Goal: Task Accomplishment & Management: Manage account settings

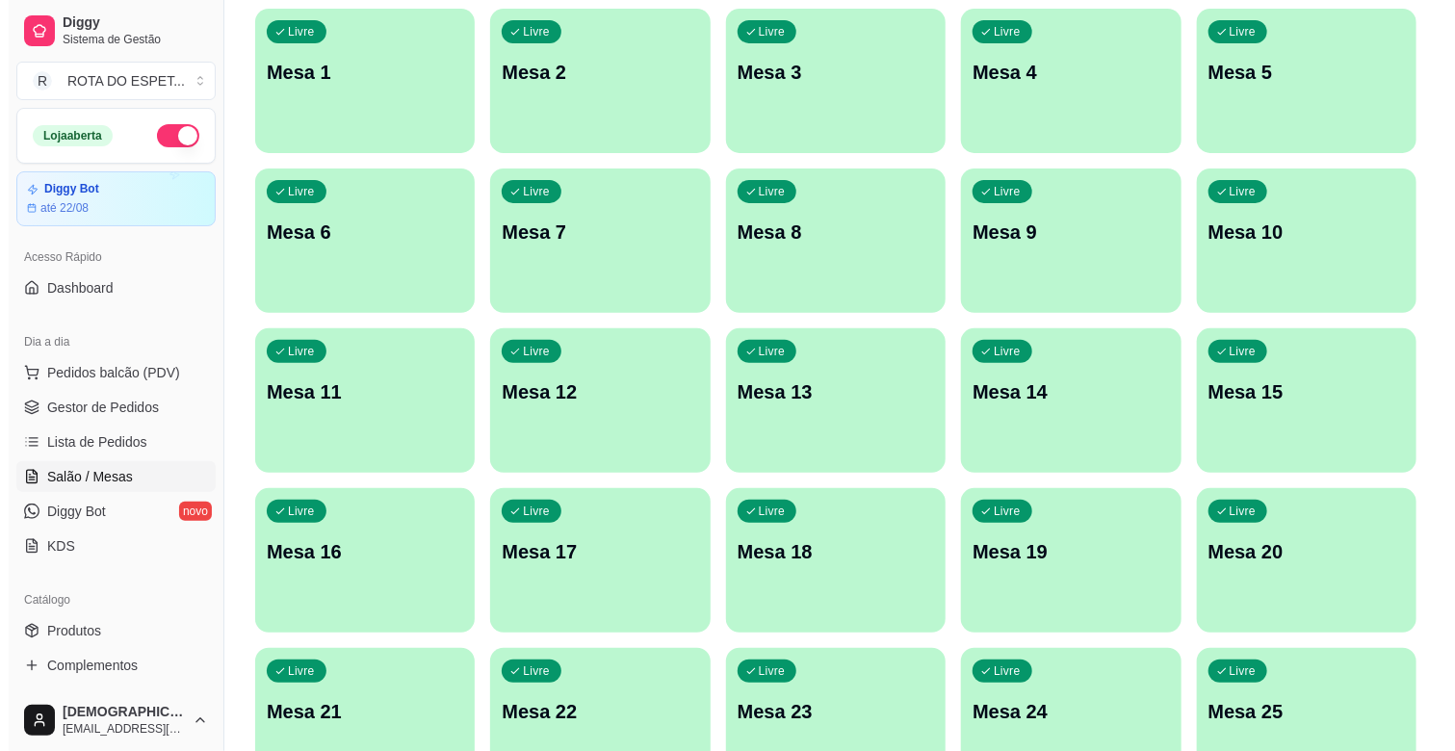
scroll to position [214, 0]
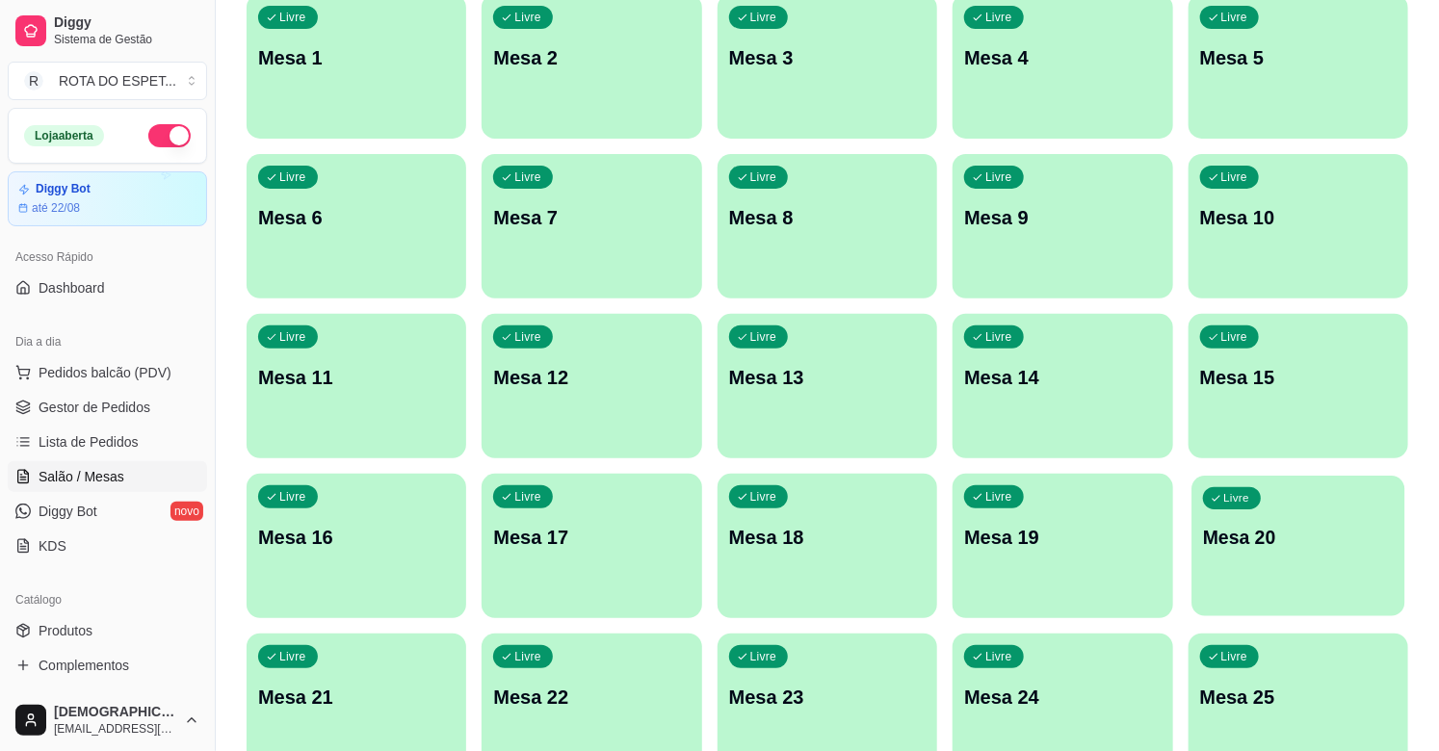
click at [1291, 571] on div "Livre Mesa 20" at bounding box center [1298, 534] width 214 height 117
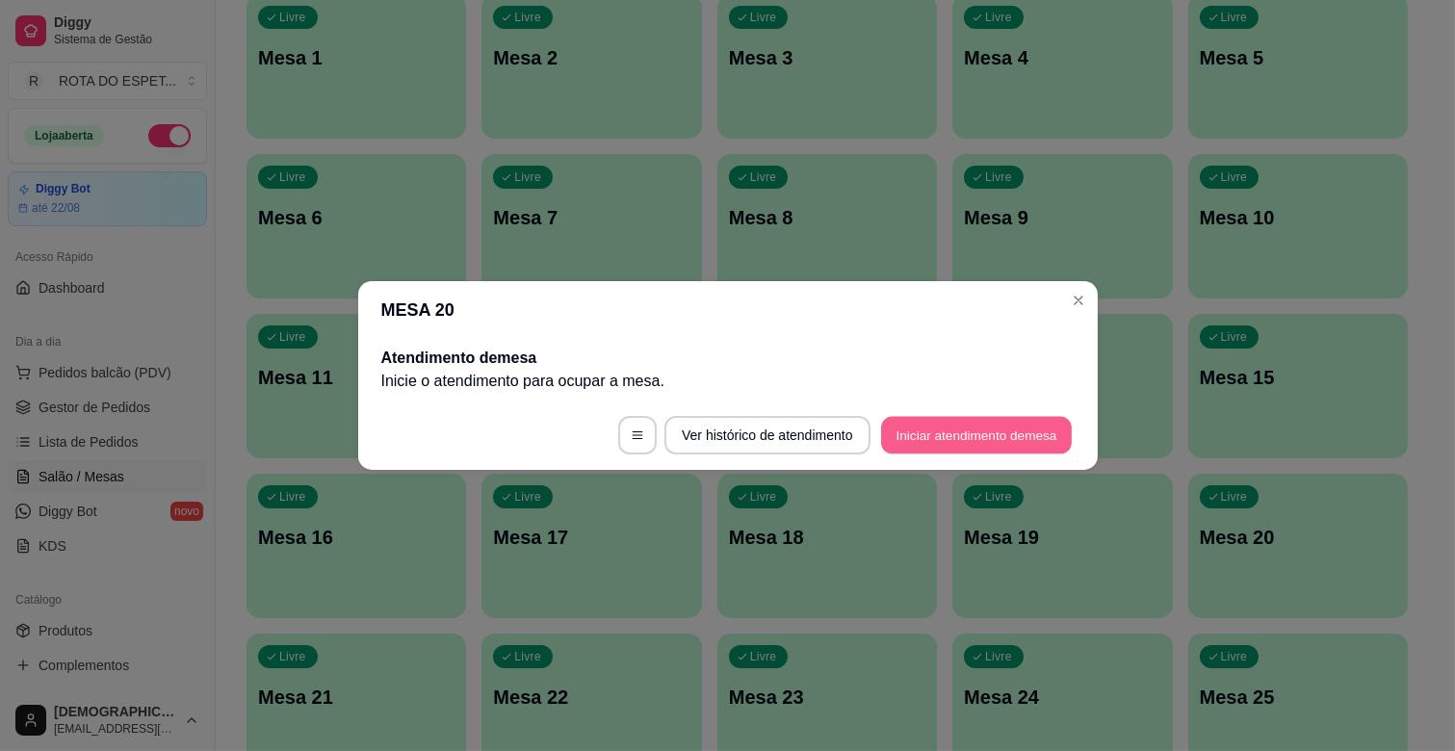
click at [1014, 439] on button "Iniciar atendimento de mesa" at bounding box center [976, 436] width 191 height 38
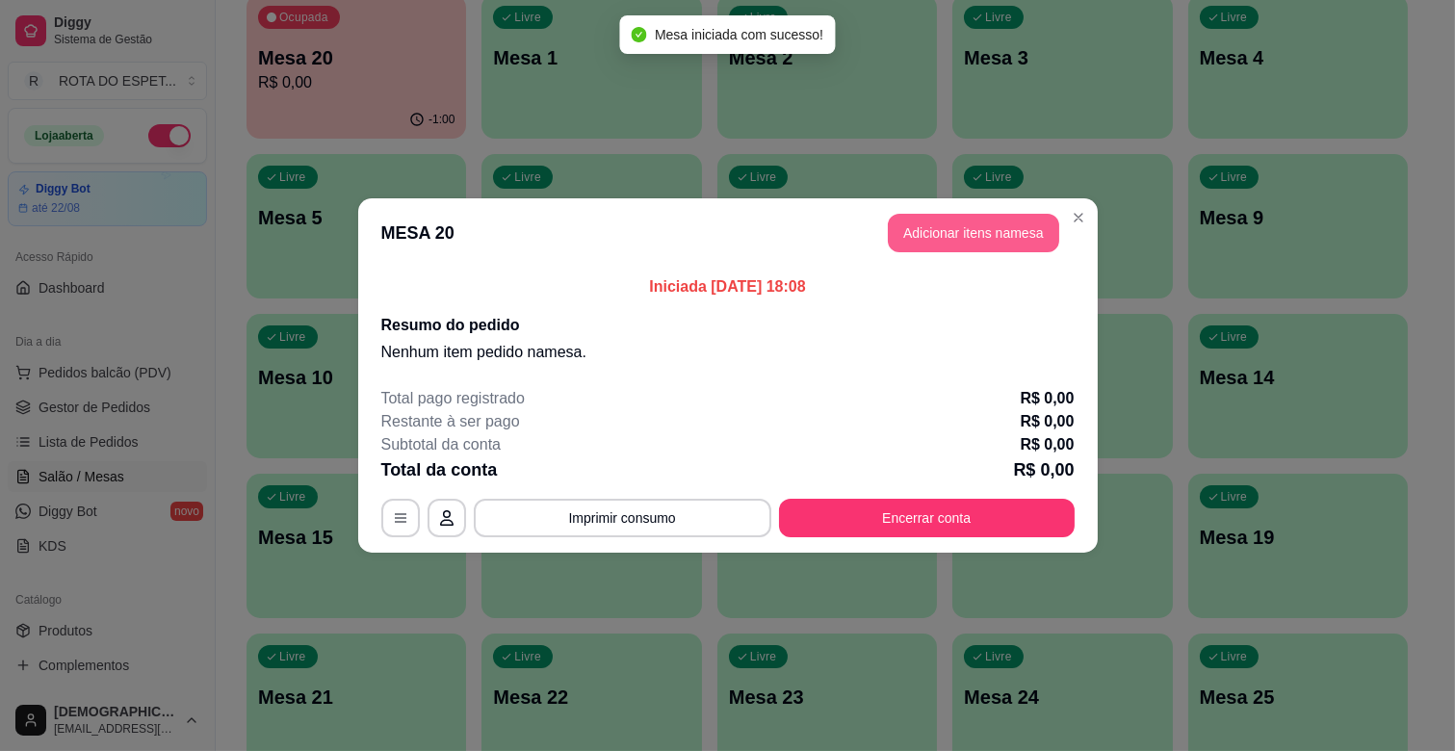
click at [968, 243] on button "Adicionar itens na mesa" at bounding box center [973, 233] width 171 height 39
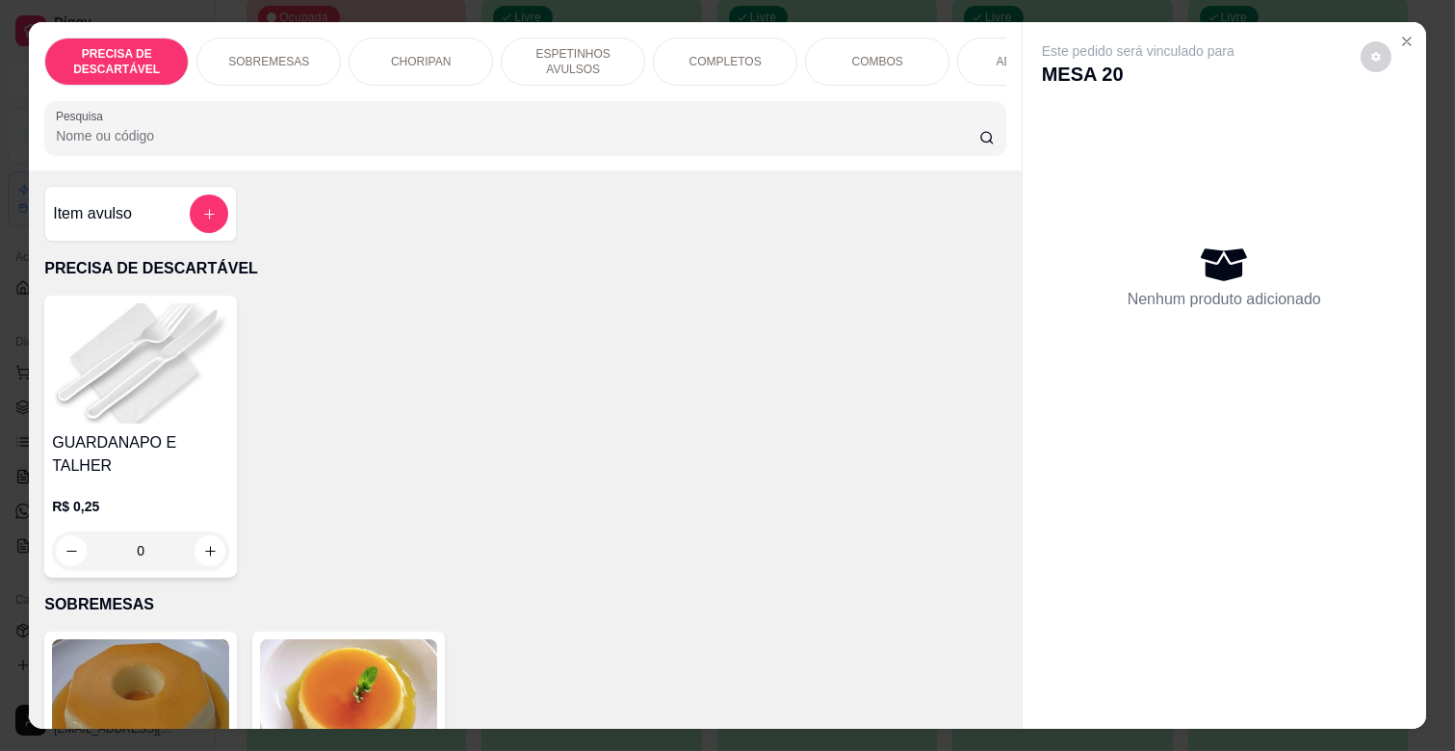
click at [593, 54] on p "ESPETINHOS AVULSOS" at bounding box center [573, 61] width 112 height 31
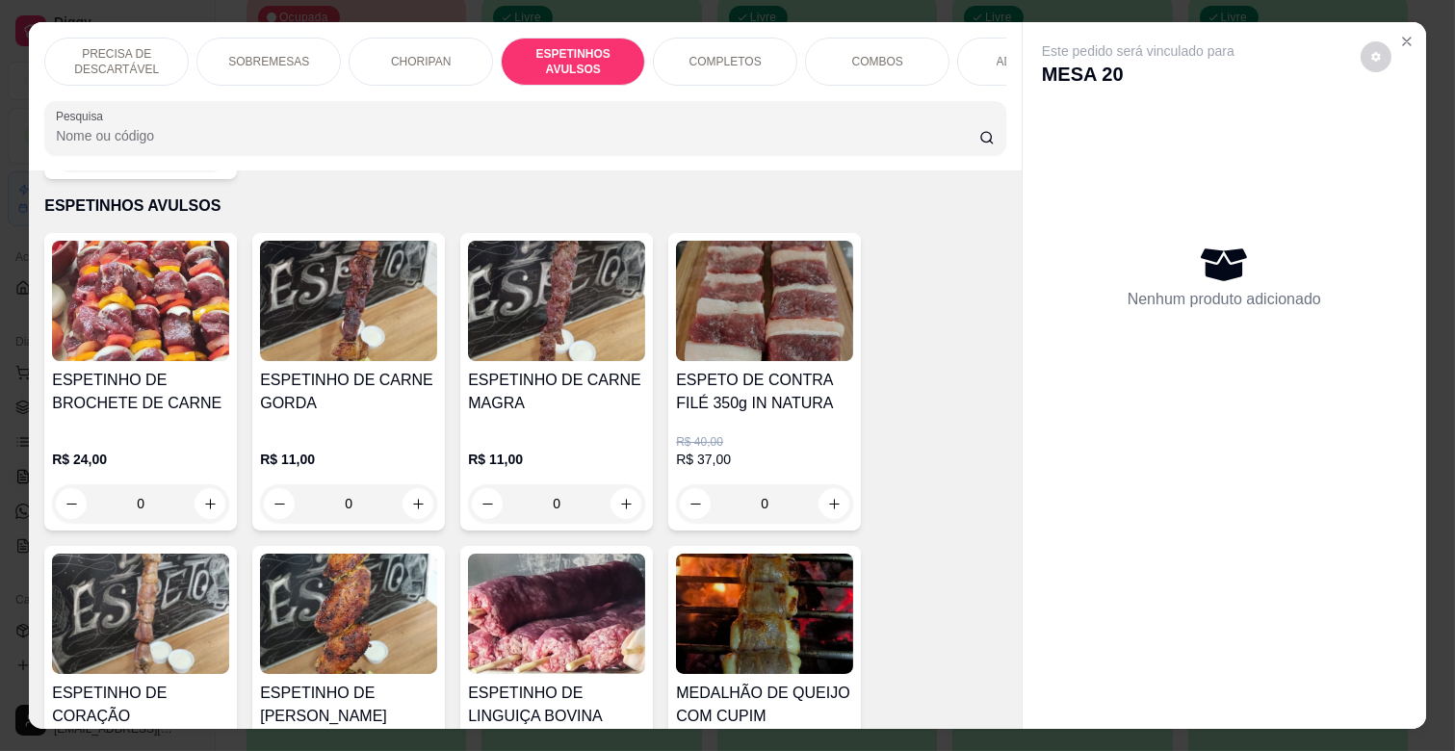
scroll to position [46, 0]
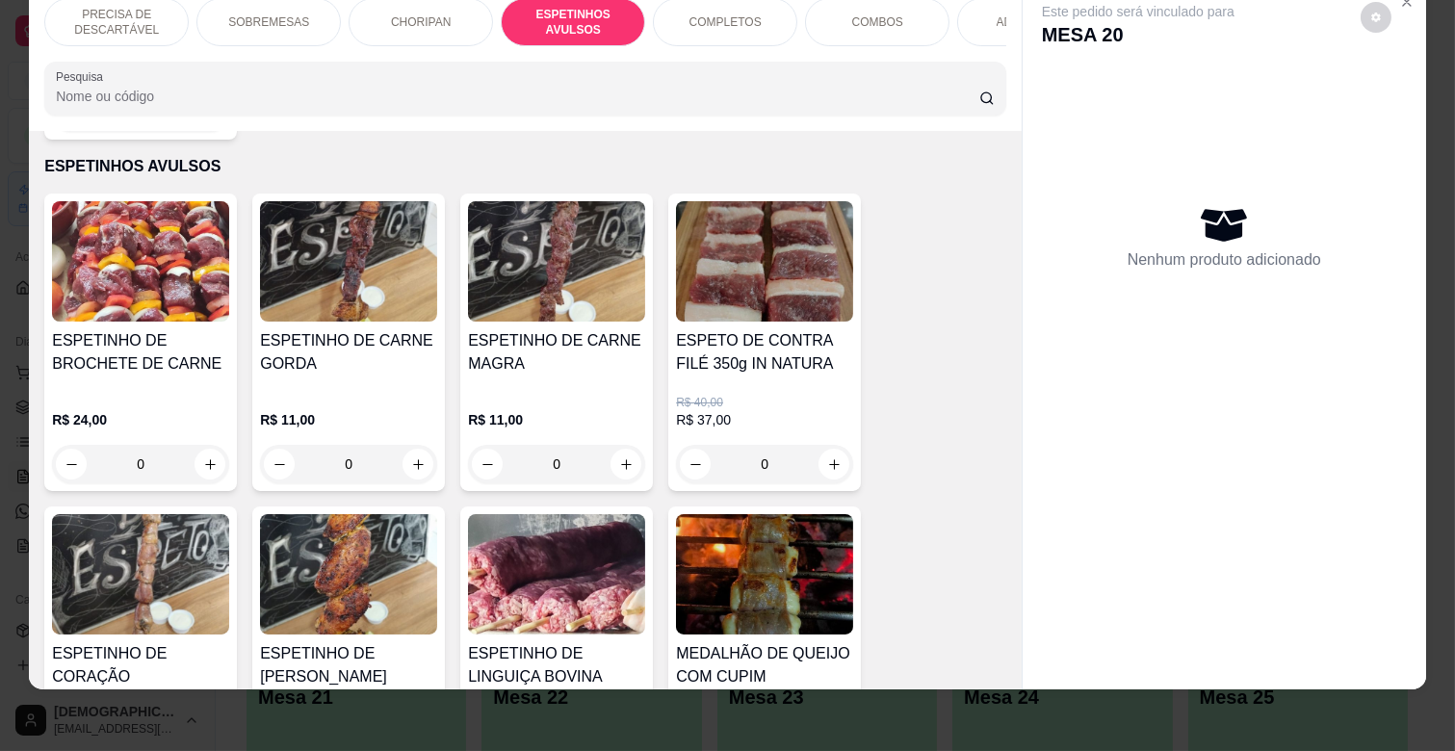
click at [561, 289] on img at bounding box center [556, 261] width 177 height 120
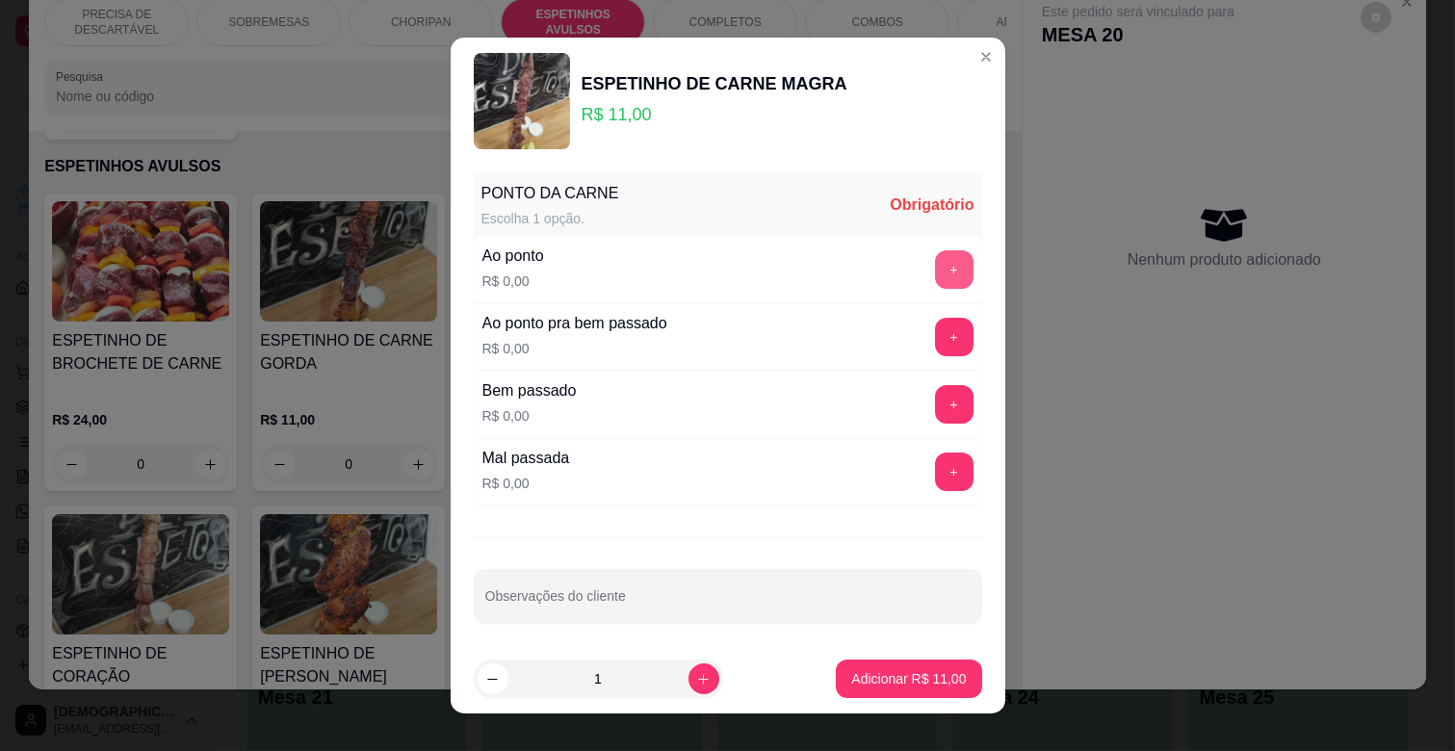
click at [935, 276] on button "+" at bounding box center [954, 269] width 39 height 39
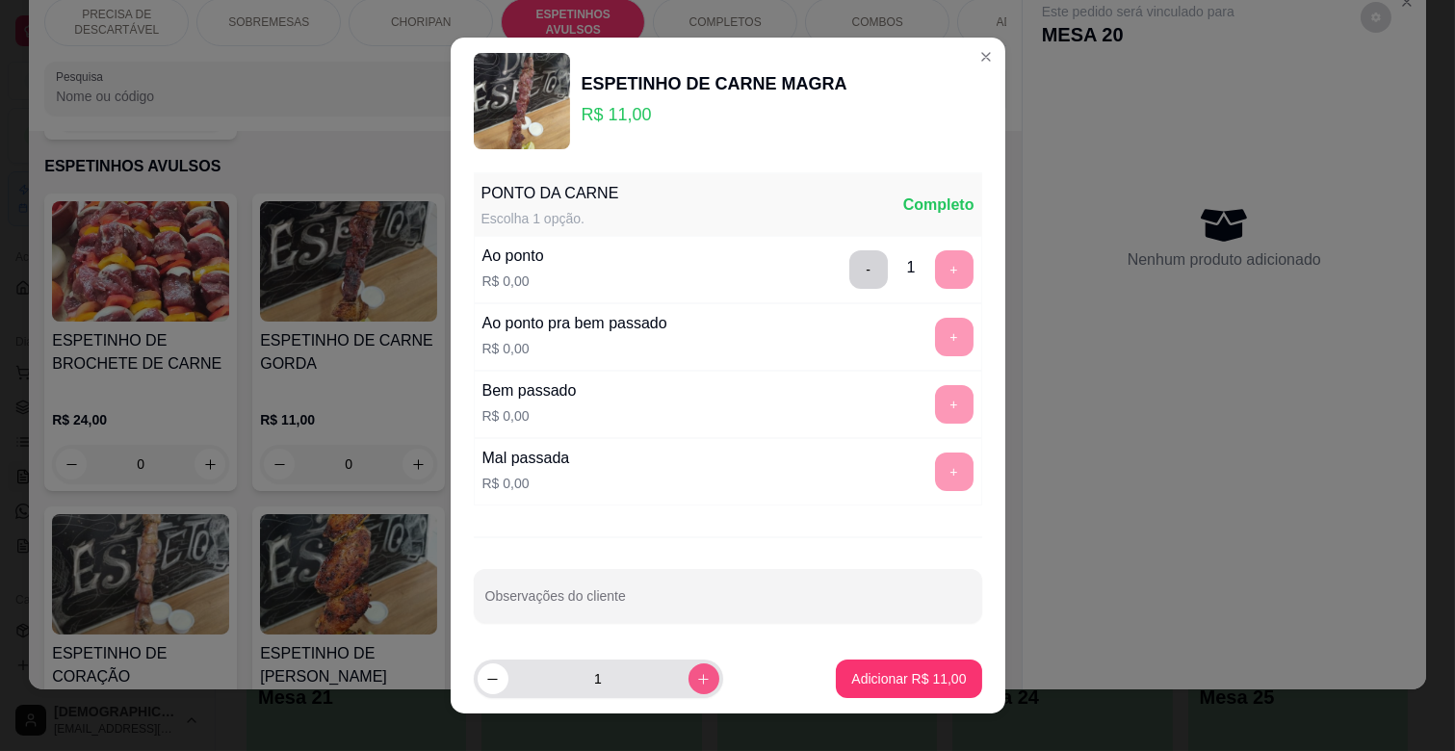
click at [696, 679] on icon "increase-product-quantity" at bounding box center [703, 679] width 14 height 14
click at [698, 679] on icon "increase-product-quantity" at bounding box center [703, 679] width 10 height 10
click at [696, 679] on icon "increase-product-quantity" at bounding box center [703, 679] width 14 height 14
type input "5"
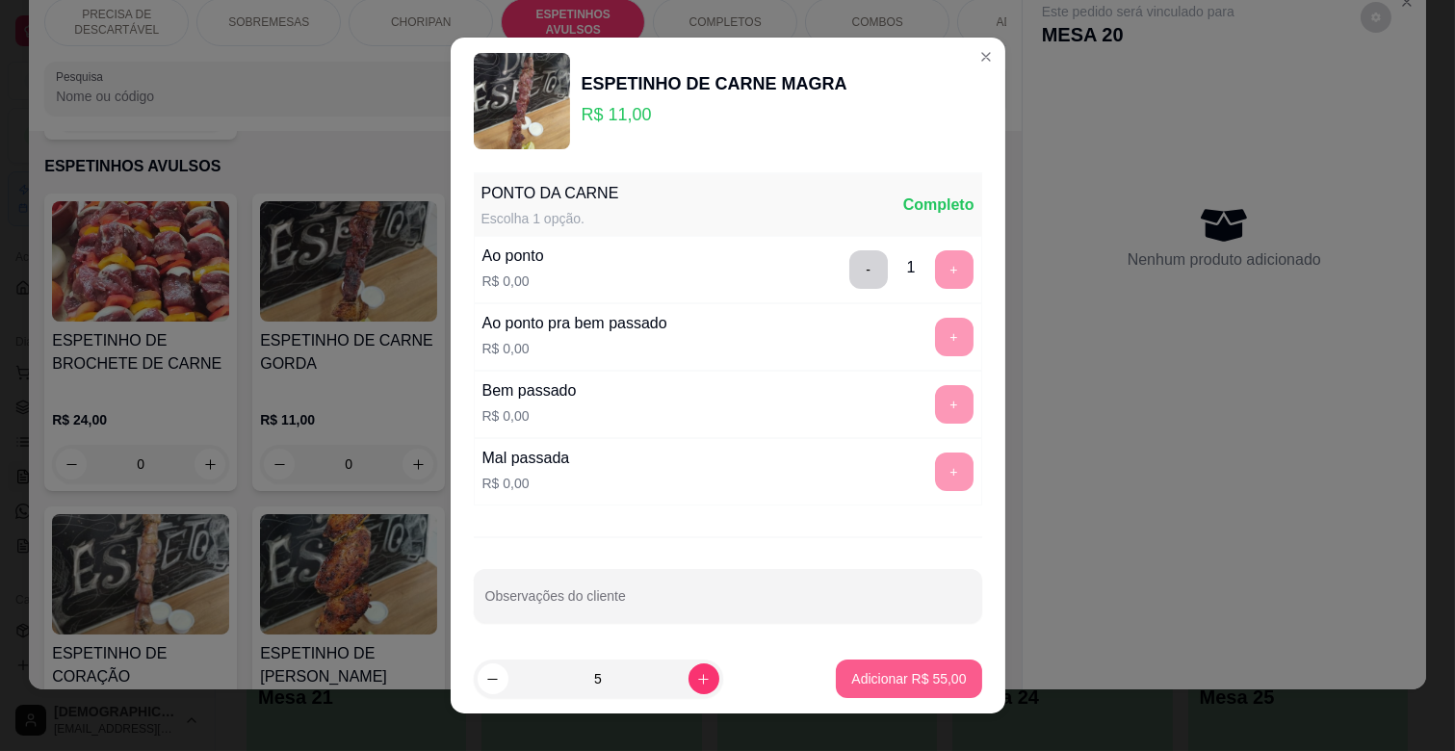
click at [911, 684] on p "Adicionar R$ 55,00" at bounding box center [908, 678] width 115 height 19
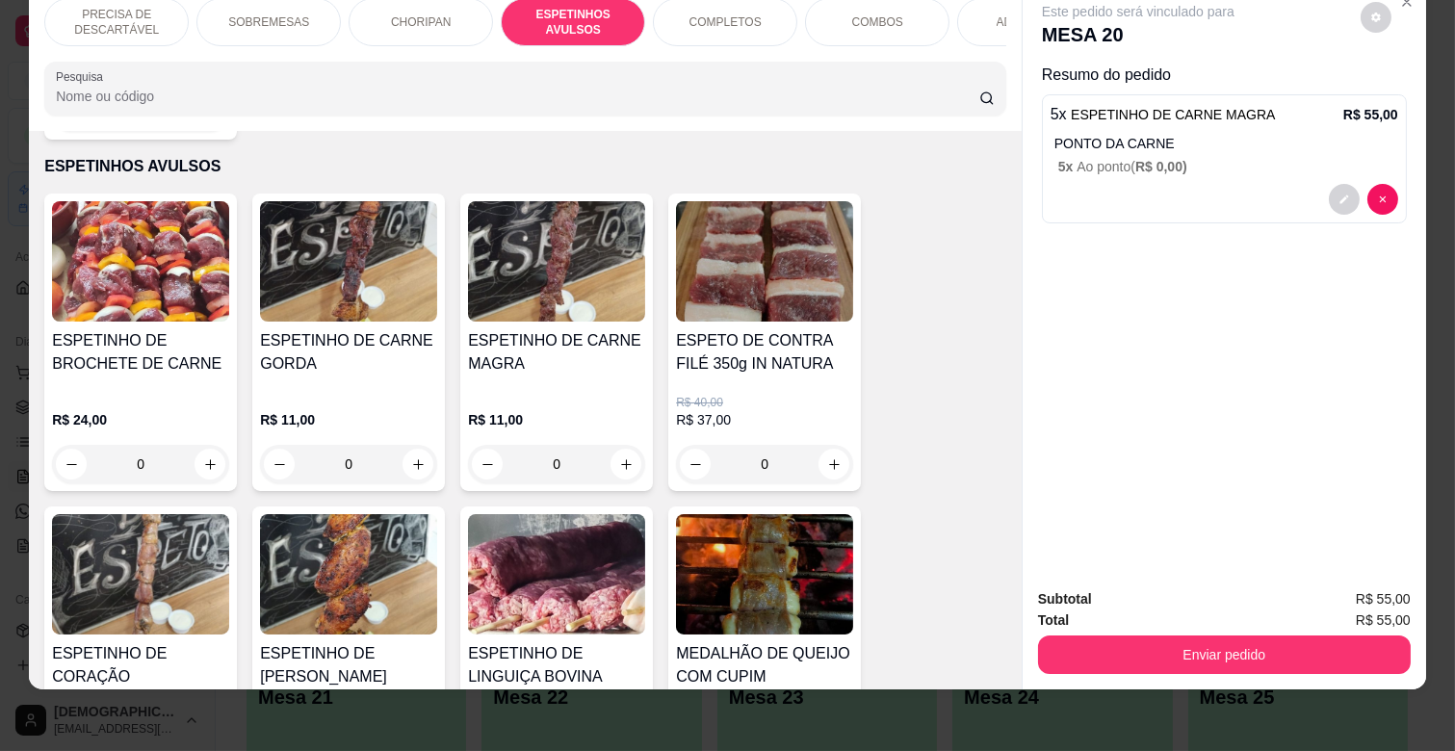
scroll to position [0, 842]
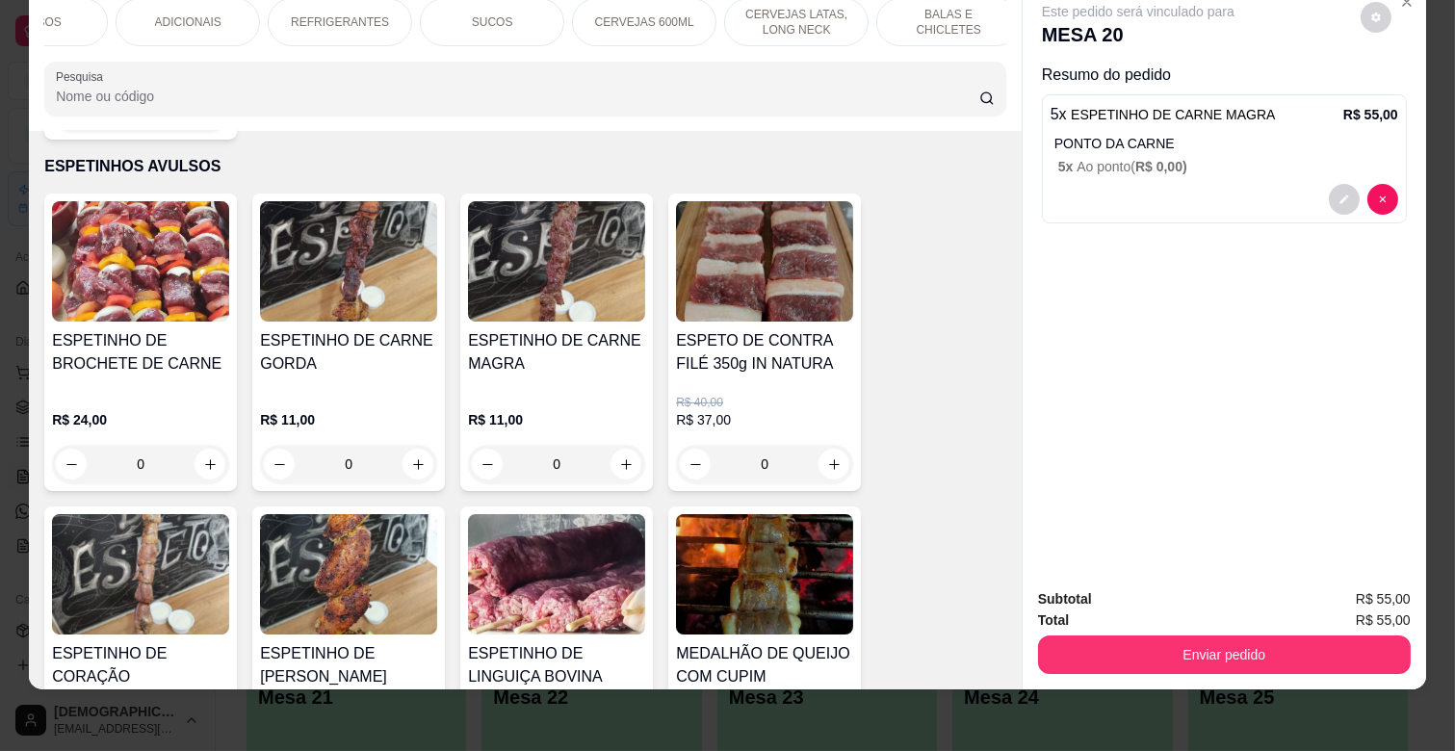
click at [170, 14] on p "ADICIONAIS" at bounding box center [188, 21] width 66 height 15
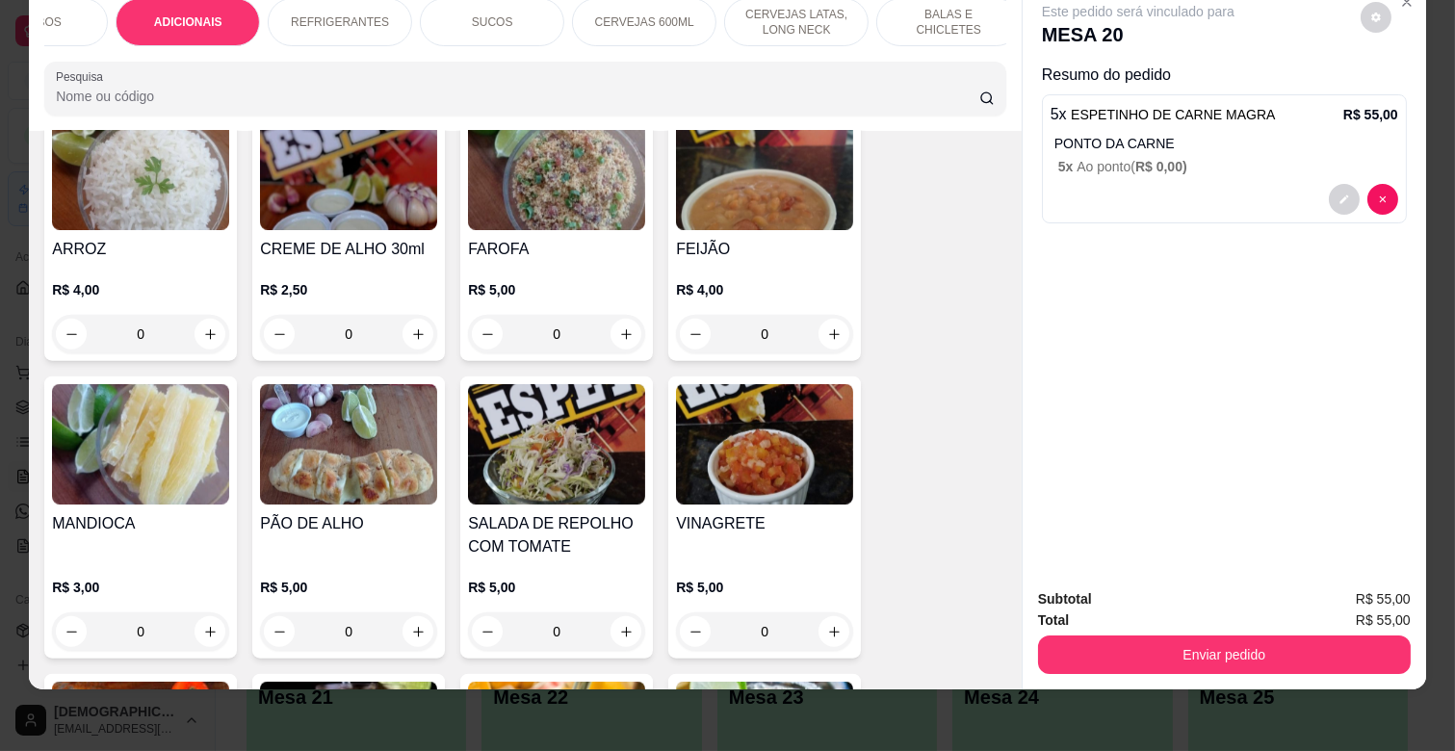
scroll to position [3729, 0]
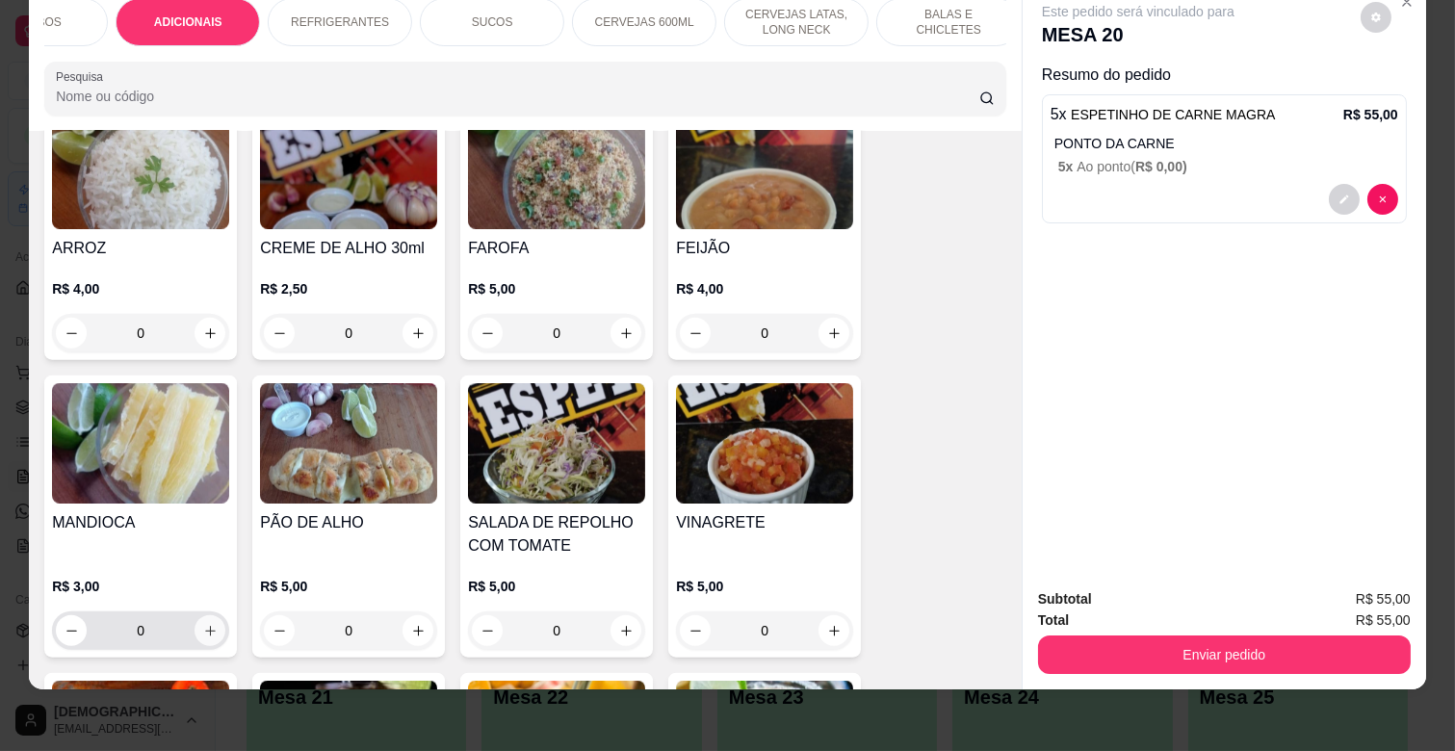
click at [203, 624] on icon "increase-product-quantity" at bounding box center [210, 631] width 14 height 14
click at [202, 614] on button "increase-product-quantity" at bounding box center [209, 629] width 31 height 31
type input "2"
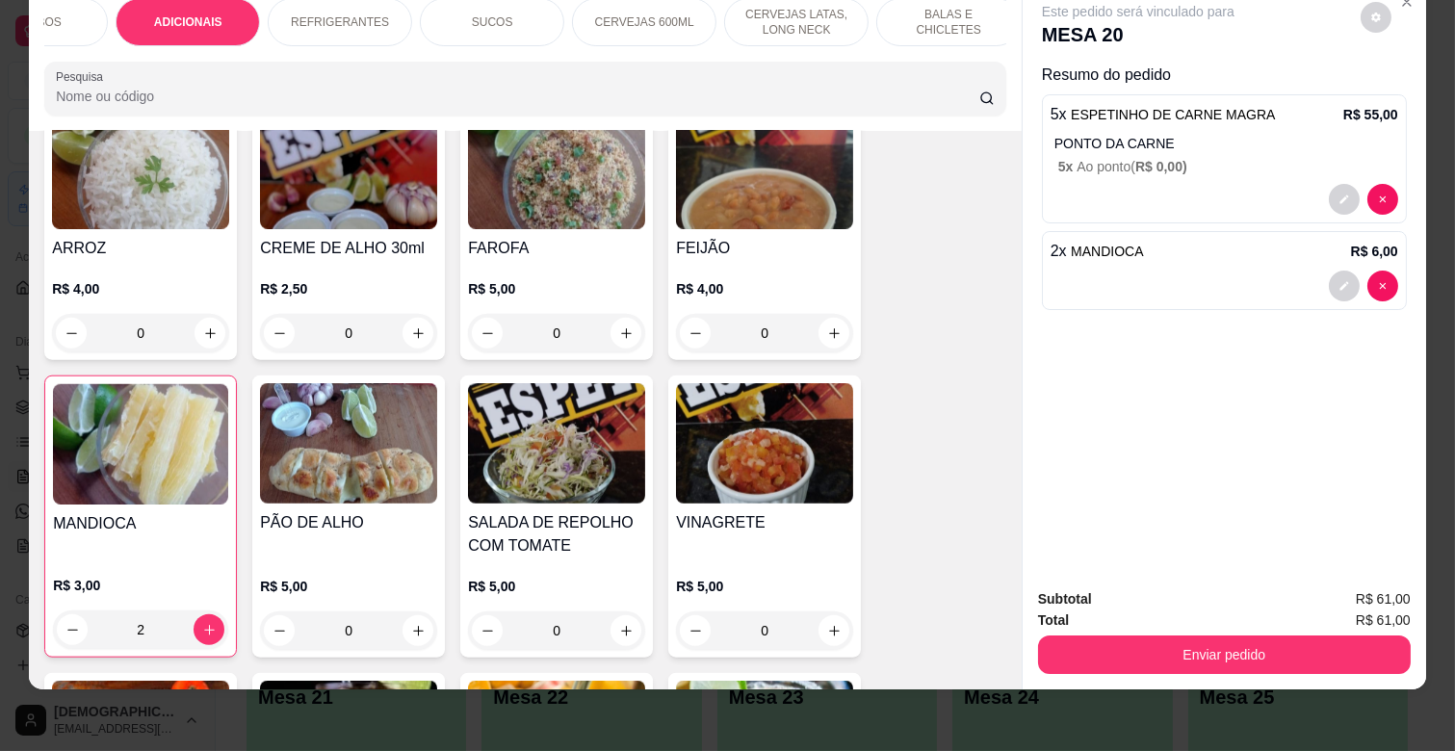
scroll to position [0, 0]
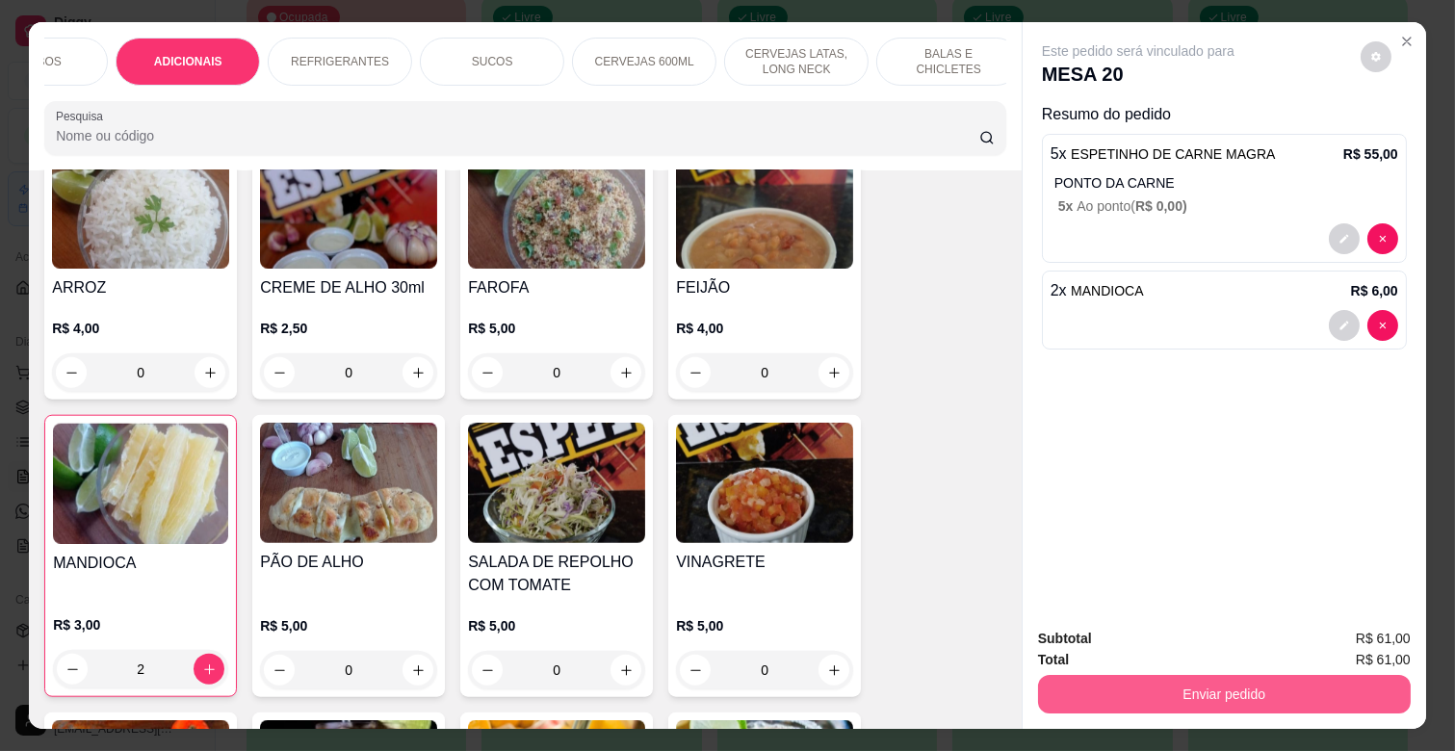
click at [1213, 675] on button "Enviar pedido" at bounding box center [1224, 694] width 373 height 39
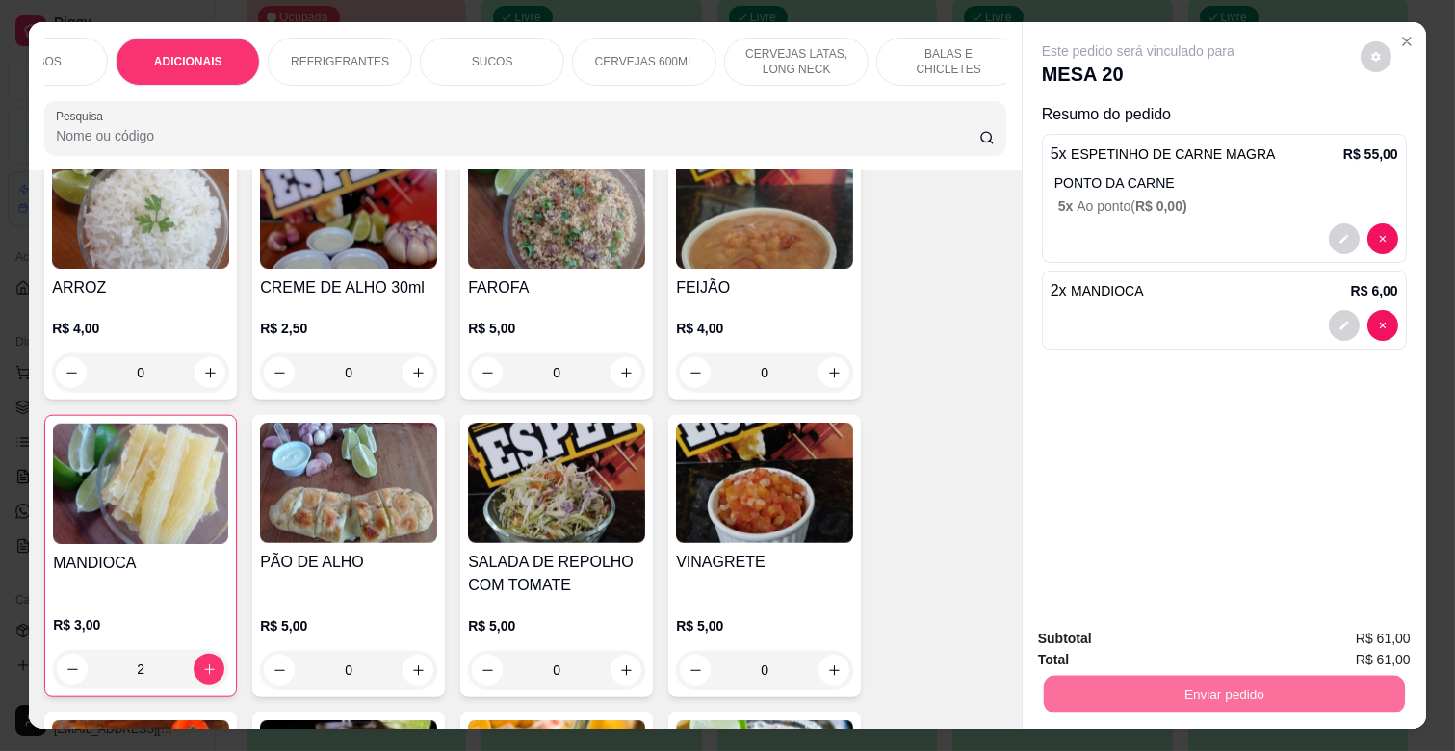
click at [1168, 639] on button "Não registrar e enviar pedido" at bounding box center [1159, 639] width 200 height 37
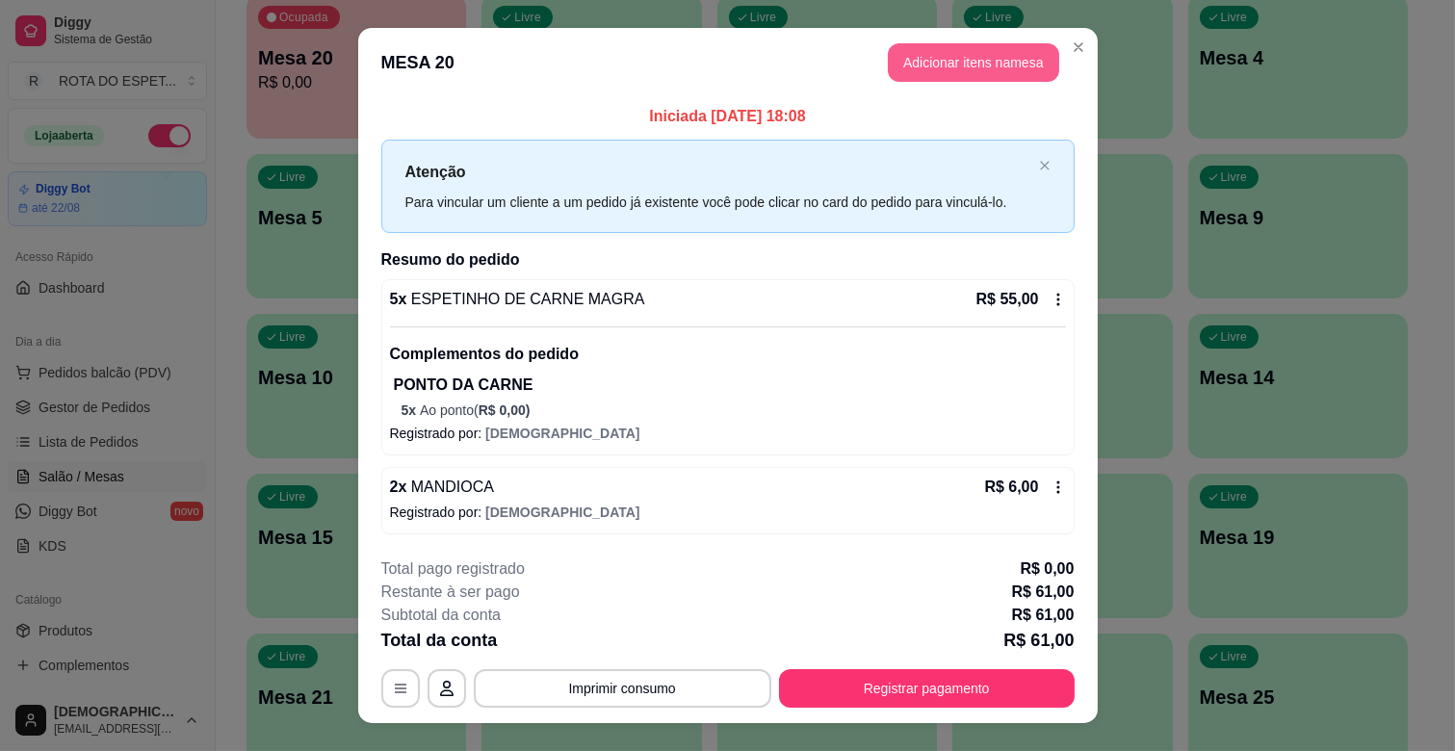
click at [990, 62] on button "Adicionar itens na mesa" at bounding box center [973, 62] width 171 height 39
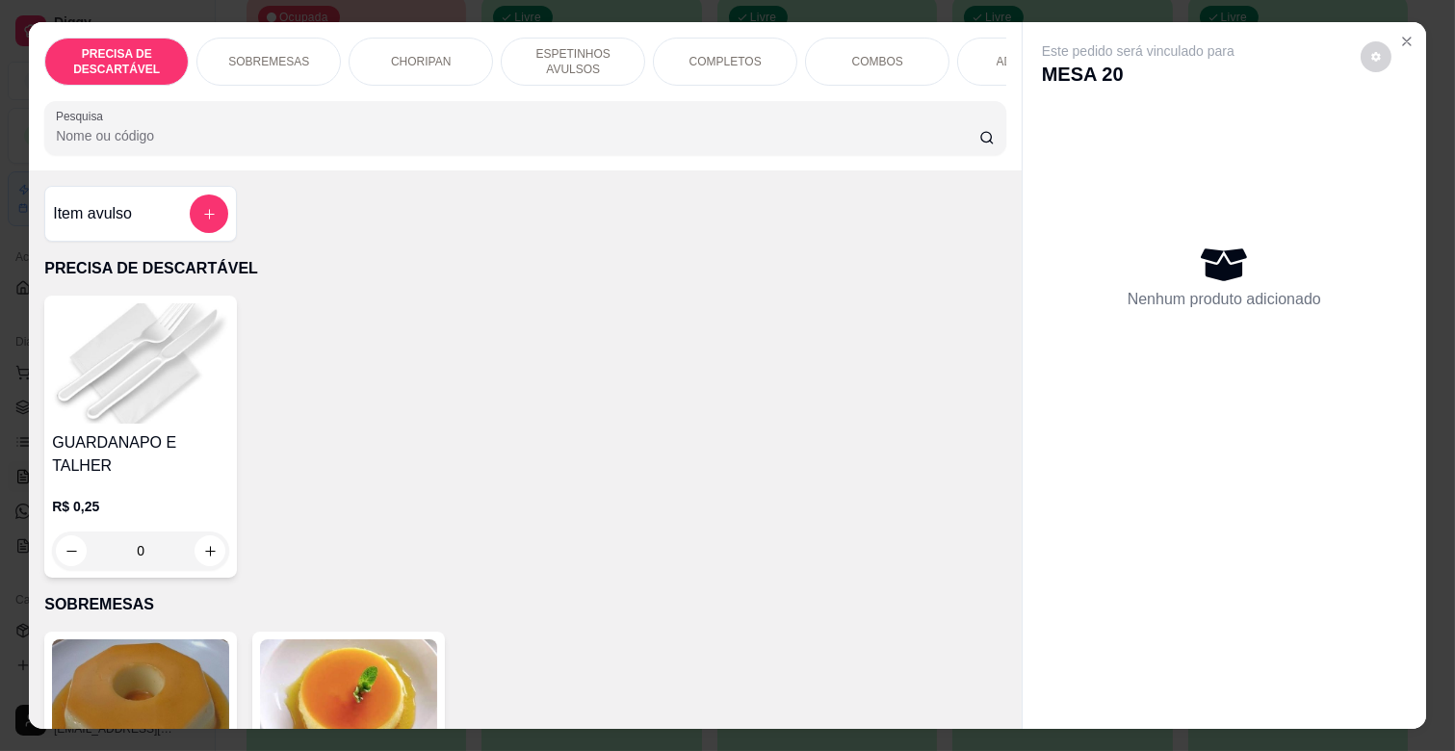
scroll to position [0, 842]
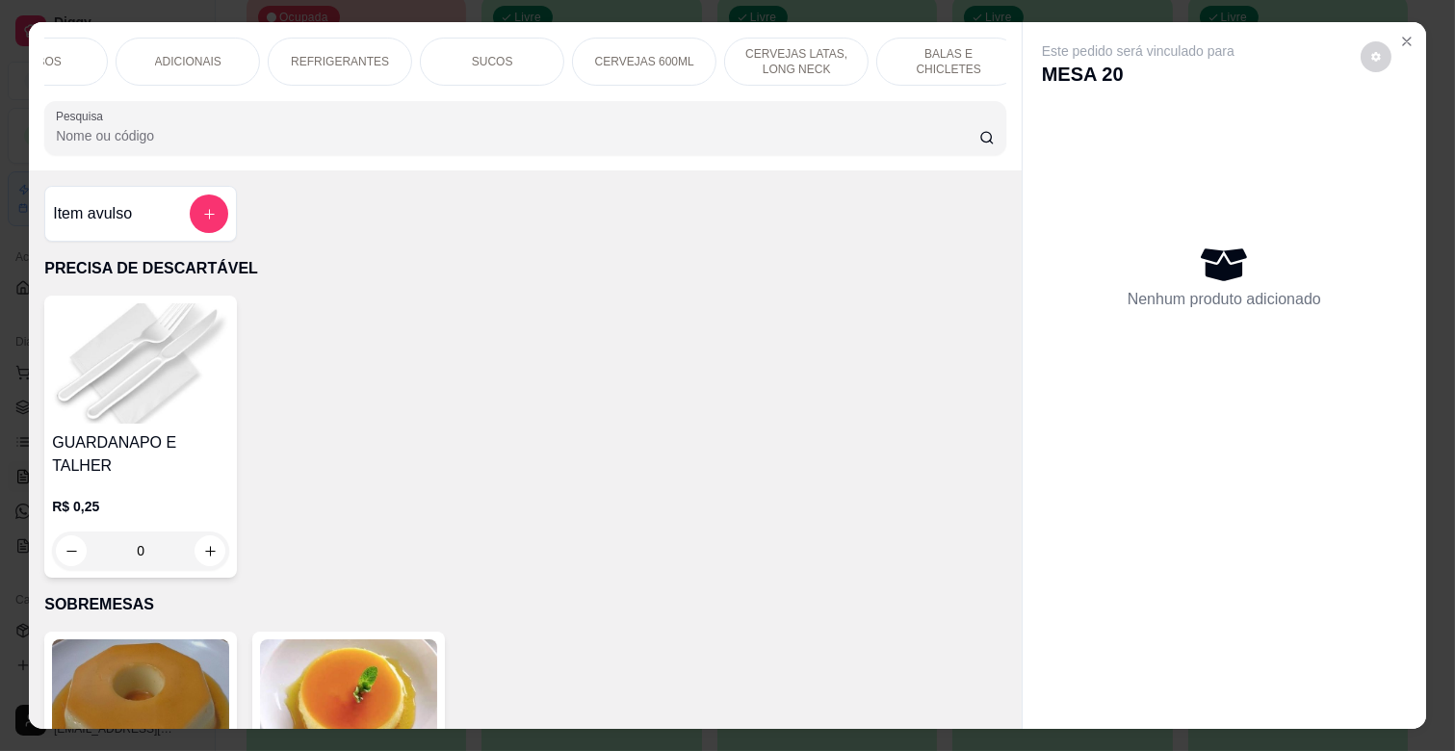
click at [772, 58] on p "CERVEJAS LATAS, LONG NECK" at bounding box center [797, 61] width 112 height 31
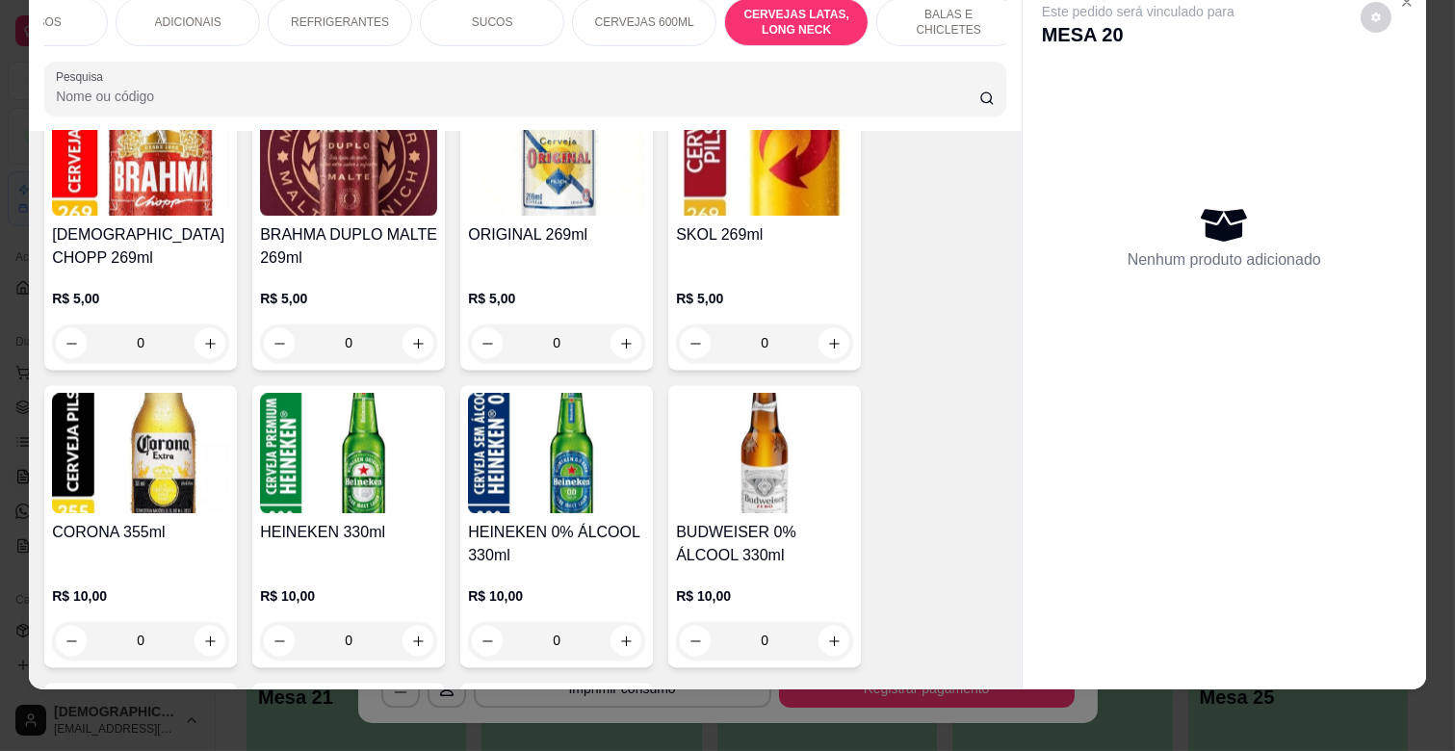
scroll to position [7528, 0]
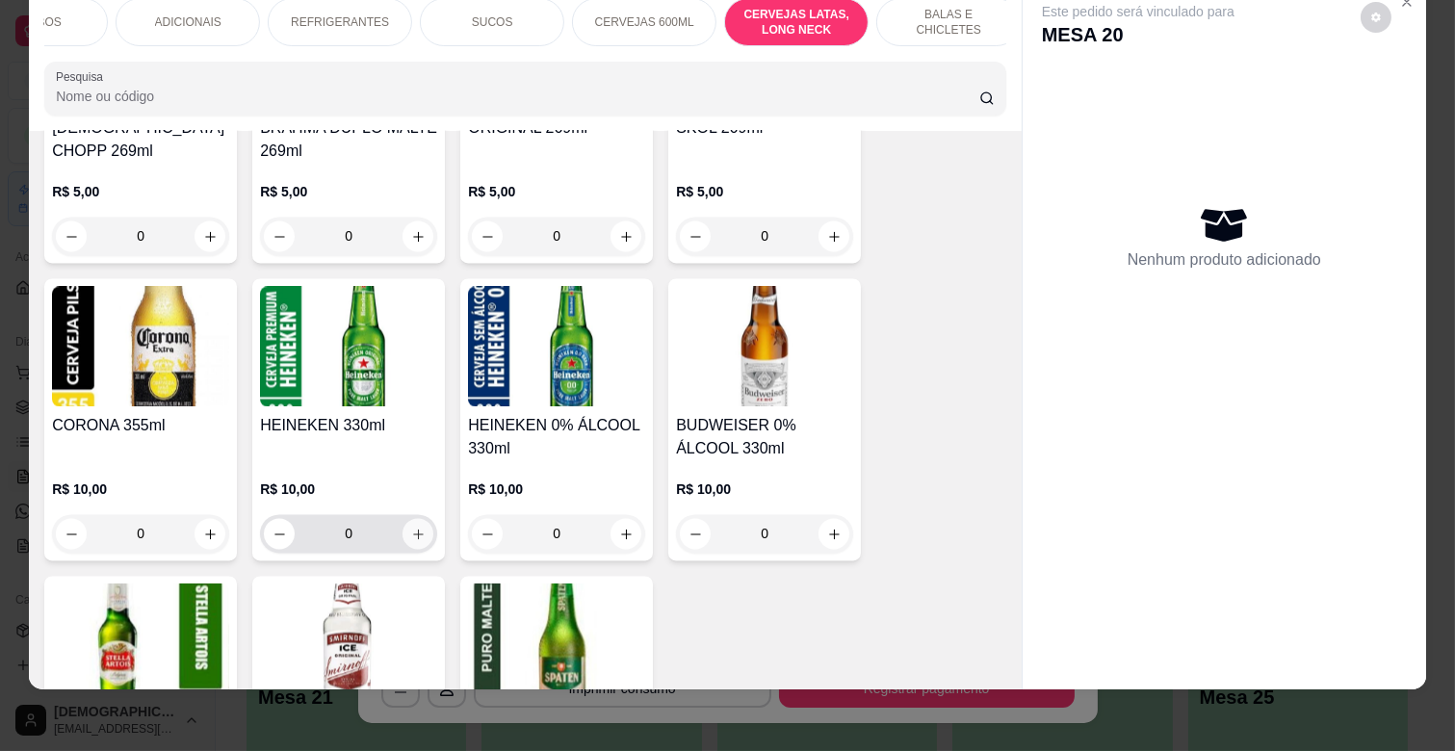
click at [417, 527] on icon "increase-product-quantity" at bounding box center [418, 534] width 14 height 14
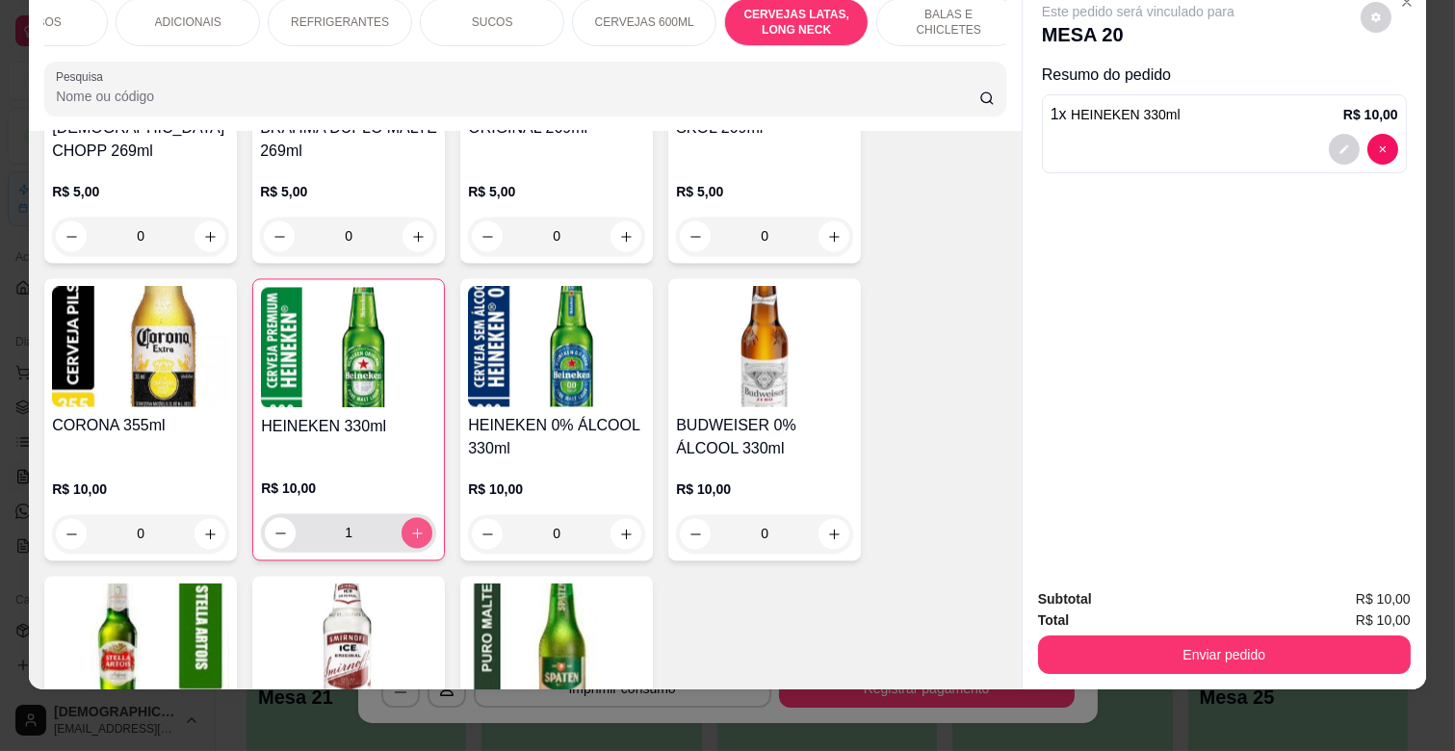
type input "1"
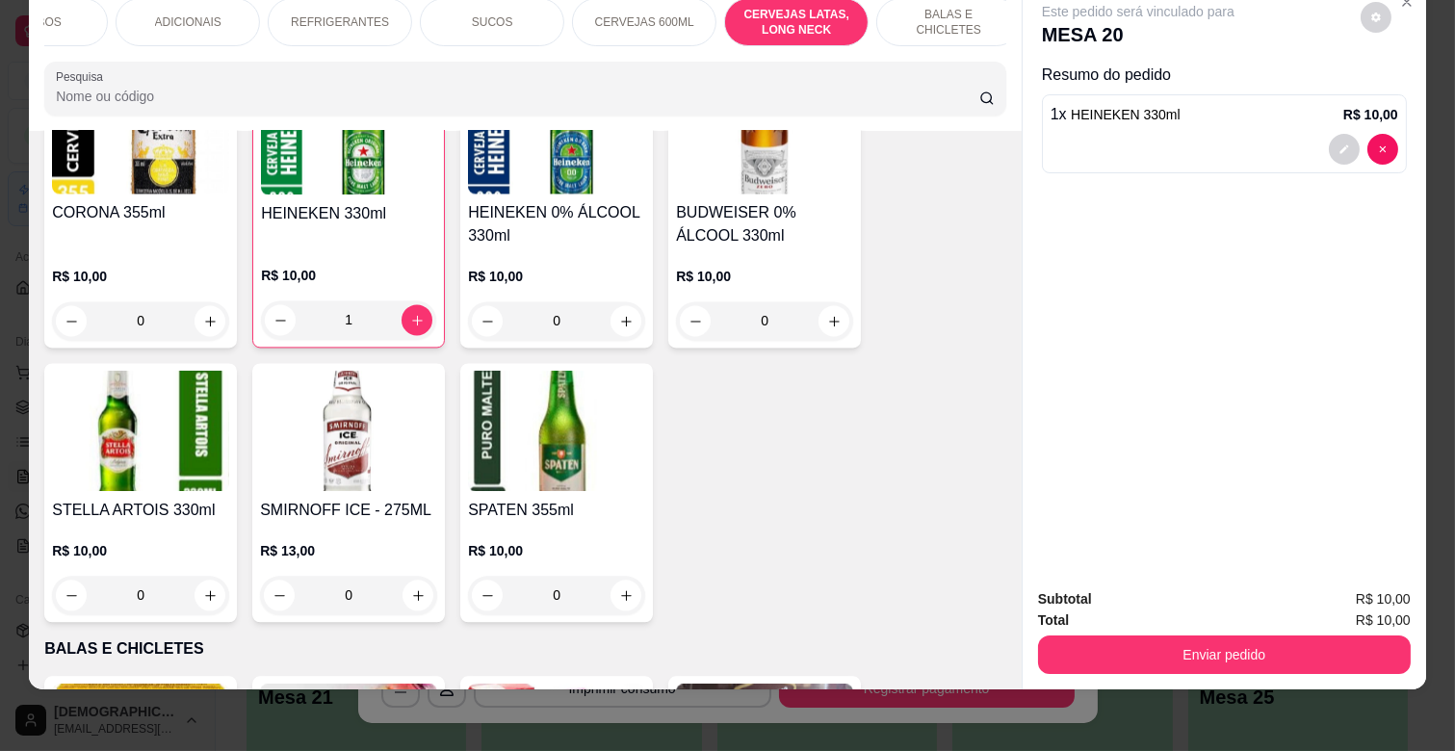
scroll to position [7743, 0]
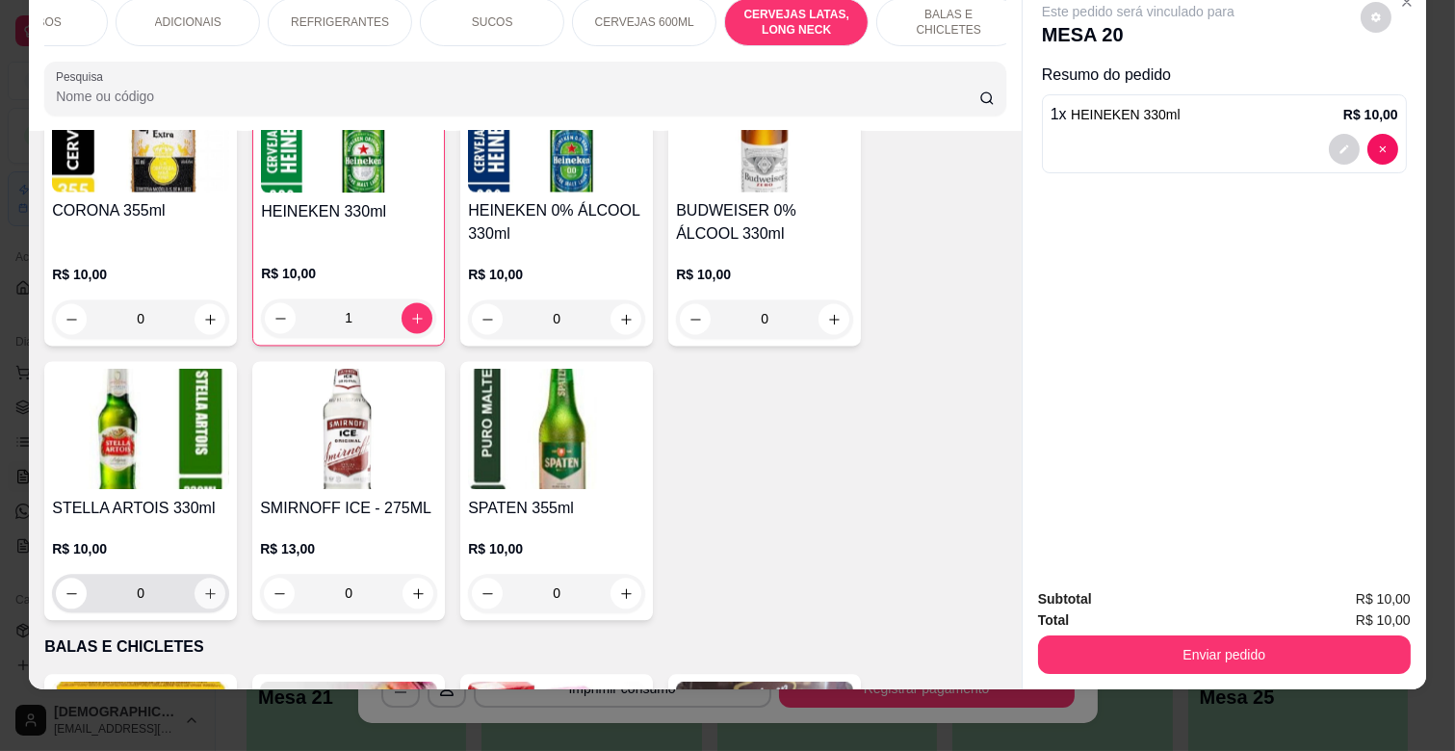
click at [205, 578] on button "increase-product-quantity" at bounding box center [210, 593] width 31 height 31
type input "1"
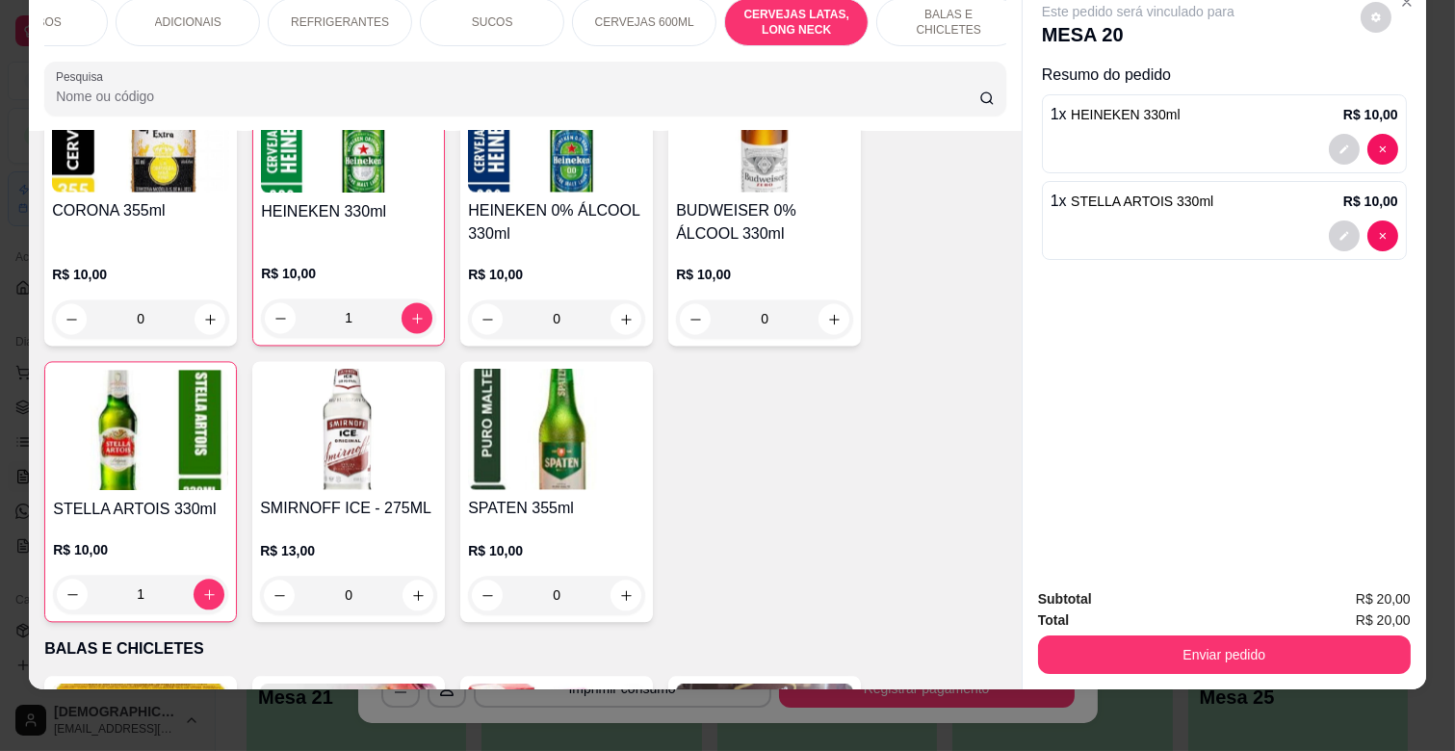
click at [1317, 610] on div "Total R$ 20,00" at bounding box center [1224, 620] width 373 height 21
click at [1310, 631] on div "Enviar pedido" at bounding box center [1224, 652] width 373 height 43
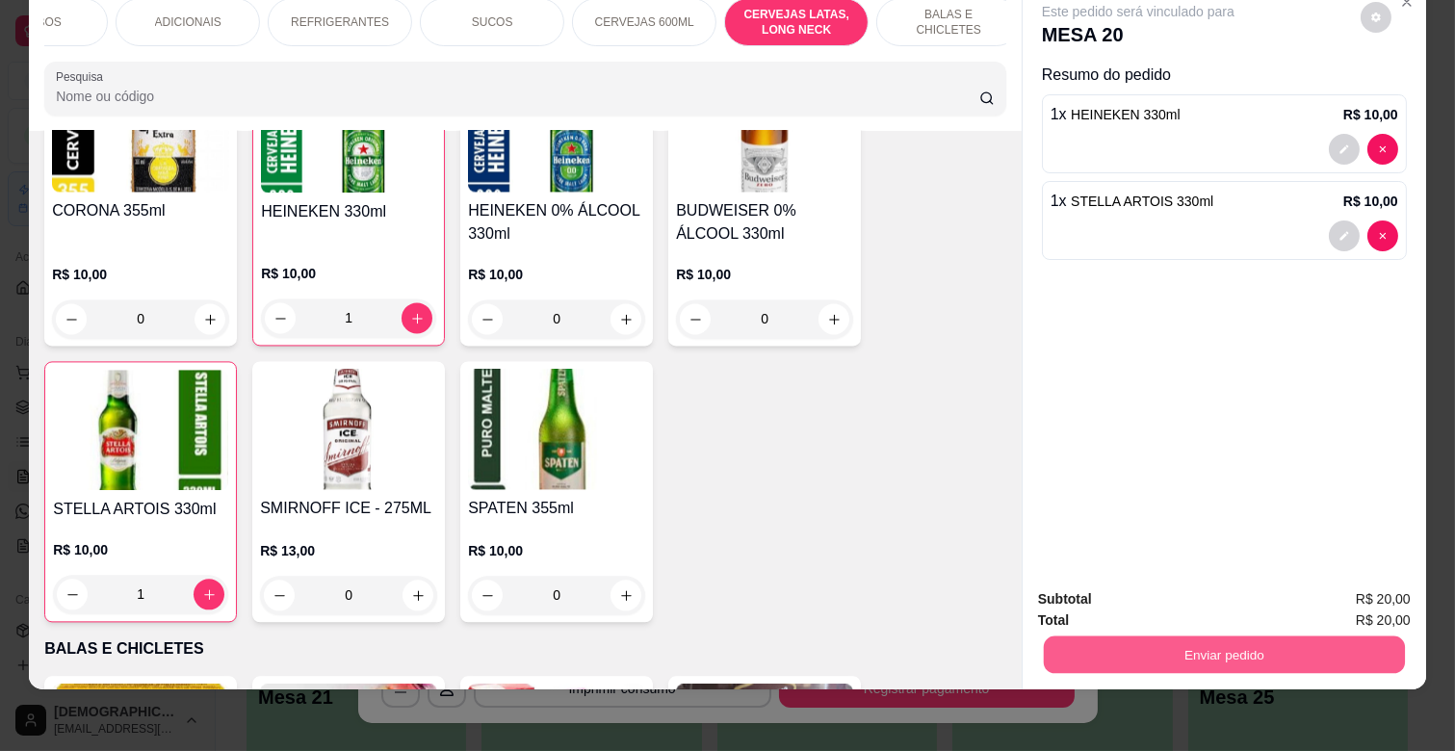
click at [1272, 636] on button "Enviar pedido" at bounding box center [1224, 655] width 361 height 38
click at [1133, 592] on button "Não registrar e enviar pedido" at bounding box center [1159, 592] width 200 height 37
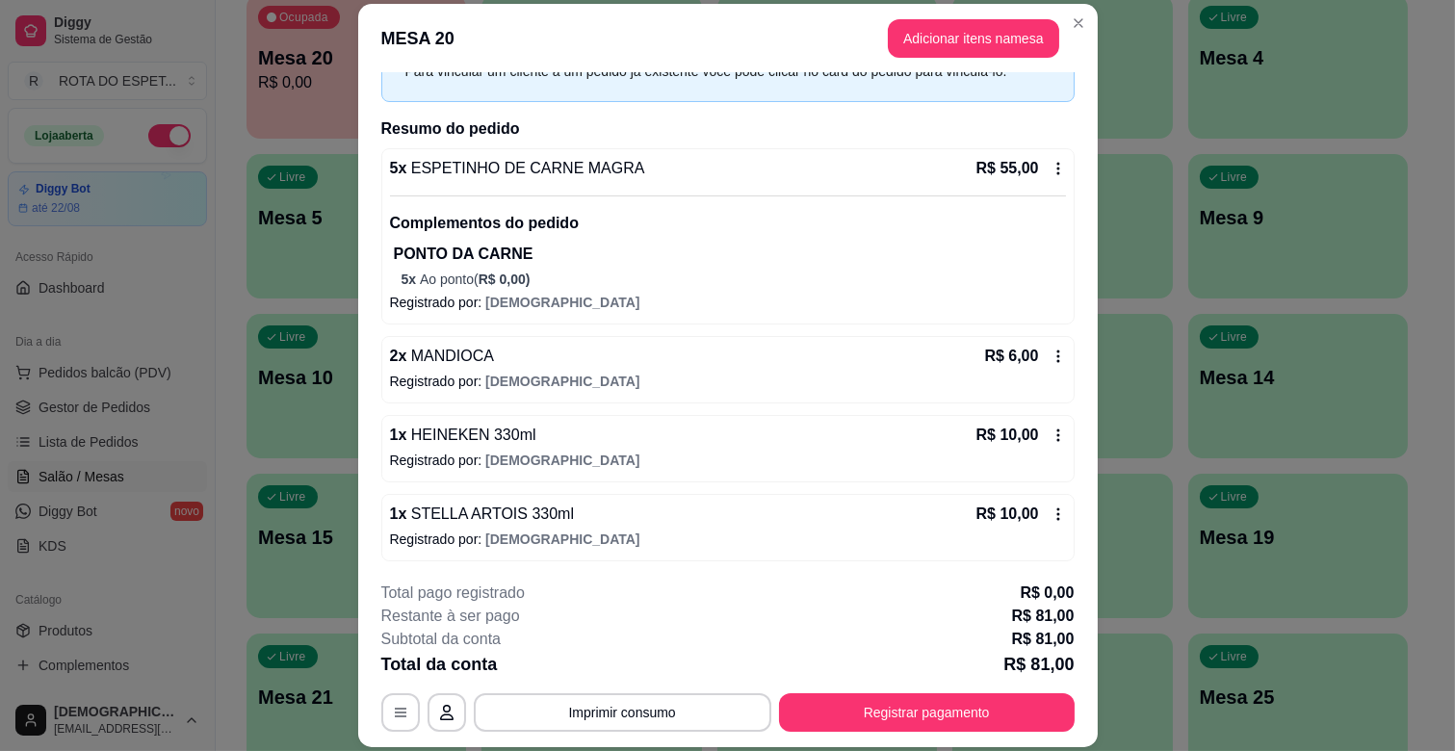
scroll to position [110, 0]
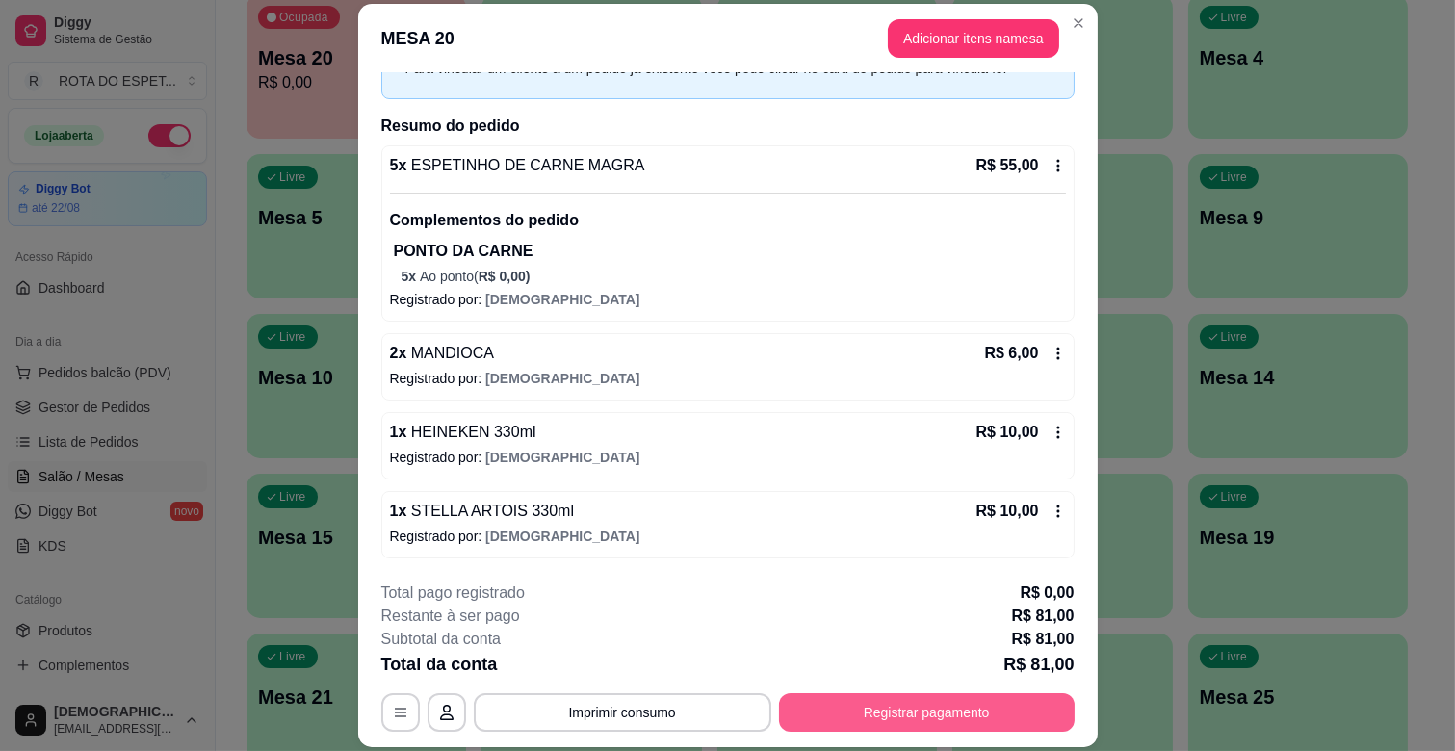
click at [983, 710] on button "Registrar pagamento" at bounding box center [927, 712] width 296 height 39
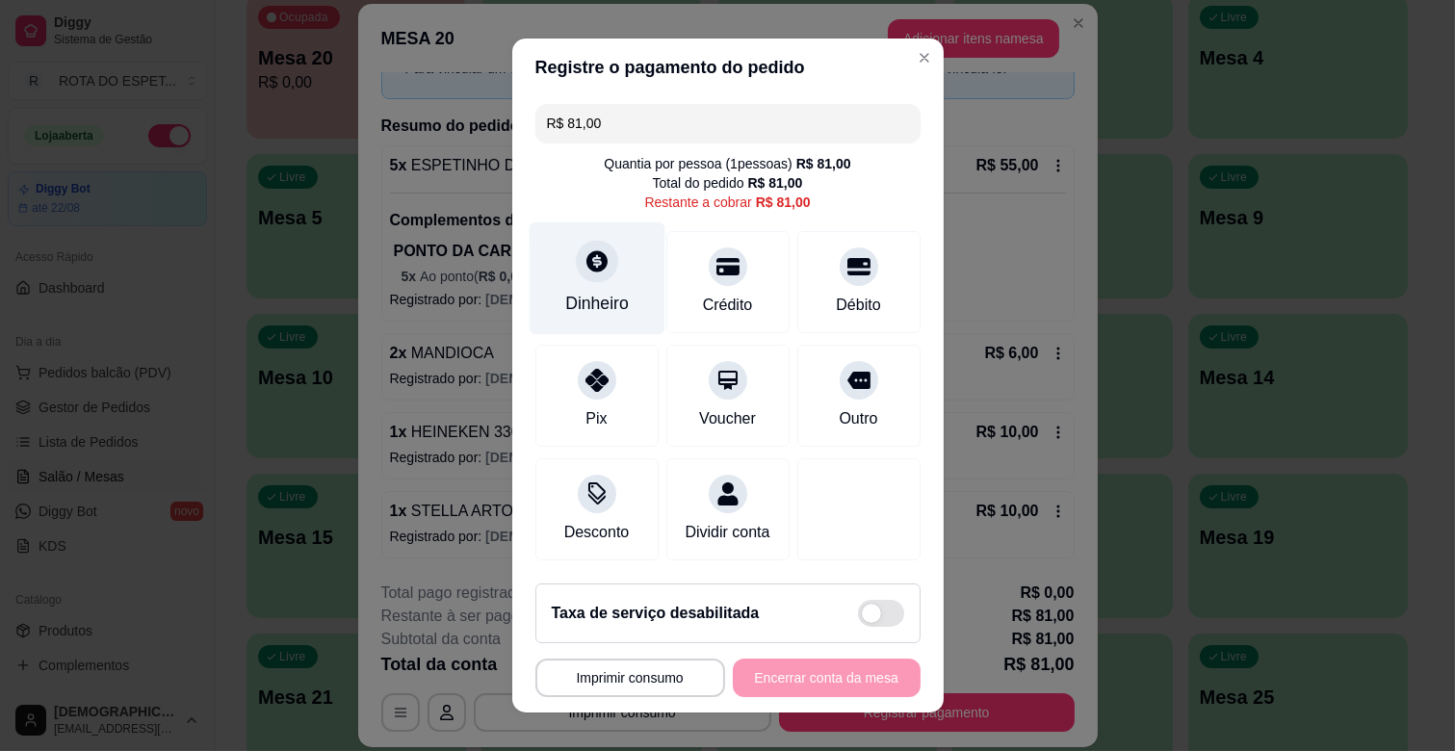
click at [603, 262] on div at bounding box center [597, 261] width 42 height 42
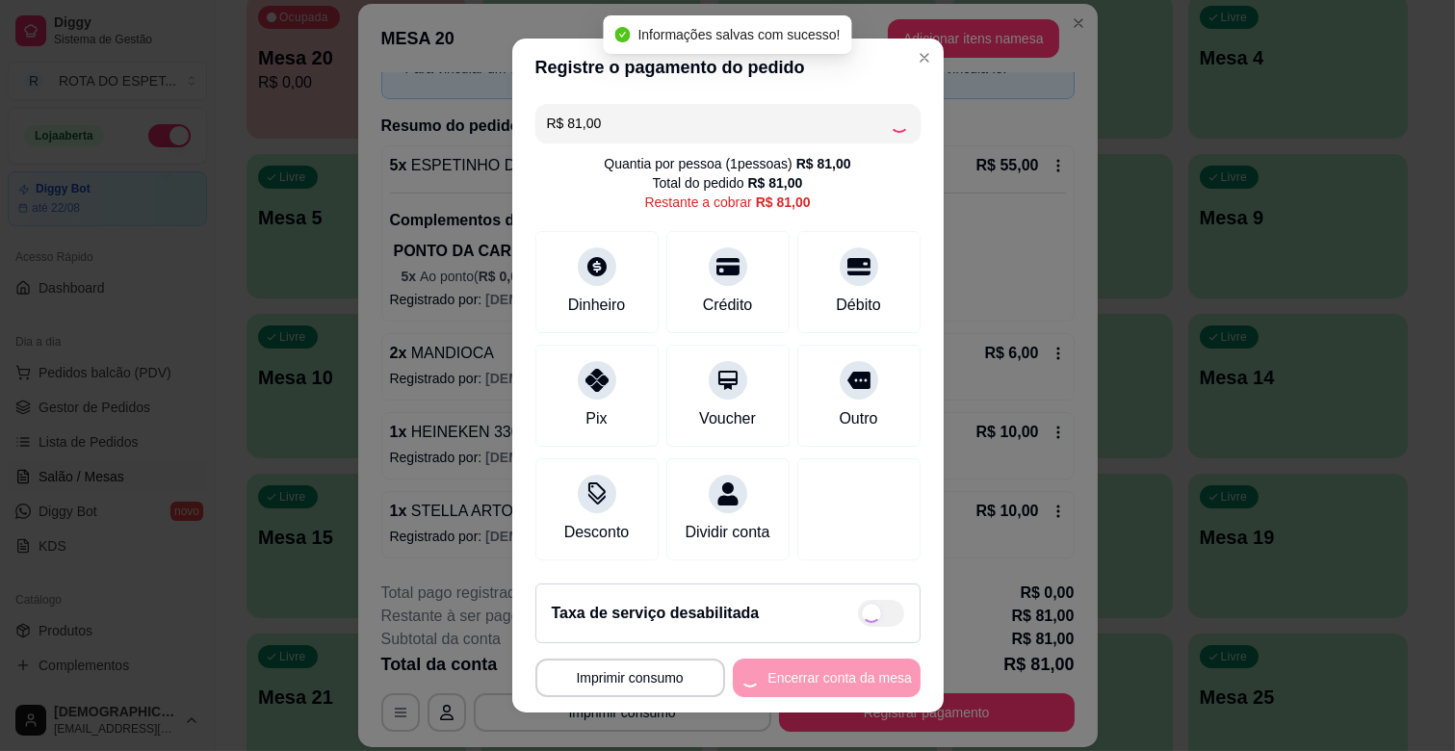
type input "R$ 0,00"
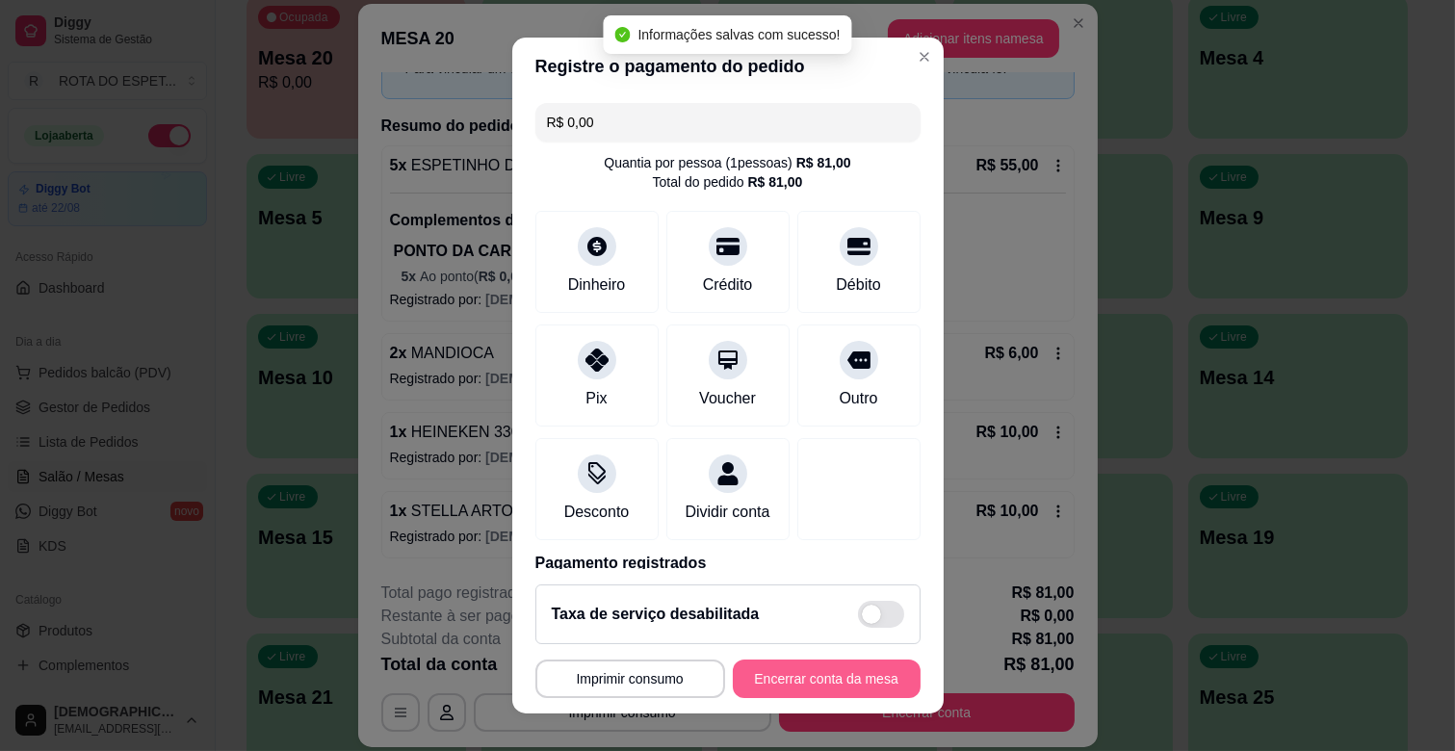
click at [842, 676] on button "Encerrar conta da mesa" at bounding box center [827, 679] width 188 height 39
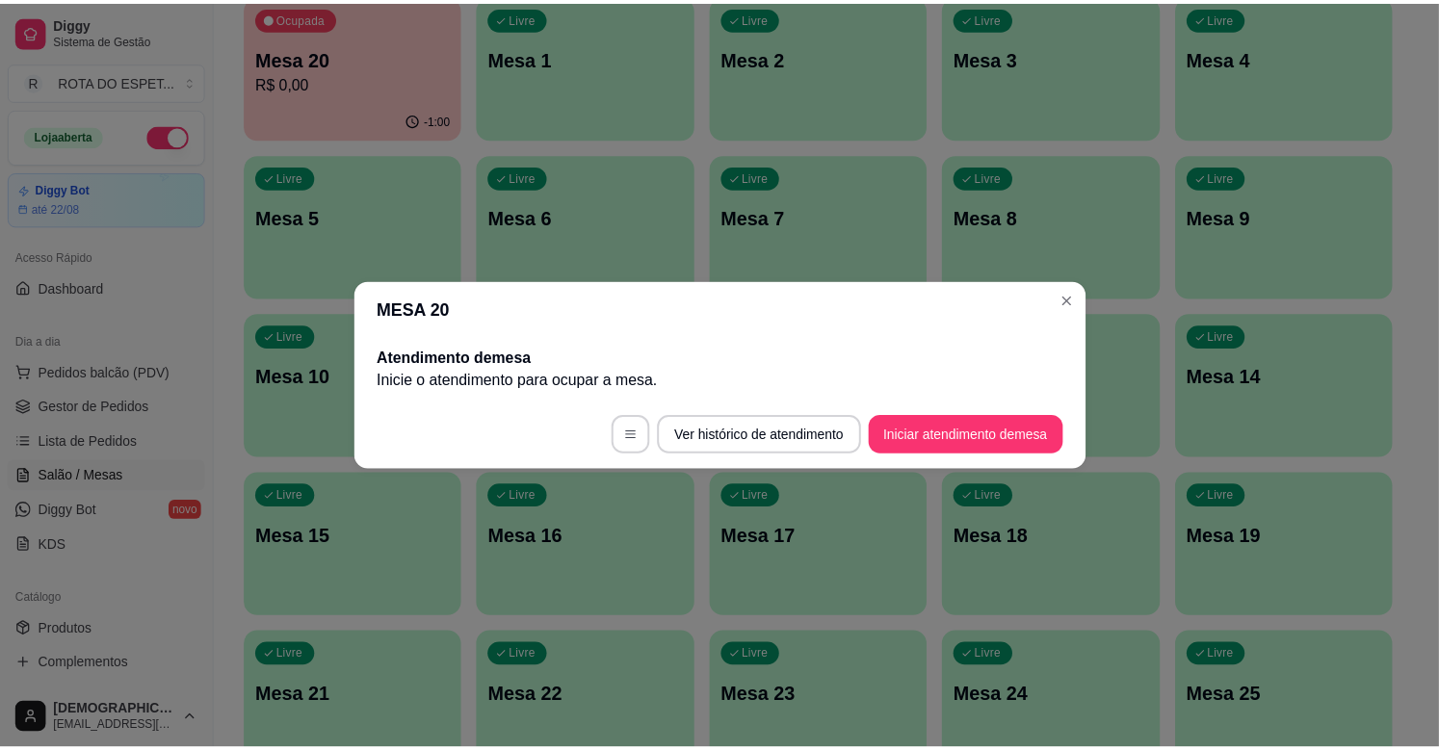
scroll to position [0, 0]
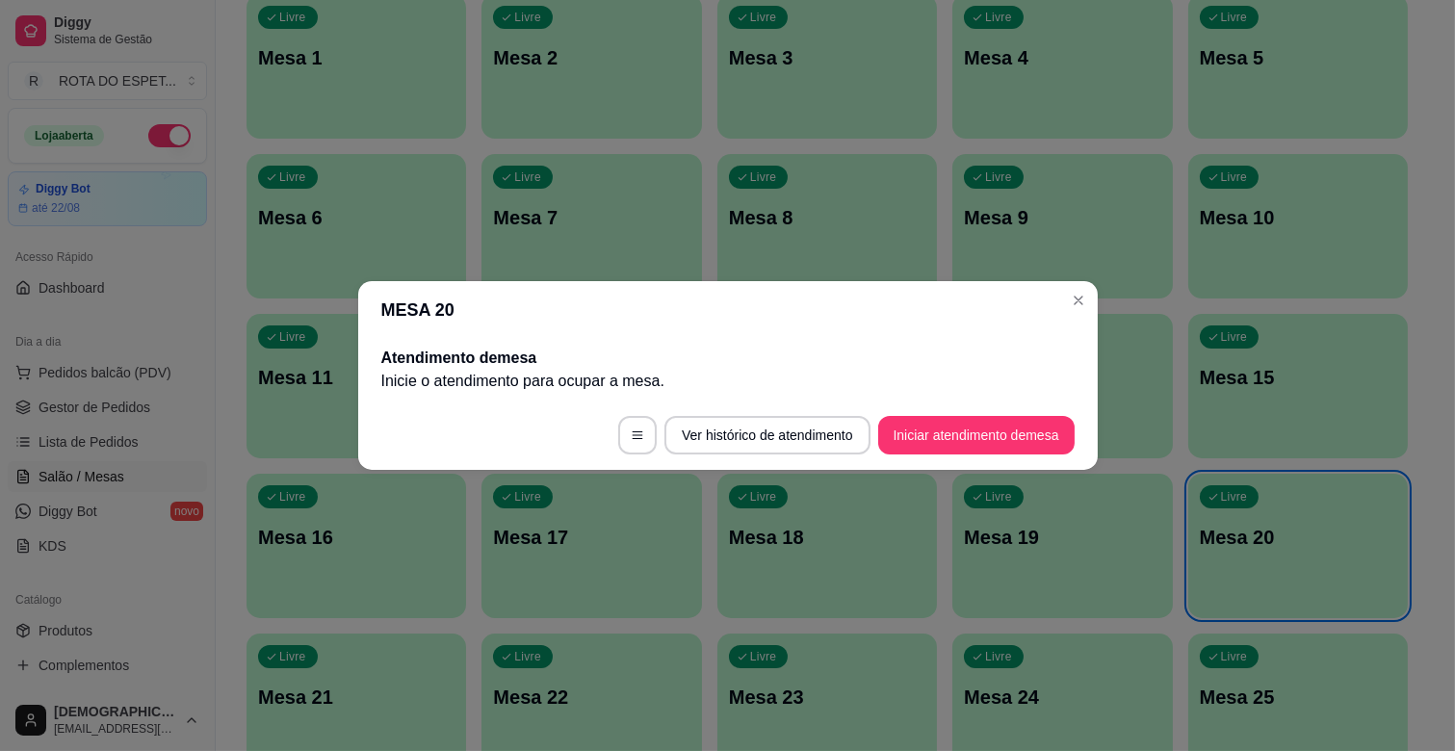
click at [1066, 283] on header "MESA 20" at bounding box center [728, 310] width 740 height 58
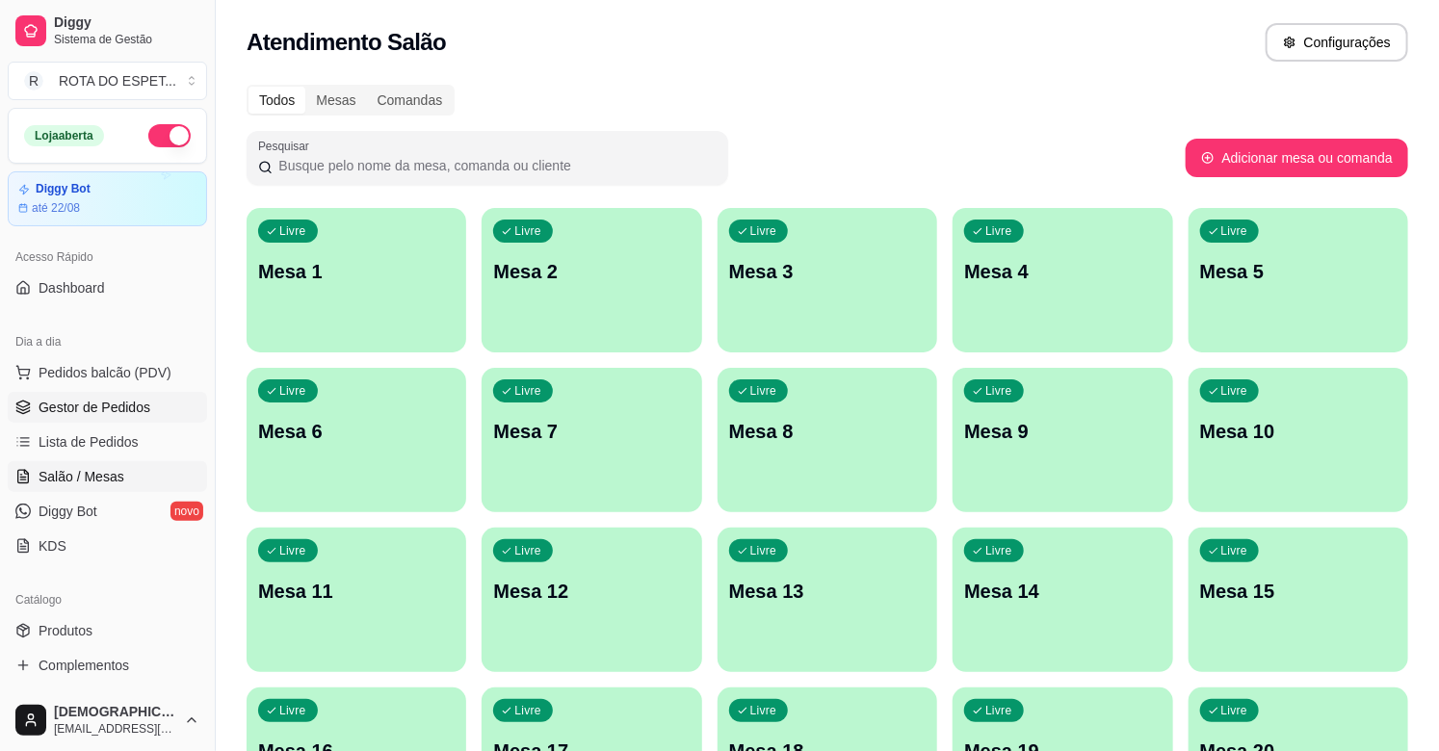
click at [73, 402] on span "Gestor de Pedidos" at bounding box center [95, 407] width 112 height 19
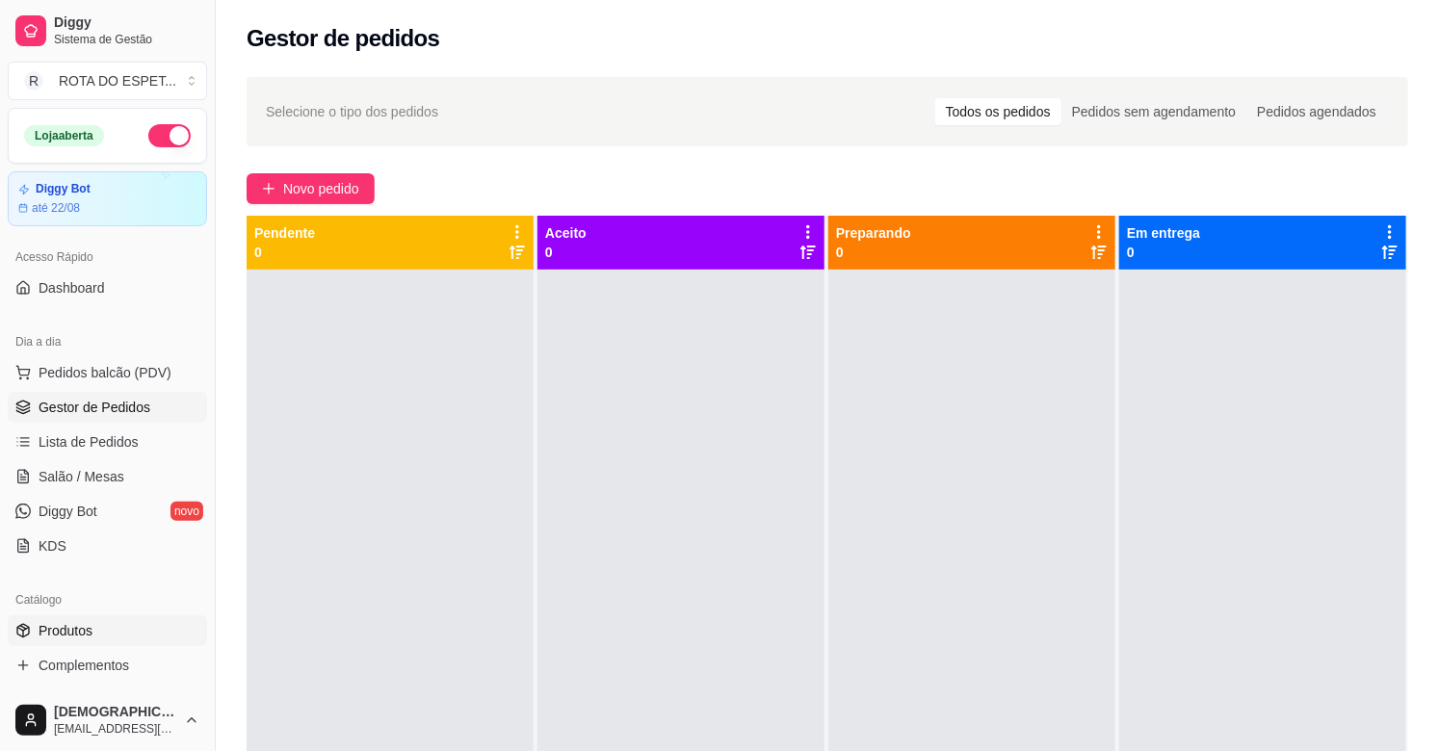
click at [92, 623] on link "Produtos" at bounding box center [107, 630] width 199 height 31
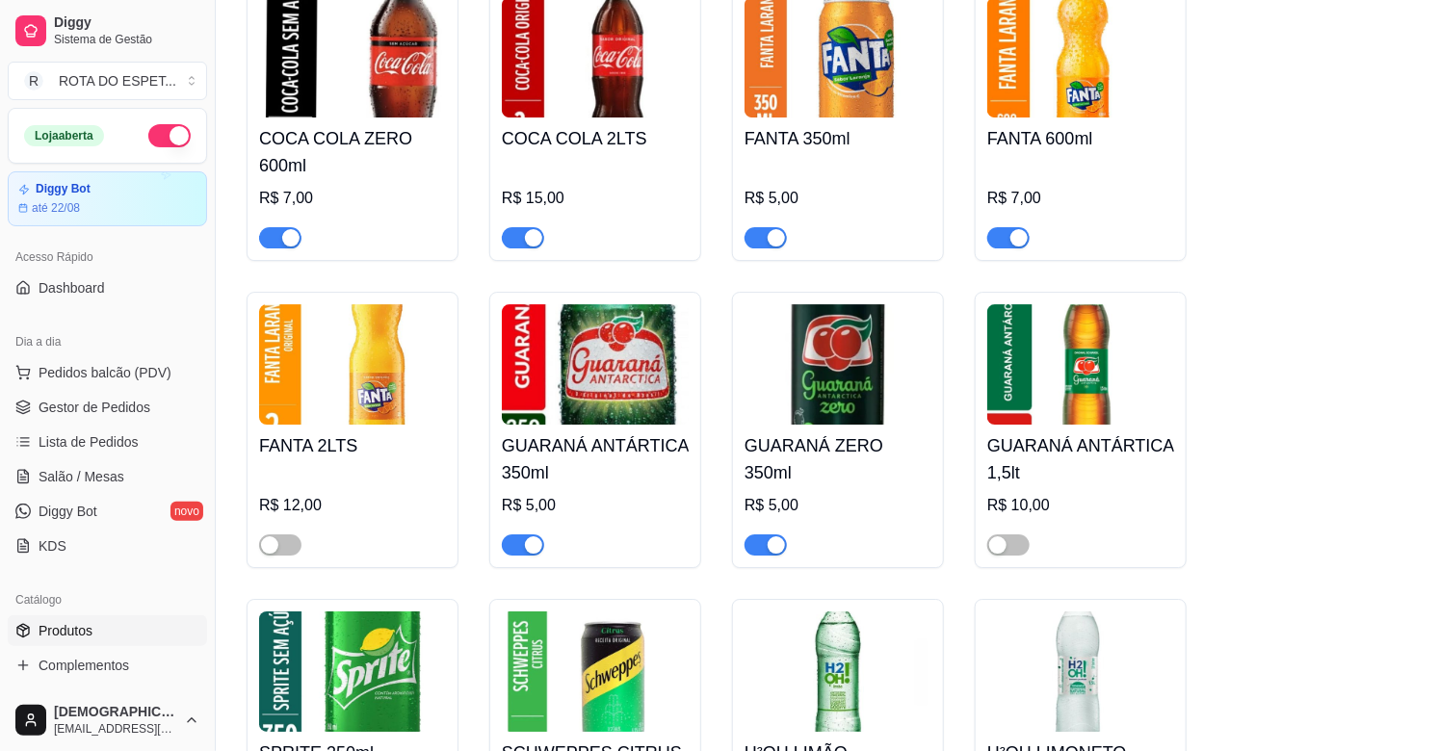
scroll to position [5885, 0]
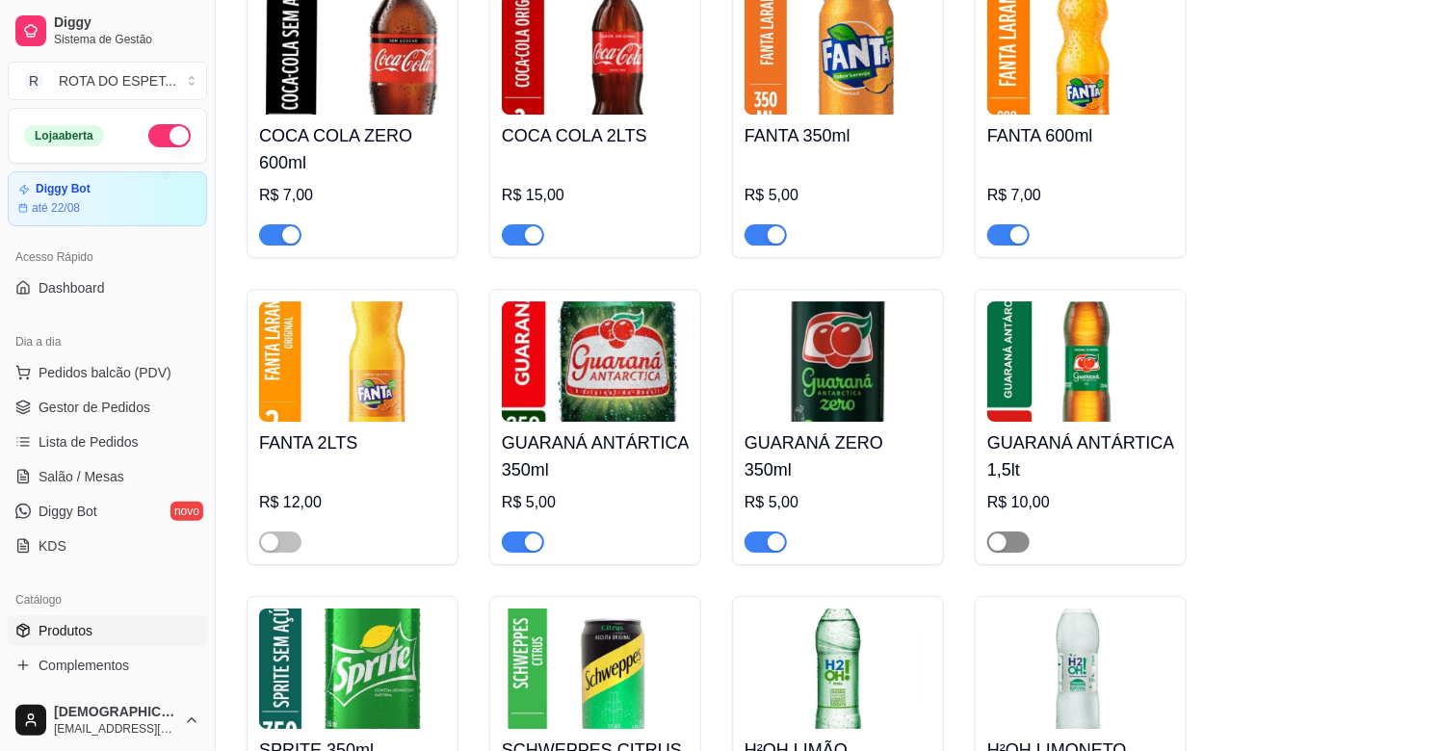
click at [1015, 532] on span "button" at bounding box center [1008, 542] width 42 height 21
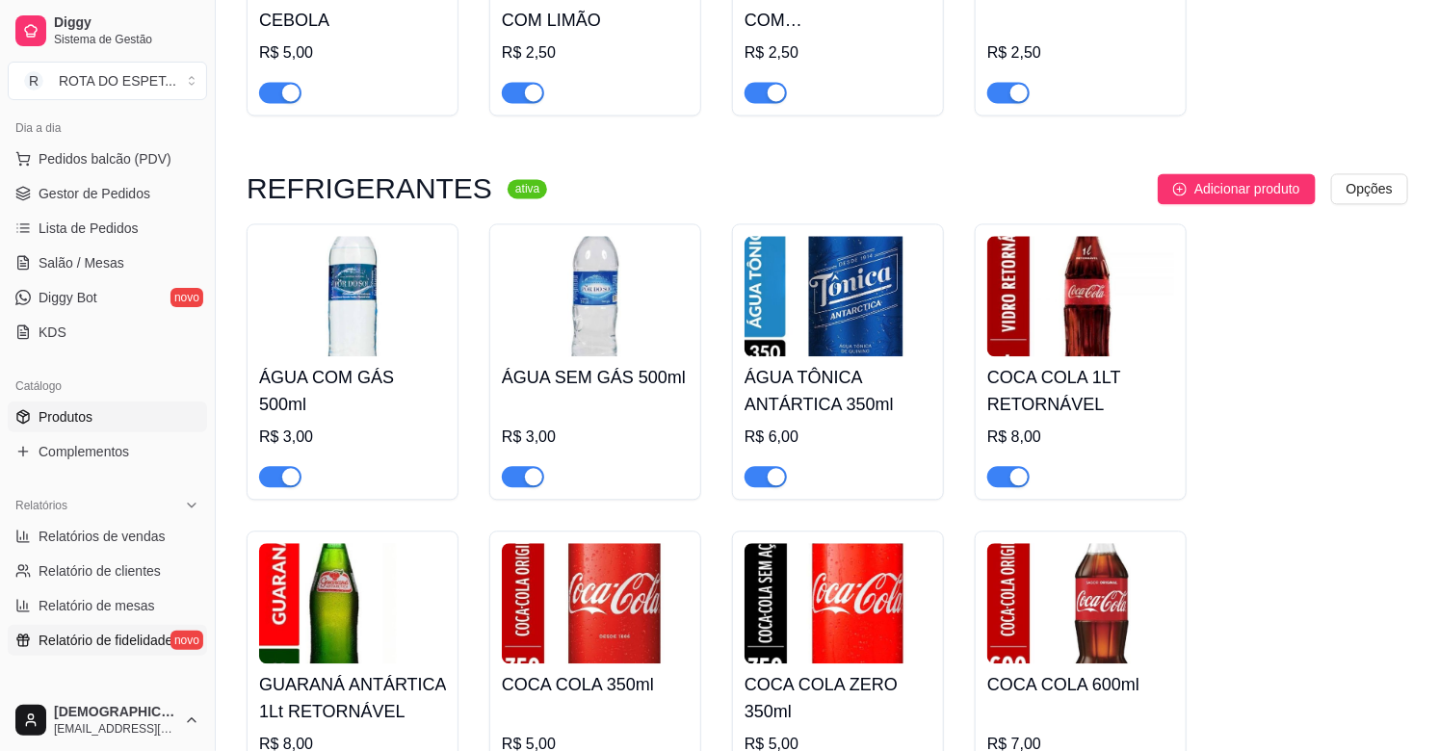
scroll to position [428, 0]
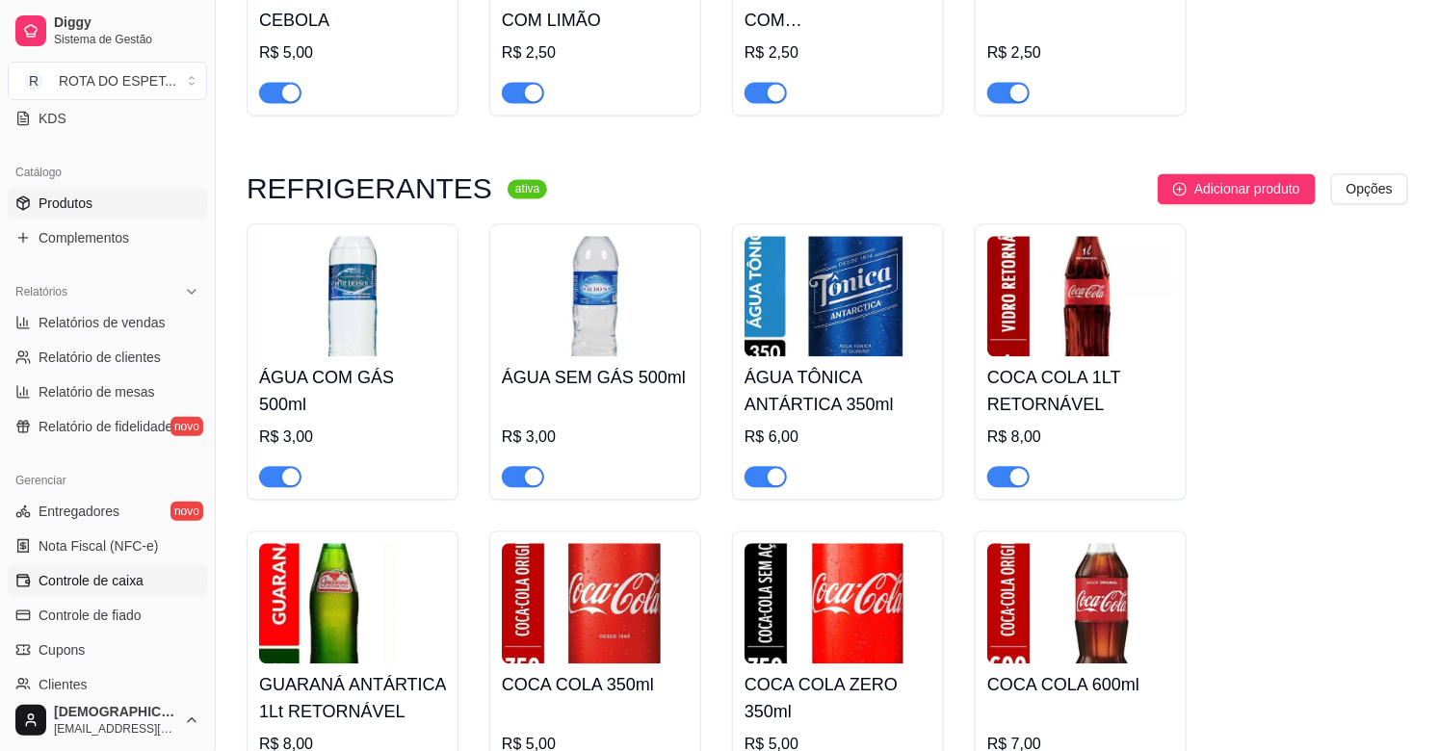
click at [131, 585] on span "Controle de caixa" at bounding box center [91, 580] width 105 height 19
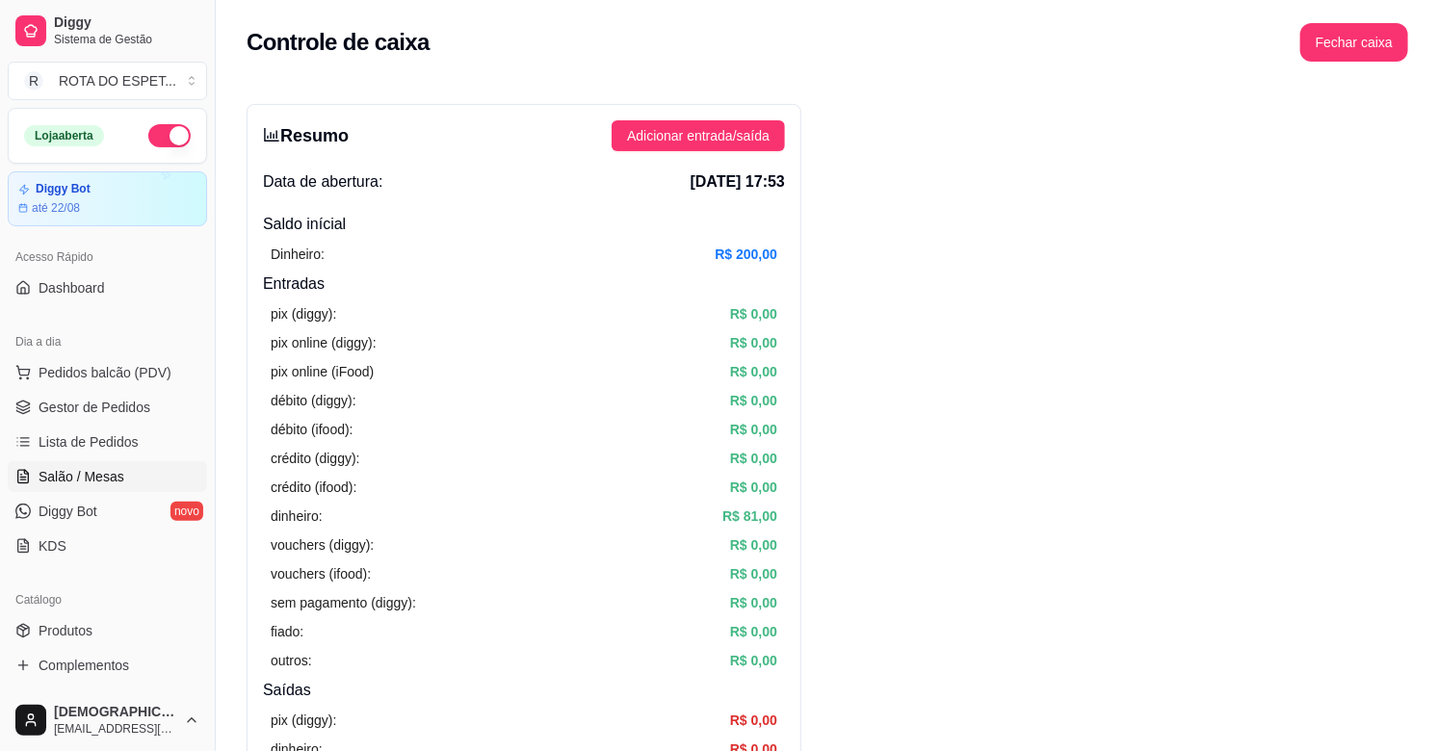
click at [74, 480] on span "Salão / Mesas" at bounding box center [82, 476] width 86 height 19
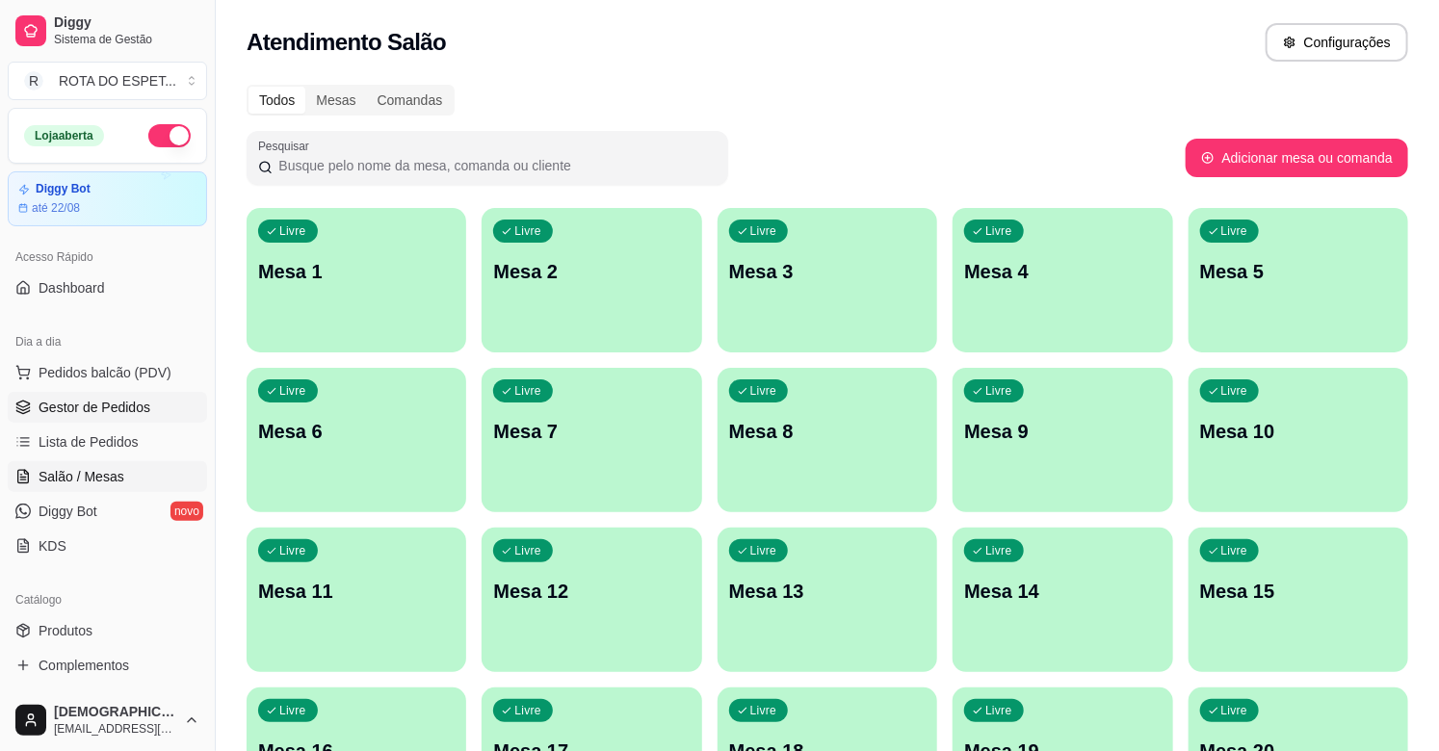
click at [148, 399] on link "Gestor de Pedidos" at bounding box center [107, 407] width 199 height 31
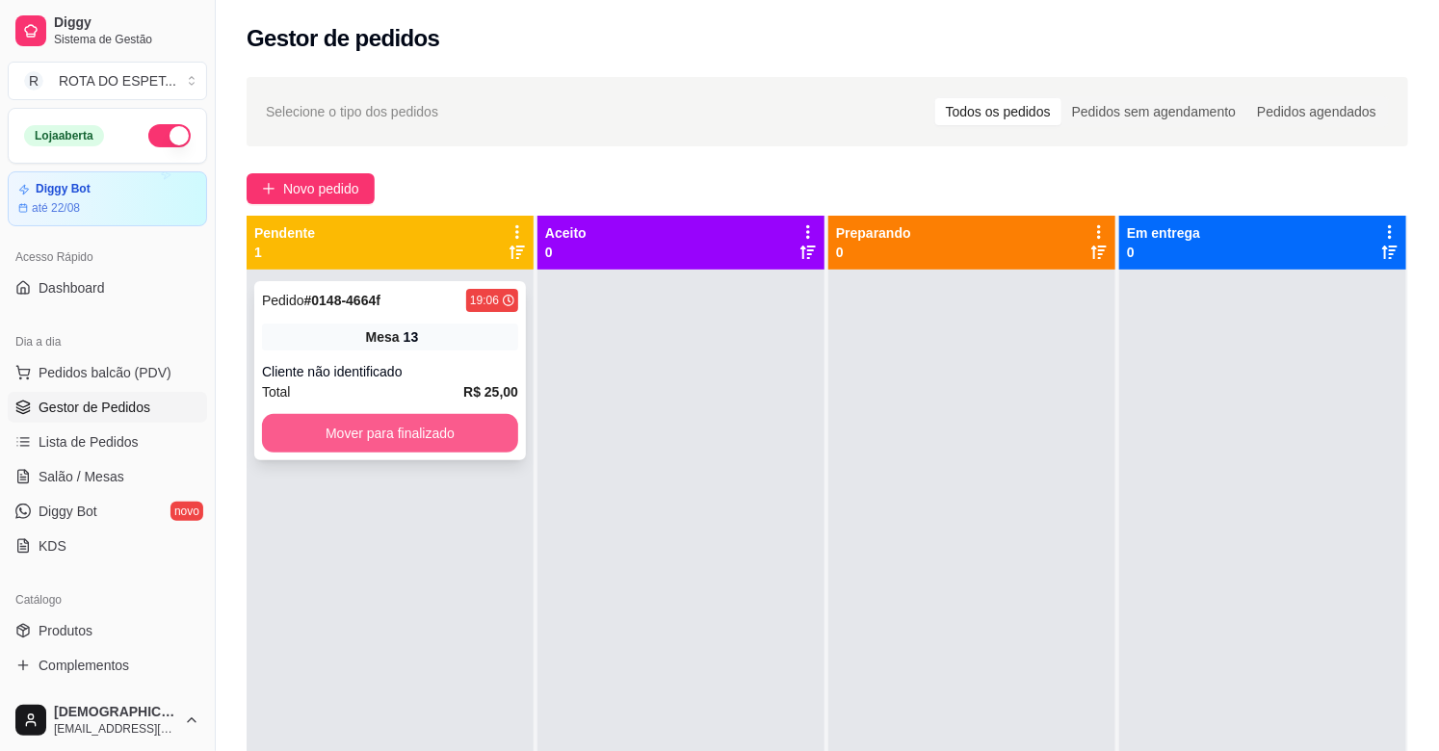
click at [323, 427] on button "Mover para finalizado" at bounding box center [390, 433] width 256 height 39
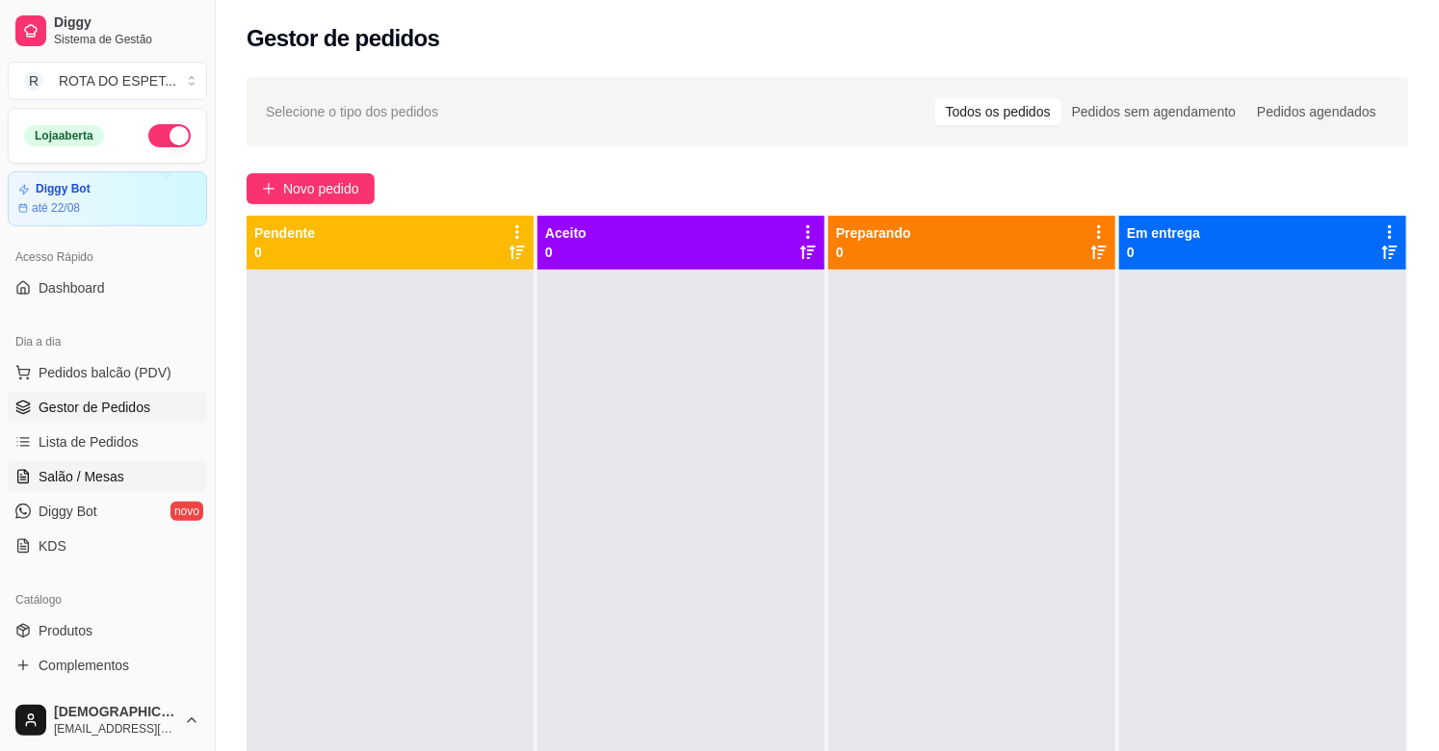
click at [88, 473] on span "Salão / Mesas" at bounding box center [82, 476] width 86 height 19
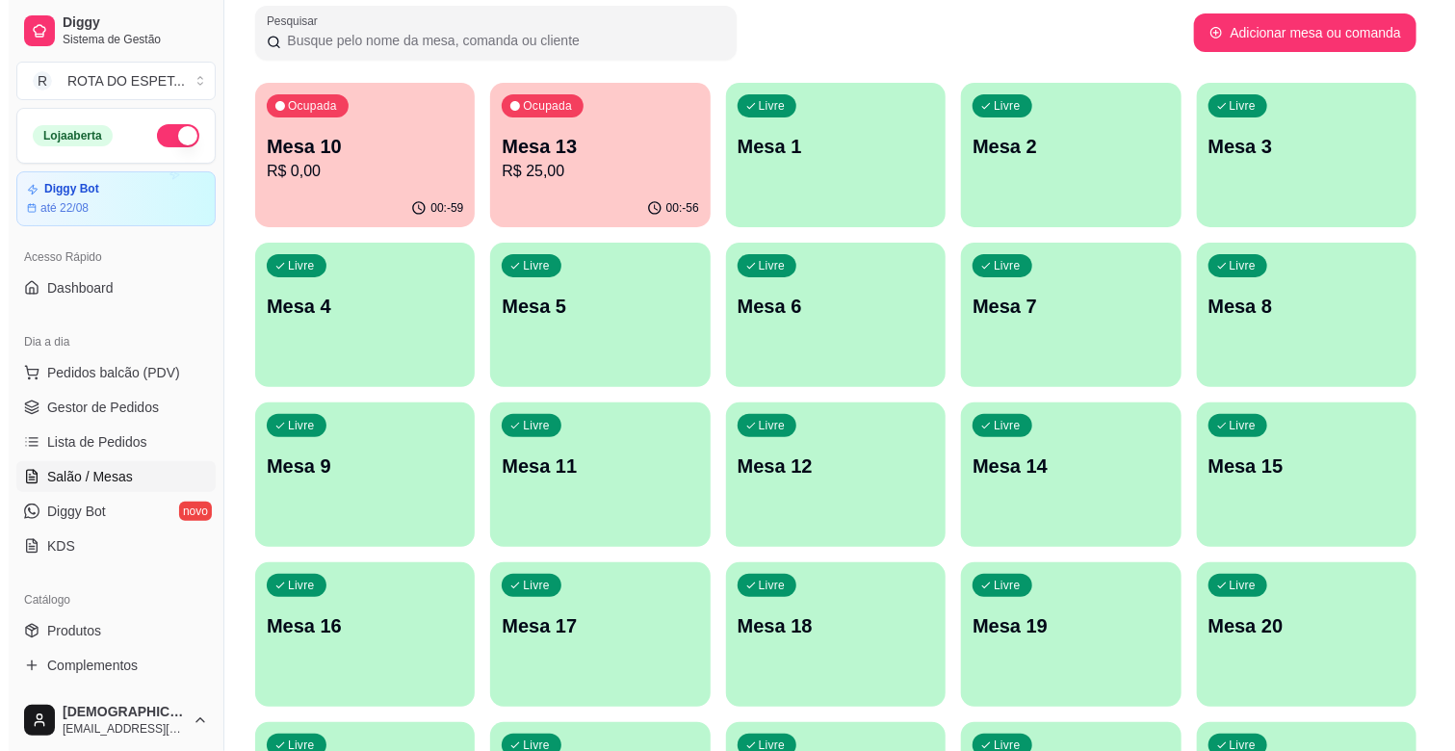
scroll to position [428, 0]
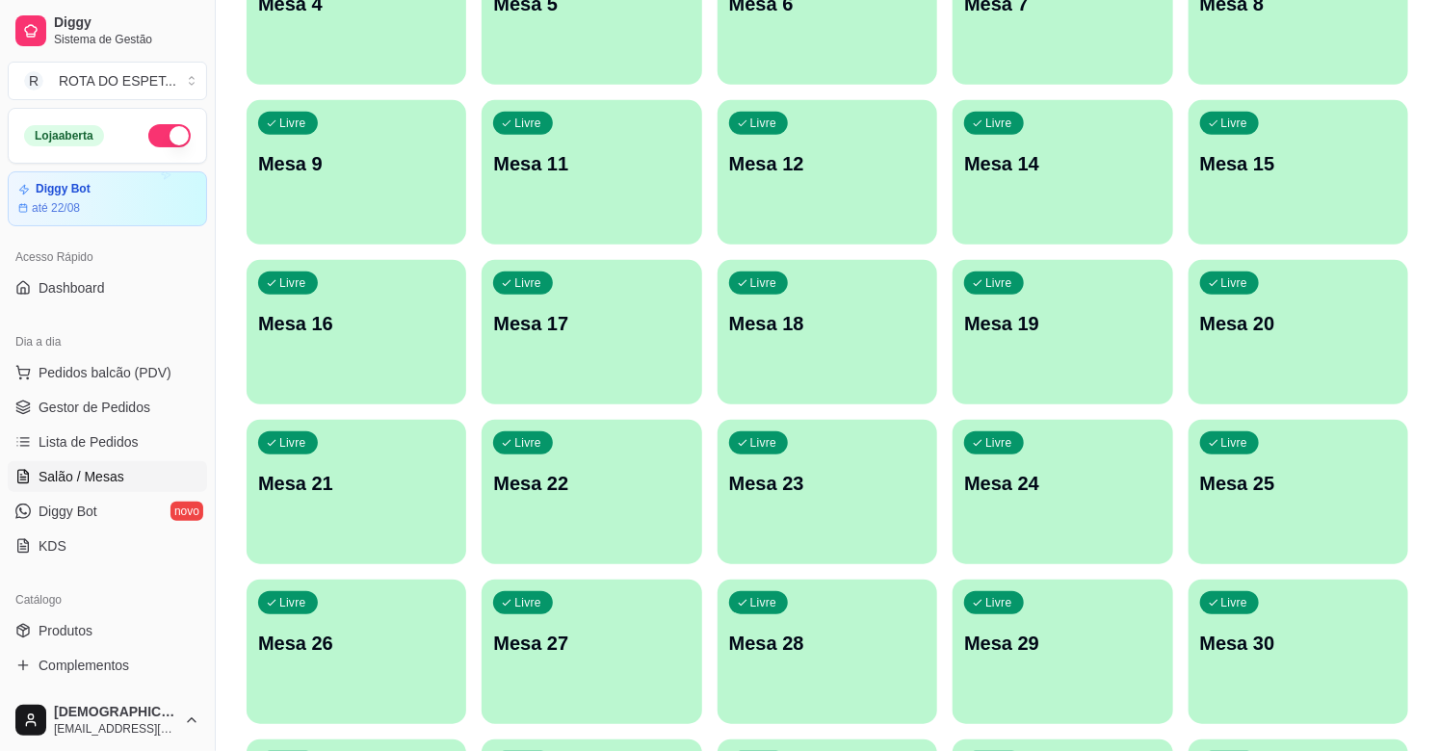
click at [1291, 322] on p "Mesa 20" at bounding box center [1298, 323] width 196 height 27
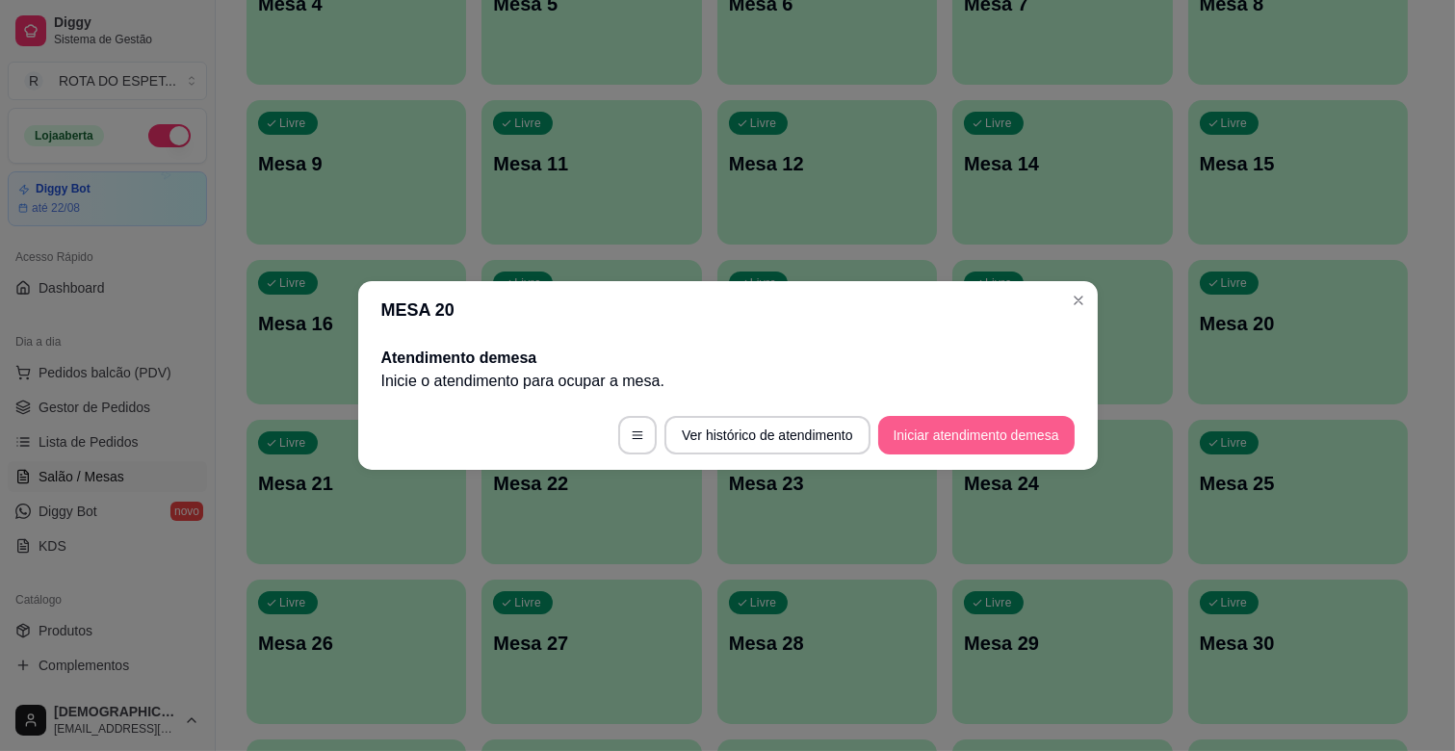
click at [1043, 426] on button "Iniciar atendimento de mesa" at bounding box center [976, 435] width 196 height 39
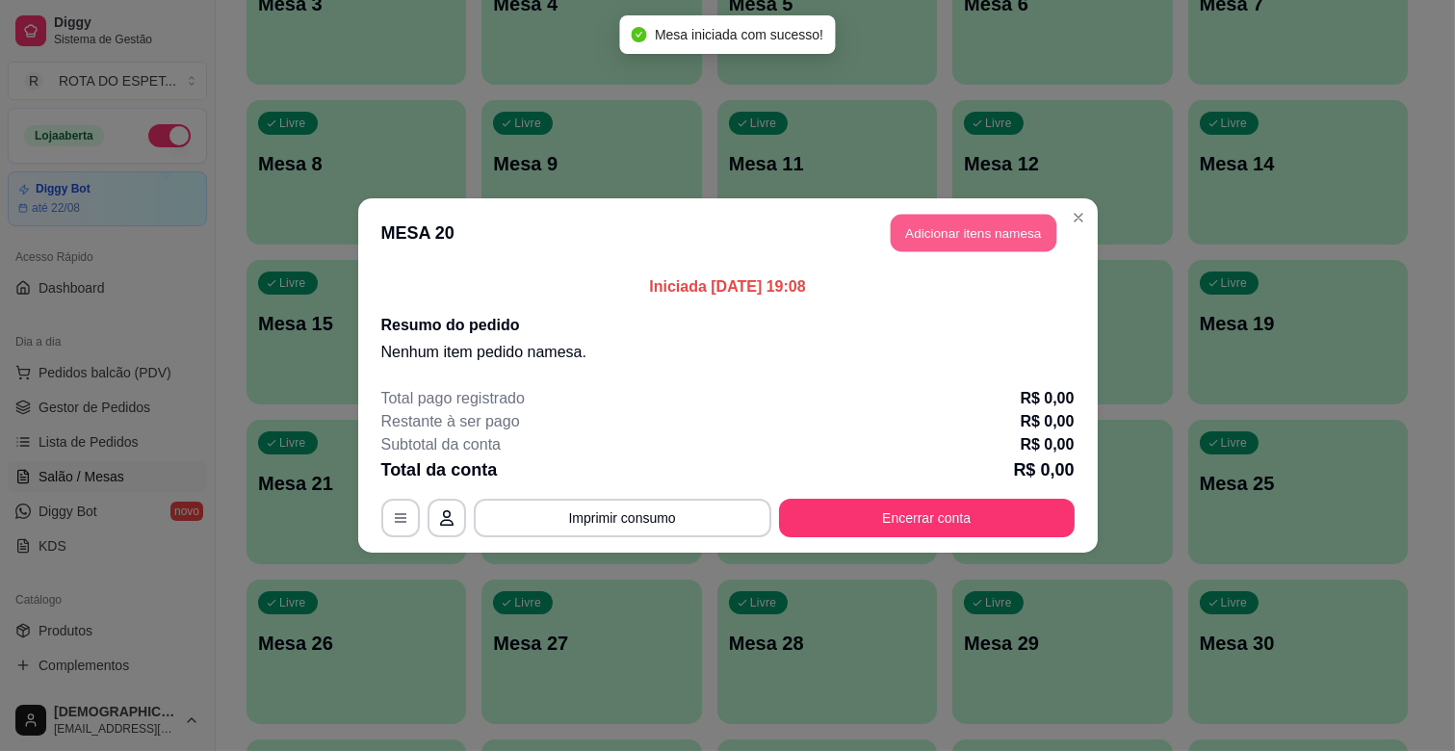
click at [936, 226] on button "Adicionar itens na mesa" at bounding box center [974, 234] width 166 height 38
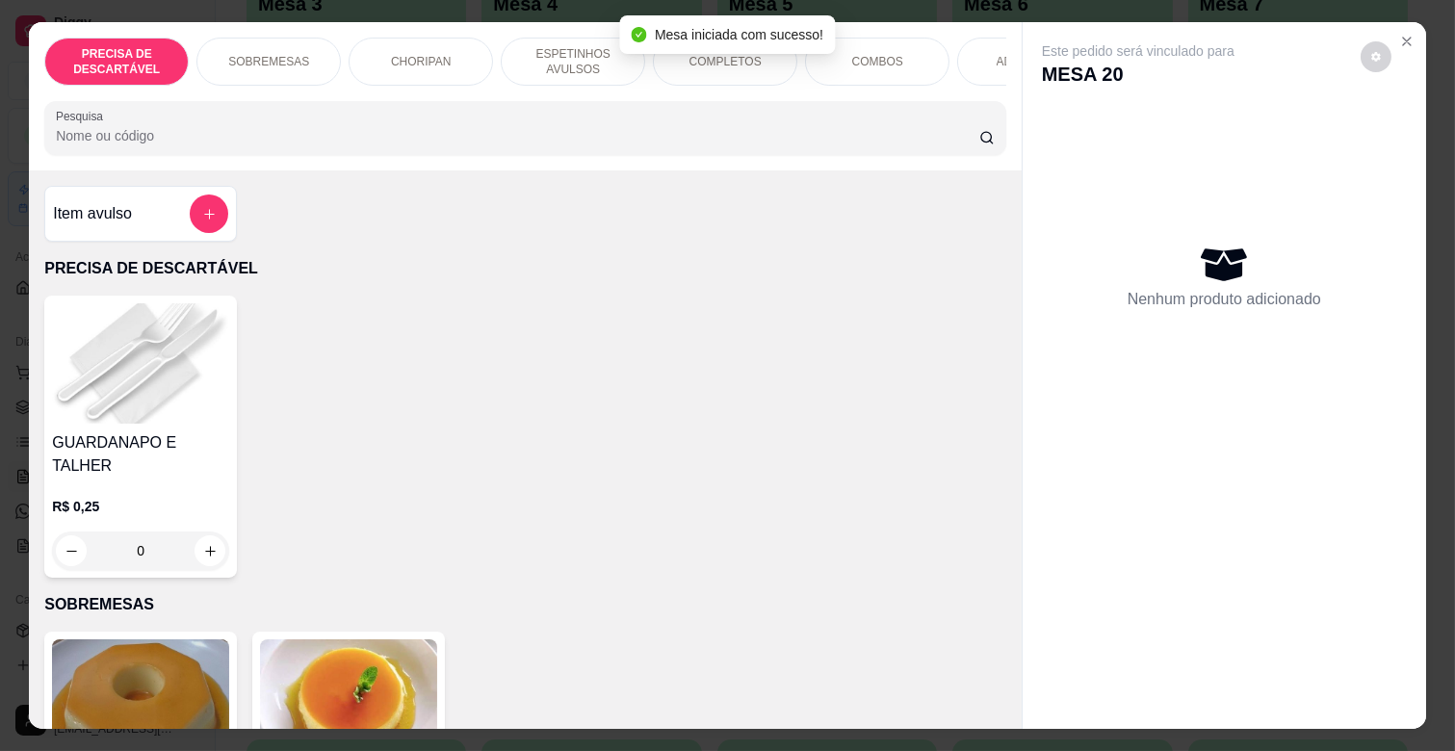
click at [725, 61] on p "COMPLETOS" at bounding box center [726, 61] width 72 height 15
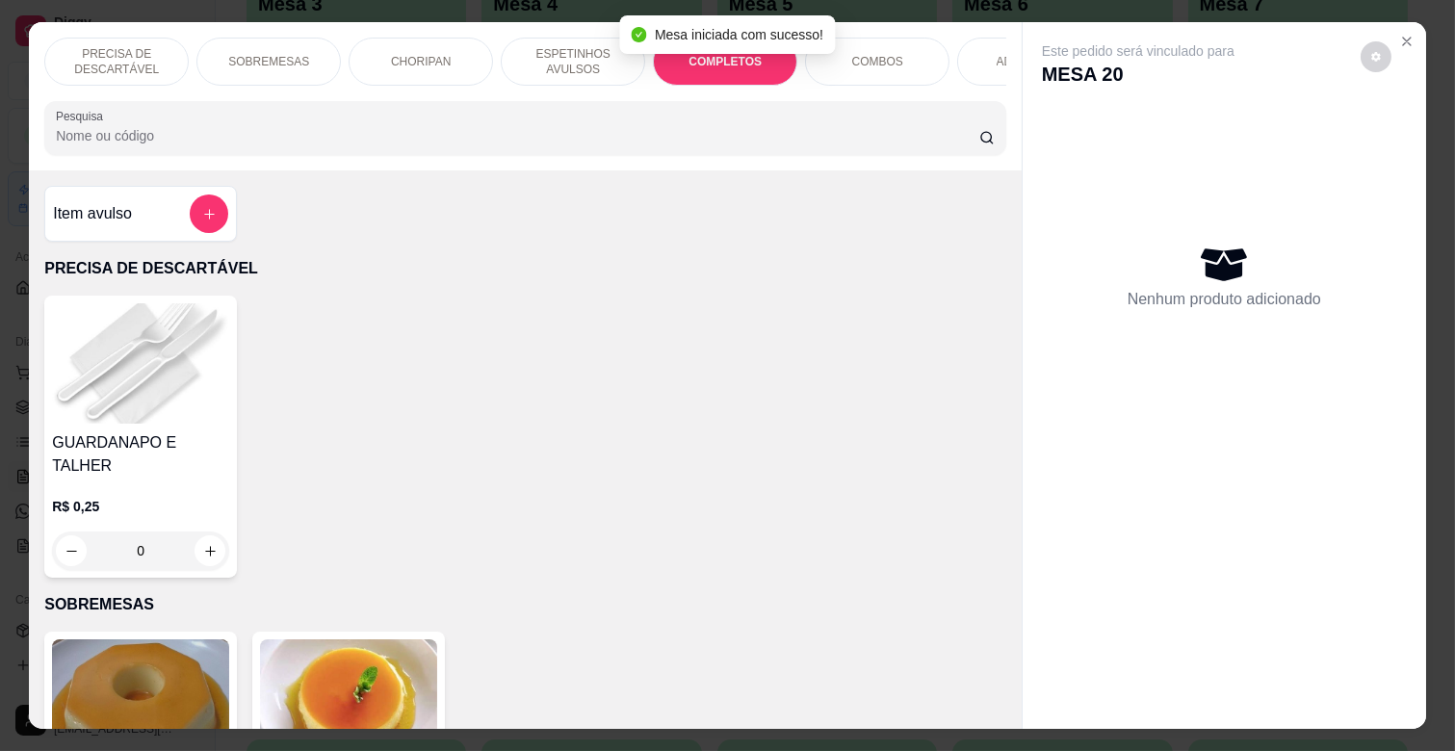
scroll to position [46, 0]
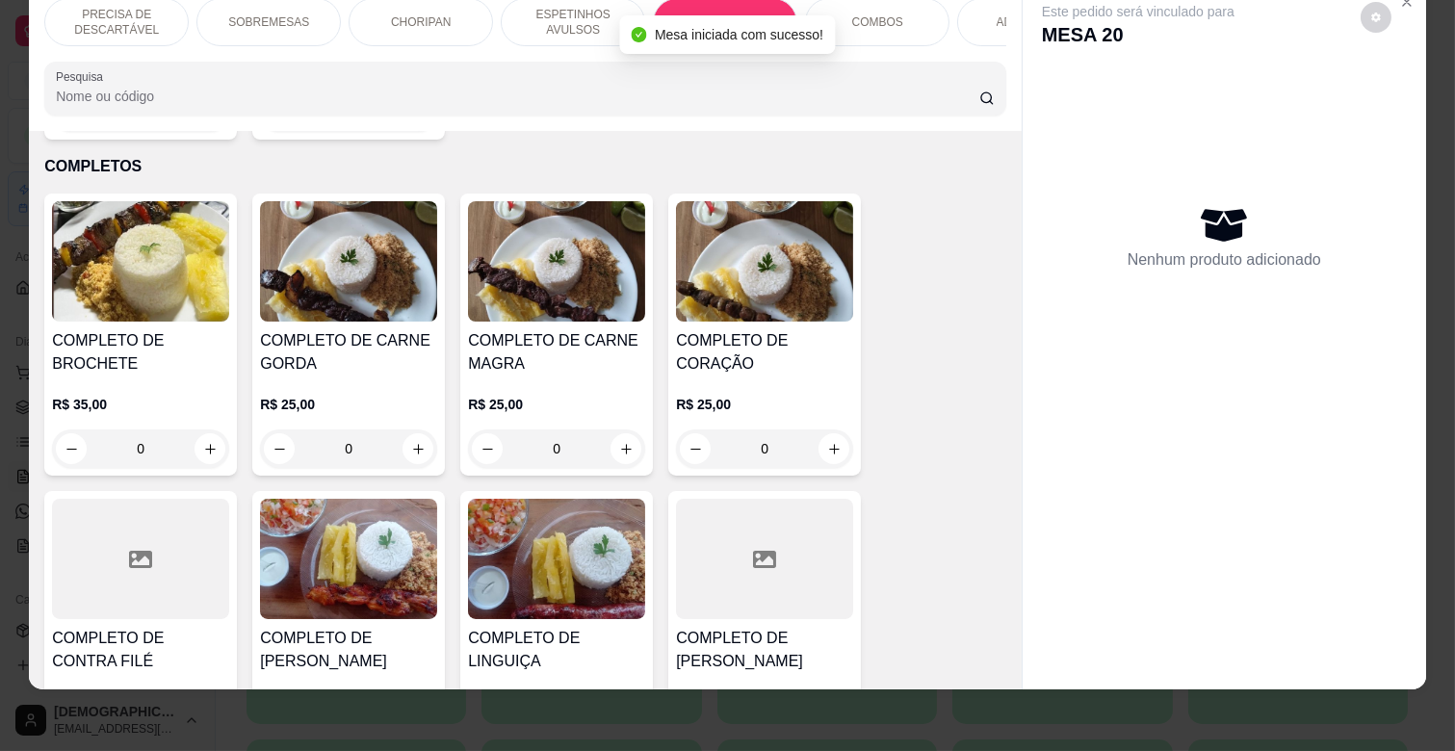
click at [580, 376] on div "R$ 25,00 0" at bounding box center [556, 422] width 177 height 92
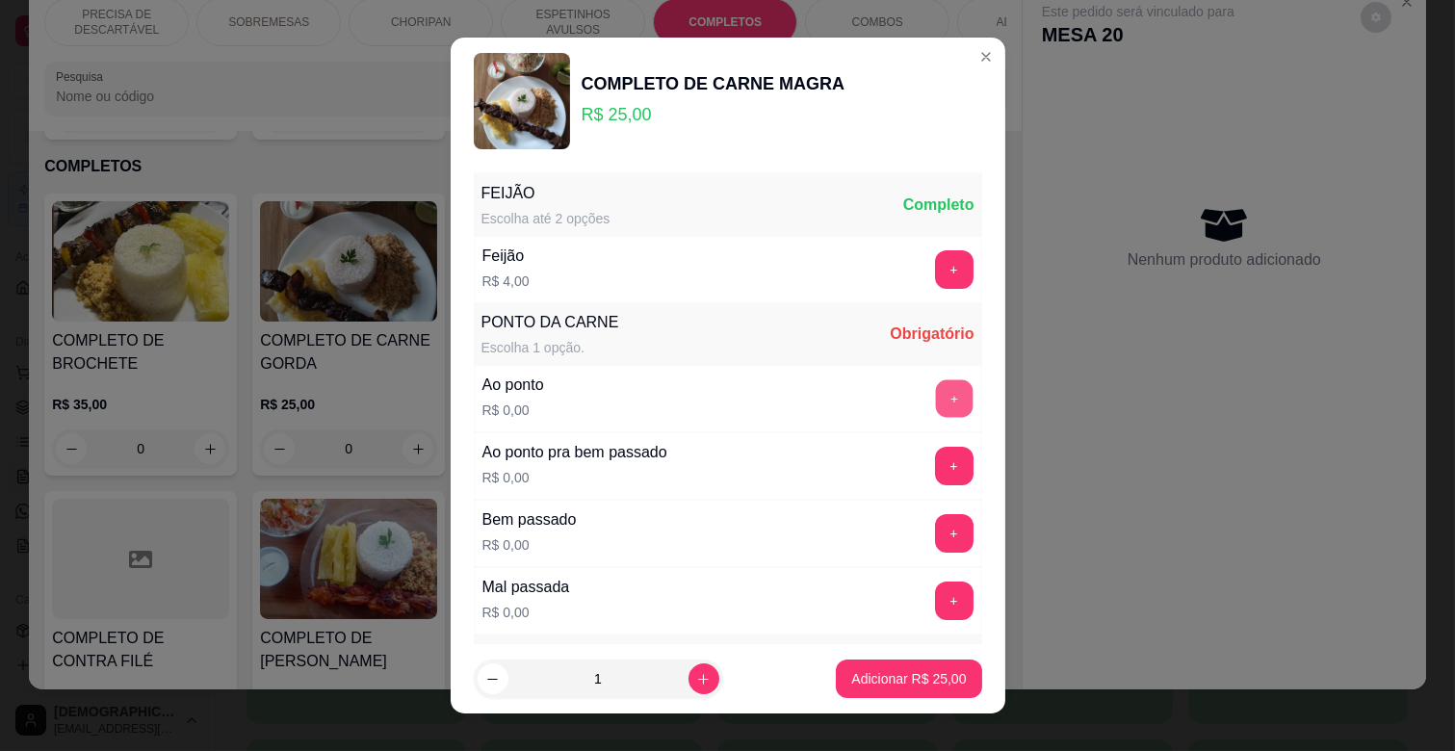
click at [935, 399] on button "+" at bounding box center [954, 399] width 38 height 38
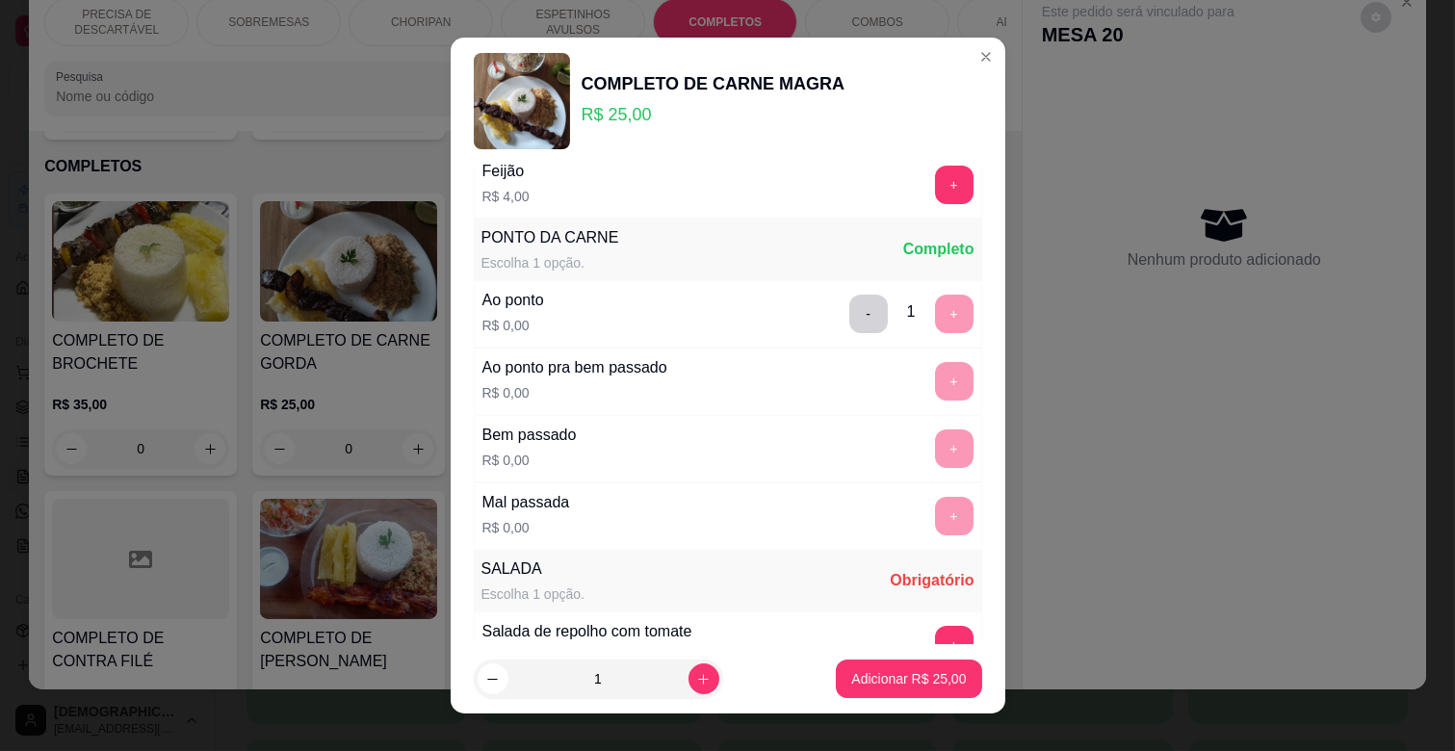
scroll to position [214, 0]
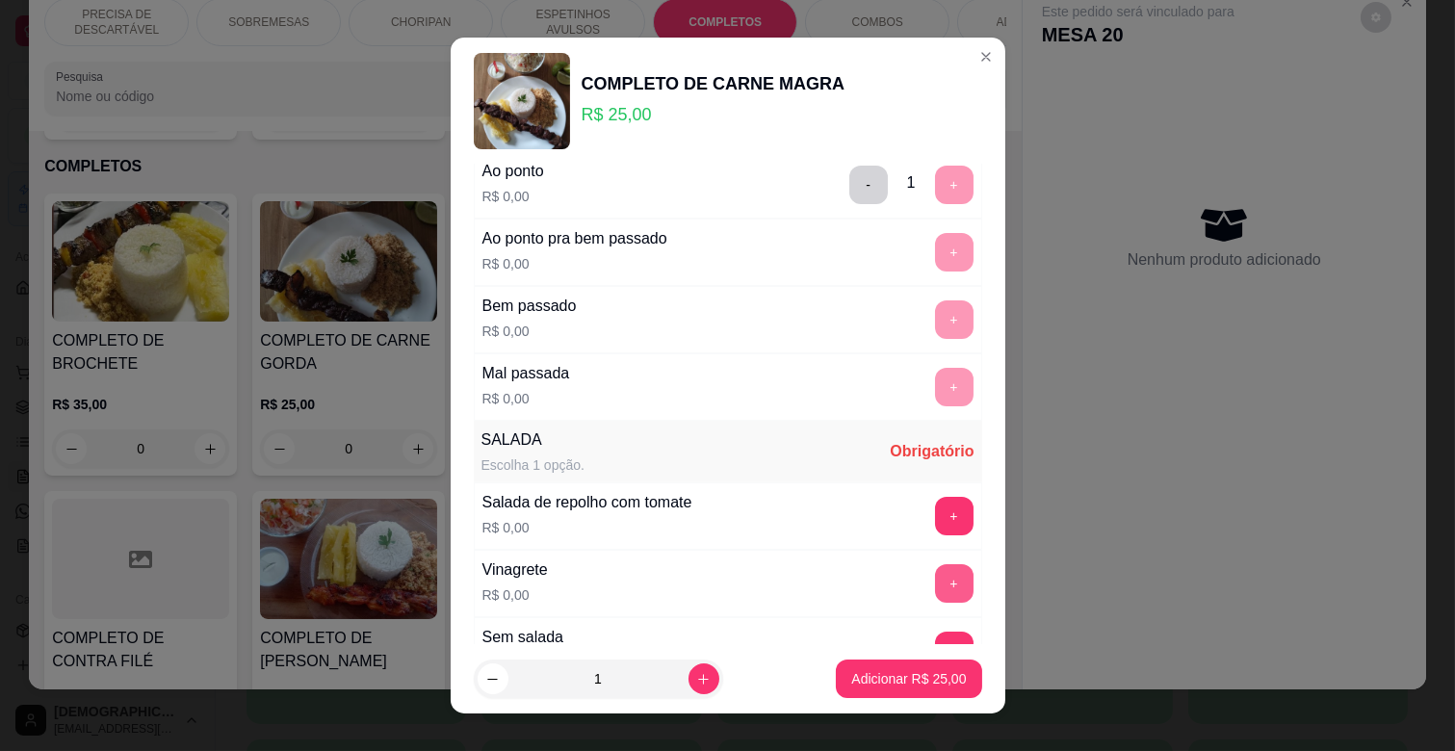
click at [935, 582] on button "+" at bounding box center [954, 583] width 39 height 39
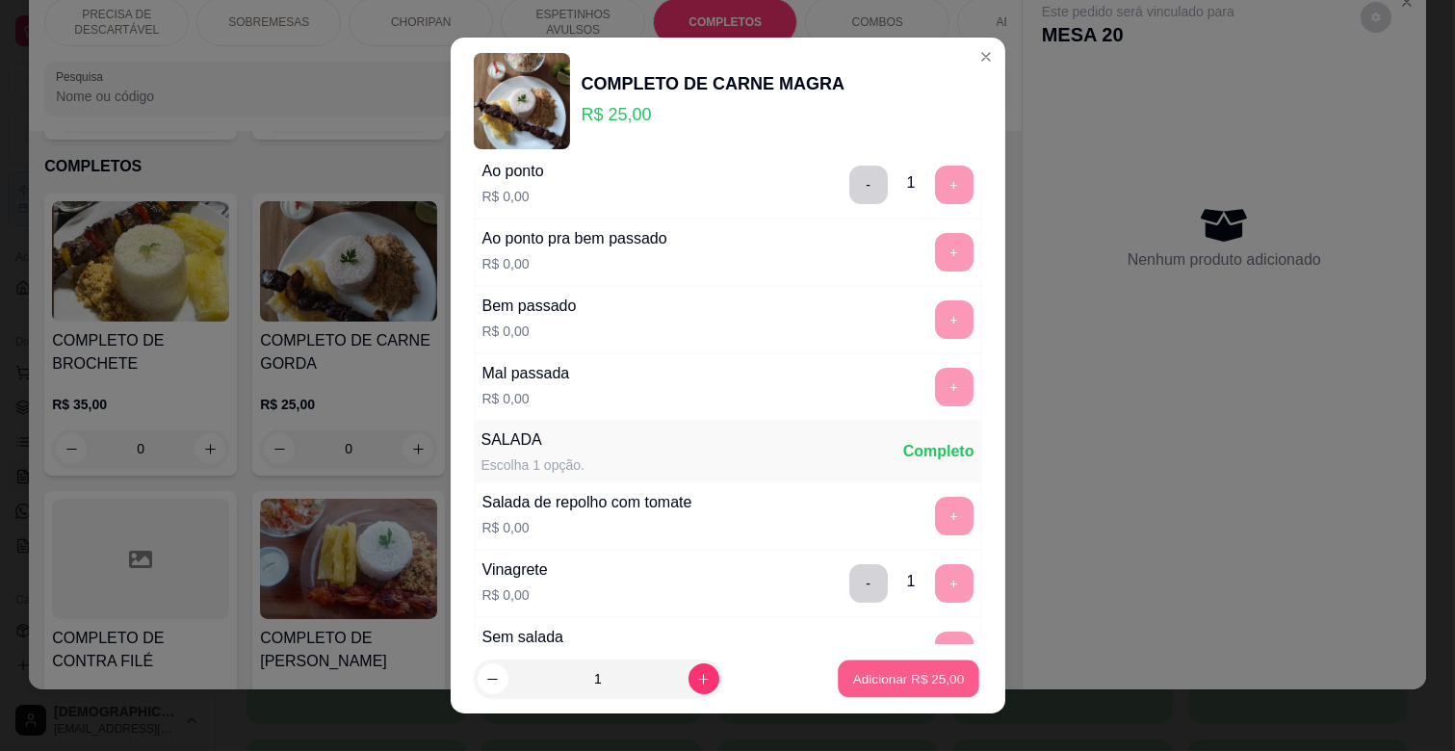
click at [881, 677] on p "Adicionar R$ 25,00" at bounding box center [909, 678] width 112 height 18
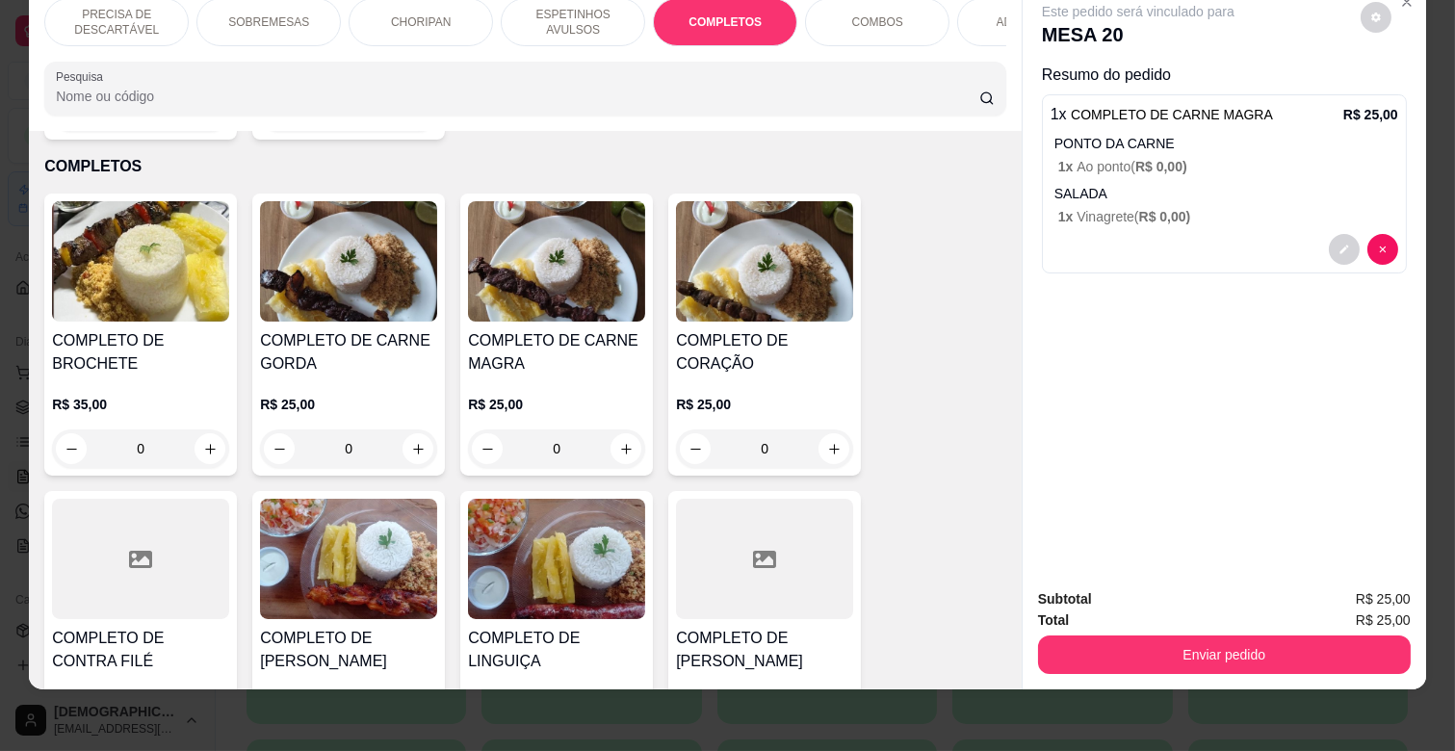
scroll to position [0, 842]
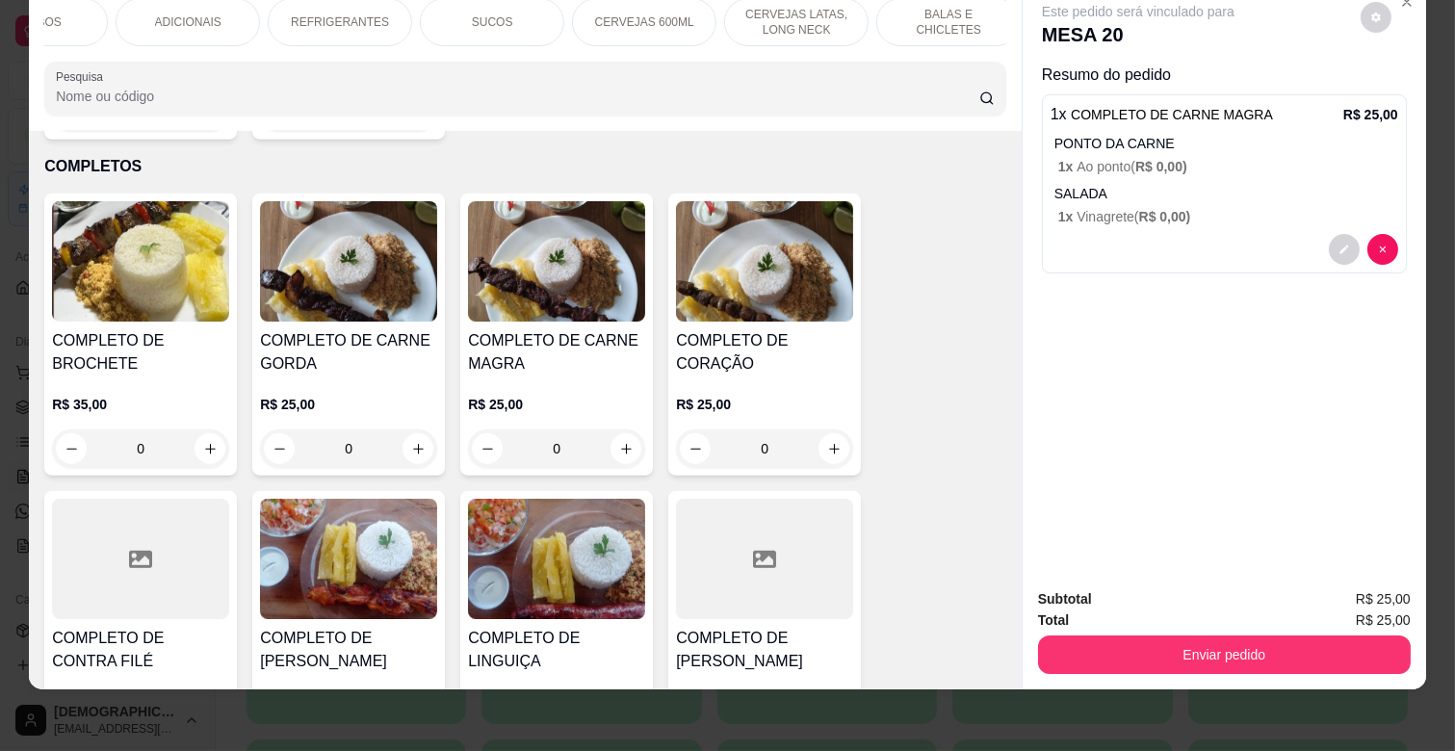
click at [347, 14] on p "REFRIGERANTES" at bounding box center [340, 21] width 98 height 15
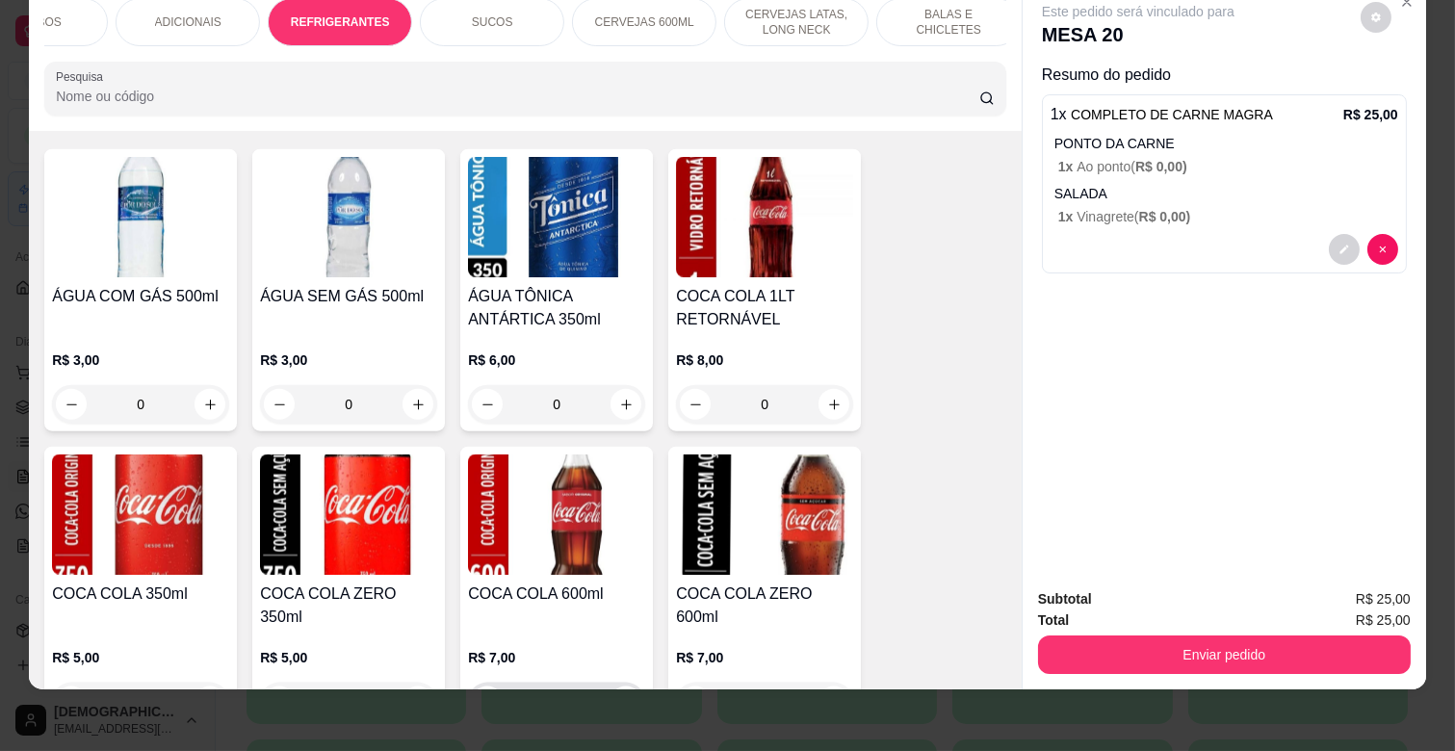
scroll to position [4743, 0]
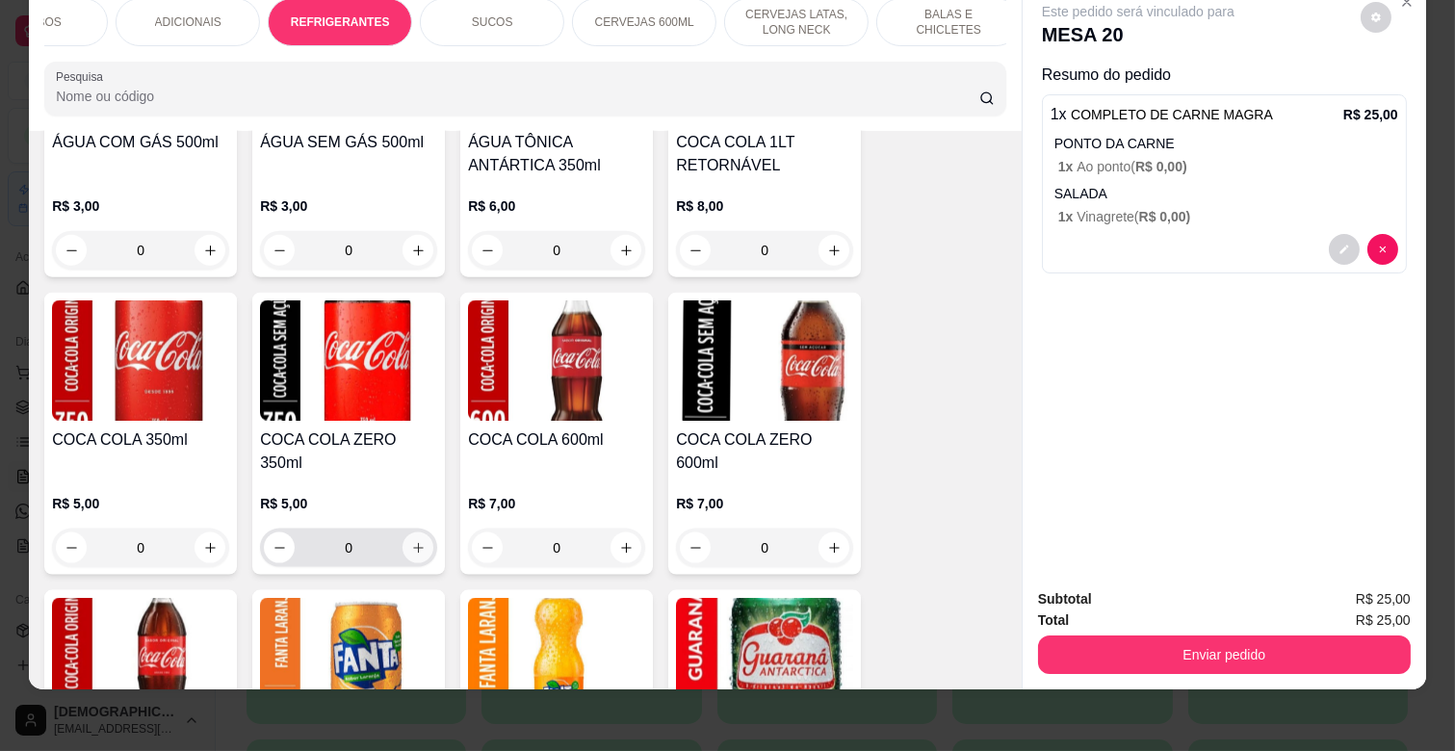
click at [417, 541] on icon "increase-product-quantity" at bounding box center [418, 548] width 14 height 14
type input "1"
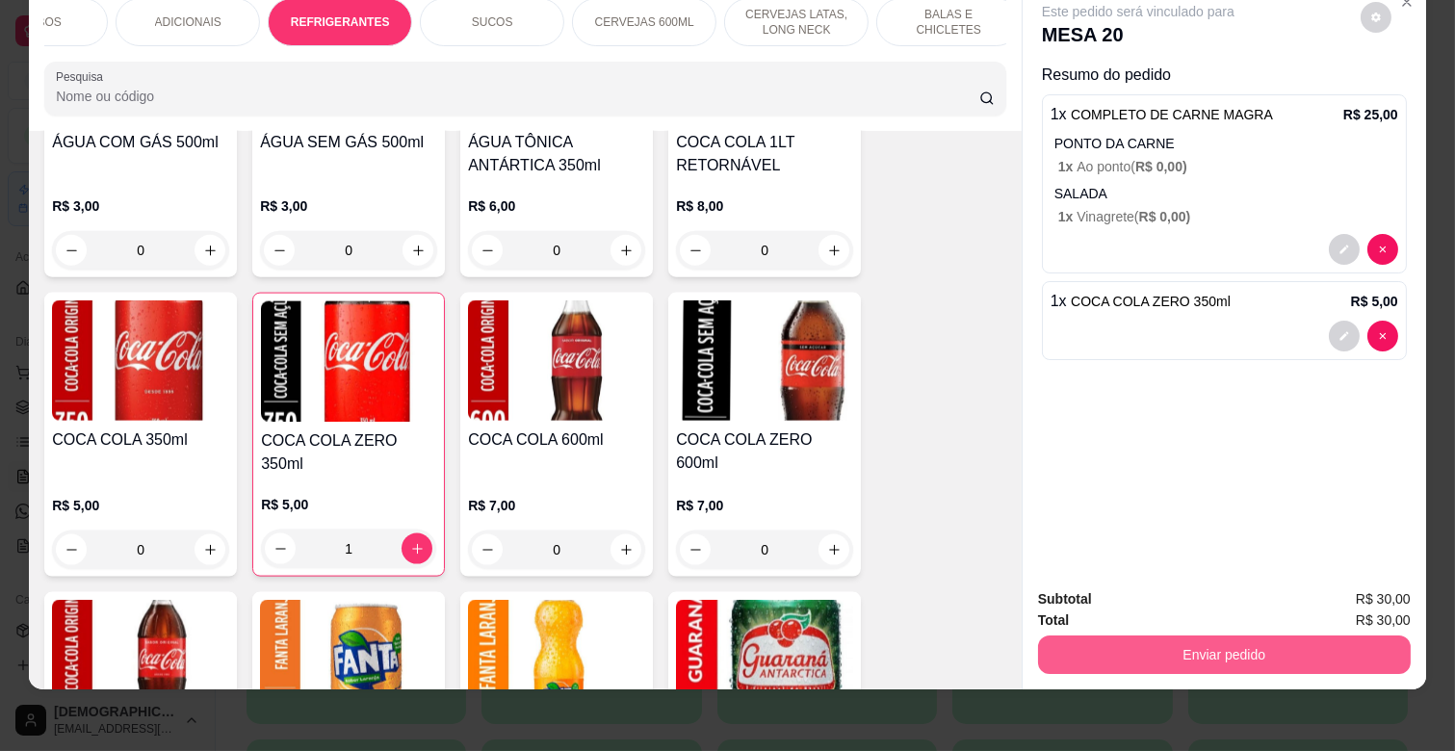
click at [1250, 637] on button "Enviar pedido" at bounding box center [1224, 655] width 373 height 39
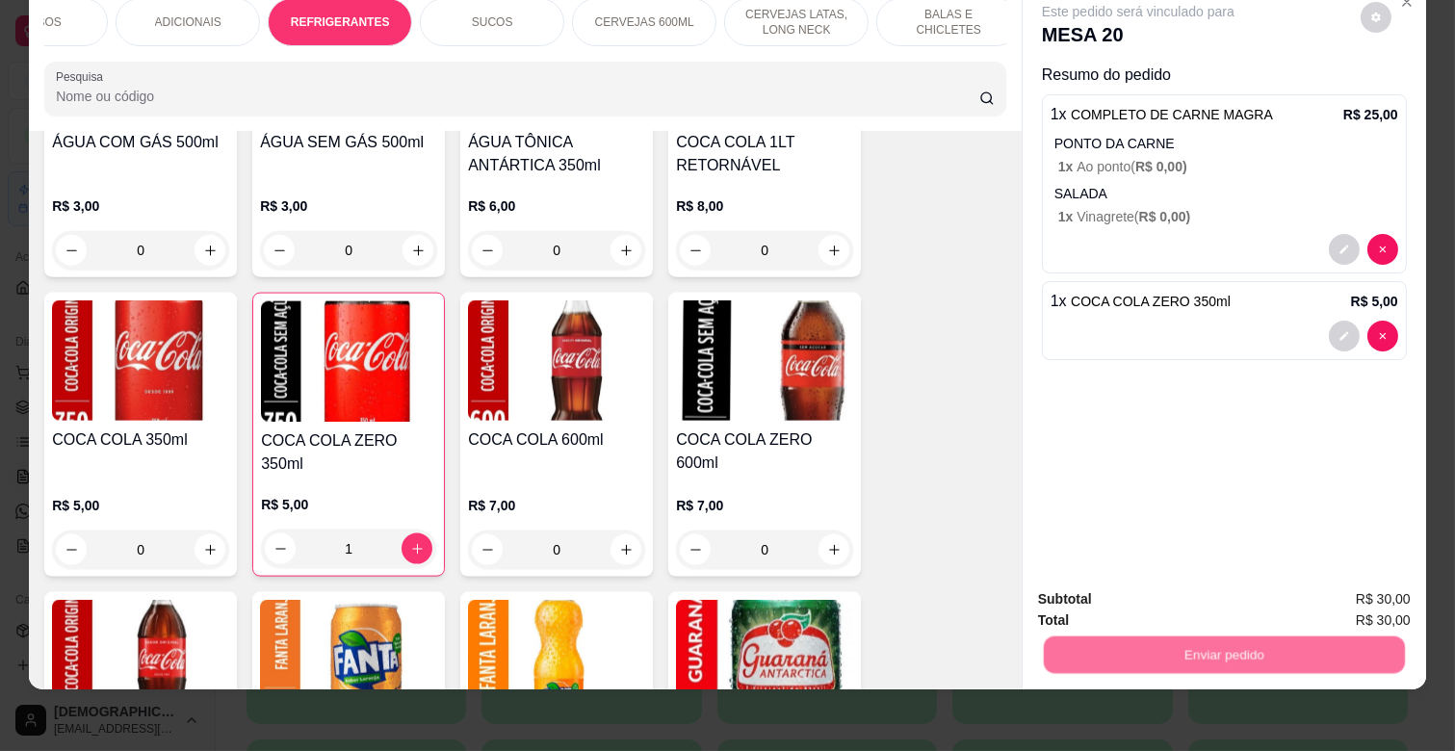
click at [1217, 584] on button "Não registrar e enviar pedido" at bounding box center [1159, 592] width 200 height 37
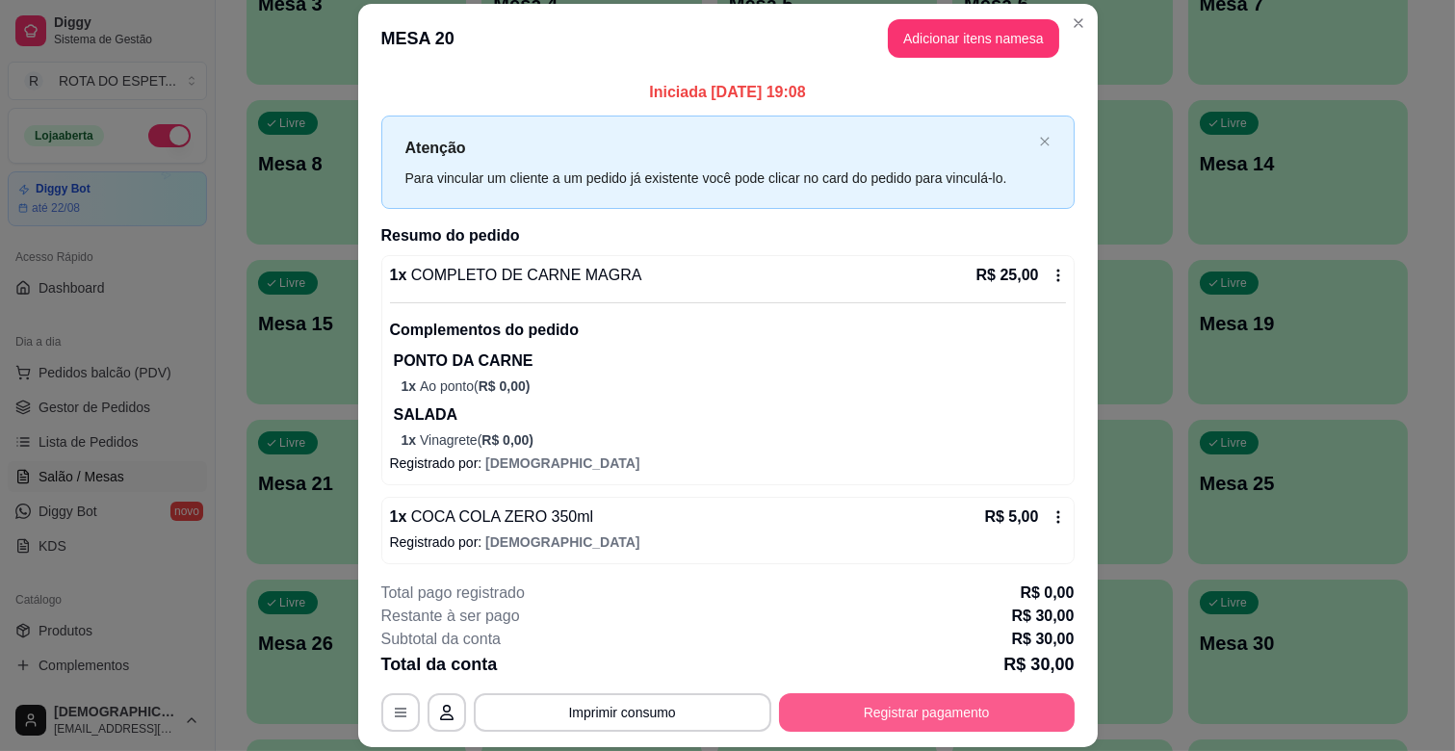
click at [946, 715] on button "Registrar pagamento" at bounding box center [927, 712] width 296 height 39
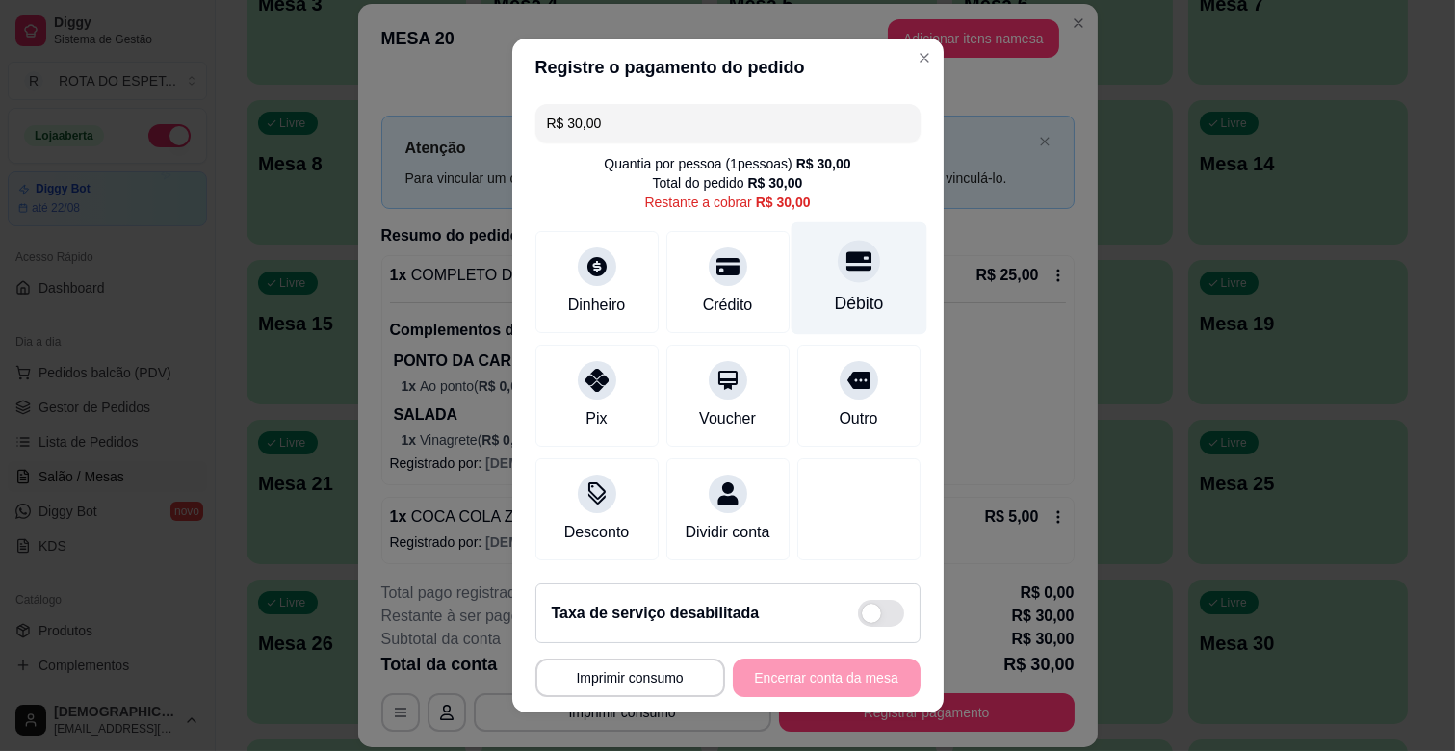
click at [841, 302] on div "Débito" at bounding box center [858, 303] width 49 height 25
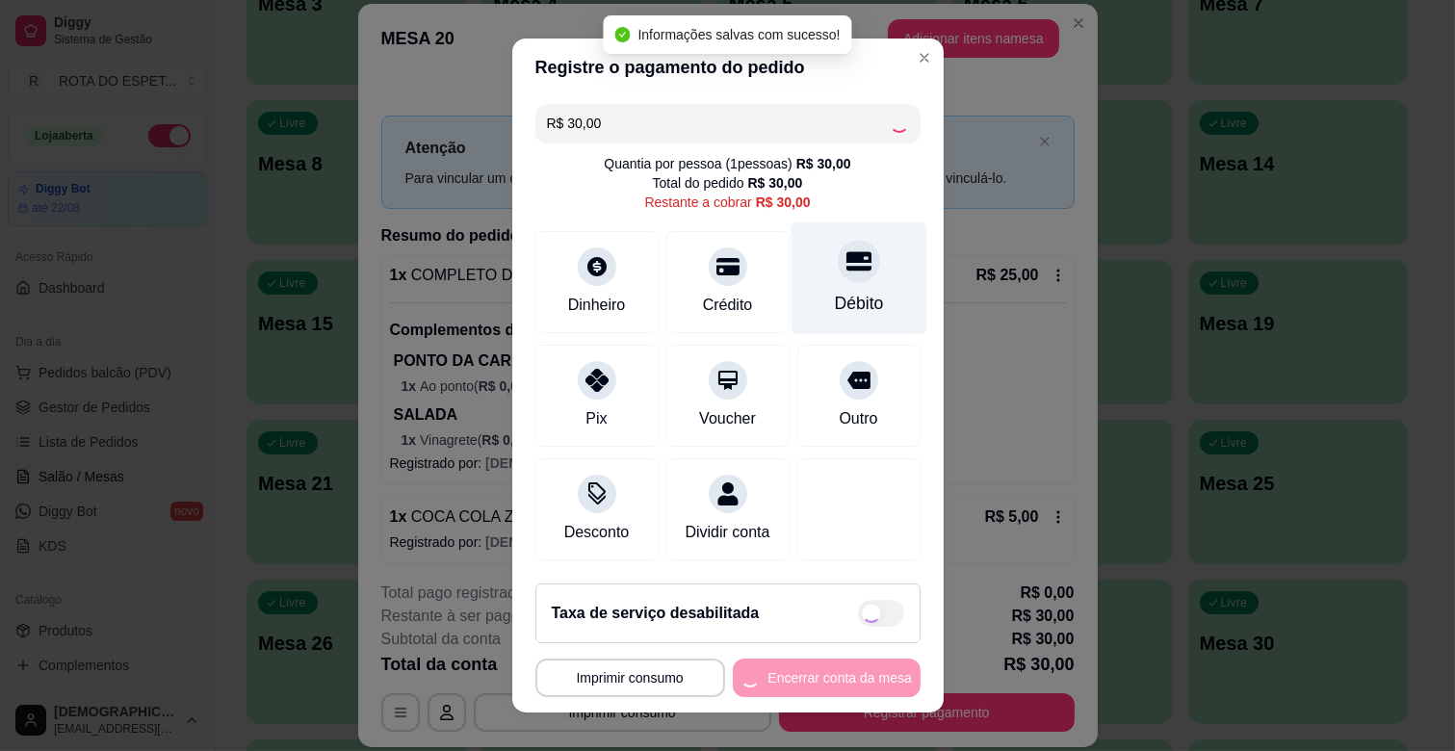
type input "R$ 0,00"
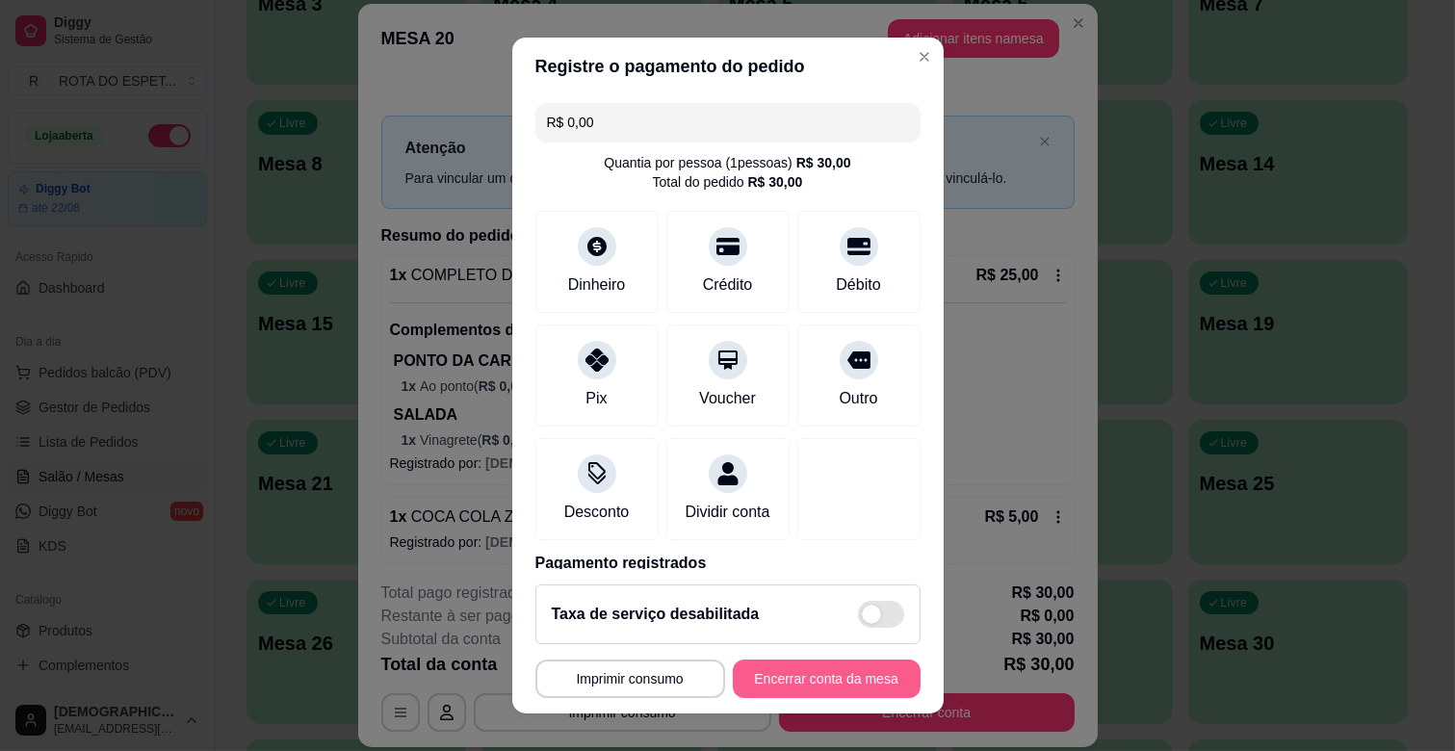
click at [819, 688] on button "Encerrar conta da mesa" at bounding box center [827, 679] width 188 height 39
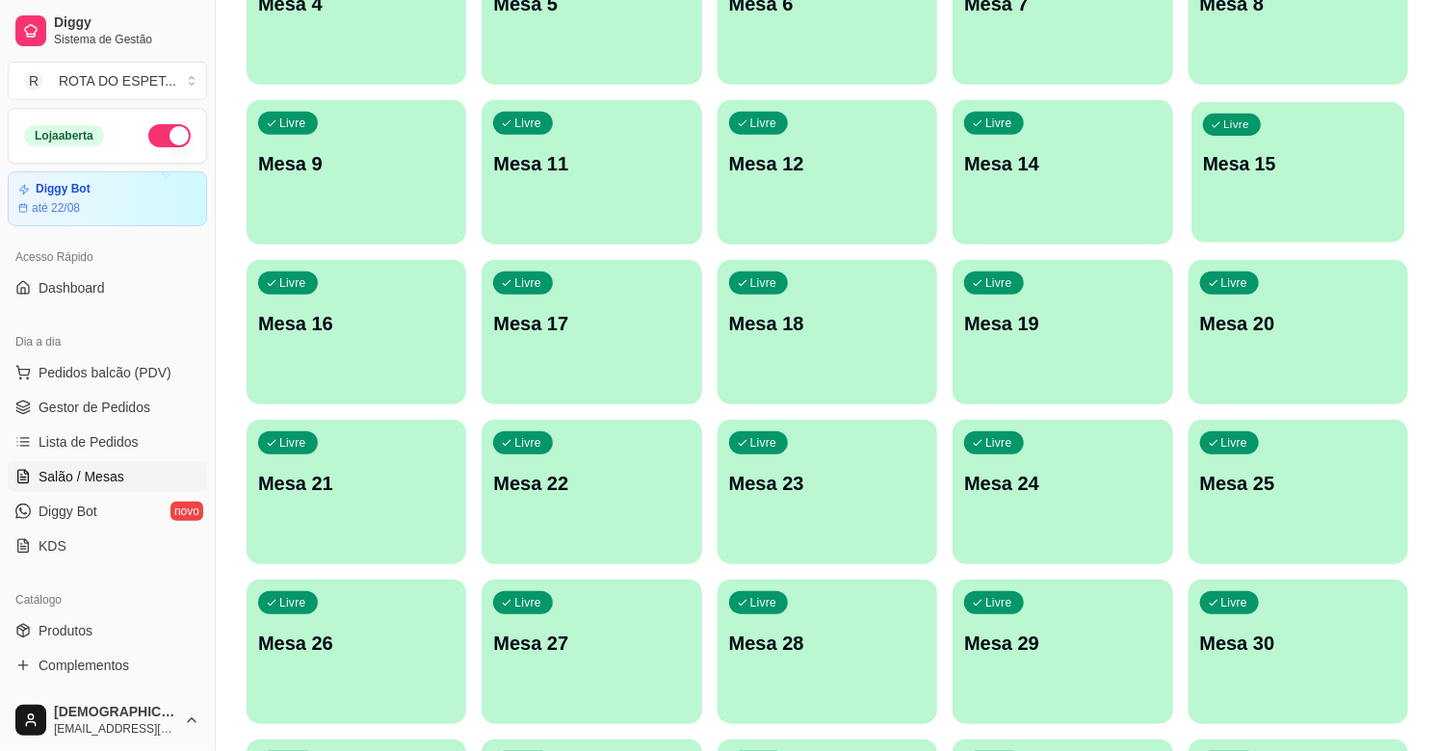
click at [1315, 185] on div "Livre Mesa 15" at bounding box center [1298, 160] width 214 height 117
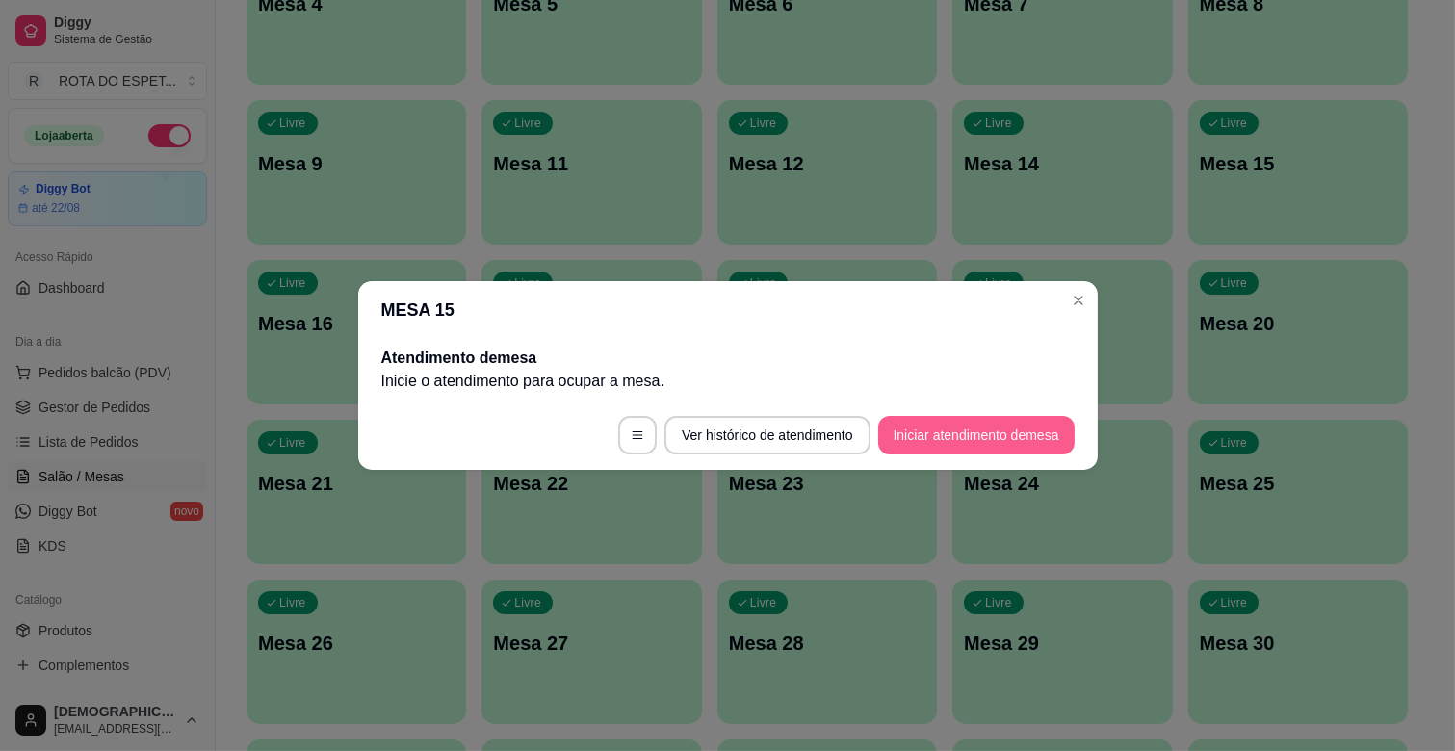
click at [1025, 439] on button "Iniciar atendimento de mesa" at bounding box center [976, 435] width 196 height 39
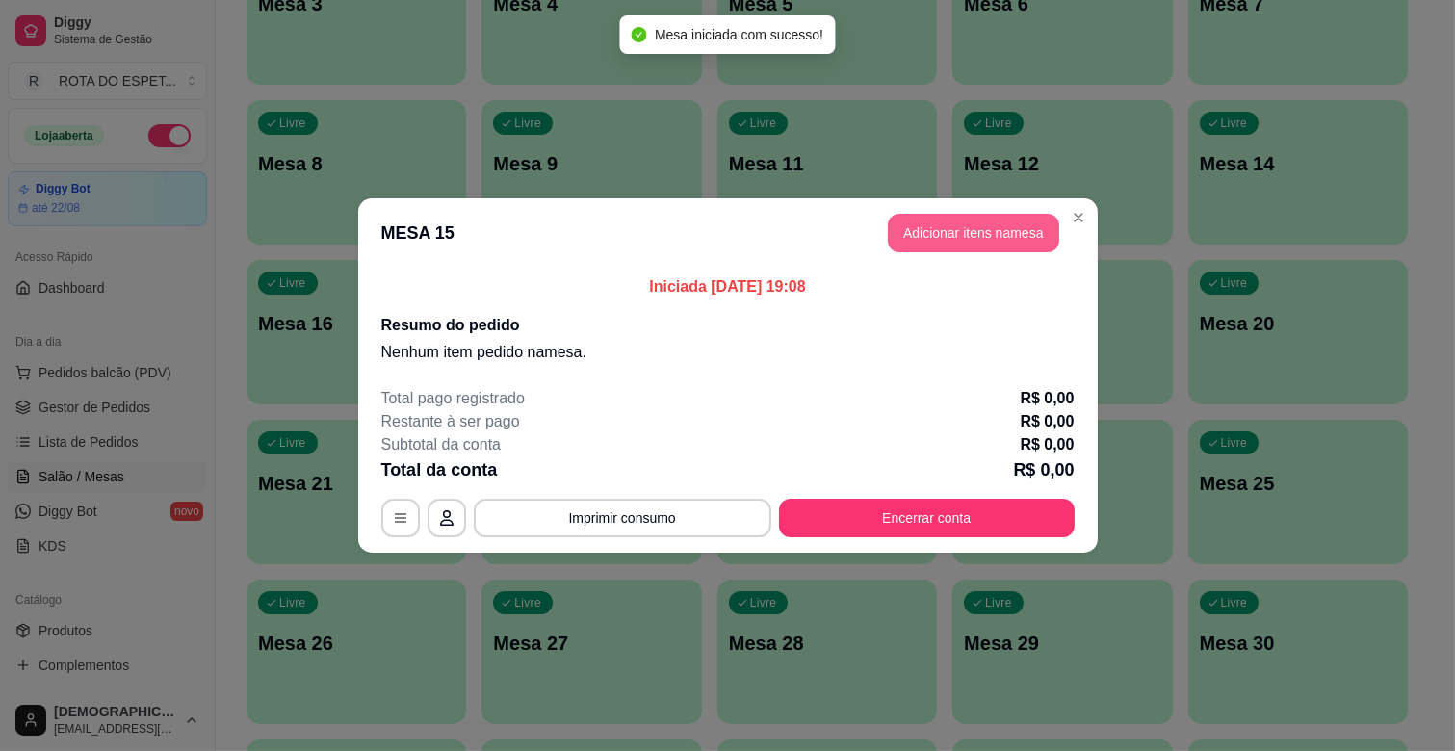
click at [994, 242] on button "Adicionar itens na mesa" at bounding box center [973, 233] width 171 height 39
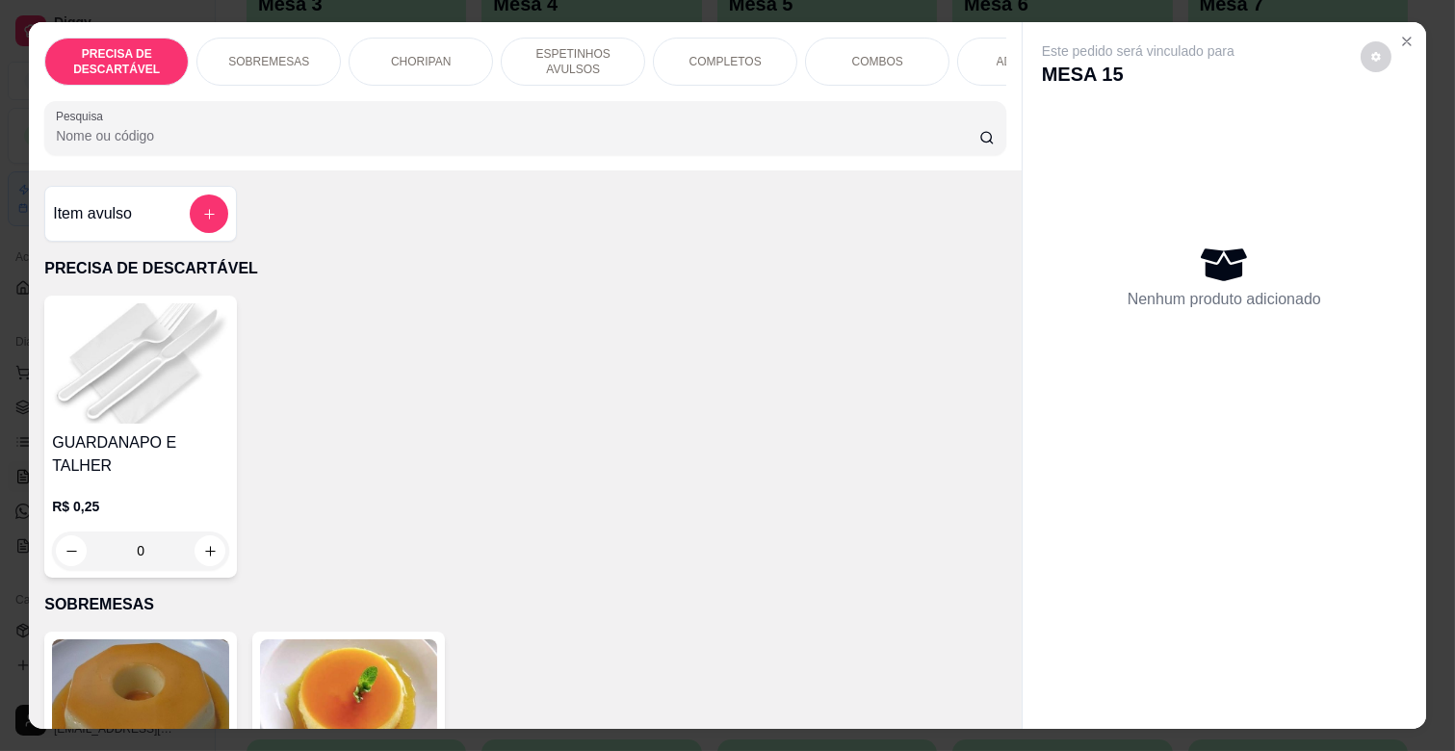
scroll to position [0, 842]
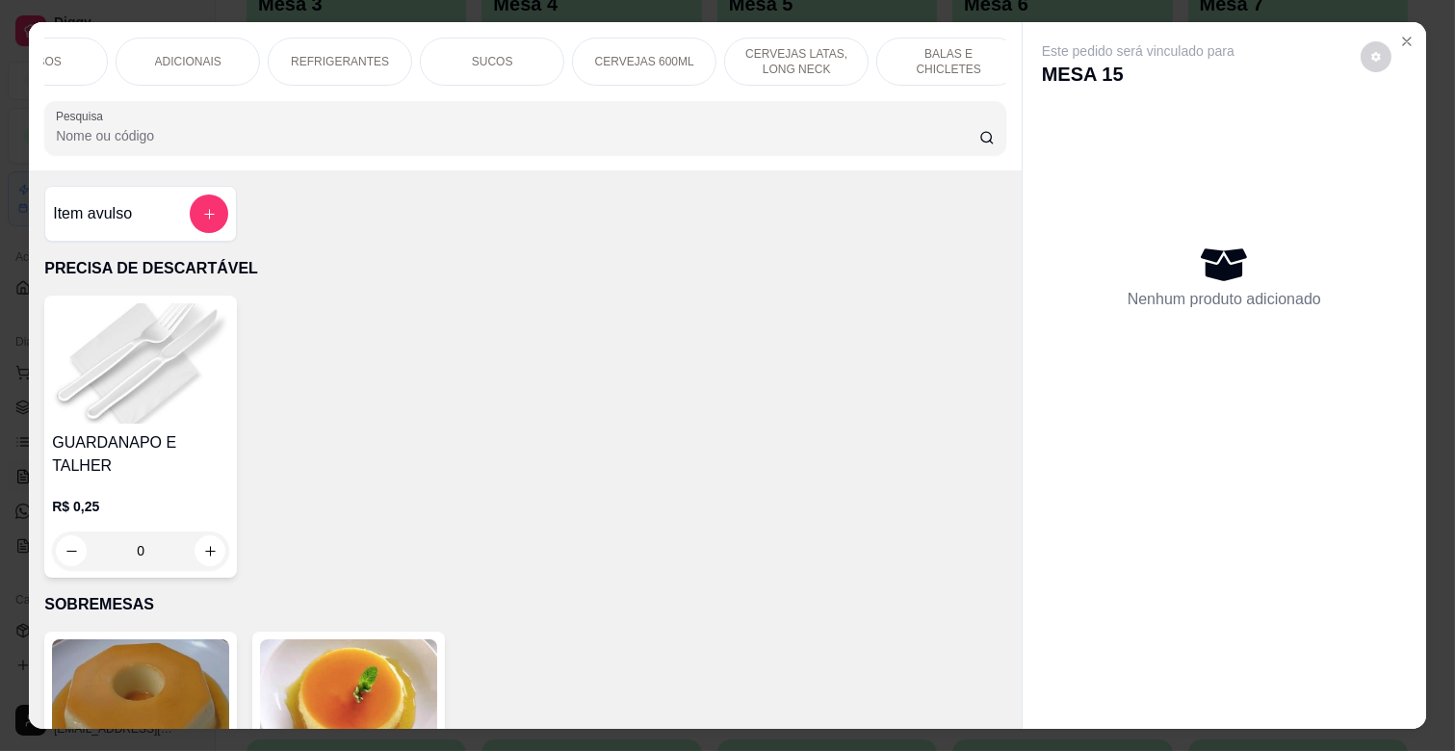
click at [812, 65] on p "CERVEJAS LATAS, LONG NECK" at bounding box center [797, 61] width 112 height 31
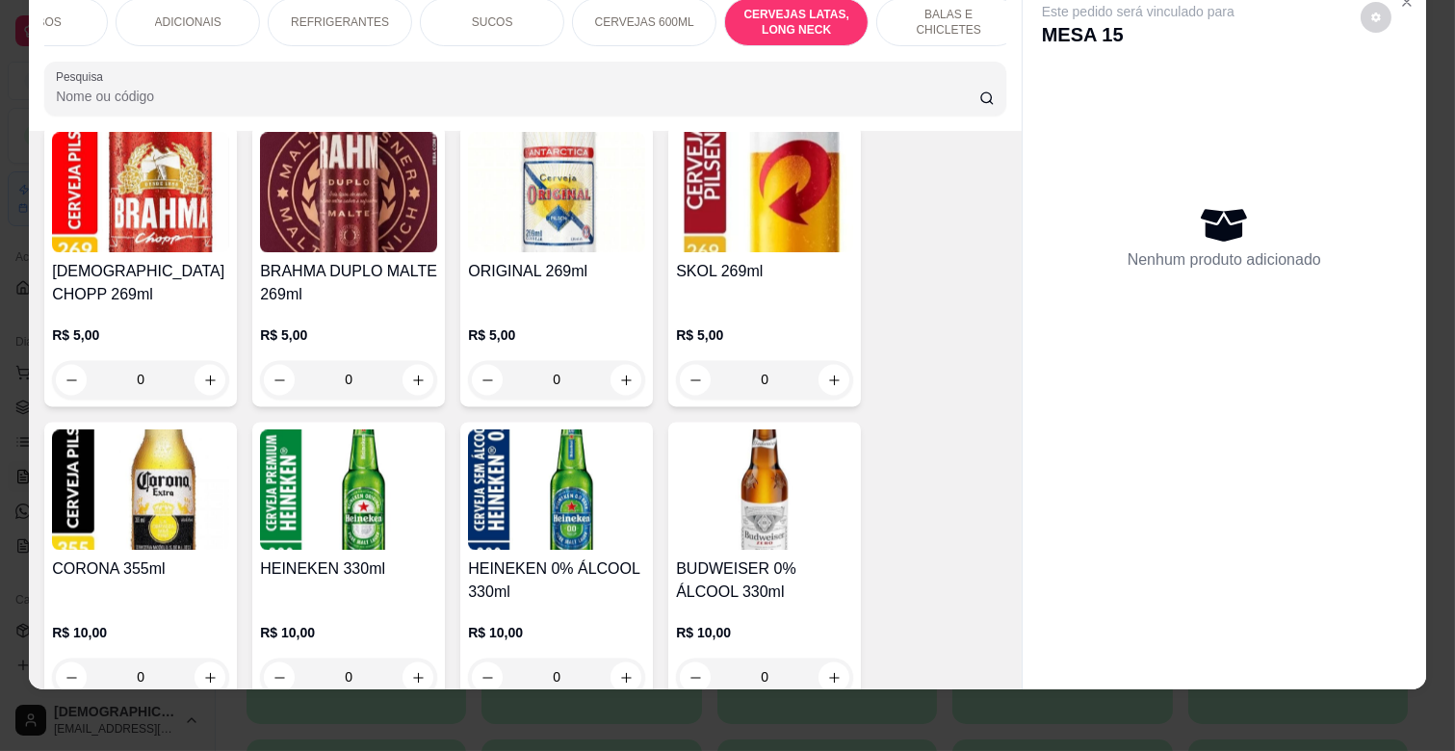
scroll to position [7422, 0]
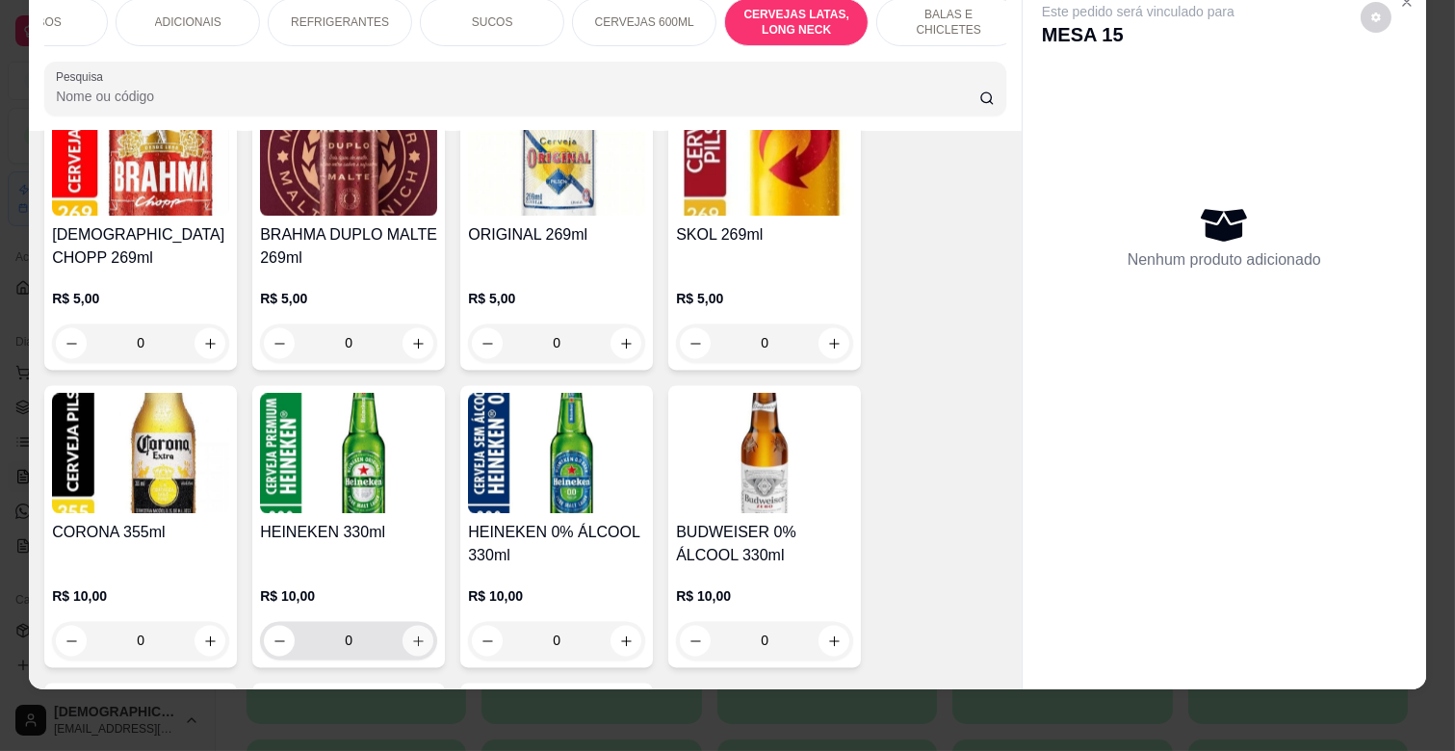
click at [411, 634] on icon "increase-product-quantity" at bounding box center [418, 641] width 14 height 14
type input "1"
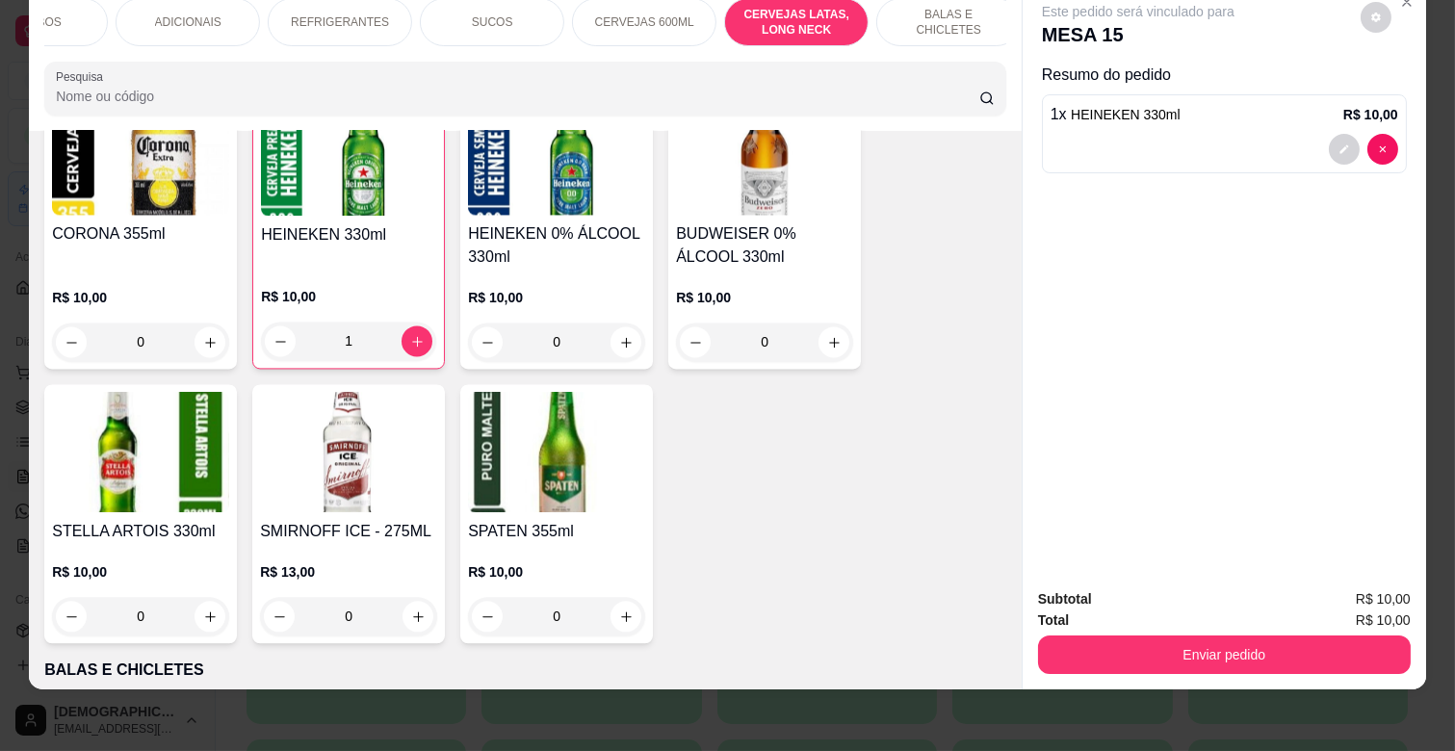
scroll to position [7743, 0]
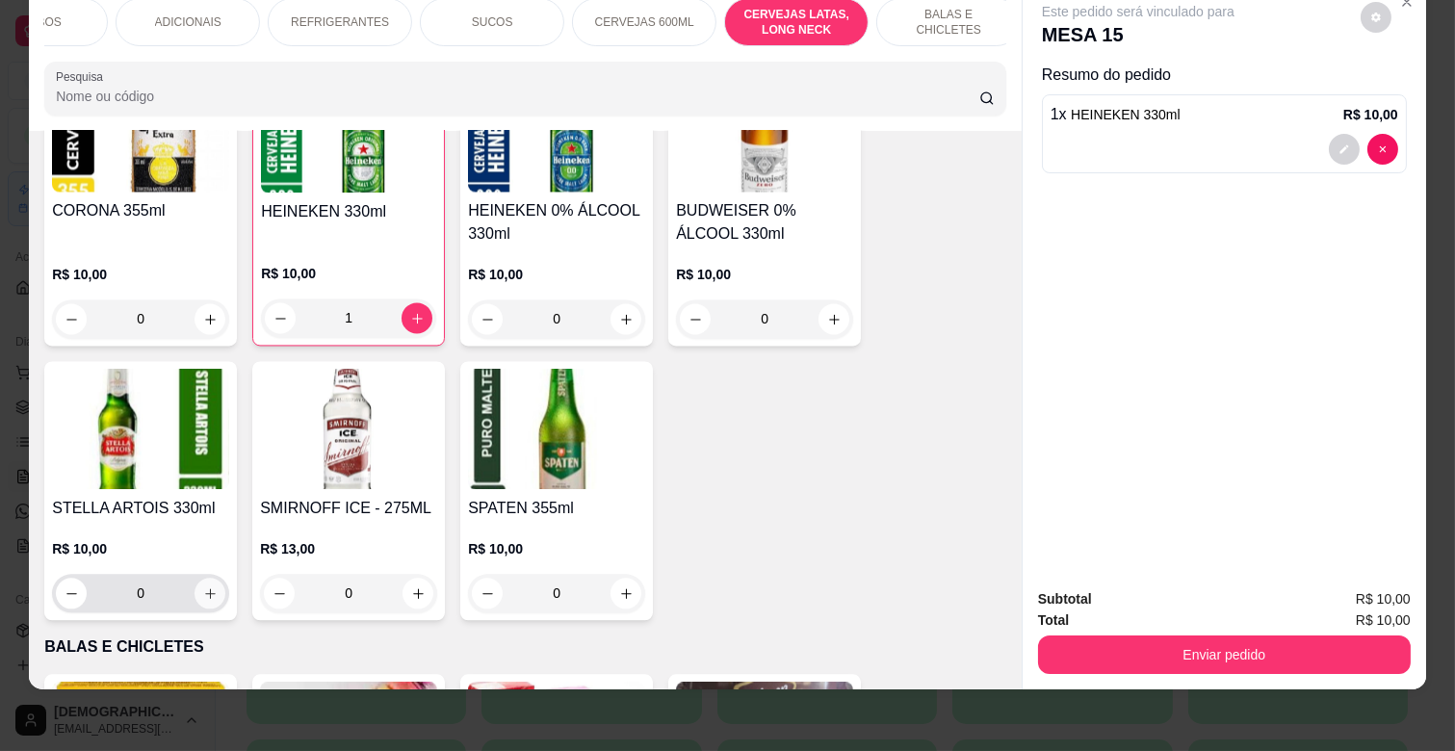
click at [210, 578] on button "increase-product-quantity" at bounding box center [210, 593] width 31 height 31
type input "1"
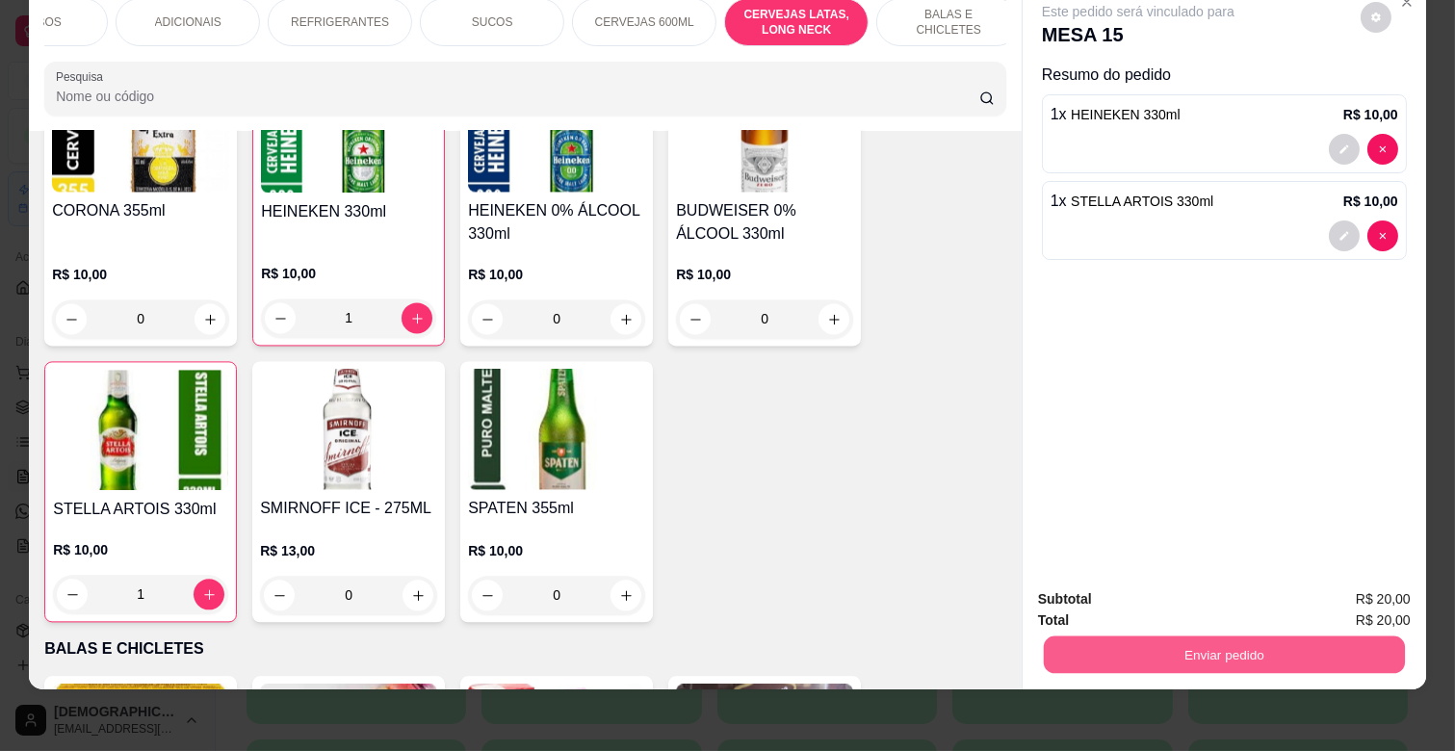
click at [1176, 636] on button "Enviar pedido" at bounding box center [1224, 655] width 361 height 38
click at [1181, 592] on button "Não registrar e enviar pedido" at bounding box center [1159, 592] width 200 height 37
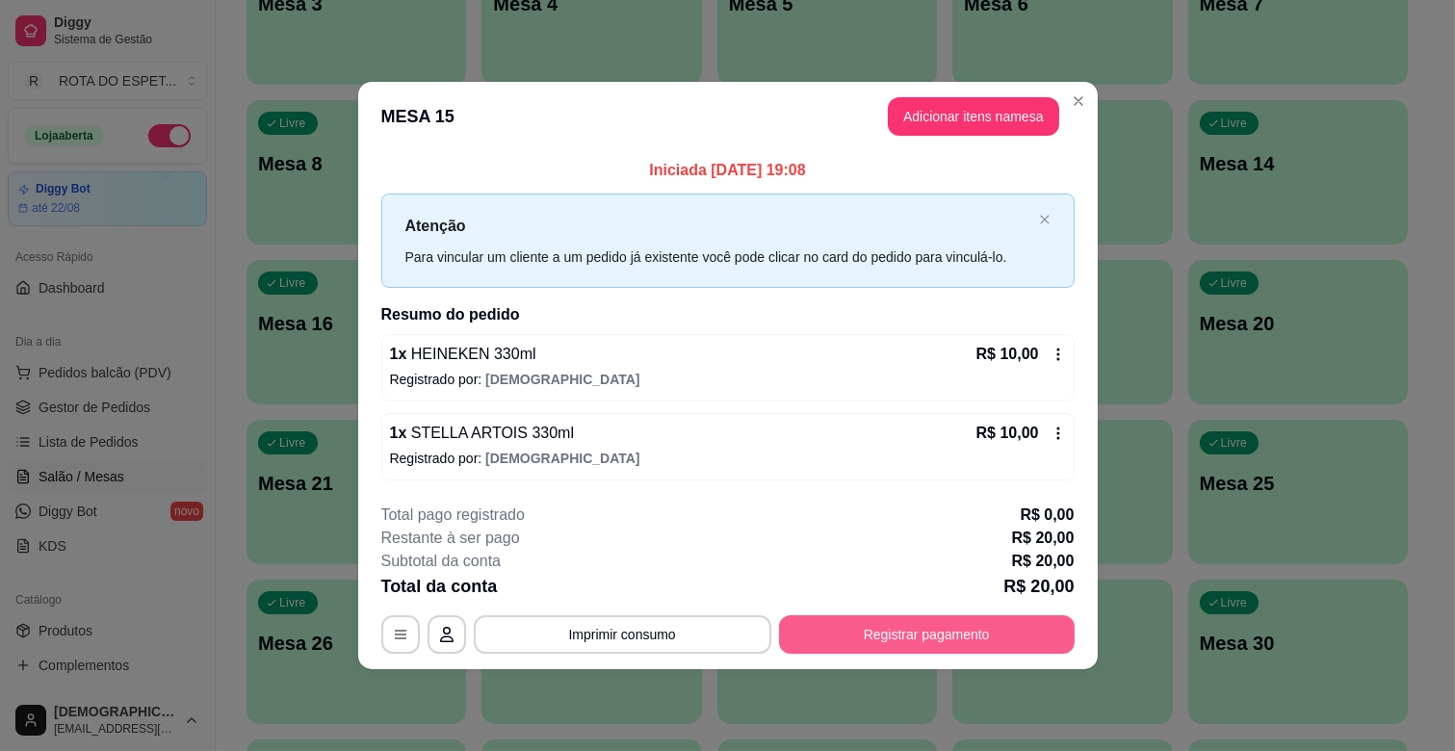
click at [1011, 622] on button "Registrar pagamento" at bounding box center [927, 634] width 296 height 39
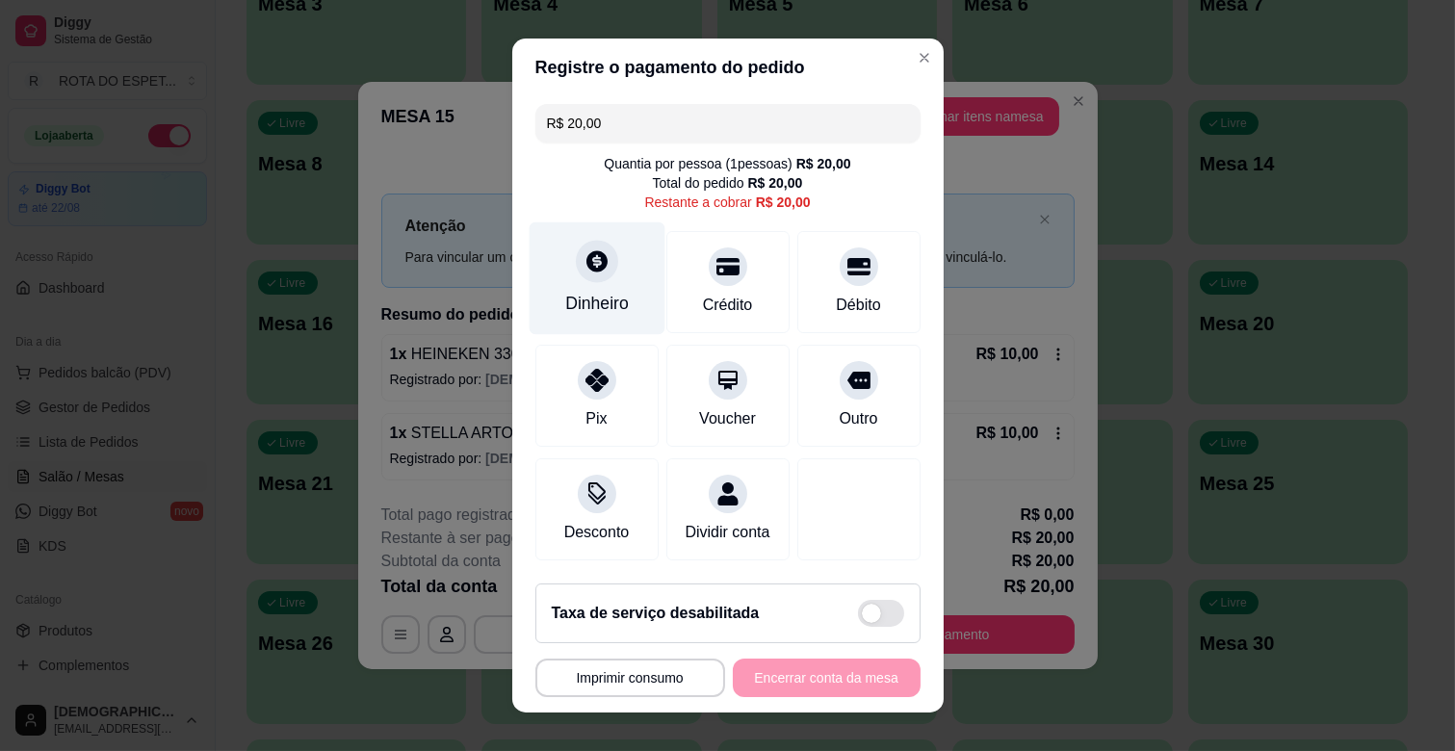
click at [595, 280] on div "Dinheiro" at bounding box center [597, 278] width 136 height 113
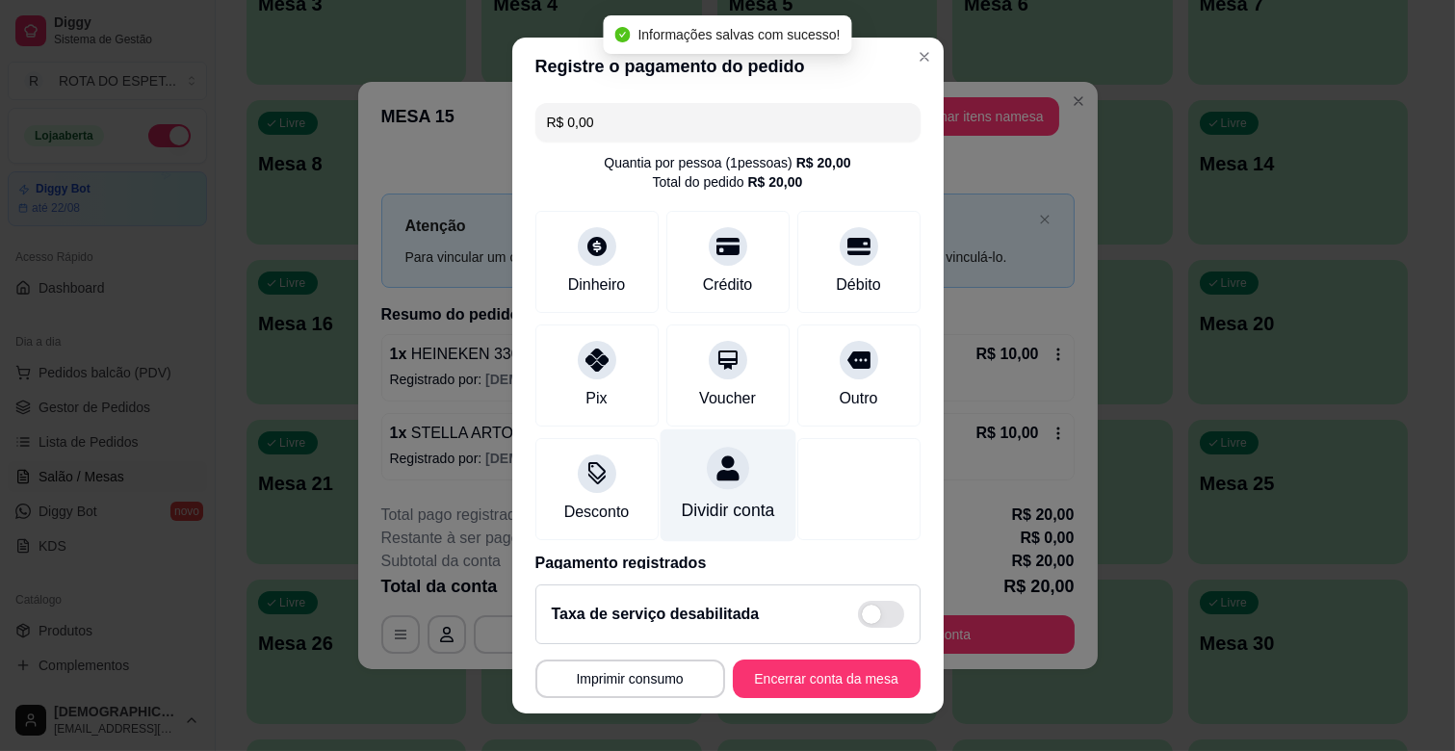
type input "R$ 0,00"
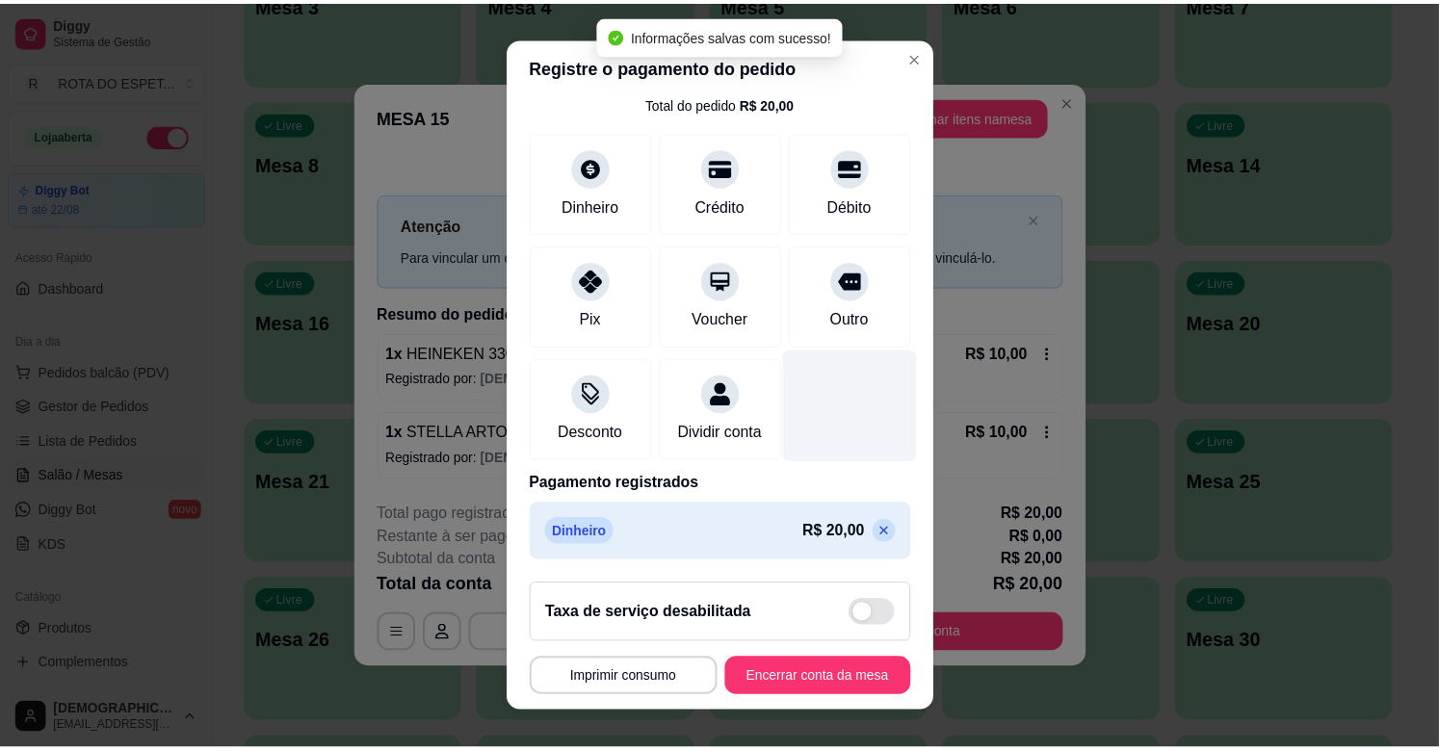
scroll to position [102, 0]
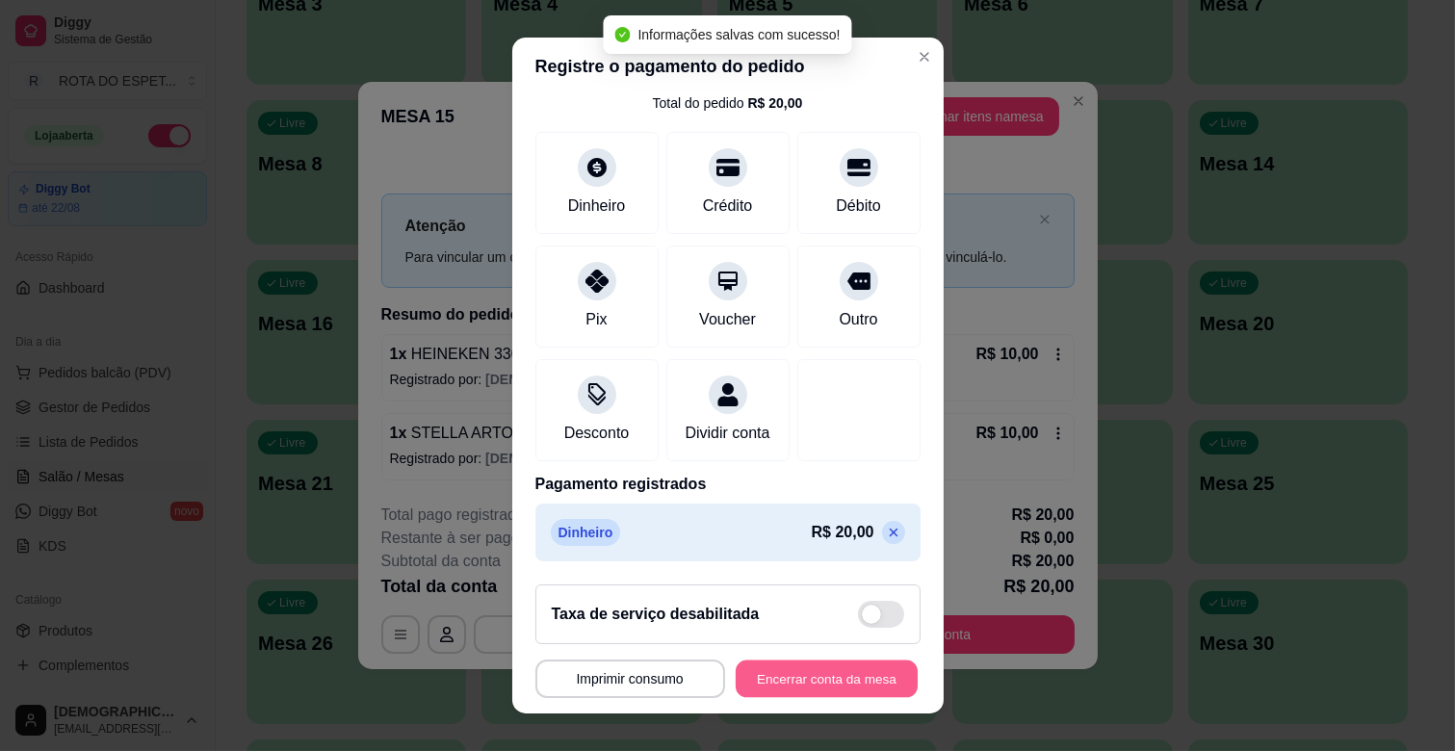
click at [790, 686] on button "Encerrar conta da mesa" at bounding box center [827, 680] width 182 height 38
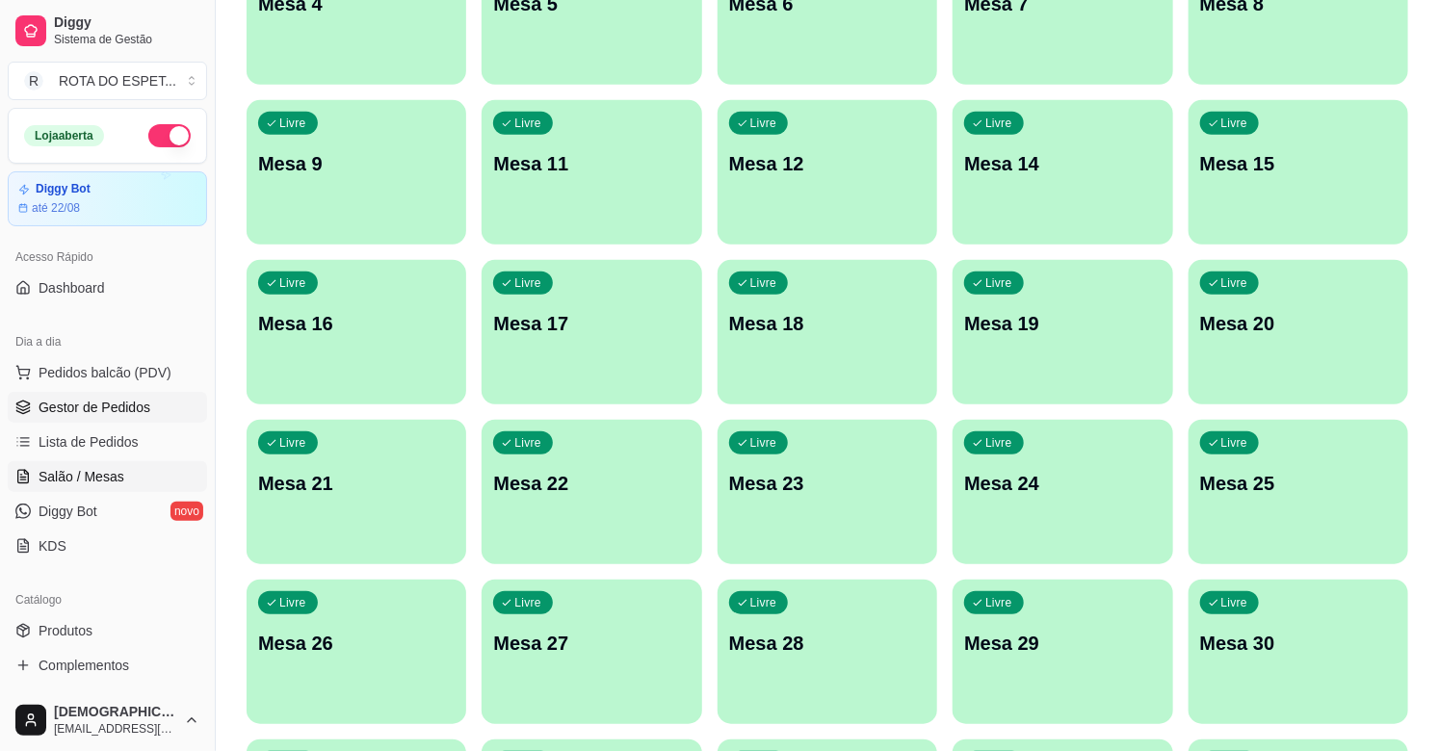
click at [84, 396] on link "Gestor de Pedidos" at bounding box center [107, 407] width 199 height 31
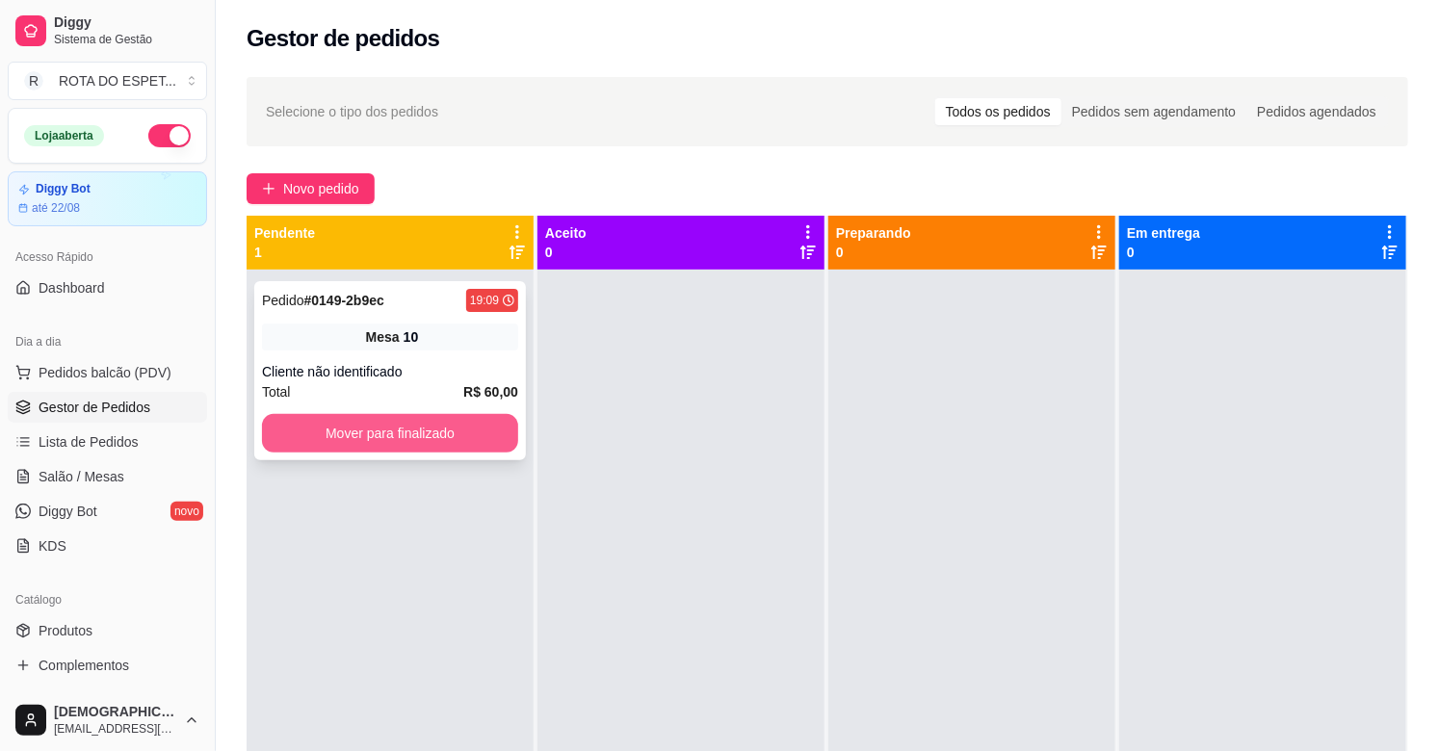
click at [453, 435] on button "Mover para finalizado" at bounding box center [390, 433] width 256 height 39
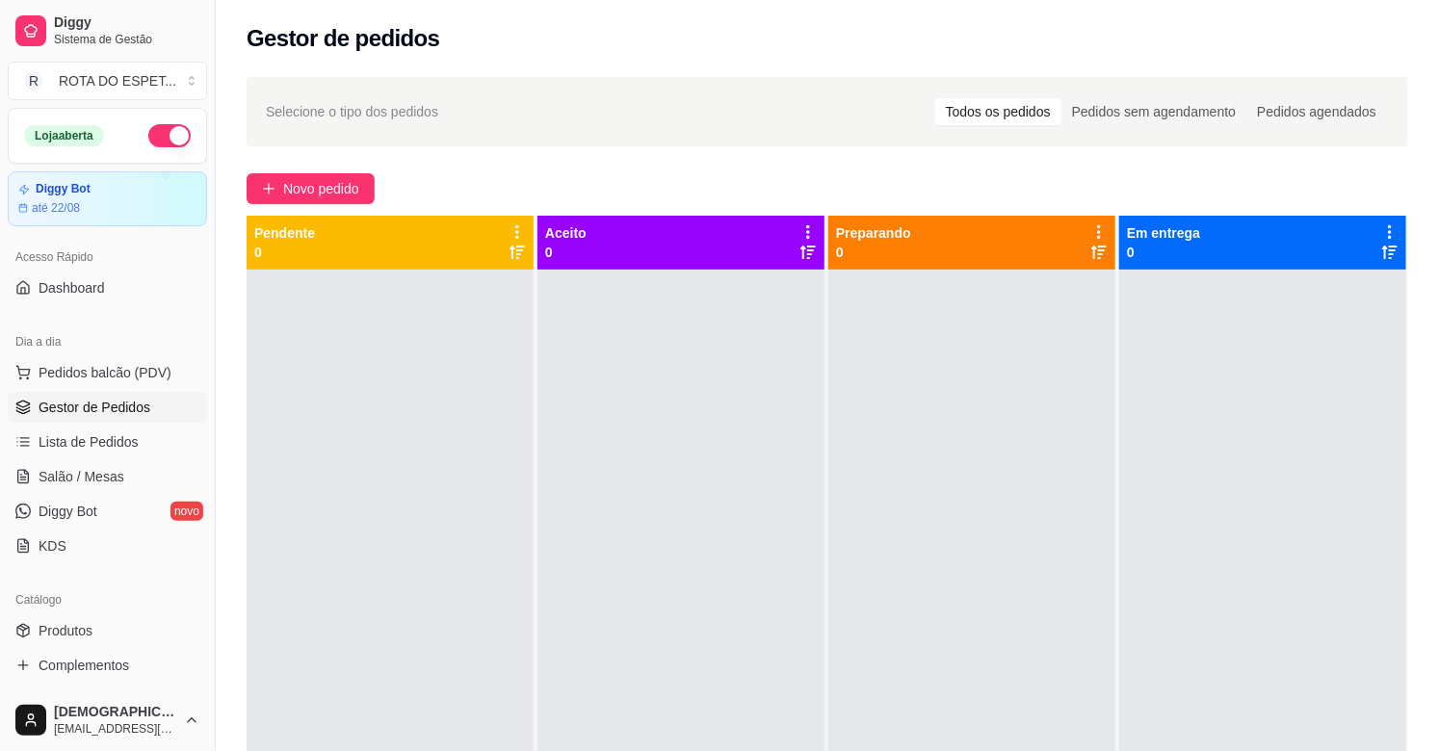
click at [561, 561] on div at bounding box center [680, 645] width 287 height 751
click at [109, 470] on span "Salão / Mesas" at bounding box center [82, 476] width 86 height 19
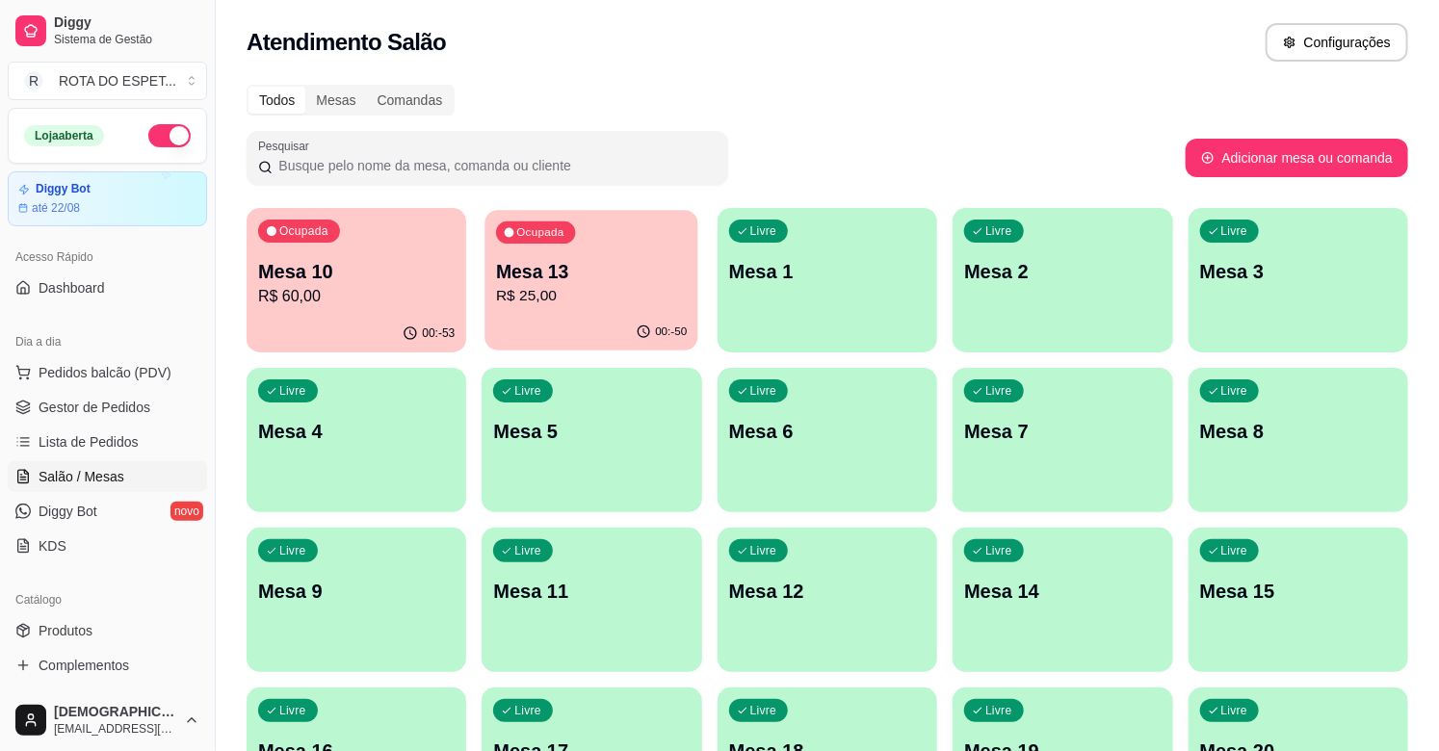
click at [599, 289] on p "R$ 25,00" at bounding box center [591, 296] width 191 height 22
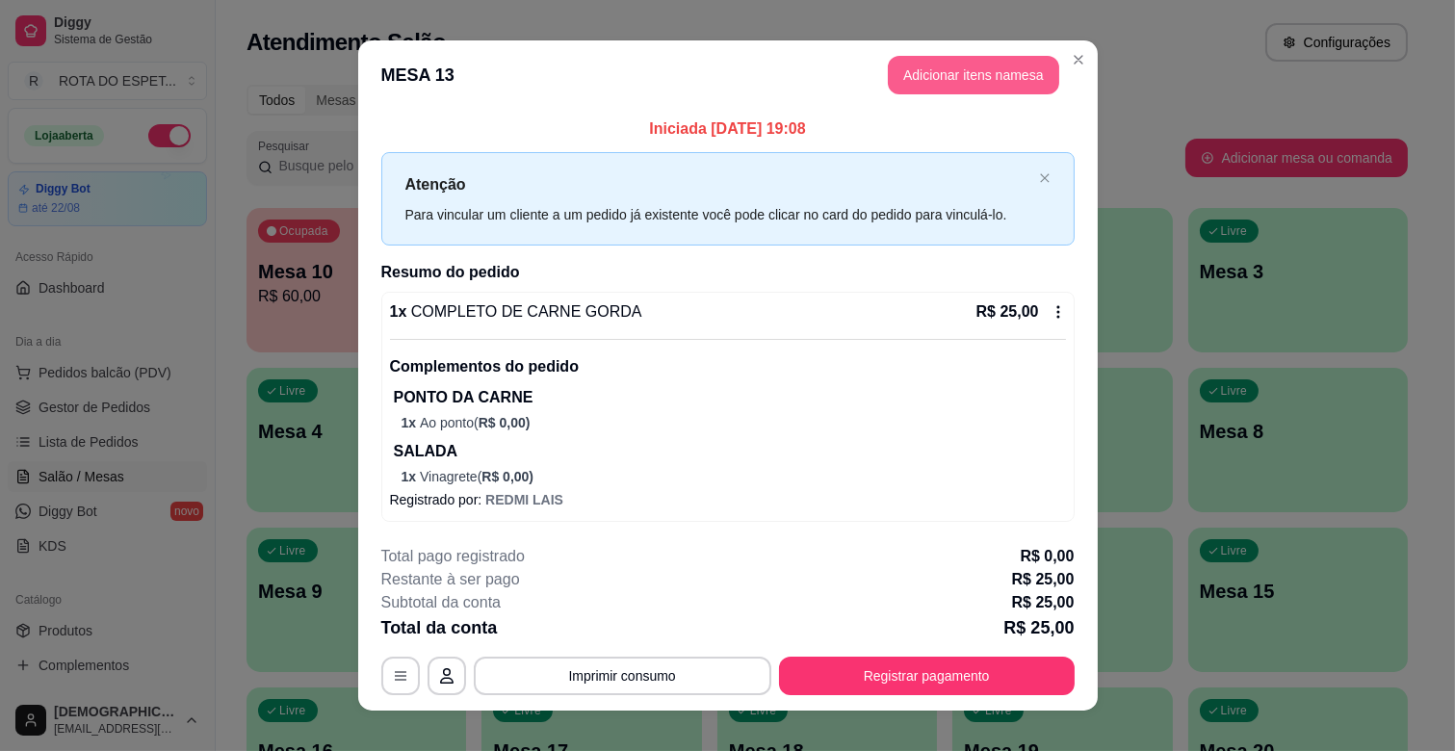
click at [1004, 77] on button "Adicionar itens na mesa" at bounding box center [973, 75] width 171 height 39
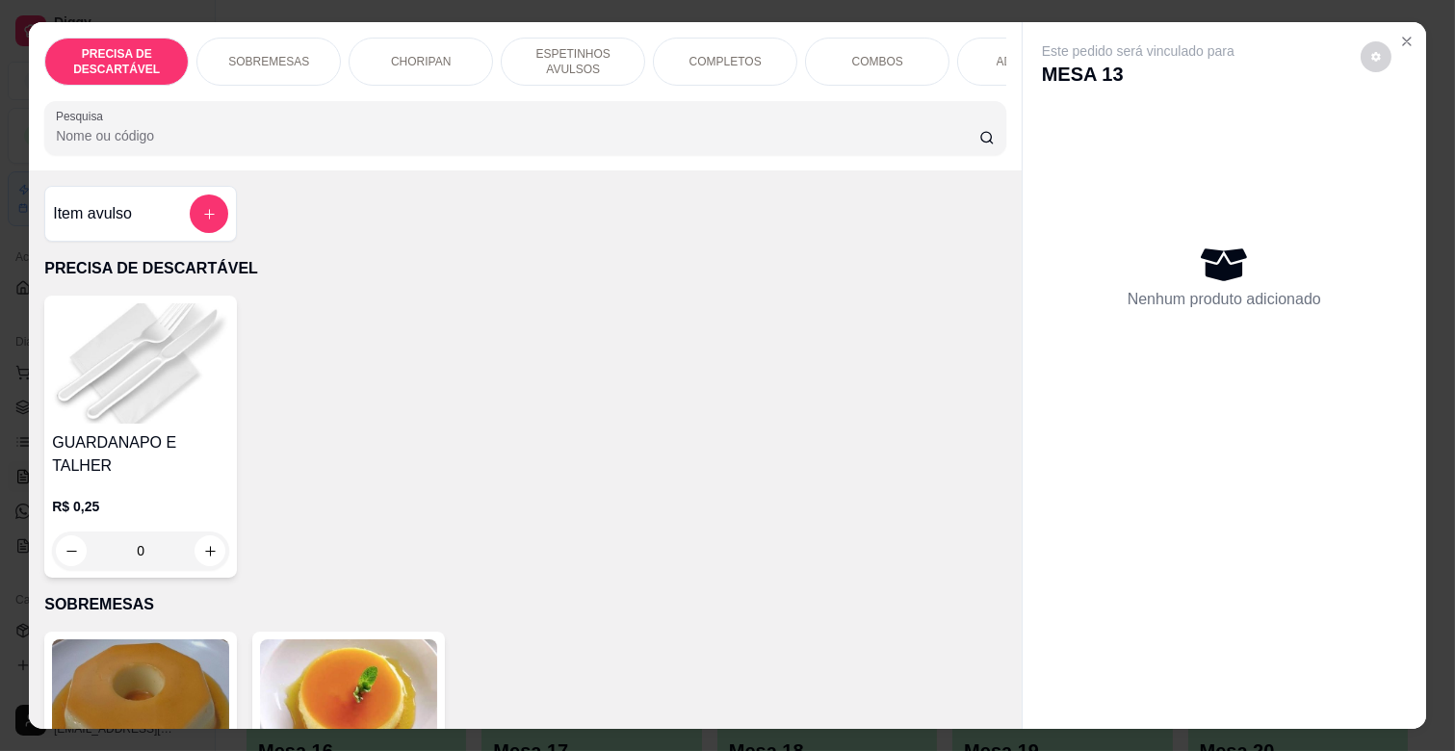
scroll to position [0, 842]
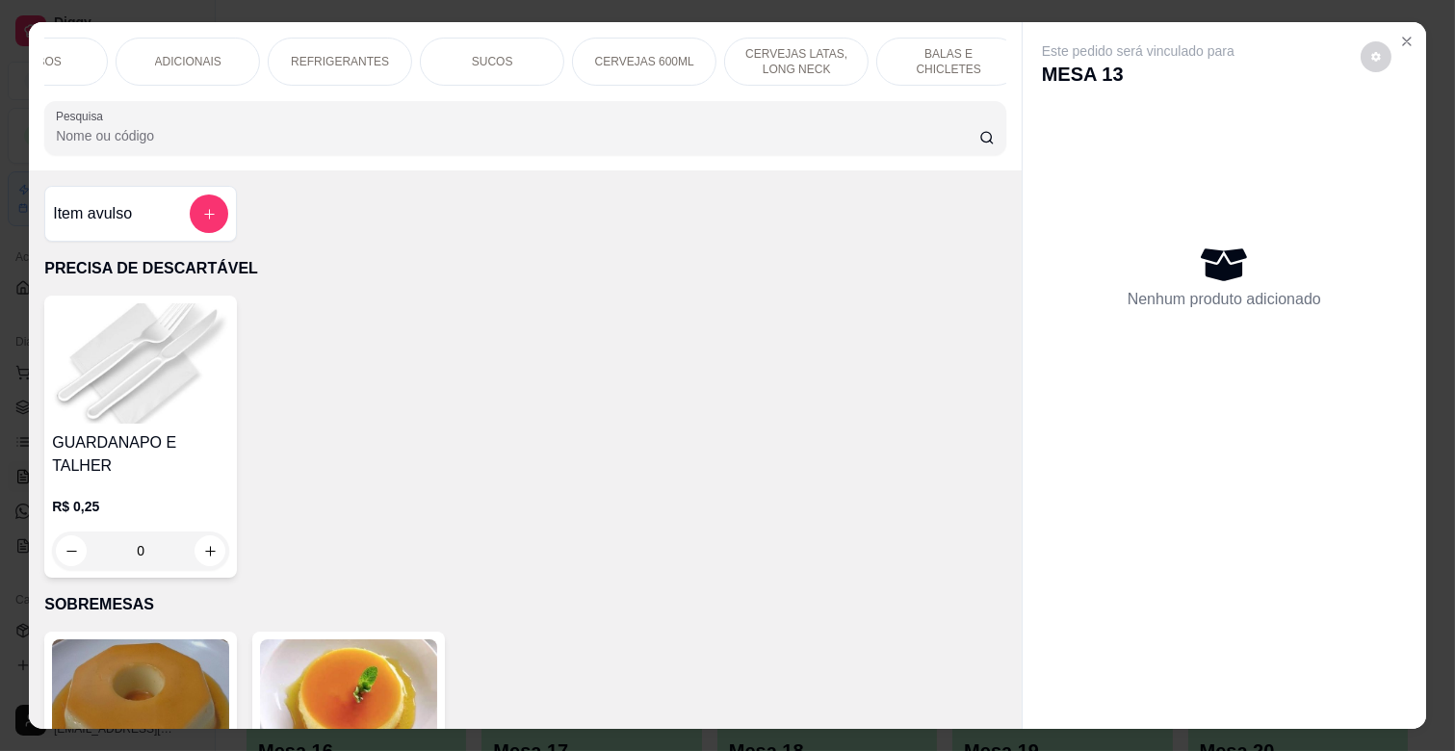
click at [361, 54] on p "REFRIGERANTES" at bounding box center [340, 61] width 98 height 15
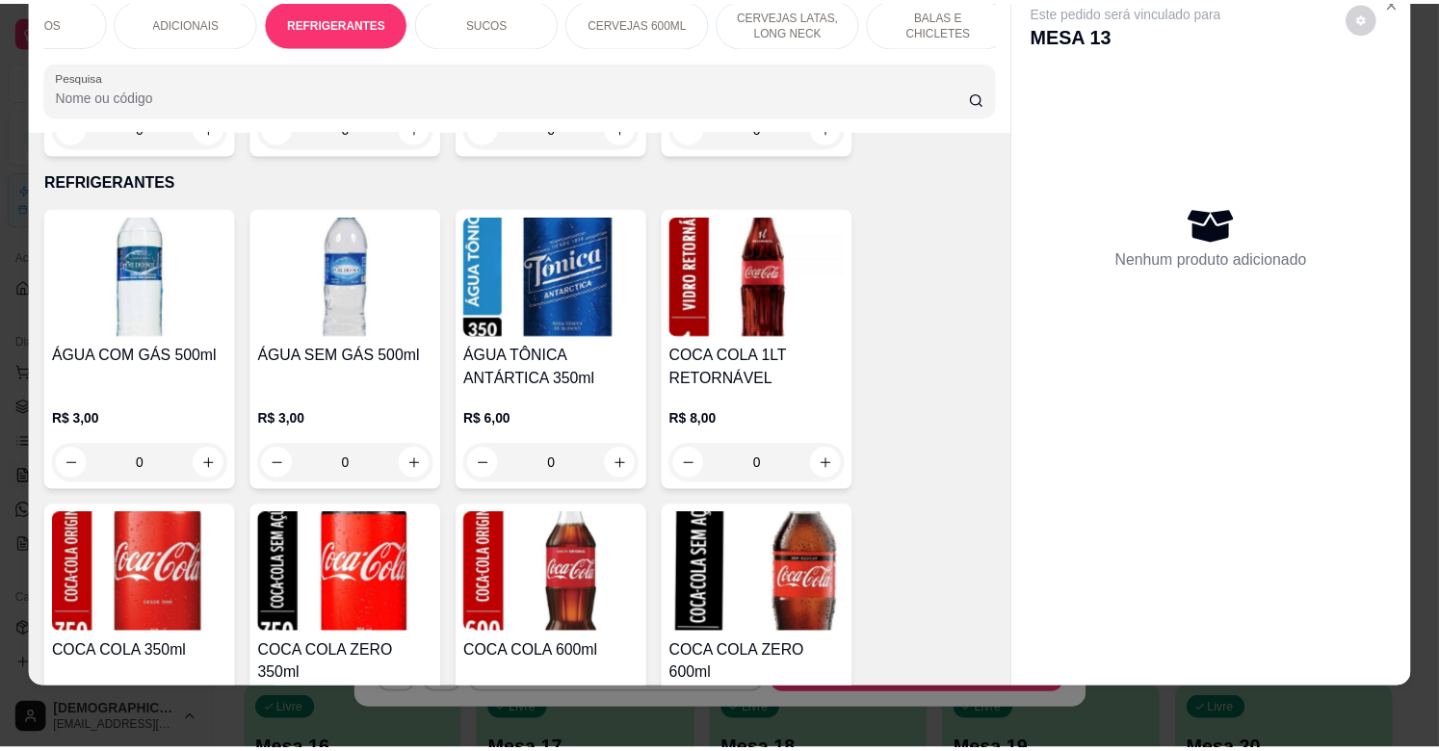
scroll to position [4636, 0]
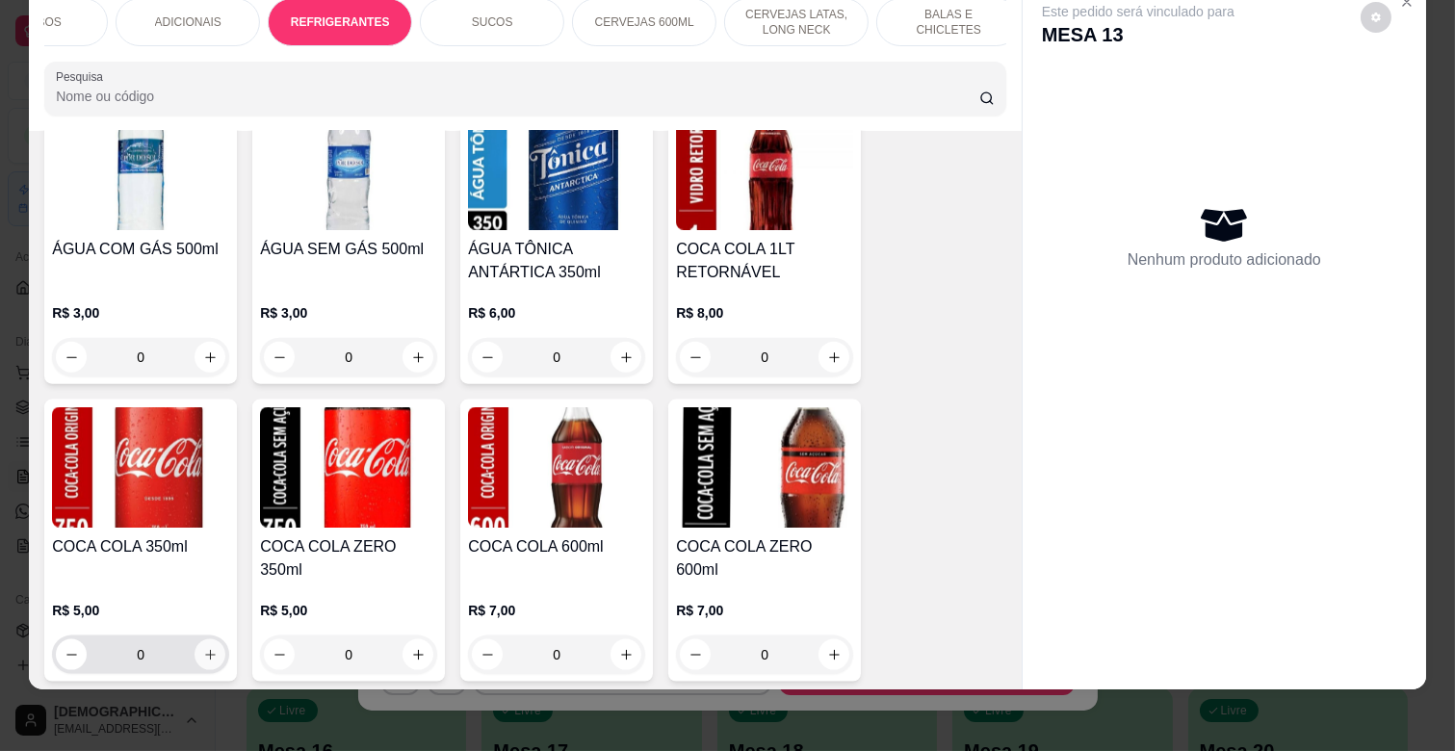
click at [208, 648] on icon "increase-product-quantity" at bounding box center [210, 655] width 14 height 14
type input "1"
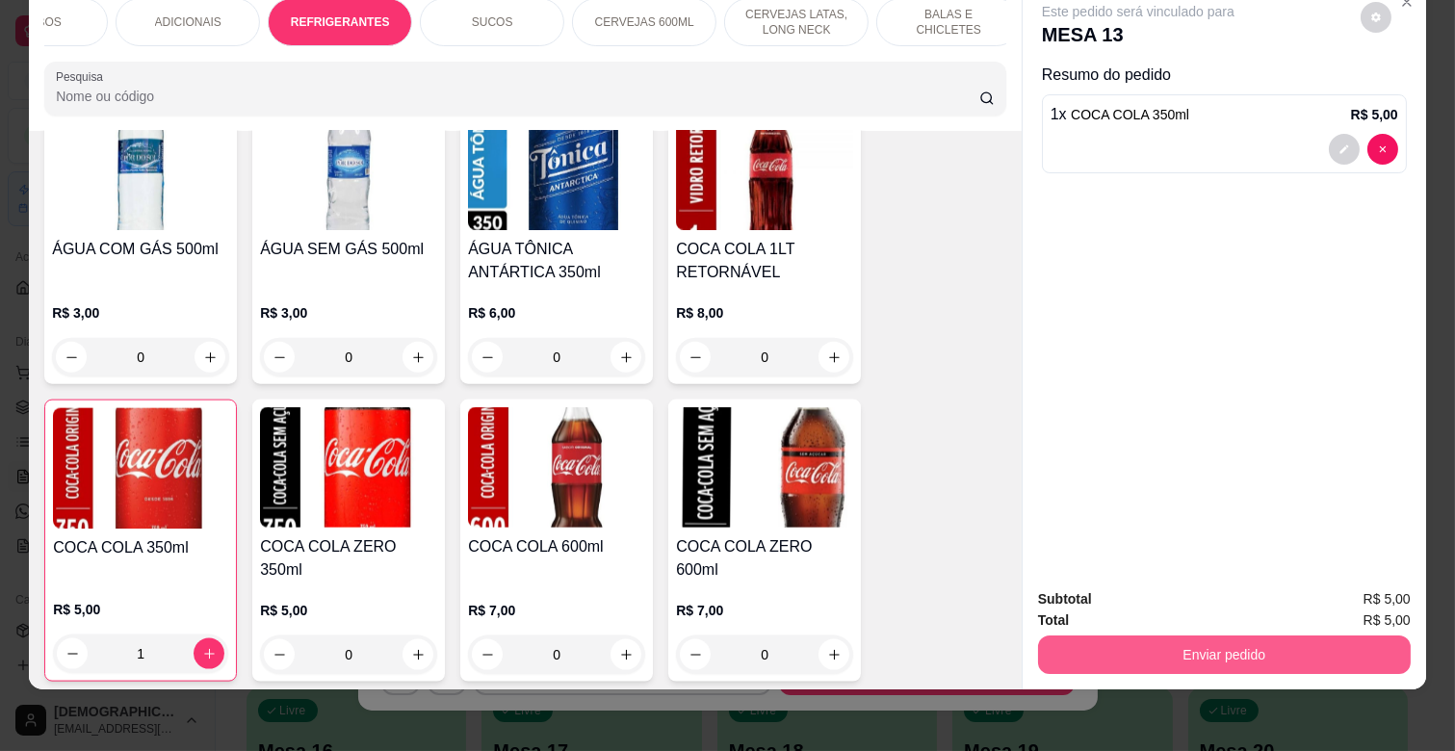
click at [1130, 639] on button "Enviar pedido" at bounding box center [1224, 655] width 373 height 39
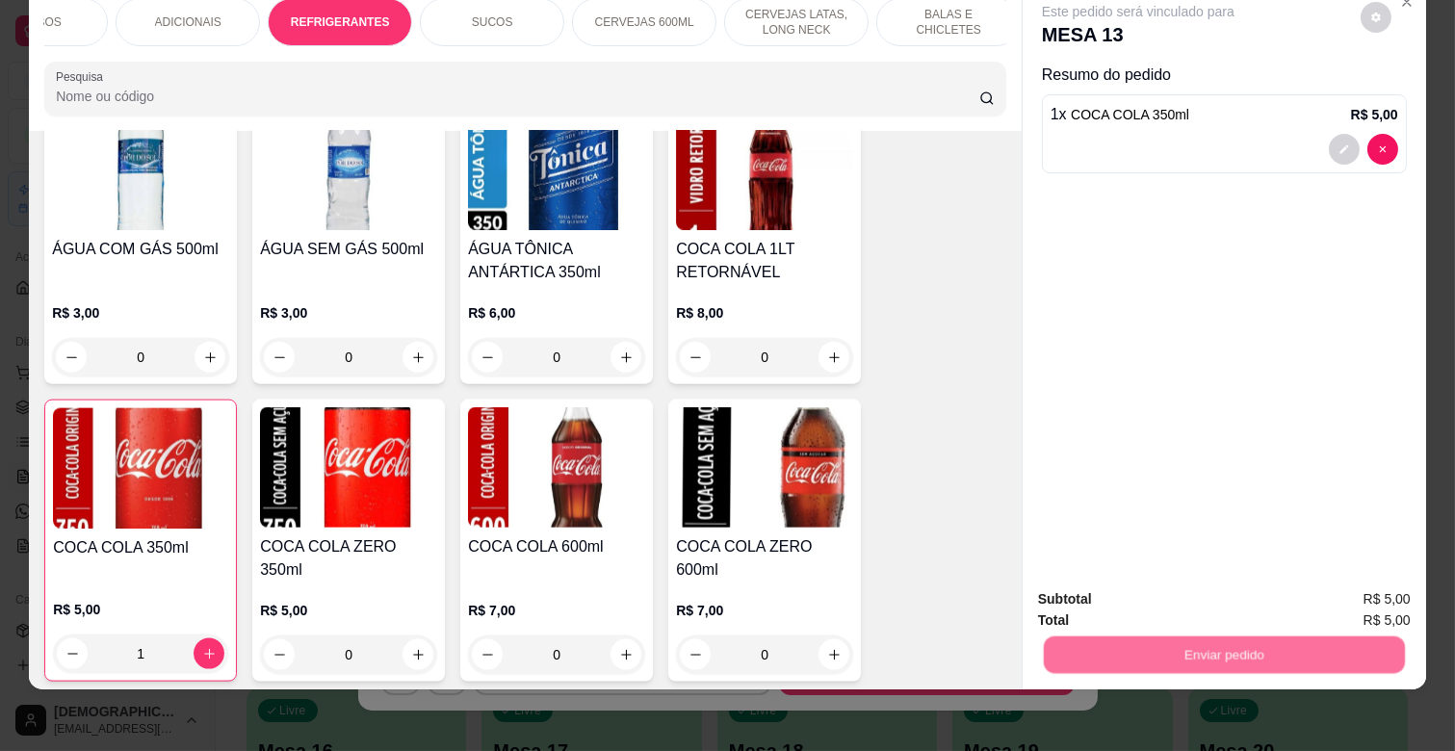
click at [1140, 595] on button "Não registrar e enviar pedido" at bounding box center [1159, 591] width 200 height 37
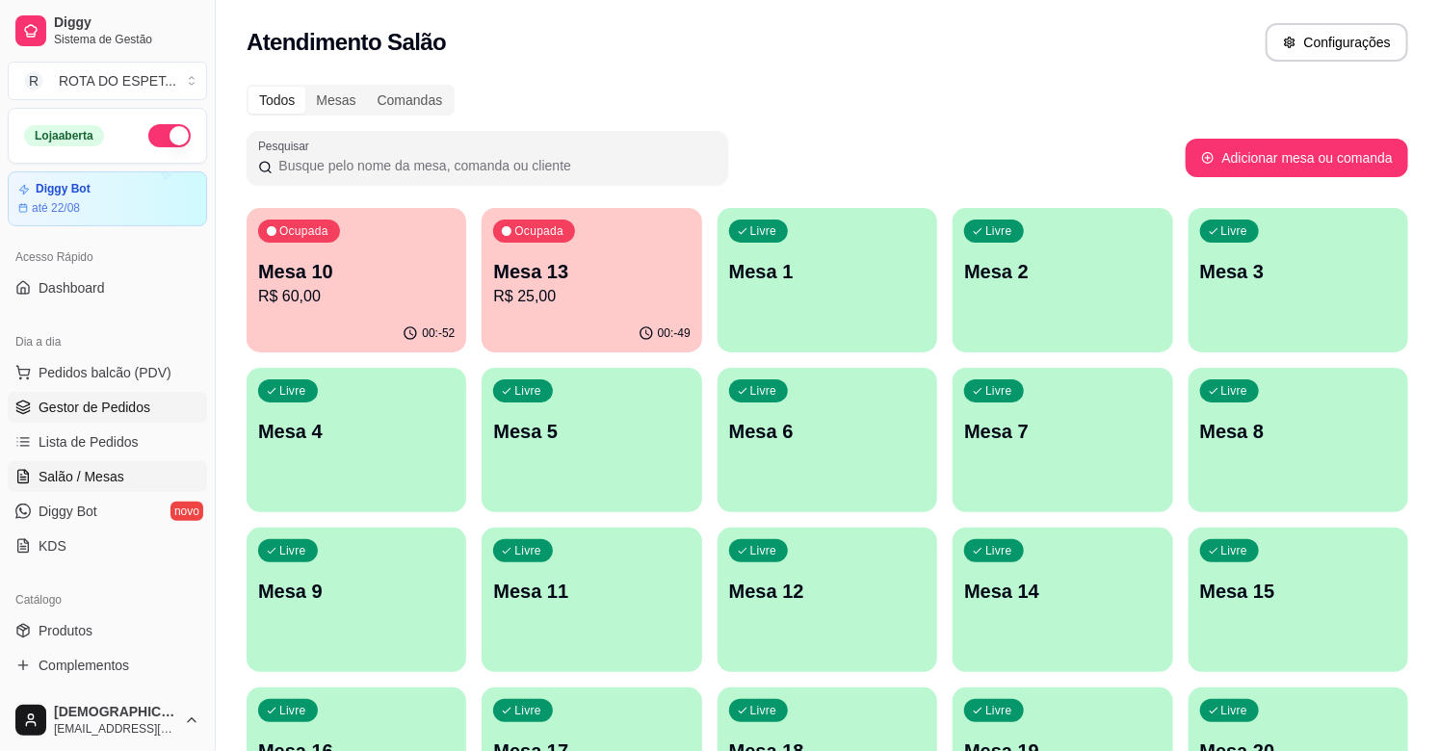
click at [50, 406] on span "Gestor de Pedidos" at bounding box center [95, 407] width 112 height 19
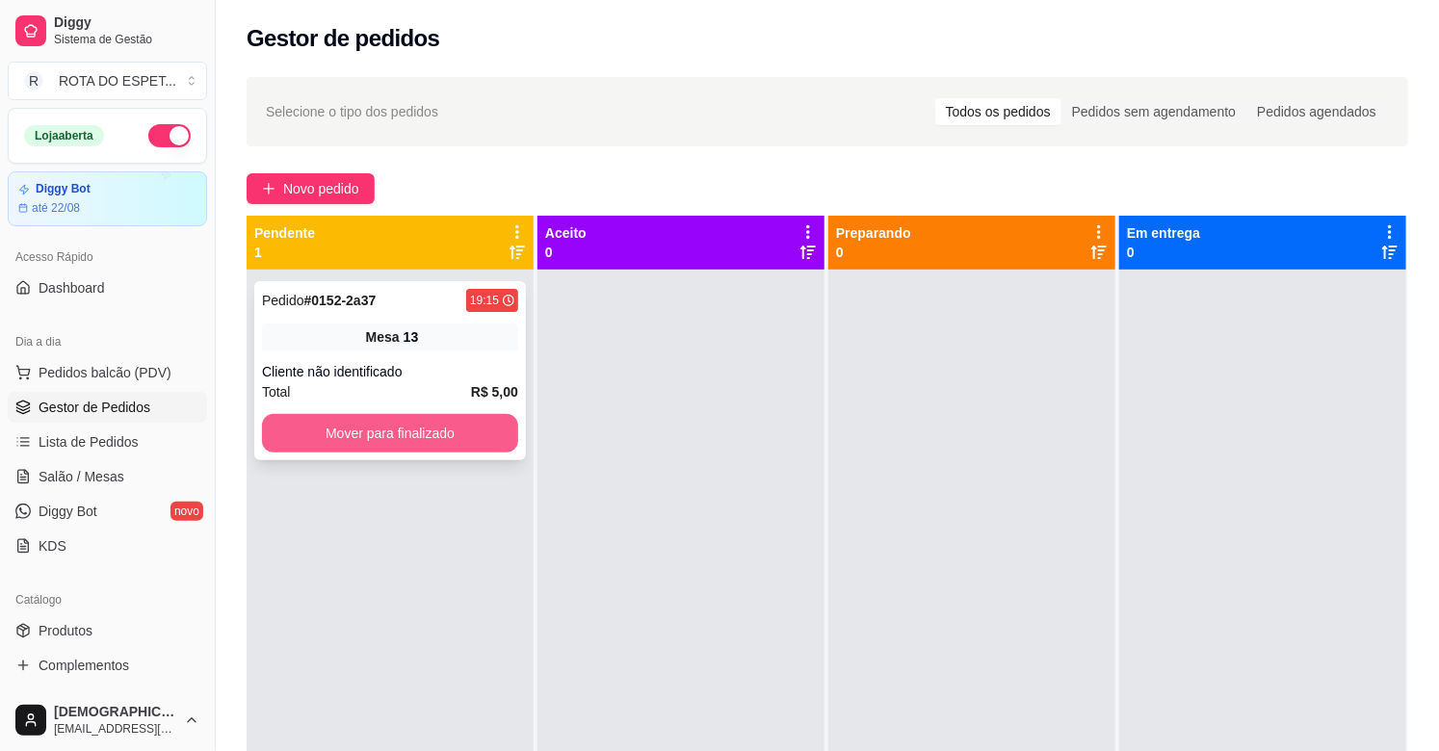
click at [437, 425] on button "Mover para finalizado" at bounding box center [390, 433] width 256 height 39
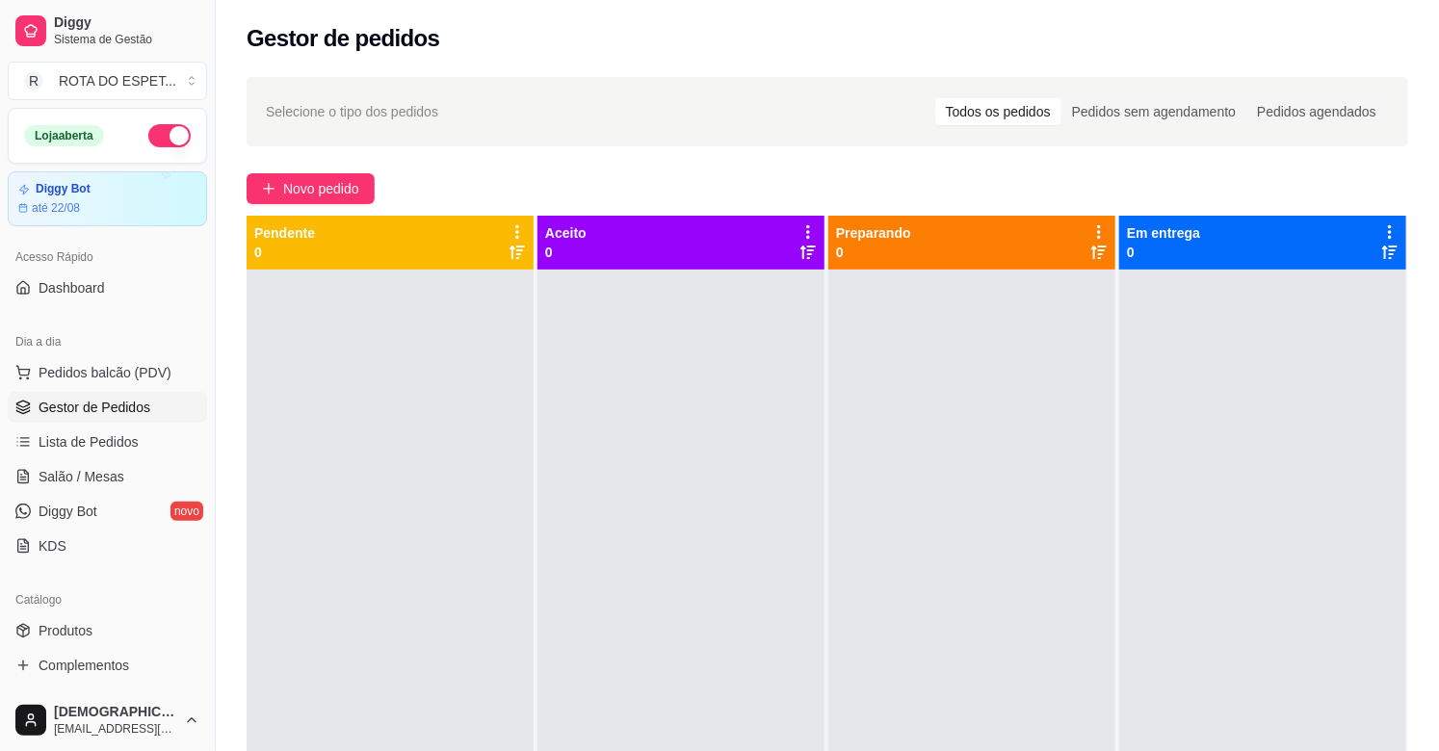
click at [583, 626] on div at bounding box center [680, 645] width 287 height 751
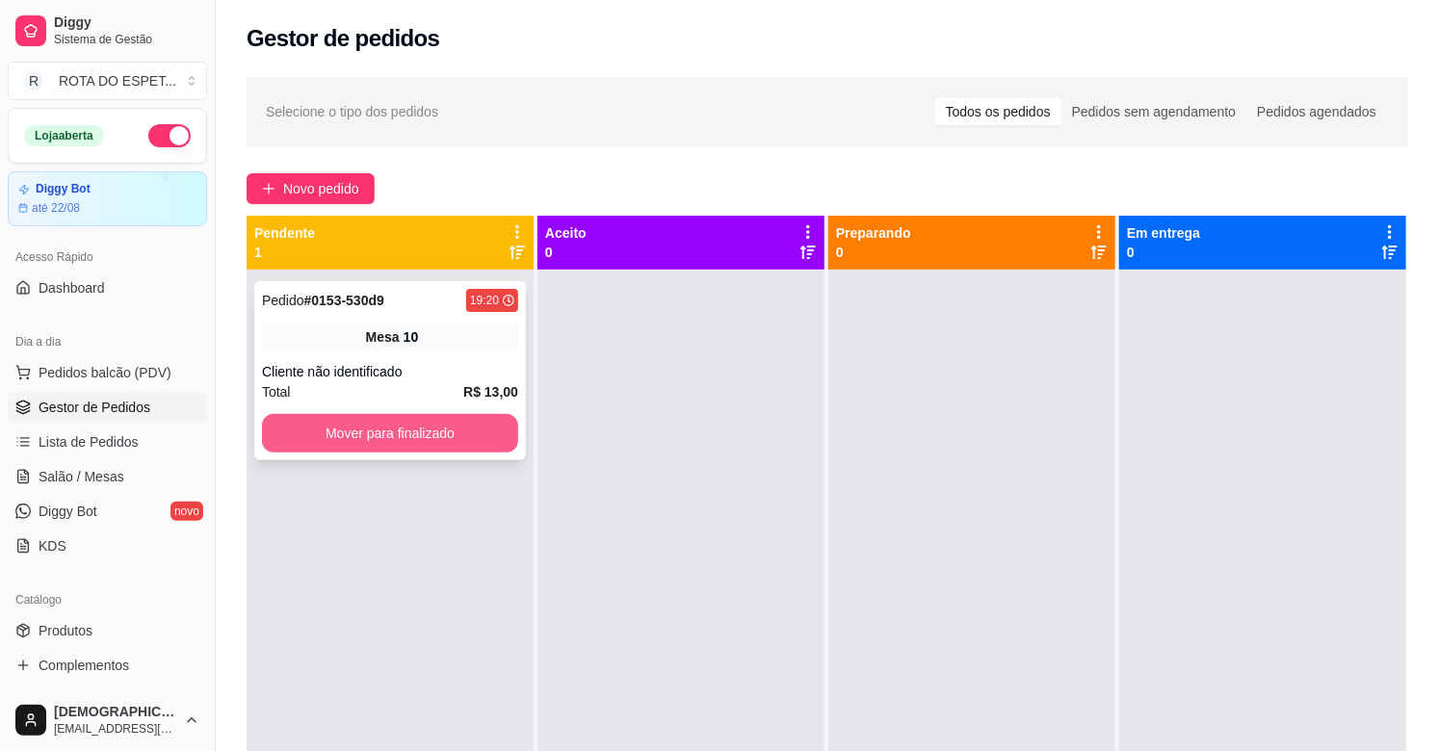
click at [437, 420] on button "Mover para finalizado" at bounding box center [390, 433] width 256 height 39
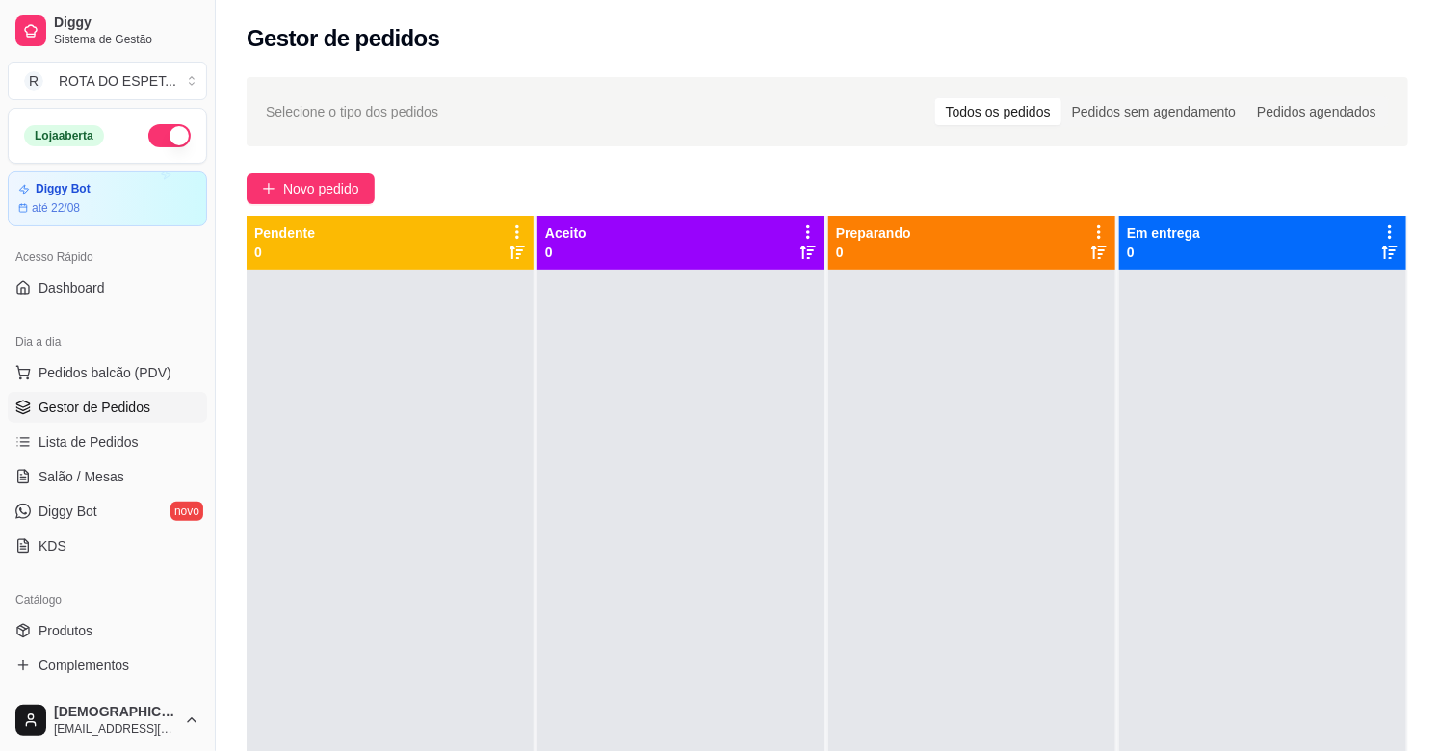
click at [674, 605] on div at bounding box center [680, 645] width 287 height 751
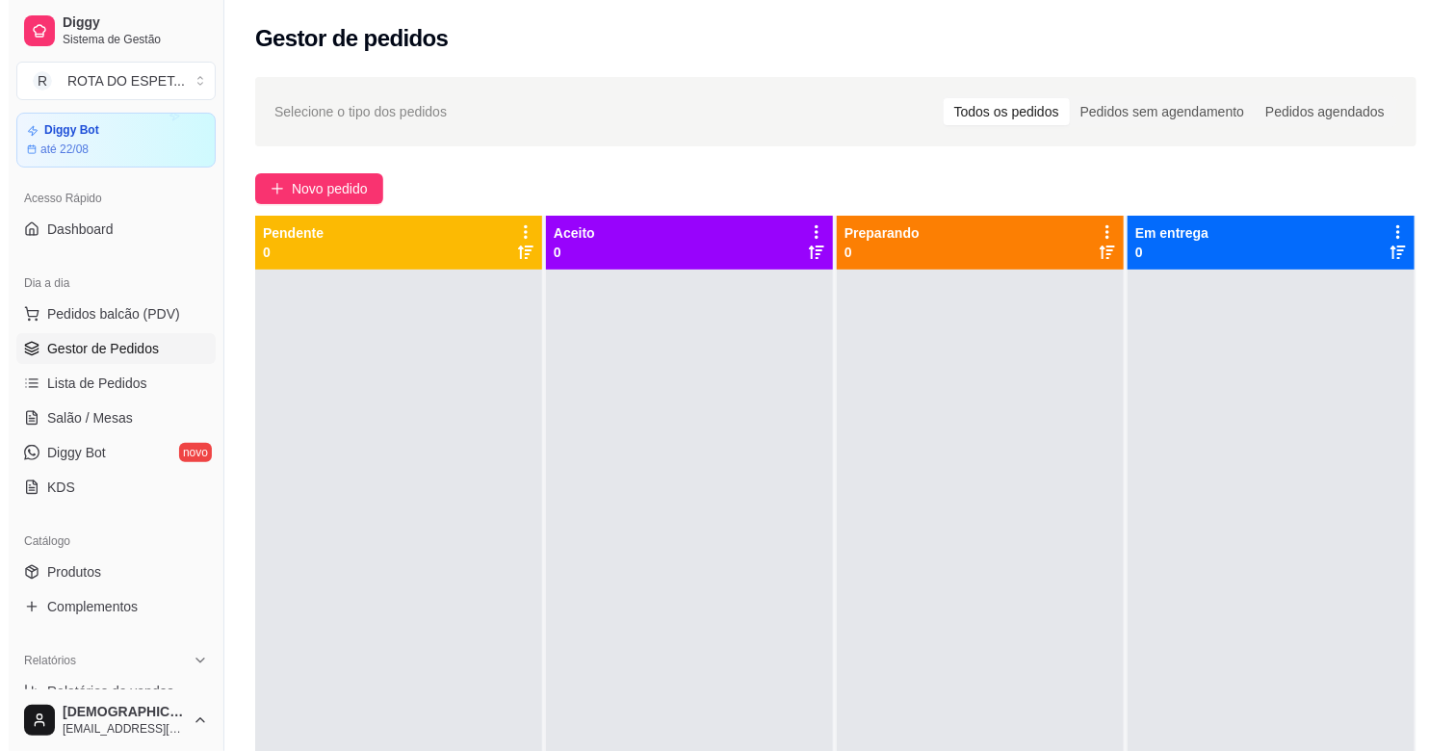
scroll to position [107, 0]
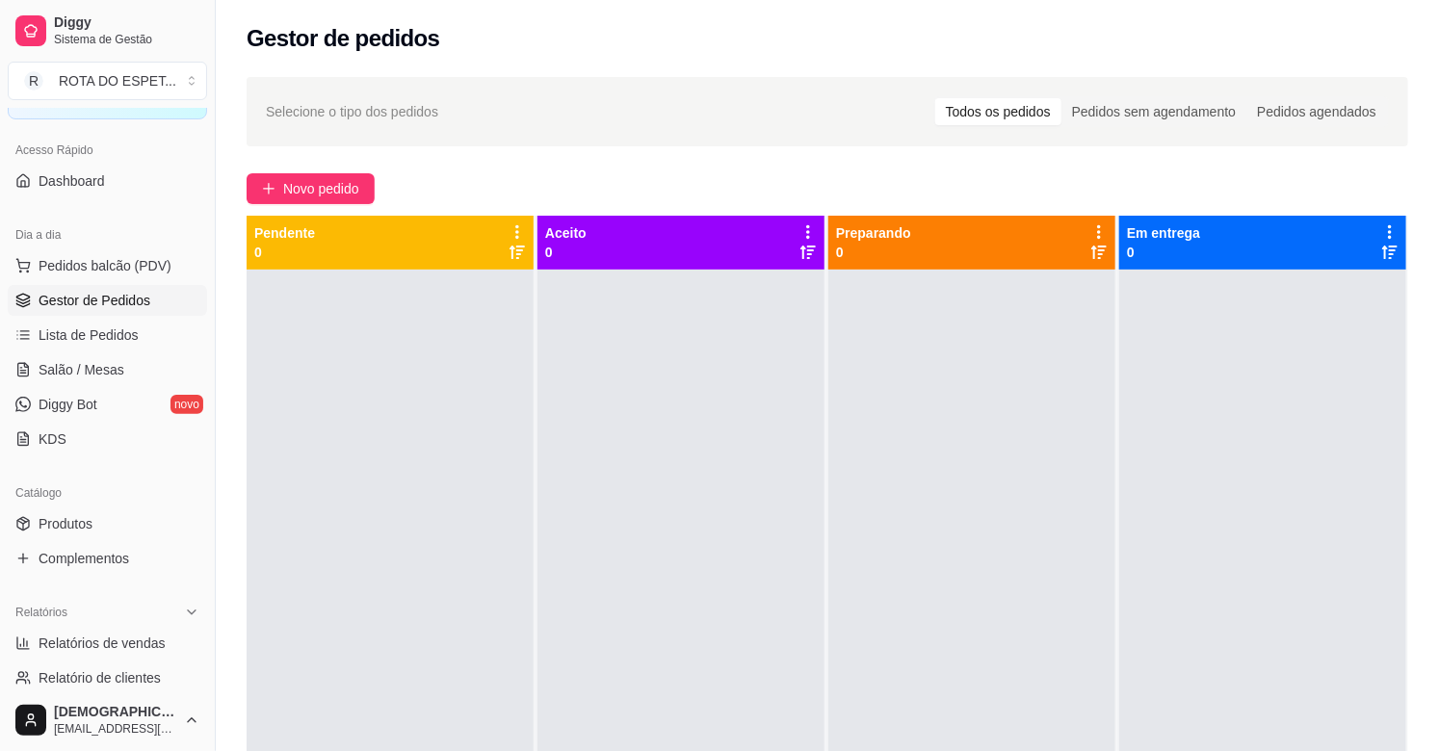
click at [352, 493] on div at bounding box center [390, 645] width 287 height 751
click at [597, 602] on div at bounding box center [680, 645] width 287 height 751
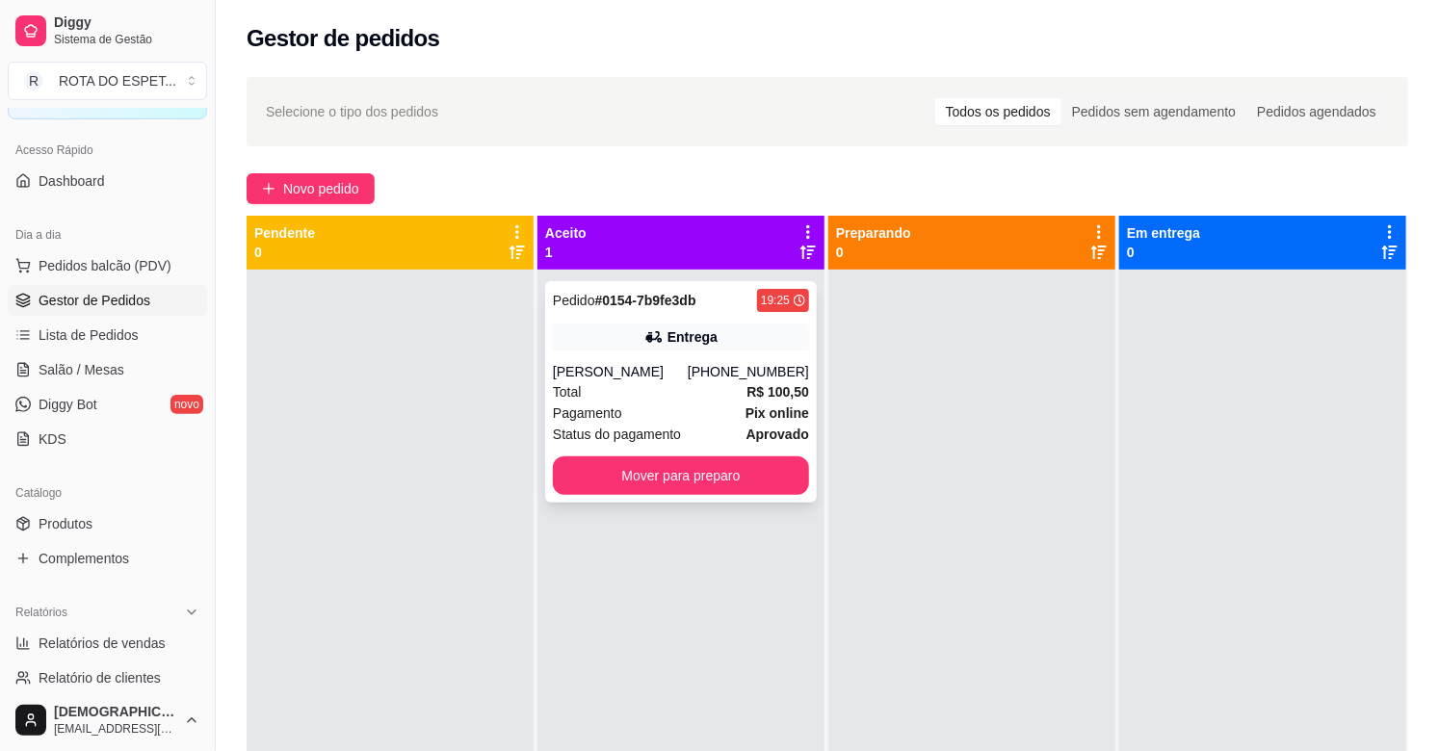
click at [598, 352] on div "Pedido # 0154-7b9fe3db 19:25 Entrega Adriana [PHONE_NUMBER] Total R$ 100,50 Pag…" at bounding box center [681, 392] width 272 height 222
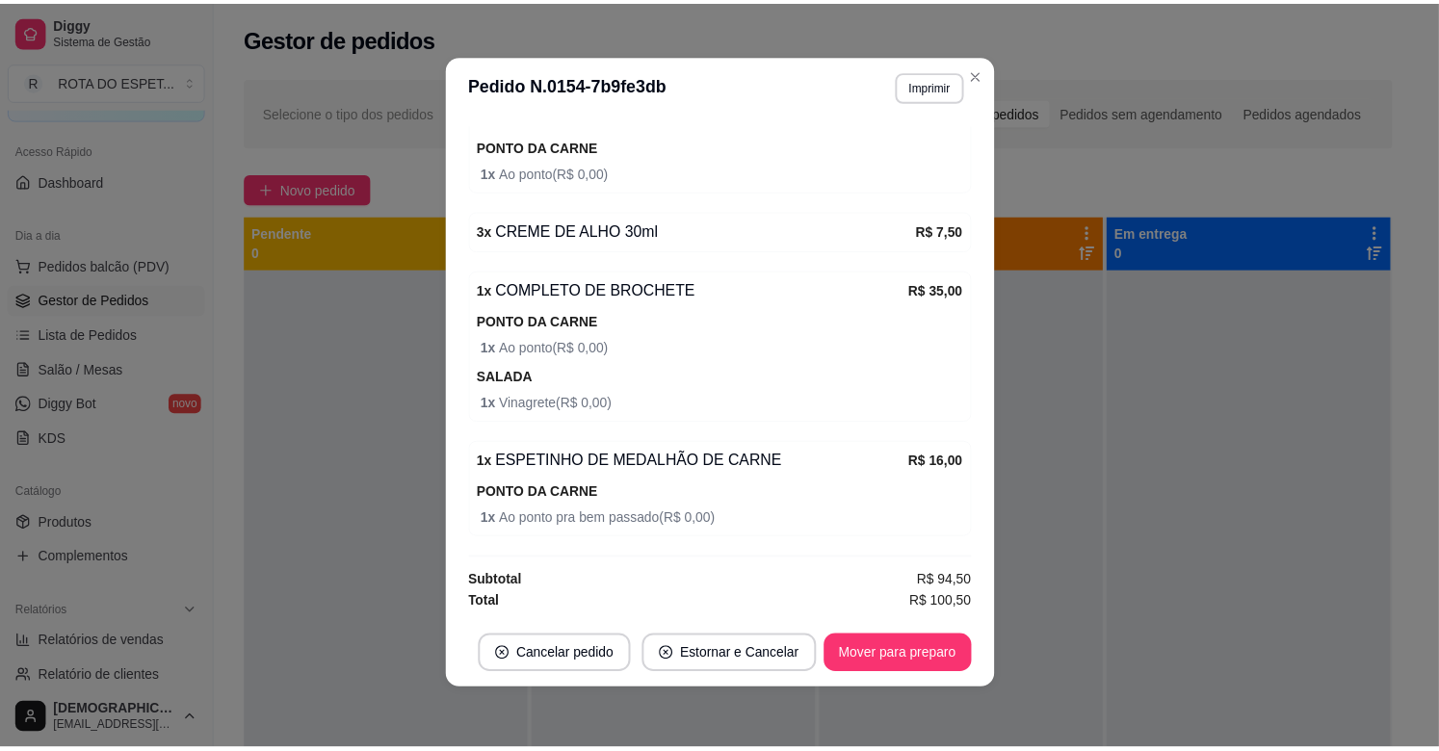
scroll to position [4, 0]
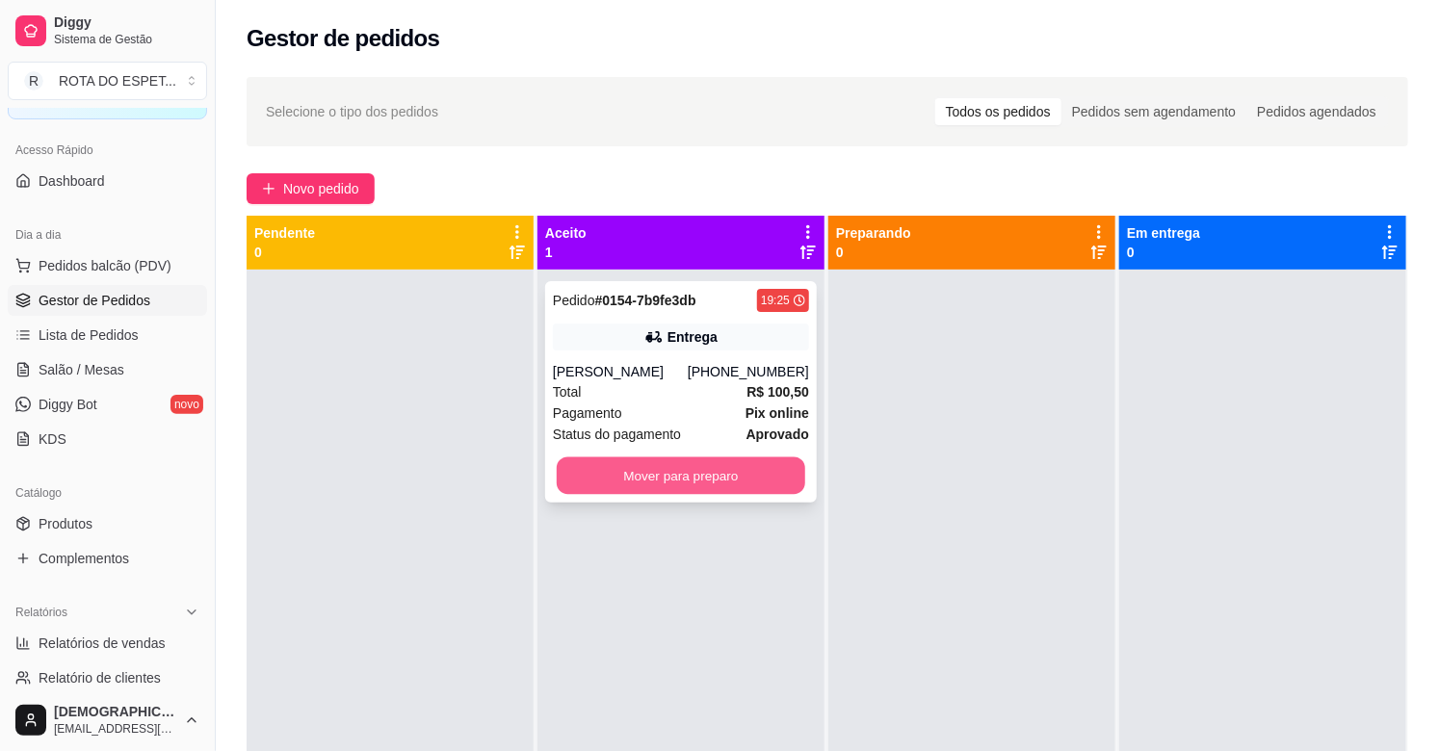
click at [639, 478] on button "Mover para preparo" at bounding box center [681, 476] width 248 height 38
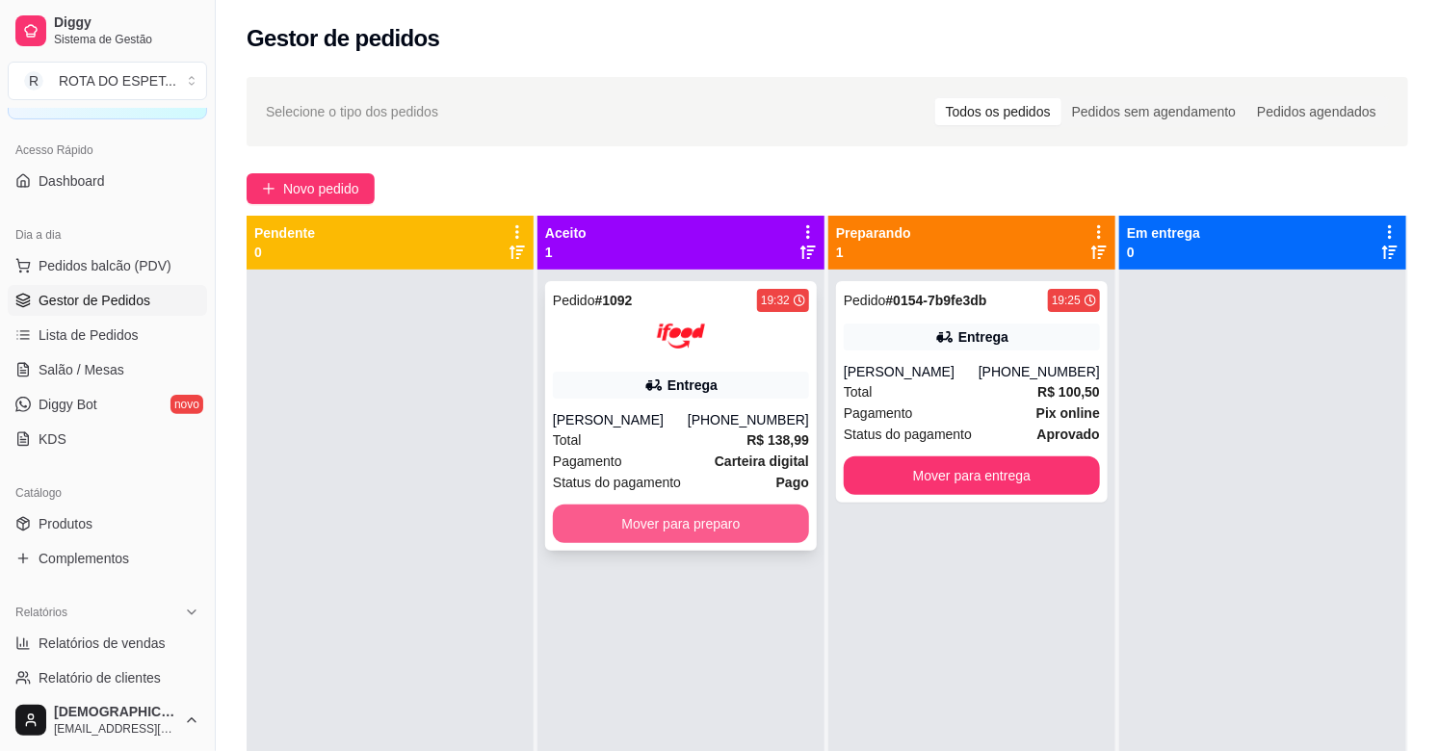
click at [647, 530] on button "Mover para preparo" at bounding box center [681, 524] width 256 height 39
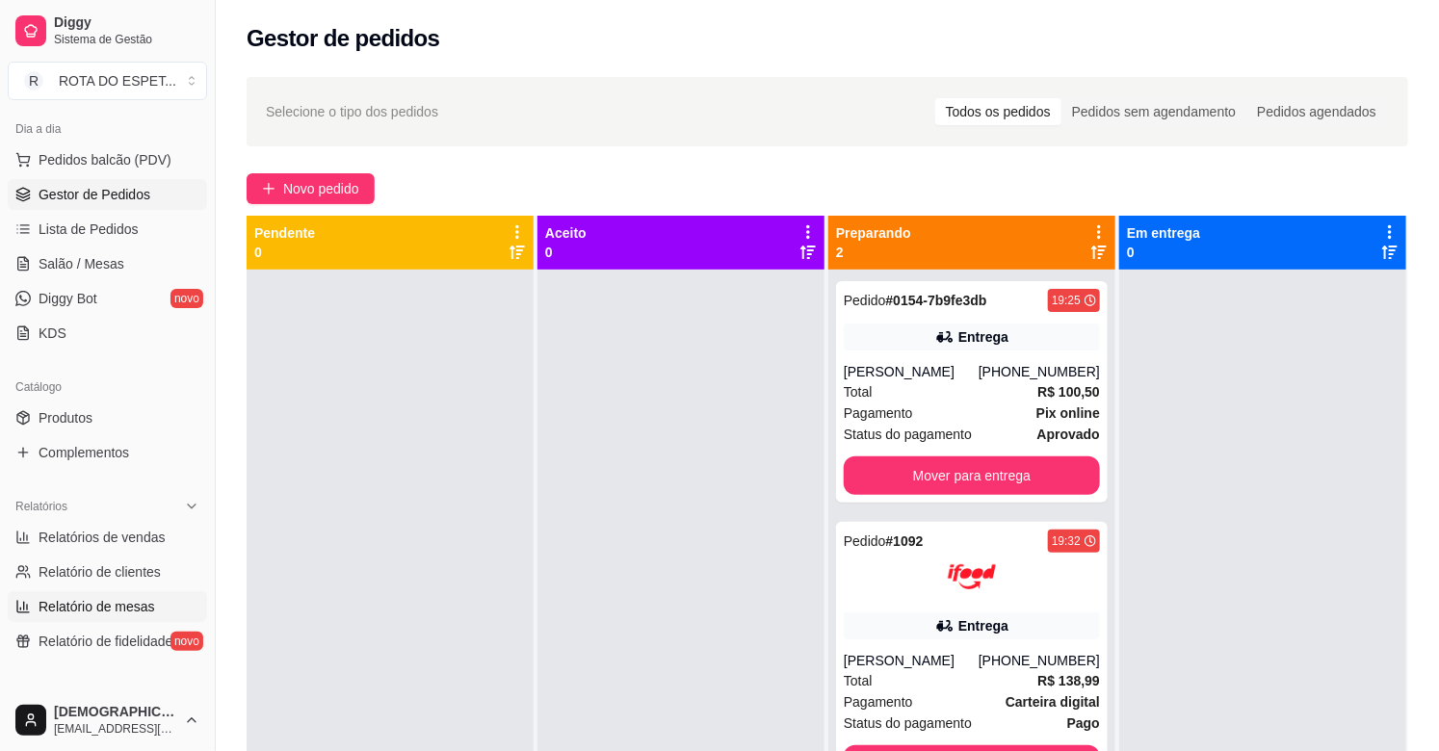
scroll to position [214, 0]
click at [87, 408] on span "Produtos" at bounding box center [66, 416] width 54 height 19
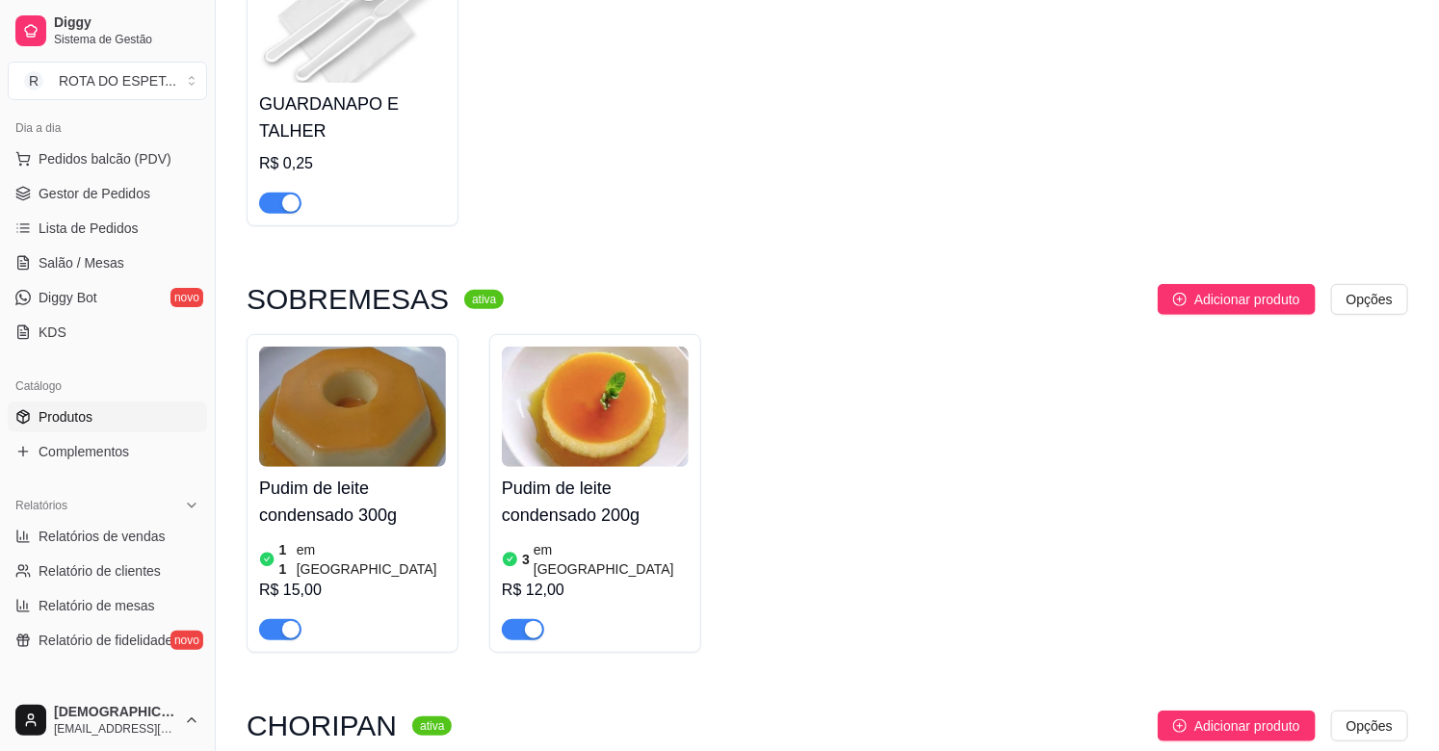
scroll to position [321, 0]
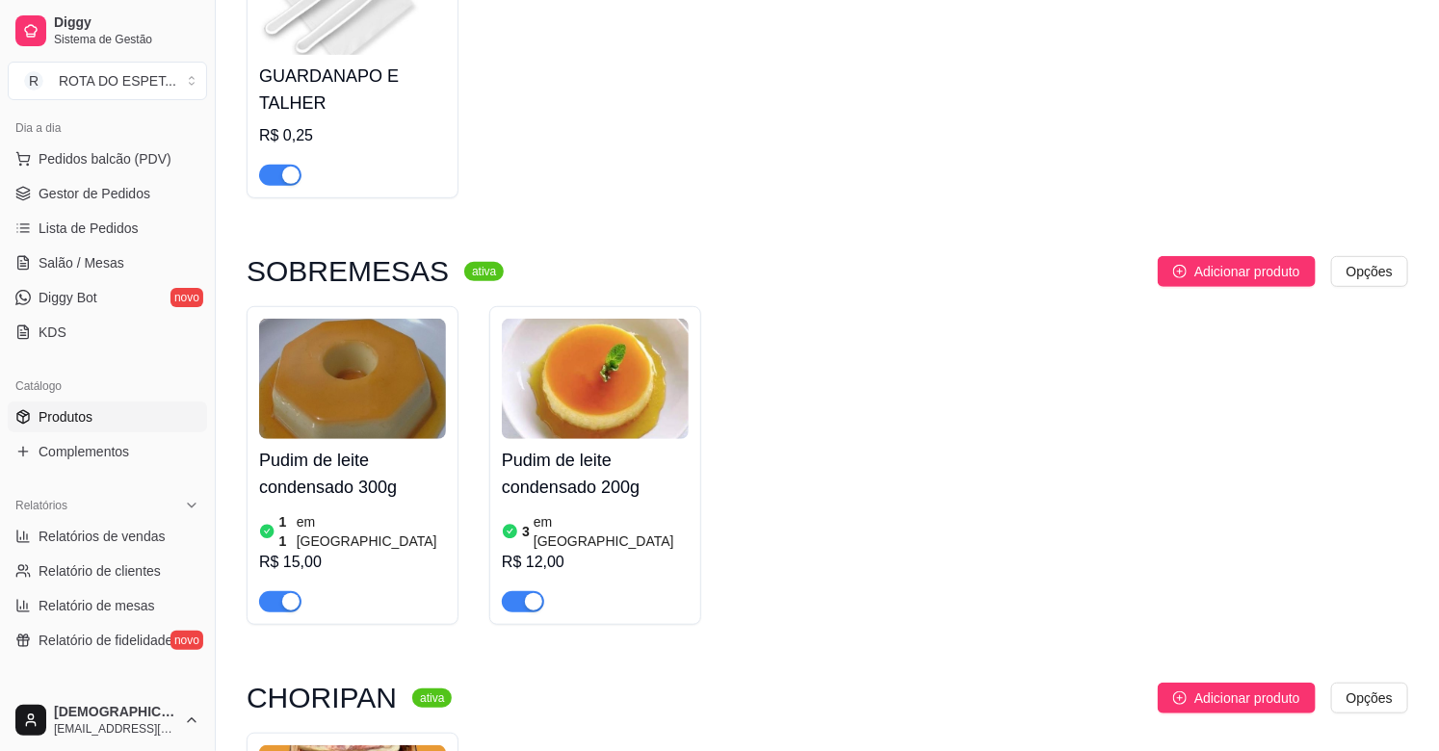
click at [562, 516] on article "em [GEOGRAPHIC_DATA]" at bounding box center [611, 531] width 155 height 39
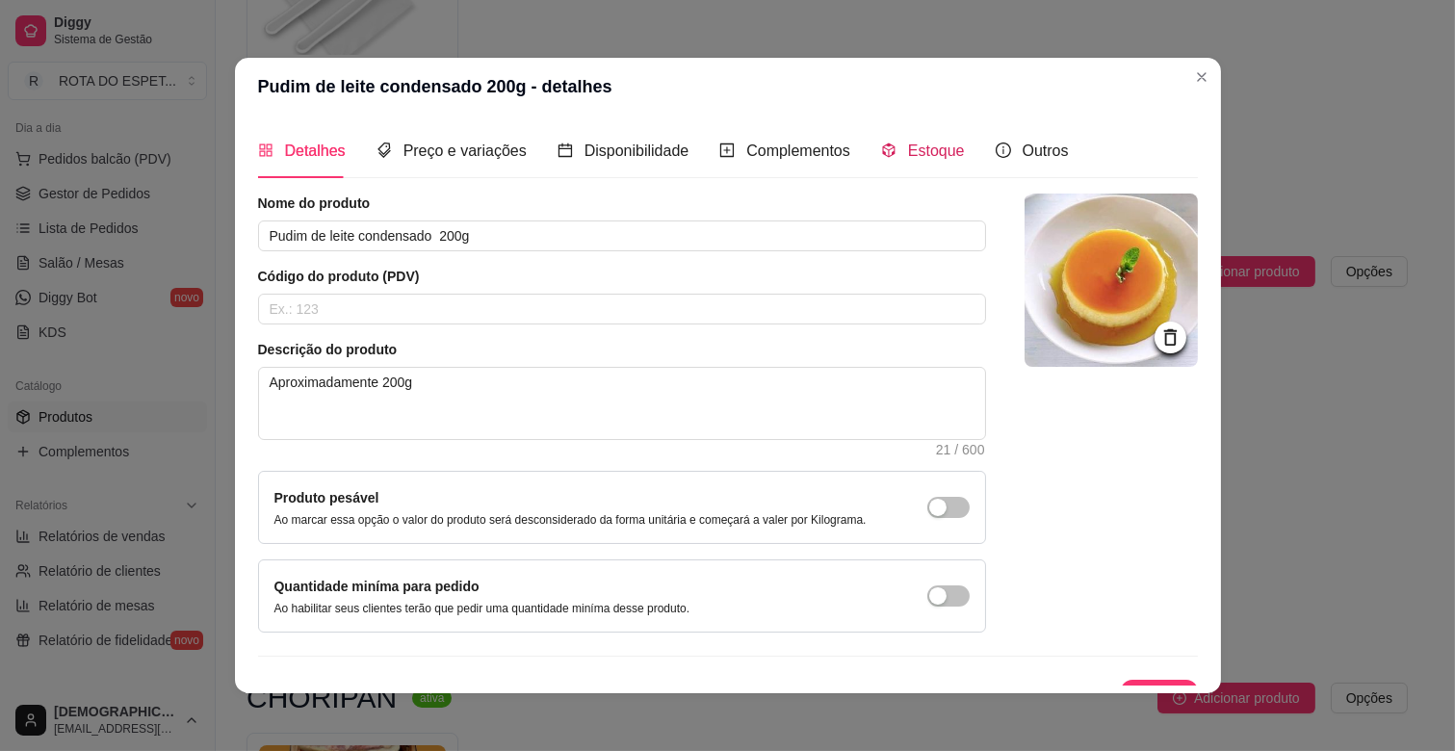
click at [929, 154] on span "Estoque" at bounding box center [936, 151] width 57 height 16
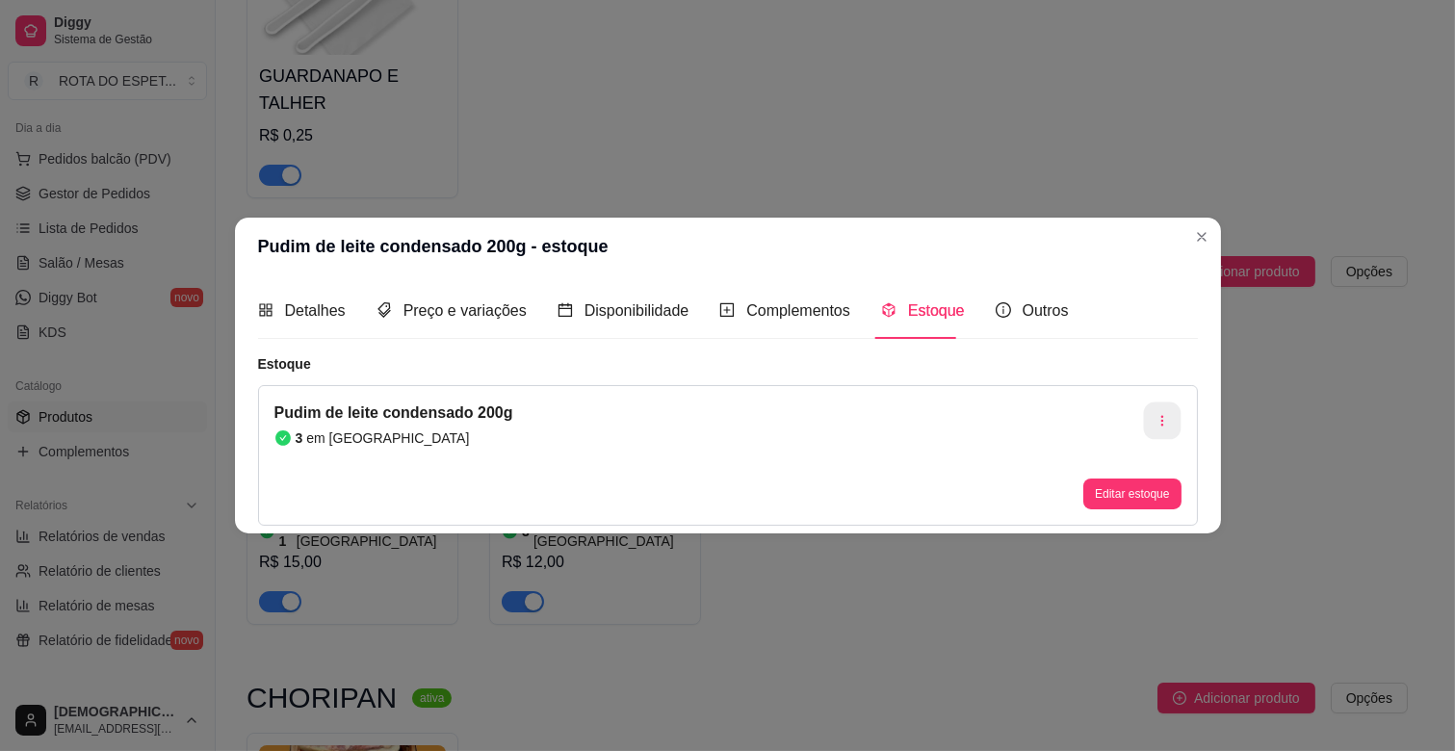
click at [1163, 425] on icon "button" at bounding box center [1162, 420] width 13 height 13
click at [1009, 427] on div "Pudim de leite condensado 200g 3 em estoque Editar estoque" at bounding box center [728, 455] width 940 height 141
click at [1114, 483] on button "Editar estoque" at bounding box center [1132, 494] width 94 height 30
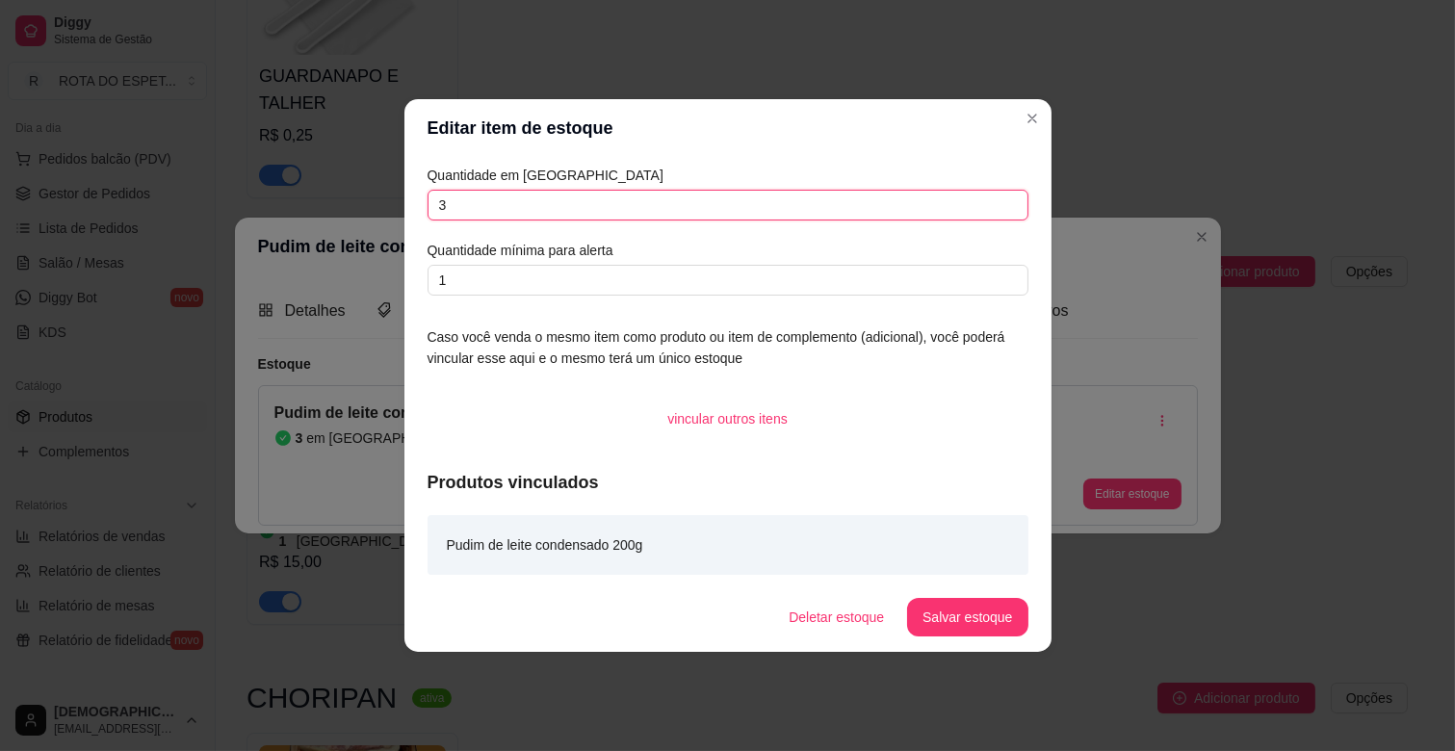
drag, startPoint x: 510, startPoint y: 206, endPoint x: 369, endPoint y: 204, distance: 141.6
click at [369, 204] on div "Editar item de estoque Quantidade em estoque 3 Quantidade mínima para alerta 1 …" at bounding box center [727, 375] width 1455 height 751
type input "1"
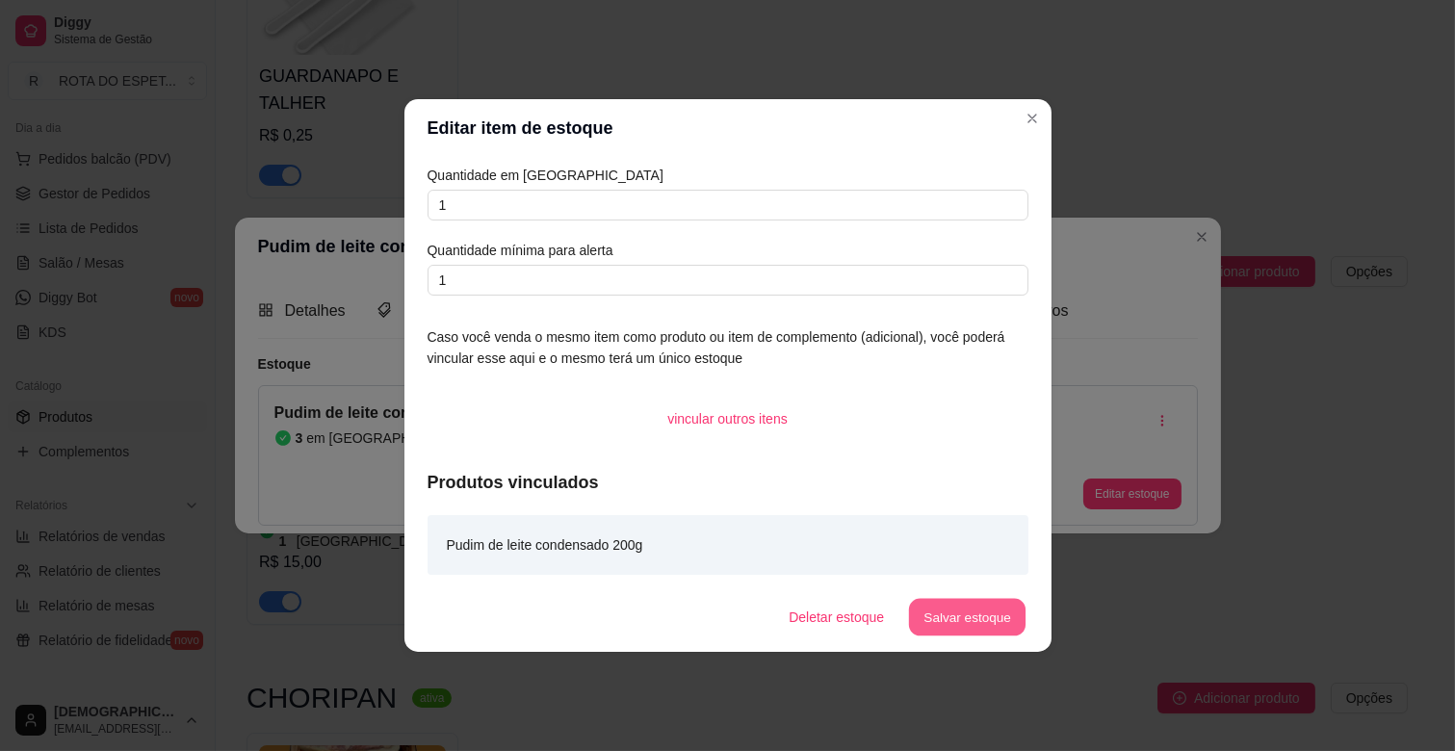
click at [958, 599] on button "Salvar estoque" at bounding box center [967, 618] width 117 height 38
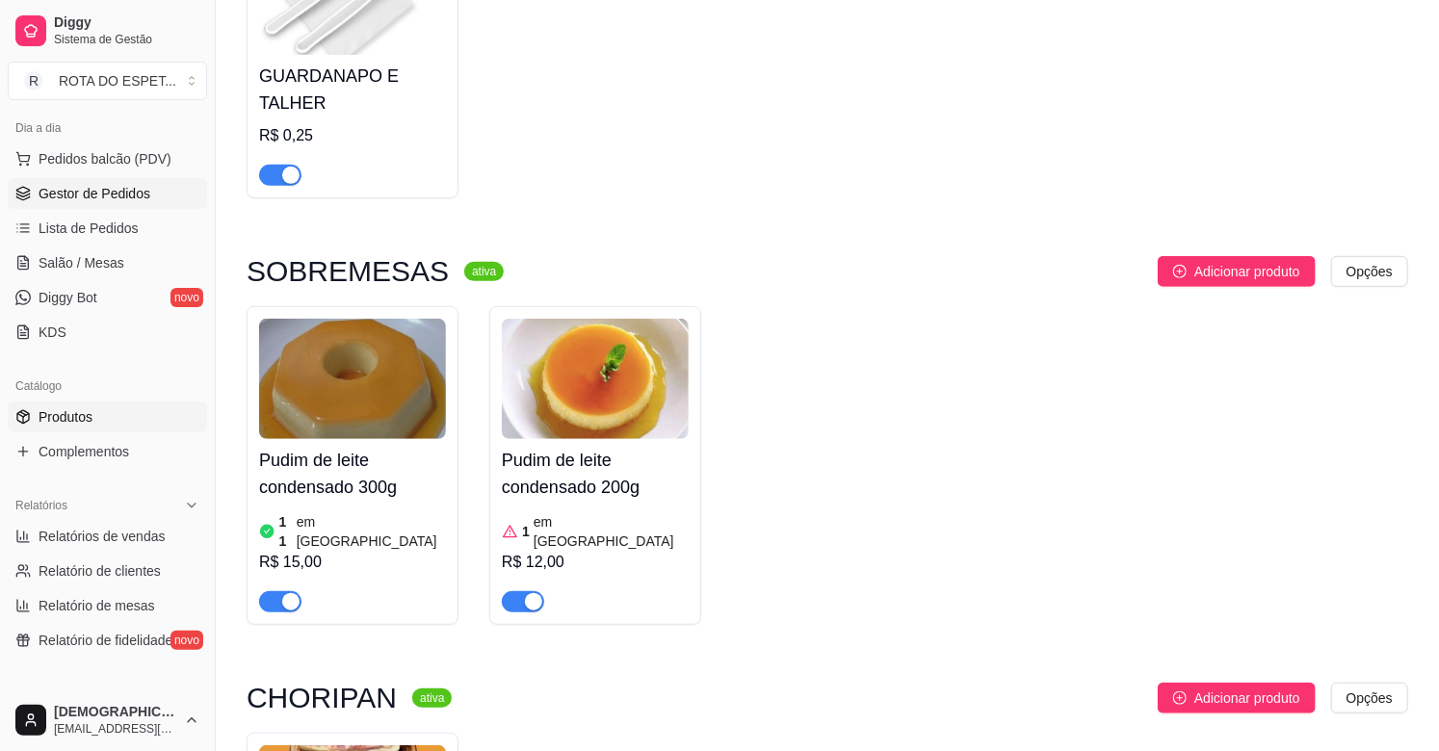
click at [102, 198] on span "Gestor de Pedidos" at bounding box center [95, 193] width 112 height 19
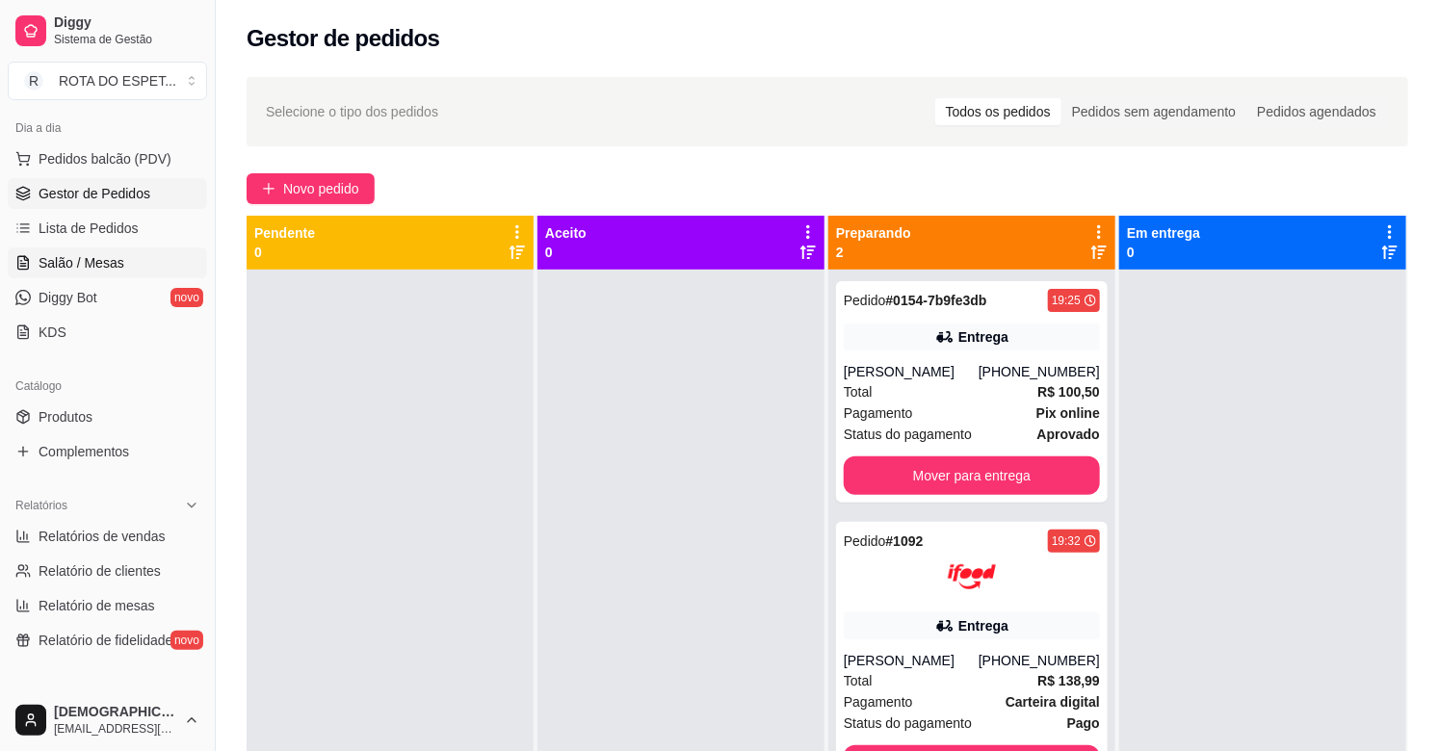
click at [106, 266] on span "Salão / Mesas" at bounding box center [82, 262] width 86 height 19
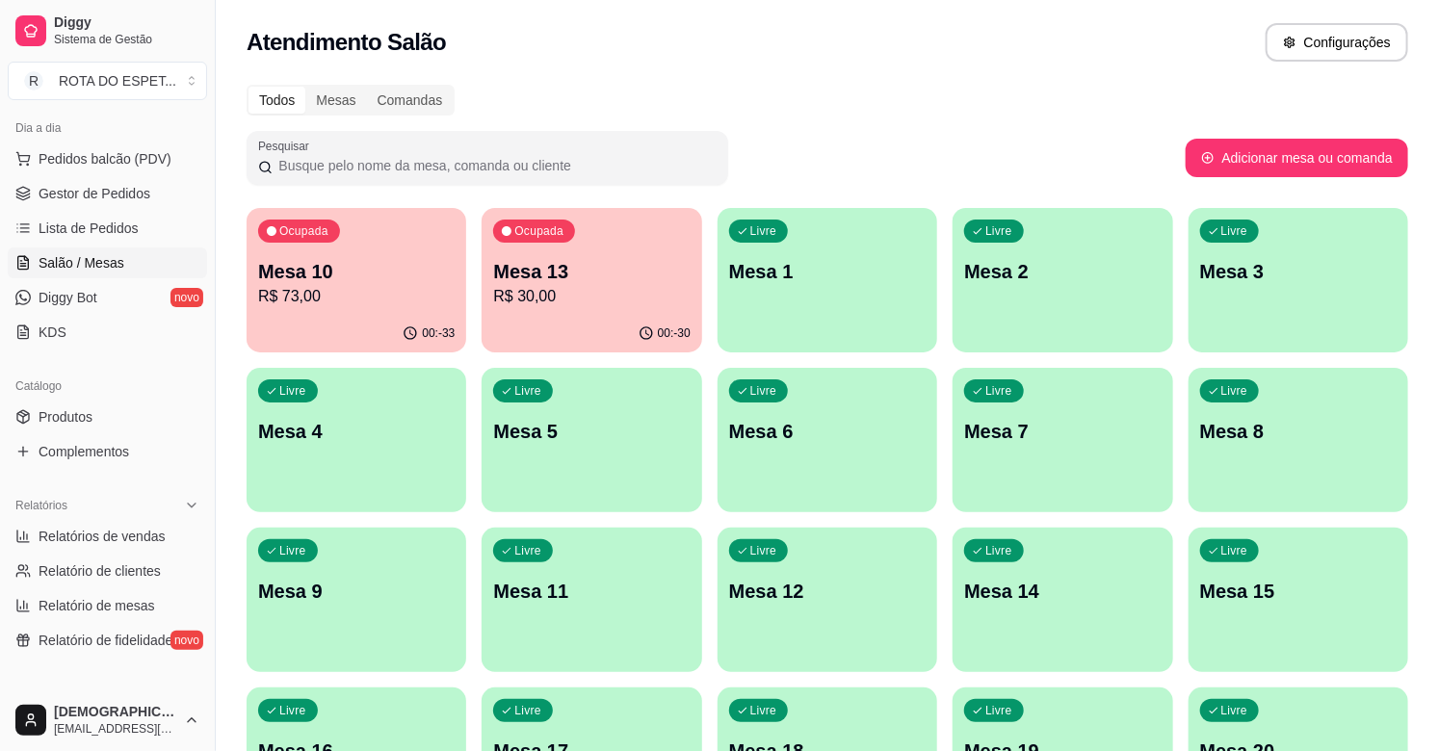
click at [618, 320] on div "00:-30" at bounding box center [592, 334] width 220 height 38
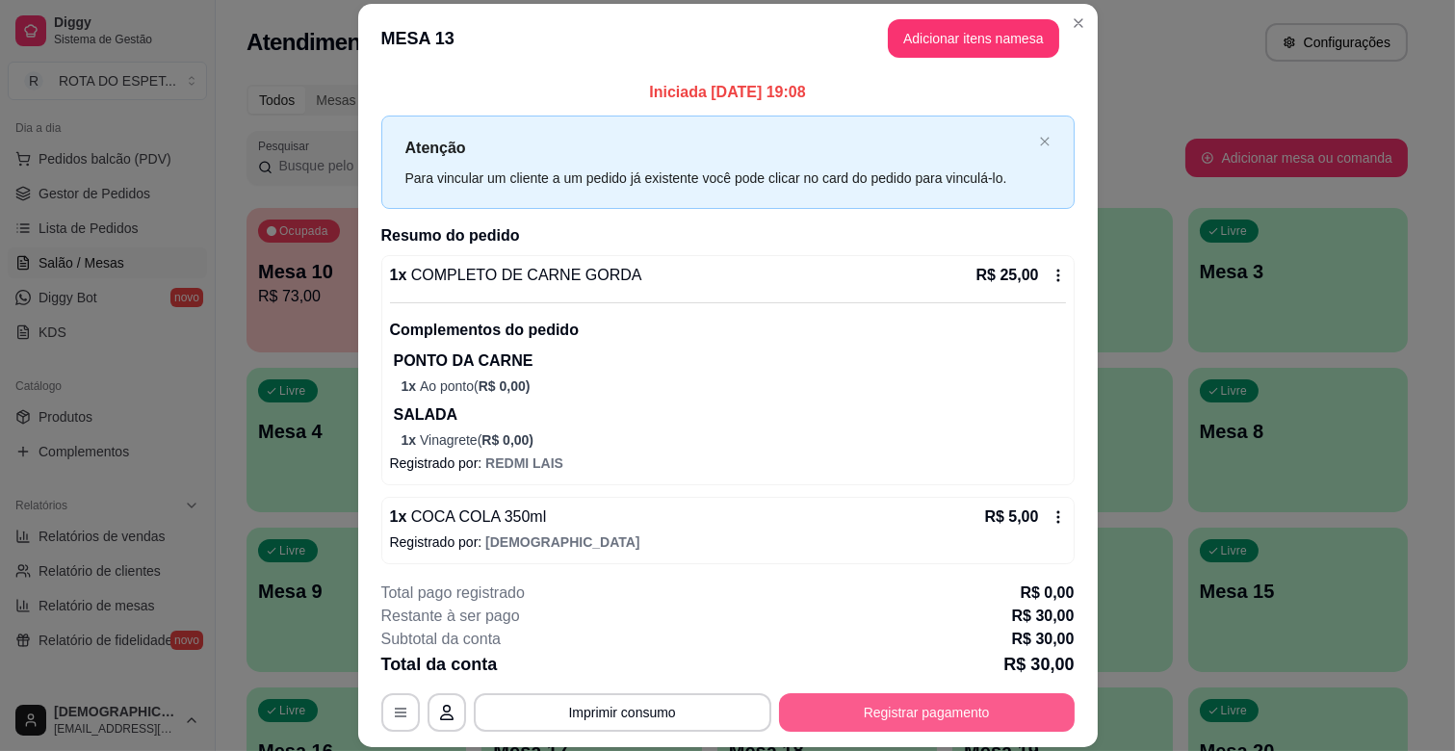
click at [974, 713] on button "Registrar pagamento" at bounding box center [927, 712] width 296 height 39
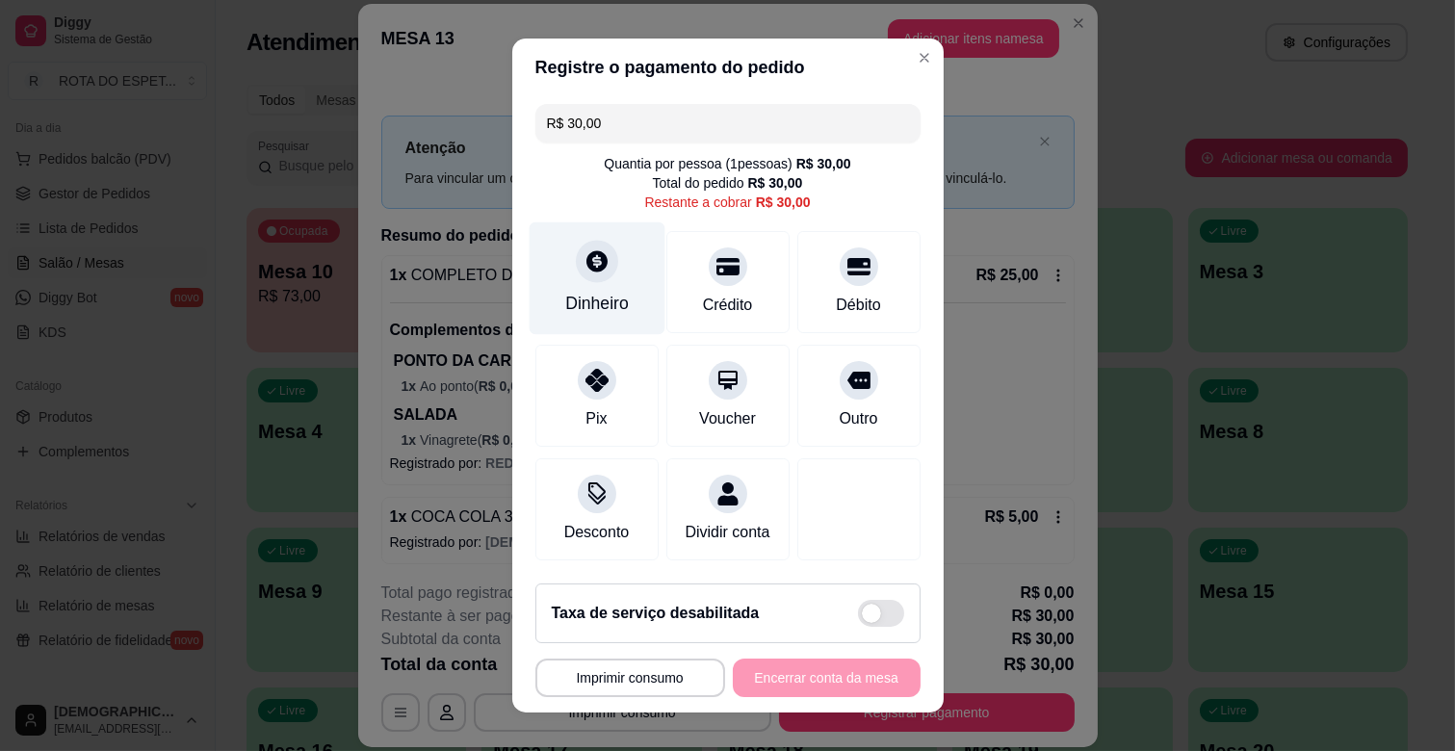
click at [591, 291] on div "Dinheiro" at bounding box center [597, 303] width 64 height 25
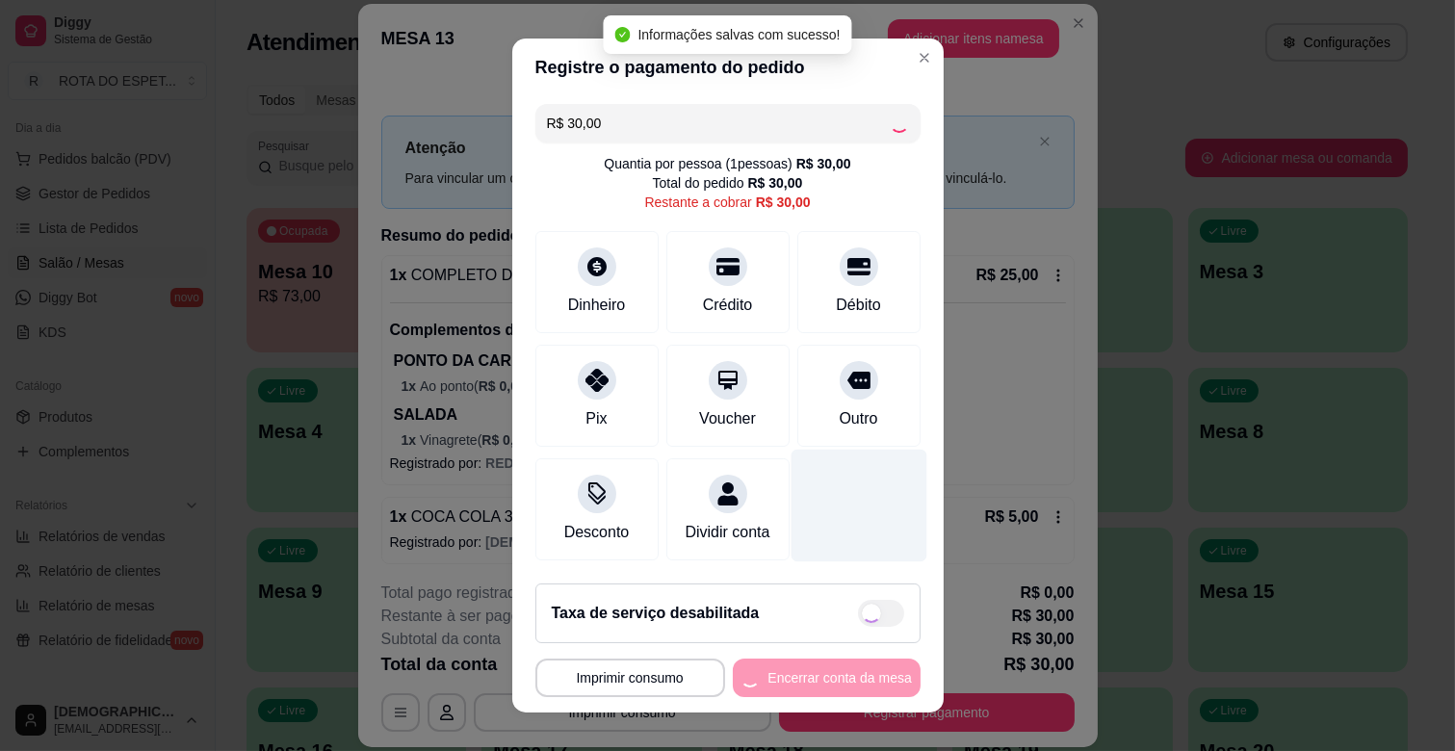
type input "R$ 0,00"
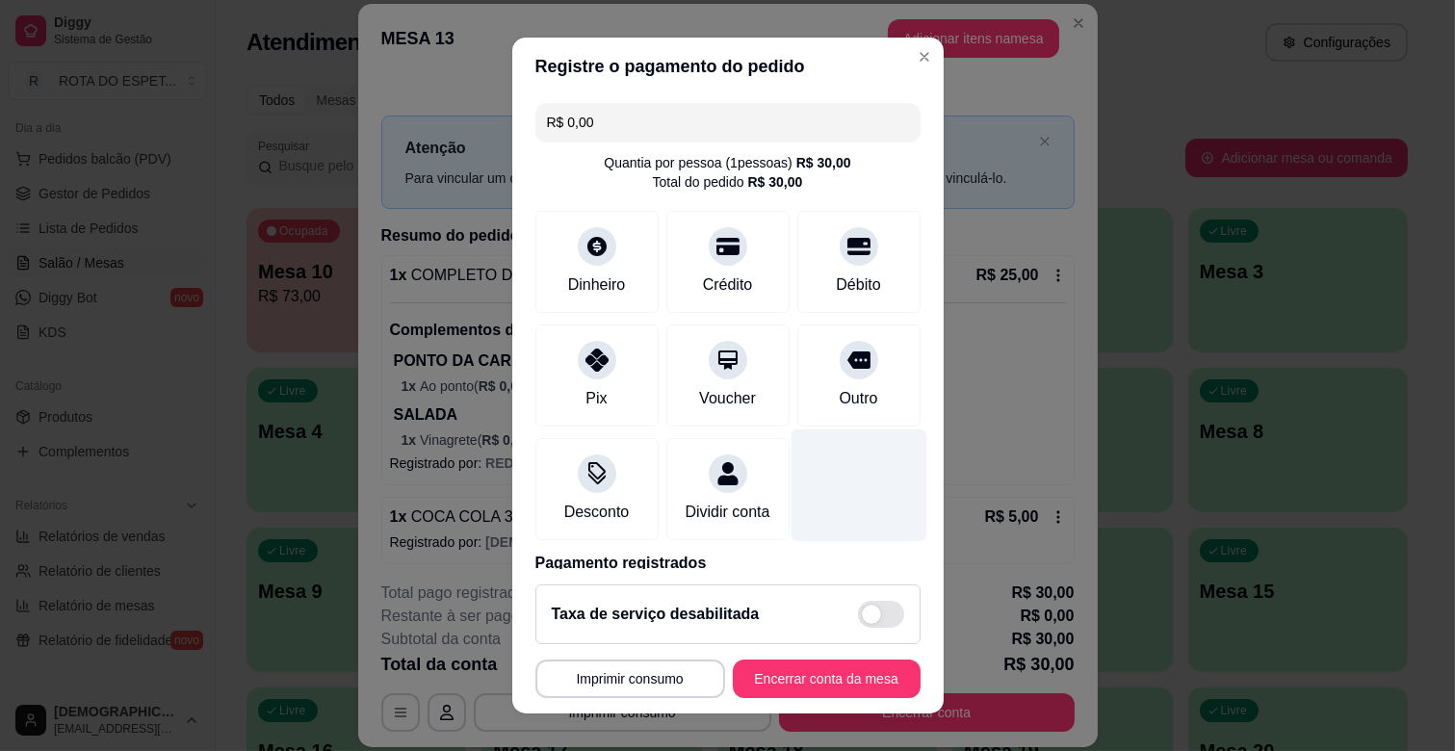
scroll to position [102, 0]
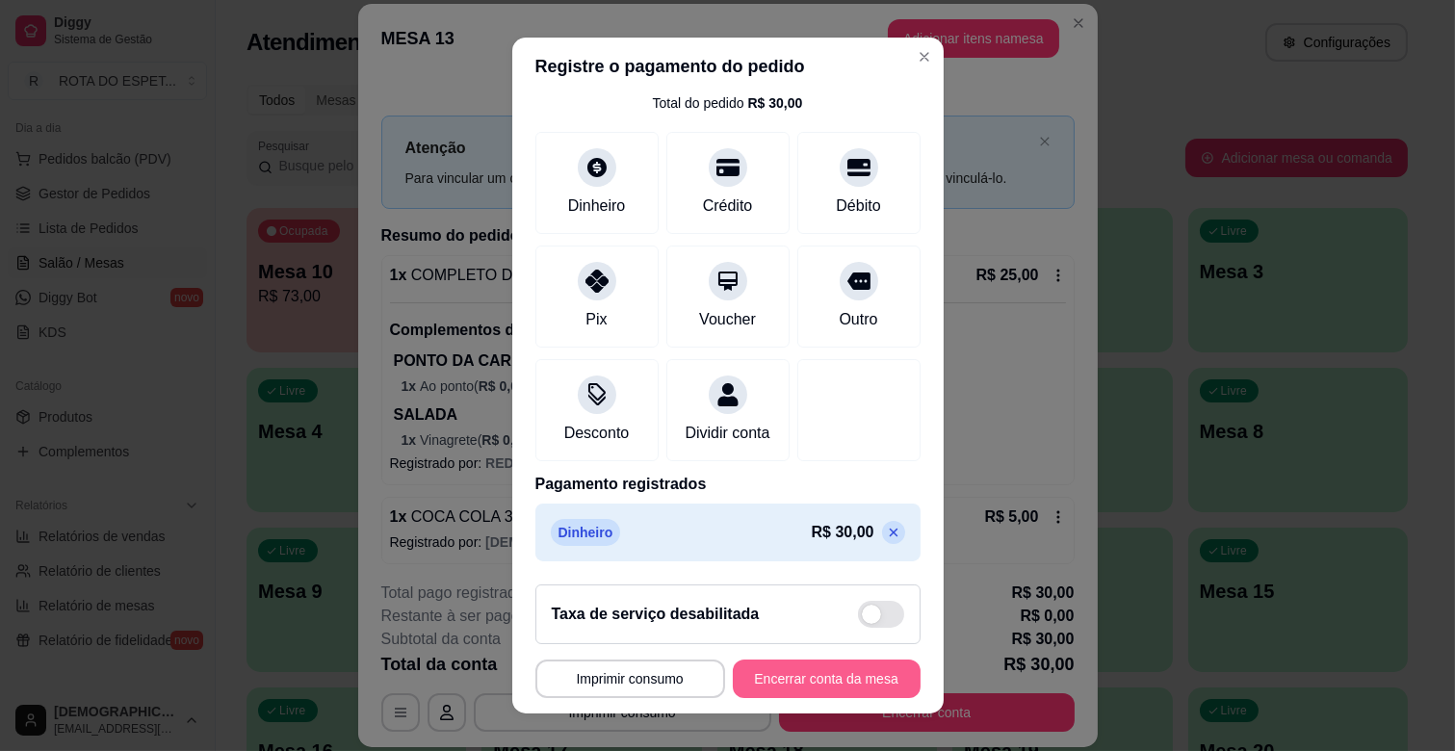
click at [861, 668] on button "Encerrar conta da mesa" at bounding box center [827, 679] width 188 height 39
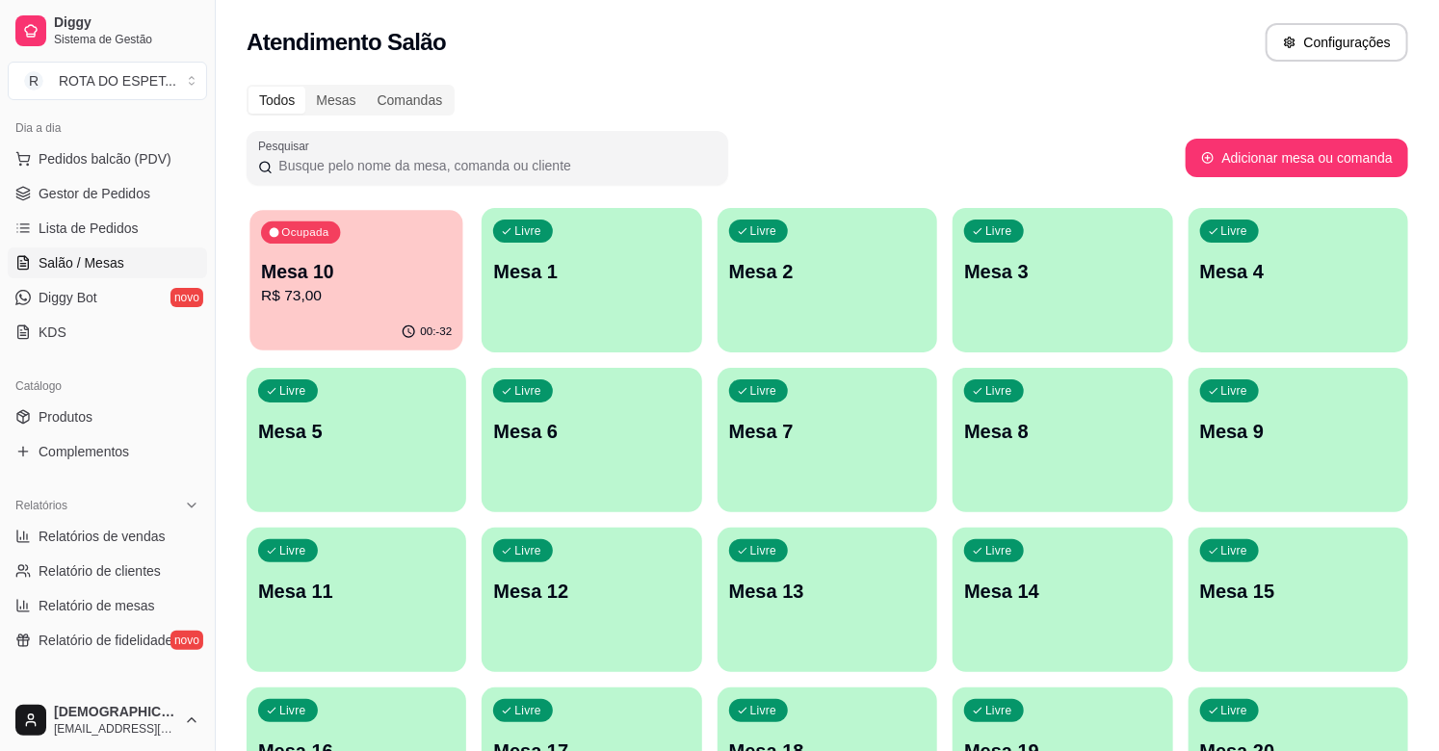
click at [332, 270] on p "Mesa 10" at bounding box center [356, 272] width 191 height 26
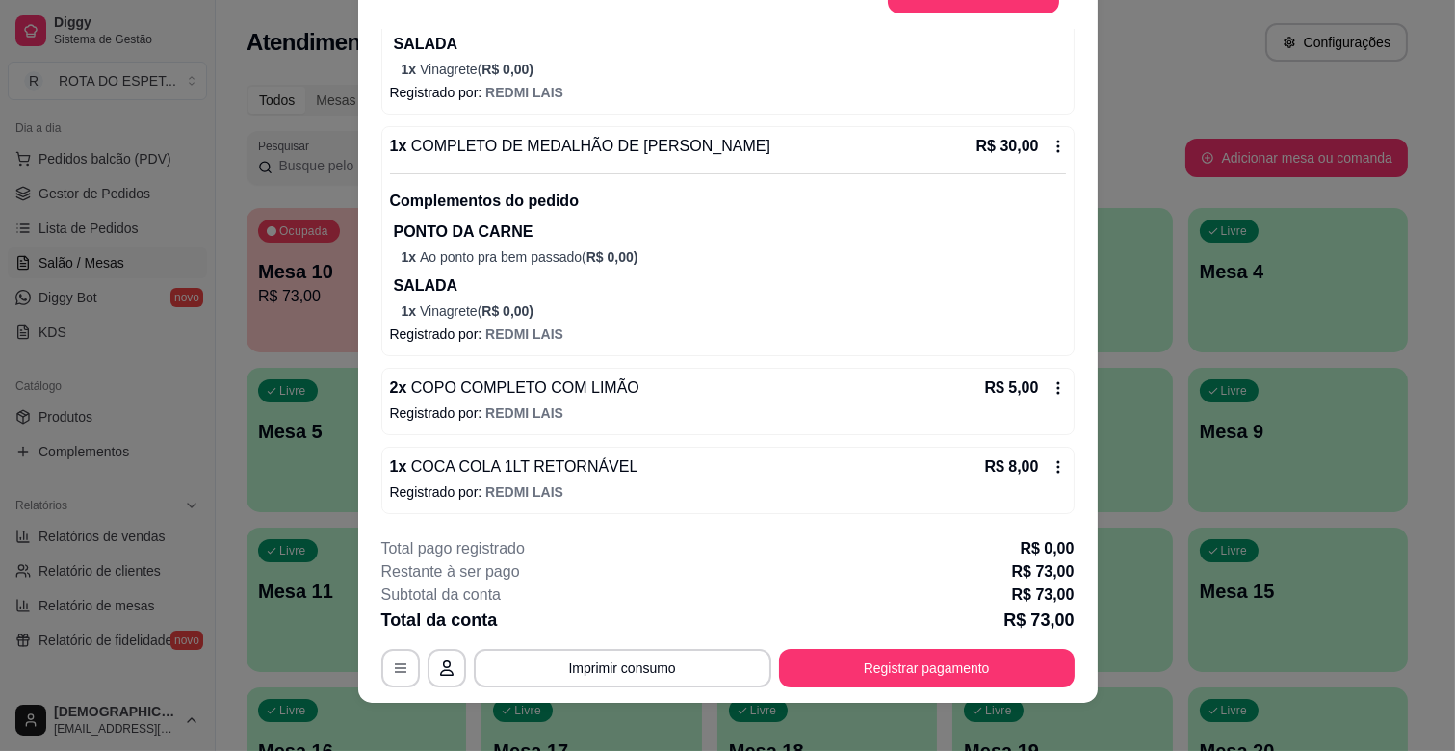
scroll to position [58, 0]
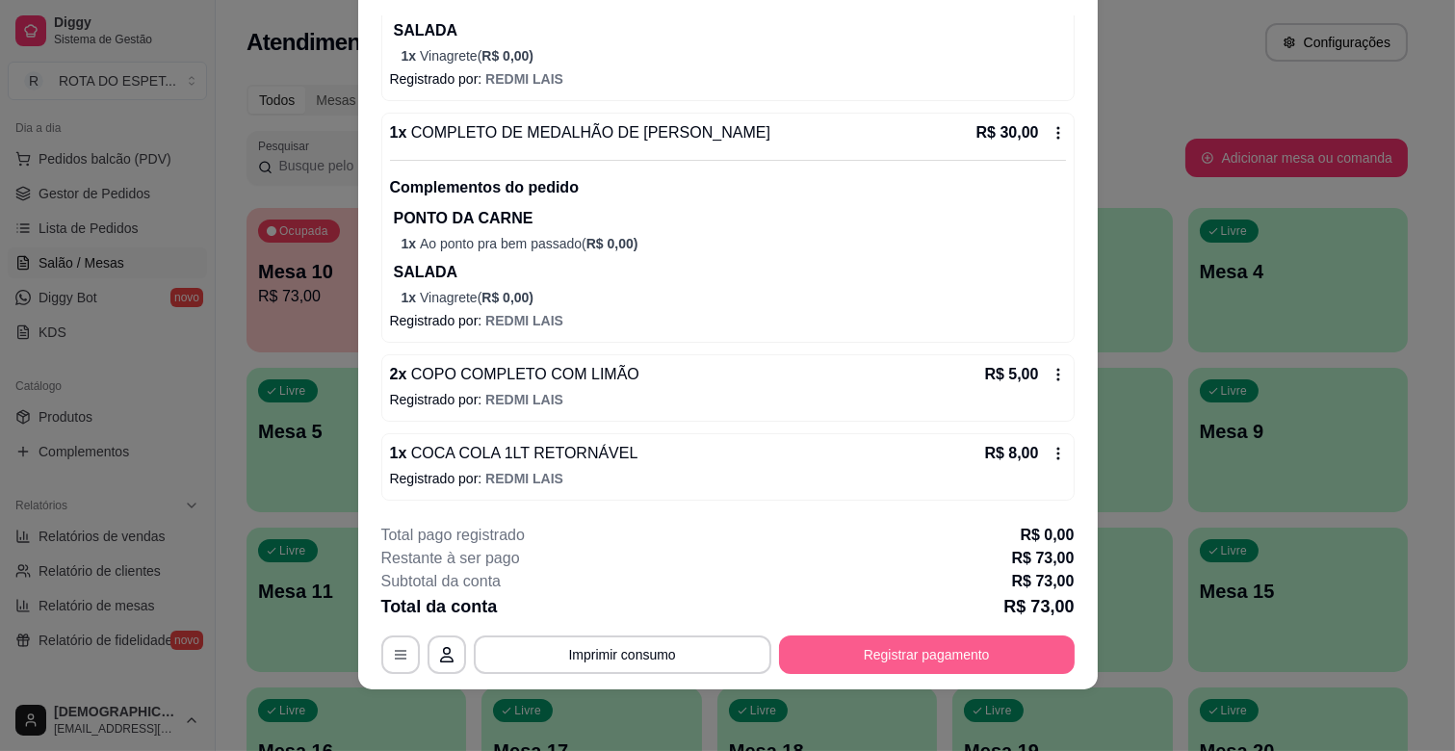
click at [838, 650] on button "Registrar pagamento" at bounding box center [927, 655] width 296 height 39
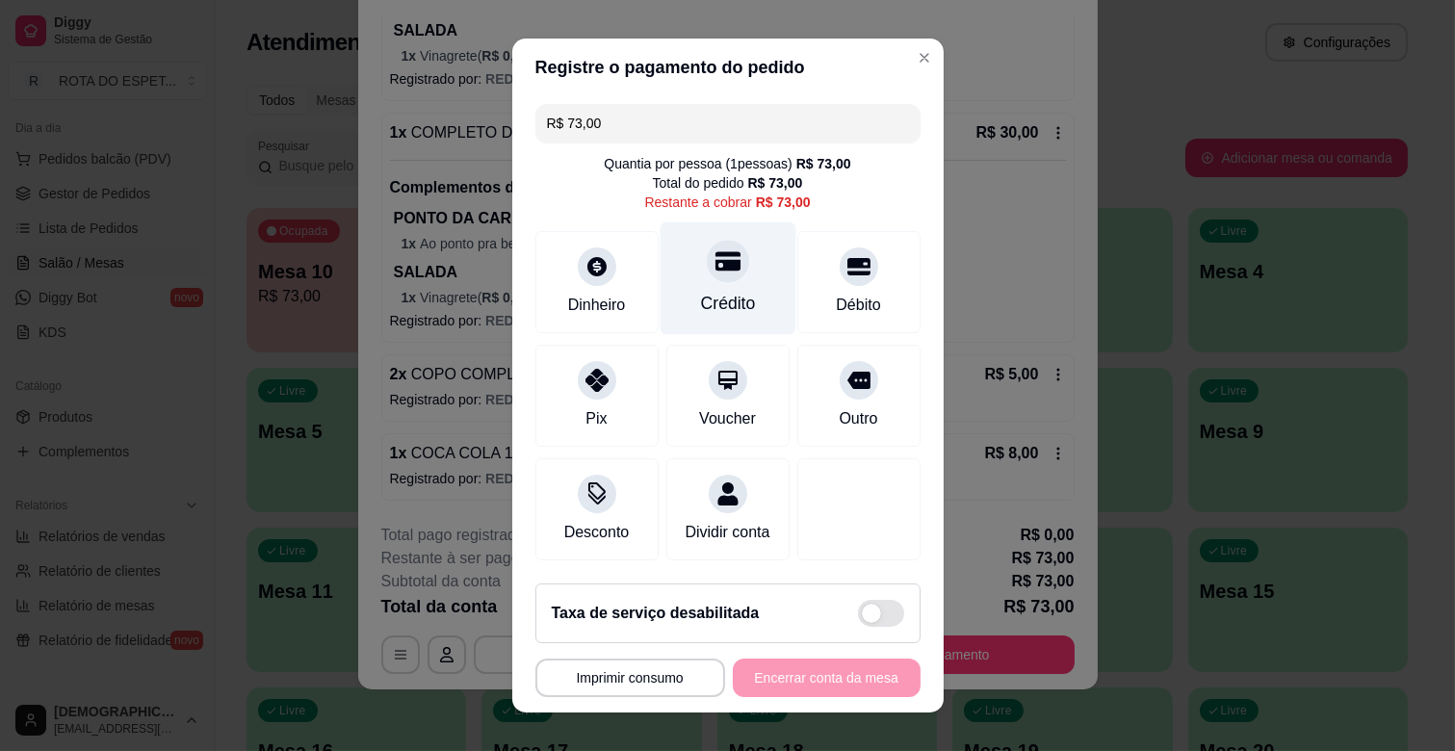
click at [707, 280] on div at bounding box center [728, 261] width 42 height 42
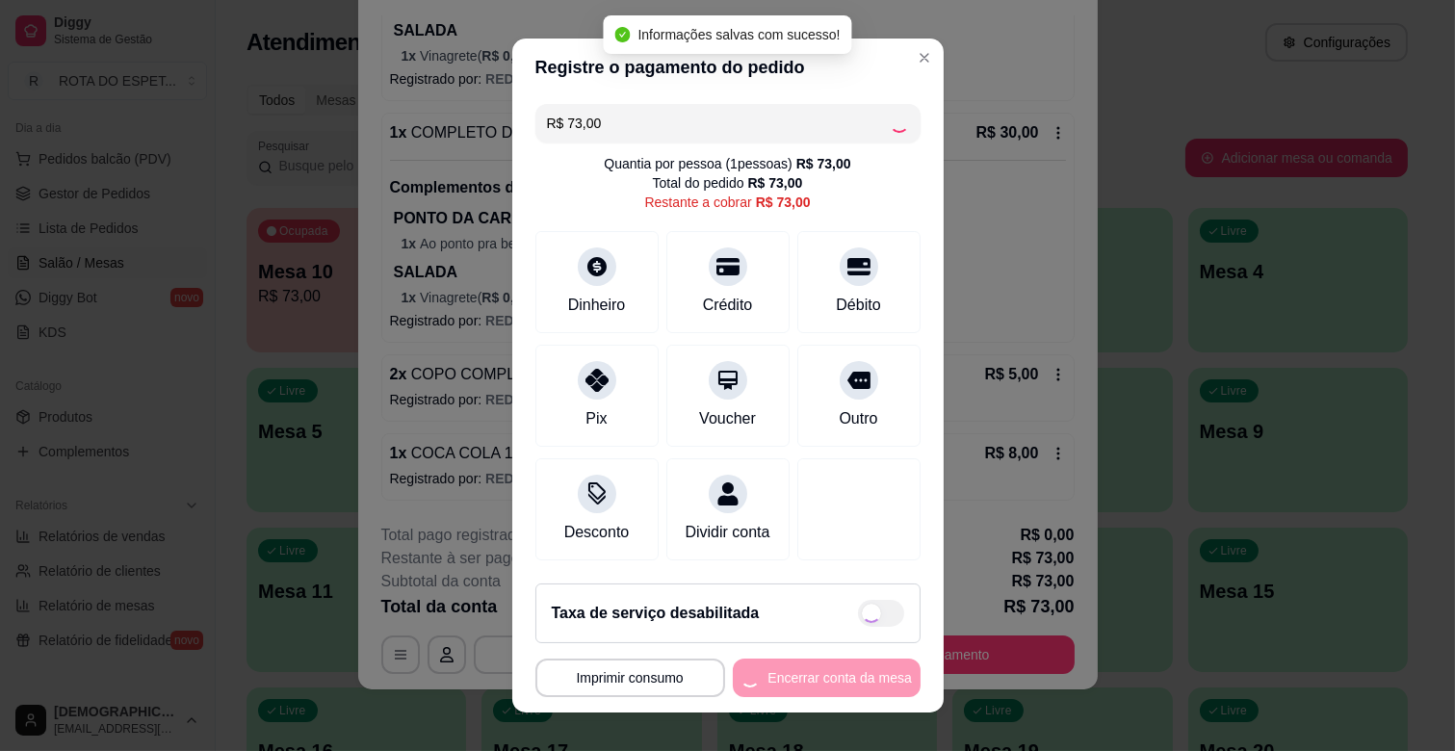
type input "R$ 0,00"
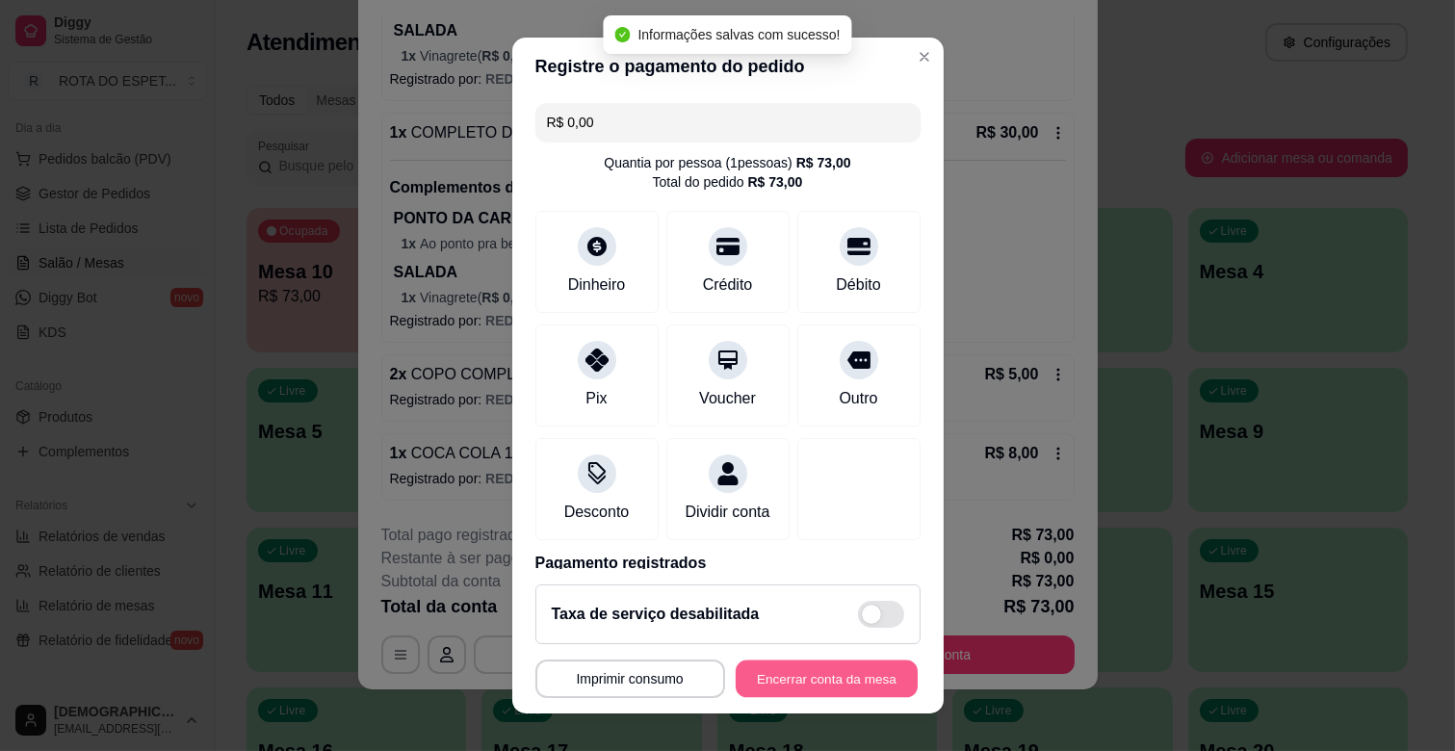
click at [753, 685] on button "Encerrar conta da mesa" at bounding box center [827, 680] width 182 height 38
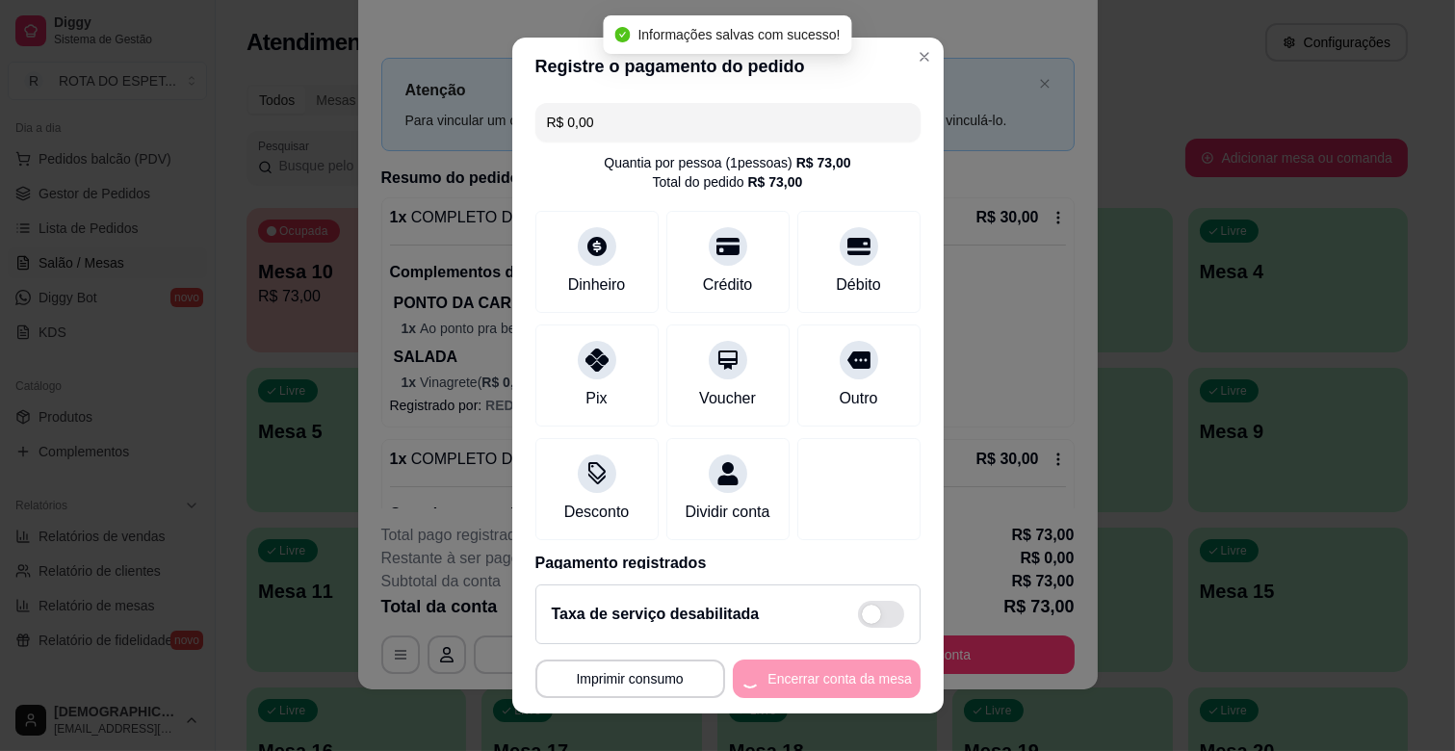
scroll to position [0, 0]
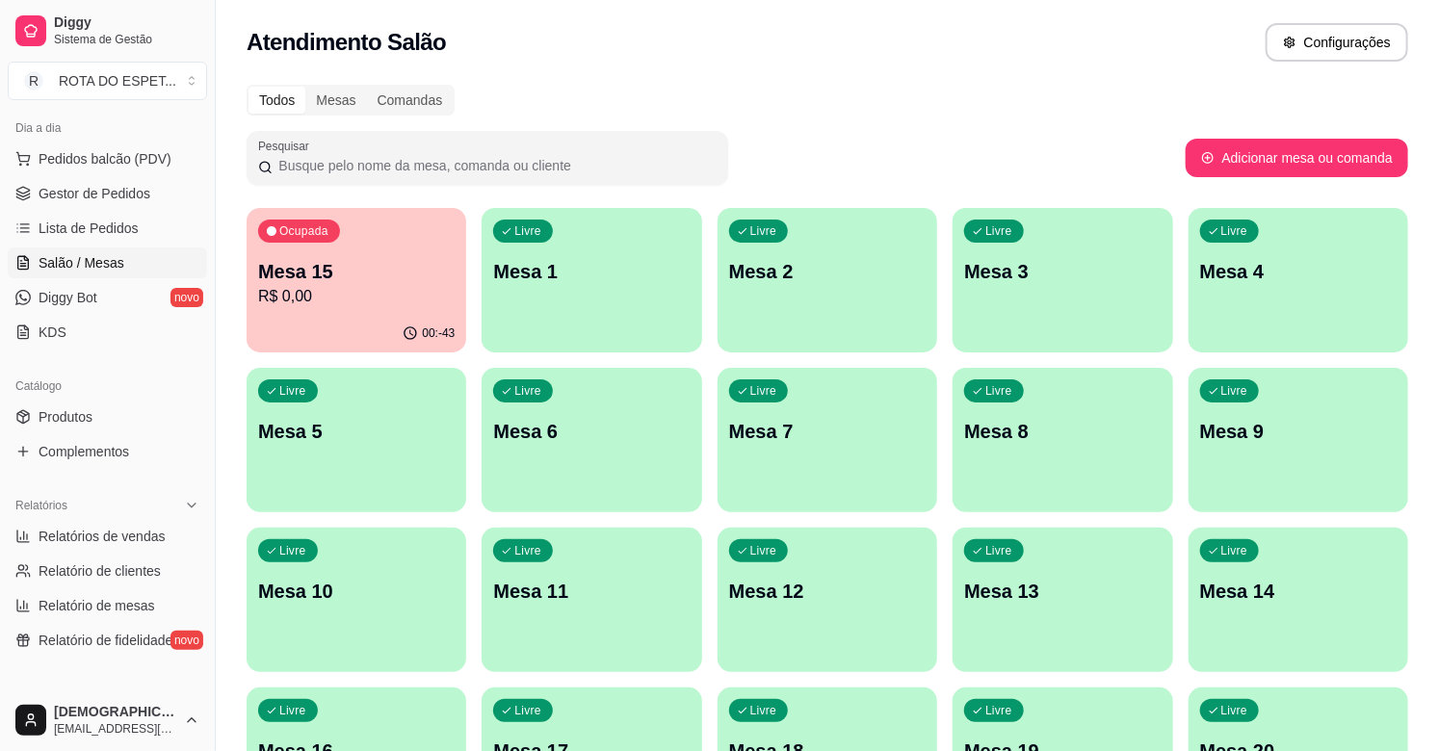
click at [382, 274] on p "Mesa 15" at bounding box center [356, 271] width 196 height 27
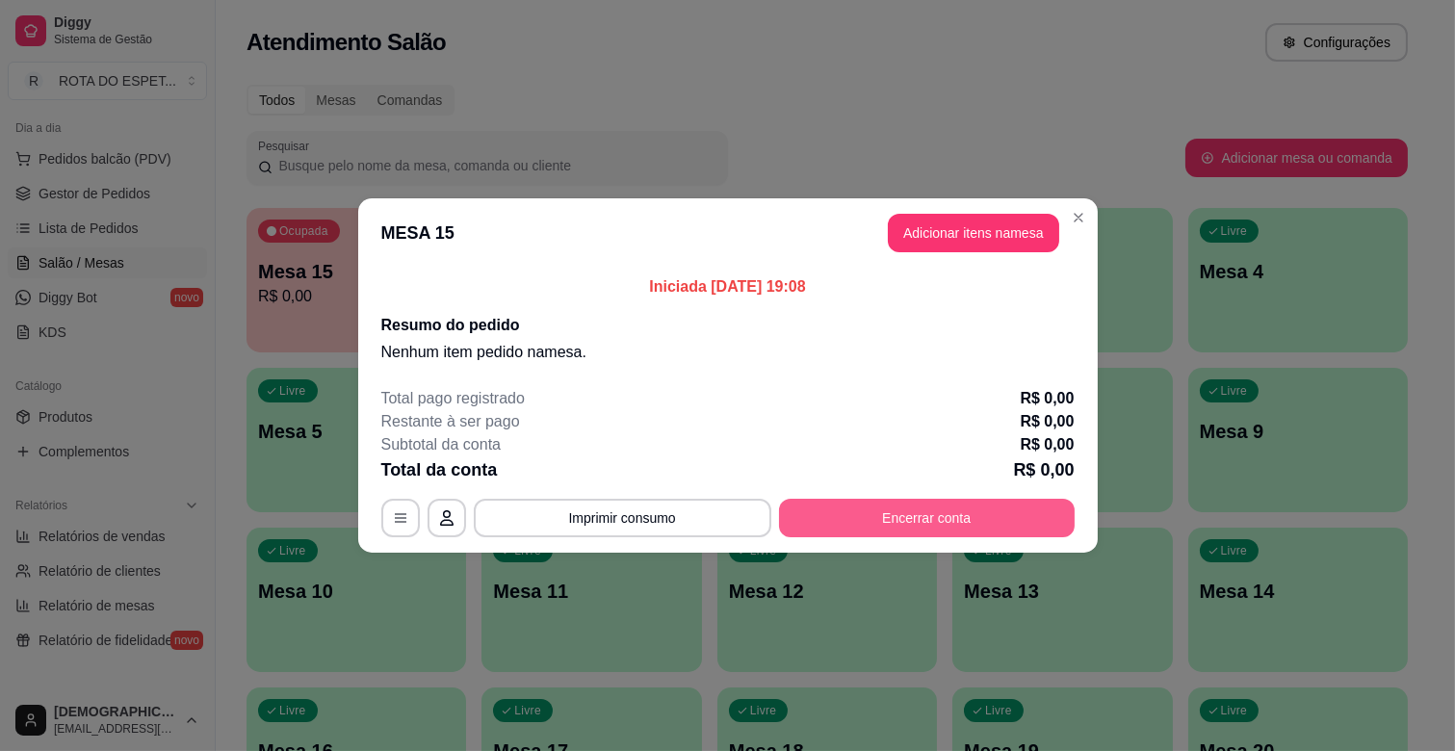
click at [958, 528] on button "Encerrar conta" at bounding box center [927, 518] width 296 height 39
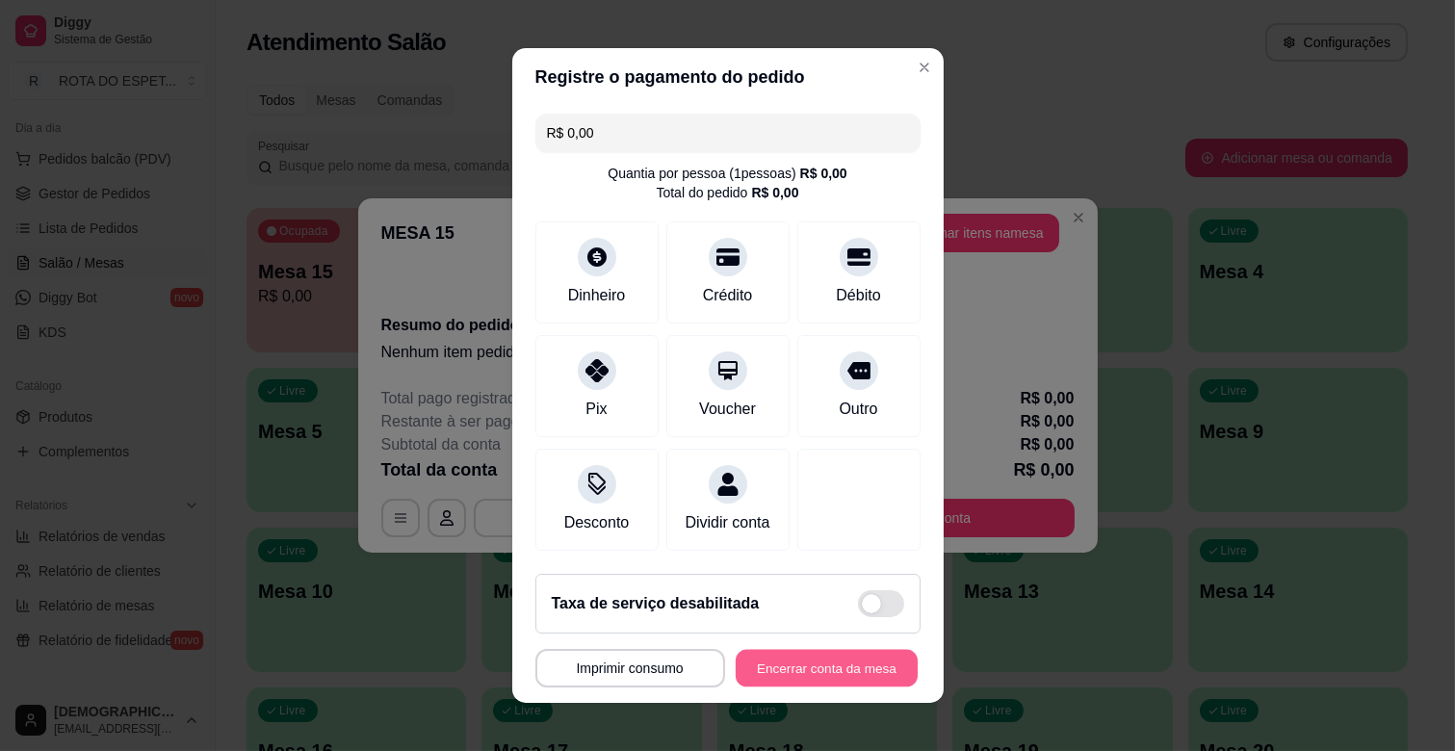
click at [774, 674] on button "Encerrar conta da mesa" at bounding box center [827, 669] width 182 height 38
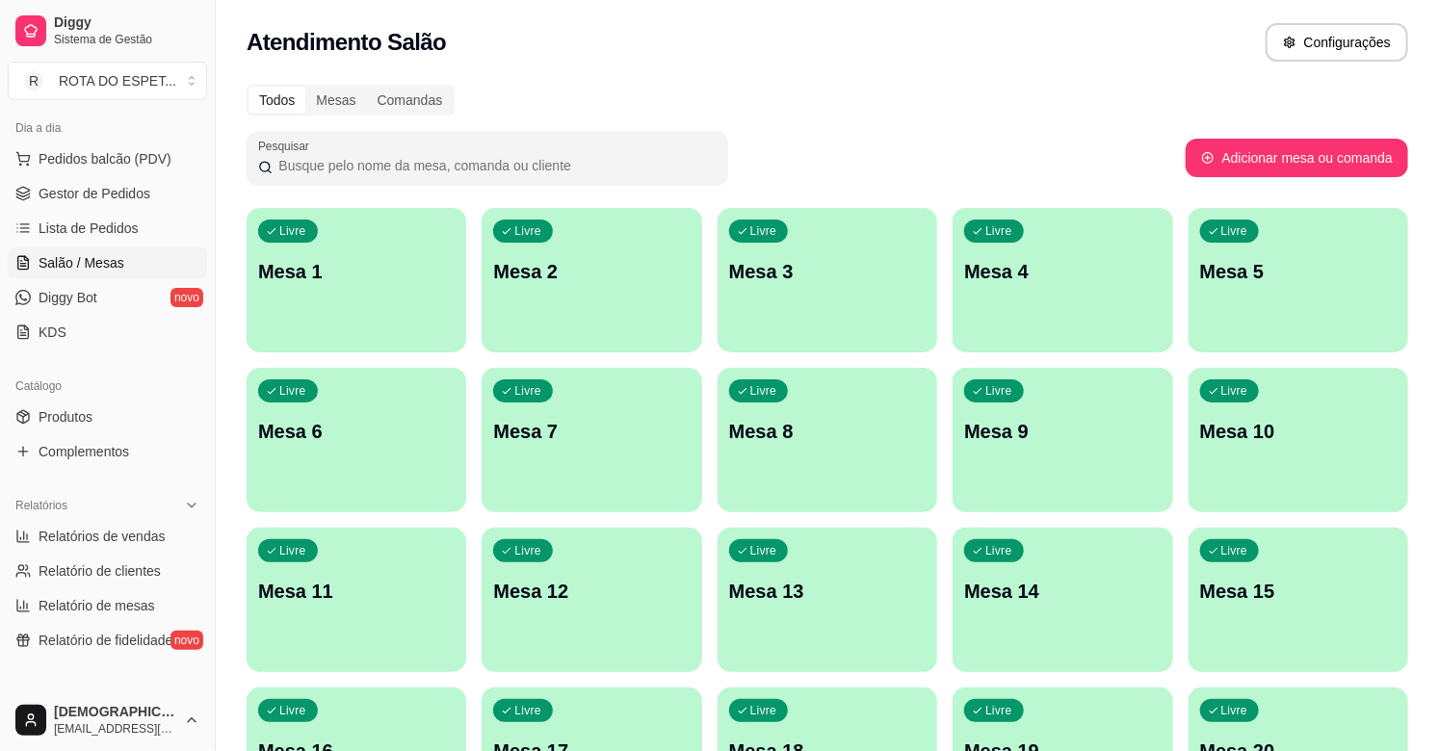
click at [142, 176] on ul "Pedidos balcão (PDV) Gestor de Pedidos Lista de Pedidos Salão / Mesas Diggy Bot…" at bounding box center [107, 245] width 199 height 204
click at [142, 202] on span "Gestor de Pedidos" at bounding box center [95, 193] width 112 height 19
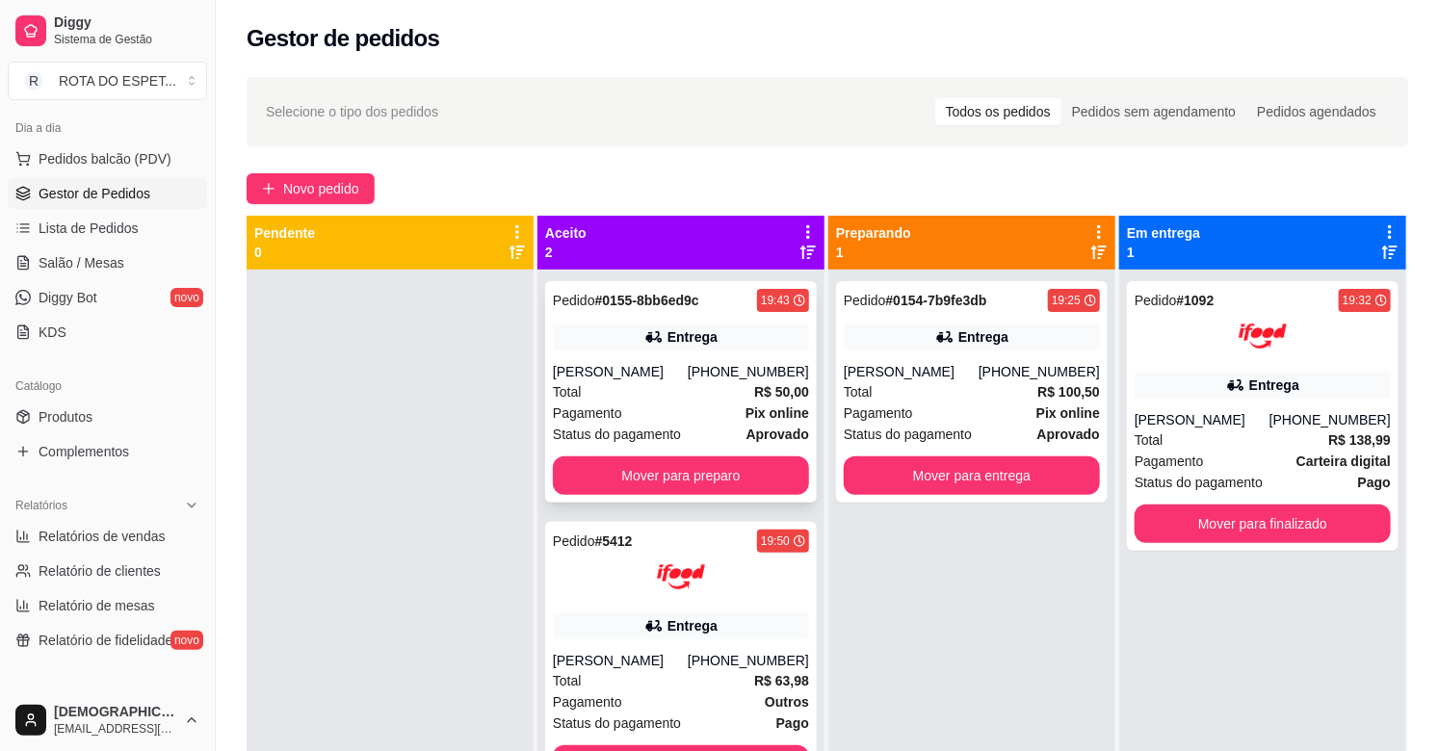
click at [674, 386] on div "Total R$ 50,00" at bounding box center [681, 391] width 256 height 21
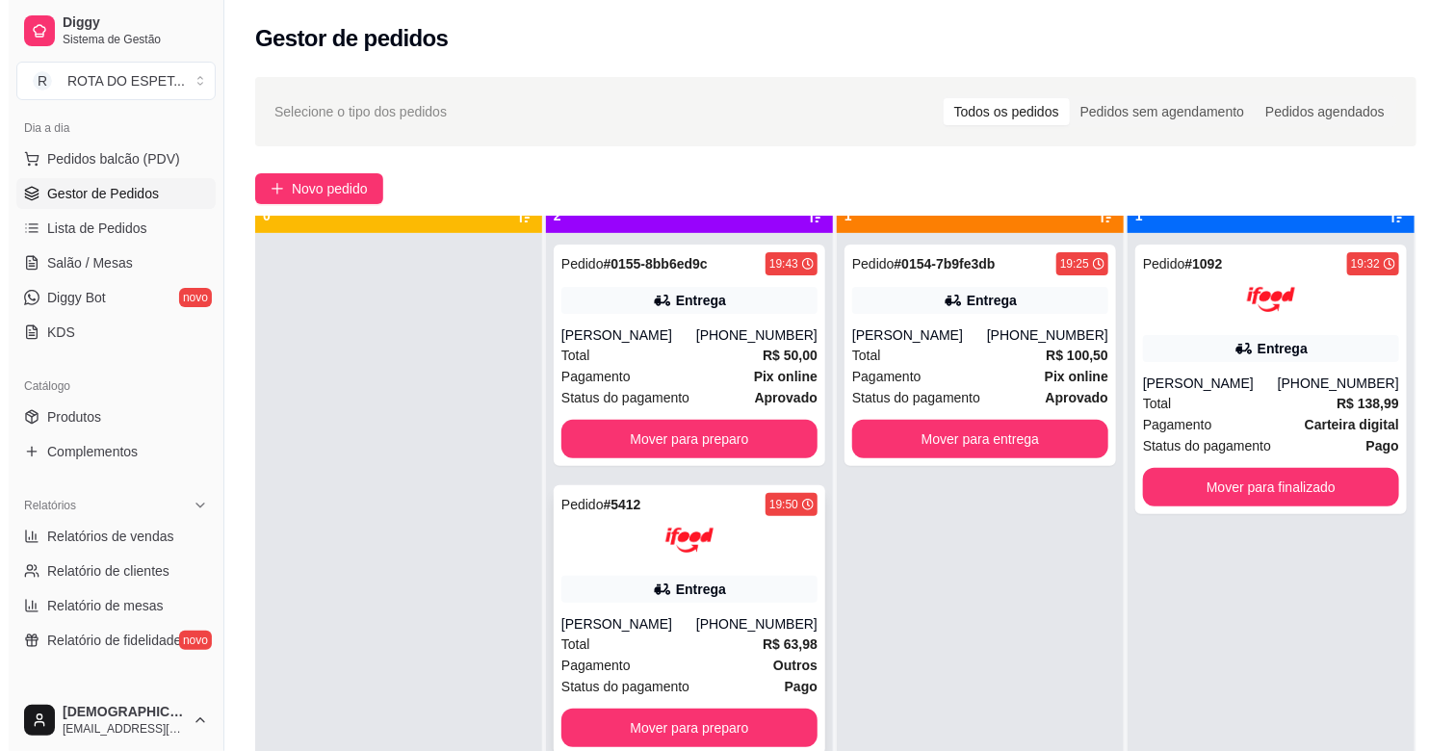
scroll to position [53, 0]
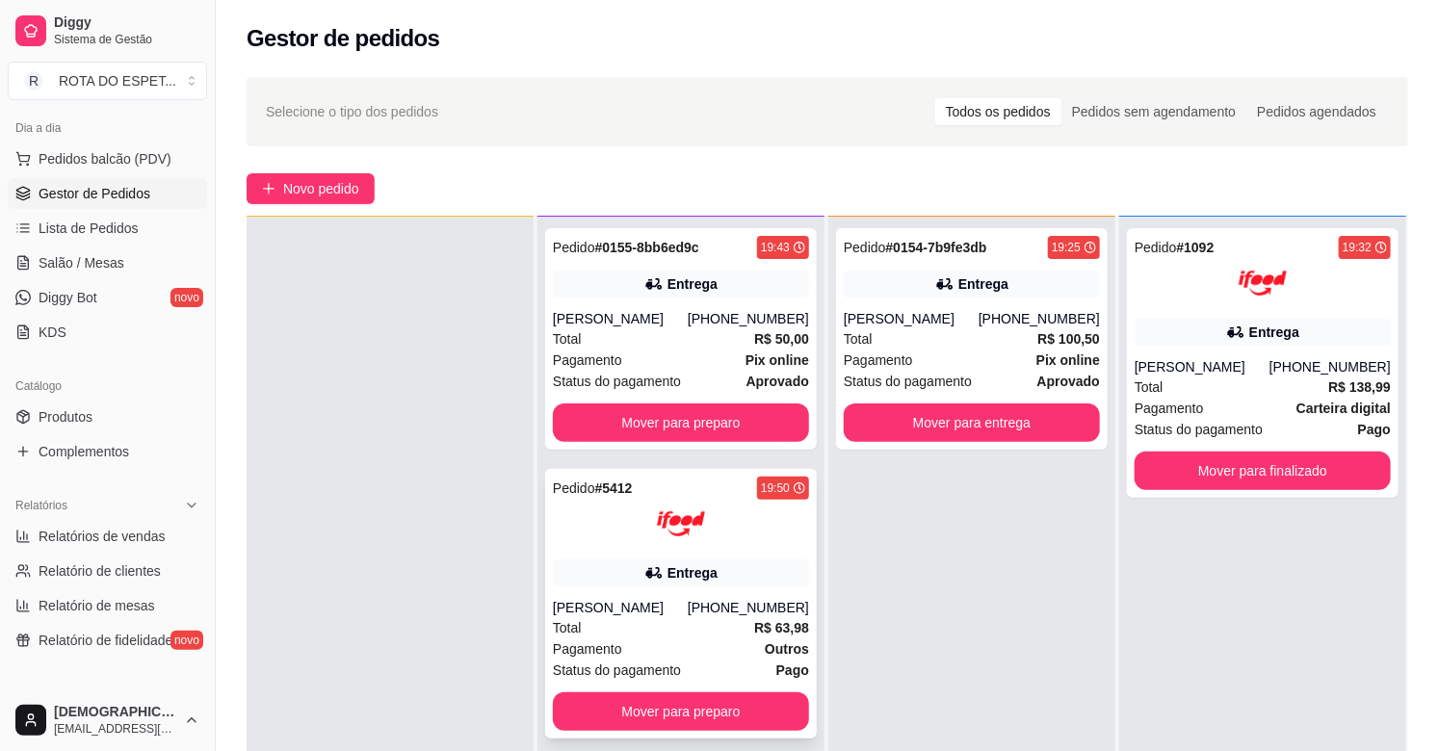
click at [638, 516] on div at bounding box center [681, 524] width 256 height 48
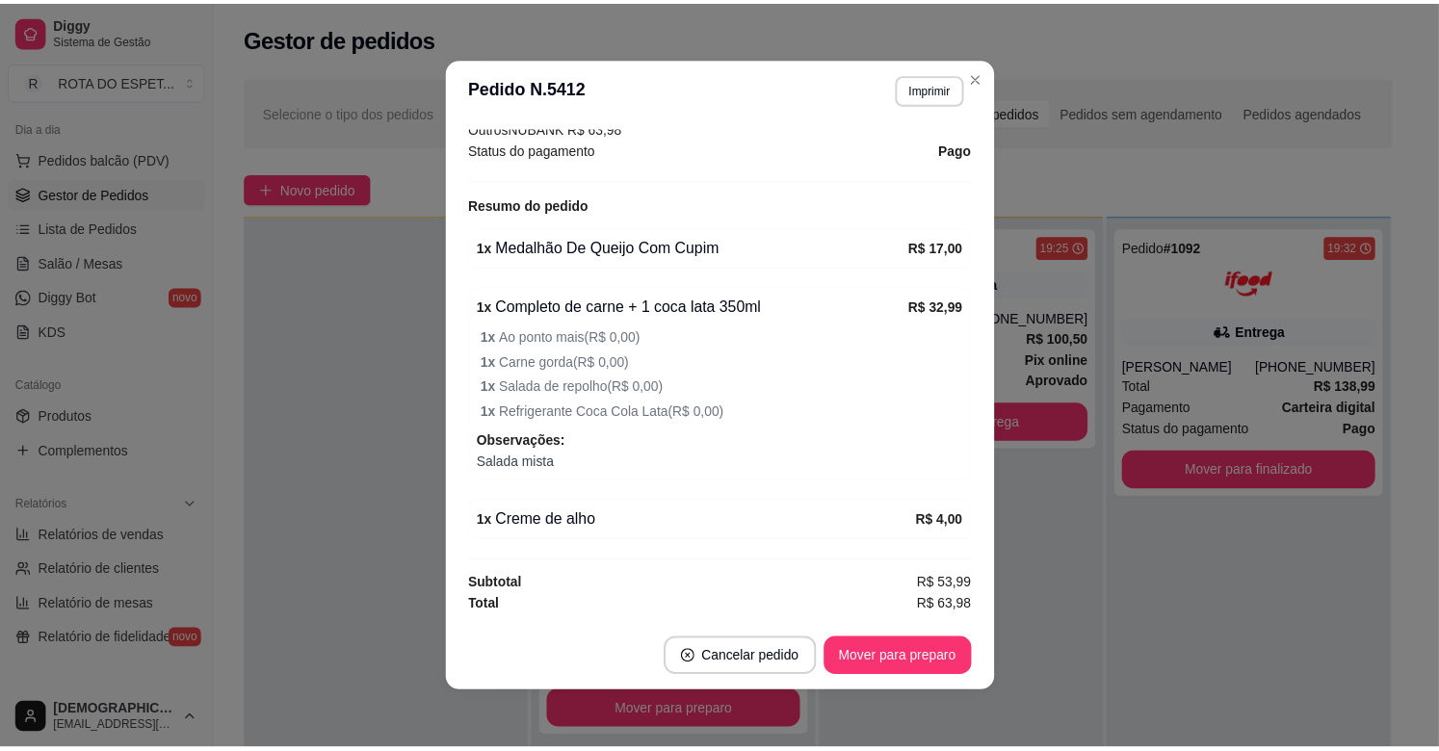
scroll to position [4, 0]
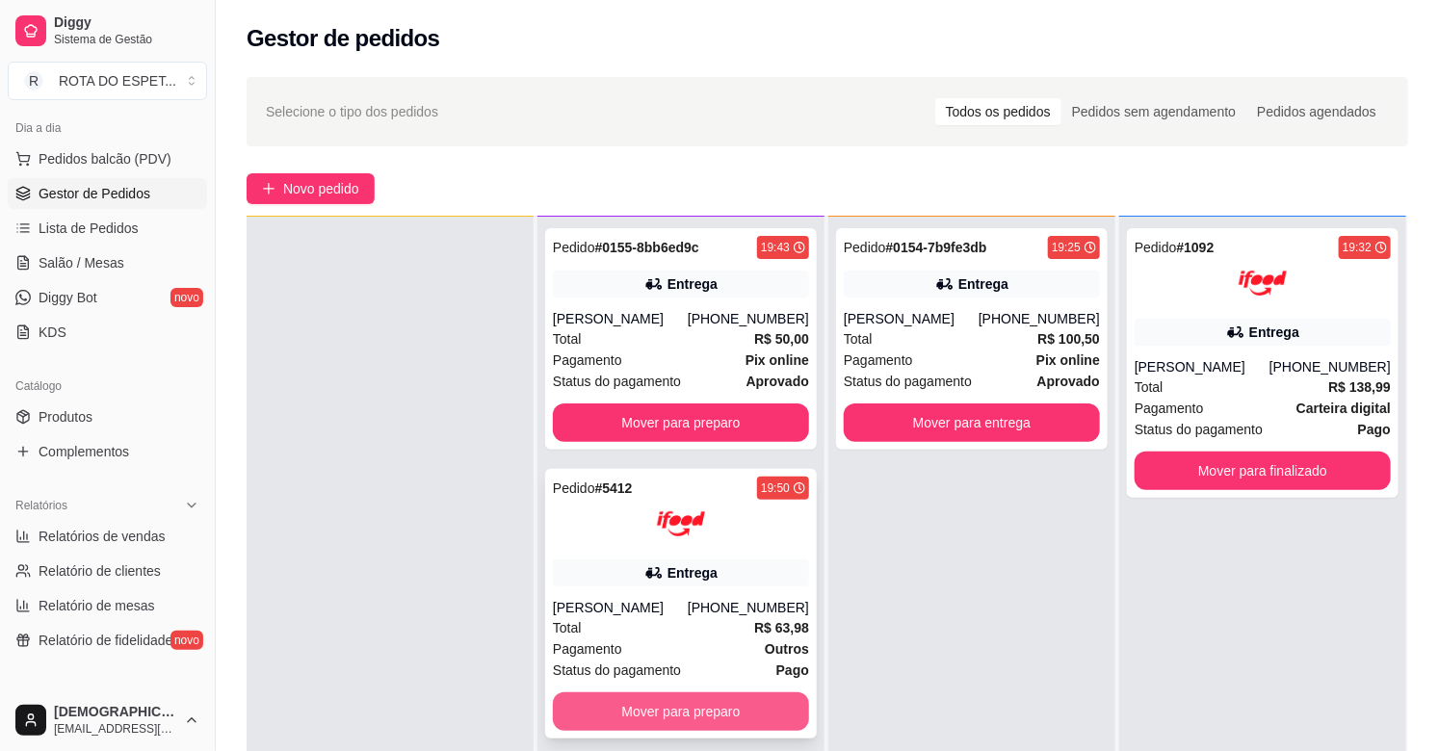
click at [678, 722] on button "Mover para preparo" at bounding box center [681, 711] width 256 height 39
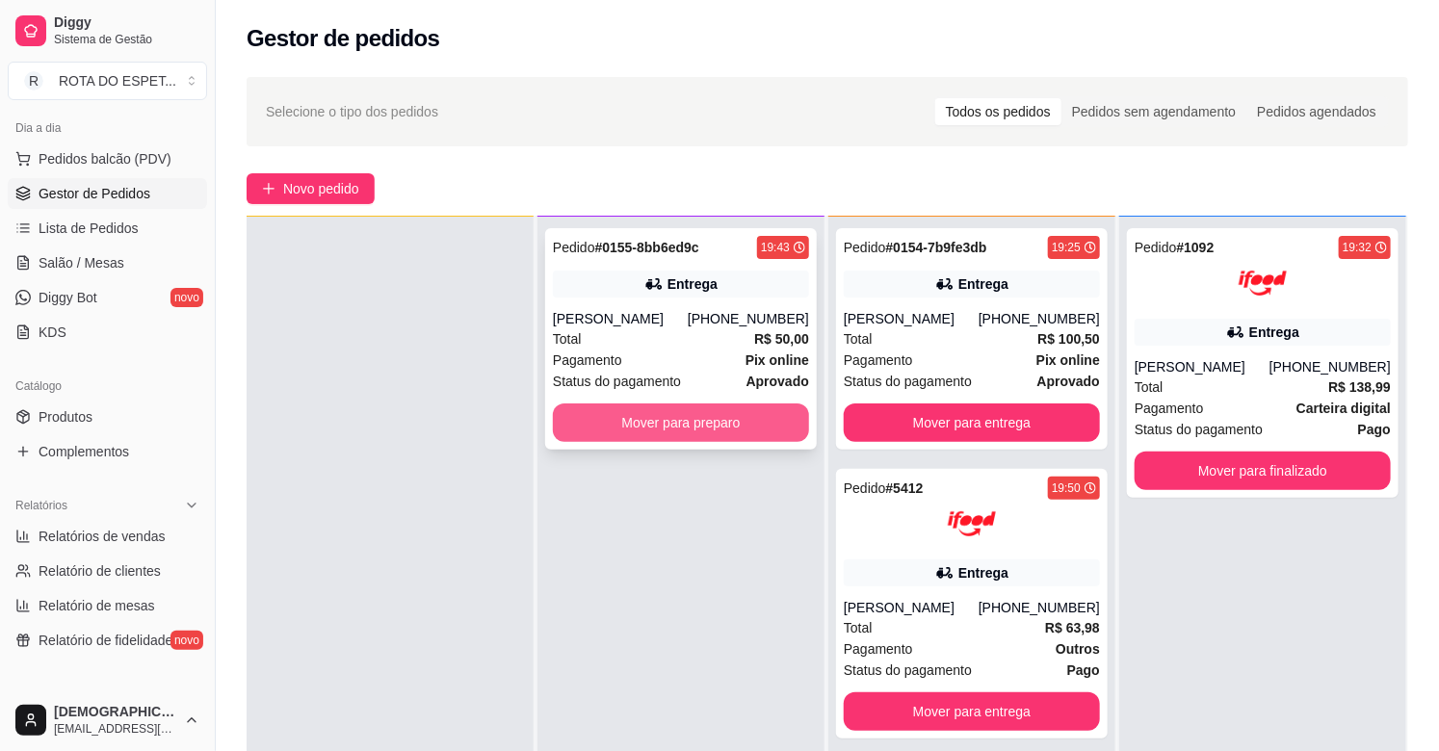
click at [695, 422] on button "Mover para preparo" at bounding box center [681, 423] width 256 height 39
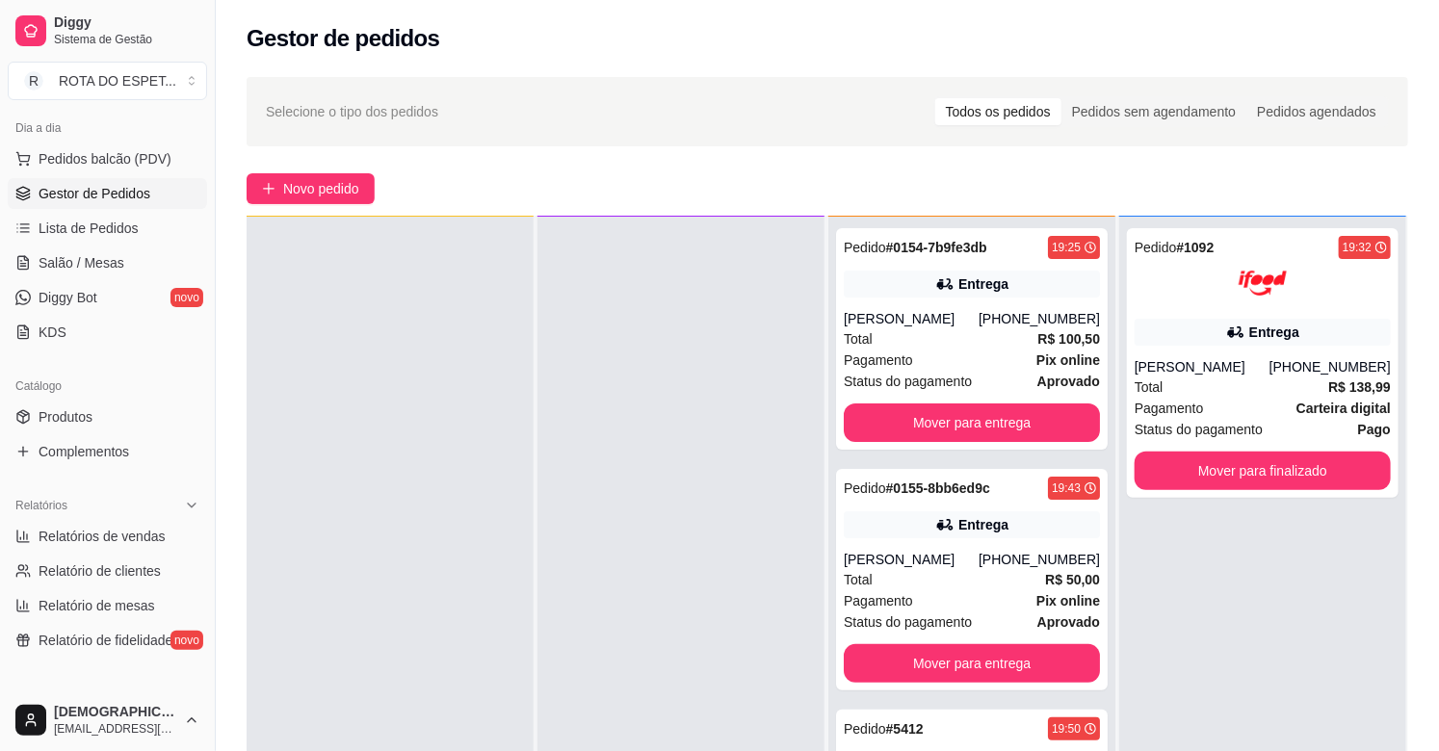
click at [128, 246] on ul "Pedidos balcão (PDV) Gestor de Pedidos Lista de Pedidos Salão / Mesas Diggy Bot…" at bounding box center [107, 245] width 199 height 204
click at [130, 265] on link "Salão / Mesas" at bounding box center [107, 263] width 199 height 31
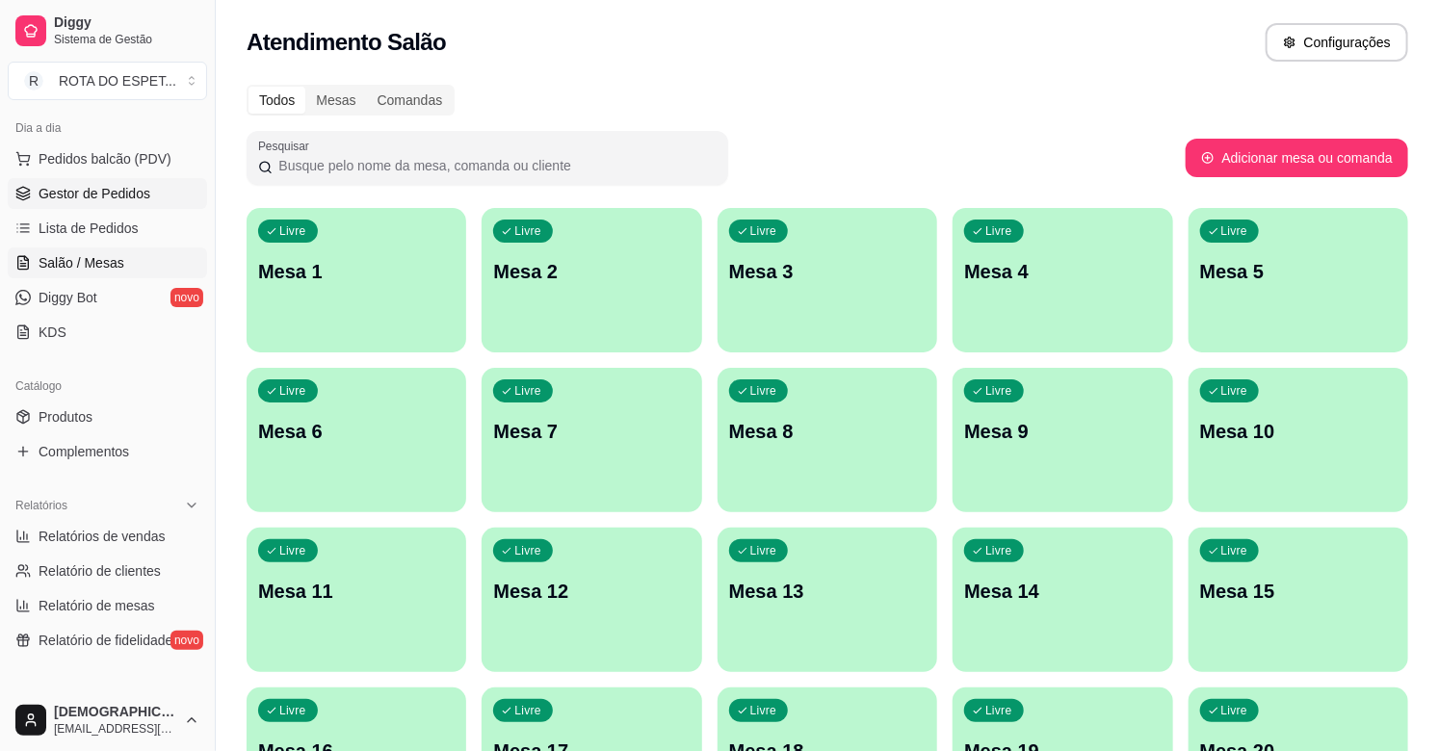
click at [146, 196] on span "Gestor de Pedidos" at bounding box center [95, 193] width 112 height 19
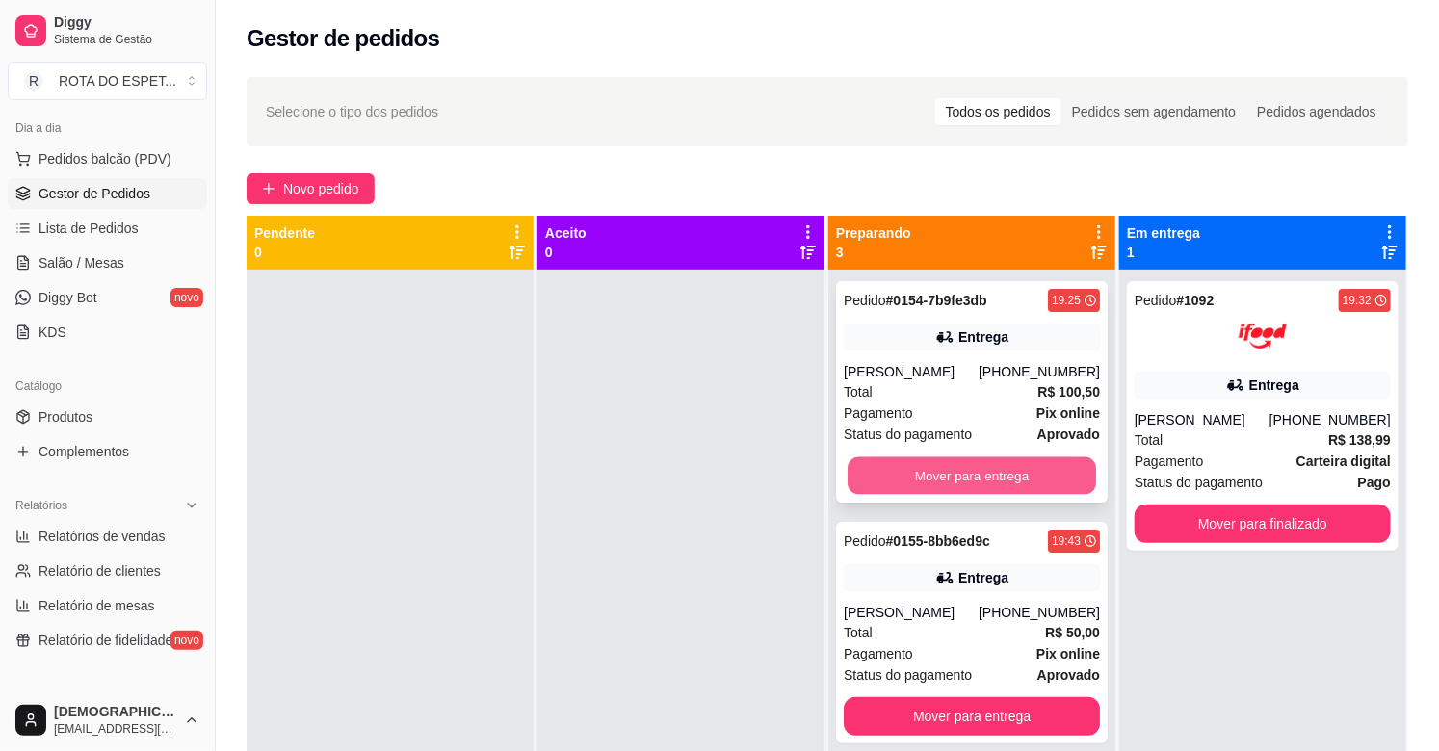
click at [1018, 462] on button "Mover para entrega" at bounding box center [972, 476] width 248 height 38
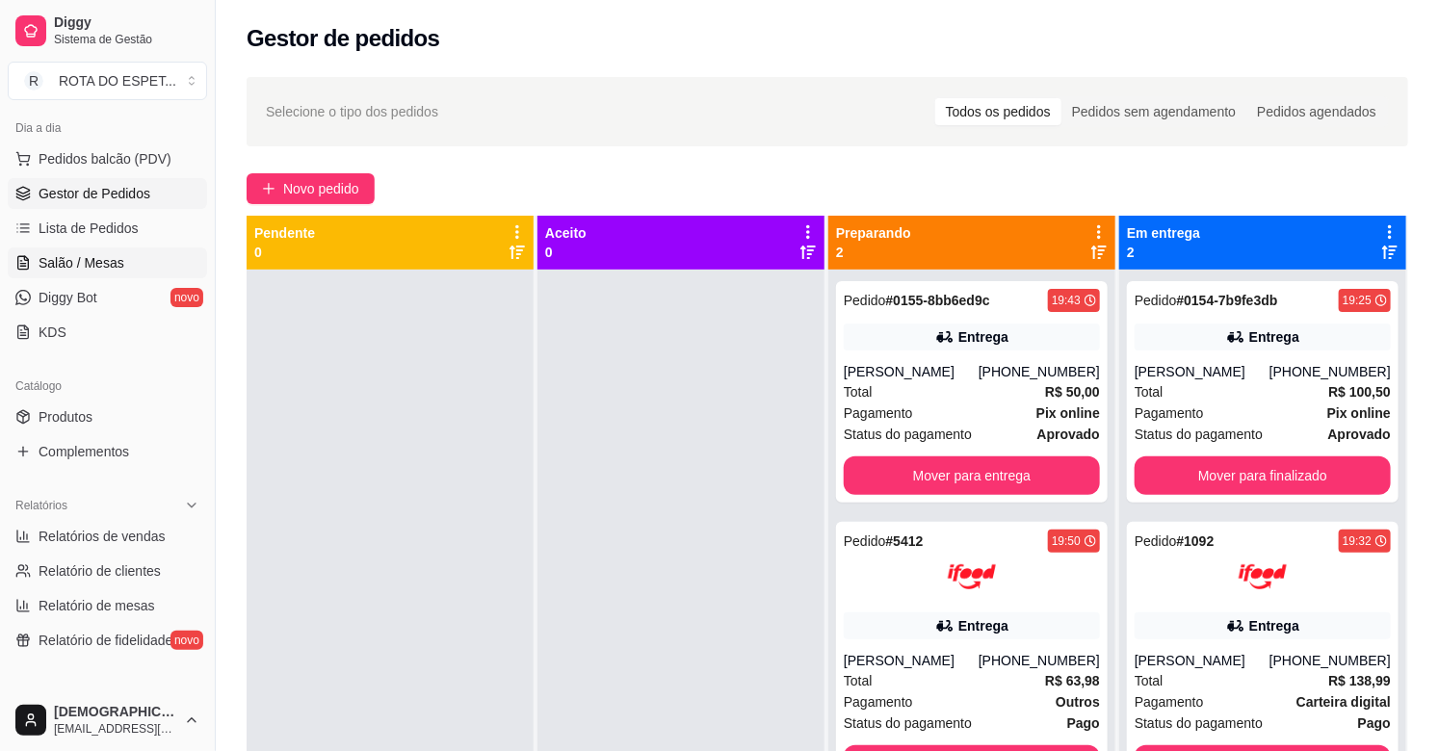
click at [102, 258] on span "Salão / Mesas" at bounding box center [82, 262] width 86 height 19
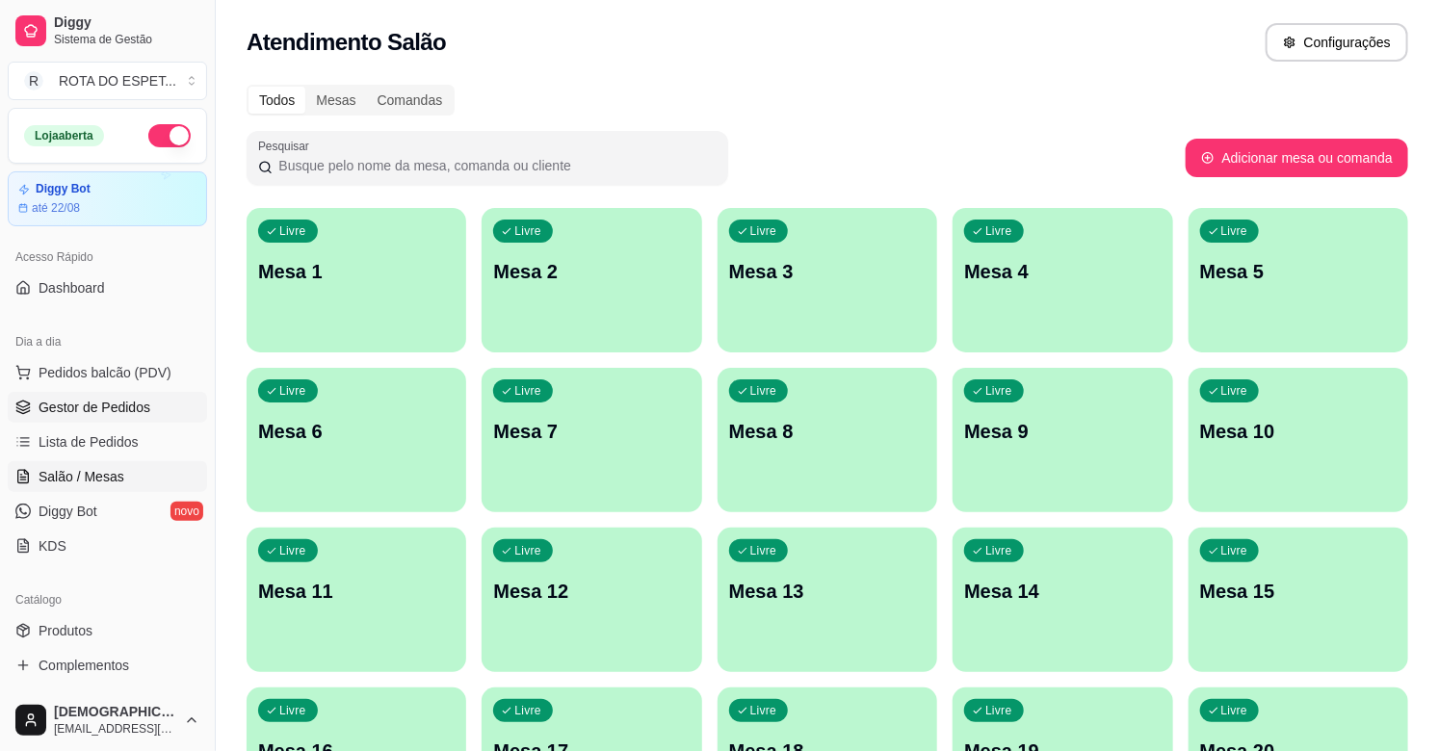
click at [127, 405] on span "Gestor de Pedidos" at bounding box center [95, 407] width 112 height 19
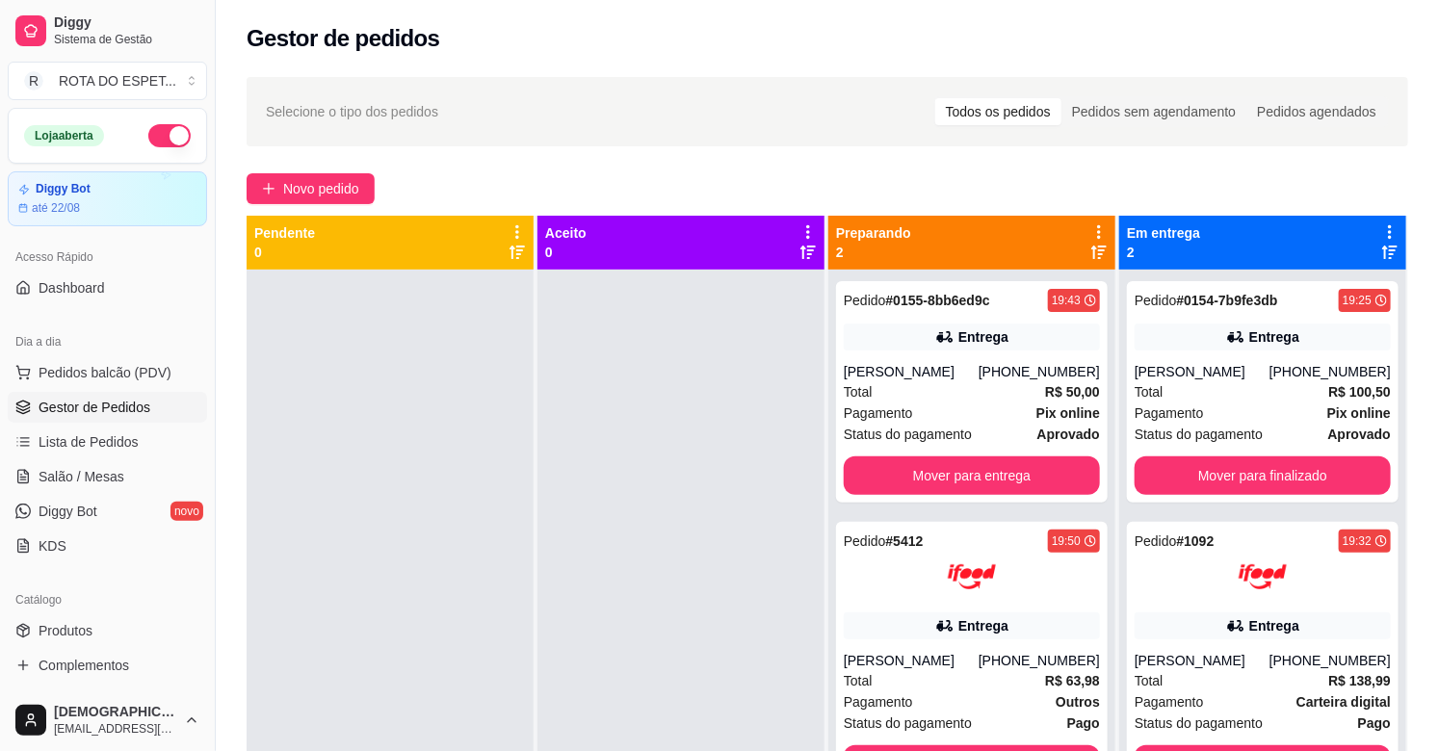
click at [591, 554] on div at bounding box center [680, 645] width 287 height 751
click at [974, 428] on div "Status do pagamento aprovado" at bounding box center [972, 434] width 256 height 21
click at [1247, 364] on div "[PERSON_NAME]" at bounding box center [1202, 371] width 135 height 19
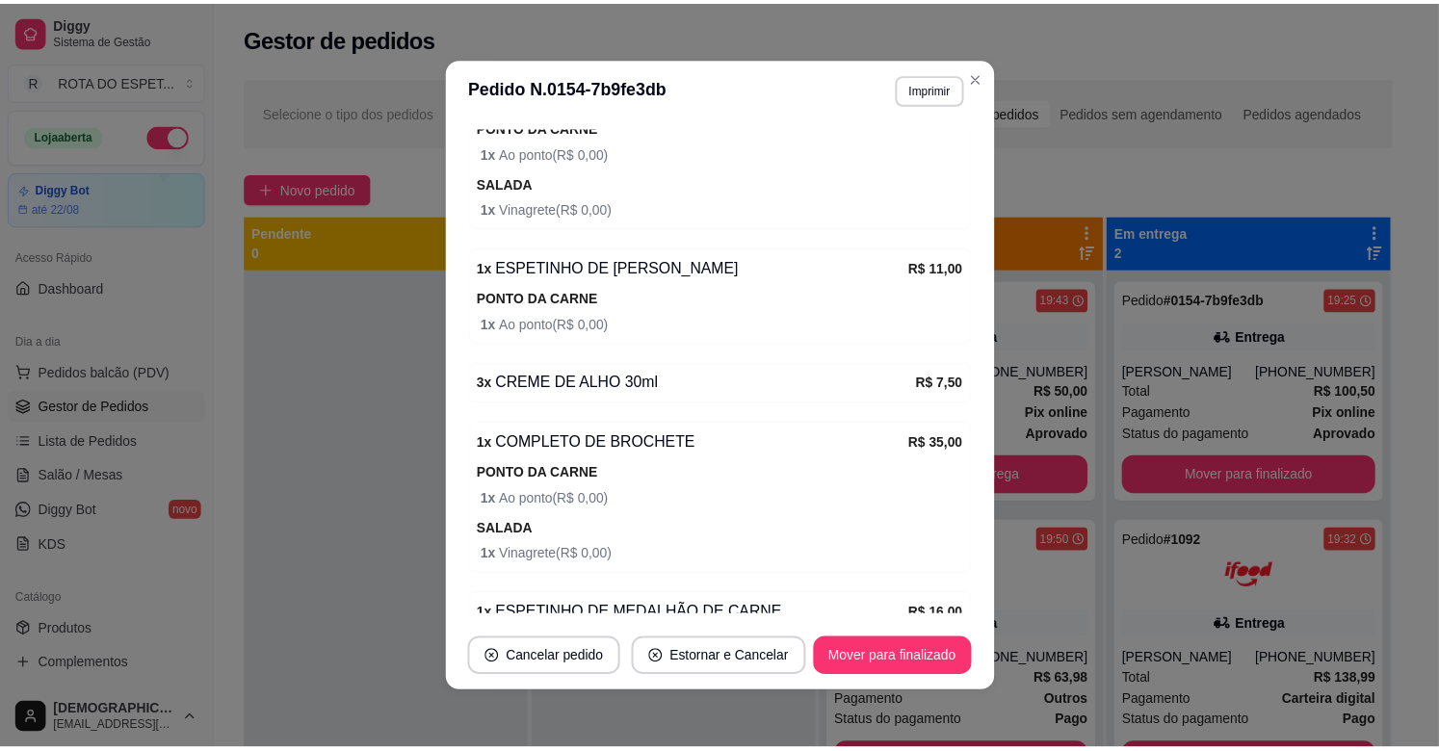
scroll to position [836, 0]
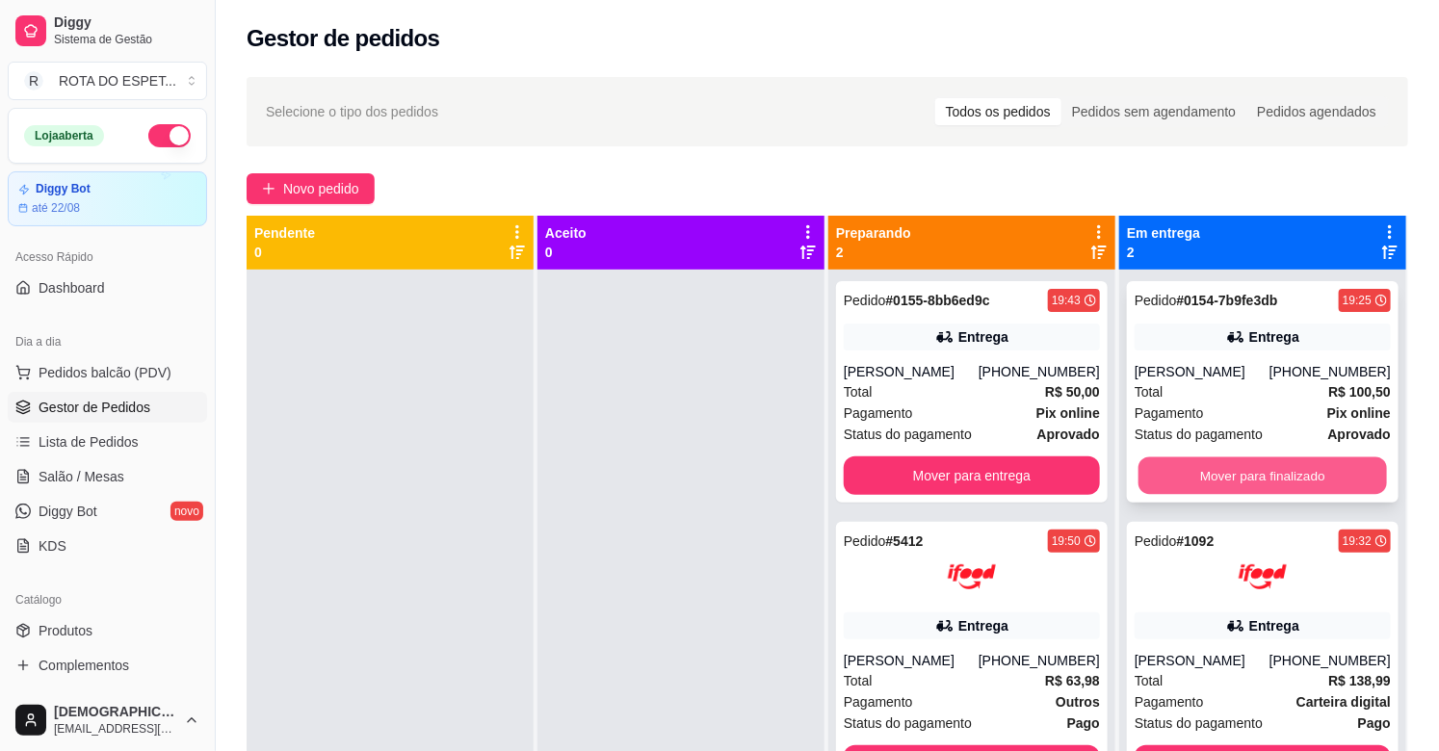
click at [1283, 473] on button "Mover para finalizado" at bounding box center [1262, 476] width 248 height 38
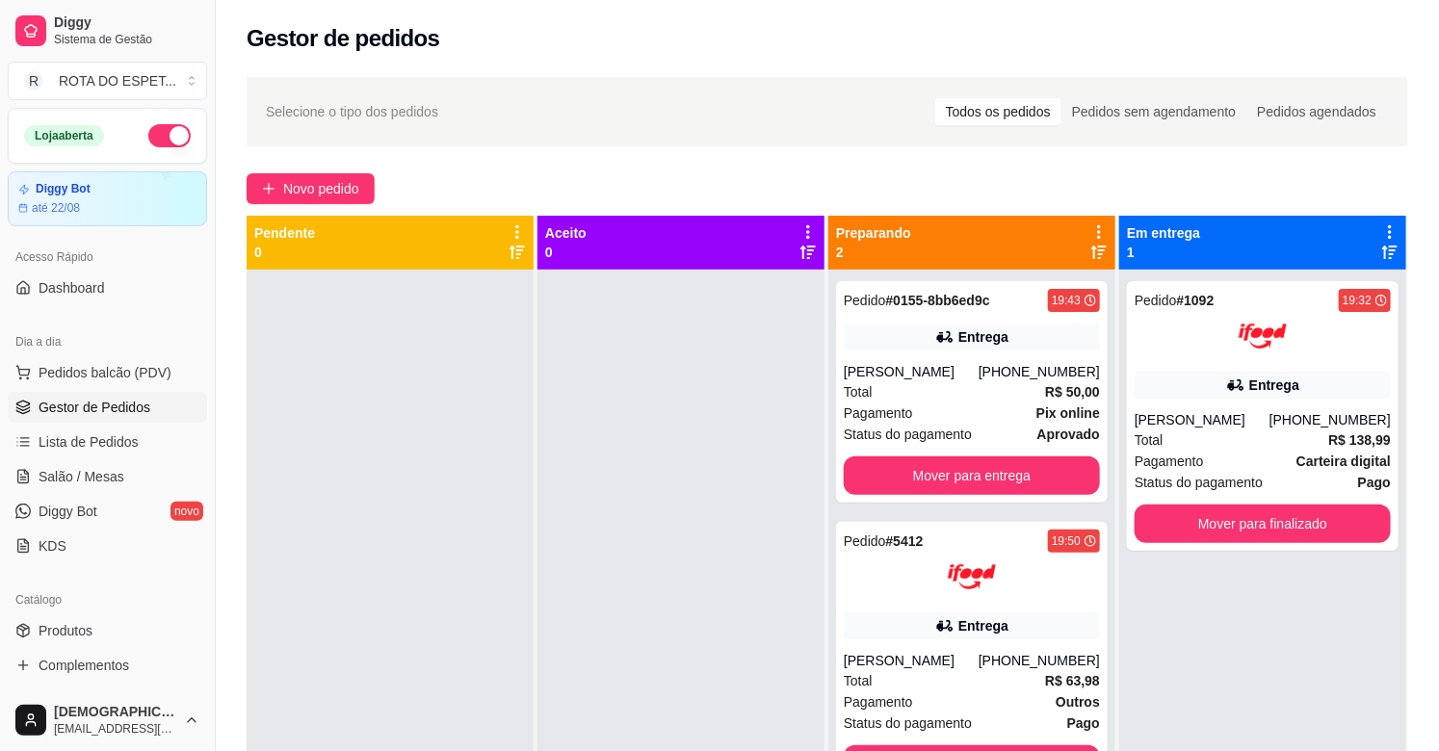
click at [630, 656] on div at bounding box center [680, 645] width 287 height 751
click at [1070, 457] on button "Mover para entrega" at bounding box center [972, 476] width 256 height 39
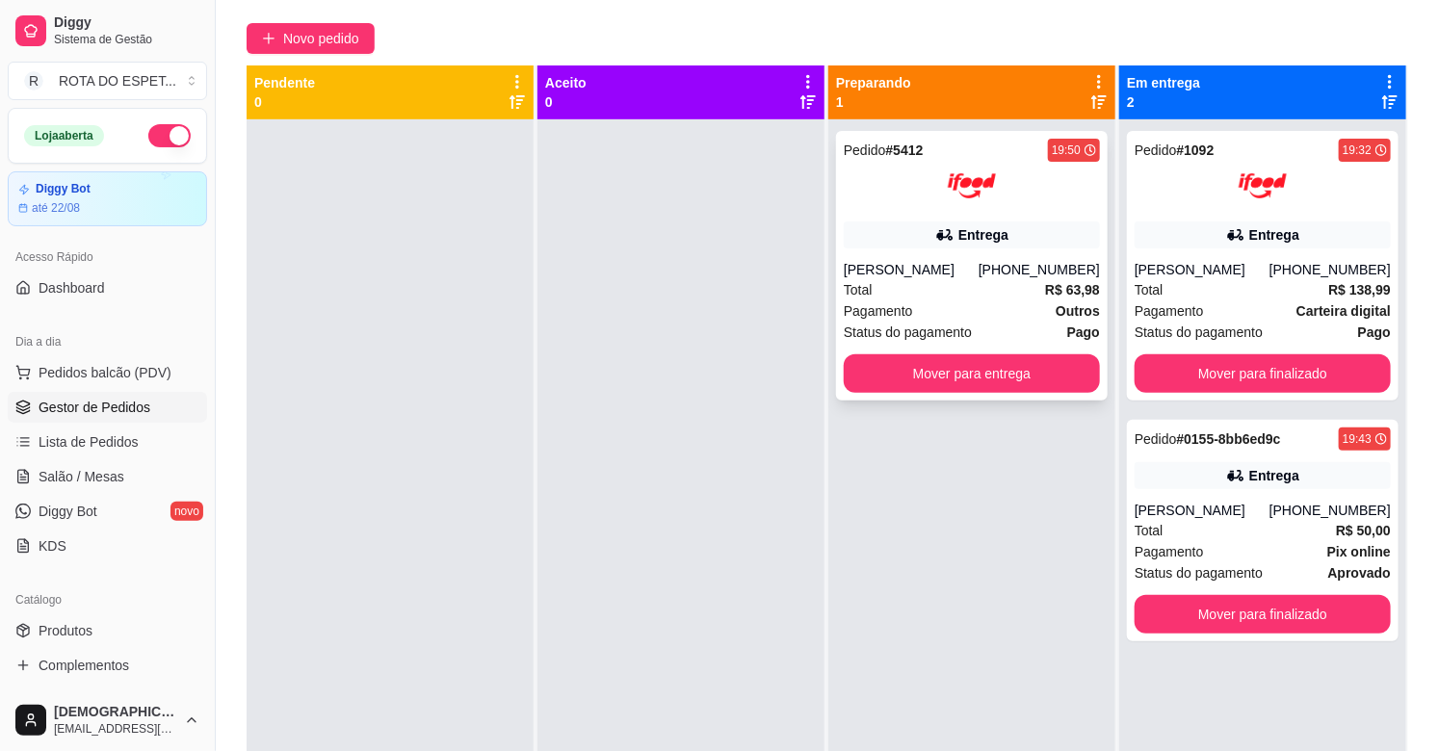
scroll to position [0, 0]
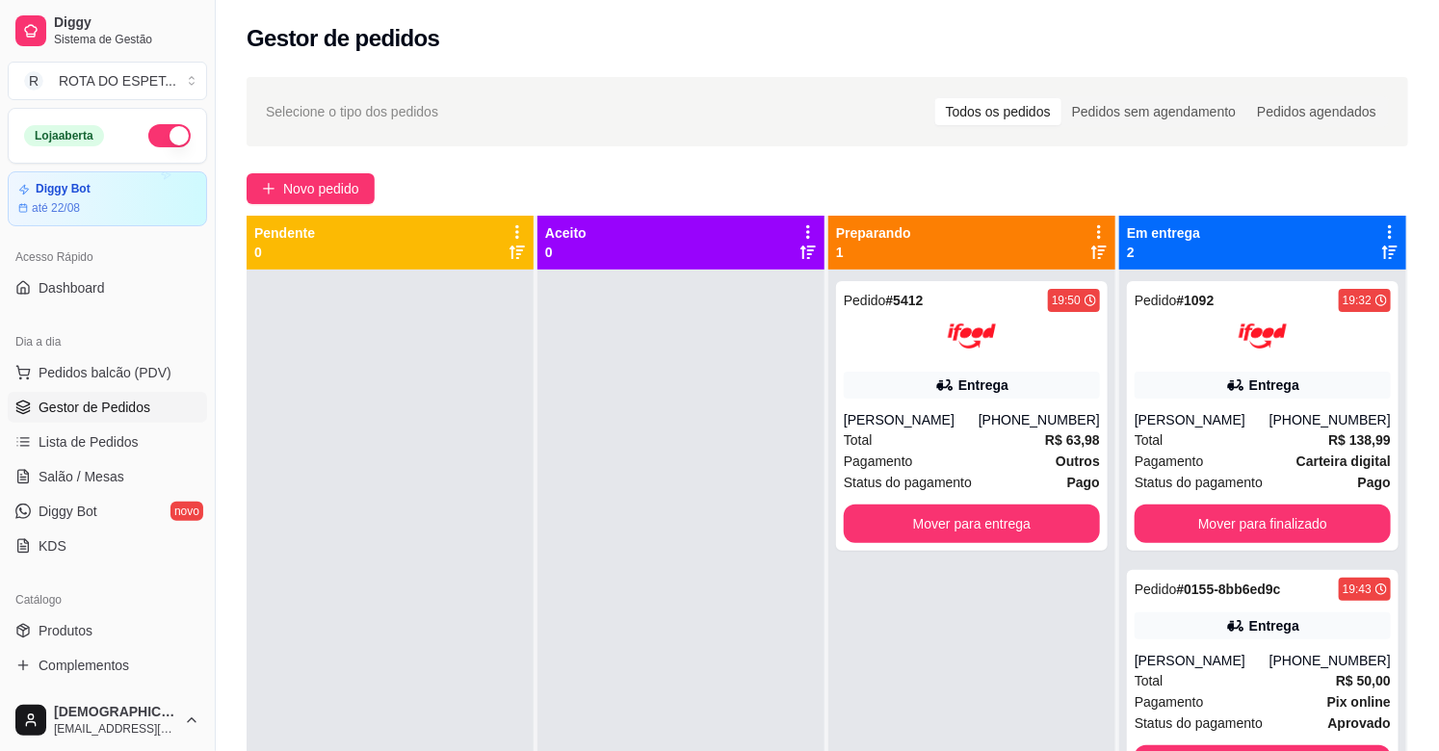
click at [583, 634] on div at bounding box center [680, 645] width 287 height 751
click at [593, 603] on div at bounding box center [680, 645] width 287 height 751
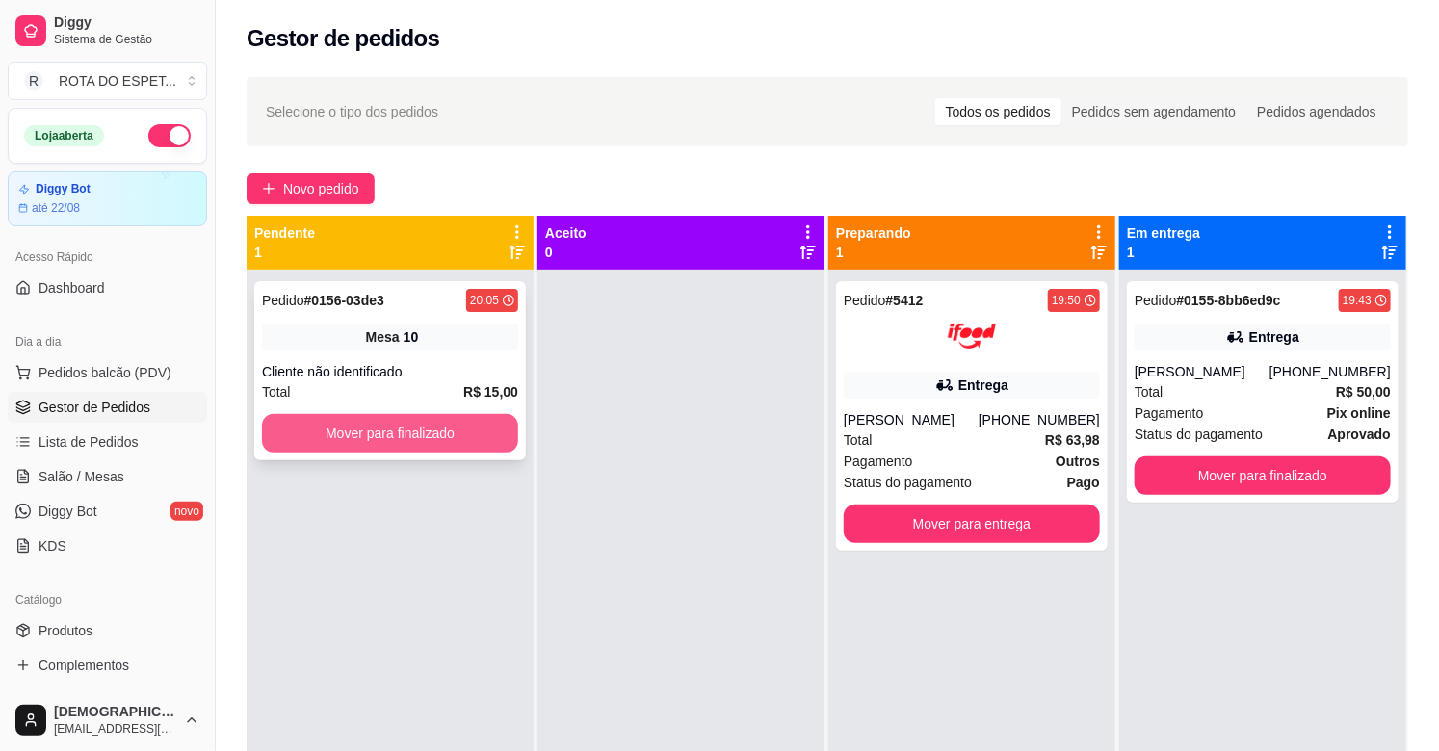
click at [374, 447] on button "Mover para finalizado" at bounding box center [390, 433] width 256 height 39
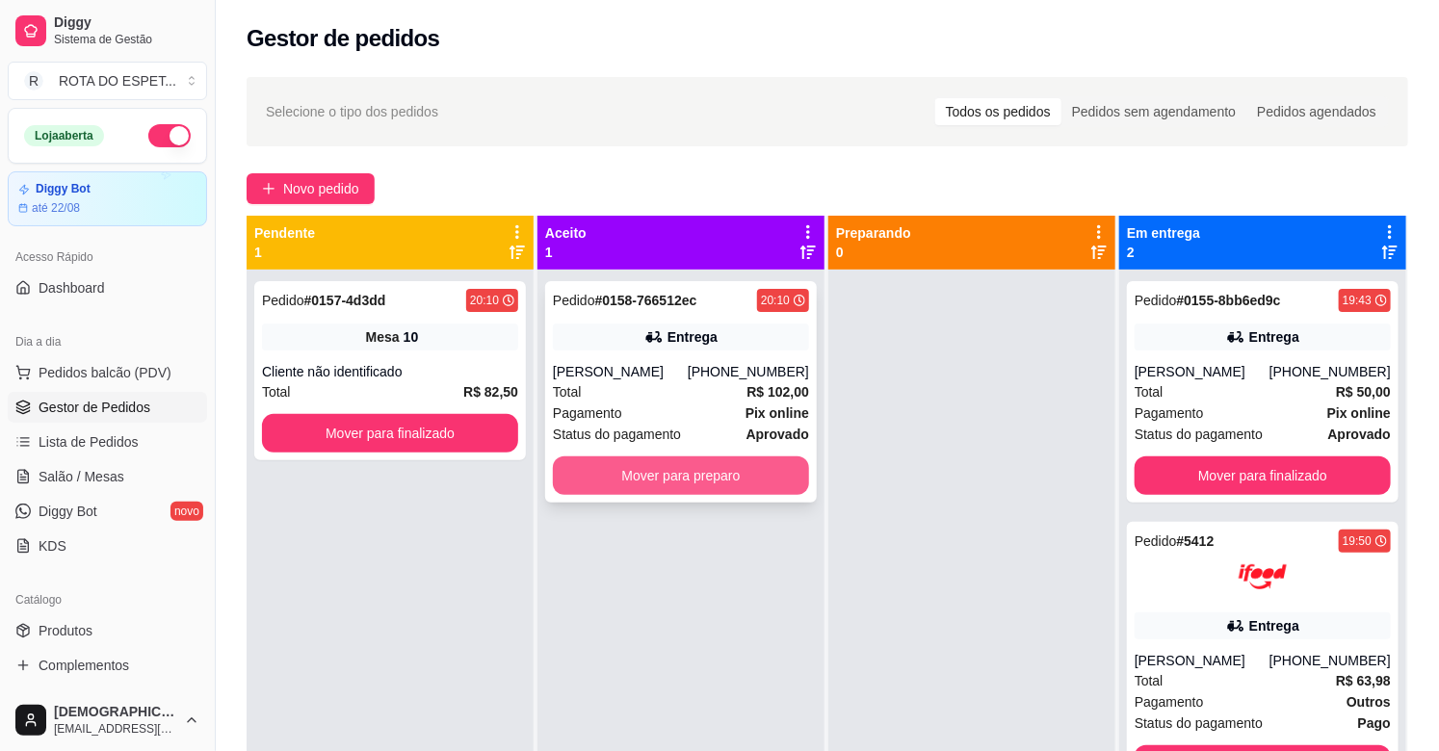
click at [762, 467] on button "Mover para preparo" at bounding box center [681, 476] width 256 height 39
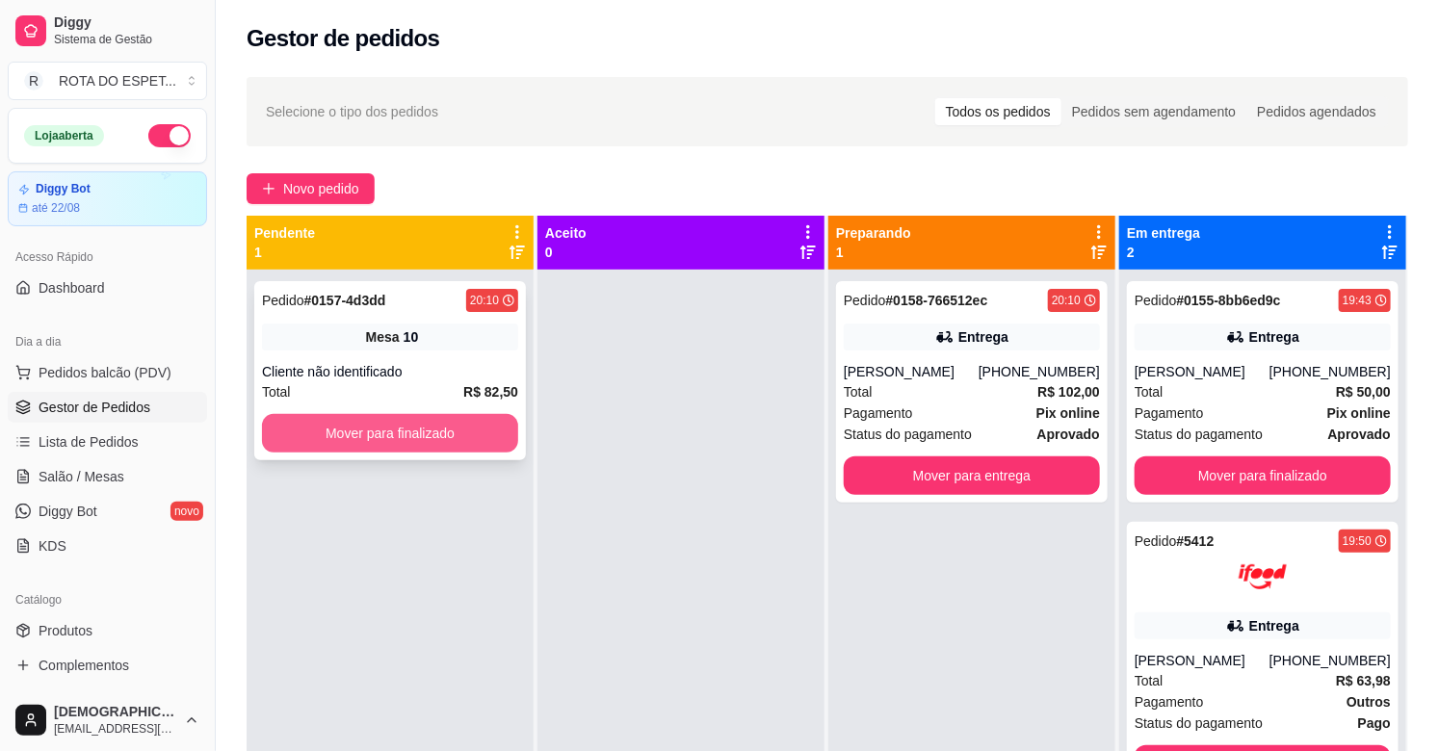
click at [407, 427] on button "Mover para finalizado" at bounding box center [390, 433] width 256 height 39
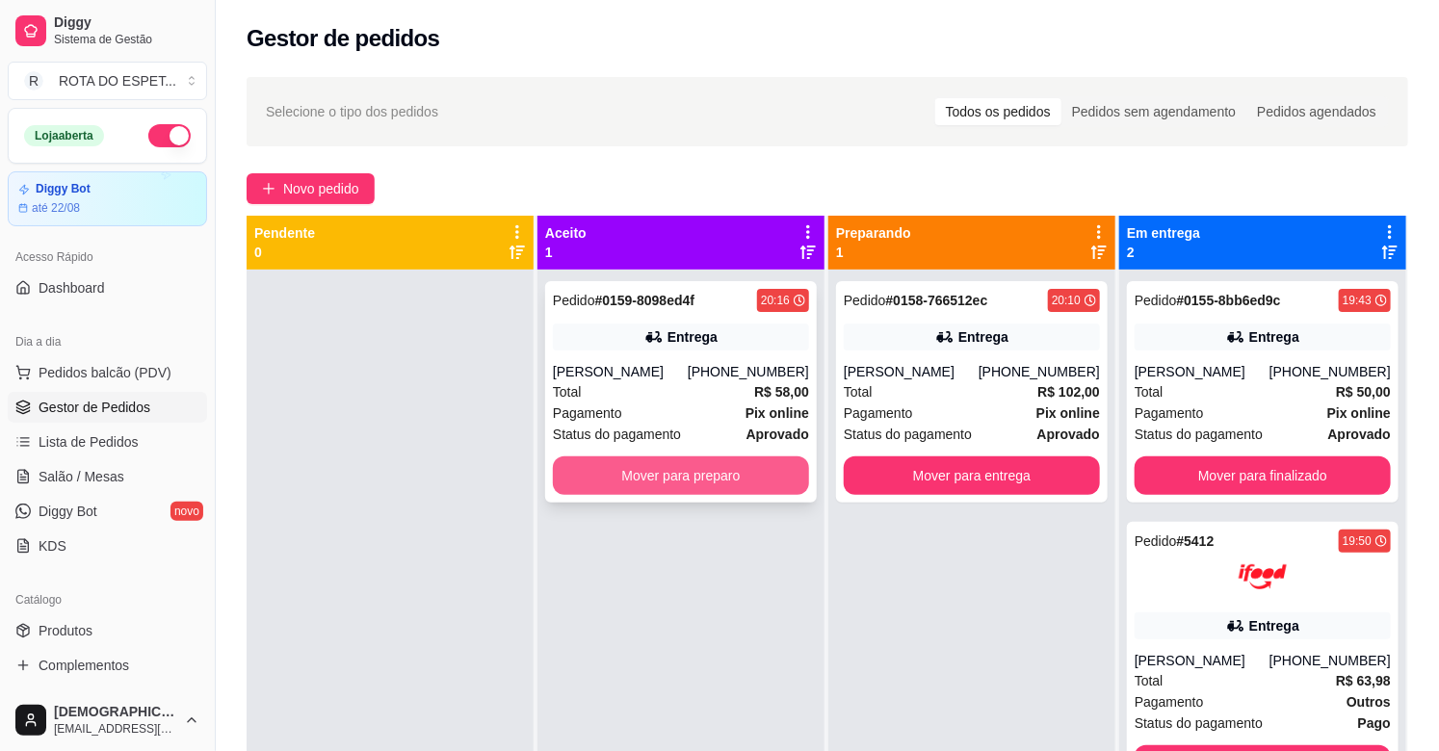
click at [686, 480] on button "Mover para preparo" at bounding box center [681, 476] width 256 height 39
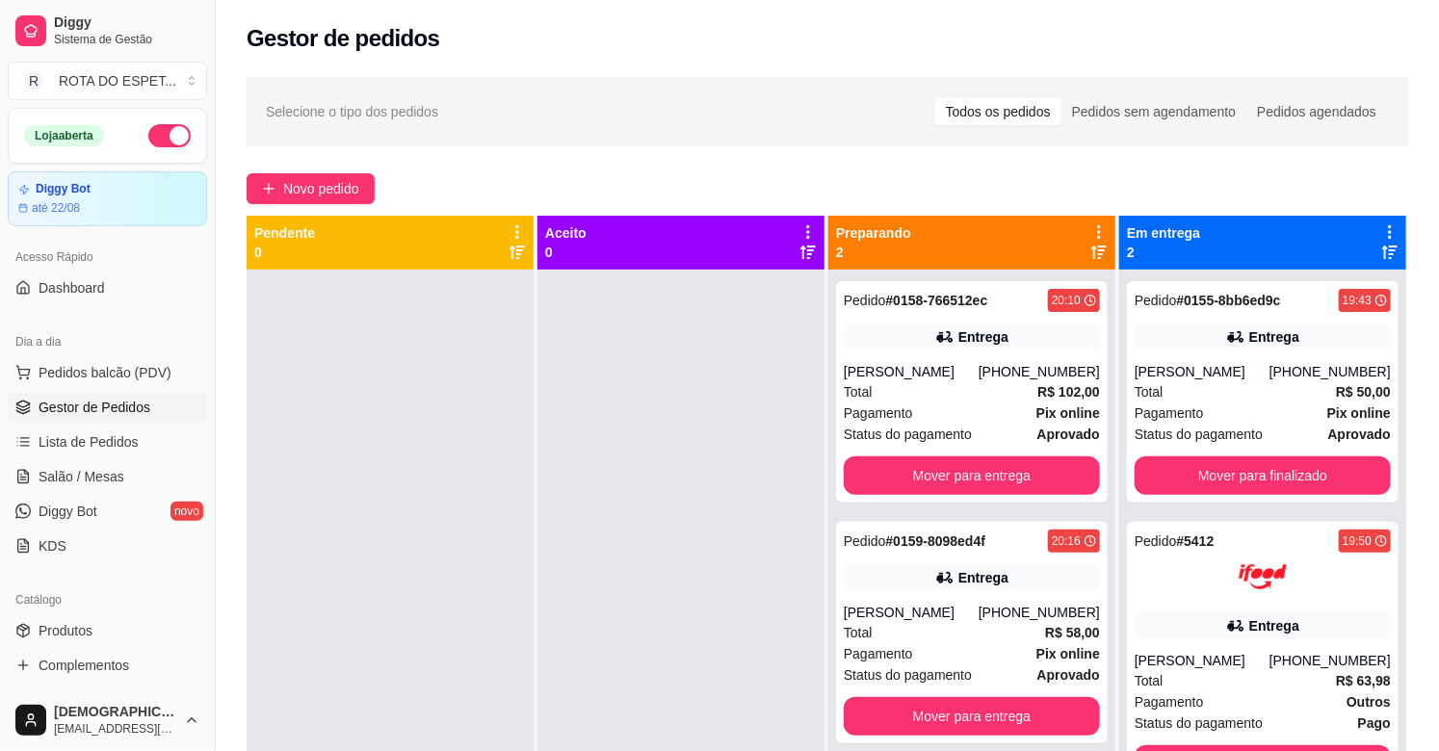
click at [669, 562] on div at bounding box center [680, 645] width 287 height 751
click at [663, 578] on div at bounding box center [680, 645] width 287 height 751
click at [70, 470] on span "Salão / Mesas" at bounding box center [82, 476] width 86 height 19
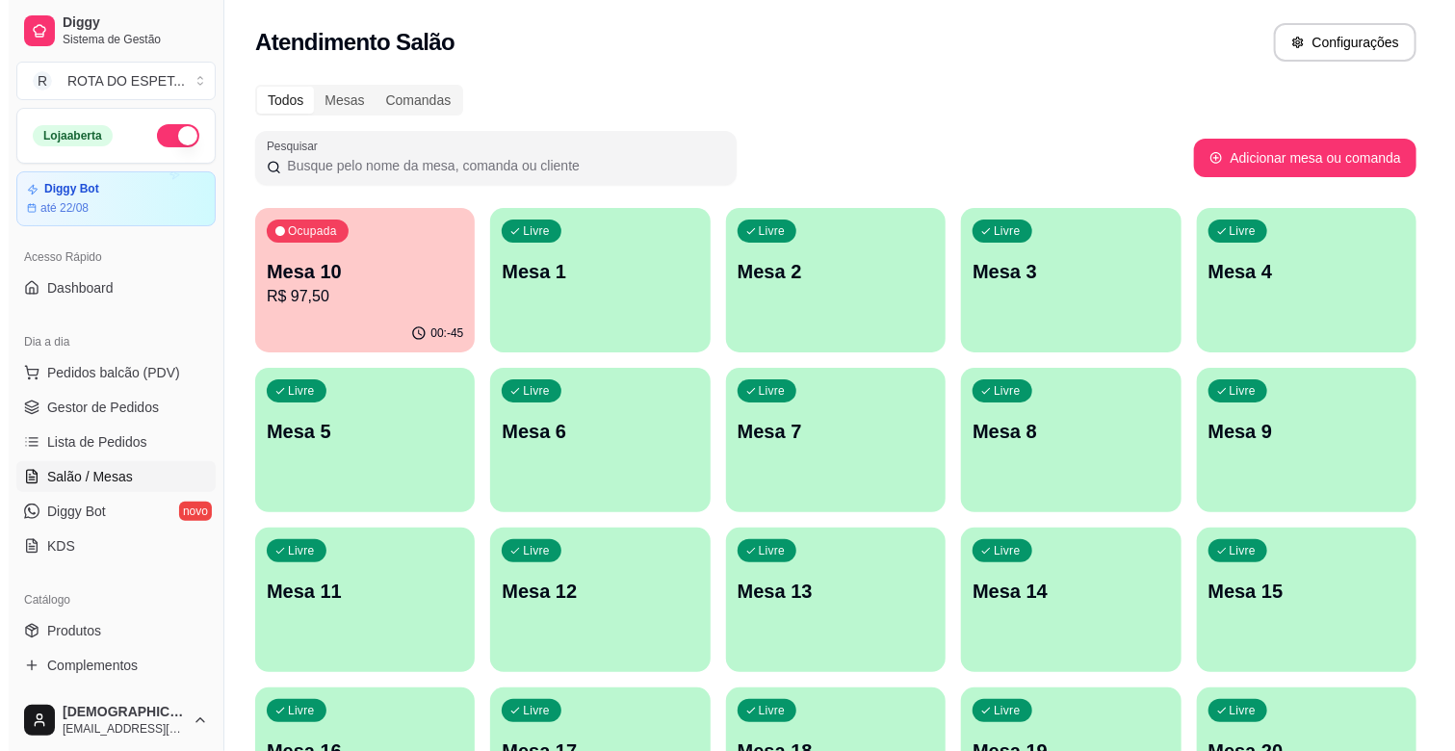
scroll to position [107, 0]
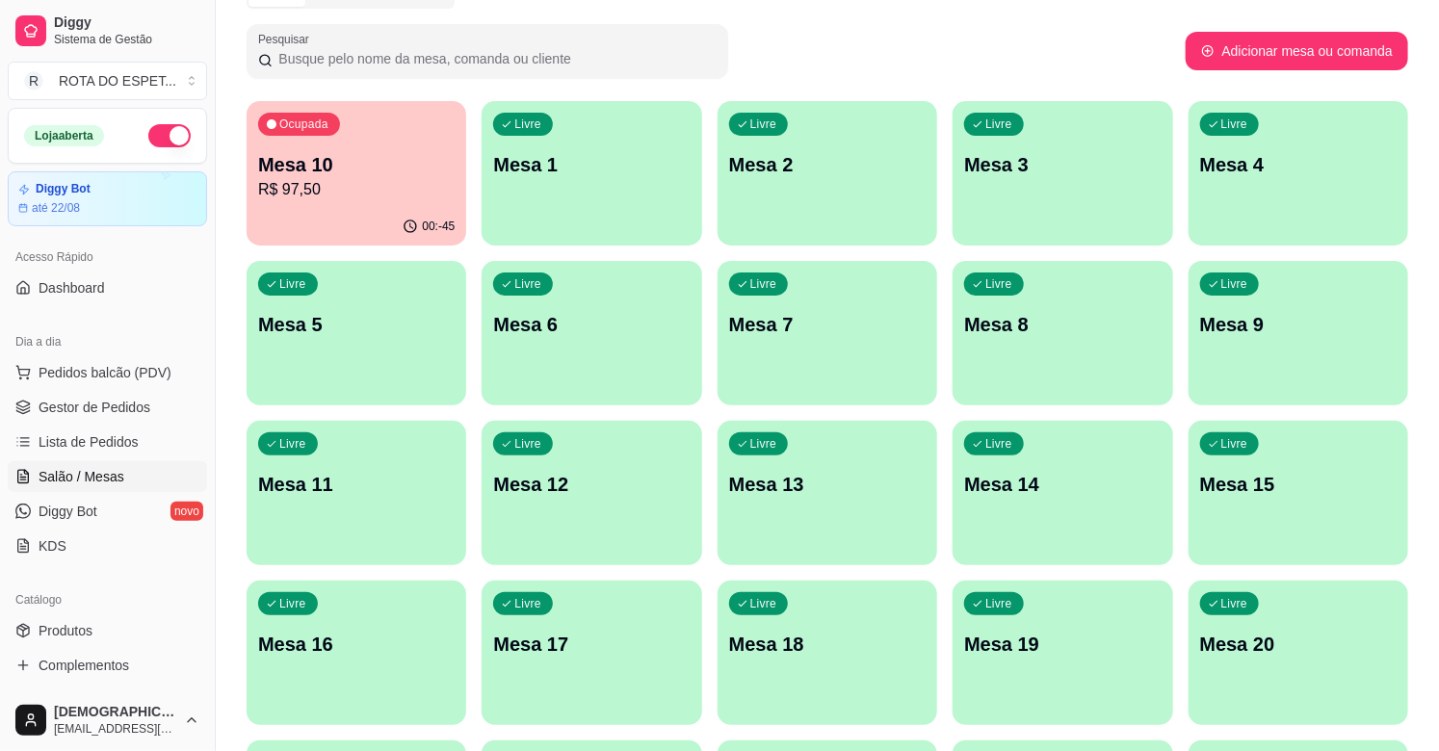
click at [1274, 624] on div "Livre Mesa 20" at bounding box center [1298, 641] width 220 height 121
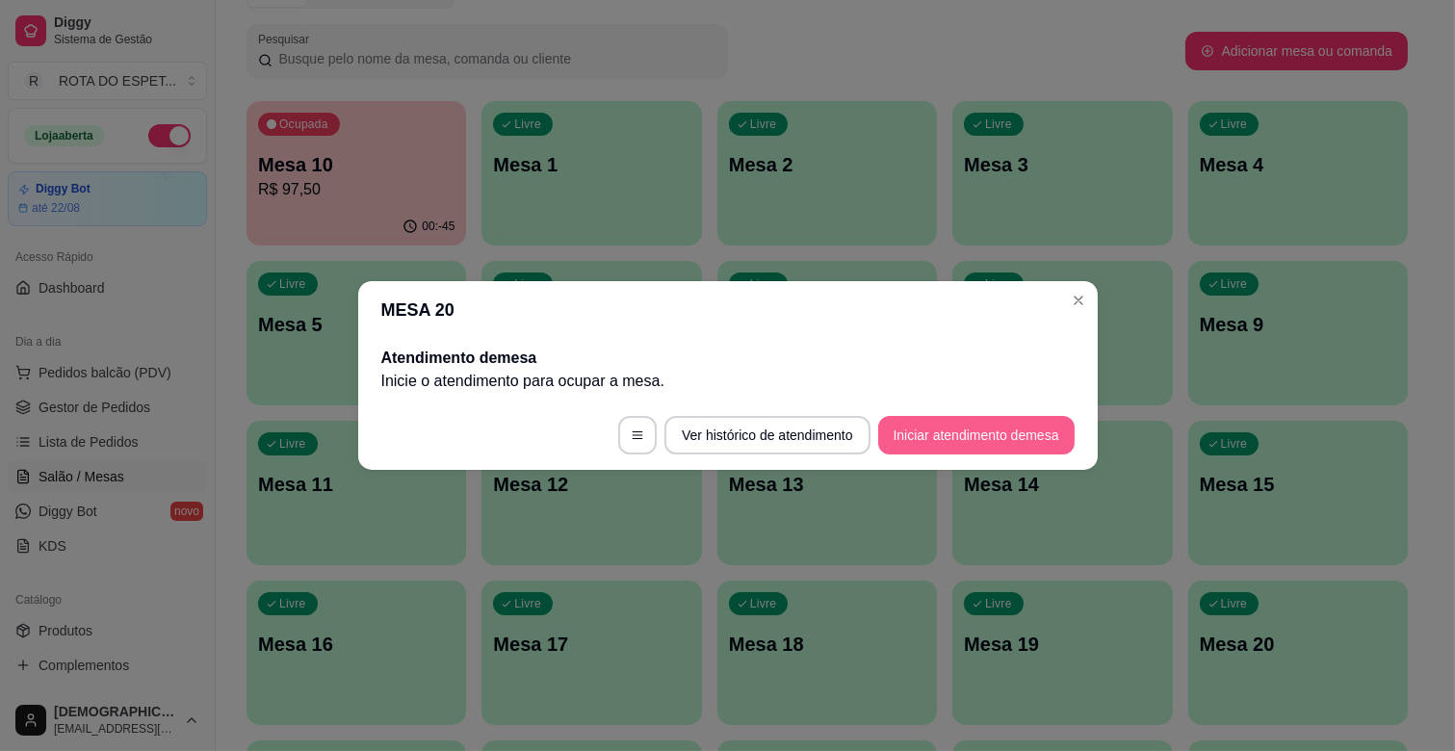
click at [1012, 439] on button "Iniciar atendimento de mesa" at bounding box center [976, 435] width 196 height 39
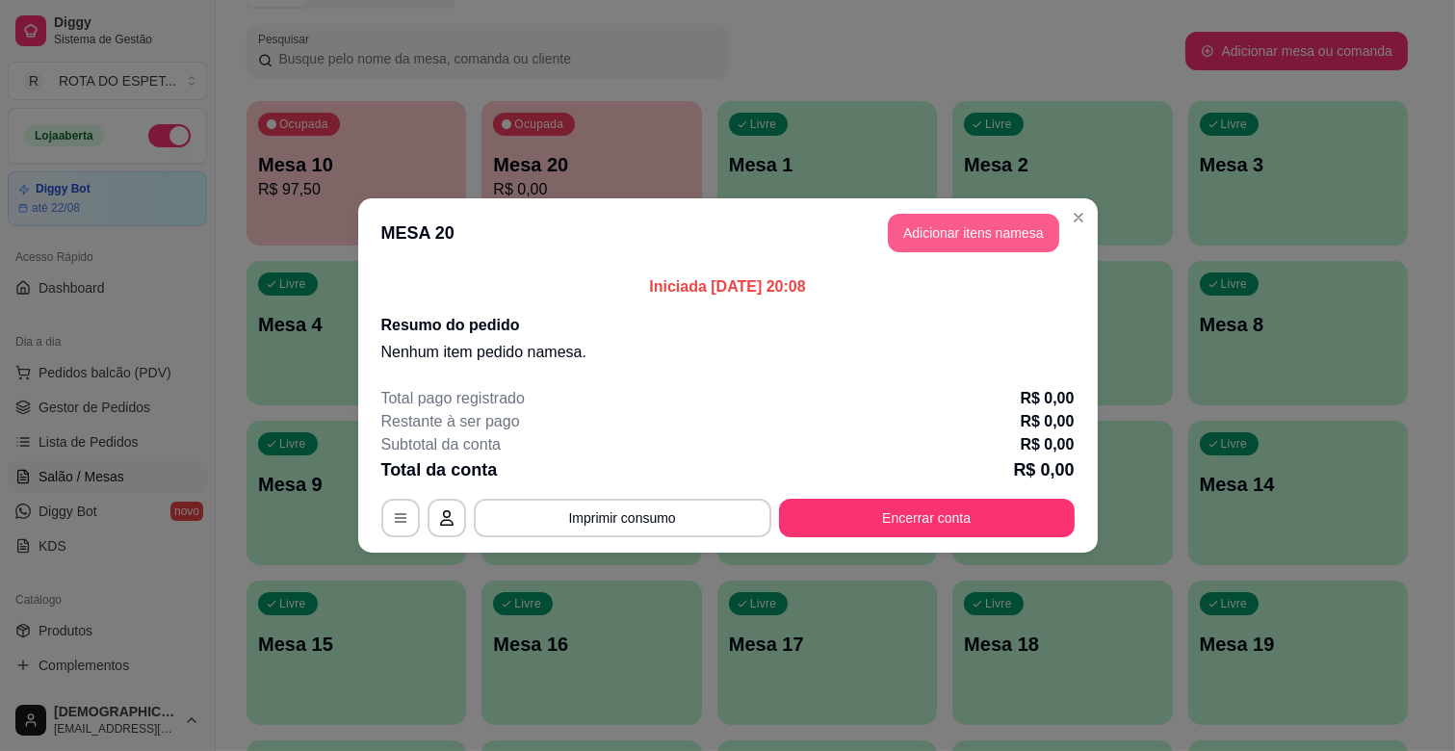
click at [986, 239] on button "Adicionar itens na mesa" at bounding box center [973, 233] width 171 height 39
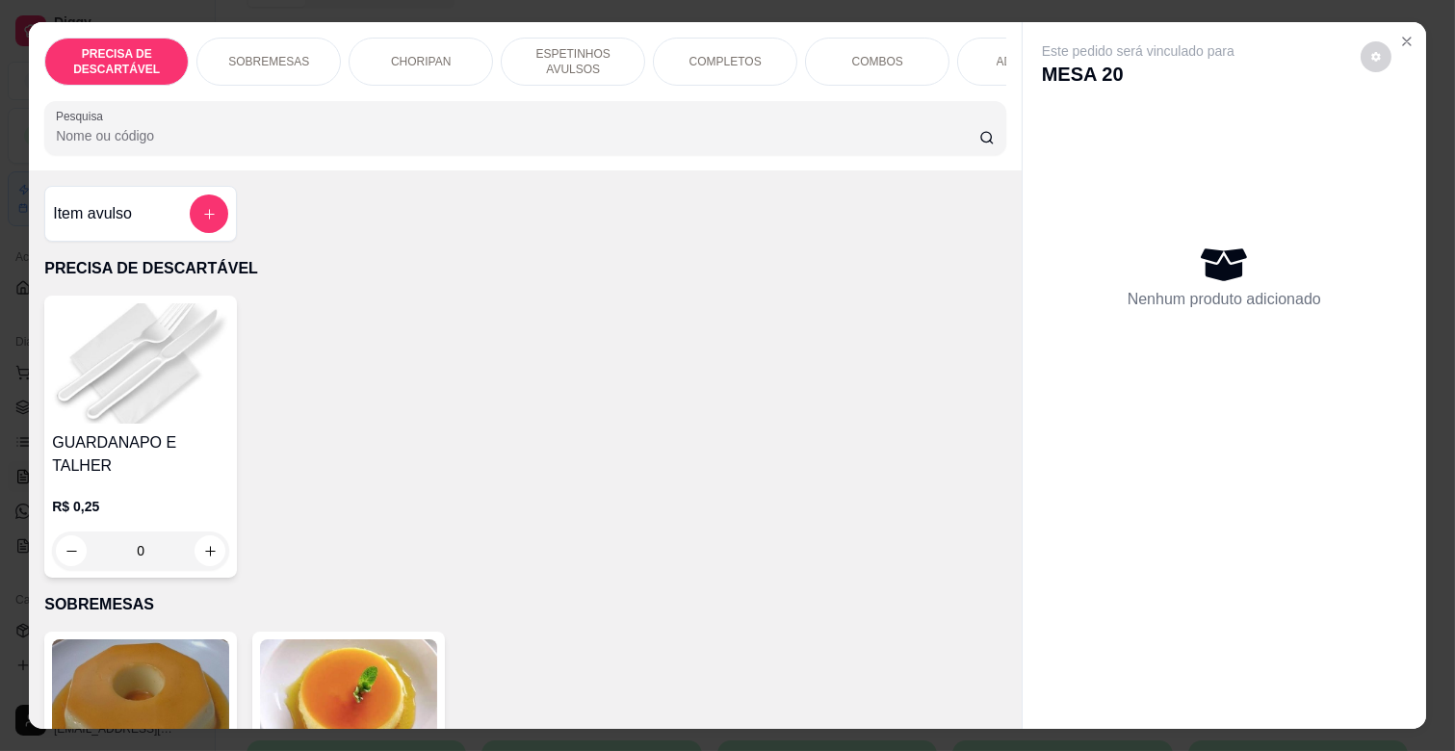
click at [573, 65] on p "ESPETINHOS AVULSOS" at bounding box center [573, 61] width 112 height 31
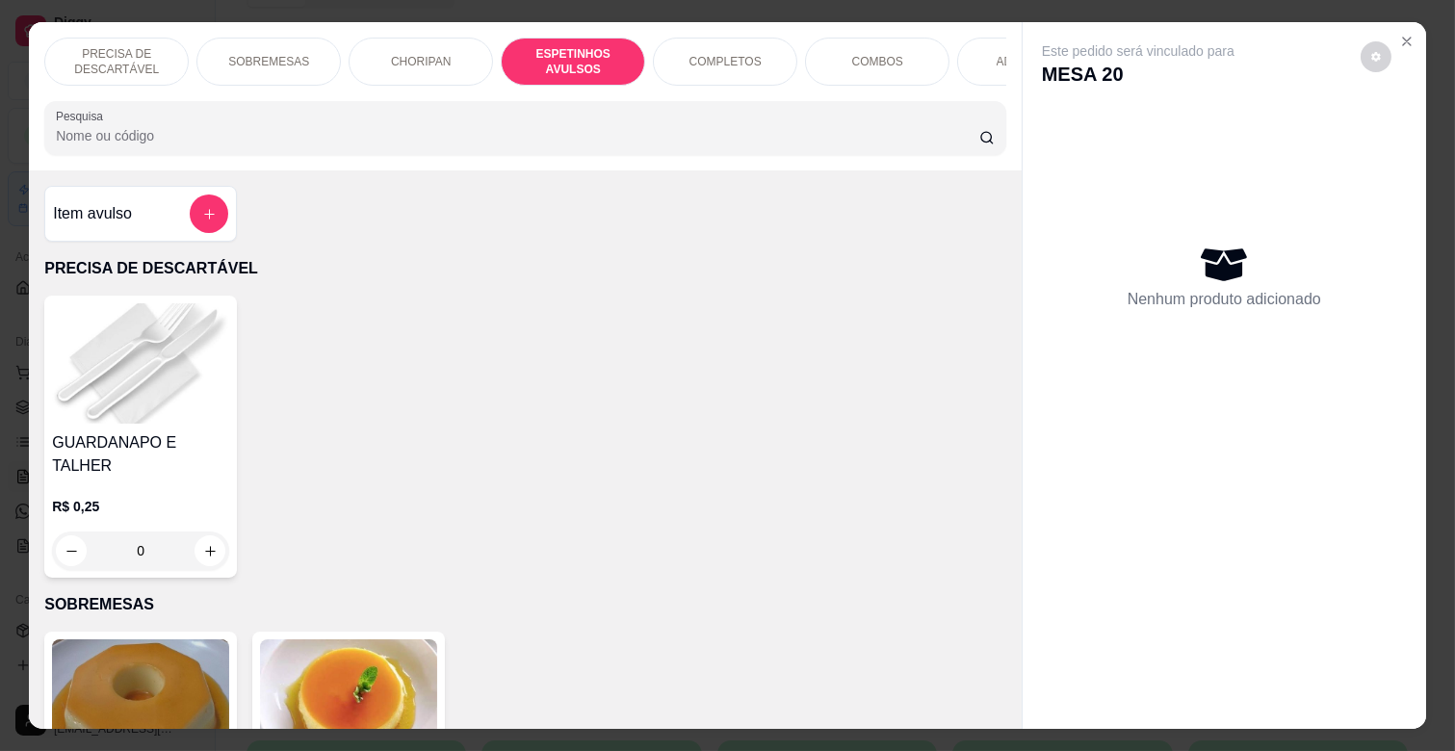
scroll to position [46, 0]
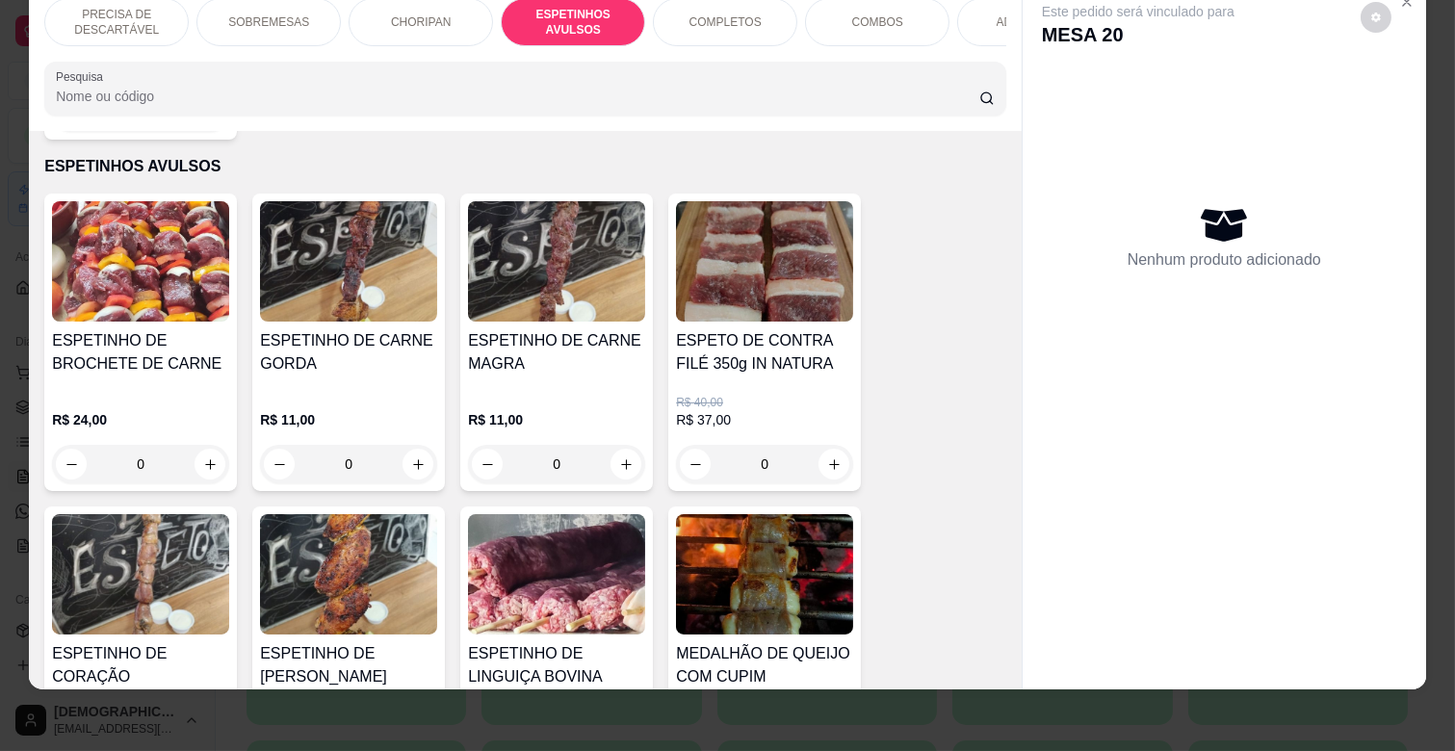
click at [525, 361] on div "ESPETINHO DE CARNE MAGRA" at bounding box center [556, 360] width 177 height 62
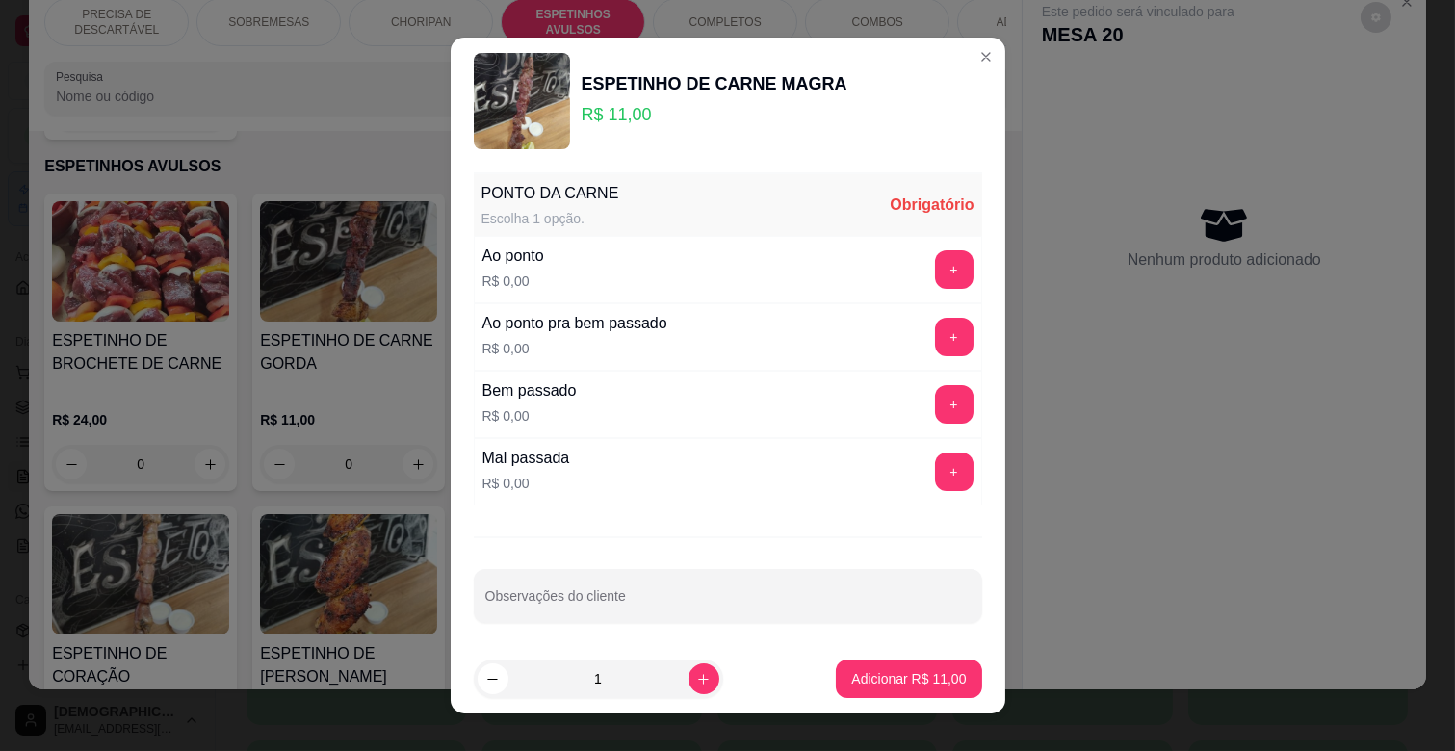
click at [930, 248] on div "Ao ponto R$ 0,00 +" at bounding box center [728, 269] width 509 height 67
click at [935, 279] on button "+" at bounding box center [954, 269] width 39 height 39
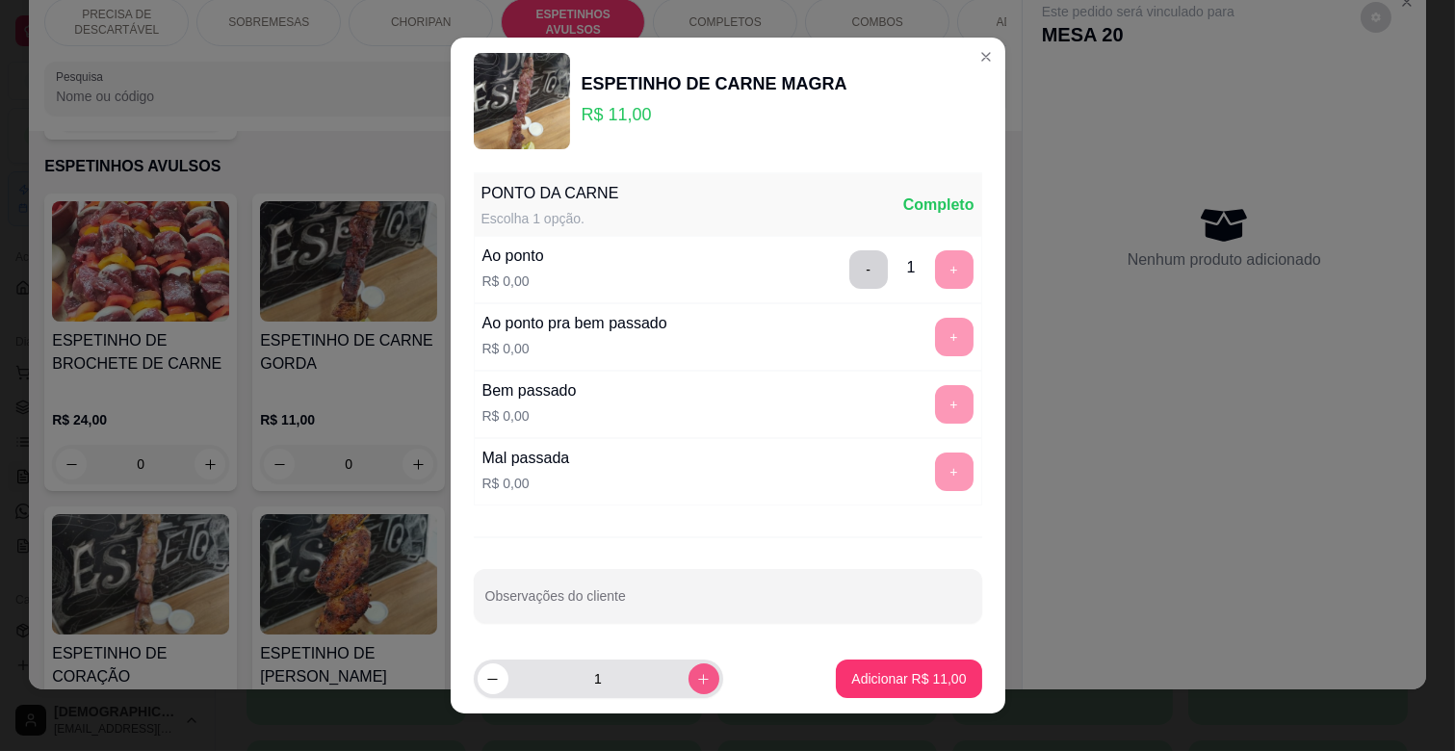
click at [696, 680] on icon "increase-product-quantity" at bounding box center [703, 679] width 14 height 14
type input "2"
click at [874, 678] on p "Adicionar R$ 22,00" at bounding box center [908, 678] width 115 height 19
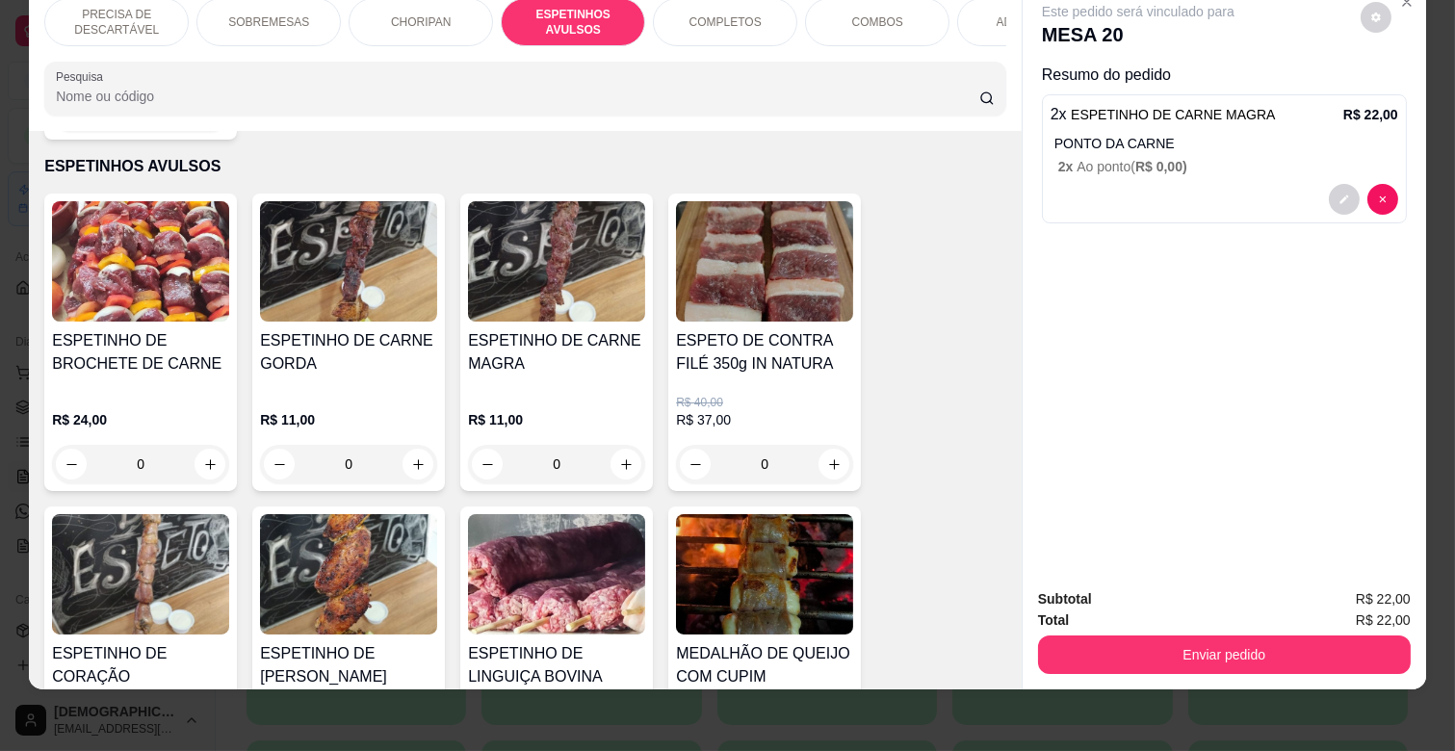
click at [385, 550] on img at bounding box center [348, 574] width 177 height 120
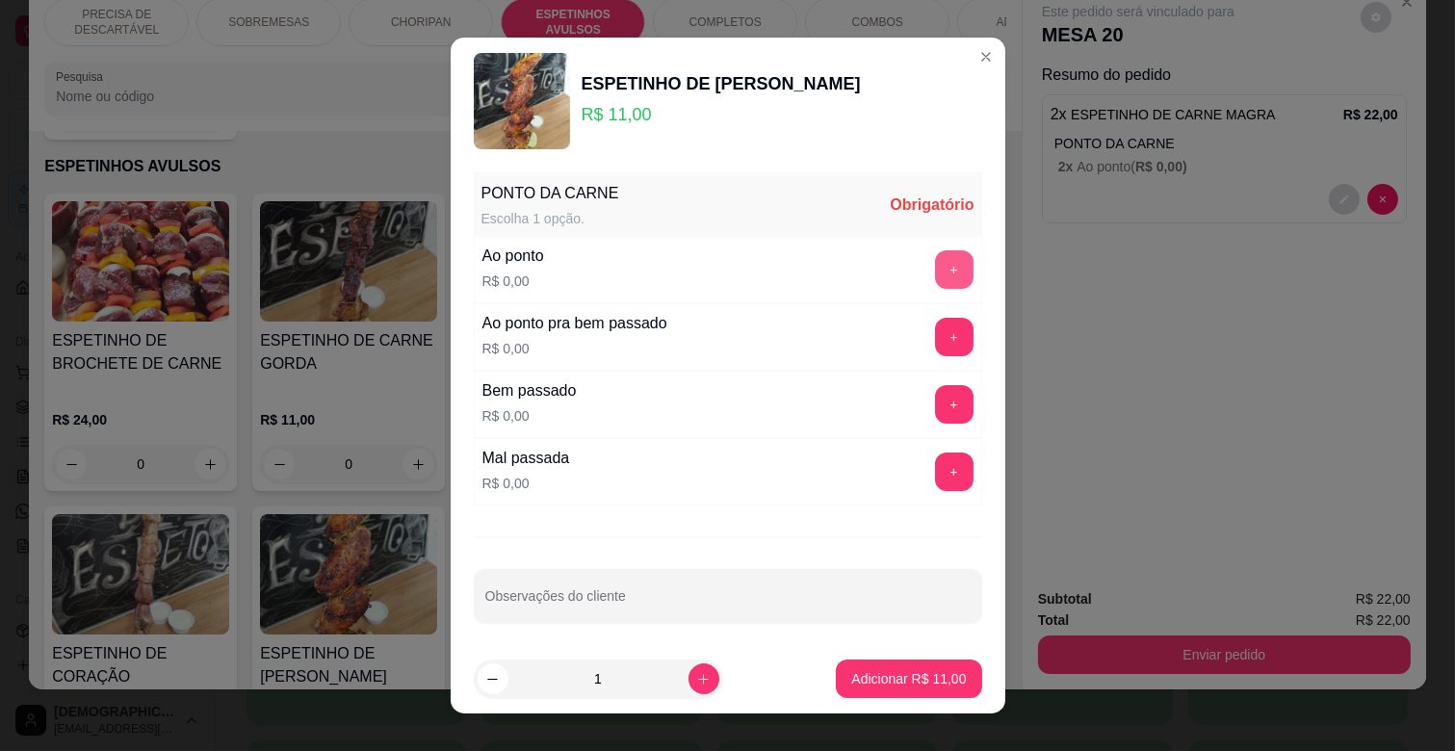
click at [935, 281] on button "+" at bounding box center [954, 269] width 39 height 39
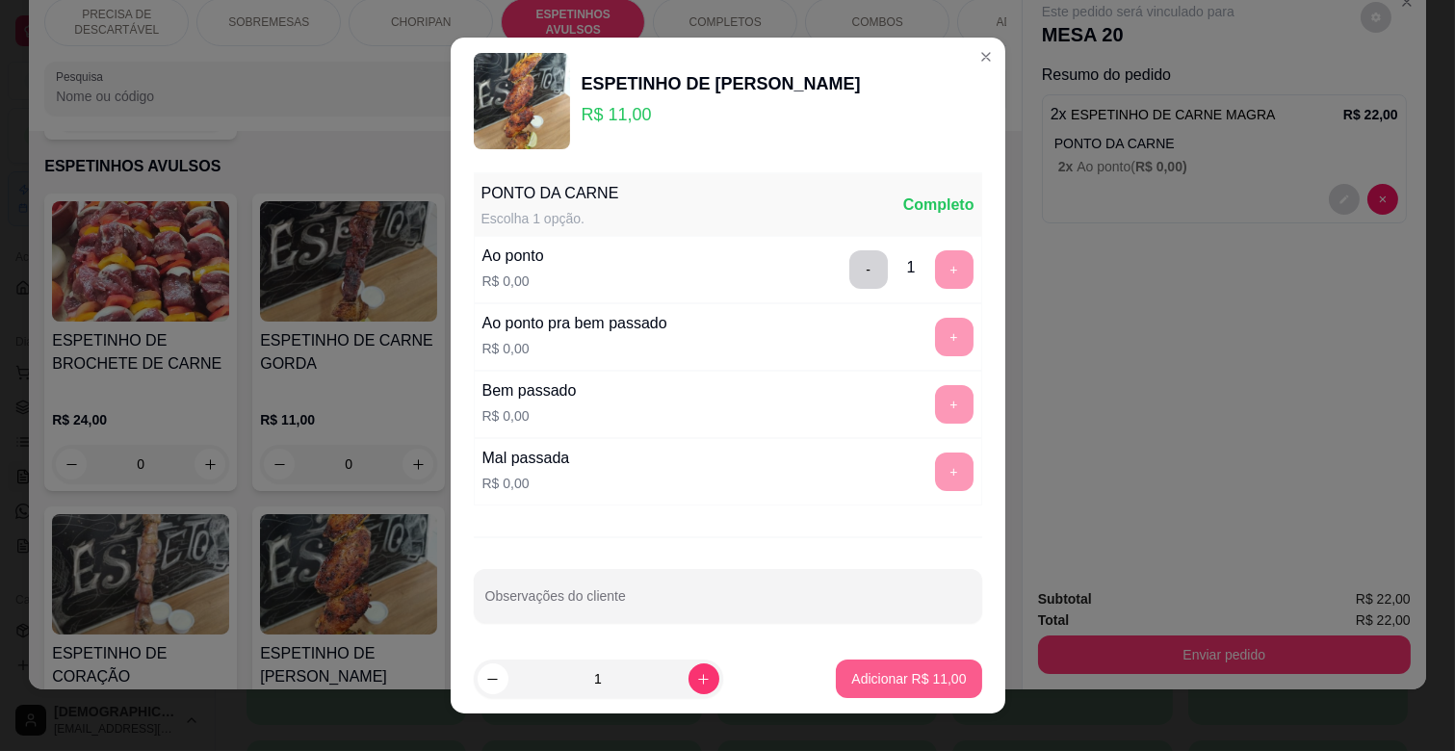
click at [918, 668] on button "Adicionar R$ 11,00" at bounding box center [908, 679] width 145 height 39
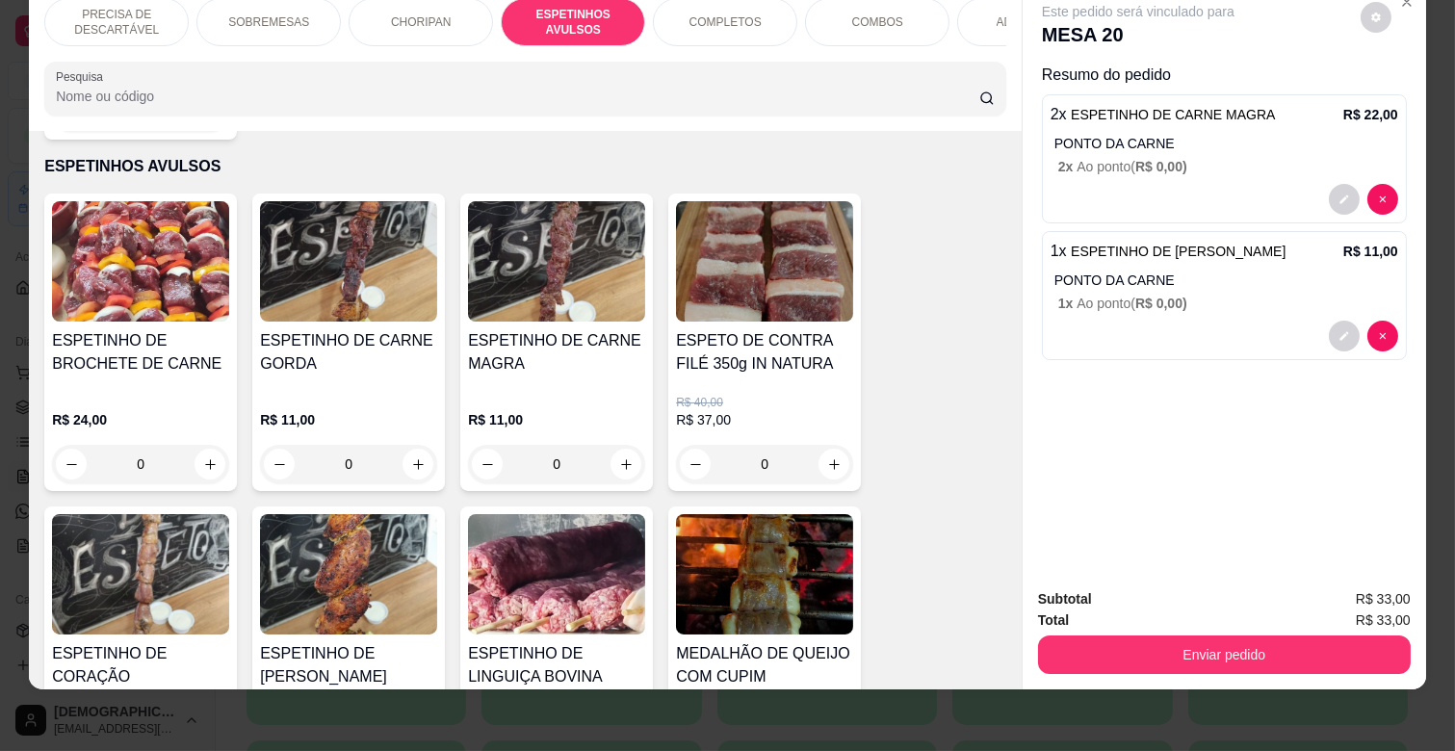
click at [309, 5] on div "SOBREMESAS" at bounding box center [268, 22] width 144 height 48
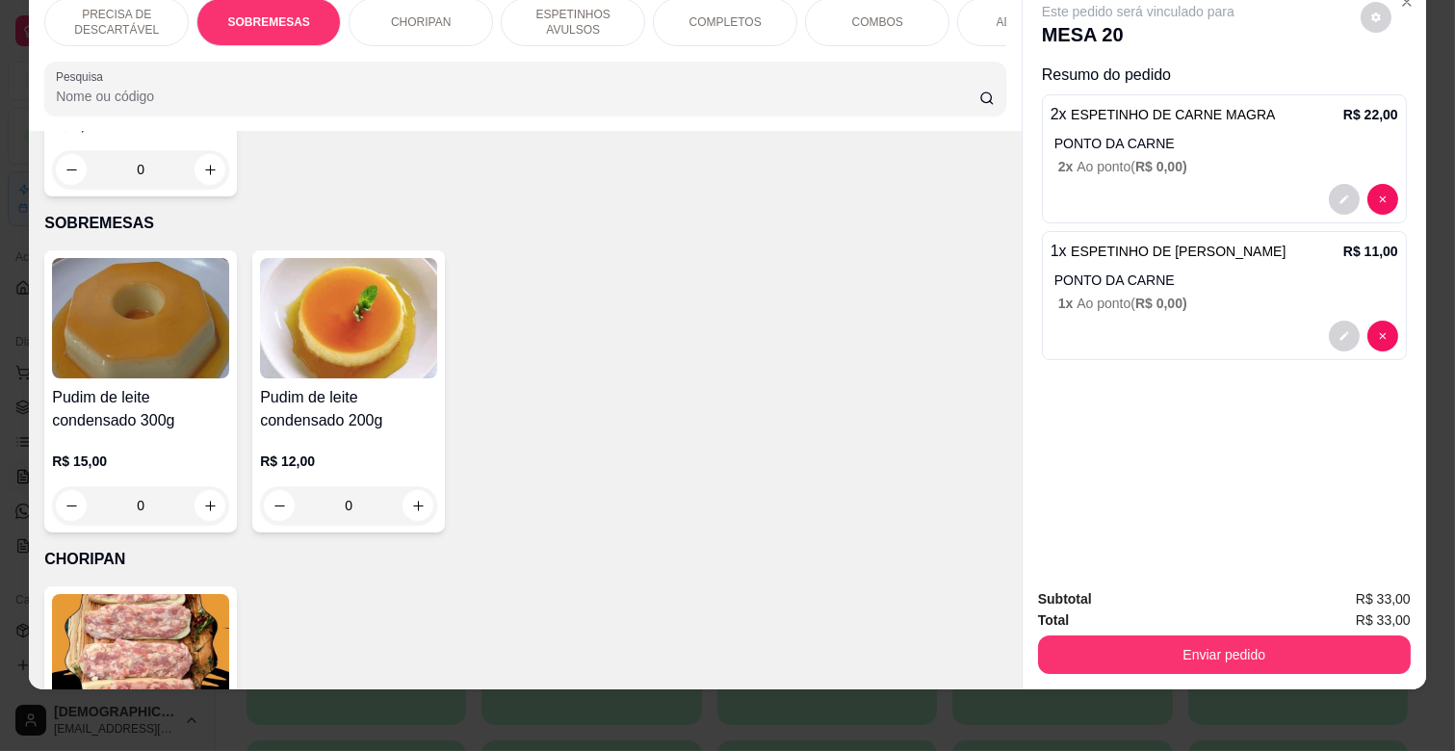
scroll to position [293, 0]
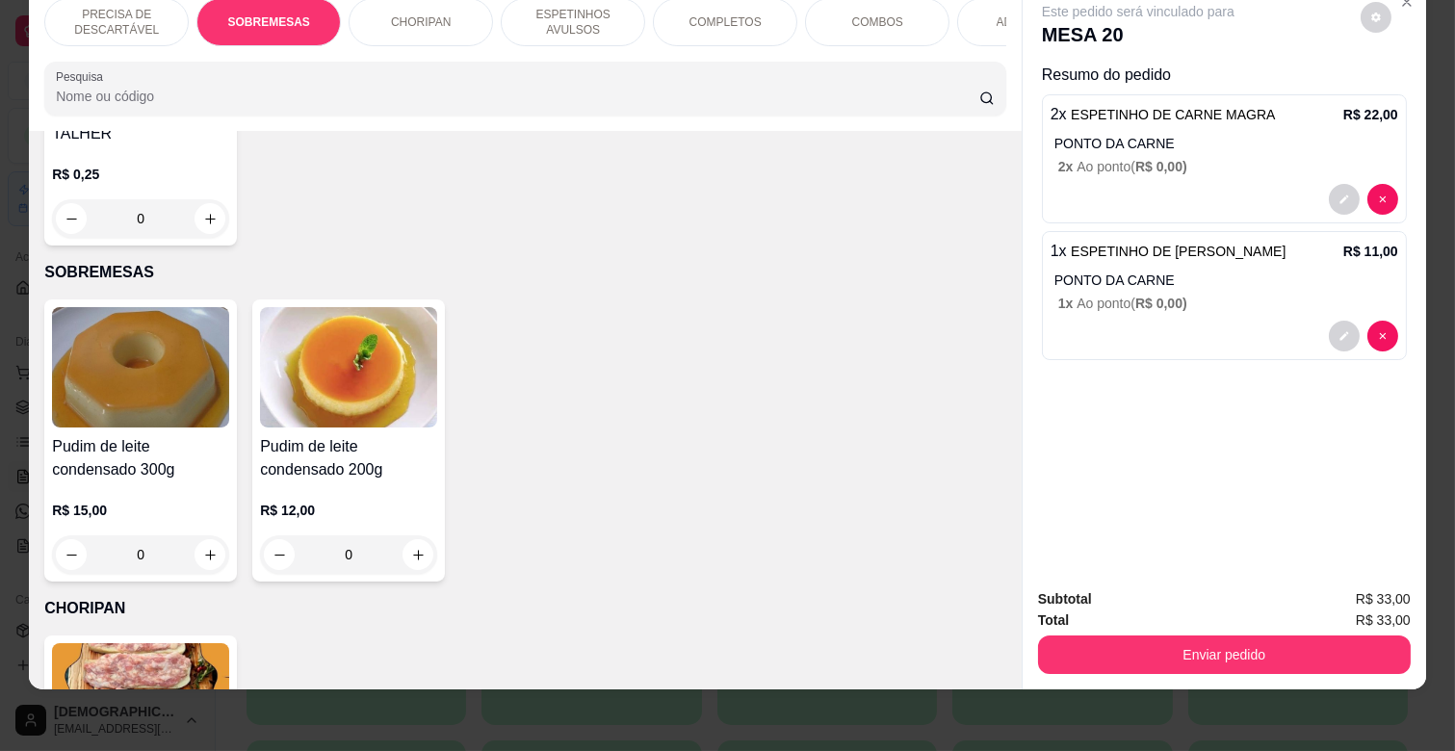
click at [571, 7] on p "ESPETINHOS AVULSOS" at bounding box center [573, 22] width 112 height 31
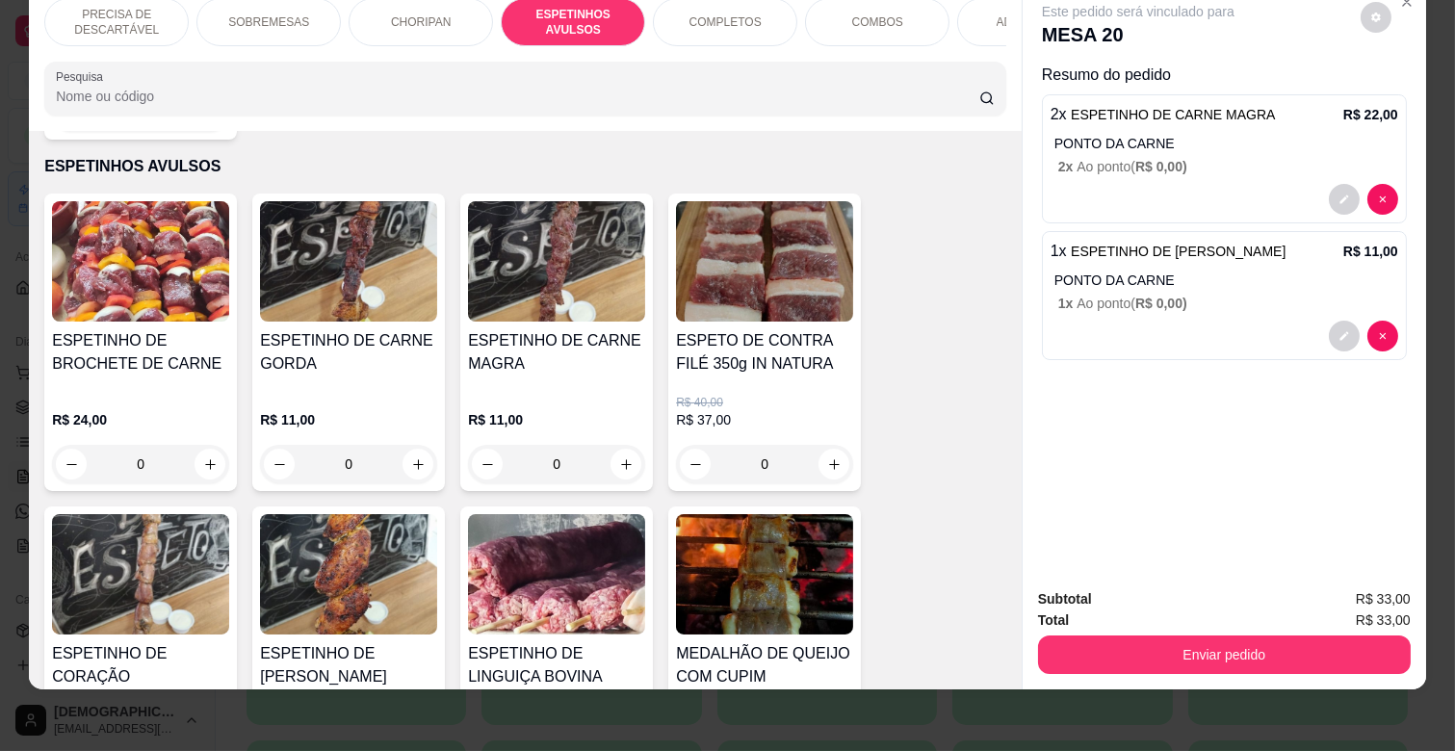
scroll to position [1170, 0]
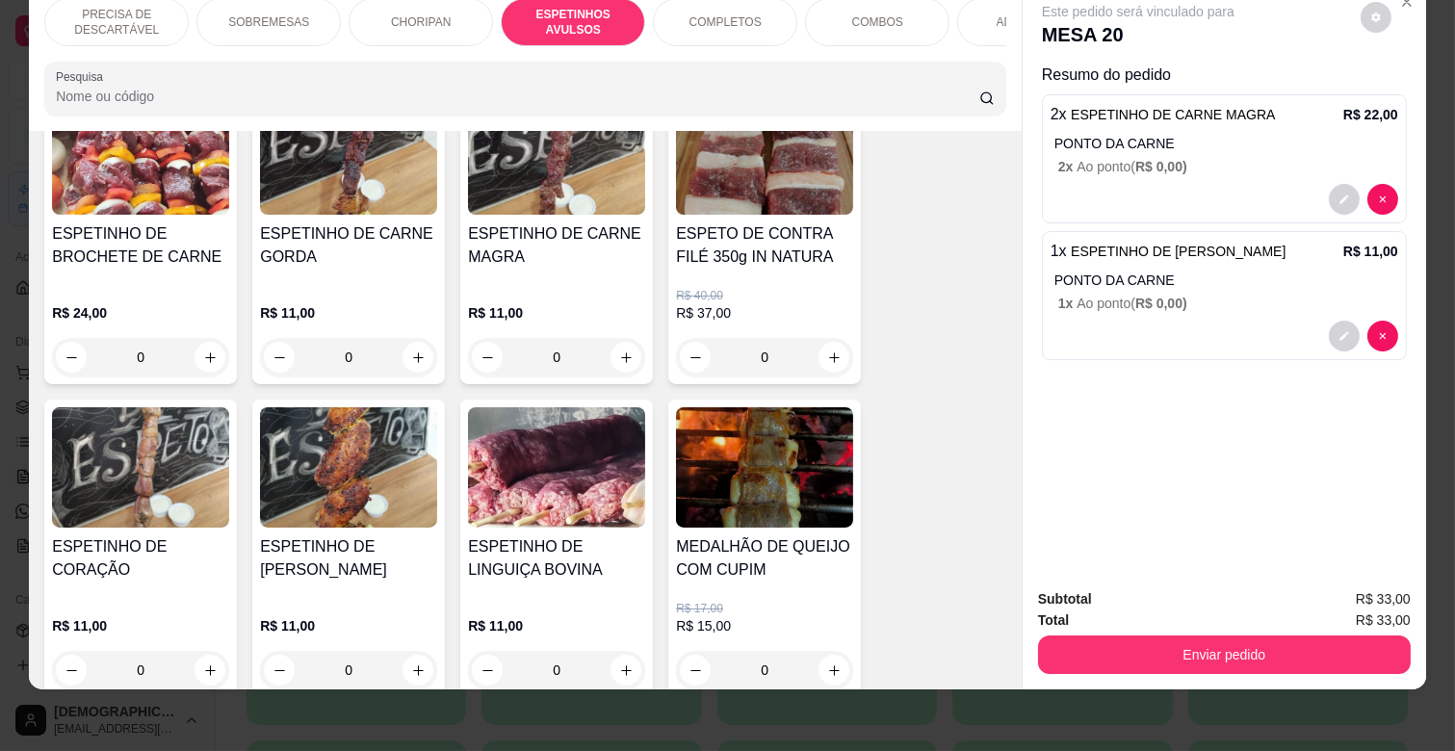
click at [822, 651] on div "0" at bounding box center [764, 670] width 177 height 39
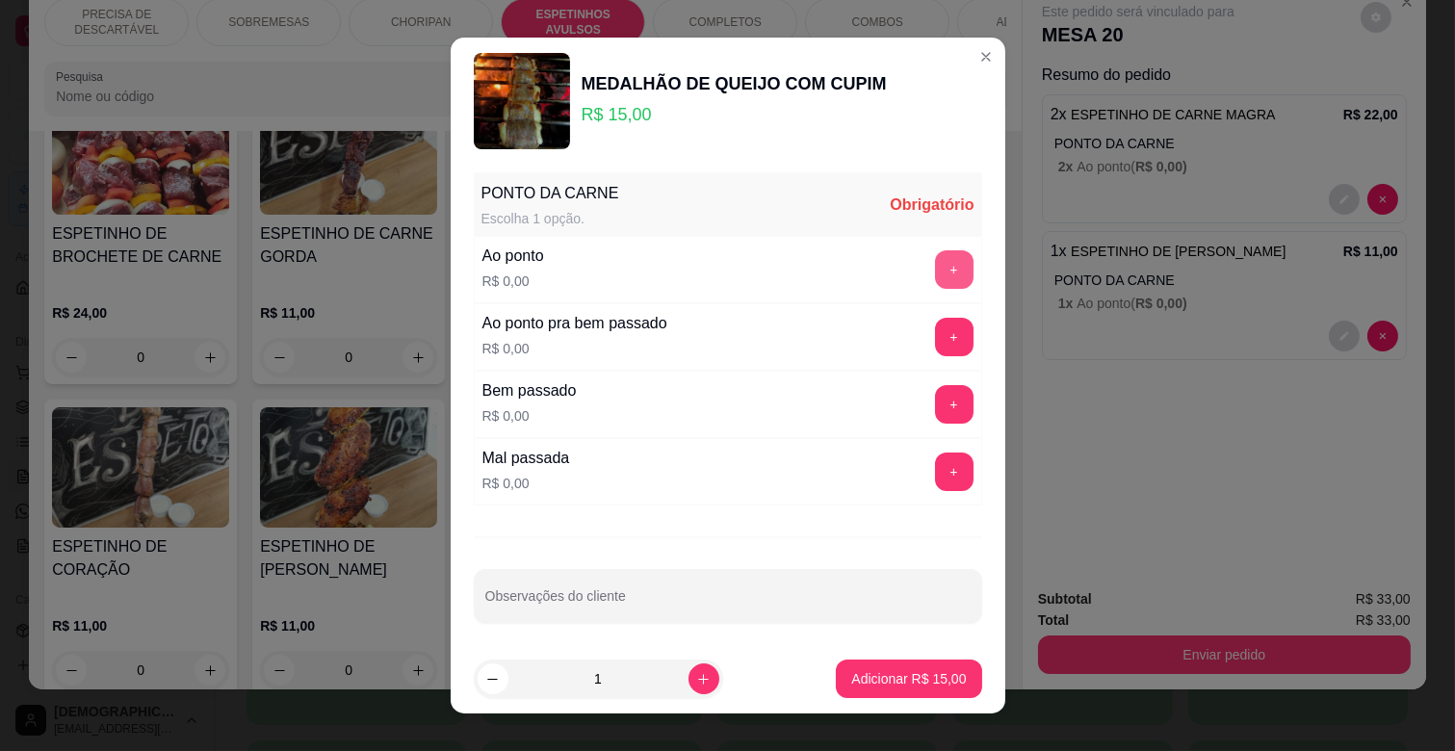
click at [935, 261] on button "+" at bounding box center [954, 269] width 39 height 39
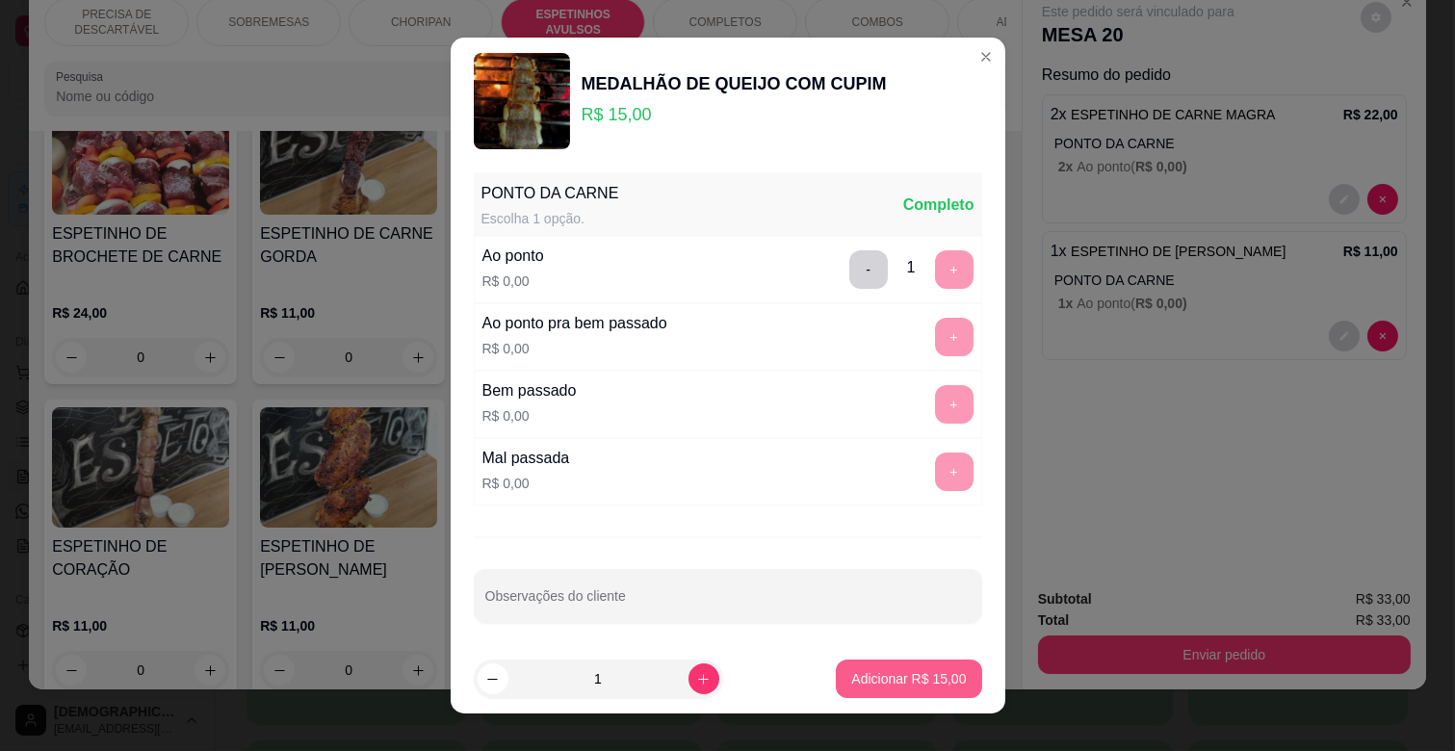
click at [905, 679] on p "Adicionar R$ 15,00" at bounding box center [908, 678] width 115 height 19
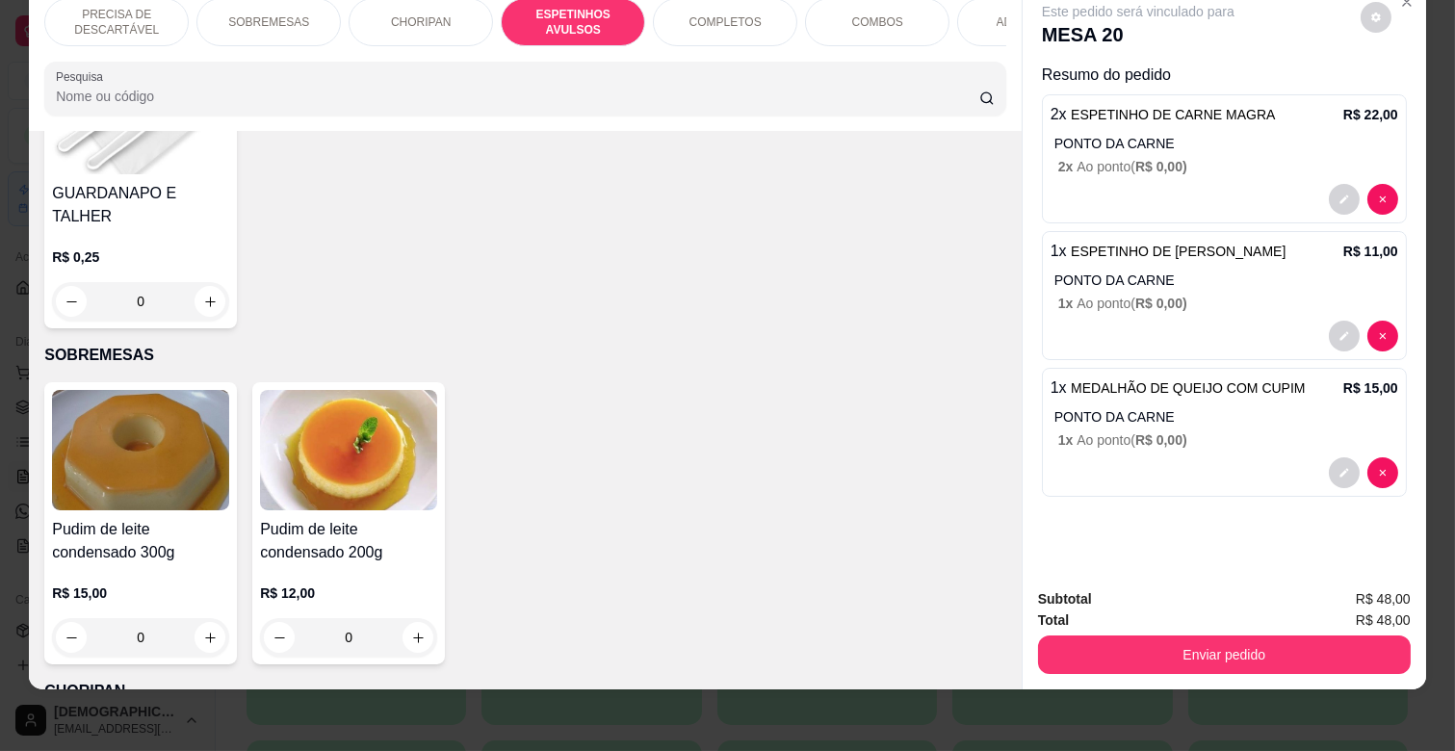
scroll to position [207, 0]
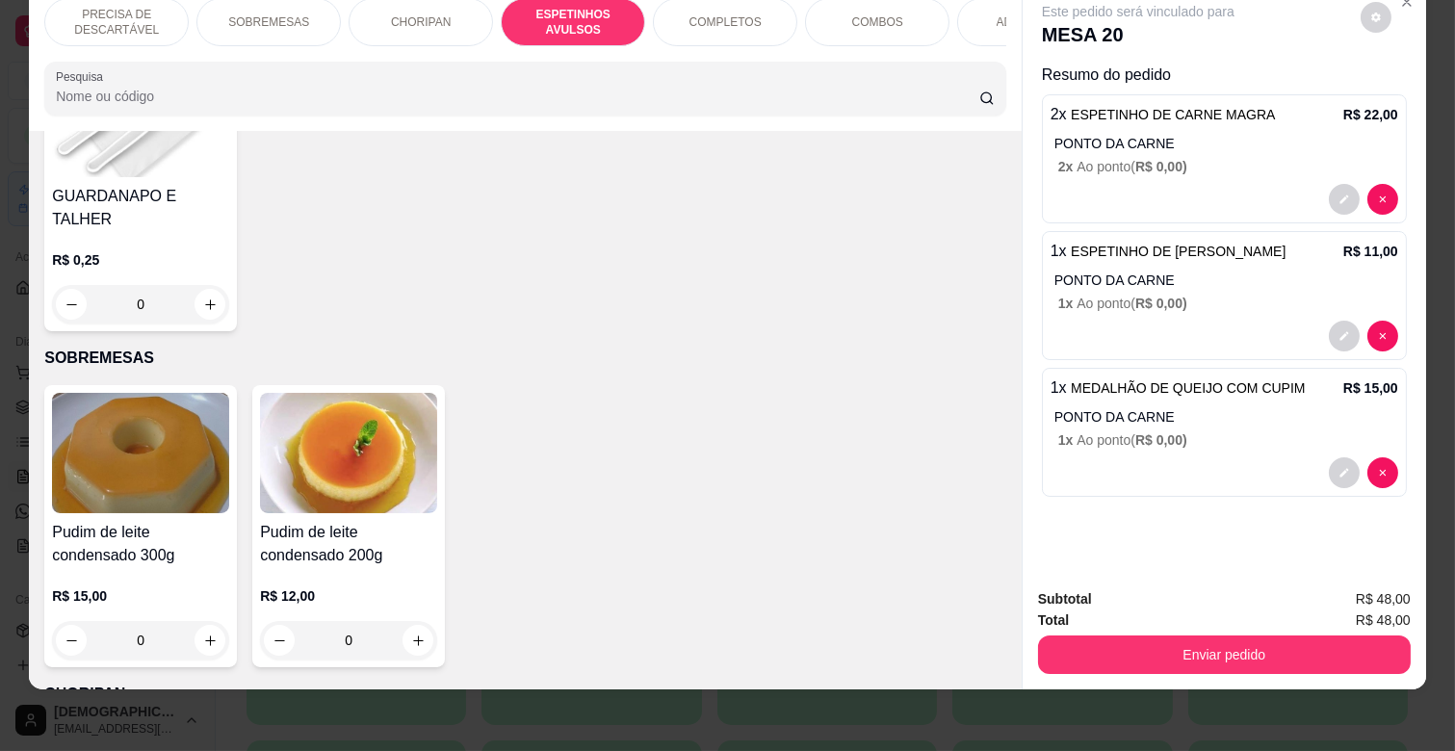
click at [974, 11] on div "ADICIONAIS" at bounding box center [1029, 22] width 144 height 48
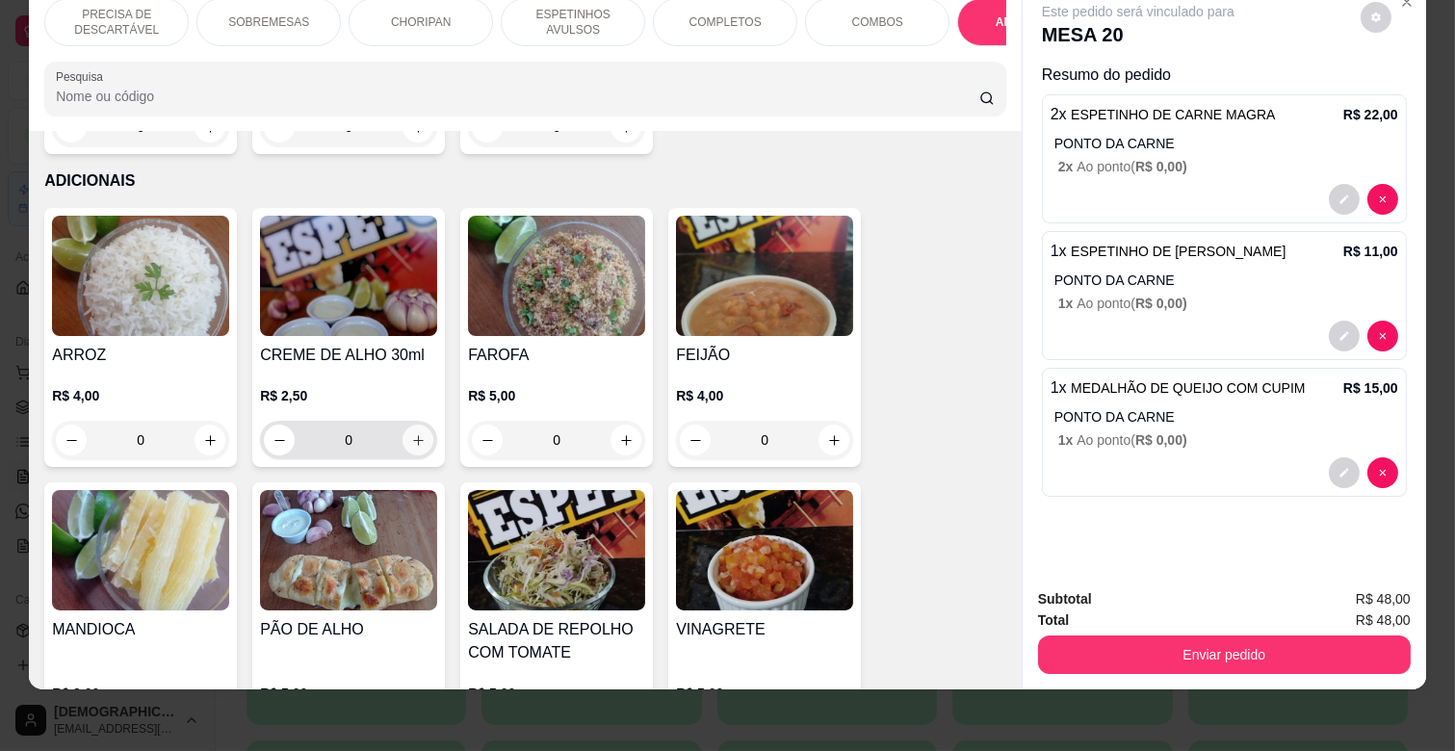
click at [414, 433] on icon "increase-product-quantity" at bounding box center [418, 440] width 14 height 14
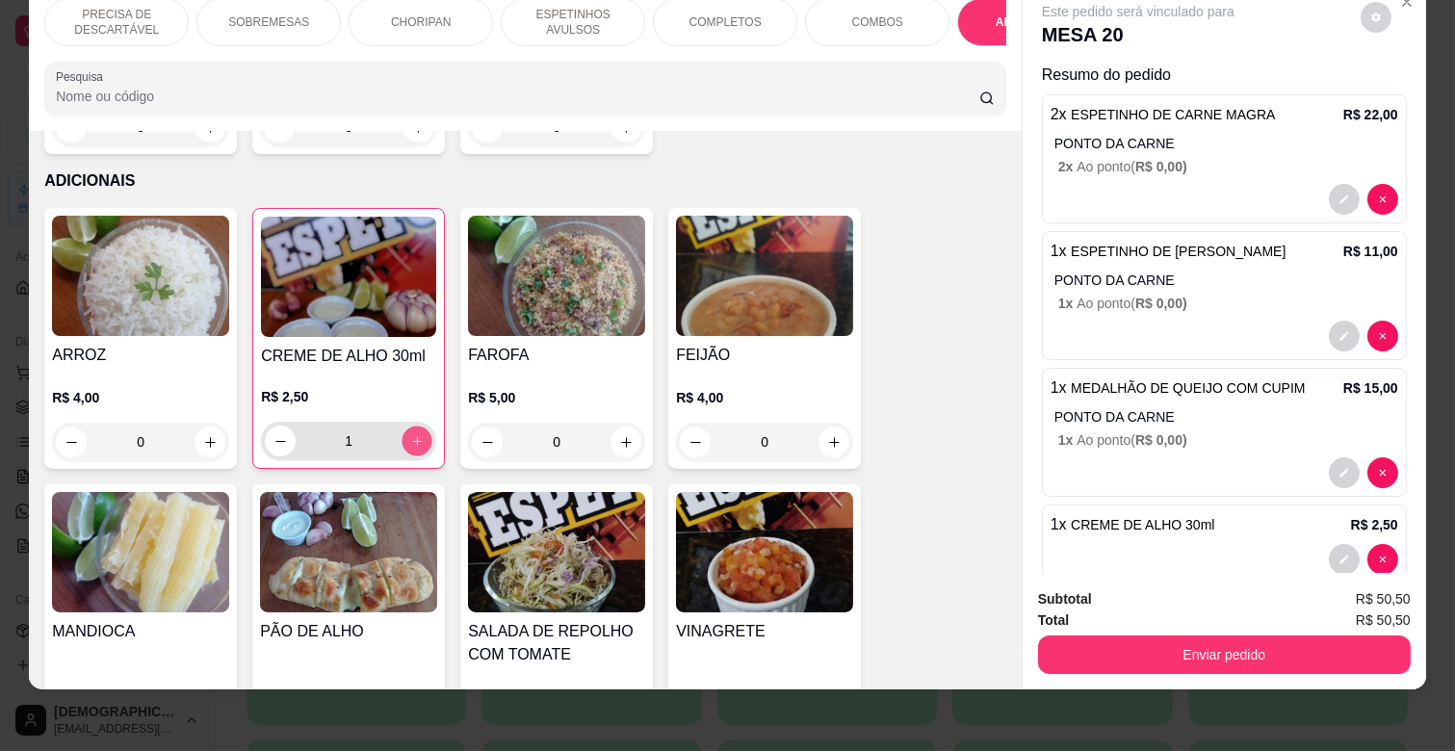
click at [414, 434] on icon "increase-product-quantity" at bounding box center [417, 441] width 14 height 14
type input "2"
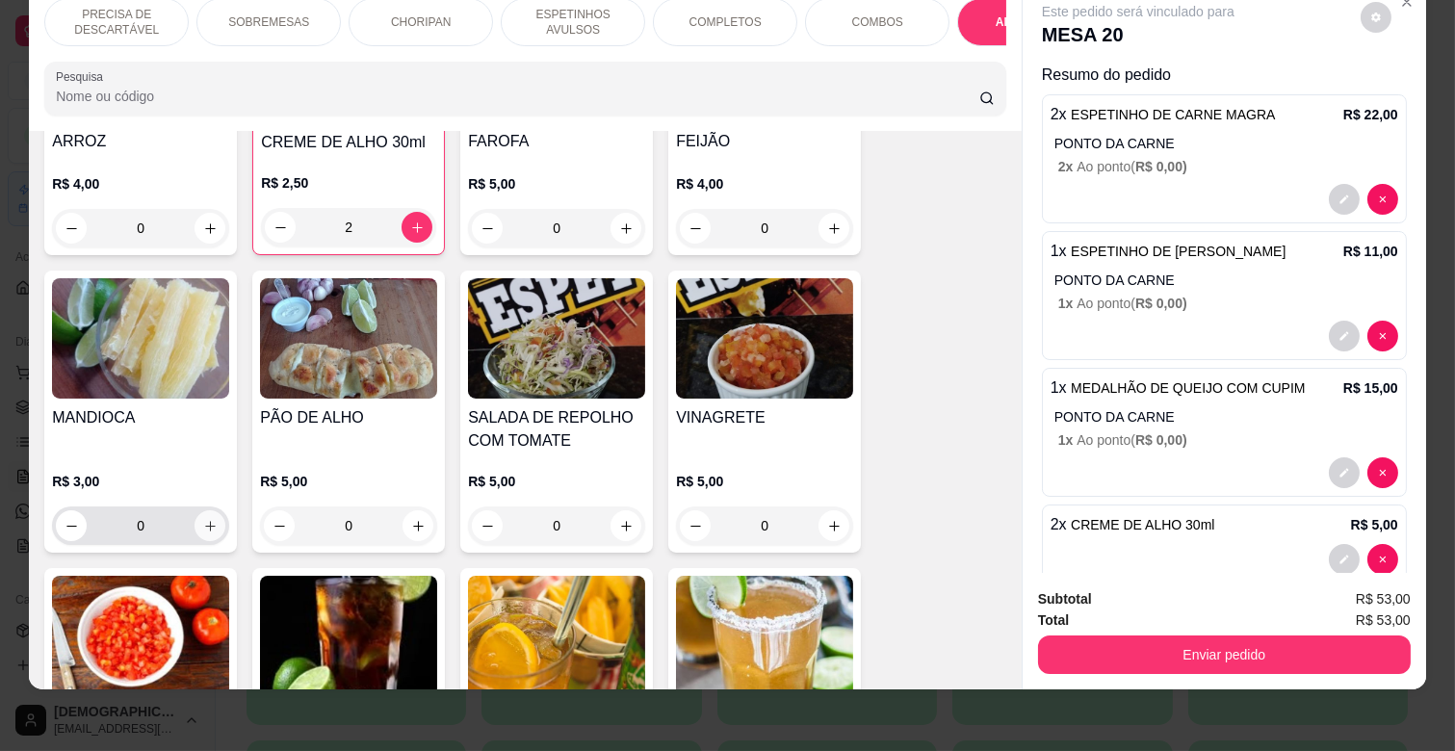
click at [205, 519] on icon "increase-product-quantity" at bounding box center [210, 526] width 14 height 14
type input "1"
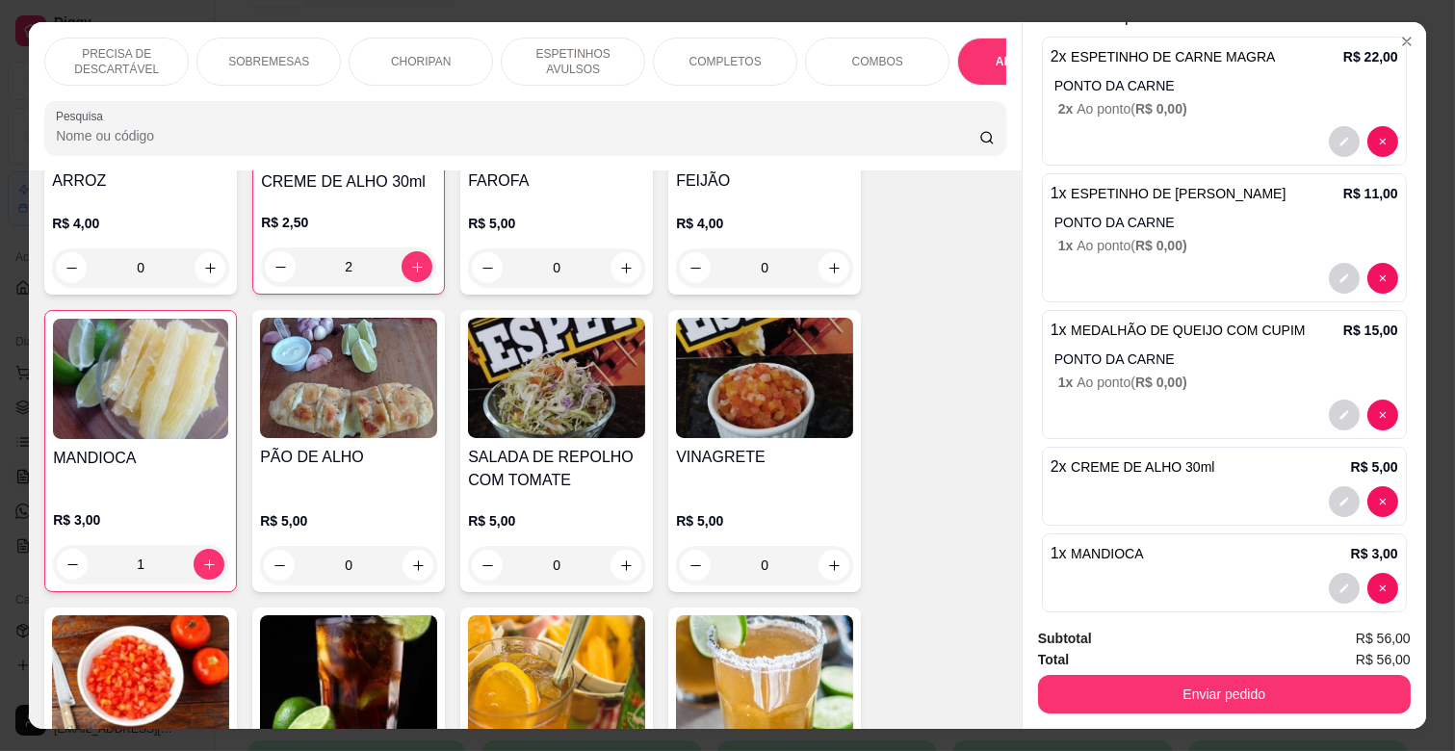
scroll to position [107, 0]
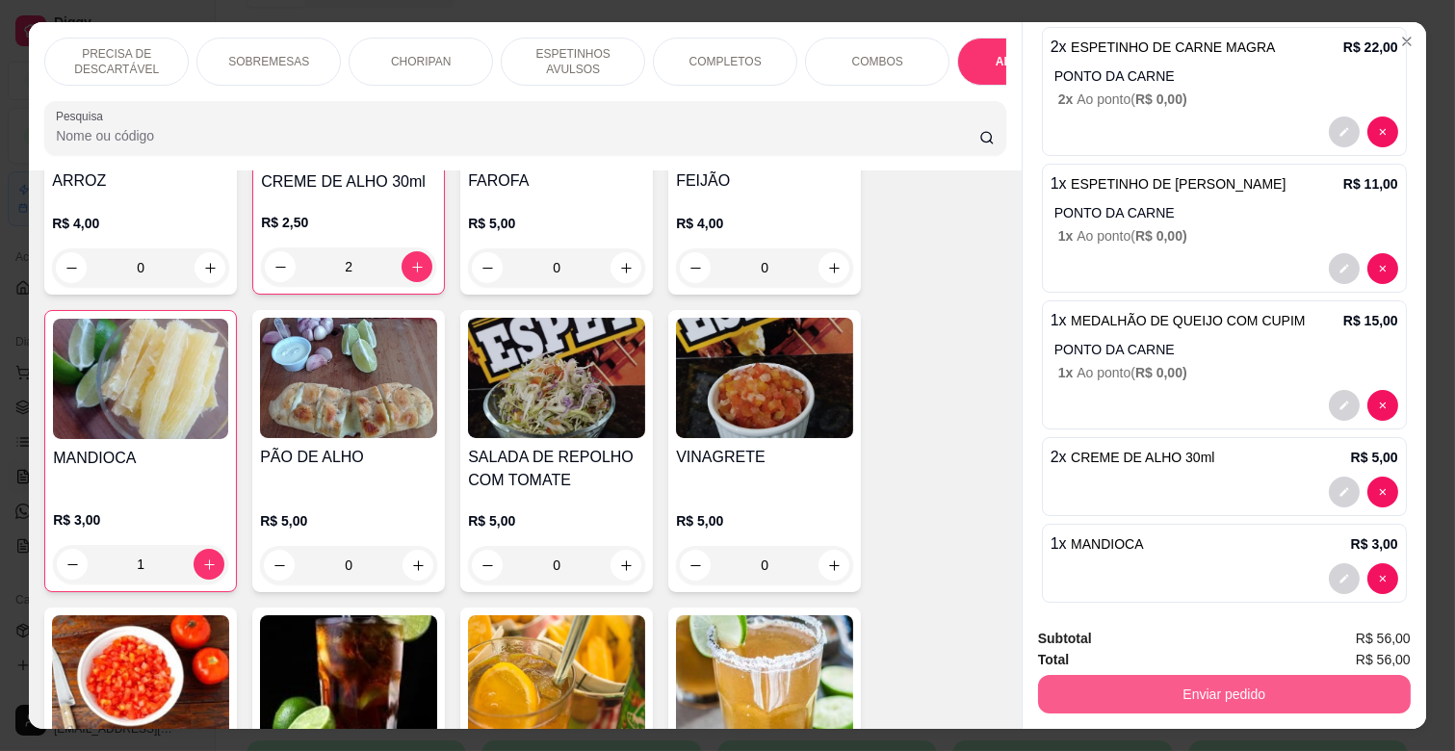
click at [1226, 676] on button "Enviar pedido" at bounding box center [1224, 694] width 373 height 39
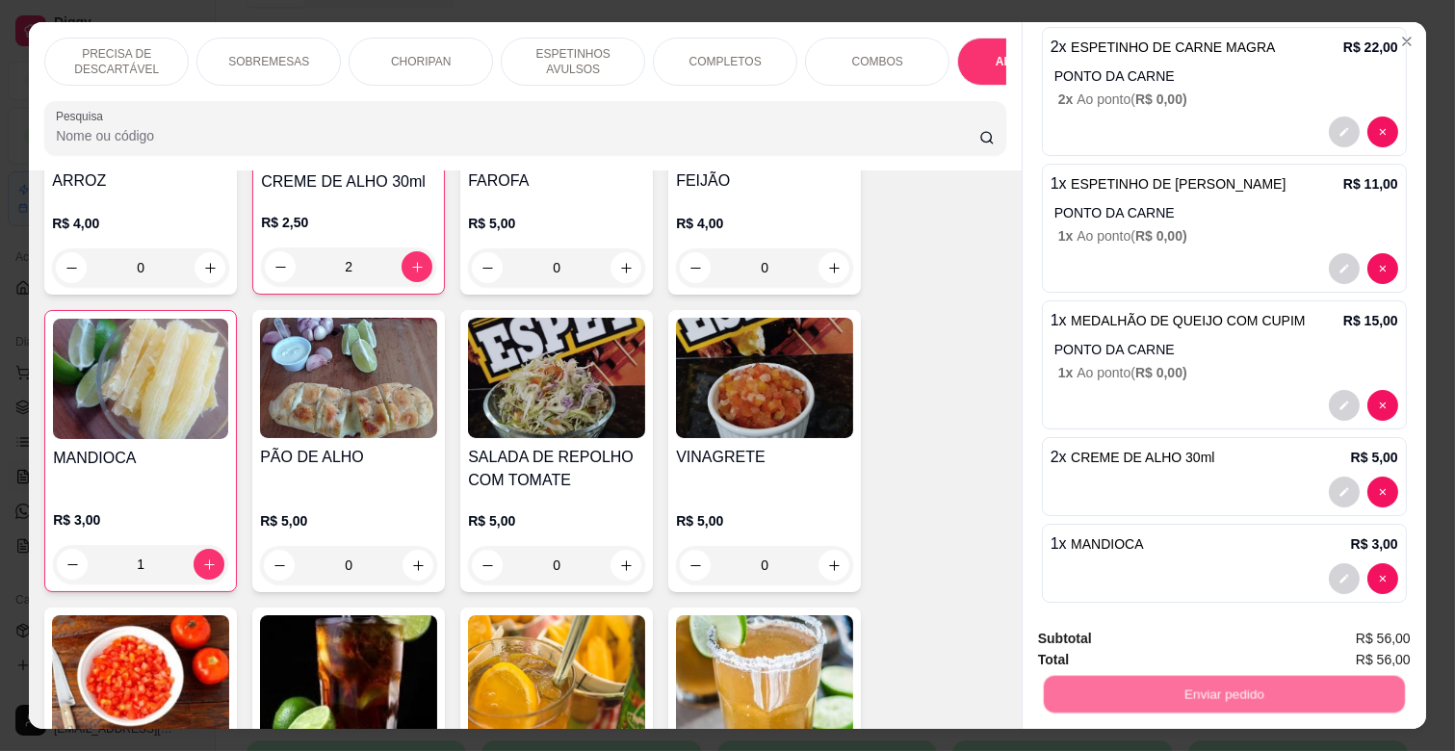
click at [1173, 624] on button "Não registrar e enviar pedido" at bounding box center [1160, 638] width 195 height 36
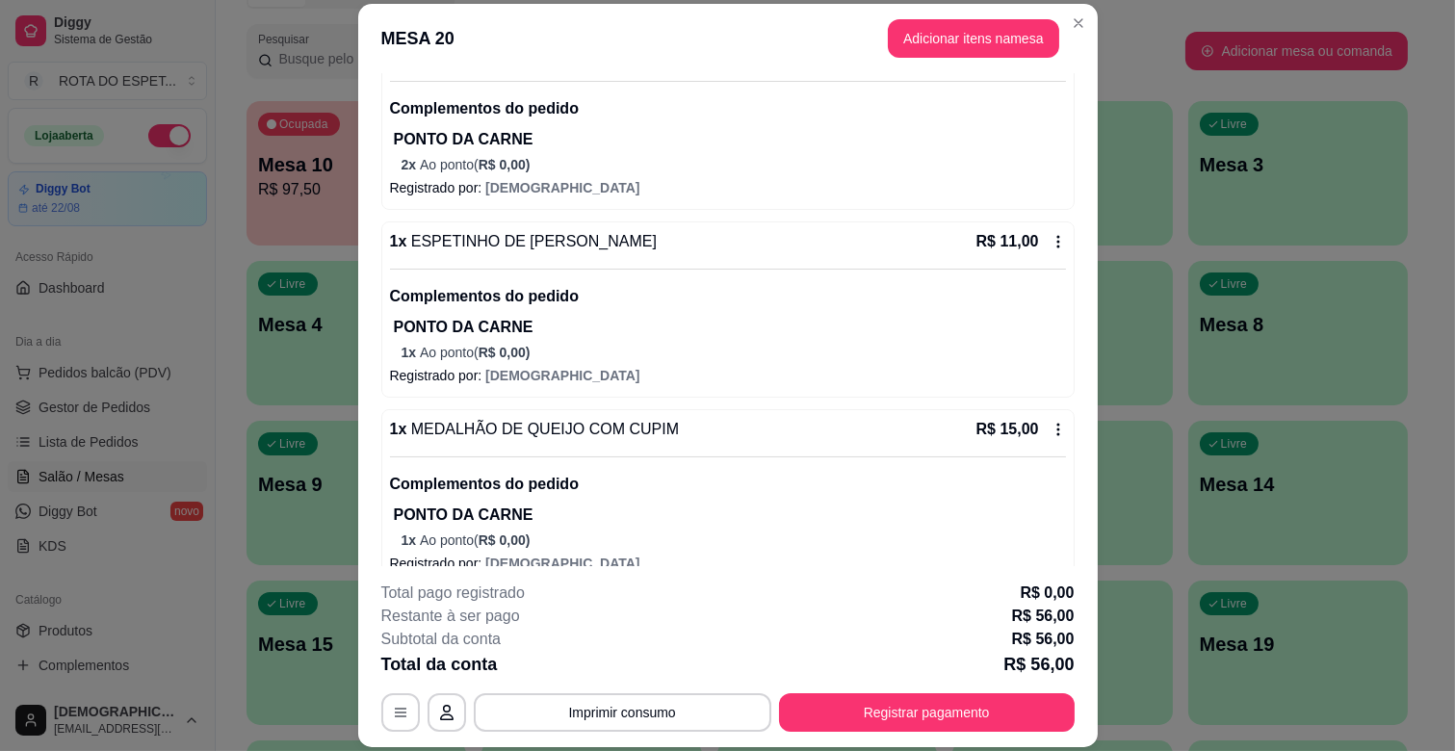
scroll to position [407, 0]
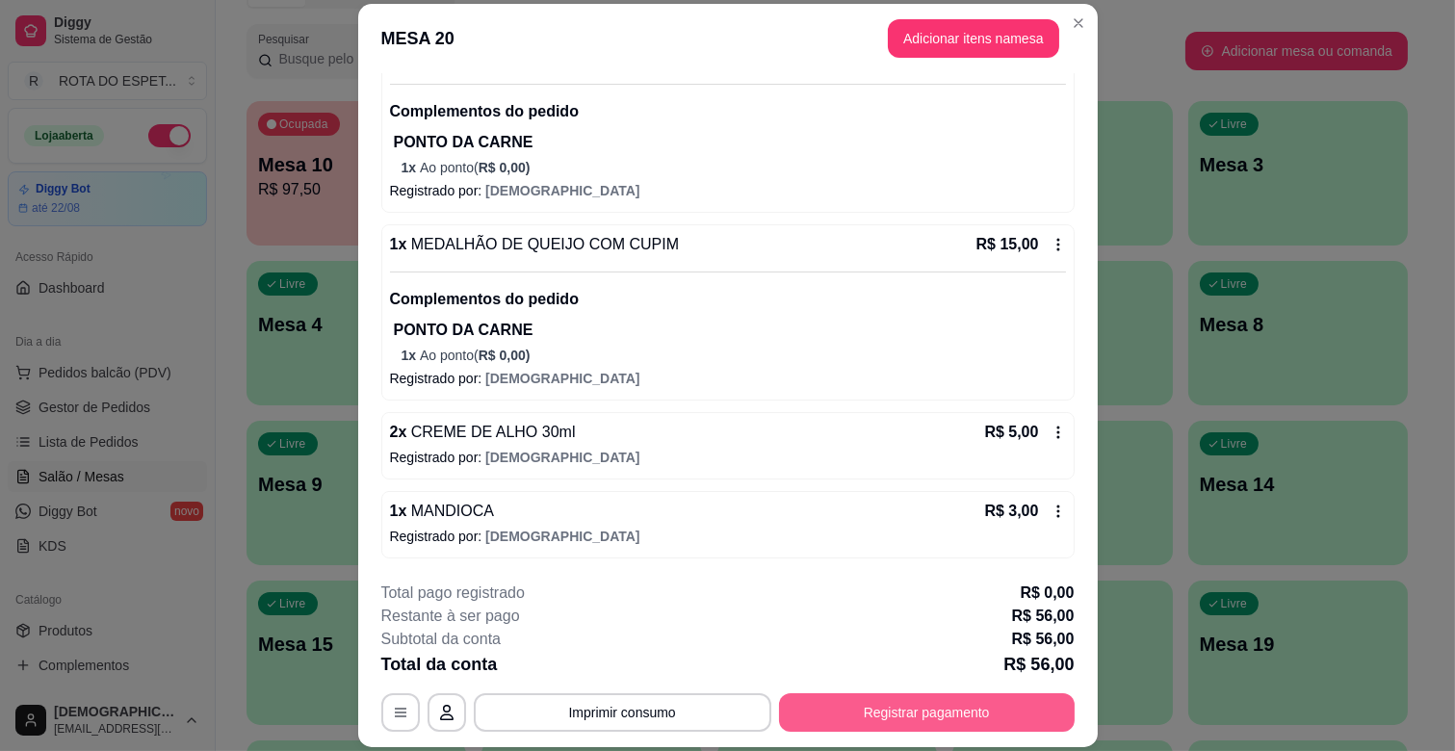
click at [900, 720] on button "Registrar pagamento" at bounding box center [927, 712] width 296 height 39
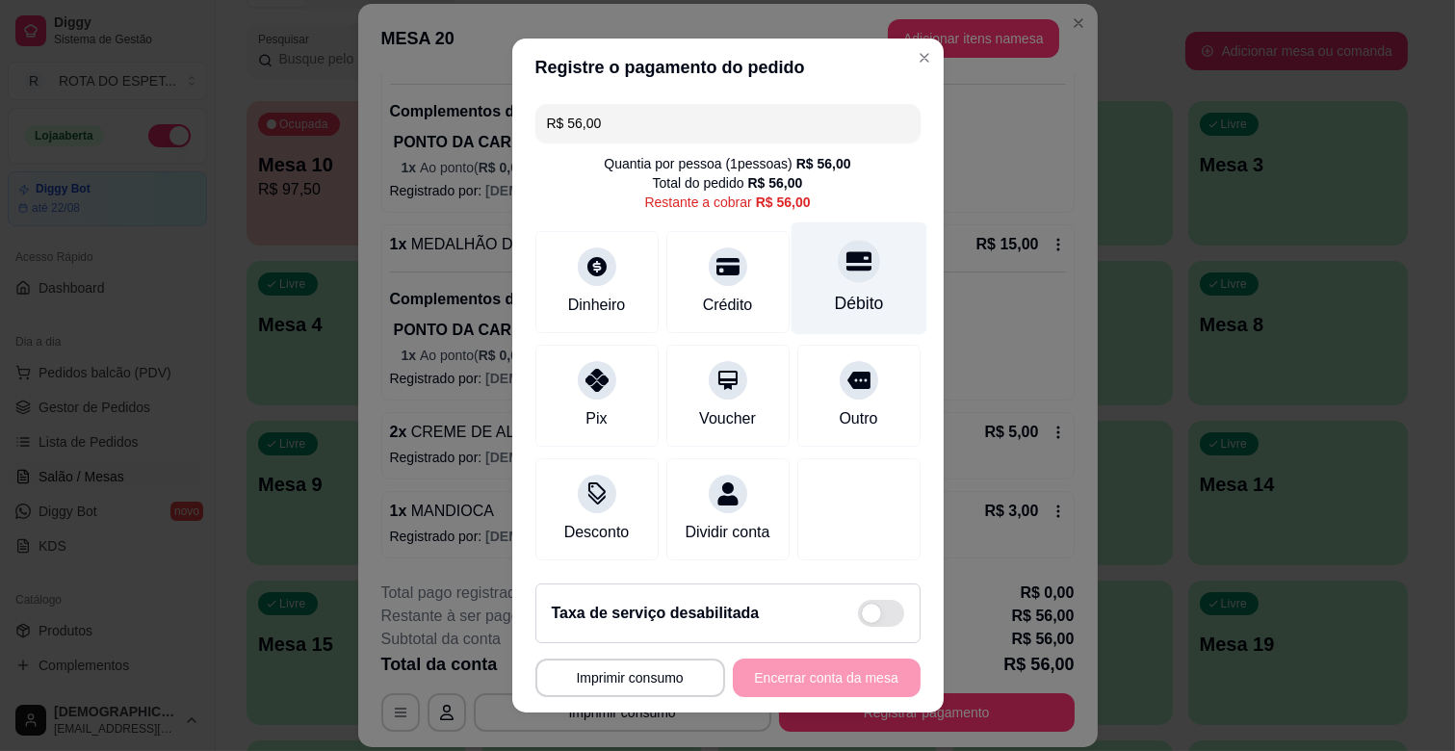
click at [841, 303] on div "Débito" at bounding box center [858, 303] width 49 height 25
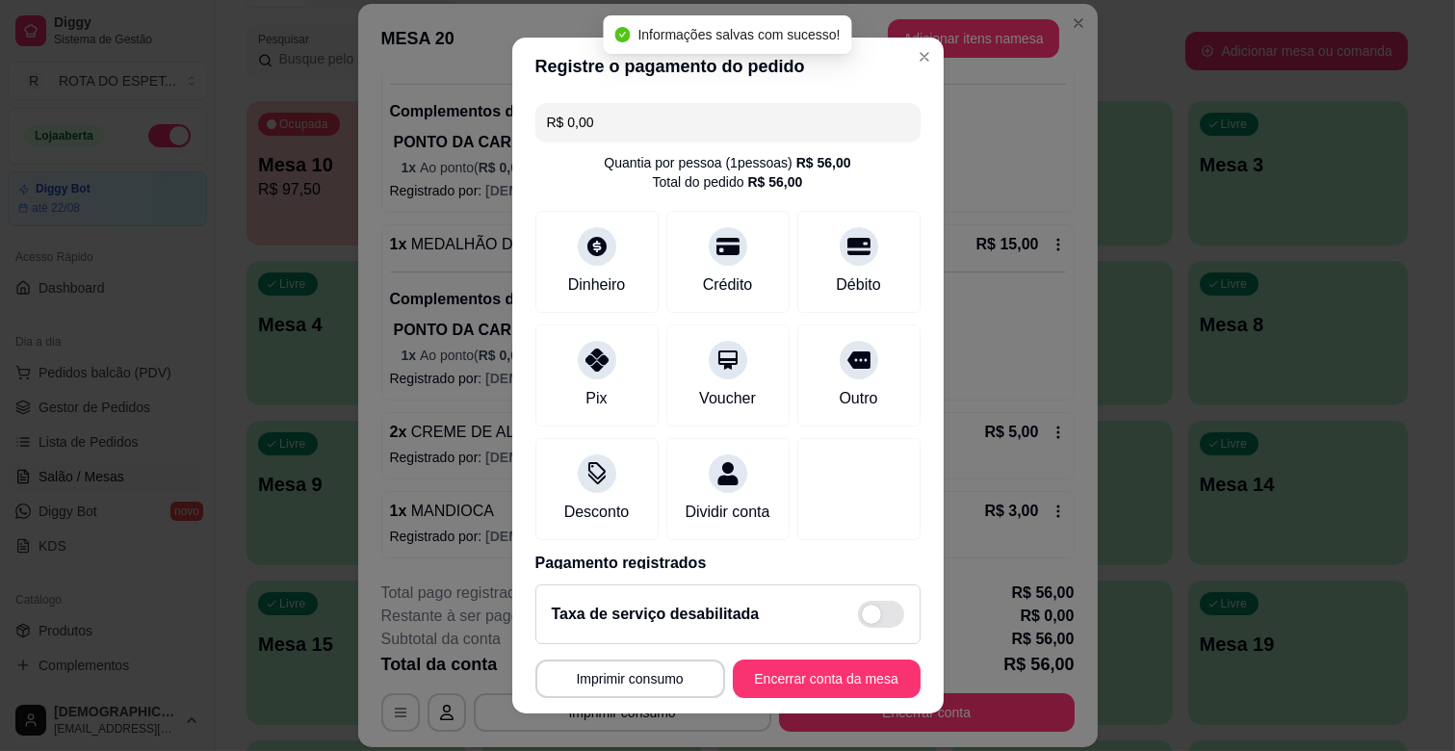
type input "R$ 0,00"
click at [830, 671] on button "Encerrar conta da mesa" at bounding box center [827, 680] width 182 height 38
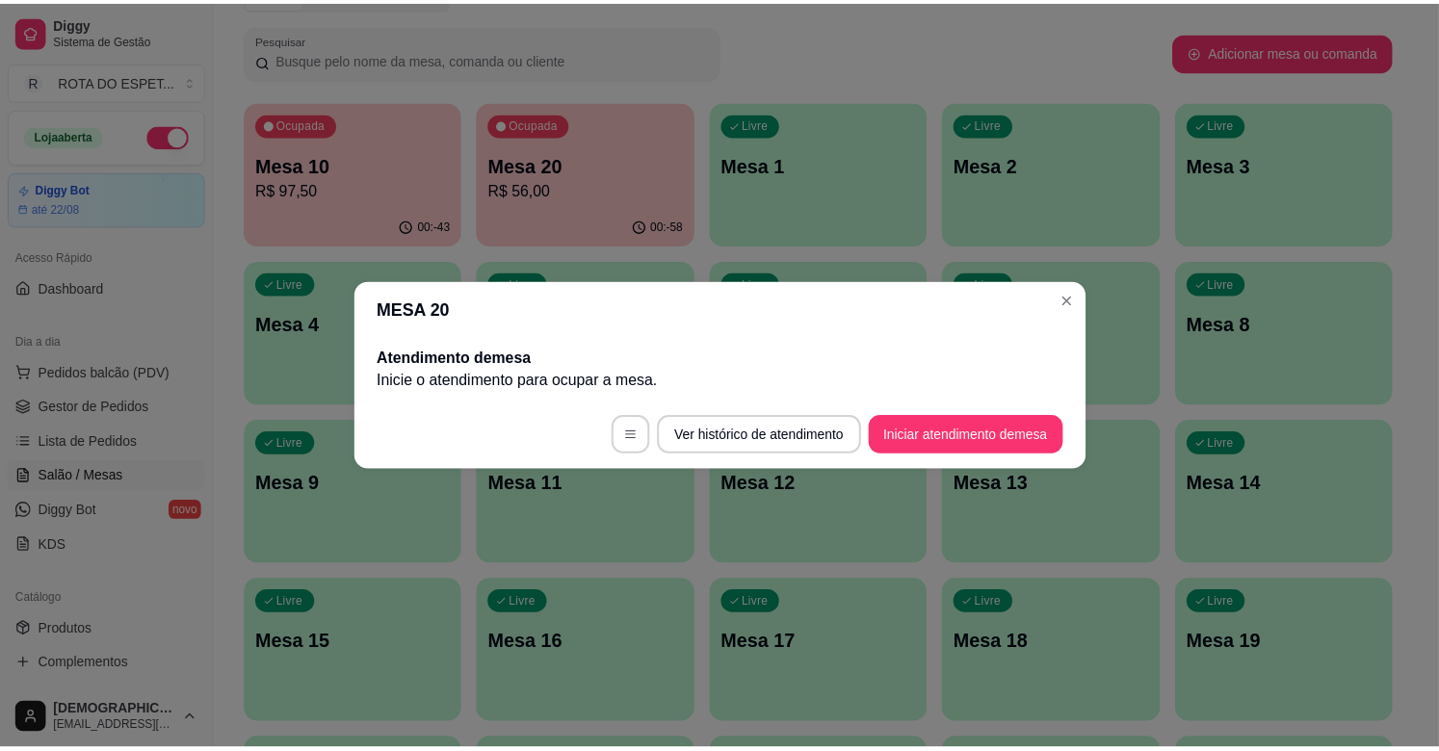
scroll to position [0, 0]
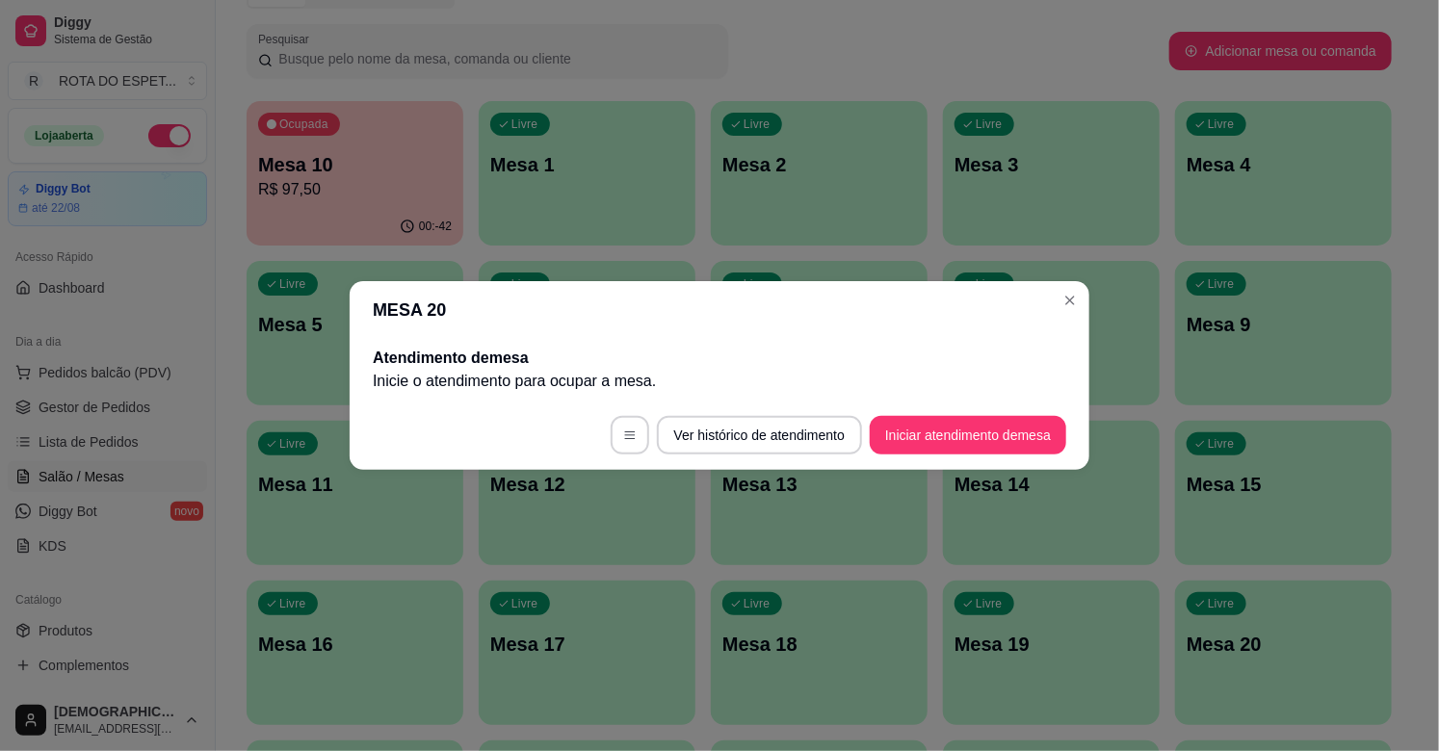
click at [129, 406] on span "Gestor de Pedidos" at bounding box center [95, 407] width 112 height 19
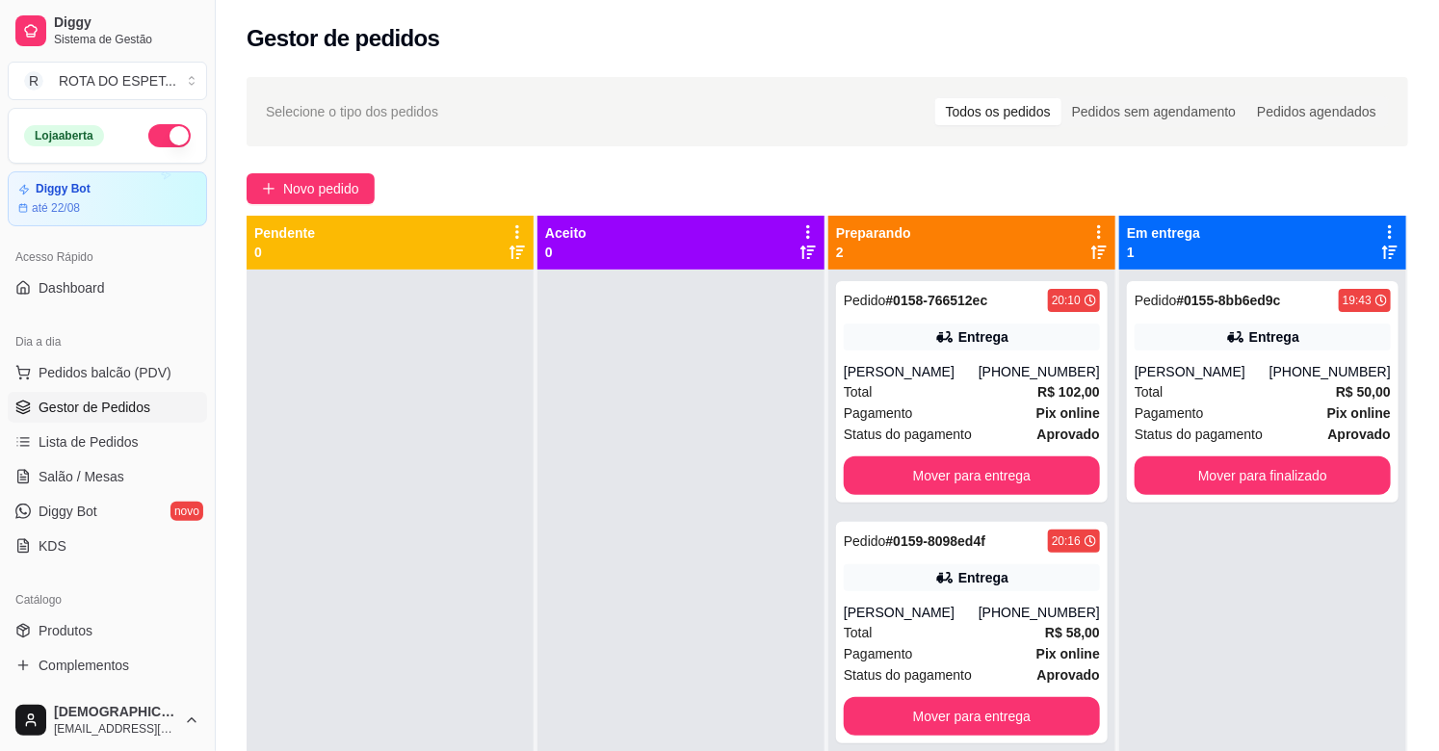
click at [447, 455] on div at bounding box center [390, 645] width 287 height 751
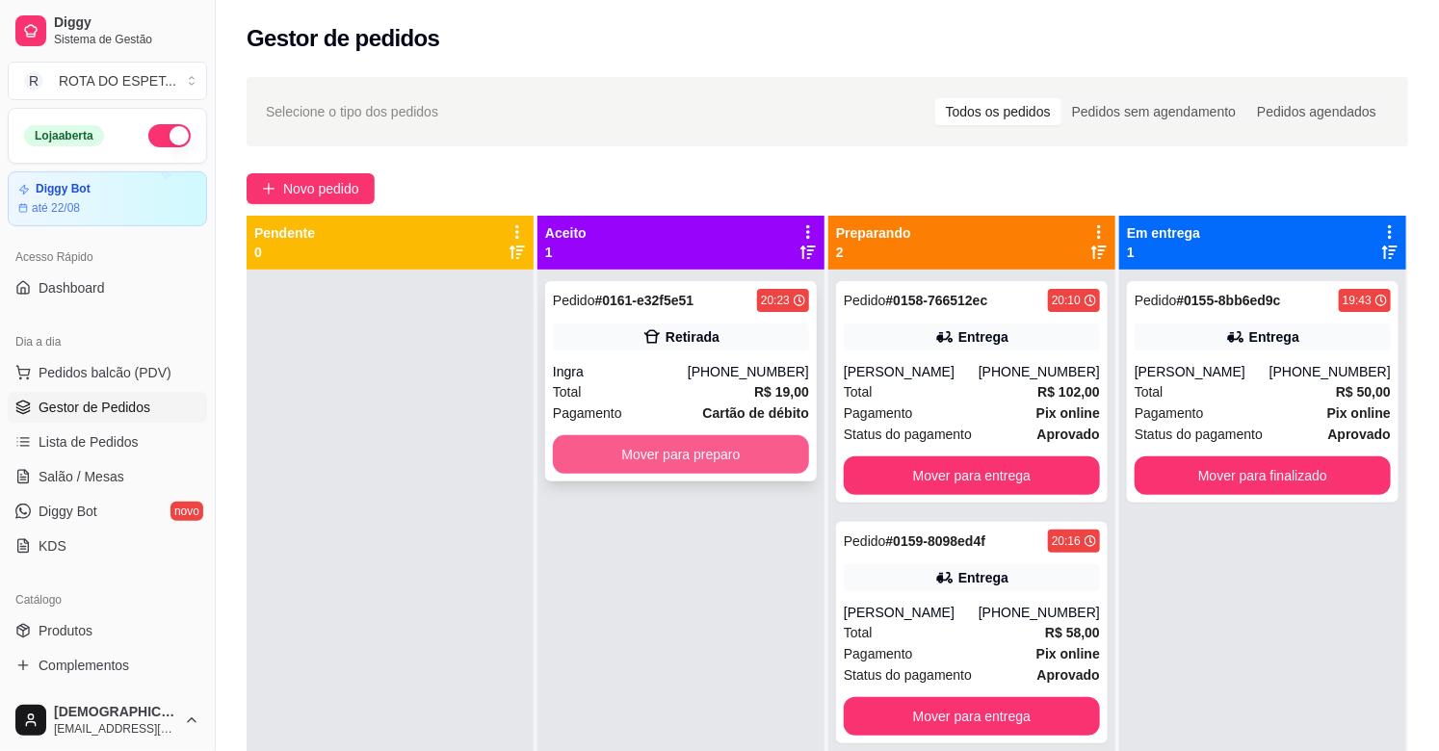
click at [636, 462] on button "Mover para preparo" at bounding box center [681, 454] width 256 height 39
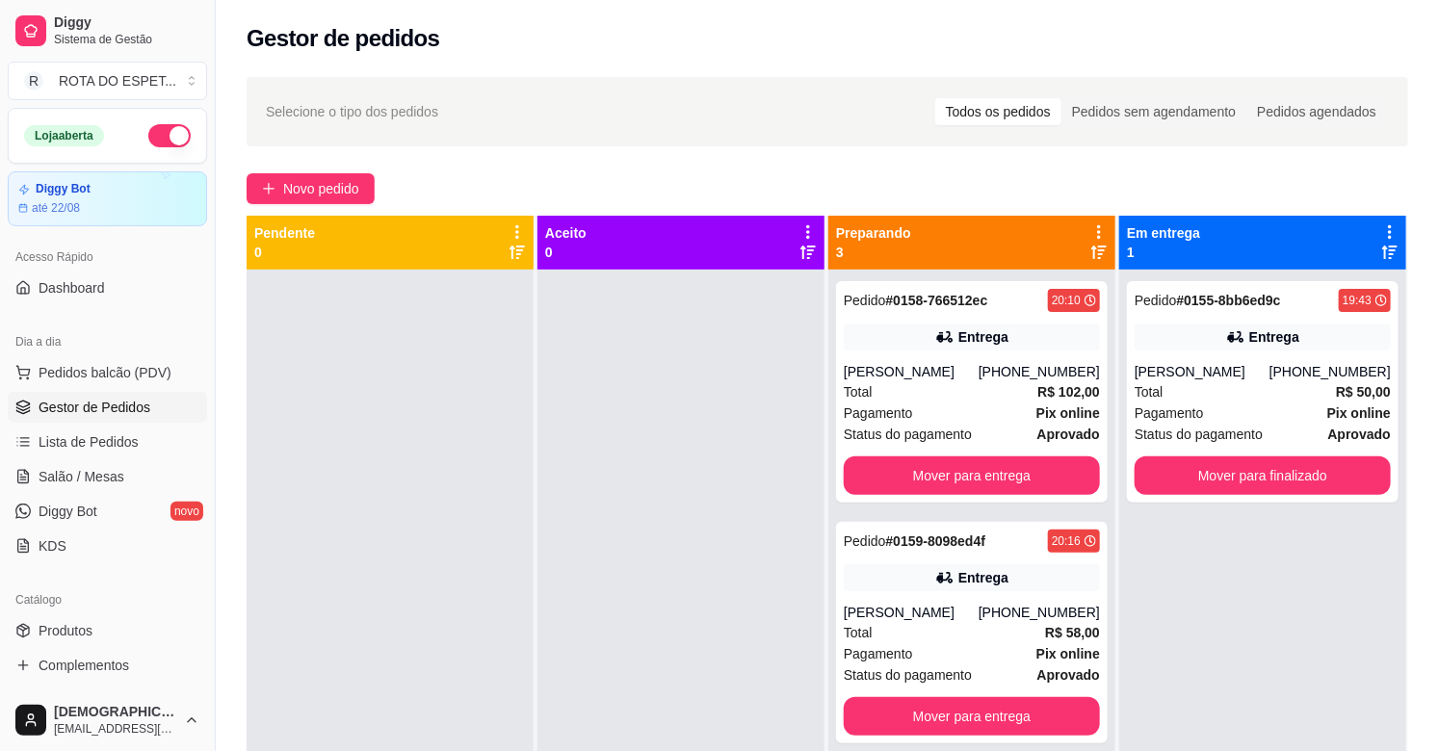
click at [608, 677] on div at bounding box center [680, 645] width 287 height 751
click at [1216, 407] on div "Pagamento Pix online" at bounding box center [1263, 413] width 256 height 21
click at [1228, 483] on button "Mover para finalizado" at bounding box center [1263, 476] width 256 height 39
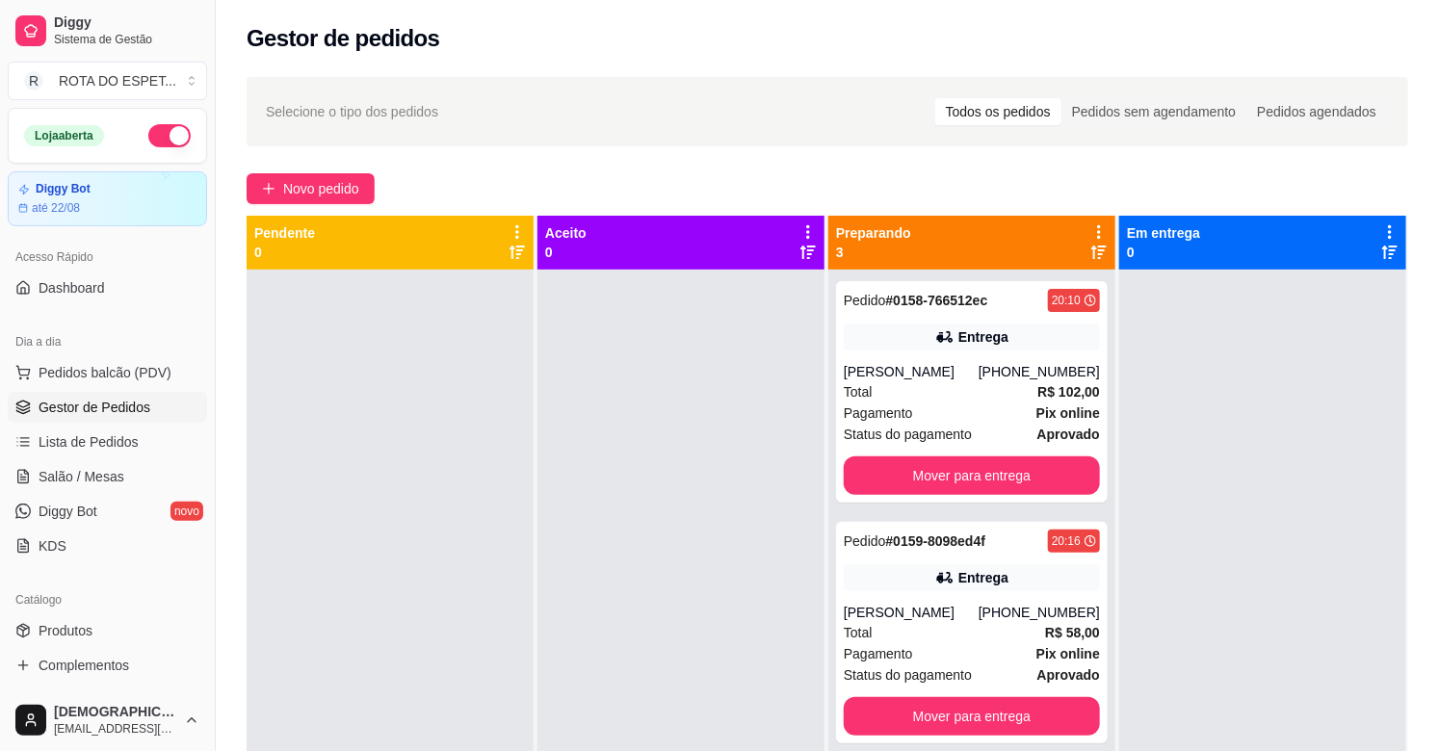
click at [618, 569] on div at bounding box center [680, 645] width 287 height 751
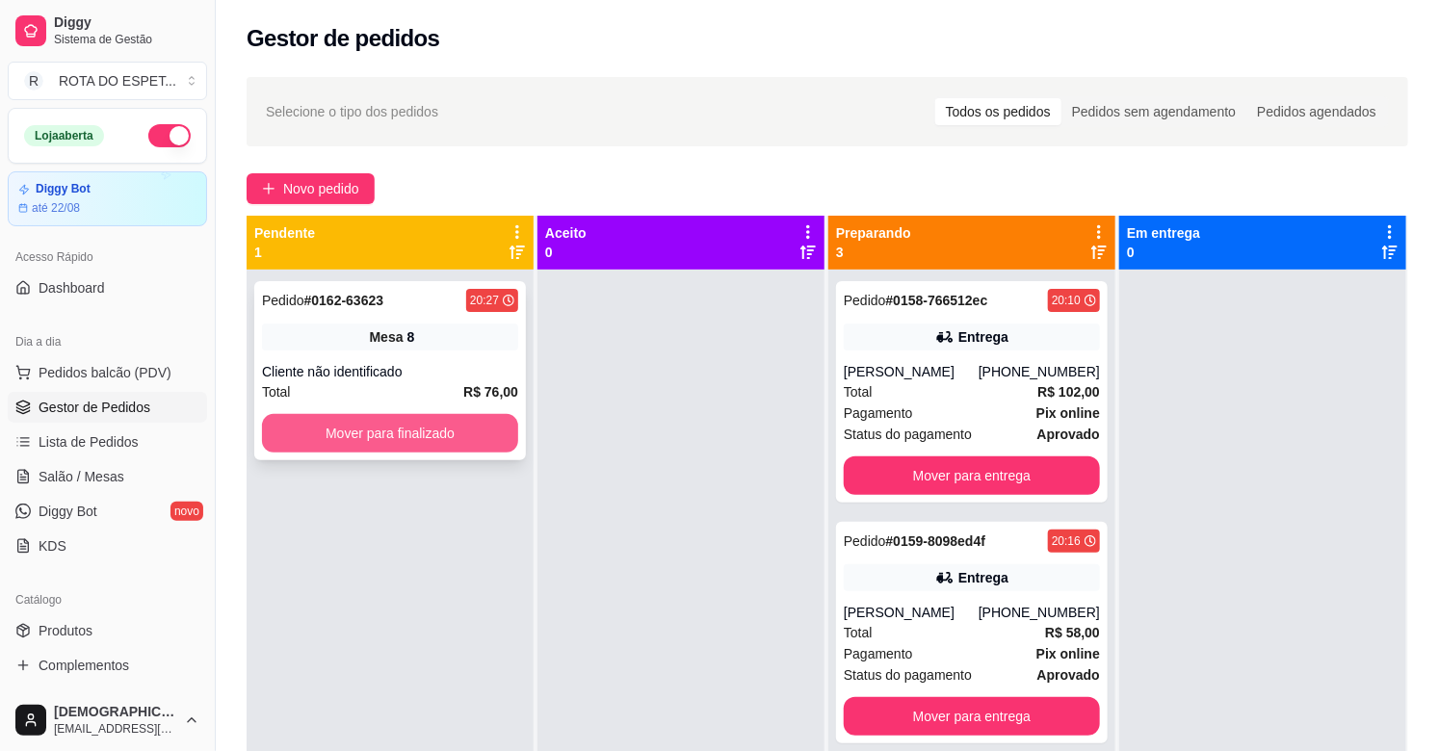
click at [354, 438] on button "Mover para finalizado" at bounding box center [390, 433] width 256 height 39
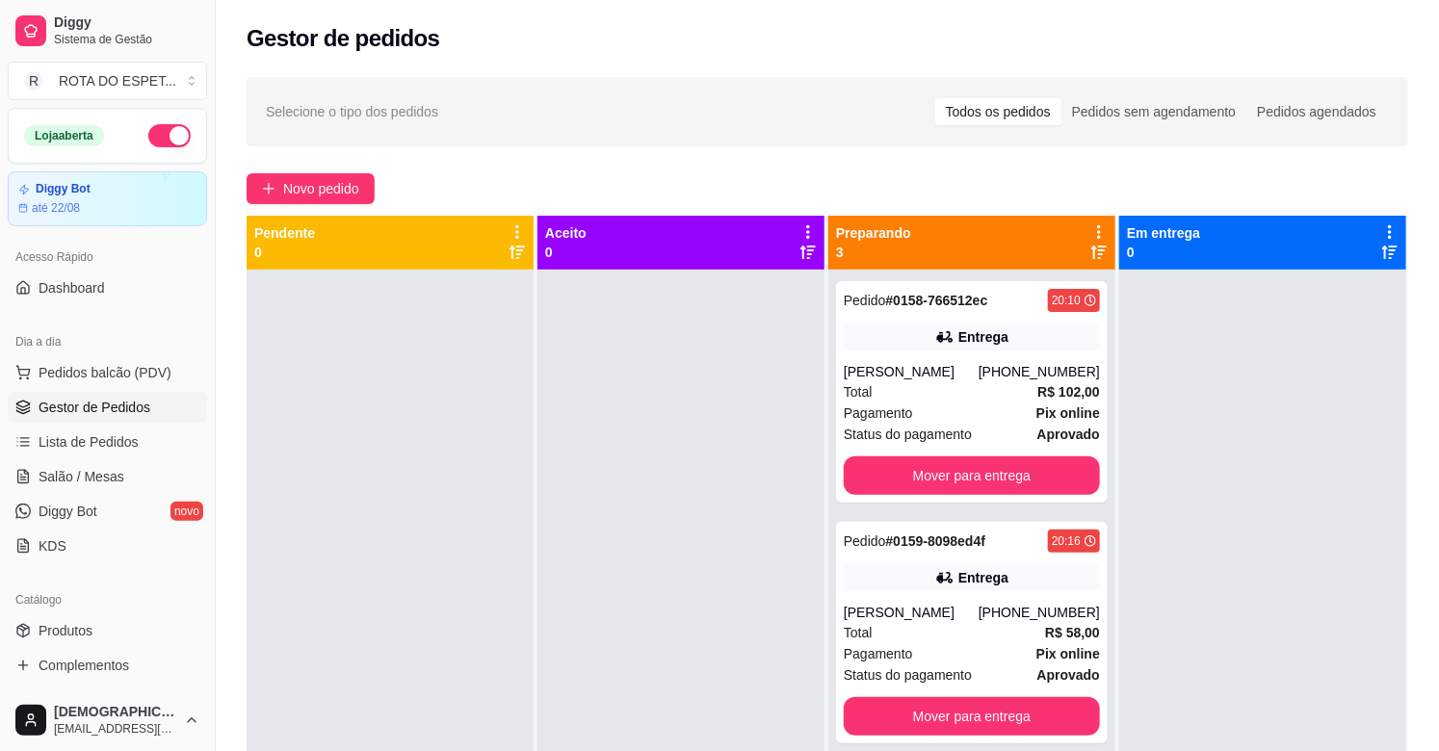
click at [633, 655] on div at bounding box center [680, 645] width 287 height 751
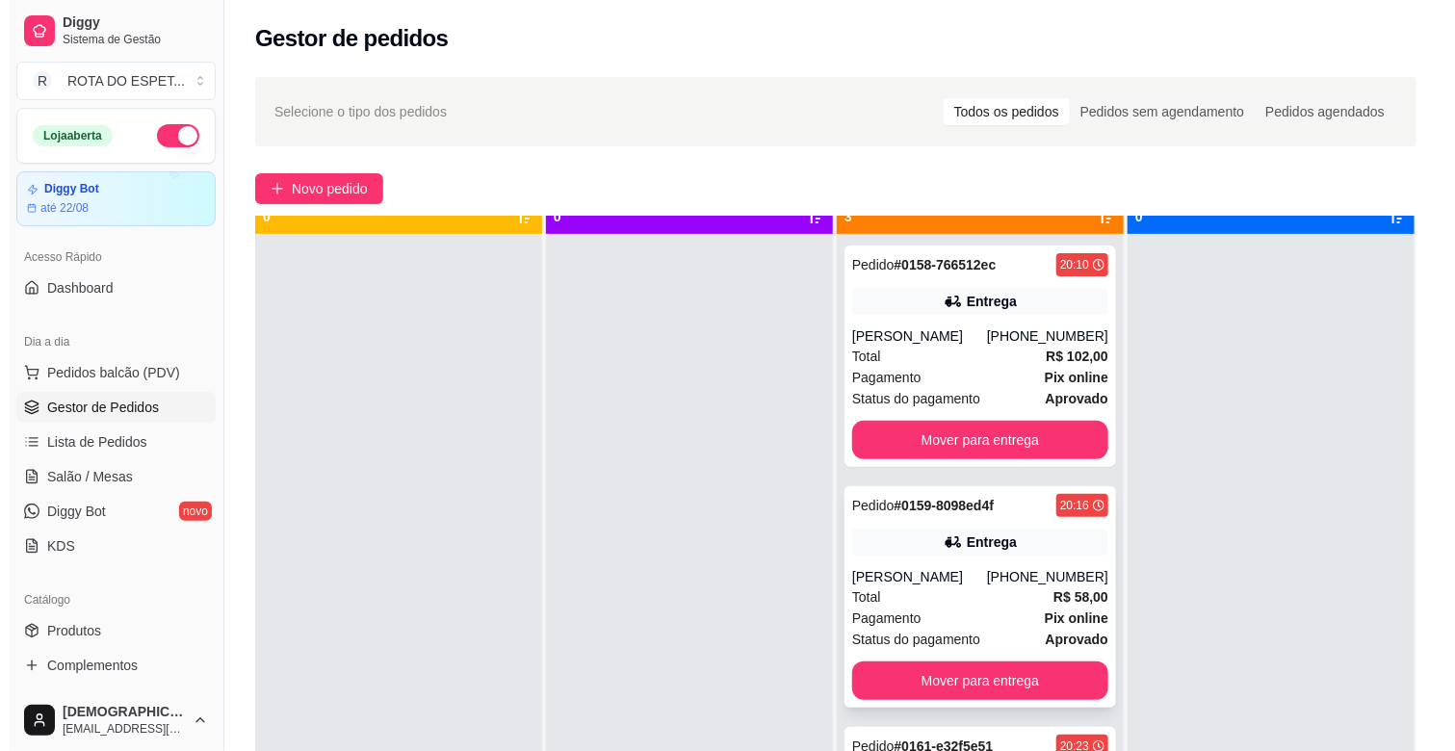
scroll to position [53, 0]
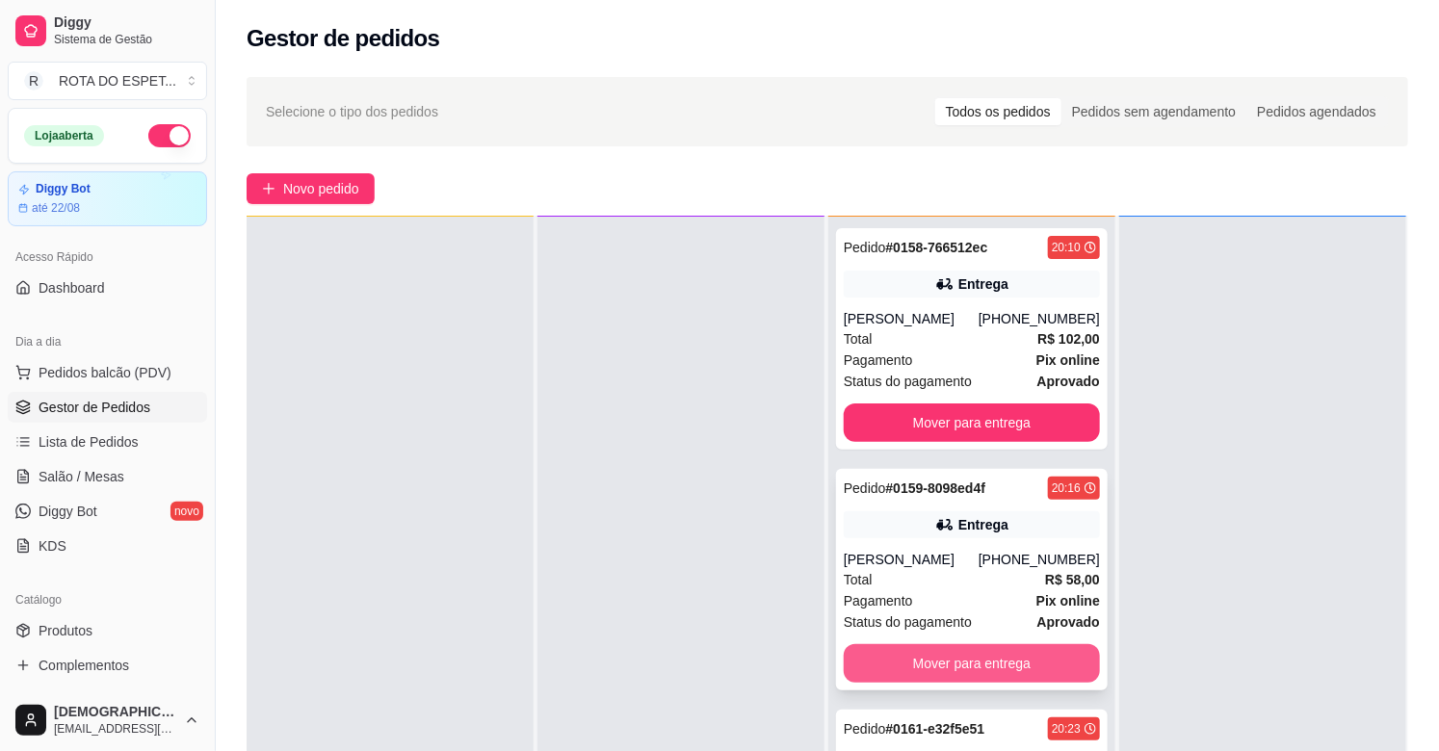
click at [1005, 652] on button "Mover para entrega" at bounding box center [972, 663] width 256 height 39
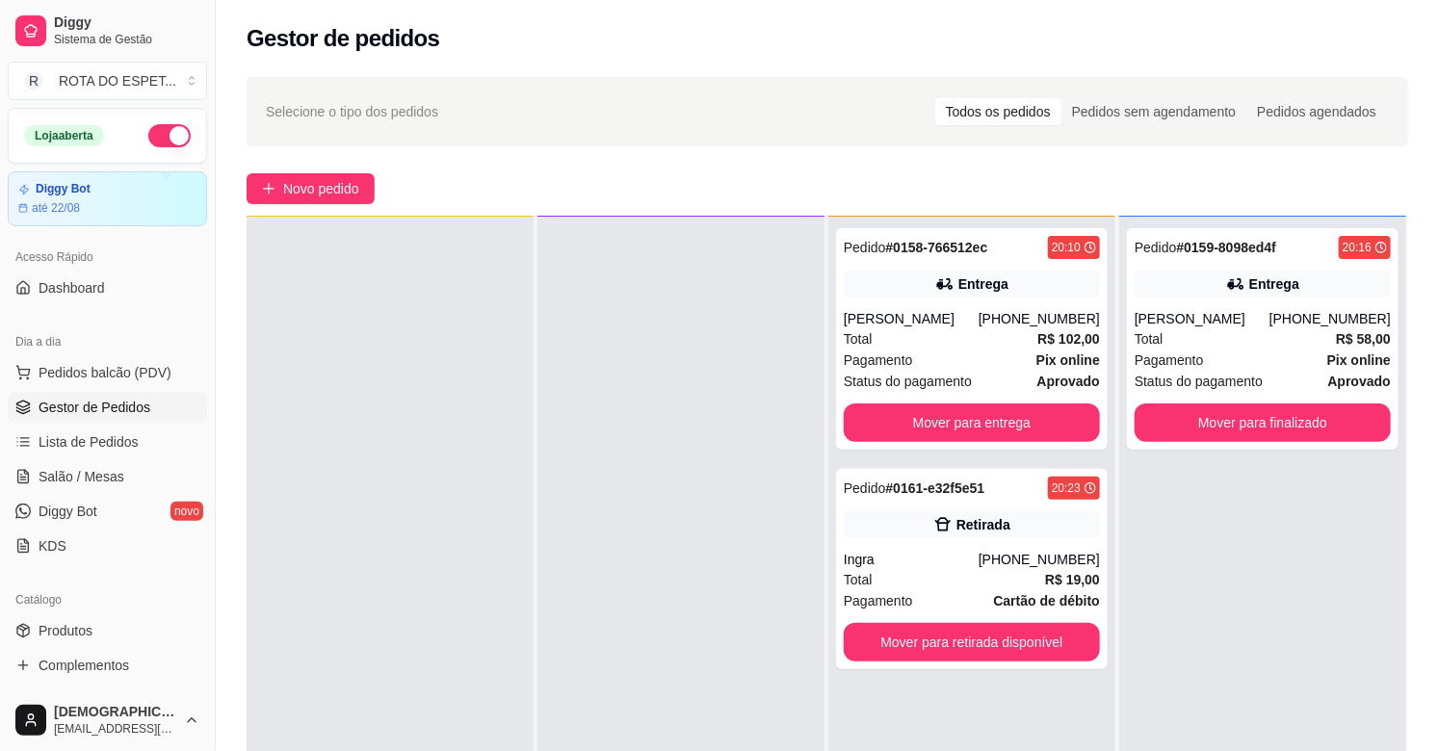
click at [629, 598] on div at bounding box center [680, 592] width 287 height 751
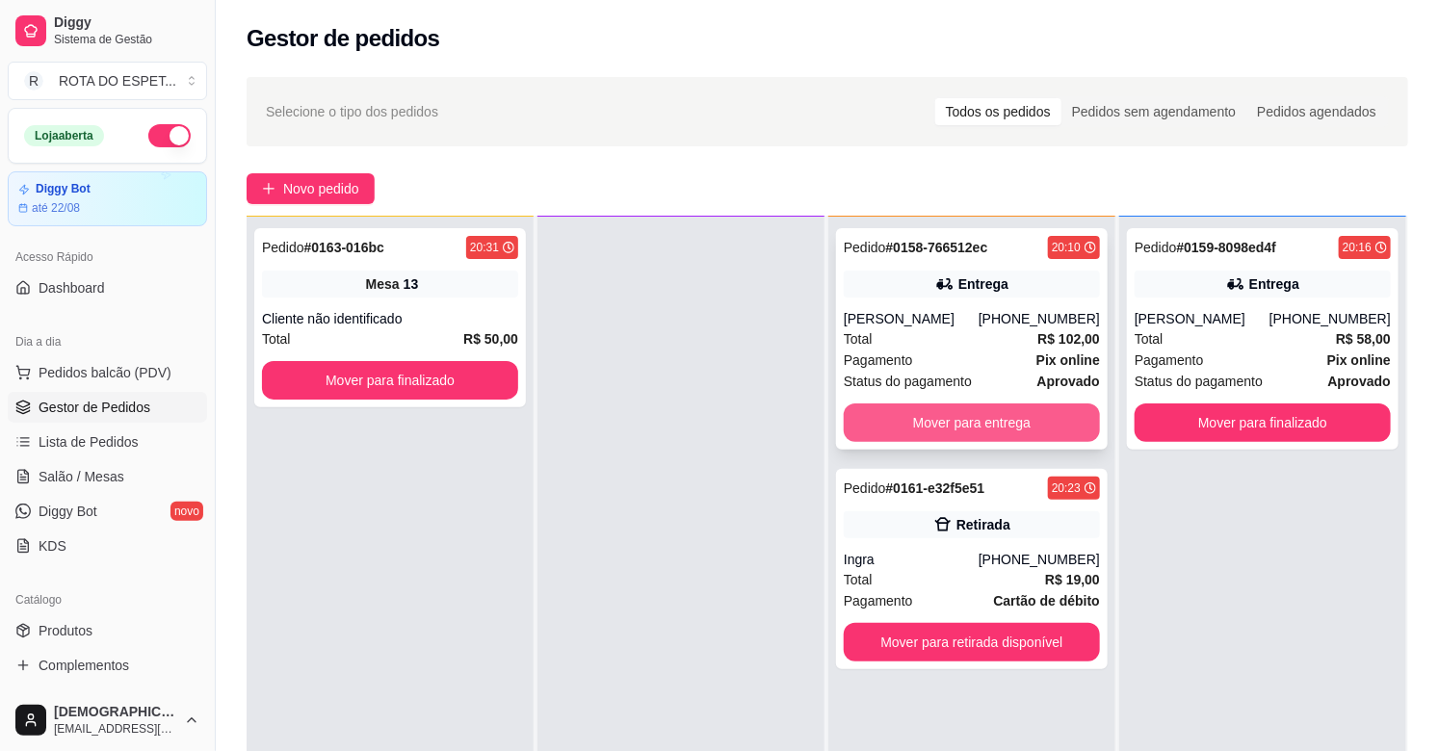
click at [1046, 421] on button "Mover para entrega" at bounding box center [972, 423] width 256 height 39
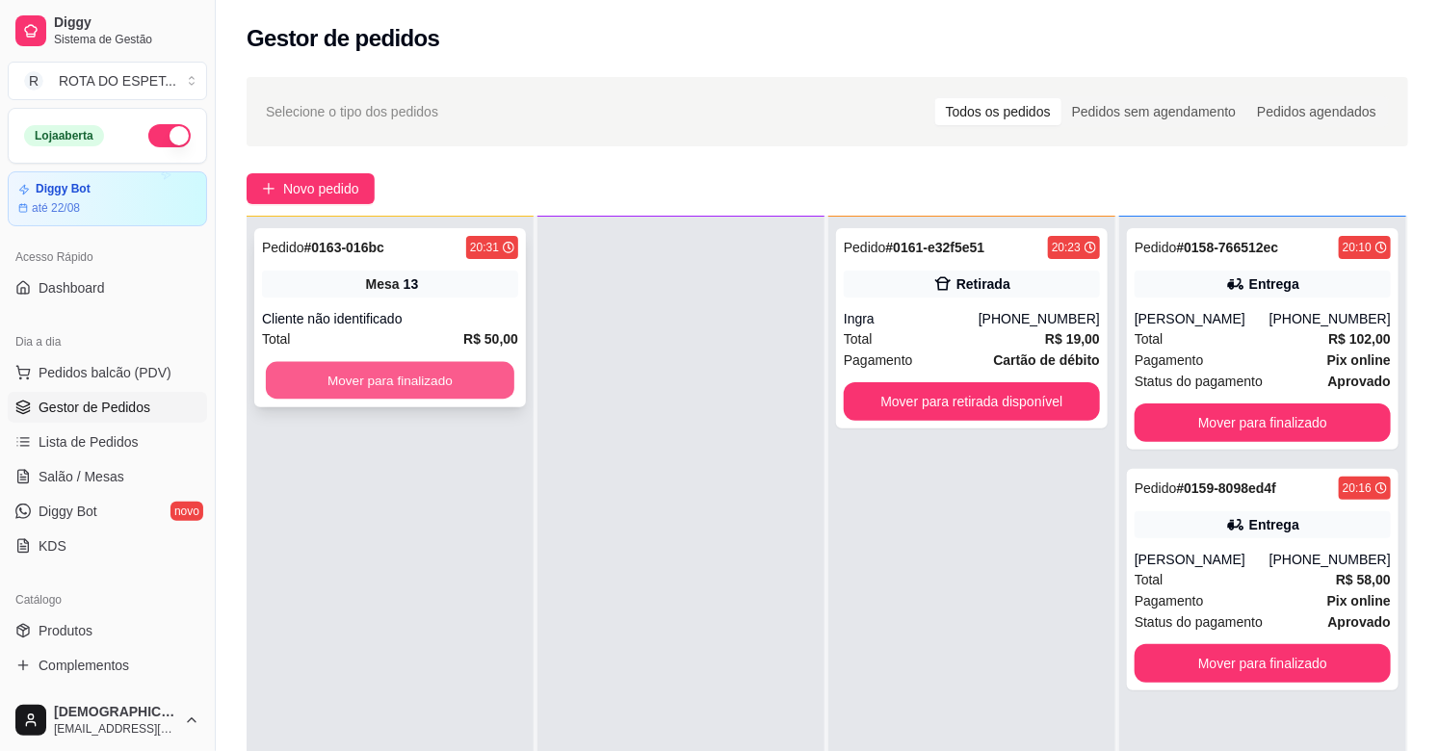
click at [447, 374] on button "Mover para finalizado" at bounding box center [390, 381] width 248 height 38
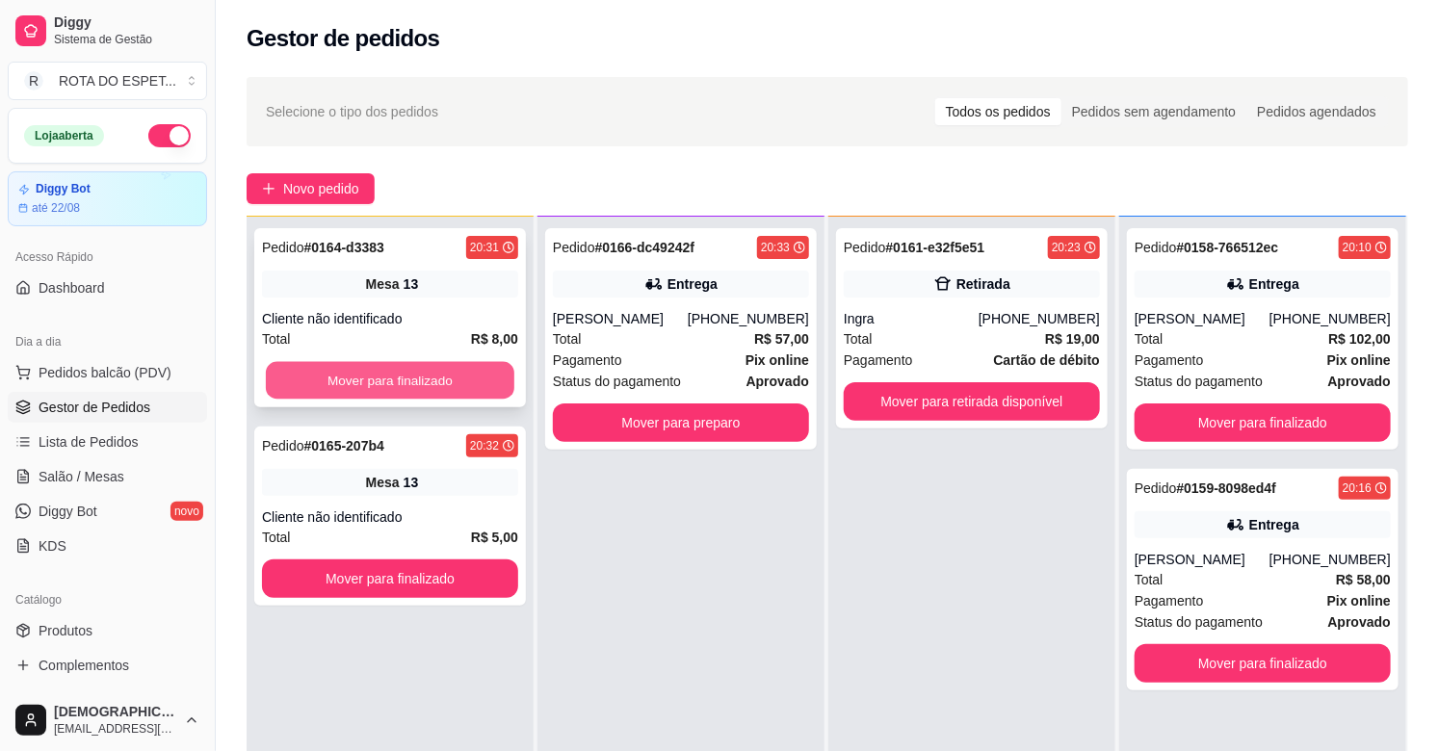
click at [440, 389] on button "Mover para finalizado" at bounding box center [390, 381] width 248 height 38
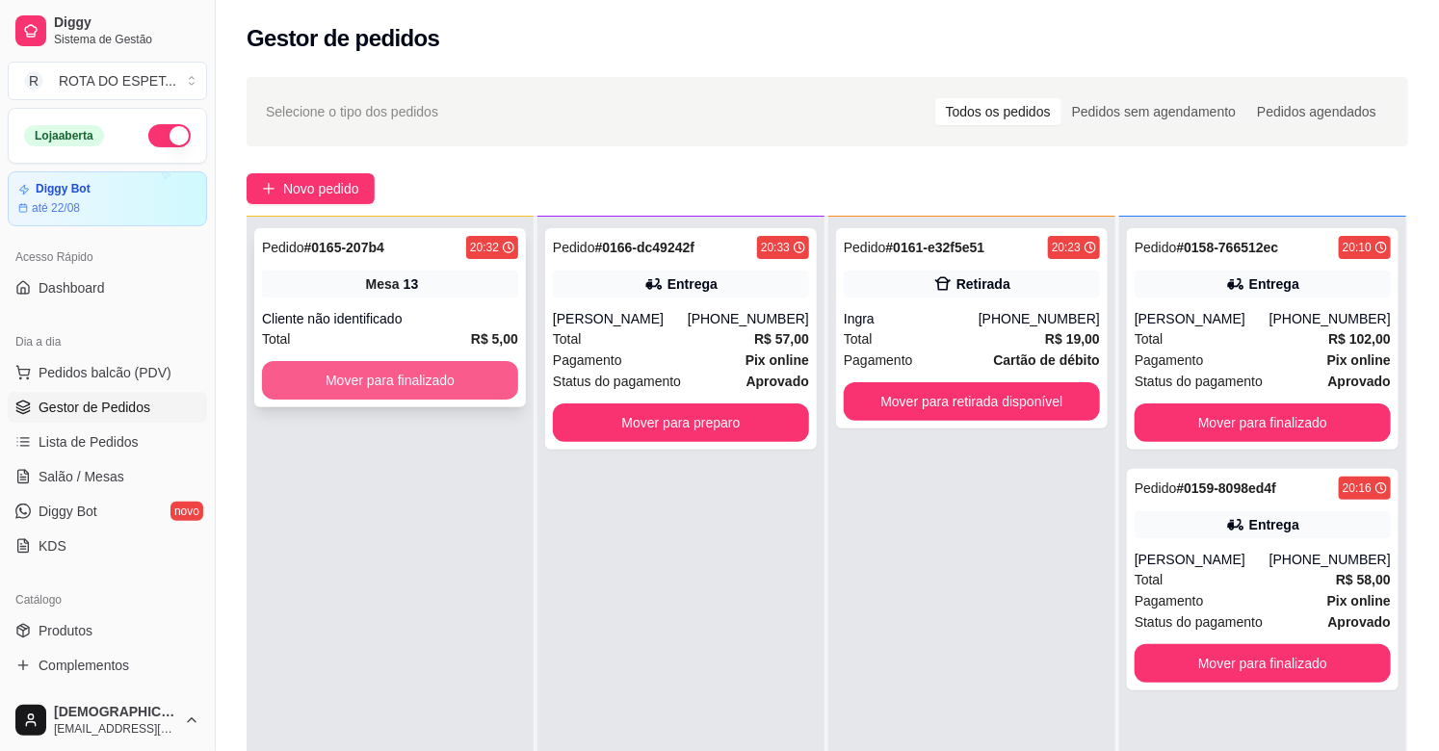
click at [435, 386] on button "Mover para finalizado" at bounding box center [390, 380] width 256 height 39
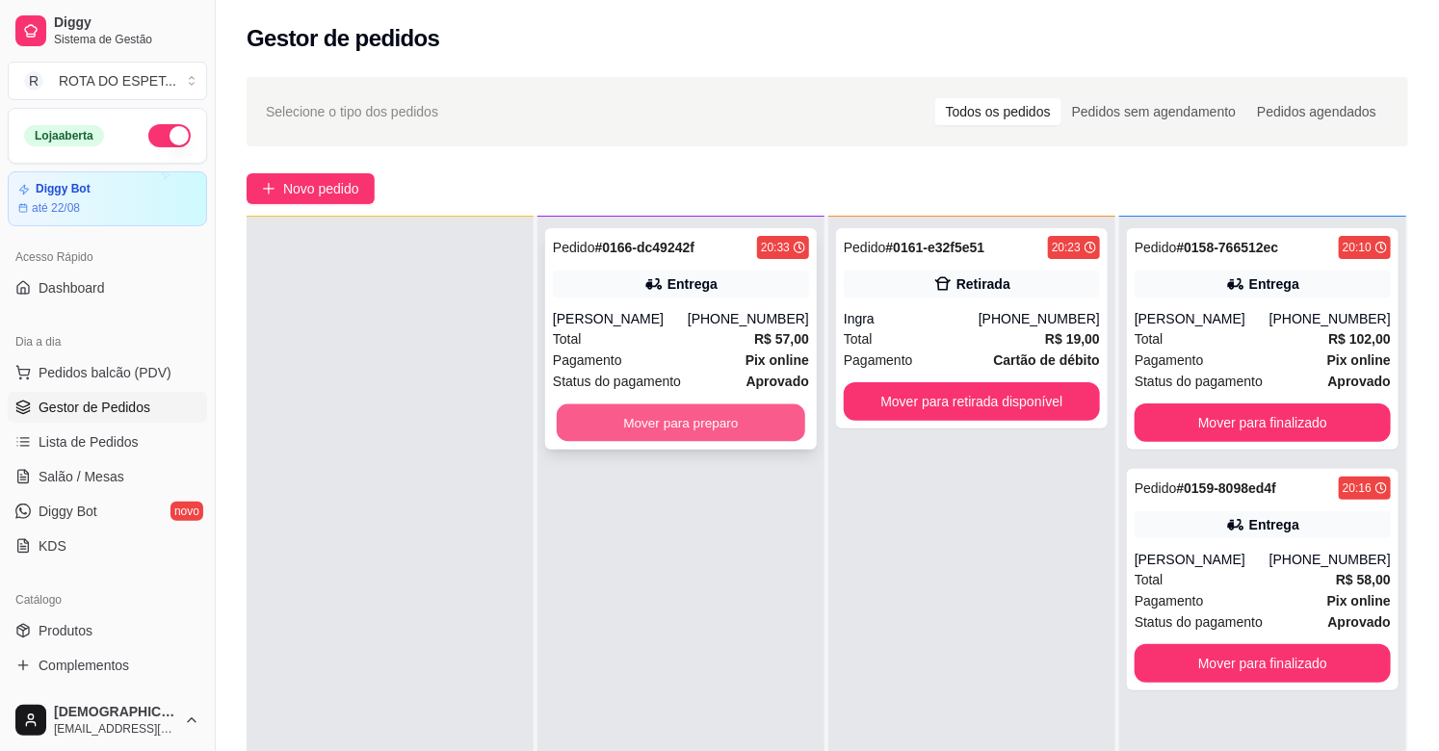
click at [715, 430] on button "Mover para preparo" at bounding box center [681, 423] width 248 height 38
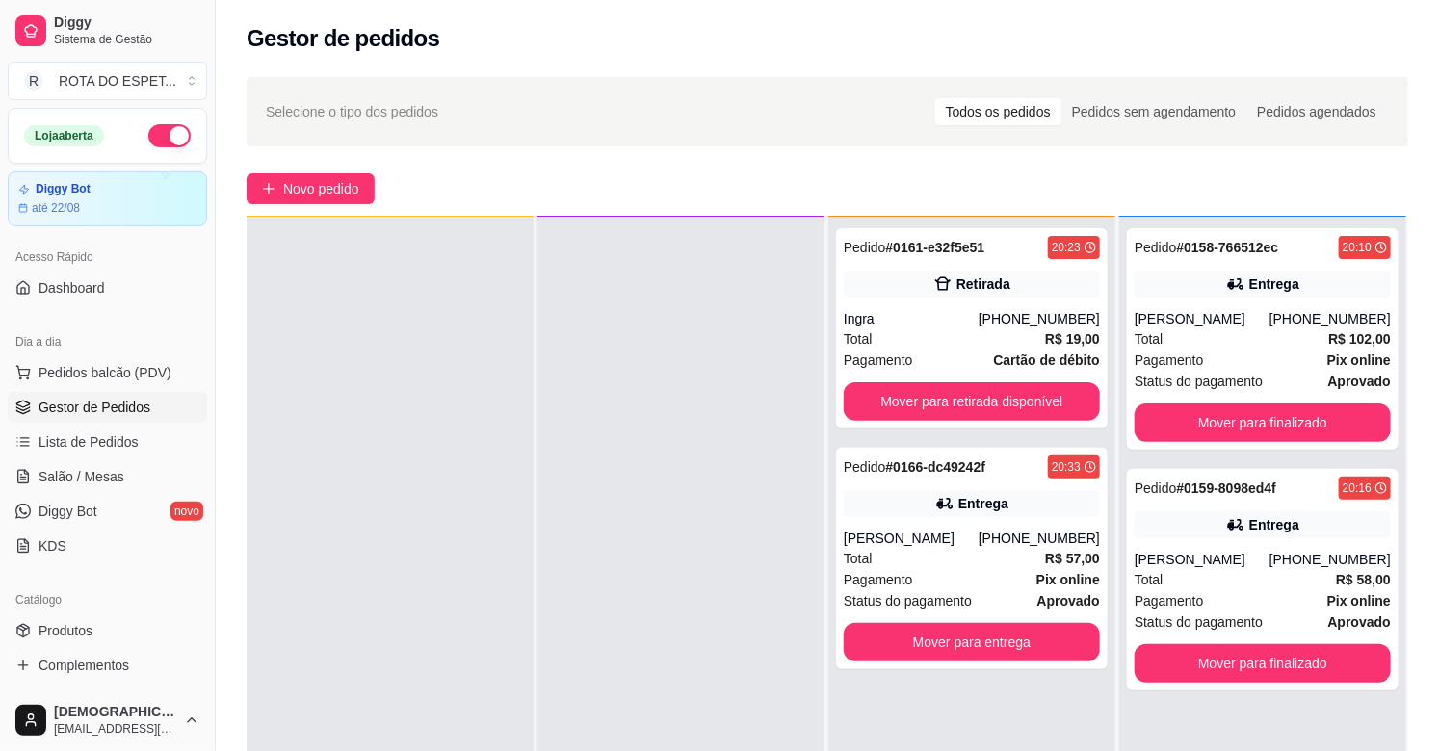
click at [666, 578] on div at bounding box center [680, 592] width 287 height 751
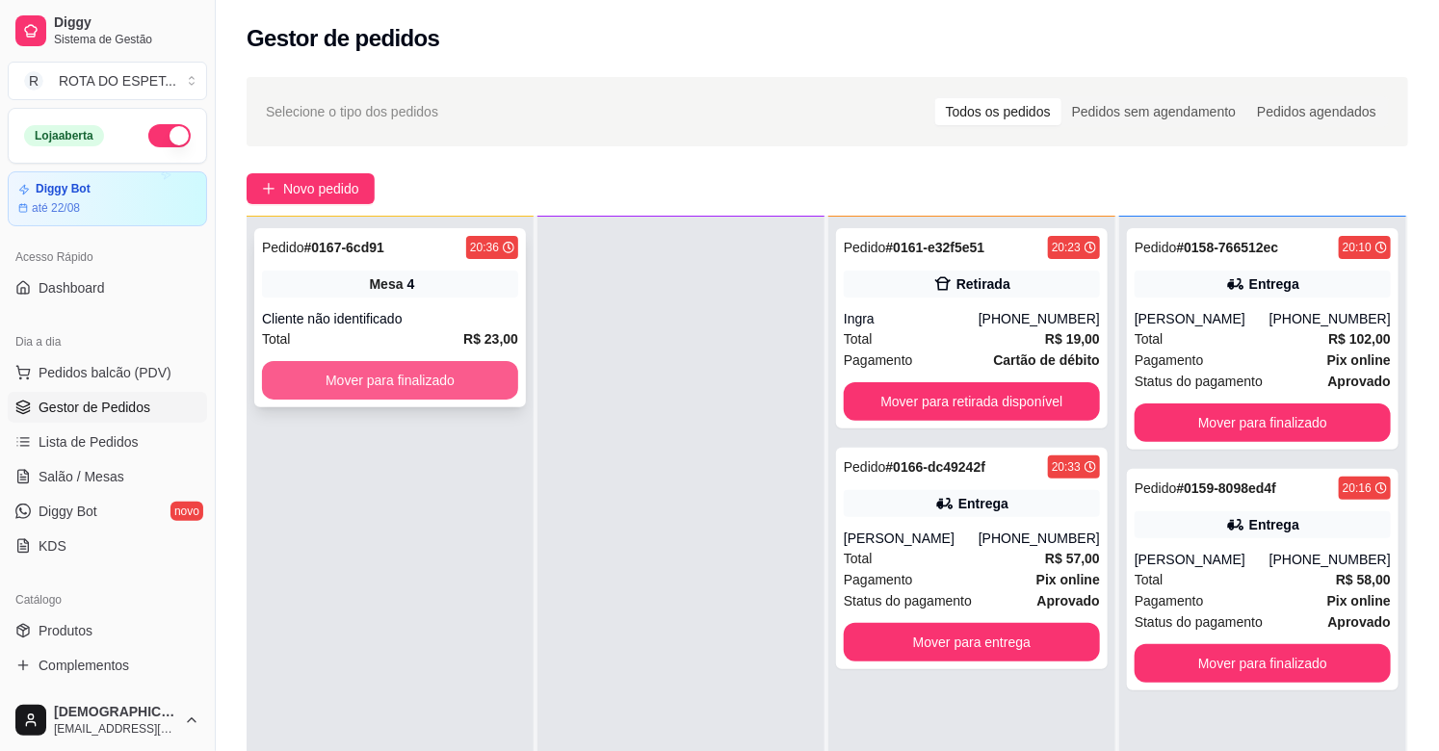
click at [419, 377] on button "Mover para finalizado" at bounding box center [390, 380] width 256 height 39
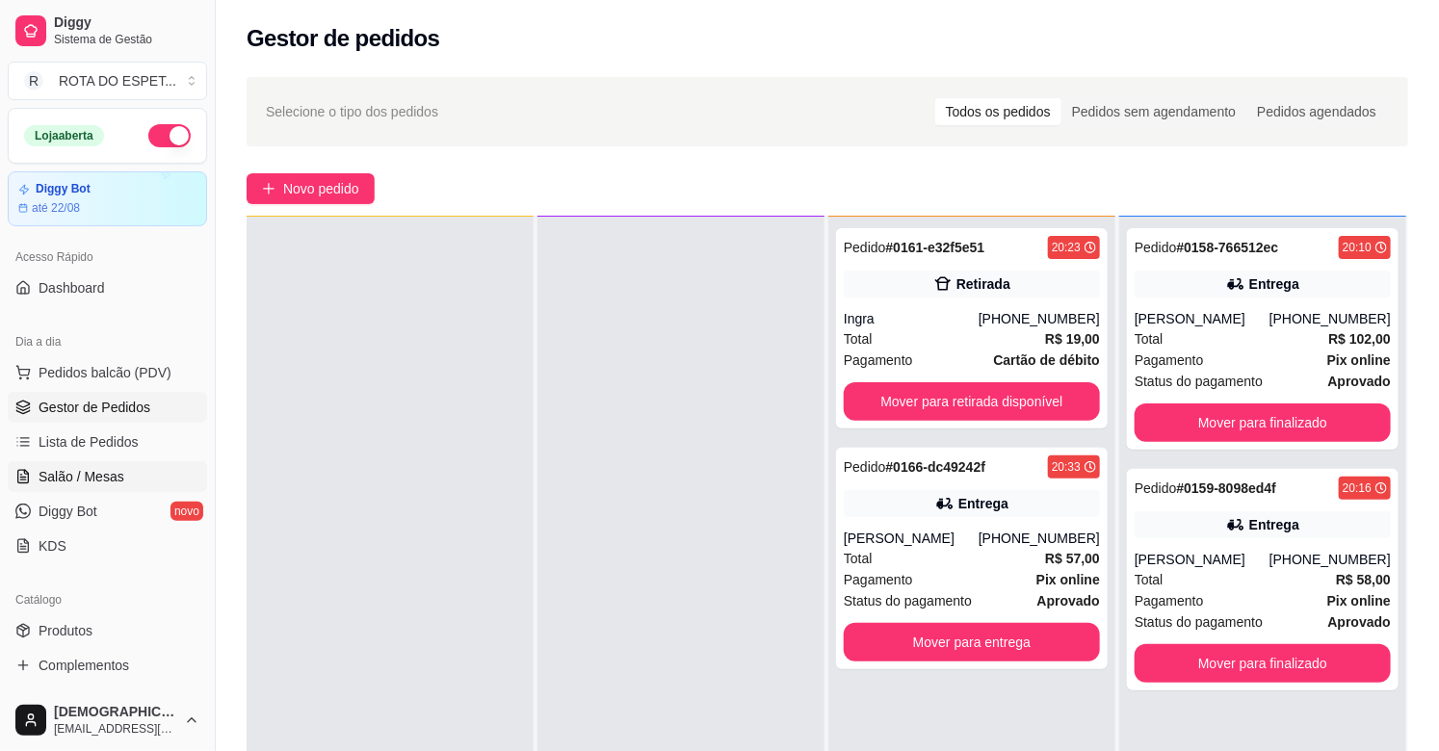
click at [83, 473] on span "Salão / Mesas" at bounding box center [82, 476] width 86 height 19
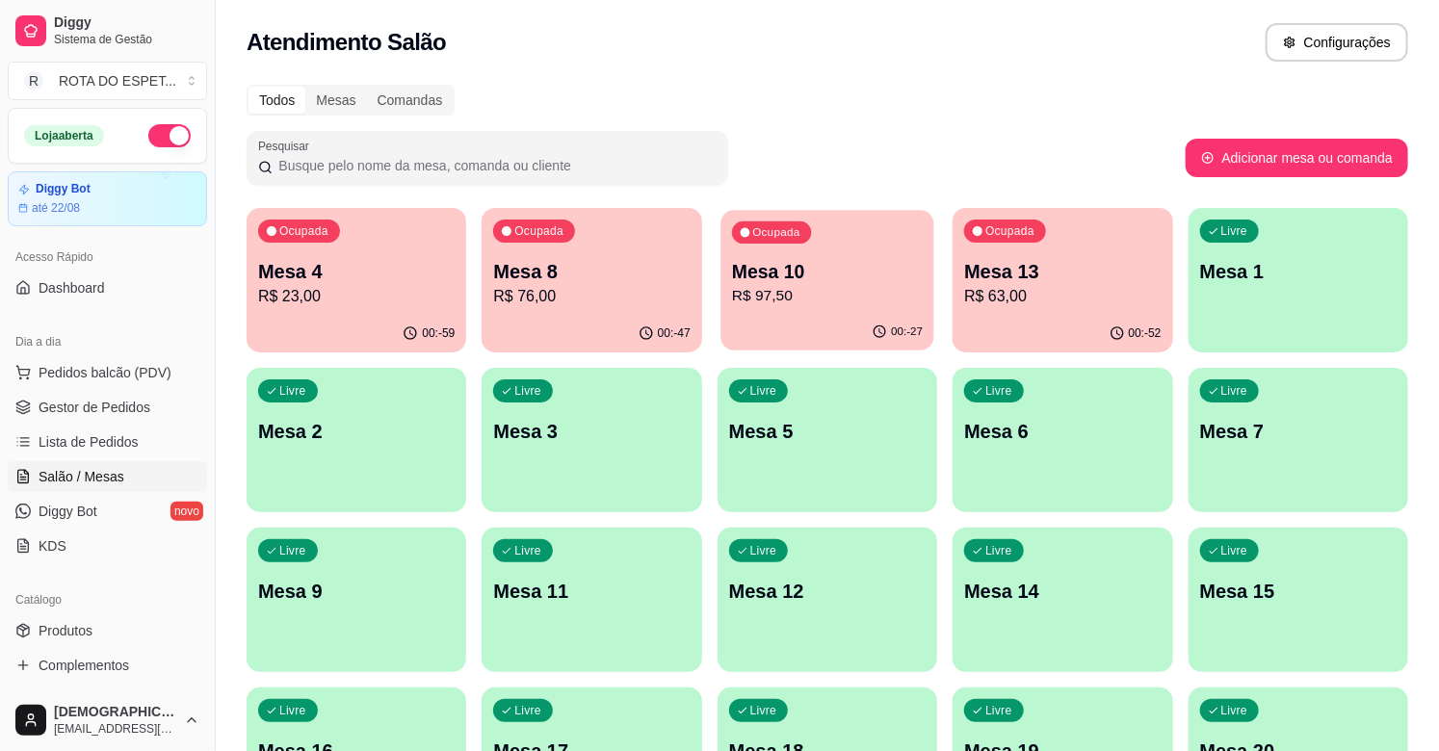
click at [787, 284] on div "Mesa 10 R$ 97,50" at bounding box center [827, 283] width 191 height 48
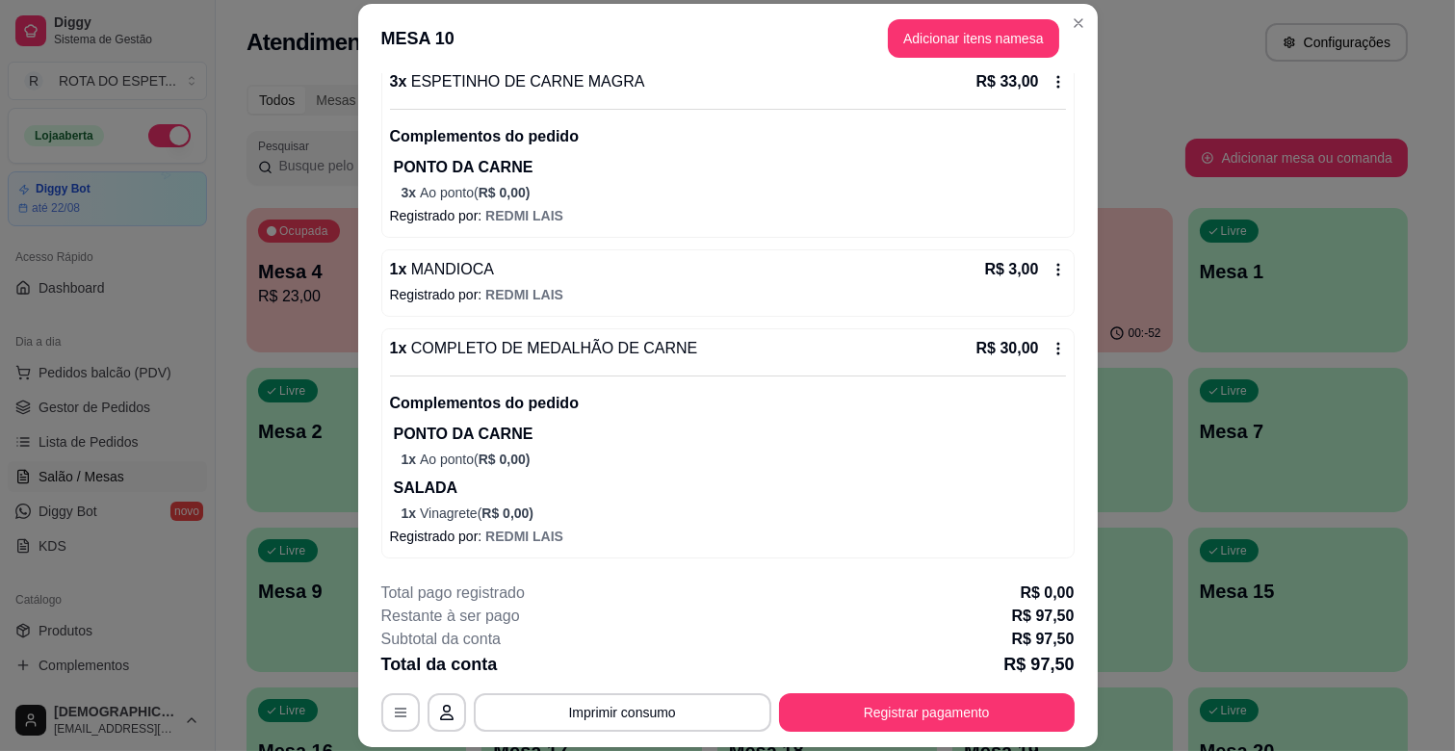
scroll to position [58, 0]
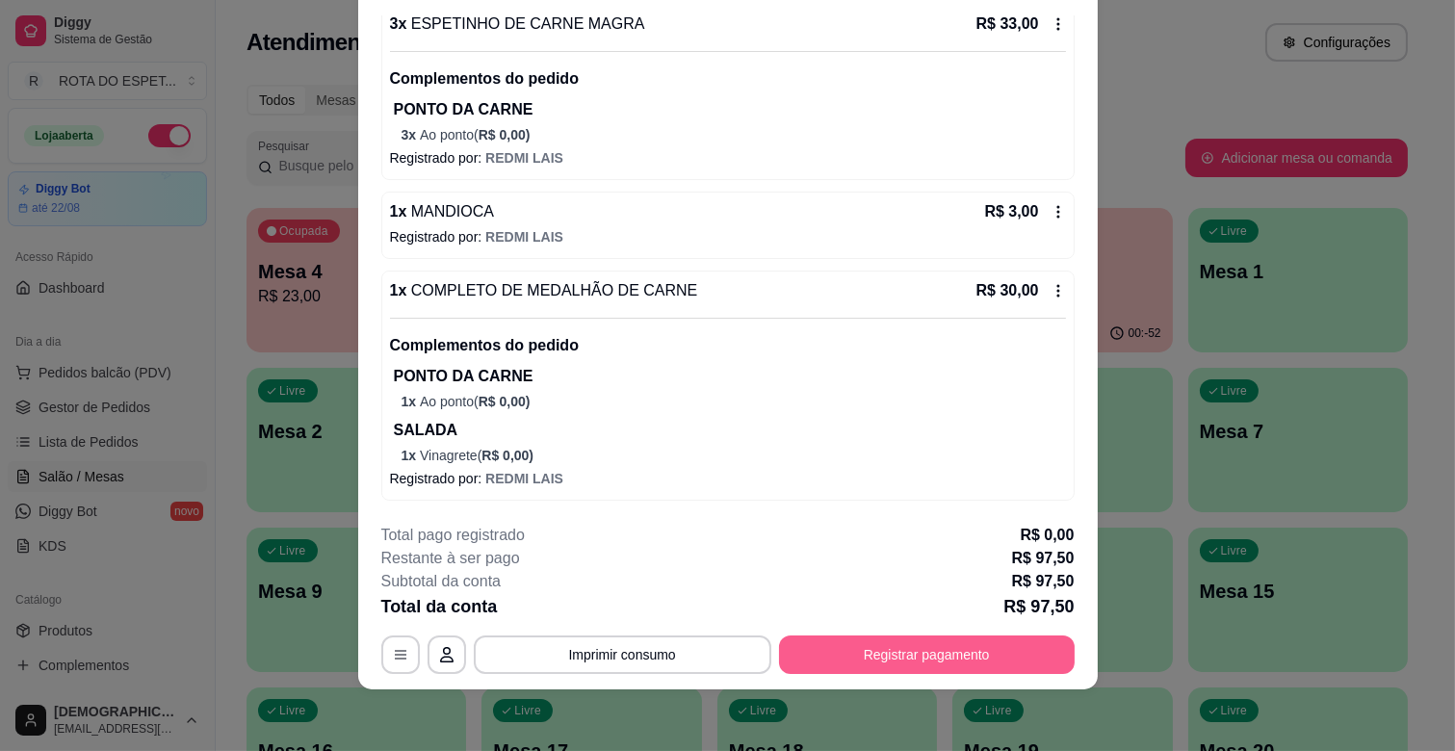
click at [896, 666] on button "Registrar pagamento" at bounding box center [927, 655] width 296 height 39
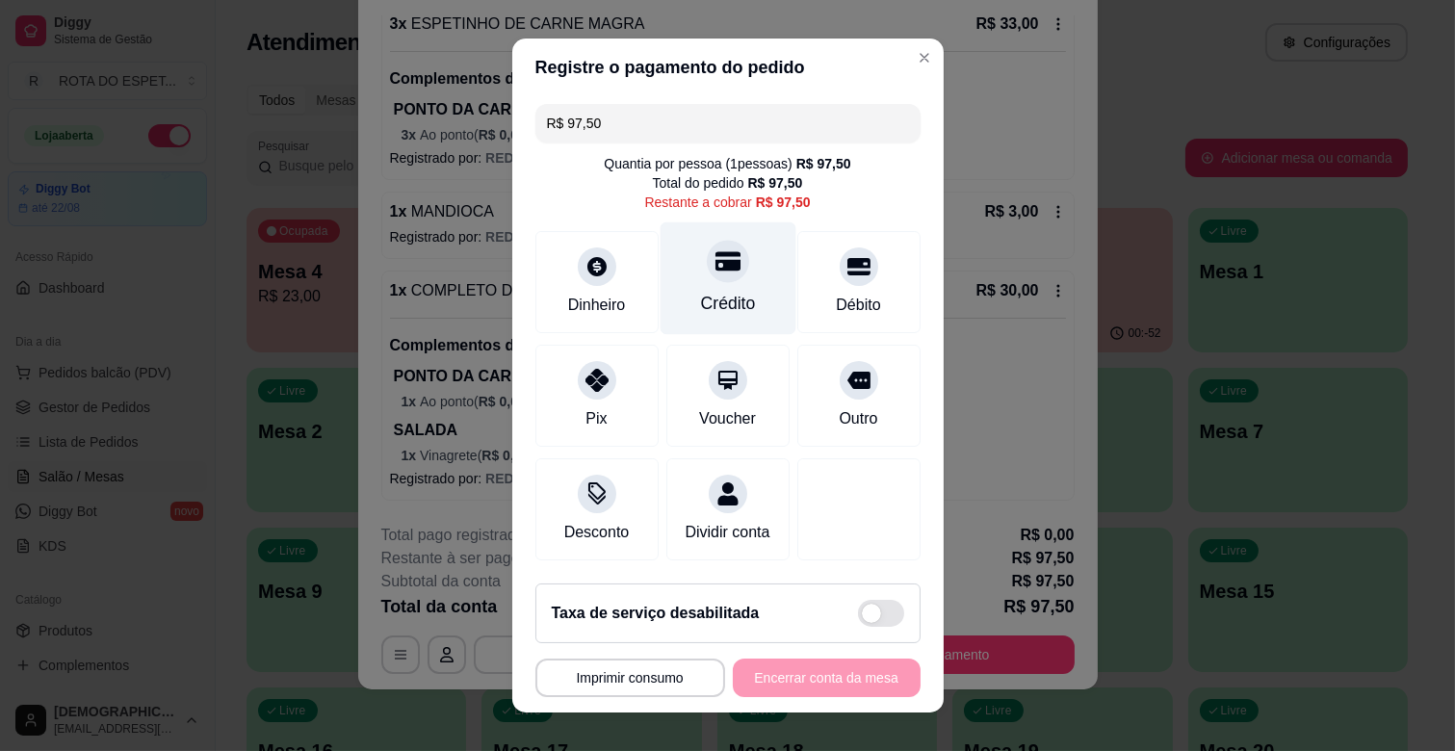
click at [707, 262] on div at bounding box center [728, 261] width 42 height 42
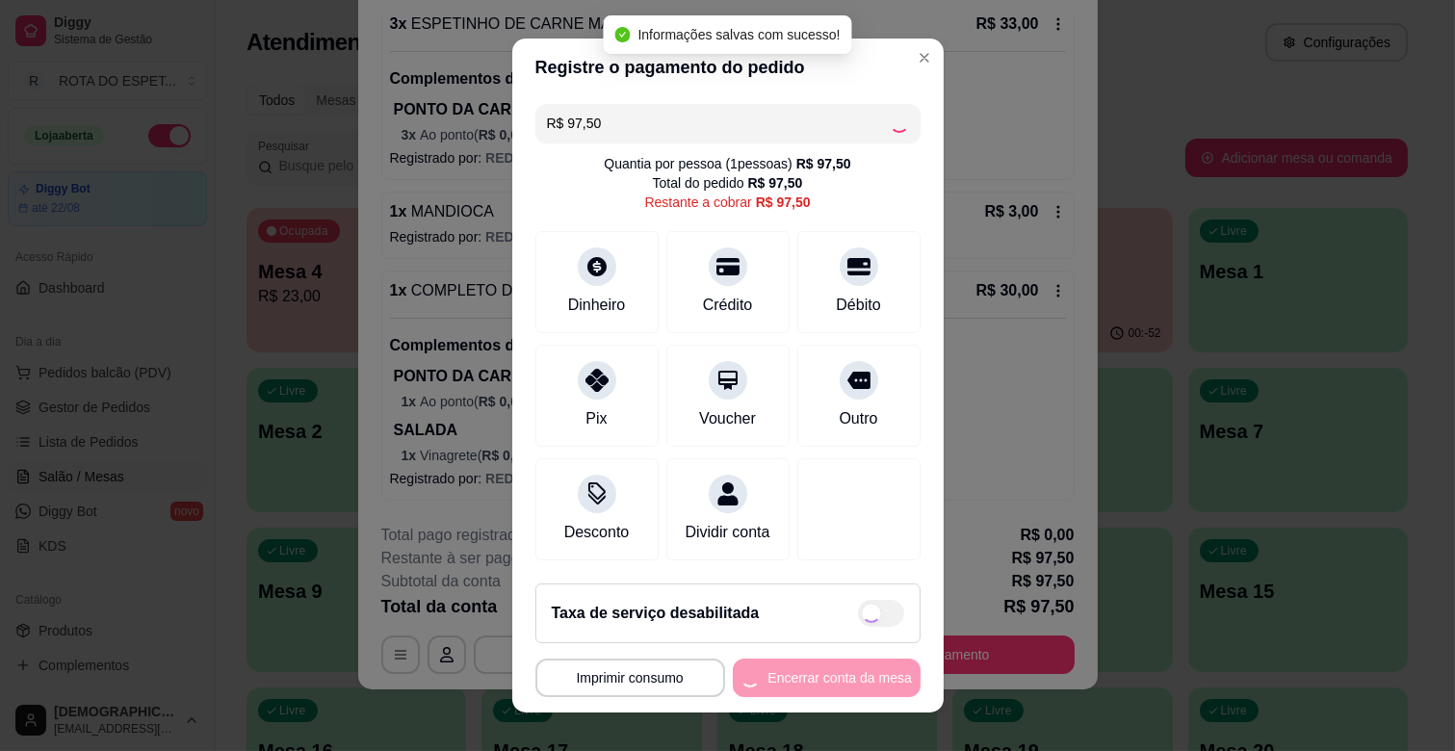
type input "R$ 0,00"
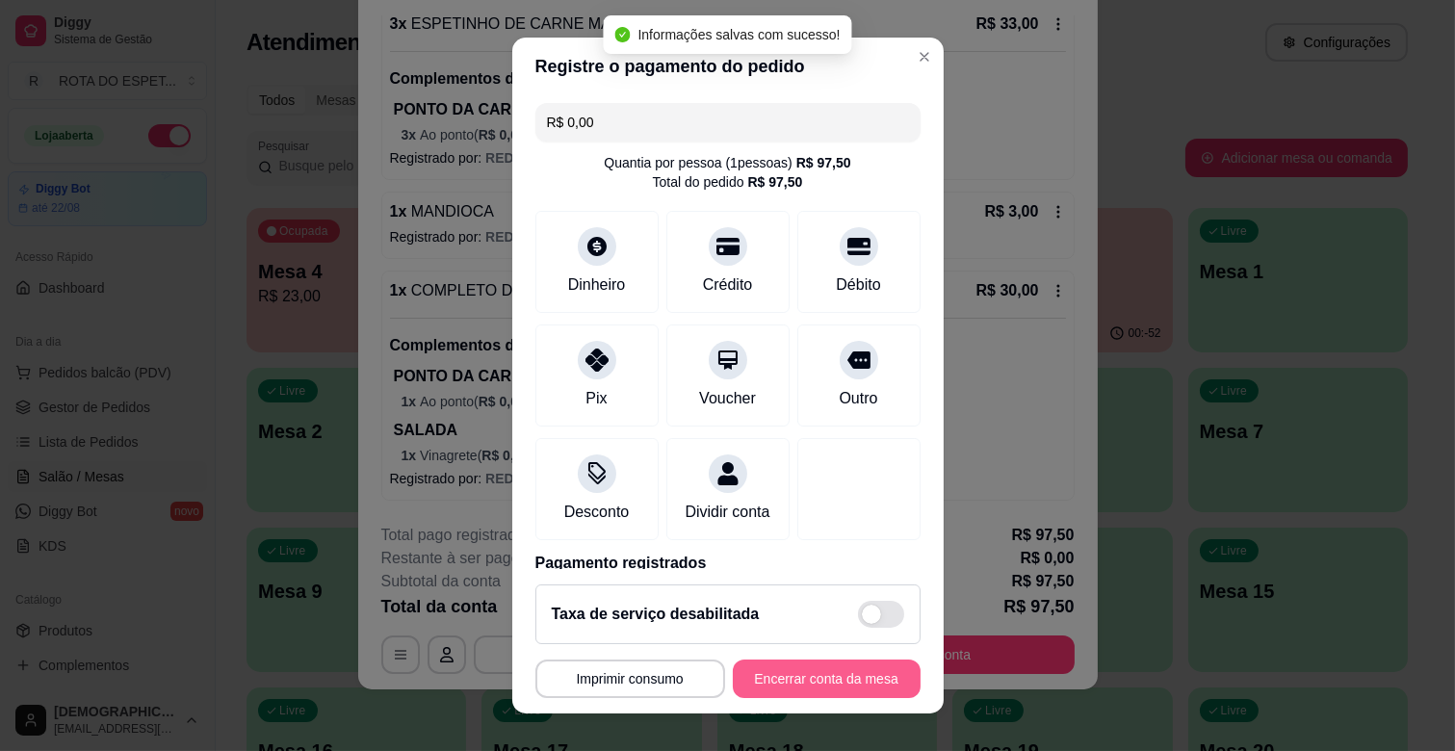
click at [781, 666] on button "Encerrar conta da mesa" at bounding box center [827, 679] width 188 height 39
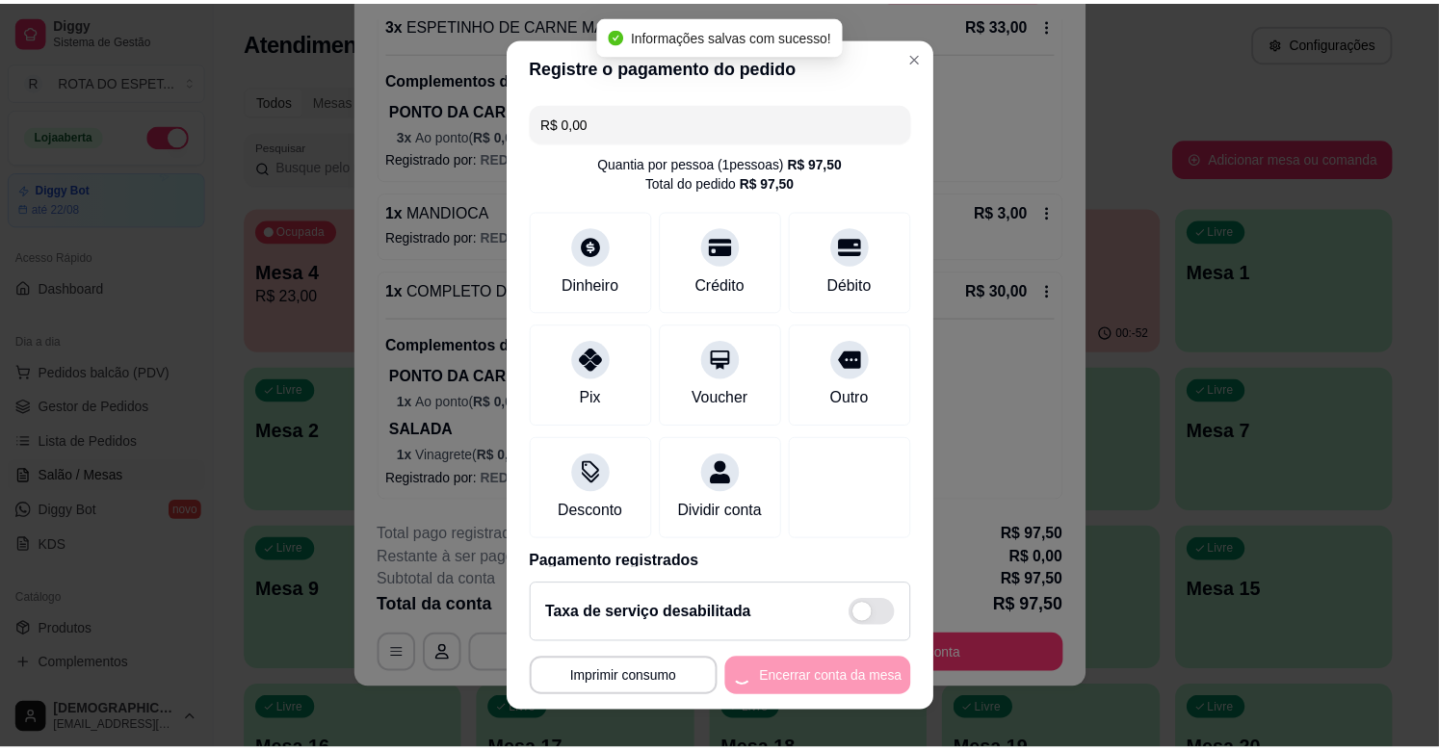
scroll to position [0, 0]
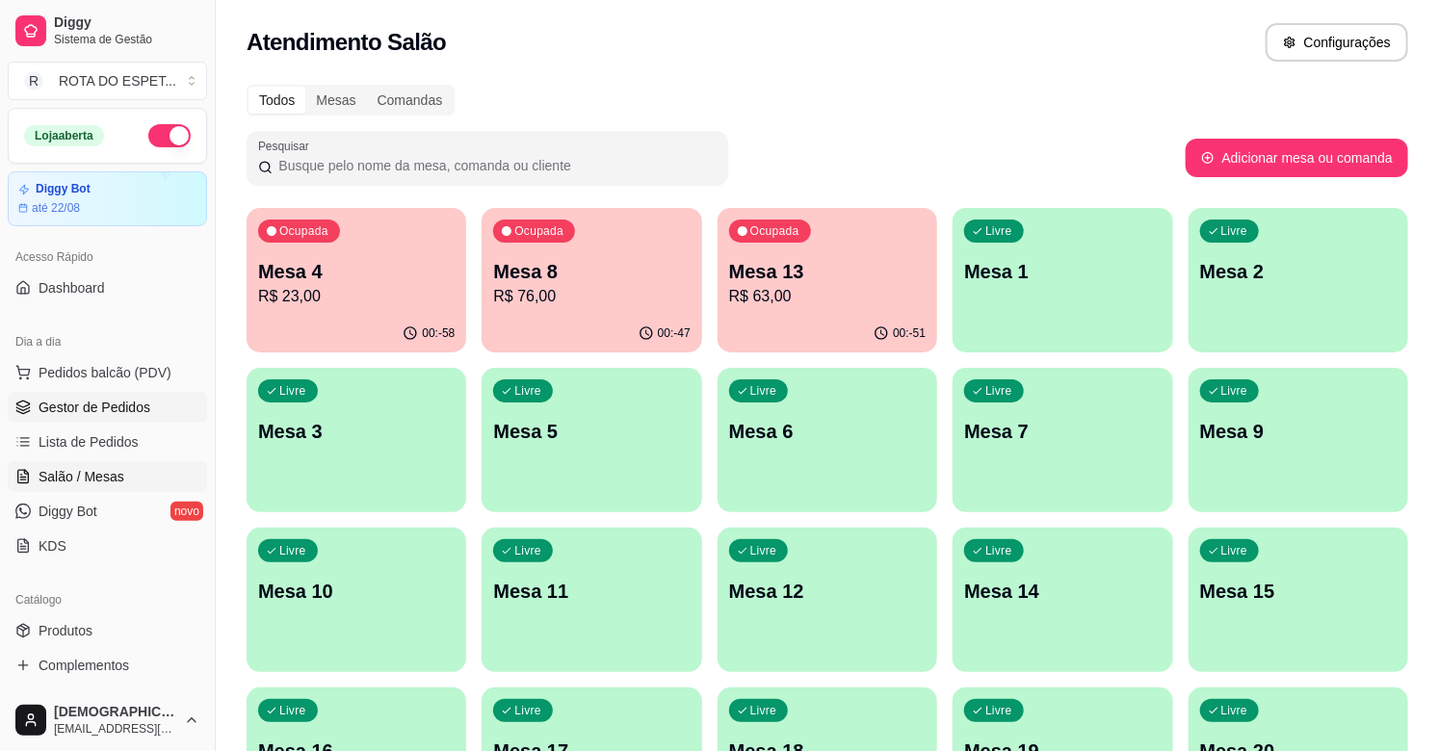
click at [117, 407] on span "Gestor de Pedidos" at bounding box center [95, 407] width 112 height 19
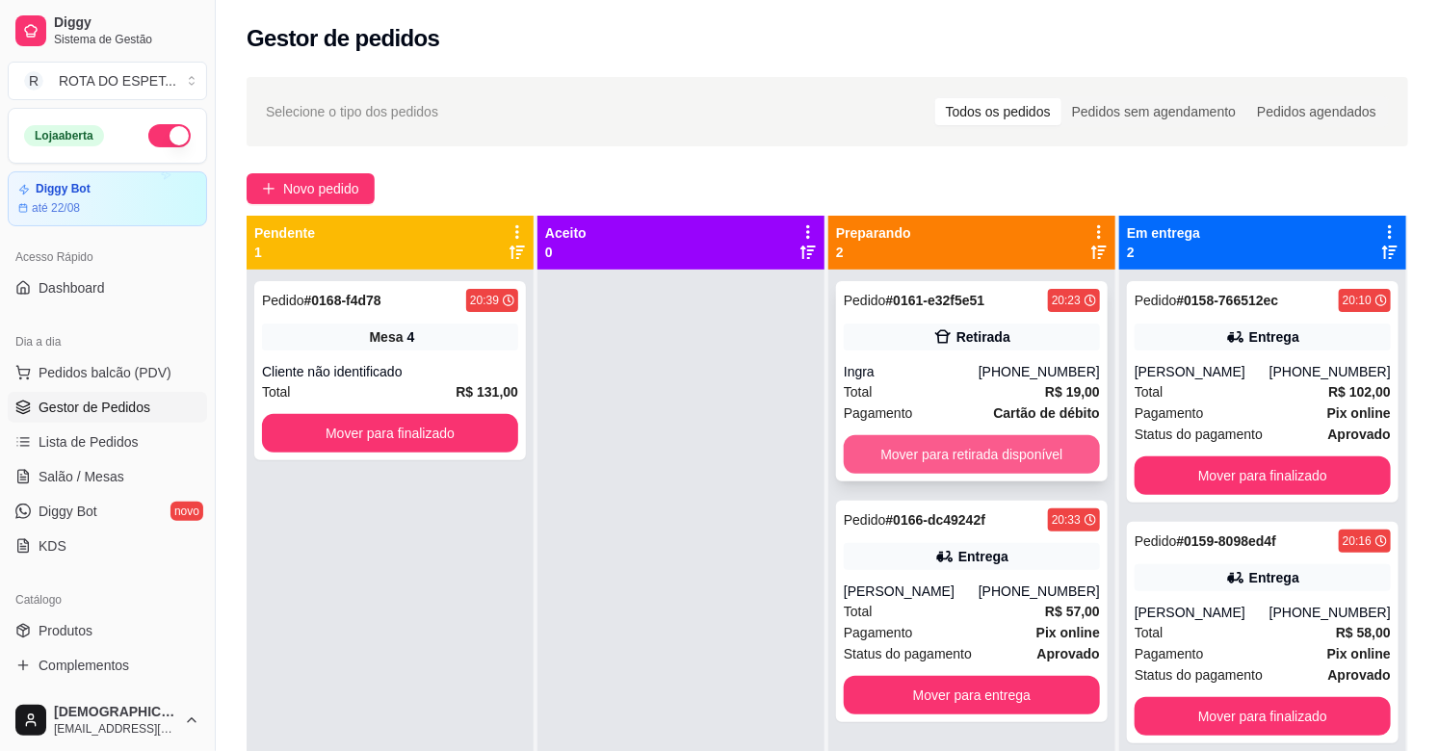
click at [1023, 457] on button "Mover para retirada disponível" at bounding box center [972, 454] width 256 height 39
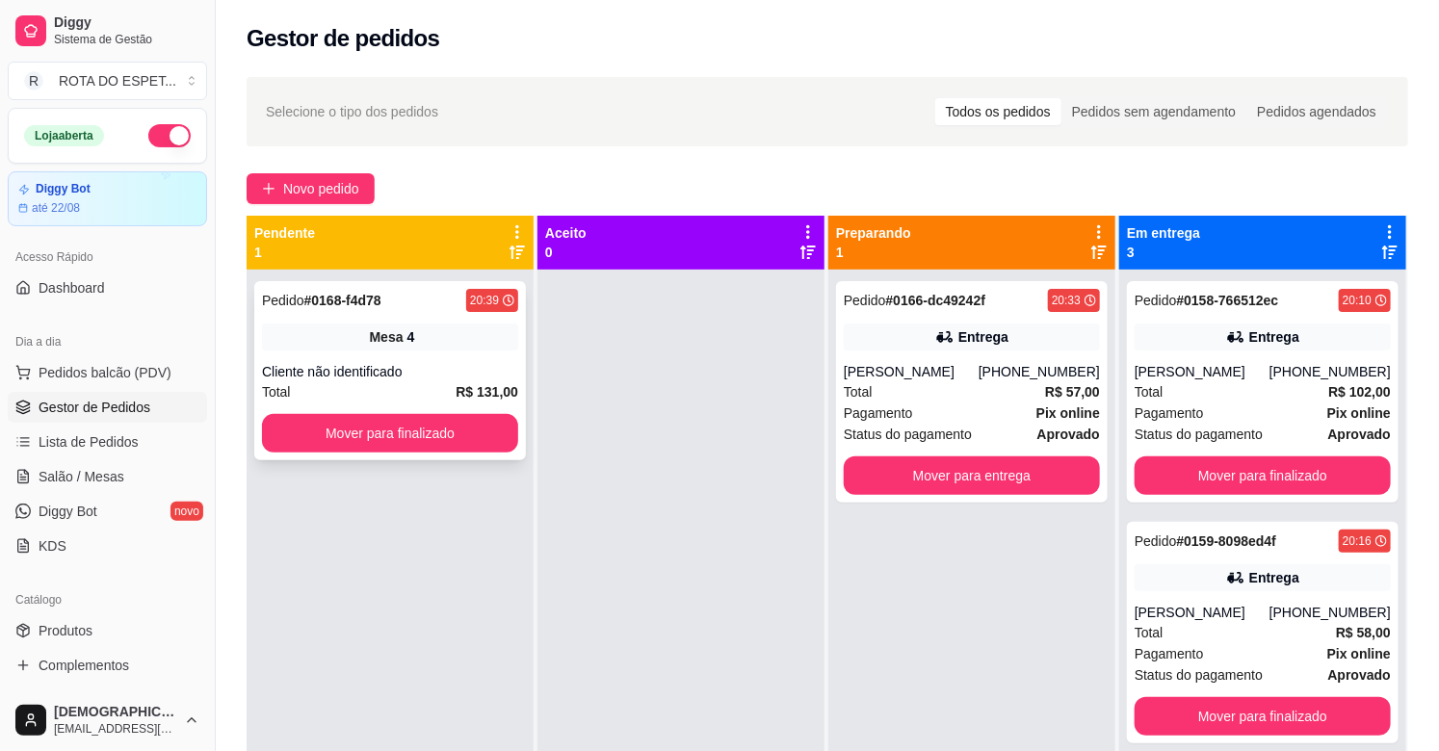
click at [448, 455] on div "Pedido # 0168-f4d78 20:39 Mesa 4 Cliente não identificado Total R$ 131,00 Mover…" at bounding box center [390, 370] width 272 height 179
click at [389, 433] on button "Mover para finalizado" at bounding box center [390, 433] width 256 height 39
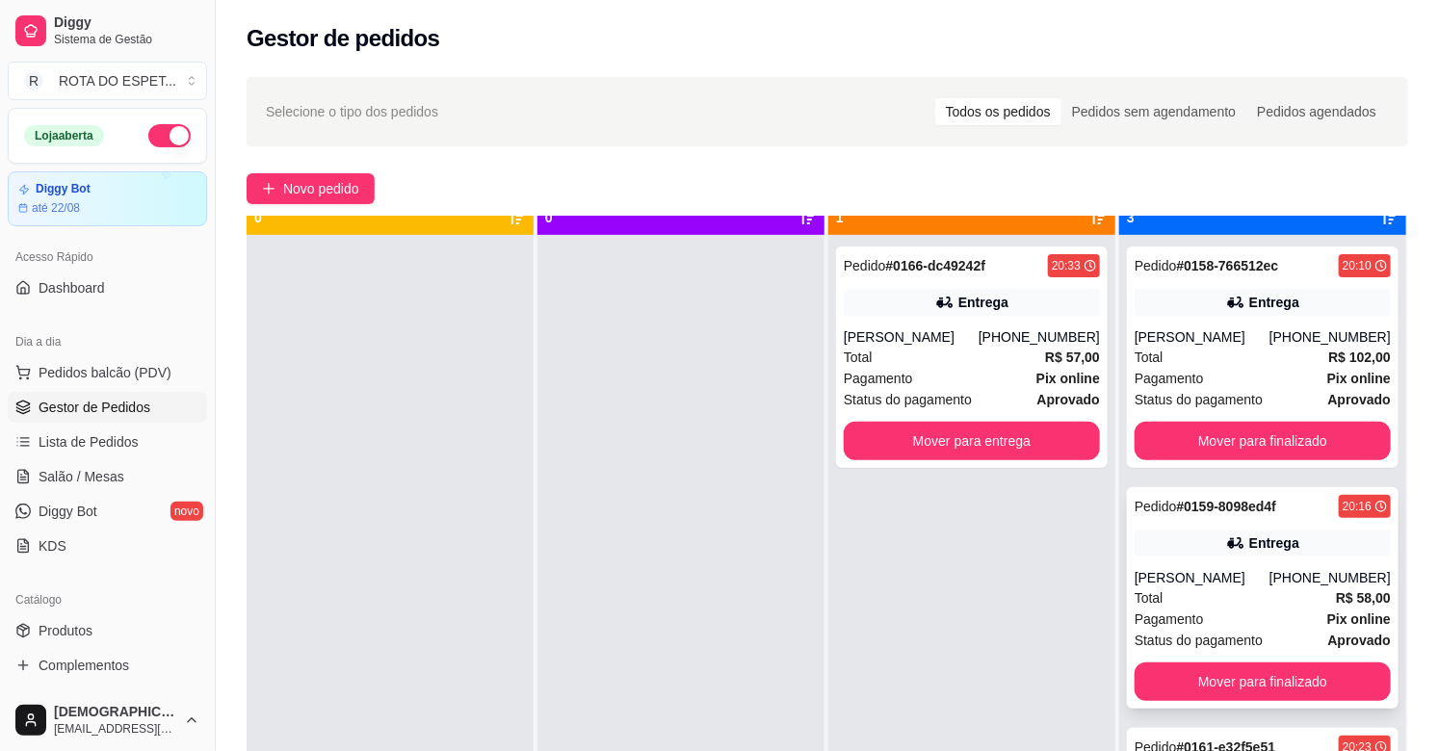
scroll to position [53, 0]
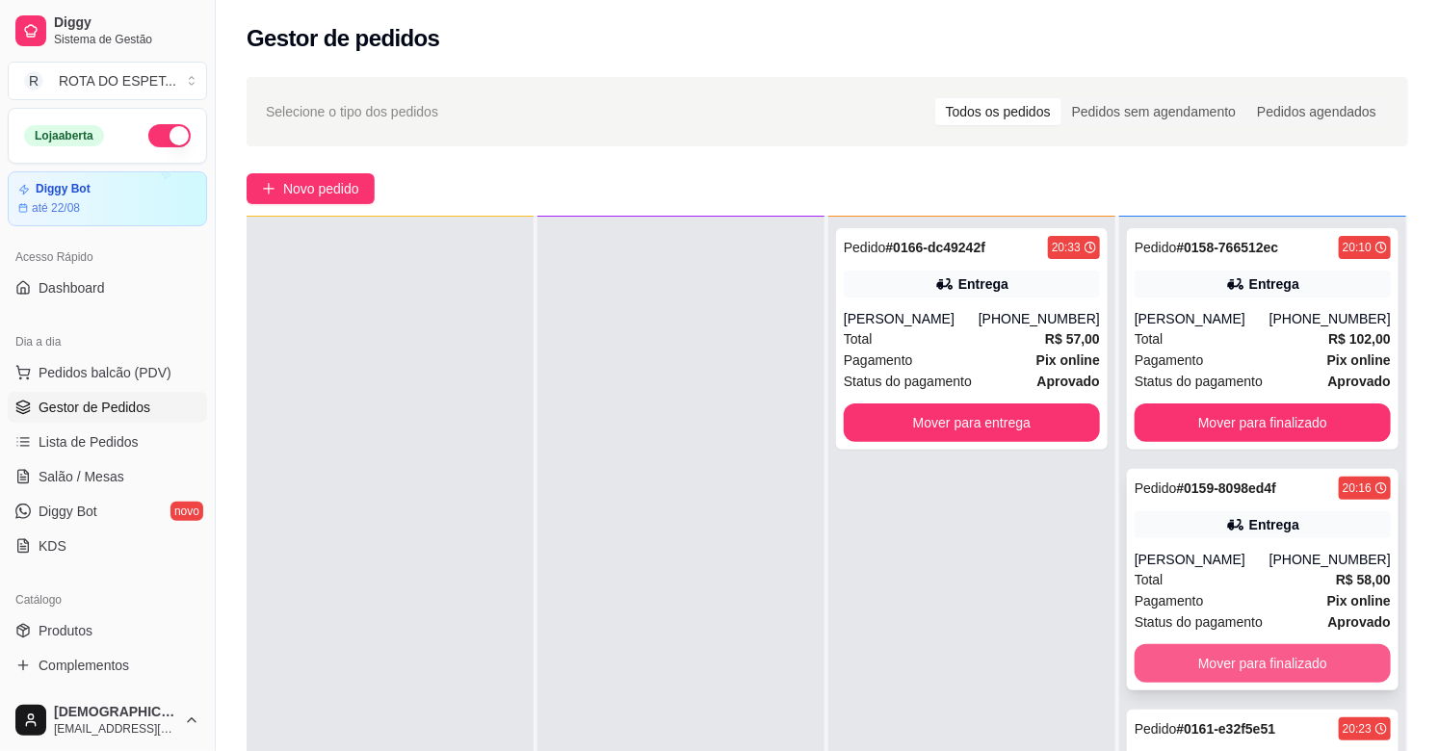
click at [1254, 655] on button "Mover para finalizado" at bounding box center [1263, 663] width 256 height 39
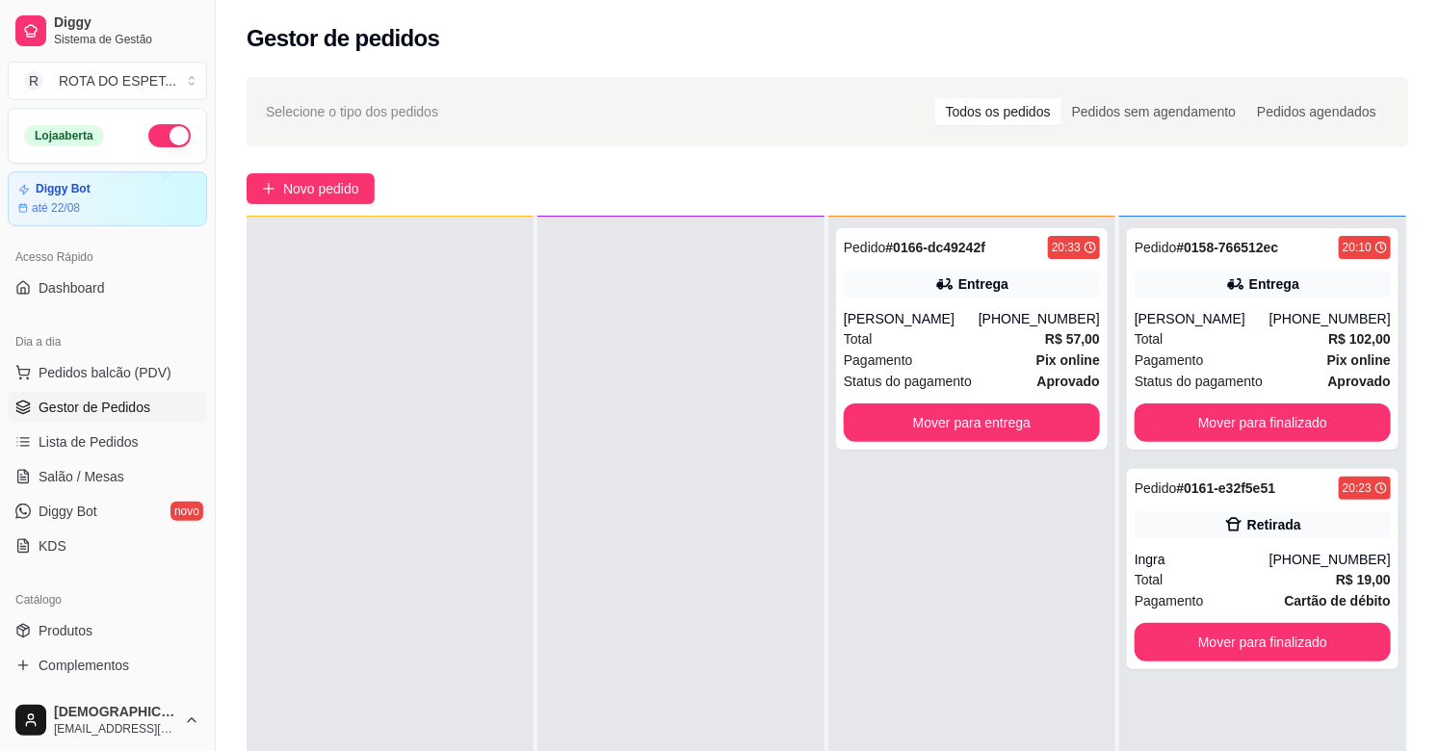
click at [828, 586] on div "Pedido # 0166-dc49242f 20:33 Entrega [PERSON_NAME] [PHONE_NUMBER] Total R$ 57,0…" at bounding box center [971, 592] width 287 height 751
click at [584, 599] on div at bounding box center [680, 592] width 287 height 751
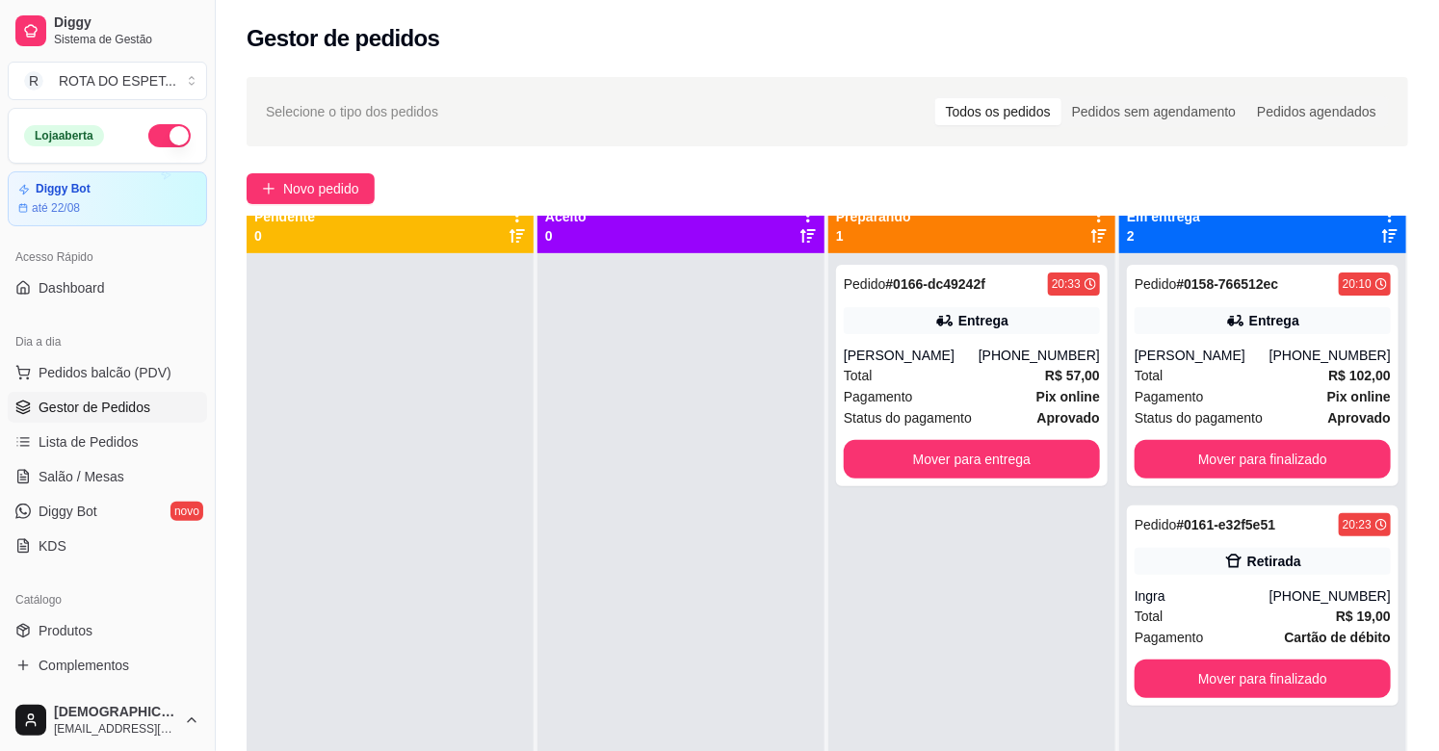
scroll to position [0, 0]
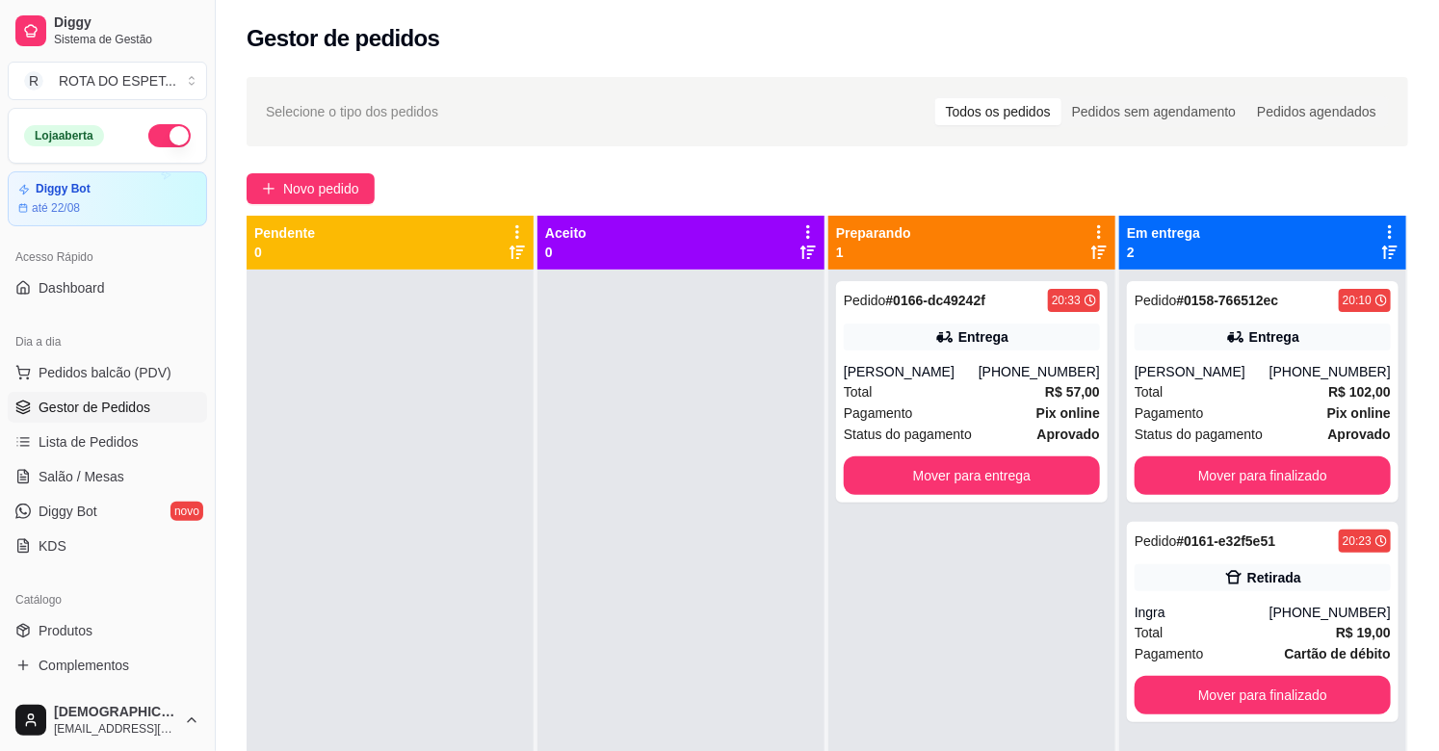
click at [592, 633] on div at bounding box center [680, 645] width 287 height 751
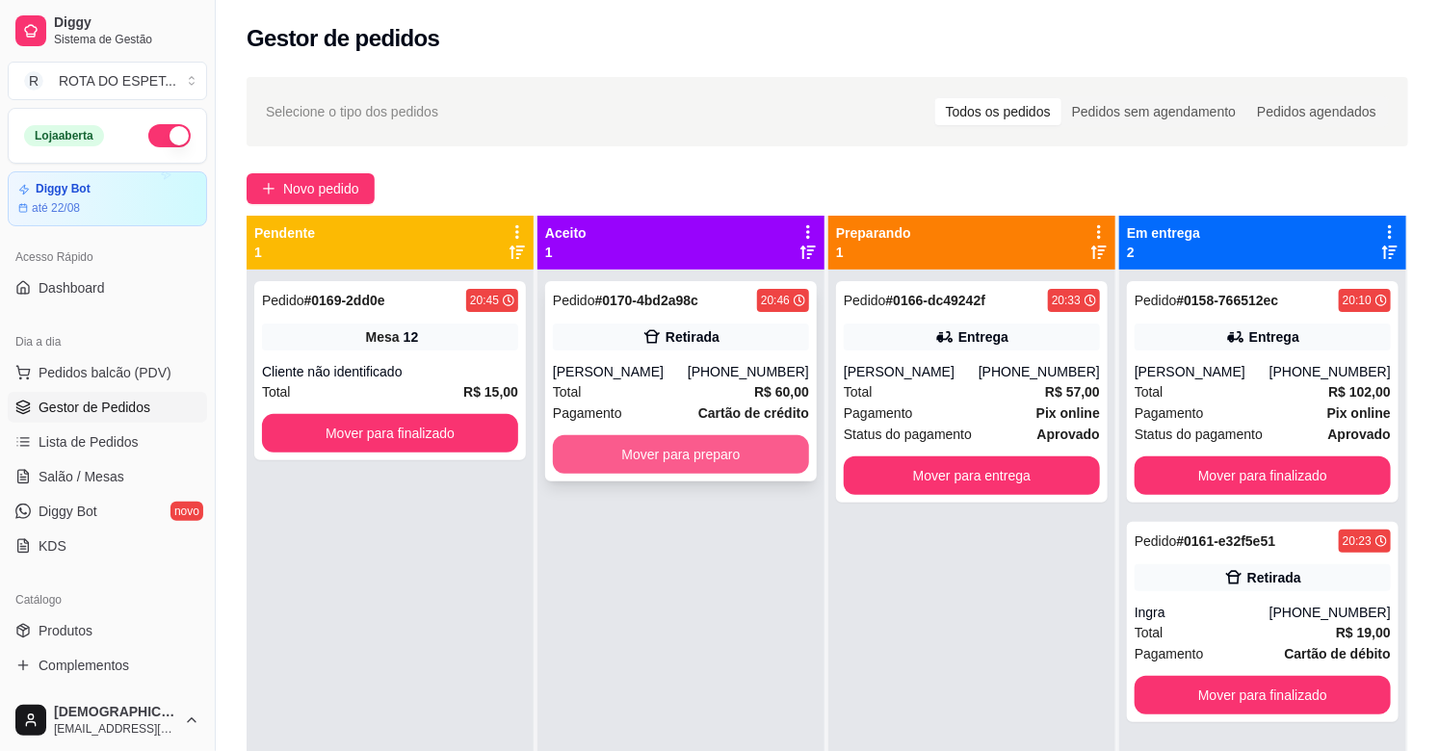
click at [703, 459] on button "Mover para preparo" at bounding box center [681, 454] width 256 height 39
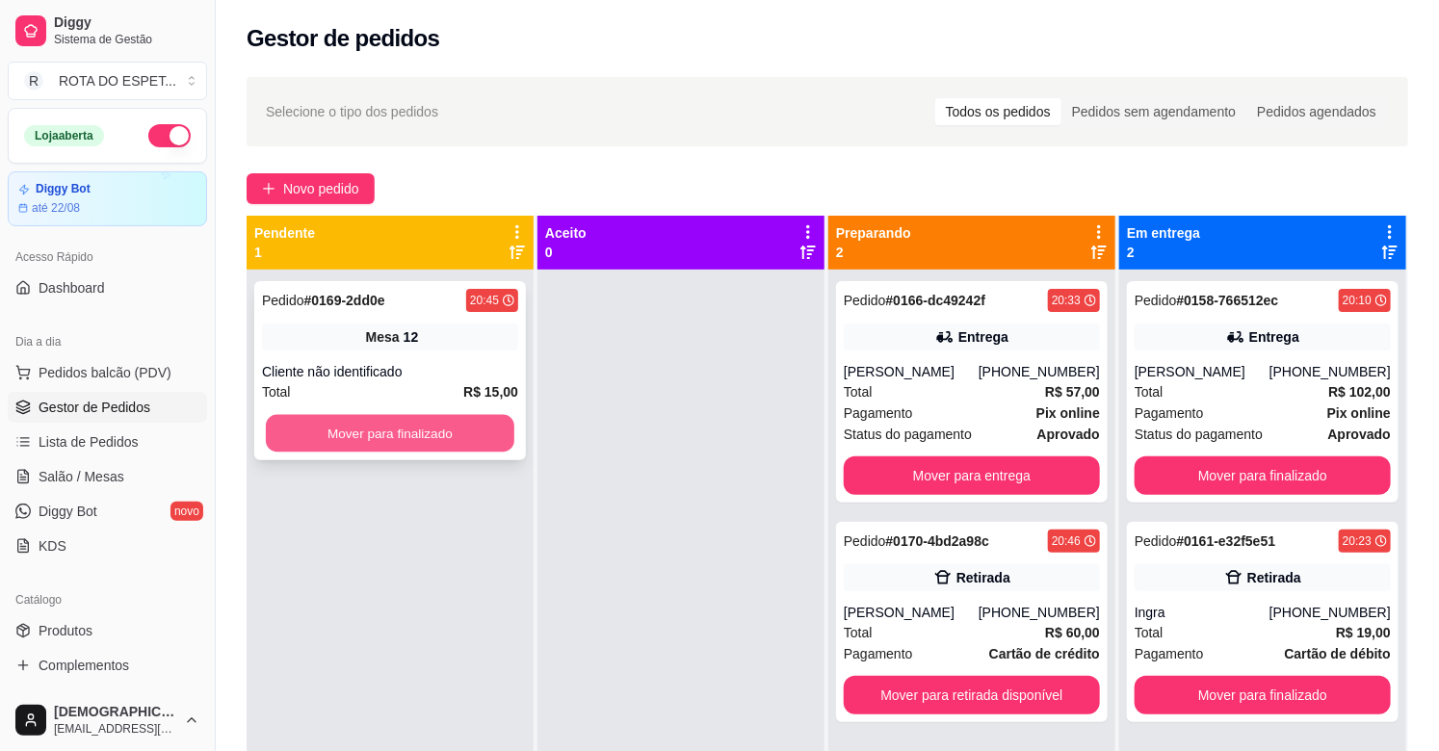
click at [376, 421] on button "Mover para finalizado" at bounding box center [390, 434] width 248 height 38
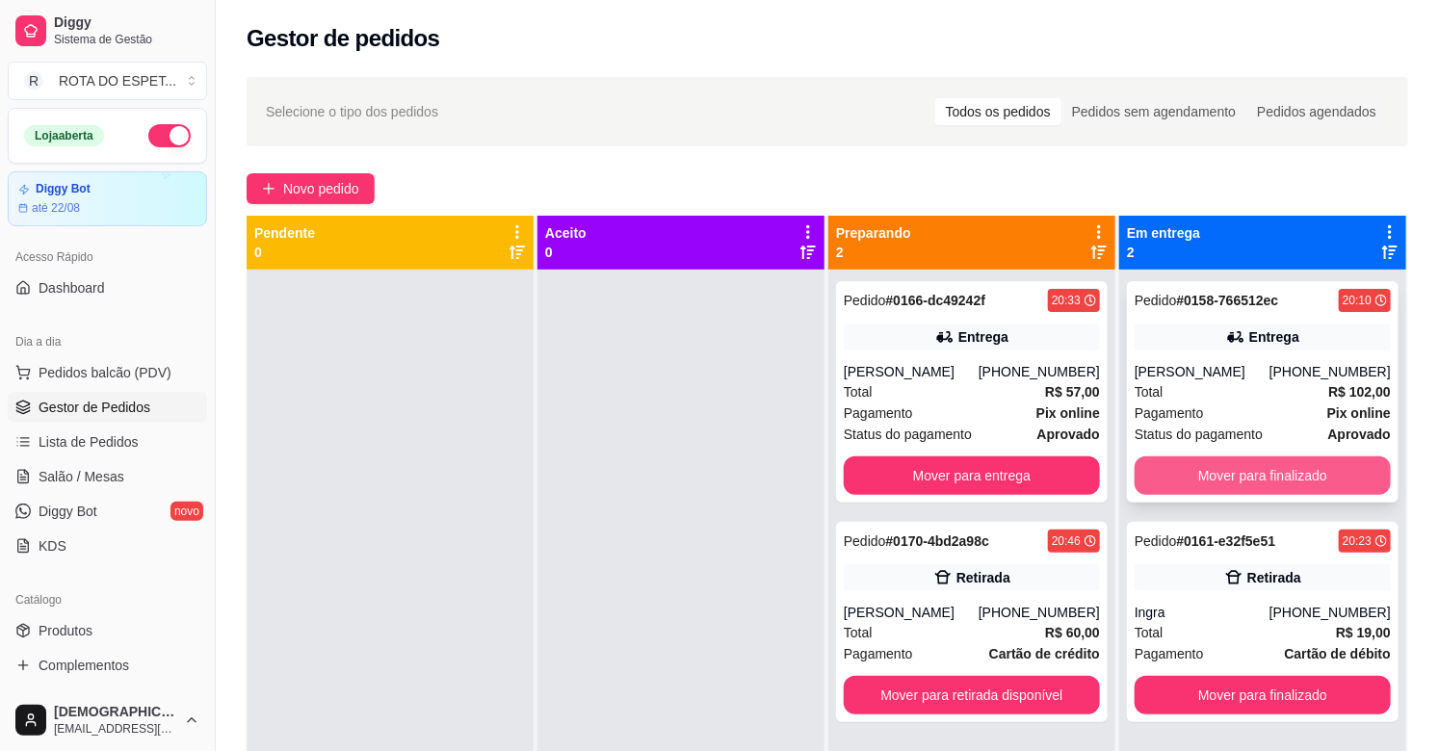
click at [1281, 486] on button "Mover para finalizado" at bounding box center [1263, 476] width 256 height 39
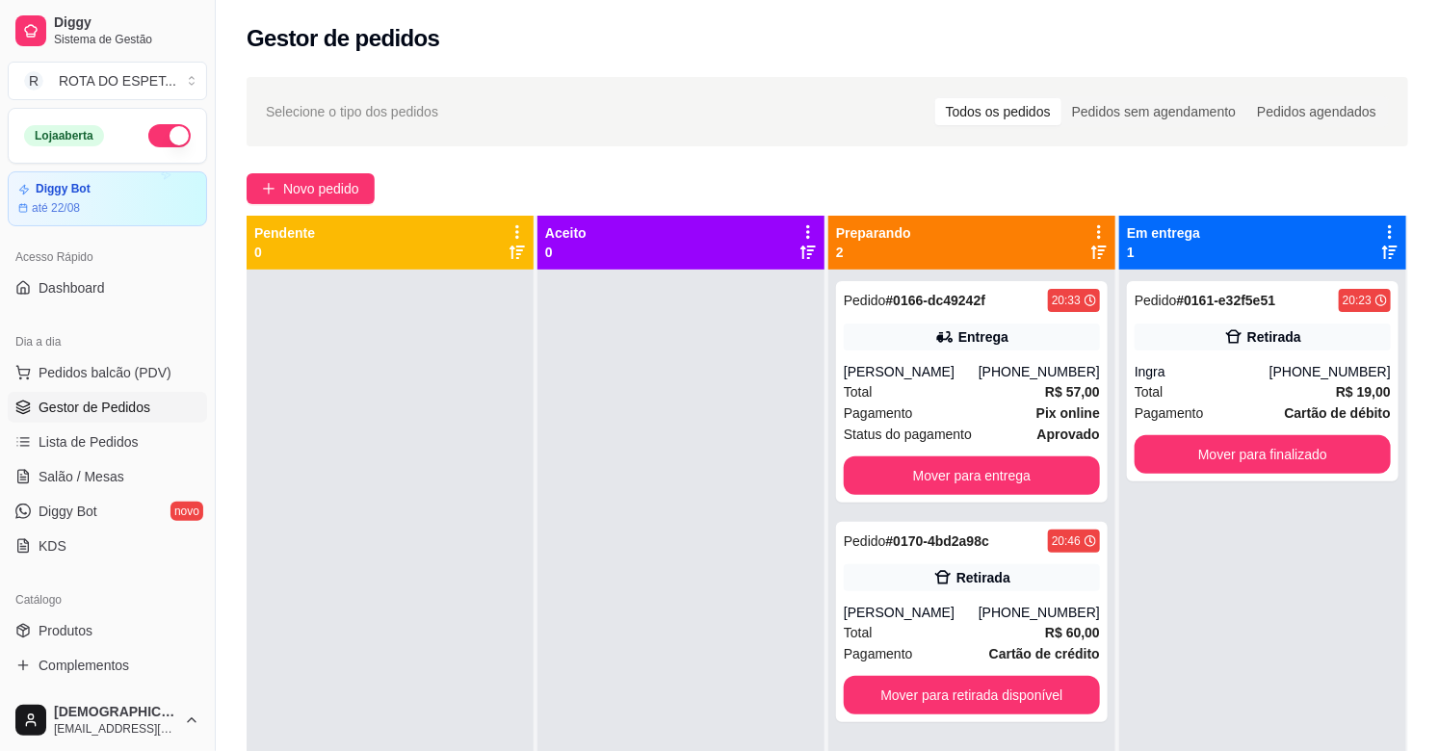
click at [618, 566] on div at bounding box center [680, 645] width 287 height 751
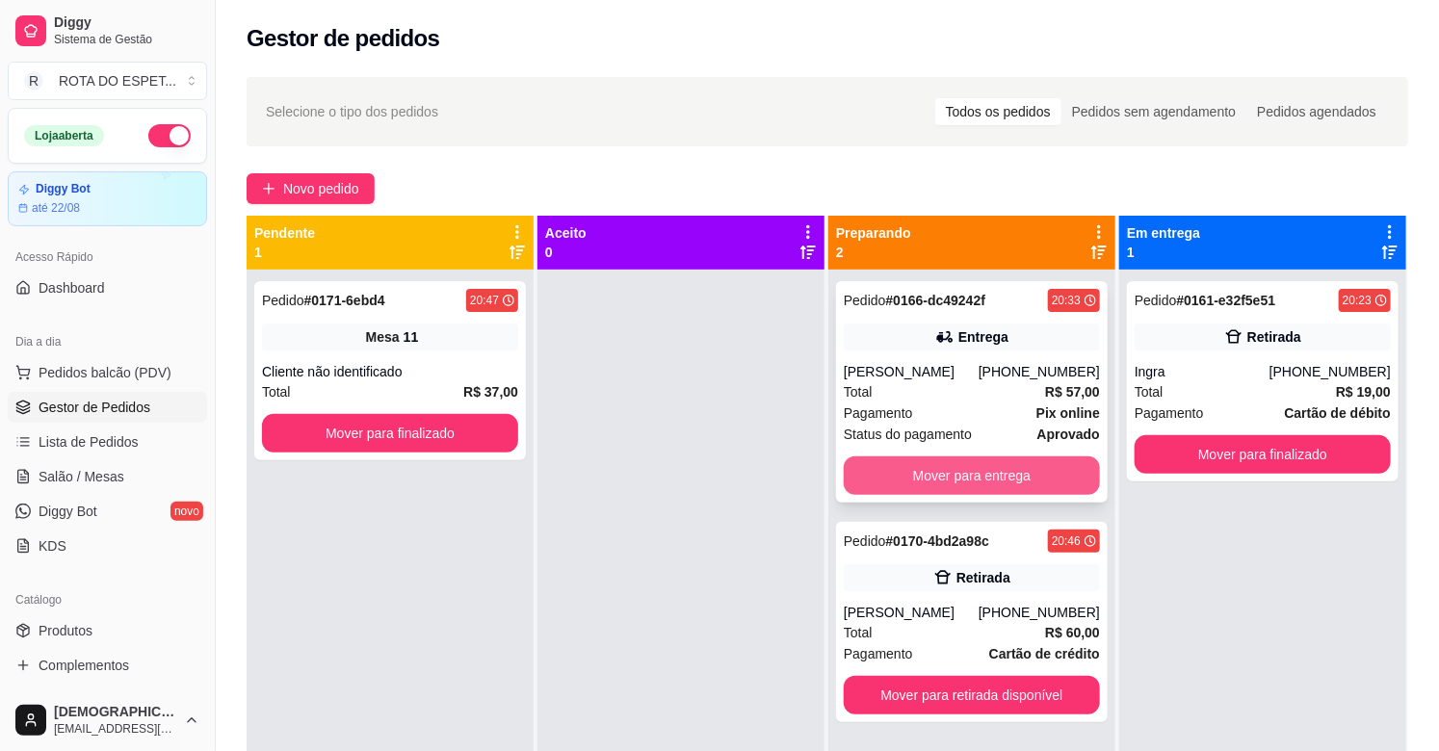
click at [942, 467] on button "Mover para entrega" at bounding box center [972, 476] width 256 height 39
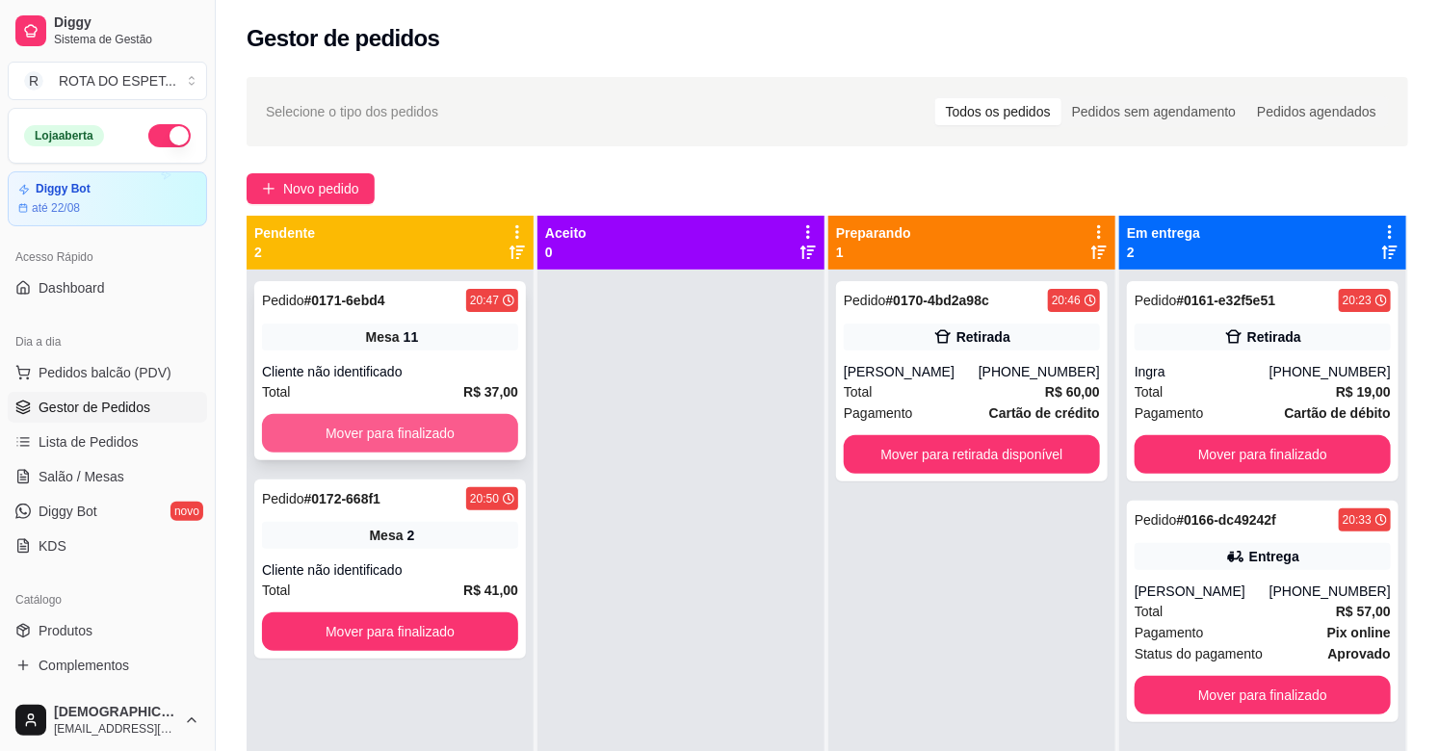
click at [415, 431] on button "Mover para finalizado" at bounding box center [390, 433] width 256 height 39
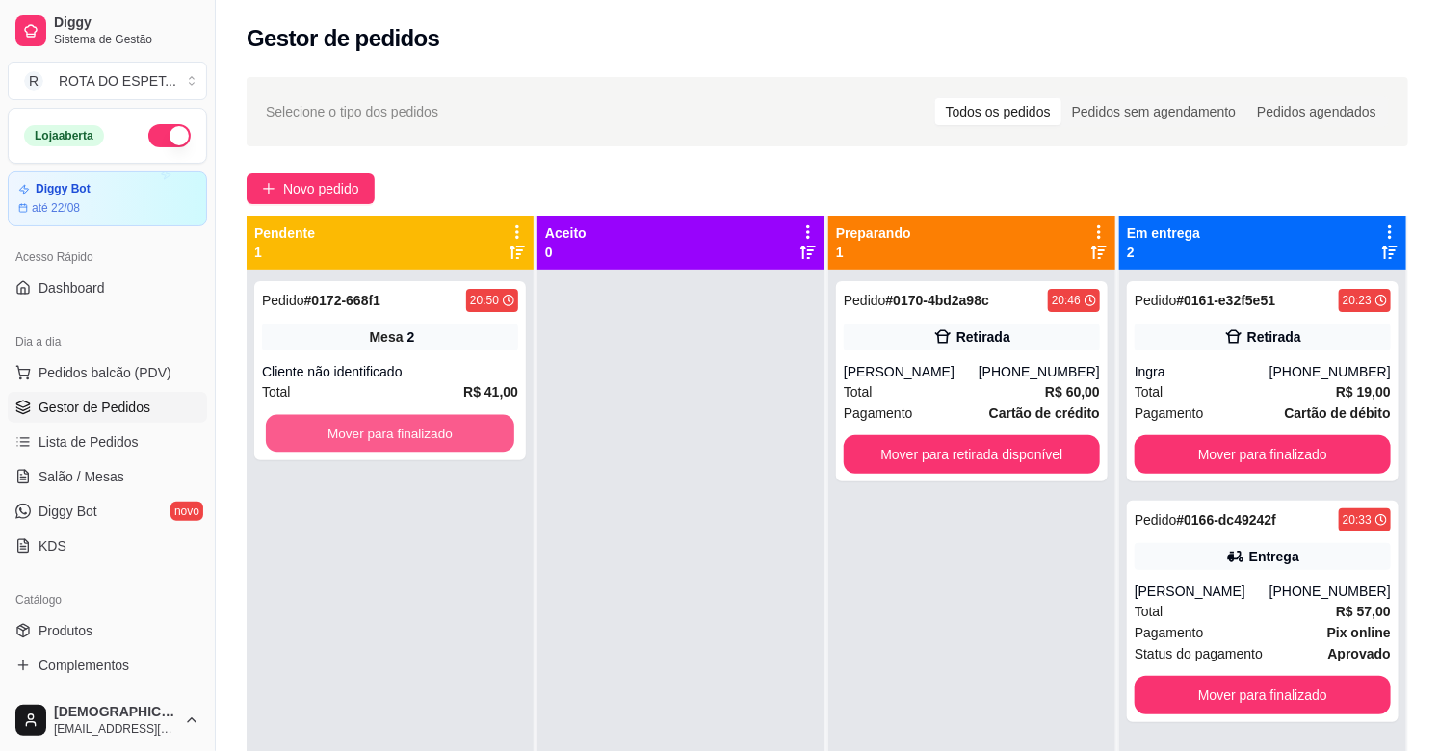
click at [415, 431] on button "Mover para finalizado" at bounding box center [390, 434] width 248 height 38
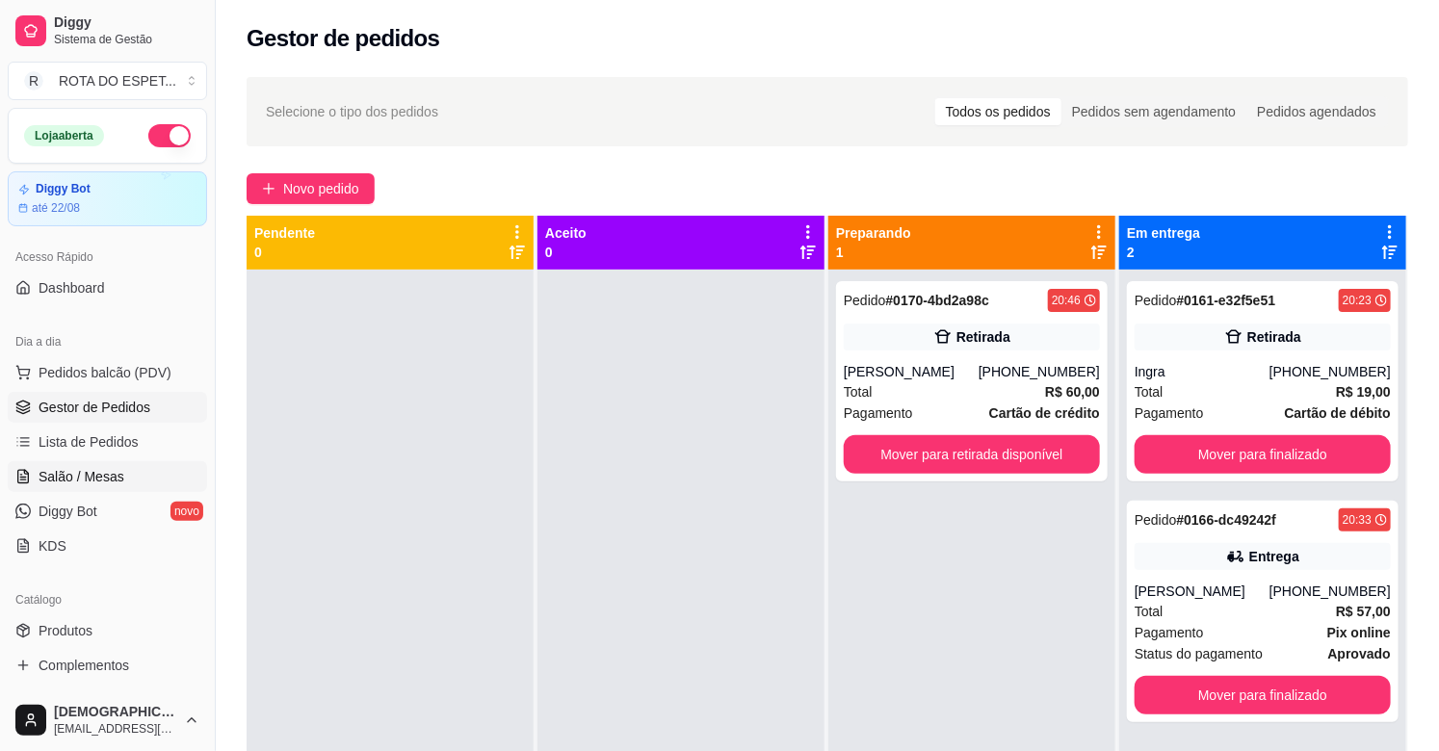
click at [72, 487] on link "Salão / Mesas" at bounding box center [107, 476] width 199 height 31
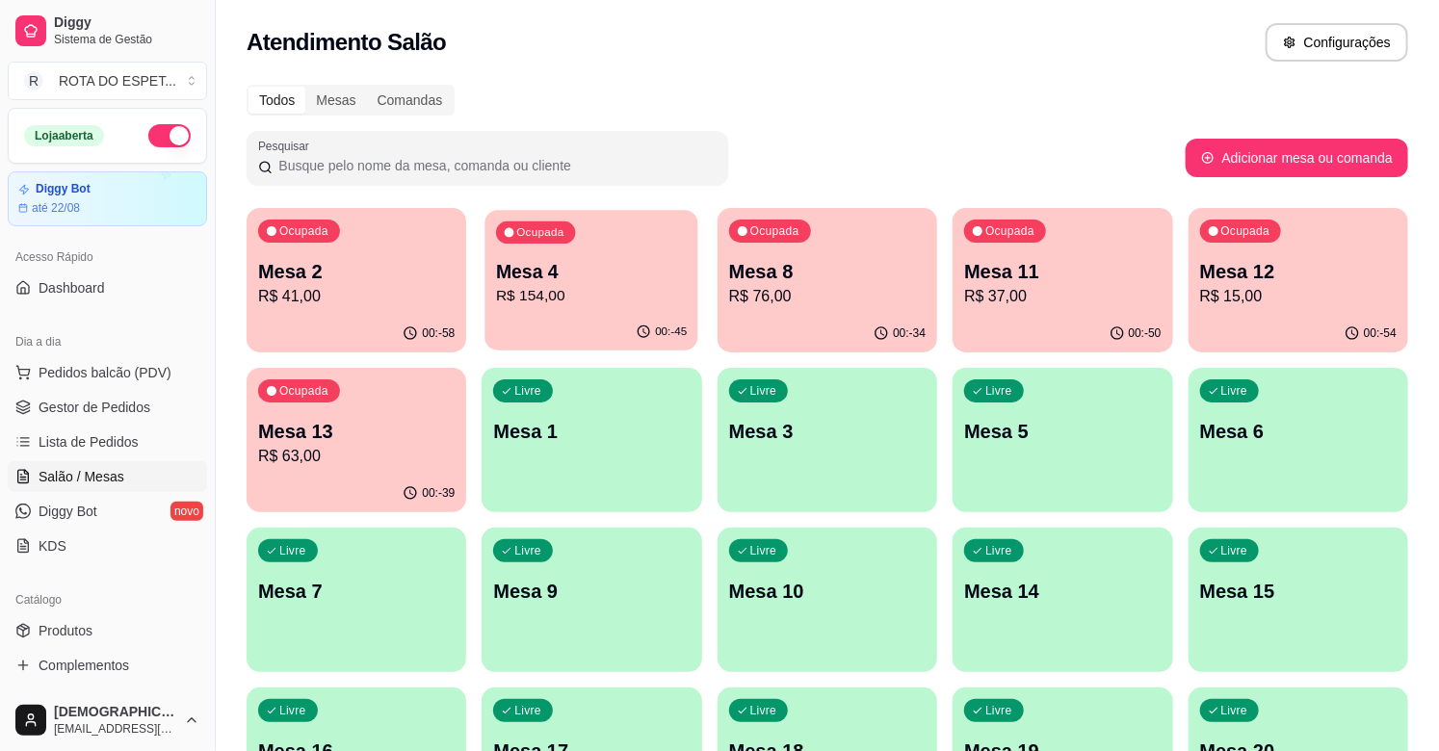
click at [590, 296] on p "R$ 154,00" at bounding box center [591, 296] width 191 height 22
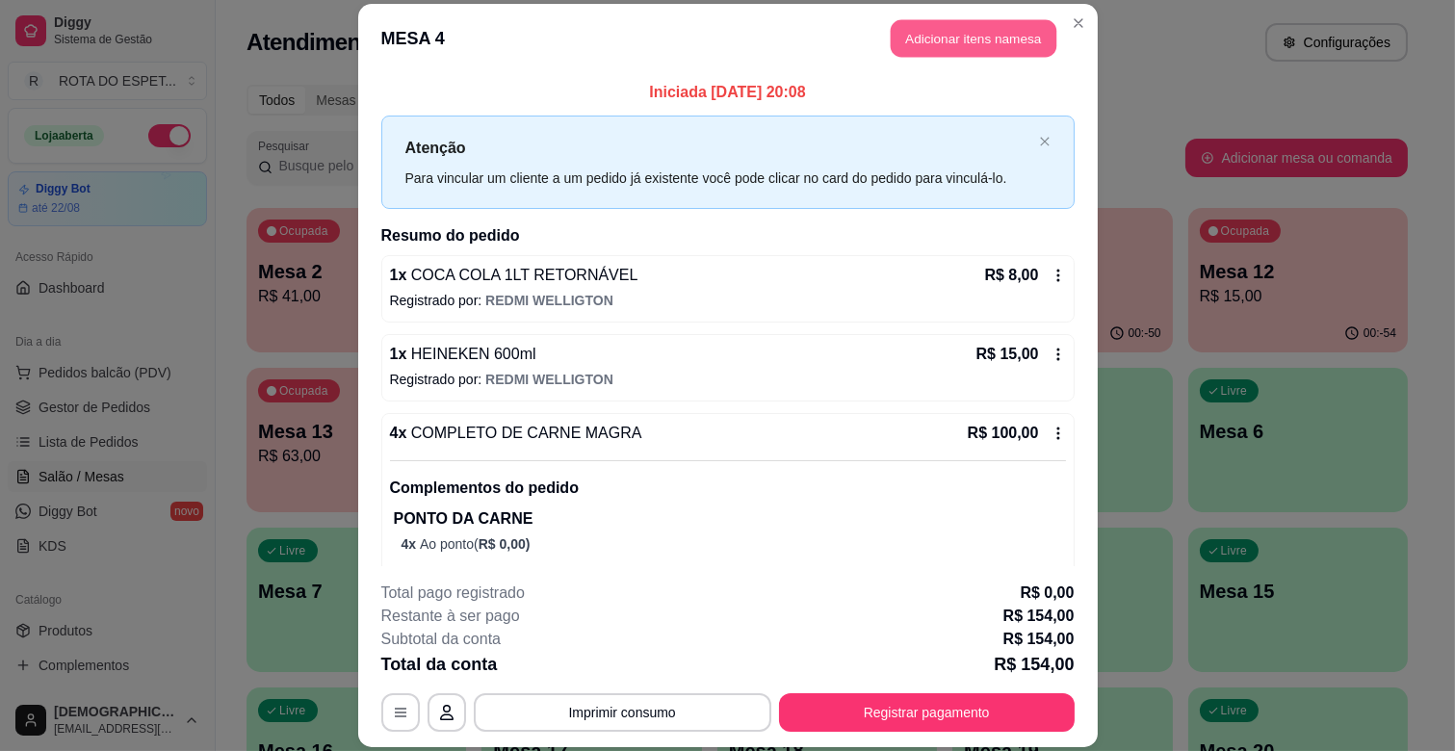
click at [957, 46] on button "Adicionar itens na mesa" at bounding box center [974, 39] width 166 height 38
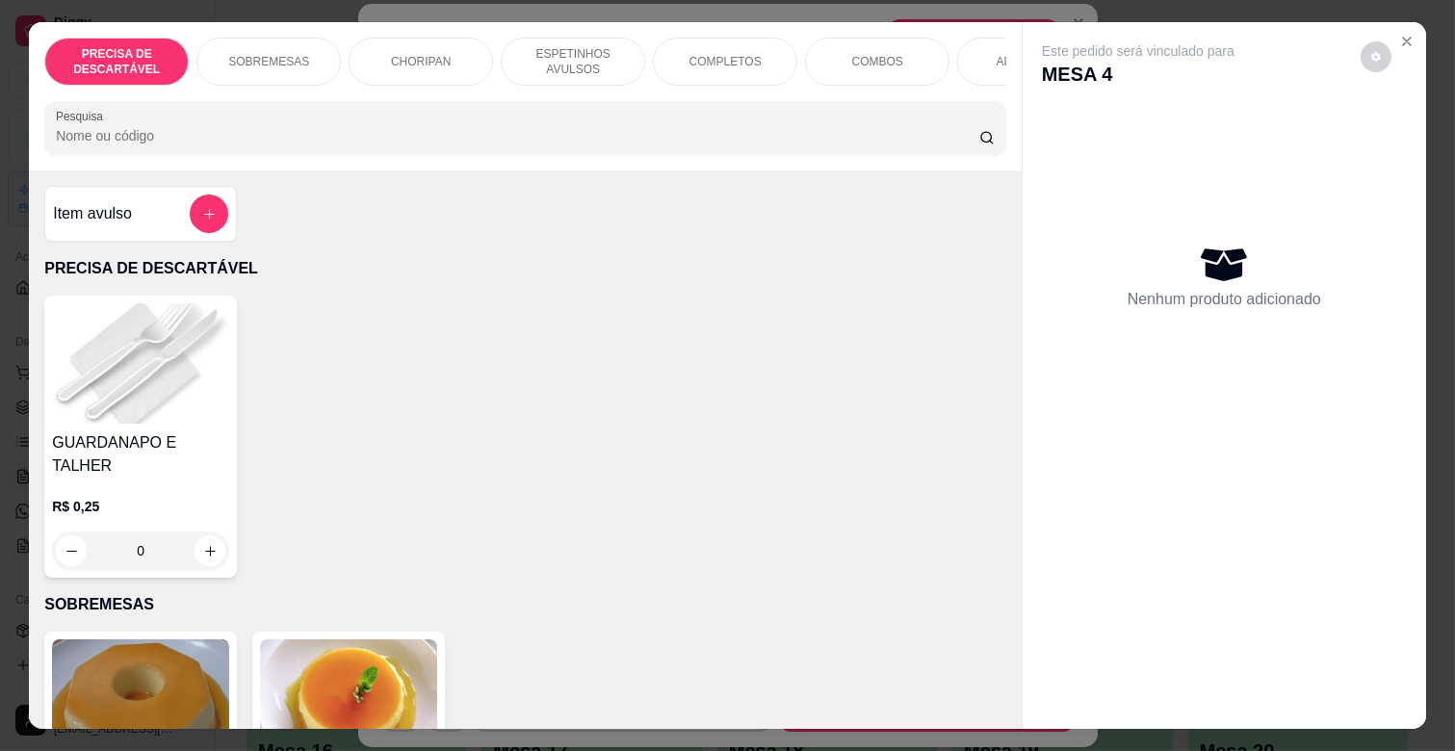
scroll to position [0, 842]
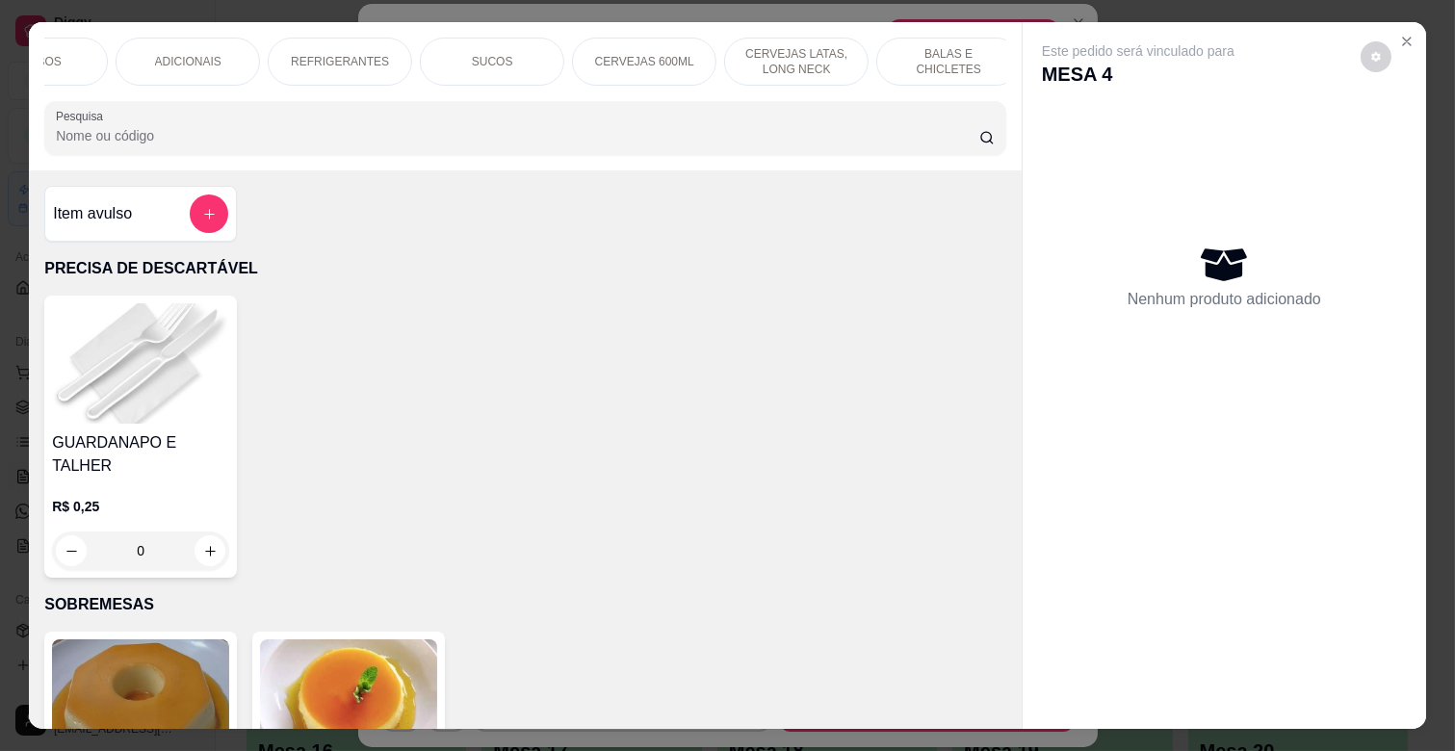
click at [285, 58] on div "REFRIGERANTES" at bounding box center [340, 62] width 144 height 48
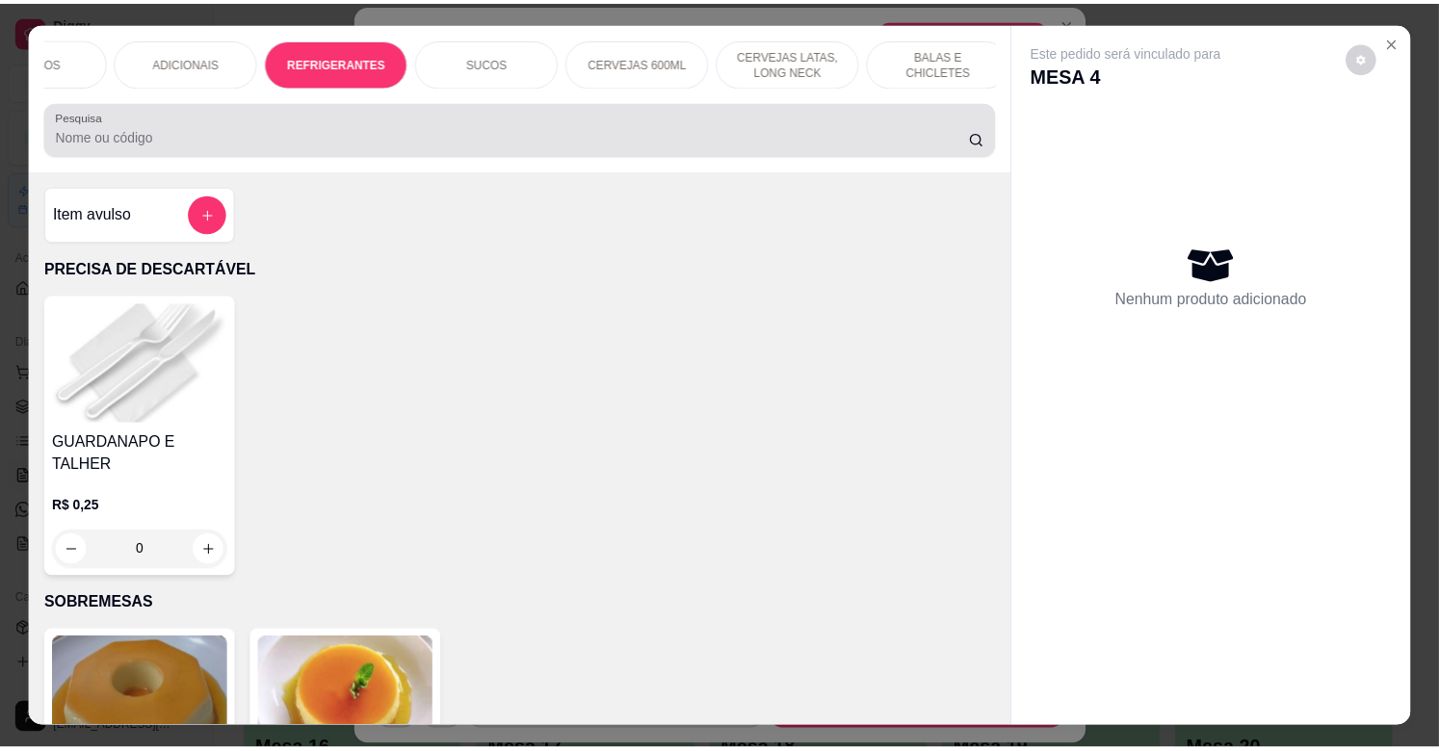
scroll to position [46, 0]
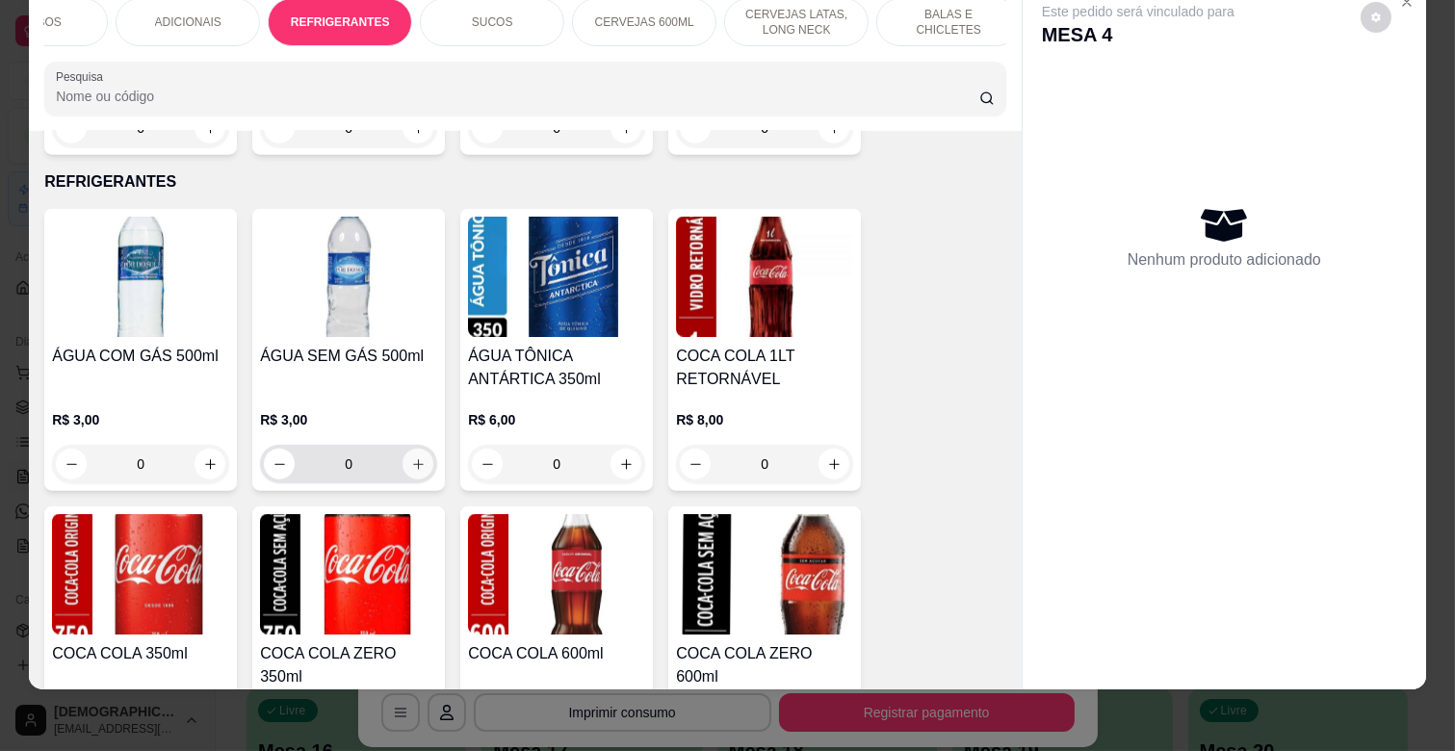
click at [416, 457] on icon "increase-product-quantity" at bounding box center [418, 464] width 14 height 14
type input "1"
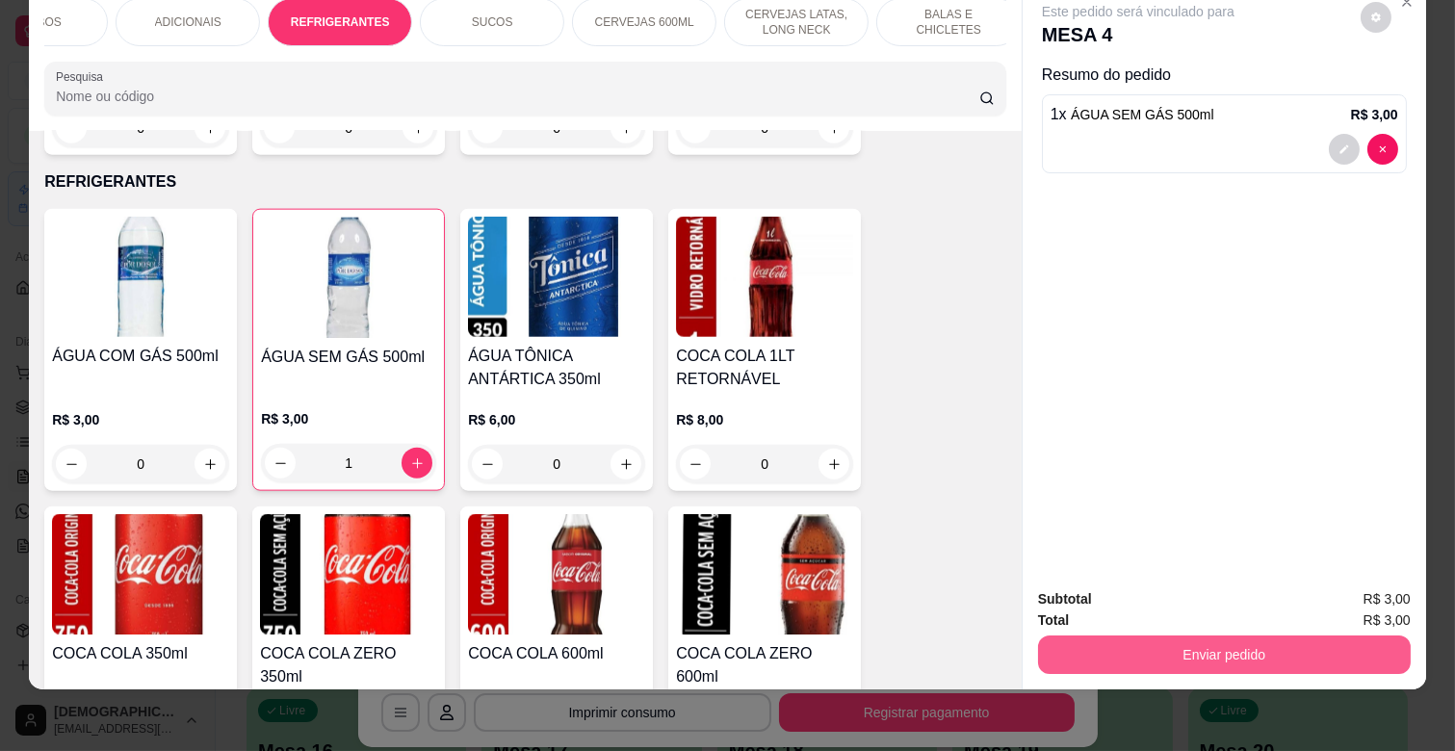
click at [1156, 656] on button "Enviar pedido" at bounding box center [1224, 655] width 373 height 39
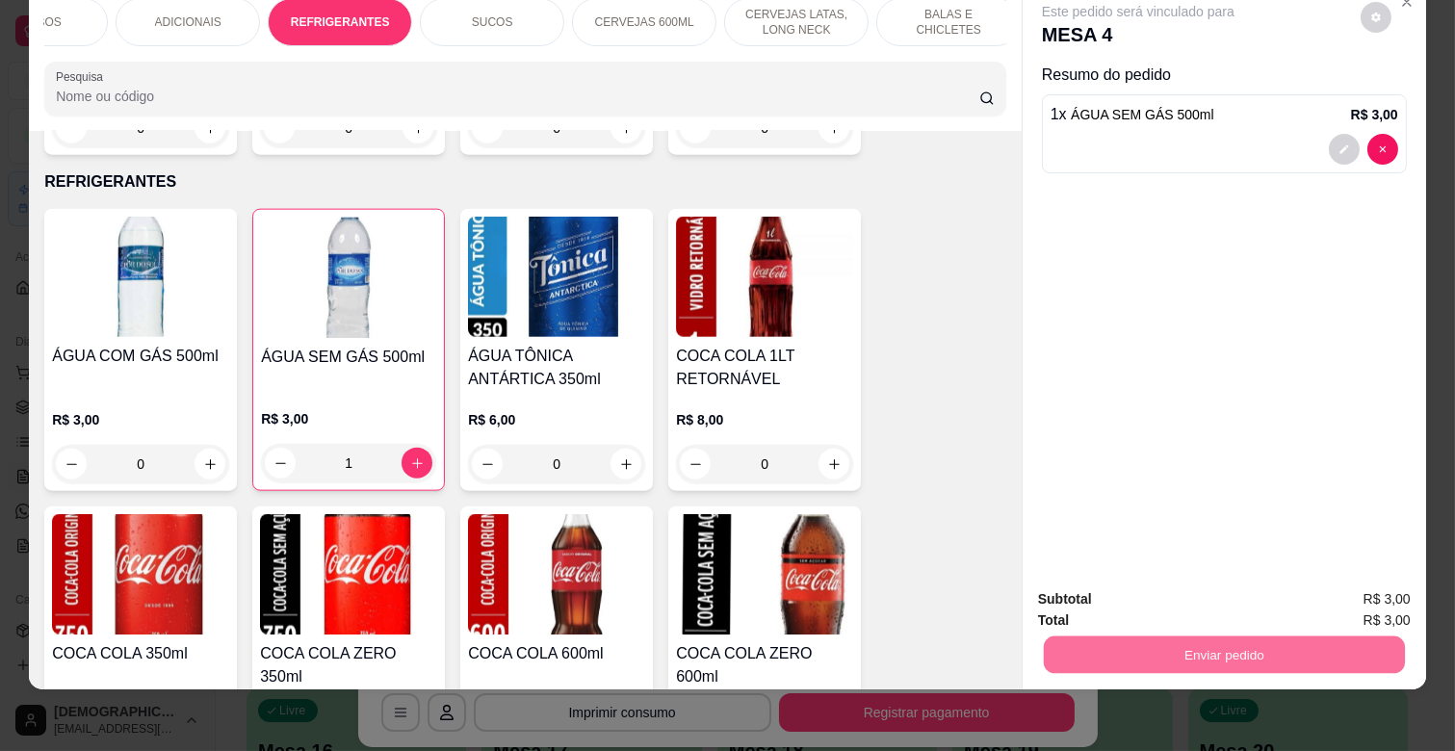
click at [1152, 588] on button "Não registrar e enviar pedido" at bounding box center [1159, 591] width 200 height 37
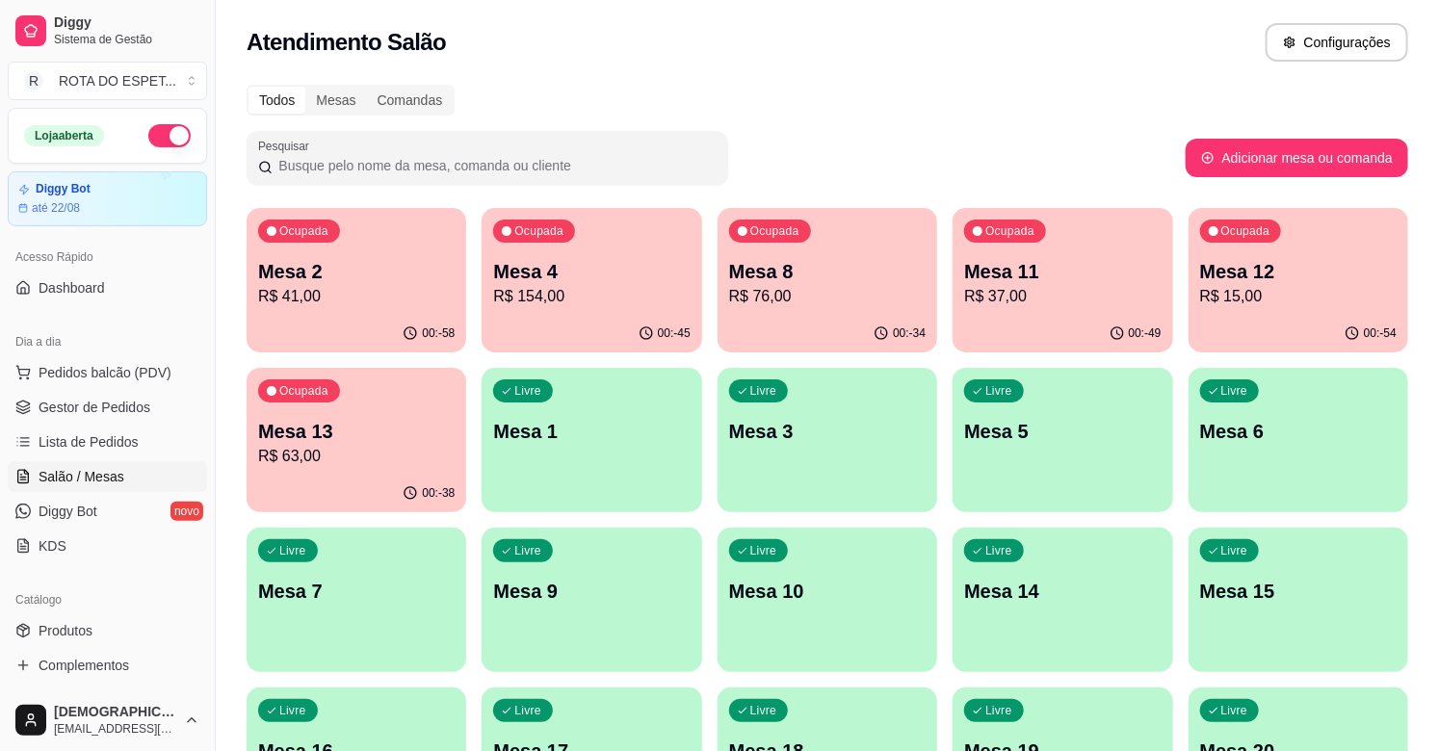
click at [136, 402] on span "Gestor de Pedidos" at bounding box center [95, 407] width 112 height 19
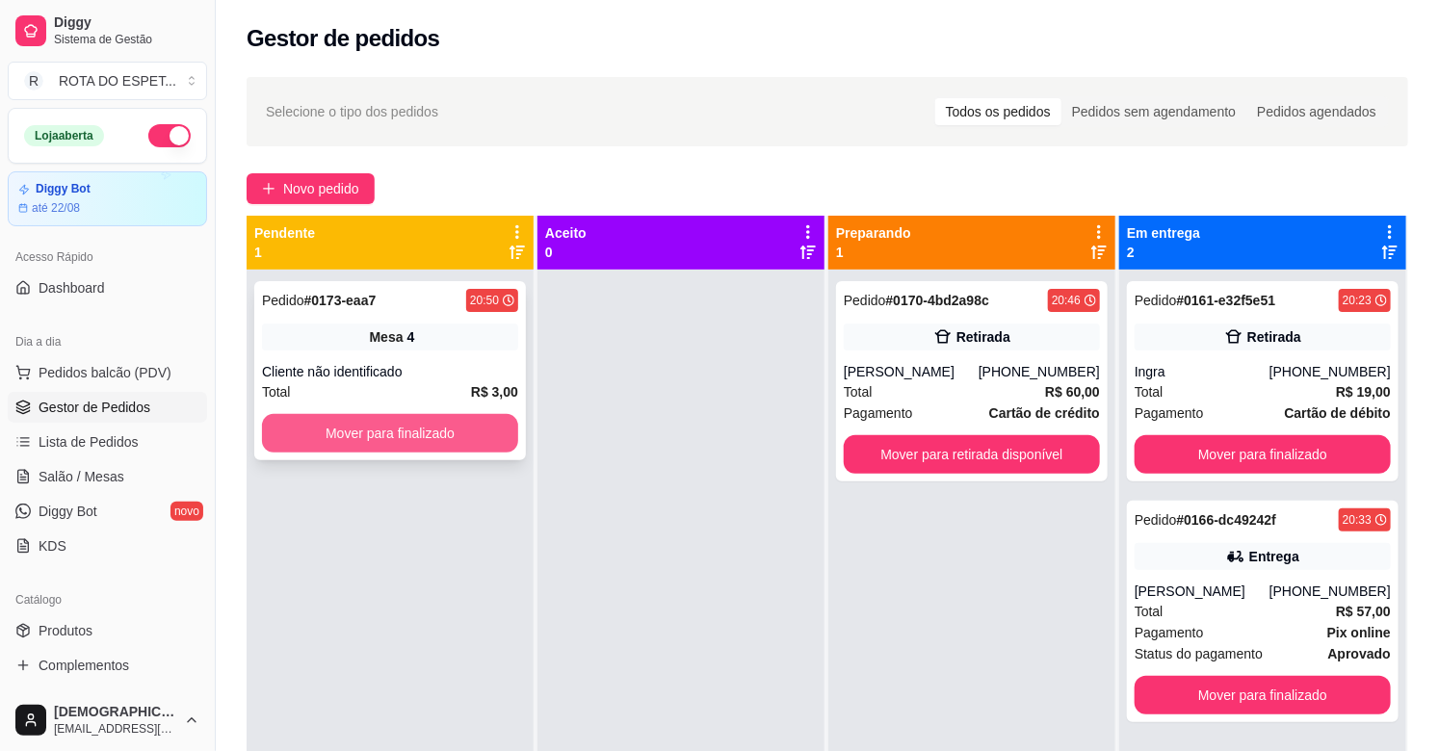
click at [438, 440] on button "Mover para finalizado" at bounding box center [390, 433] width 256 height 39
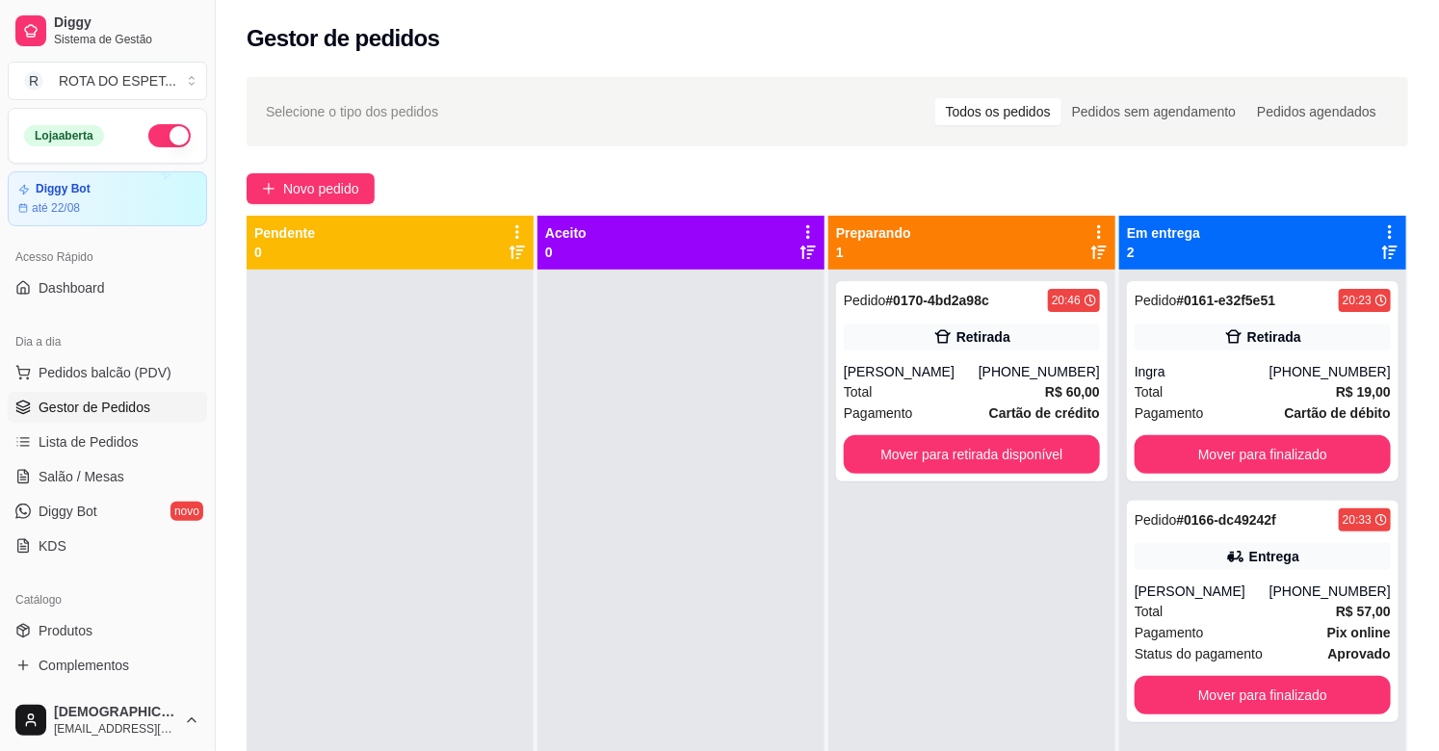
click at [795, 672] on div at bounding box center [680, 645] width 287 height 751
click at [607, 607] on div at bounding box center [680, 645] width 287 height 751
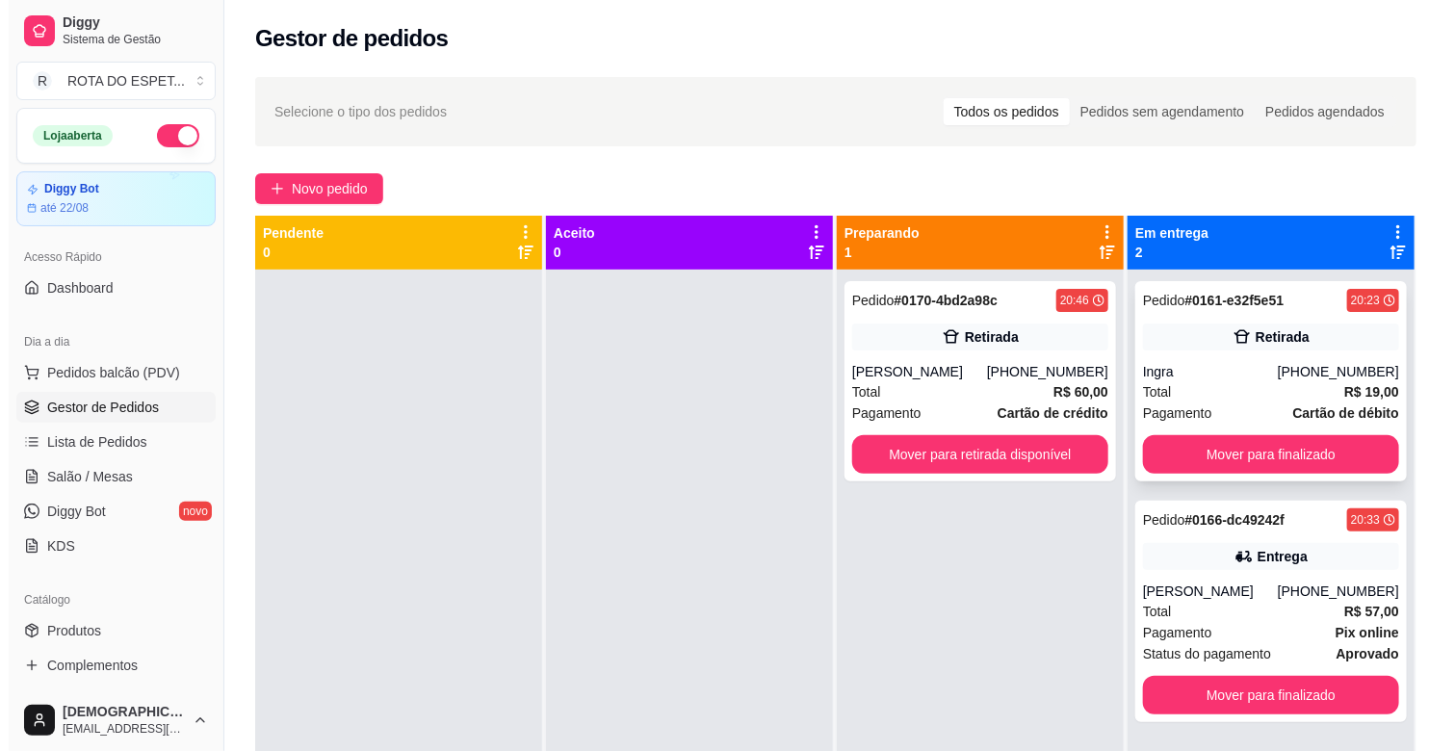
scroll to position [53, 0]
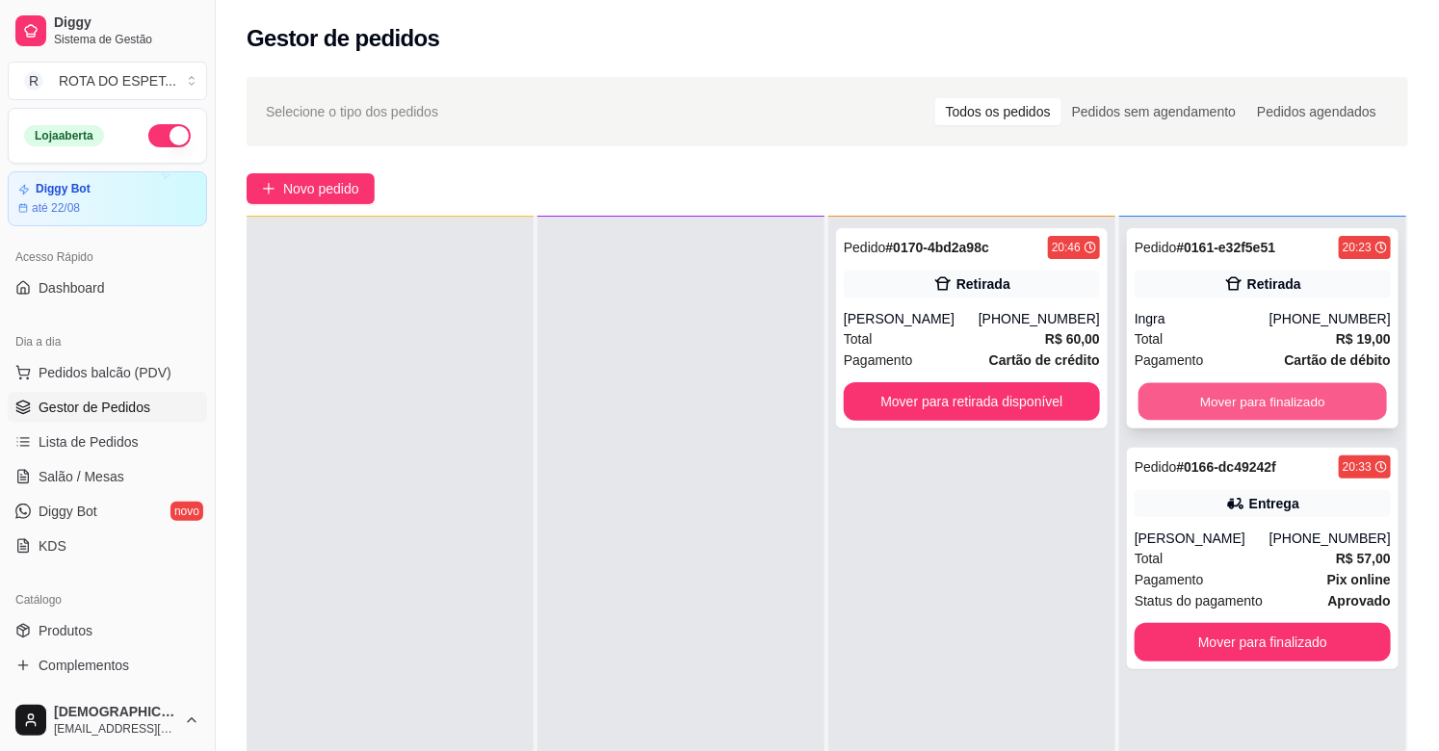
click at [1264, 400] on button "Mover para finalizado" at bounding box center [1262, 402] width 248 height 38
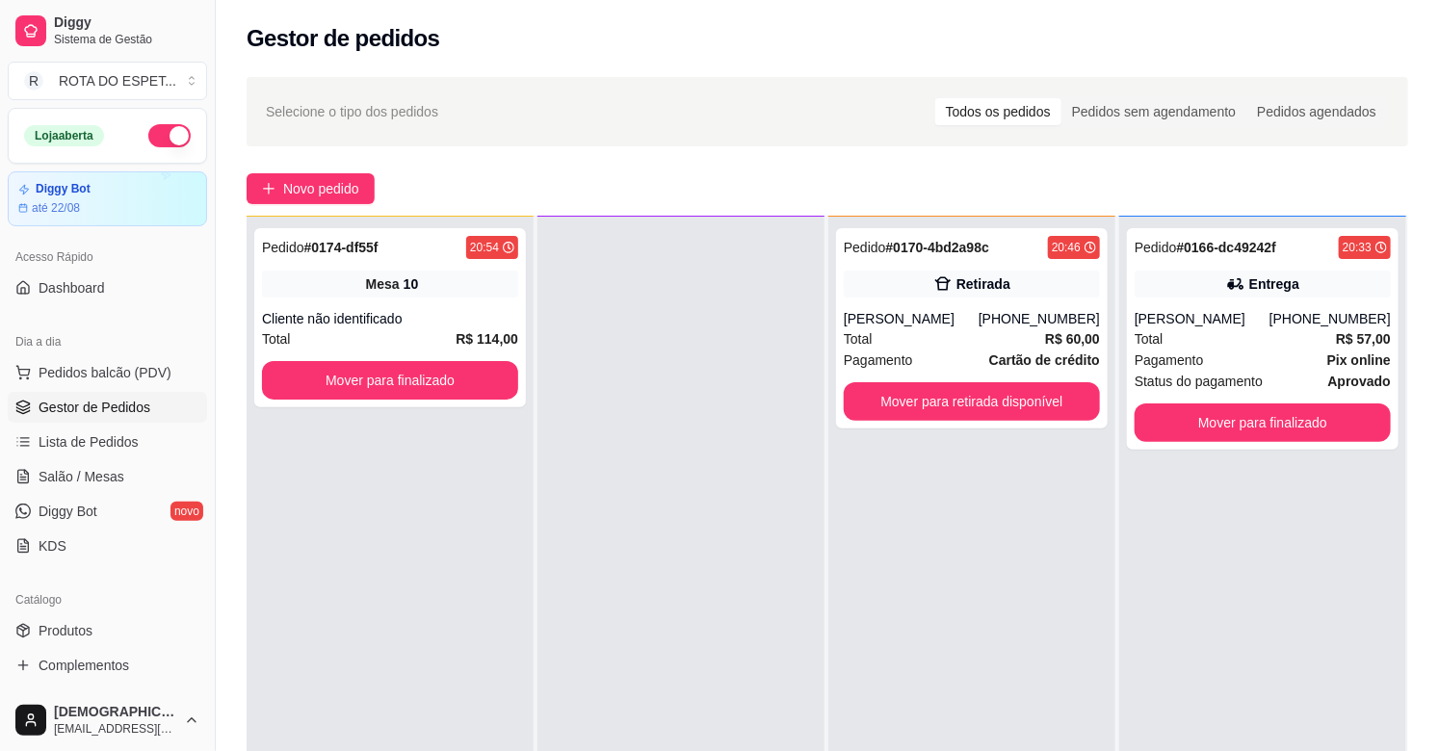
click at [579, 667] on div at bounding box center [680, 592] width 287 height 751
click at [83, 462] on link "Salão / Mesas" at bounding box center [107, 476] width 199 height 31
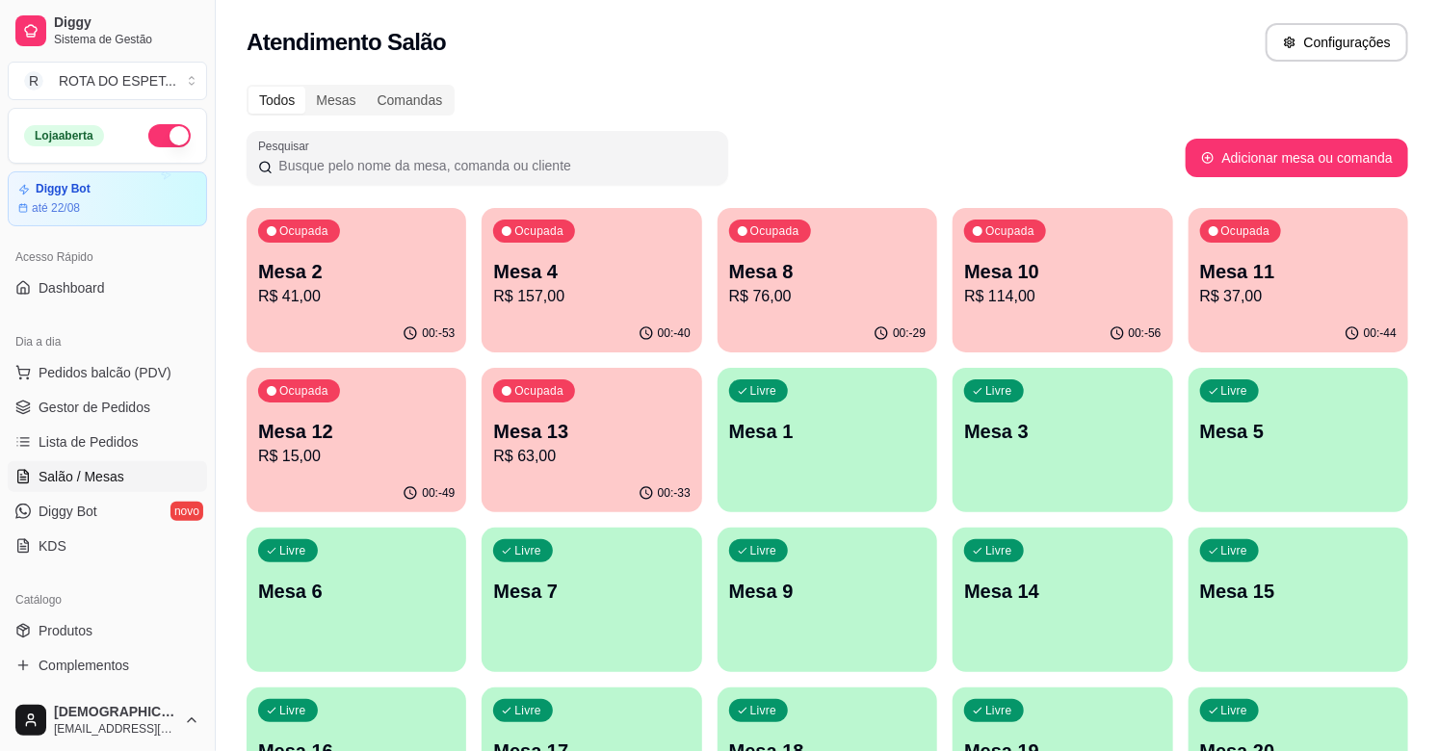
click at [850, 89] on div "Todos Mesas Comandas" at bounding box center [827, 100] width 1161 height 31
click at [107, 392] on link "Gestor de Pedidos" at bounding box center [107, 407] width 199 height 31
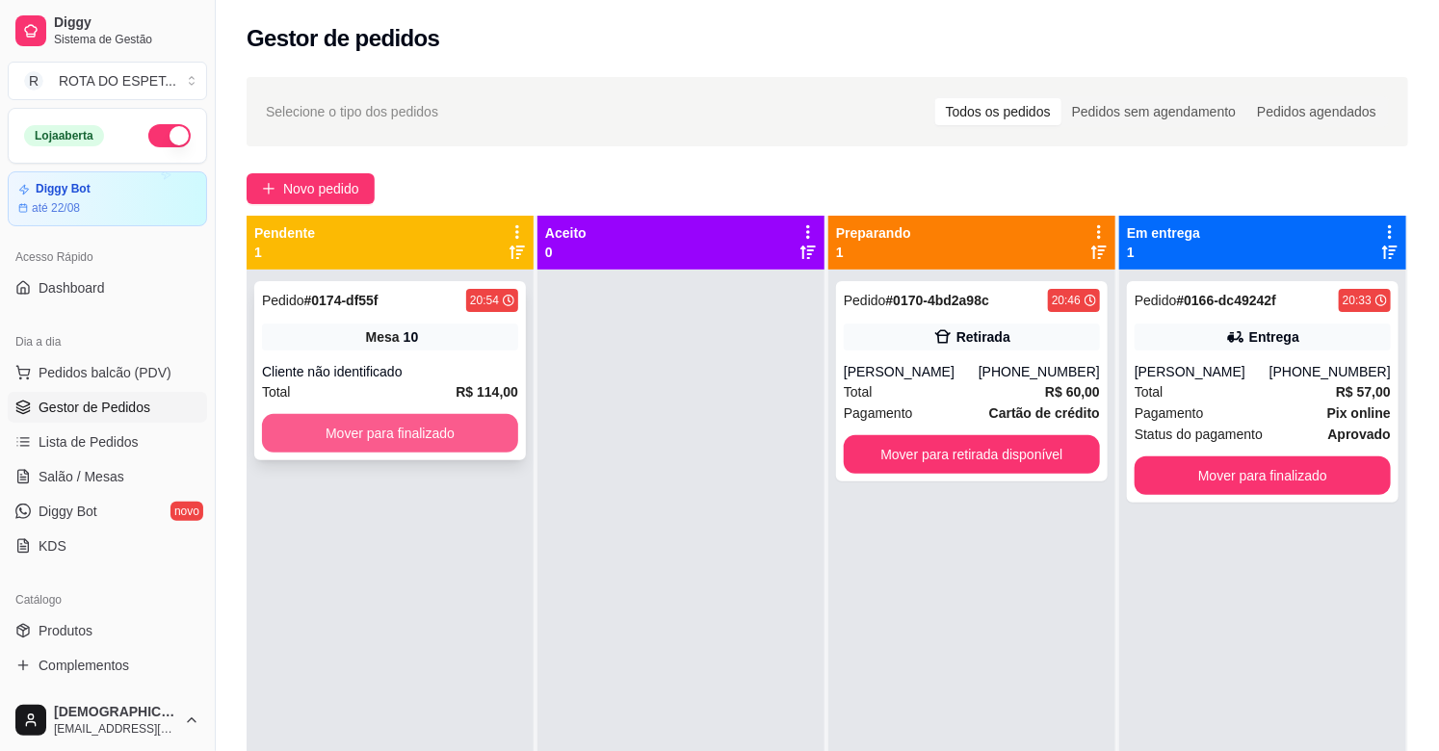
click at [488, 437] on button "Mover para finalizado" at bounding box center [390, 433] width 256 height 39
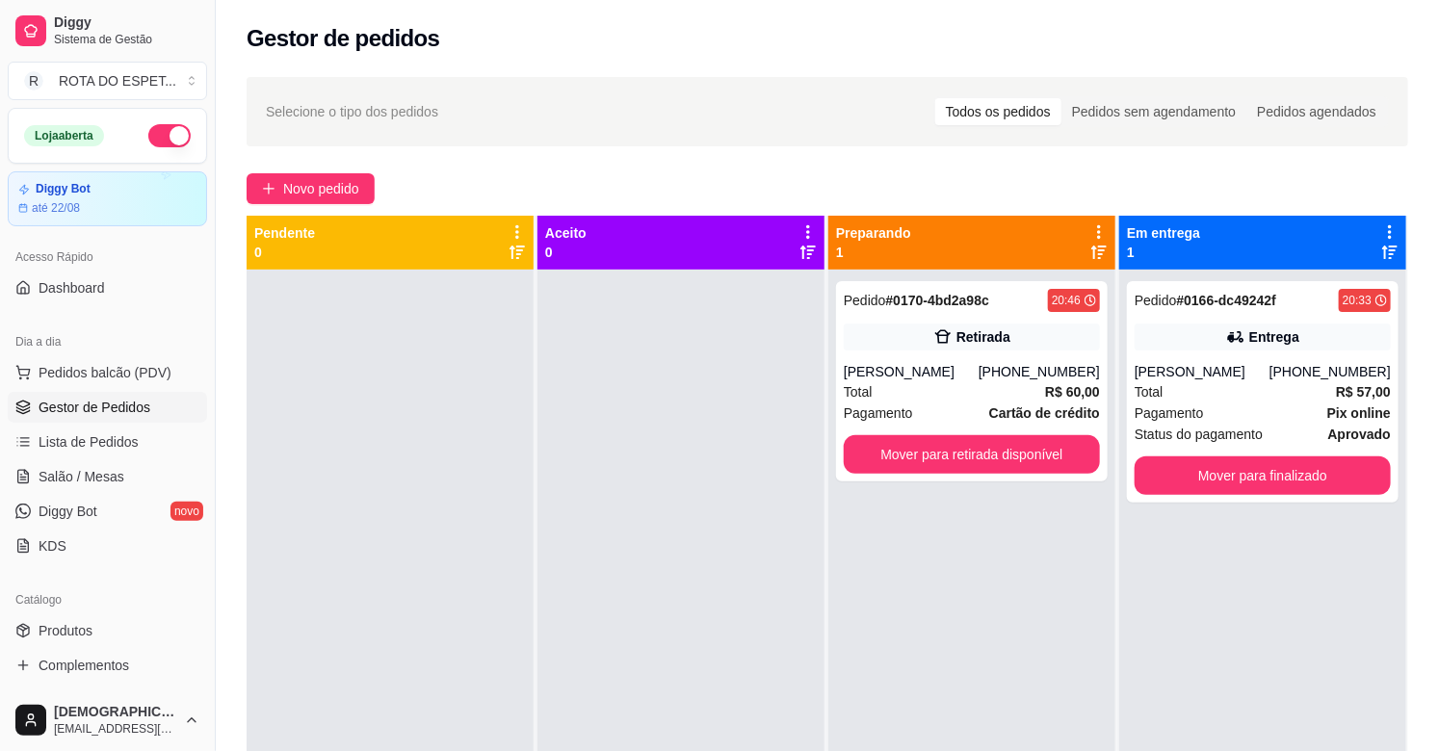
click at [586, 641] on div at bounding box center [680, 645] width 287 height 751
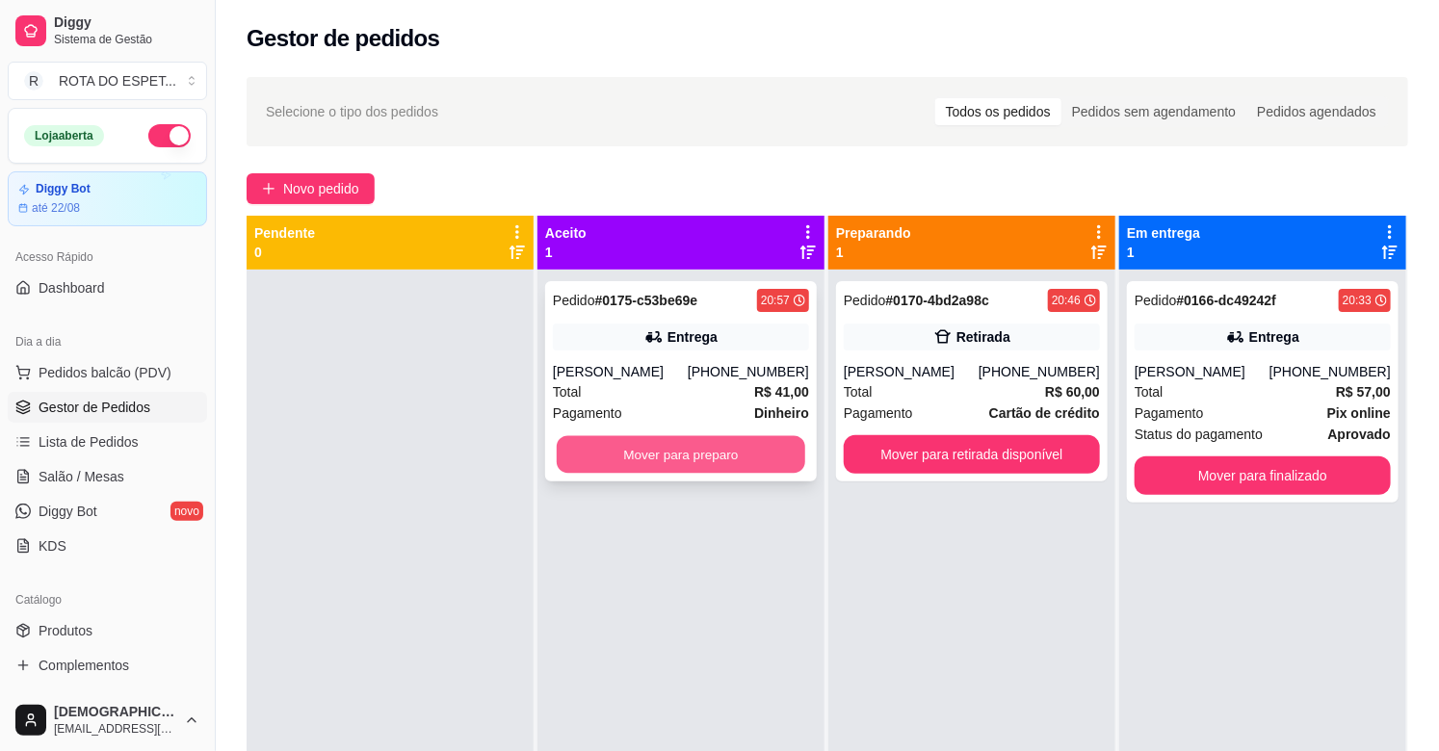
click at [642, 459] on button "Mover para preparo" at bounding box center [681, 455] width 248 height 38
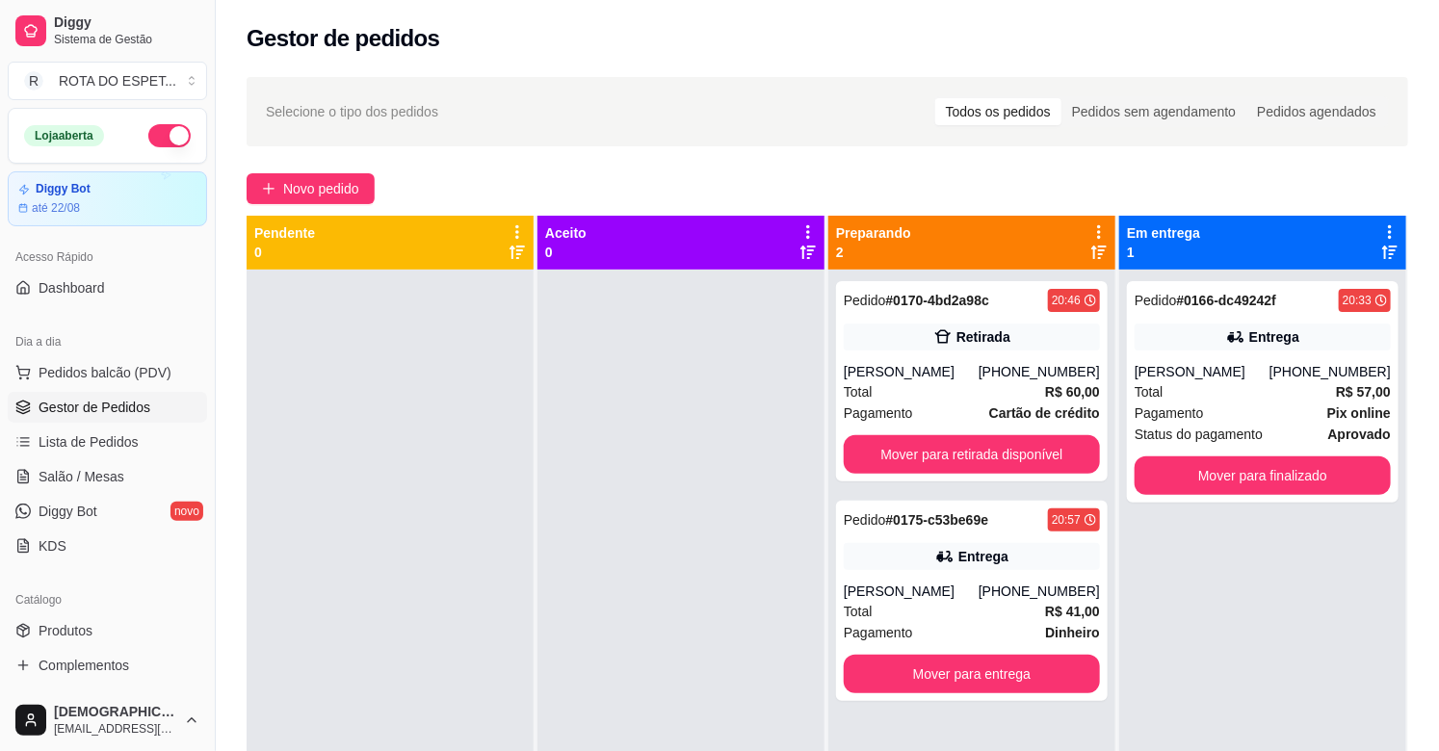
click at [633, 595] on div at bounding box center [680, 645] width 287 height 751
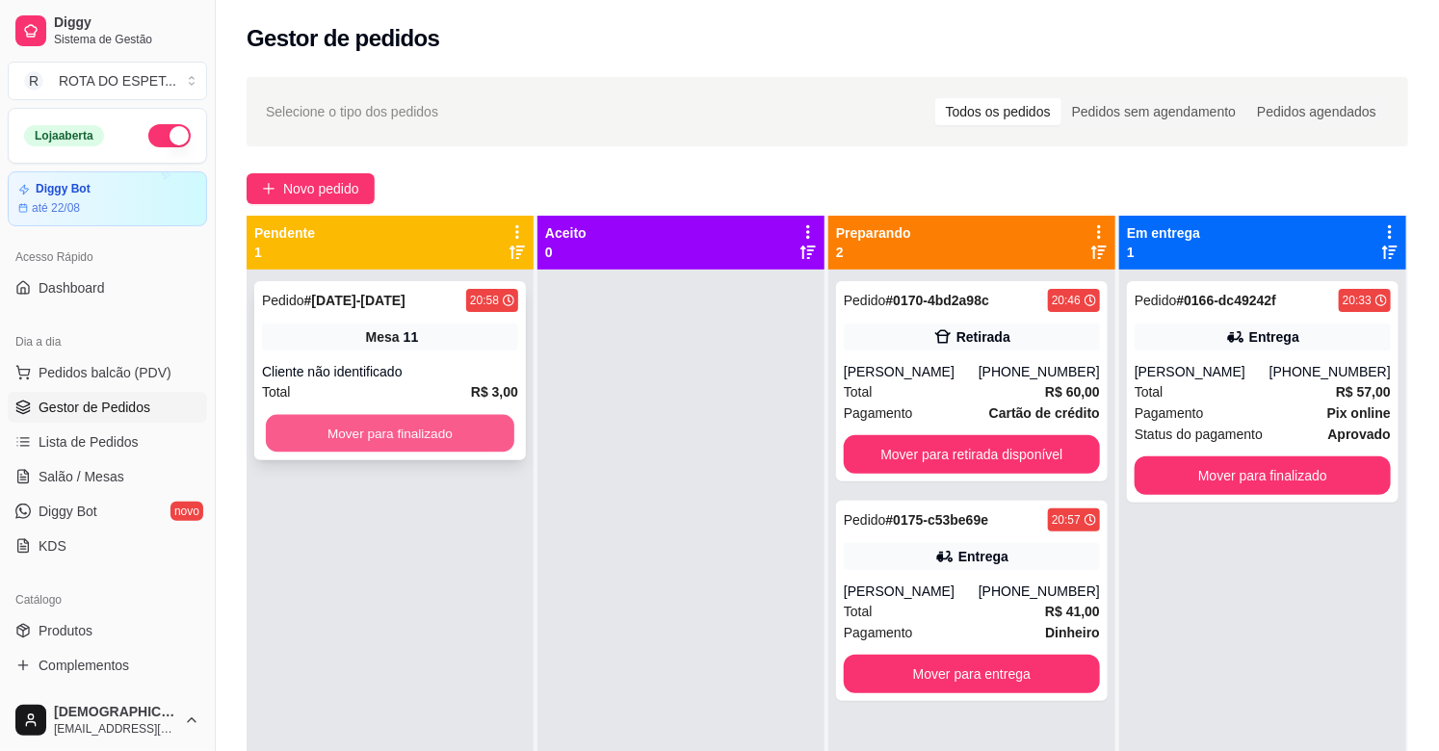
click at [401, 433] on button "Mover para finalizado" at bounding box center [390, 434] width 248 height 38
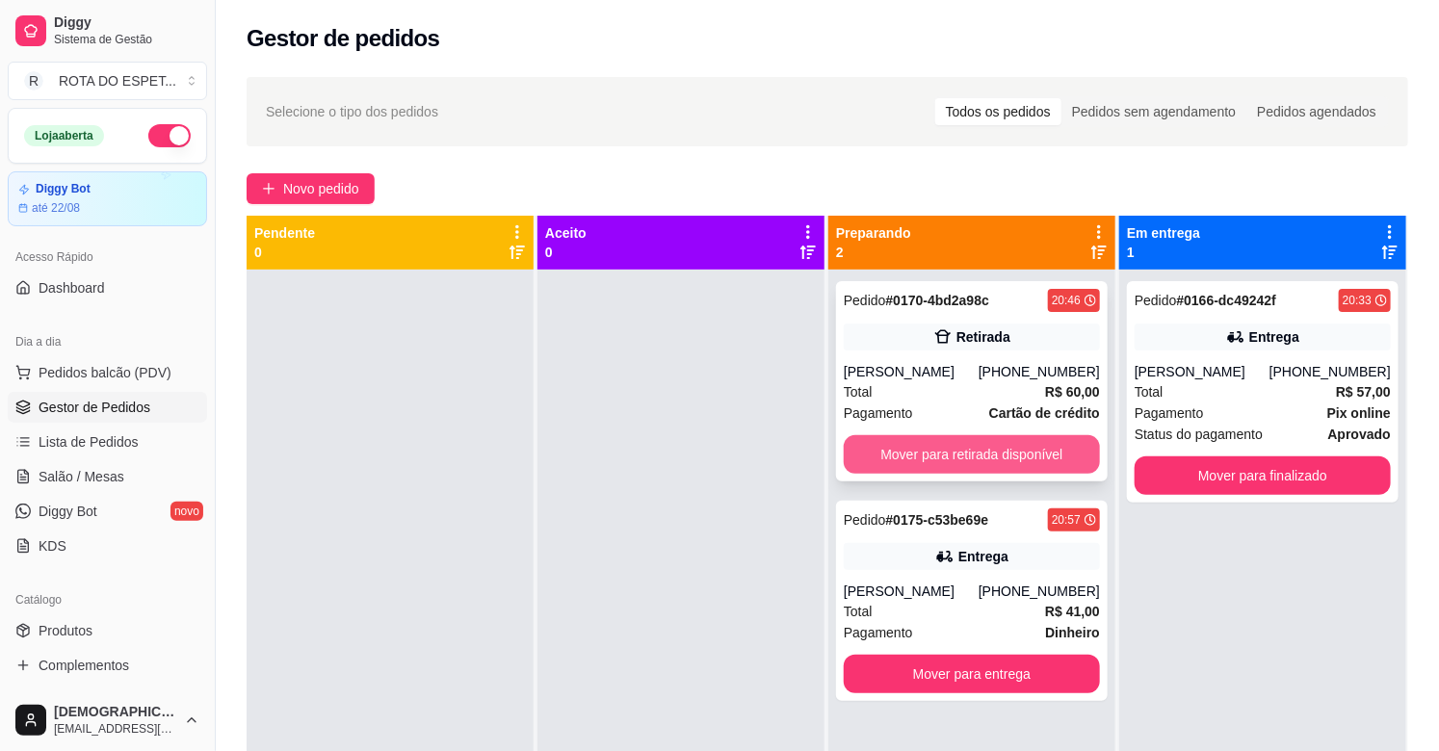
click at [978, 459] on button "Mover para retirada disponível" at bounding box center [972, 454] width 256 height 39
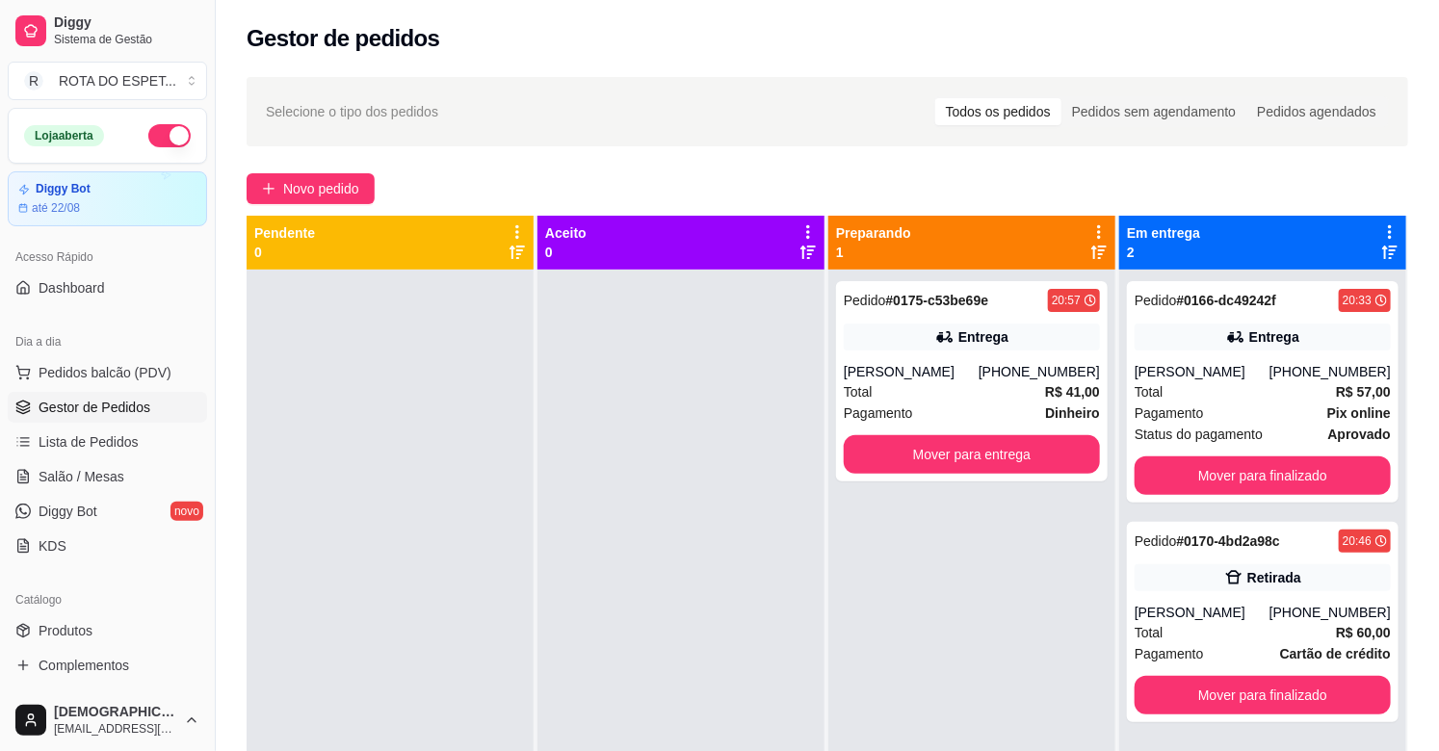
click at [588, 509] on div at bounding box center [680, 645] width 287 height 751
click at [622, 528] on div at bounding box center [680, 645] width 287 height 751
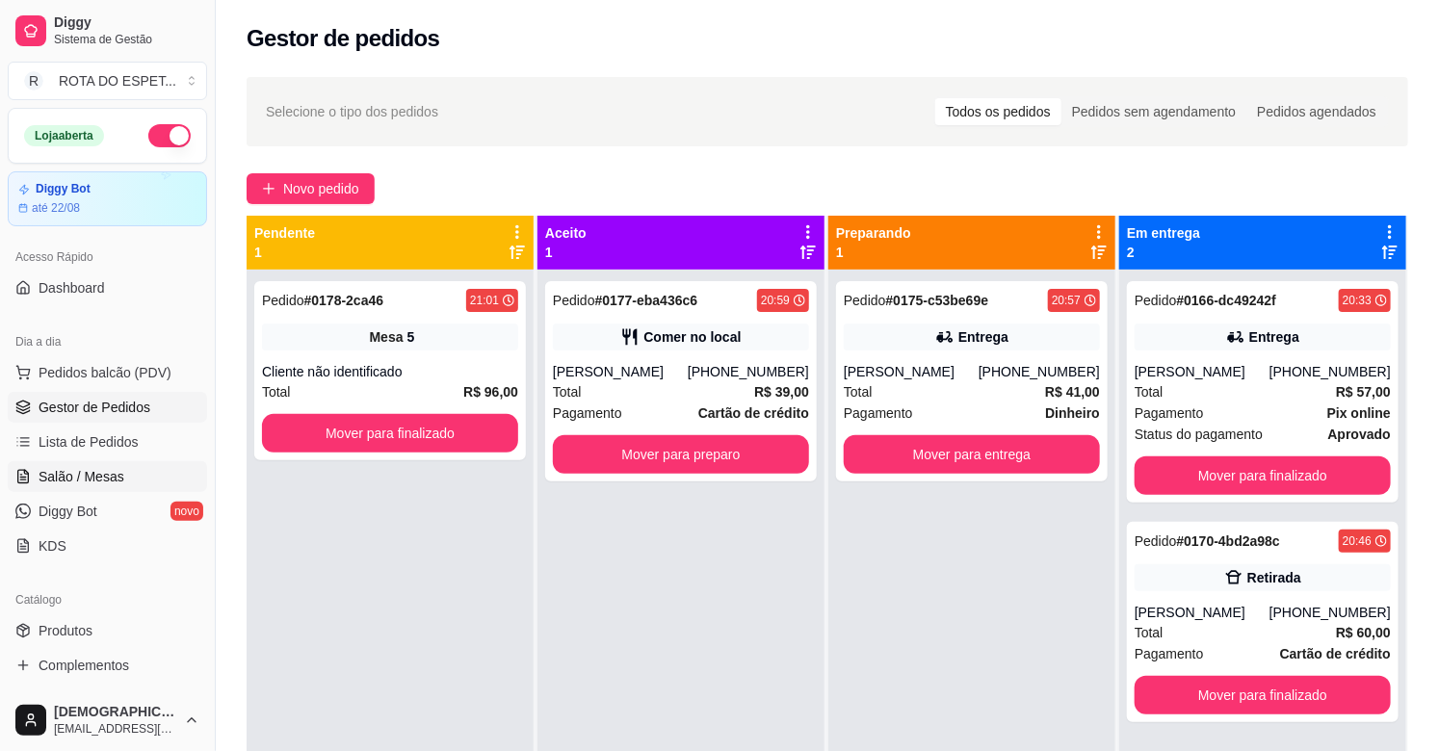
click at [65, 484] on span "Salão / Mesas" at bounding box center [82, 476] width 86 height 19
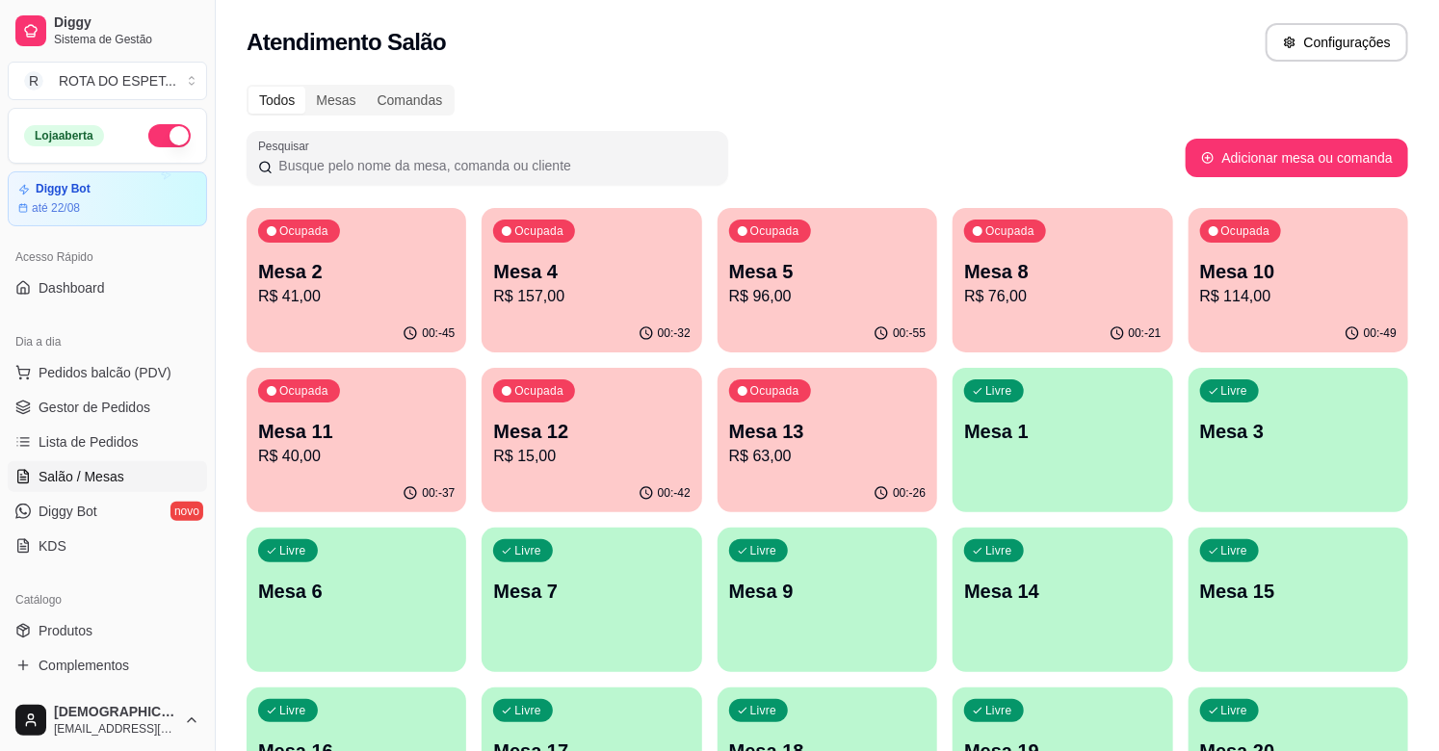
click at [1076, 246] on div "Ocupada Mesa 8 R$ 76,00" at bounding box center [1062, 261] width 220 height 107
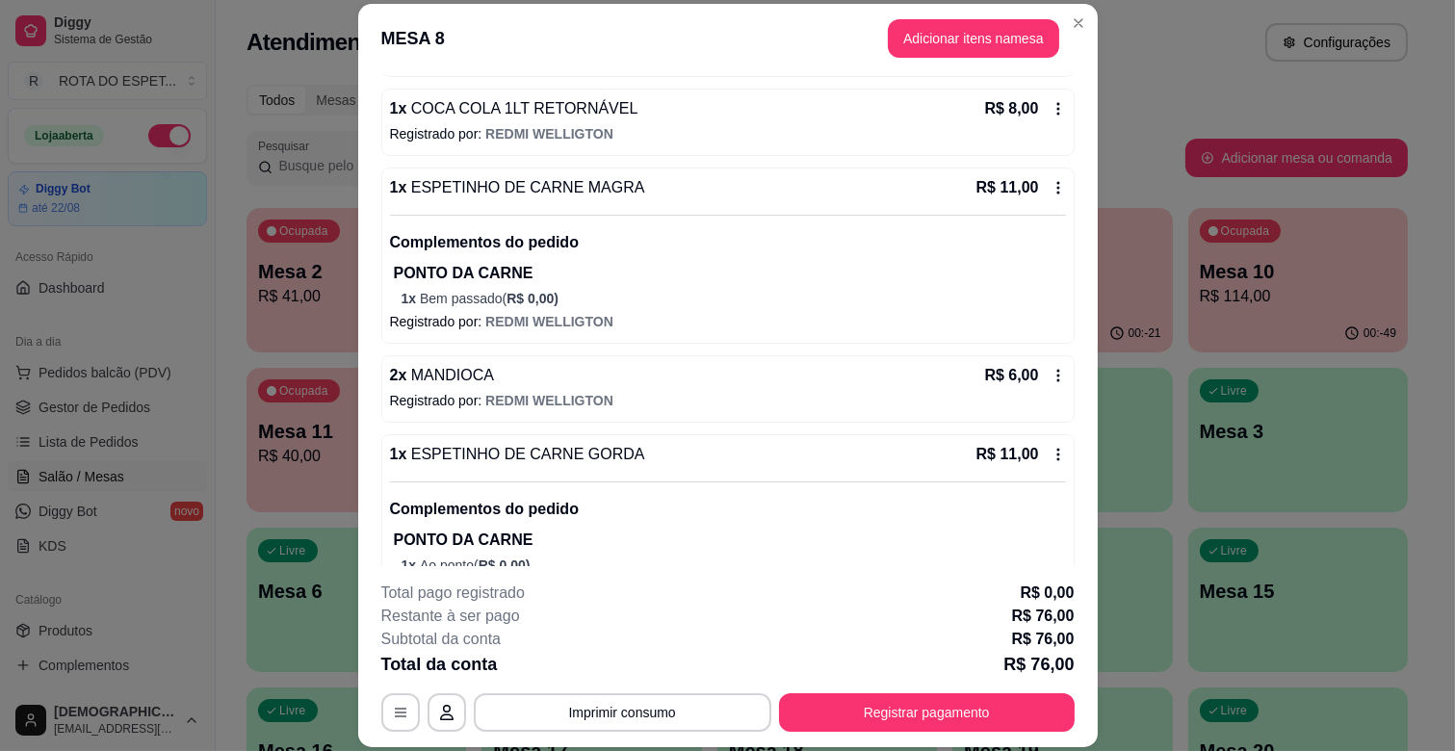
scroll to position [535, 0]
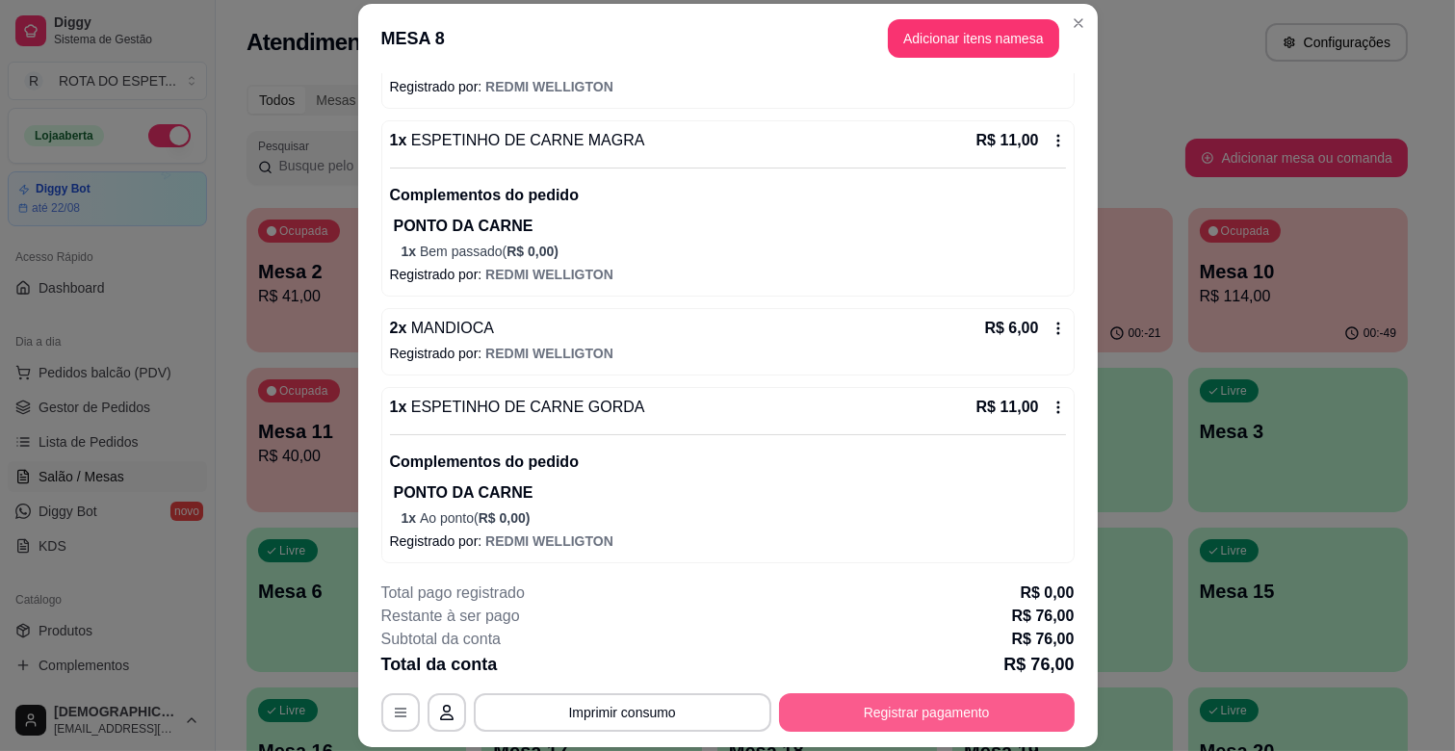
click at [891, 722] on button "Registrar pagamento" at bounding box center [927, 712] width 296 height 39
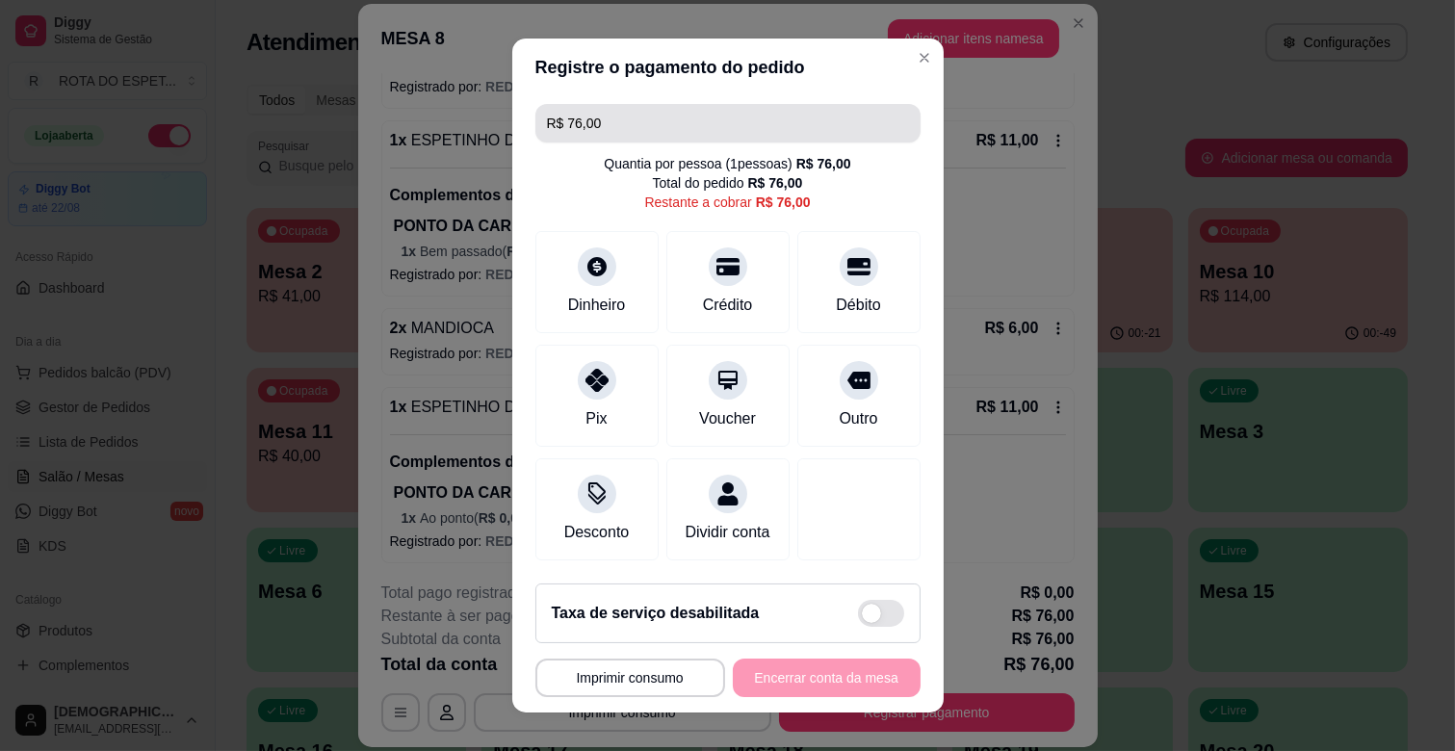
click at [694, 133] on input "R$ 76,00" at bounding box center [728, 123] width 362 height 39
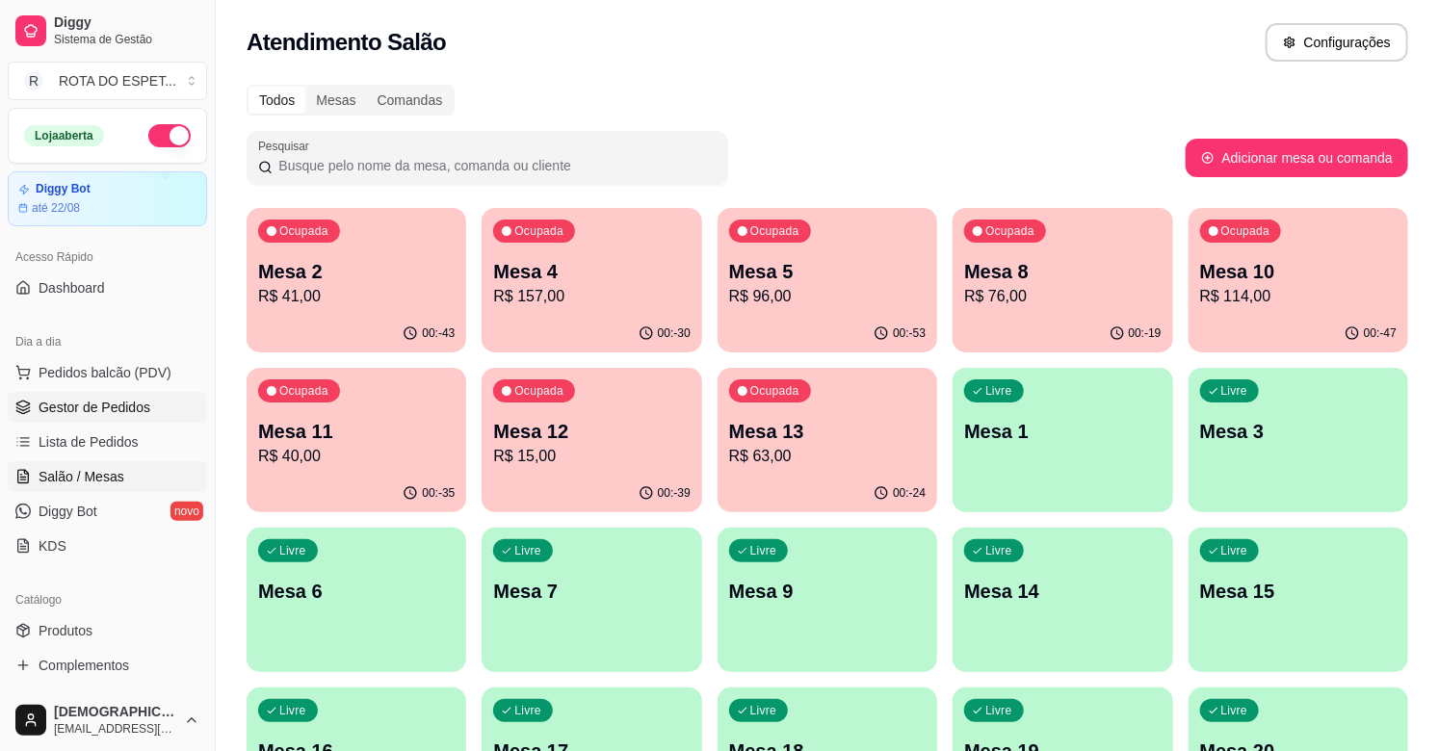
click at [70, 417] on link "Gestor de Pedidos" at bounding box center [107, 407] width 199 height 31
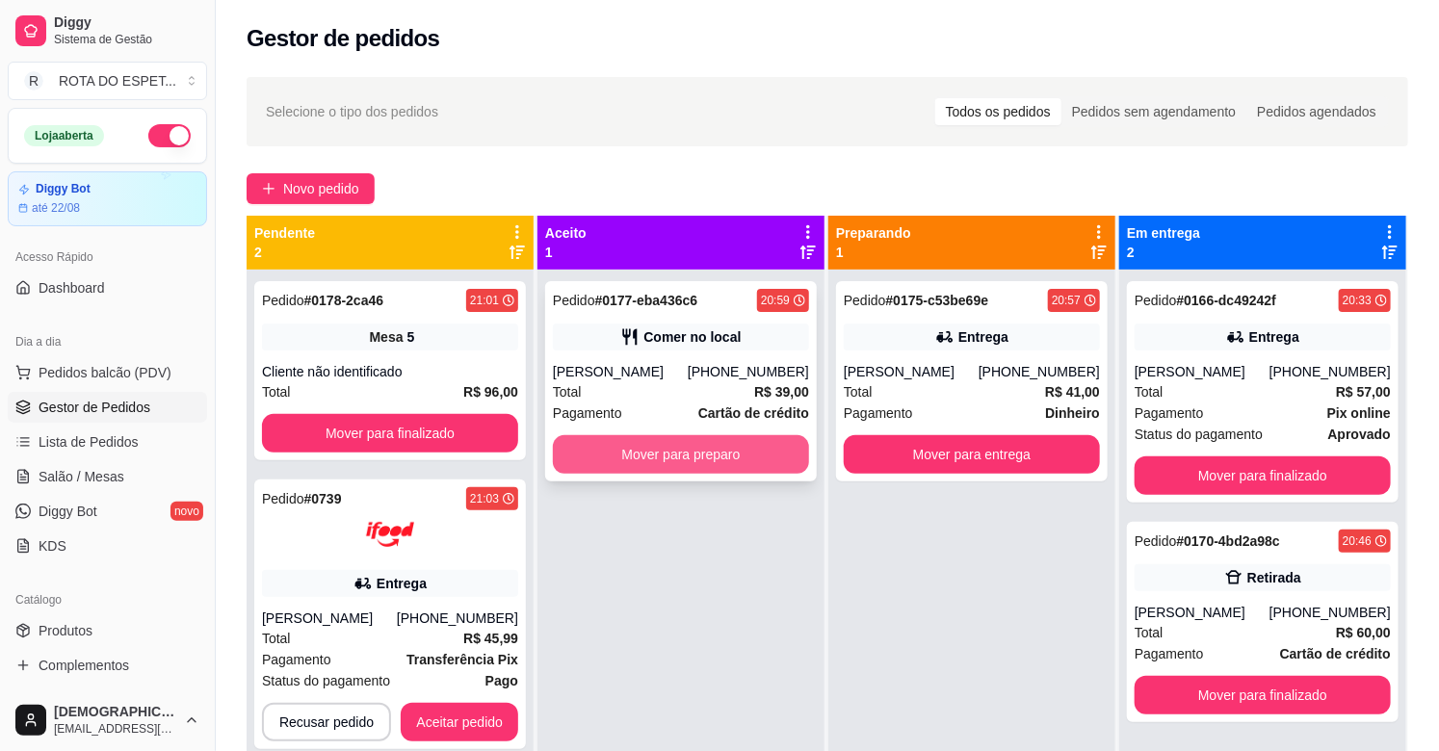
click at [696, 468] on button "Mover para preparo" at bounding box center [681, 454] width 256 height 39
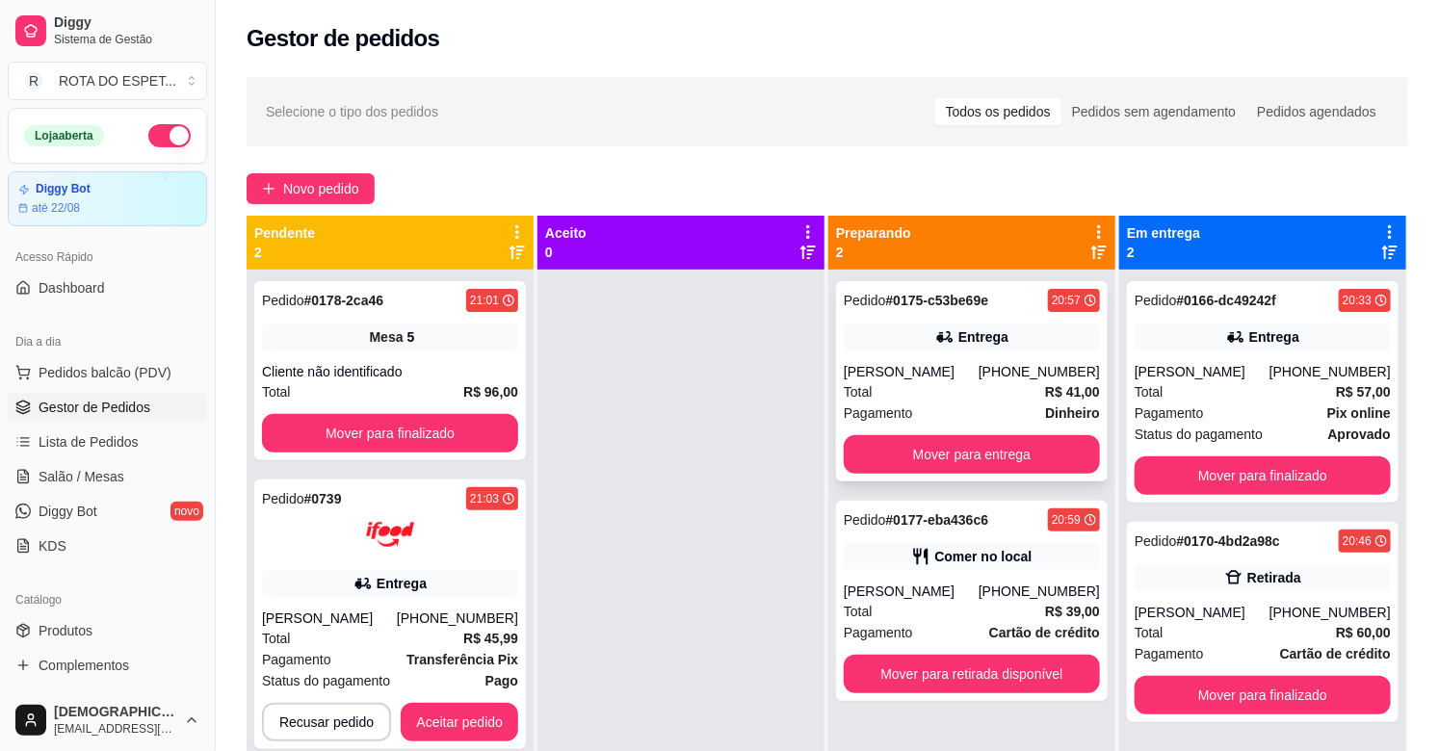
click at [935, 385] on div "Total R$ 41,00" at bounding box center [972, 391] width 256 height 21
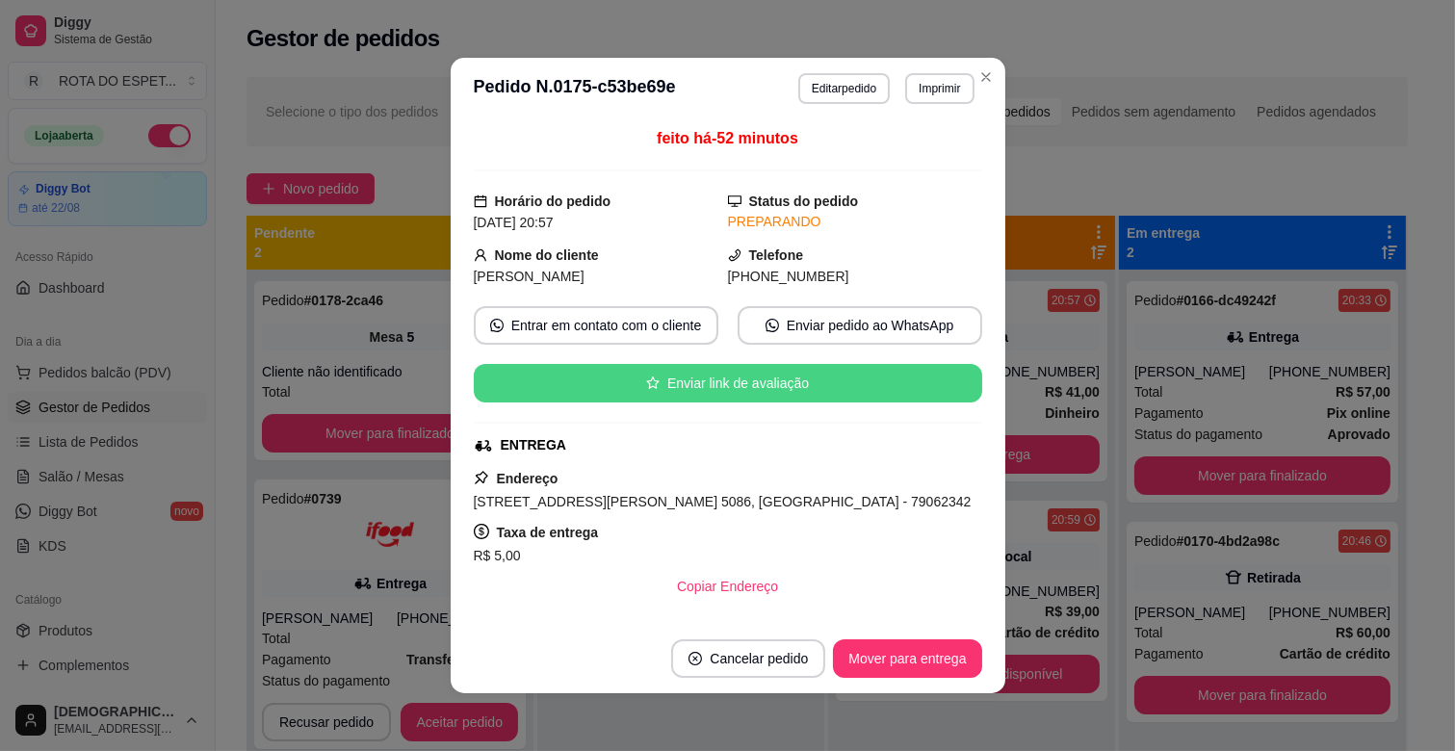
scroll to position [107, 0]
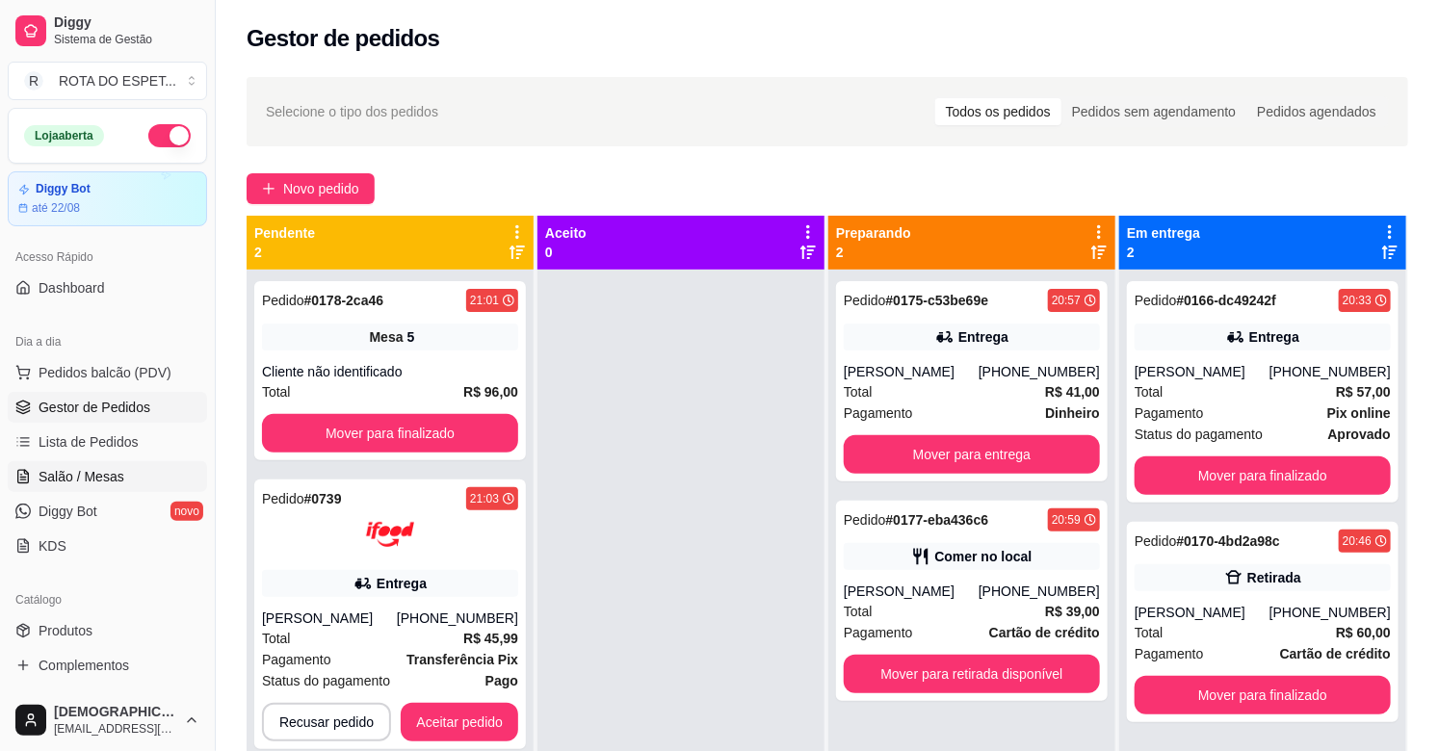
click at [91, 469] on span "Salão / Mesas" at bounding box center [82, 476] width 86 height 19
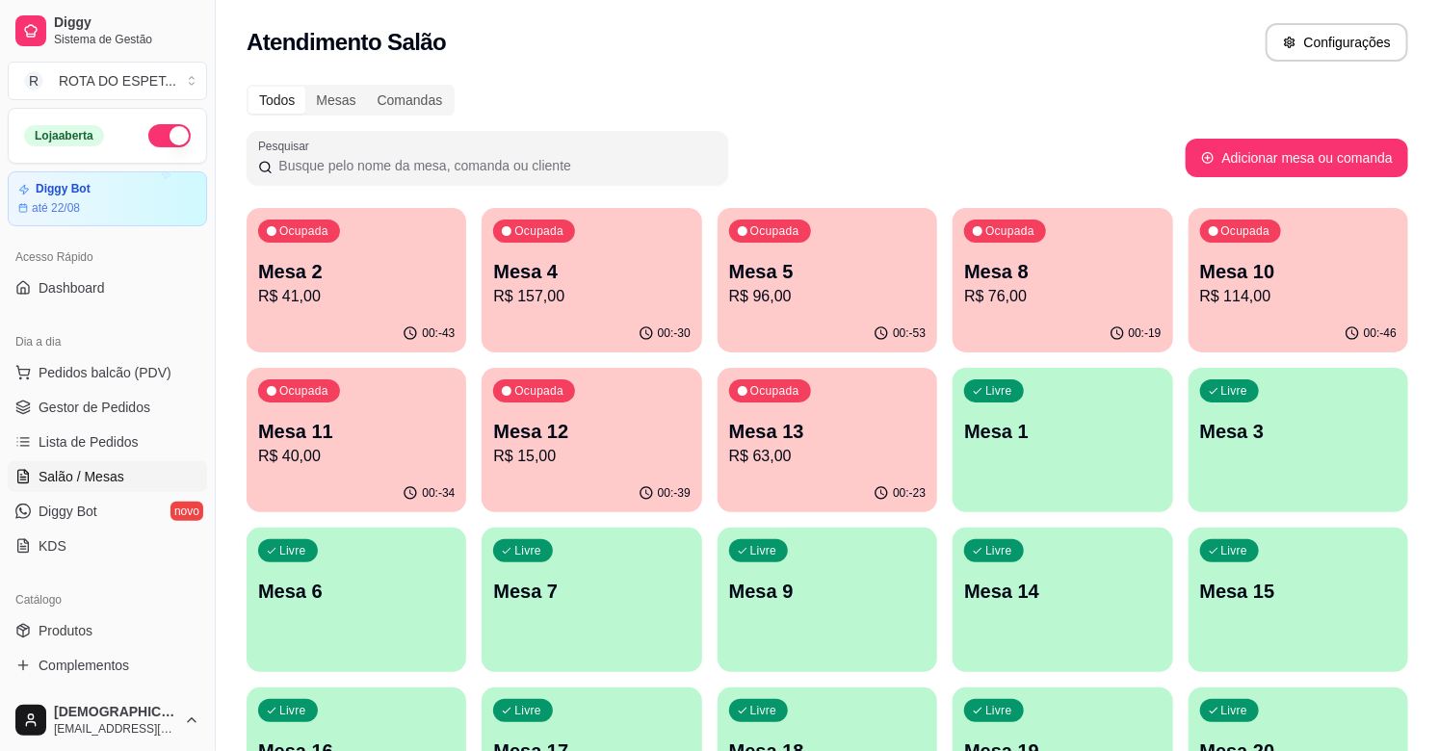
click at [1035, 292] on p "R$ 76,00" at bounding box center [1062, 296] width 196 height 23
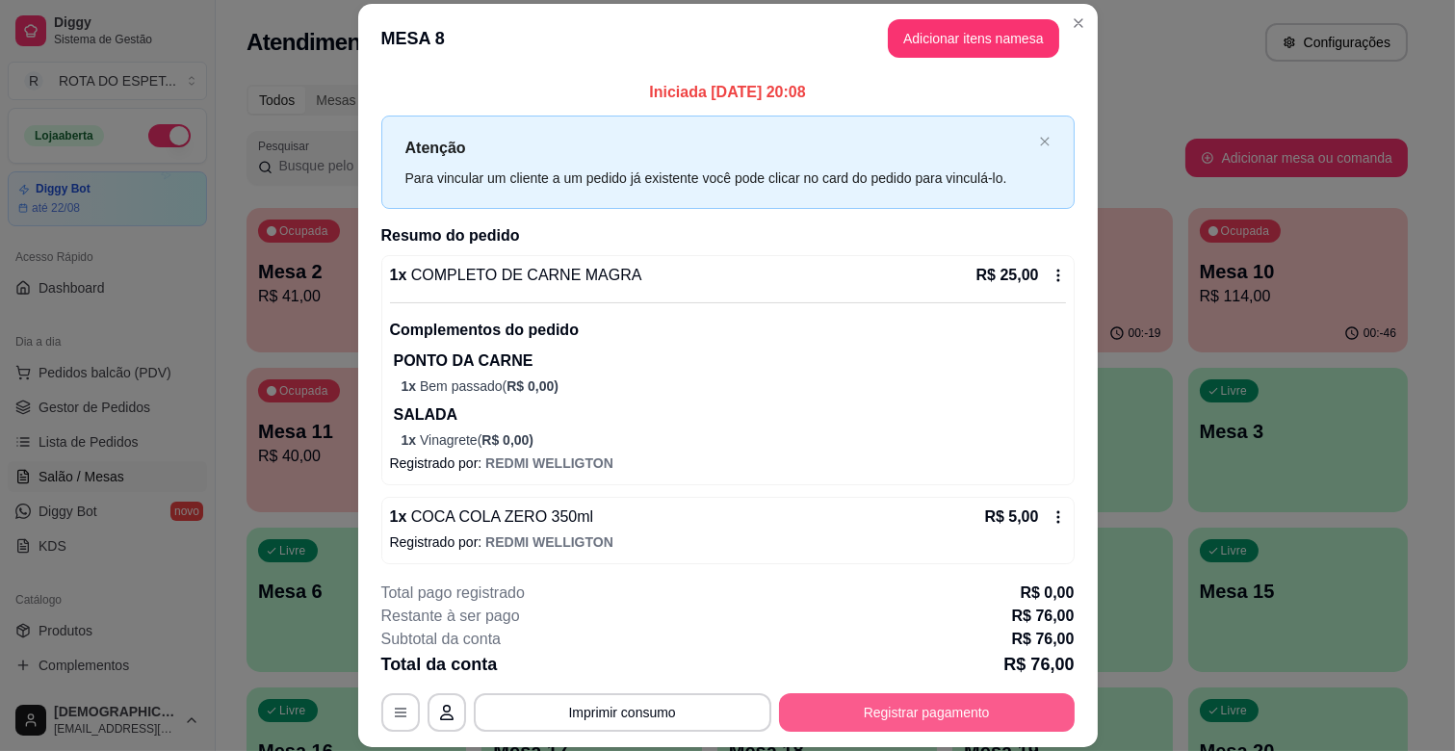
click at [905, 701] on button "Registrar pagamento" at bounding box center [927, 712] width 296 height 39
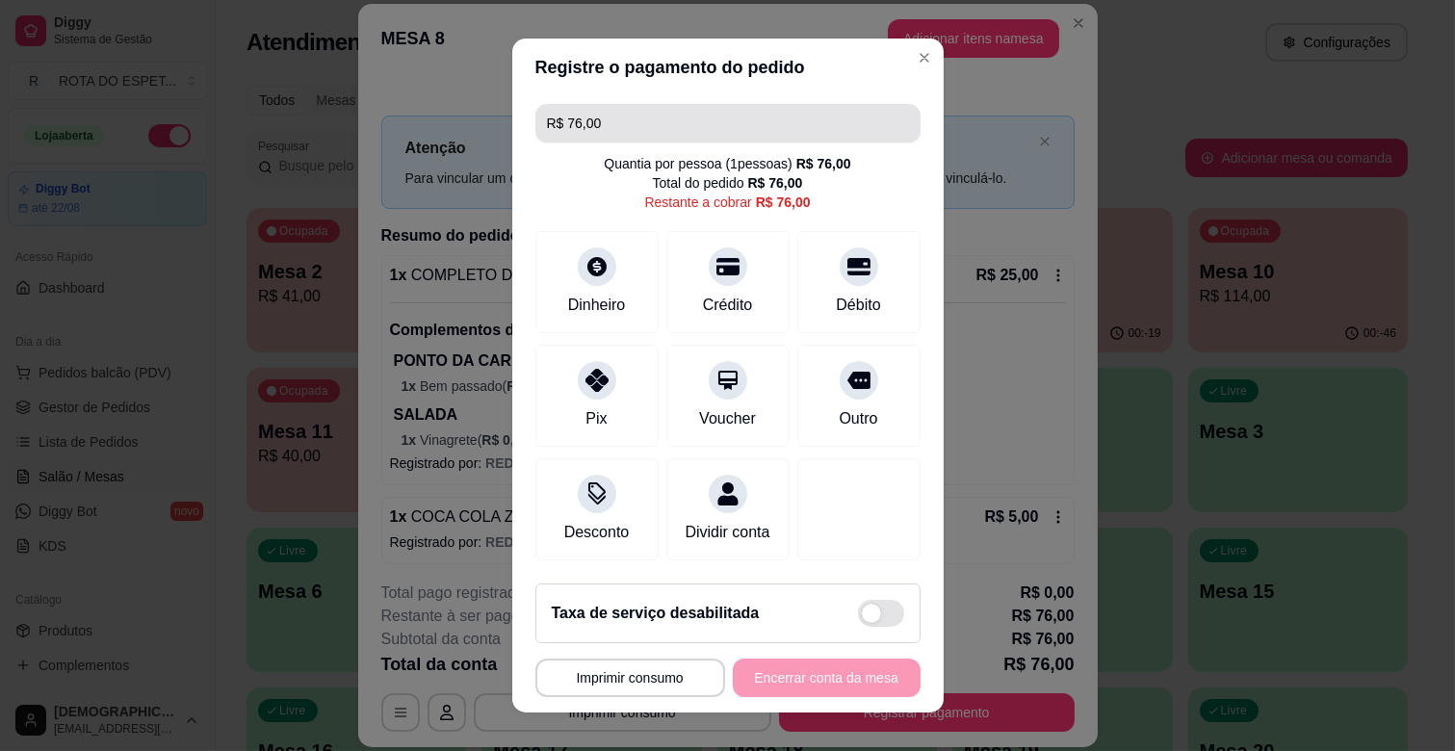
click at [810, 119] on input "R$ 76,00" at bounding box center [728, 123] width 362 height 39
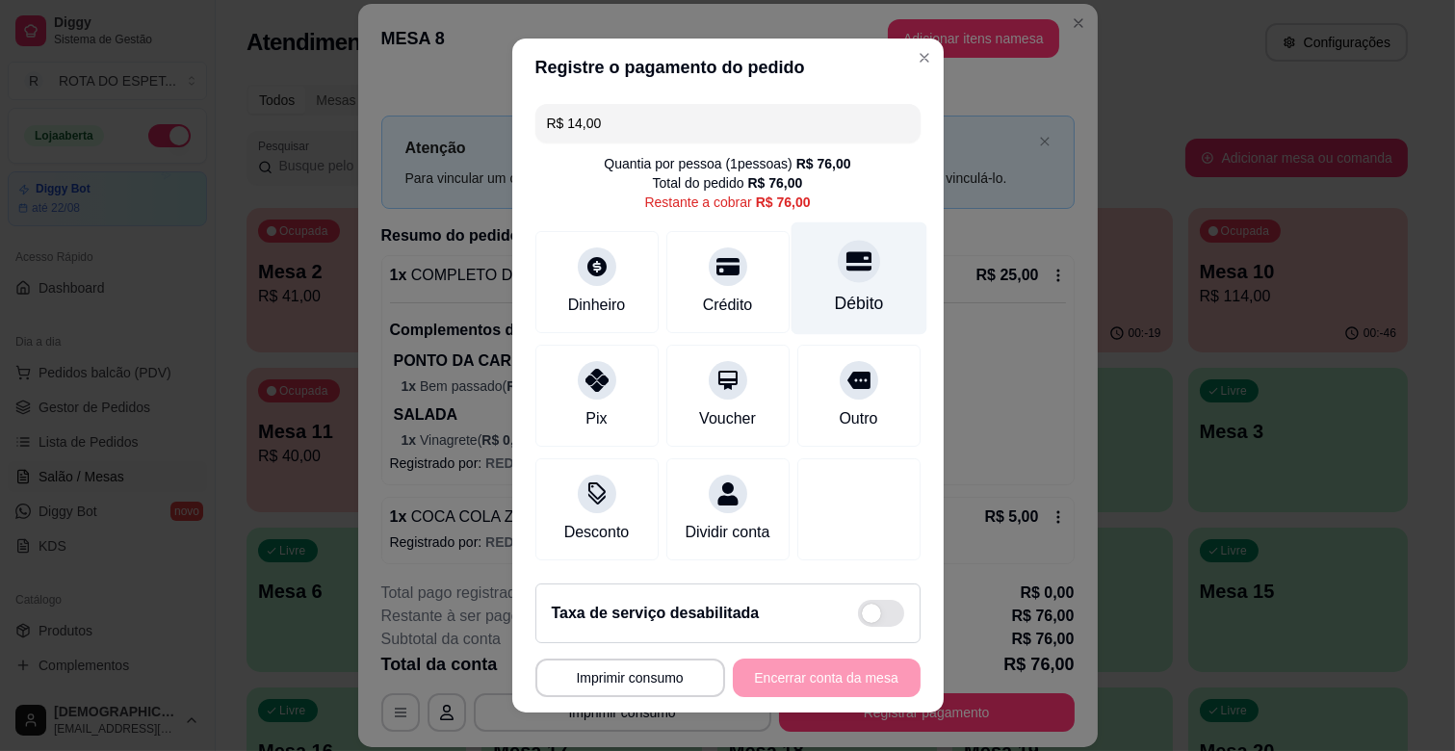
click at [848, 266] on div "Débito" at bounding box center [859, 278] width 136 height 113
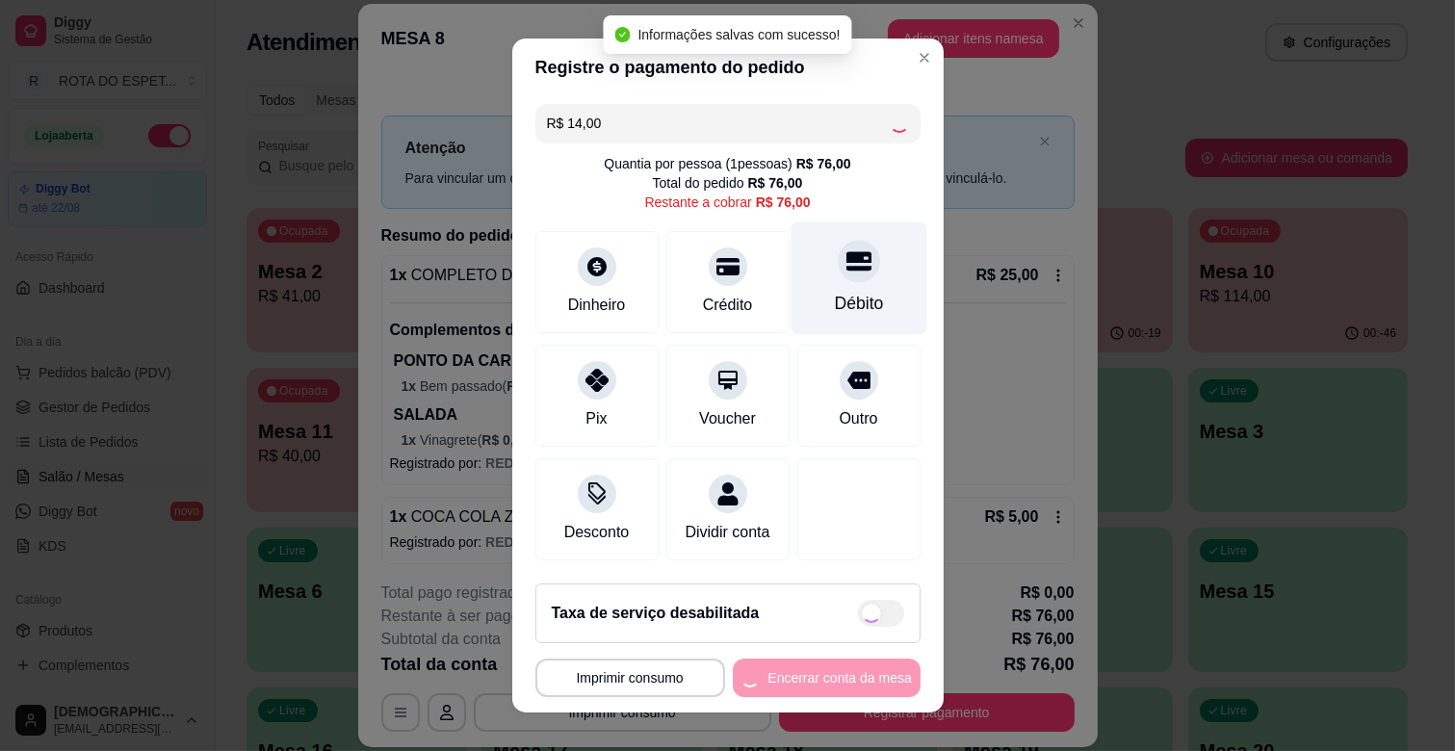
type input "R$ 62,00"
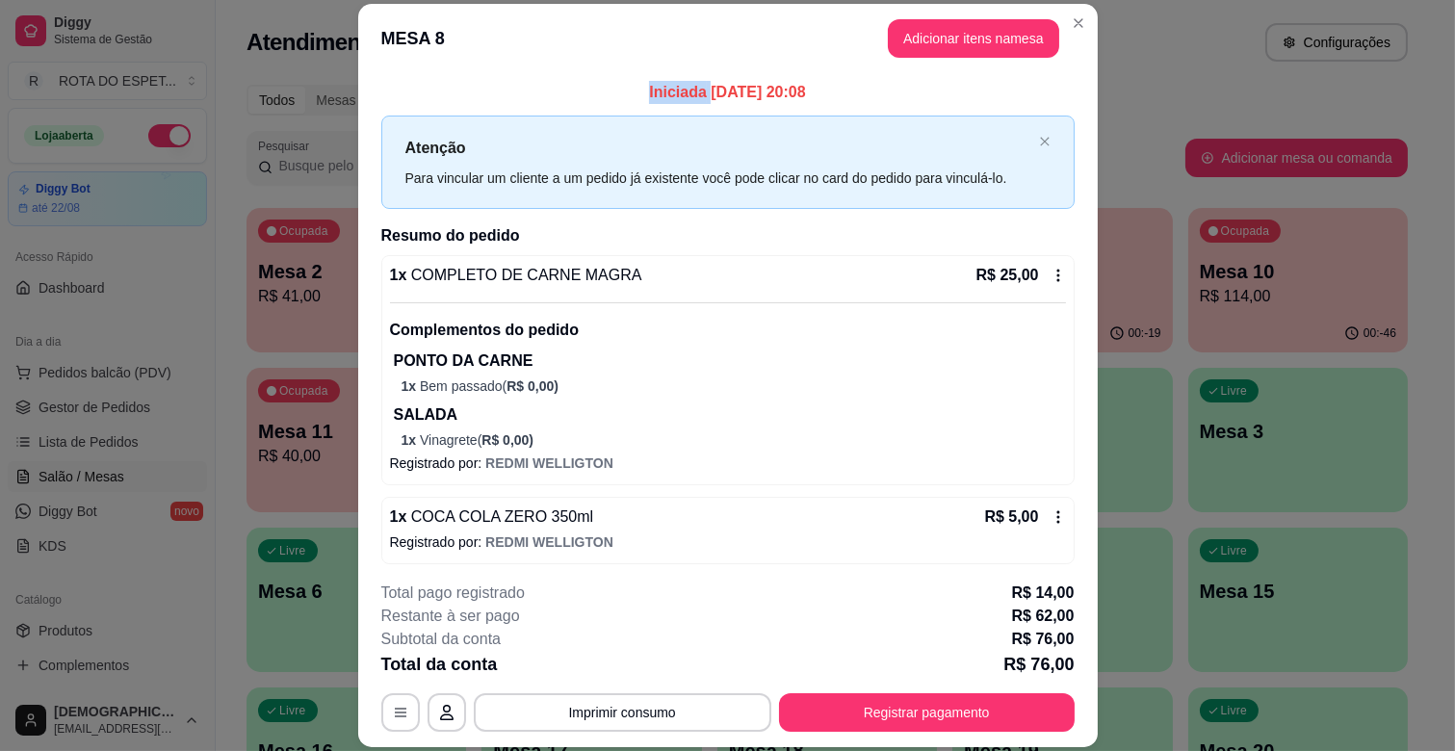
click at [436, 82] on p "Iniciada [DATE] 20:08" at bounding box center [727, 92] width 693 height 23
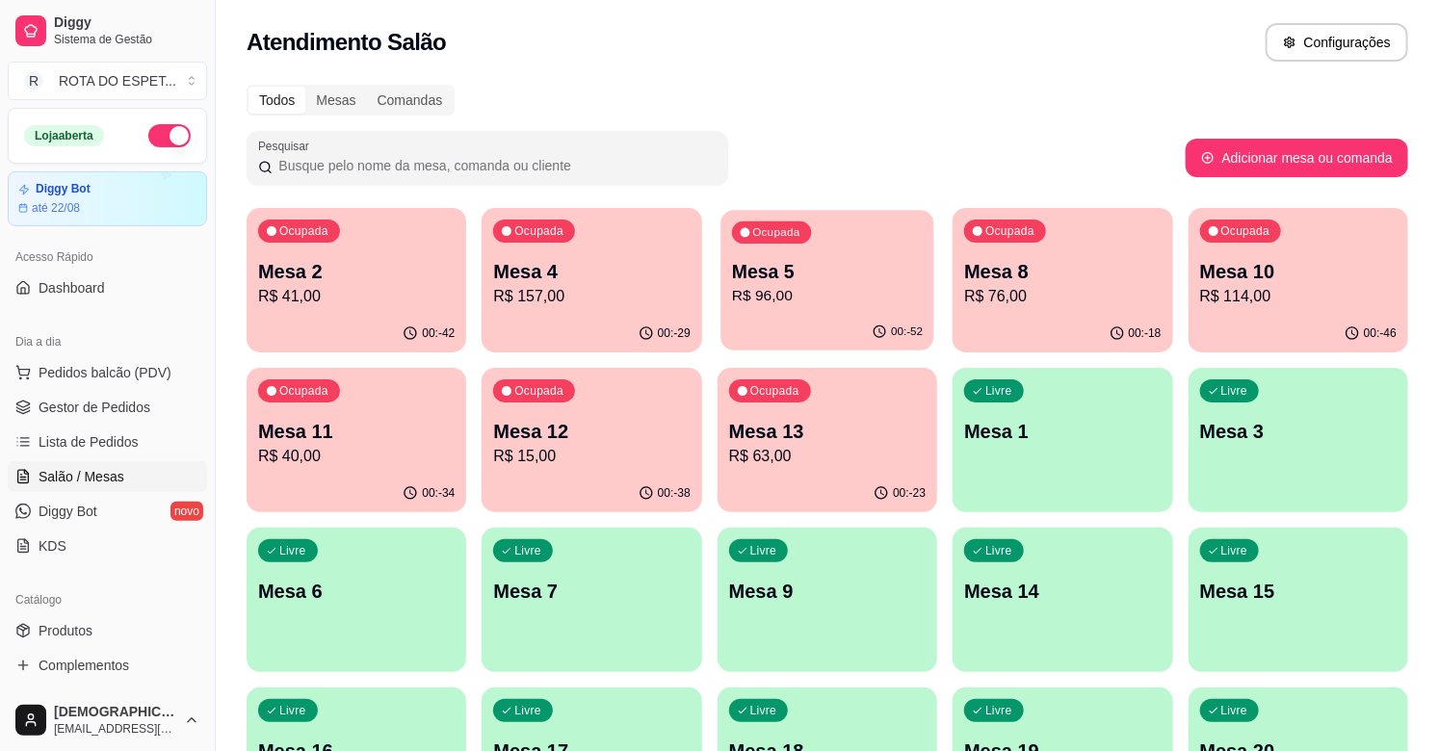
click at [773, 311] on div "Ocupada Mesa 5 R$ 96,00" at bounding box center [827, 262] width 214 height 104
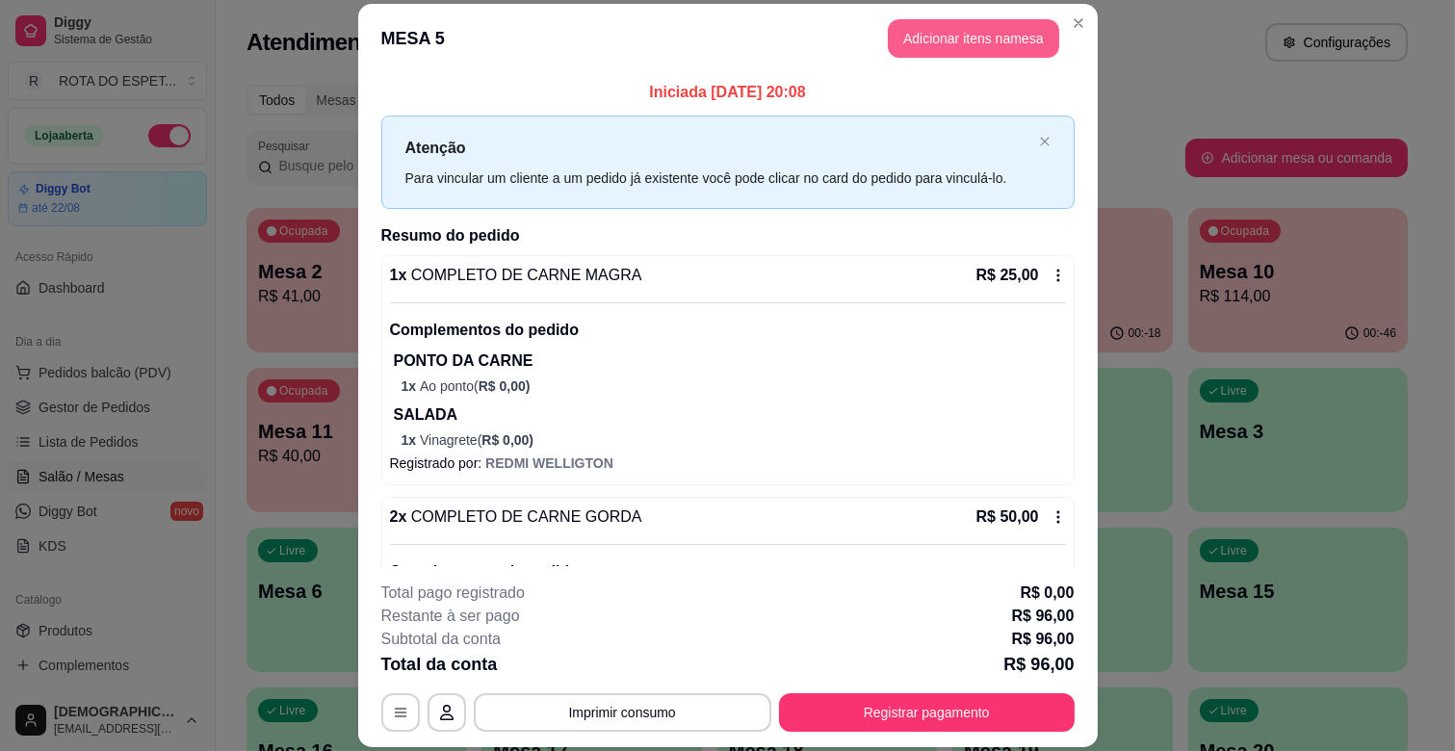
click at [1019, 44] on button "Adicionar itens na mesa" at bounding box center [973, 38] width 171 height 39
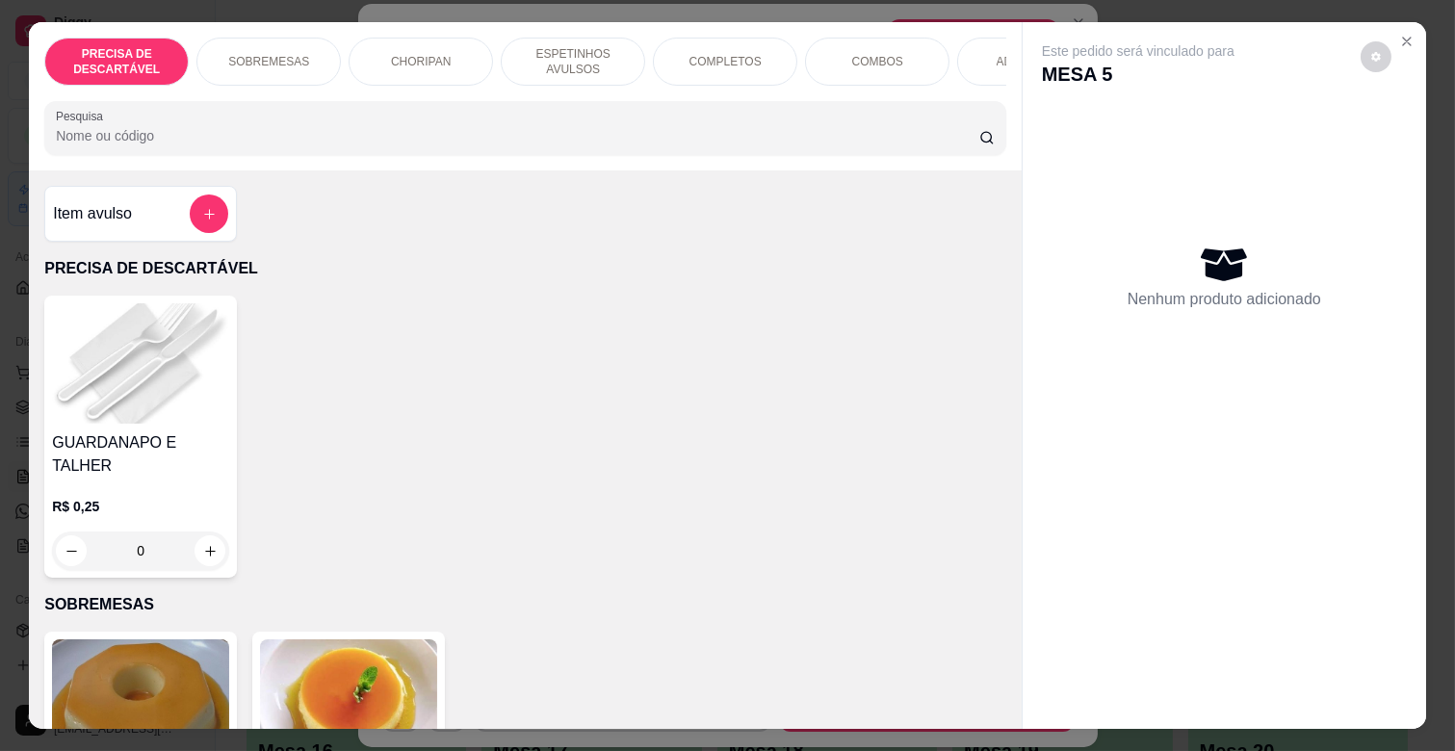
scroll to position [0, 842]
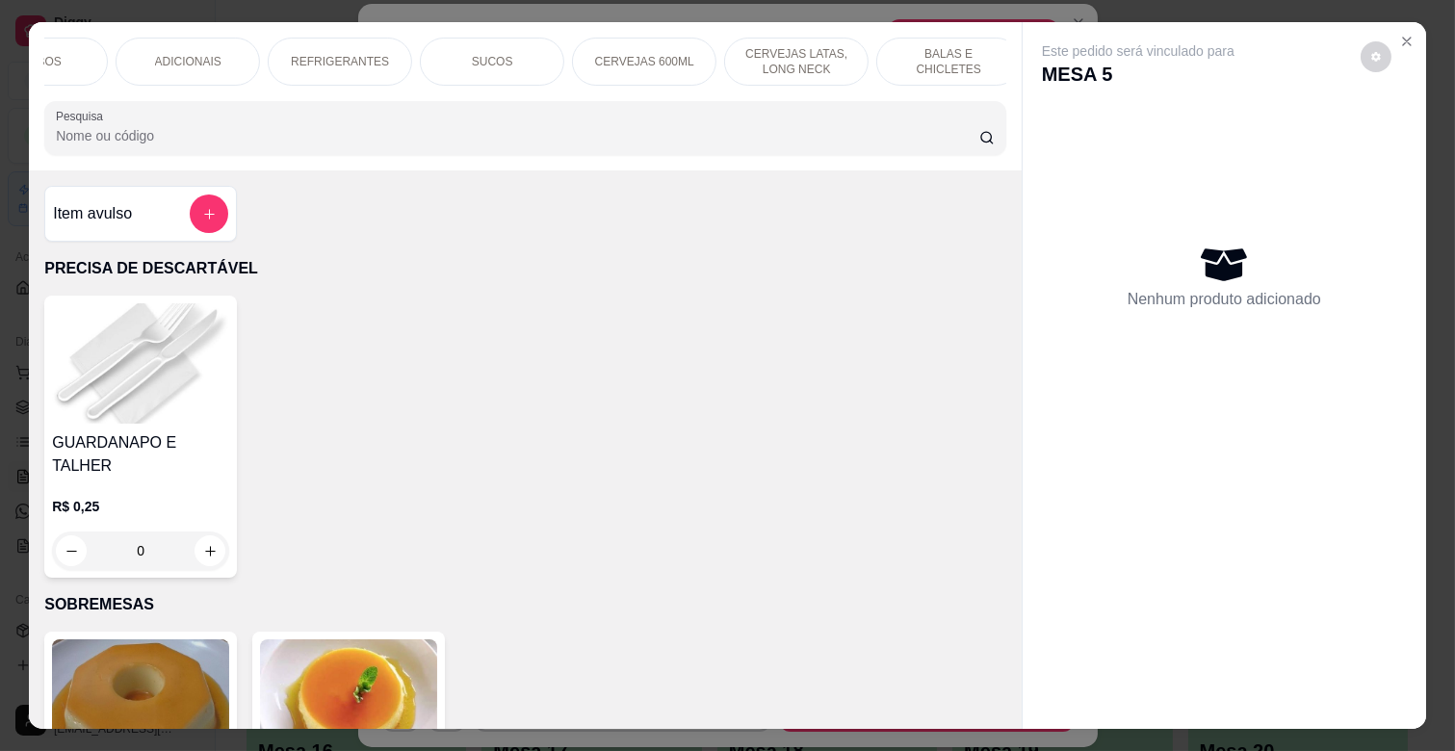
click at [620, 44] on div "CERVEJAS 600ML" at bounding box center [644, 62] width 144 height 48
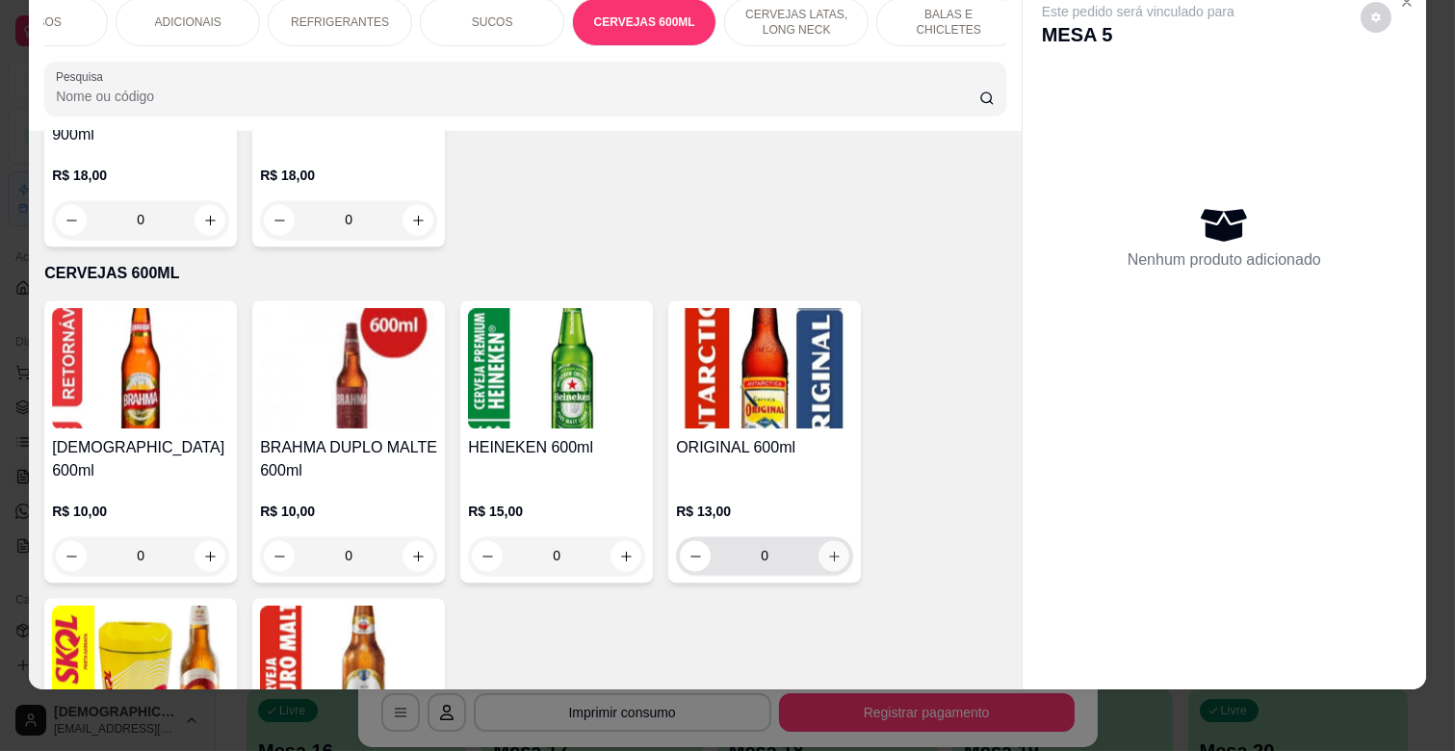
click at [830, 550] on icon "increase-product-quantity" at bounding box center [834, 557] width 14 height 14
type input "1"
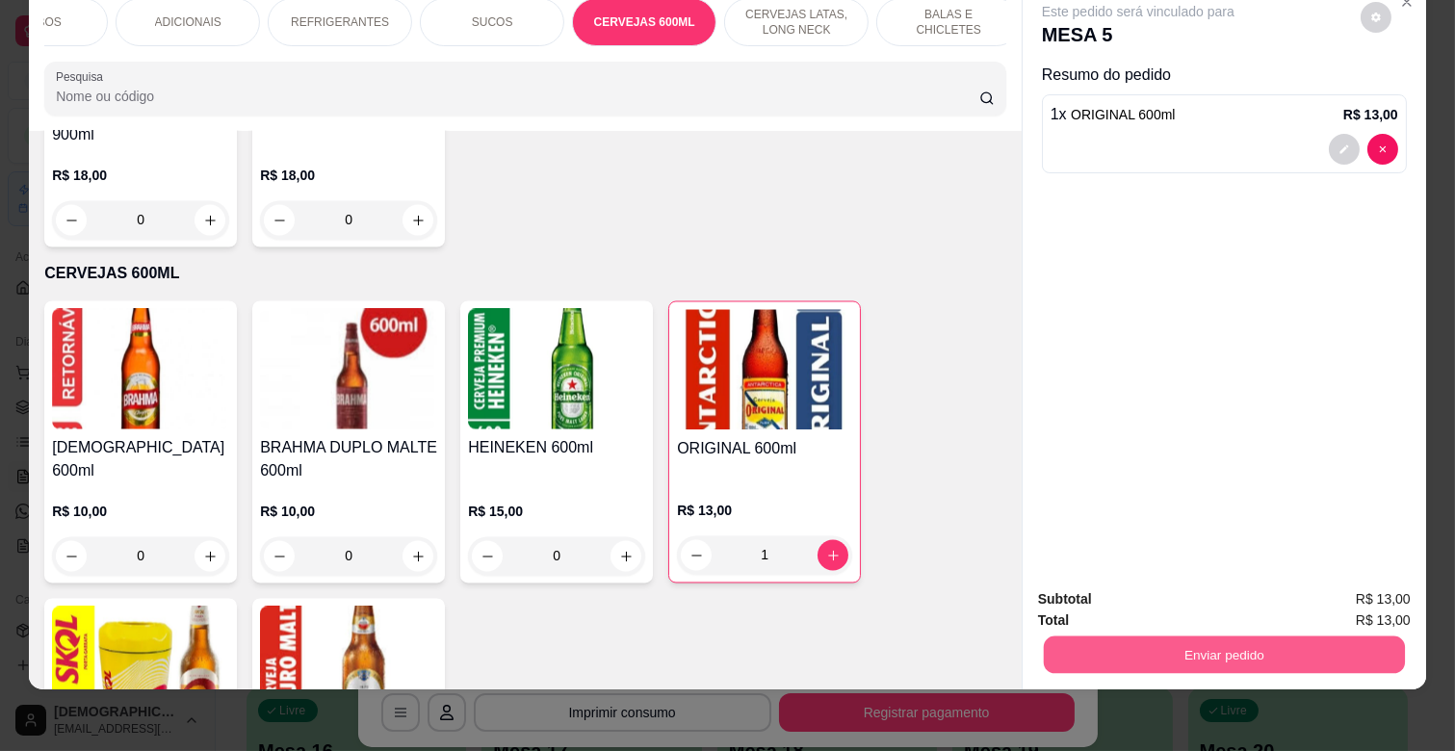
click at [1252, 638] on button "Enviar pedido" at bounding box center [1224, 655] width 361 height 38
click at [1185, 588] on button "Não registrar e enviar pedido" at bounding box center [1159, 591] width 200 height 37
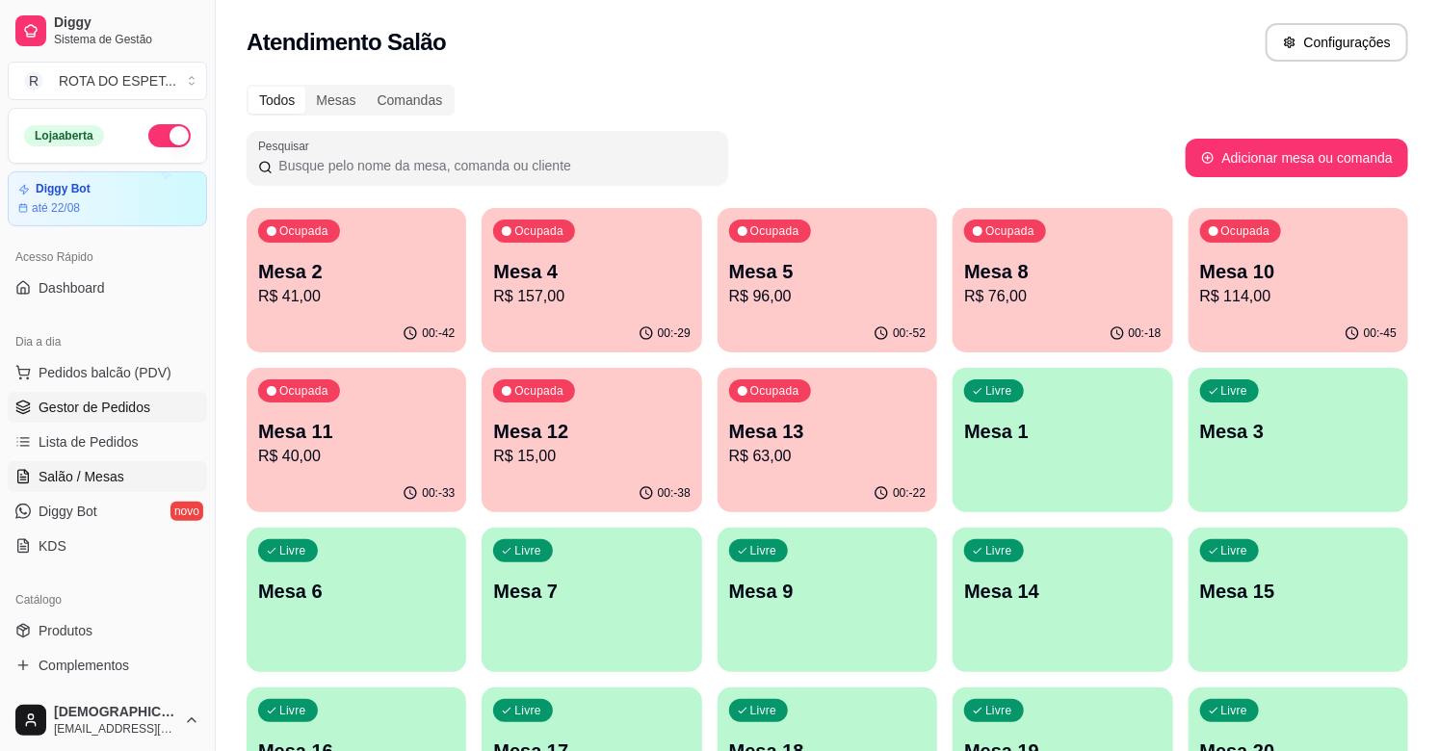
click at [109, 399] on span "Gestor de Pedidos" at bounding box center [95, 407] width 112 height 19
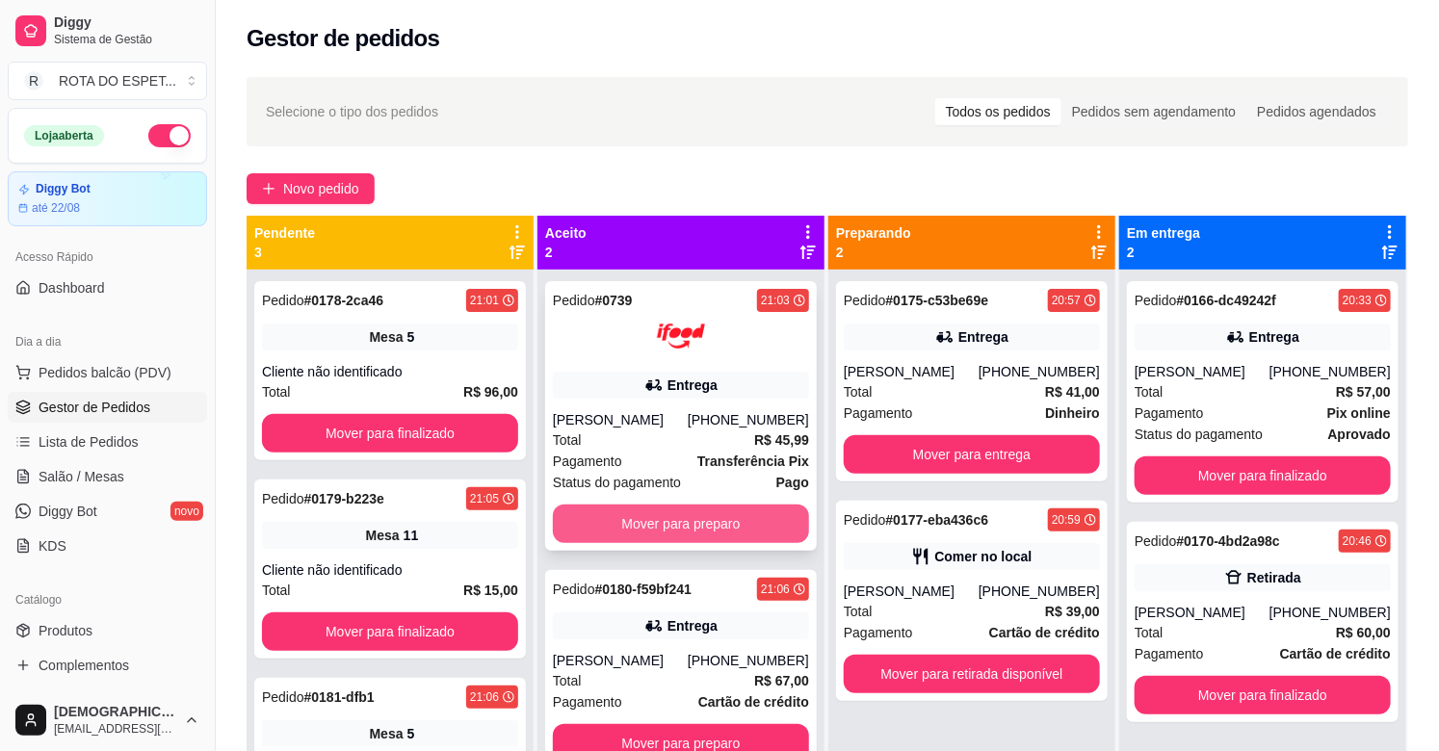
click at [666, 528] on button "Mover para preparo" at bounding box center [681, 524] width 256 height 39
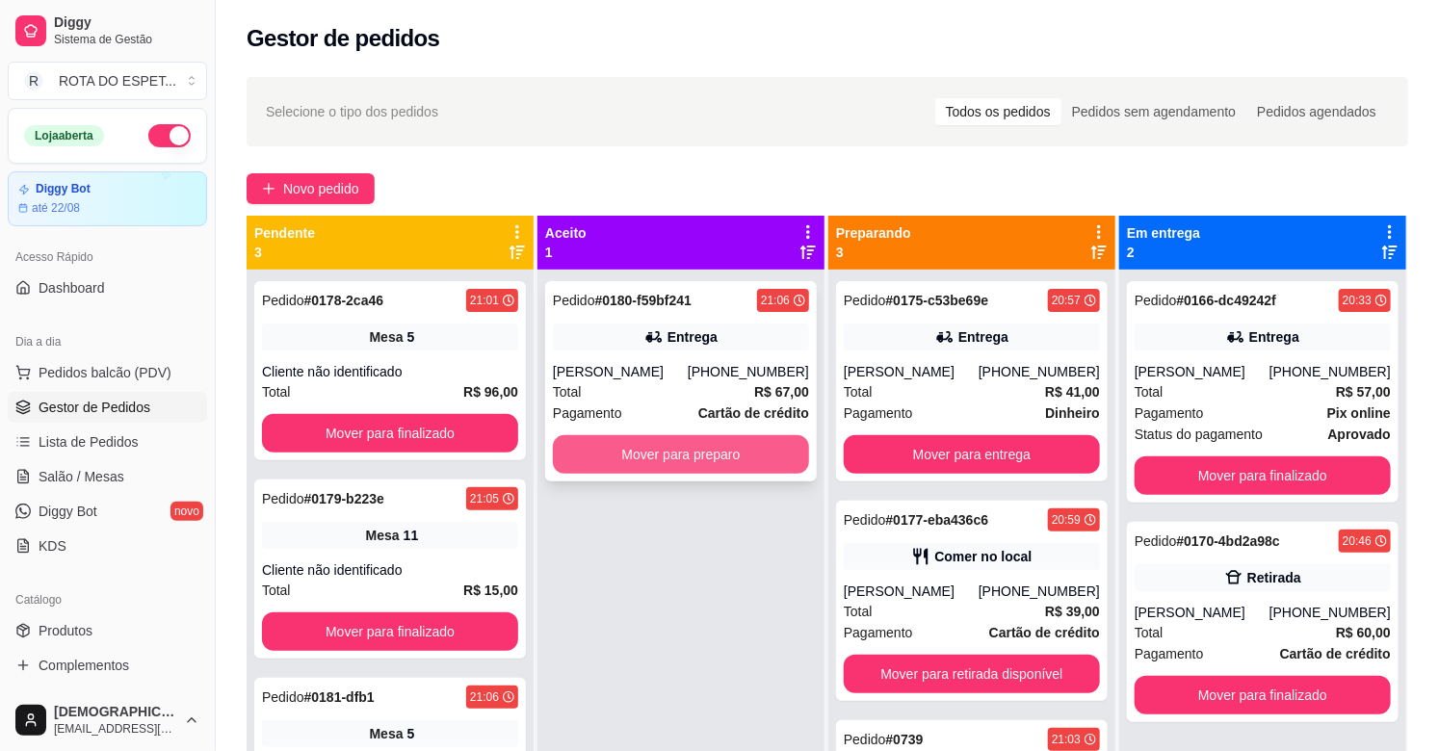
click at [694, 453] on button "Mover para preparo" at bounding box center [681, 454] width 256 height 39
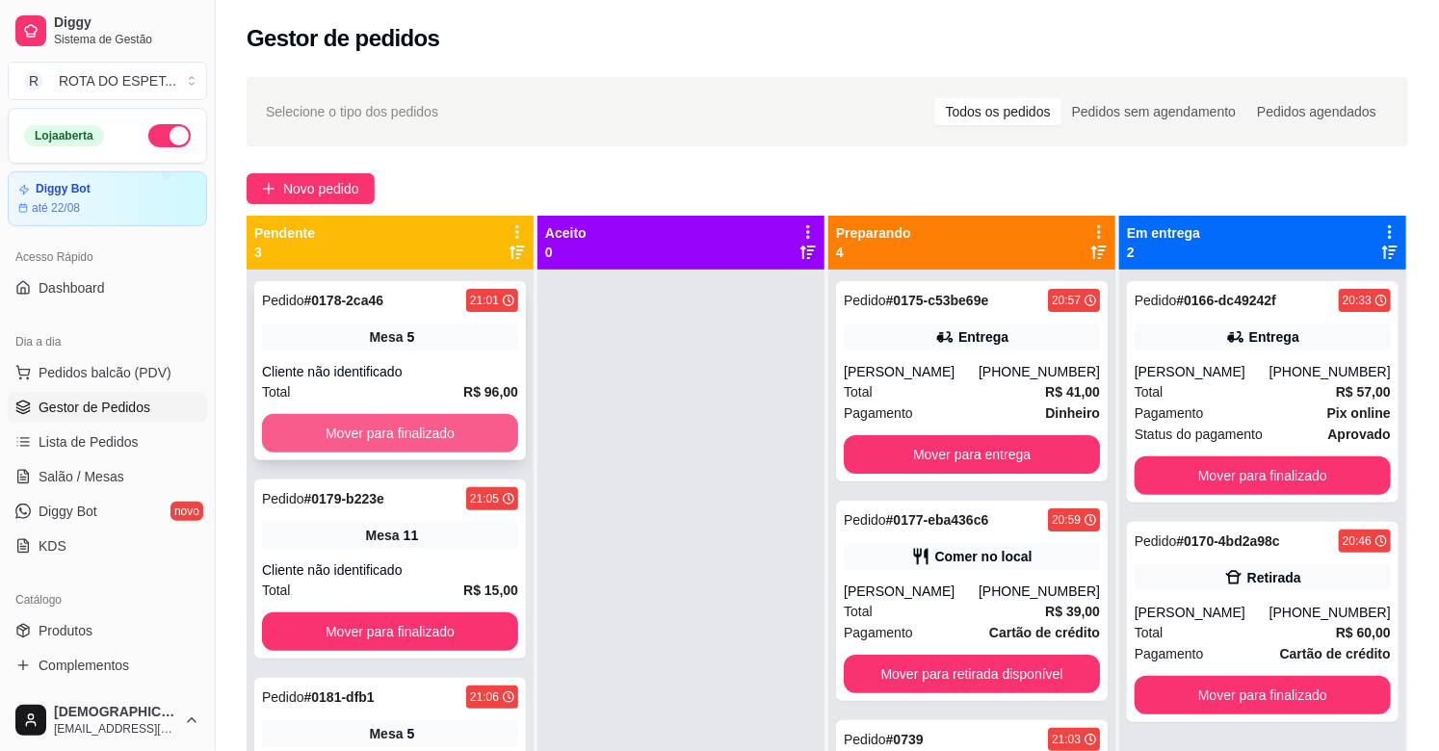
click at [438, 429] on button "Mover para finalizado" at bounding box center [390, 433] width 256 height 39
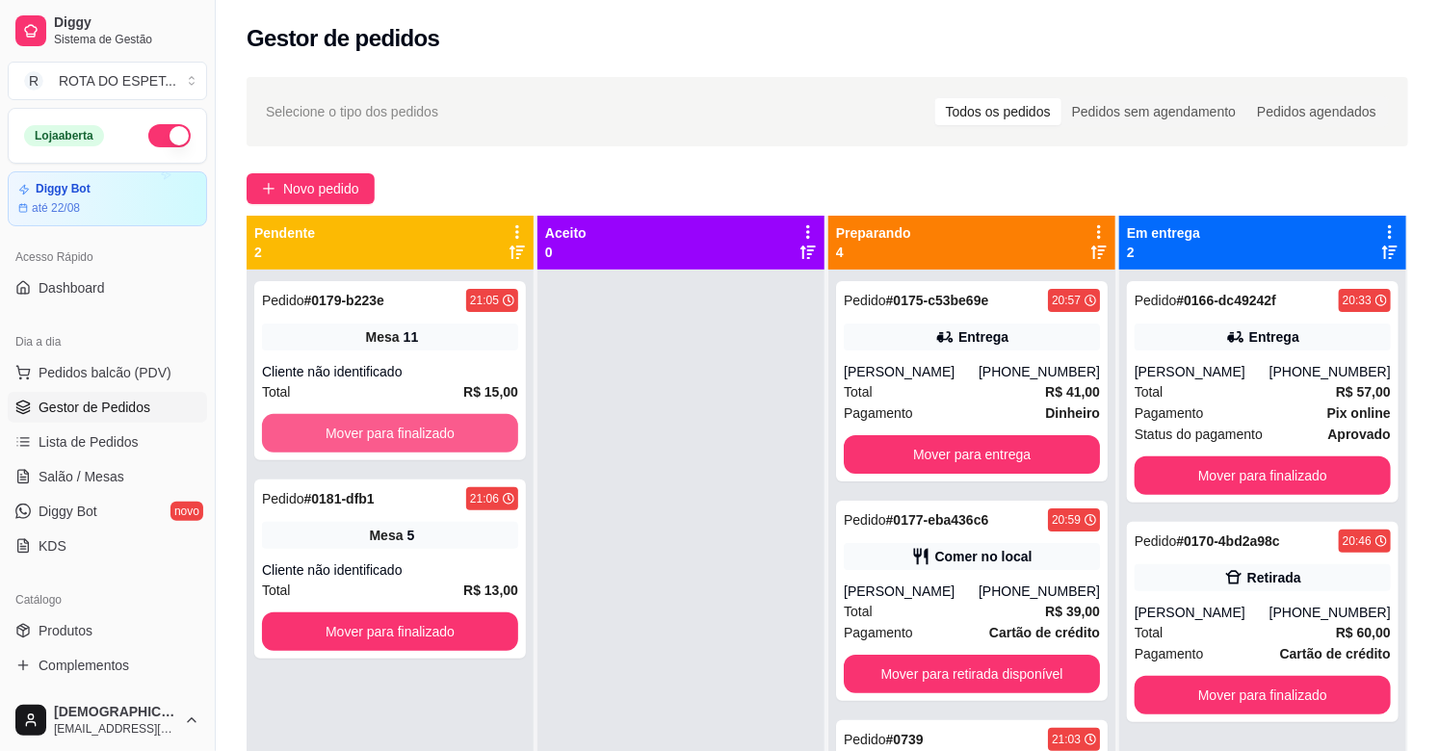
click at [438, 429] on button "Mover para finalizado" at bounding box center [390, 433] width 256 height 39
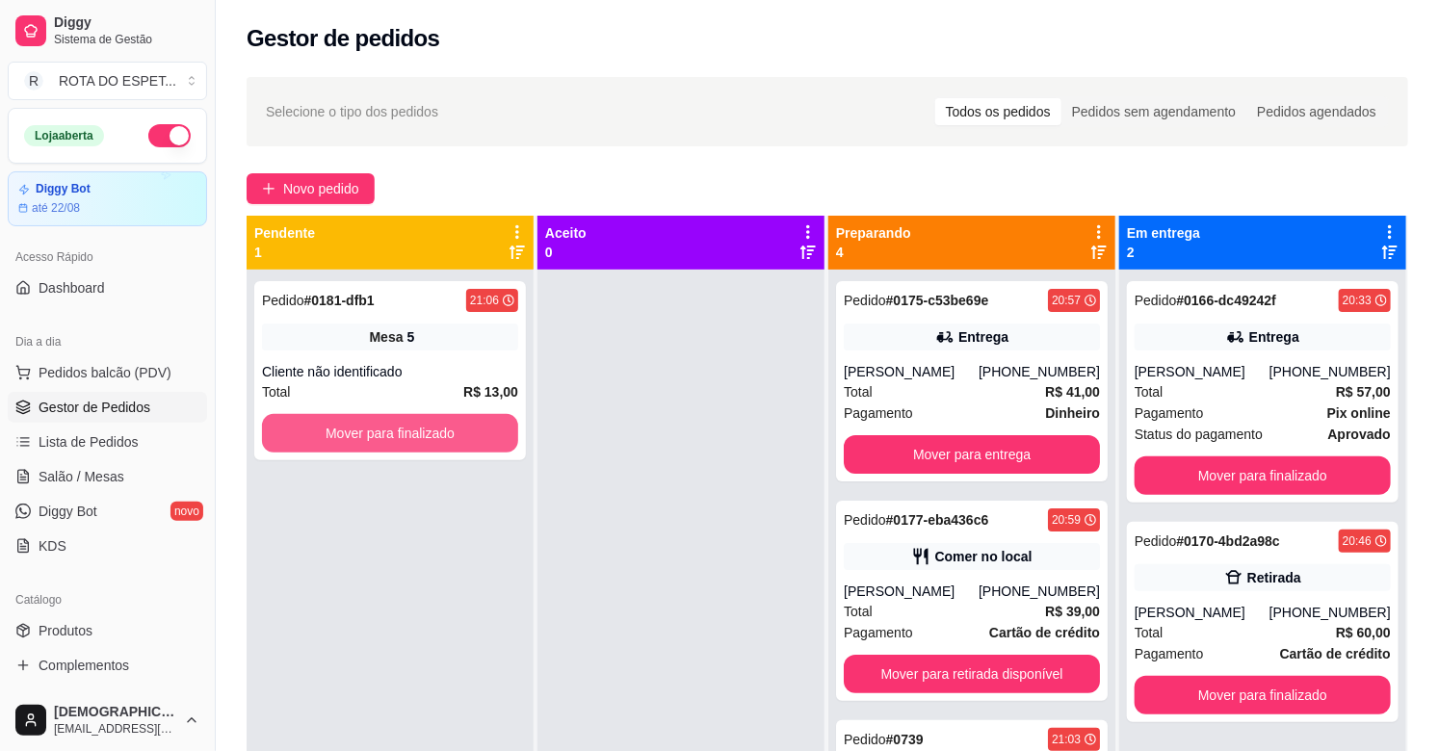
click at [438, 429] on button "Mover para finalizado" at bounding box center [390, 433] width 256 height 39
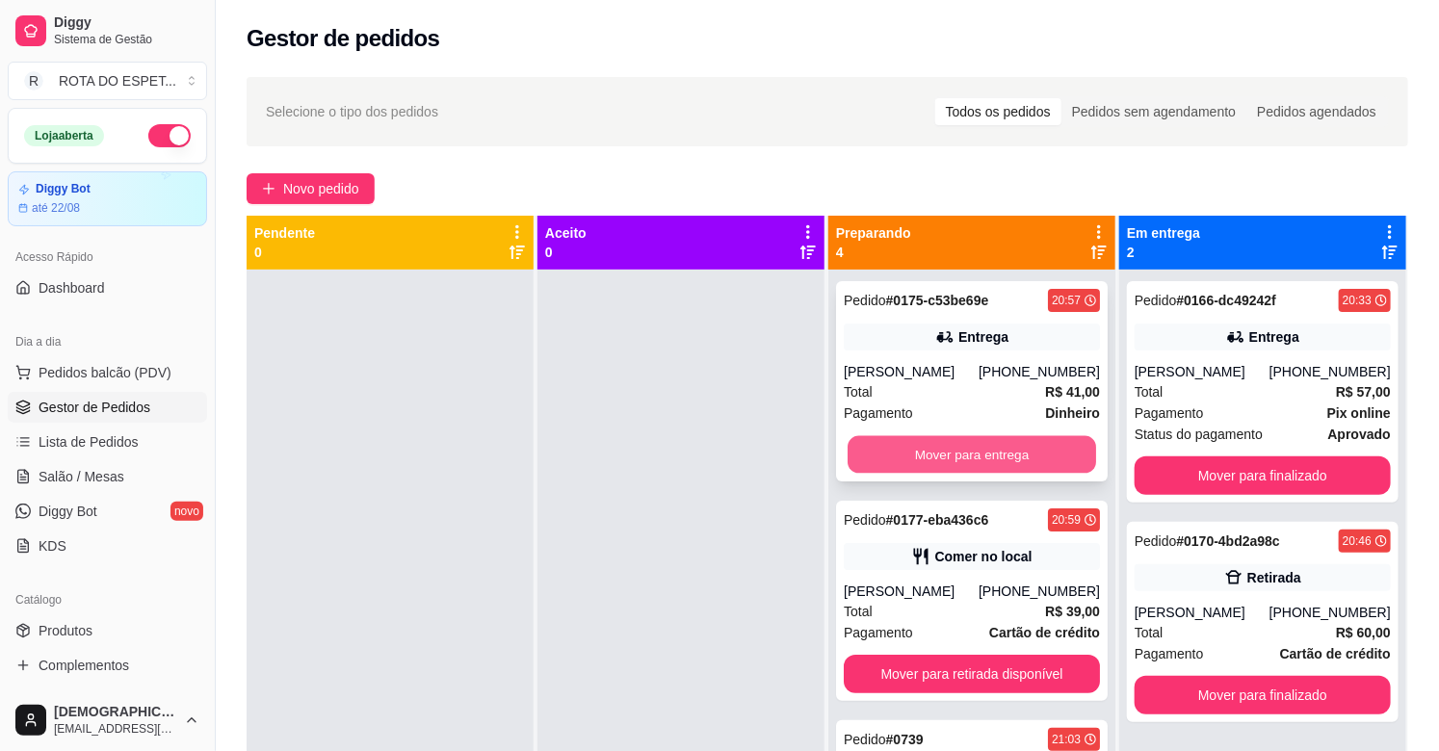
click at [939, 447] on button "Mover para entrega" at bounding box center [972, 455] width 248 height 38
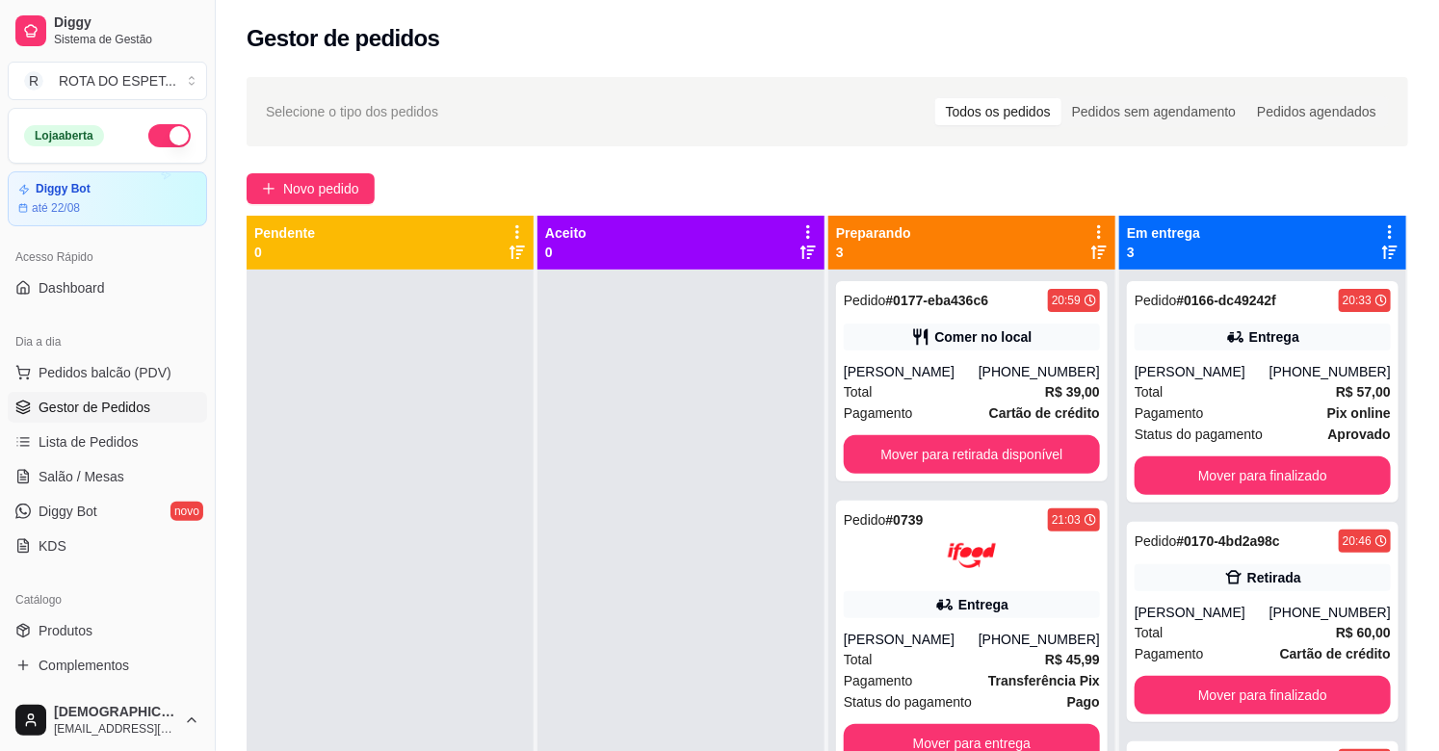
click at [657, 451] on div at bounding box center [680, 645] width 287 height 751
click at [92, 465] on link "Salão / Mesas" at bounding box center [107, 476] width 199 height 31
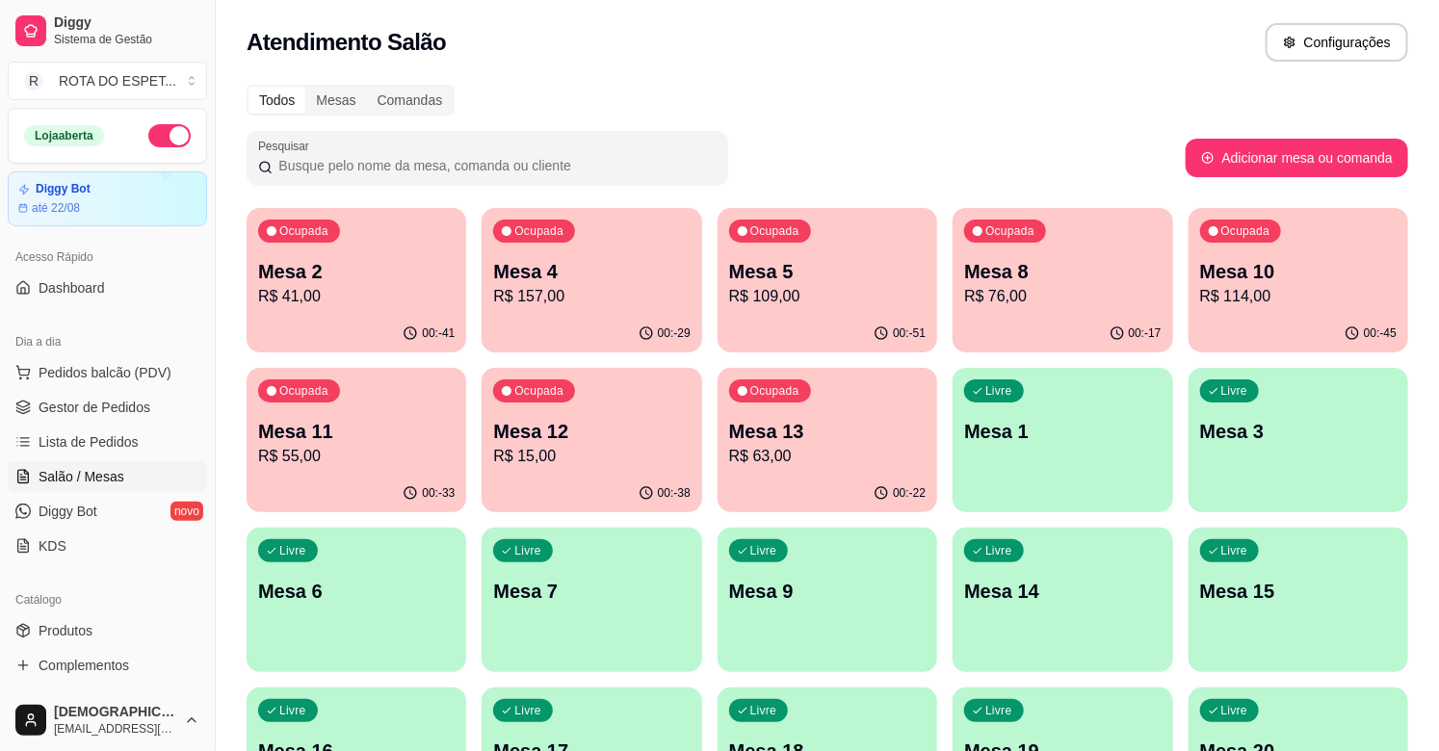
click at [1042, 252] on div "Ocupada Mesa 8 R$ 76,00" at bounding box center [1062, 261] width 220 height 107
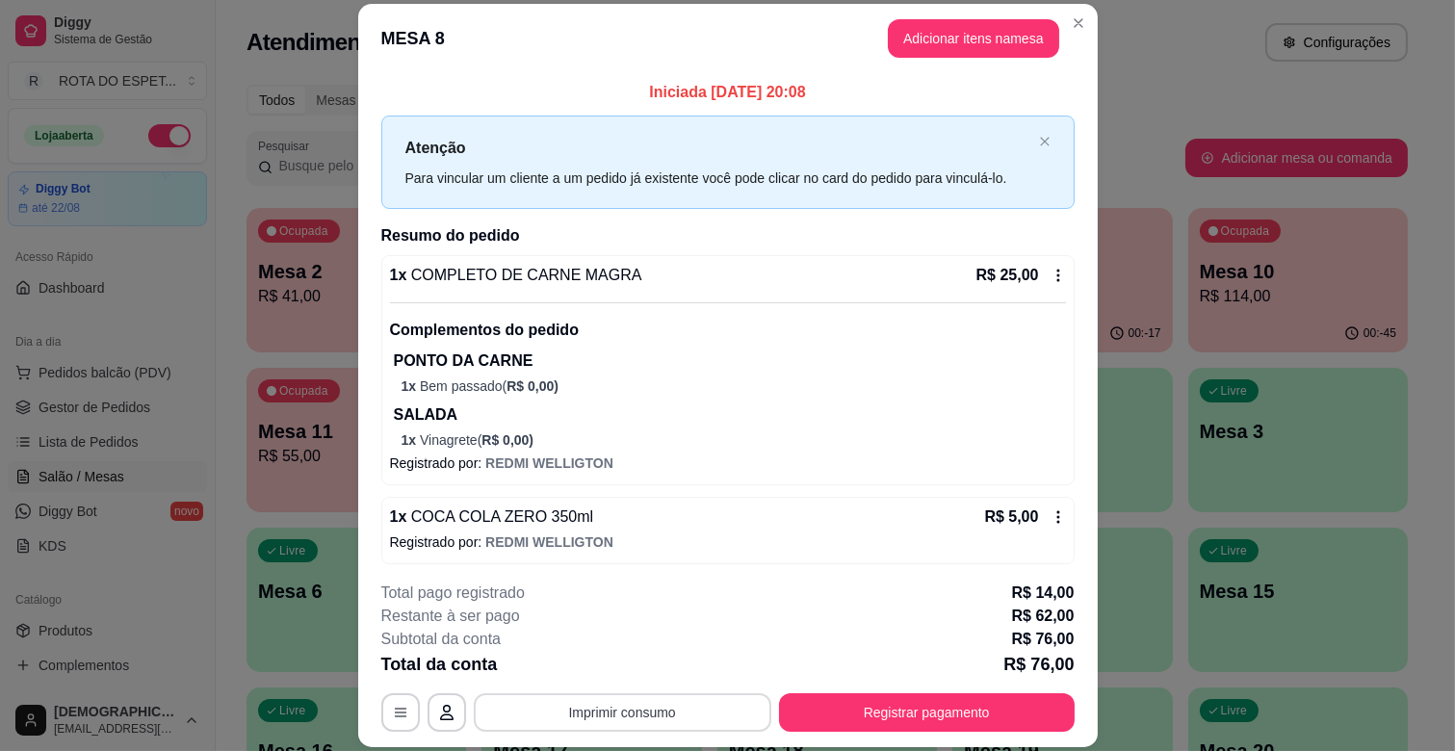
click at [660, 716] on button "Imprimir consumo" at bounding box center [623, 712] width 298 height 39
click at [665, 658] on button "IMPRESSORA CAIXA" at bounding box center [620, 668] width 154 height 30
click at [892, 718] on button "Registrar pagamento" at bounding box center [927, 712] width 296 height 39
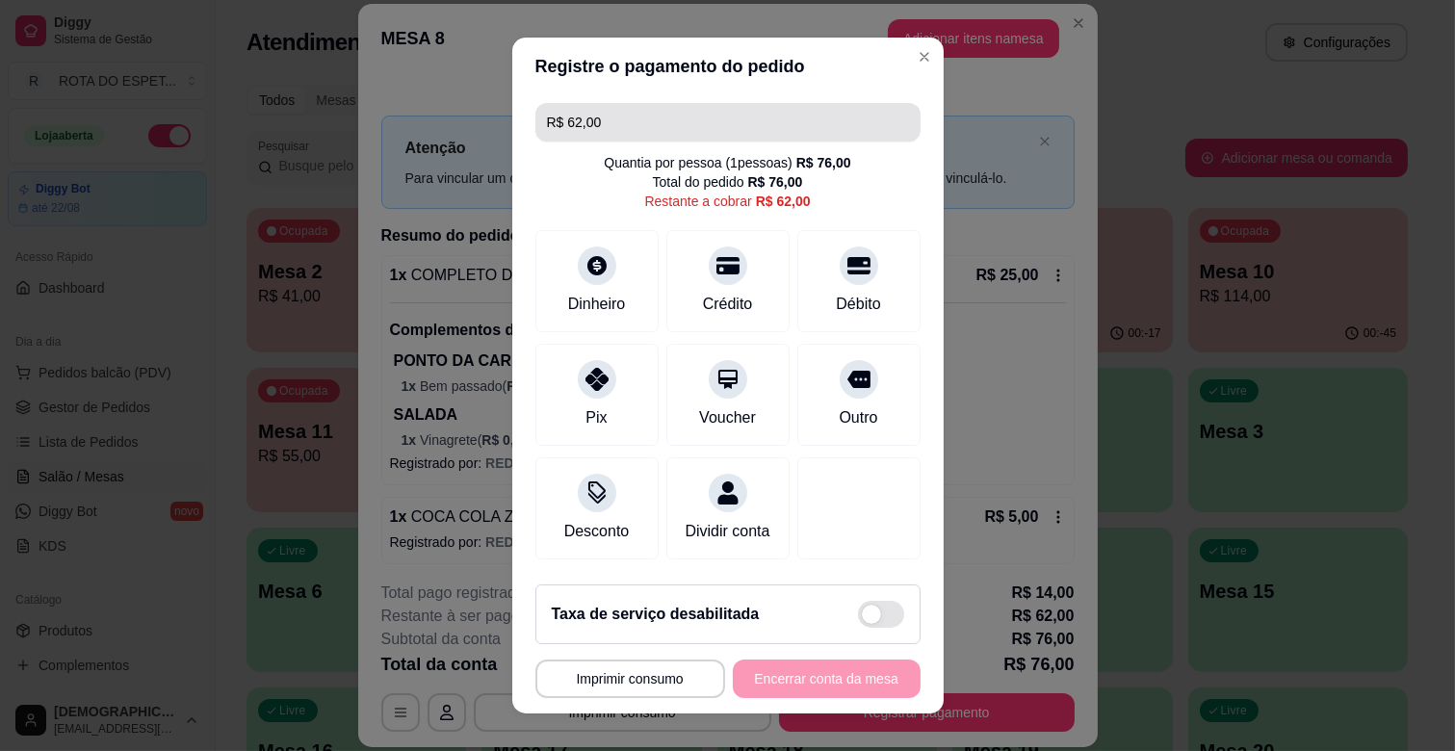
click at [739, 112] on input "R$ 62,00" at bounding box center [728, 122] width 362 height 39
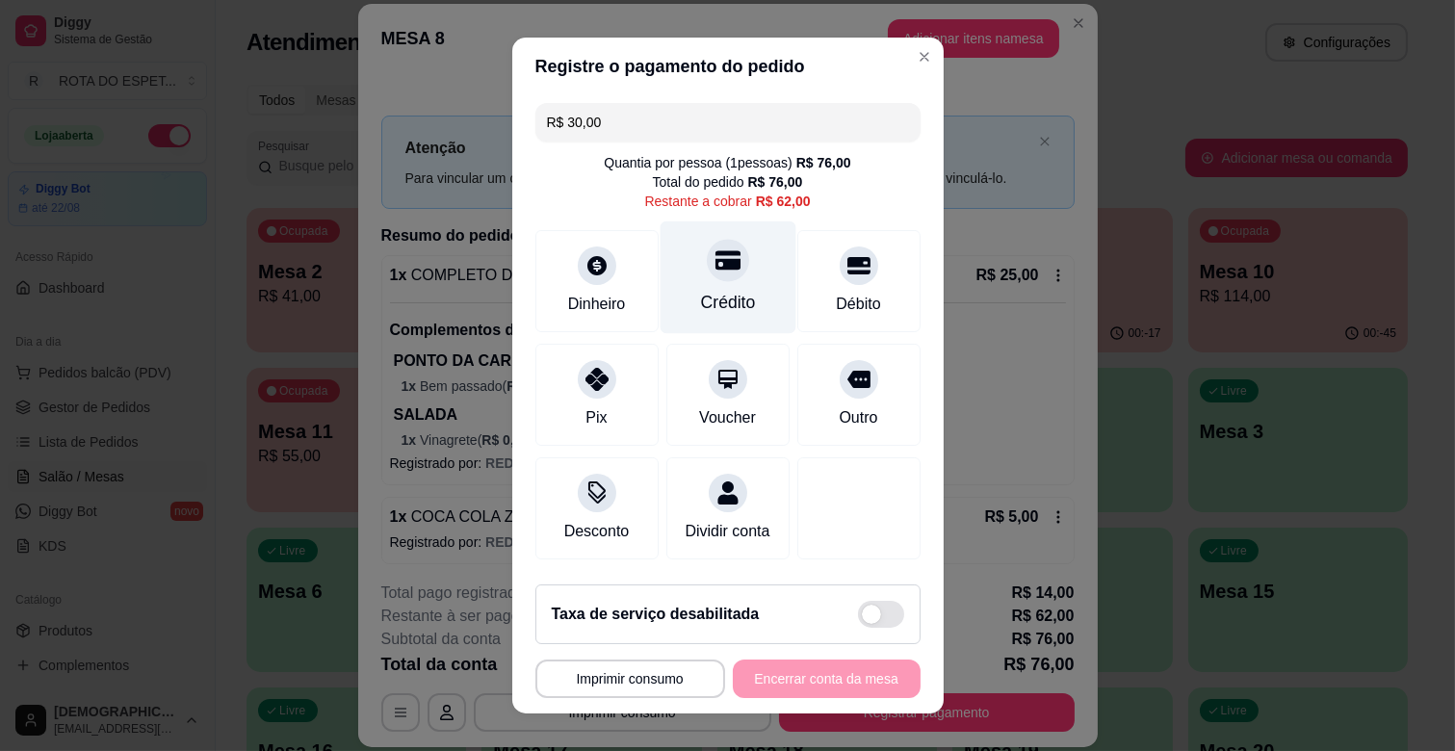
click at [723, 286] on div "Crédito" at bounding box center [728, 278] width 136 height 113
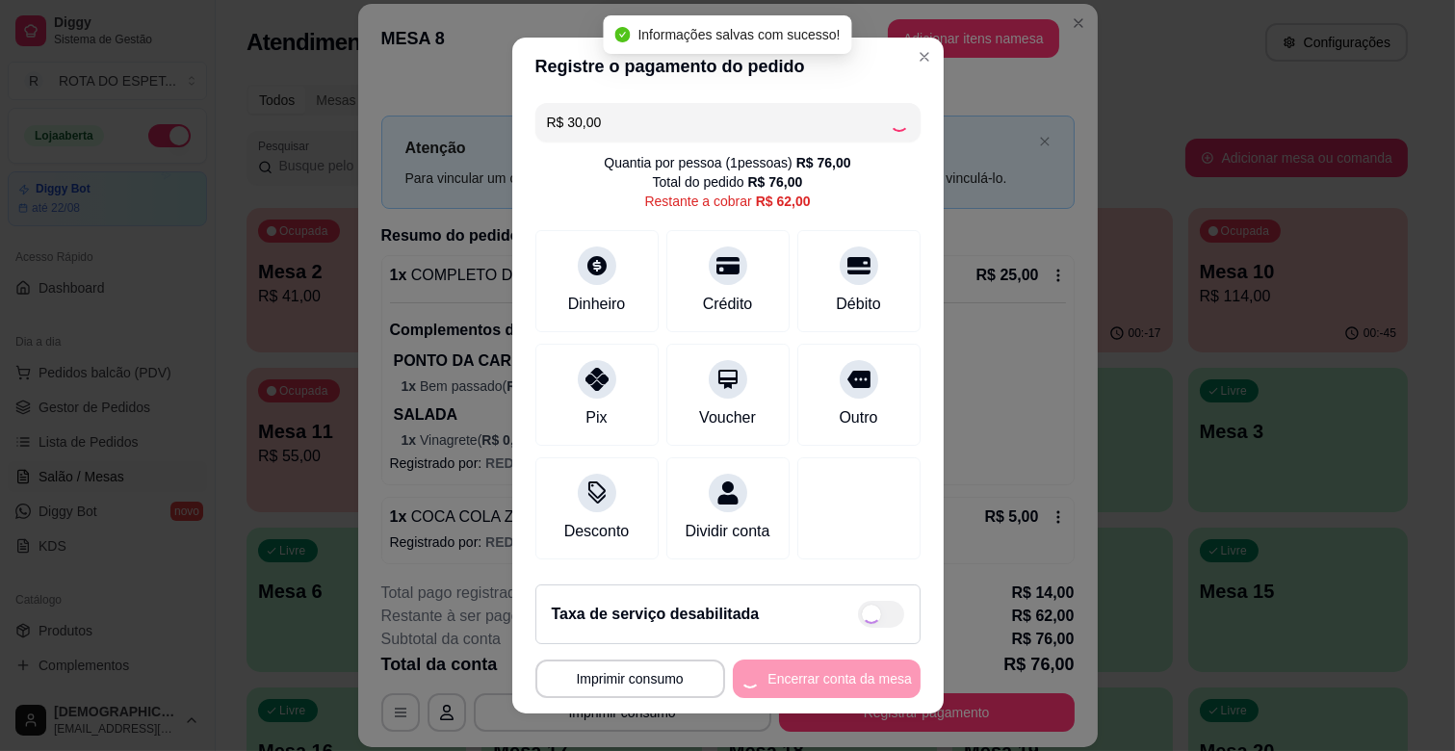
type input "R$ 32,00"
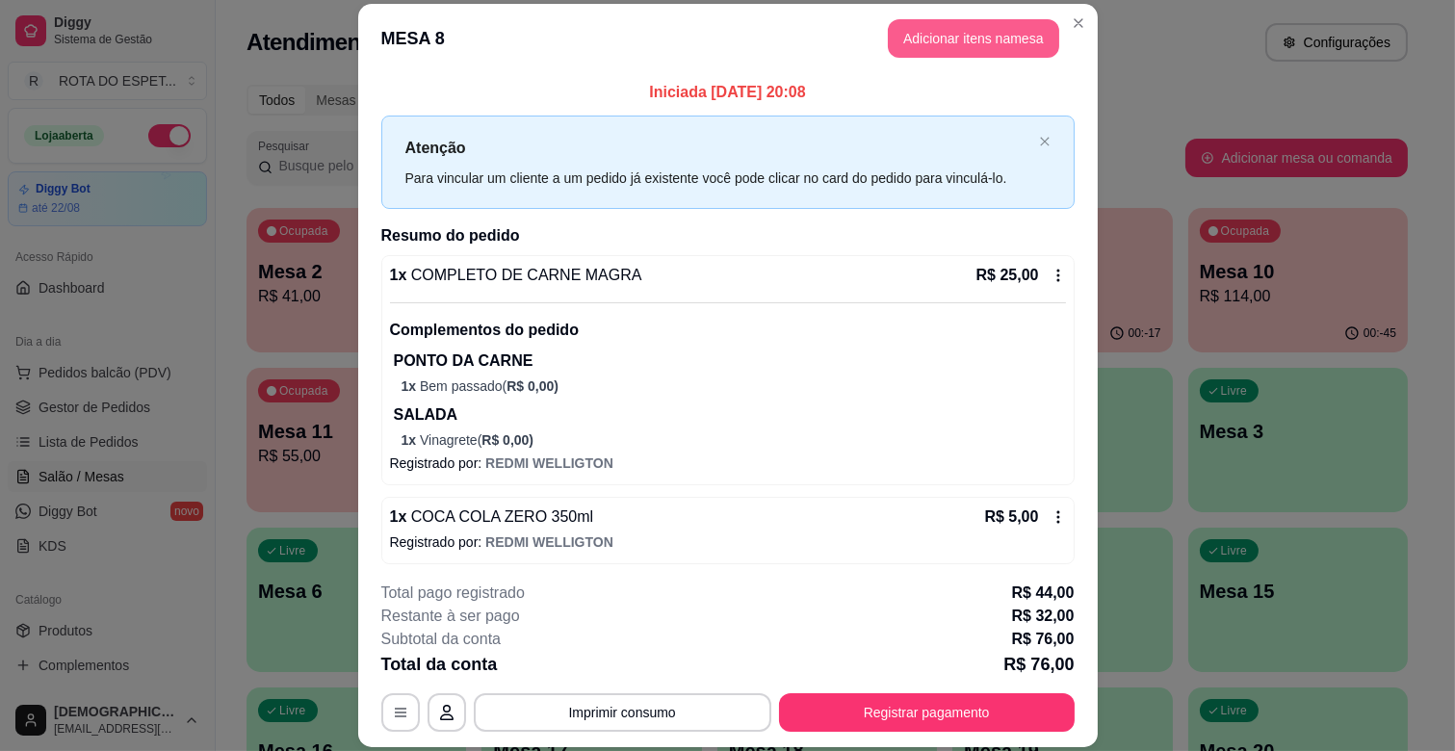
click at [920, 13] on header "MESA 8 Adicionar itens na mesa" at bounding box center [728, 38] width 740 height 69
click at [941, 56] on button "Adicionar itens na mesa" at bounding box center [973, 38] width 171 height 39
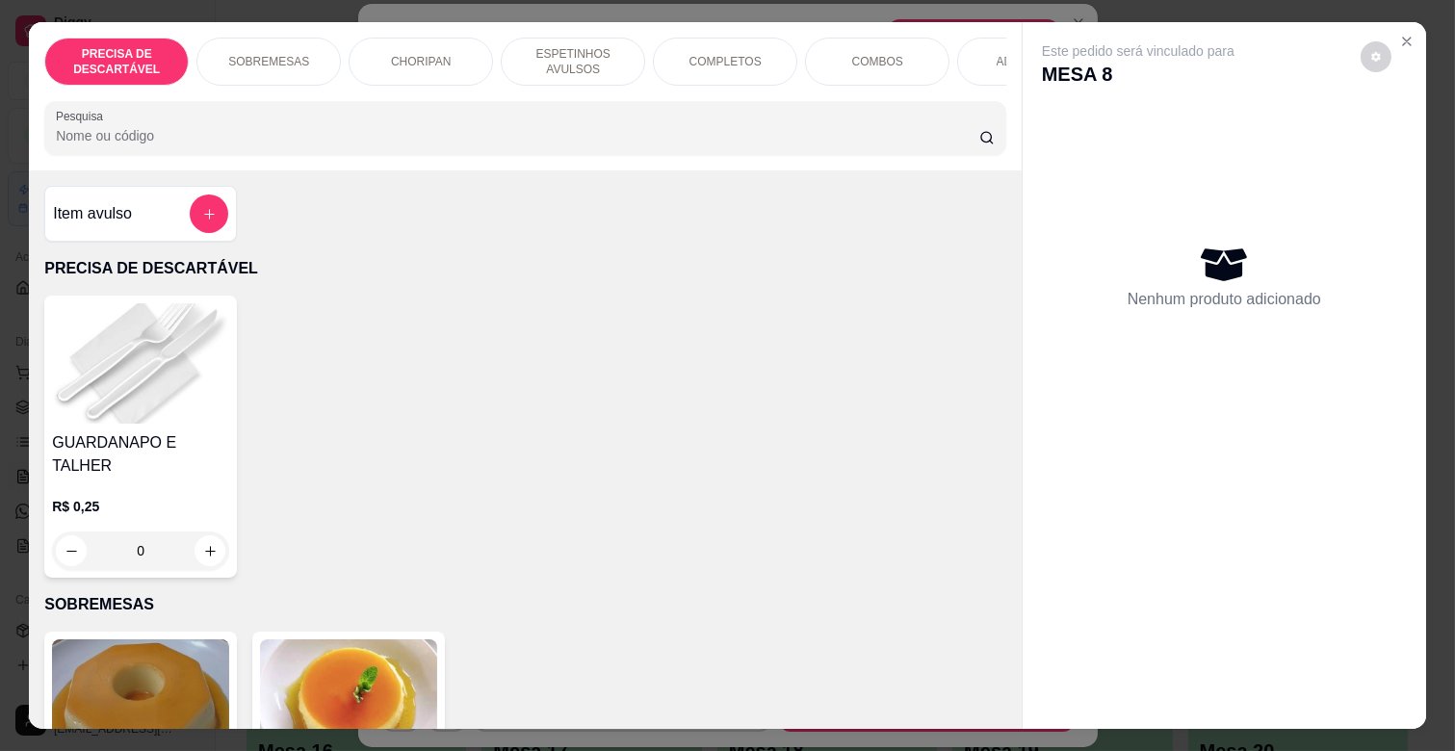
click at [273, 54] on p "SOBREMESAS" at bounding box center [268, 61] width 81 height 15
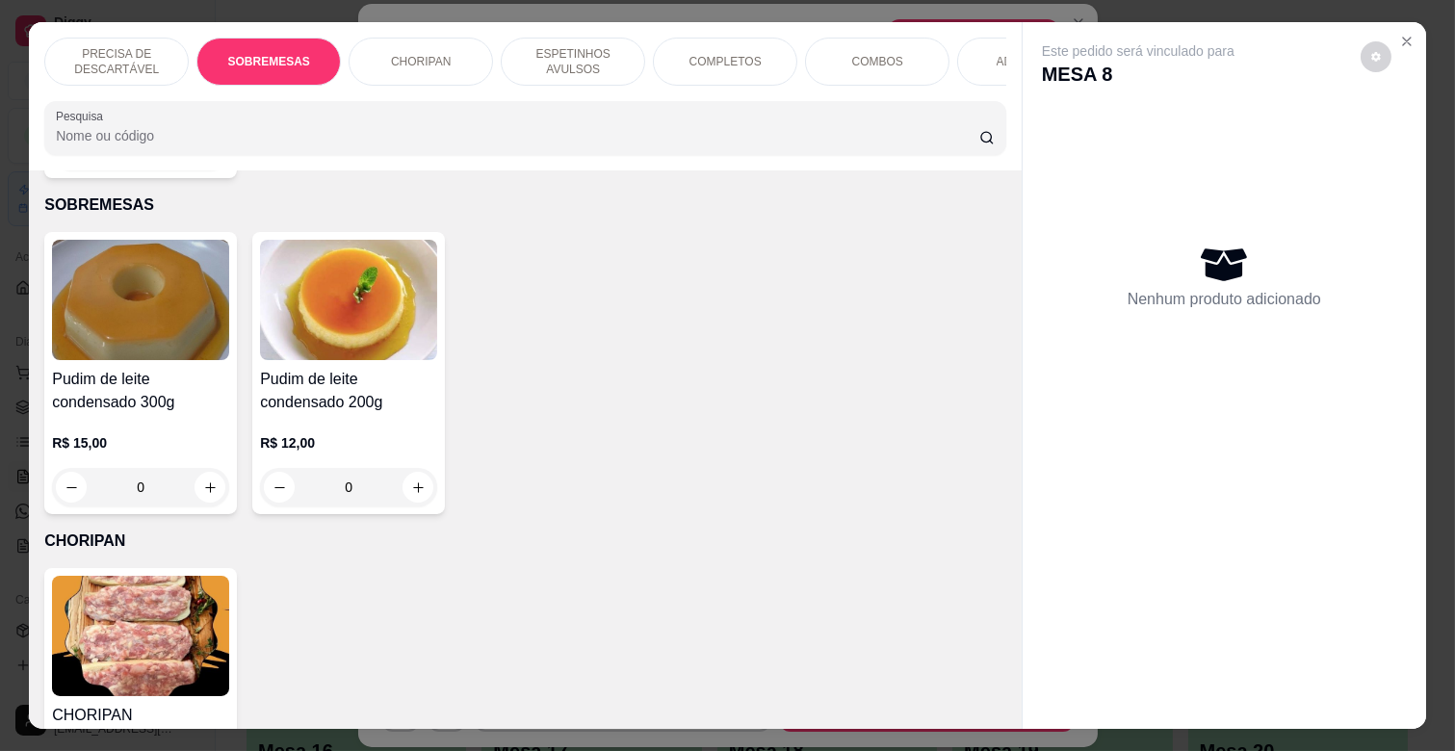
click at [255, 54] on p "SOBREMESAS" at bounding box center [269, 61] width 82 height 15
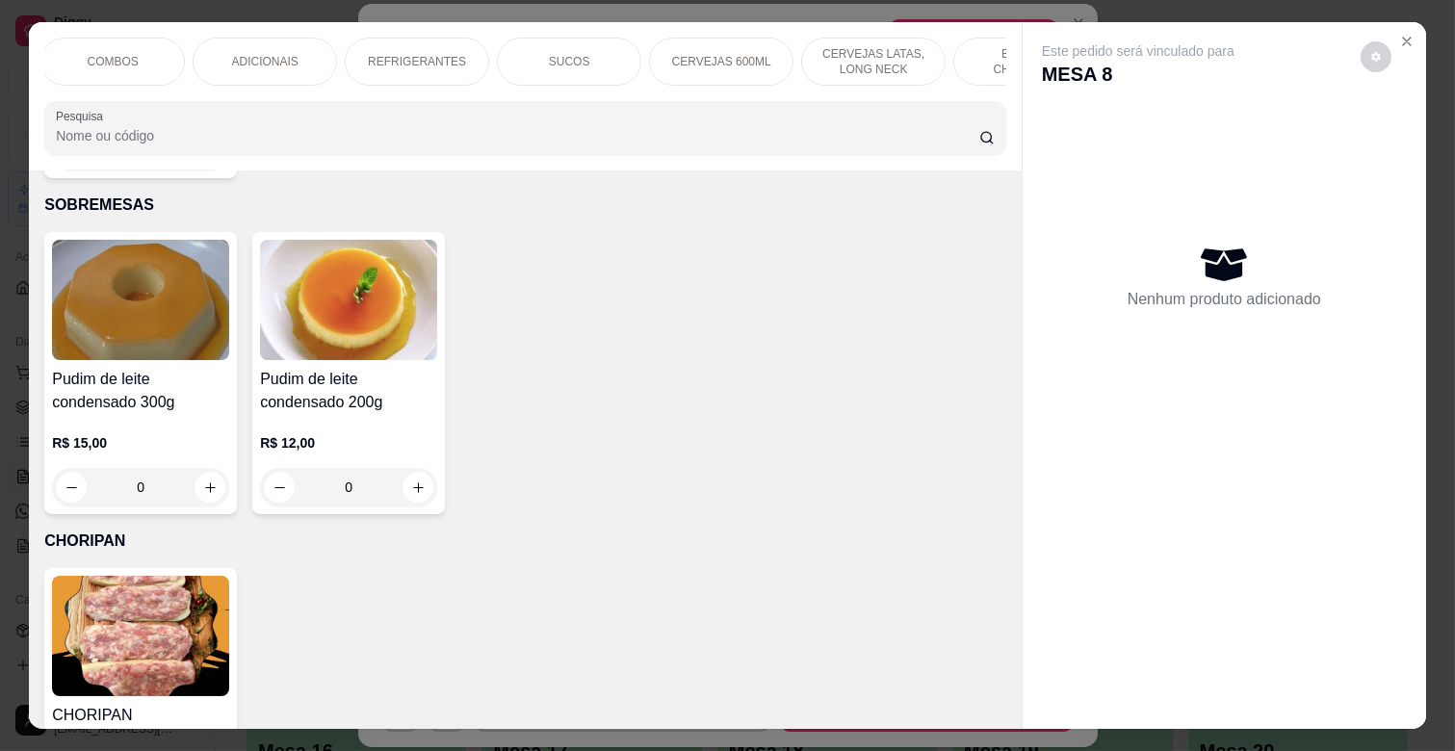
scroll to position [0, 855]
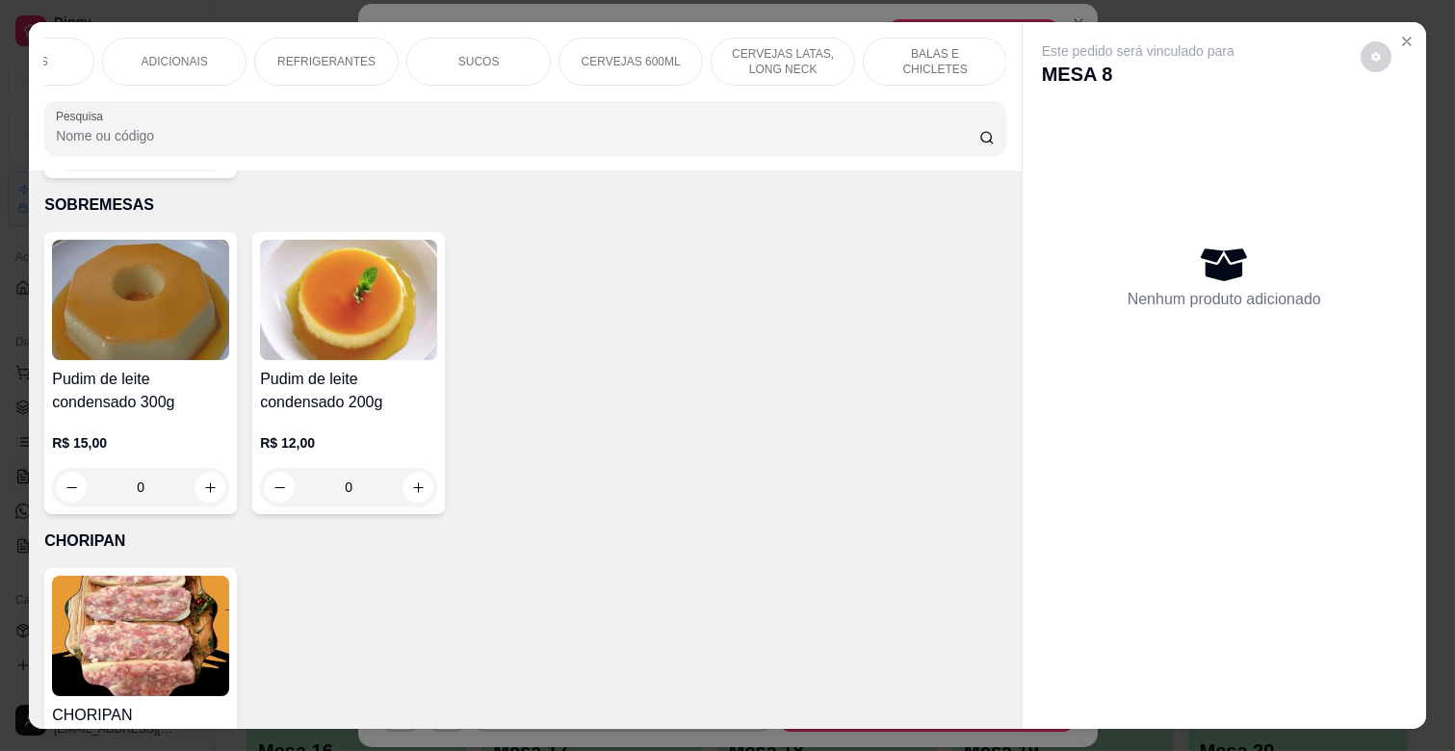
click at [898, 54] on p "BALAS E CHICLETES" at bounding box center [935, 61] width 112 height 31
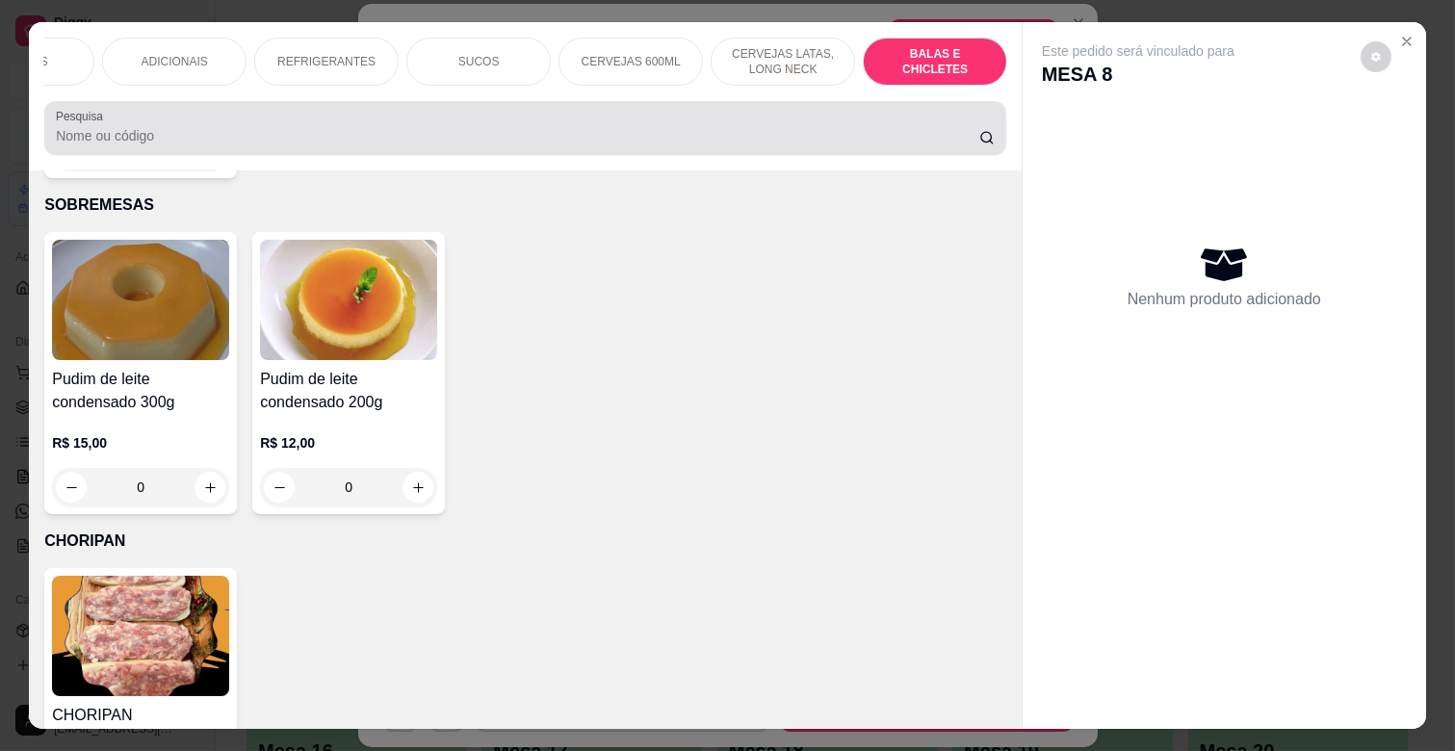
scroll to position [46, 0]
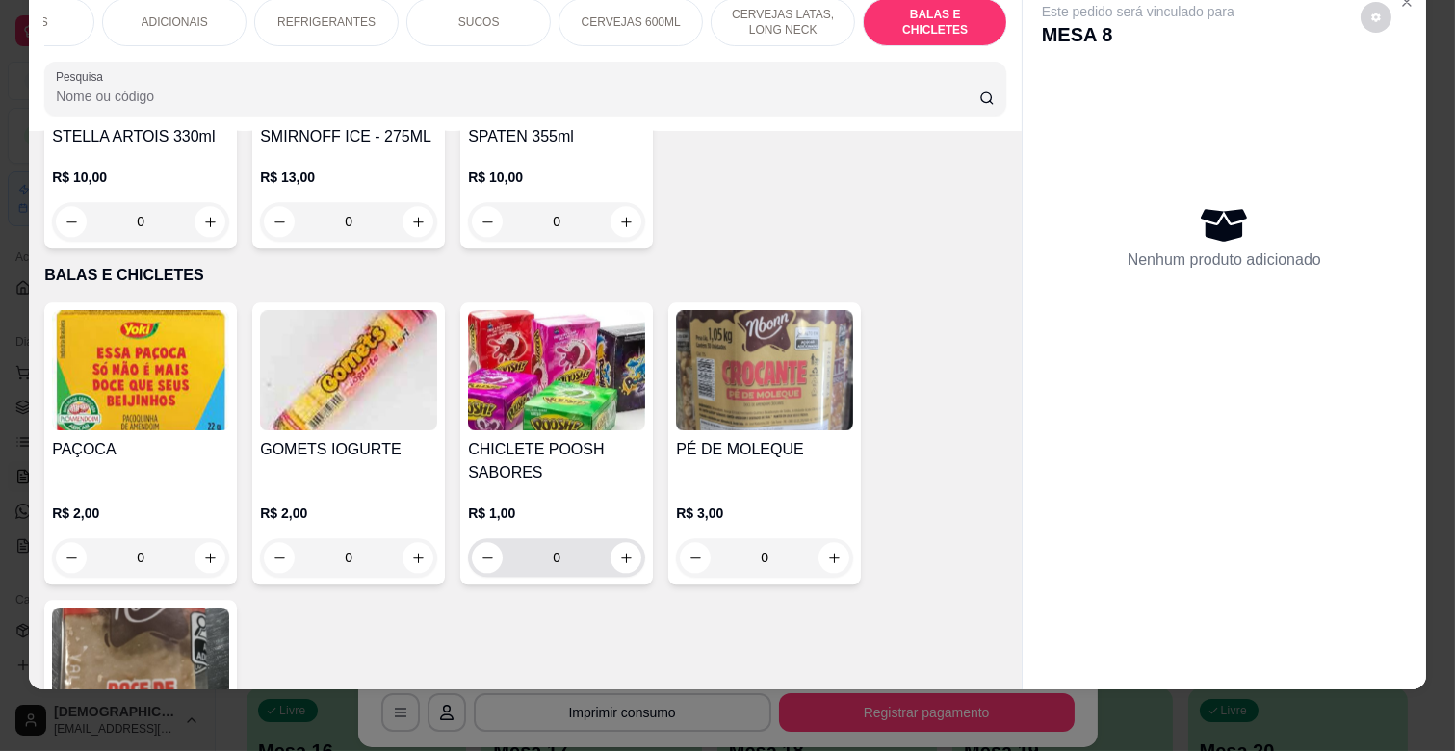
click at [611, 542] on button "increase-product-quantity" at bounding box center [626, 557] width 31 height 31
type input "1"
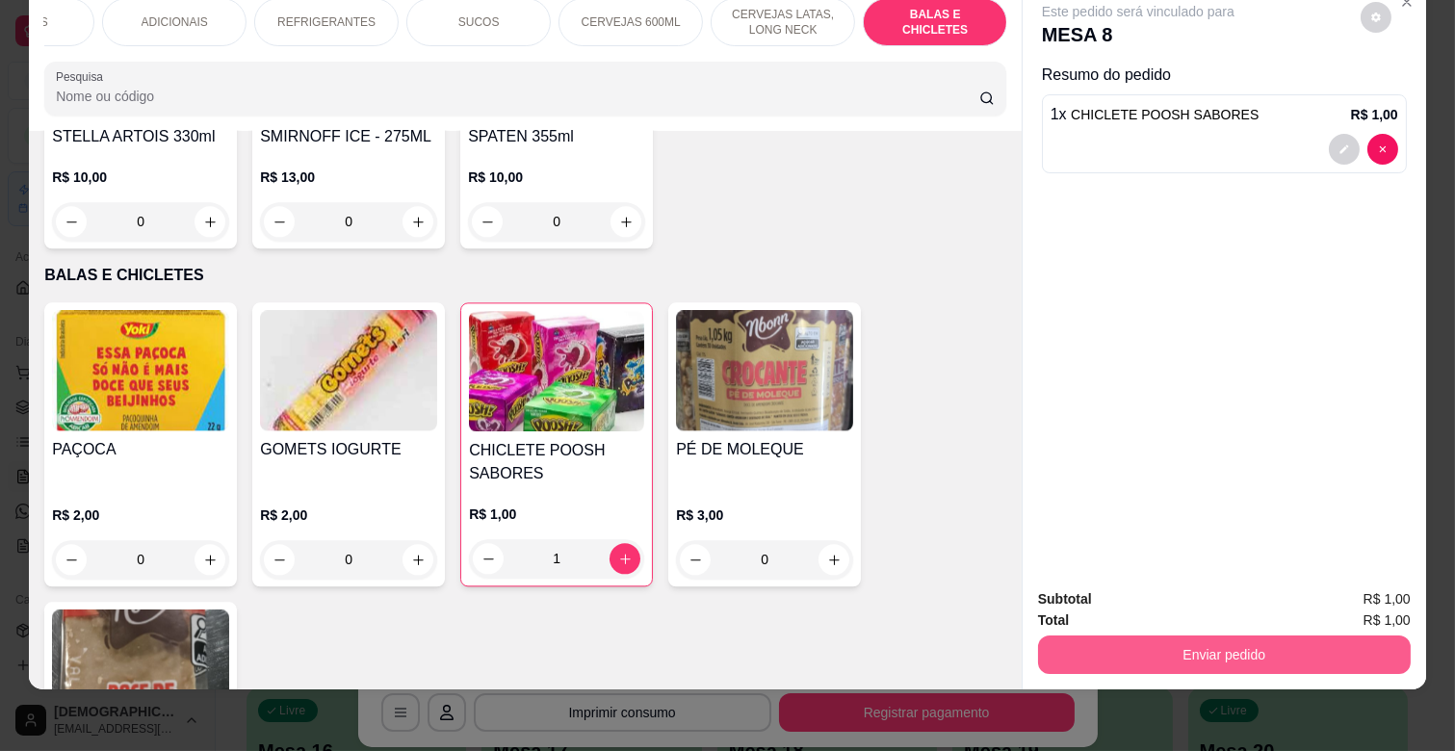
click at [1238, 647] on button "Enviar pedido" at bounding box center [1224, 655] width 373 height 39
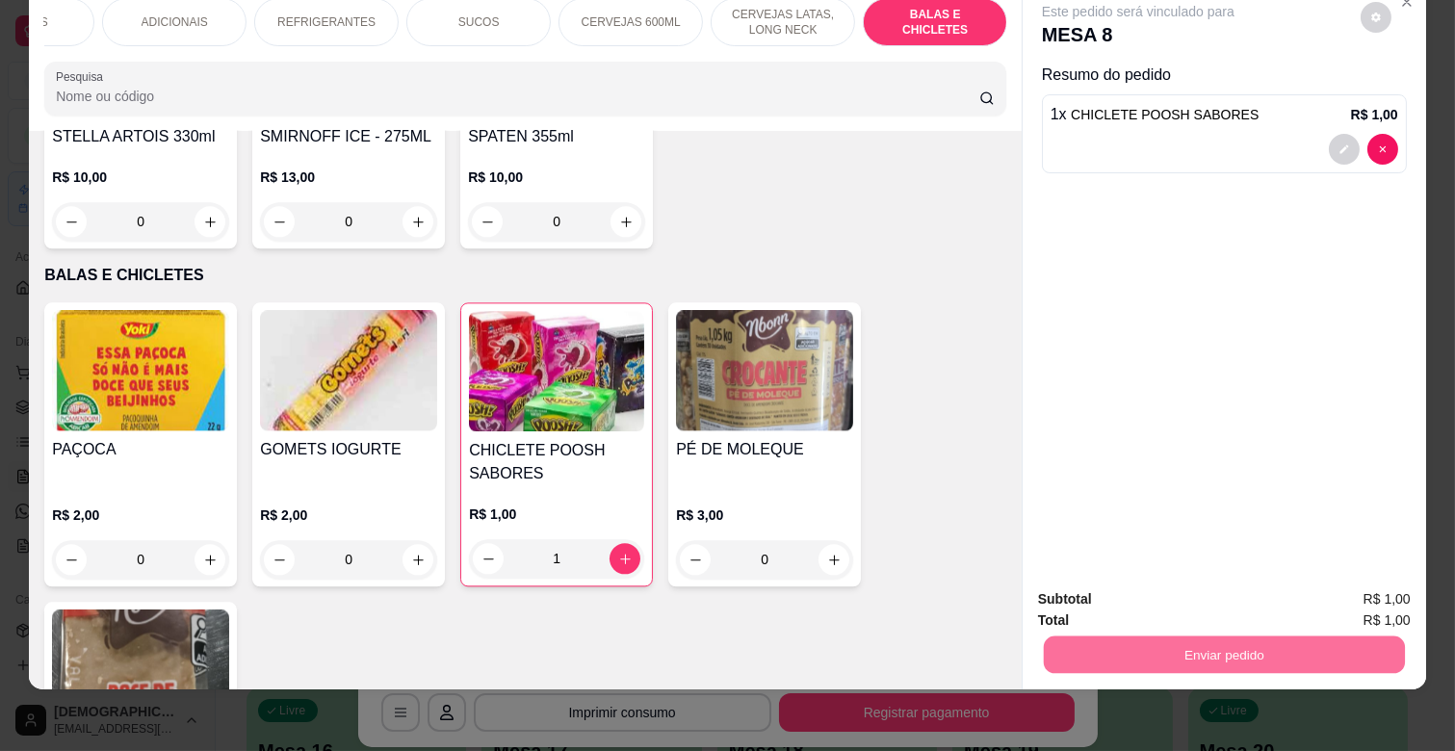
click at [1218, 604] on button "Não registrar e enviar pedido" at bounding box center [1159, 591] width 200 height 37
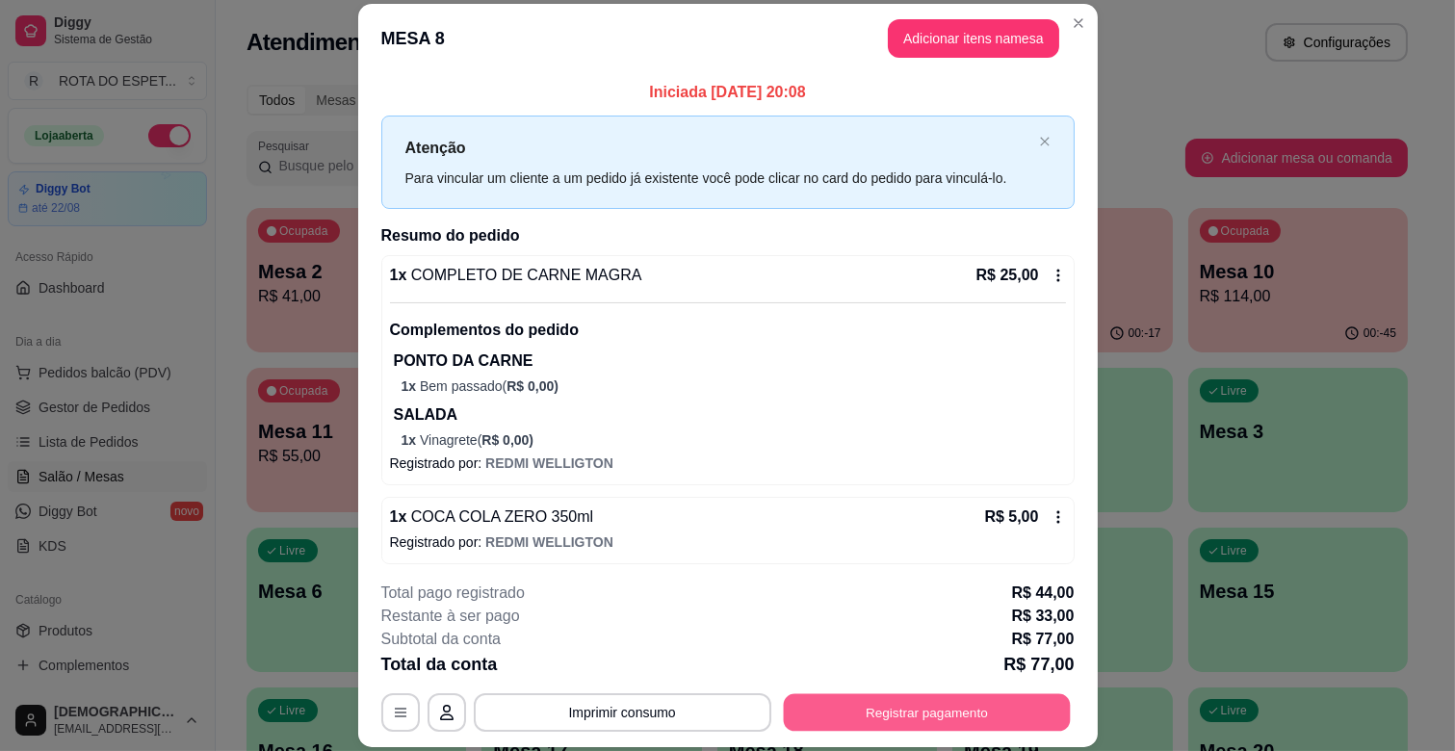
click at [862, 725] on button "Registrar pagamento" at bounding box center [926, 713] width 287 height 38
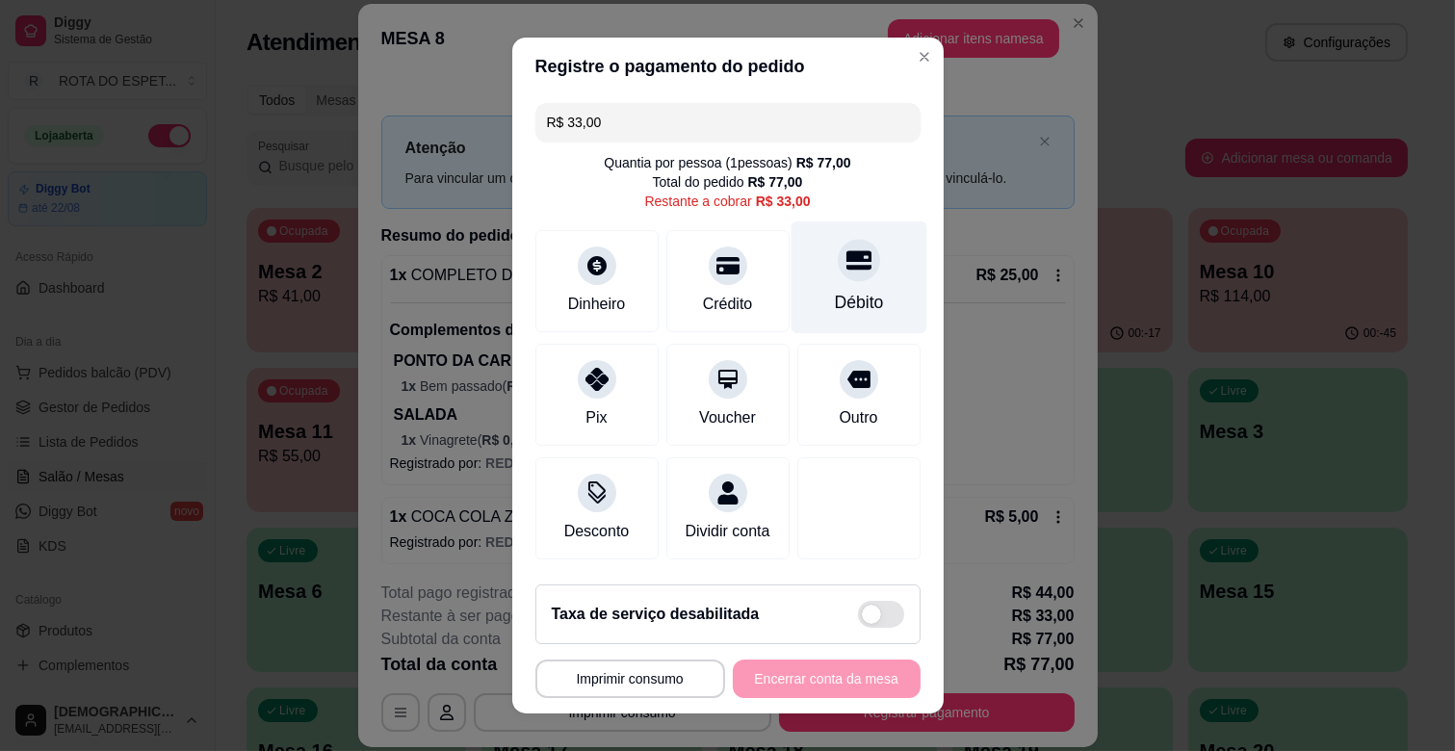
click at [809, 284] on div "Débito" at bounding box center [859, 278] width 136 height 113
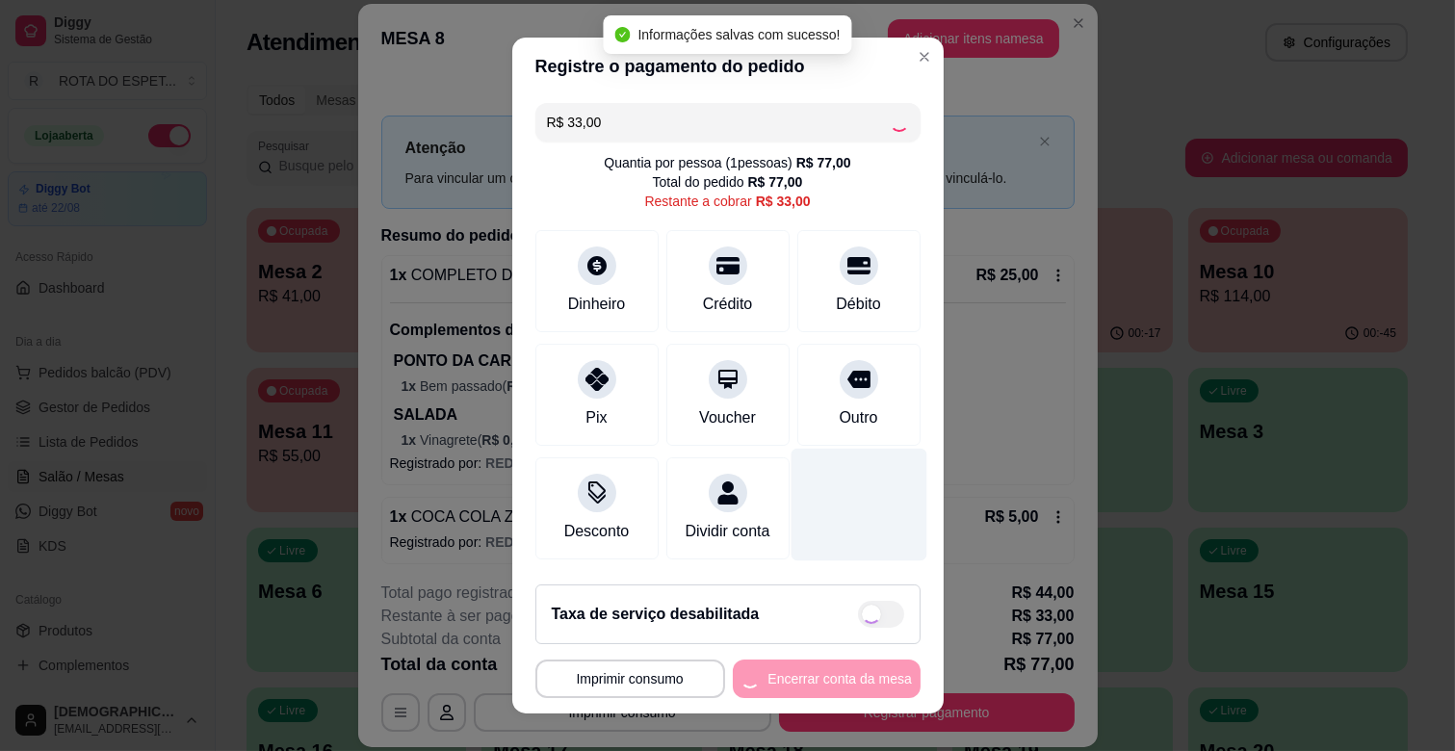
type input "R$ 0,00"
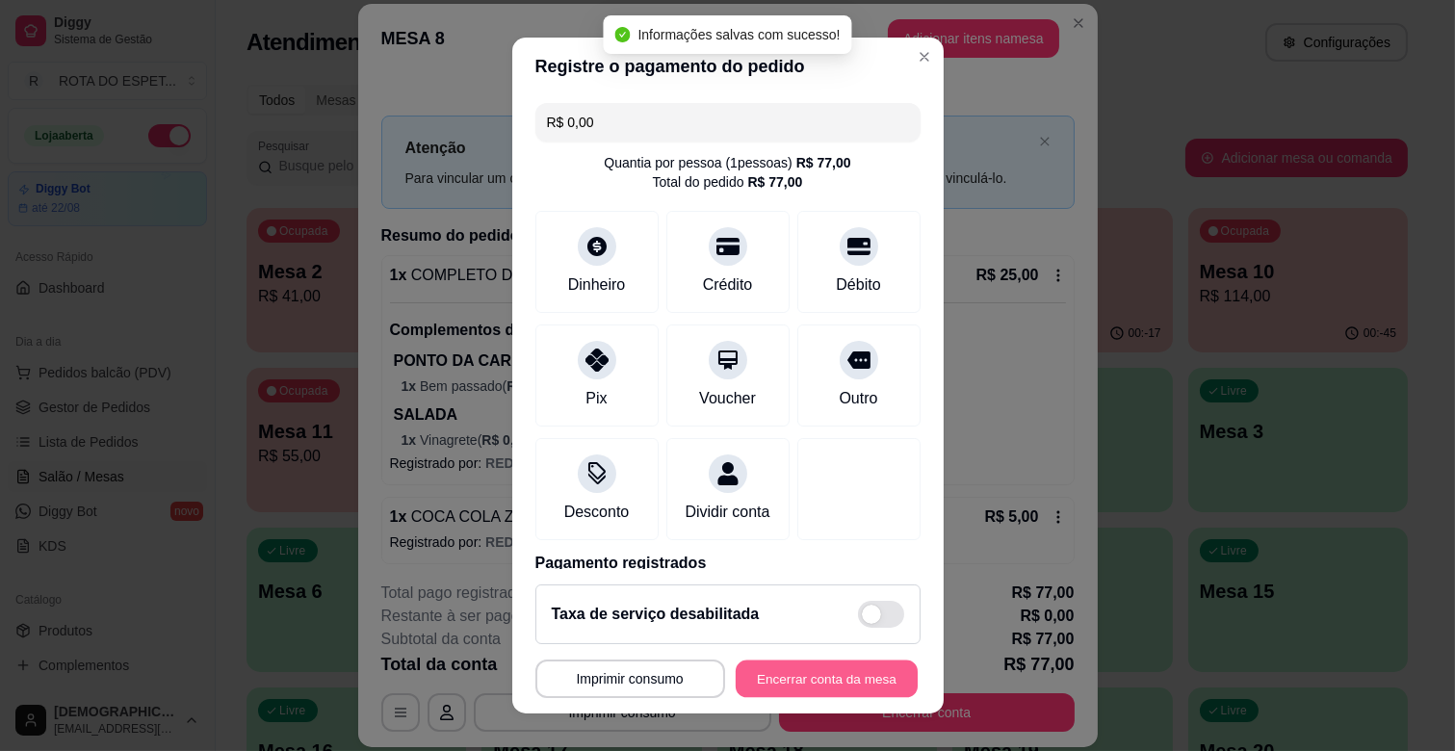
click at [796, 668] on button "Encerrar conta da mesa" at bounding box center [827, 680] width 182 height 38
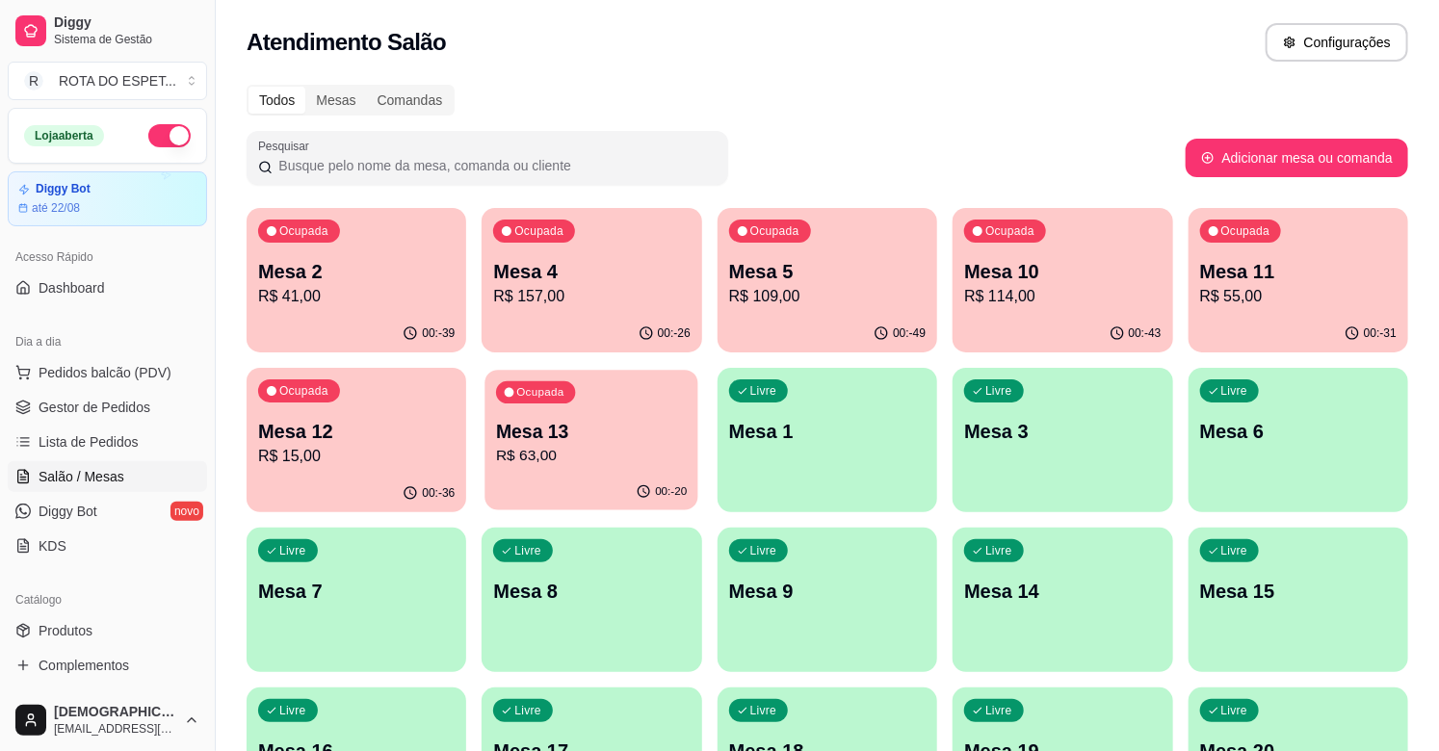
click at [629, 445] on p "R$ 63,00" at bounding box center [591, 456] width 191 height 22
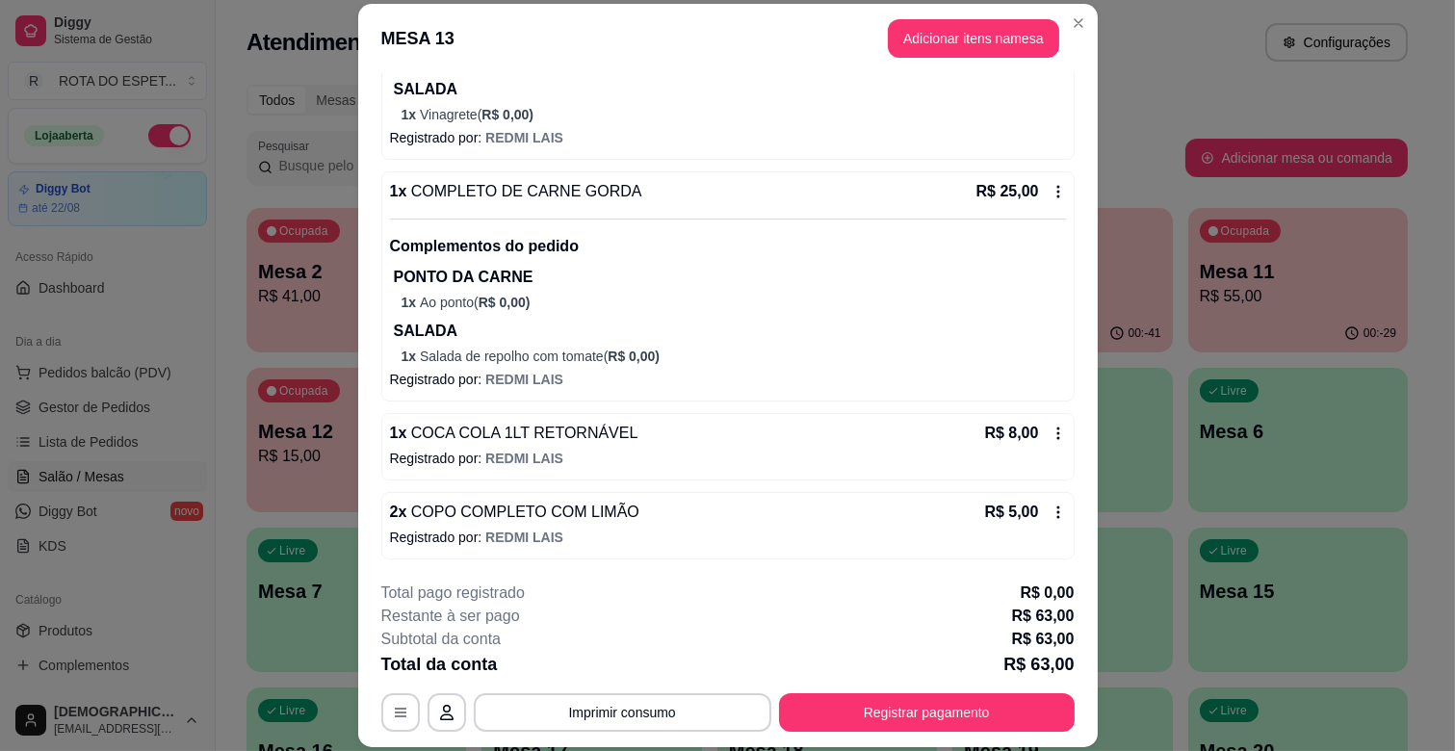
scroll to position [327, 0]
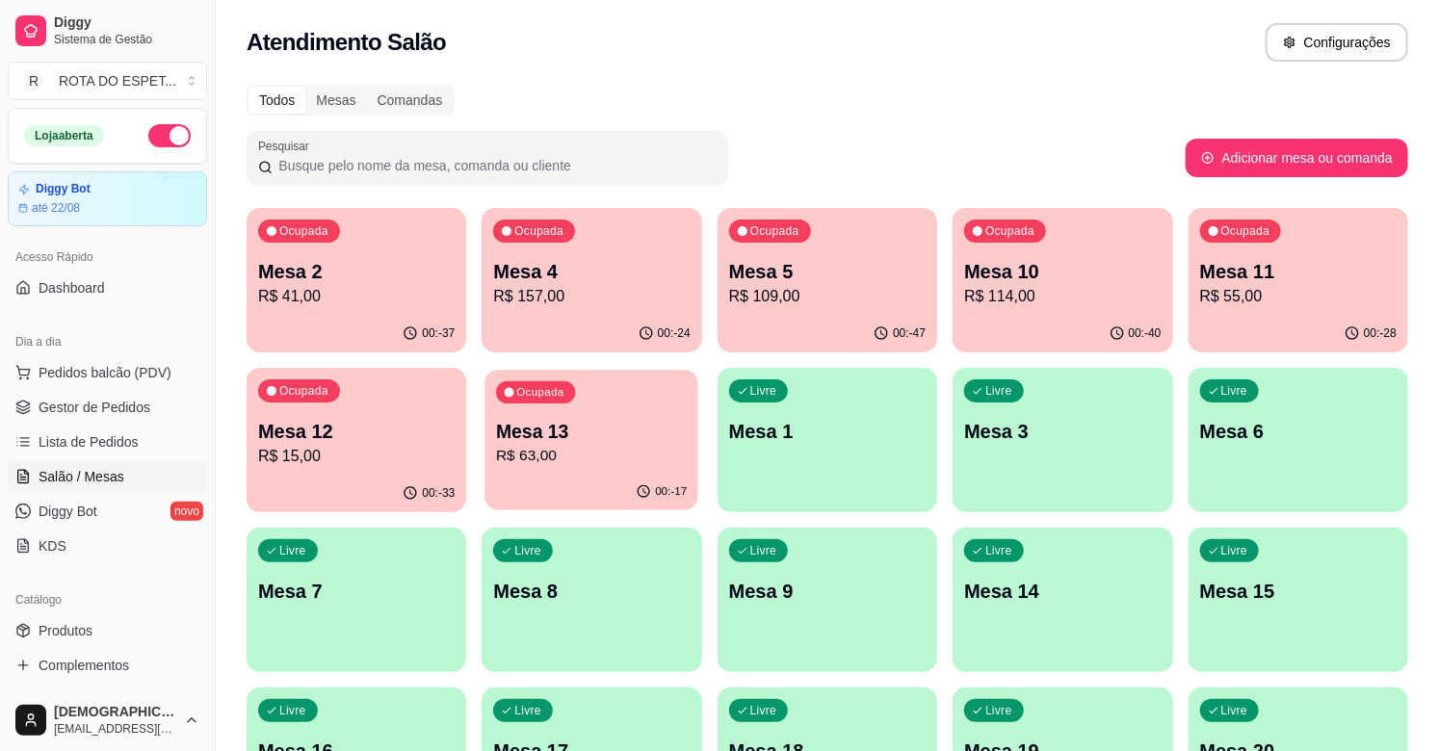
click at [631, 447] on p "R$ 63,00" at bounding box center [591, 456] width 191 height 22
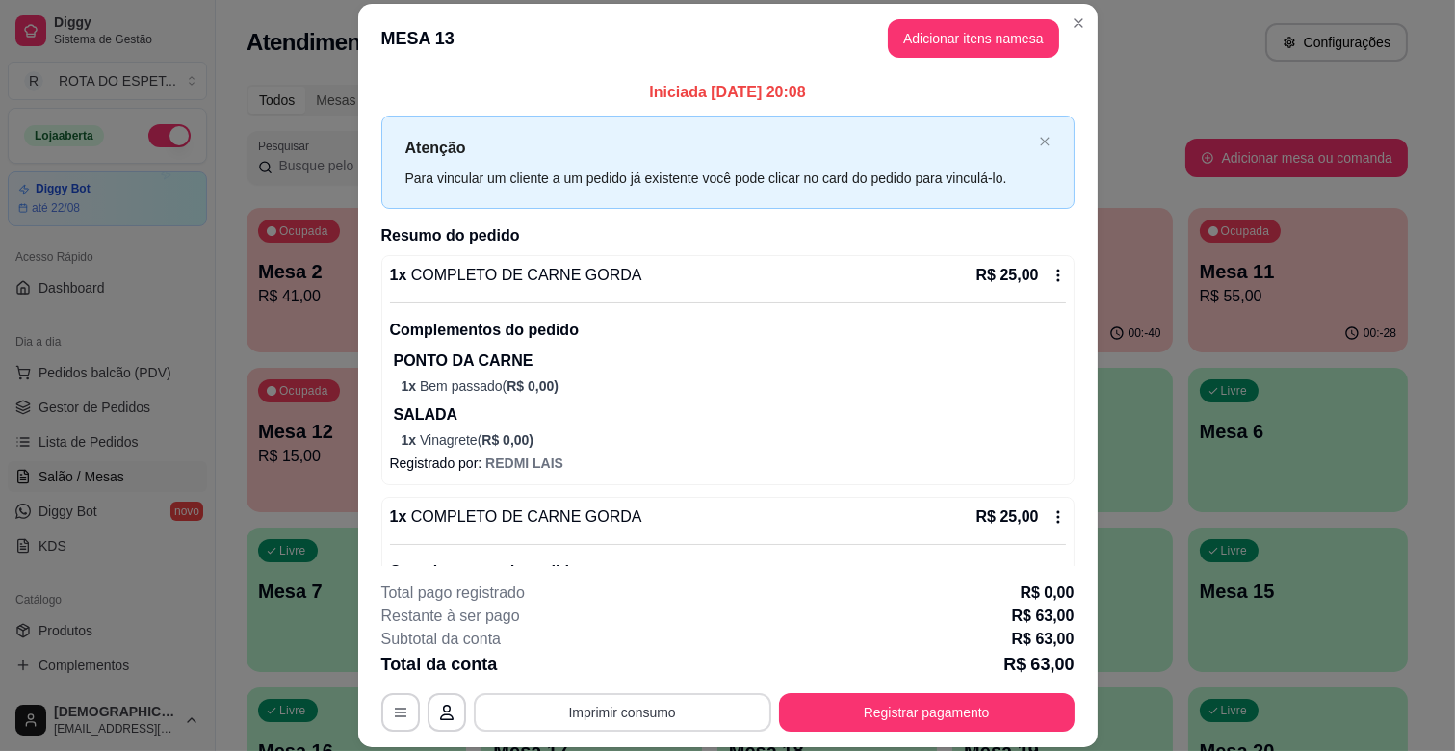
click at [605, 708] on button "Imprimir consumo" at bounding box center [623, 712] width 298 height 39
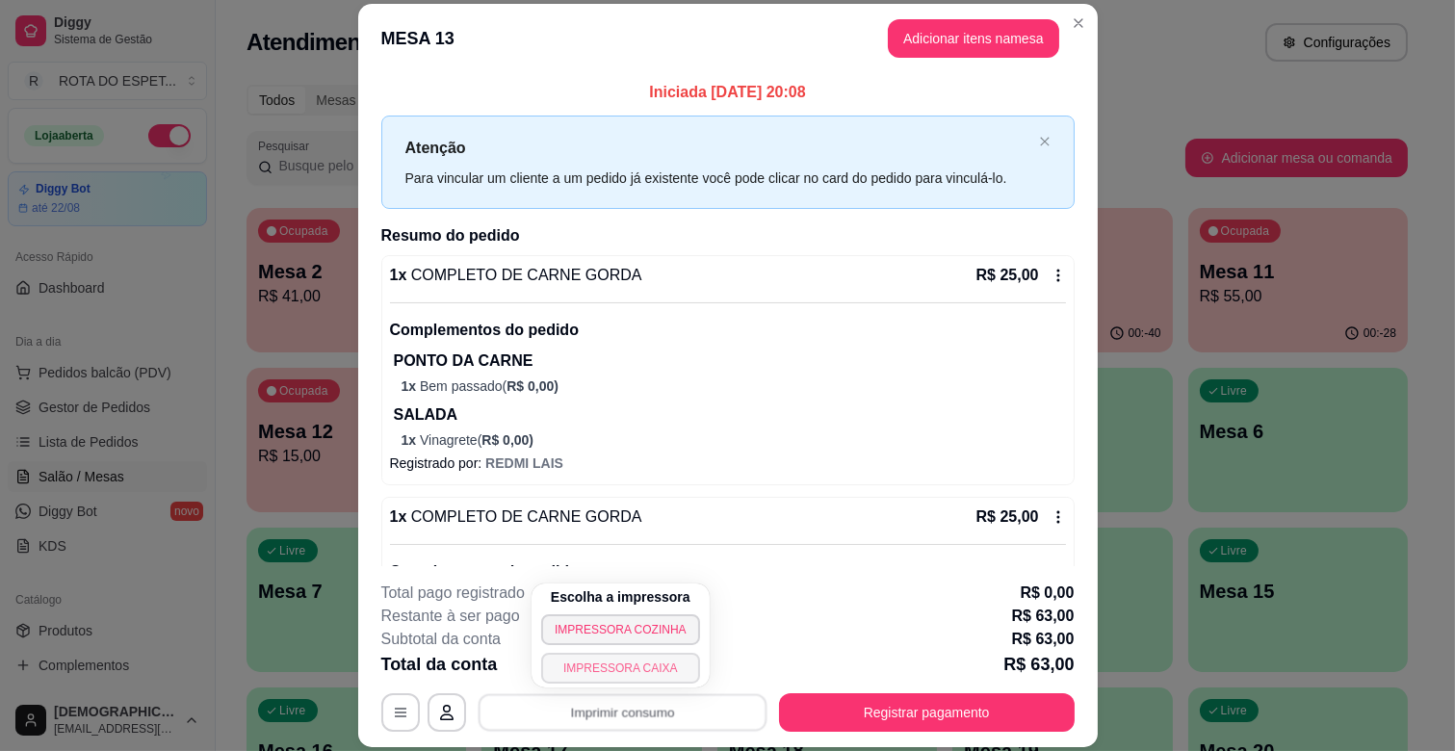
click at [636, 668] on button "IMPRESSORA CAIXA" at bounding box center [620, 668] width 159 height 31
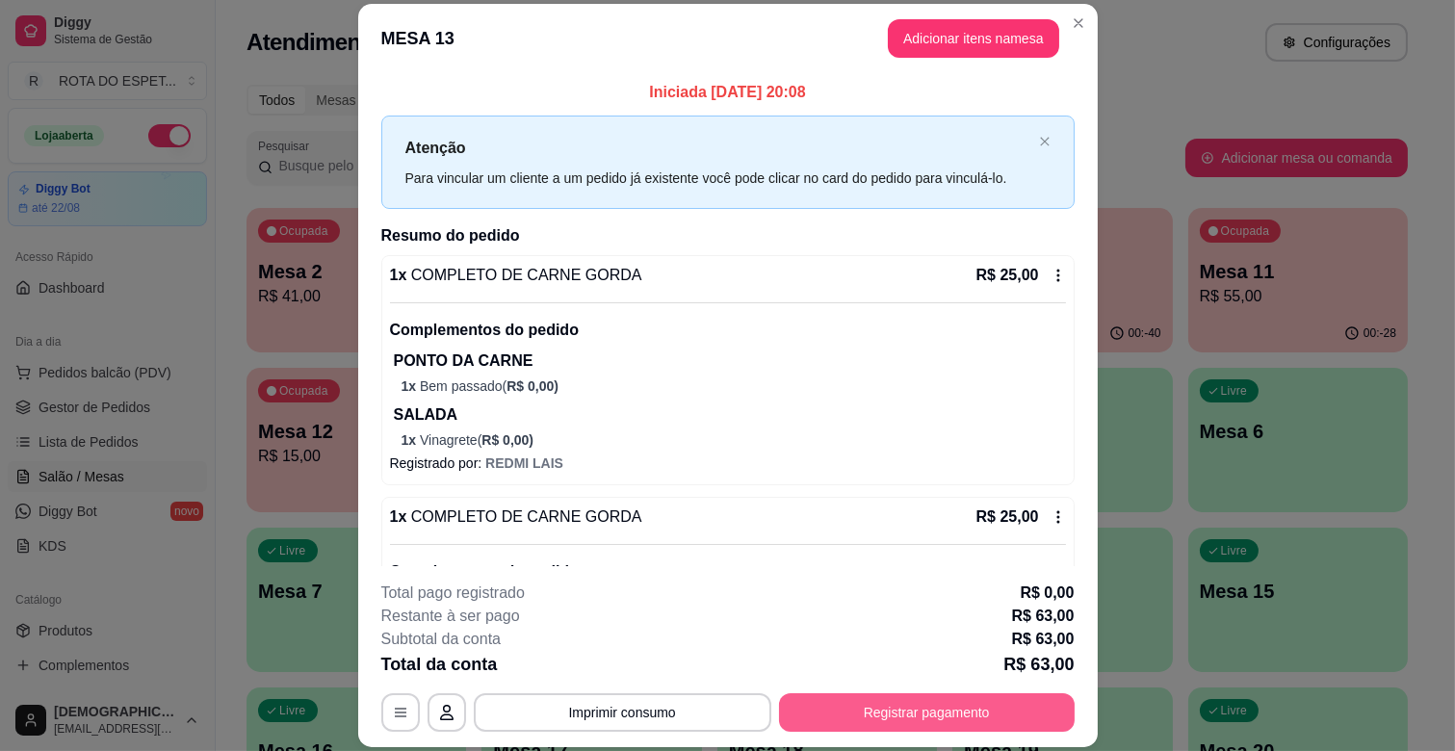
click at [939, 725] on button "Registrar pagamento" at bounding box center [927, 712] width 296 height 39
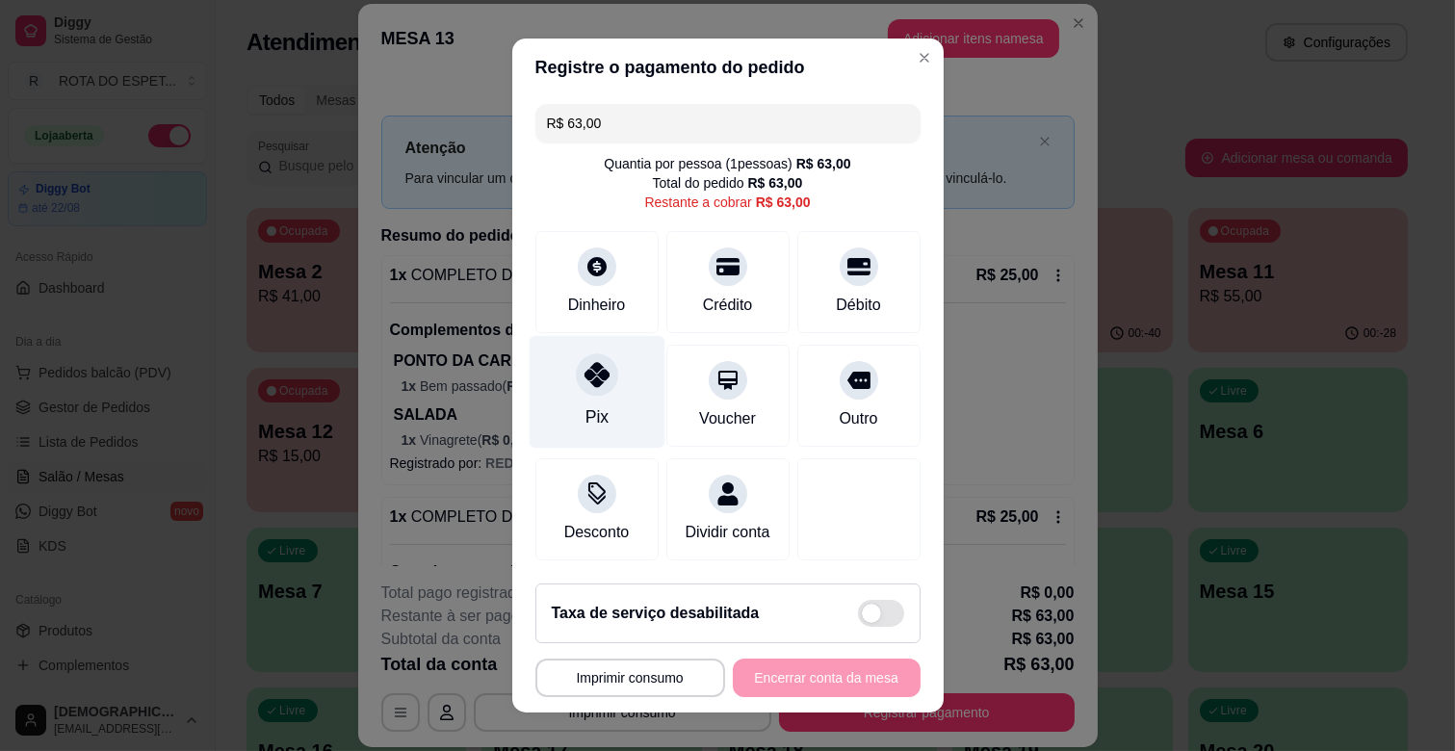
click at [610, 401] on div "Pix" at bounding box center [597, 392] width 136 height 113
type input "R$ 0,00"
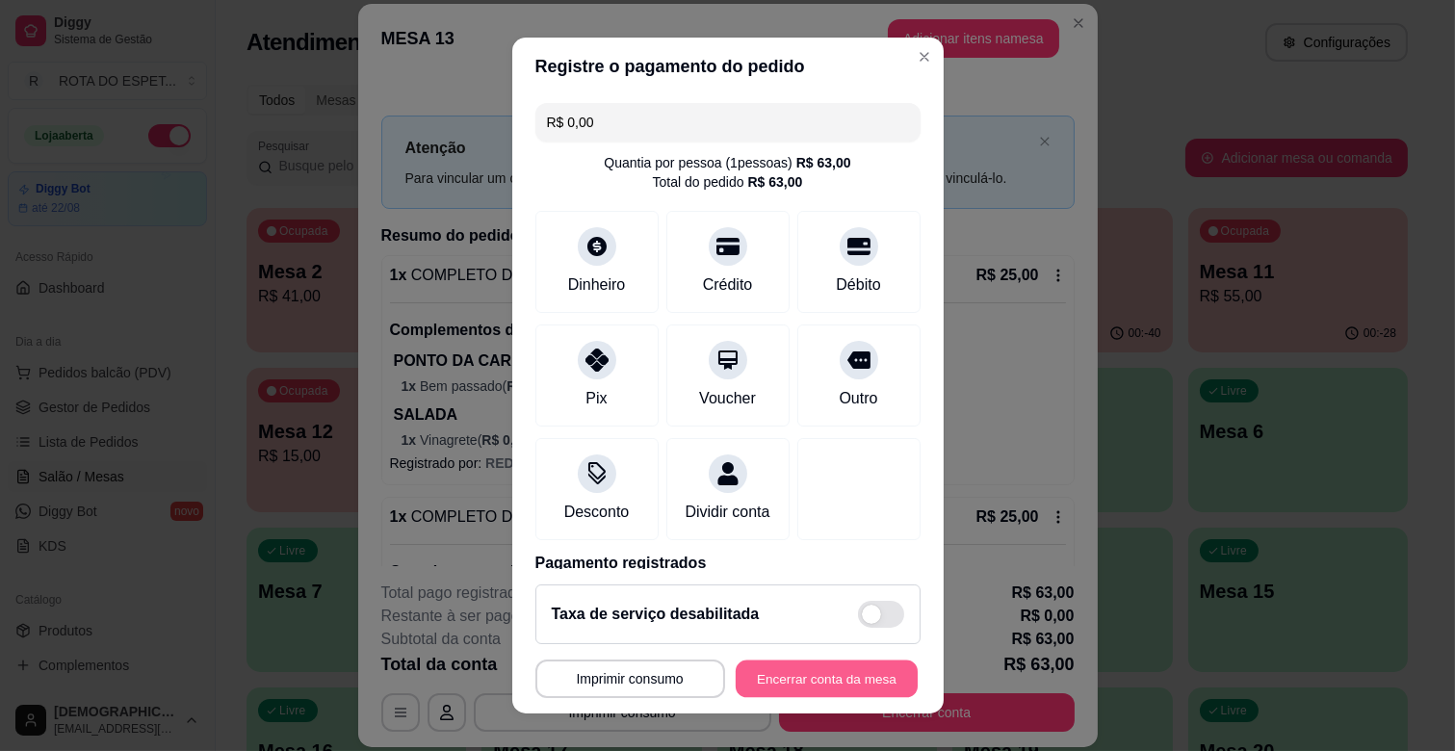
click at [859, 680] on button "Encerrar conta da mesa" at bounding box center [827, 680] width 182 height 38
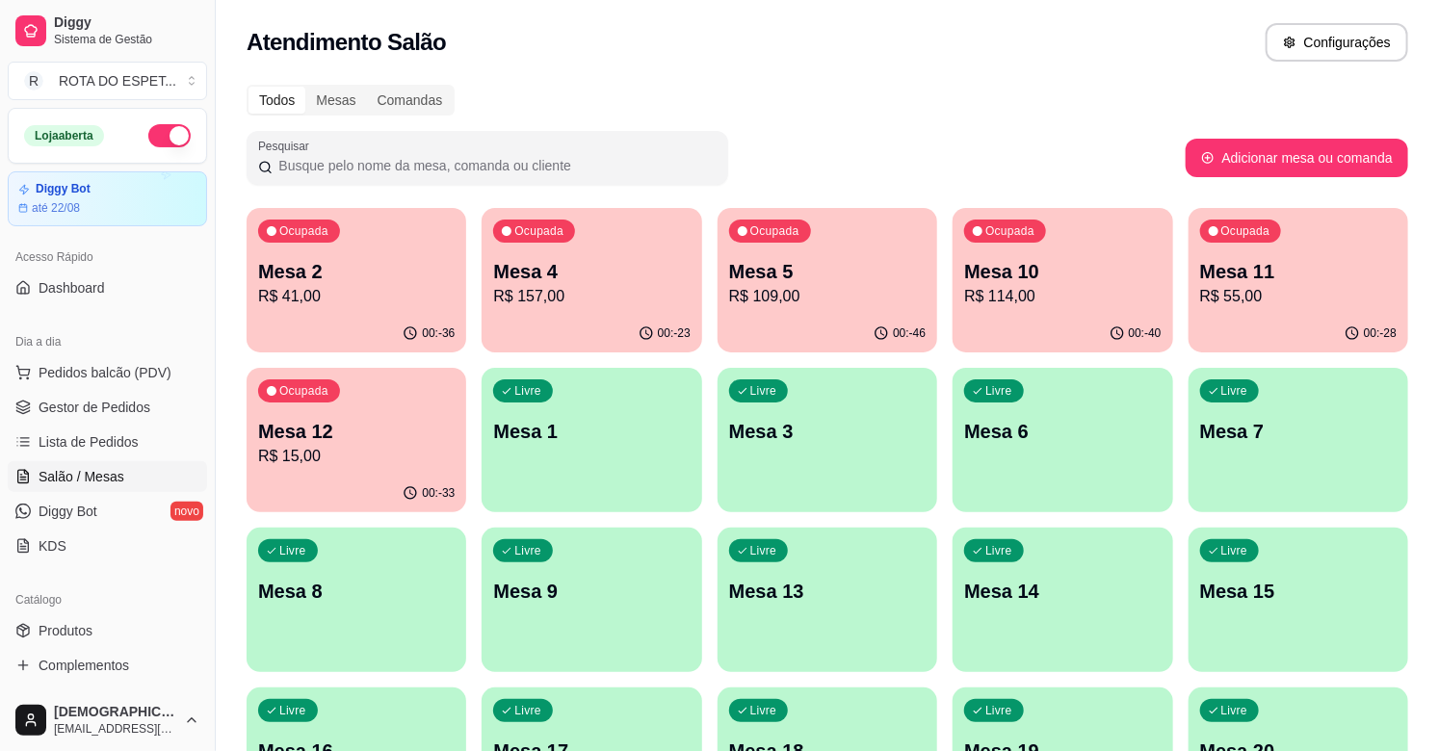
click at [1304, 637] on div "Livre Mesa 15" at bounding box center [1298, 588] width 220 height 121
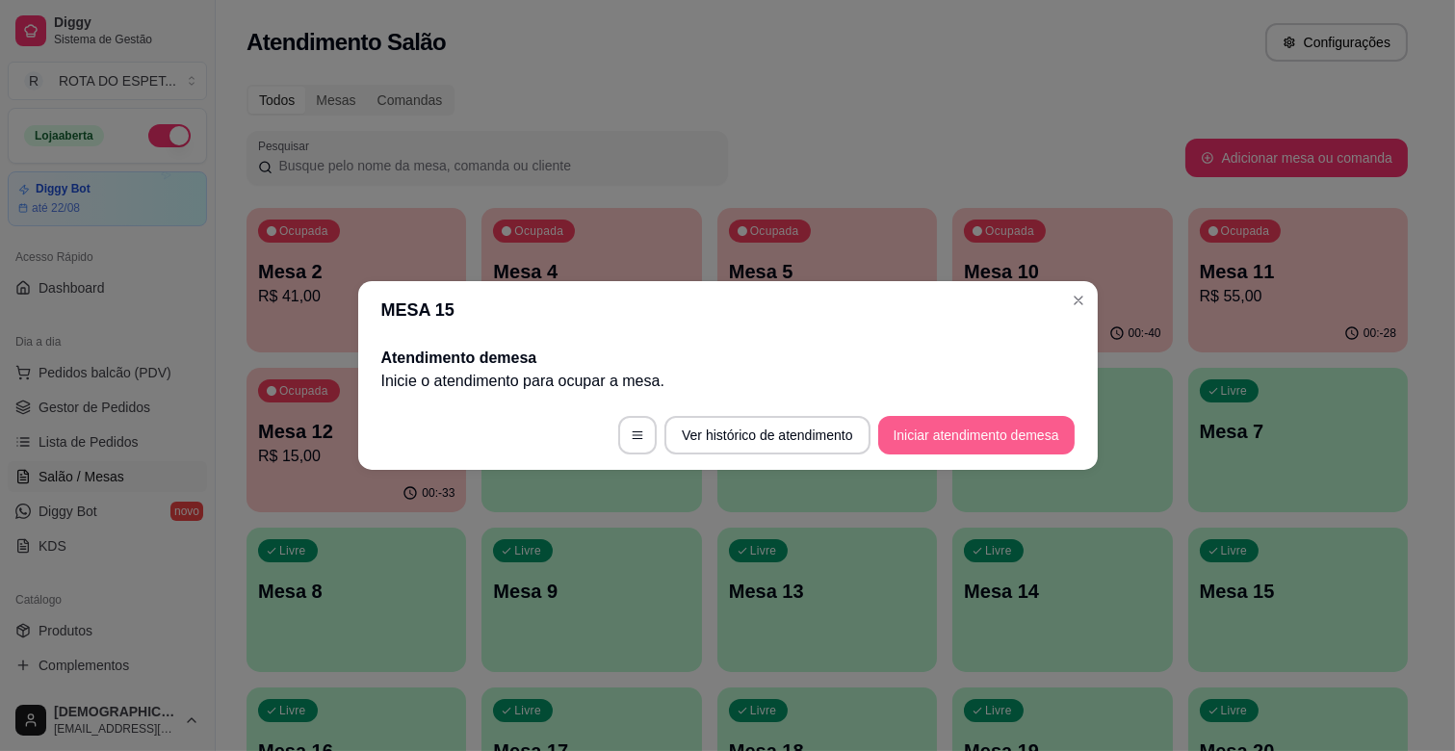
click at [977, 434] on button "Iniciar atendimento de mesa" at bounding box center [976, 435] width 196 height 39
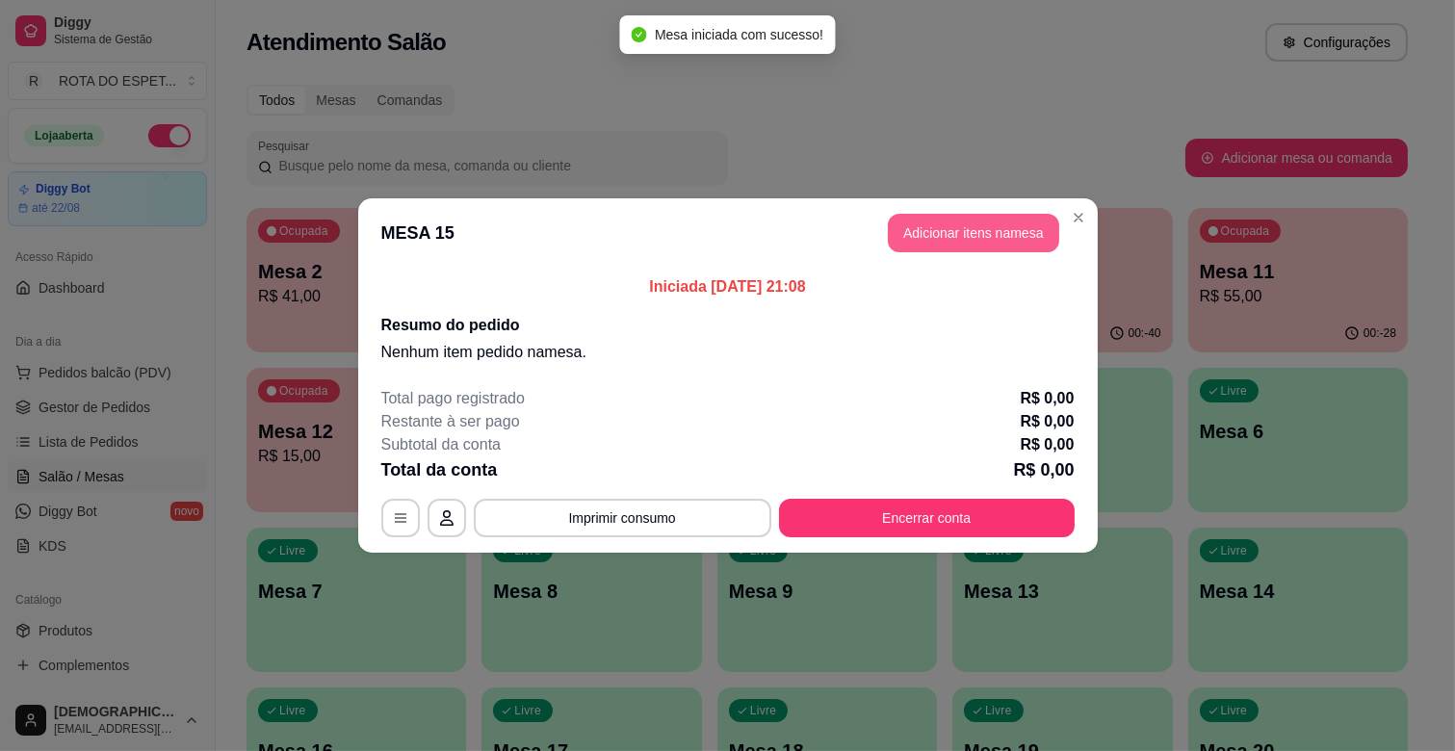
click at [974, 237] on button "Adicionar itens na mesa" at bounding box center [973, 233] width 171 height 39
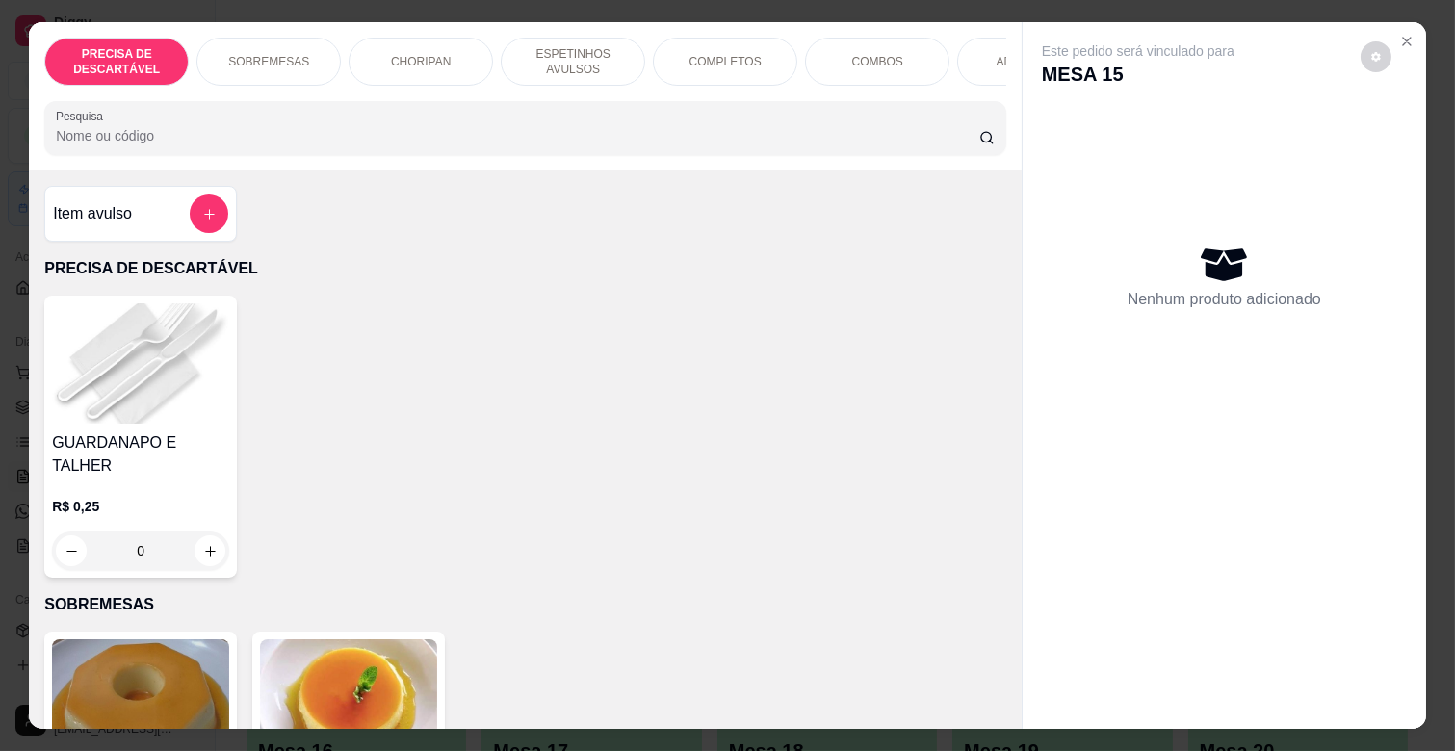
scroll to position [0, 842]
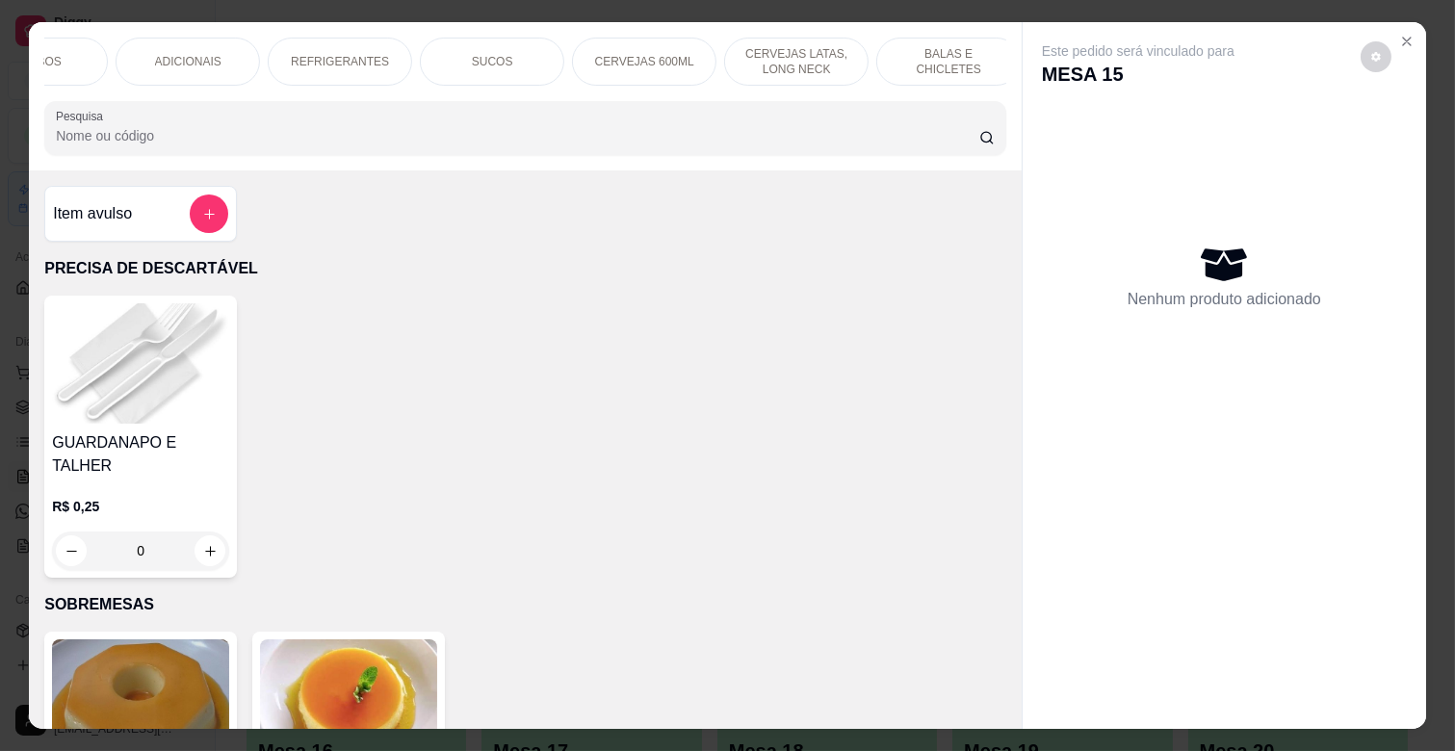
click at [309, 59] on p "REFRIGERANTES" at bounding box center [340, 61] width 98 height 15
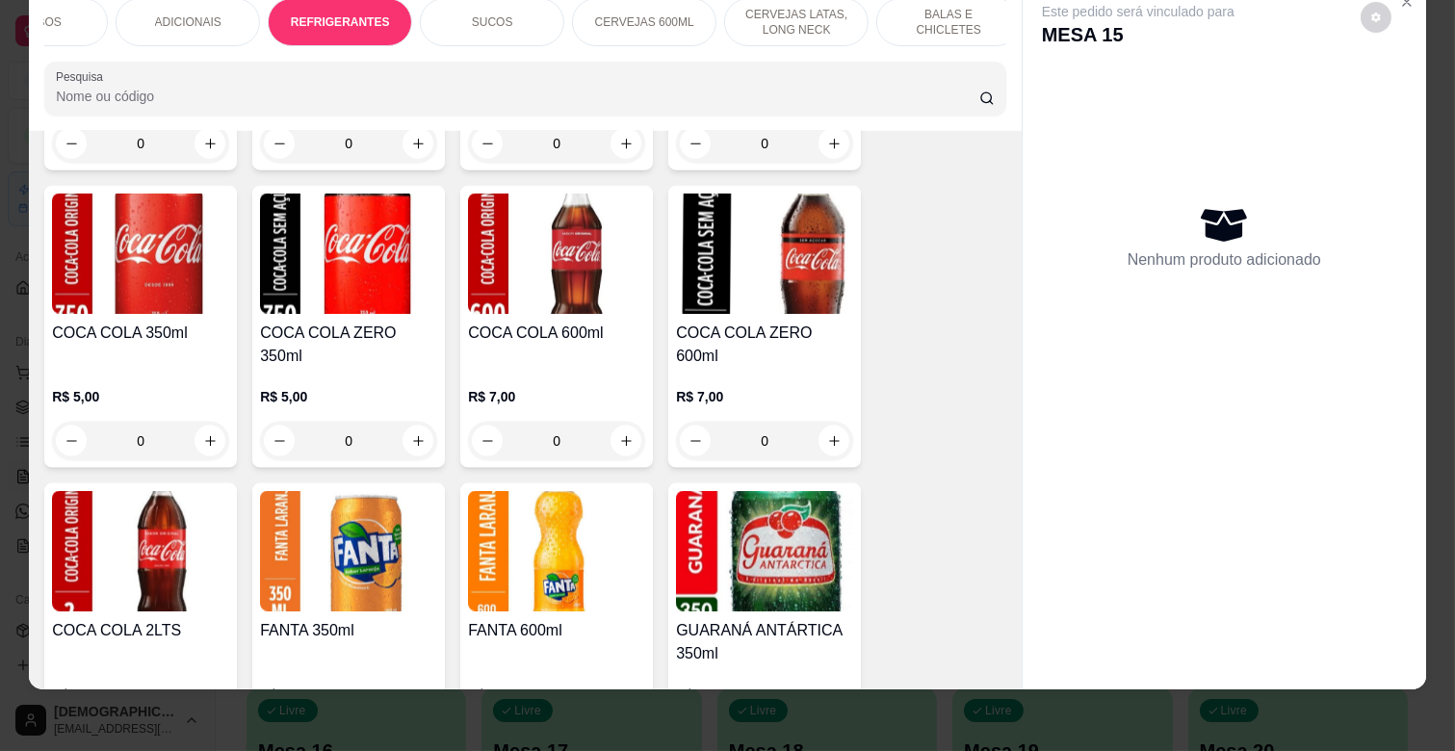
scroll to position [5064, 0]
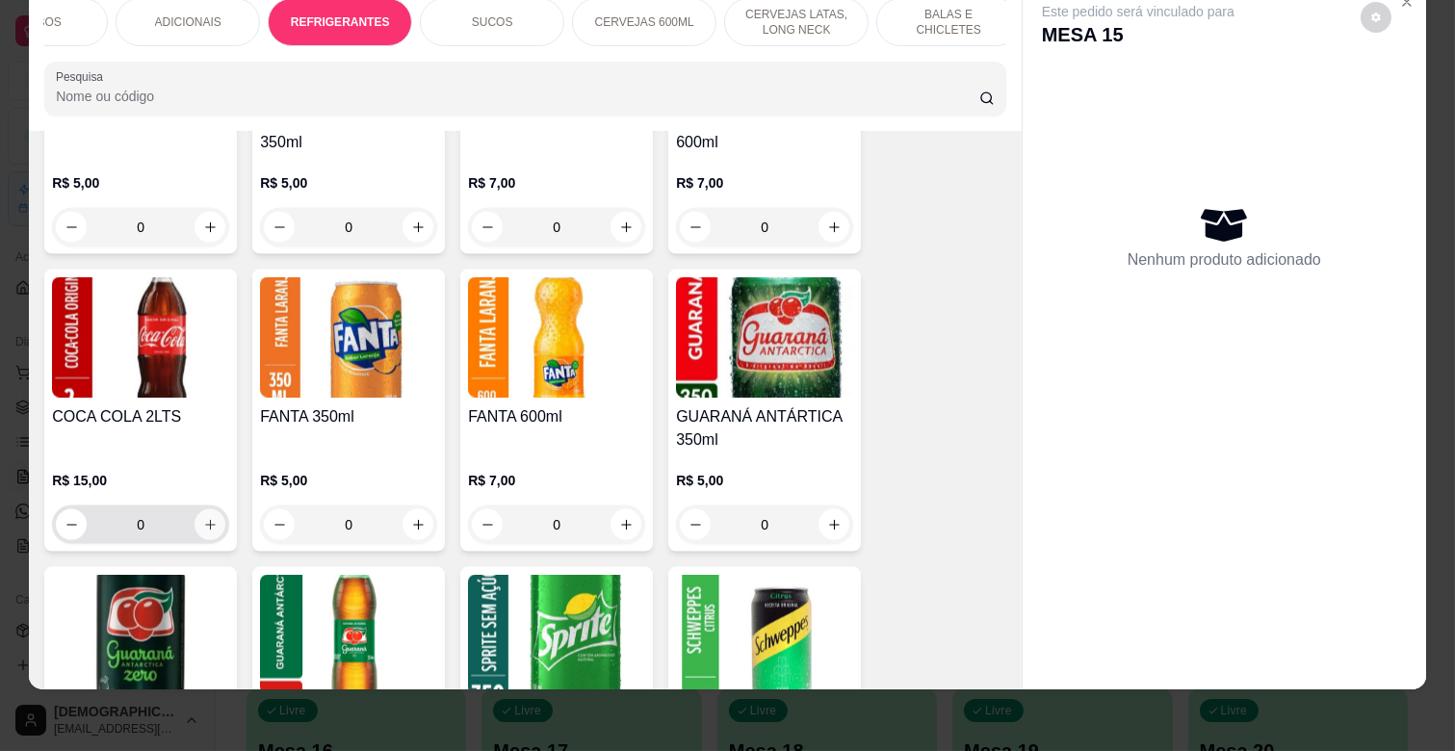
click at [204, 509] on button "increase-product-quantity" at bounding box center [210, 524] width 31 height 31
type input "1"
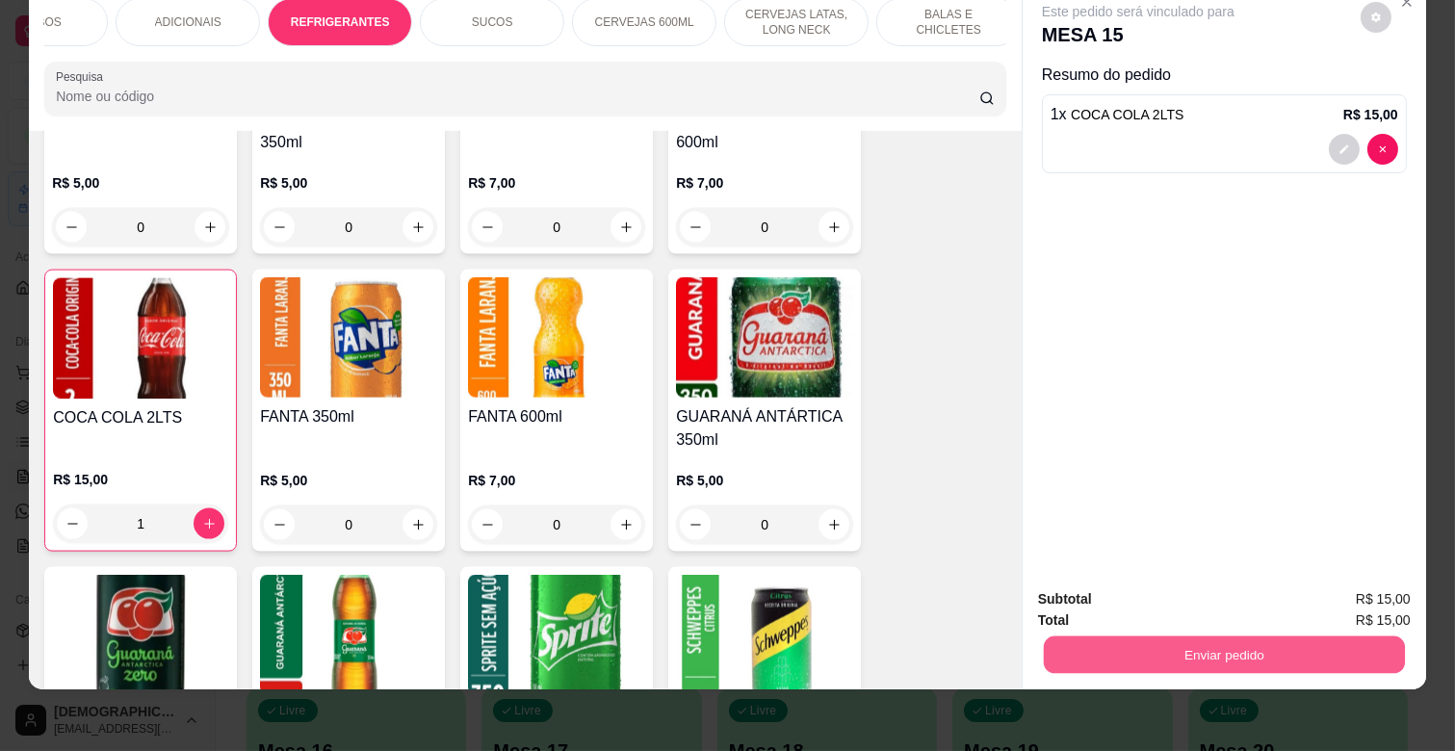
click at [1335, 639] on button "Enviar pedido" at bounding box center [1224, 655] width 361 height 38
click at [1162, 588] on button "Não registrar e enviar pedido" at bounding box center [1159, 591] width 200 height 37
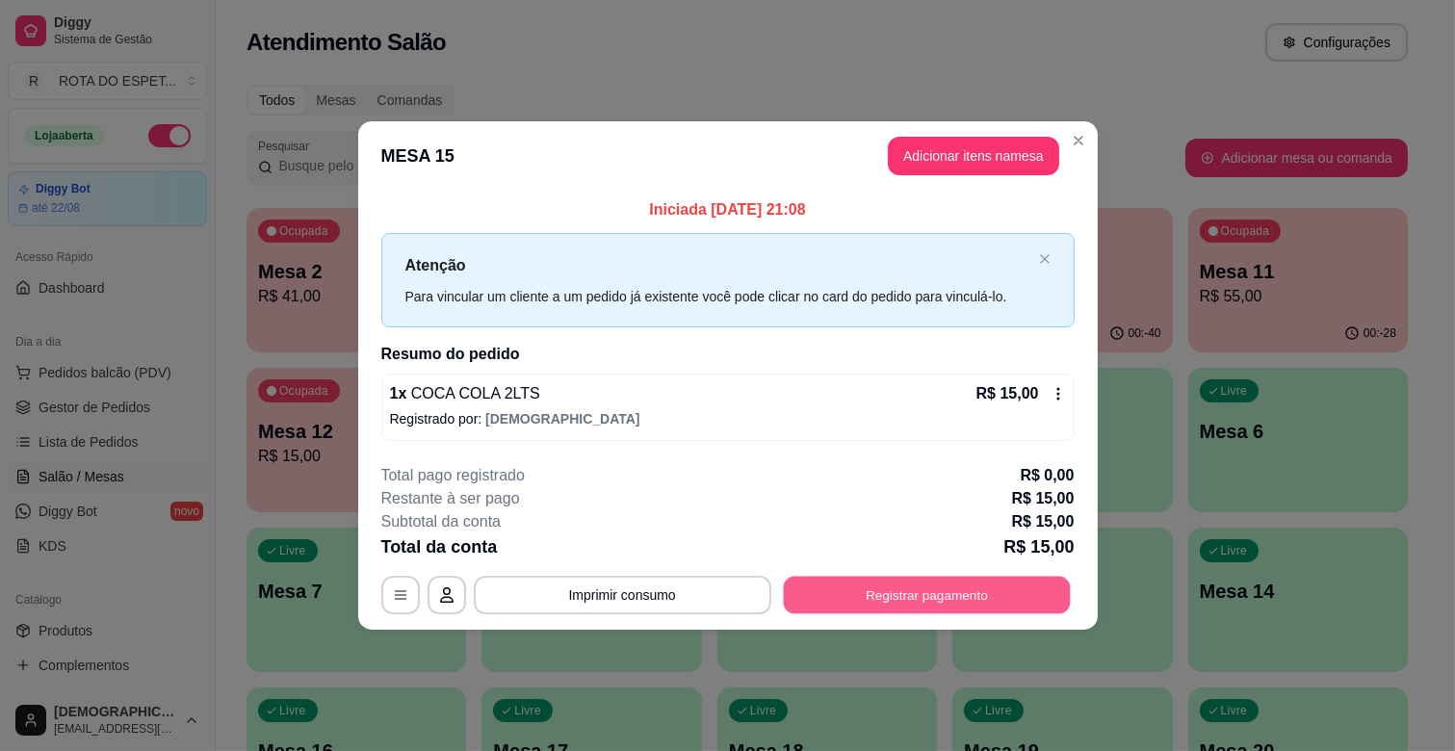
click at [947, 590] on button "Registrar pagamento" at bounding box center [926, 595] width 287 height 38
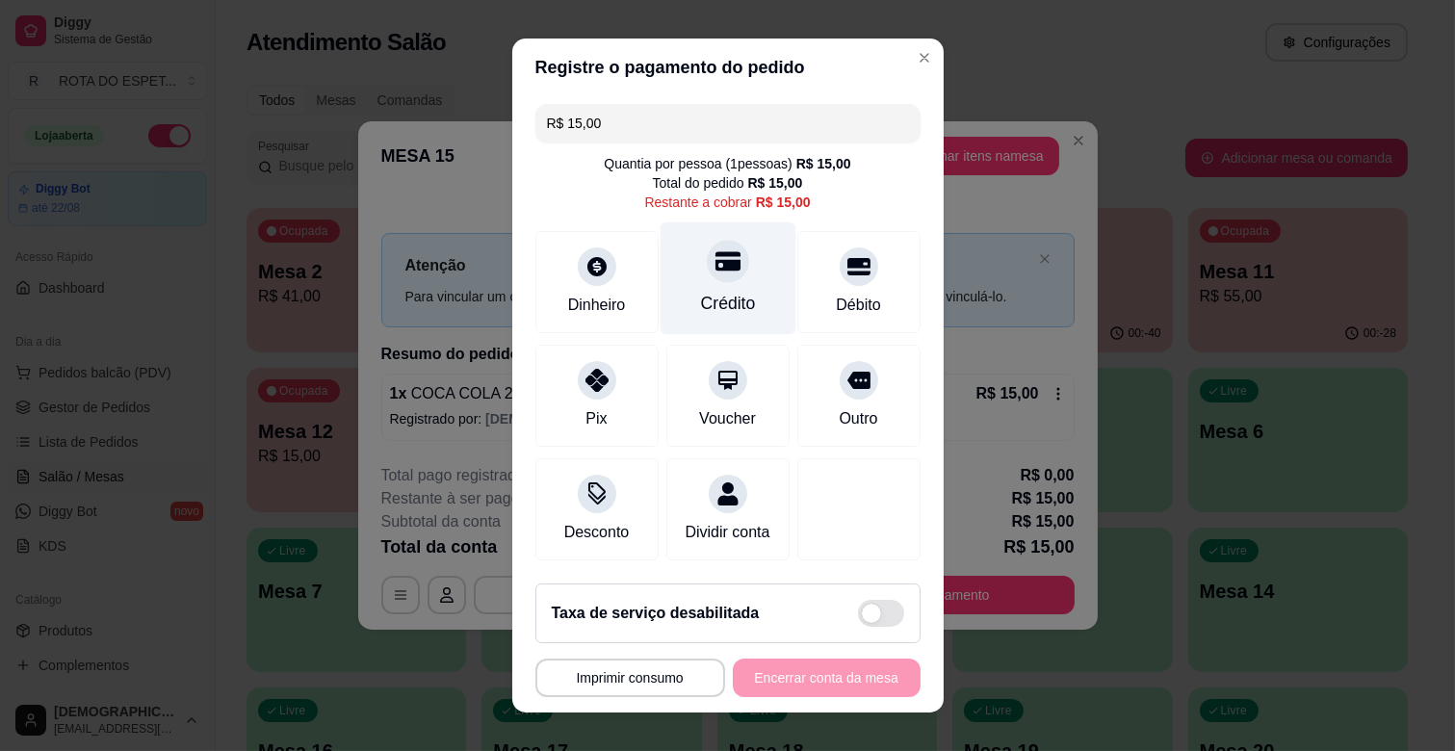
click at [726, 266] on div "Crédito" at bounding box center [728, 278] width 136 height 113
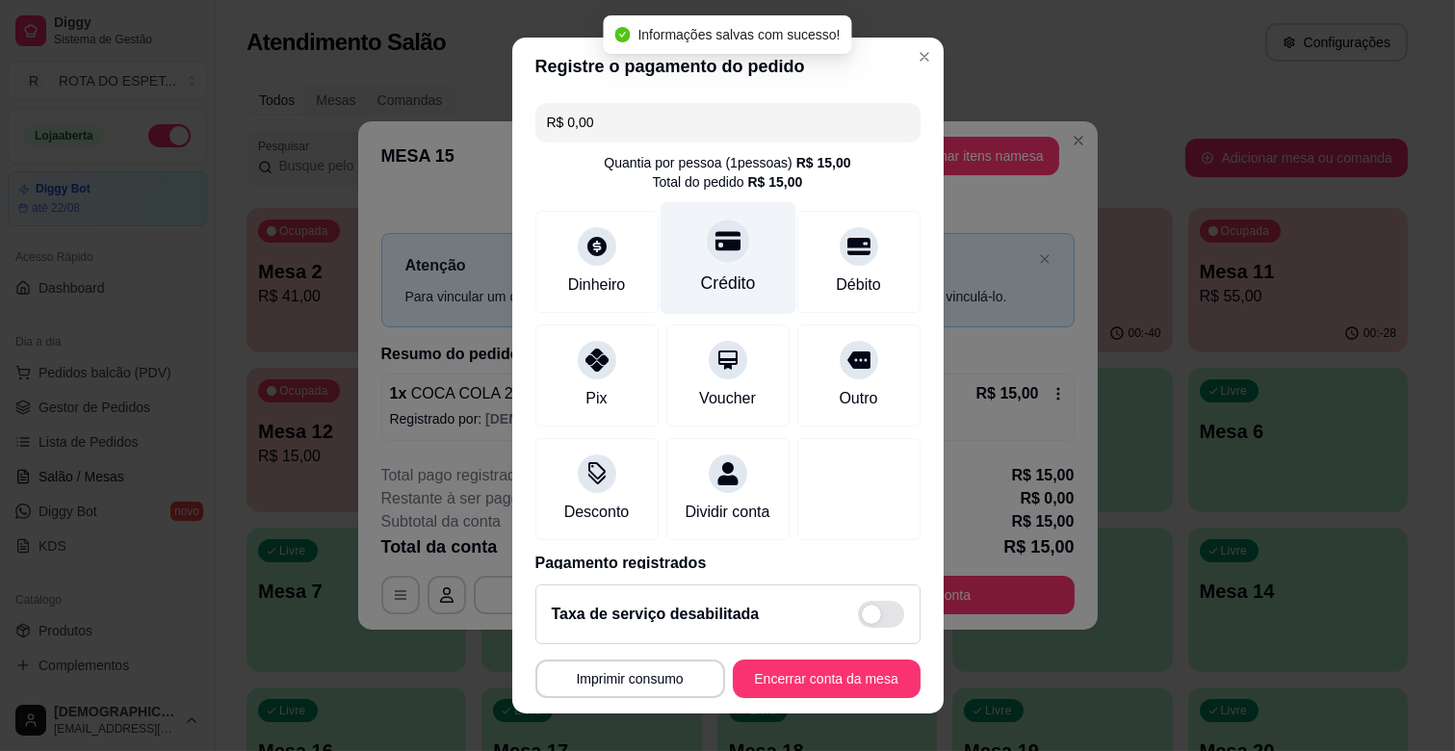
type input "R$ 0,00"
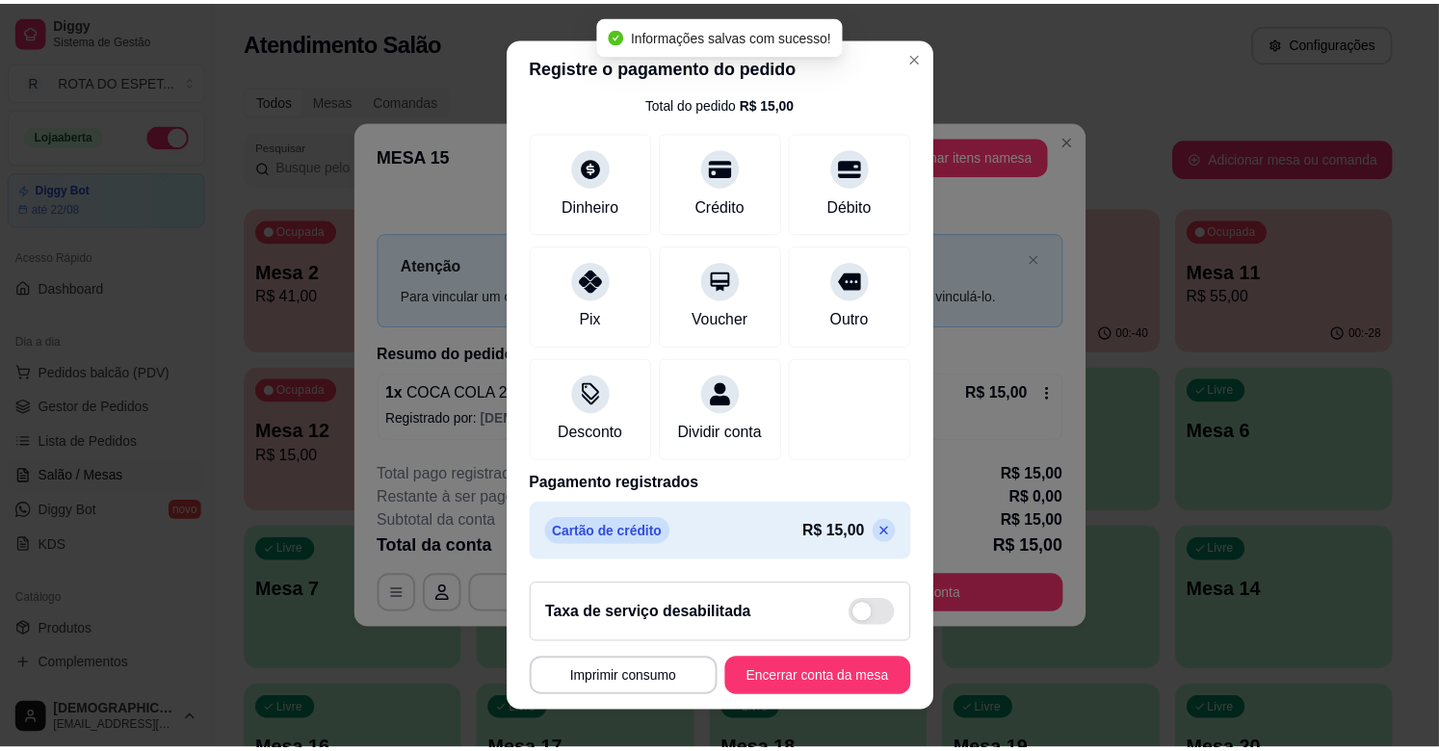
scroll to position [102, 0]
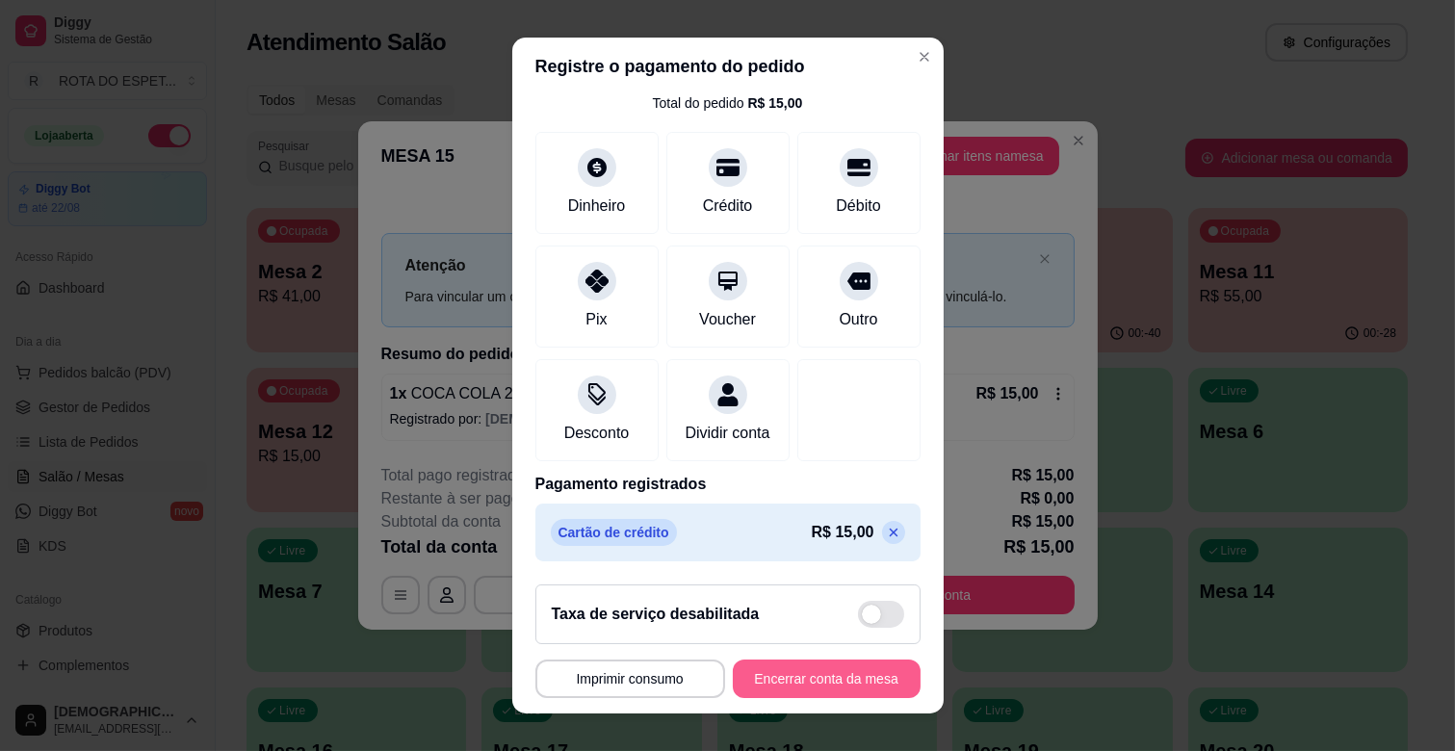
click at [849, 684] on button "Encerrar conta da mesa" at bounding box center [827, 679] width 188 height 39
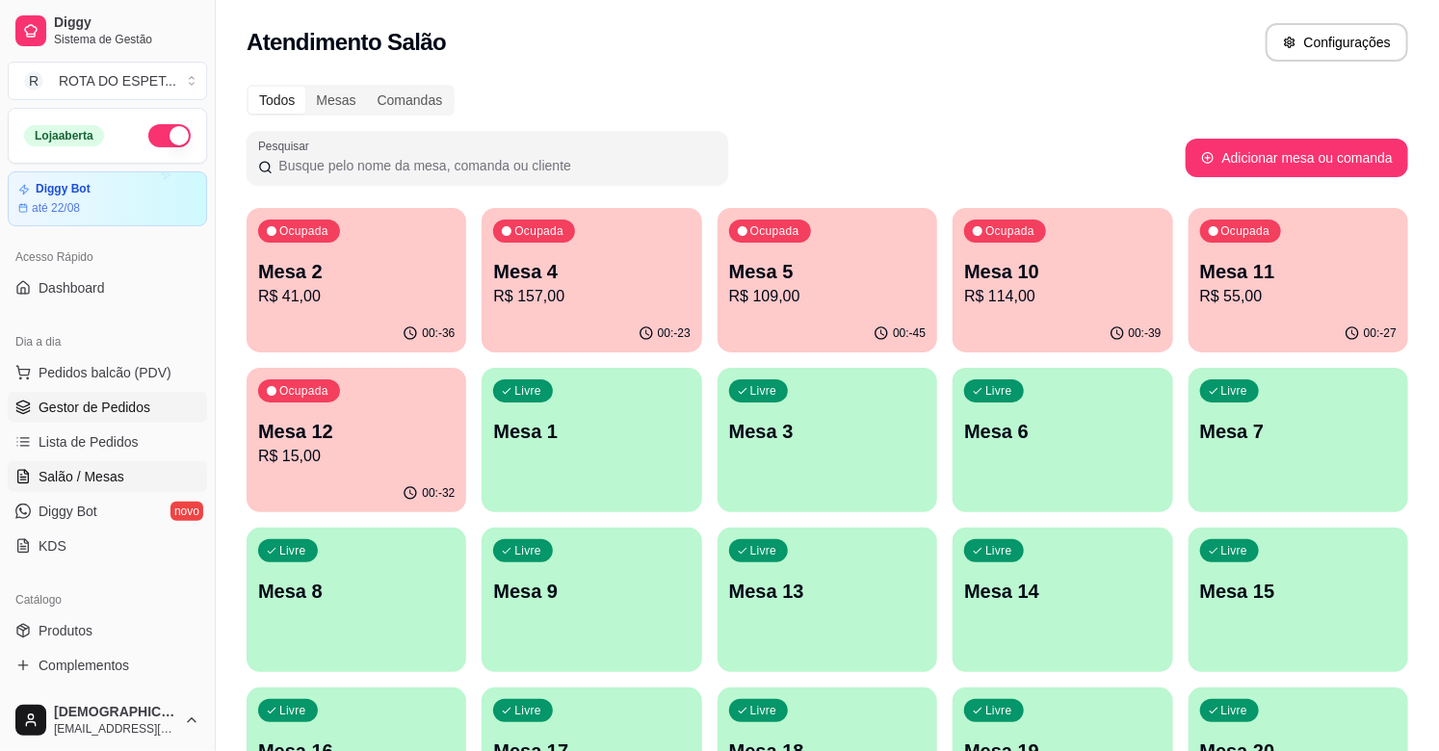
click at [74, 404] on span "Gestor de Pedidos" at bounding box center [95, 407] width 112 height 19
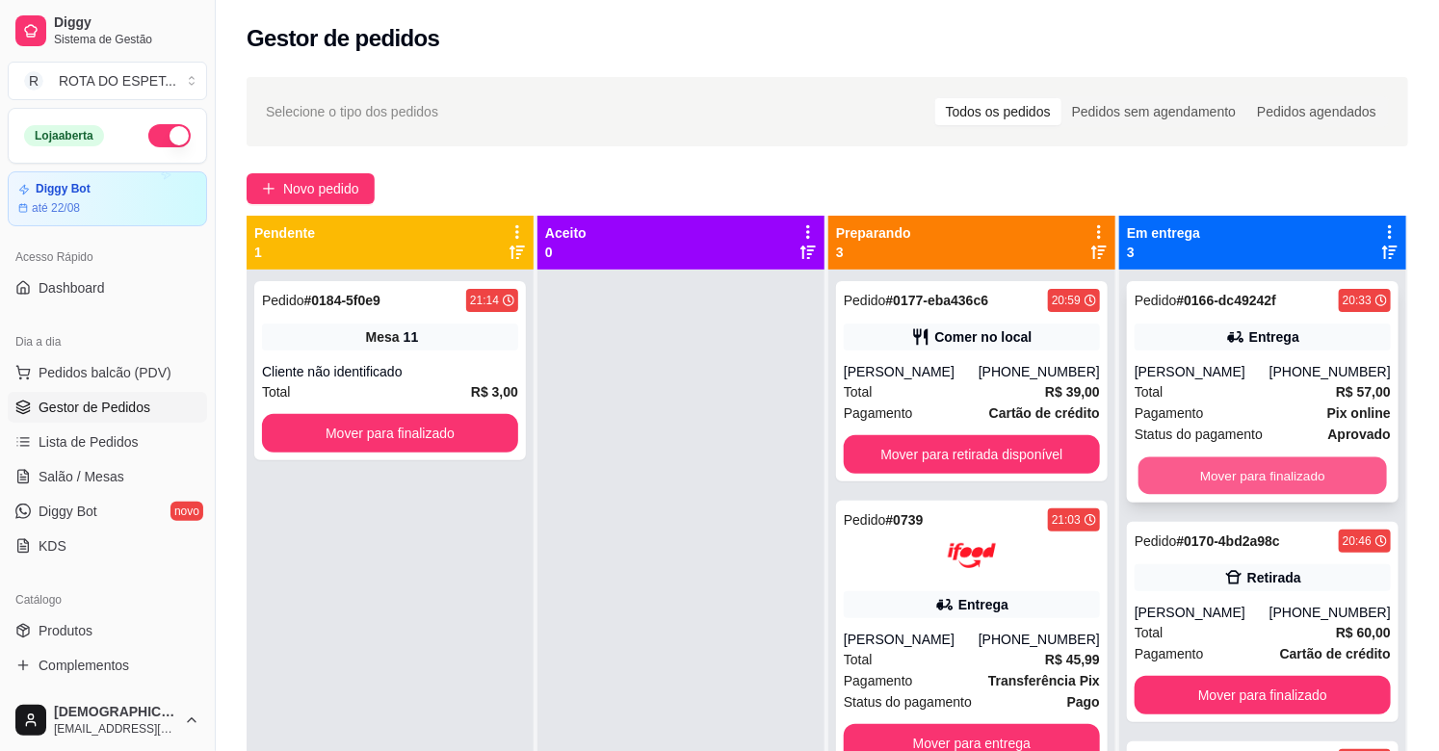
click at [1275, 480] on button "Mover para finalizado" at bounding box center [1262, 476] width 248 height 38
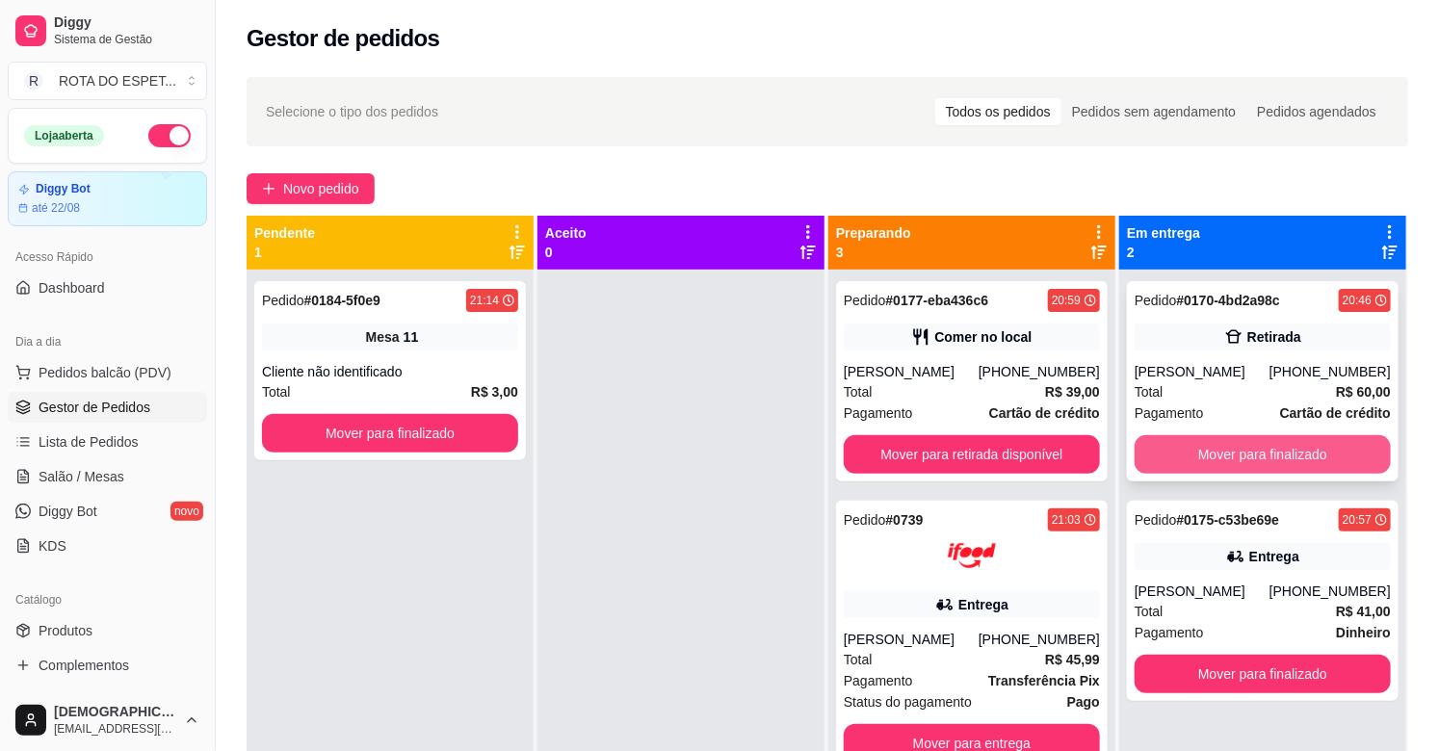
click at [1281, 456] on button "Mover para finalizado" at bounding box center [1263, 454] width 256 height 39
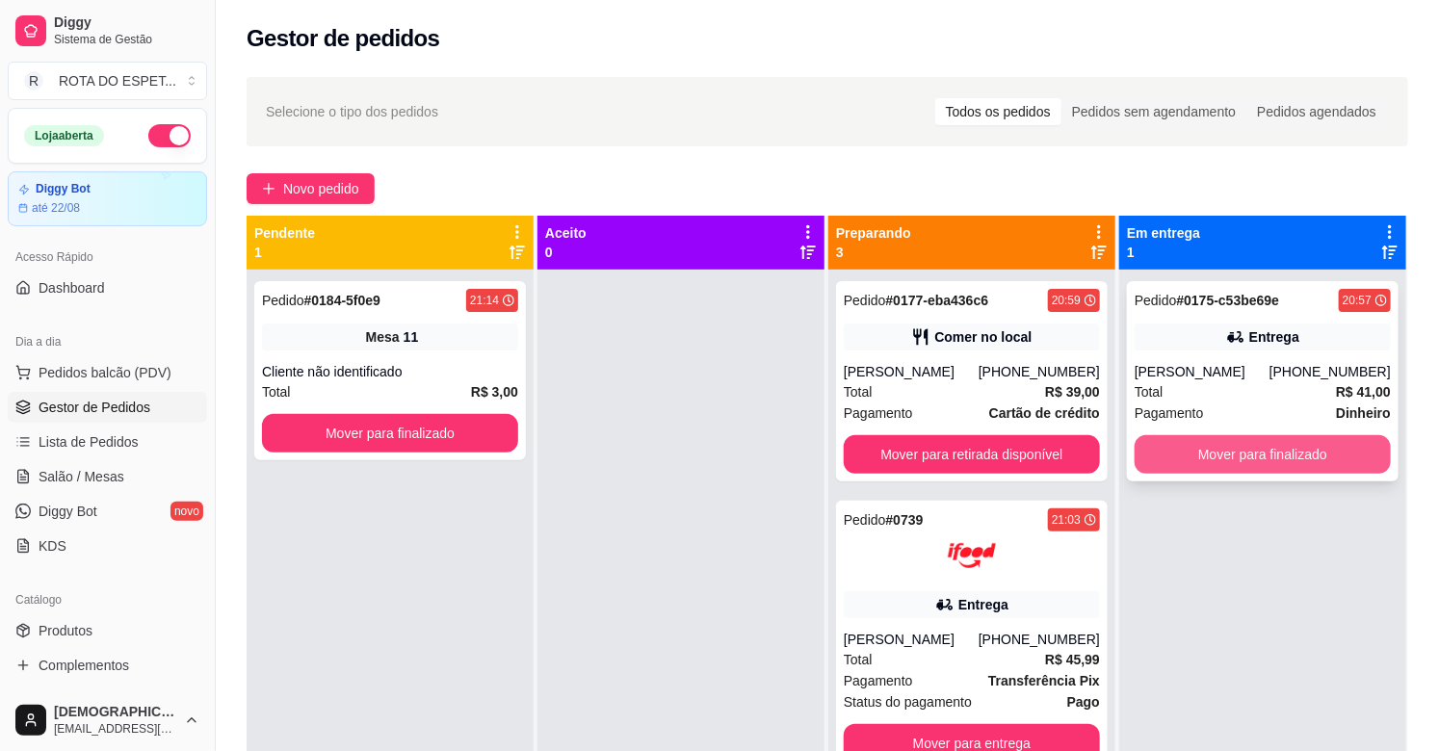
click at [1281, 453] on button "Mover para finalizado" at bounding box center [1263, 454] width 256 height 39
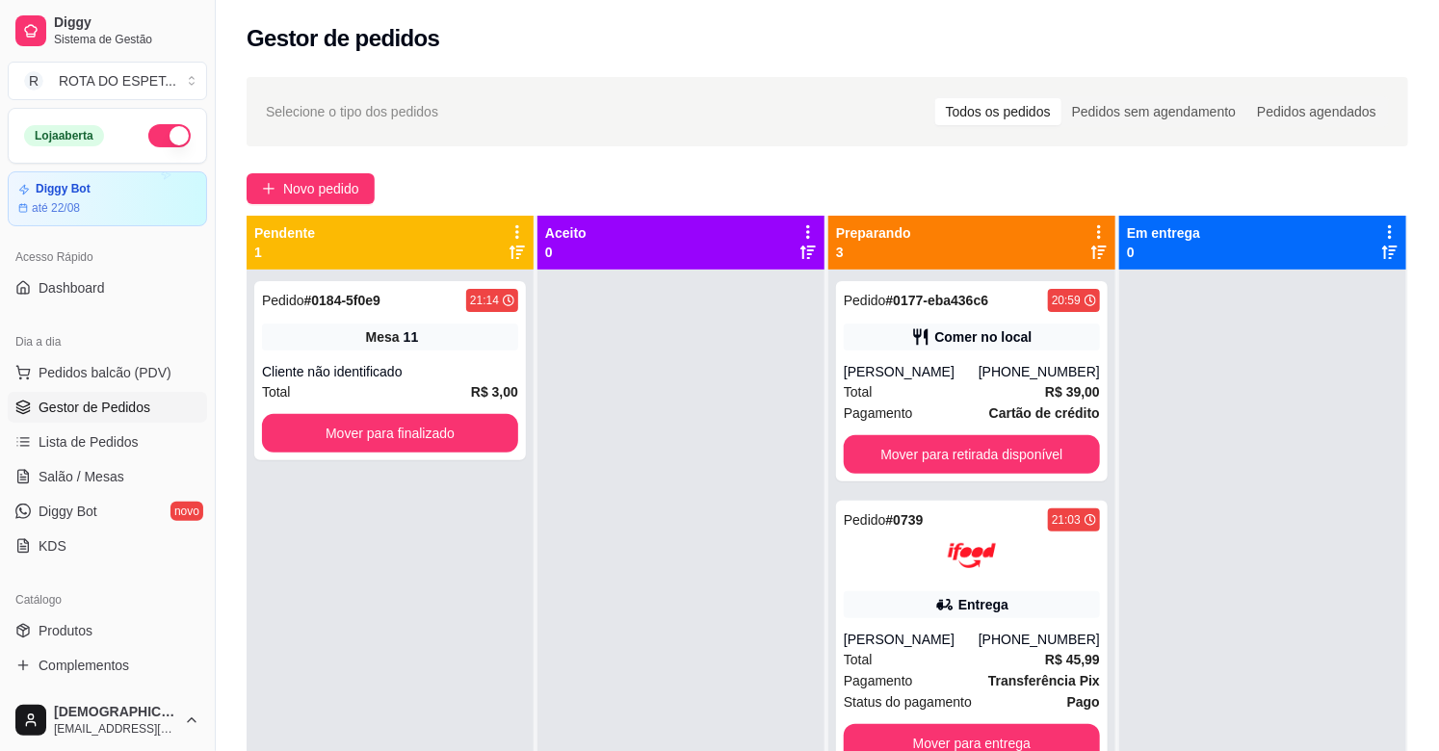
click at [343, 460] on div "Pedido # 0184-5f0e9 21:14 Mesa 11 Cliente não identificado Total R$ 3,00 Mover …" at bounding box center [390, 645] width 287 height 751
click at [909, 460] on button "Mover para retirada disponível" at bounding box center [972, 455] width 248 height 38
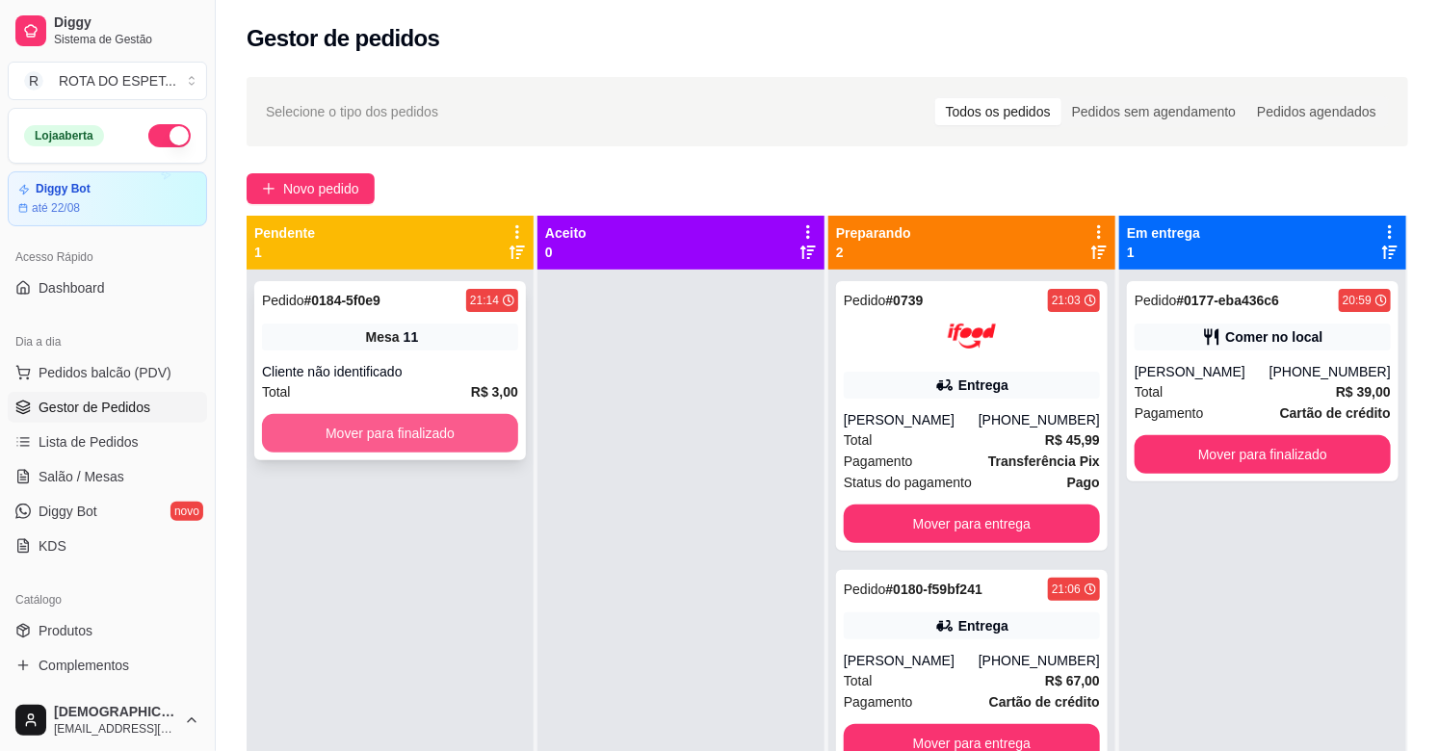
click at [435, 433] on button "Mover para finalizado" at bounding box center [390, 433] width 256 height 39
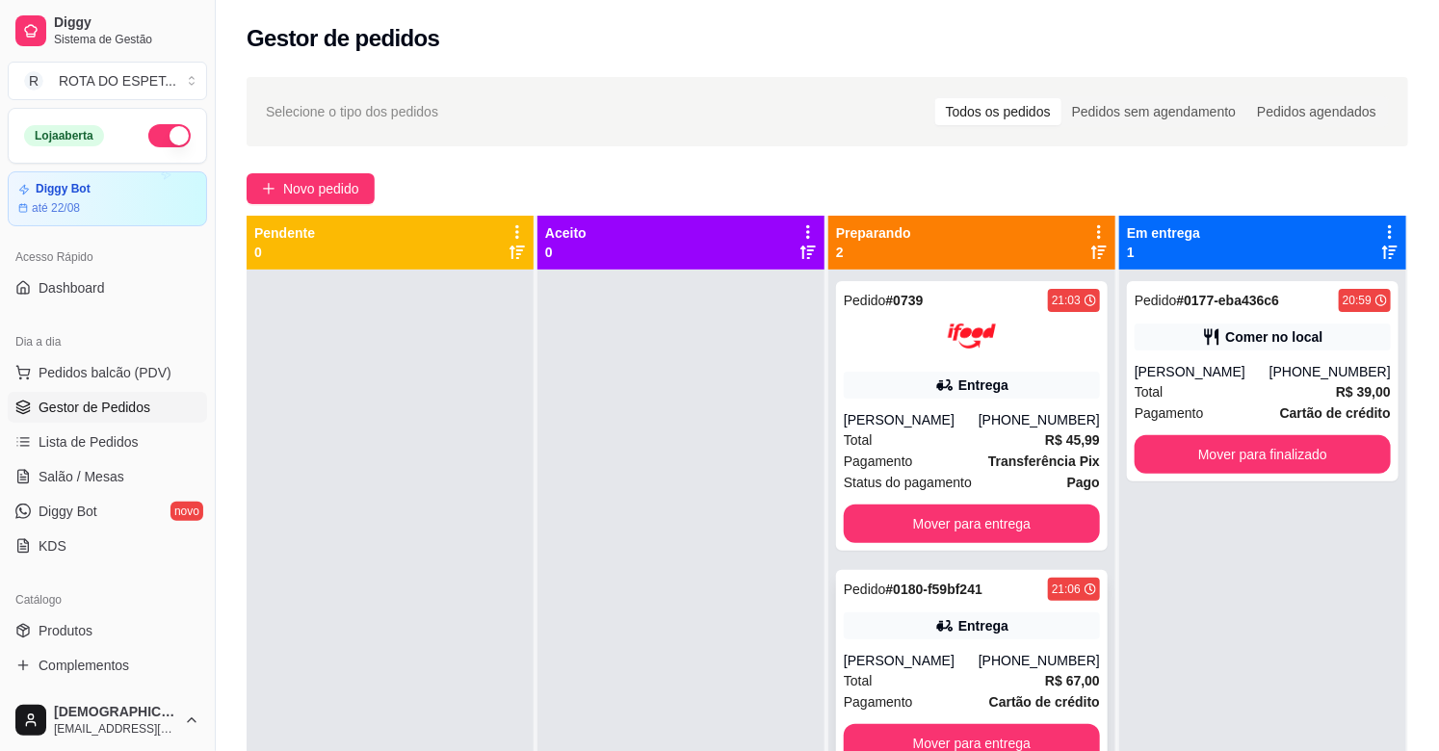
click at [900, 676] on div "Total R$ 67,00" at bounding box center [972, 680] width 256 height 21
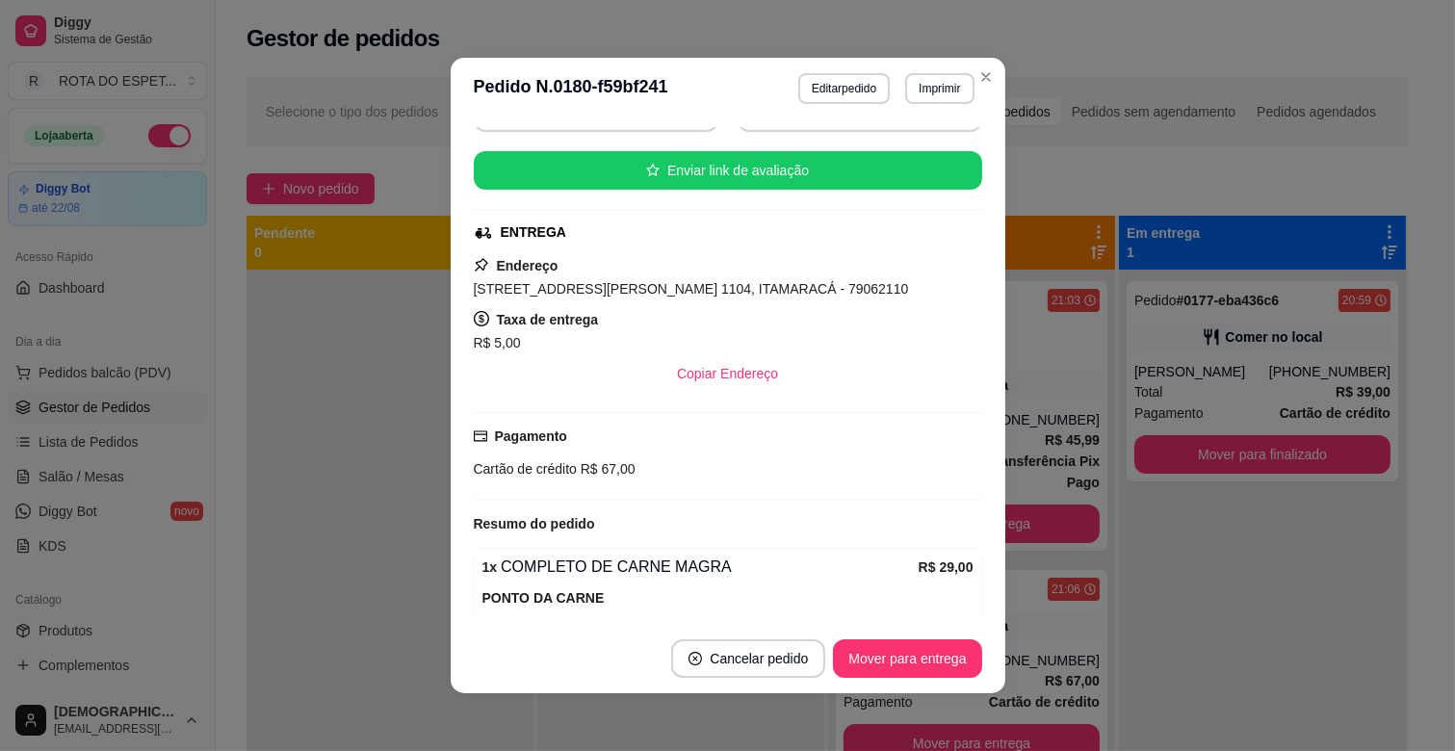
scroll to position [214, 0]
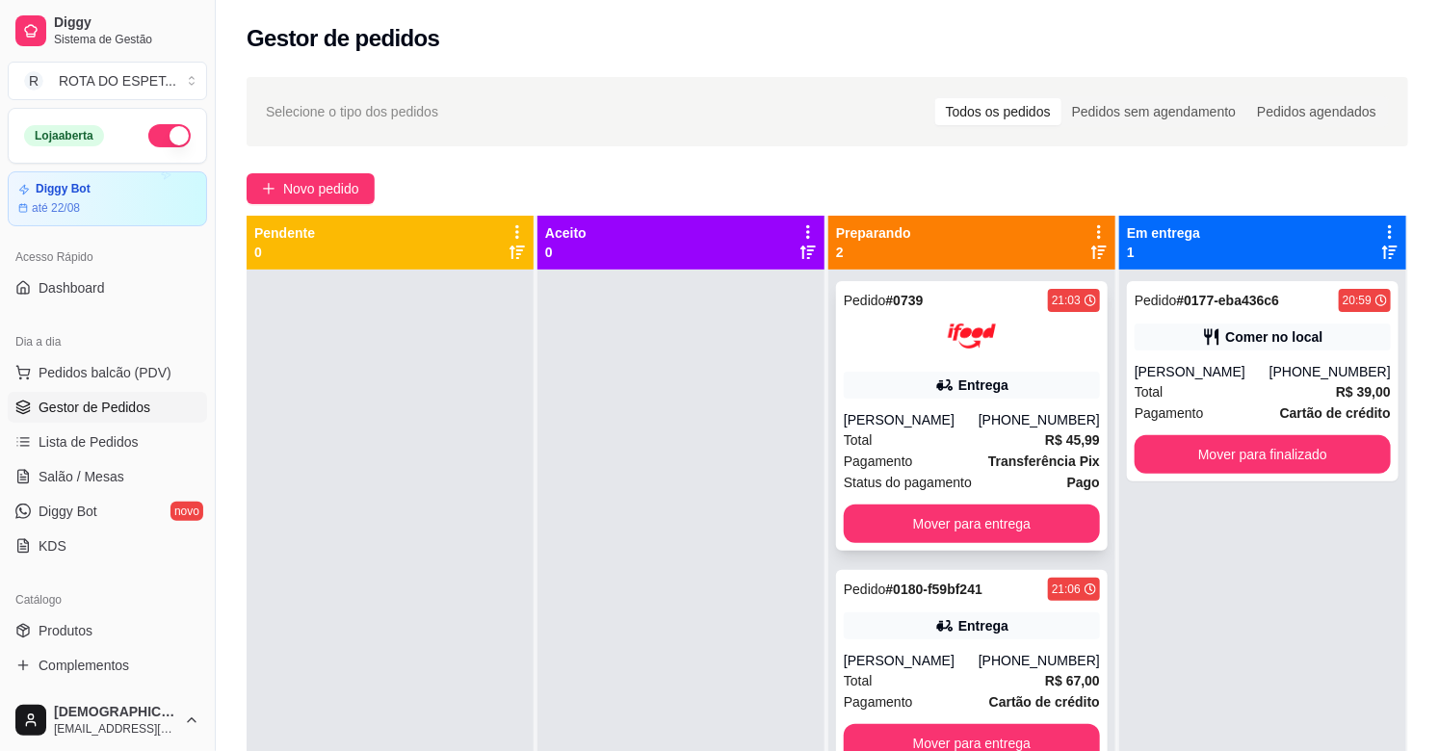
click at [923, 459] on div "Pagamento Transferência Pix" at bounding box center [972, 461] width 256 height 21
click at [594, 593] on div at bounding box center [680, 645] width 287 height 751
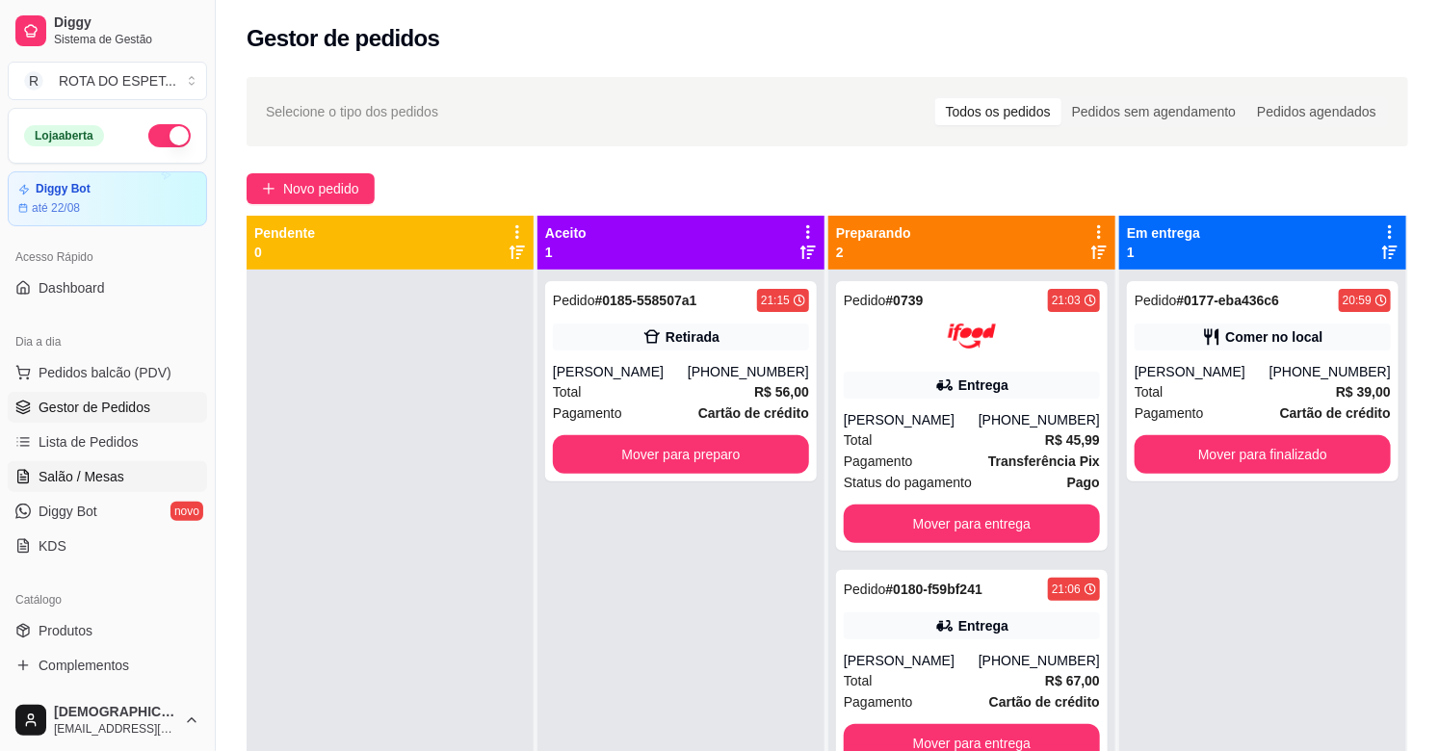
click at [75, 469] on span "Salão / Mesas" at bounding box center [82, 476] width 86 height 19
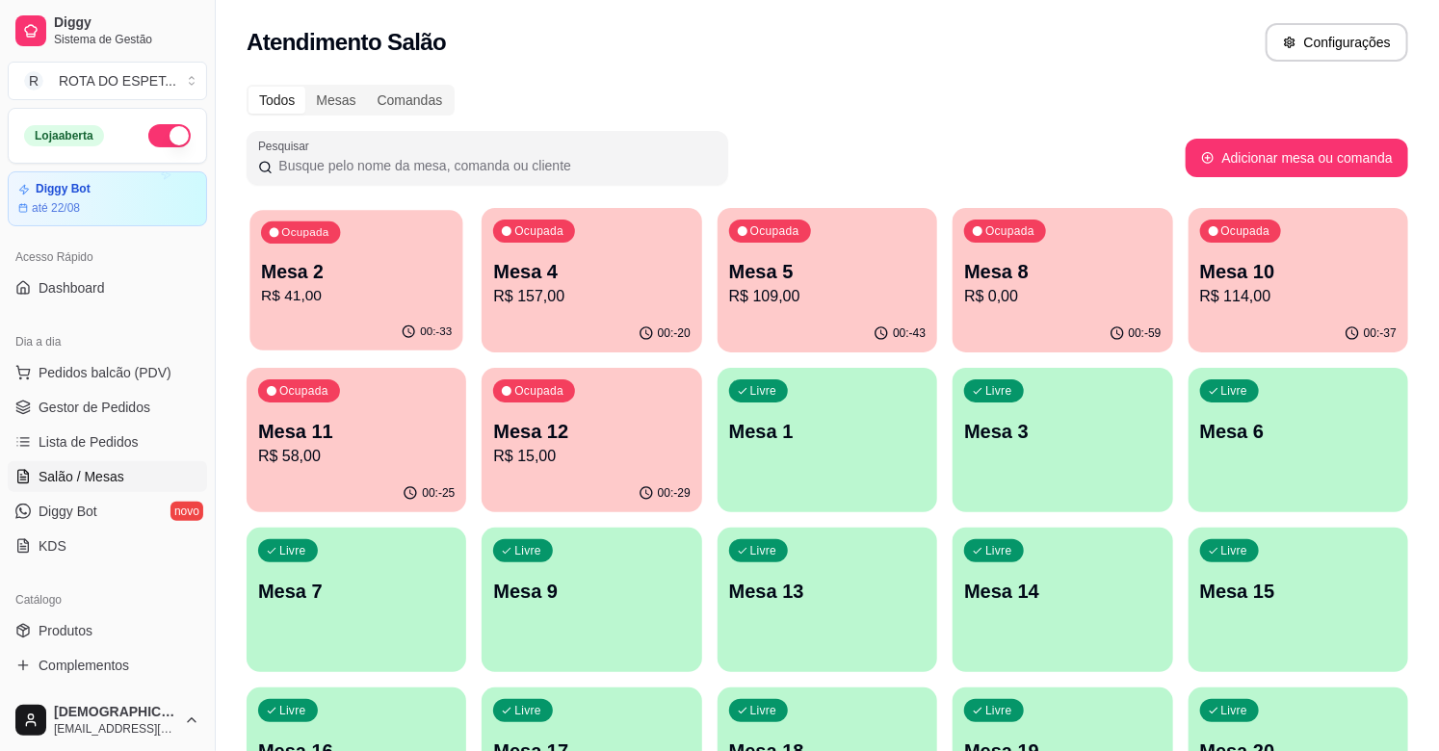
click at [385, 263] on p "Mesa 2" at bounding box center [356, 272] width 191 height 26
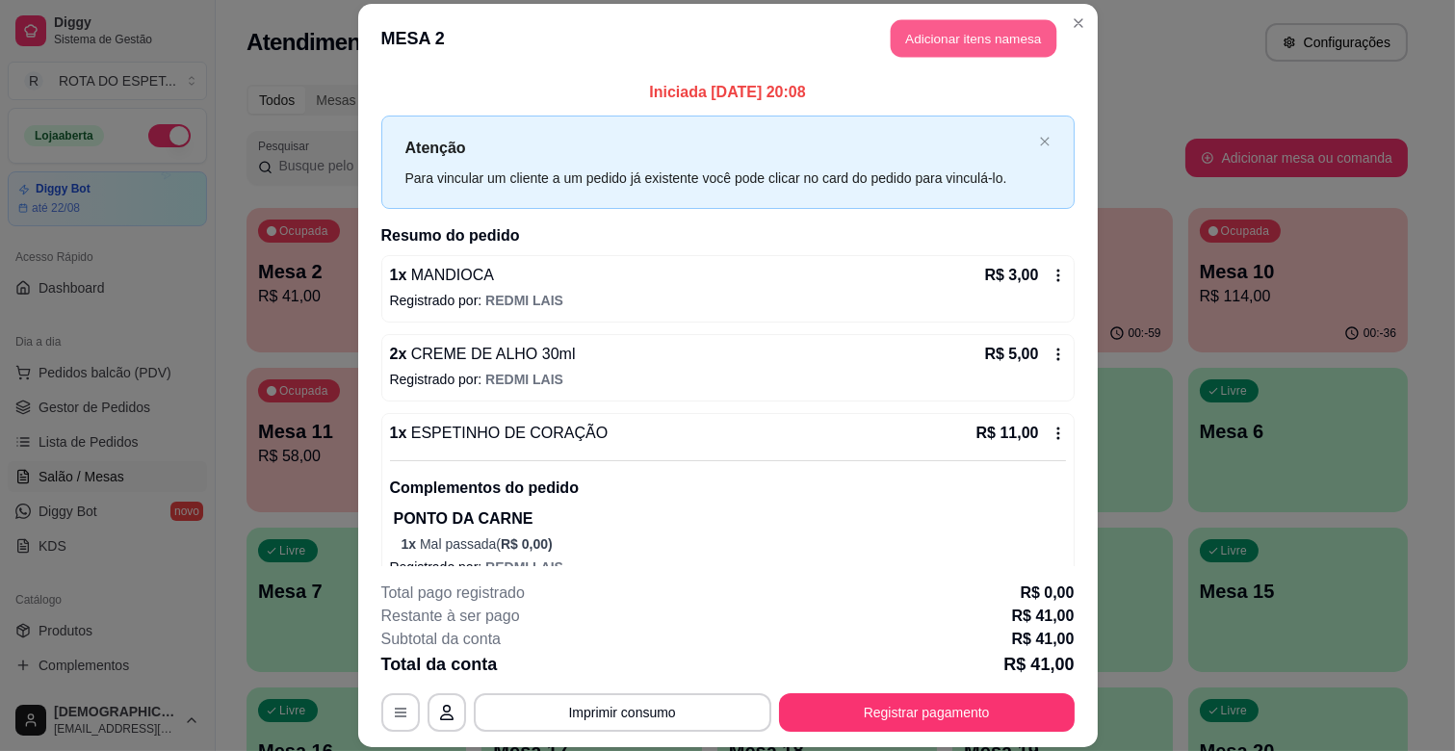
click at [905, 40] on button "Adicionar itens na mesa" at bounding box center [974, 39] width 166 height 38
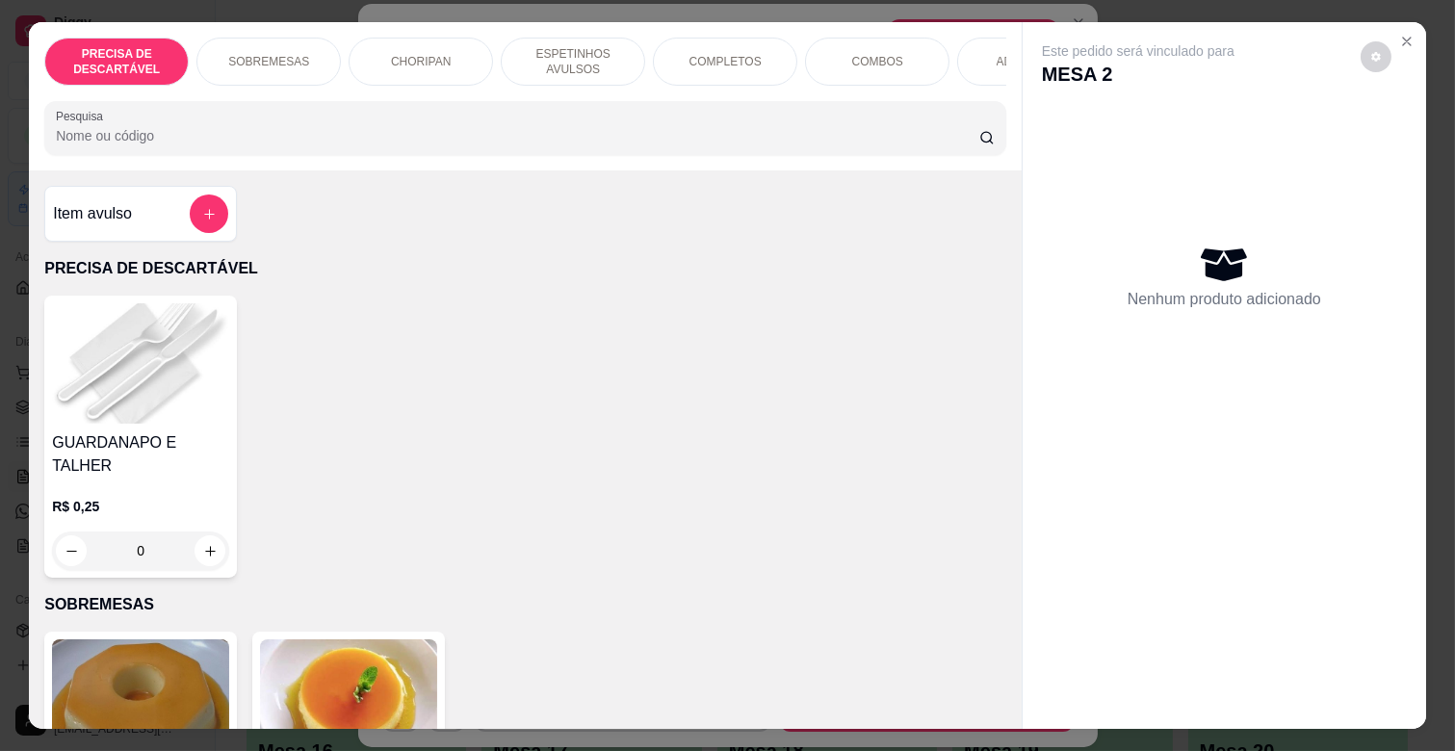
scroll to position [0, 842]
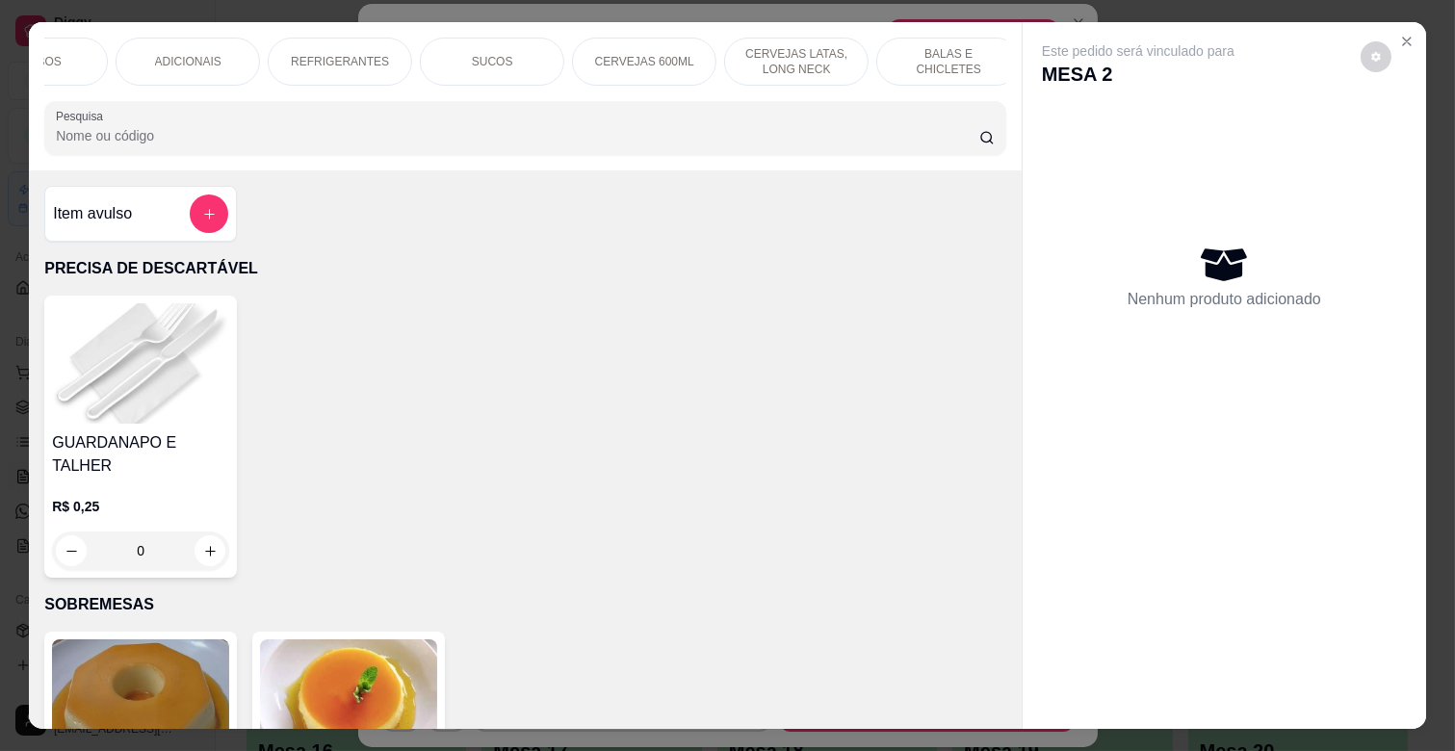
click at [953, 42] on div "BALAS E CHICLETES" at bounding box center [948, 62] width 144 height 48
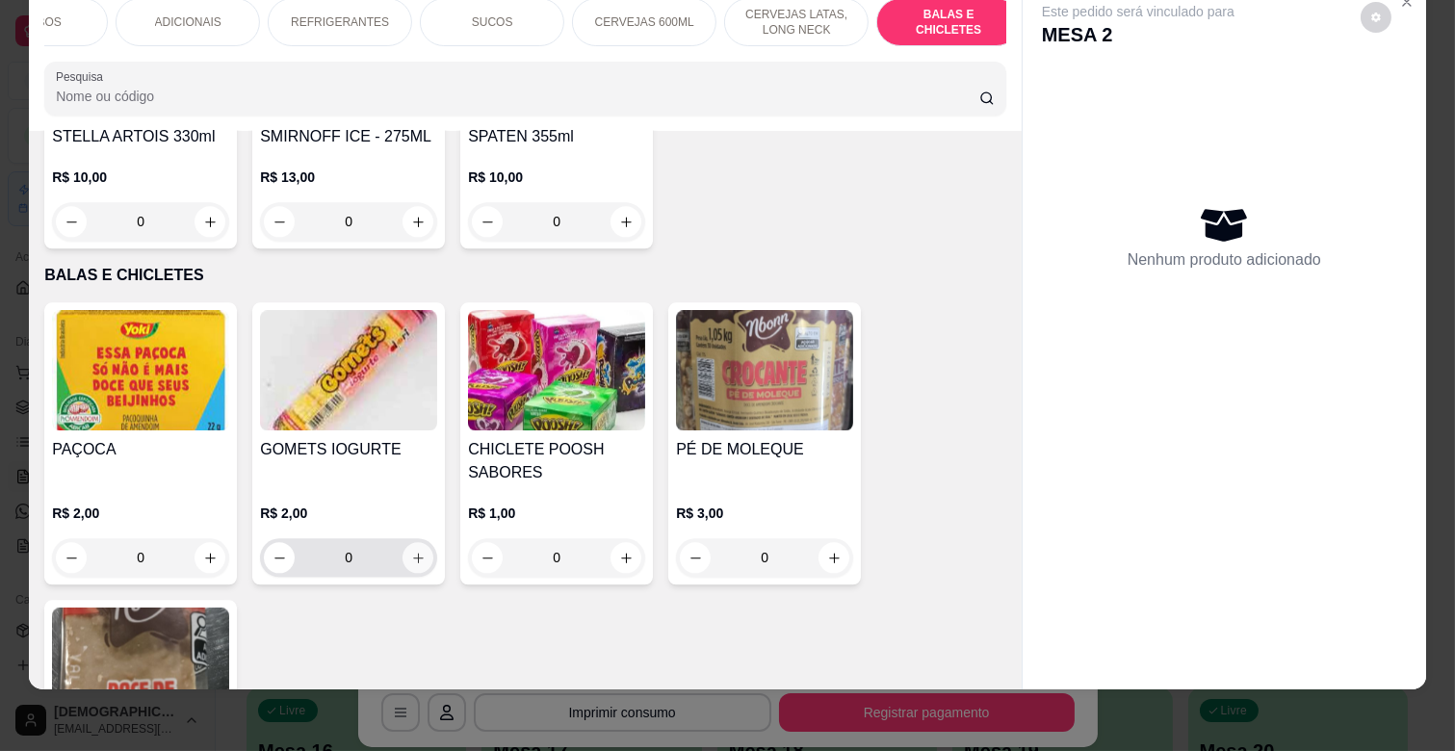
click at [412, 542] on button "increase-product-quantity" at bounding box center [418, 557] width 31 height 31
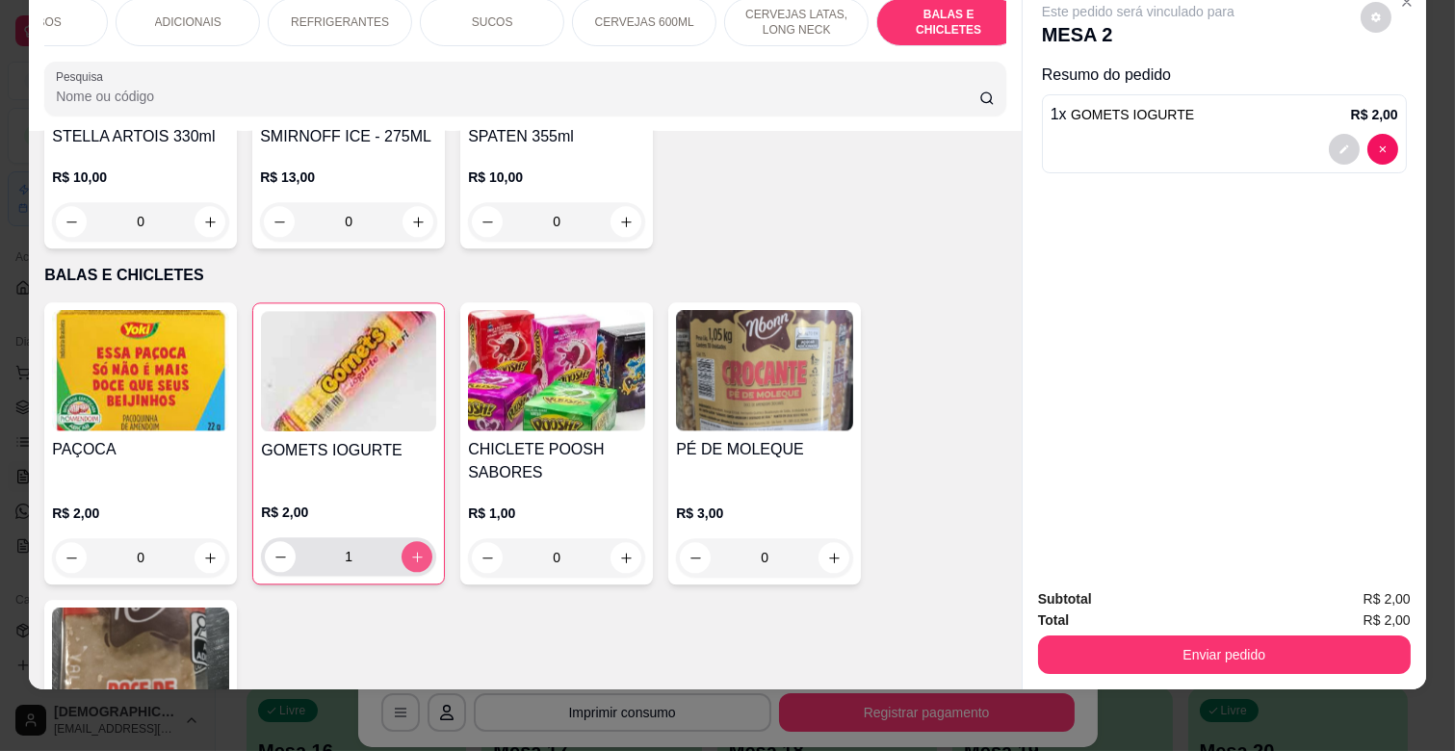
type input "1"
click at [619, 551] on icon "increase-product-quantity" at bounding box center [626, 558] width 14 height 14
type input "1"
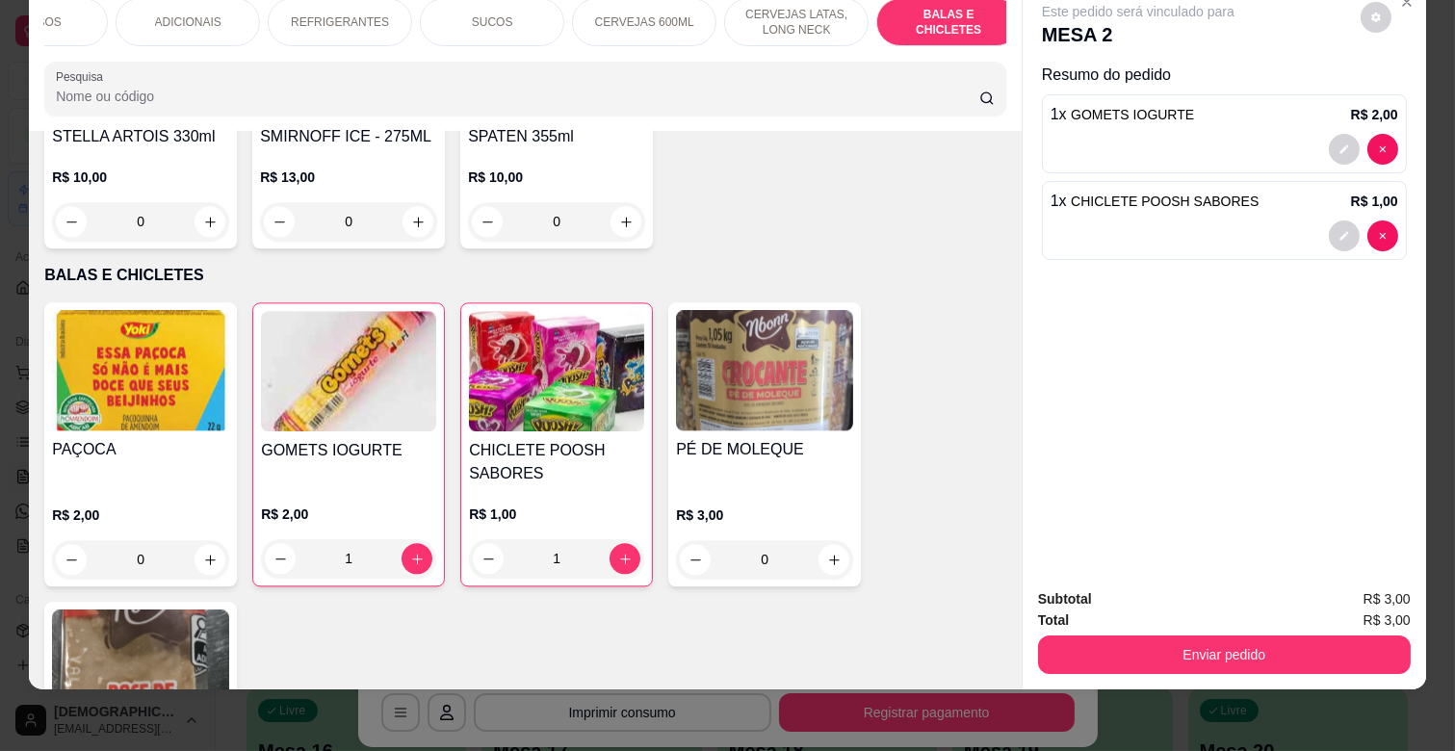
scroll to position [0, 0]
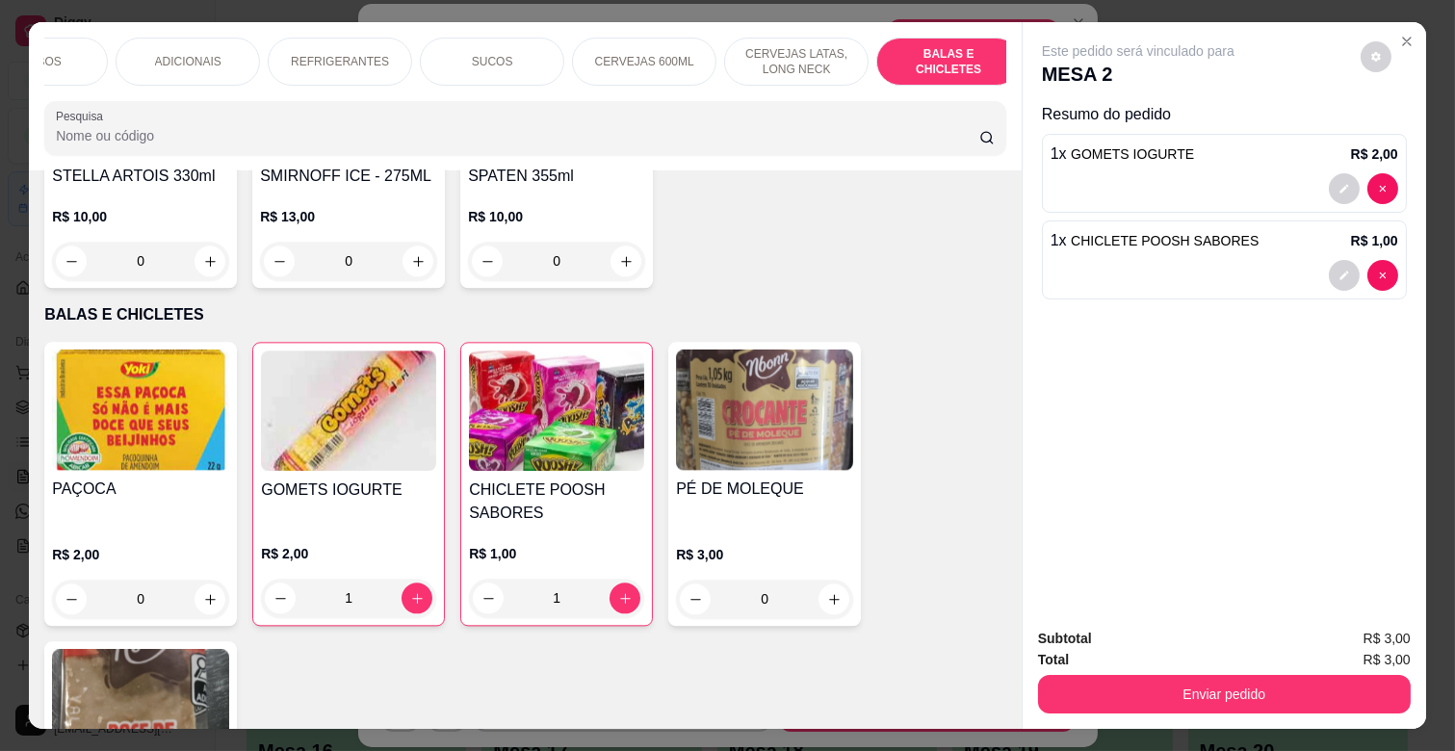
click at [594, 44] on div "CERVEJAS 600ML" at bounding box center [644, 62] width 144 height 48
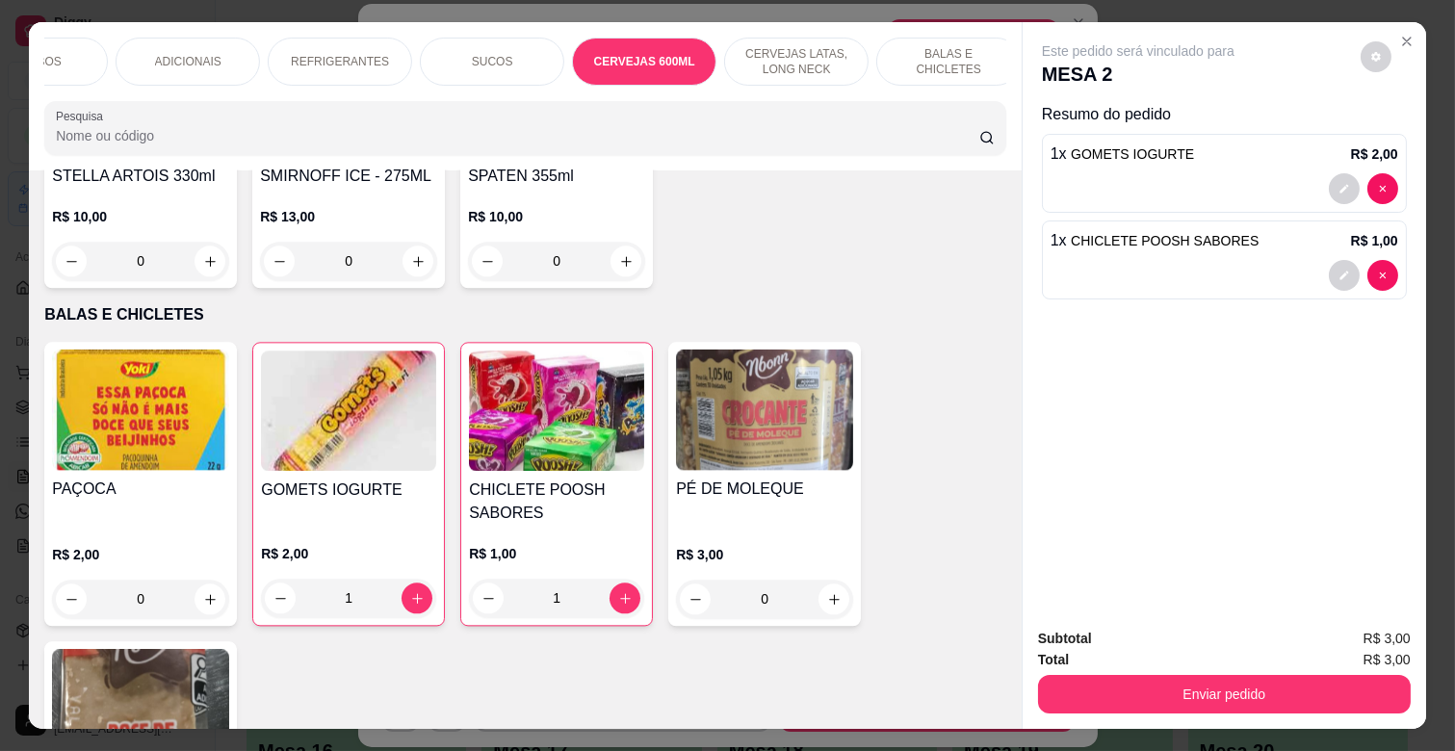
scroll to position [46, 0]
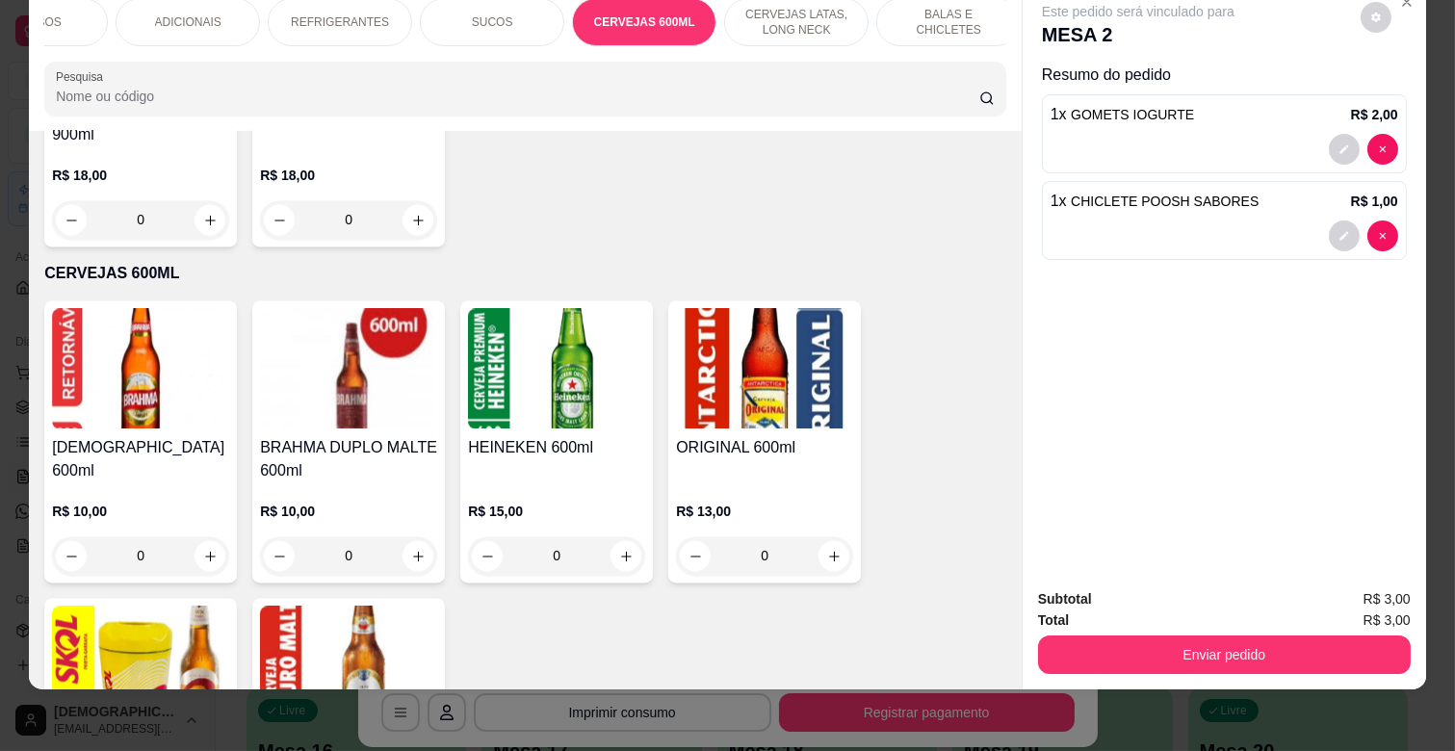
click at [327, 14] on div "REFRIGERANTES" at bounding box center [340, 22] width 144 height 48
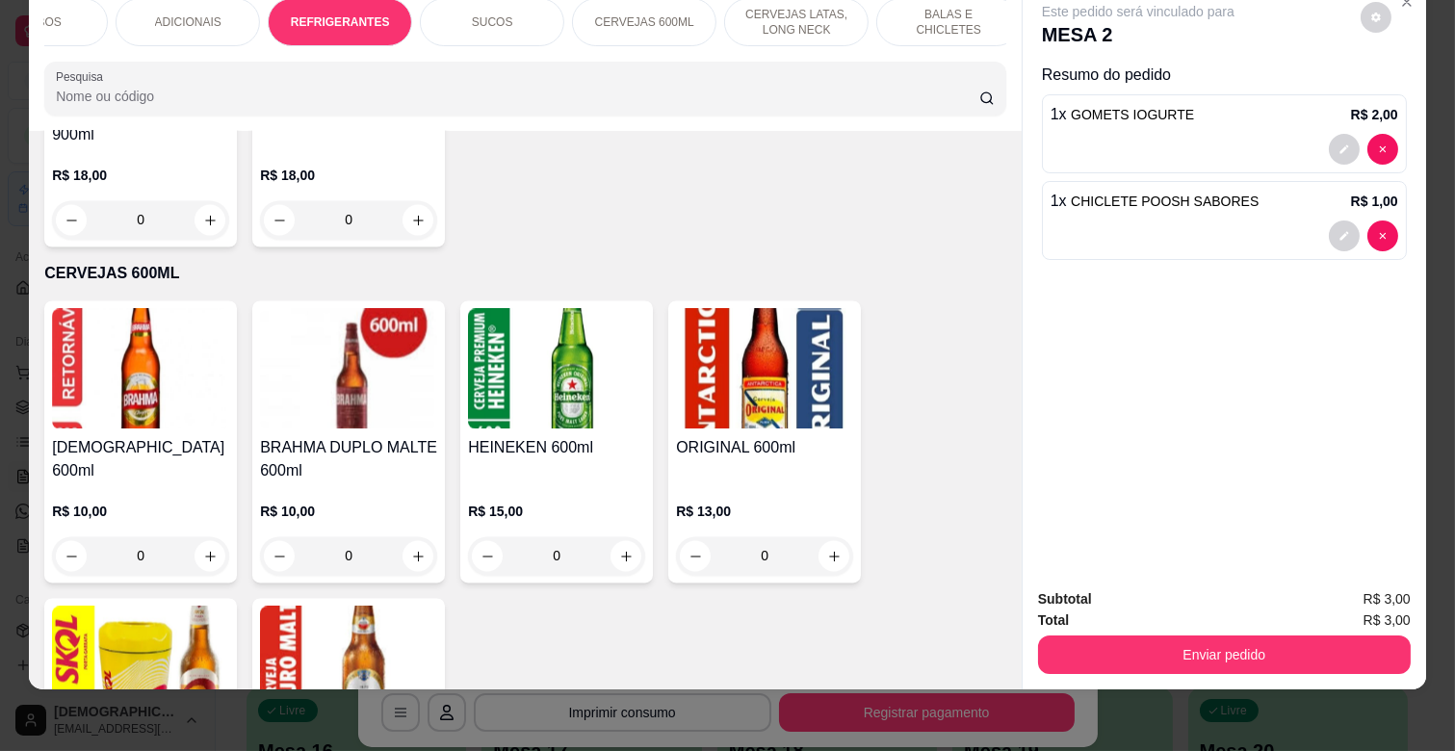
scroll to position [4529, 0]
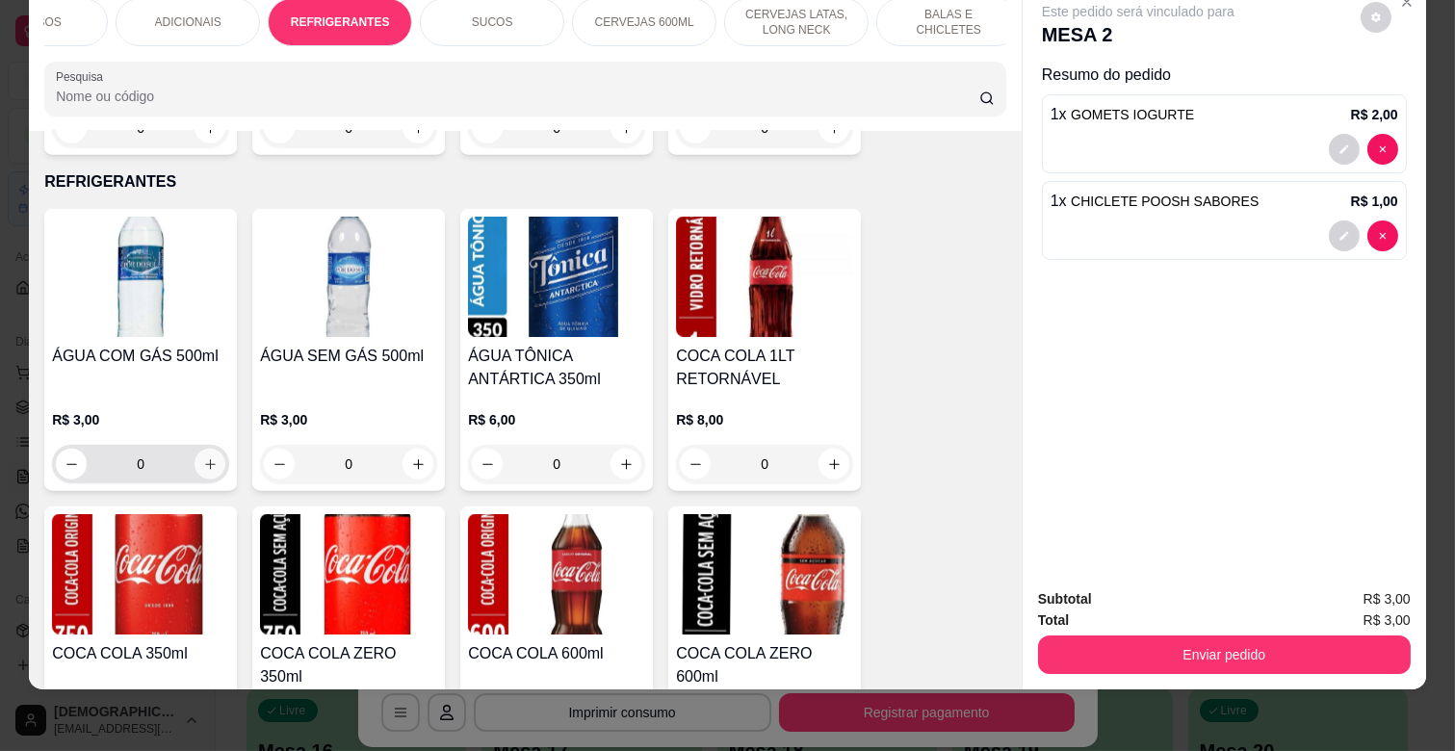
click at [204, 457] on icon "increase-product-quantity" at bounding box center [210, 464] width 14 height 14
type input "1"
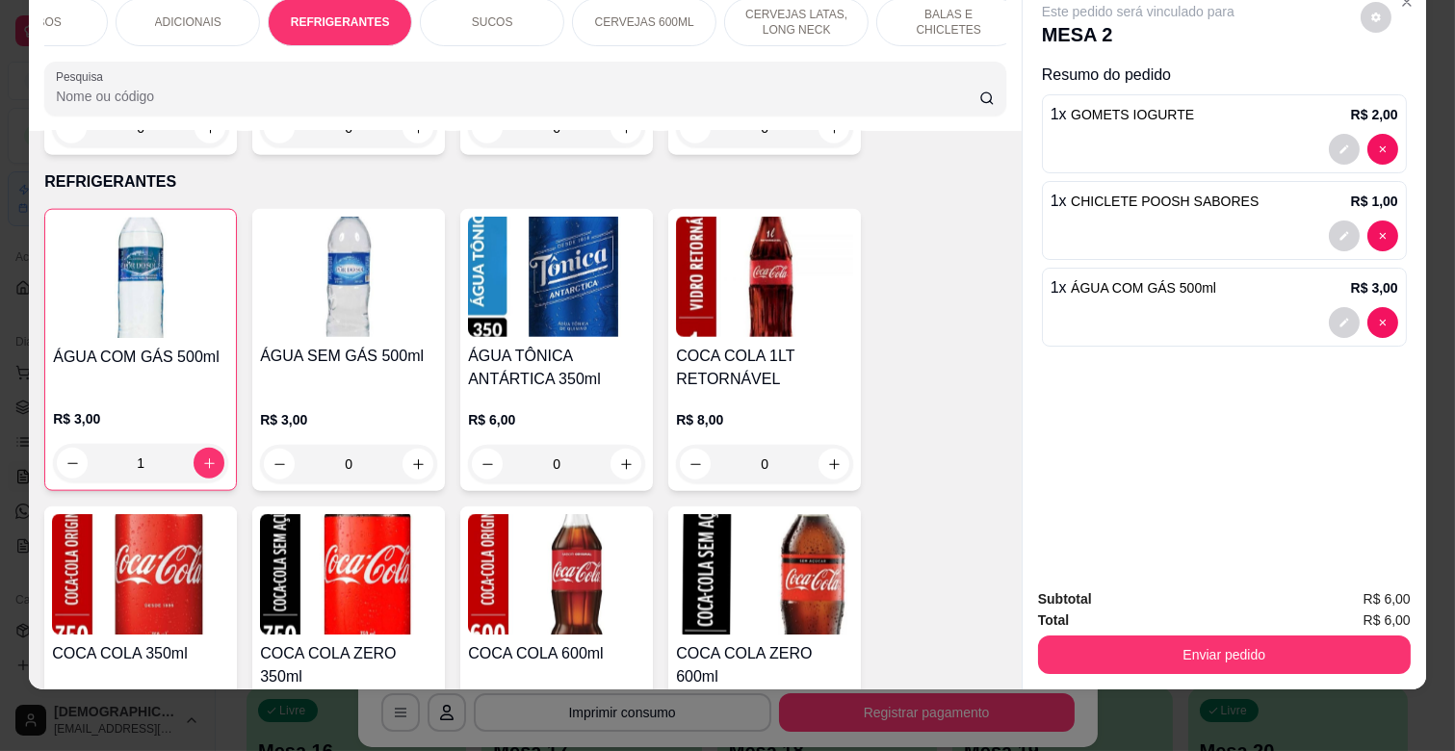
click at [1171, 636] on button "Enviar pedido" at bounding box center [1224, 655] width 373 height 39
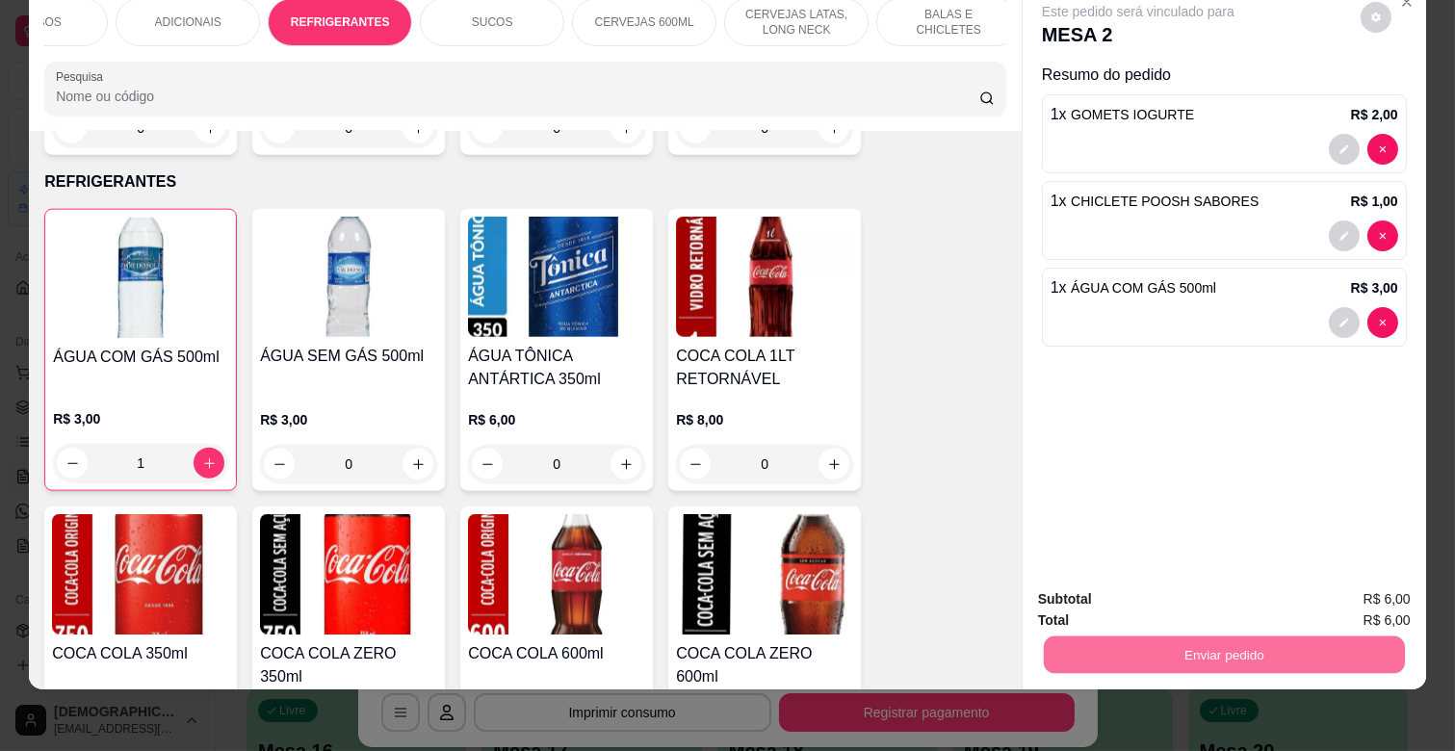
click at [1176, 599] on button "Não registrar e enviar pedido" at bounding box center [1160, 591] width 195 height 36
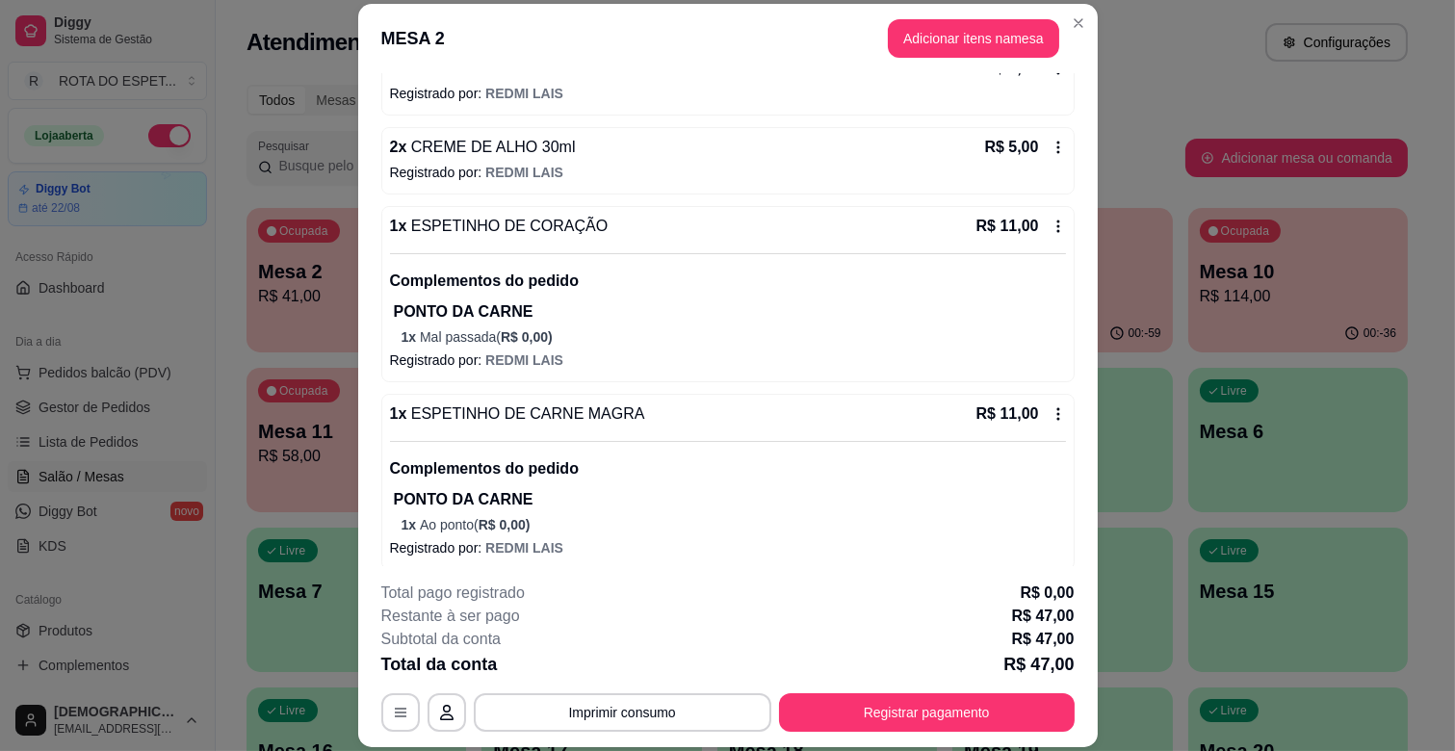
scroll to position [0, 0]
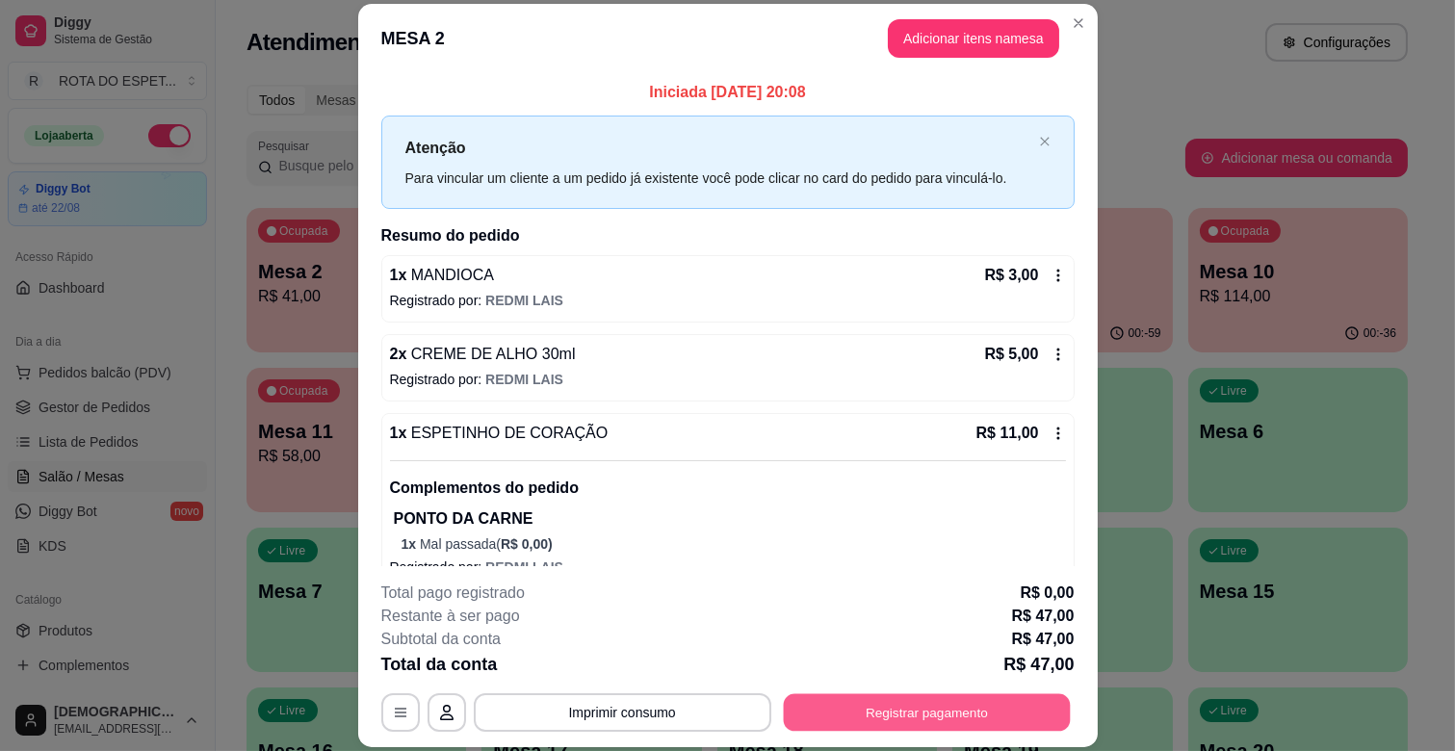
click at [900, 714] on button "Registrar pagamento" at bounding box center [926, 713] width 287 height 38
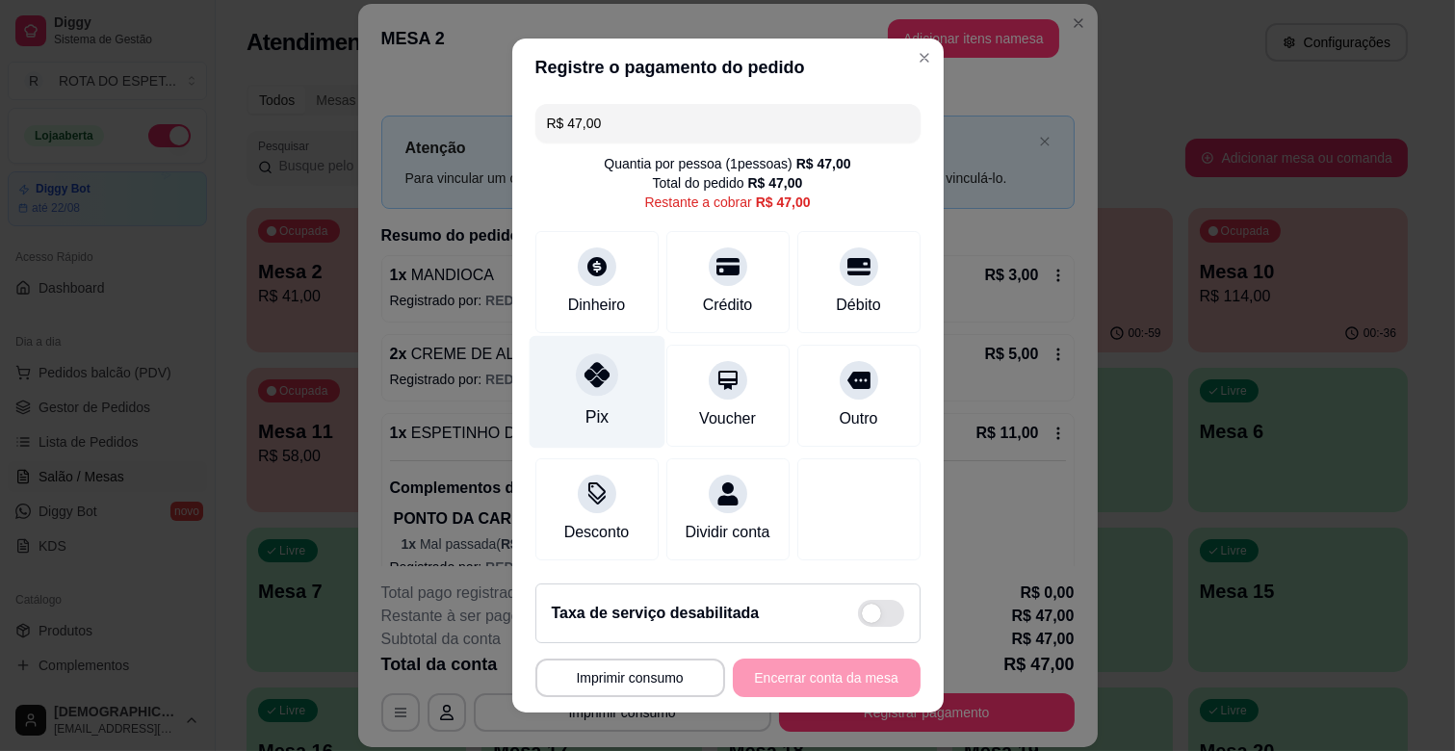
click at [565, 398] on div "Pix" at bounding box center [597, 392] width 136 height 113
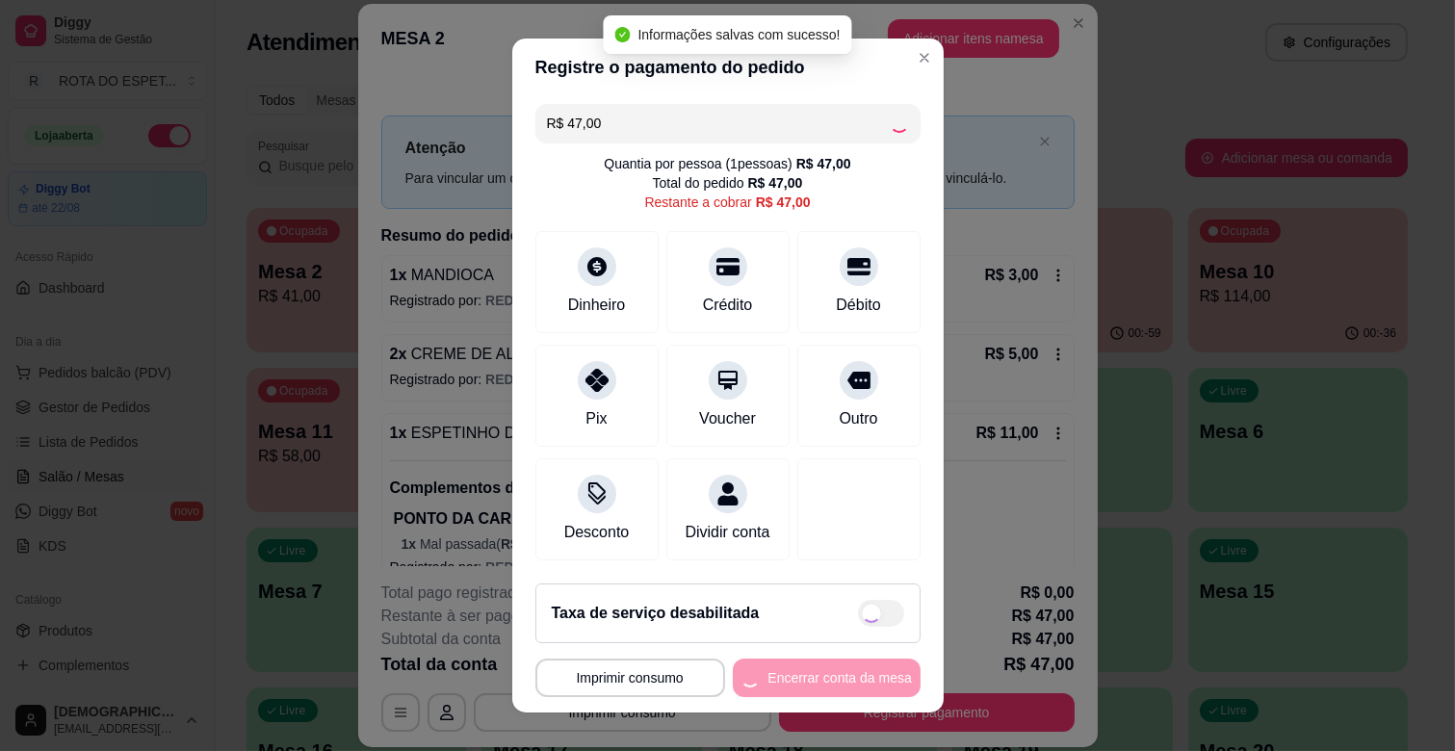
type input "R$ 0,00"
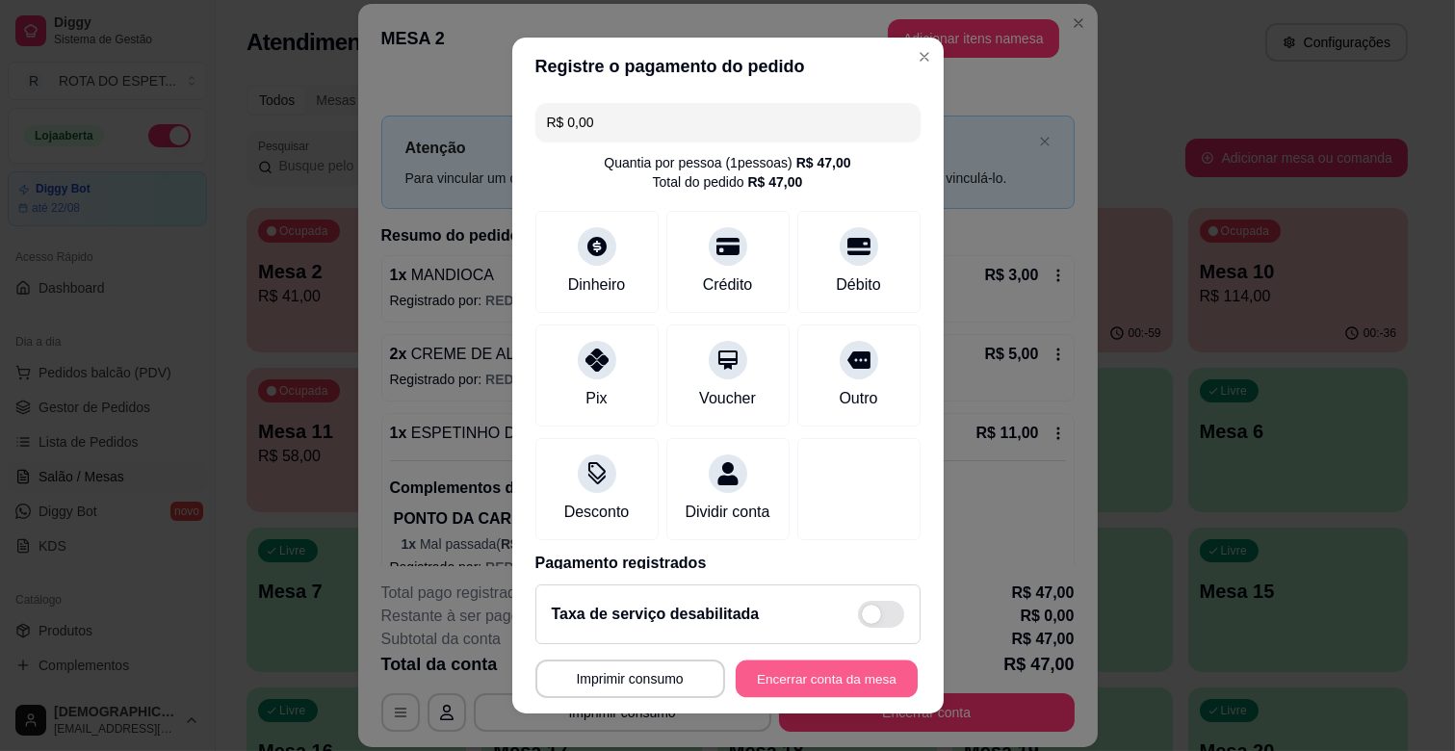
click at [776, 666] on button "Encerrar conta da mesa" at bounding box center [827, 680] width 182 height 38
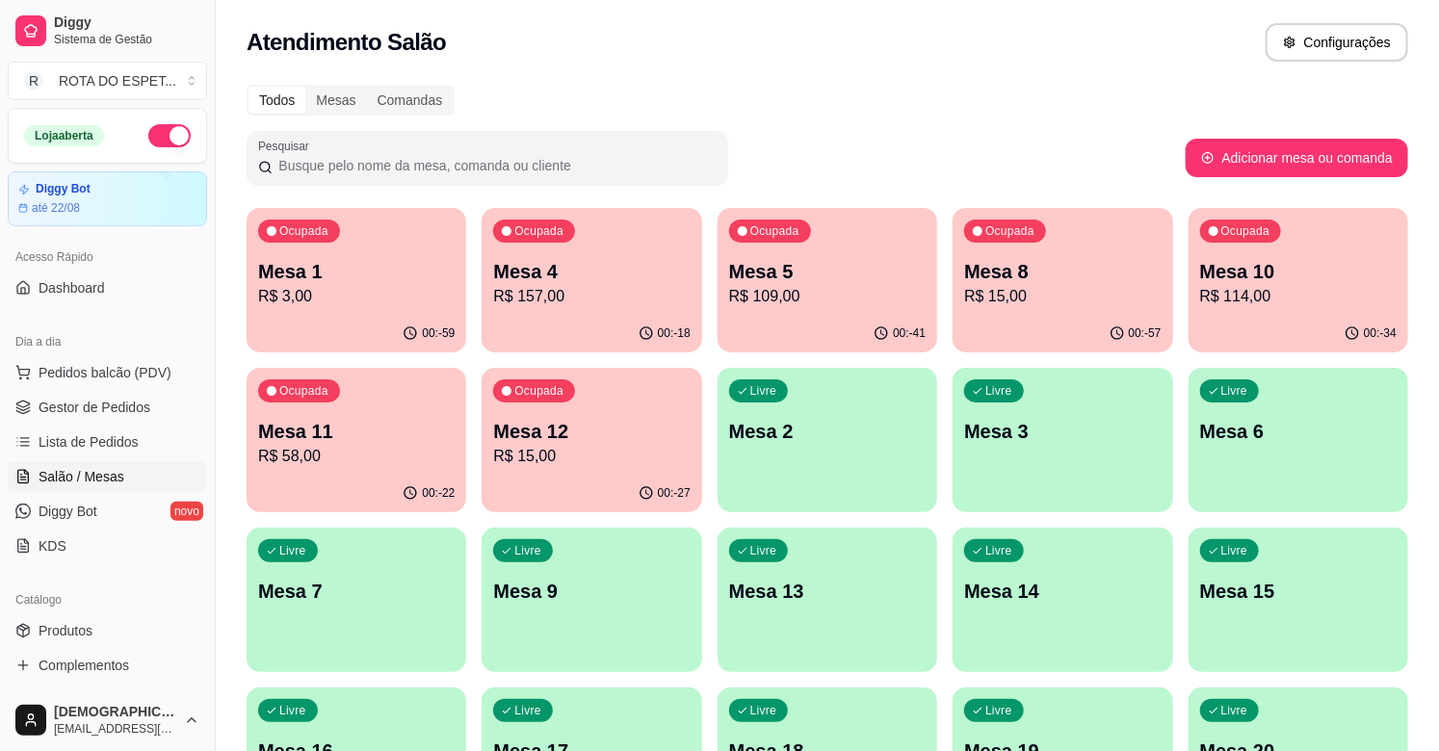
click at [592, 271] on p "Mesa 4" at bounding box center [591, 271] width 196 height 27
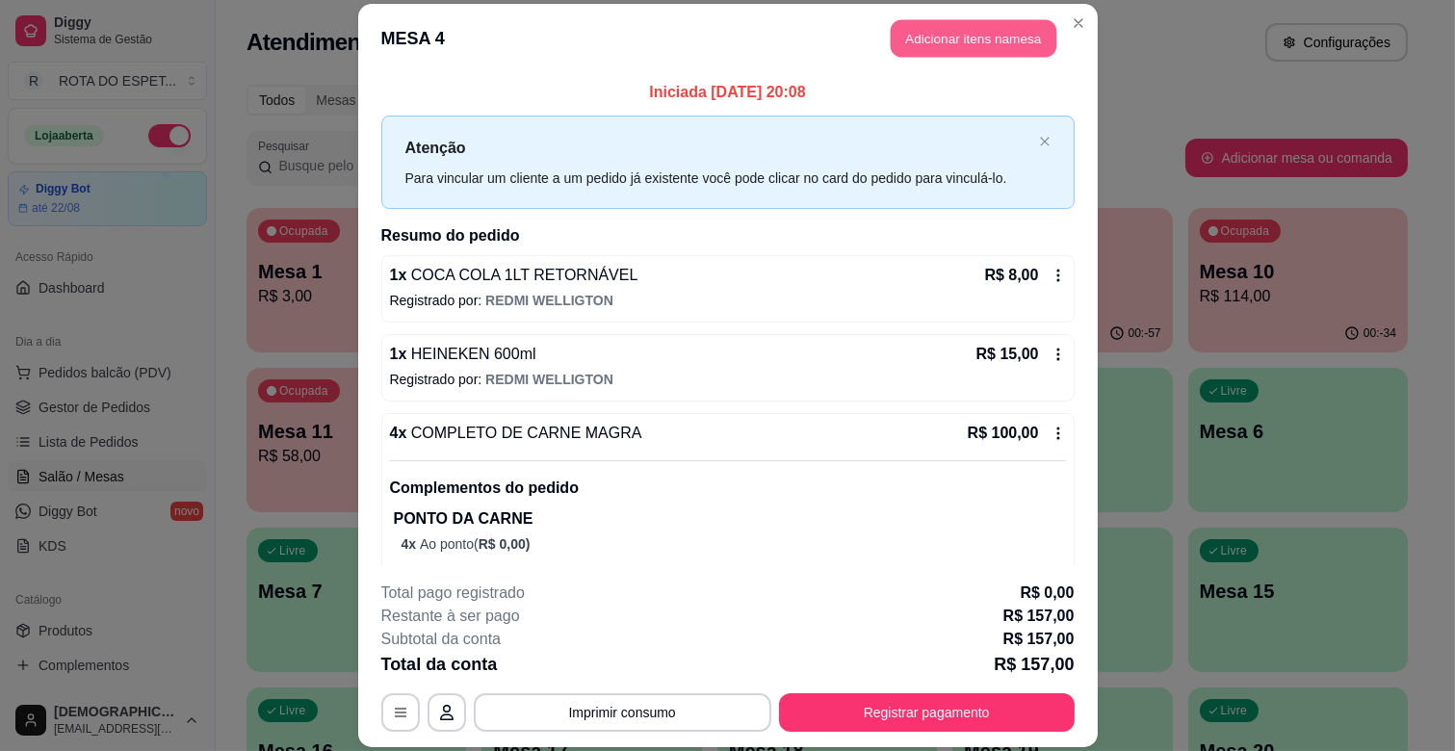
click at [947, 32] on button "Adicionar itens na mesa" at bounding box center [974, 39] width 166 height 38
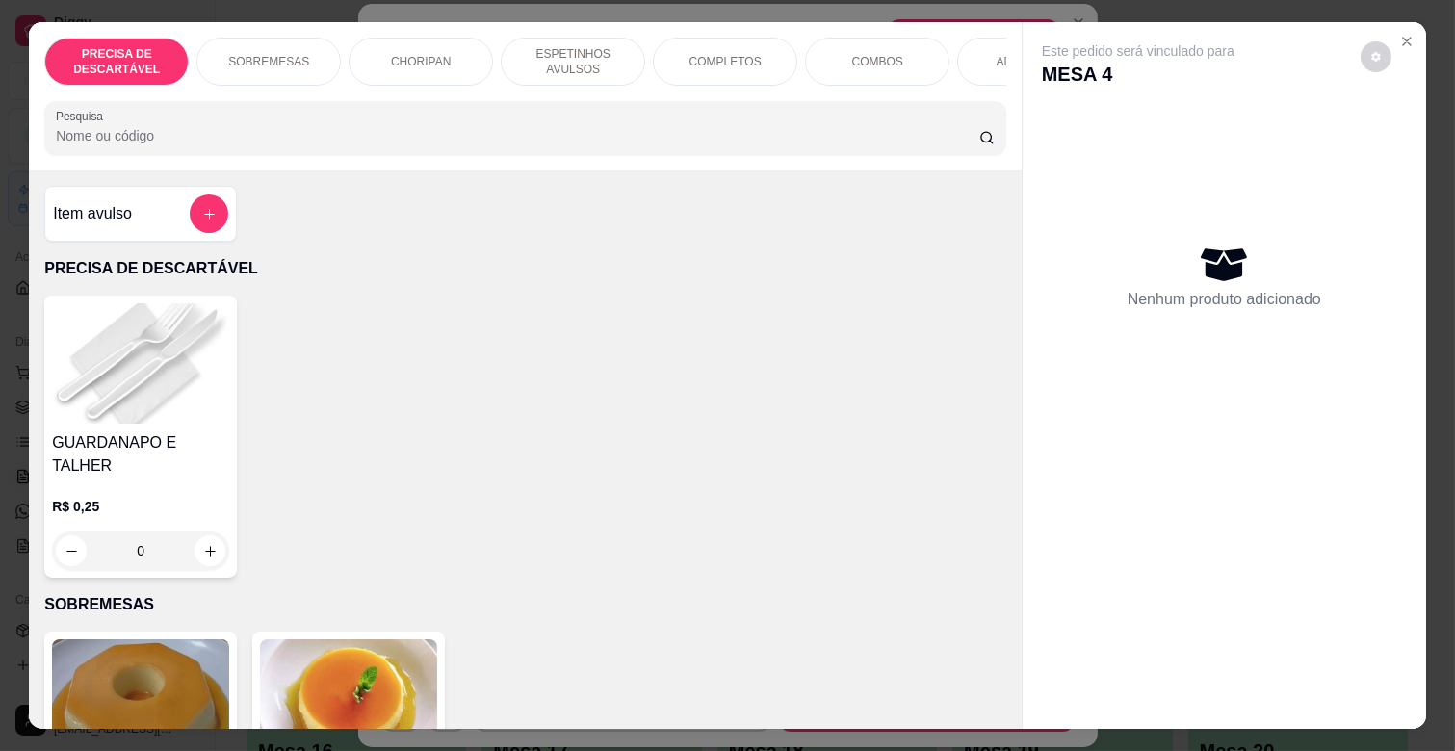
scroll to position [0, 842]
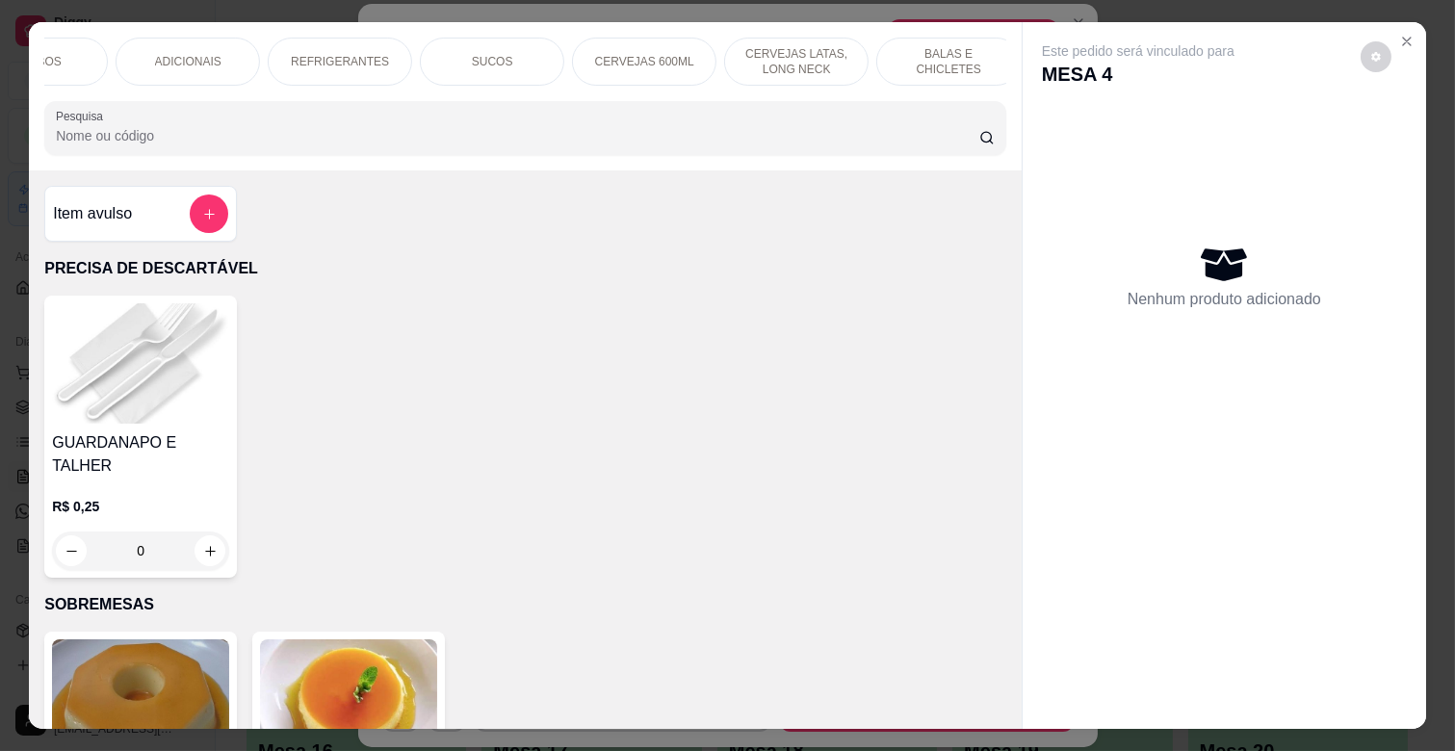
click at [901, 38] on div "BALAS E CHICLETES" at bounding box center [948, 62] width 144 height 48
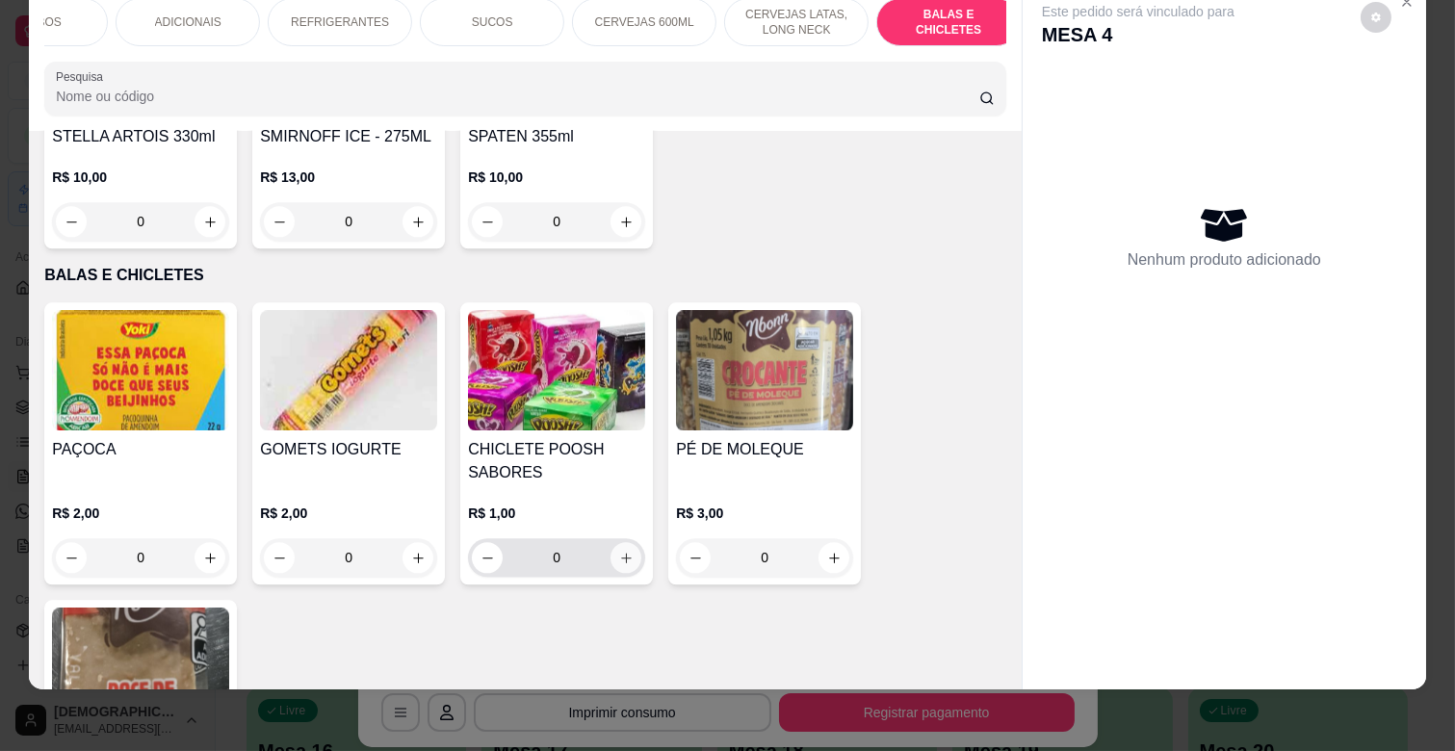
click at [616, 542] on button "increase-product-quantity" at bounding box center [626, 557] width 31 height 31
type input "1"
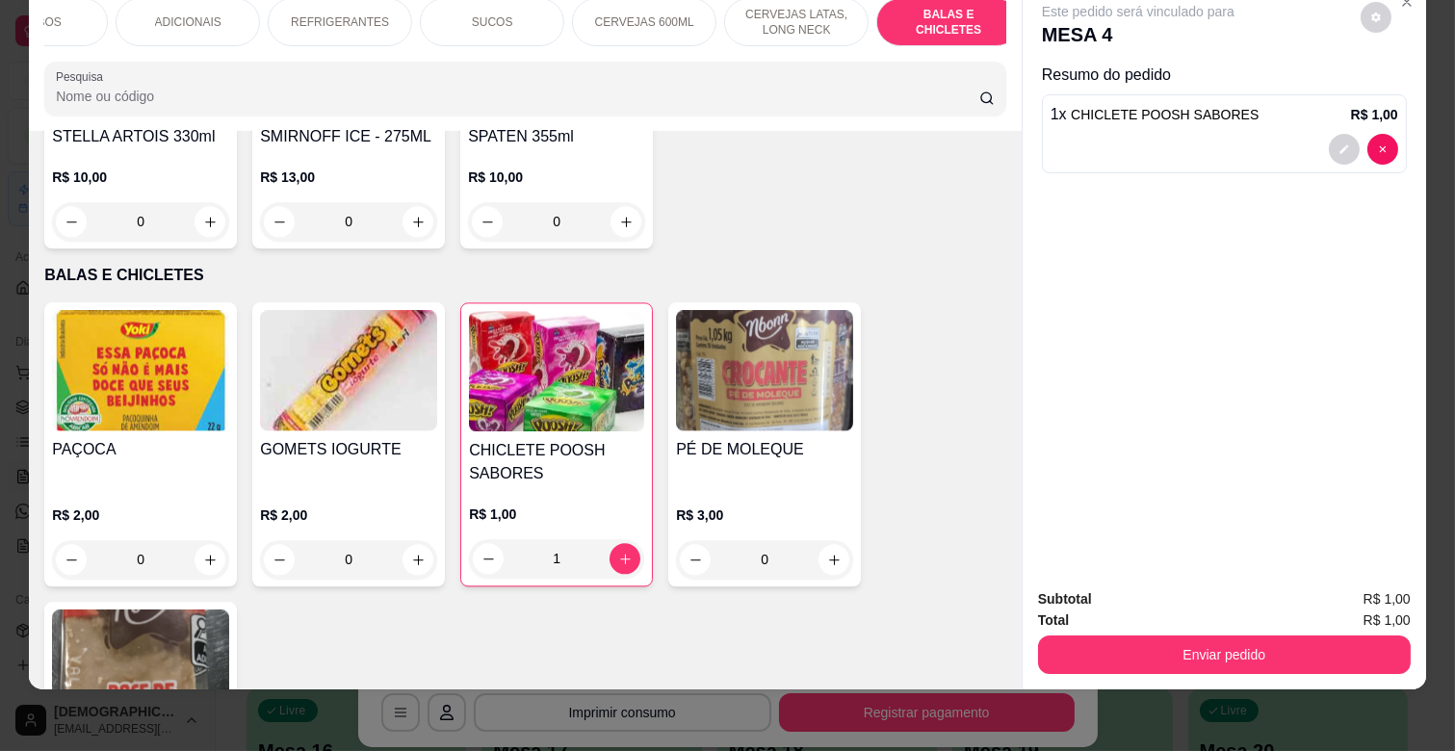
click at [1137, 663] on div "Subtotal R$ 1,00 Total R$ 1,00 Enviar pedido" at bounding box center [1225, 631] width 404 height 117
click at [1144, 636] on button "Enviar pedido" at bounding box center [1224, 655] width 373 height 39
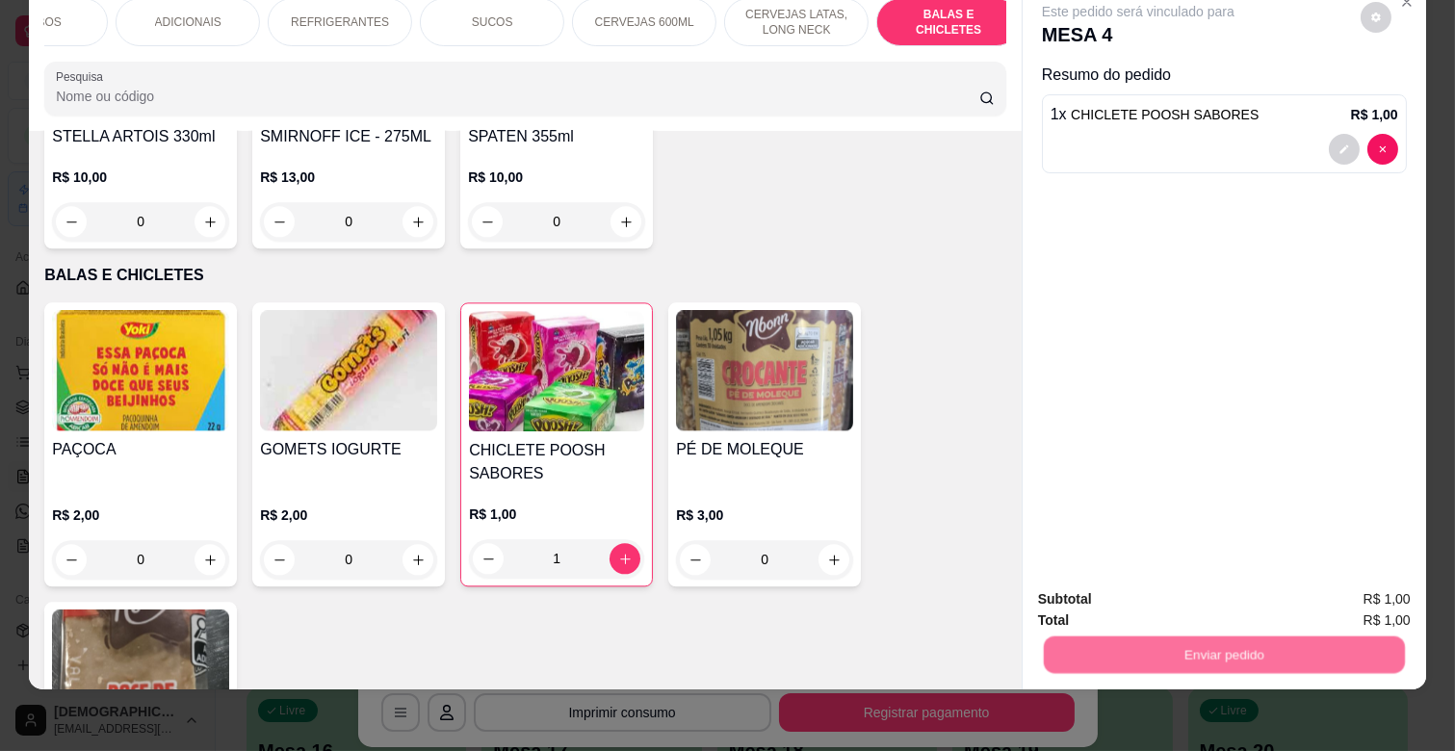
click at [1120, 573] on button "Não registrar e enviar pedido" at bounding box center [1159, 591] width 200 height 37
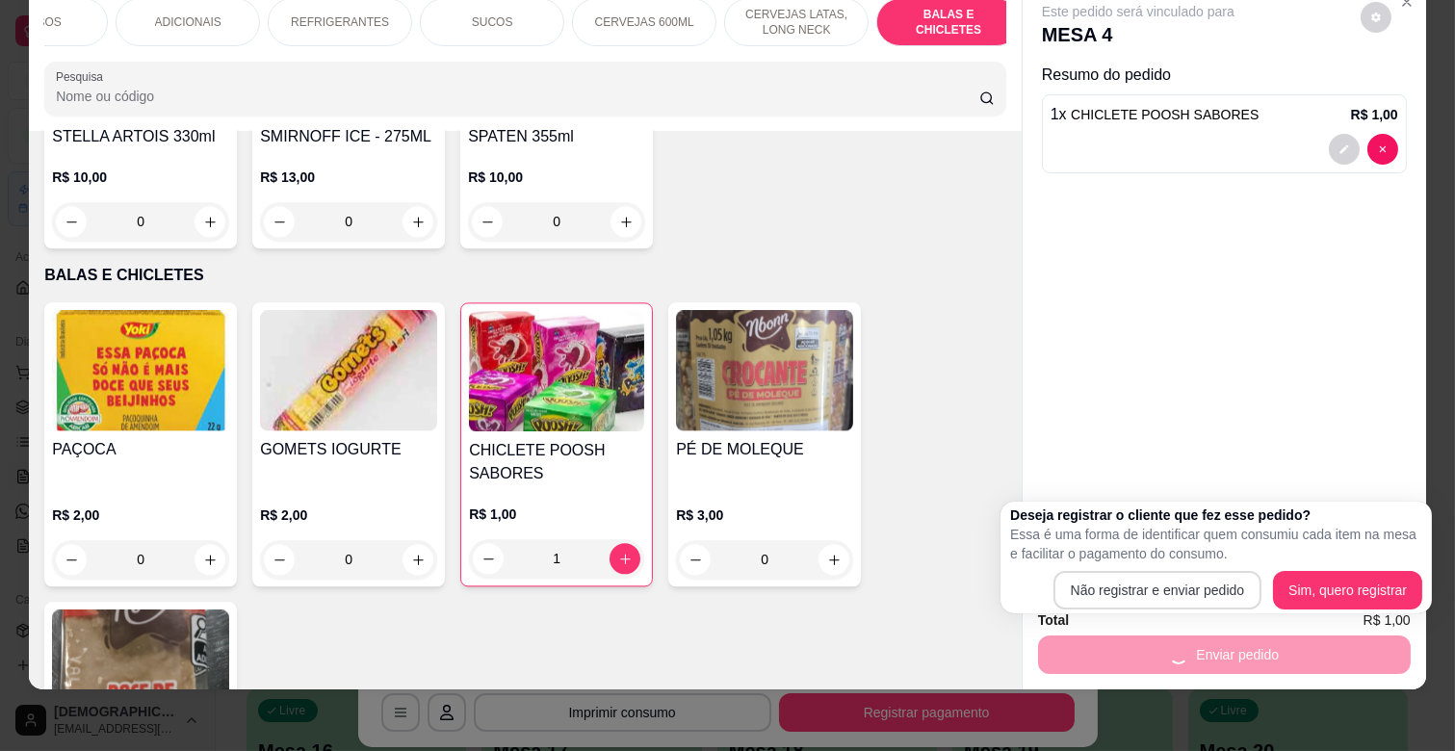
click at [1131, 610] on div "Total R$ 1,00" at bounding box center [1224, 620] width 373 height 21
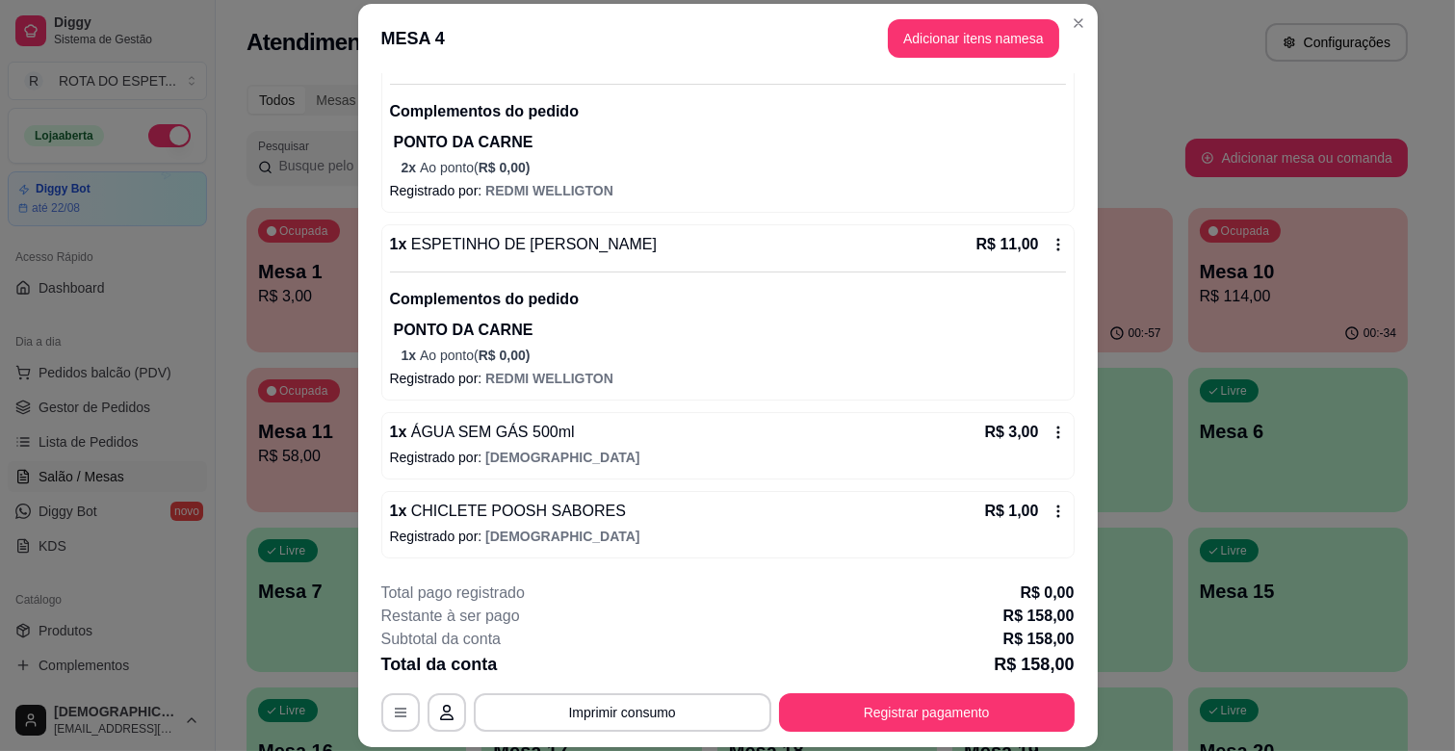
scroll to position [566, 0]
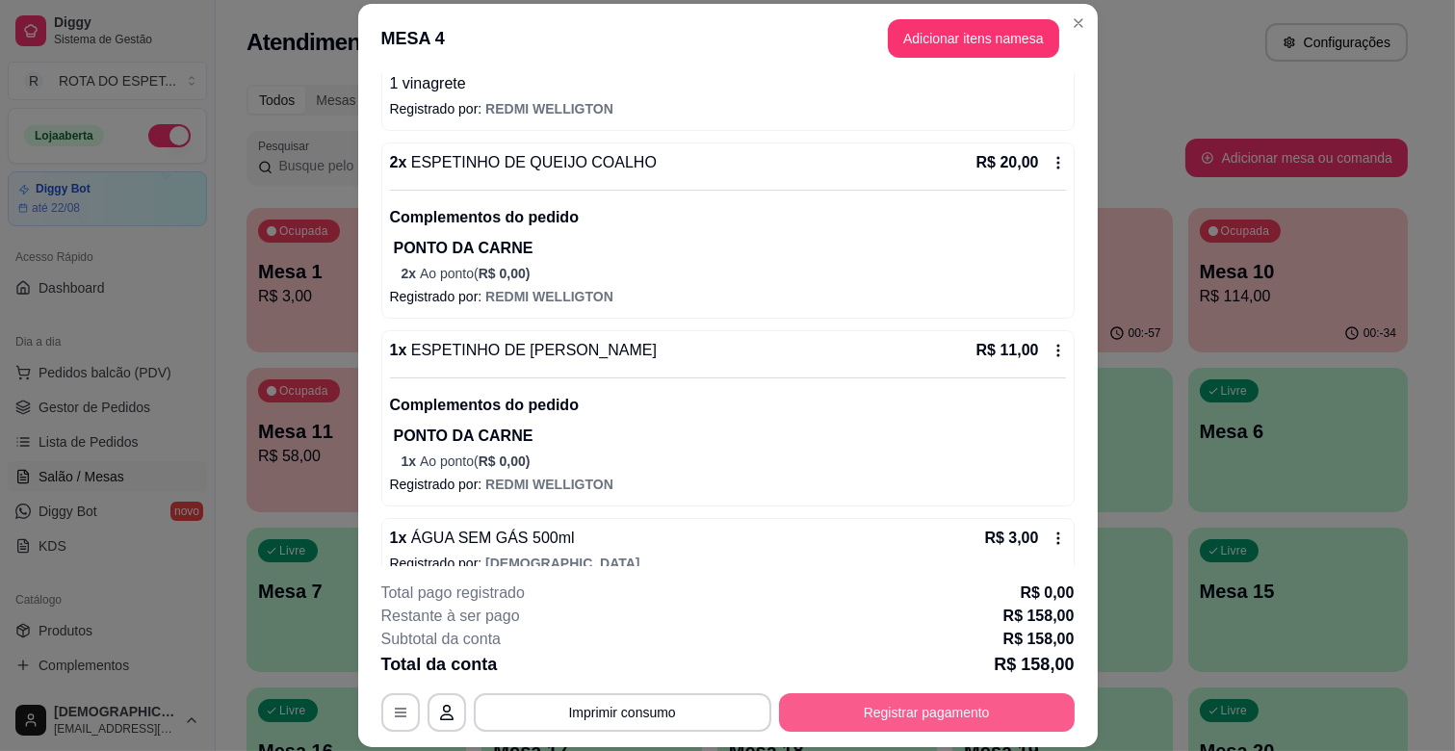
click at [916, 707] on button "Registrar pagamento" at bounding box center [927, 712] width 296 height 39
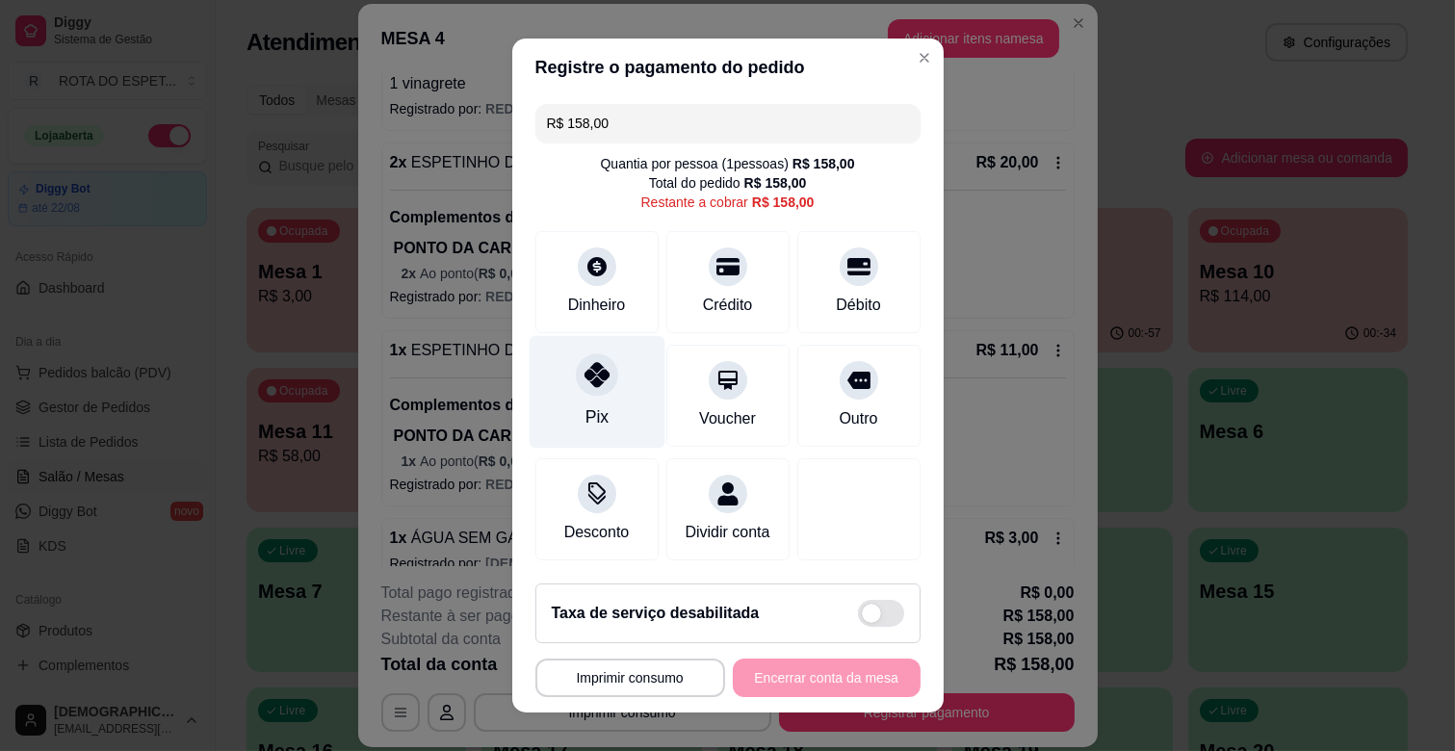
click at [552, 401] on div "Pix" at bounding box center [597, 392] width 136 height 113
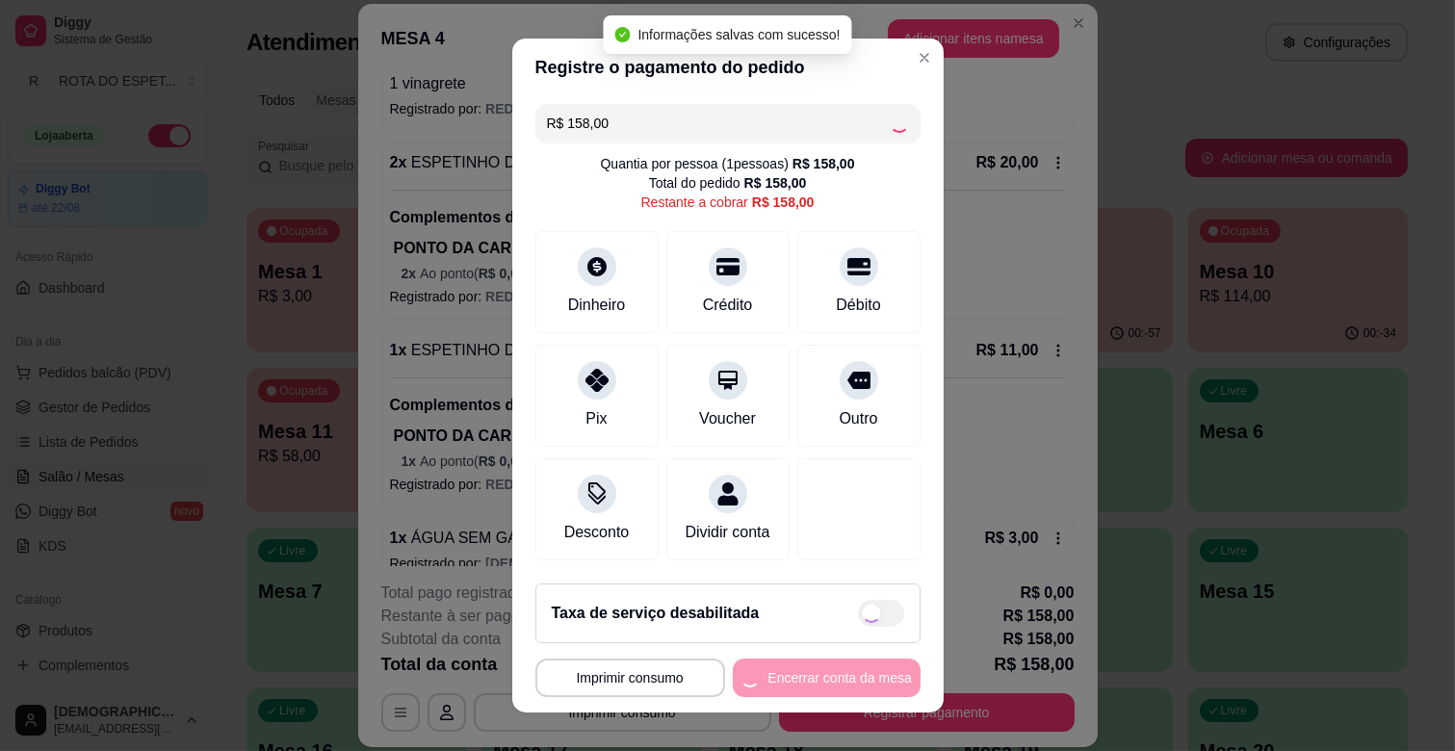
type input "R$ 0,00"
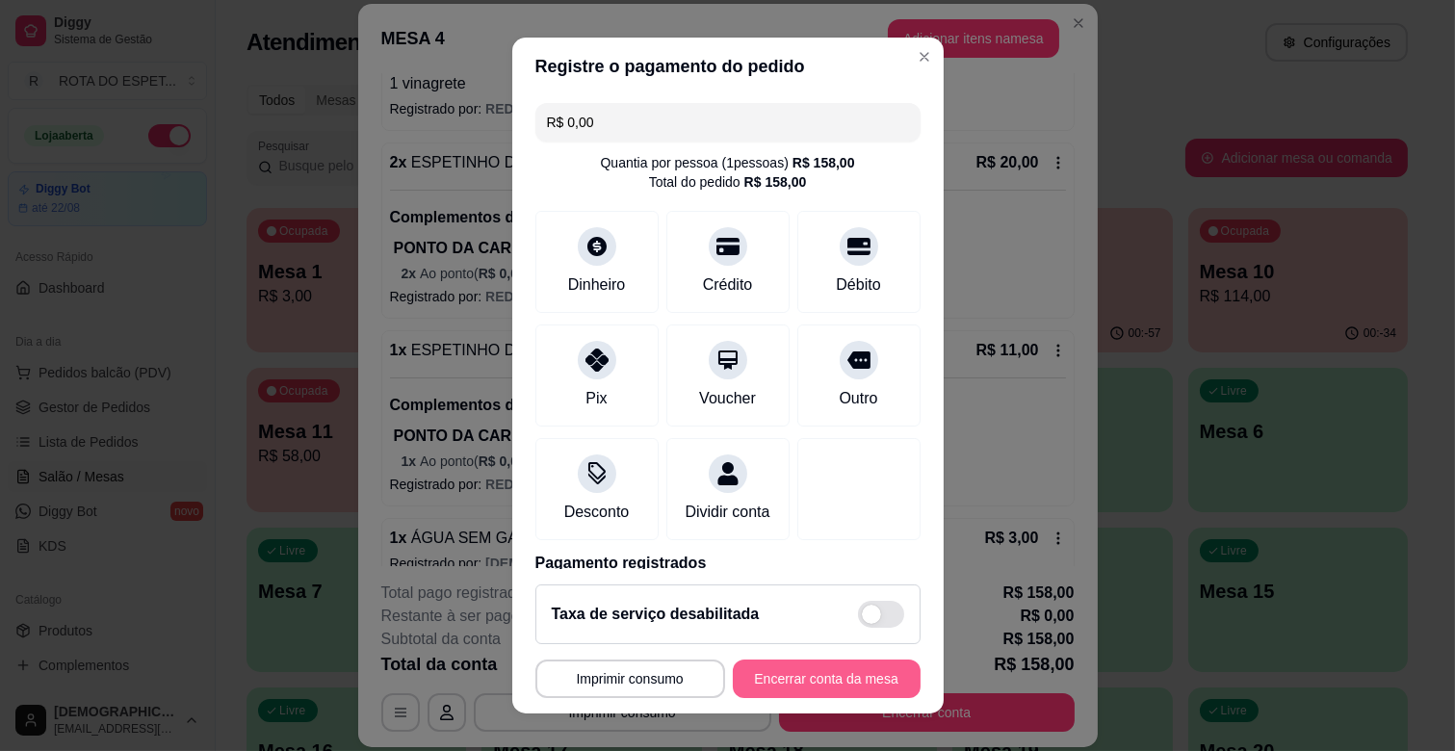
click at [838, 682] on button "Encerrar conta da mesa" at bounding box center [827, 679] width 188 height 39
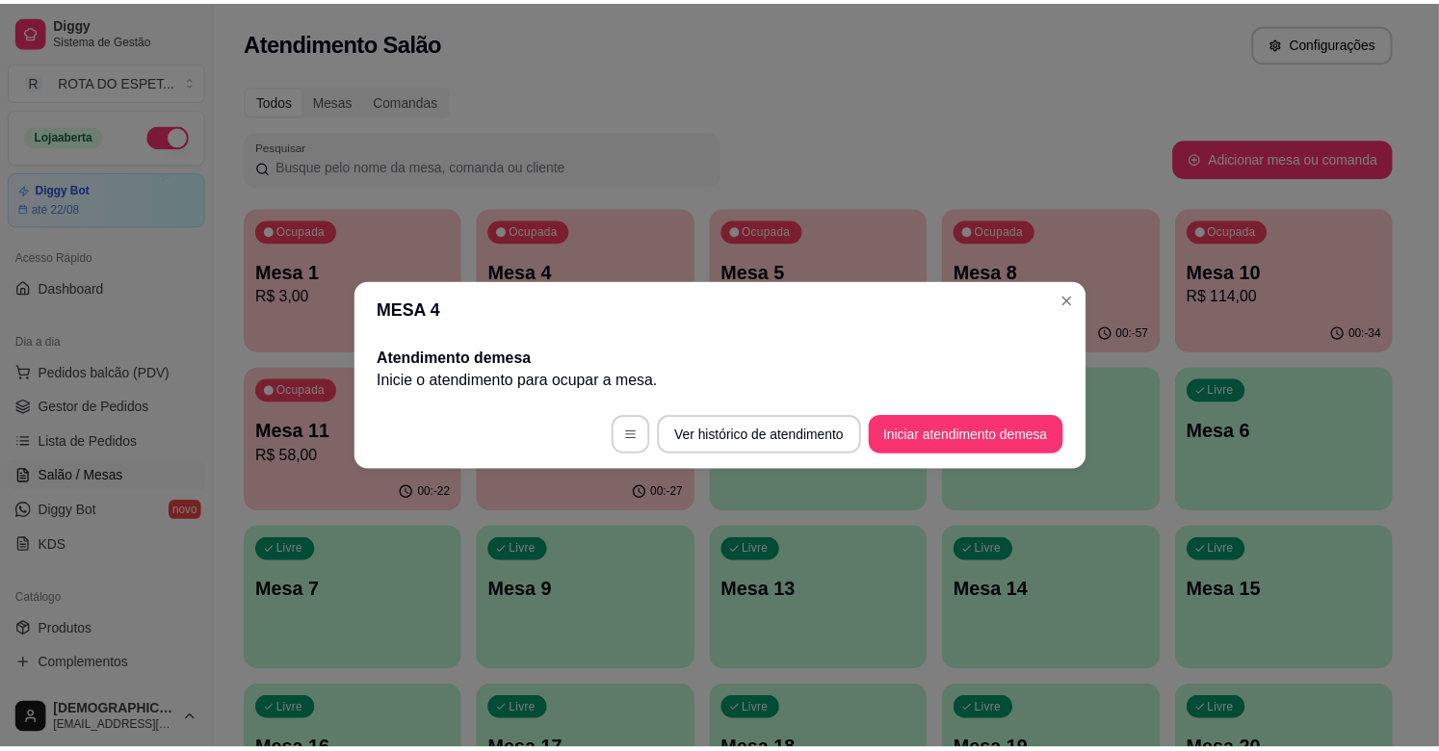
scroll to position [0, 0]
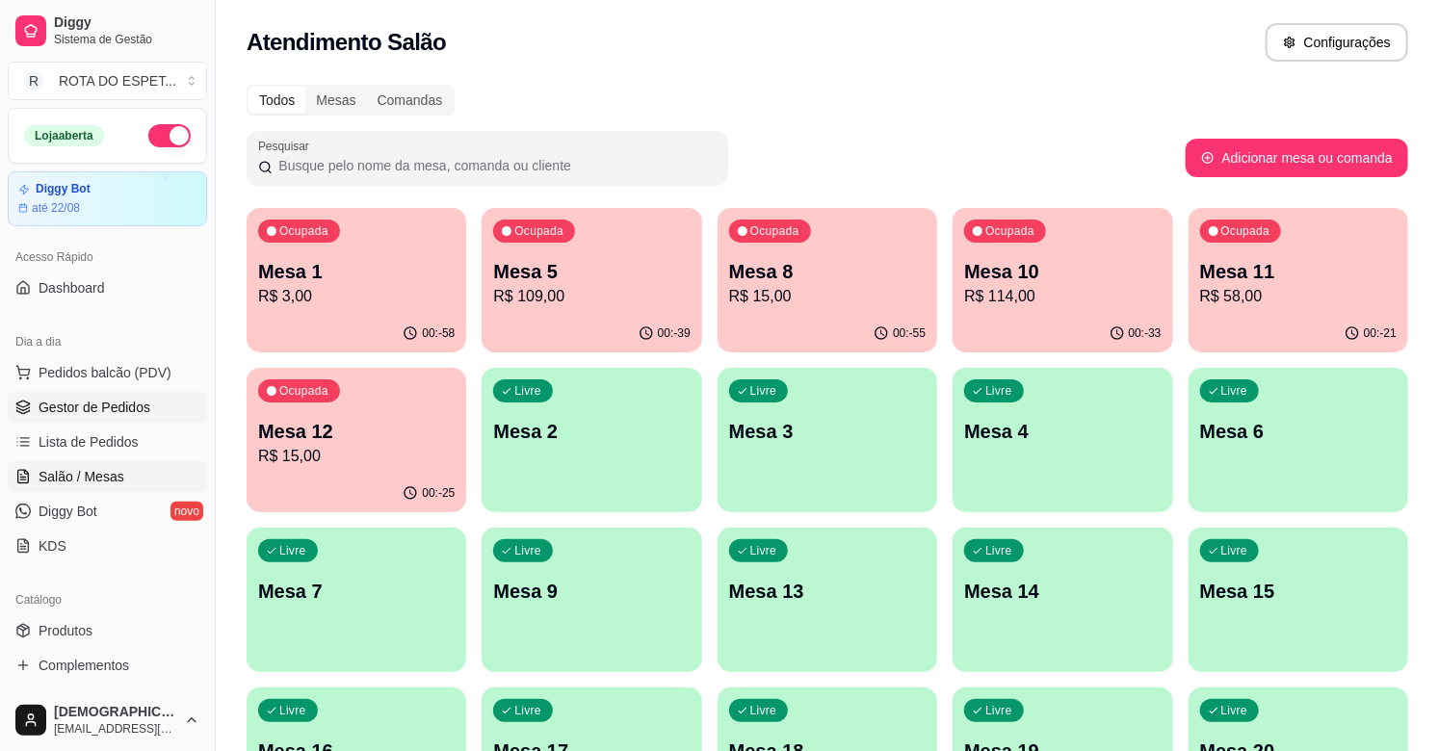
click at [135, 411] on span "Gestor de Pedidos" at bounding box center [95, 407] width 112 height 19
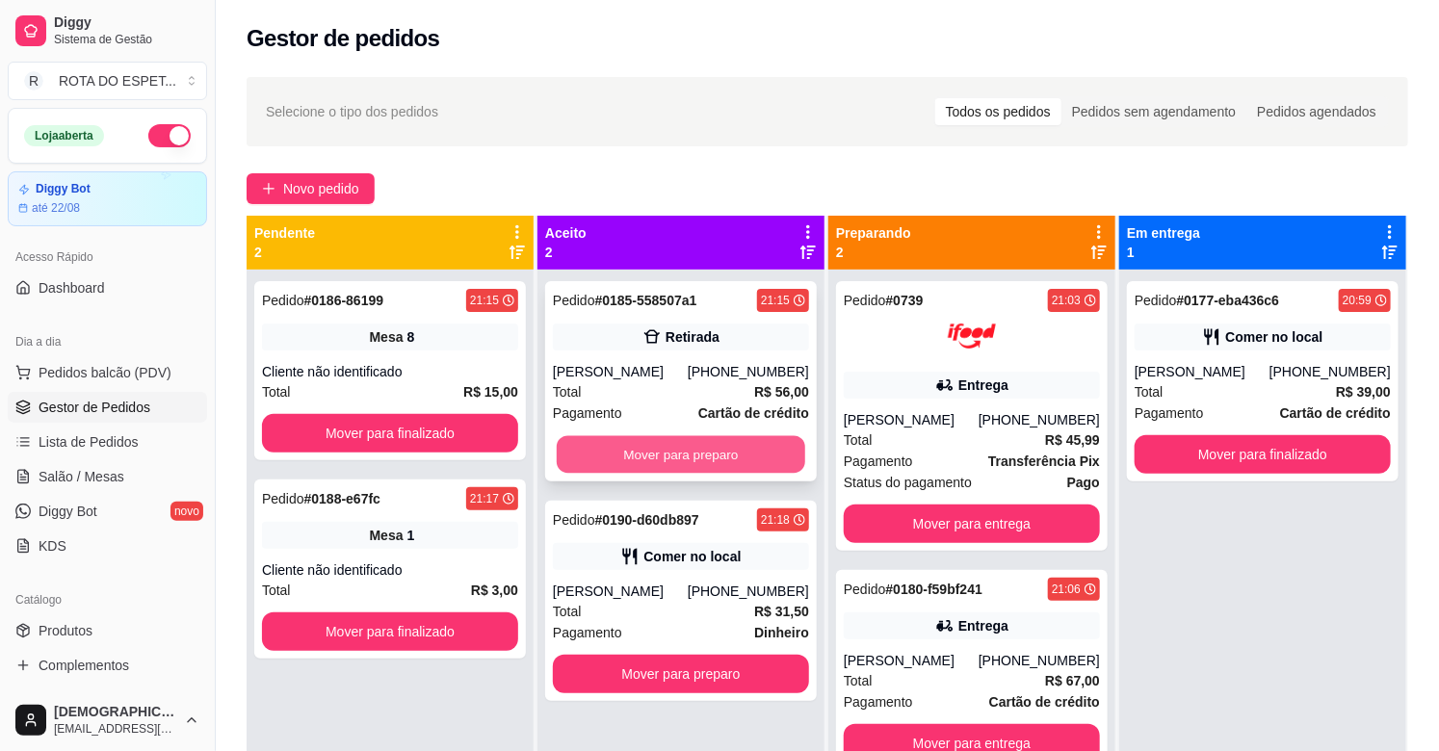
click at [619, 453] on button "Mover para preparo" at bounding box center [681, 455] width 248 height 38
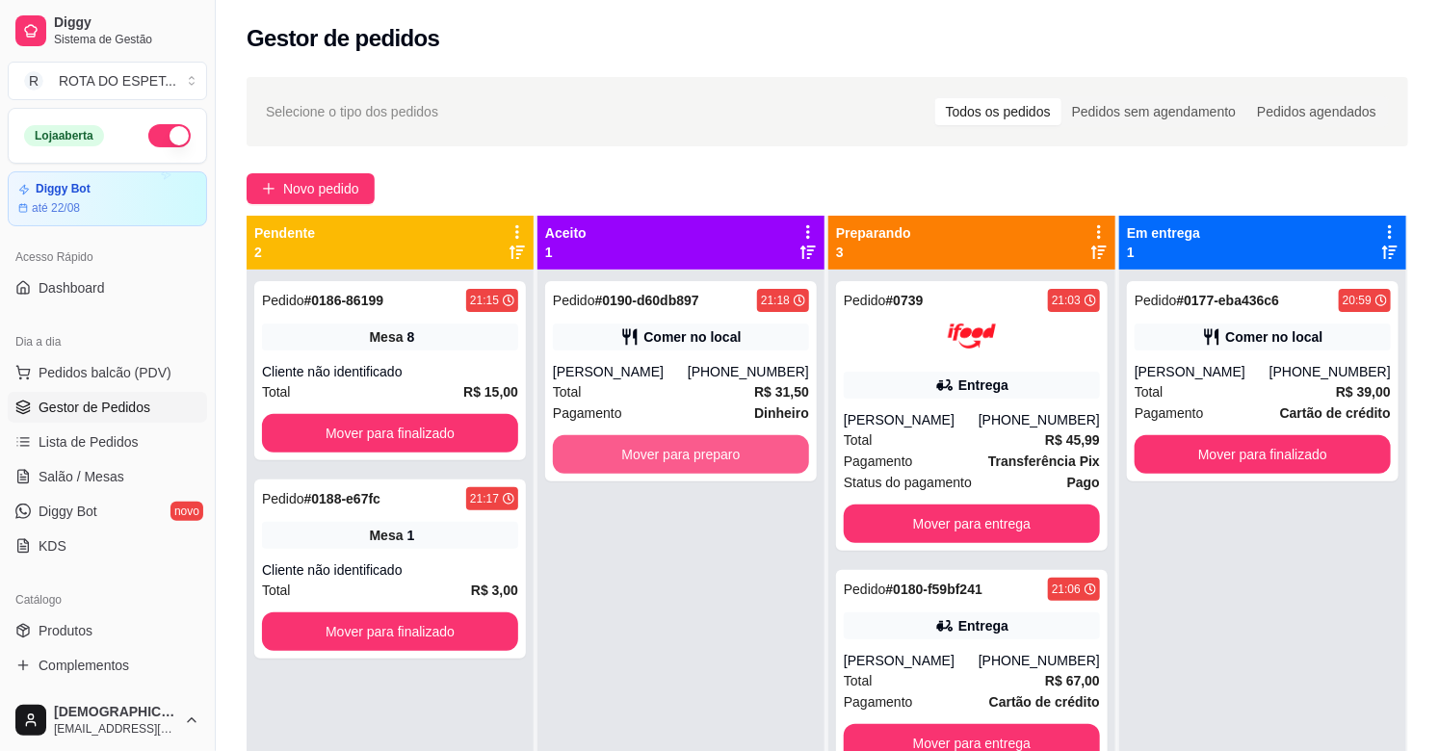
click at [619, 453] on button "Mover para preparo" at bounding box center [681, 454] width 256 height 39
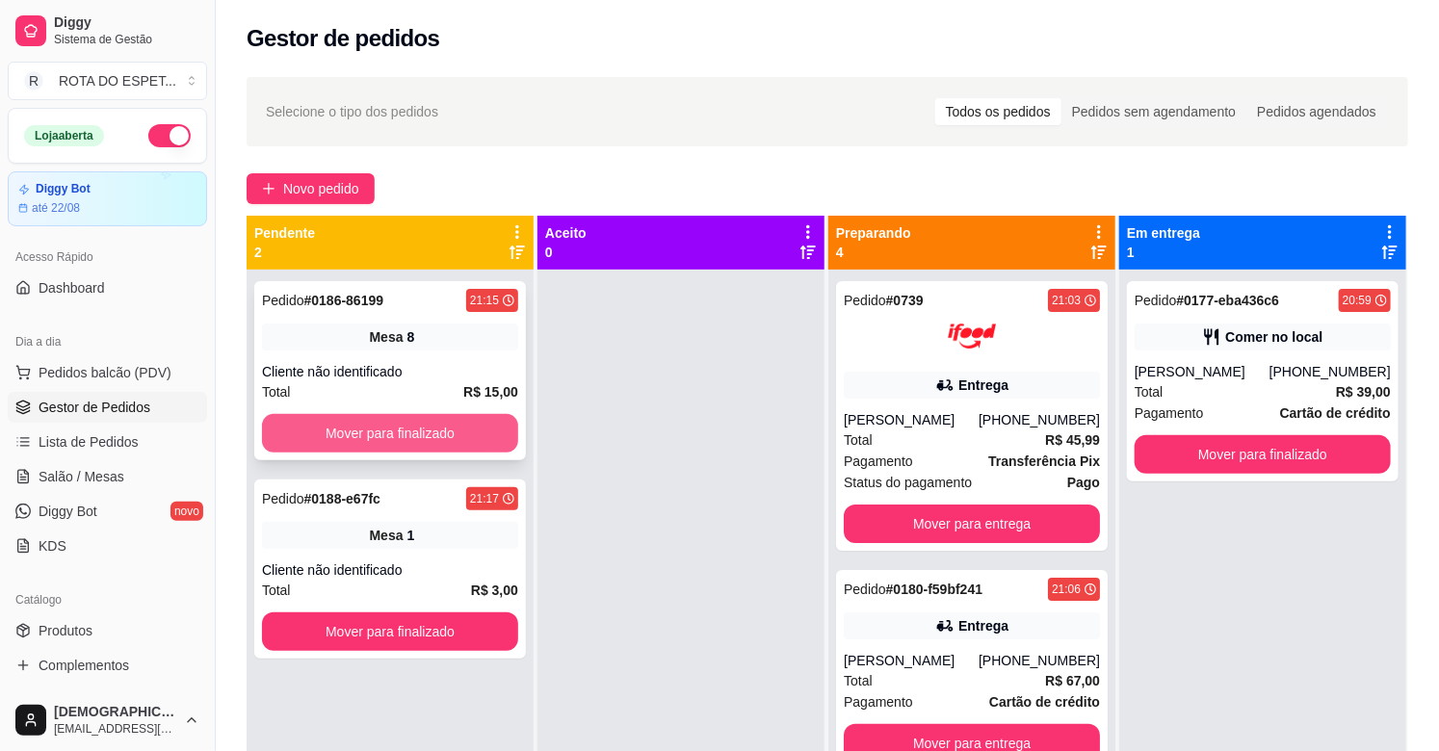
click at [405, 437] on button "Mover para finalizado" at bounding box center [390, 433] width 256 height 39
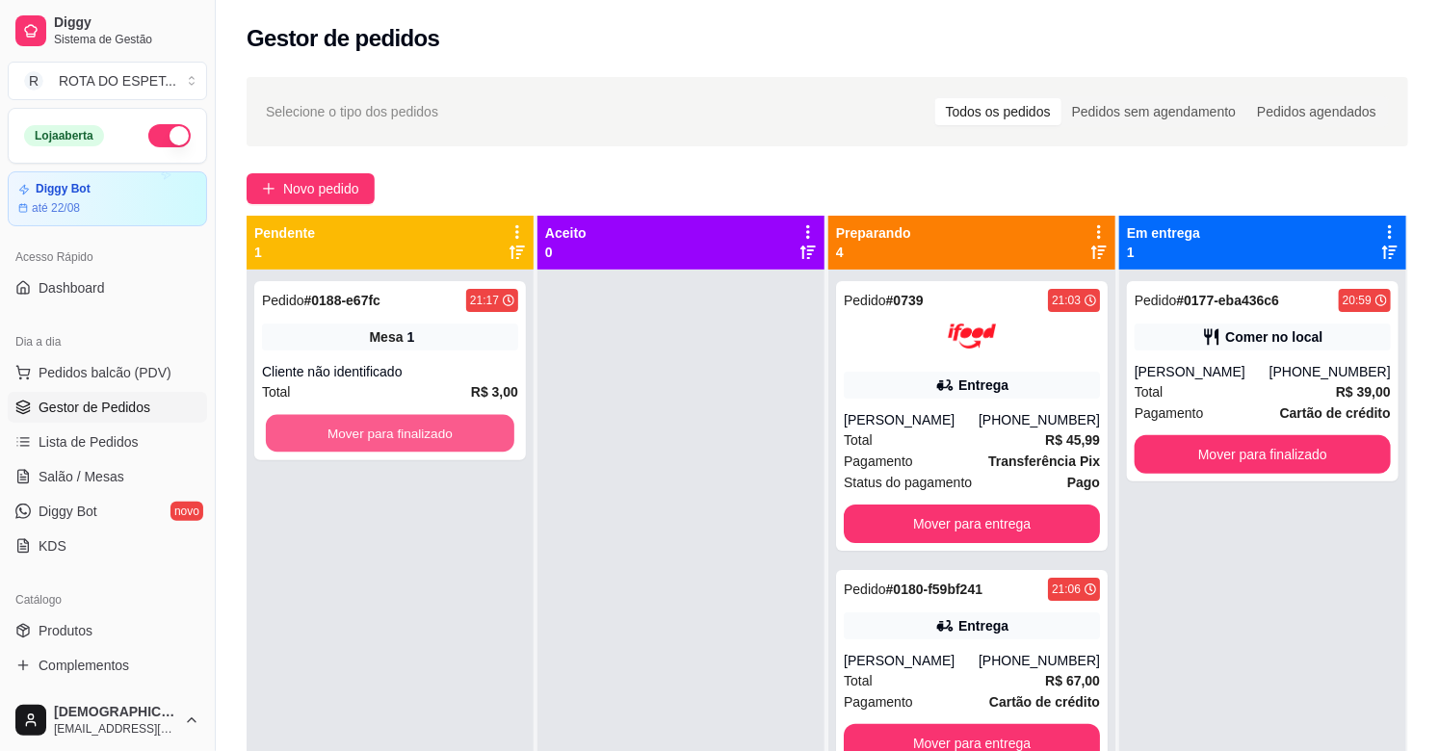
click at [405, 437] on button "Mover para finalizado" at bounding box center [390, 434] width 248 height 38
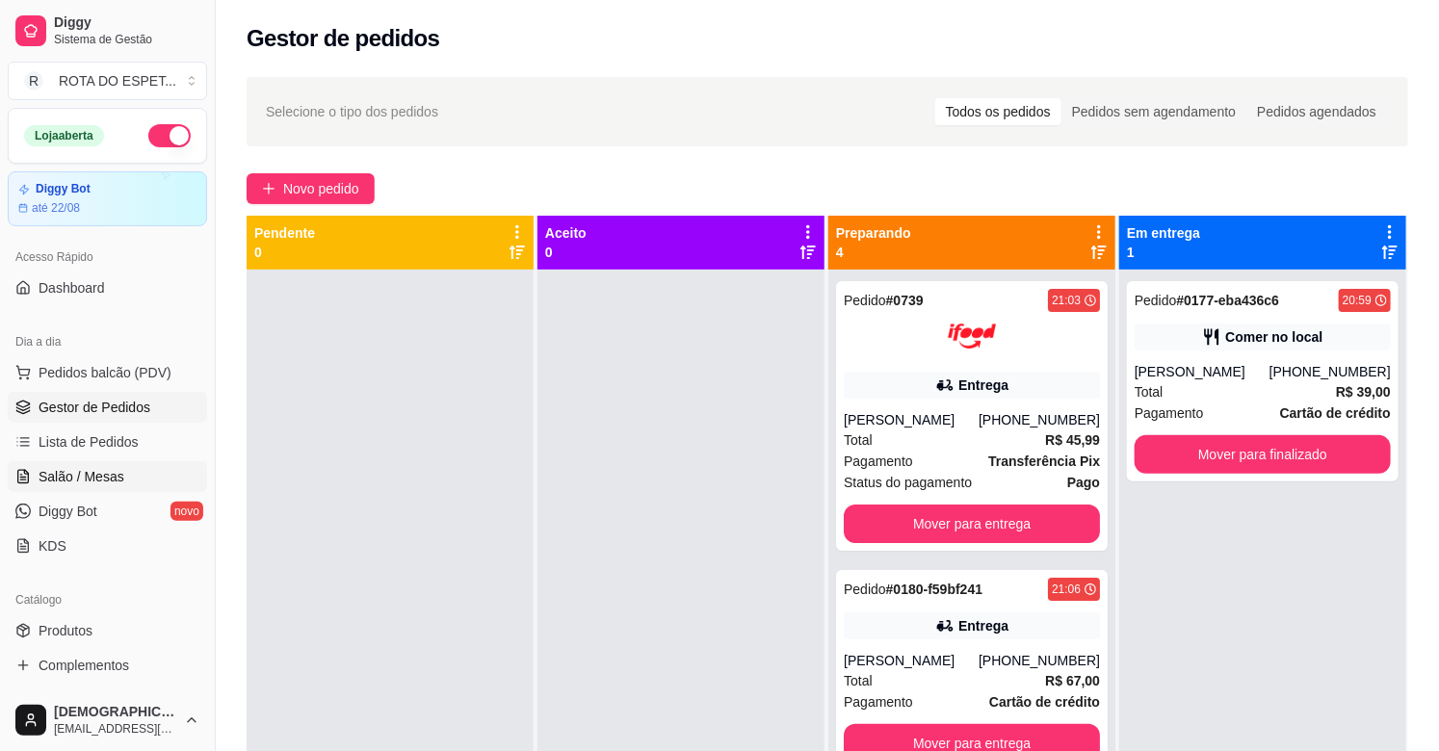
click at [89, 483] on span "Salão / Mesas" at bounding box center [82, 476] width 86 height 19
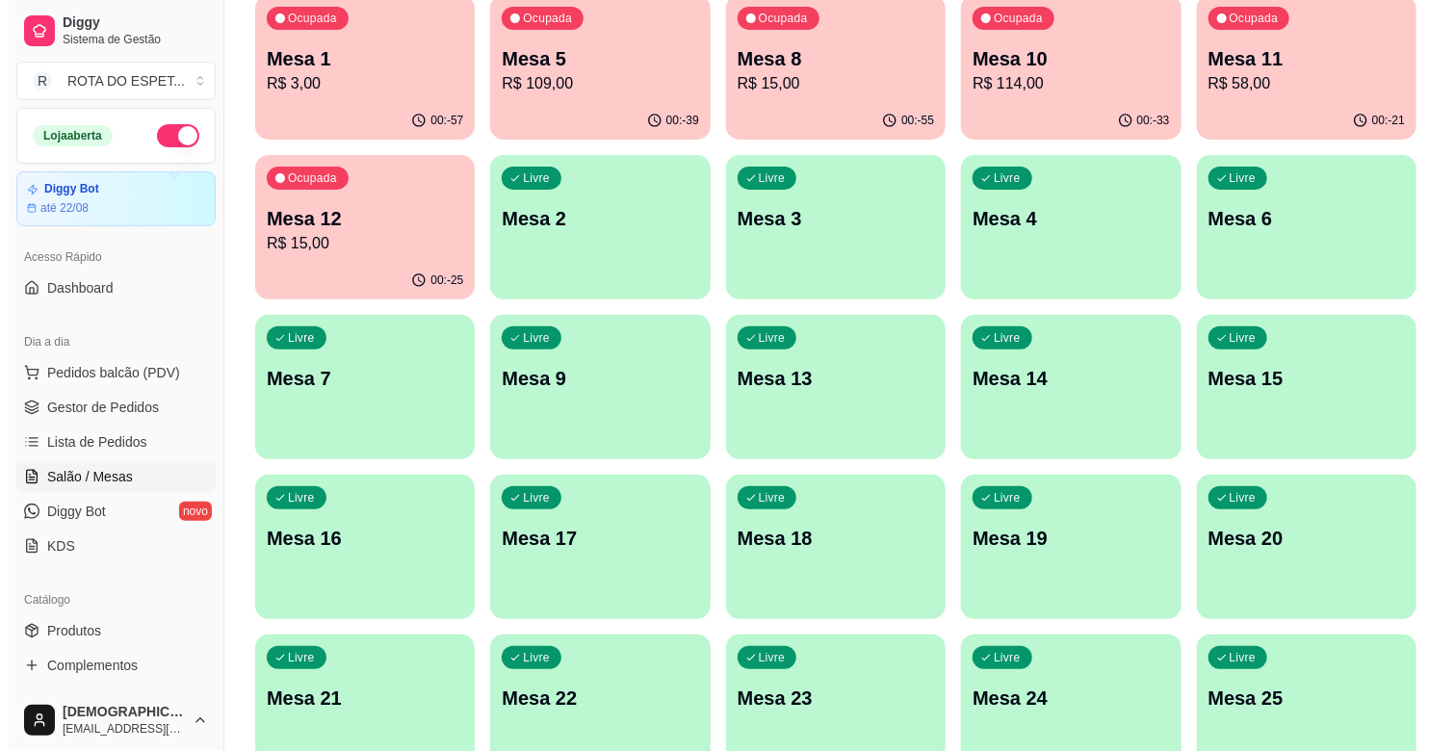
scroll to position [214, 0]
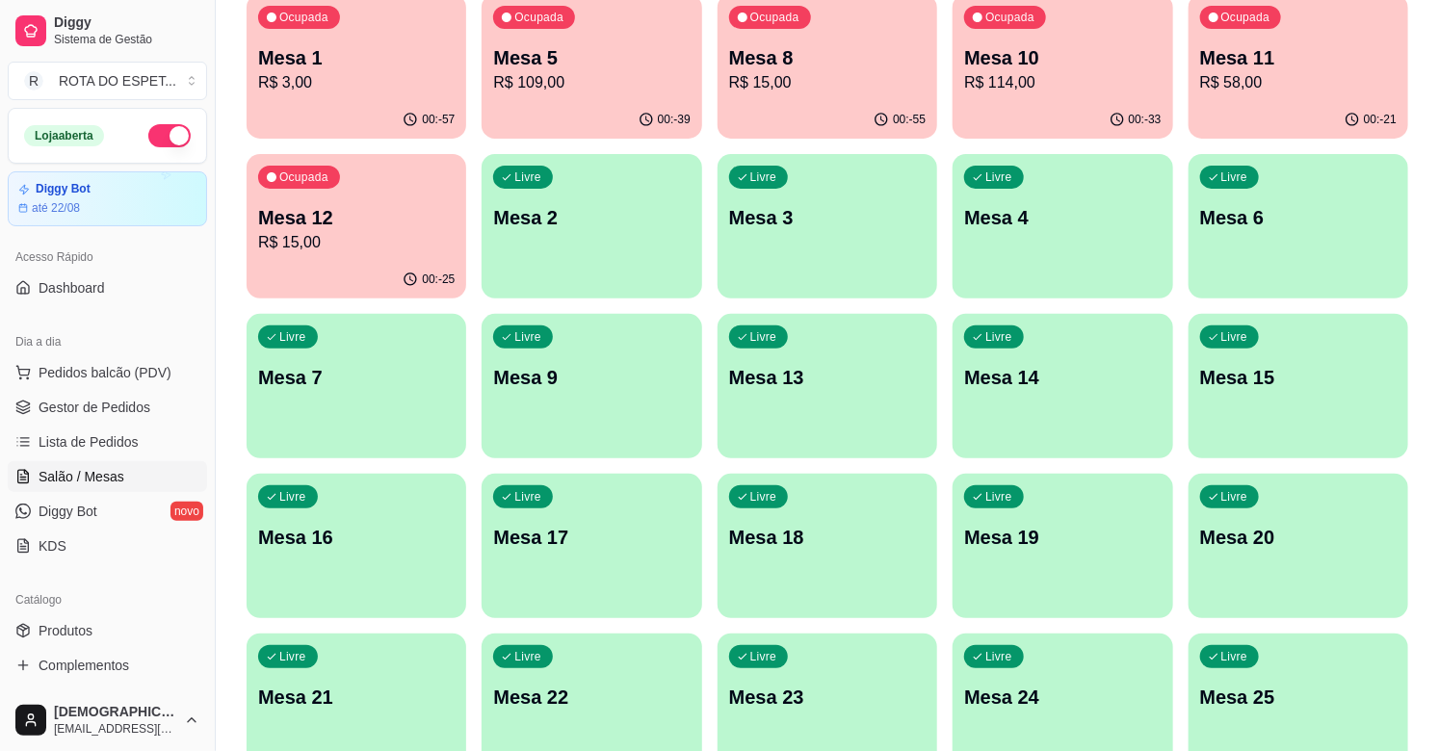
click at [591, 668] on div "Livre Mesa 22" at bounding box center [592, 694] width 220 height 121
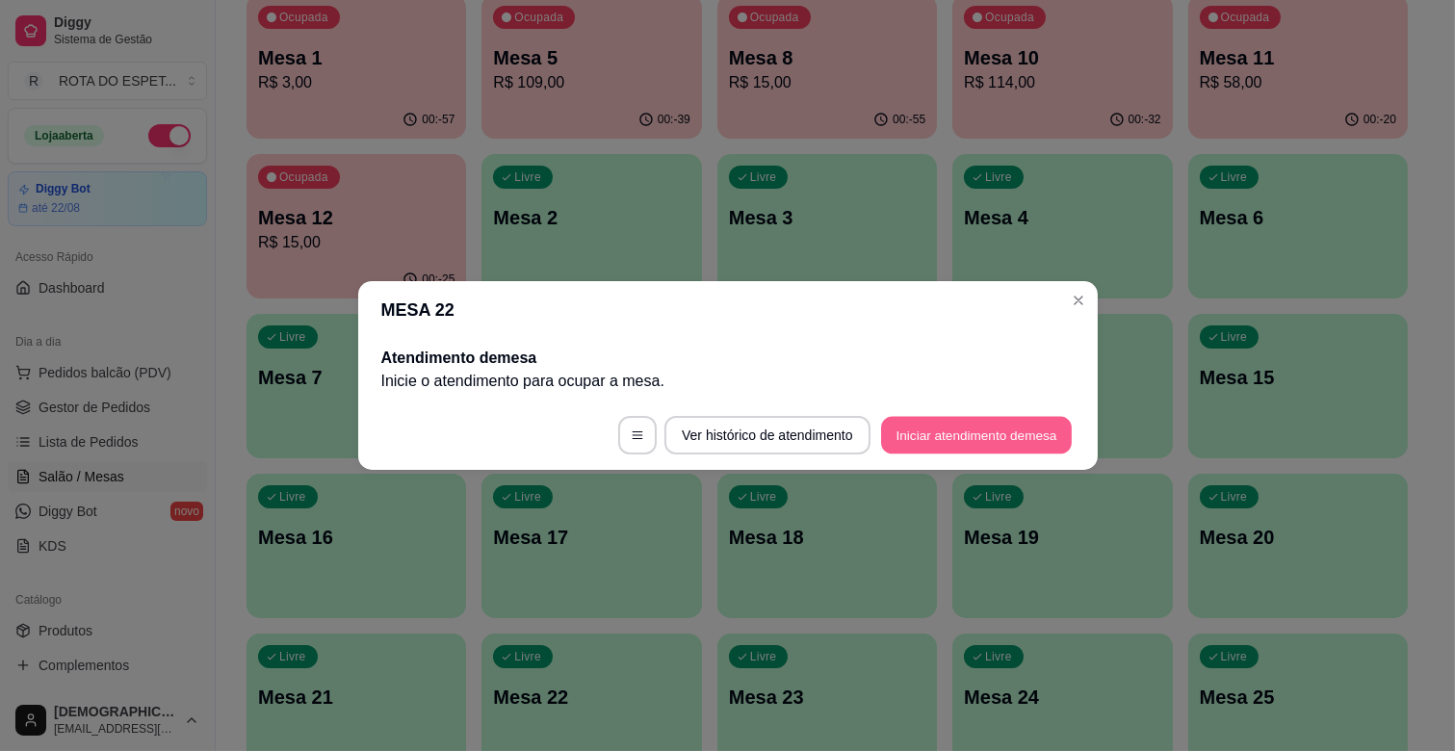
click at [976, 441] on button "Iniciar atendimento de mesa" at bounding box center [976, 436] width 191 height 38
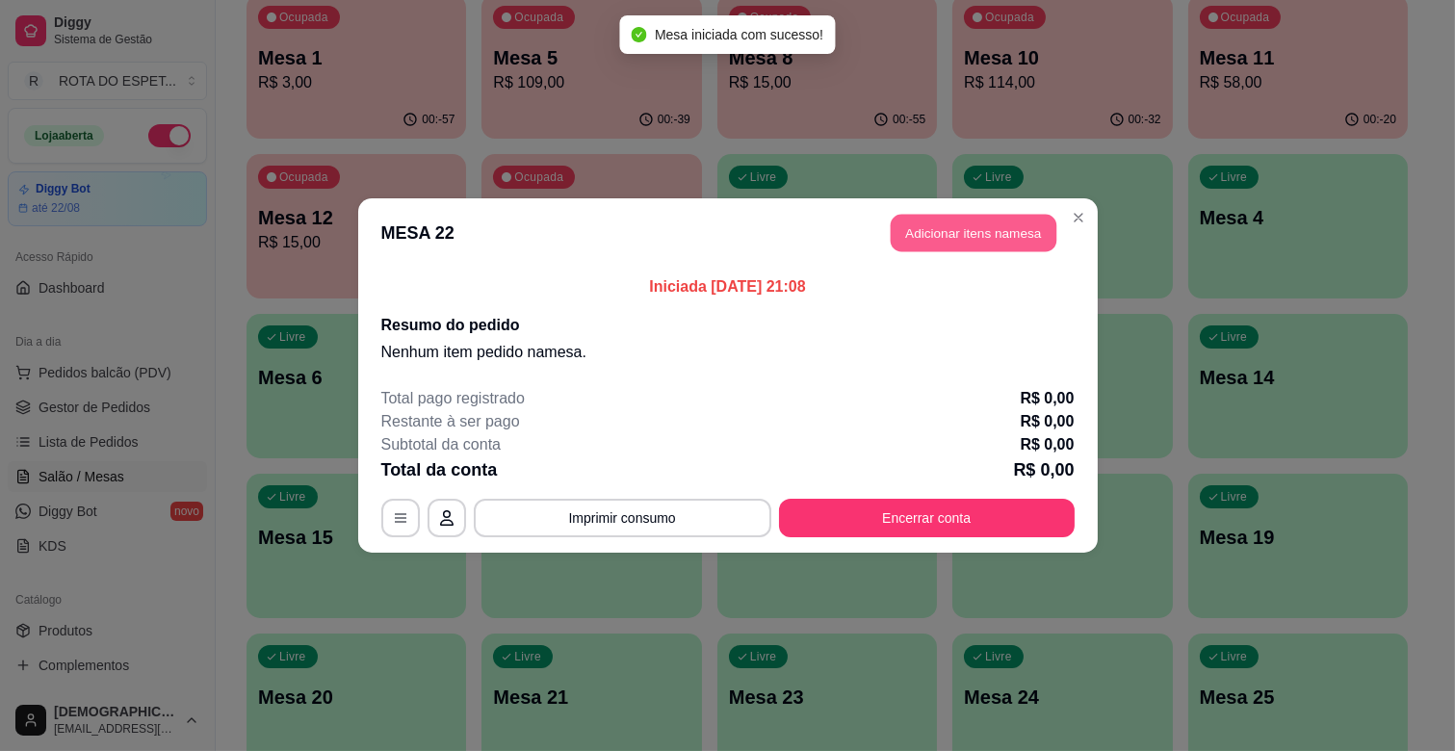
click at [999, 234] on button "Adicionar itens na mesa" at bounding box center [974, 234] width 166 height 38
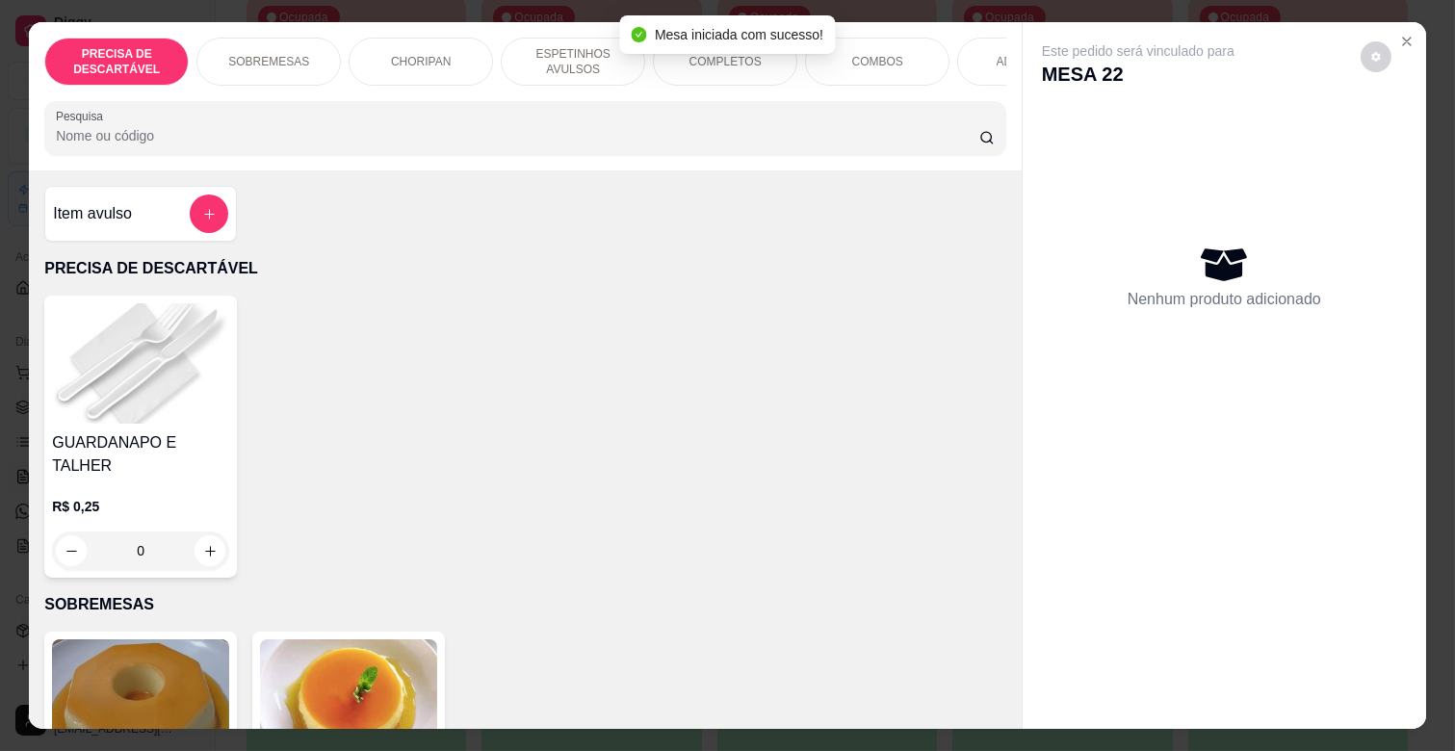
click at [632, 401] on div "GUARDANAPO E TALHER R$ 0,25 0" at bounding box center [525, 437] width 962 height 282
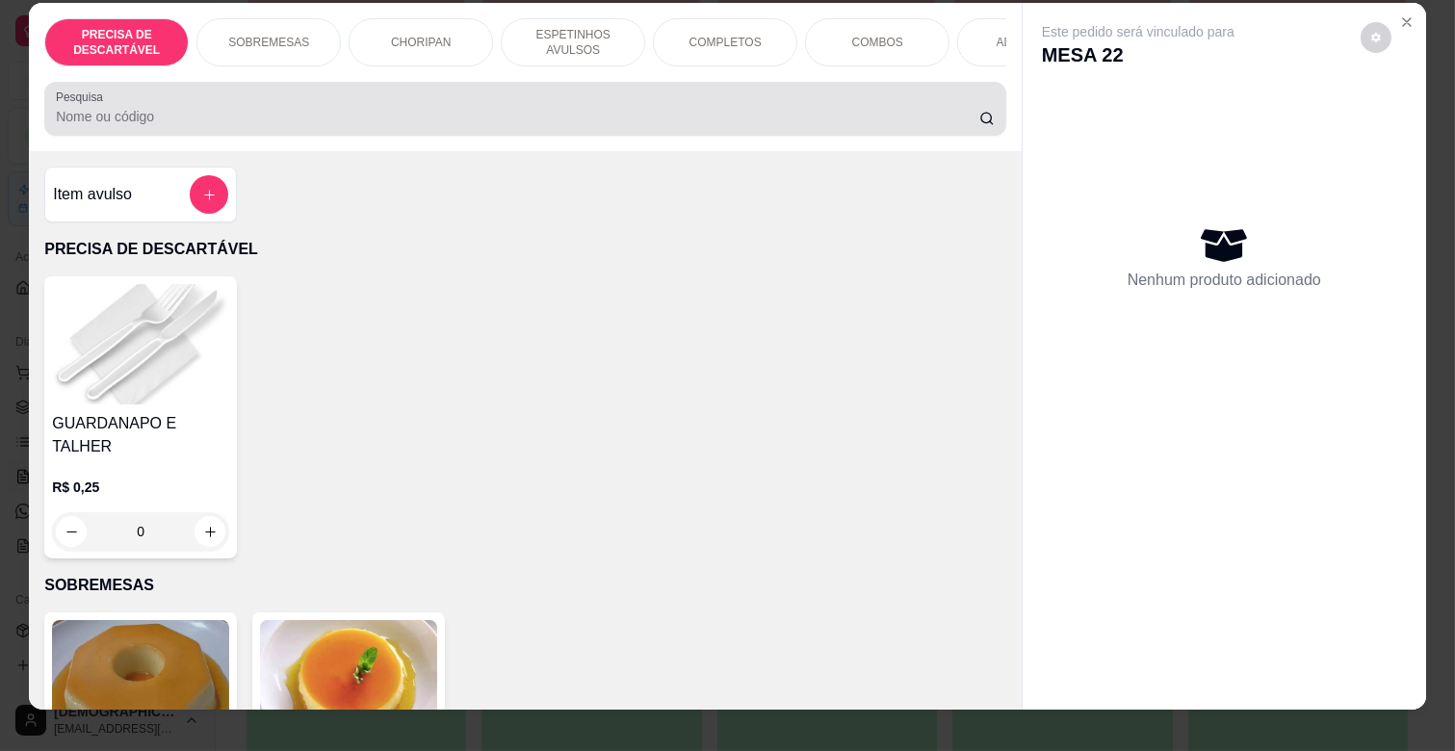
scroll to position [0, 0]
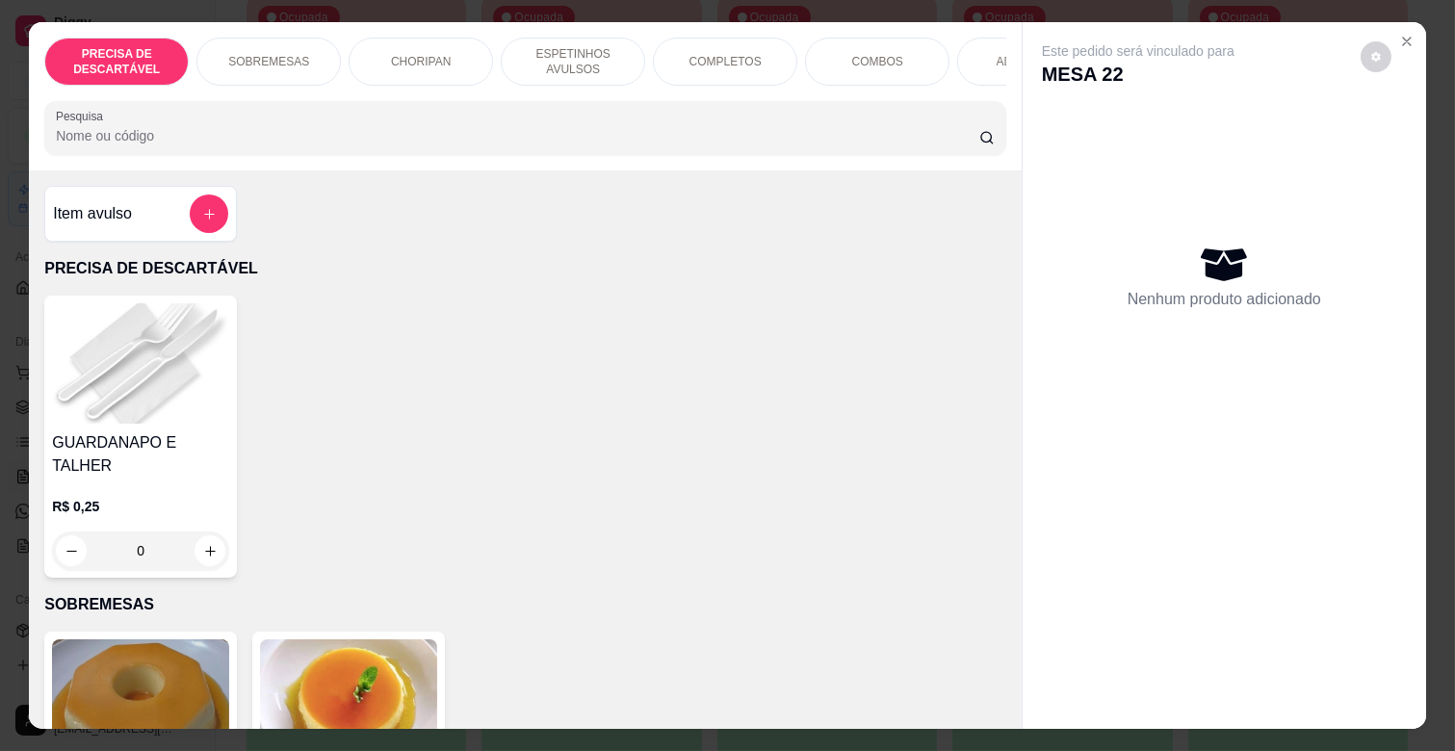
click at [714, 60] on p "COMPLETOS" at bounding box center [726, 61] width 72 height 15
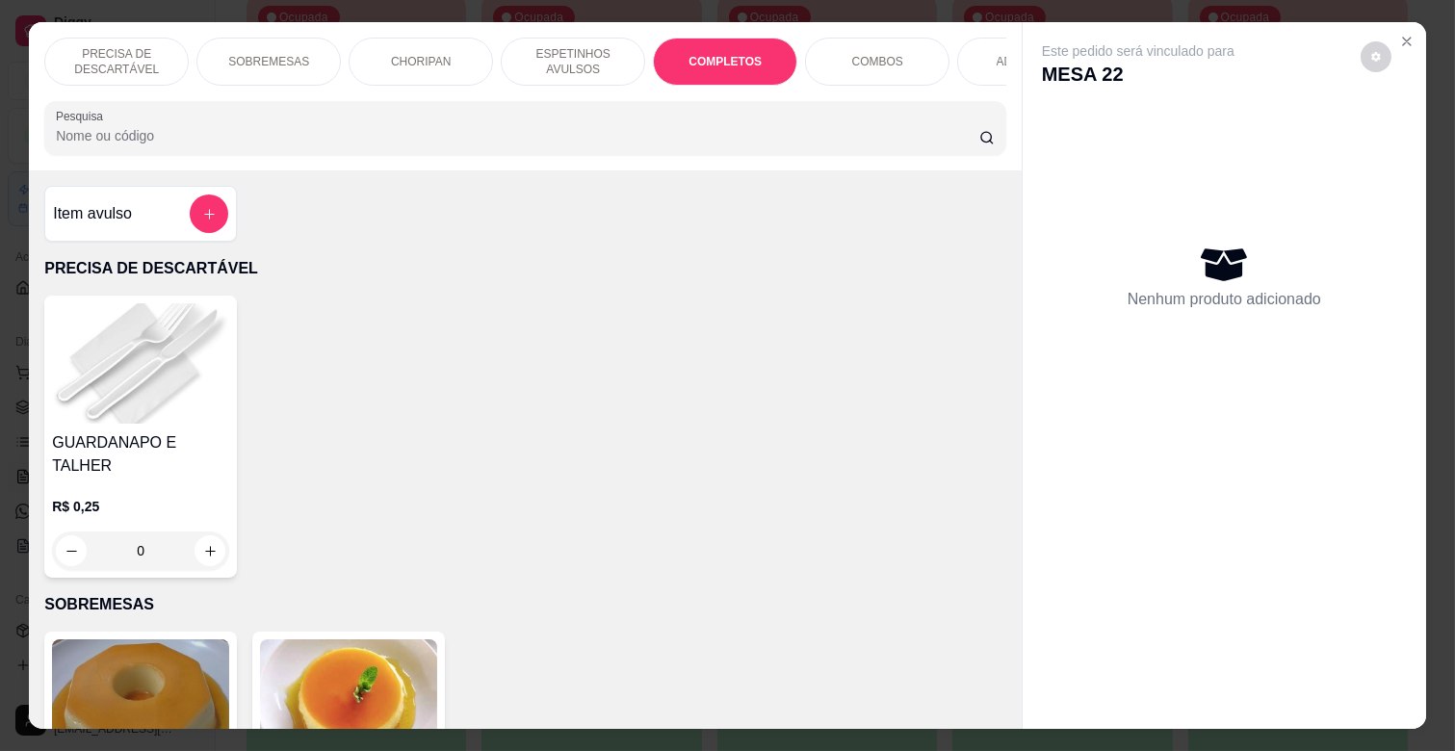
scroll to position [46, 0]
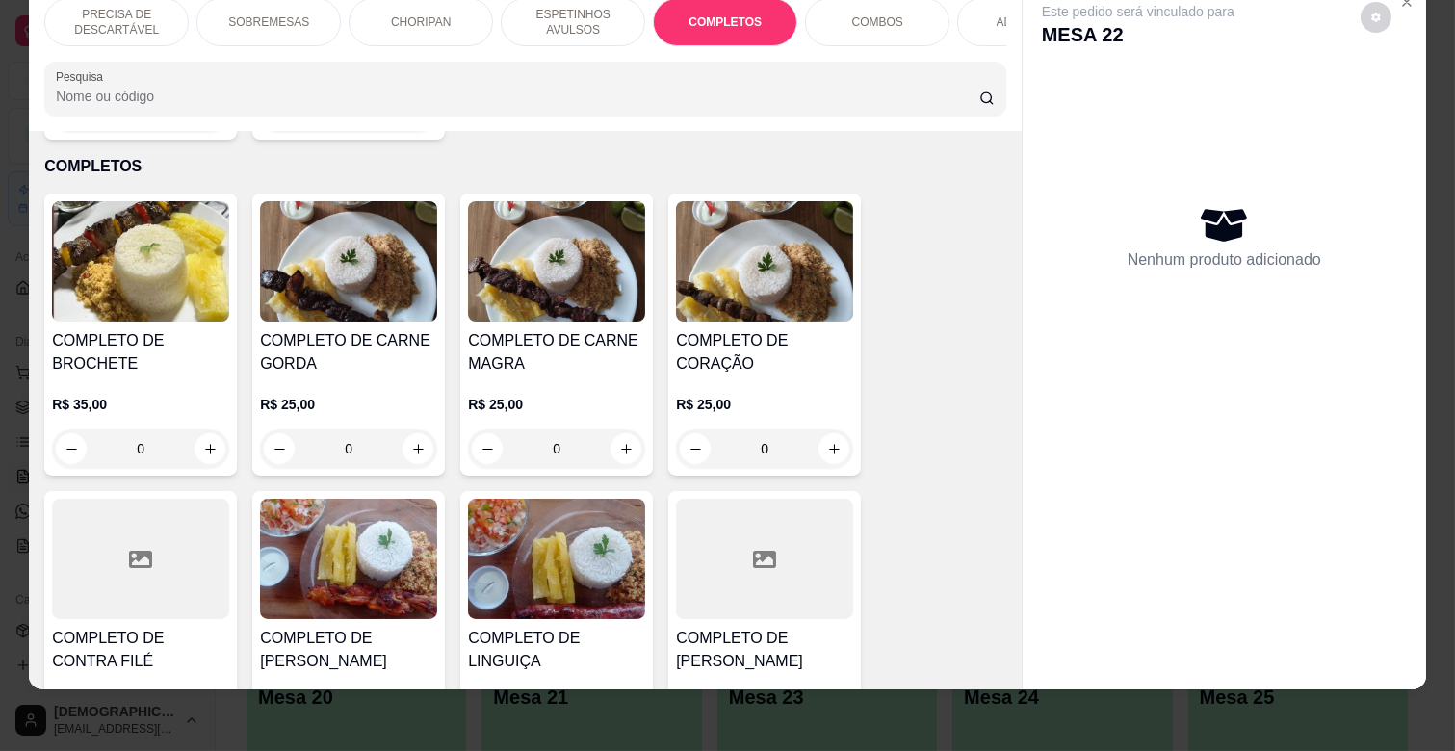
click at [563, 376] on div "R$ 25,00 0" at bounding box center [556, 422] width 177 height 92
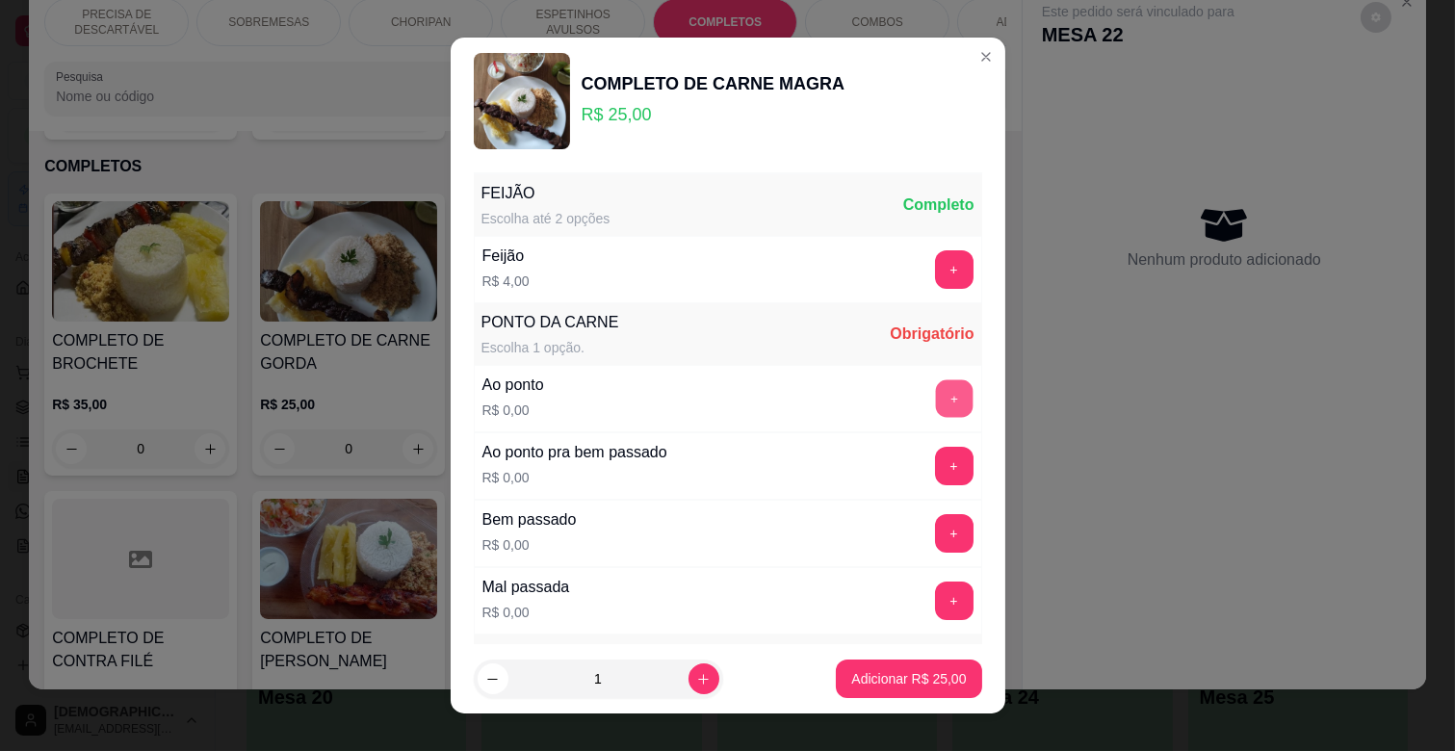
click at [935, 396] on button "+" at bounding box center [954, 399] width 38 height 38
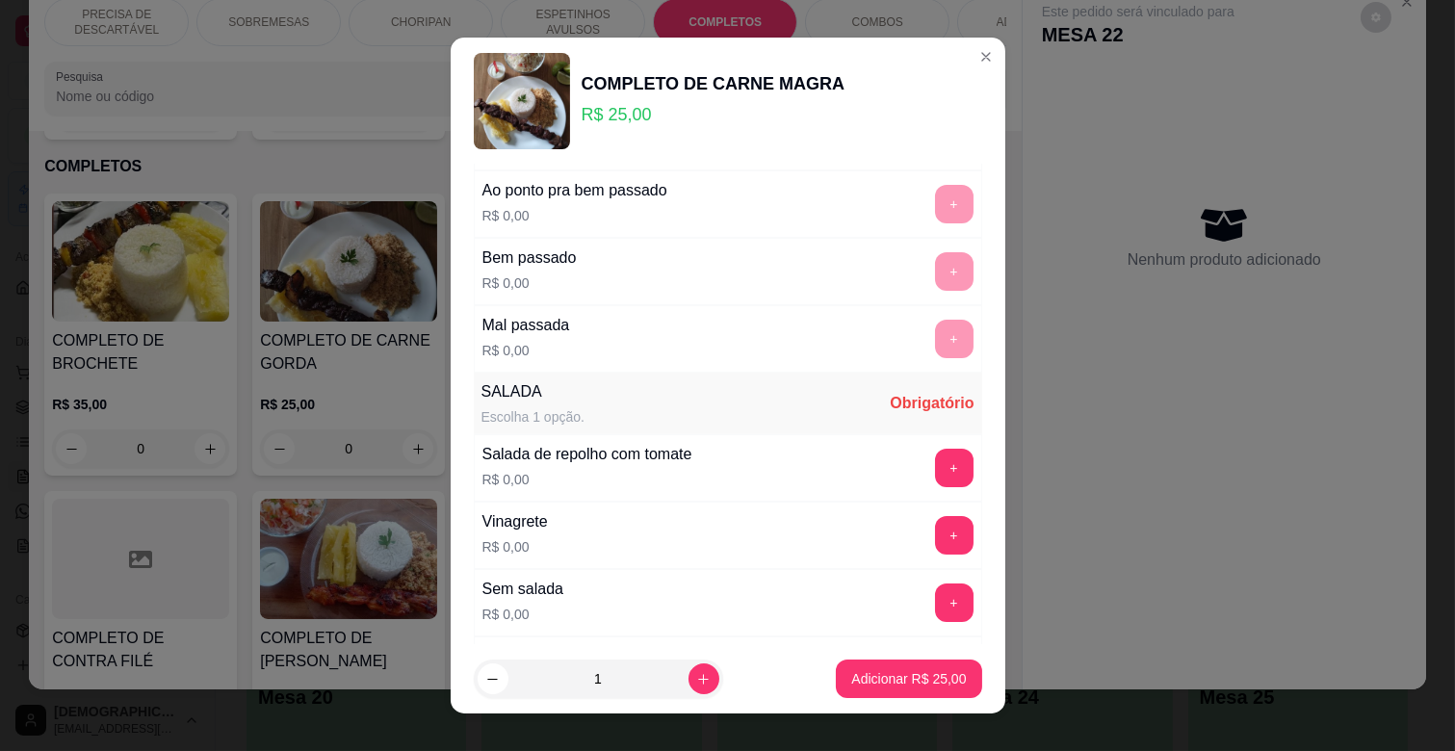
scroll to position [321, 0]
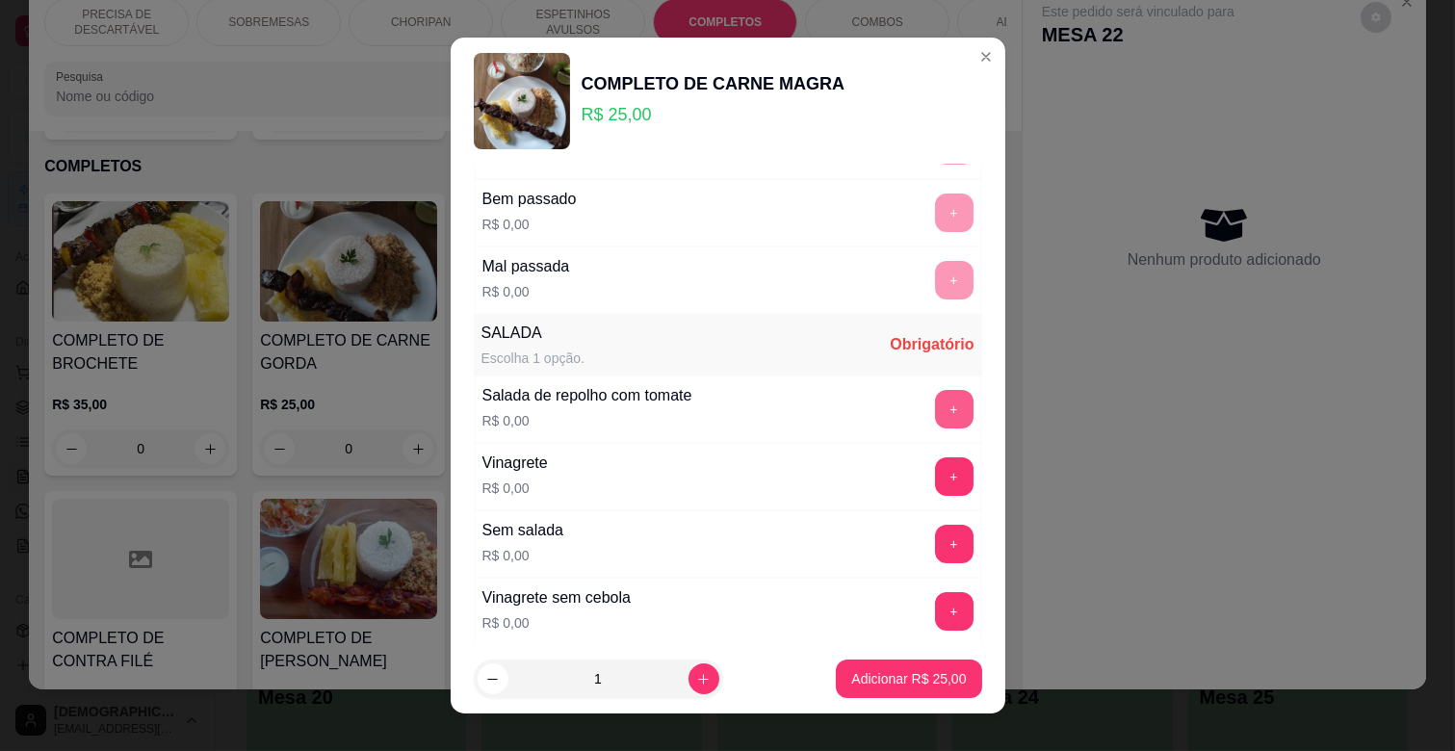
click at [935, 410] on button "+" at bounding box center [954, 409] width 39 height 39
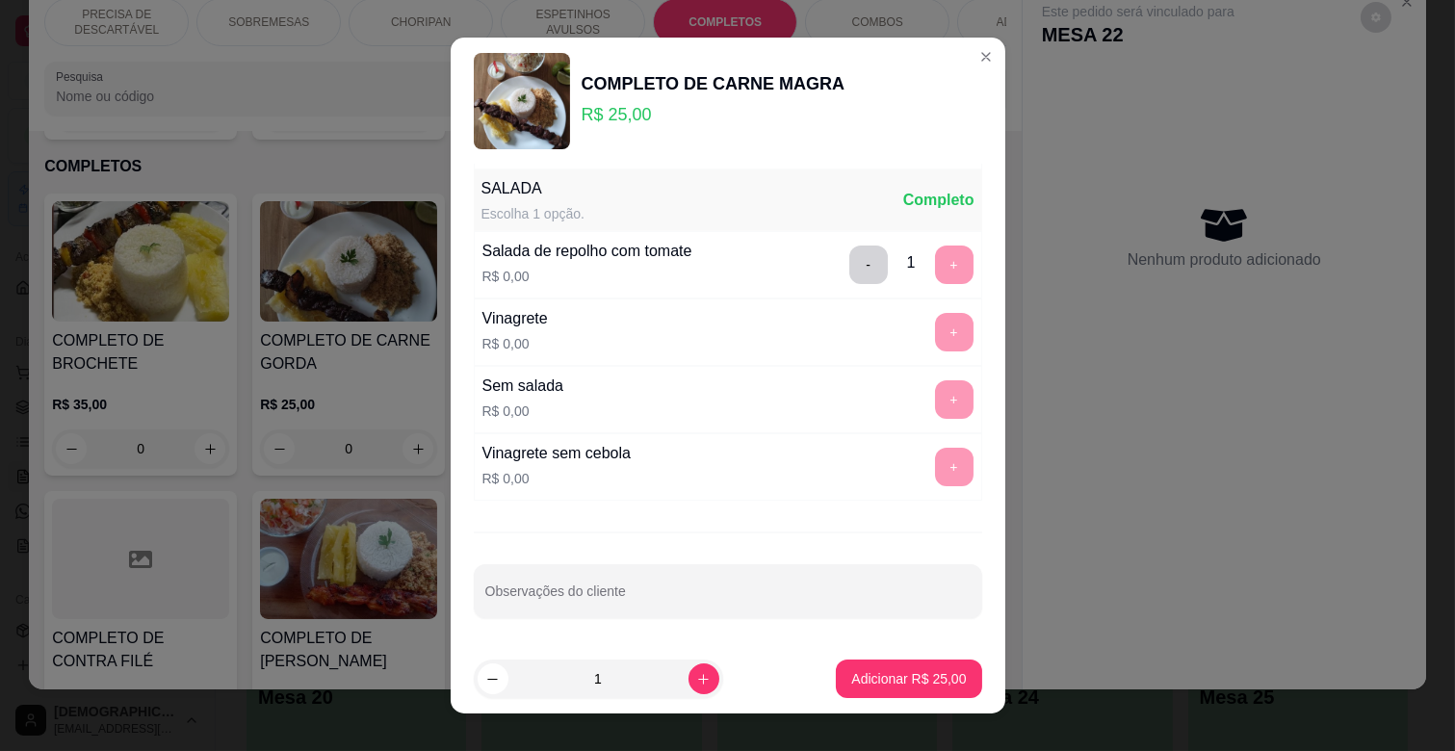
scroll to position [468, 0]
click at [671, 593] on input "Observações do cliente" at bounding box center [727, 597] width 485 height 19
type input "1 vinagrete"
click at [926, 682] on p "Adicionar R$ 25,00" at bounding box center [908, 678] width 115 height 19
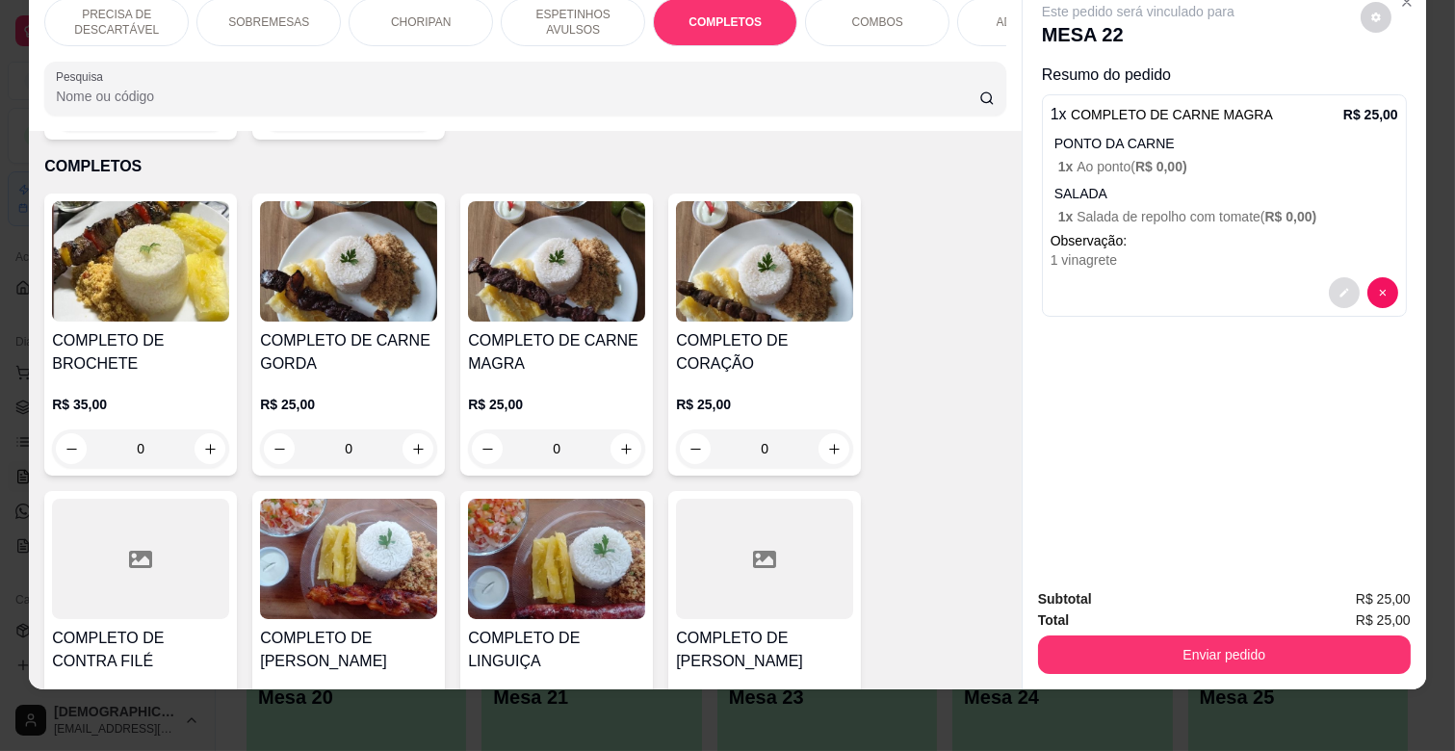
click at [1339, 287] on icon "decrease-product-quantity" at bounding box center [1345, 293] width 12 height 12
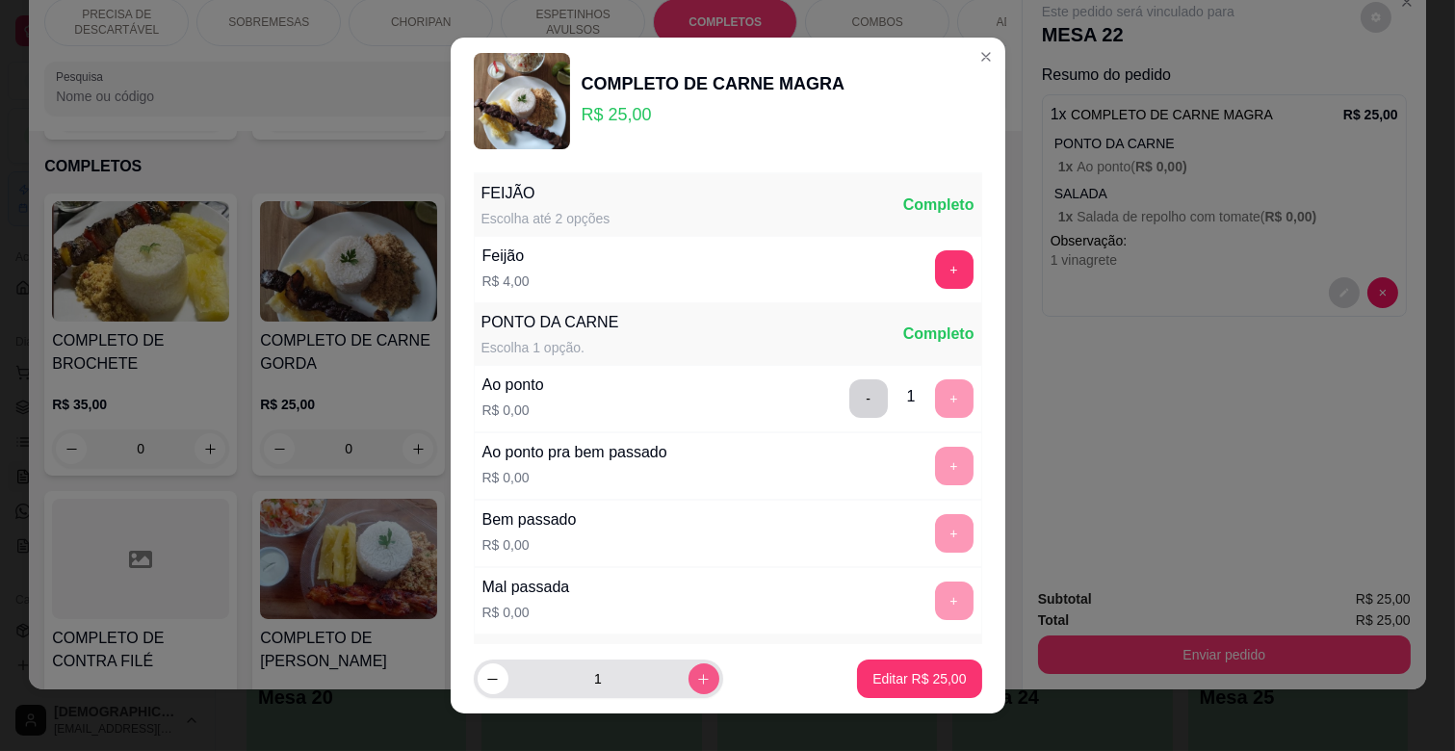
click at [696, 682] on icon "increase-product-quantity" at bounding box center [703, 679] width 14 height 14
type input "2"
click at [952, 677] on button "Editar R$ 50,00" at bounding box center [919, 679] width 124 height 39
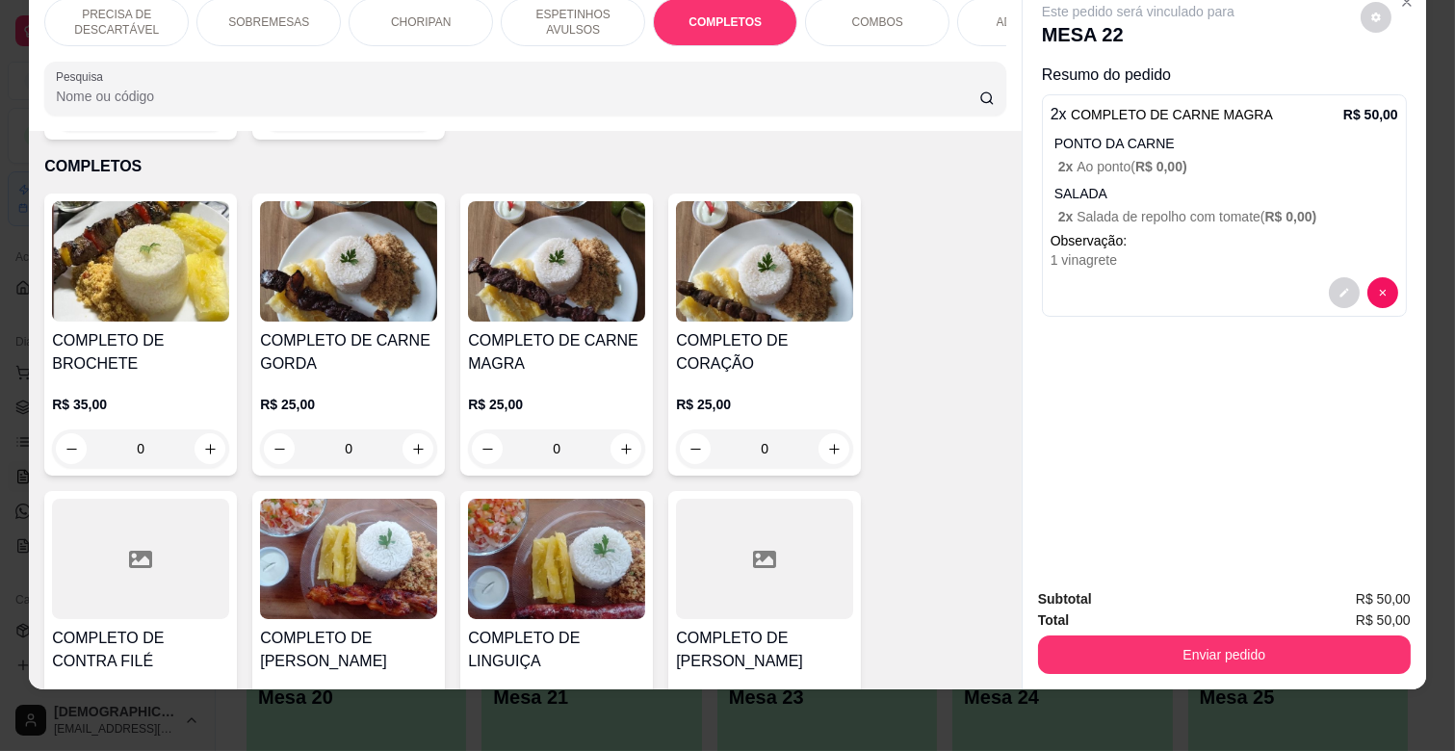
click at [549, 13] on p "ESPETINHOS AVULSOS" at bounding box center [573, 22] width 112 height 31
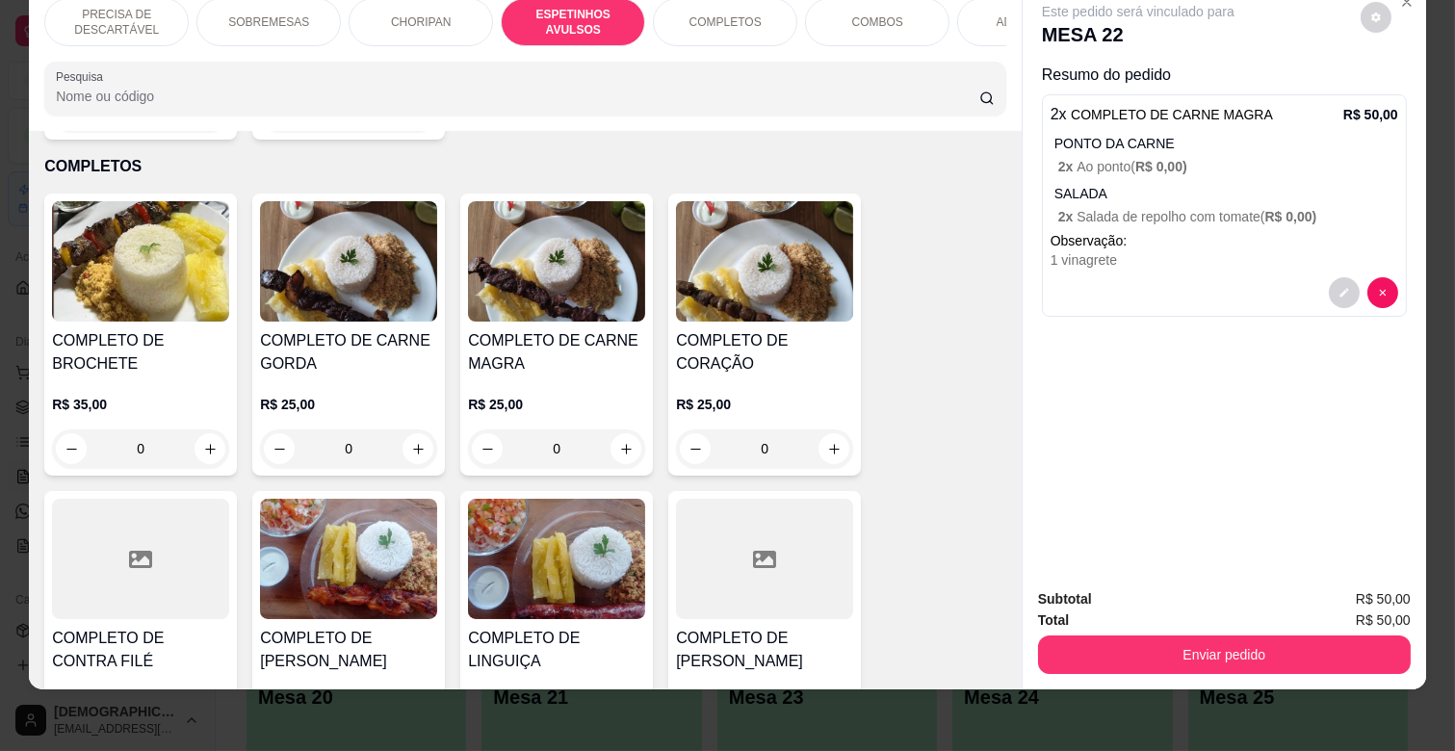
scroll to position [1063, 0]
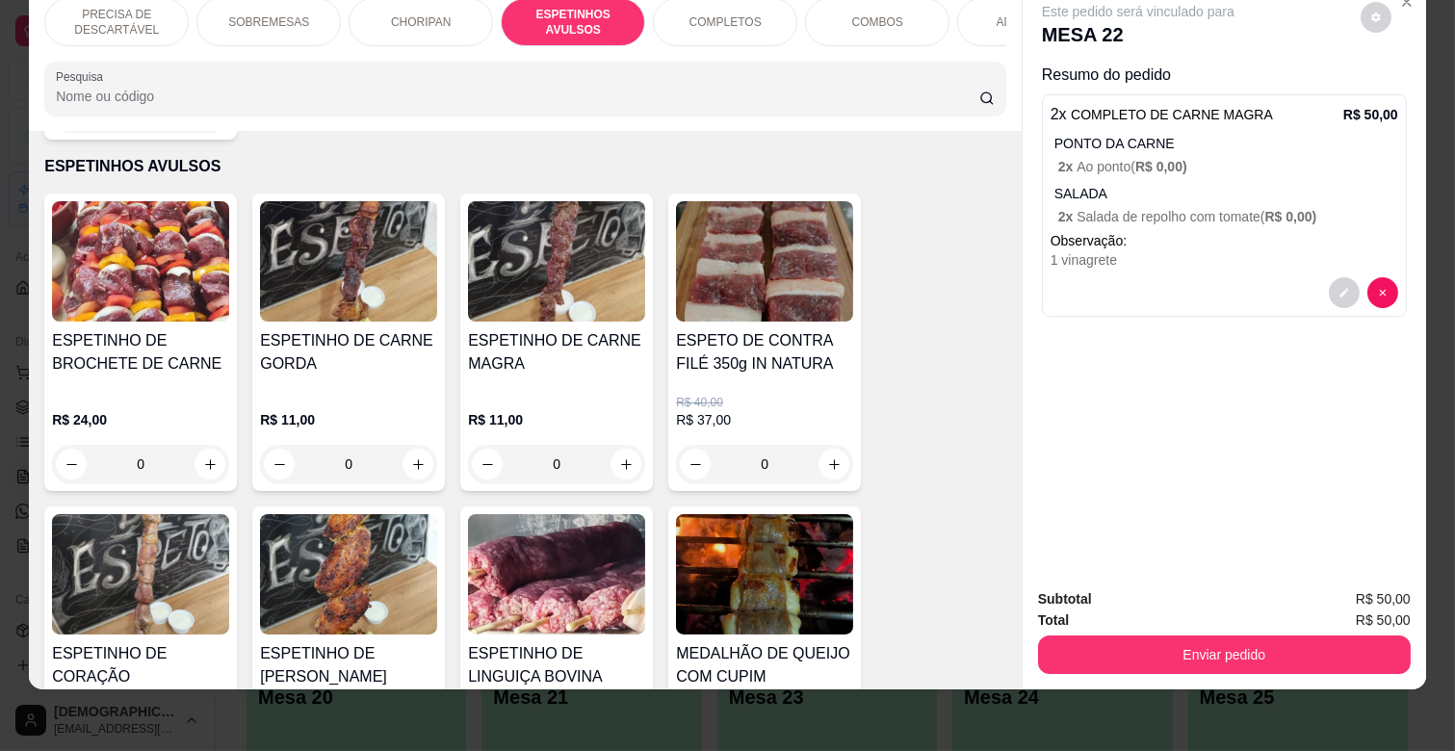
click at [585, 391] on div "R$ 11,00 0" at bounding box center [556, 437] width 177 height 92
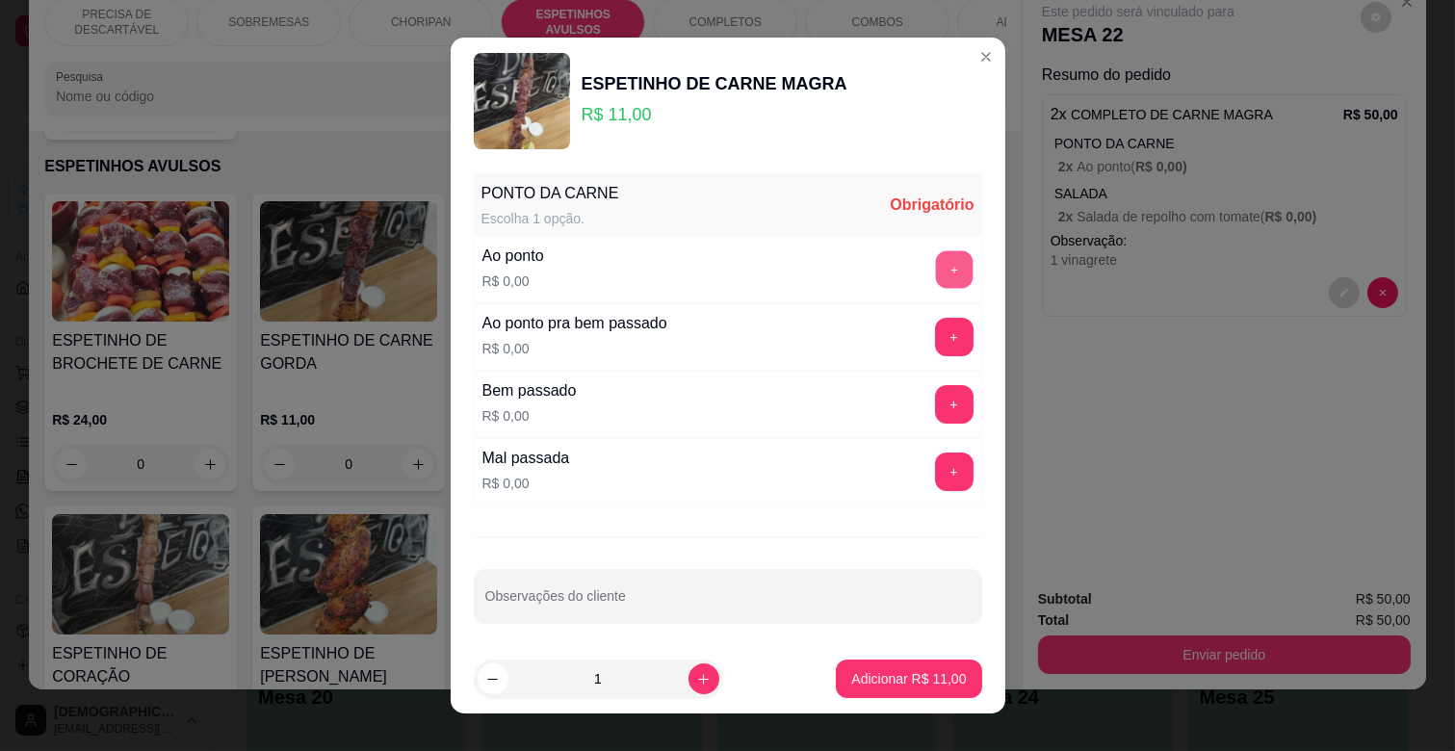
click at [935, 267] on button "+" at bounding box center [954, 270] width 38 height 38
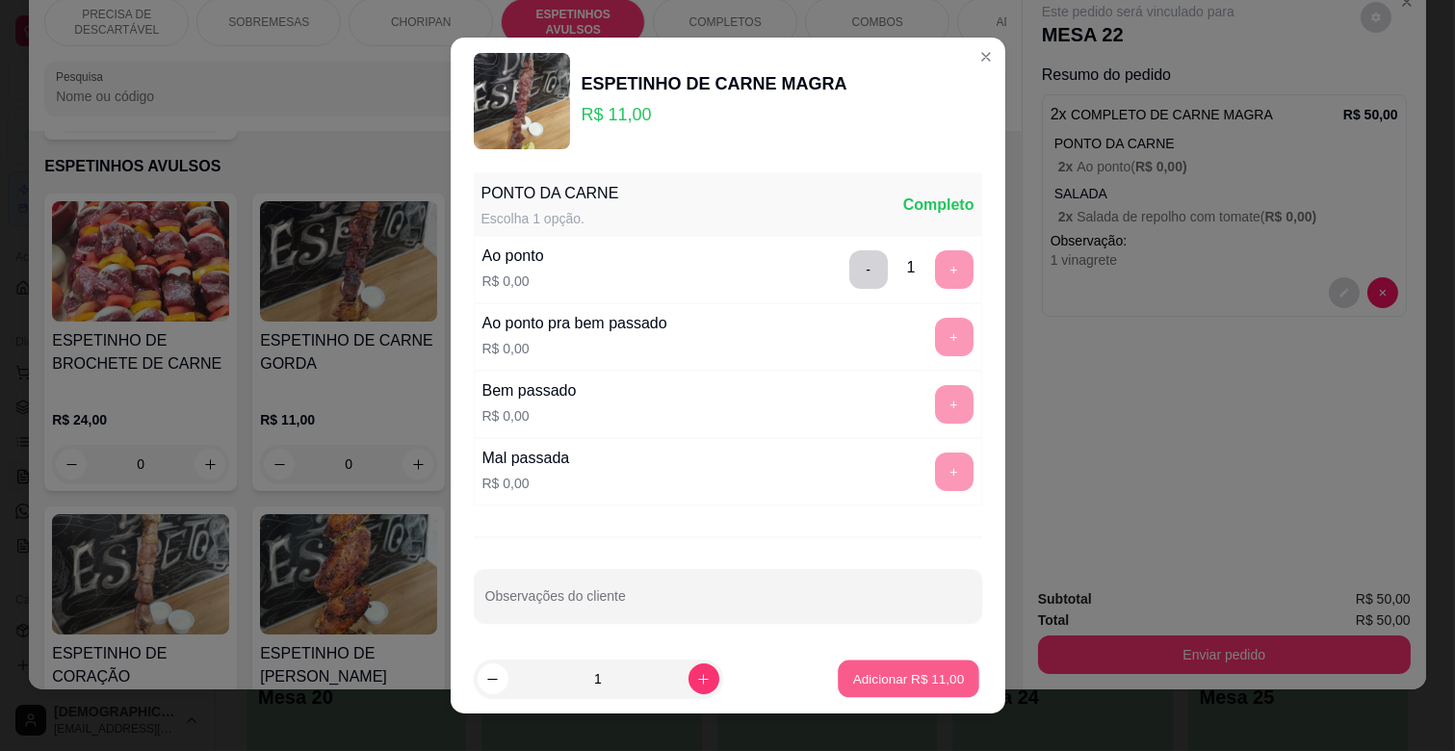
click at [893, 685] on p "Adicionar R$ 11,00" at bounding box center [909, 678] width 112 height 18
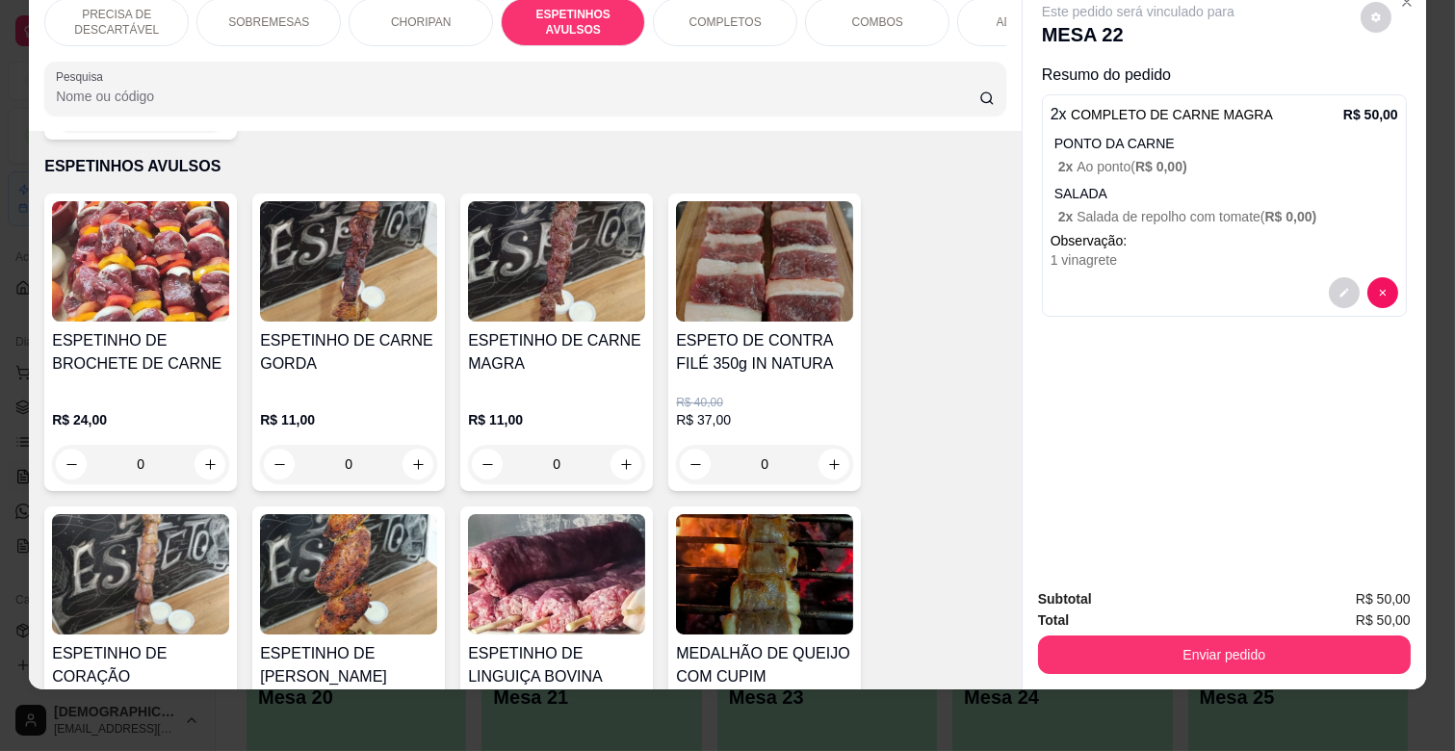
click at [356, 535] on img at bounding box center [348, 574] width 177 height 120
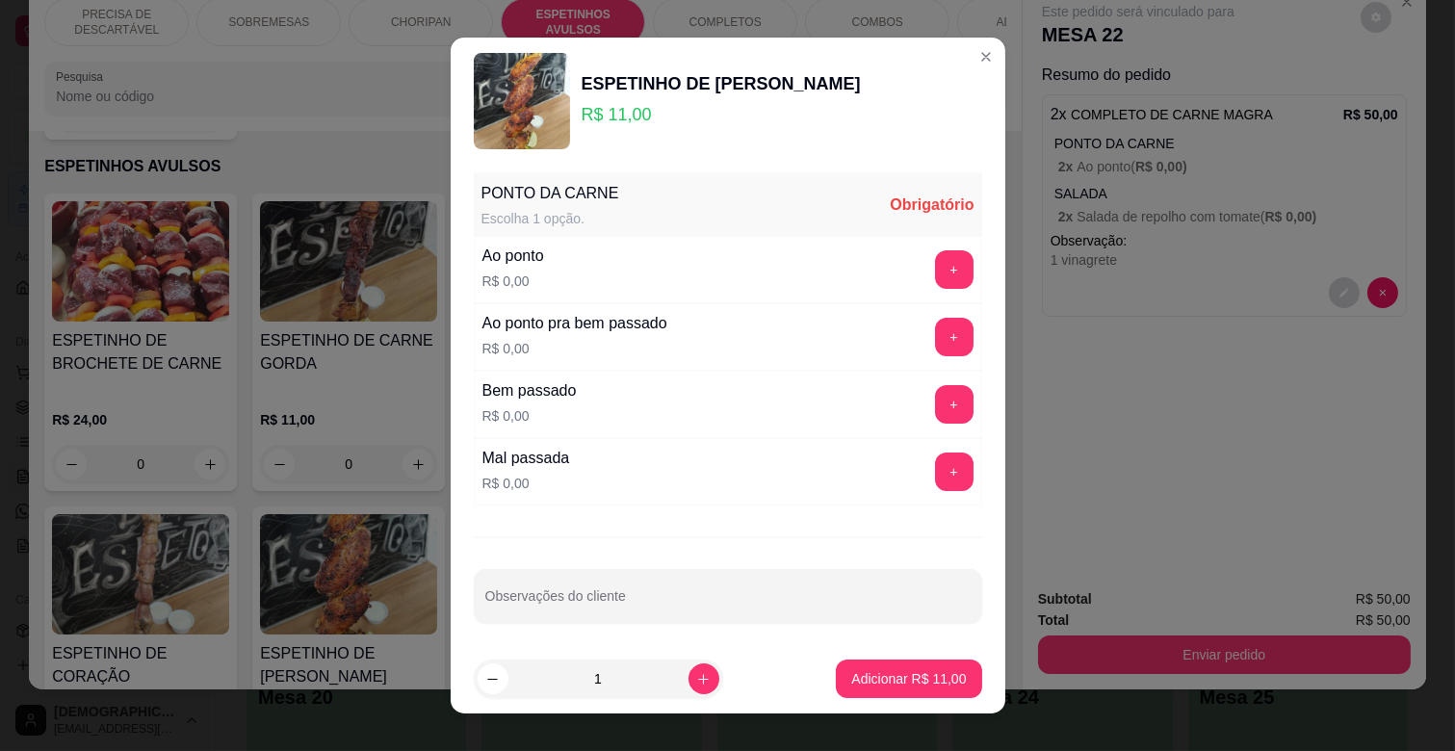
click at [927, 352] on div "+" at bounding box center [954, 337] width 54 height 39
click at [935, 338] on button "+" at bounding box center [954, 337] width 39 height 39
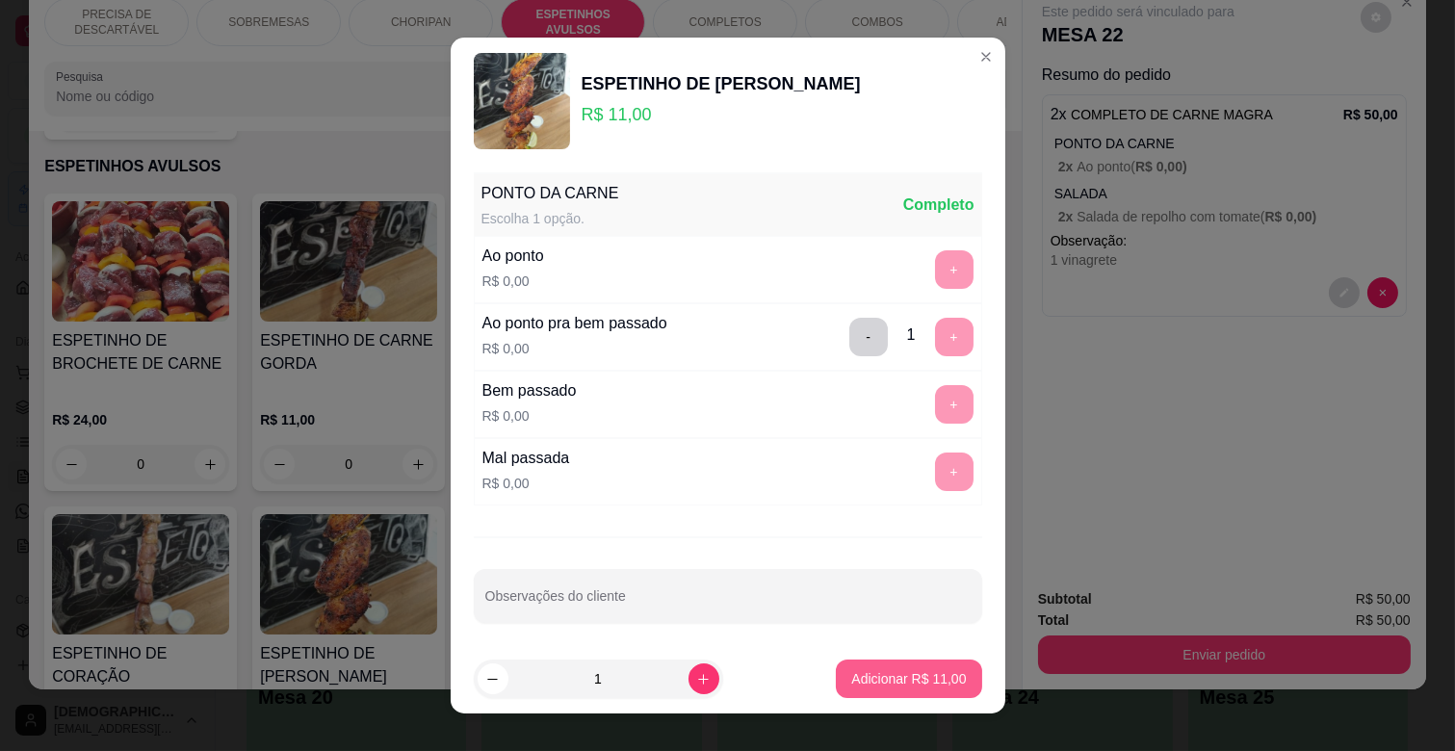
click at [874, 679] on p "Adicionar R$ 11,00" at bounding box center [908, 678] width 115 height 19
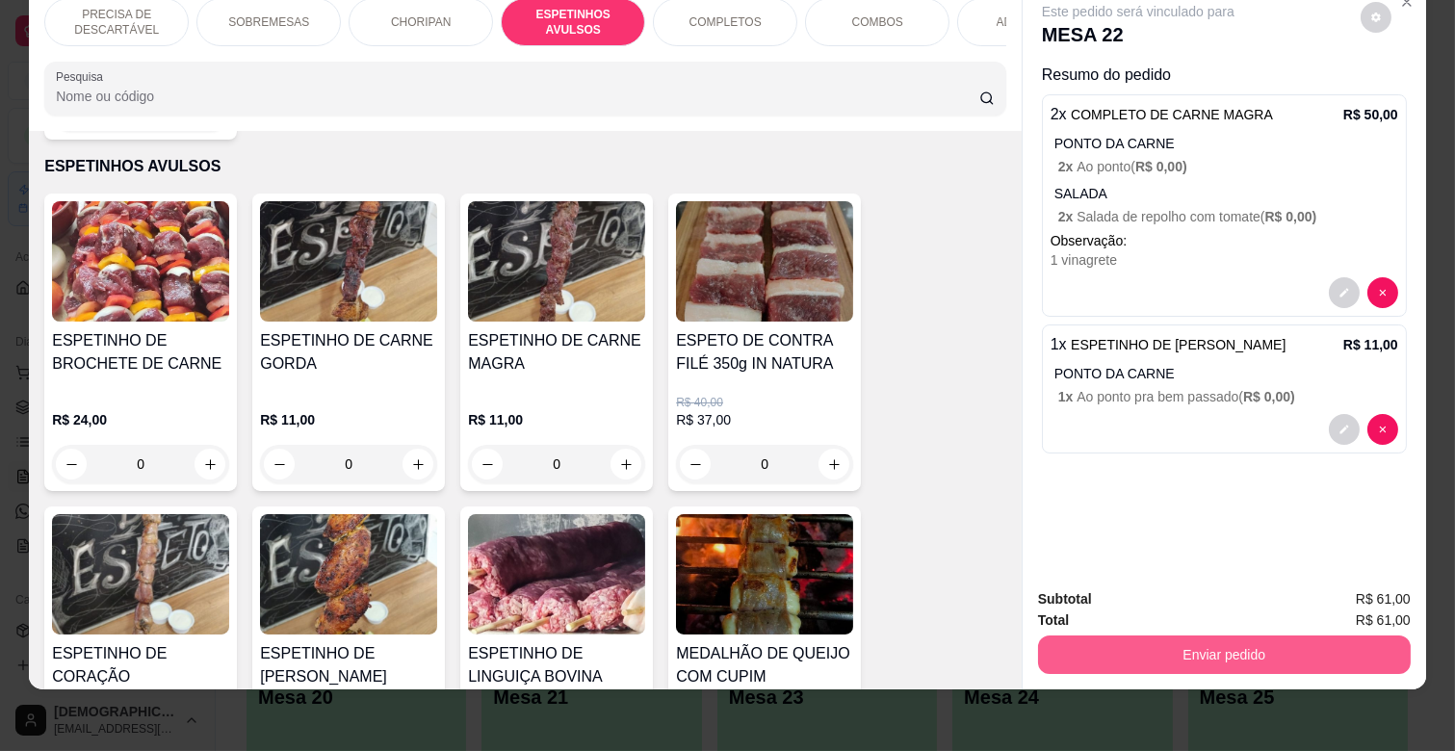
click at [1231, 636] on button "Enviar pedido" at bounding box center [1224, 655] width 373 height 39
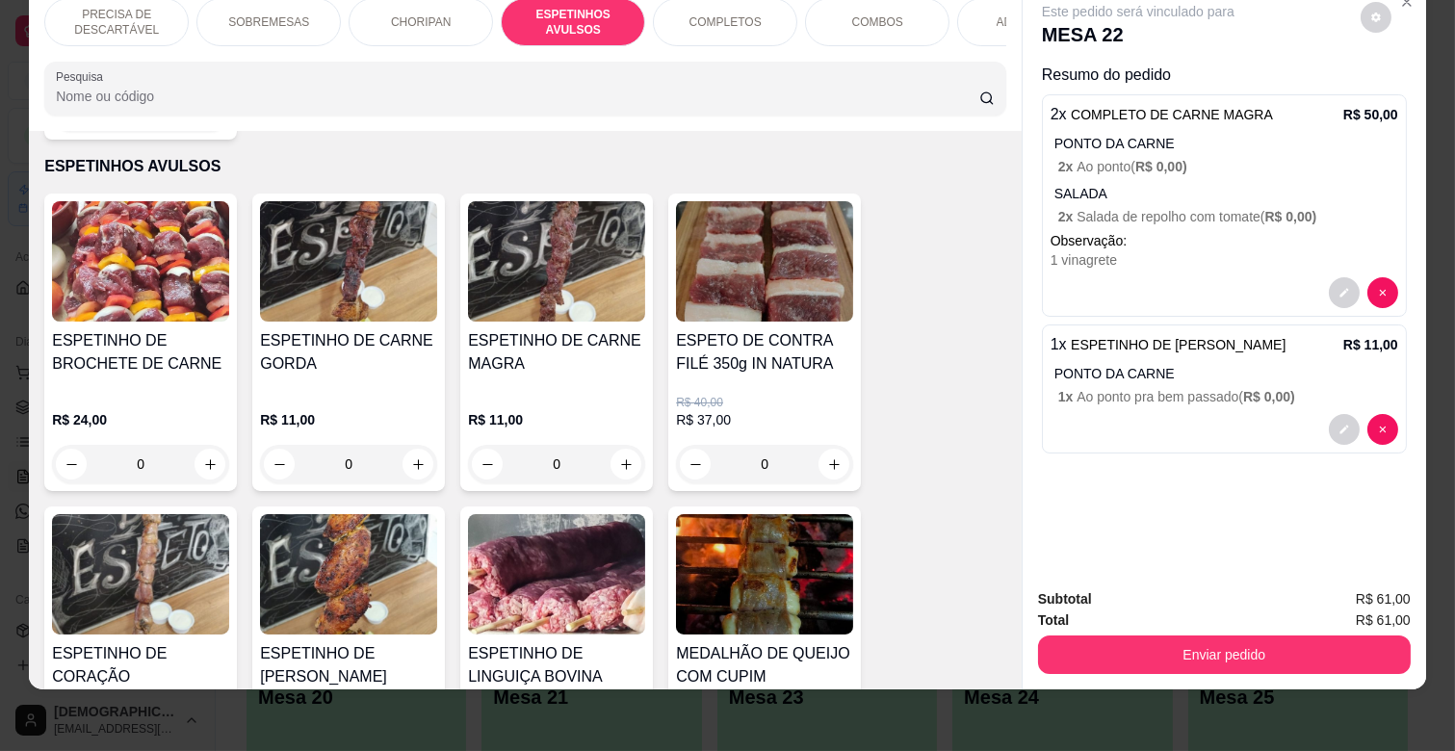
click at [275, 25] on div "SOBREMESAS" at bounding box center [268, 22] width 144 height 48
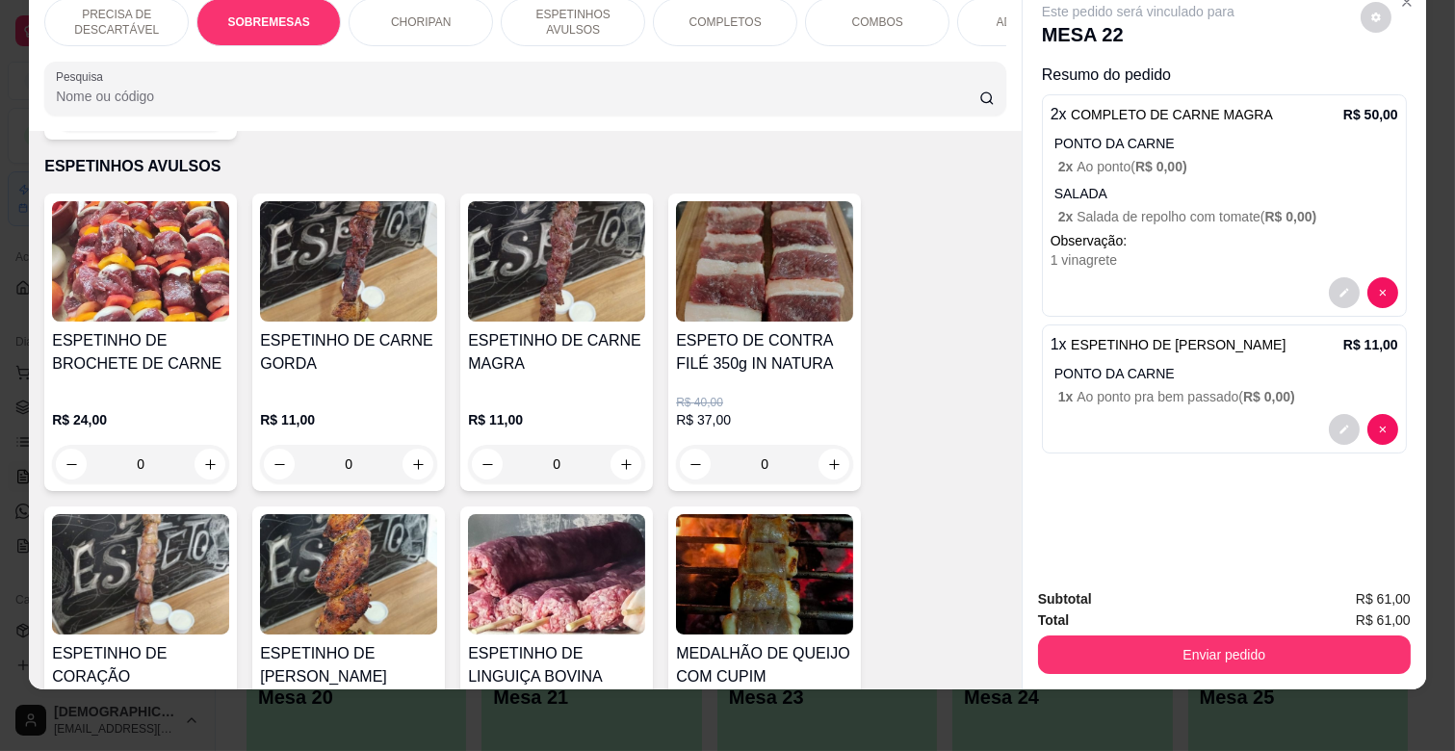
scroll to position [400, 0]
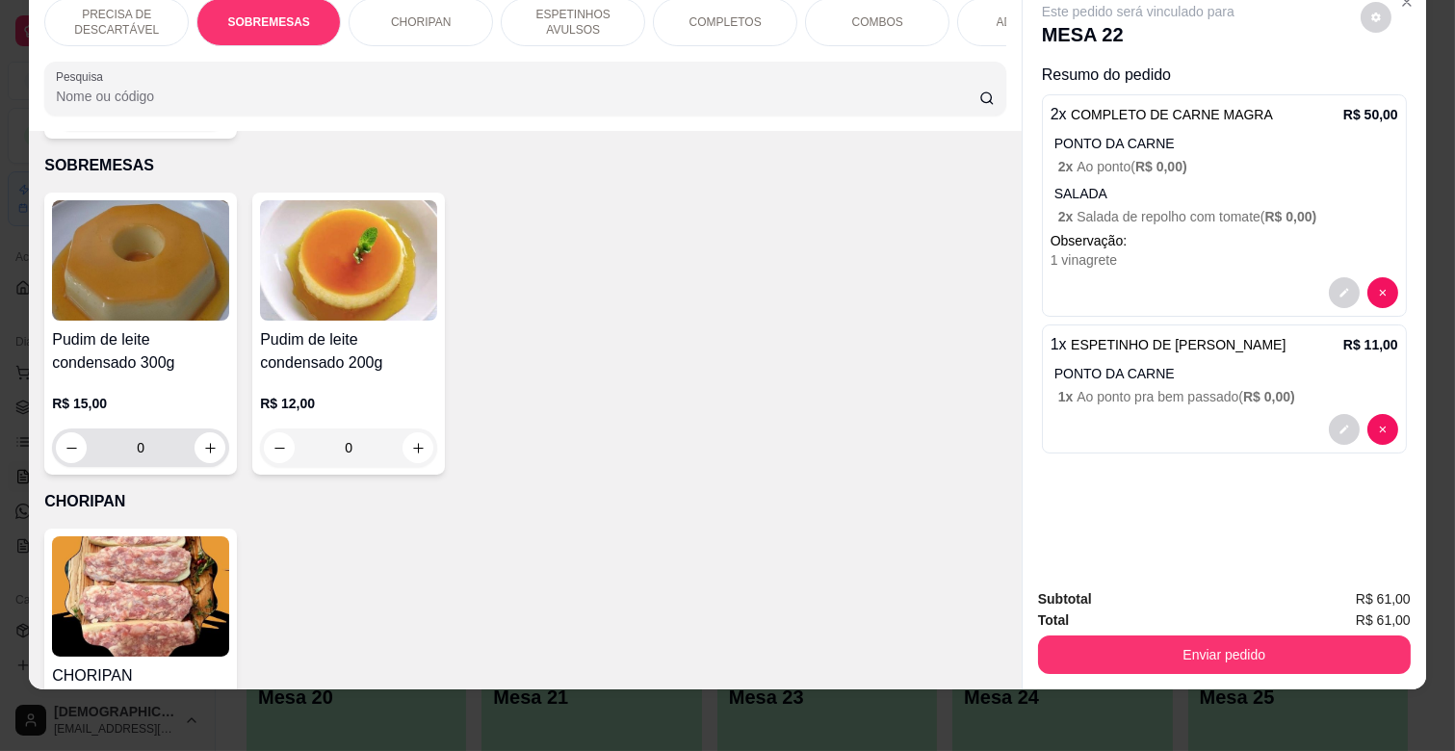
click at [186, 429] on input "0" at bounding box center [141, 448] width 108 height 39
click at [203, 441] on icon "increase-product-quantity" at bounding box center [210, 448] width 14 height 14
type input "1"
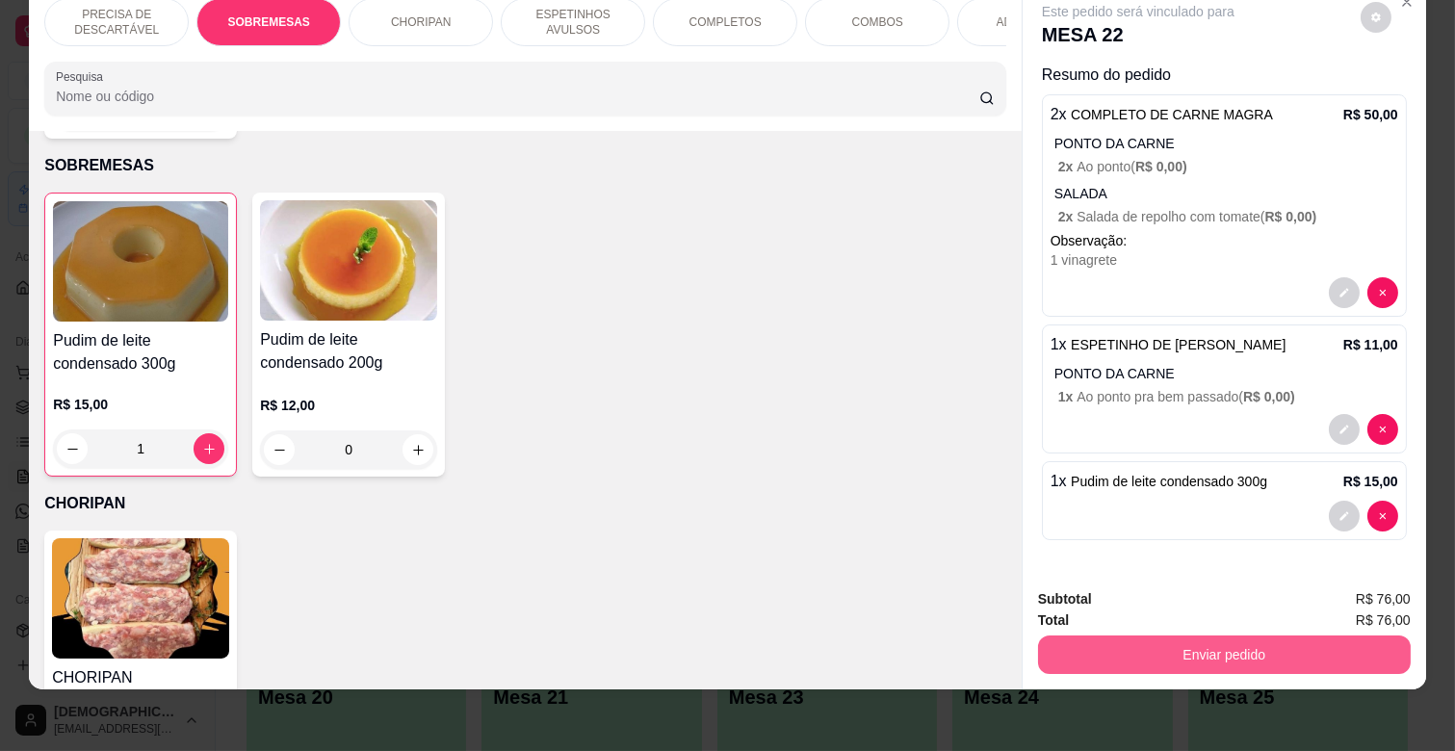
click at [1298, 636] on button "Enviar pedido" at bounding box center [1224, 655] width 373 height 39
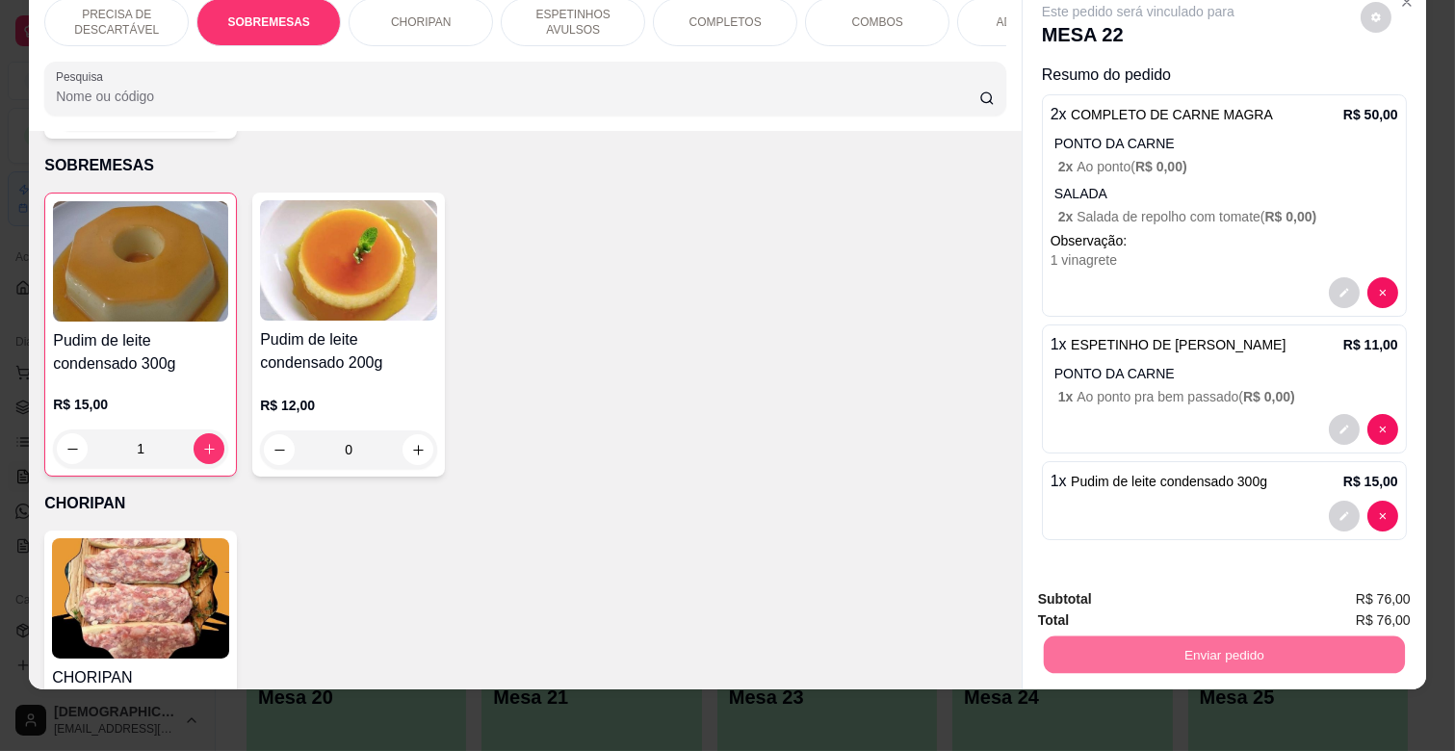
click at [1148, 589] on button "Não registrar e enviar pedido" at bounding box center [1159, 592] width 200 height 37
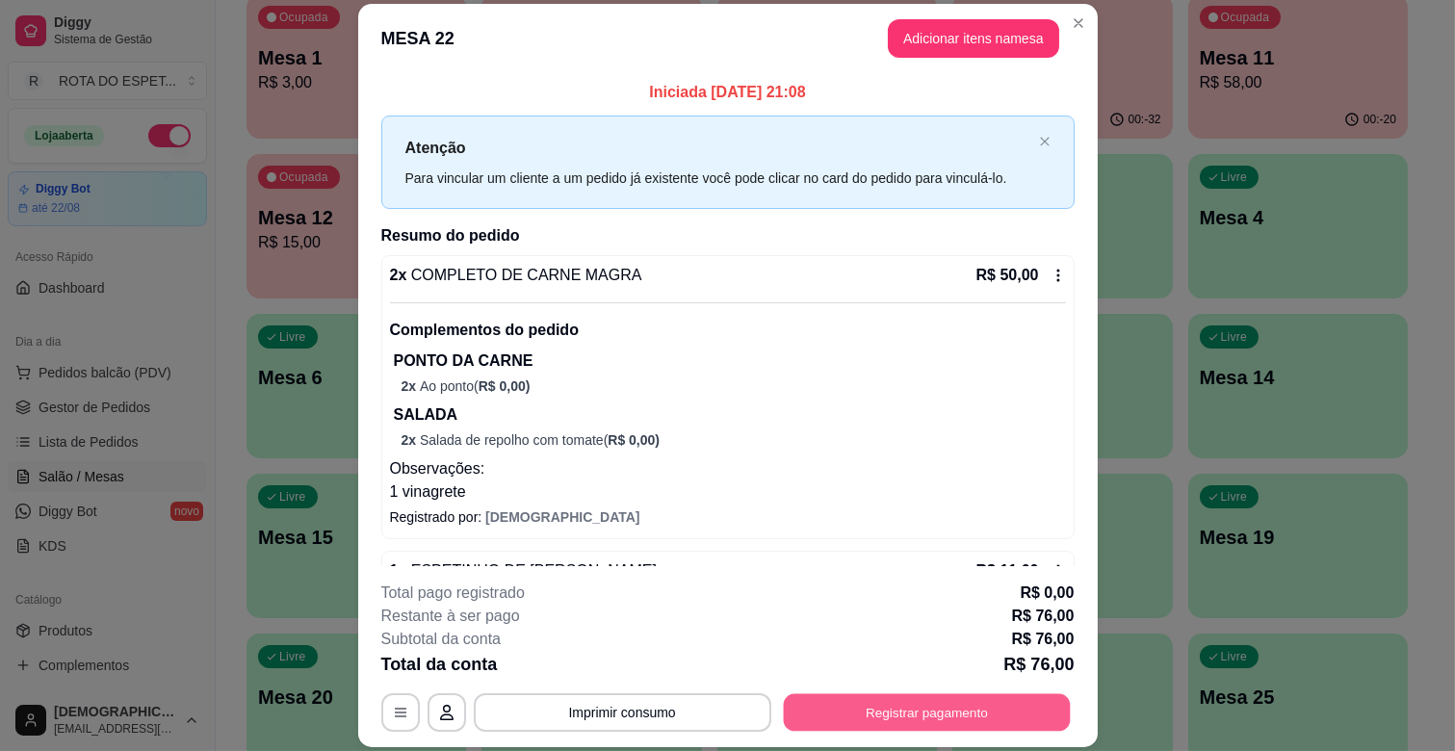
click at [926, 704] on button "Registrar pagamento" at bounding box center [926, 713] width 287 height 38
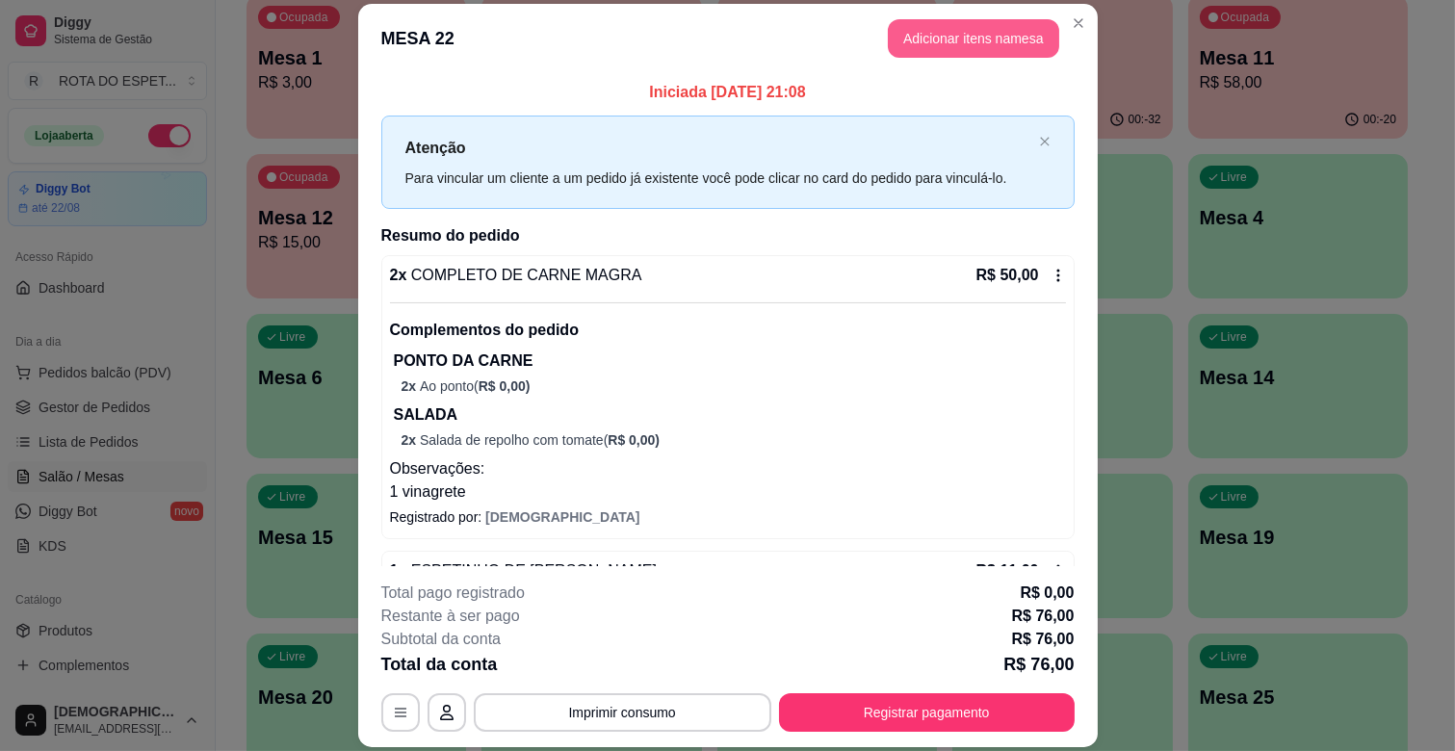
click at [1004, 54] on button "Adicionar itens na mesa" at bounding box center [973, 38] width 171 height 39
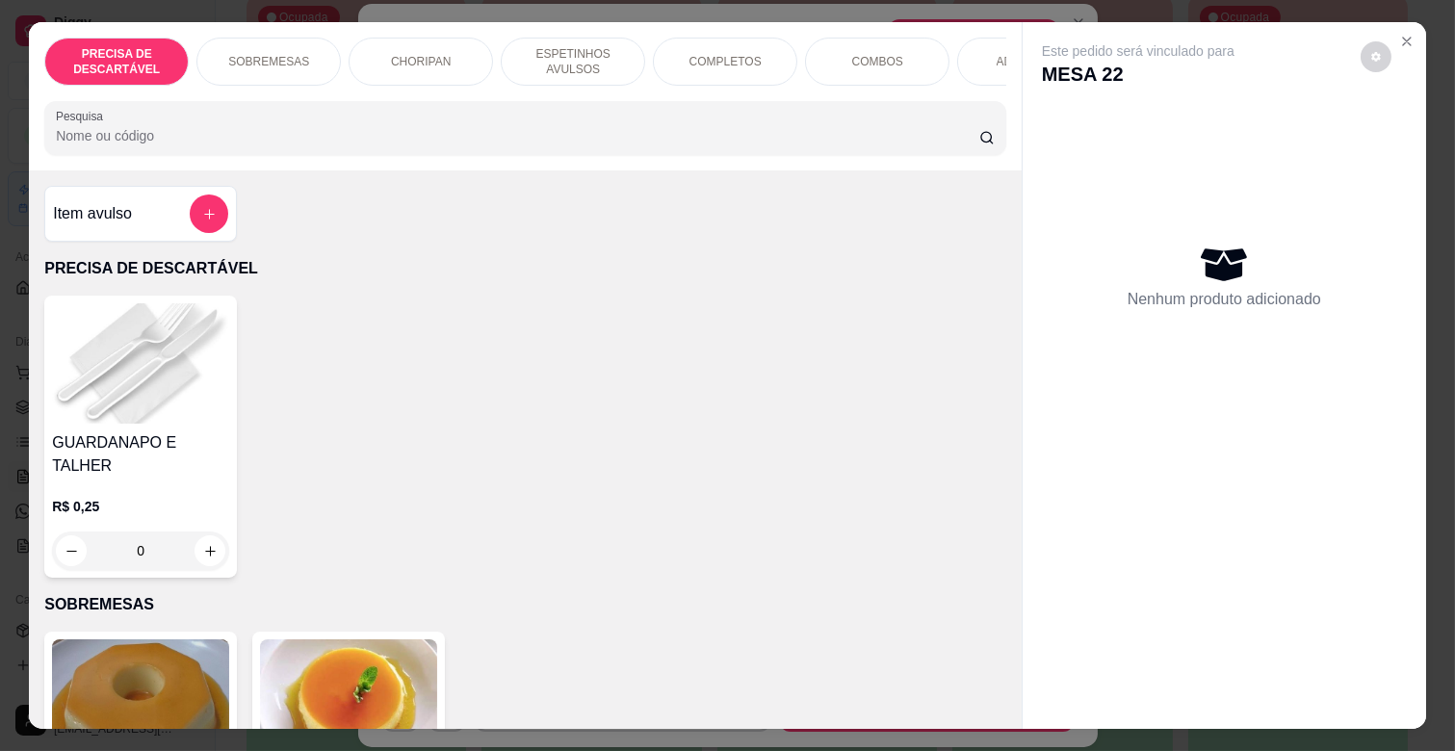
scroll to position [0, 842]
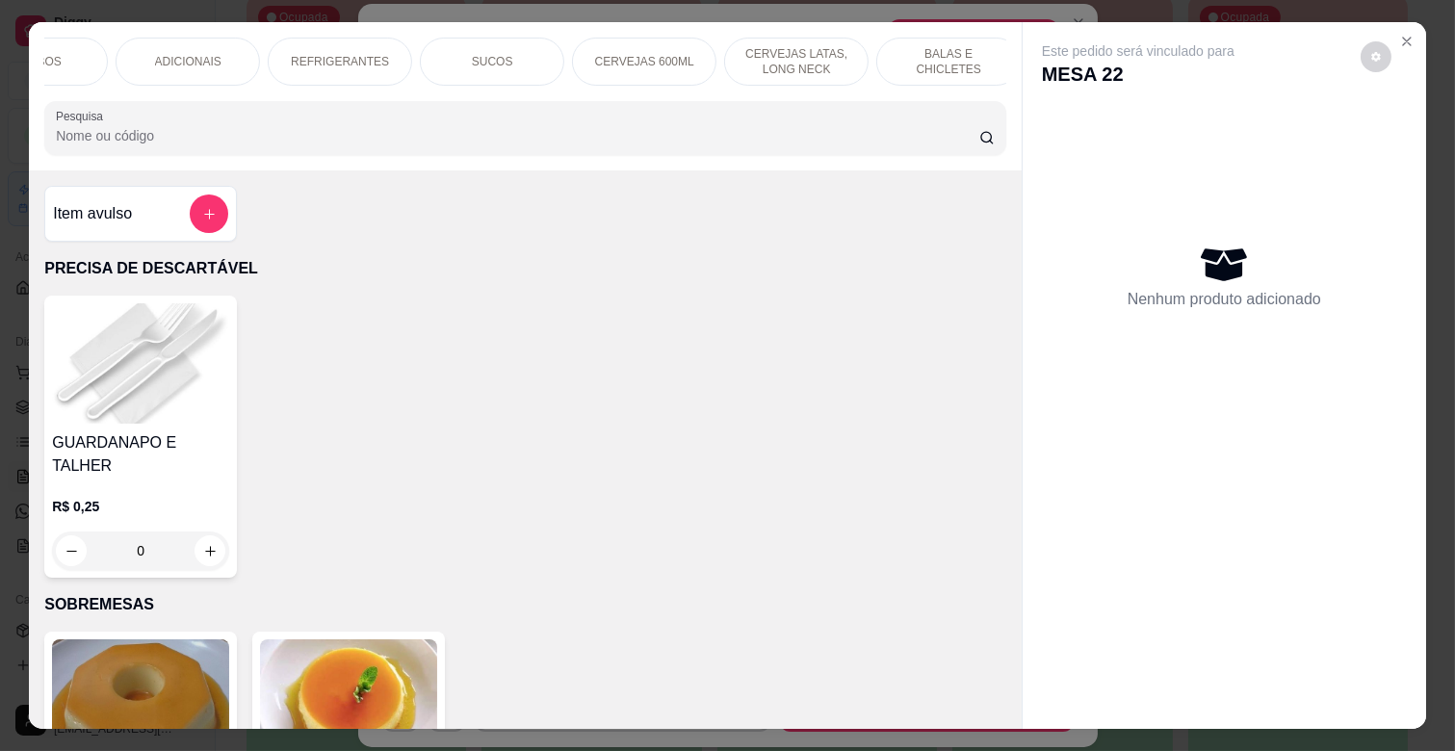
click at [632, 54] on p "CERVEJAS 600ML" at bounding box center [644, 61] width 99 height 15
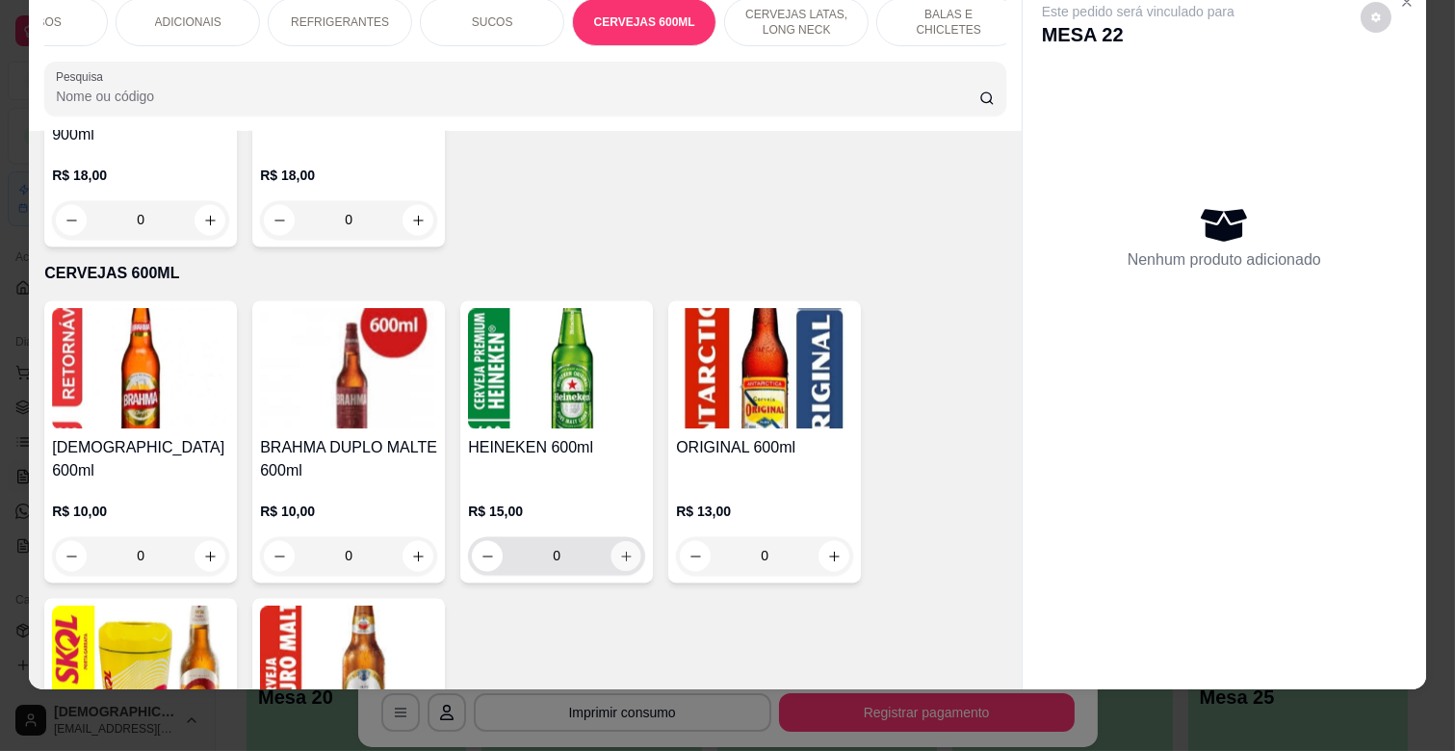
click at [624, 542] on button "increase-product-quantity" at bounding box center [627, 557] width 30 height 30
type input "1"
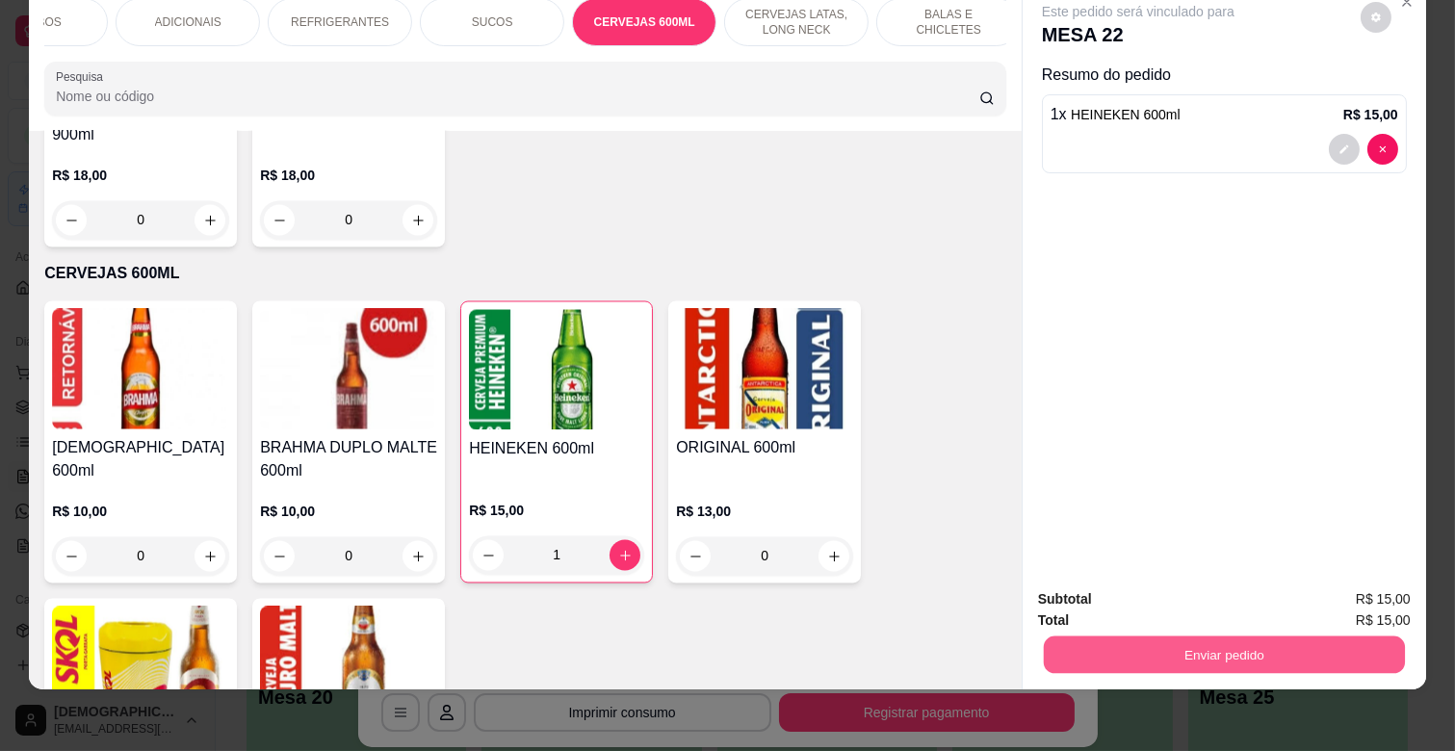
click at [1262, 636] on button "Enviar pedido" at bounding box center [1224, 655] width 361 height 38
click at [1213, 583] on button "Não registrar e enviar pedido" at bounding box center [1159, 592] width 200 height 37
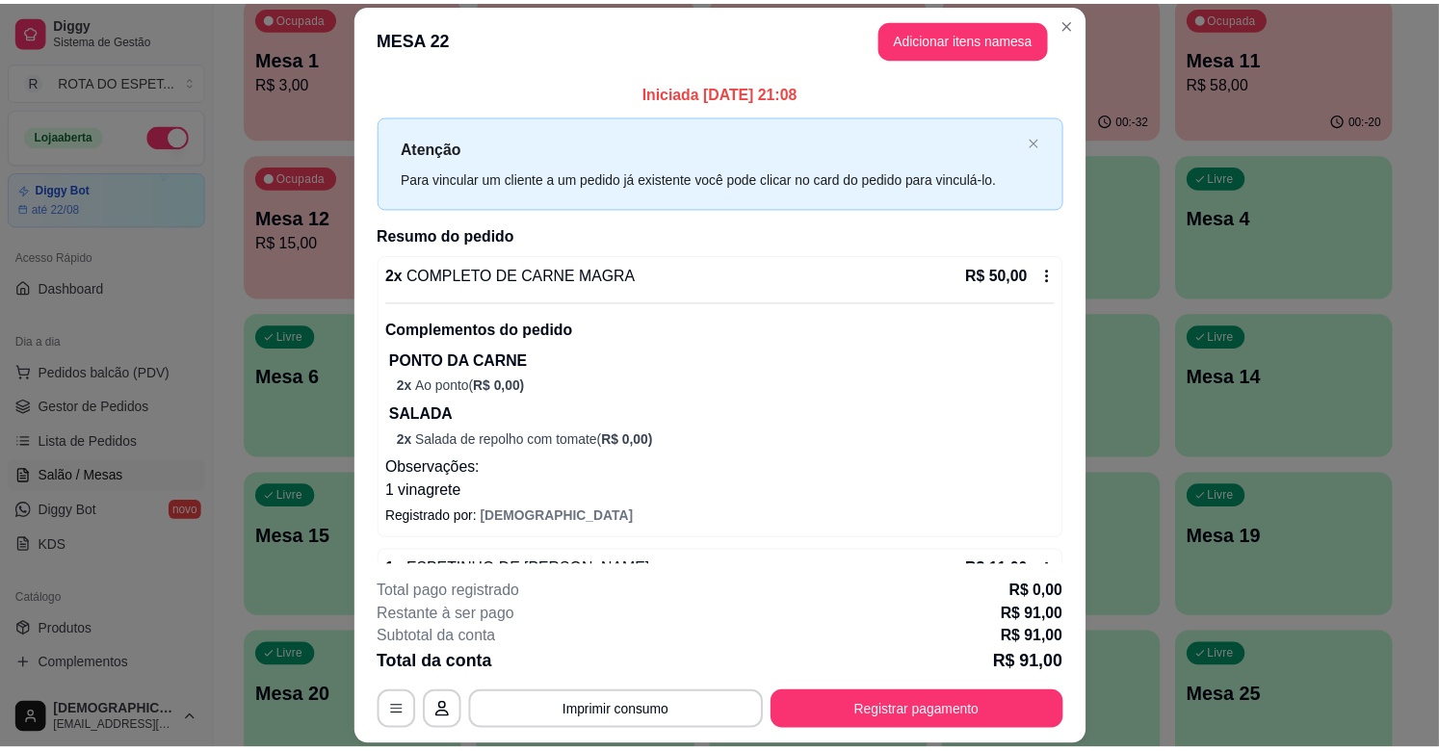
scroll to position [327, 0]
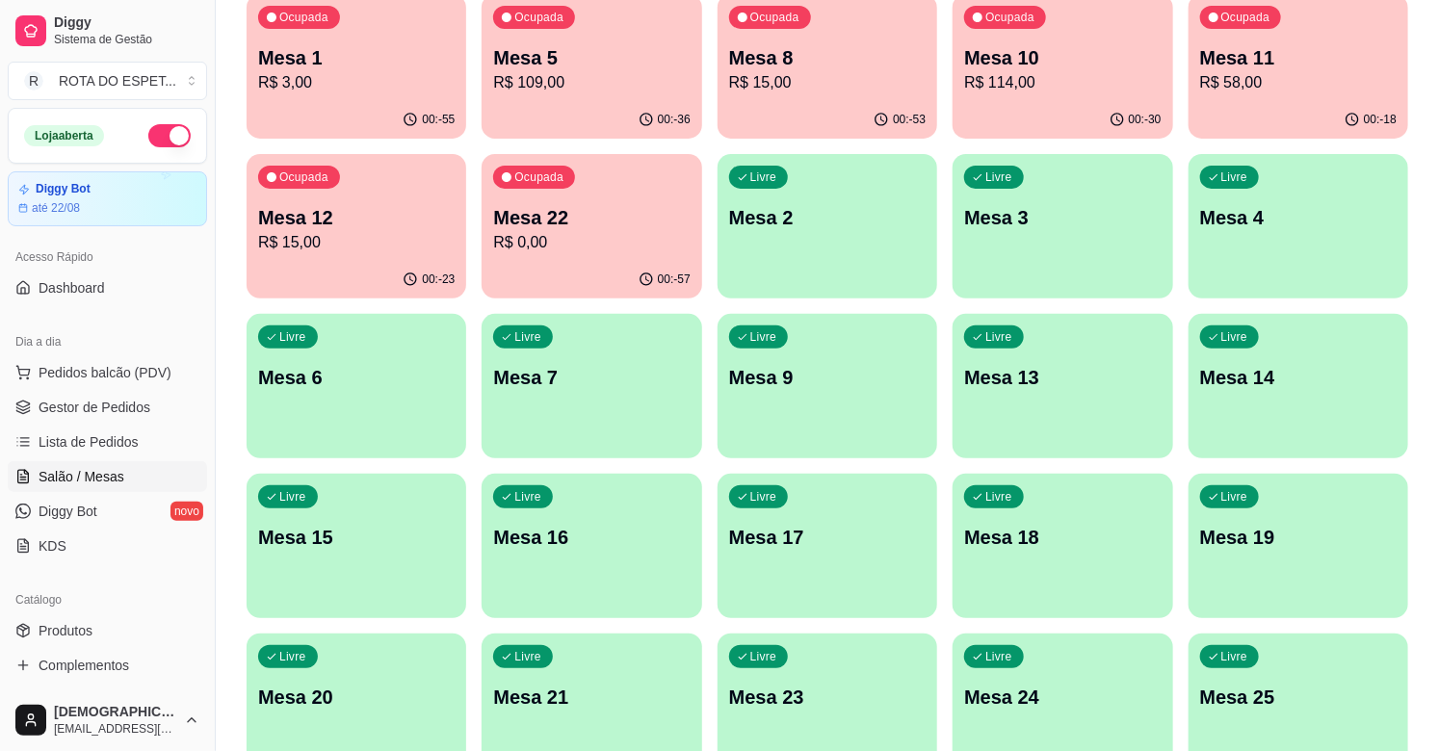
click at [136, 403] on span "Gestor de Pedidos" at bounding box center [95, 407] width 112 height 19
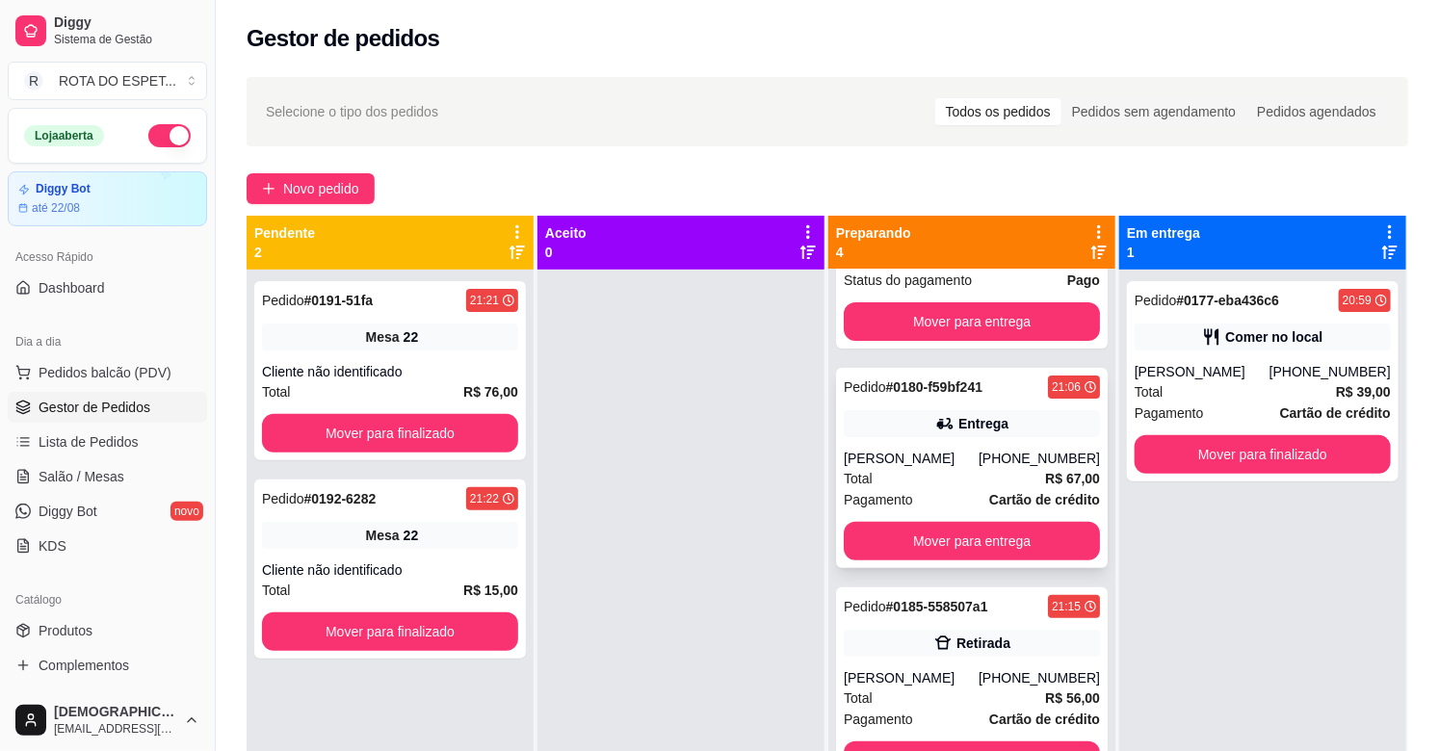
scroll to position [215, 0]
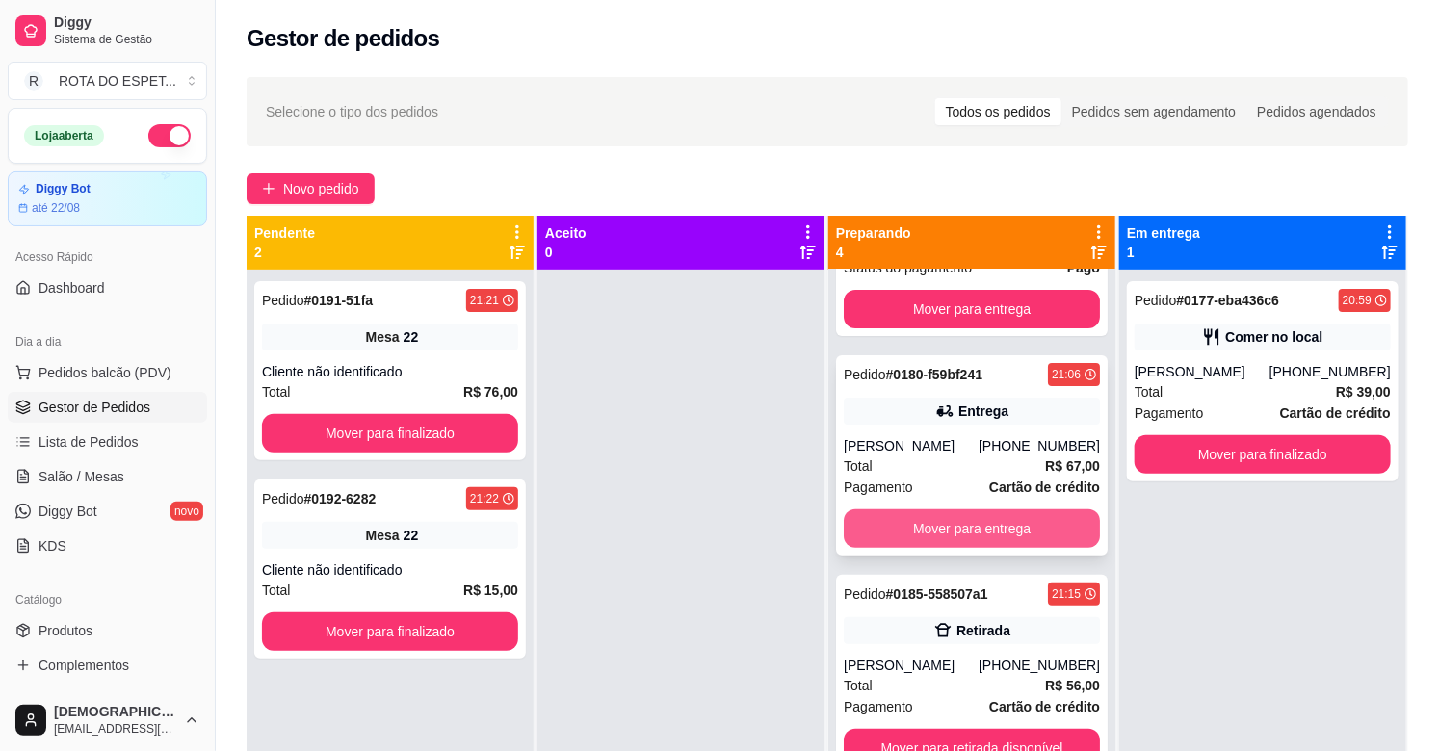
click at [964, 533] on button "Mover para entrega" at bounding box center [972, 528] width 256 height 39
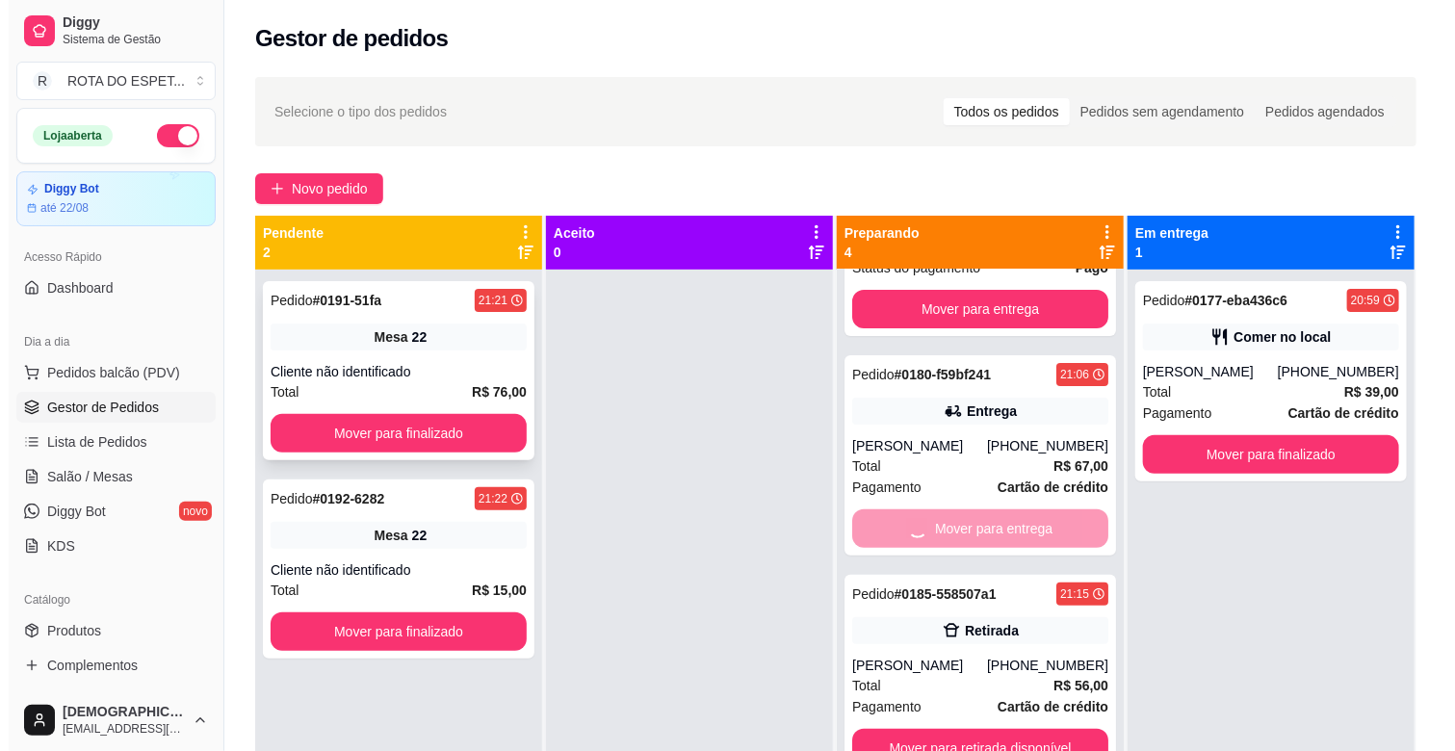
scroll to position [0, 0]
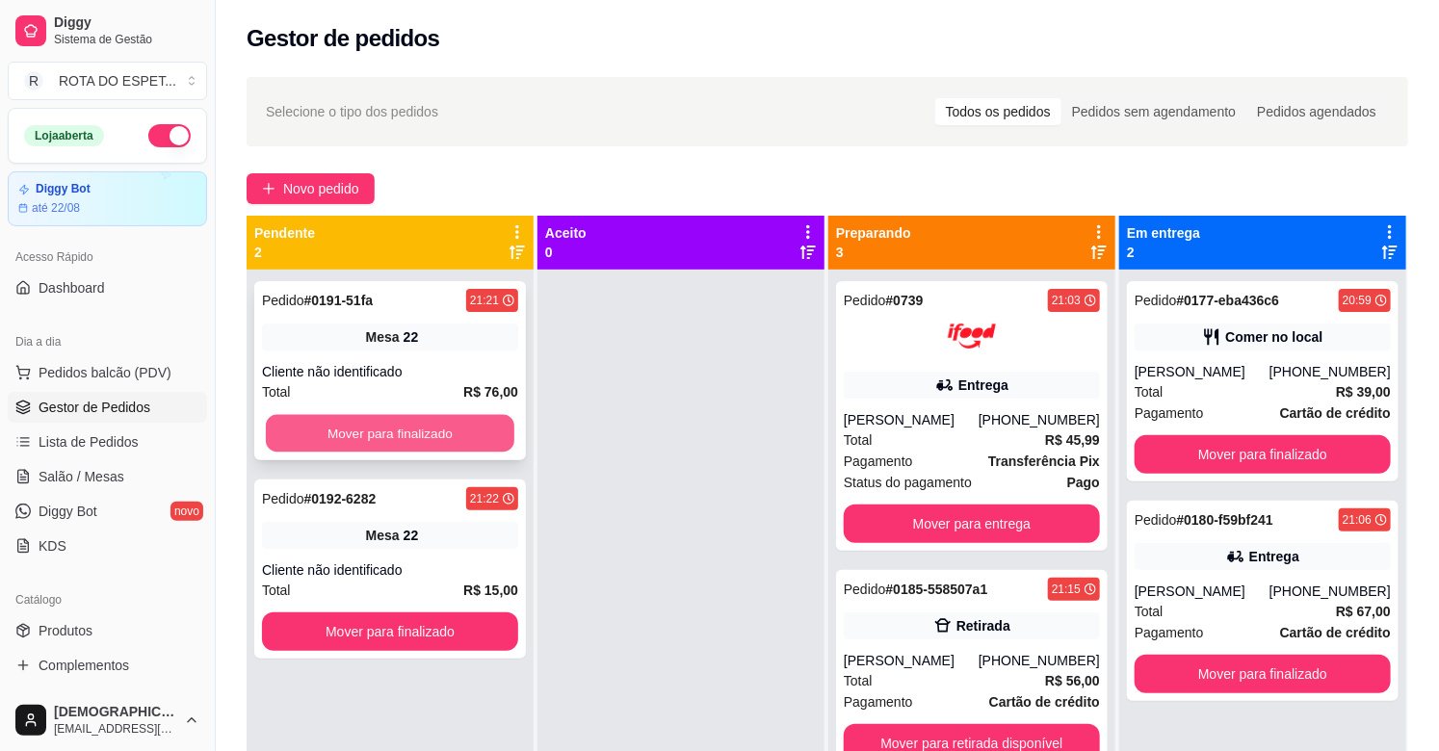
click at [339, 421] on button "Mover para finalizado" at bounding box center [390, 434] width 248 height 38
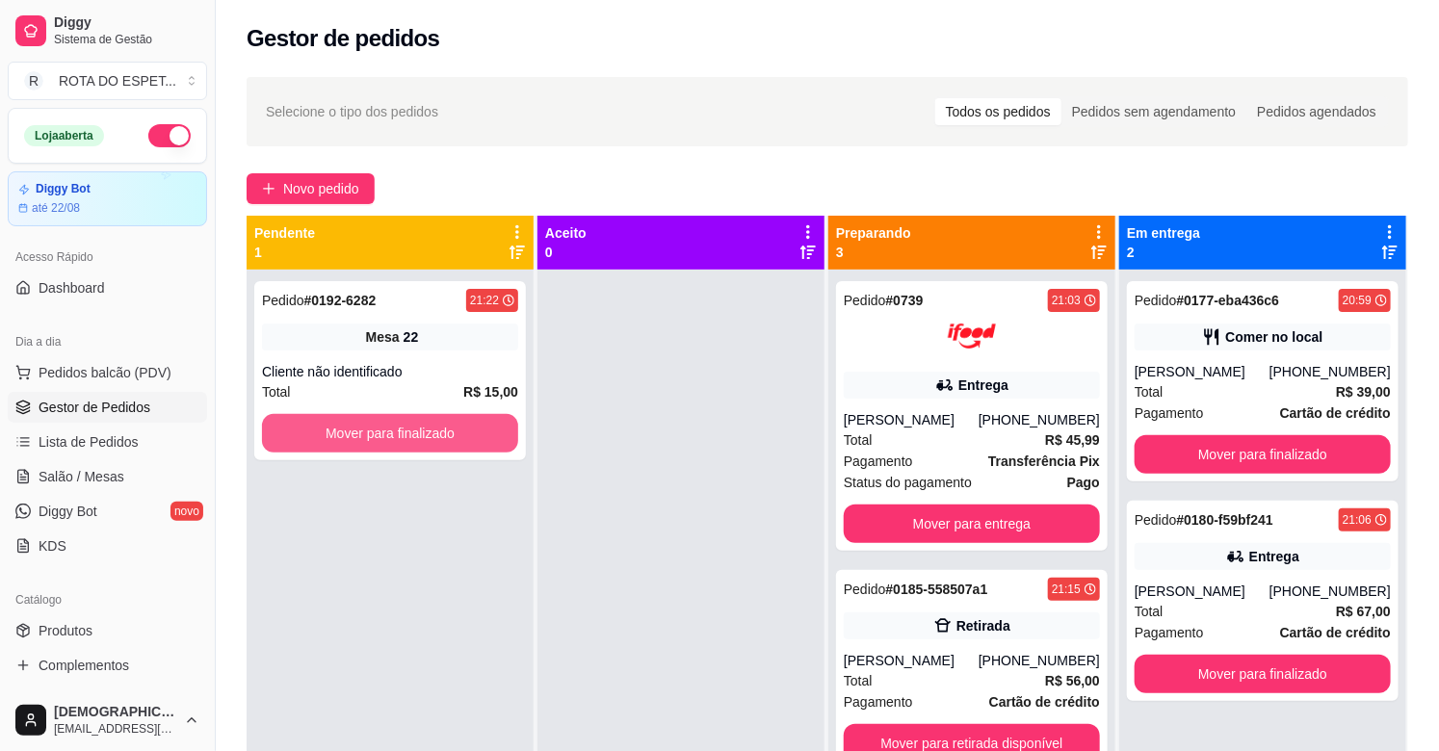
click at [339, 421] on button "Mover para finalizado" at bounding box center [390, 433] width 256 height 39
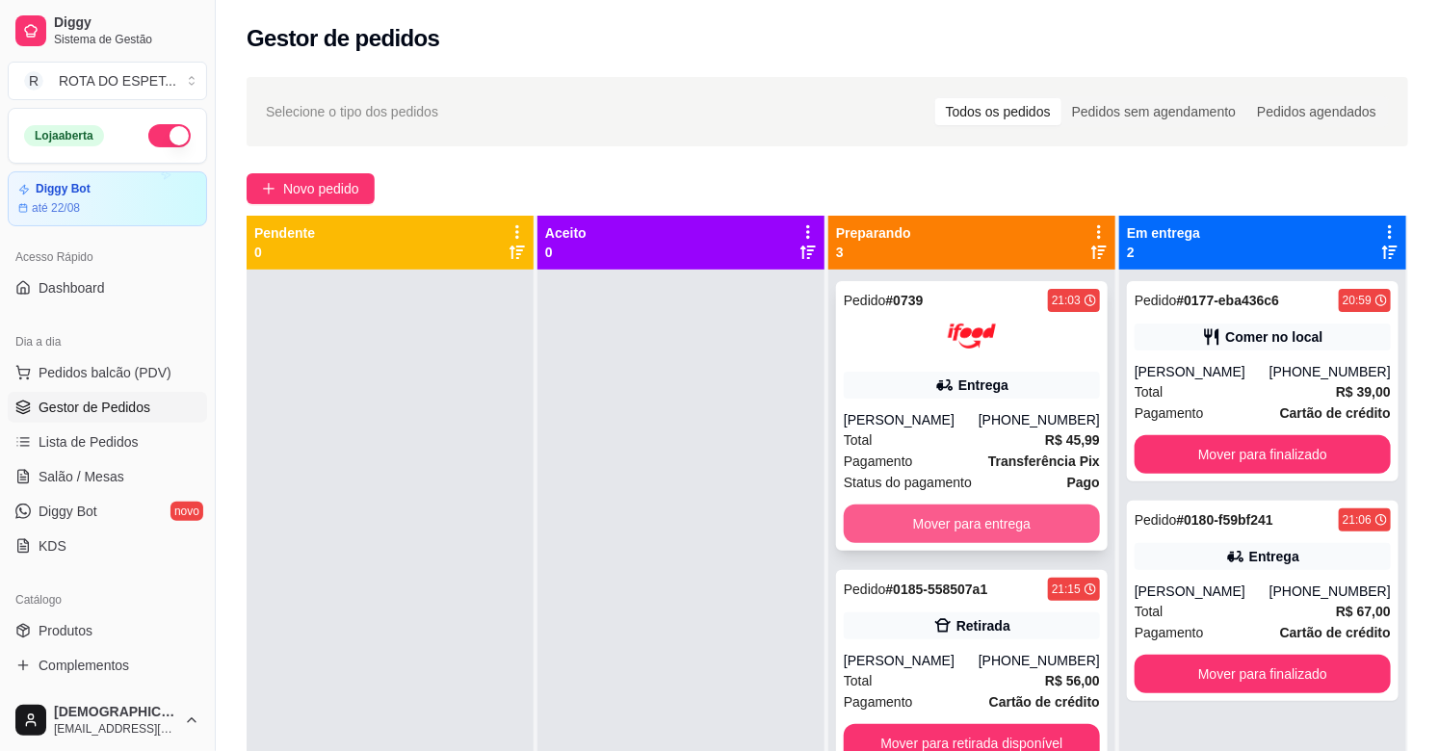
click at [922, 532] on button "Mover para entrega" at bounding box center [972, 524] width 256 height 39
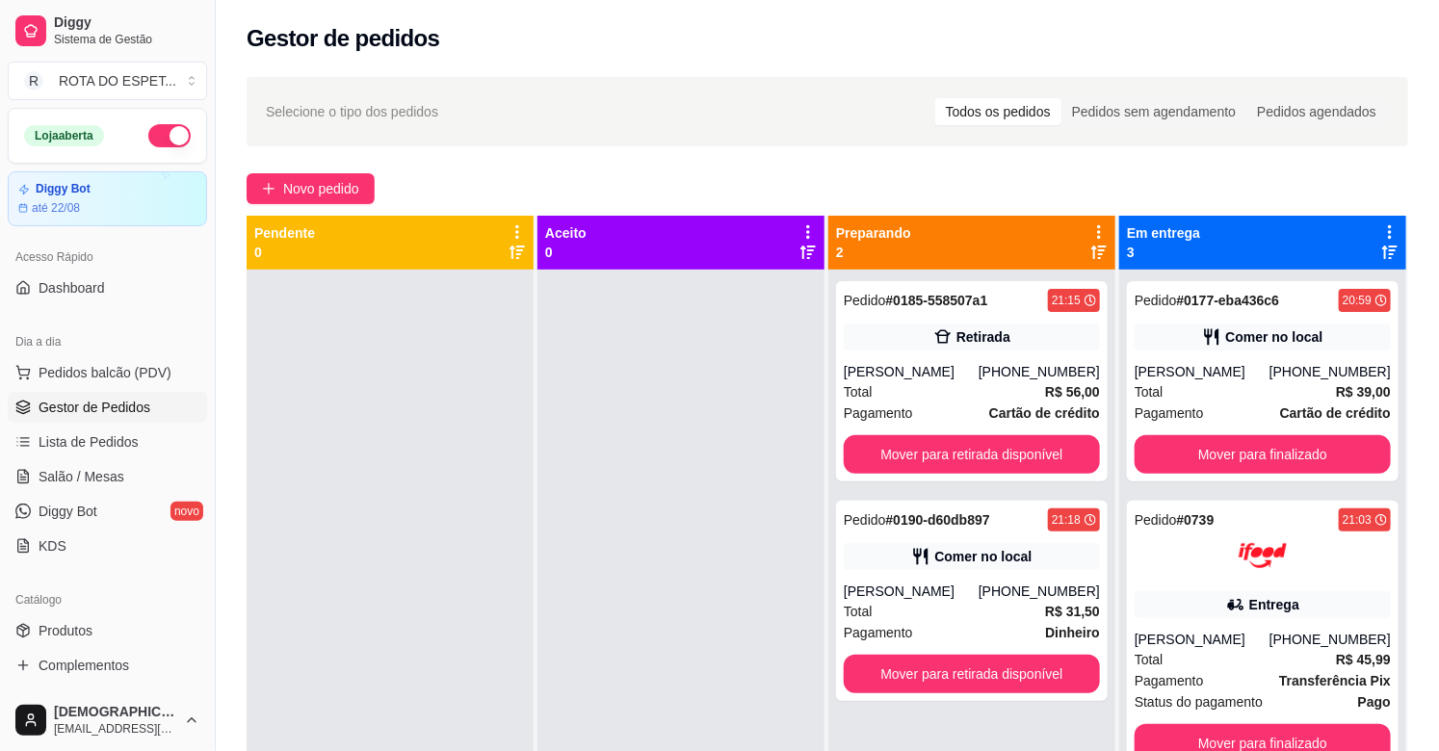
click at [677, 524] on div at bounding box center [680, 645] width 287 height 751
click at [126, 468] on link "Salão / Mesas" at bounding box center [107, 476] width 199 height 31
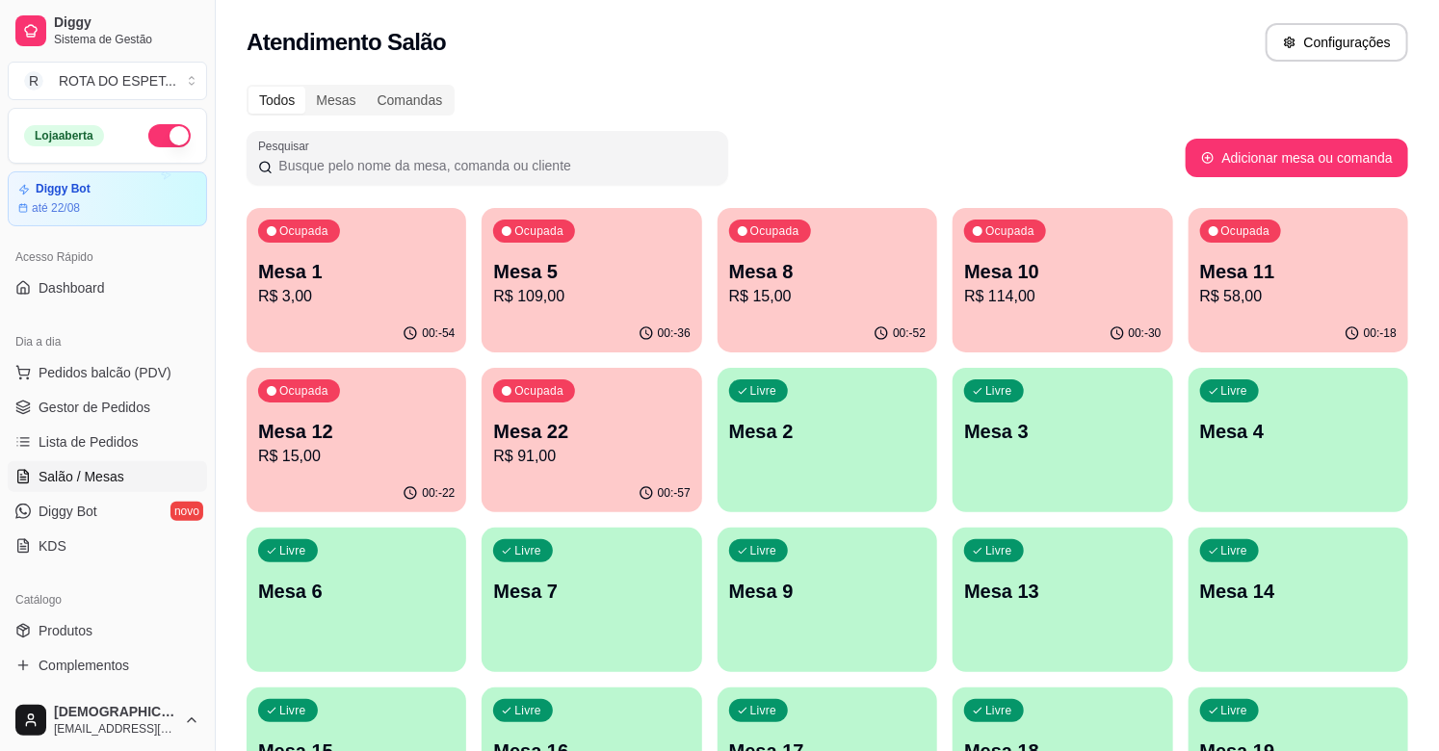
click at [354, 297] on p "R$ 3,00" at bounding box center [356, 296] width 196 height 23
click at [137, 403] on span "Gestor de Pedidos" at bounding box center [95, 407] width 112 height 19
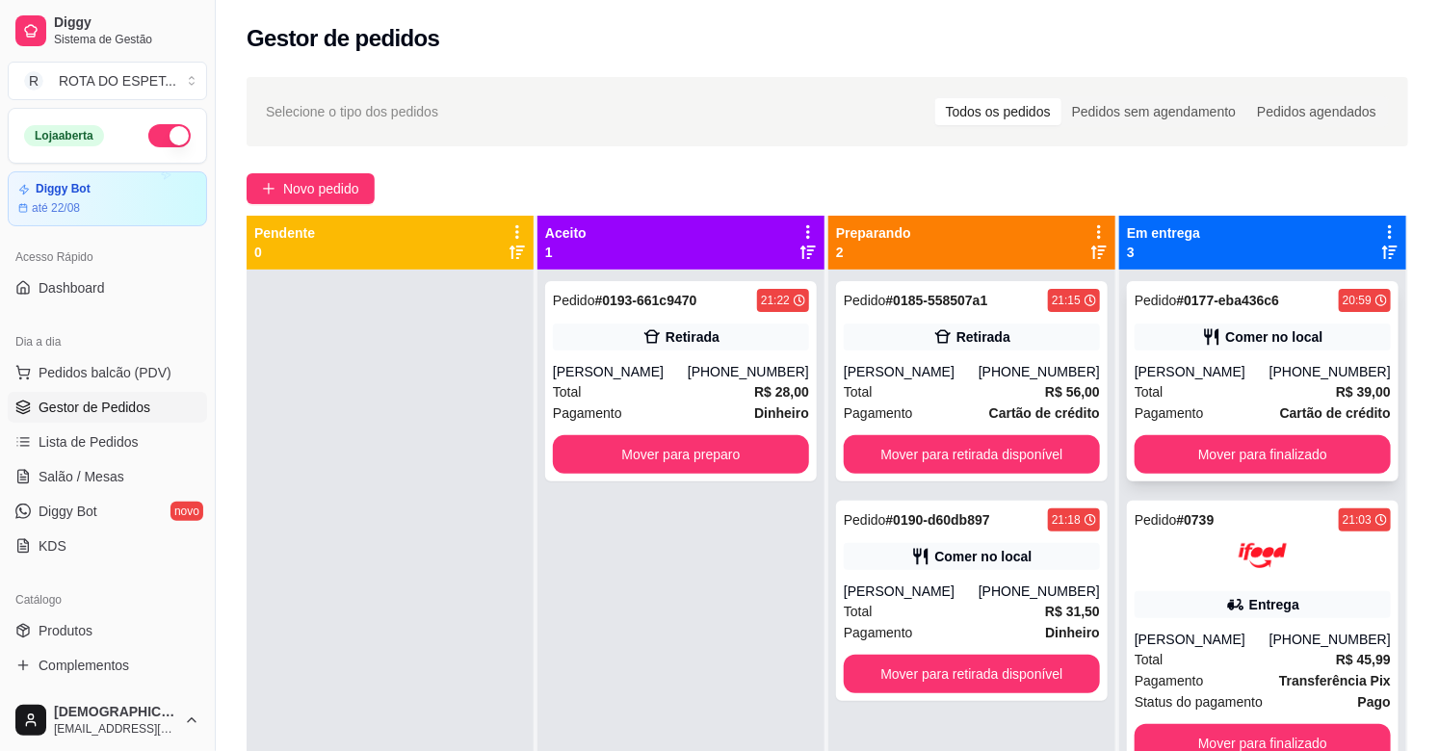
click at [1188, 412] on span "Pagamento" at bounding box center [1169, 413] width 69 height 21
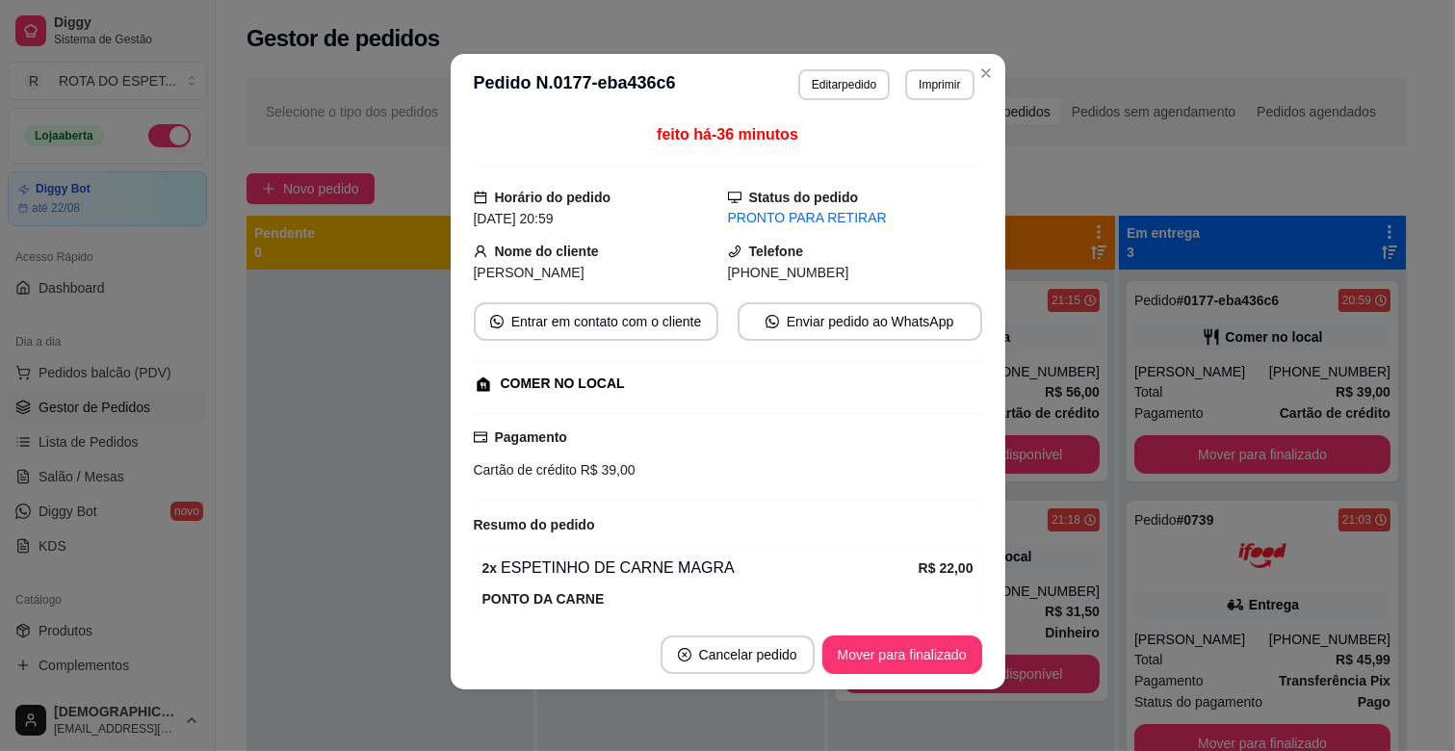
scroll to position [284, 0]
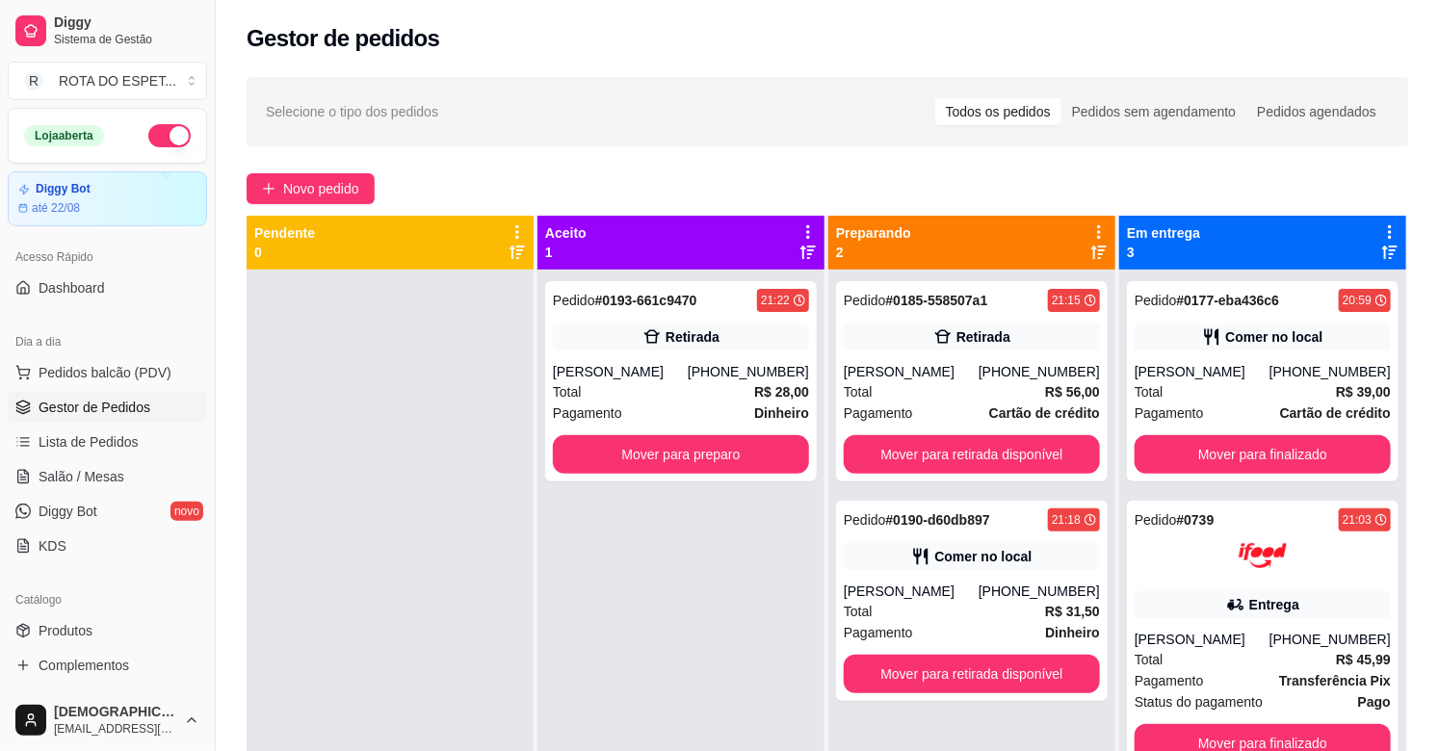
click at [723, 546] on div "Pedido # 0193-661c9470 21:22 Retirada [PERSON_NAME] [PHONE_NUMBER] Total R$ 28,…" at bounding box center [680, 645] width 287 height 751
click at [641, 443] on button "Mover para preparo" at bounding box center [681, 454] width 256 height 39
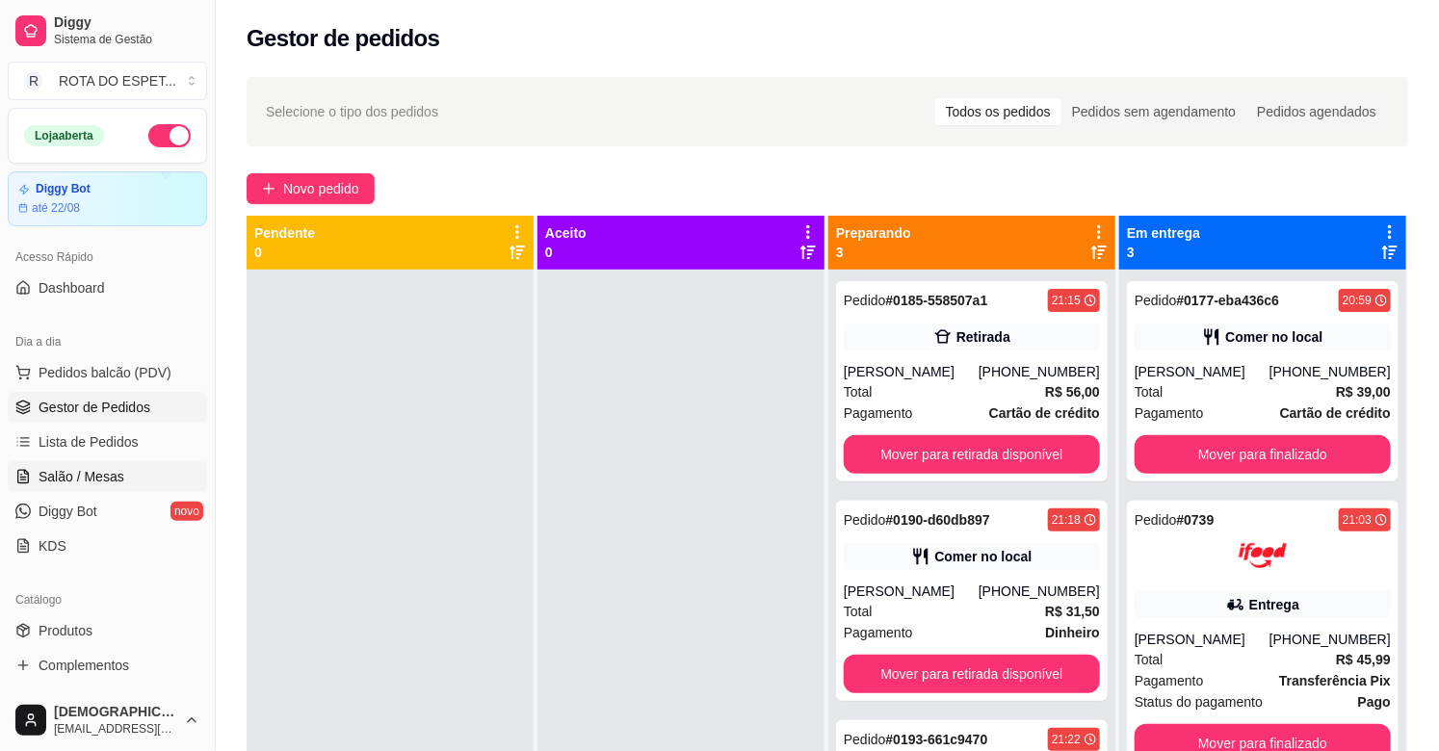
click at [90, 477] on span "Salão / Mesas" at bounding box center [82, 476] width 86 height 19
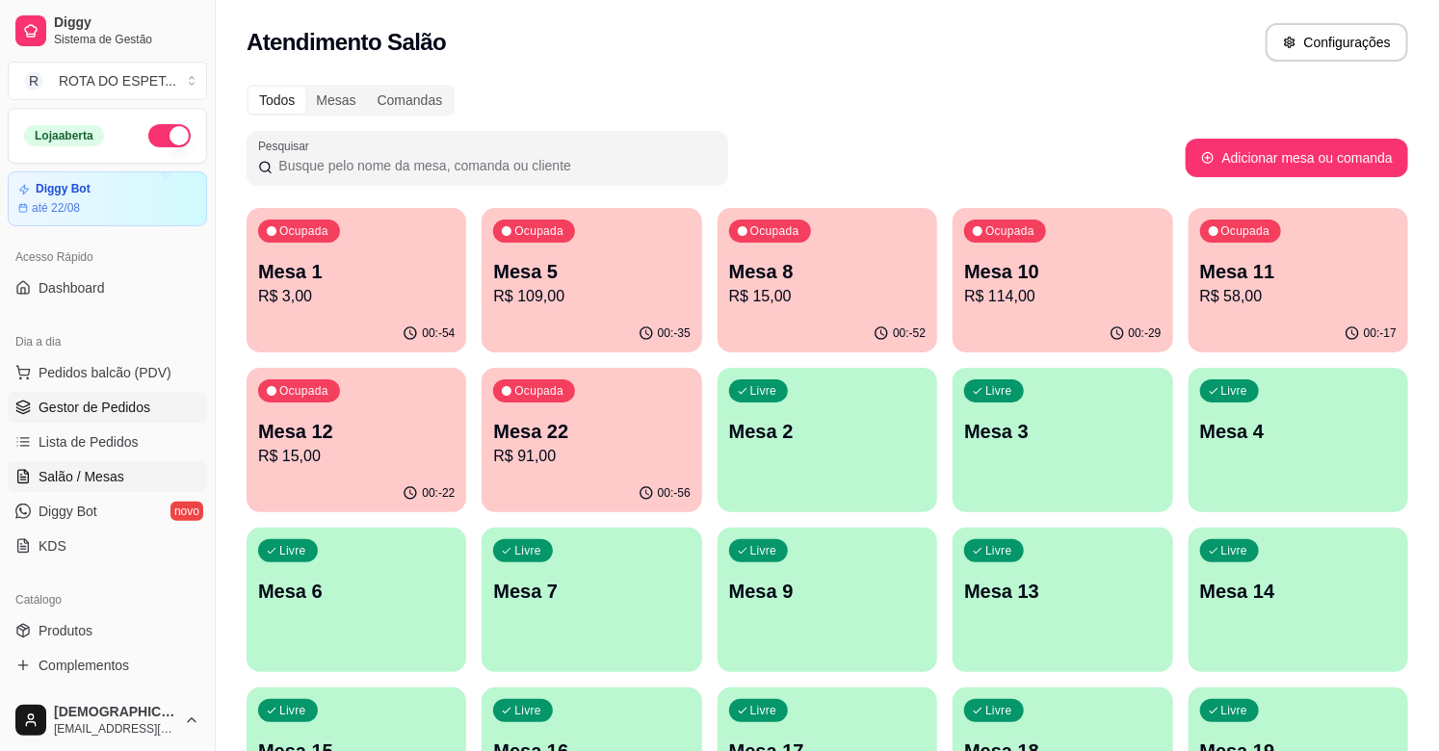
click at [98, 398] on span "Gestor de Pedidos" at bounding box center [95, 407] width 112 height 19
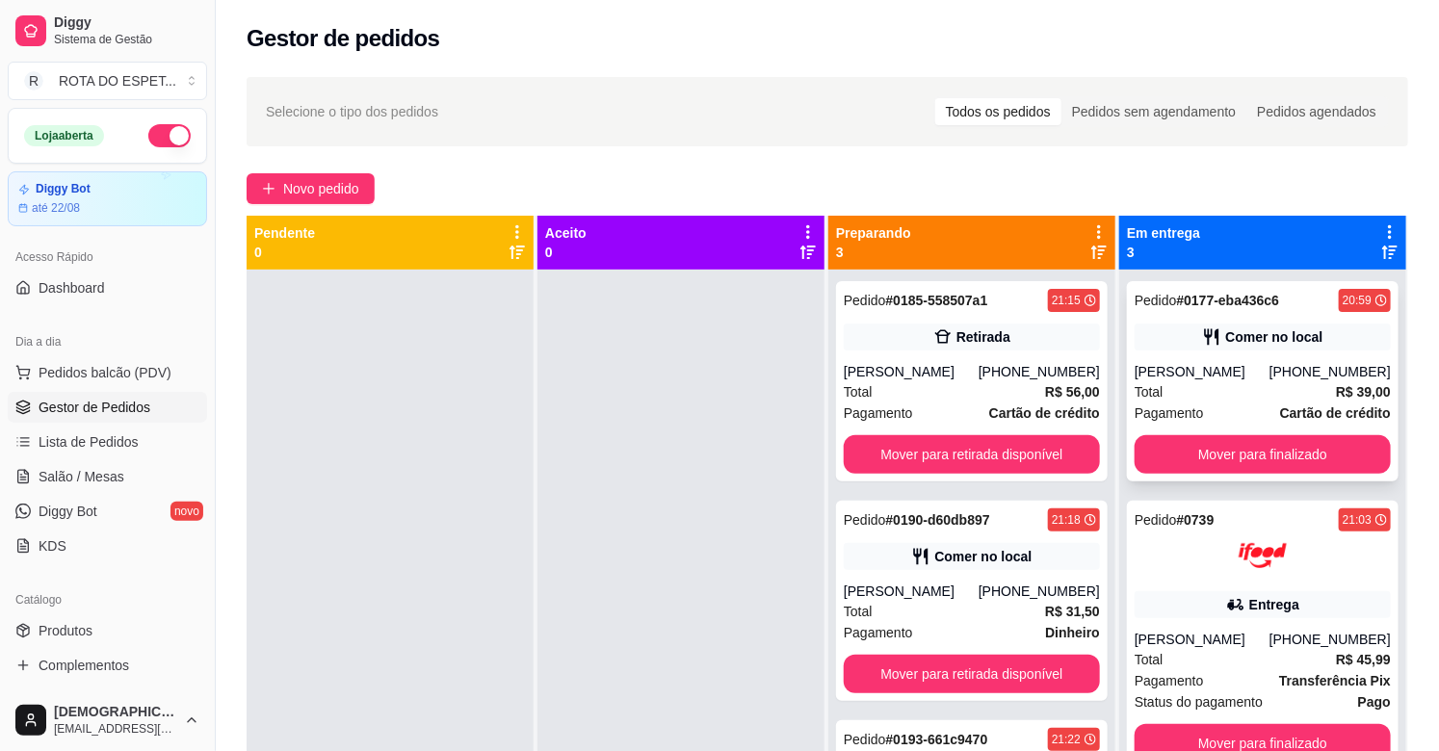
click at [1268, 396] on div "Total R$ 39,00" at bounding box center [1263, 391] width 256 height 21
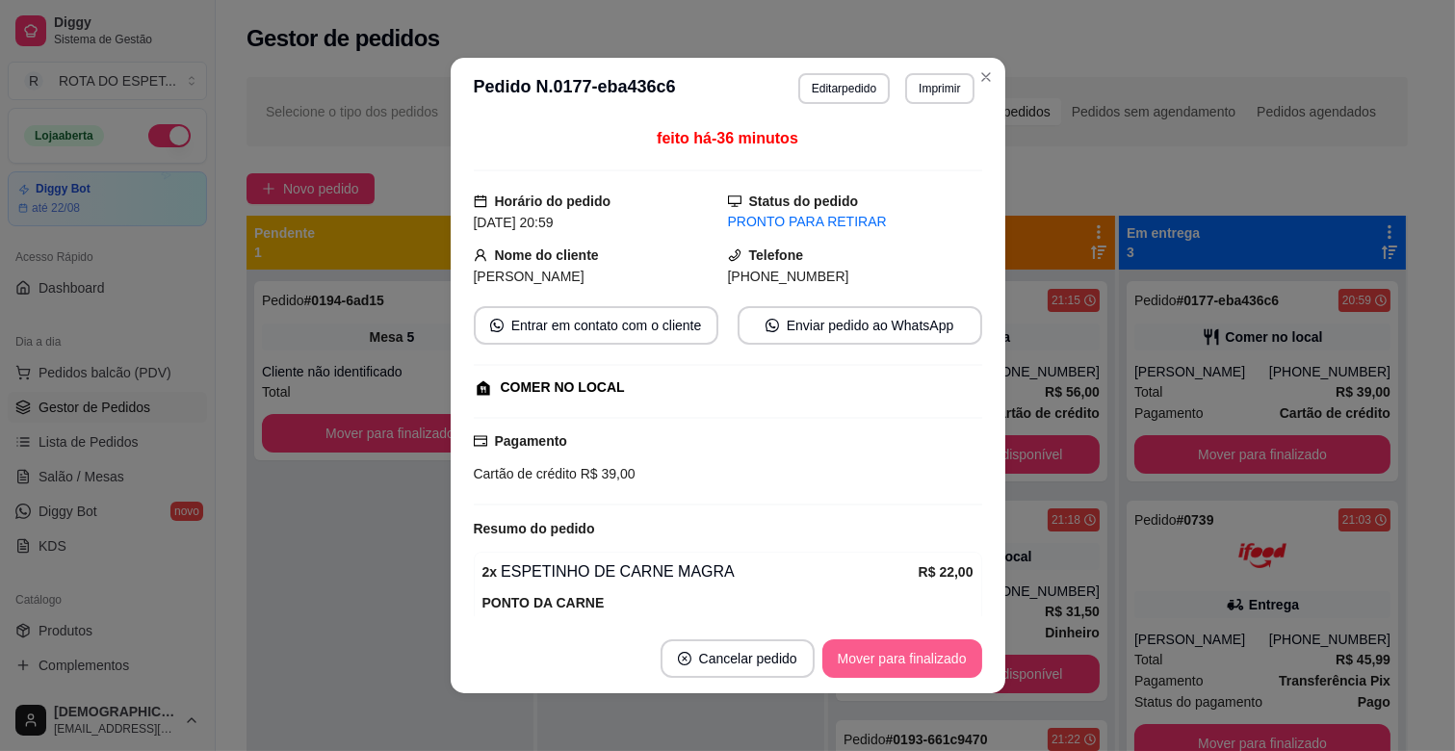
click at [917, 652] on button "Mover para finalizado" at bounding box center [902, 658] width 160 height 39
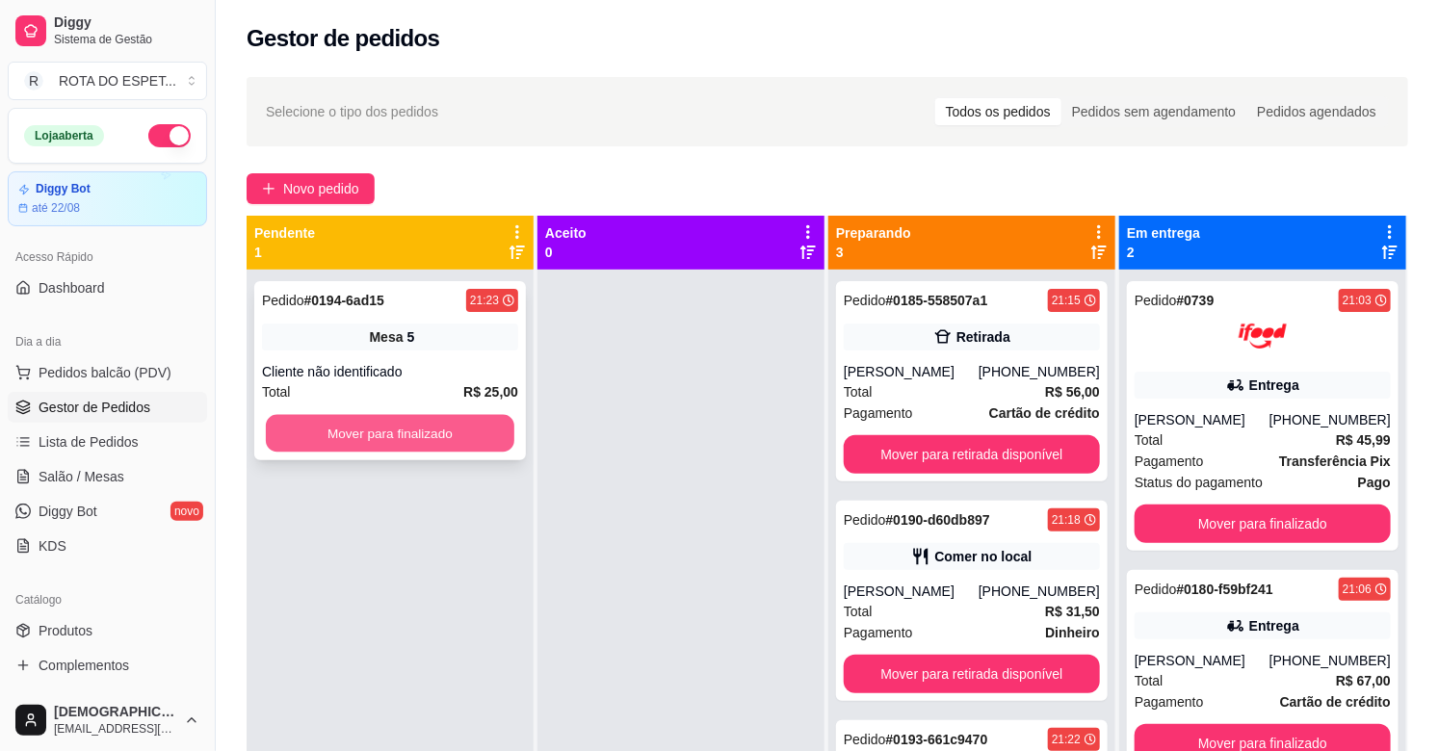
click at [367, 430] on button "Mover para finalizado" at bounding box center [390, 434] width 248 height 38
click at [412, 419] on button "Mover para finalizado" at bounding box center [390, 433] width 256 height 39
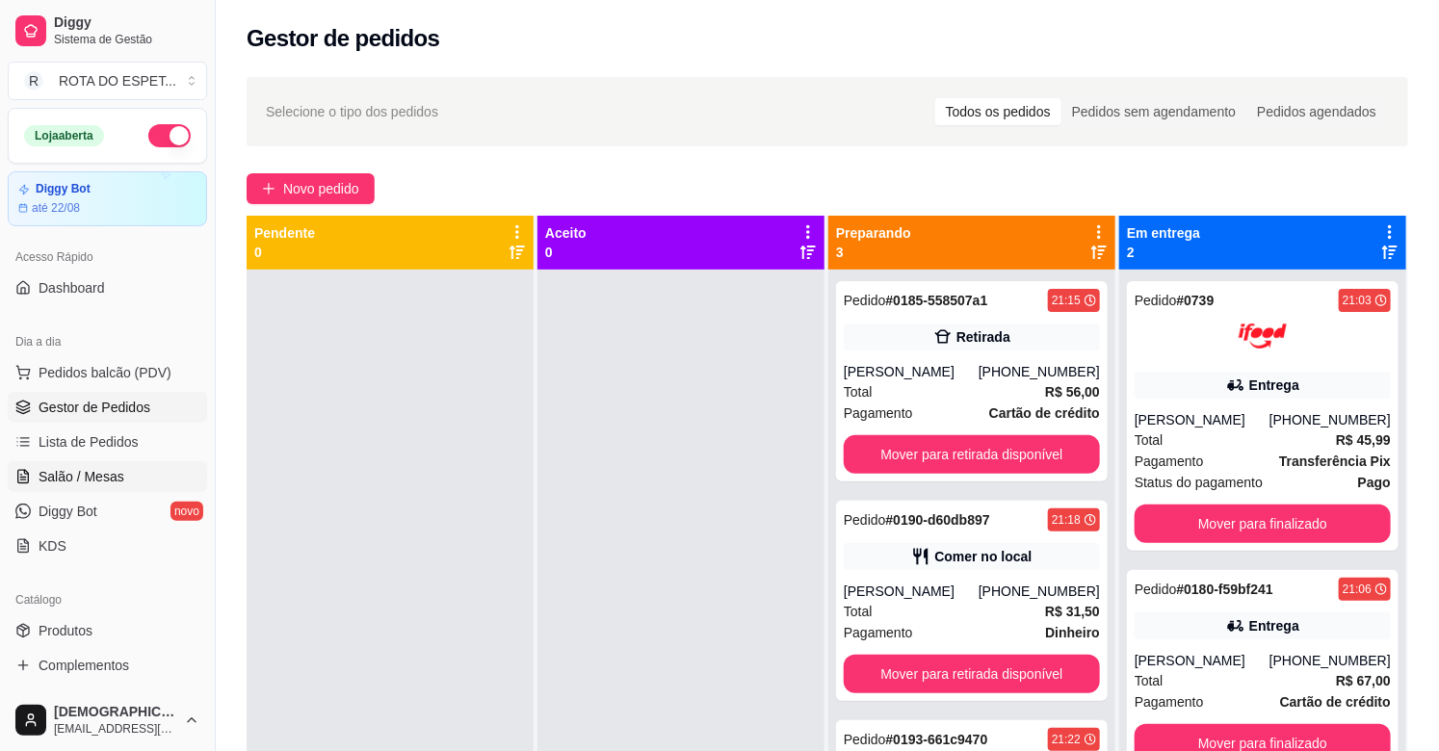
click at [111, 483] on span "Salão / Mesas" at bounding box center [82, 476] width 86 height 19
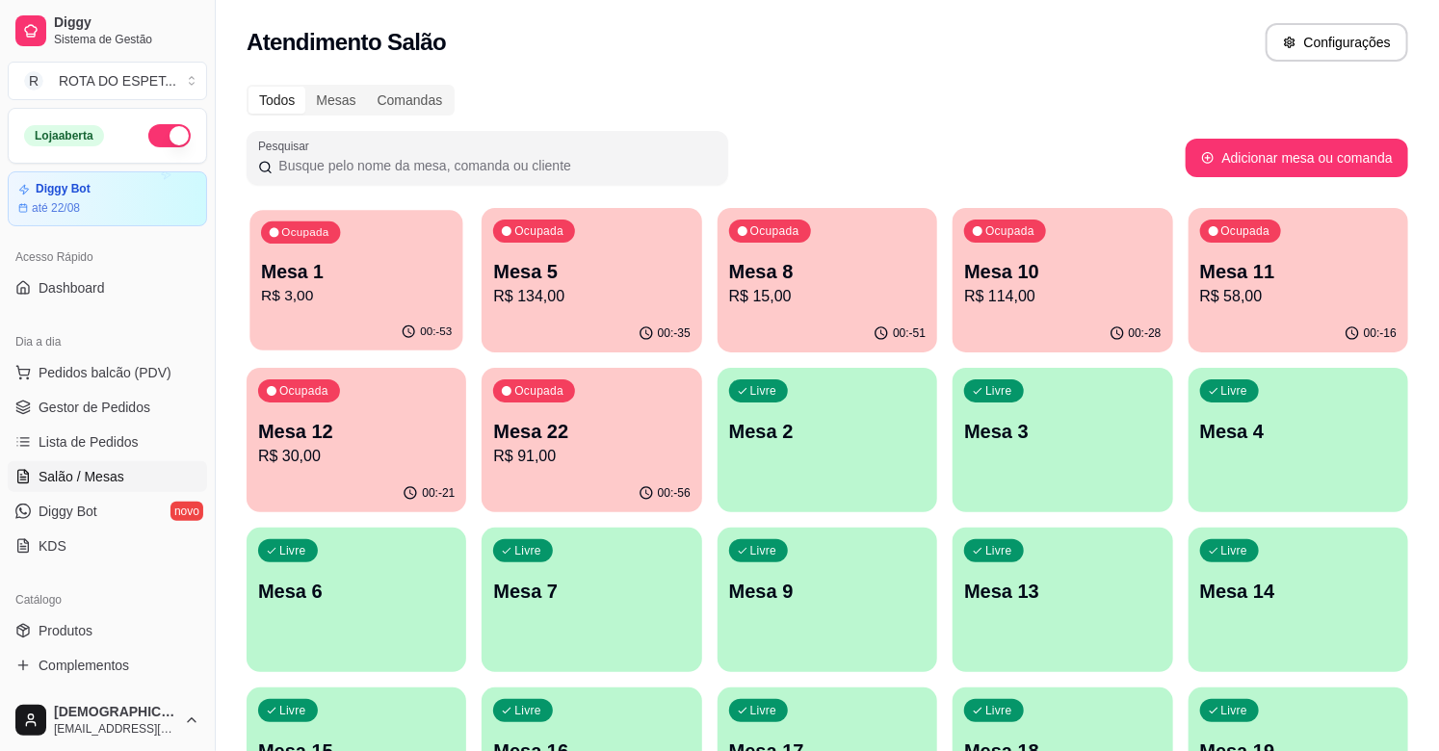
click at [353, 264] on p "Mesa 1" at bounding box center [356, 272] width 191 height 26
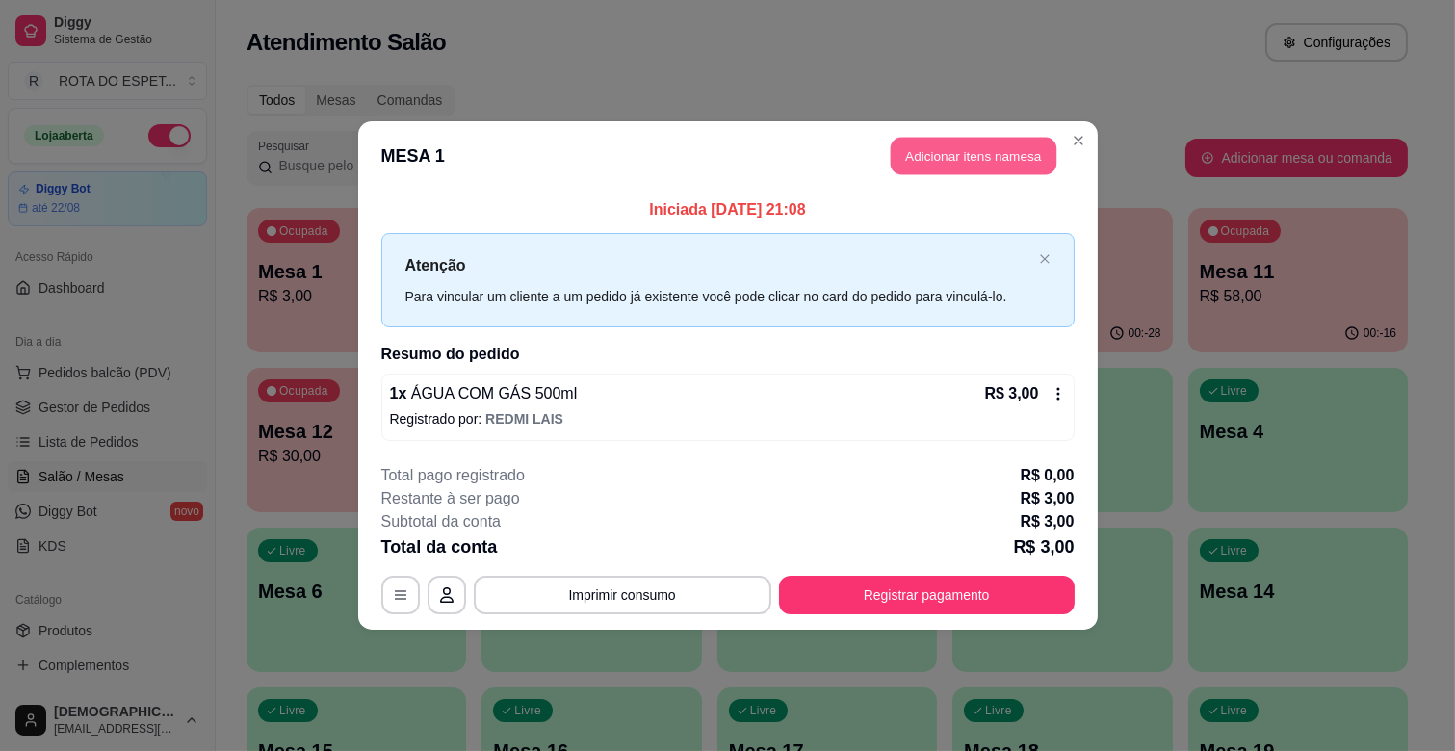
click at [1004, 155] on button "Adicionar itens na mesa" at bounding box center [974, 157] width 166 height 38
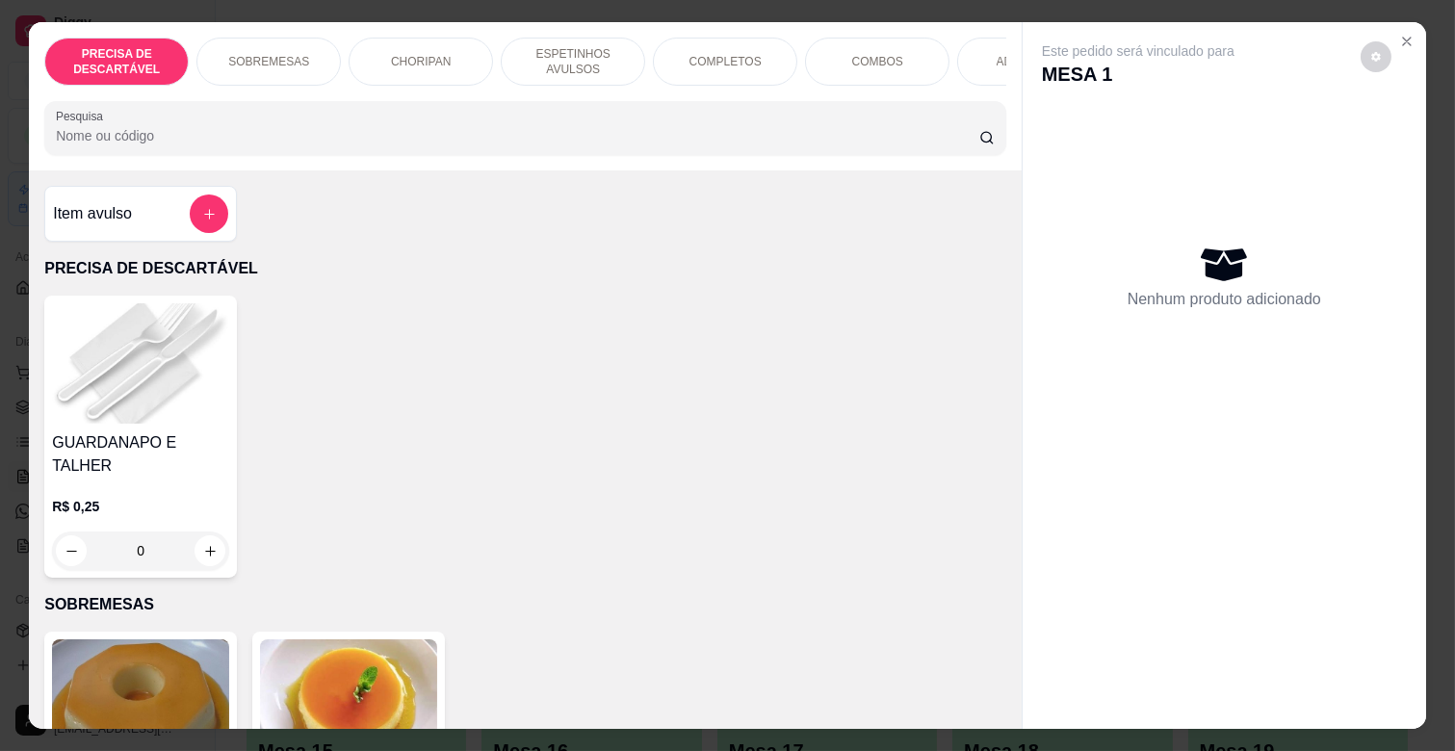
scroll to position [0, 842]
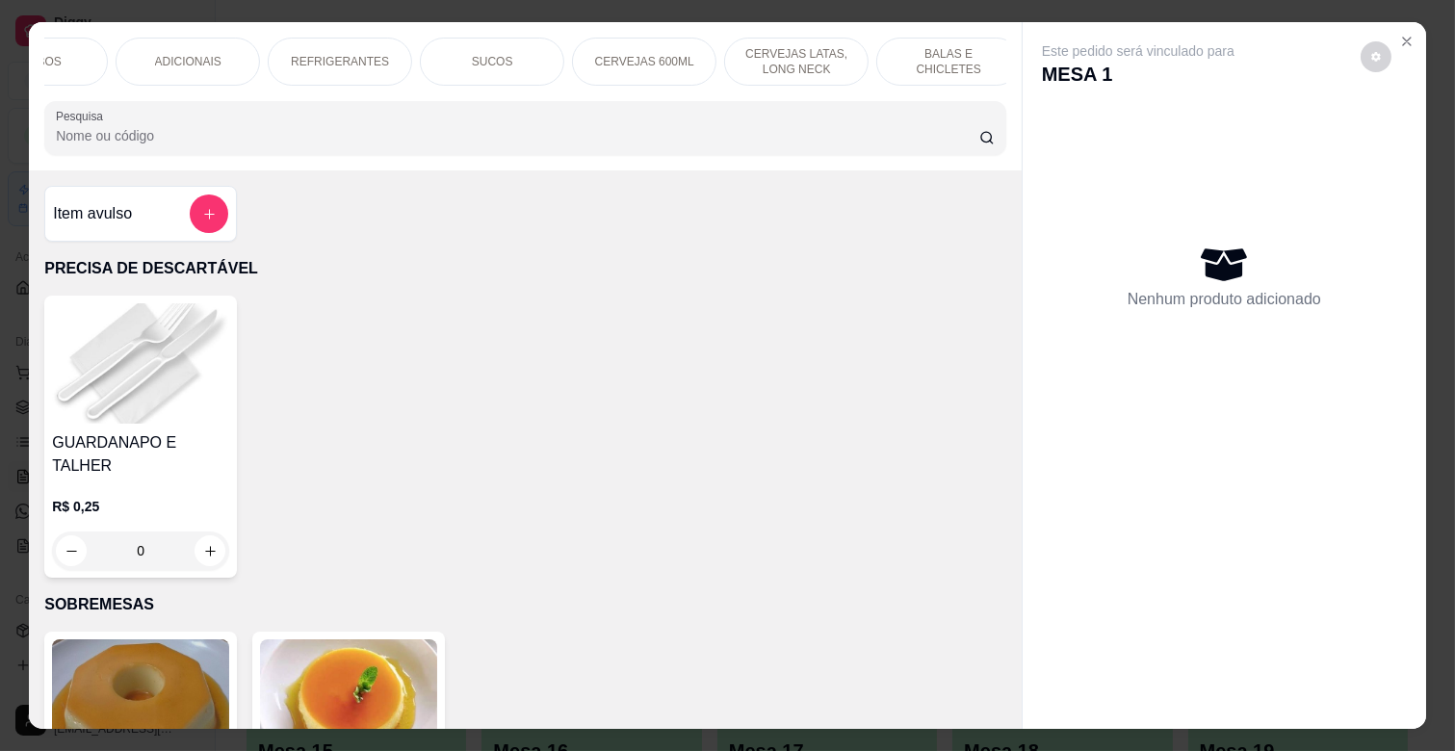
click at [367, 54] on p "REFRIGERANTES" at bounding box center [340, 61] width 98 height 15
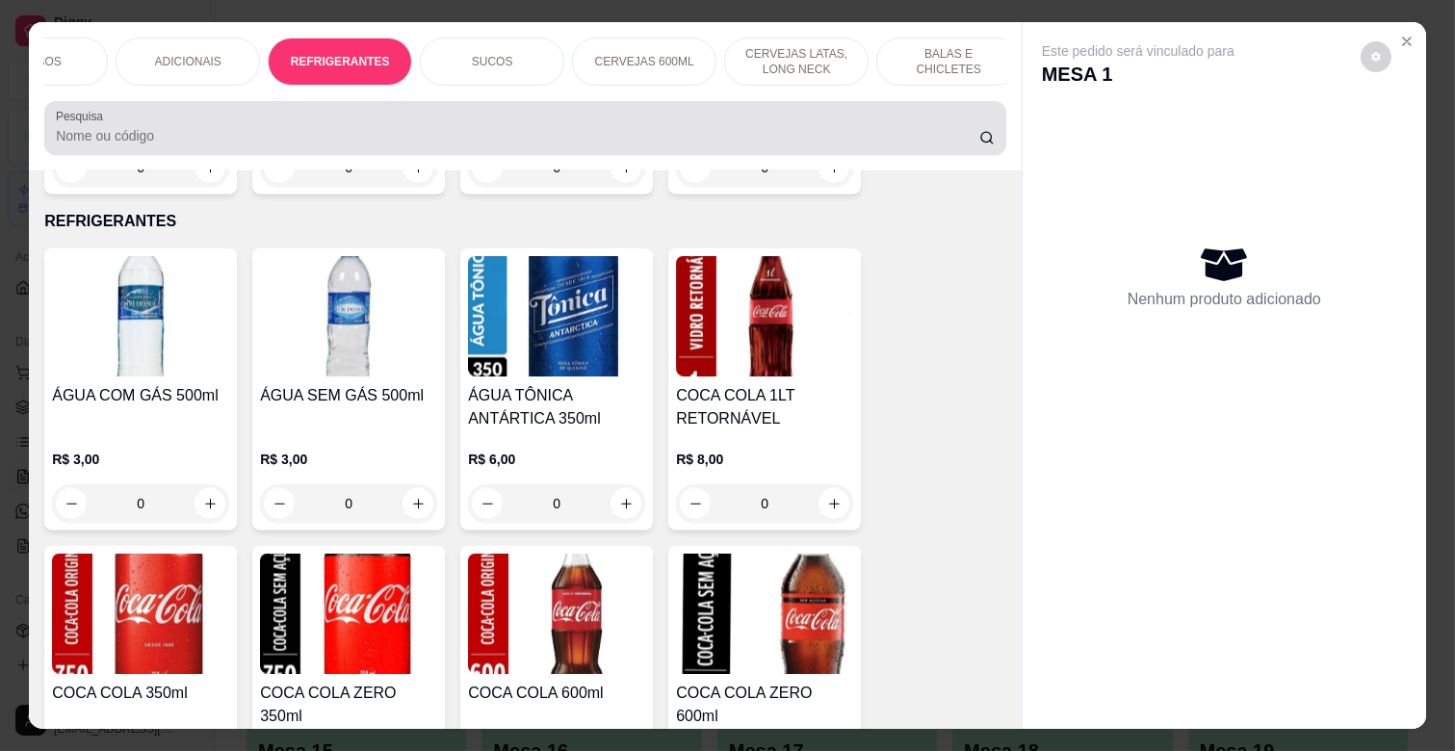
scroll to position [46, 0]
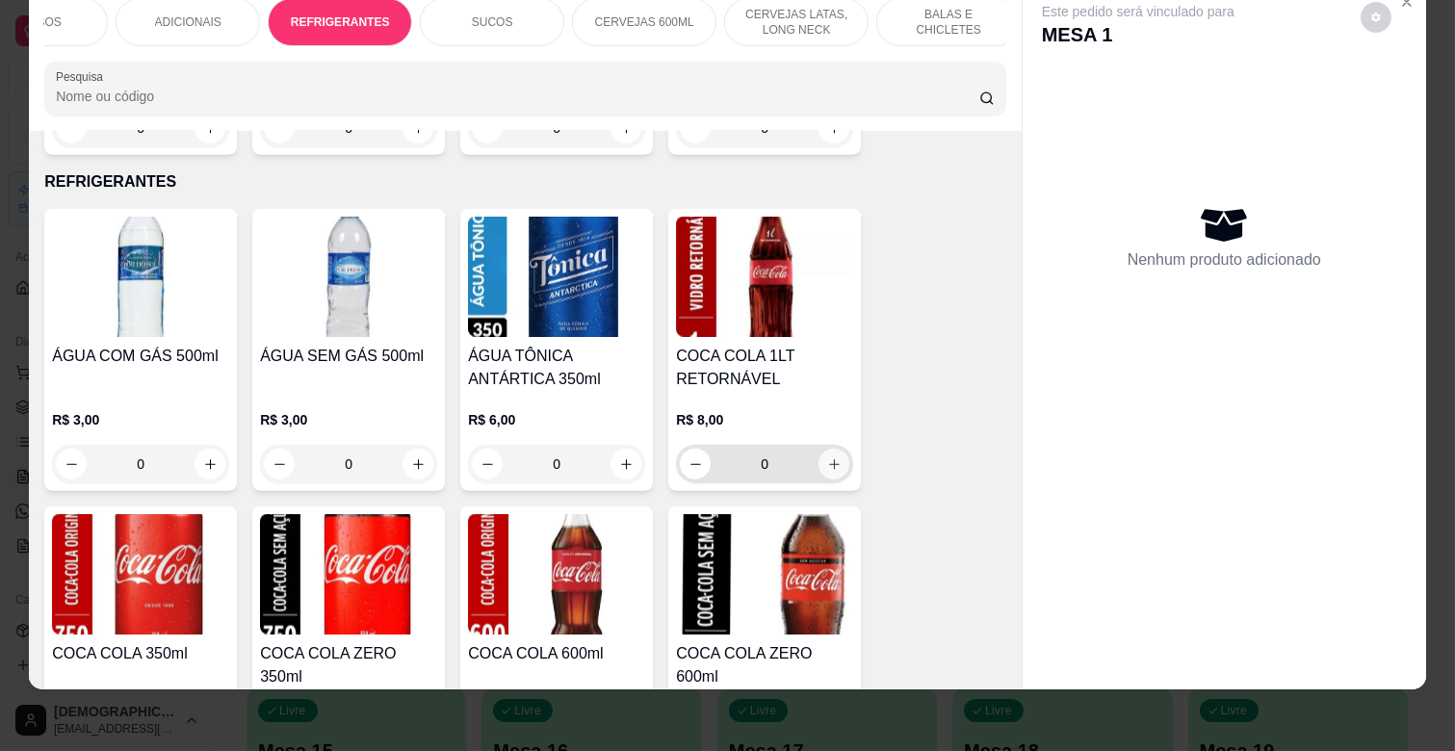
click at [829, 457] on icon "increase-product-quantity" at bounding box center [834, 464] width 14 height 14
type input "1"
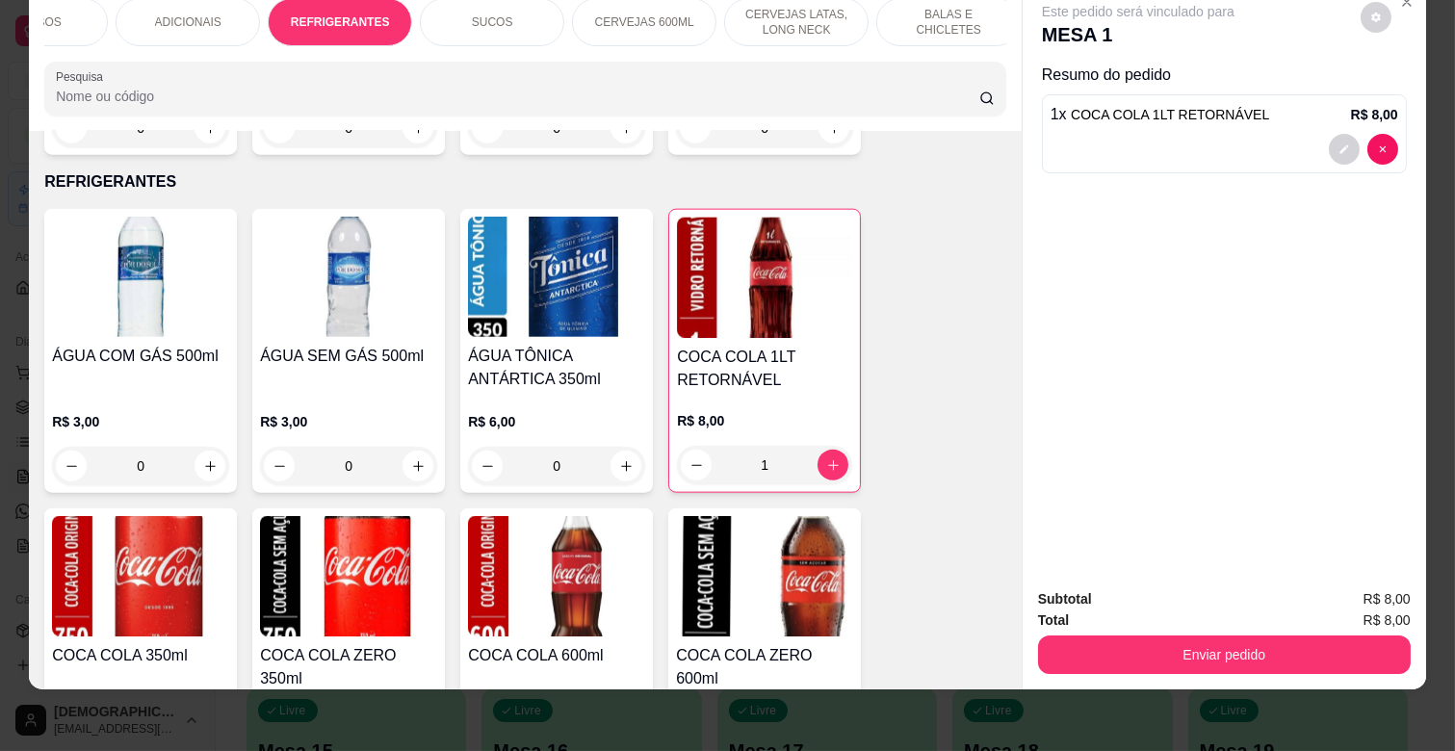
click at [1245, 631] on div "Enviar pedido" at bounding box center [1224, 652] width 373 height 43
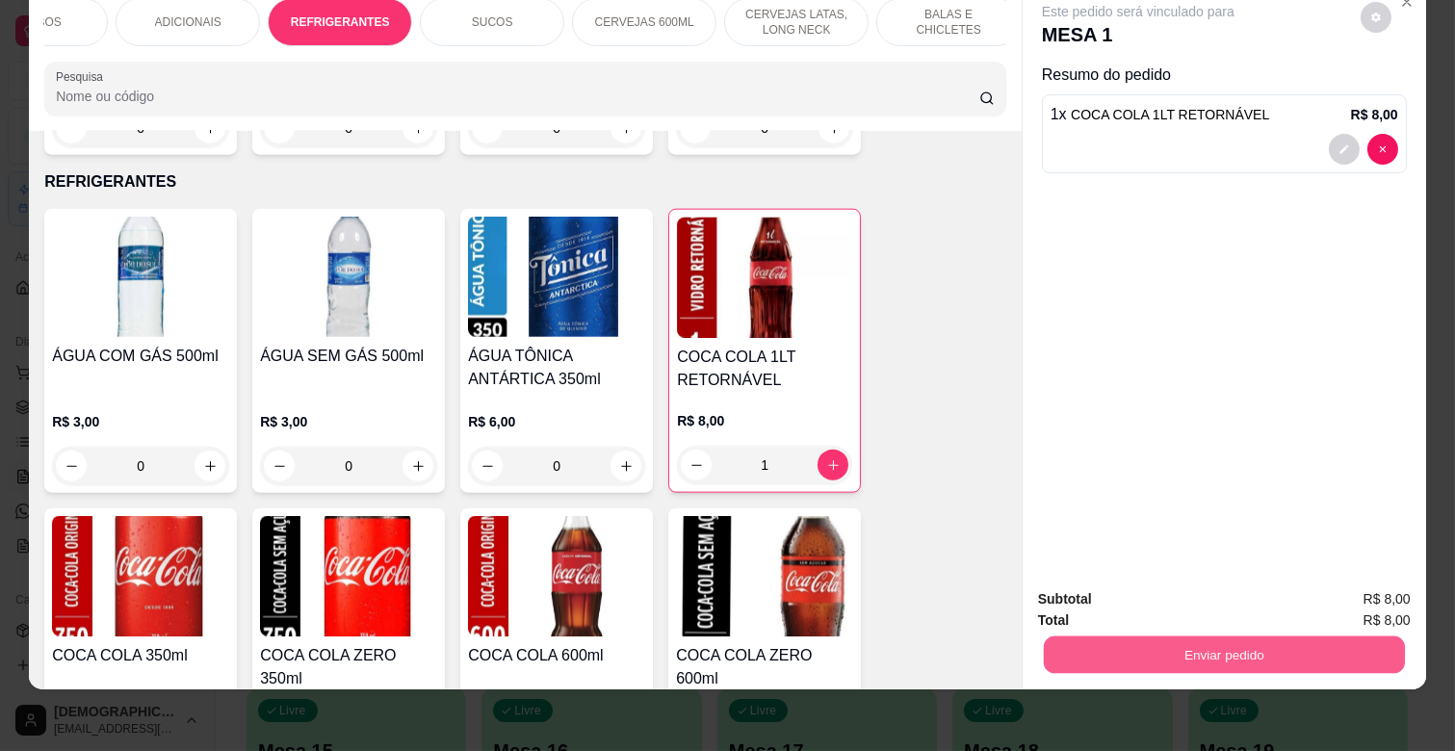
click at [1246, 636] on button "Enviar pedido" at bounding box center [1224, 655] width 361 height 38
click at [1187, 590] on button "Não registrar e enviar pedido" at bounding box center [1159, 591] width 200 height 37
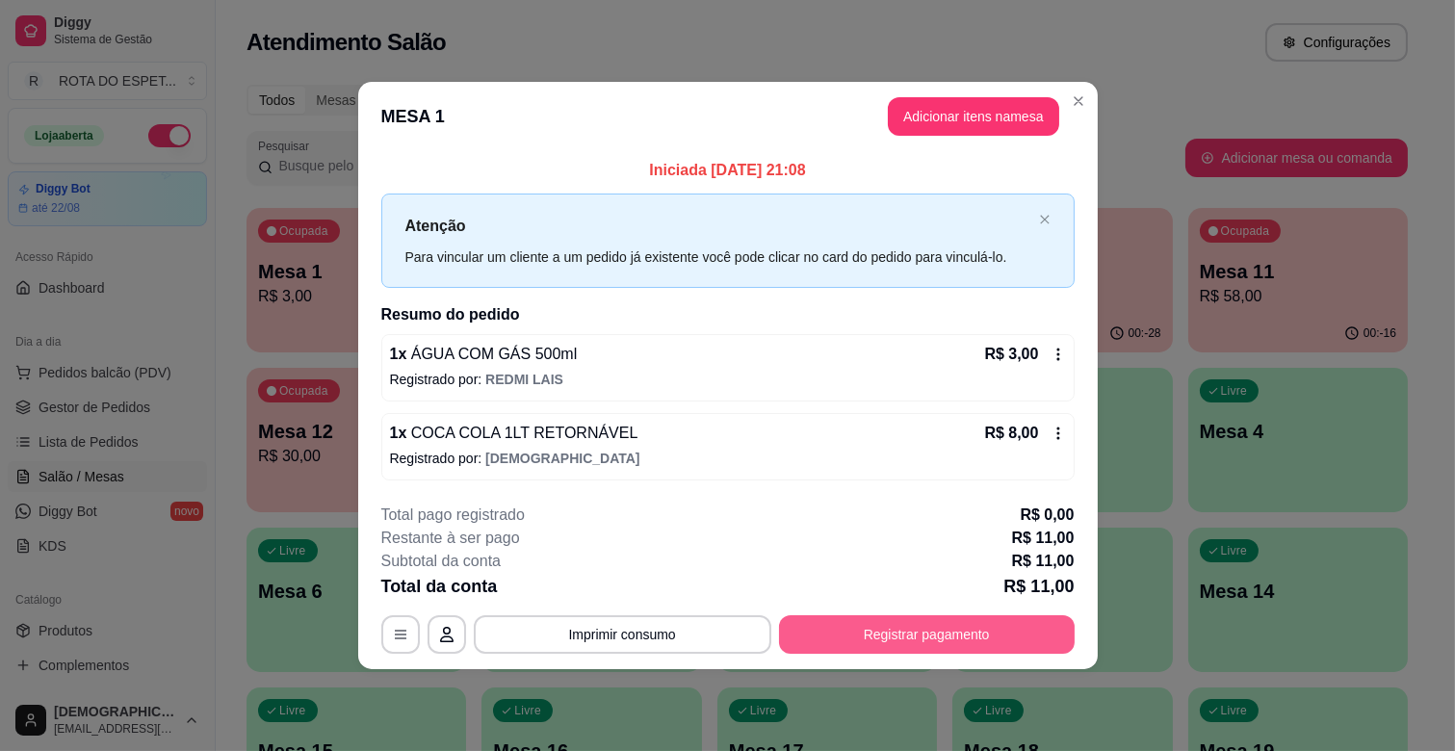
click at [982, 618] on button "Registrar pagamento" at bounding box center [927, 634] width 296 height 39
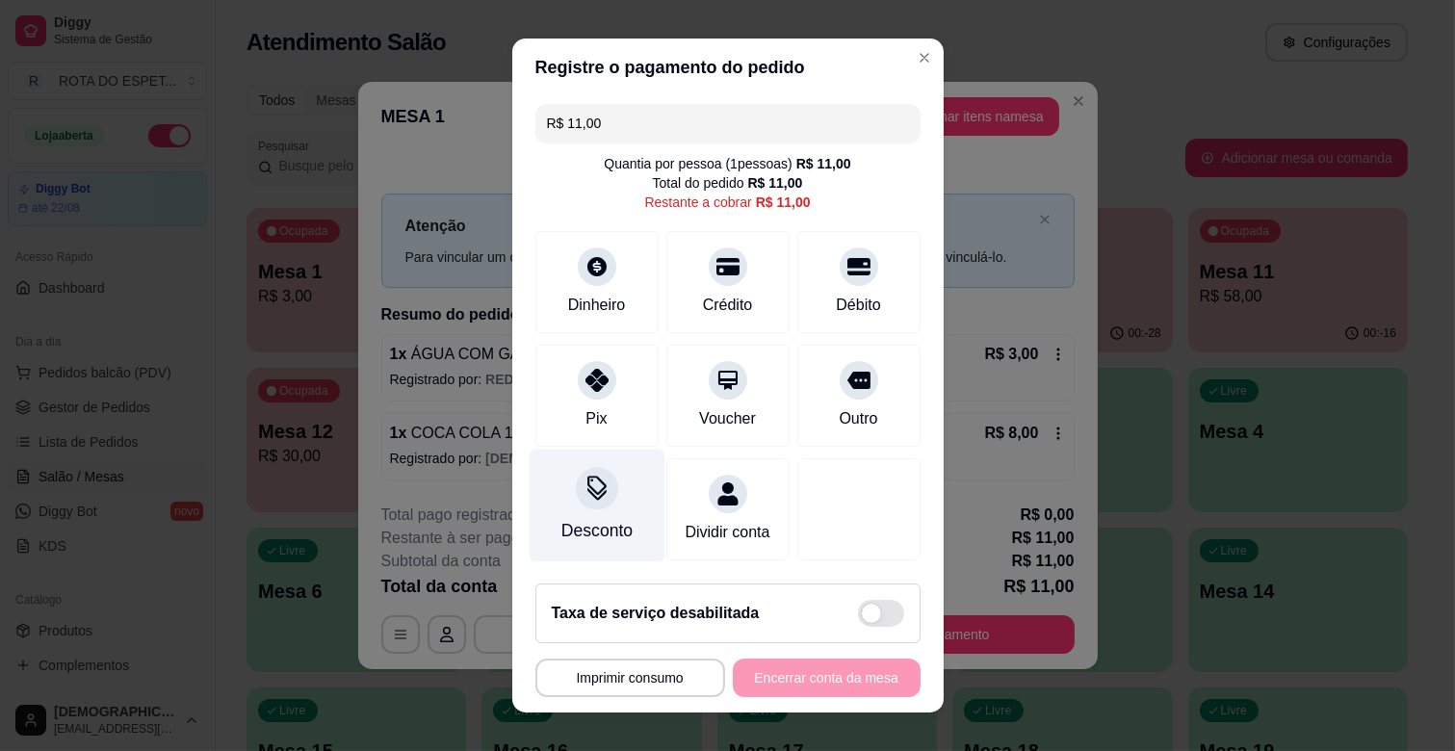
click at [602, 494] on div at bounding box center [597, 488] width 42 height 42
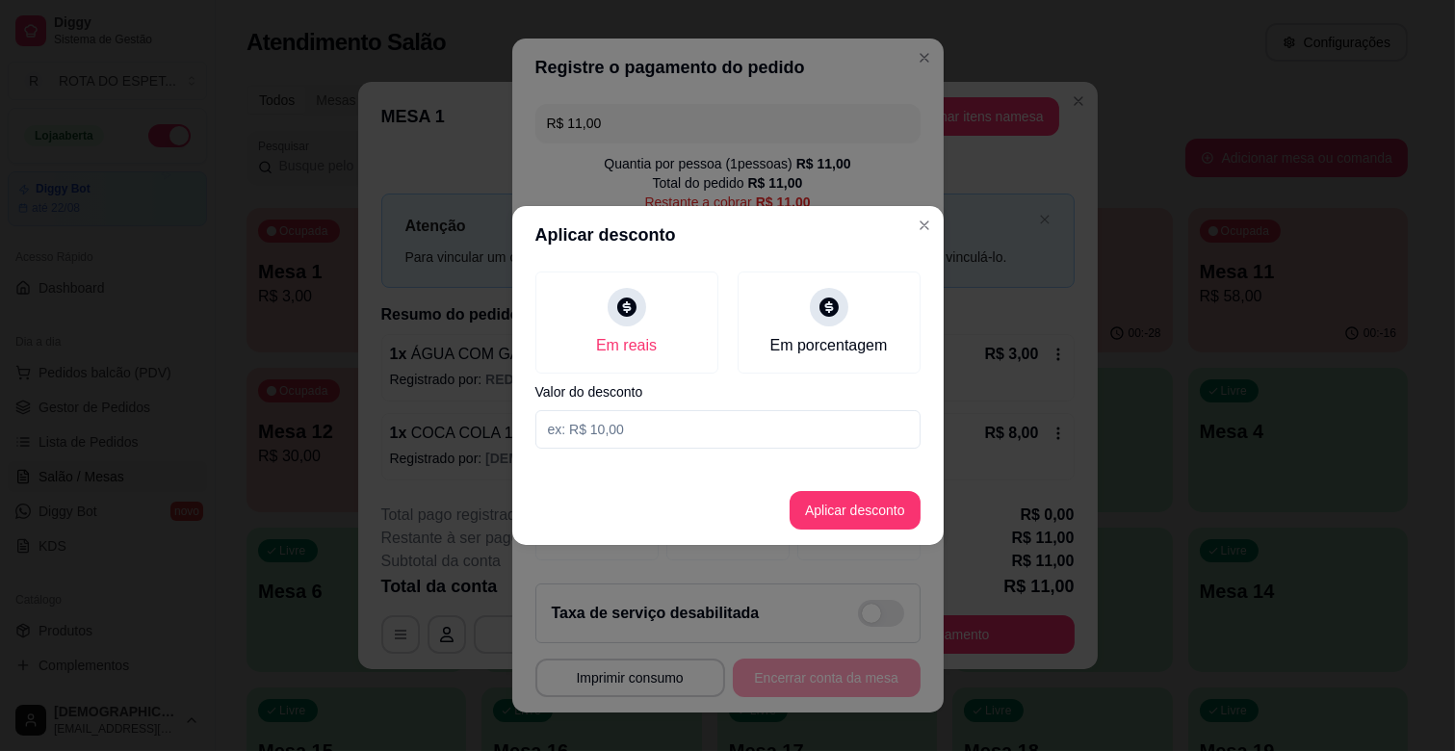
click at [639, 441] on input at bounding box center [727, 429] width 385 height 39
type input "1,00"
click at [893, 509] on button "Aplicar desconto" at bounding box center [855, 511] width 126 height 38
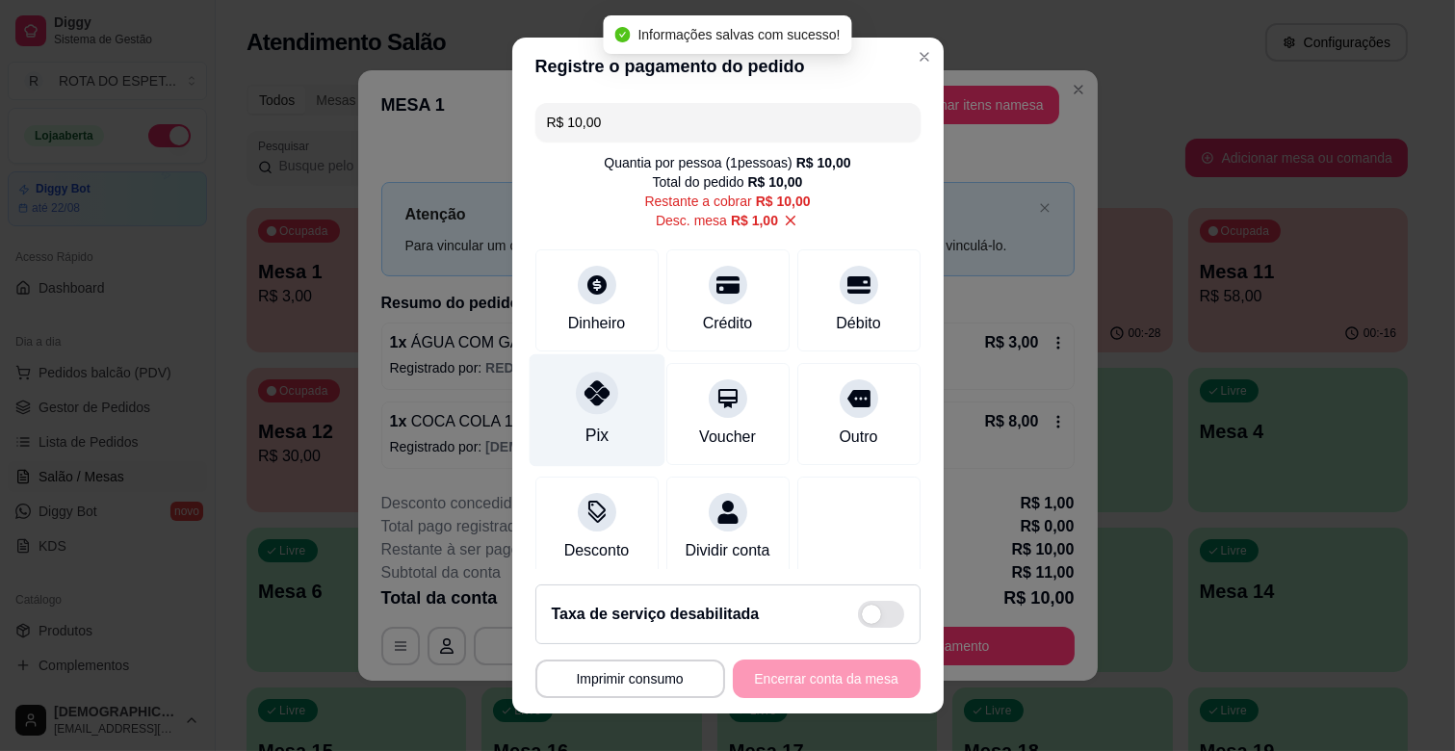
click at [571, 414] on div "Pix" at bounding box center [597, 410] width 136 height 113
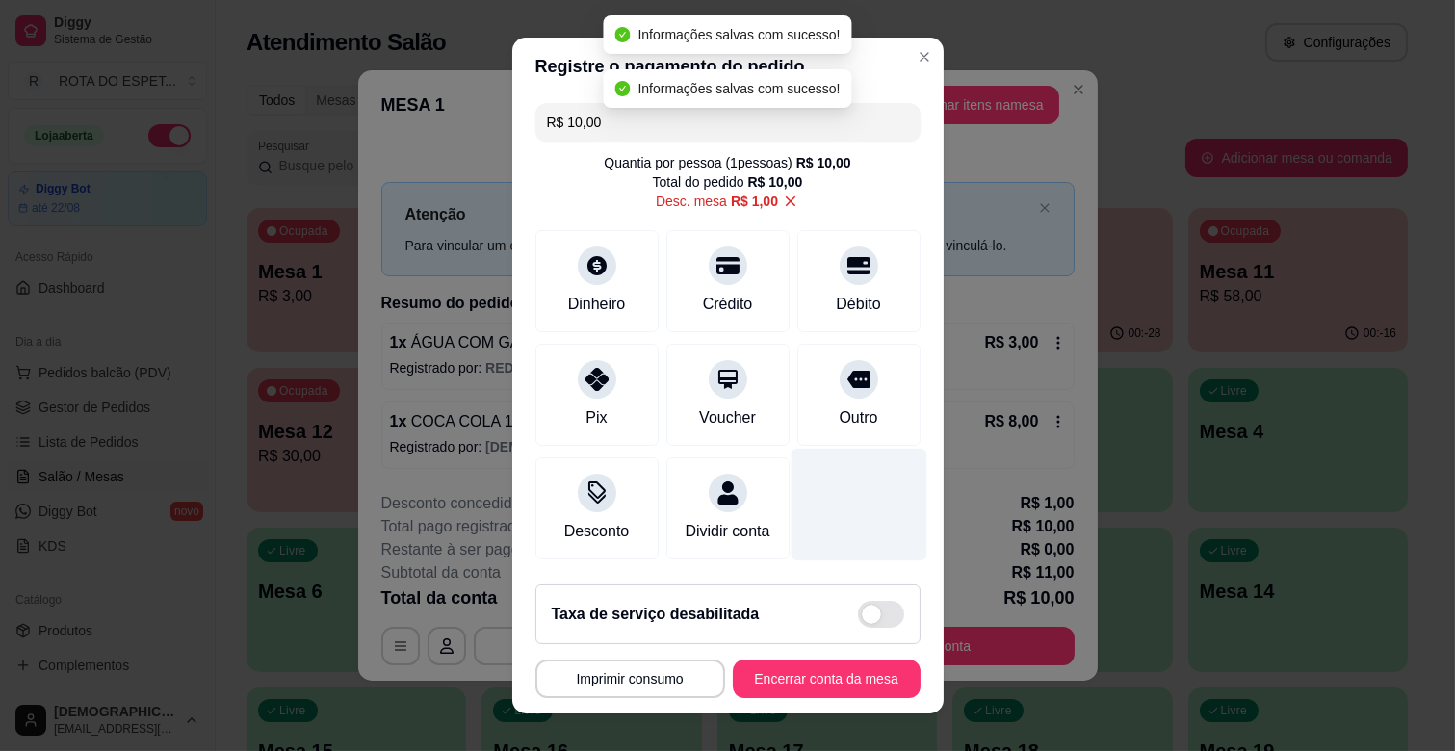
type input "R$ 0,00"
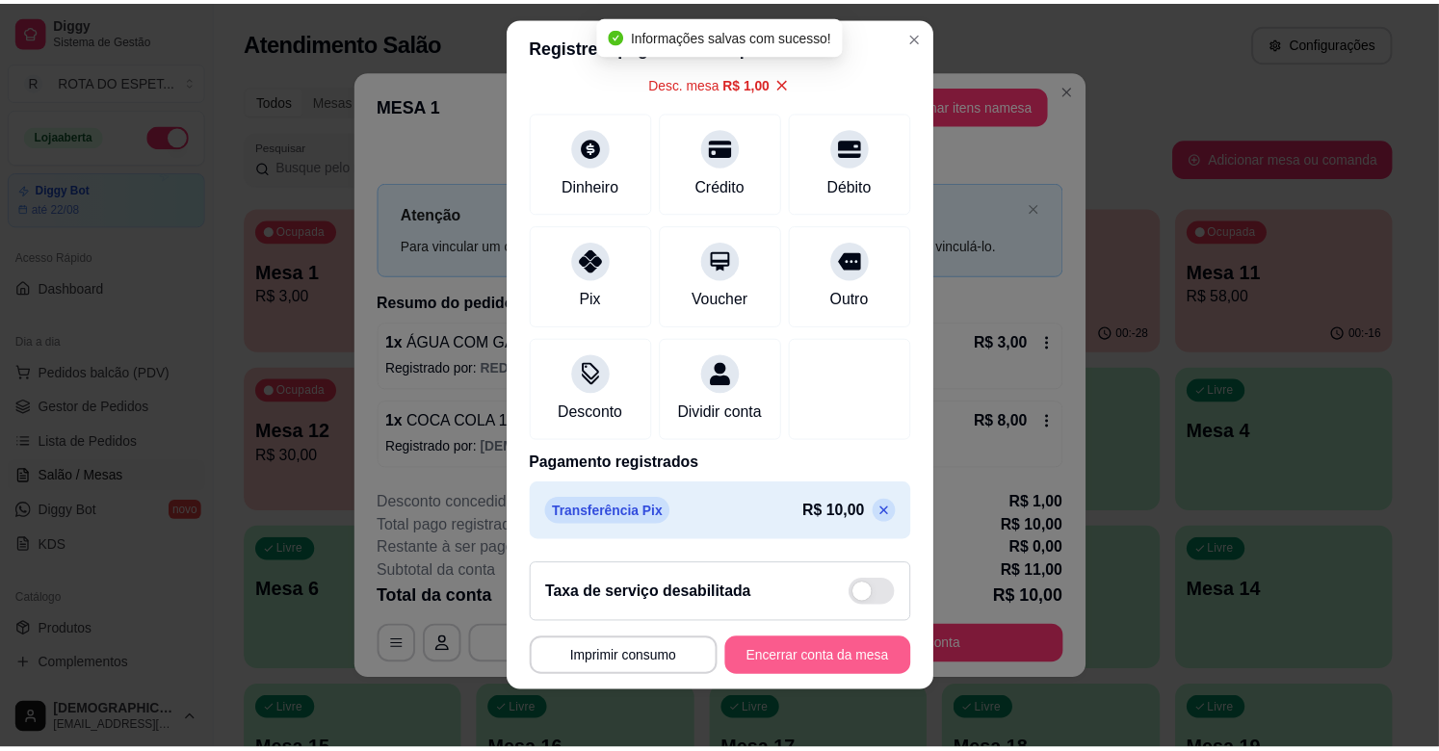
scroll to position [24, 0]
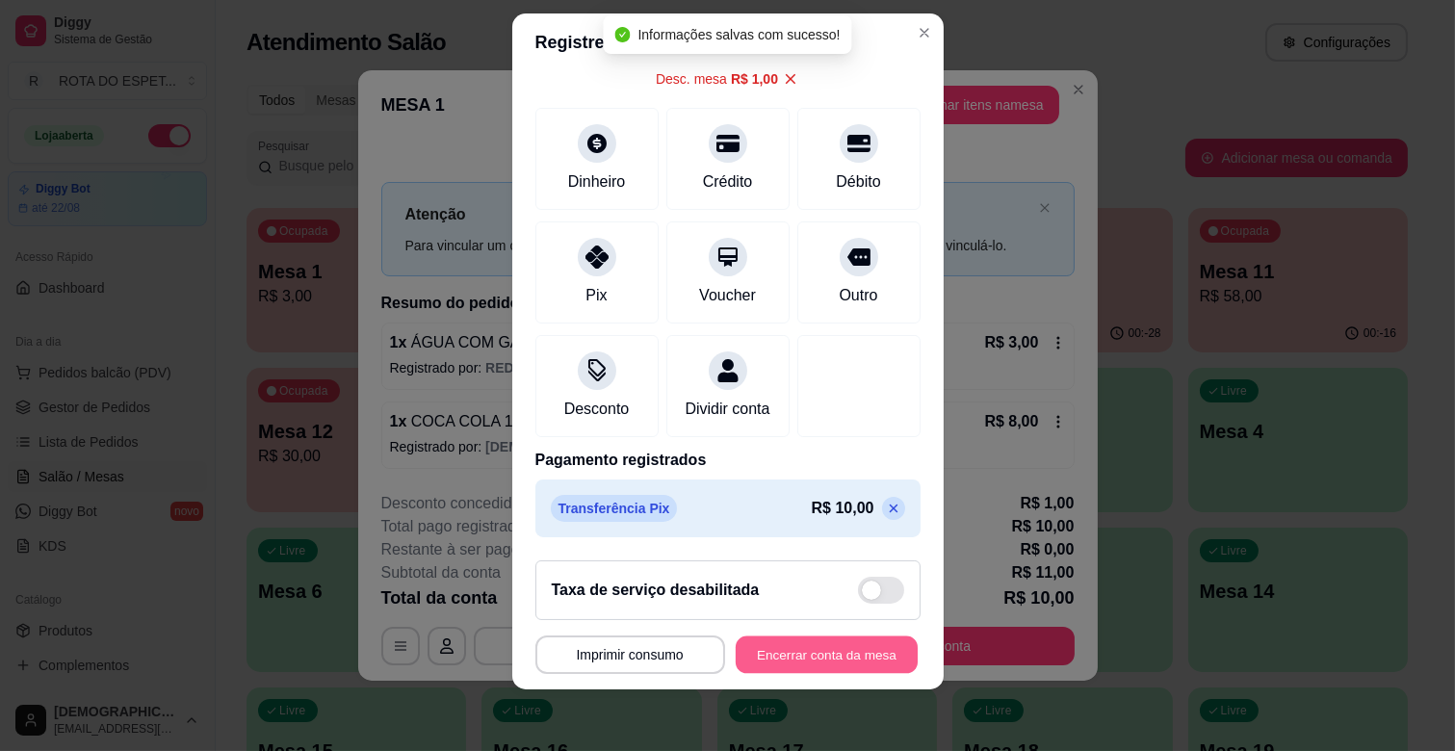
click at [834, 665] on button "Encerrar conta da mesa" at bounding box center [827, 656] width 182 height 38
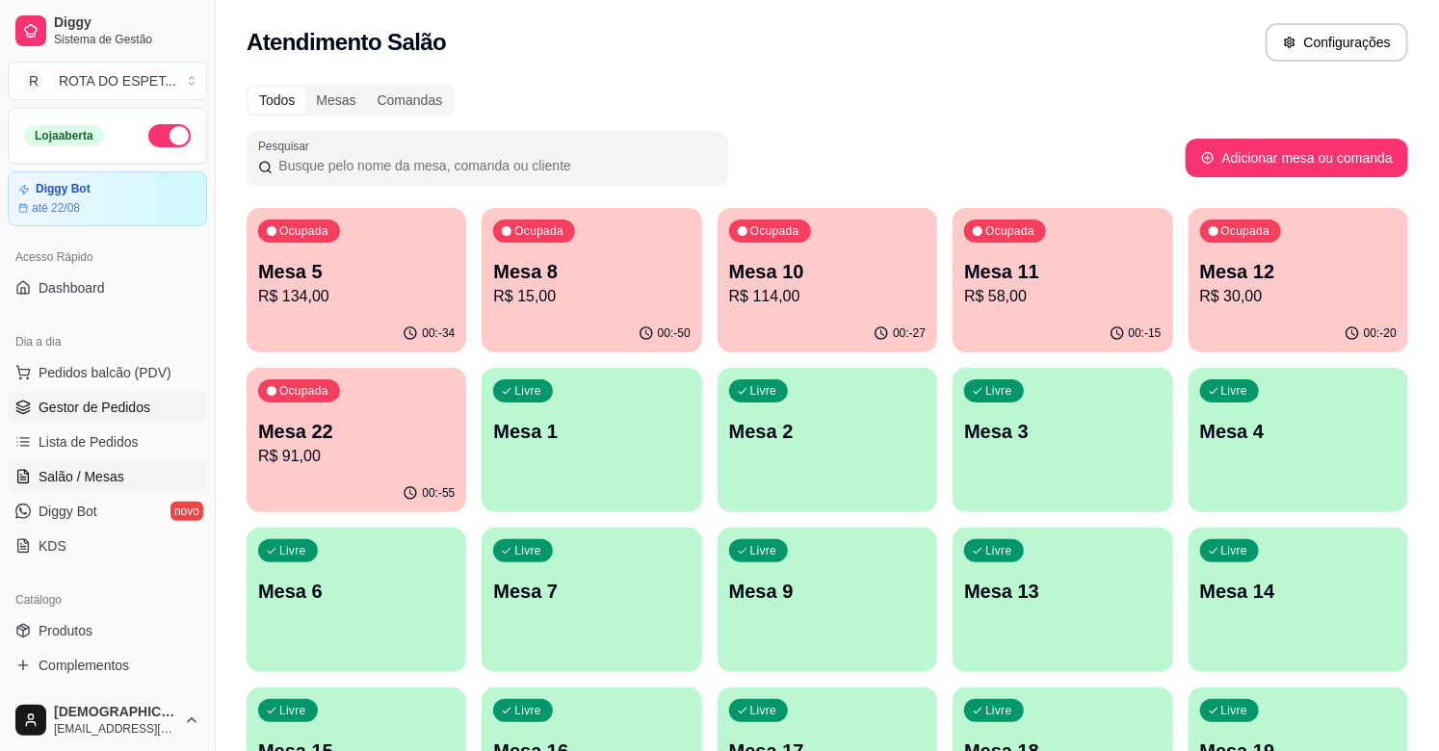
click at [116, 403] on span "Gestor de Pedidos" at bounding box center [95, 407] width 112 height 19
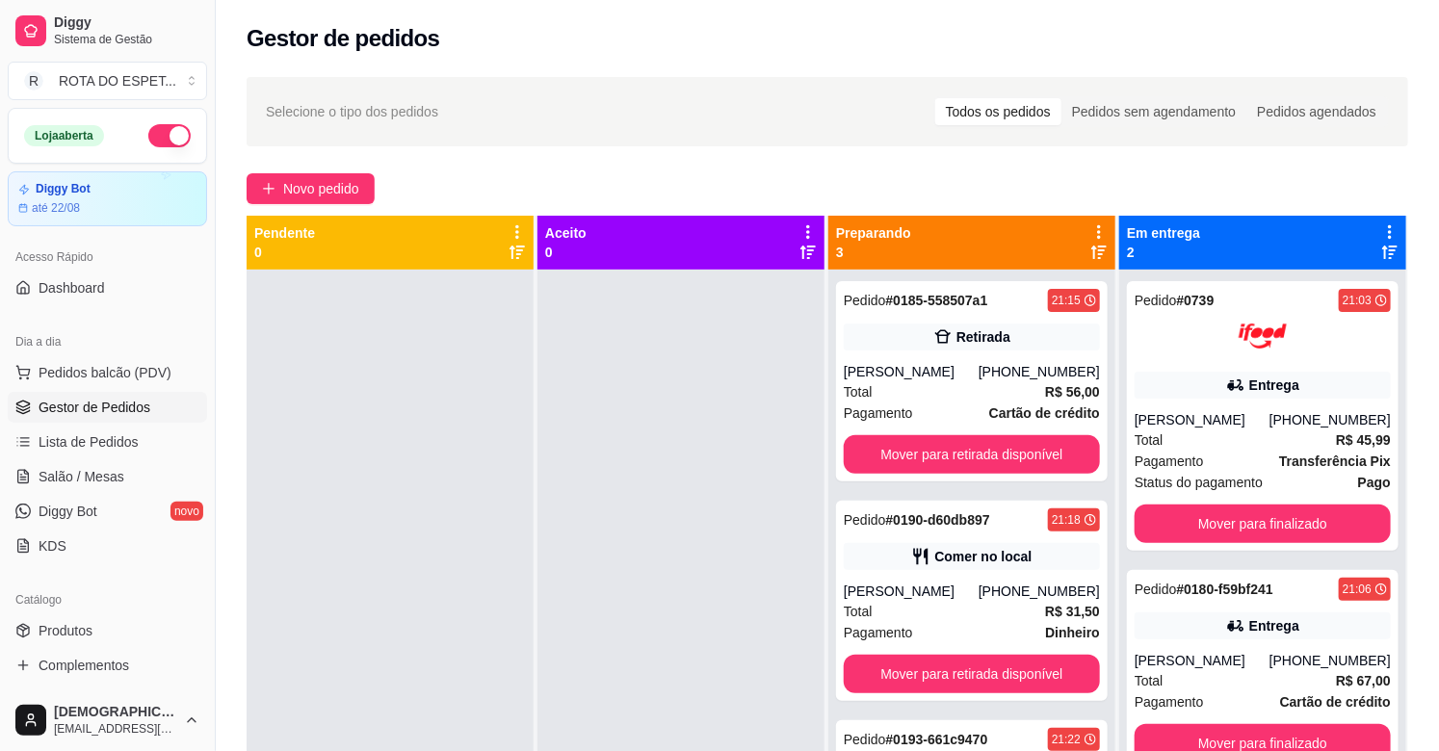
click at [671, 467] on div at bounding box center [680, 645] width 287 height 751
click at [639, 592] on div at bounding box center [680, 645] width 287 height 751
click at [1032, 666] on button "Mover para retirada disponível" at bounding box center [972, 674] width 256 height 39
click at [860, 540] on div "Pedido # 0193-661c9470 21:22 Retirada Bárbara [PHONE_NUMBER] Total R$ 28,00 Pag…" at bounding box center [972, 601] width 272 height 200
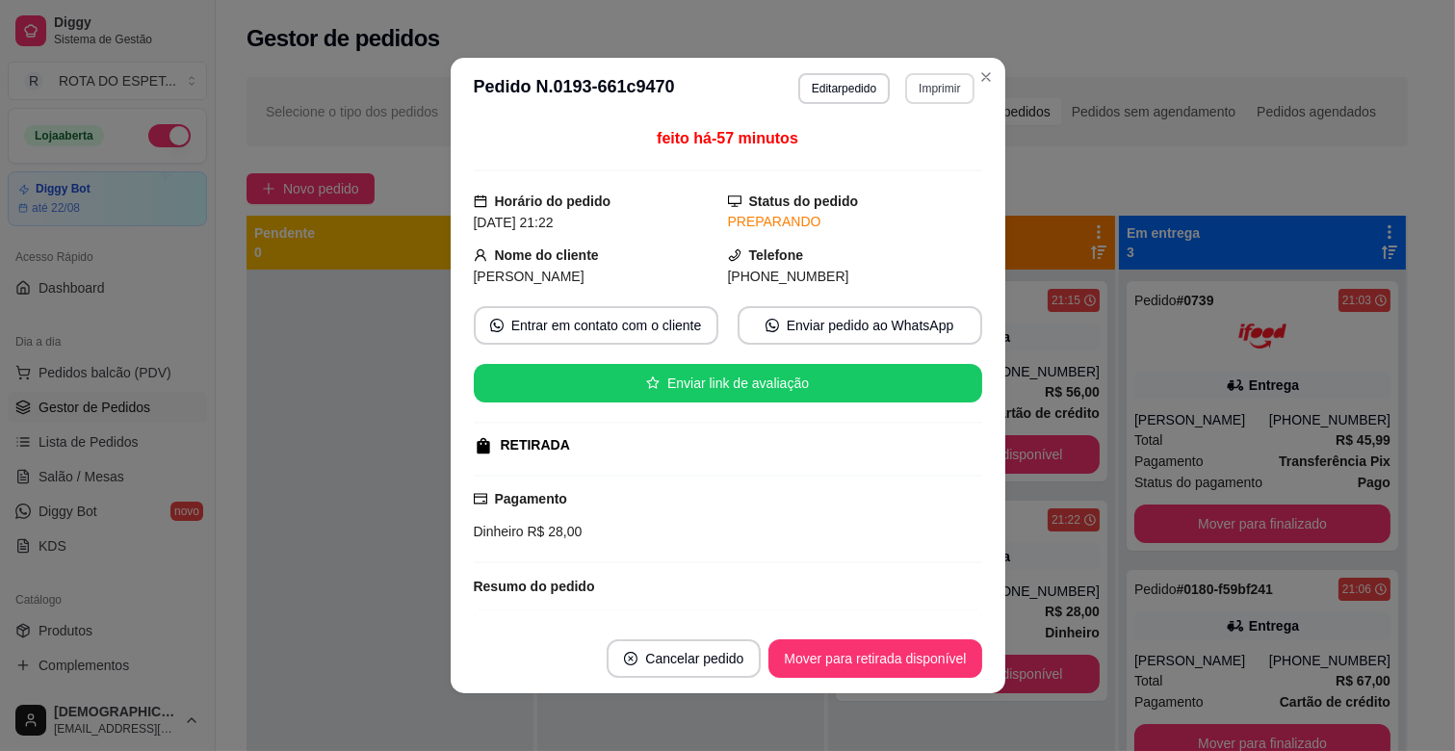
click at [918, 89] on button "Imprimir" at bounding box center [939, 88] width 68 height 31
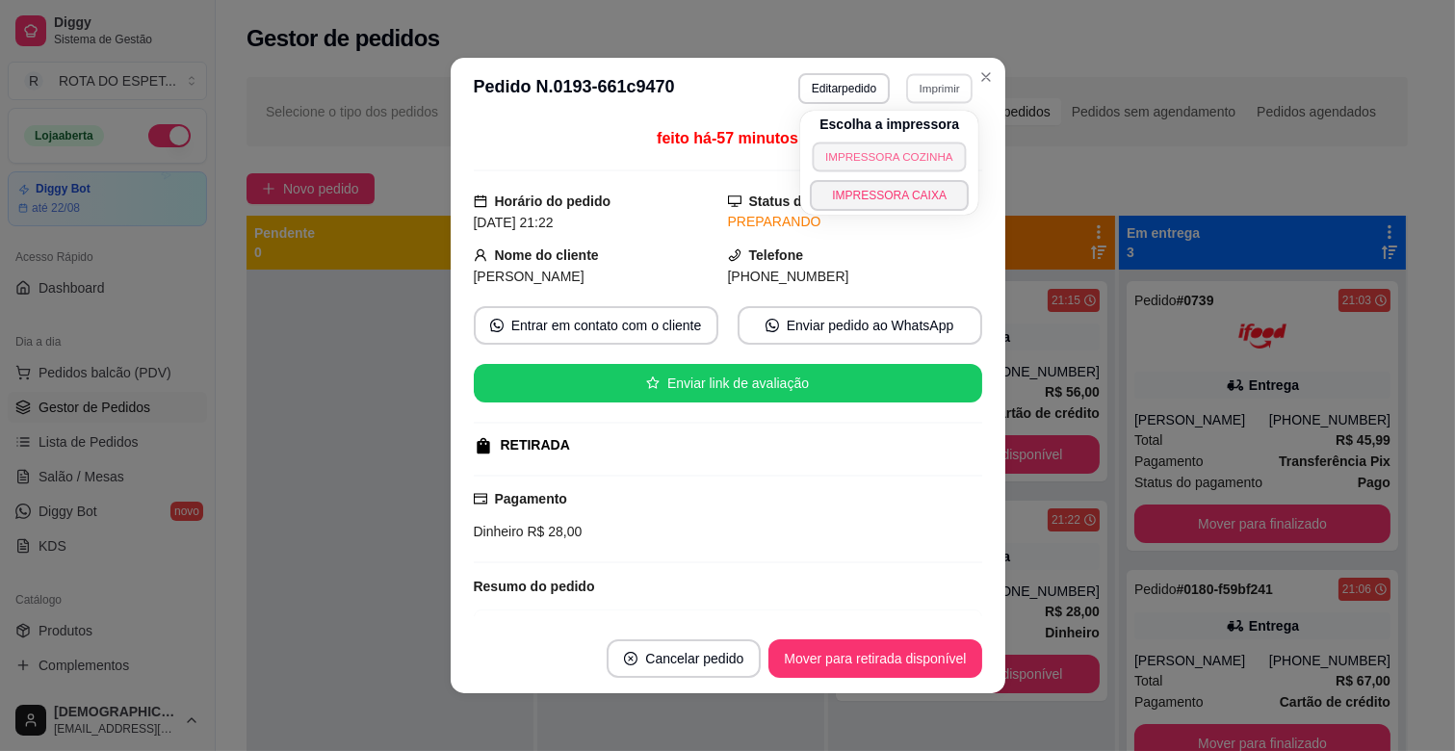
click at [871, 145] on button "IMPRESSORA COZINHA" at bounding box center [890, 157] width 154 height 30
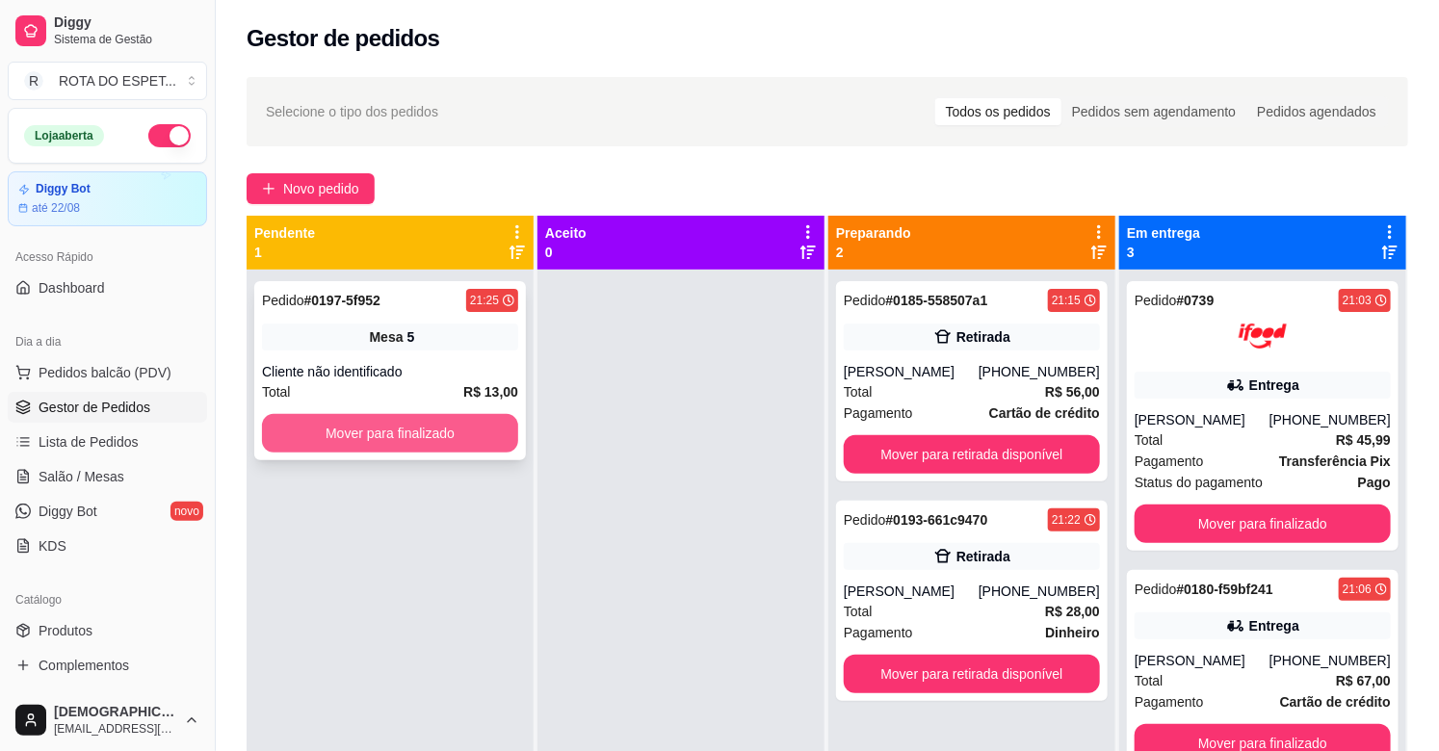
click at [361, 440] on button "Mover para finalizado" at bounding box center [390, 433] width 256 height 39
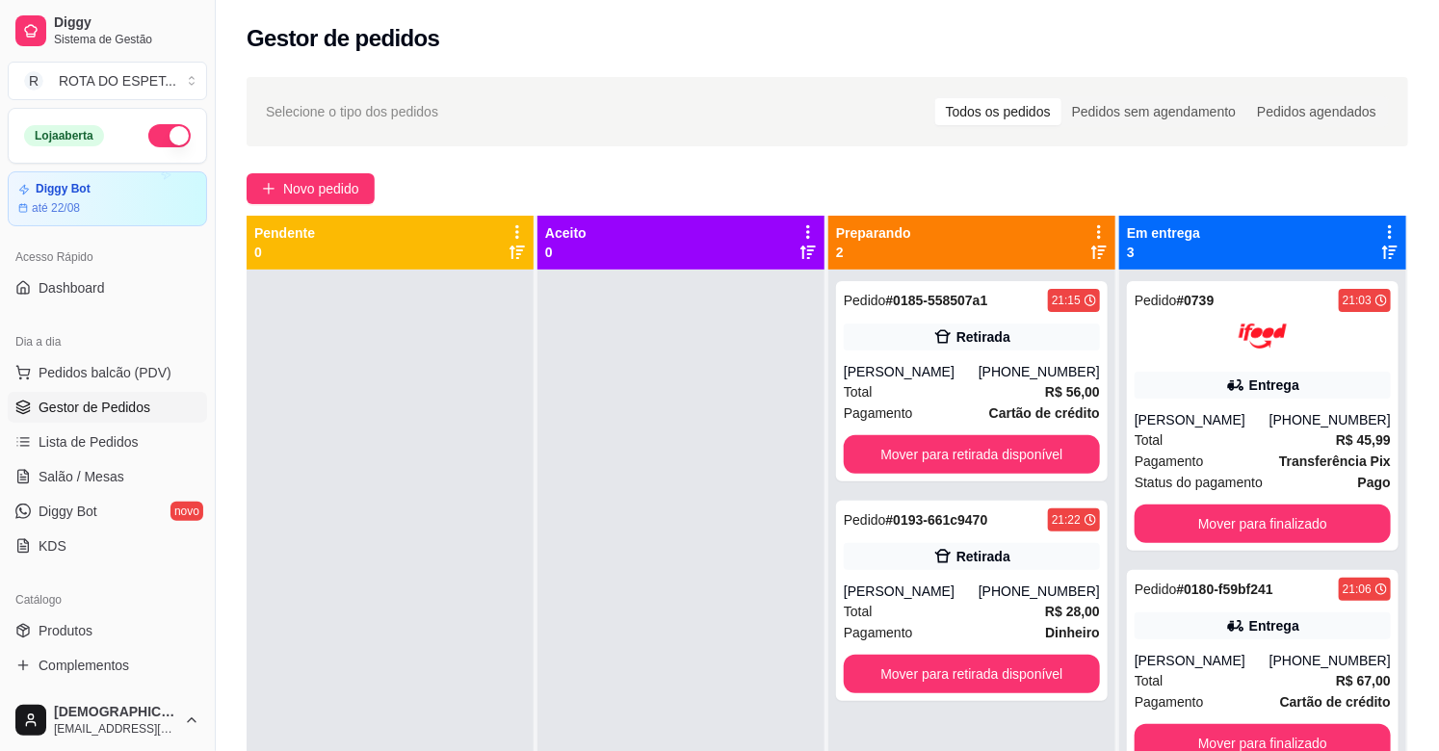
click at [583, 543] on div at bounding box center [680, 645] width 287 height 751
click at [1033, 445] on button "Mover para retirada disponível" at bounding box center [972, 455] width 248 height 38
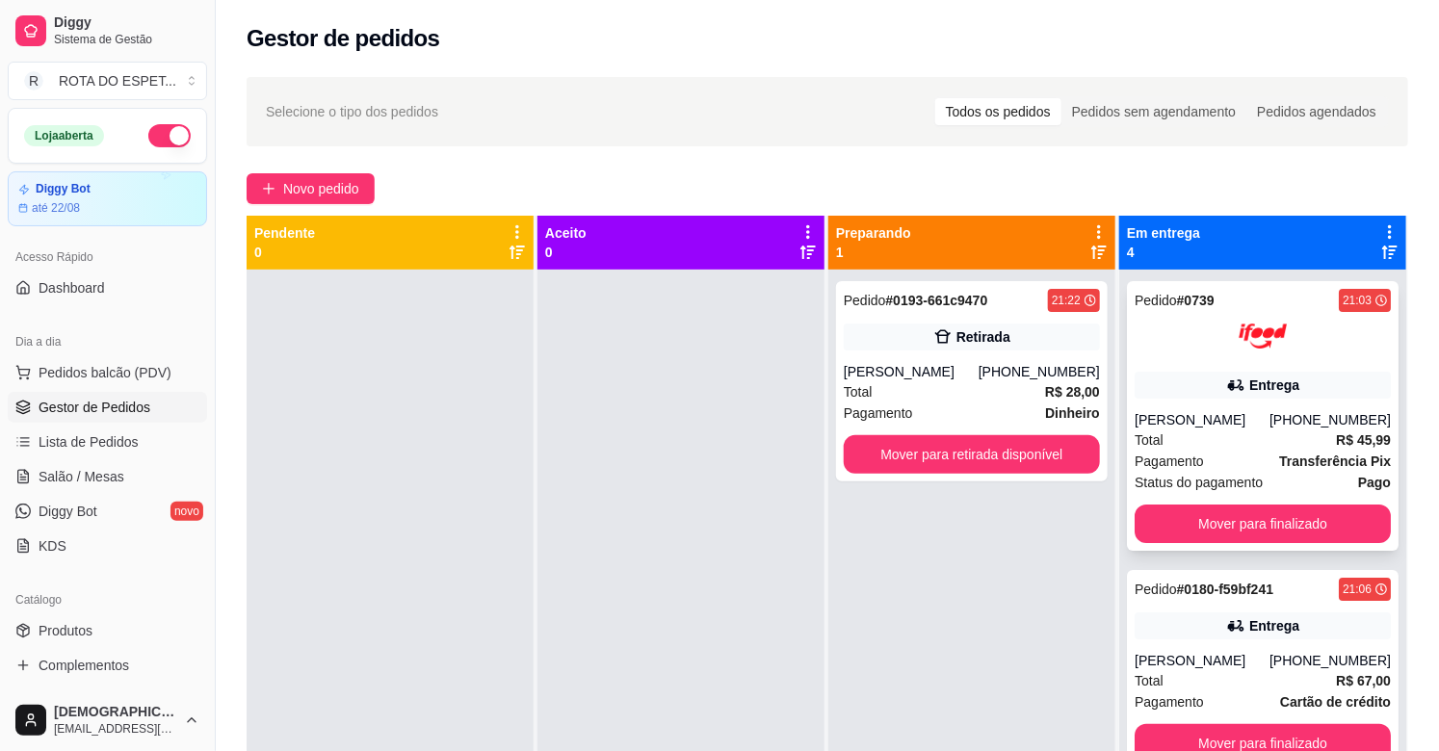
scroll to position [215, 0]
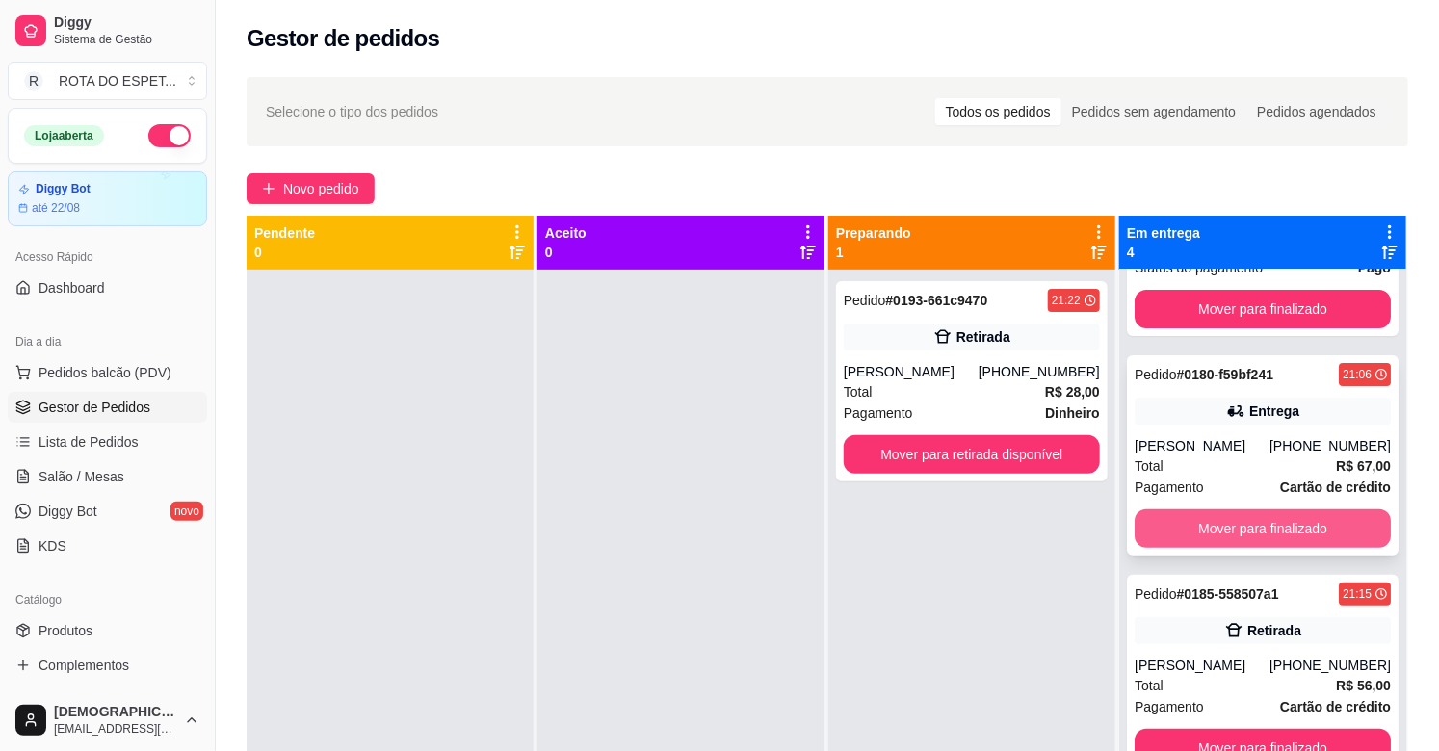
click at [1224, 522] on button "Mover para finalizado" at bounding box center [1263, 528] width 256 height 39
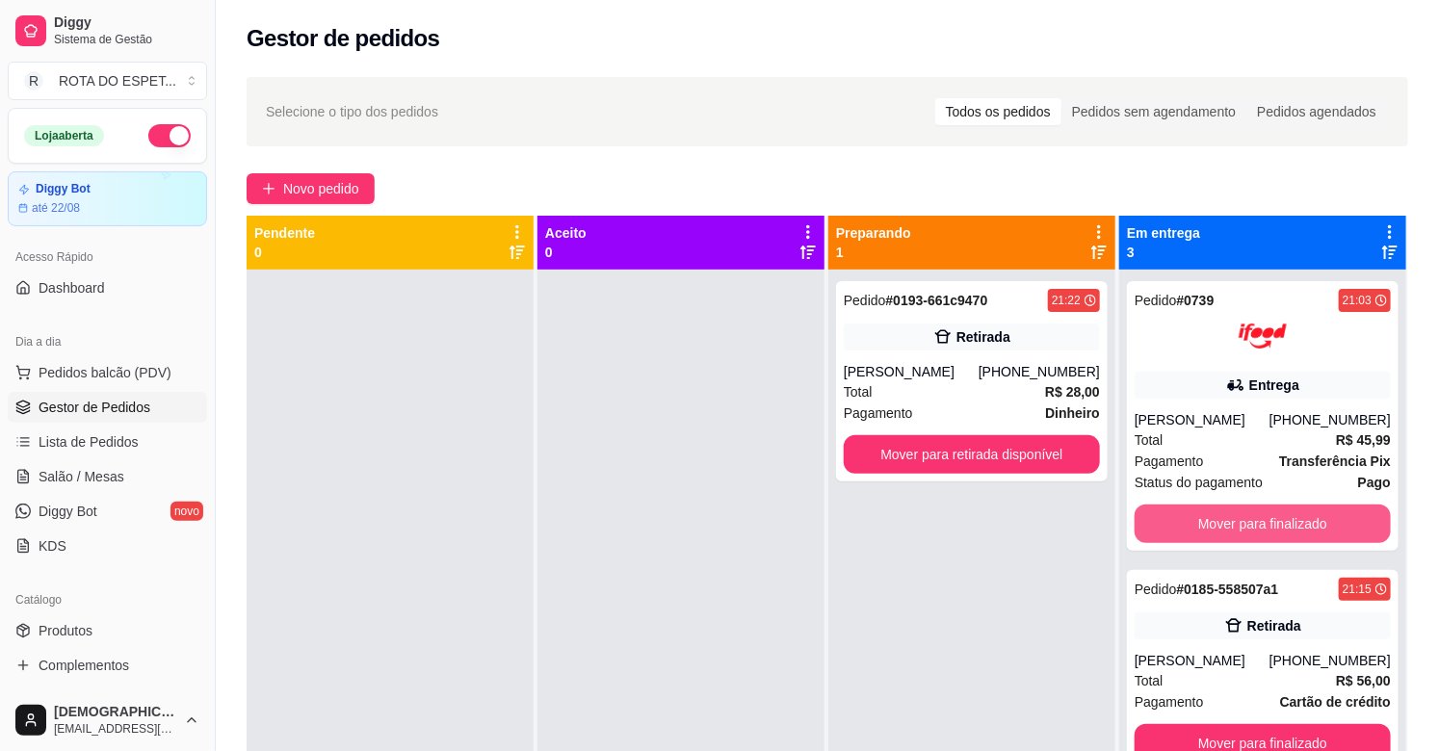
scroll to position [0, 0]
click at [627, 636] on div at bounding box center [680, 645] width 287 height 751
click at [572, 639] on div at bounding box center [680, 645] width 287 height 751
click at [588, 570] on div at bounding box center [680, 645] width 287 height 751
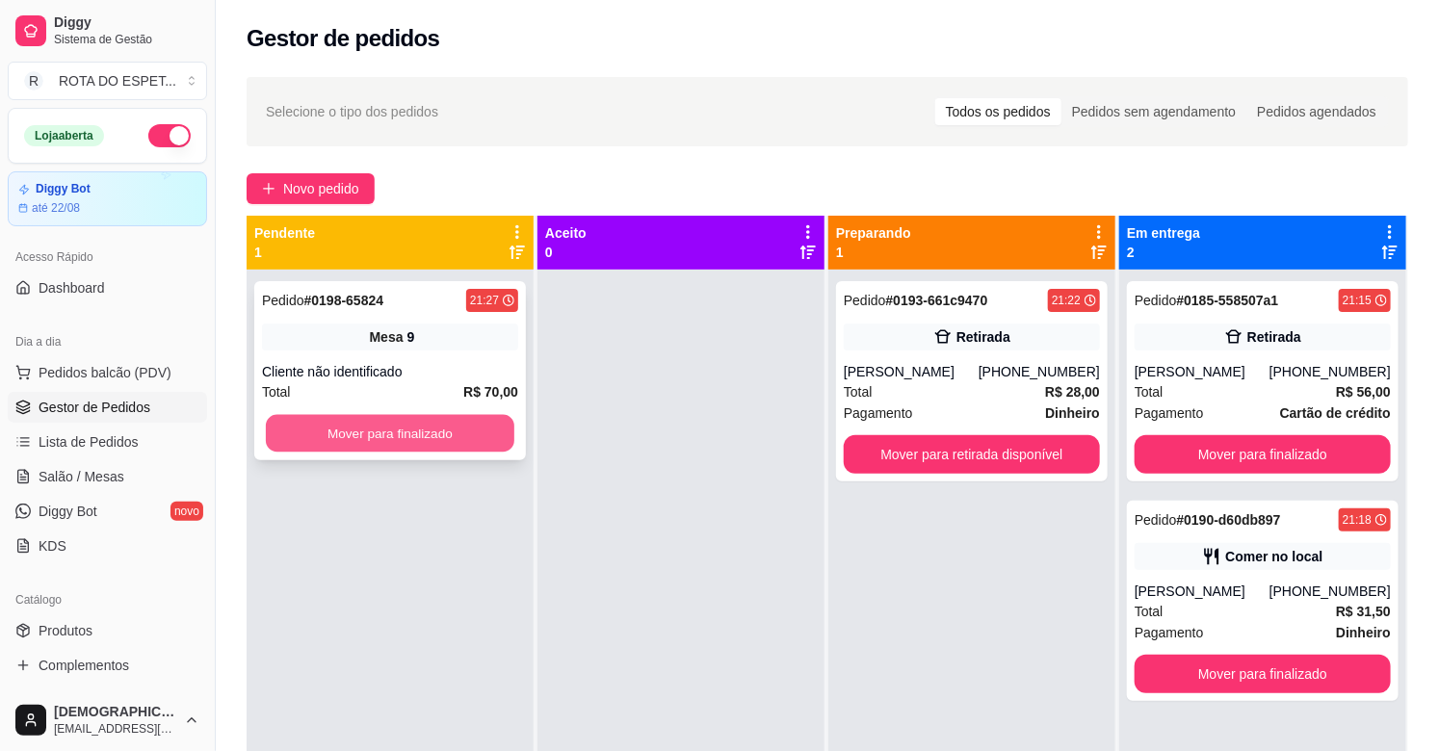
click at [431, 430] on button "Mover para finalizado" at bounding box center [390, 434] width 248 height 38
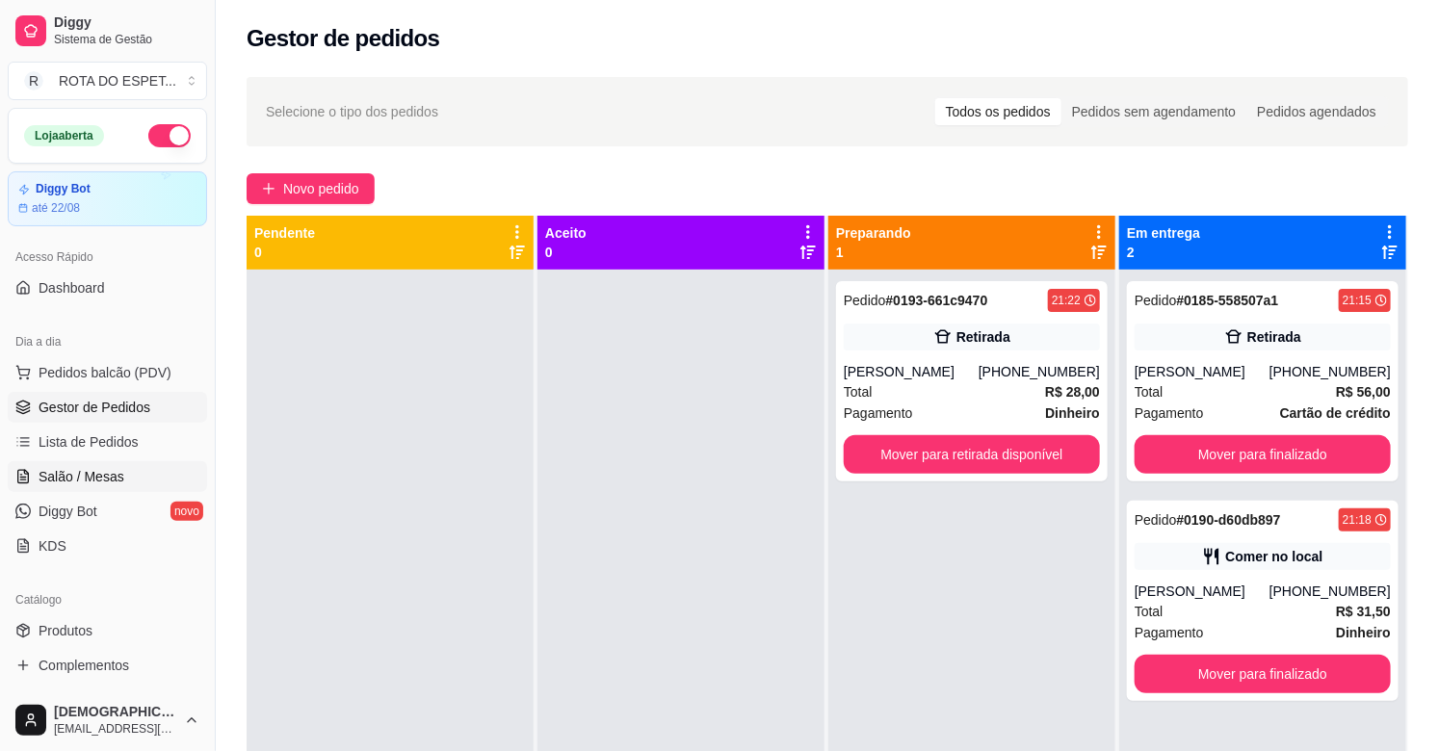
click at [55, 476] on span "Salão / Mesas" at bounding box center [82, 476] width 86 height 19
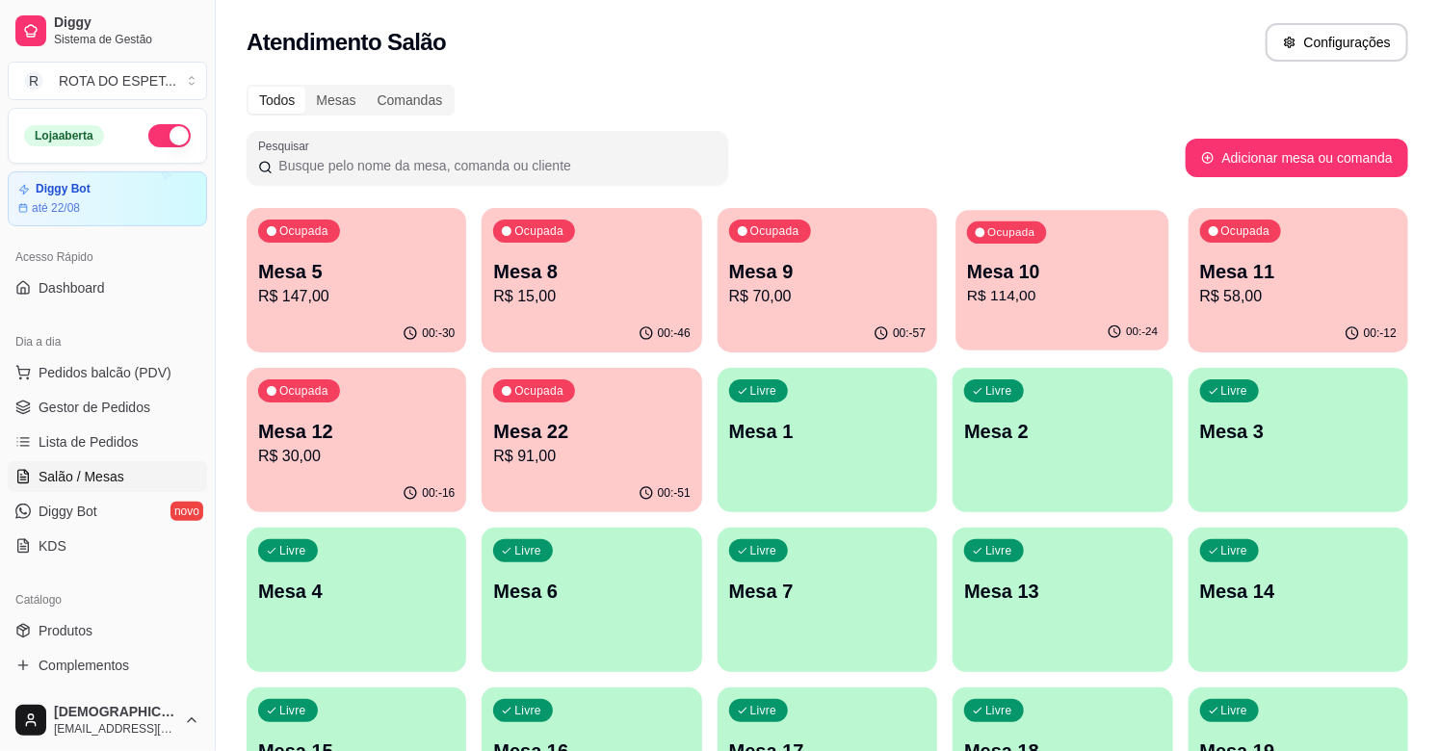
click at [1052, 286] on p "R$ 114,00" at bounding box center [1062, 296] width 191 height 22
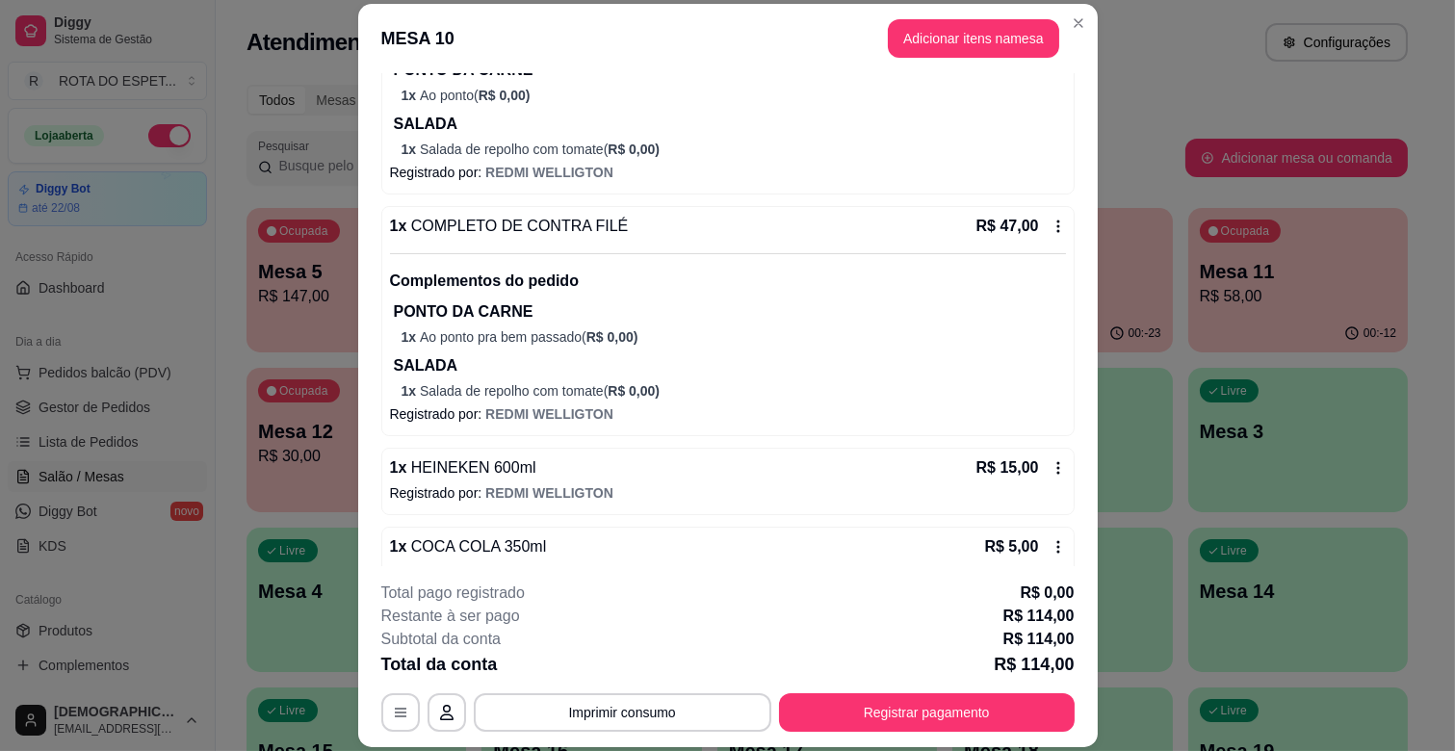
scroll to position [321, 0]
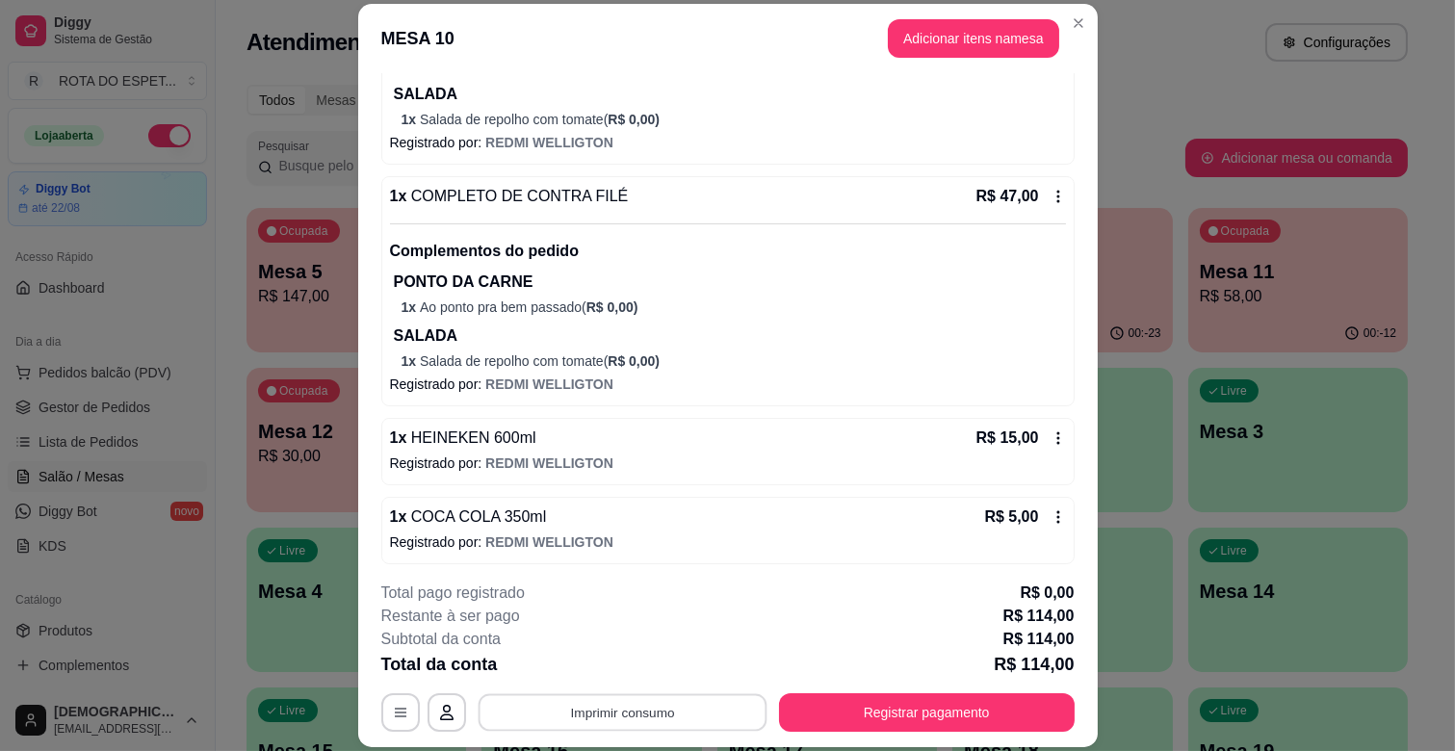
click at [660, 711] on button "Imprimir consumo" at bounding box center [622, 713] width 289 height 38
click at [647, 671] on button "IMPRESSORA CAIXA" at bounding box center [620, 668] width 159 height 31
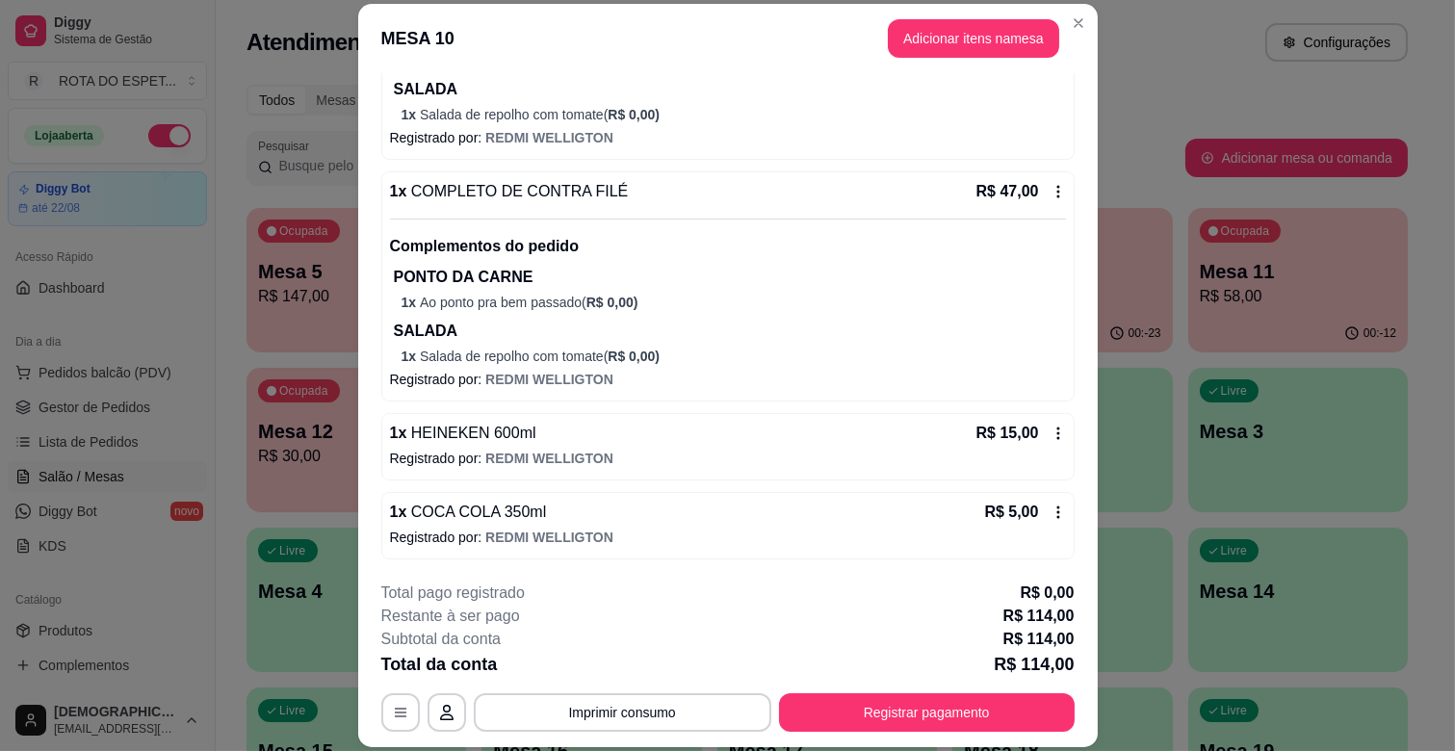
scroll to position [327, 0]
click at [1051, 513] on icon at bounding box center [1058, 511] width 15 height 15
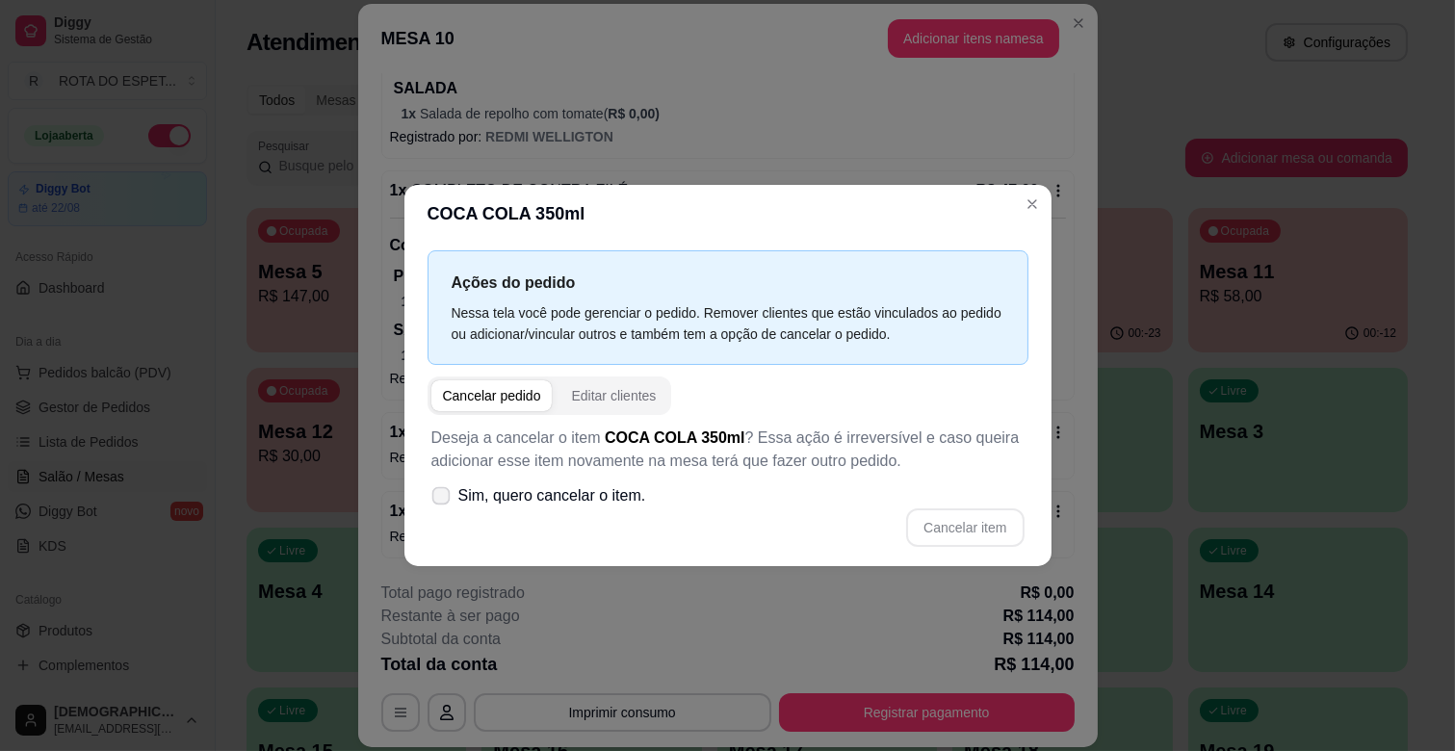
click at [435, 490] on icon at bounding box center [440, 495] width 14 height 11
click at [435, 500] on input "Sim, quero cancelar o item." at bounding box center [436, 506] width 13 height 13
checkbox input "true"
click at [1002, 521] on button "Cancelar item" at bounding box center [964, 528] width 117 height 39
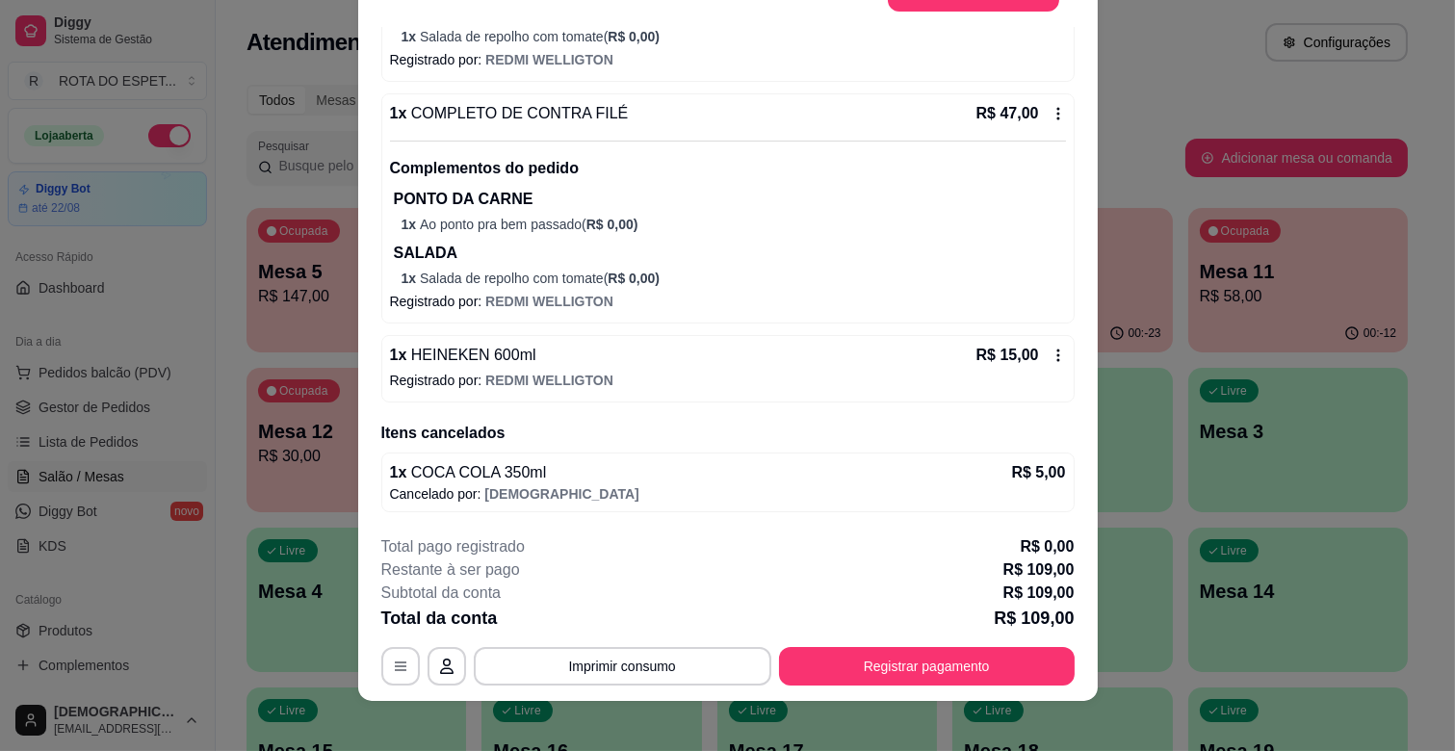
scroll to position [58, 0]
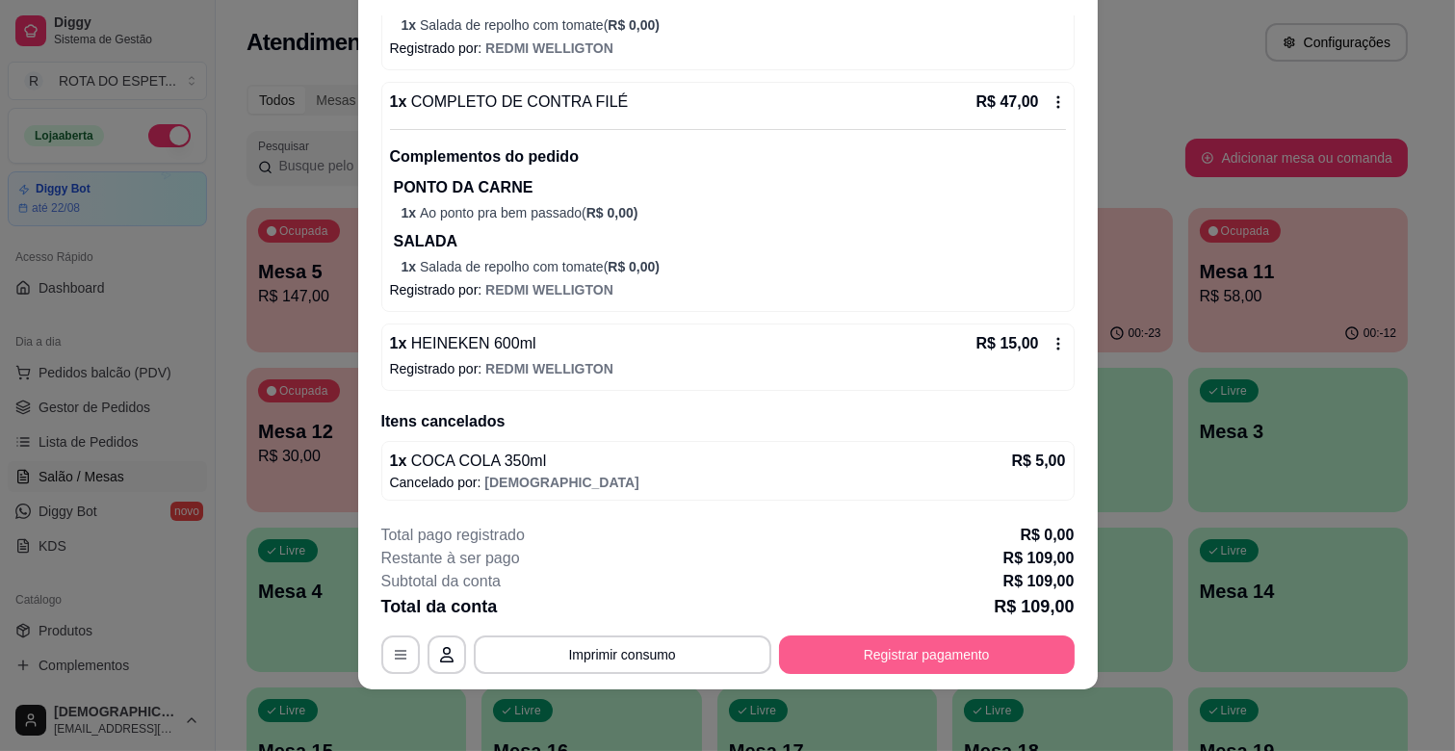
click at [946, 659] on button "Registrar pagamento" at bounding box center [927, 655] width 296 height 39
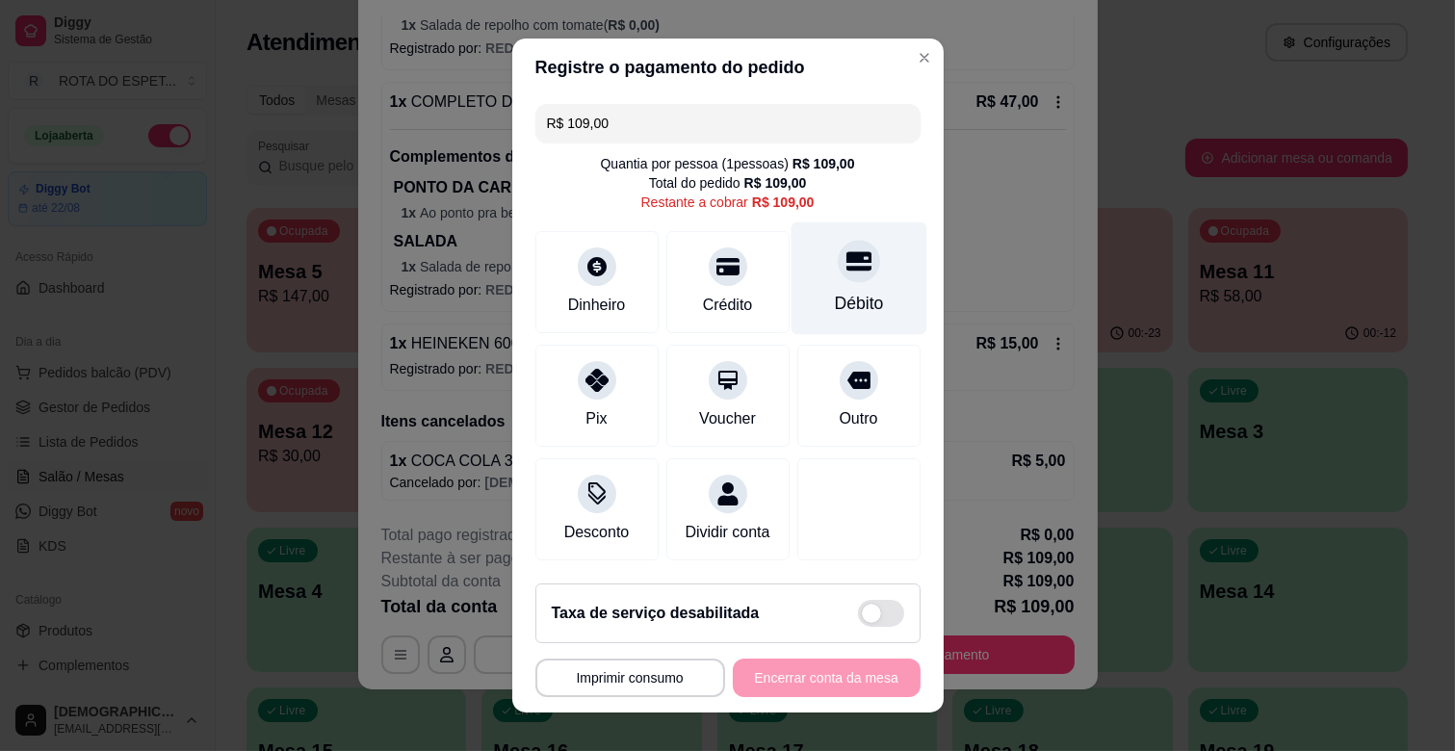
click at [838, 274] on div at bounding box center [859, 261] width 42 height 42
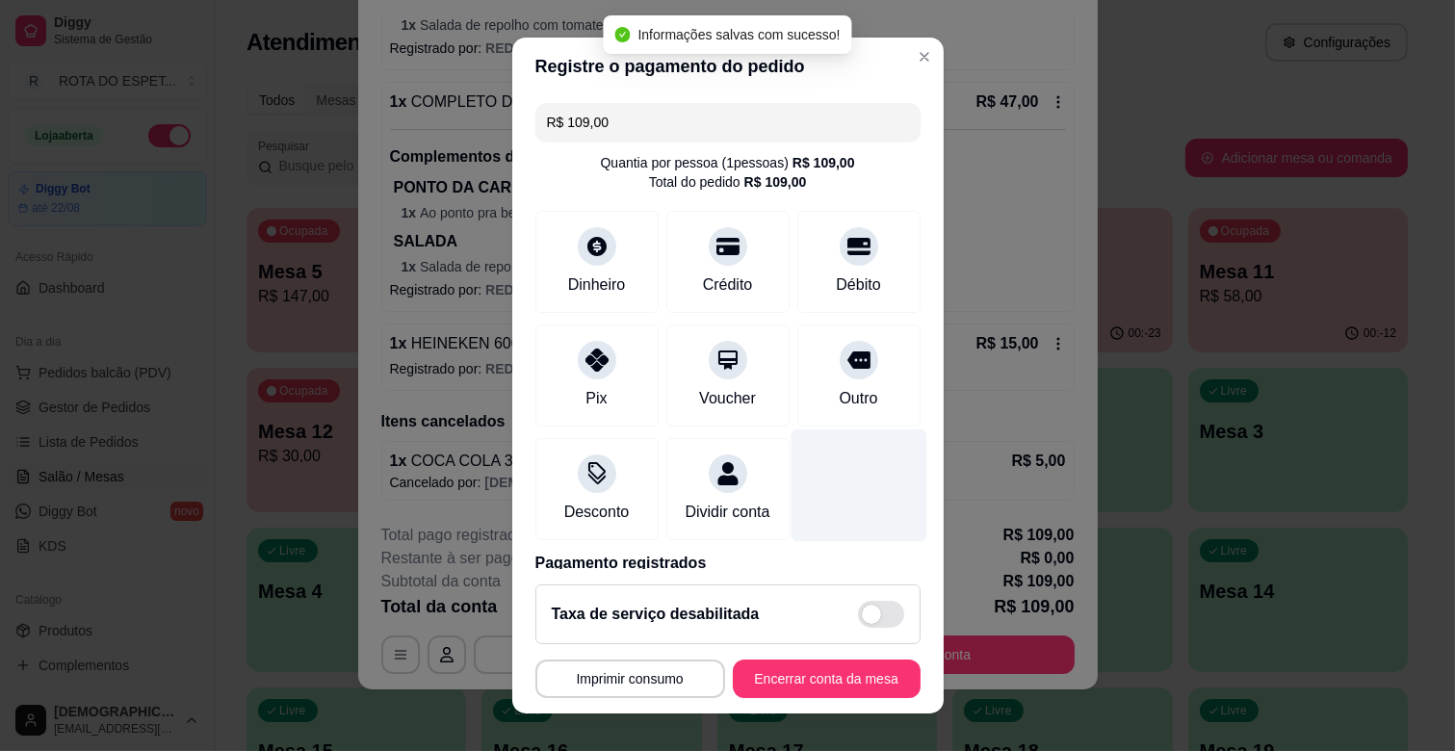
type input "R$ 0,00"
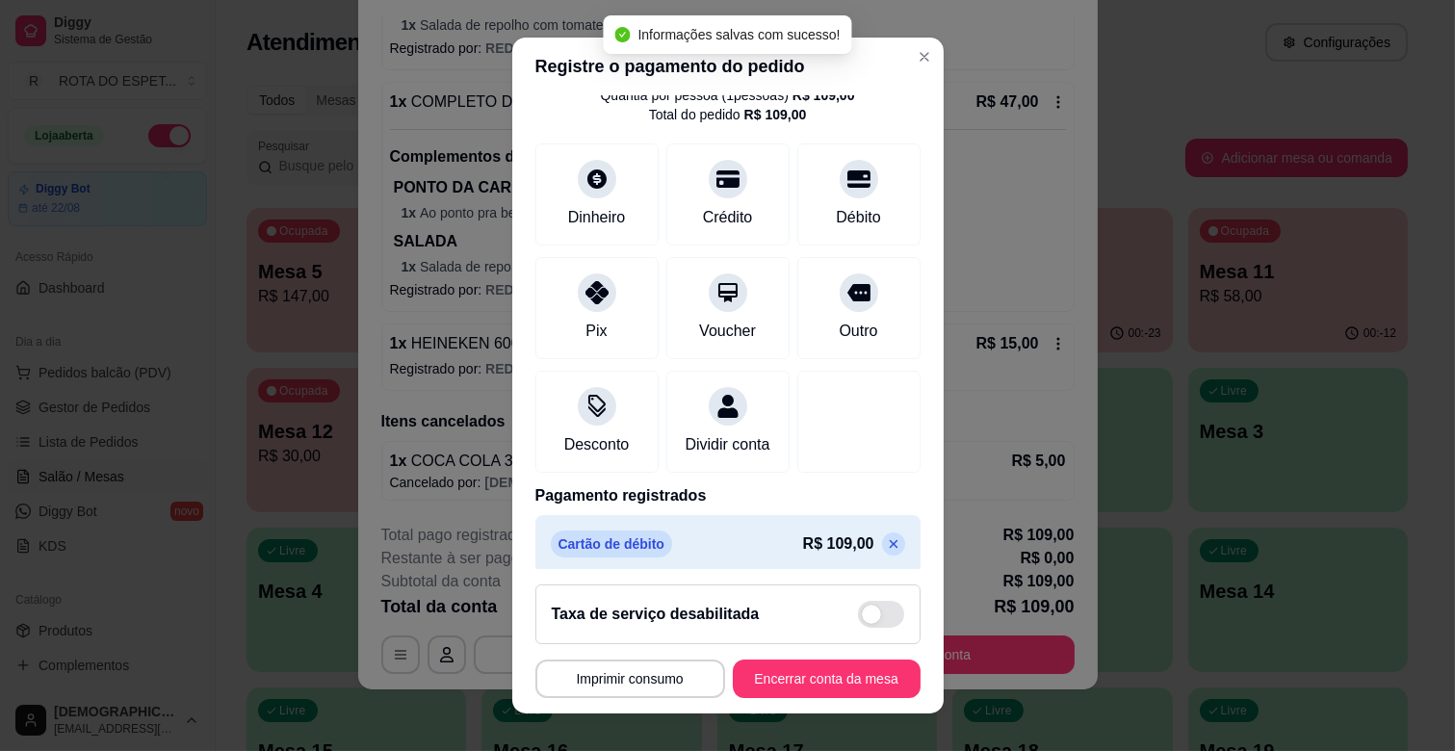
scroll to position [102, 0]
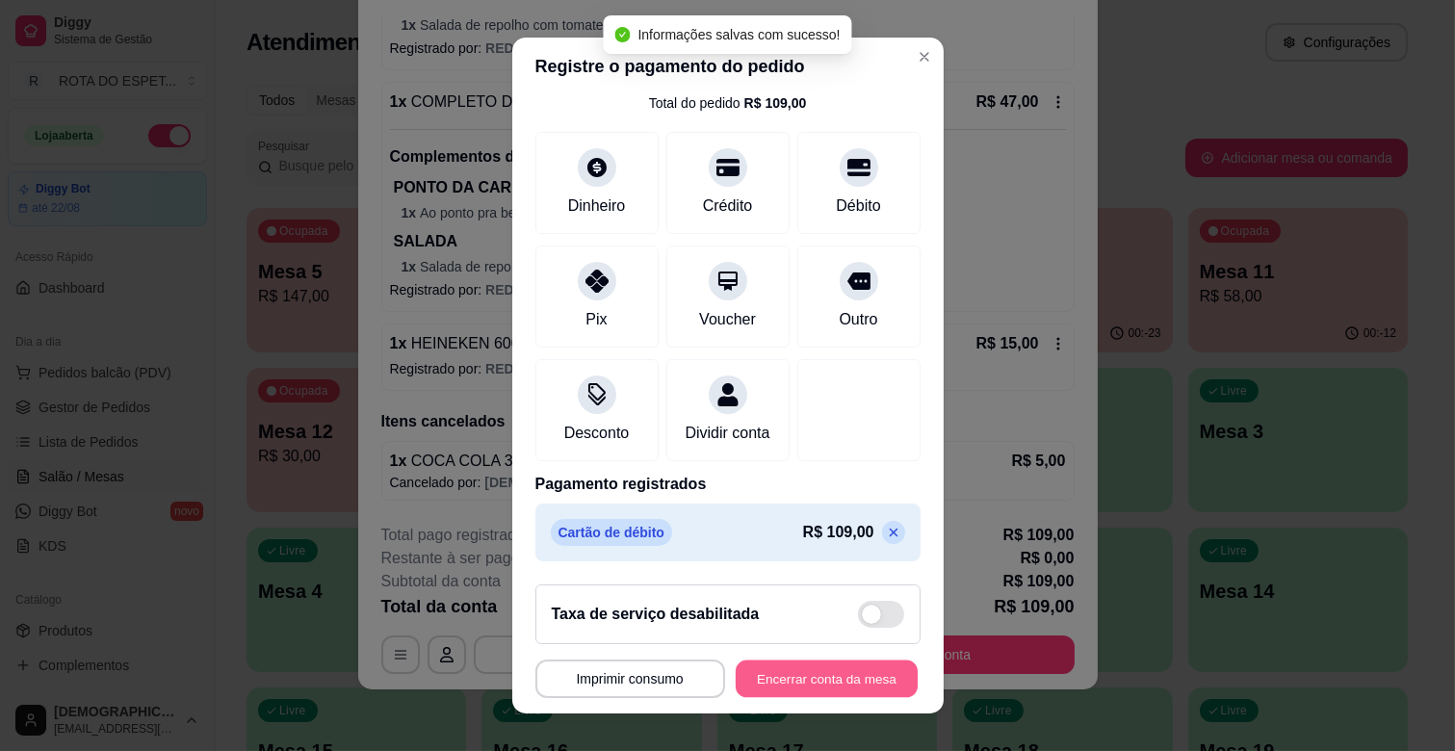
click at [829, 685] on button "Encerrar conta da mesa" at bounding box center [827, 680] width 182 height 38
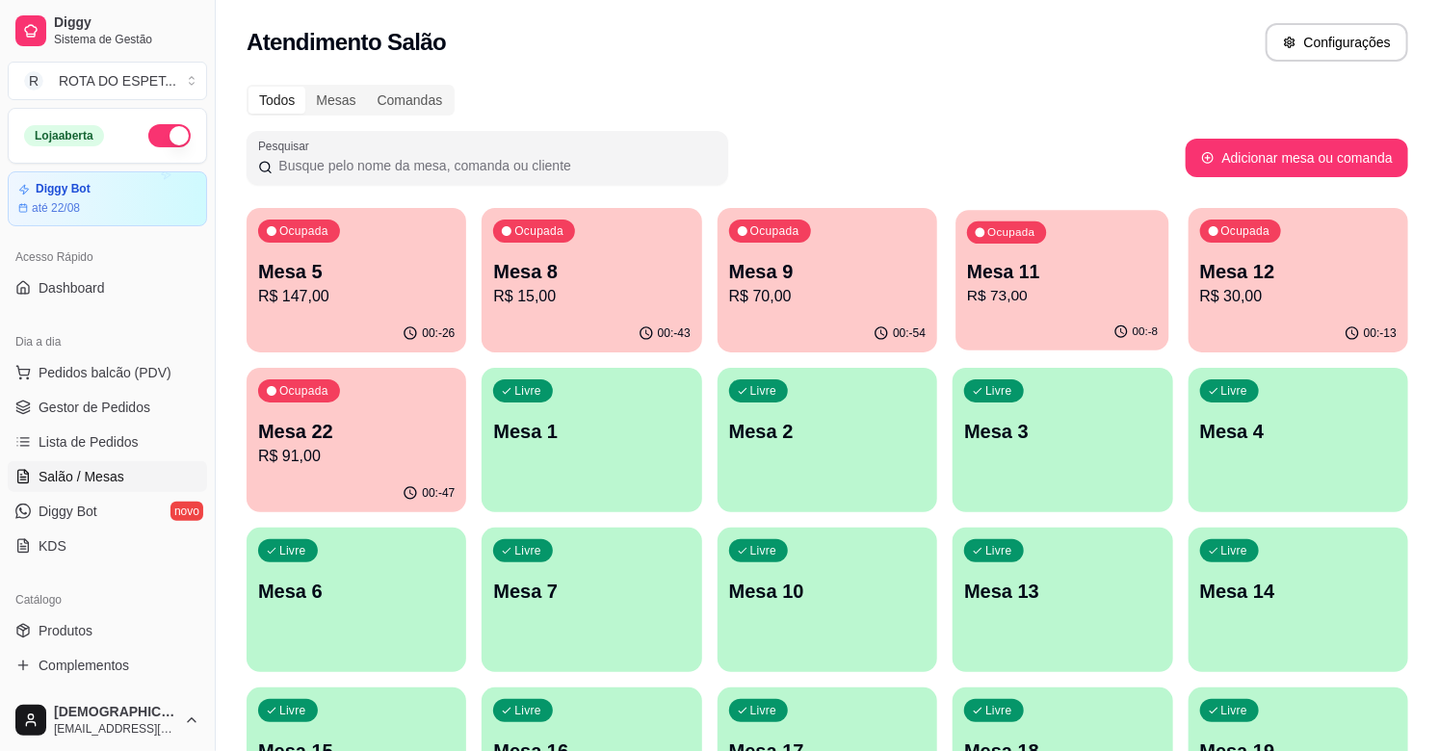
click at [1043, 290] on p "R$ 73,00" at bounding box center [1062, 296] width 191 height 22
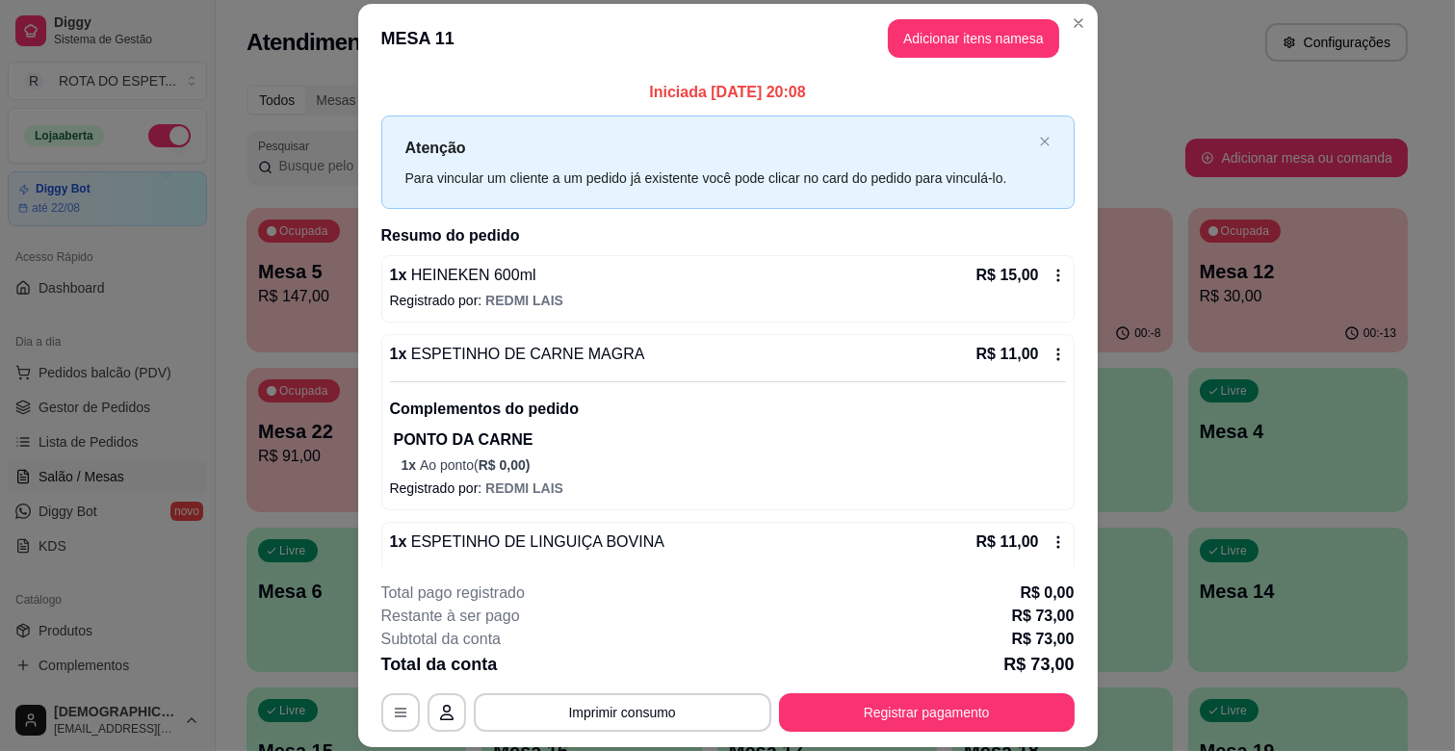
scroll to position [457, 0]
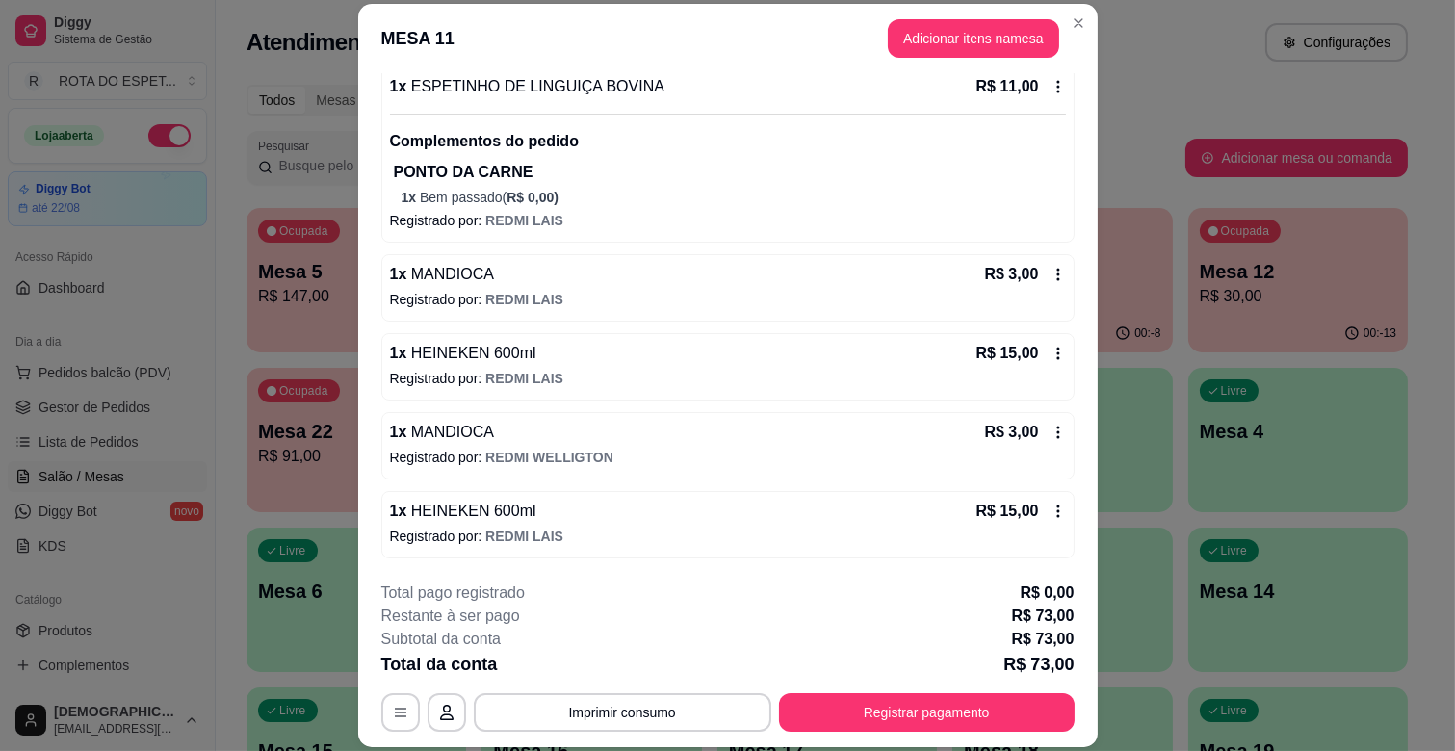
click at [1051, 426] on icon at bounding box center [1058, 432] width 15 height 15
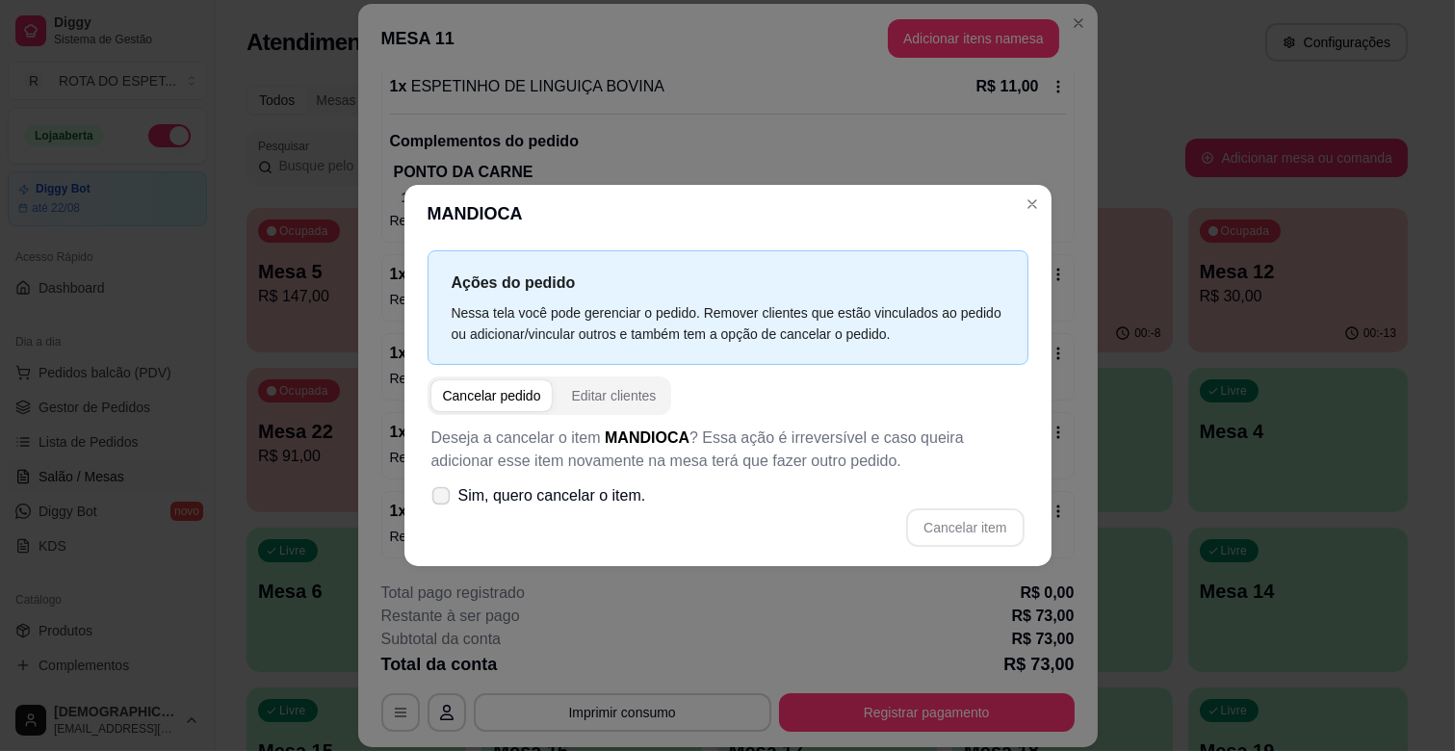
click at [468, 501] on span "Sim, quero cancelar o item." at bounding box center [552, 495] width 188 height 23
click at [443, 501] on input "Sim, quero cancelar o item." at bounding box center [436, 506] width 13 height 13
checkbox input "true"
click at [1003, 515] on button "Cancelar item" at bounding box center [965, 528] width 115 height 38
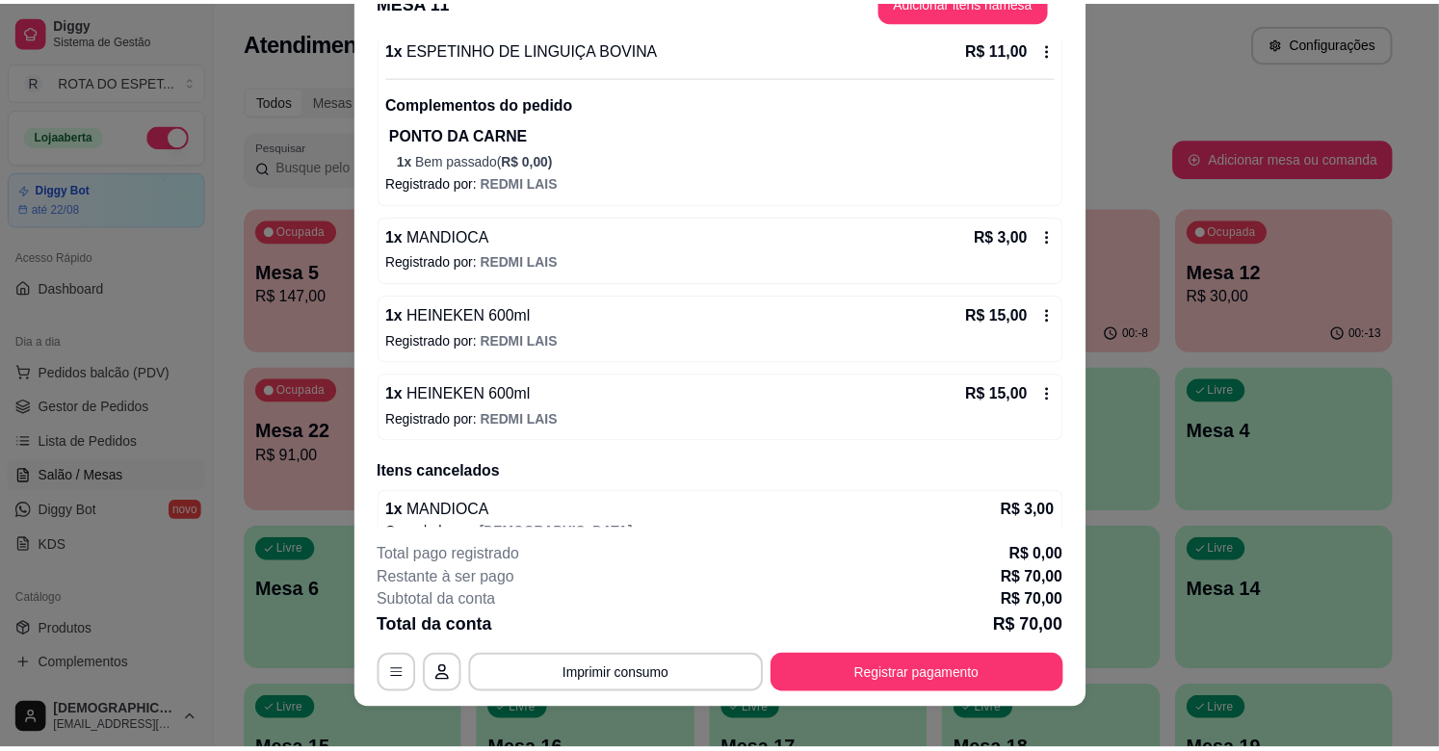
scroll to position [58, 0]
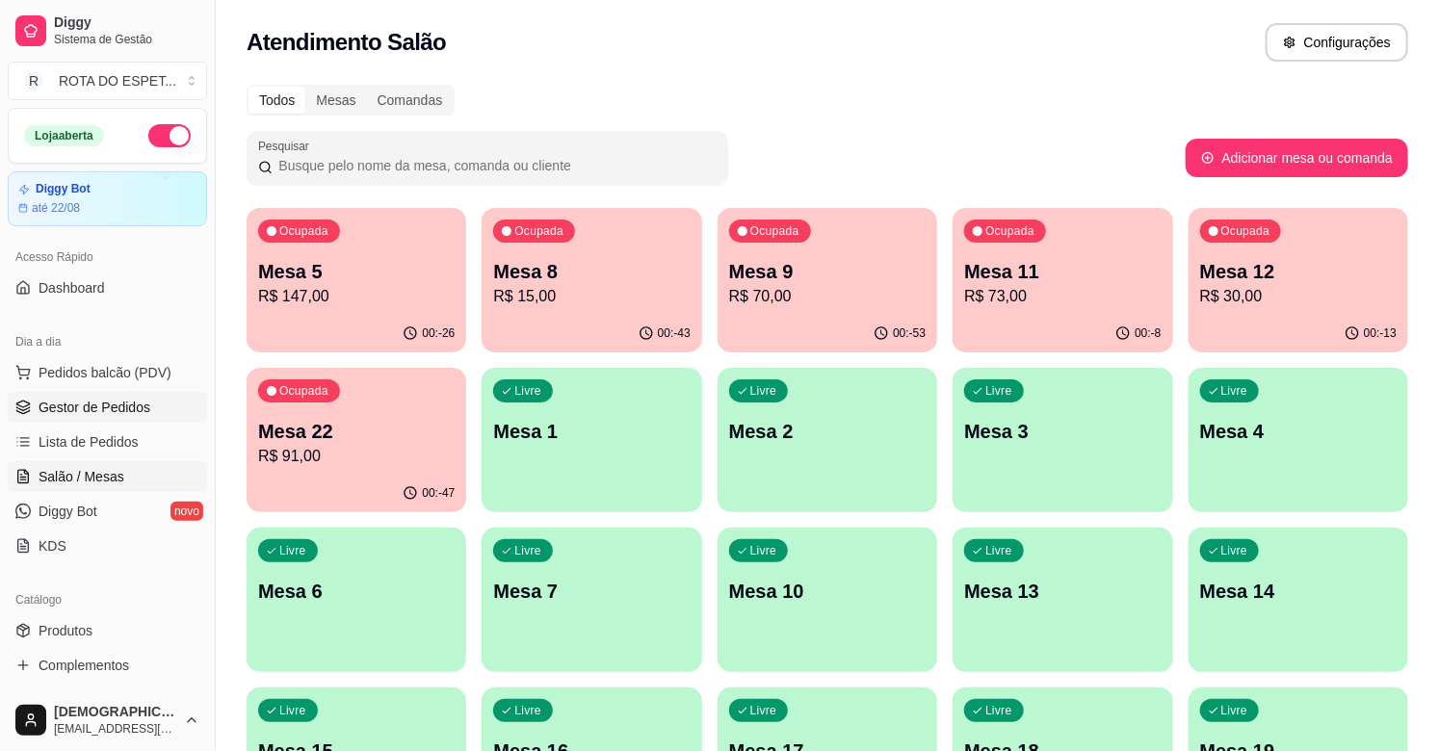
click at [127, 395] on link "Gestor de Pedidos" at bounding box center [107, 407] width 199 height 31
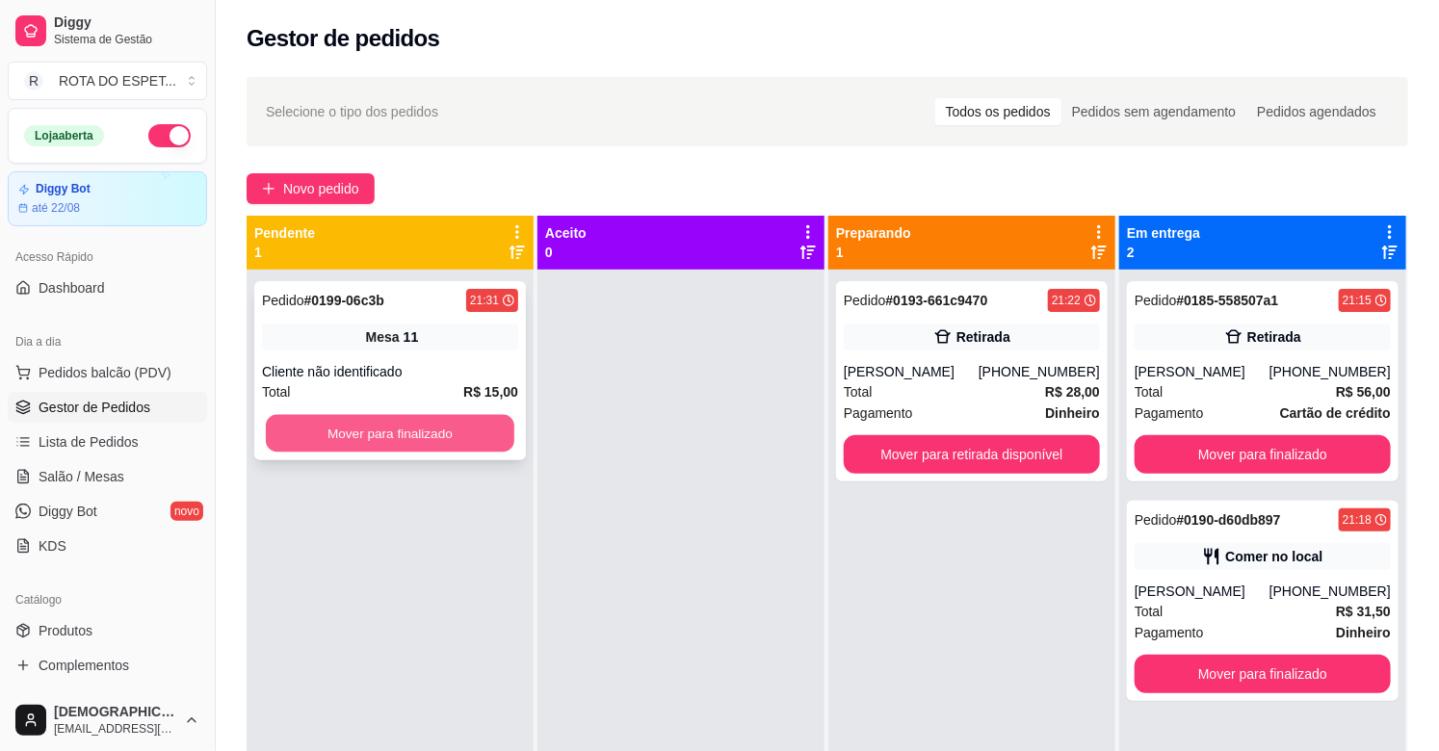
click at [351, 419] on button "Mover para finalizado" at bounding box center [390, 434] width 248 height 38
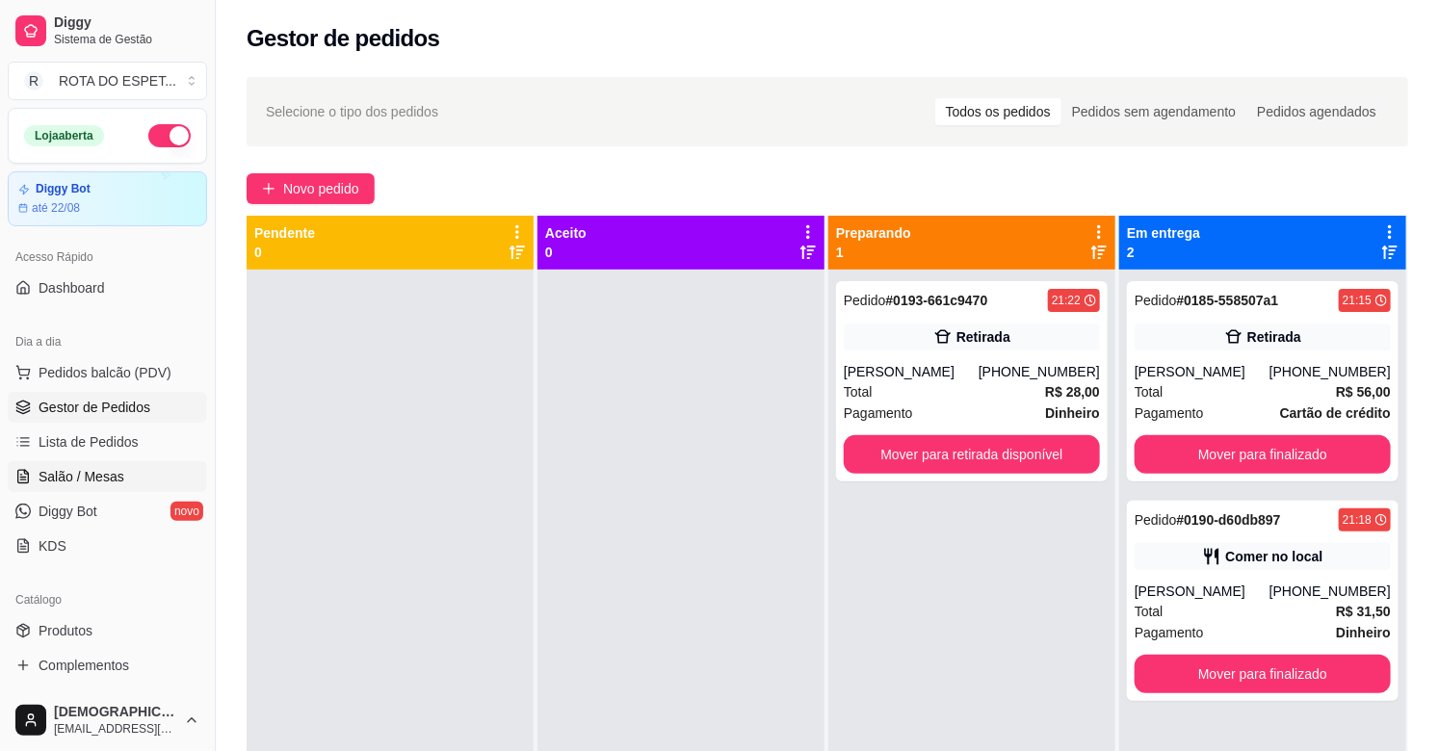
click at [69, 474] on span "Salão / Mesas" at bounding box center [82, 476] width 86 height 19
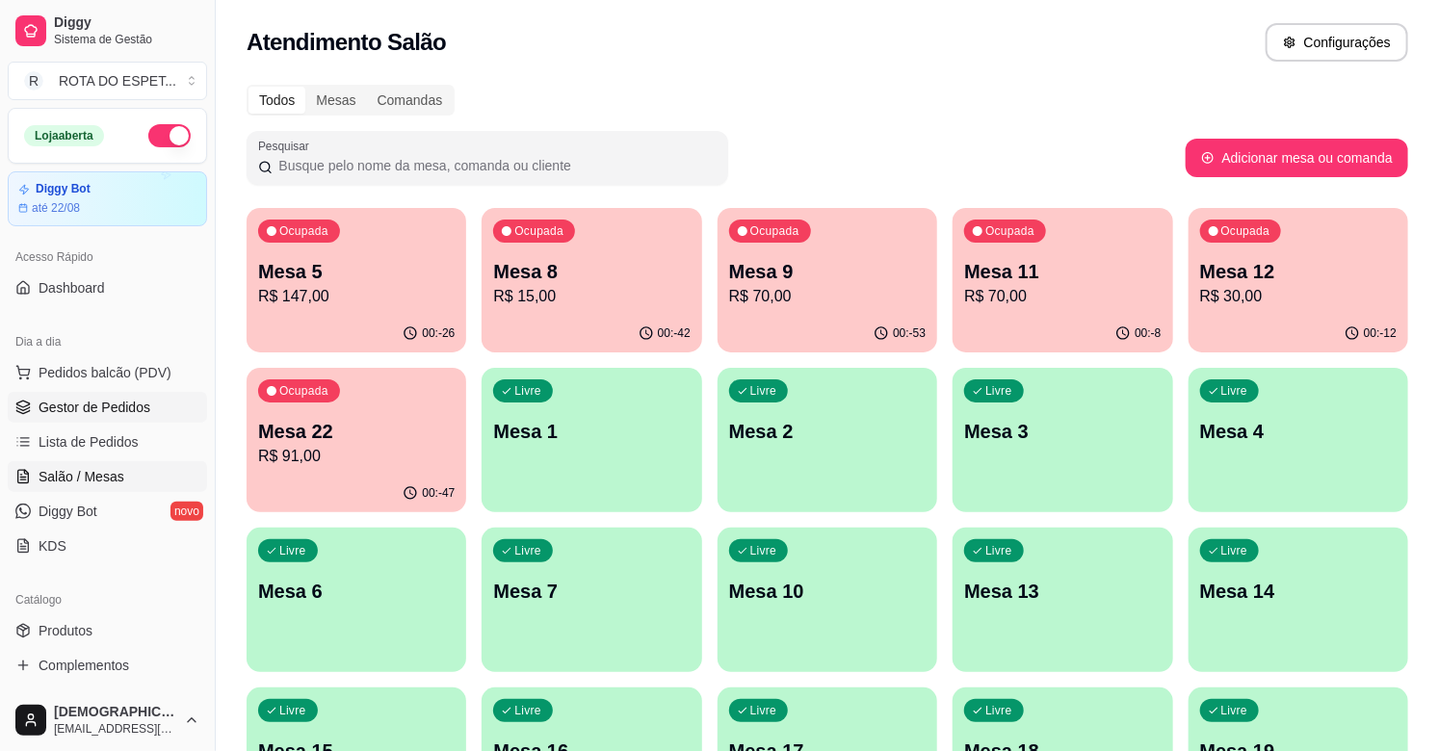
click at [147, 403] on link "Gestor de Pedidos" at bounding box center [107, 407] width 199 height 31
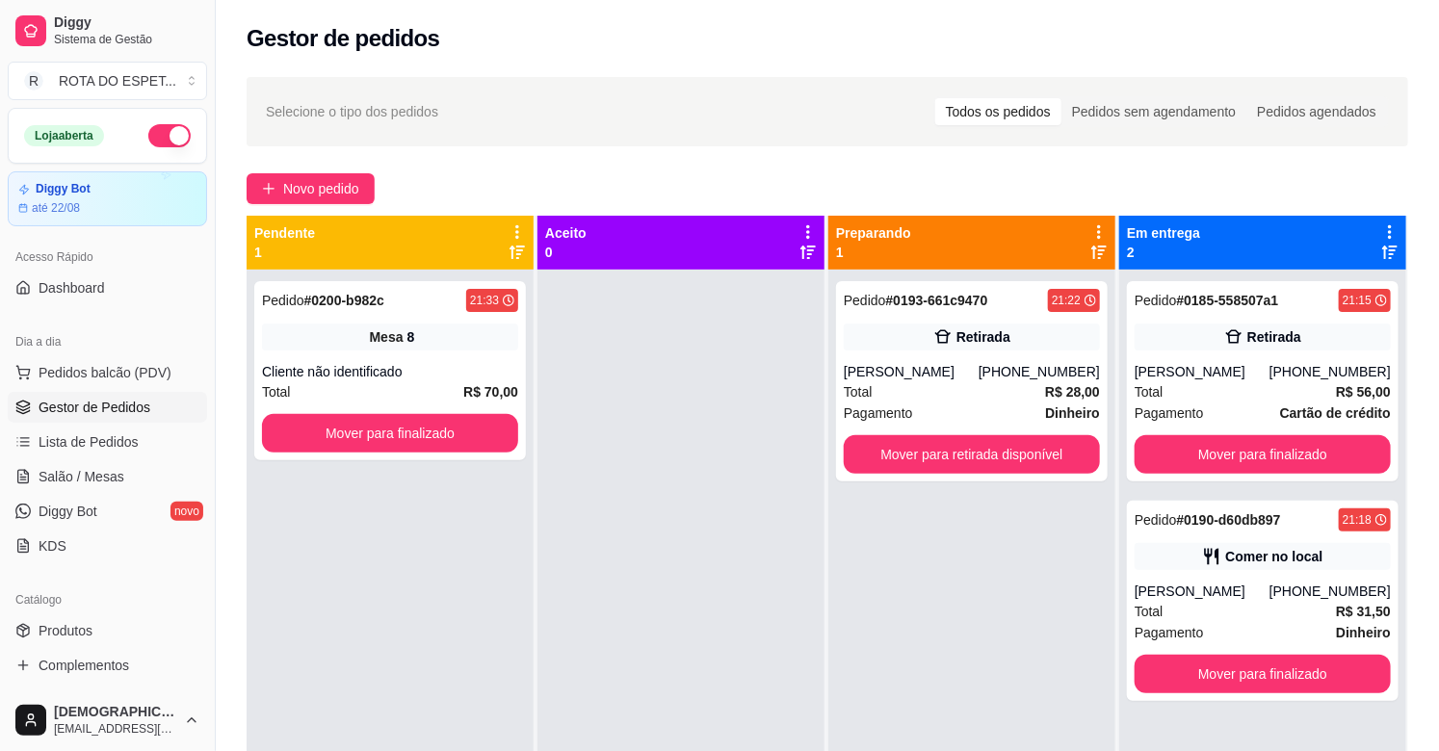
click at [695, 484] on div at bounding box center [680, 645] width 287 height 751
click at [465, 443] on button "Mover para finalizado" at bounding box center [390, 433] width 256 height 39
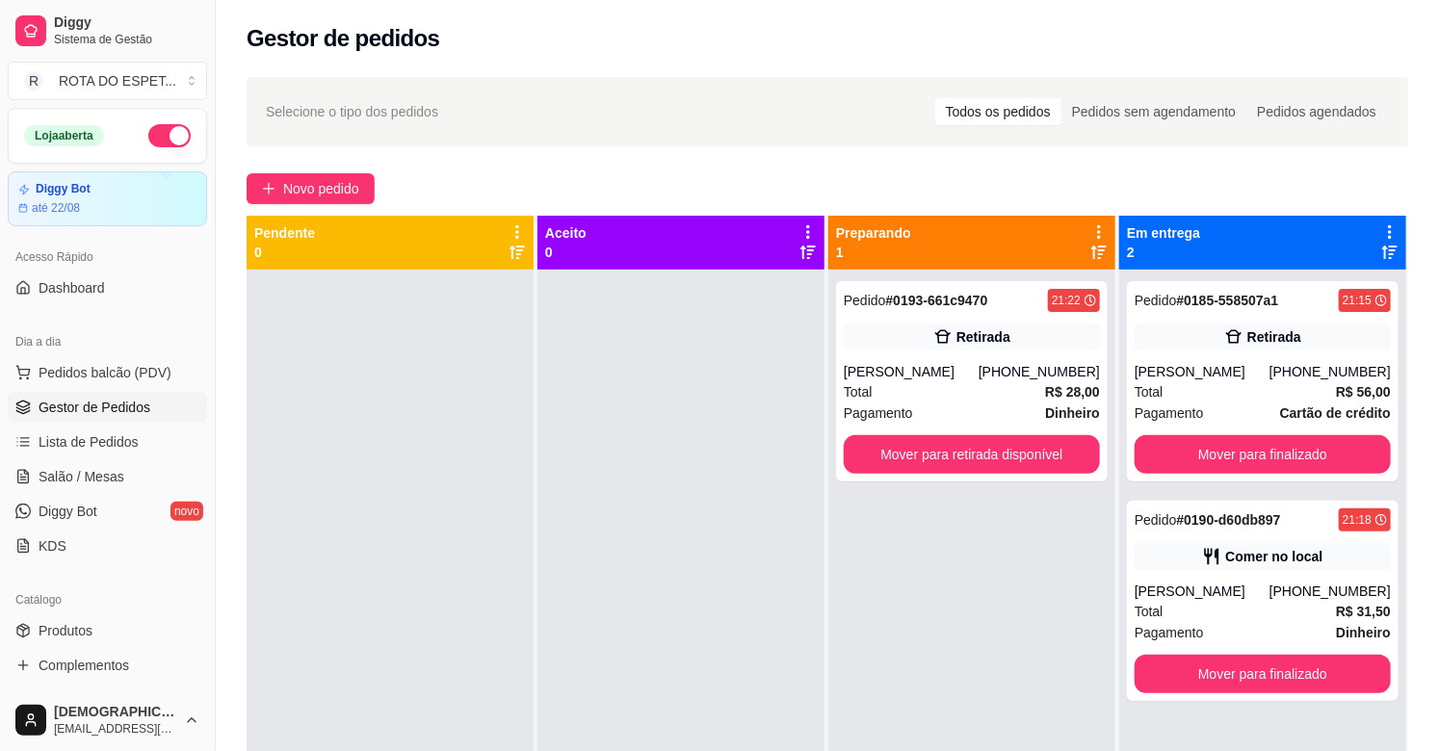
click at [607, 617] on div at bounding box center [680, 645] width 287 height 751
click at [116, 465] on link "Salão / Mesas" at bounding box center [107, 476] width 199 height 31
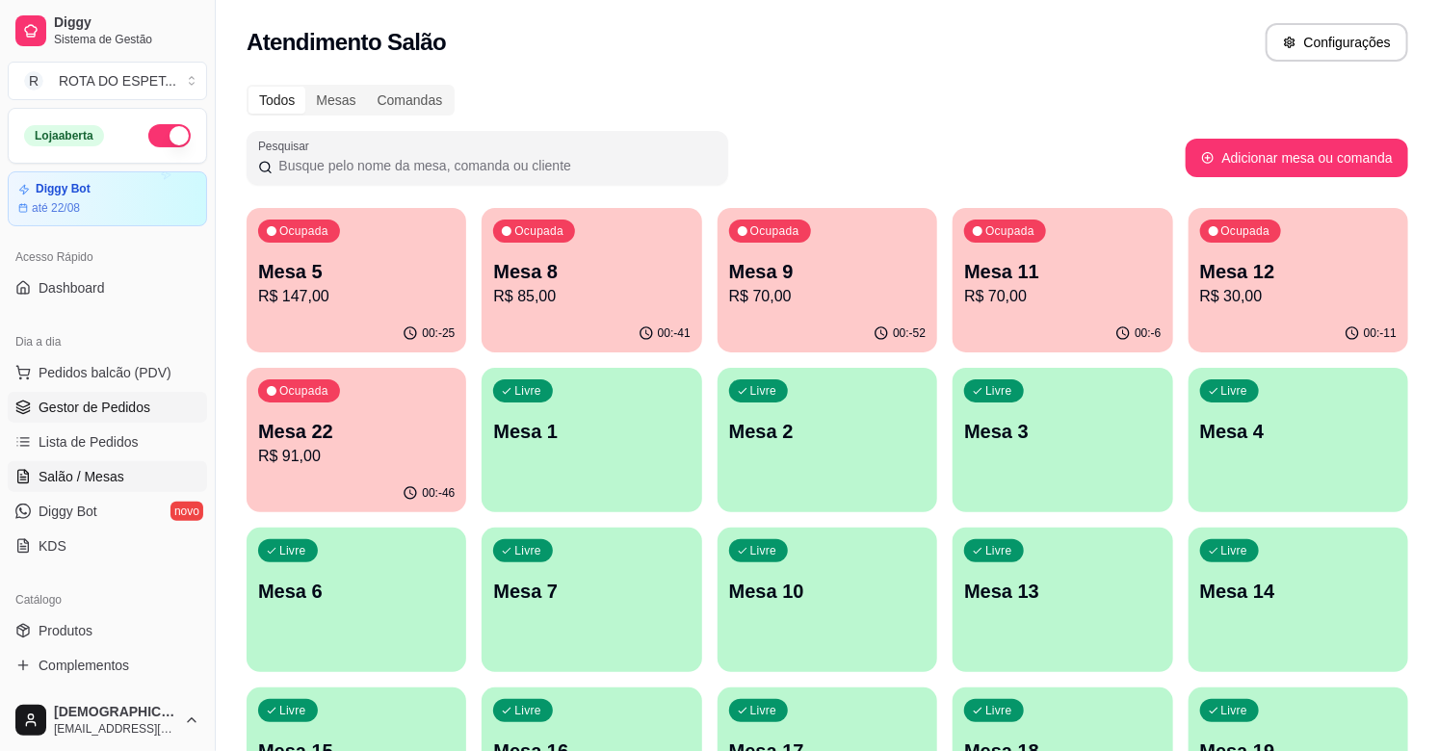
click at [91, 399] on span "Gestor de Pedidos" at bounding box center [95, 407] width 112 height 19
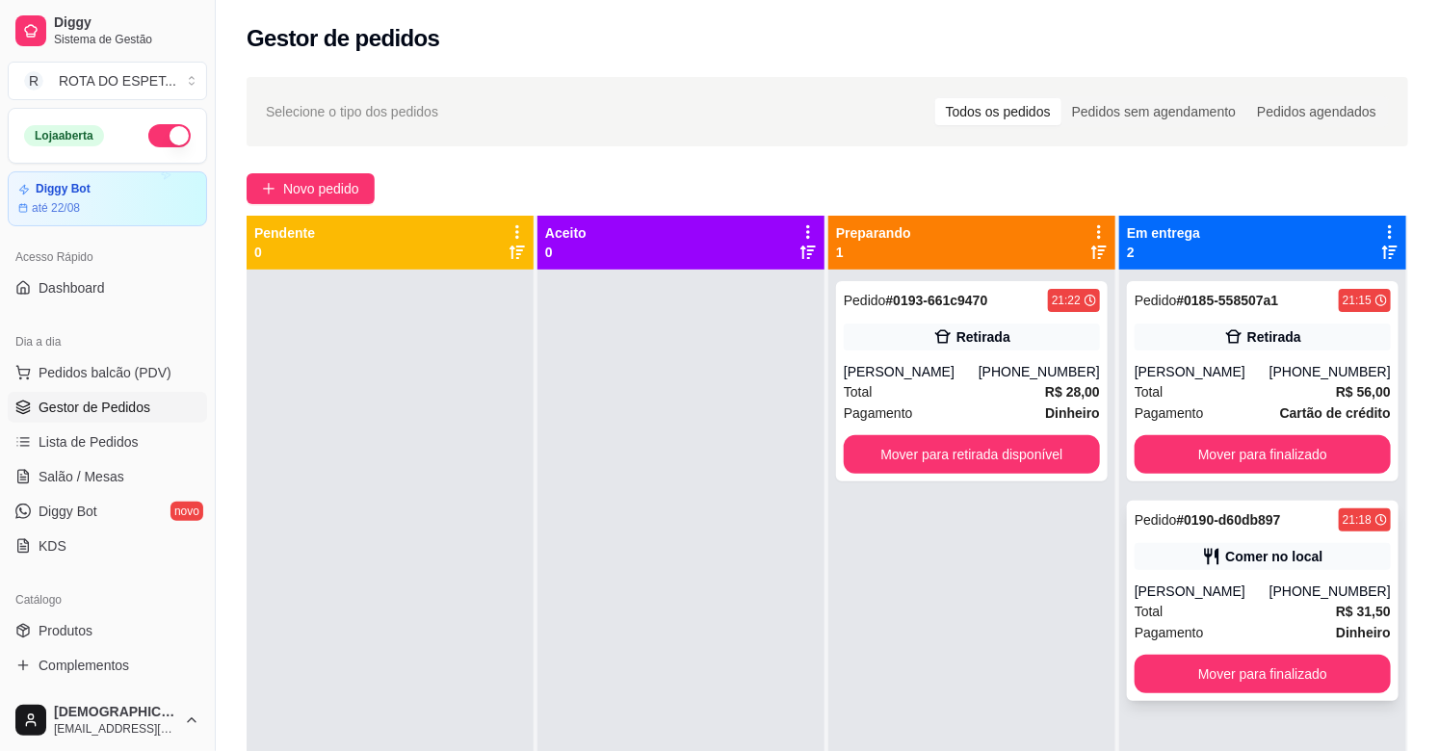
click at [1237, 602] on div "Total R$ 31,50" at bounding box center [1263, 611] width 256 height 21
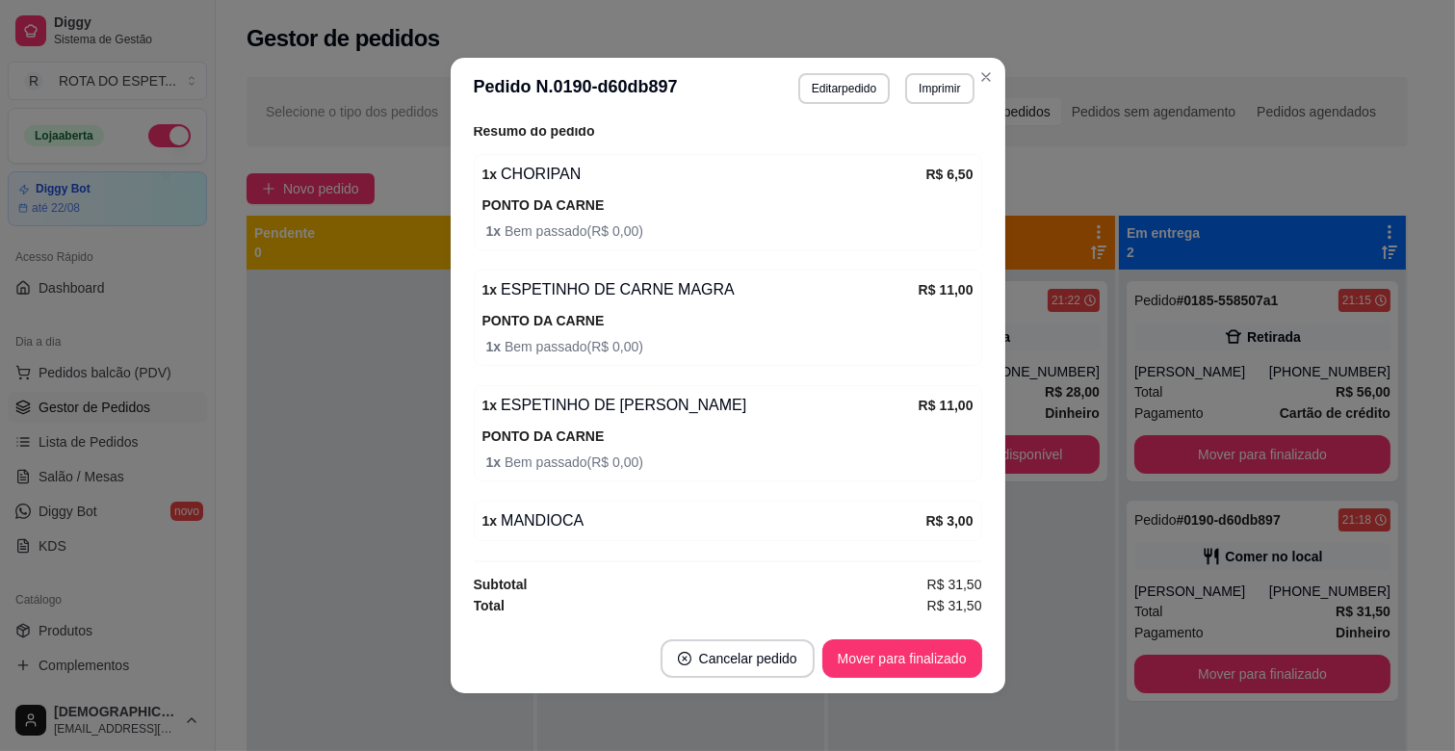
scroll to position [4, 0]
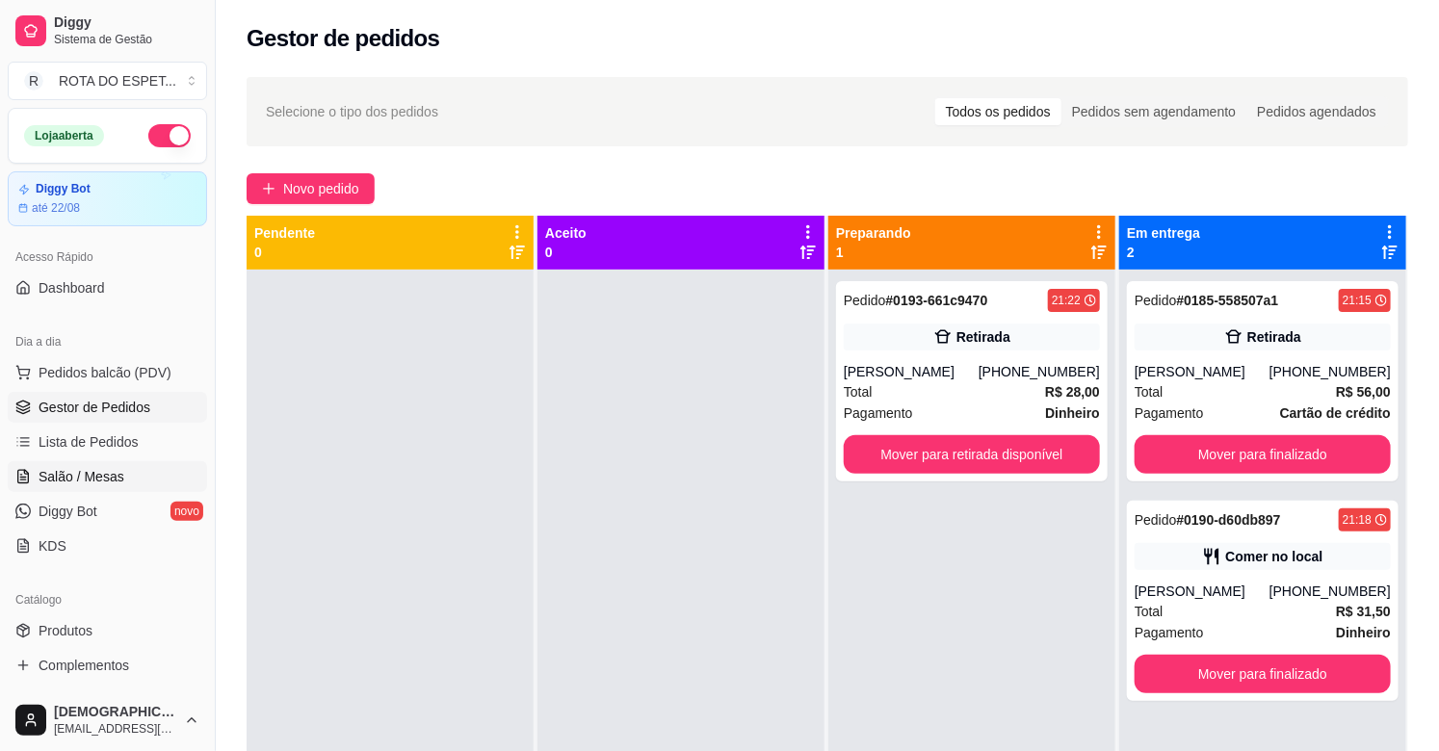
click at [110, 480] on span "Salão / Mesas" at bounding box center [82, 476] width 86 height 19
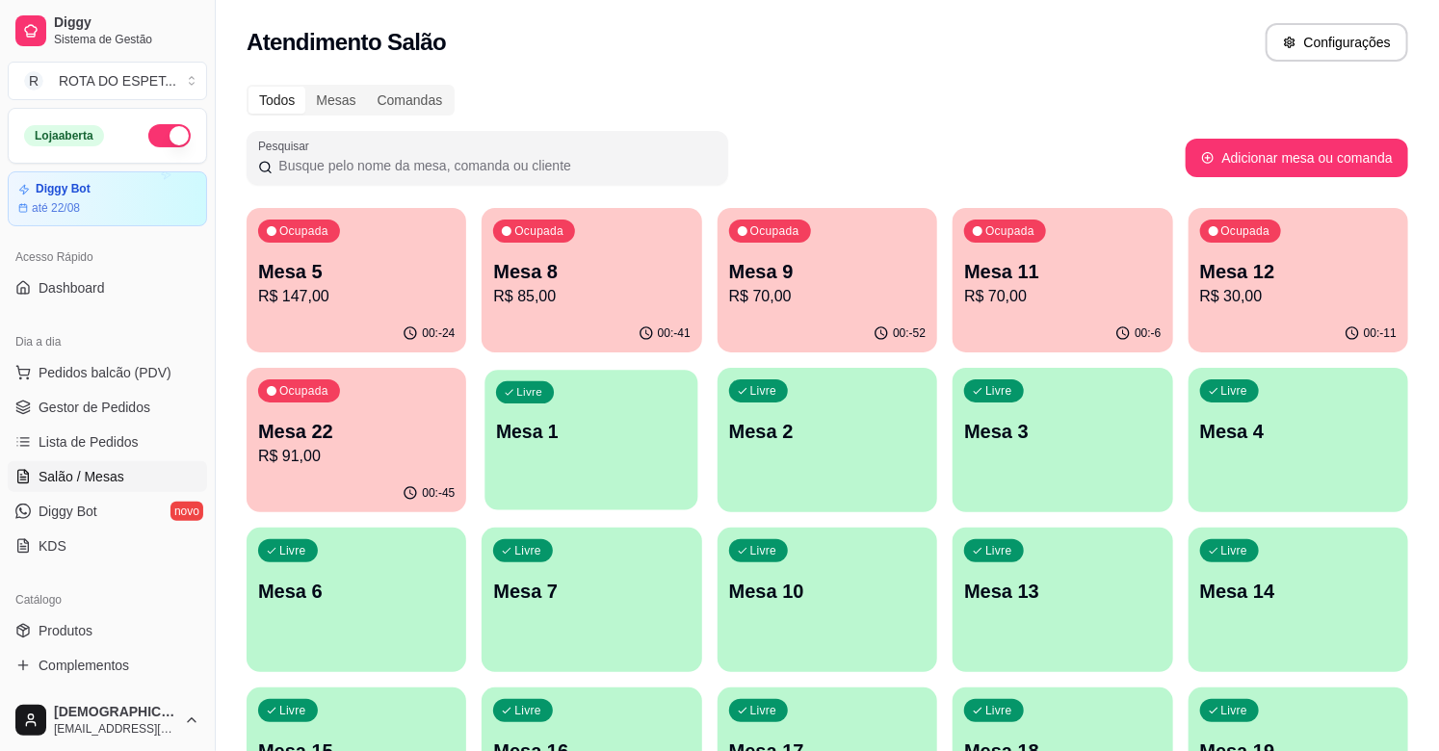
click at [583, 440] on p "Mesa 1" at bounding box center [591, 432] width 191 height 26
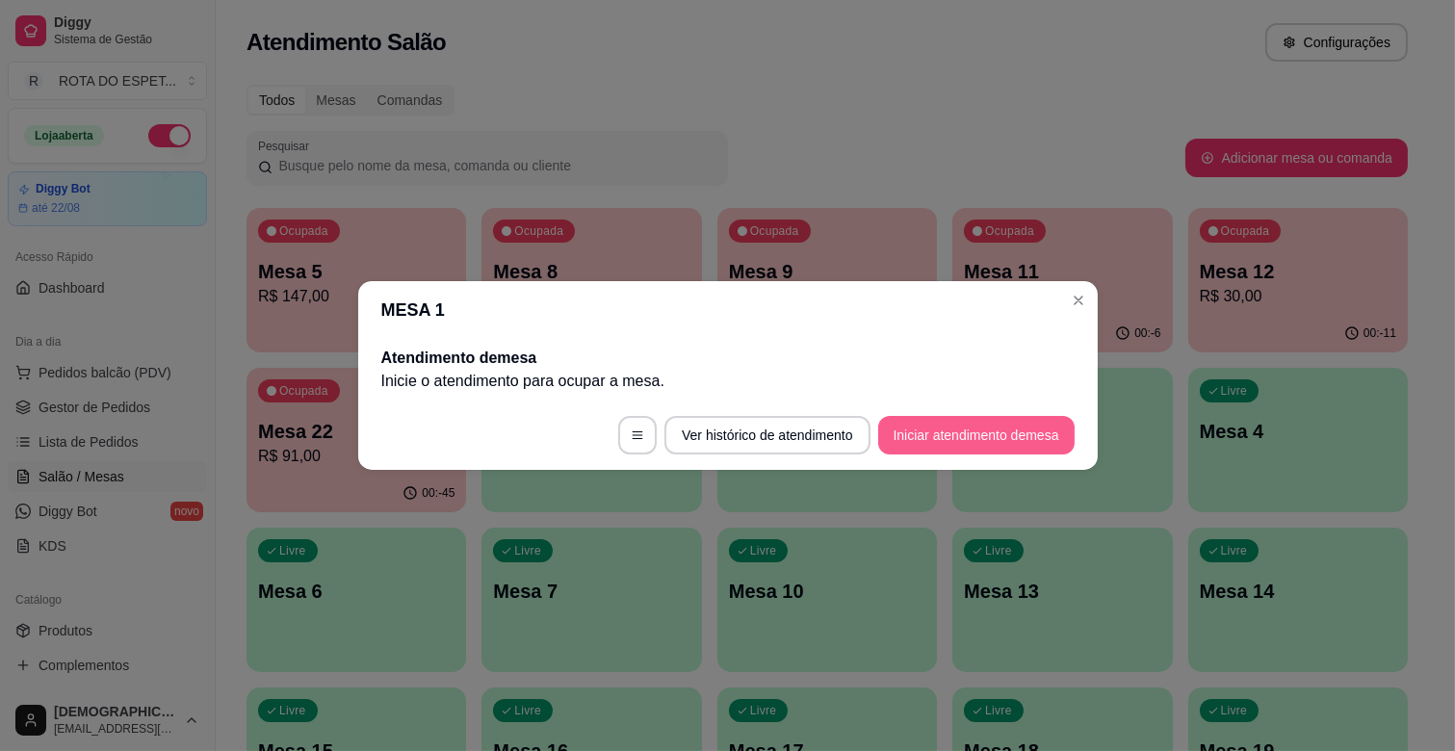
click at [979, 425] on button "Iniciar atendimento de mesa" at bounding box center [976, 435] width 196 height 39
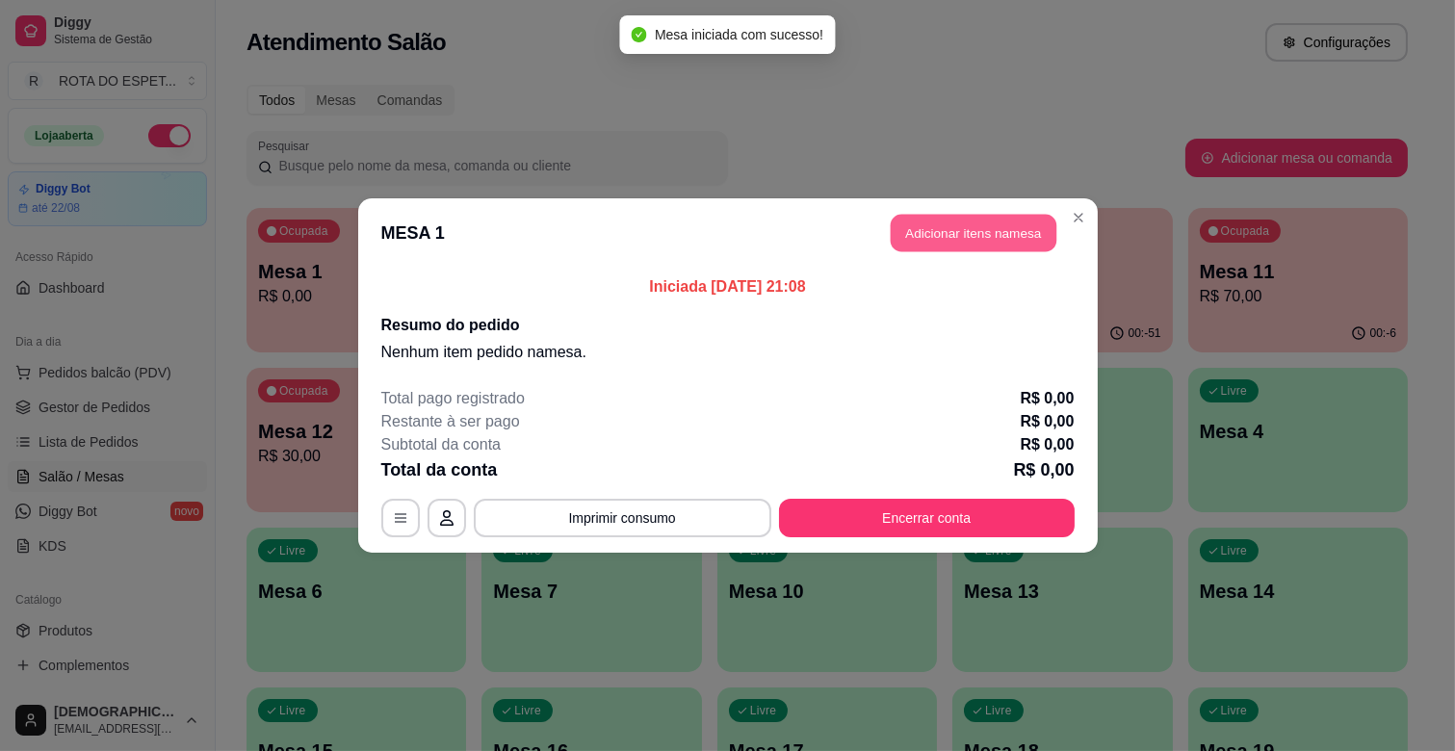
click at [936, 238] on button "Adicionar itens na mesa" at bounding box center [974, 234] width 166 height 38
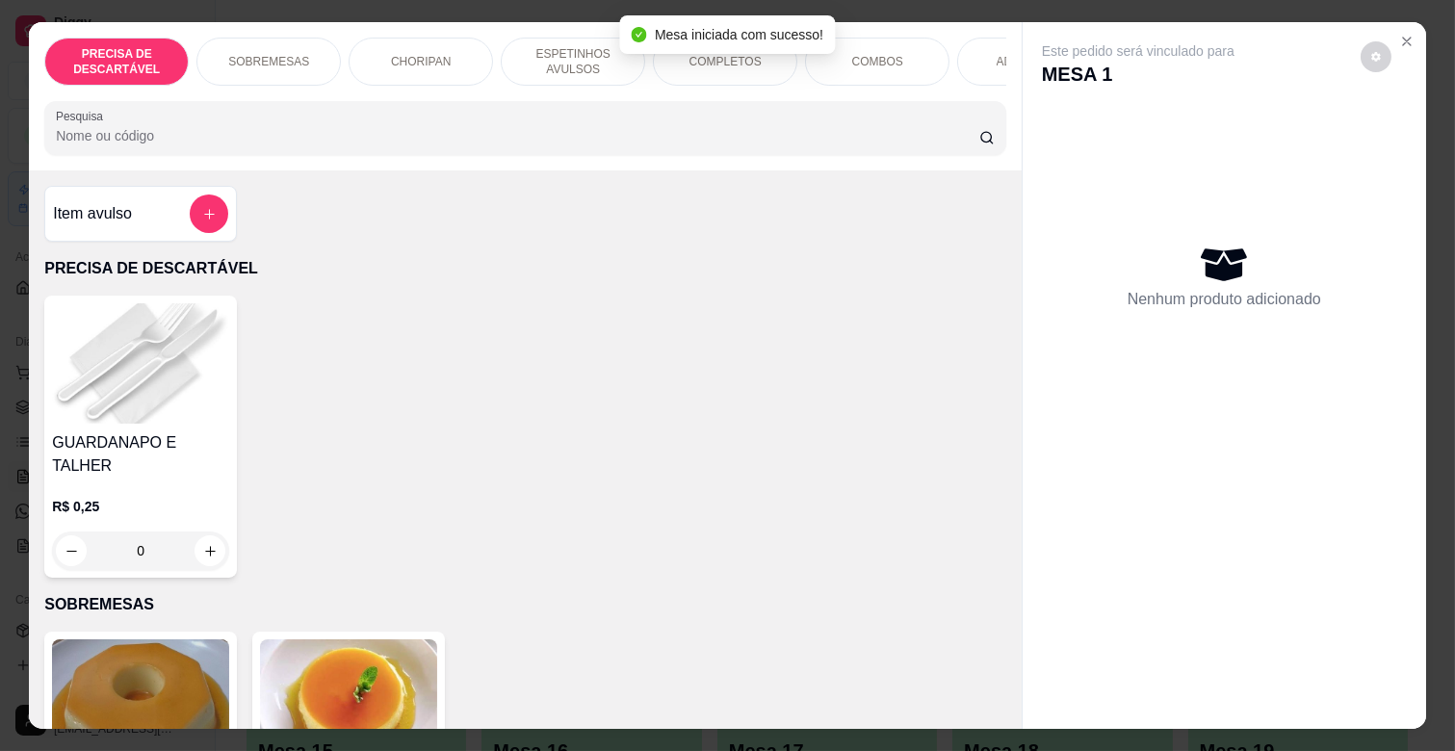
scroll to position [0, 842]
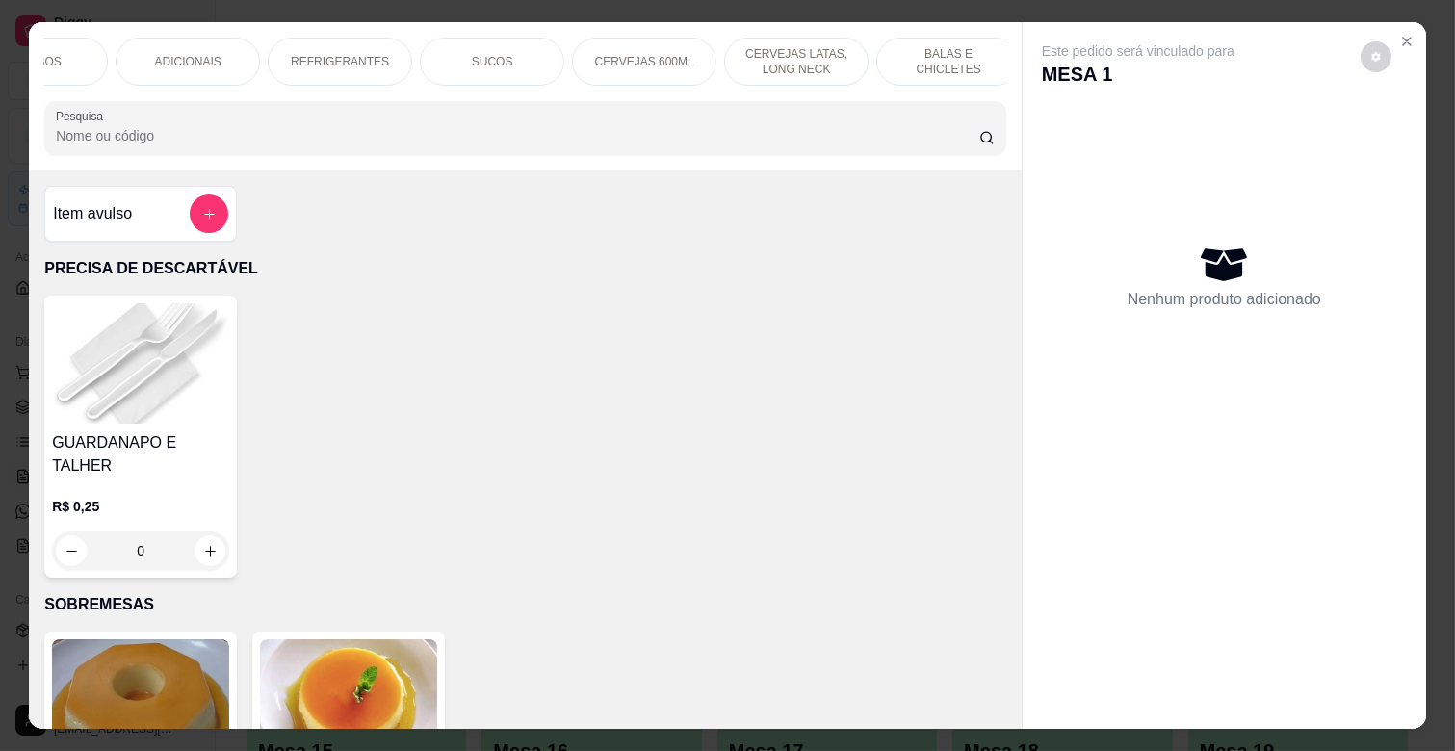
click at [291, 54] on p "REFRIGERANTES" at bounding box center [340, 61] width 98 height 15
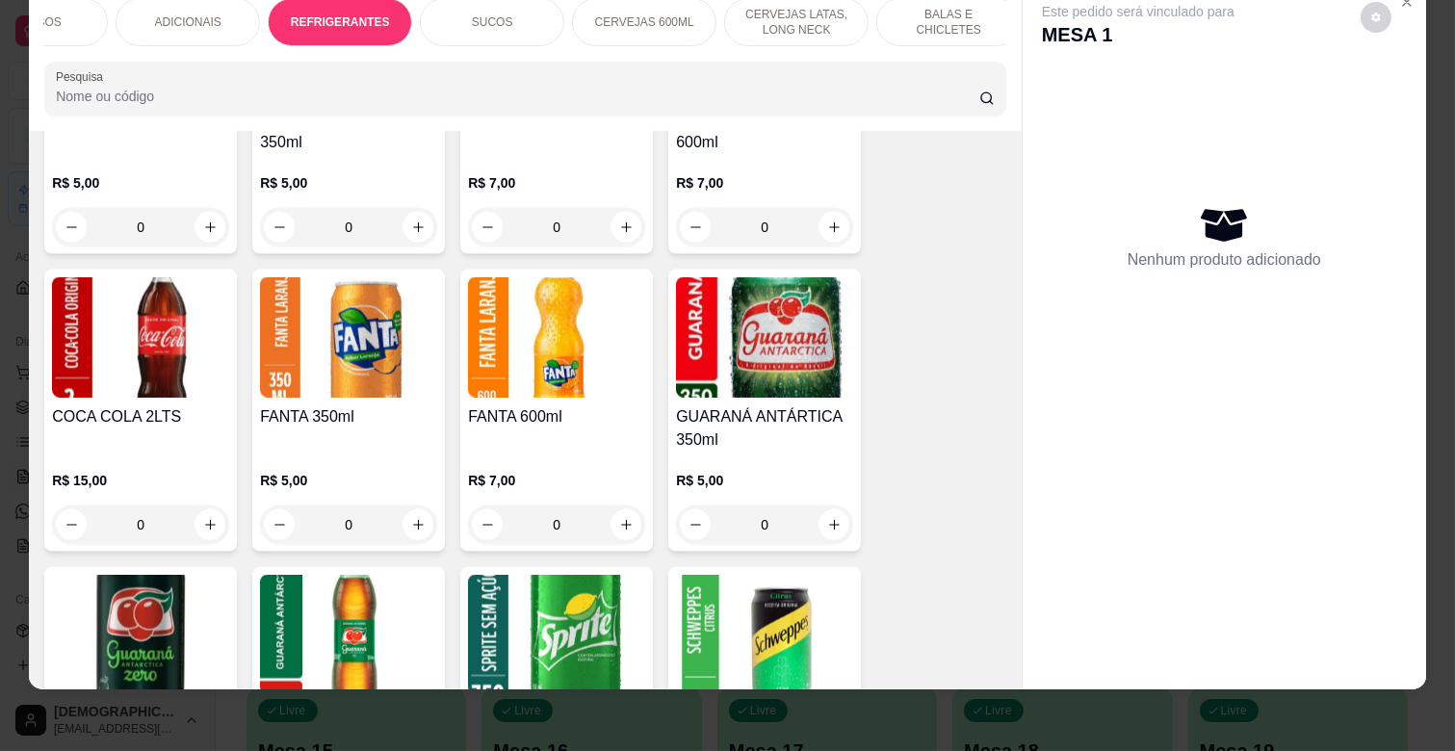
scroll to position [5706, 0]
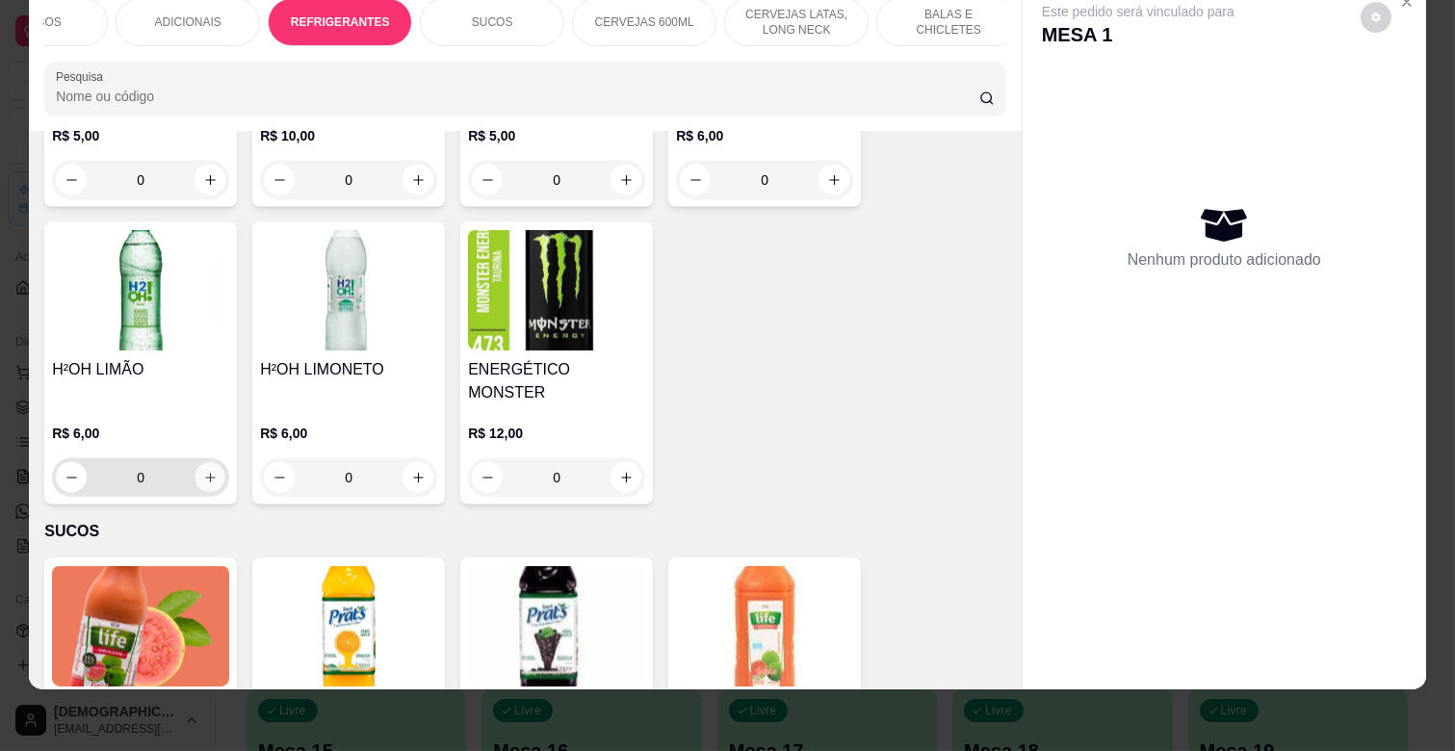
click at [203, 471] on icon "increase-product-quantity" at bounding box center [210, 478] width 14 height 14
type input "1"
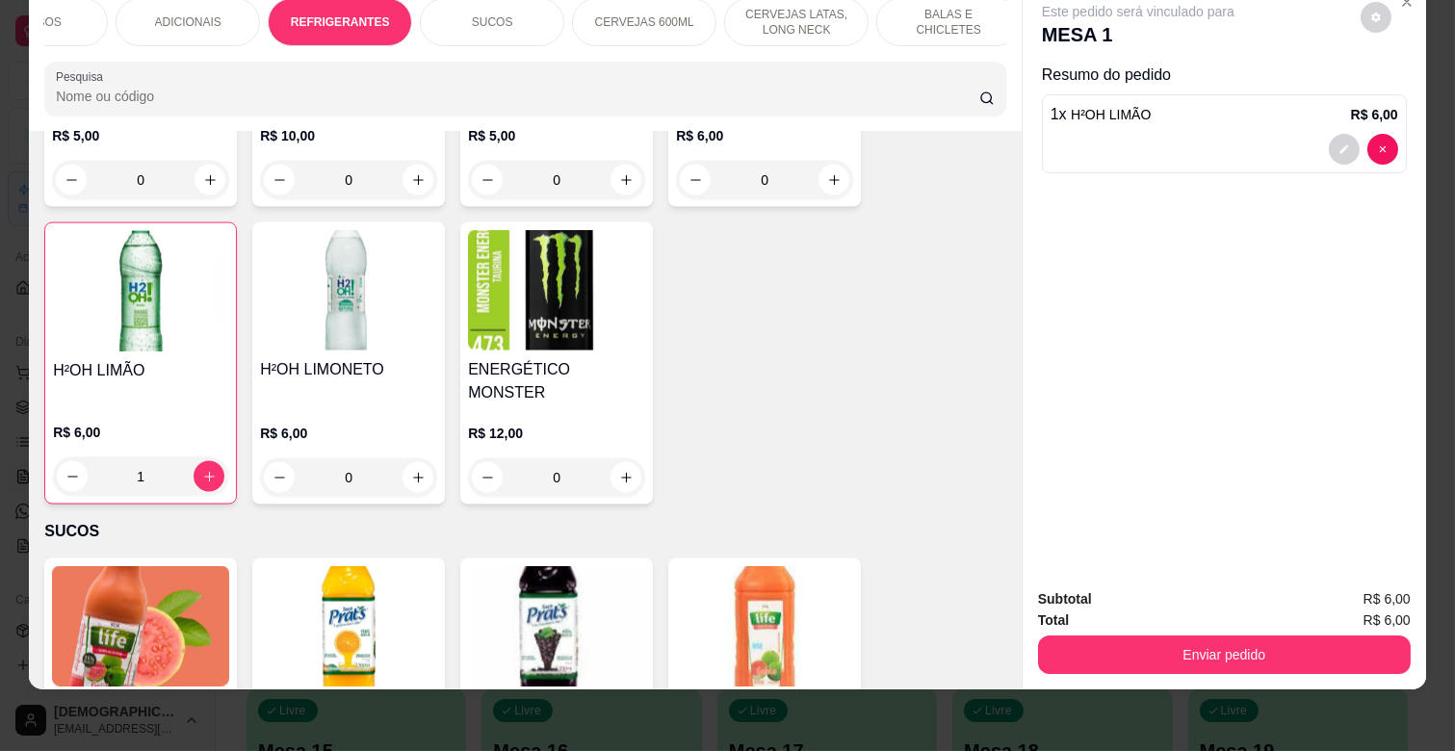
click at [184, 20] on div "ADICIONAIS" at bounding box center [188, 22] width 144 height 48
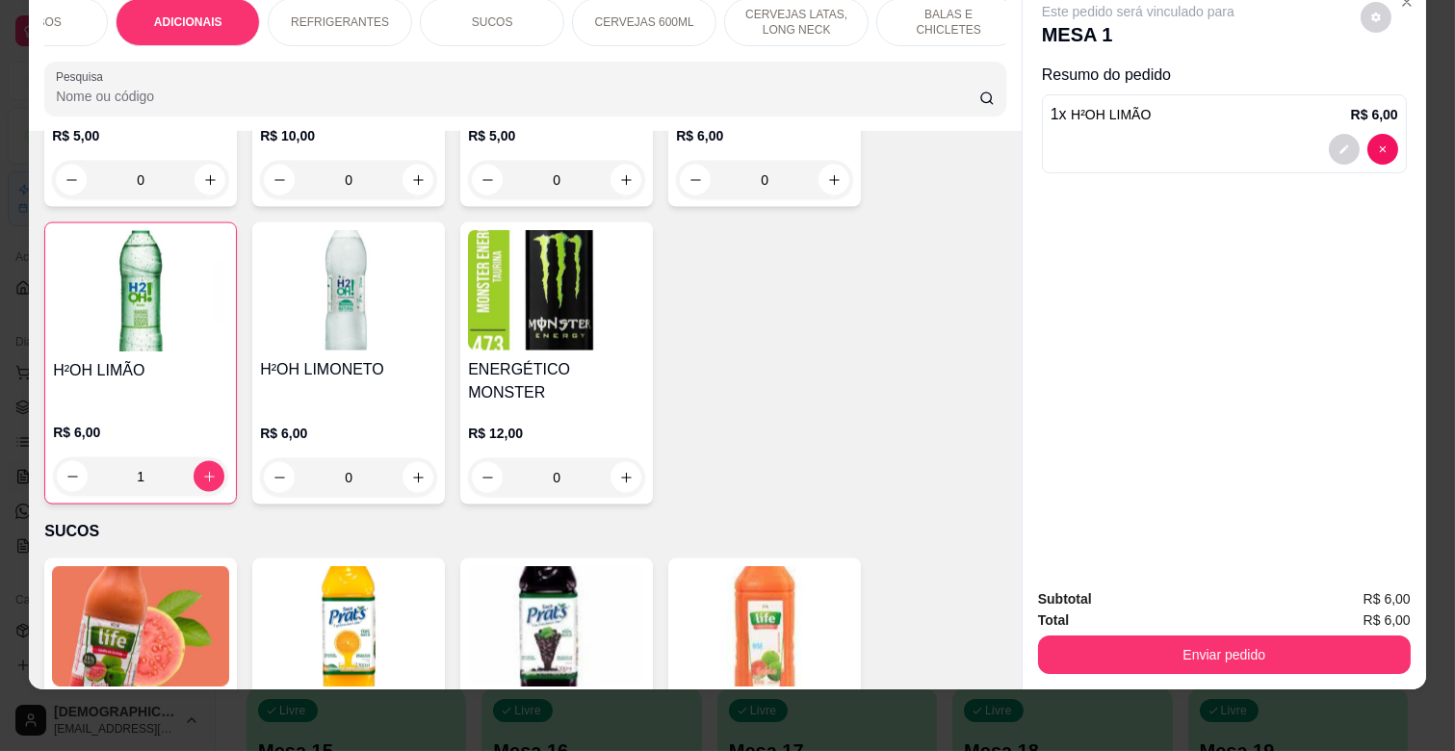
scroll to position [3622, 0]
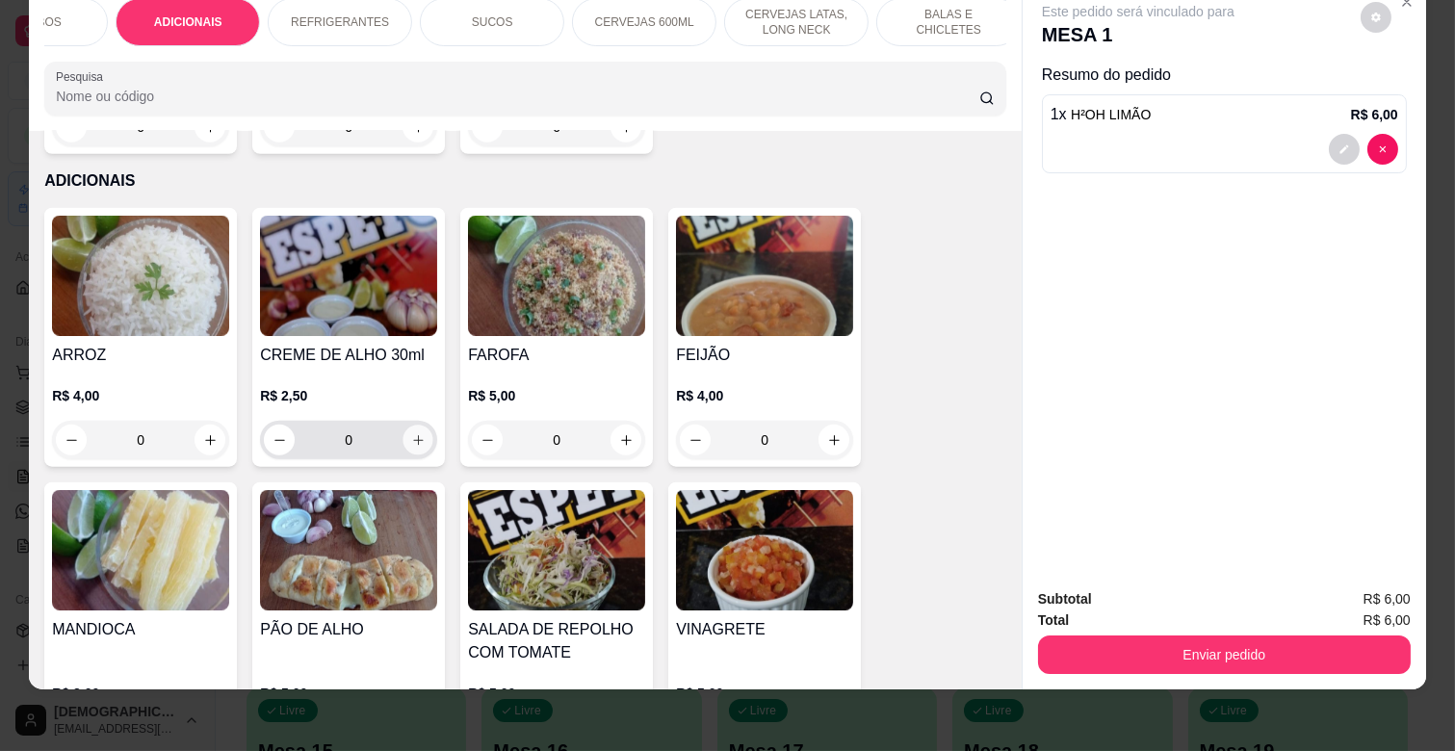
click at [413, 435] on icon "increase-product-quantity" at bounding box center [418, 440] width 10 height 10
type input "1"
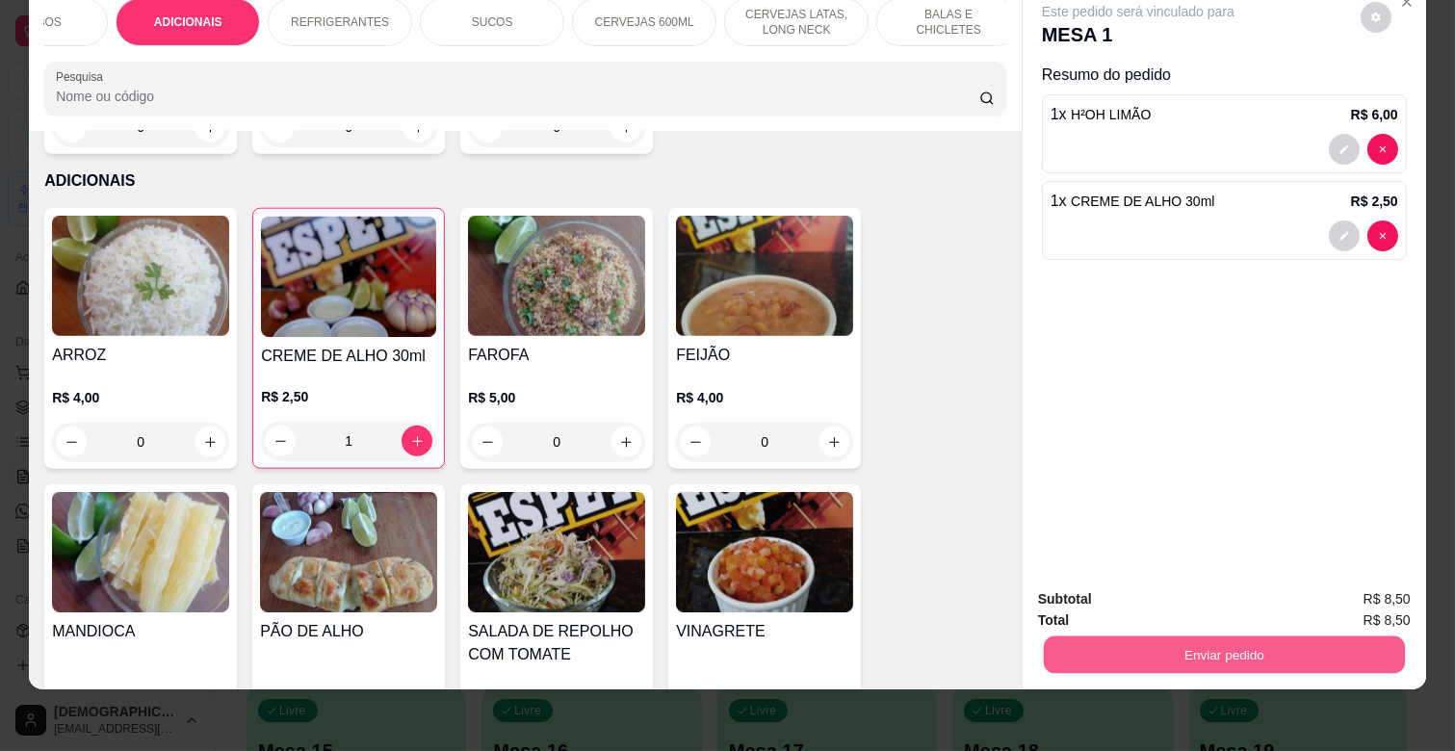
click at [1221, 639] on button "Enviar pedido" at bounding box center [1224, 655] width 361 height 38
click at [1153, 595] on button "Não registrar e enviar pedido" at bounding box center [1159, 591] width 200 height 37
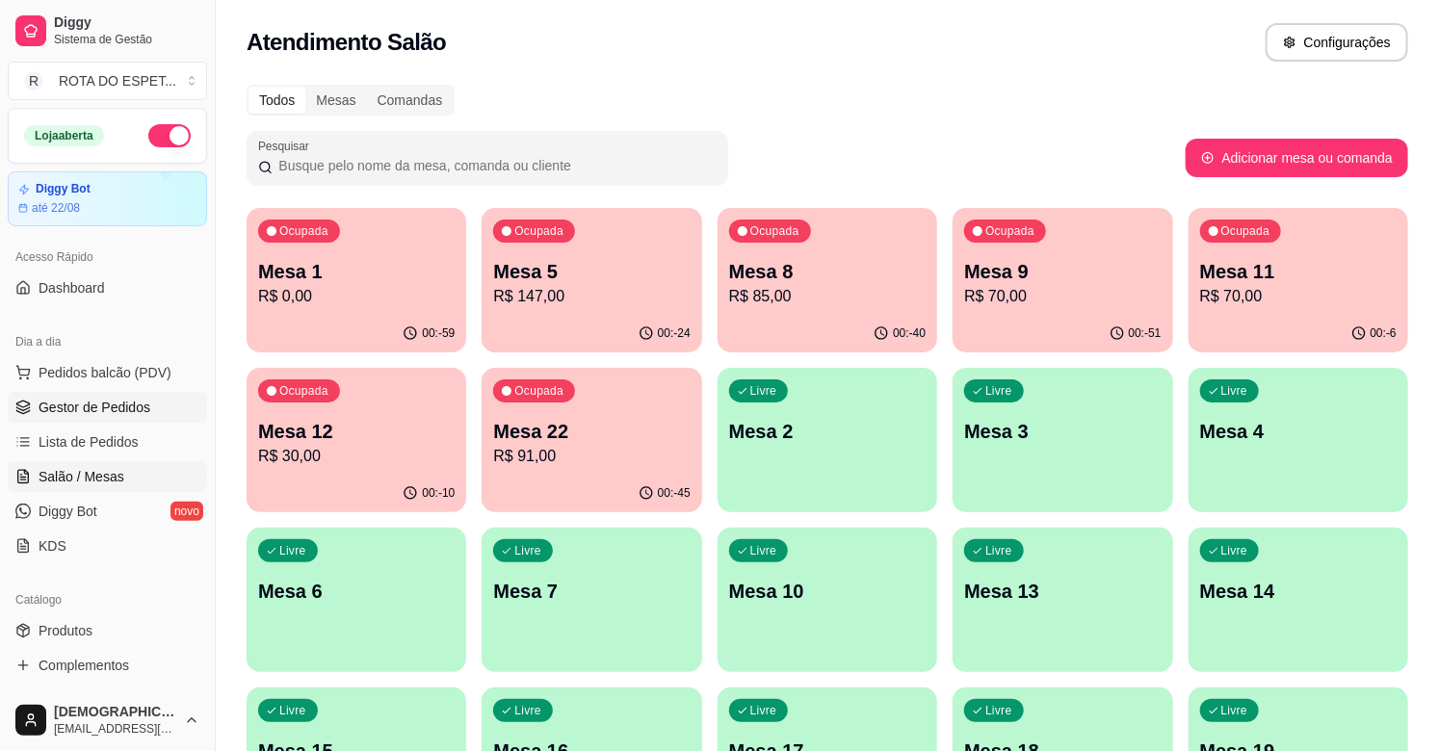
click at [130, 398] on span "Gestor de Pedidos" at bounding box center [95, 407] width 112 height 19
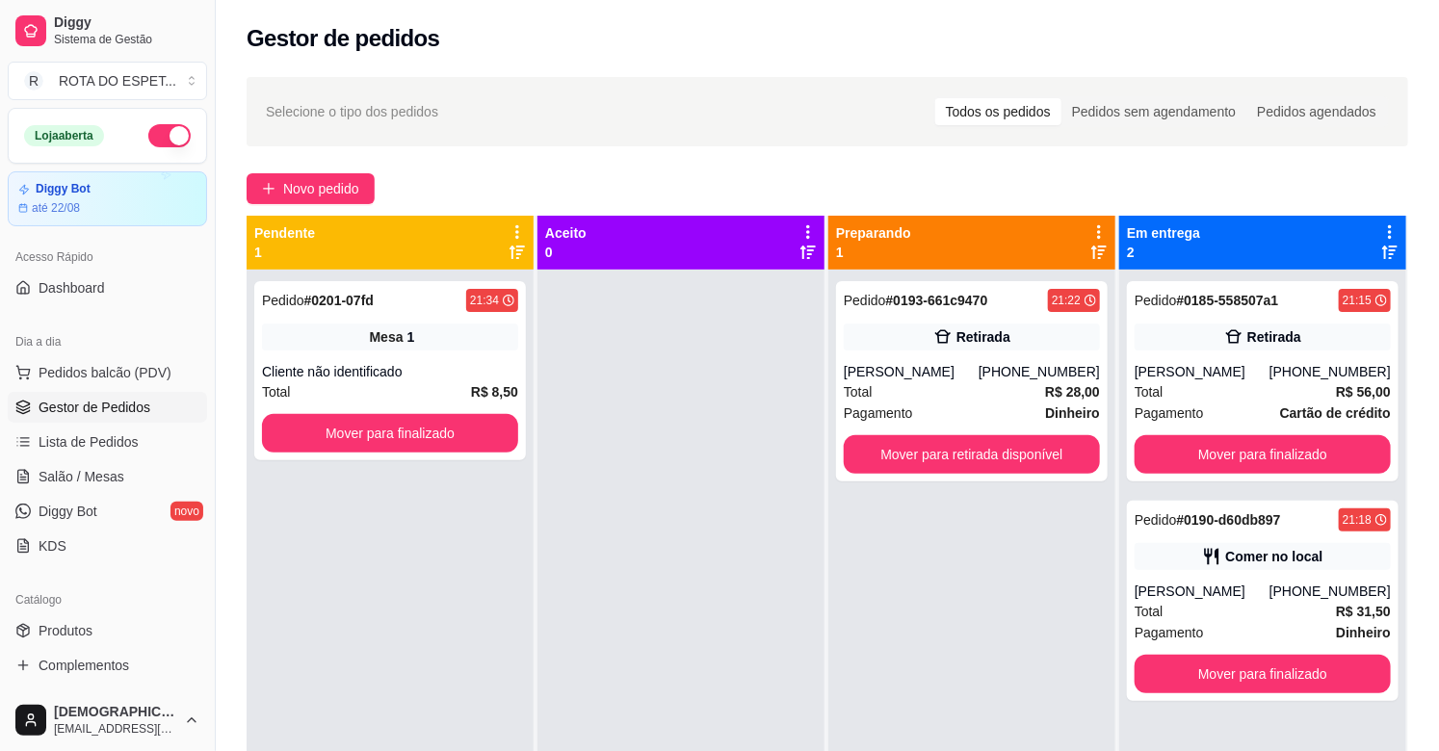
click at [578, 563] on div at bounding box center [680, 645] width 287 height 751
click at [343, 436] on button "Mover para finalizado" at bounding box center [390, 433] width 256 height 39
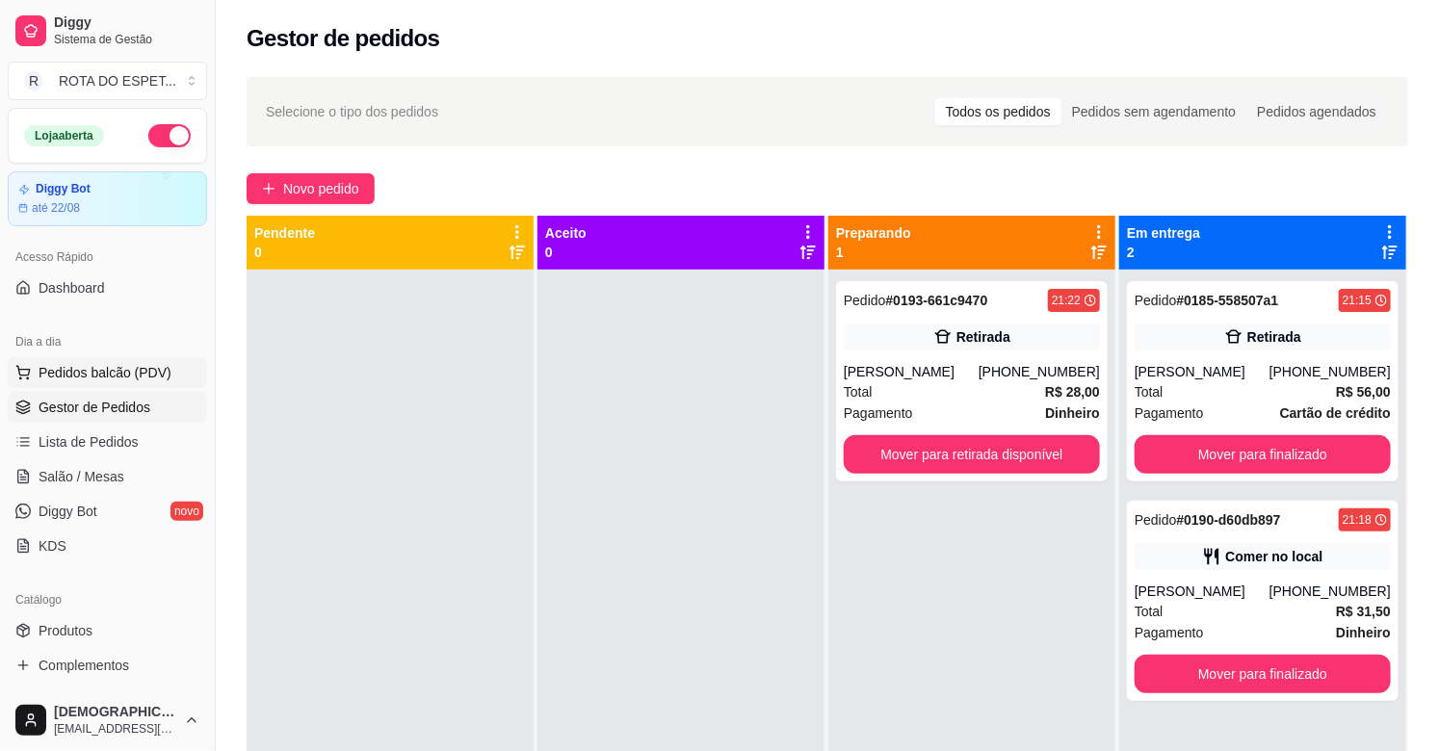
click at [94, 378] on span "Pedidos balcão (PDV)" at bounding box center [105, 372] width 133 height 19
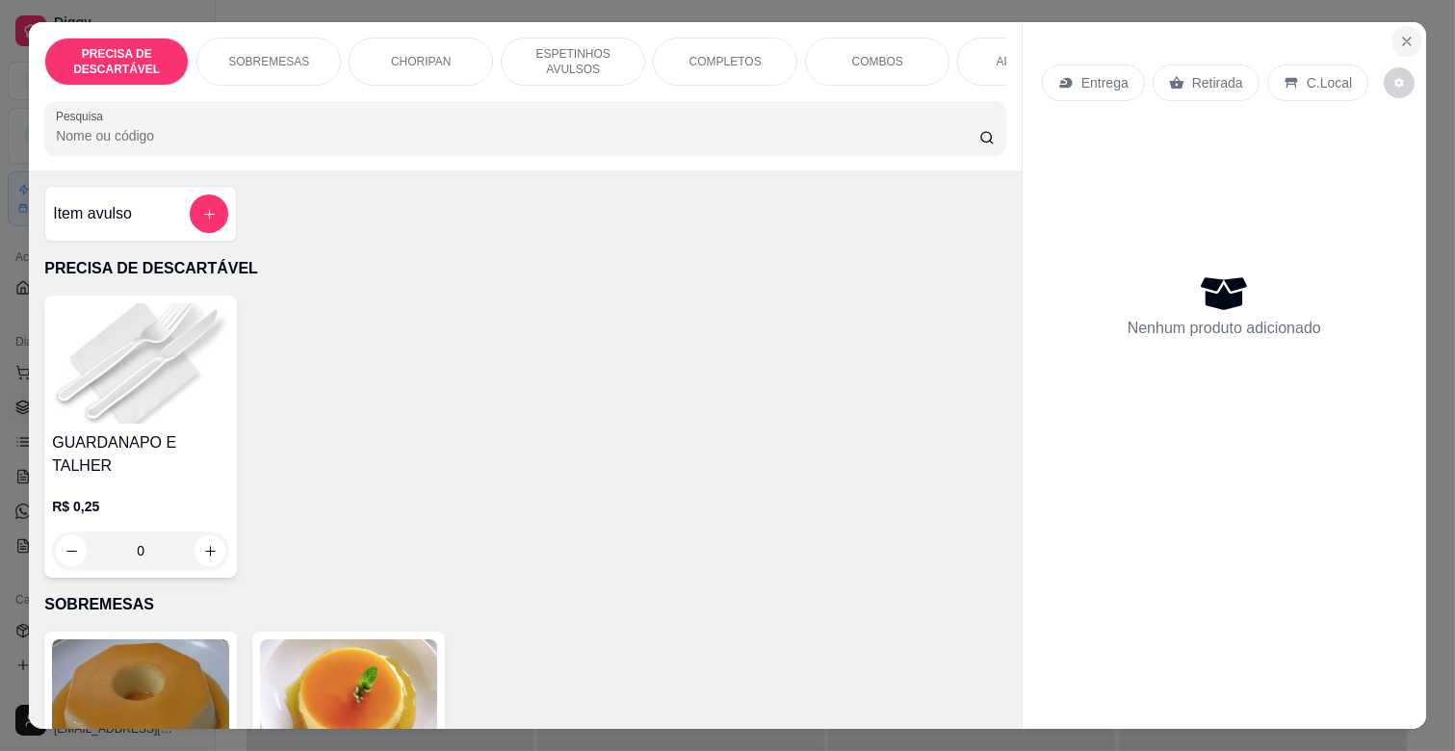
click at [1401, 39] on icon "Close" at bounding box center [1406, 41] width 15 height 15
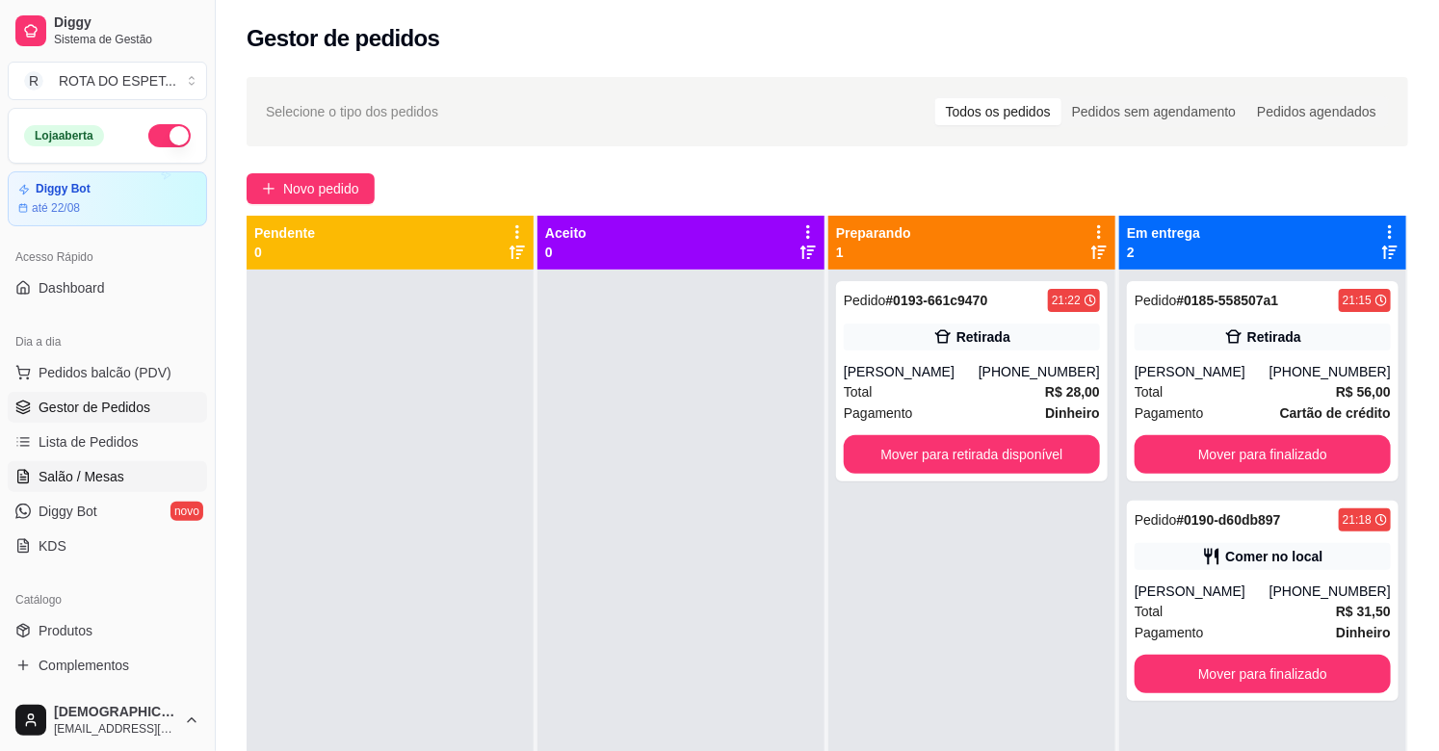
click at [73, 473] on span "Salão / Mesas" at bounding box center [82, 476] width 86 height 19
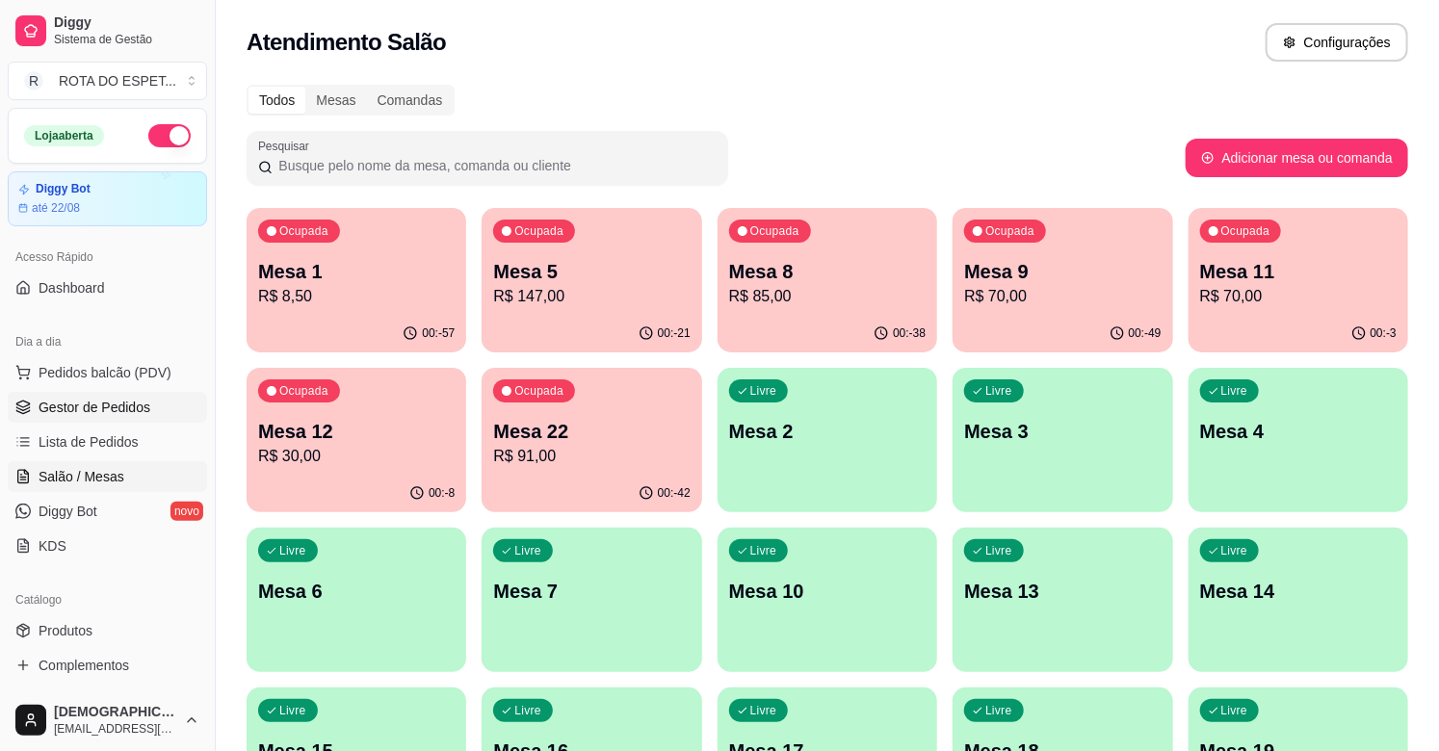
click at [113, 415] on span "Gestor de Pedidos" at bounding box center [95, 407] width 112 height 19
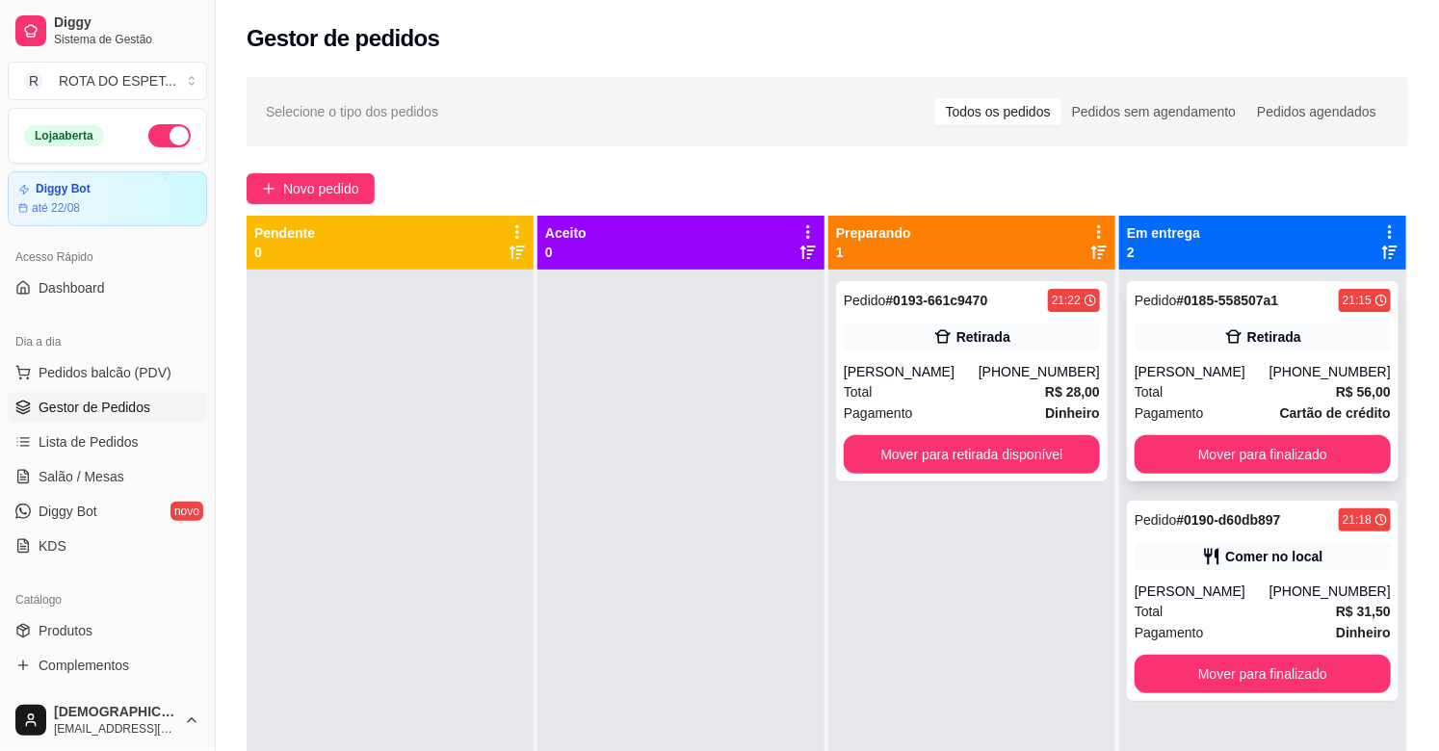
click at [1231, 371] on div "[PERSON_NAME]" at bounding box center [1202, 371] width 135 height 19
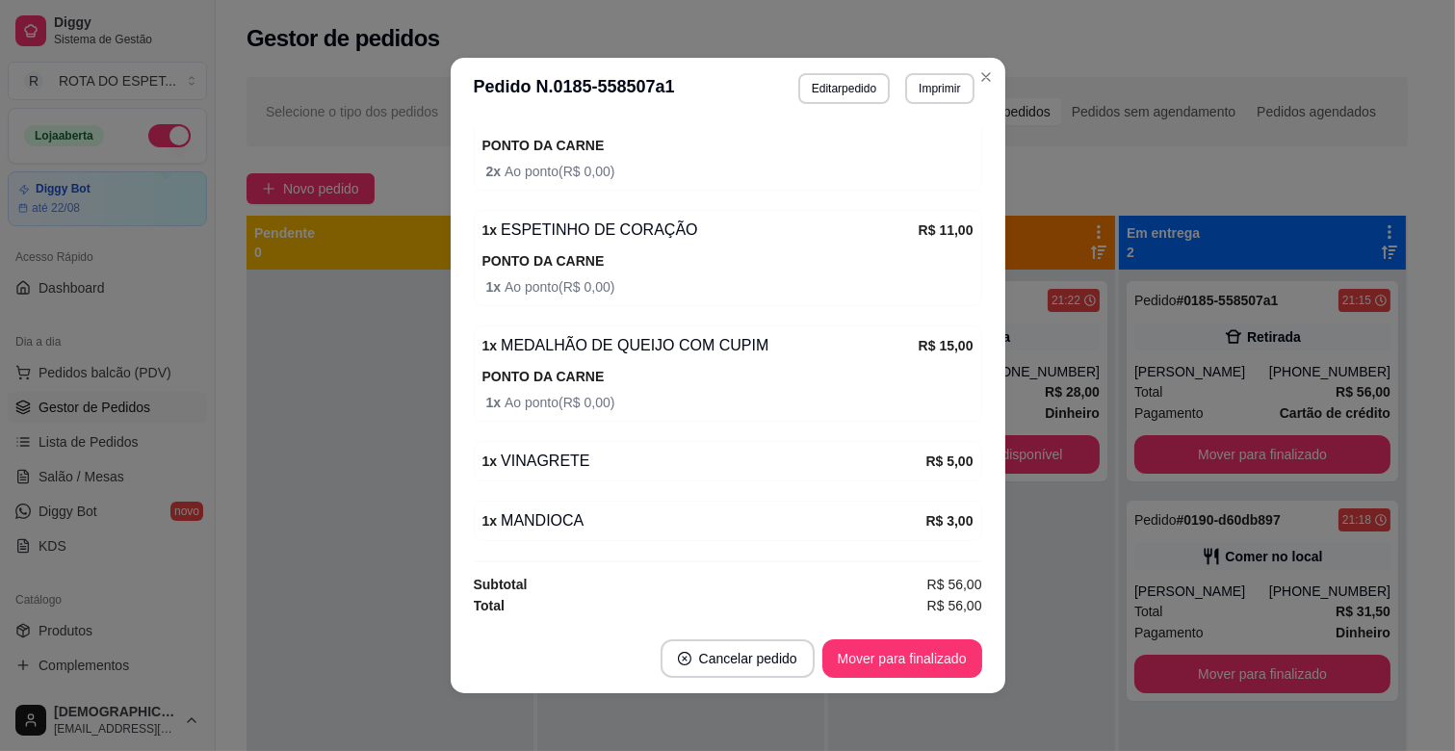
scroll to position [4, 0]
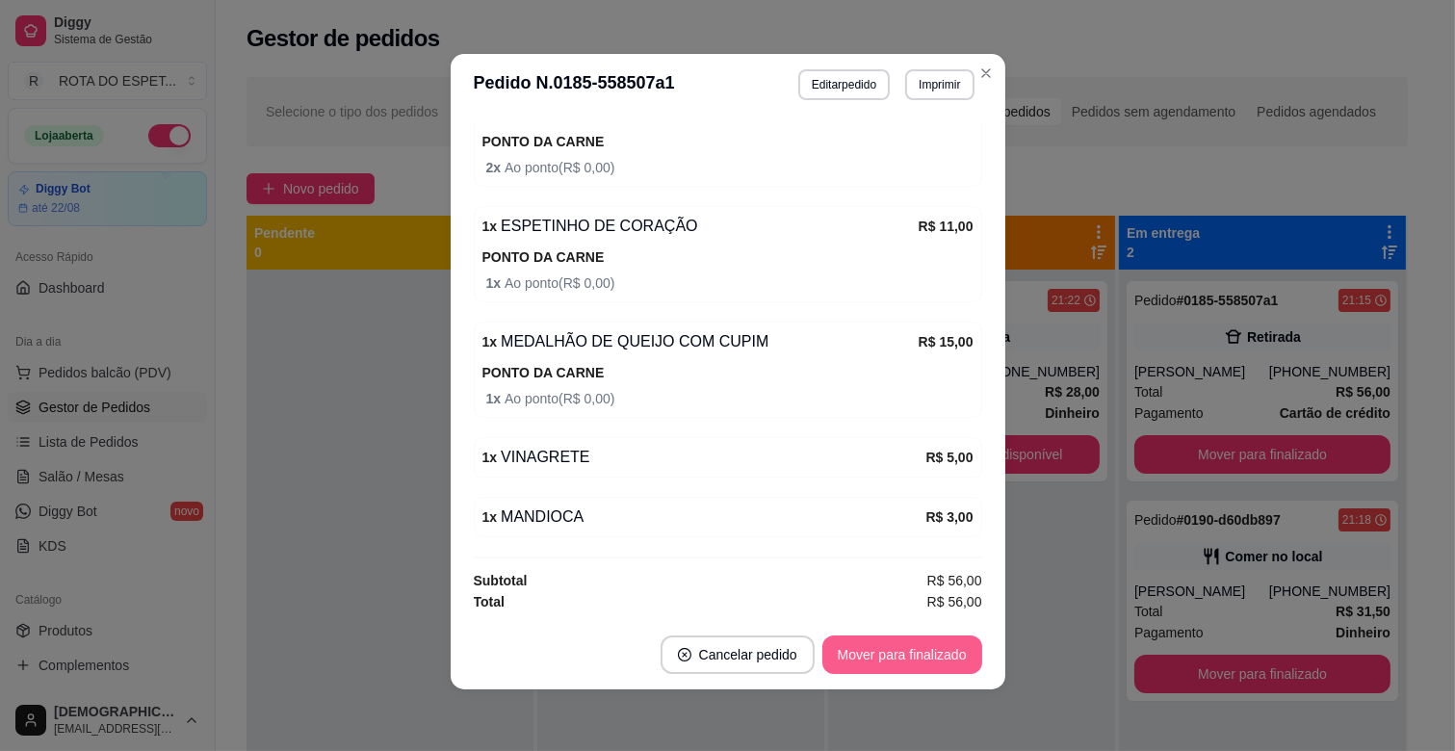
click at [902, 651] on button "Mover para finalizado" at bounding box center [902, 655] width 160 height 39
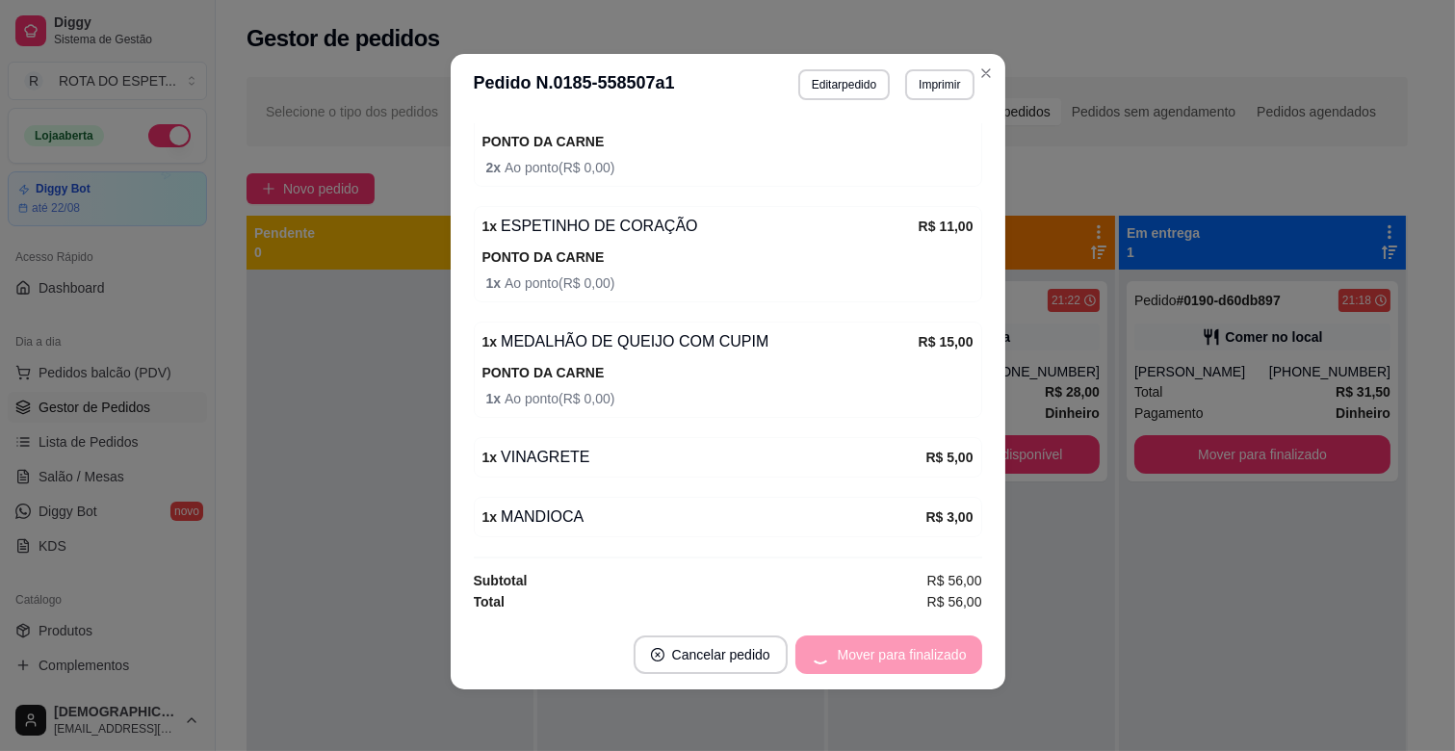
scroll to position [474, 0]
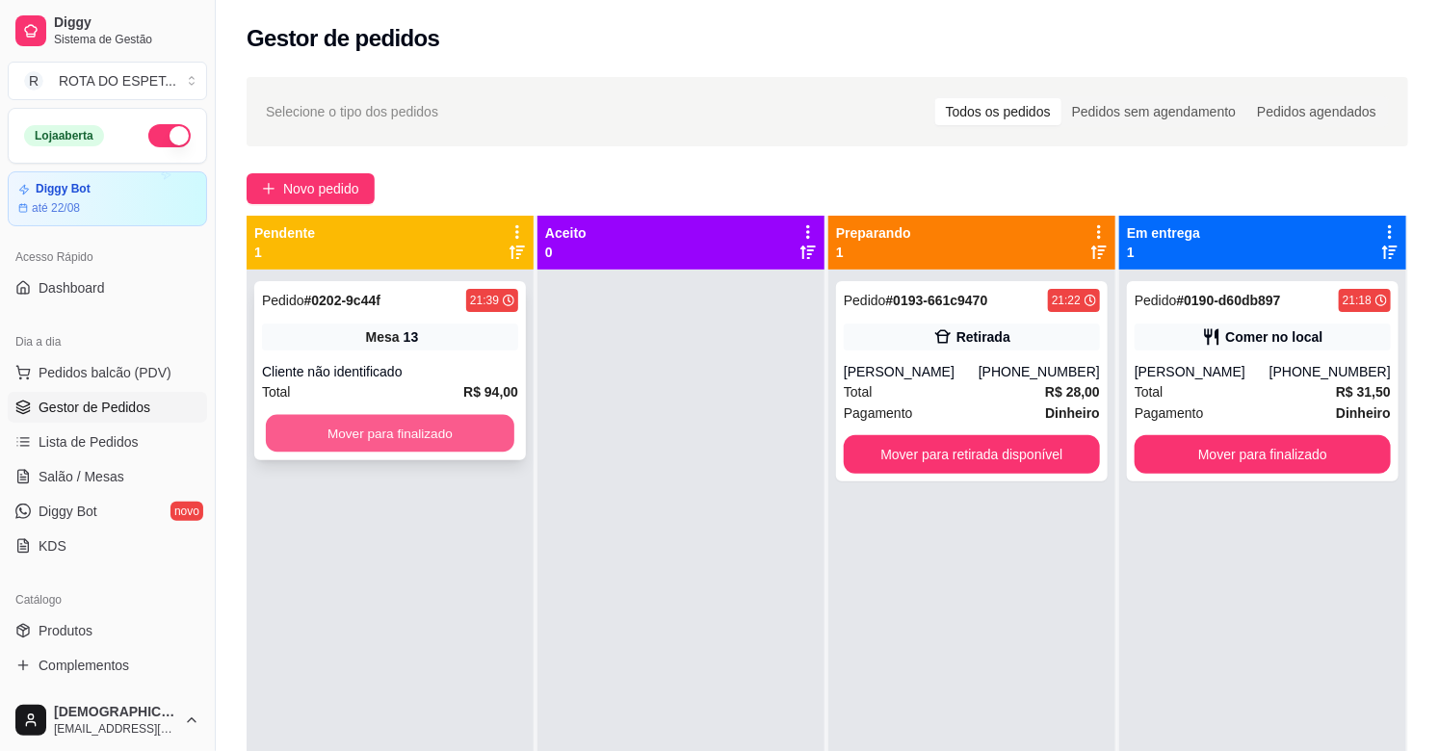
click at [434, 441] on button "Mover para finalizado" at bounding box center [390, 434] width 248 height 38
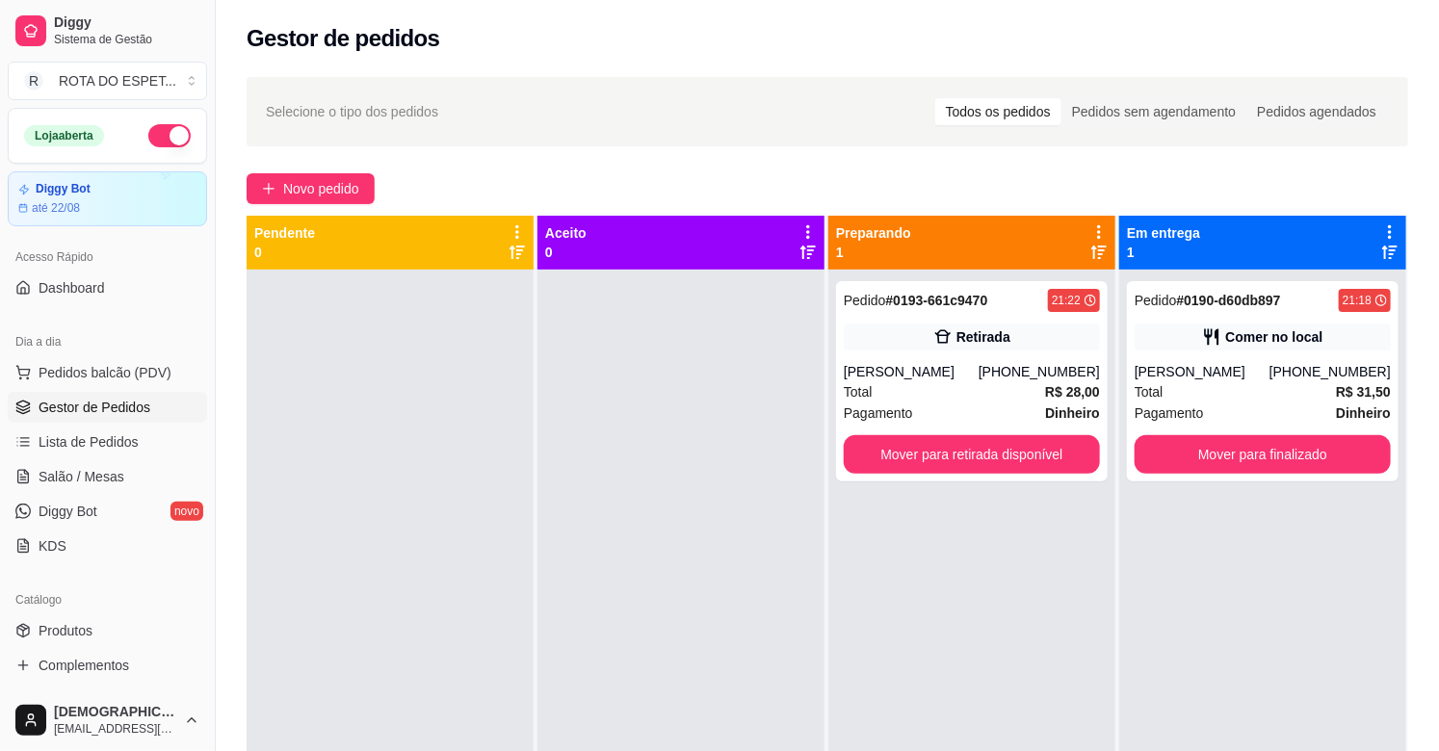
click at [568, 598] on div at bounding box center [680, 645] width 287 height 751
click at [623, 629] on div at bounding box center [680, 645] width 287 height 751
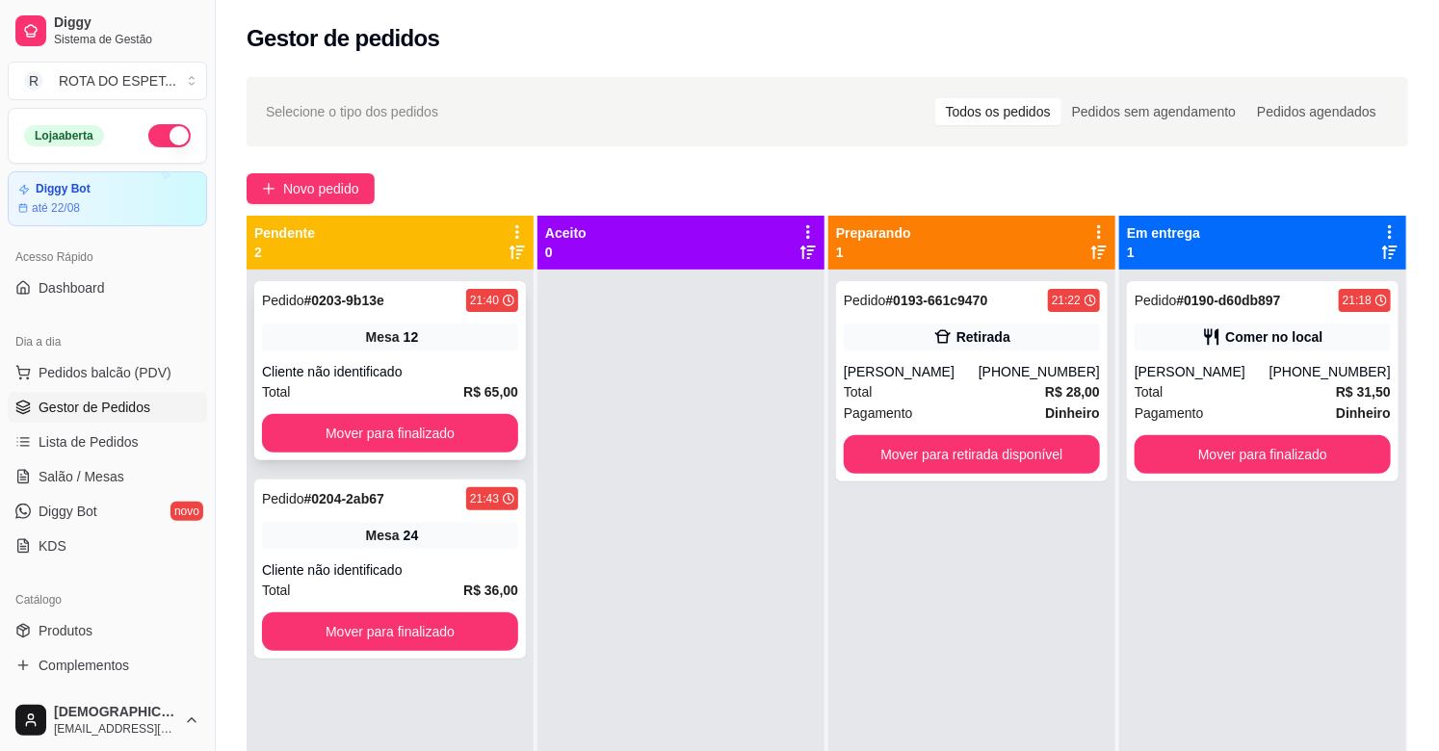
click at [449, 410] on div "Pedido # 0203-9b13e 21:40 Mesa 12 Cliente não identificado Total R$ 65,00 Mover…" at bounding box center [390, 370] width 272 height 179
click at [434, 422] on button "Mover para finalizado" at bounding box center [390, 433] width 256 height 39
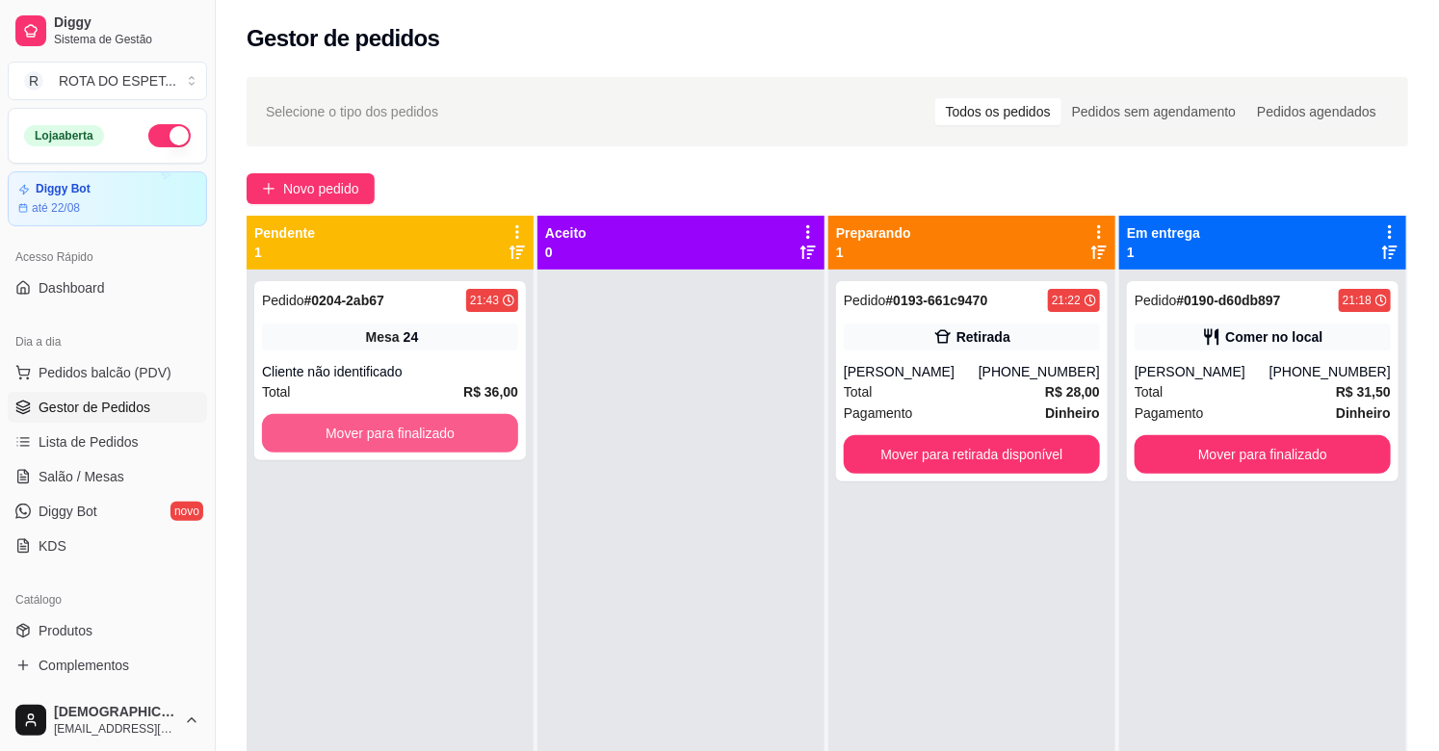
click at [434, 422] on button "Mover para finalizado" at bounding box center [390, 433] width 256 height 39
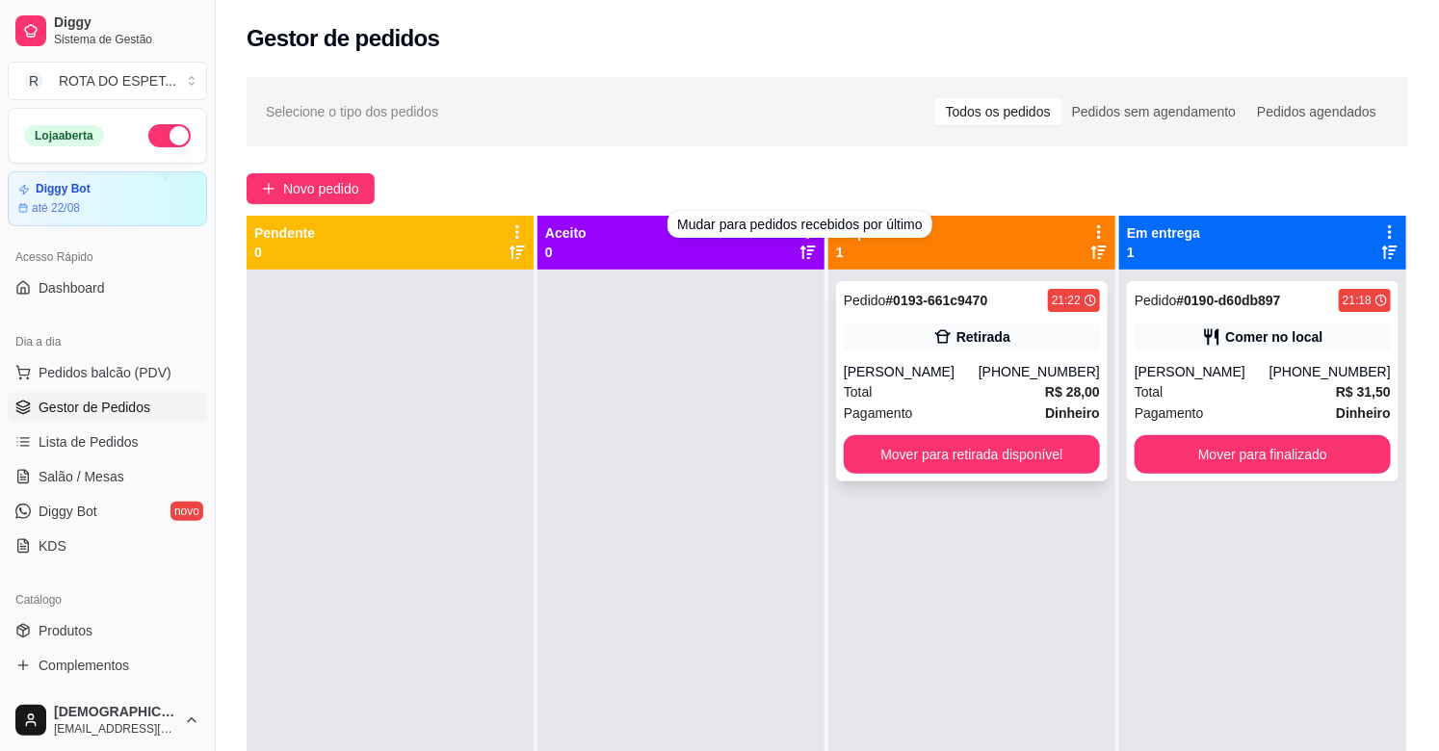
click at [948, 348] on div "Retirada" at bounding box center [972, 337] width 256 height 27
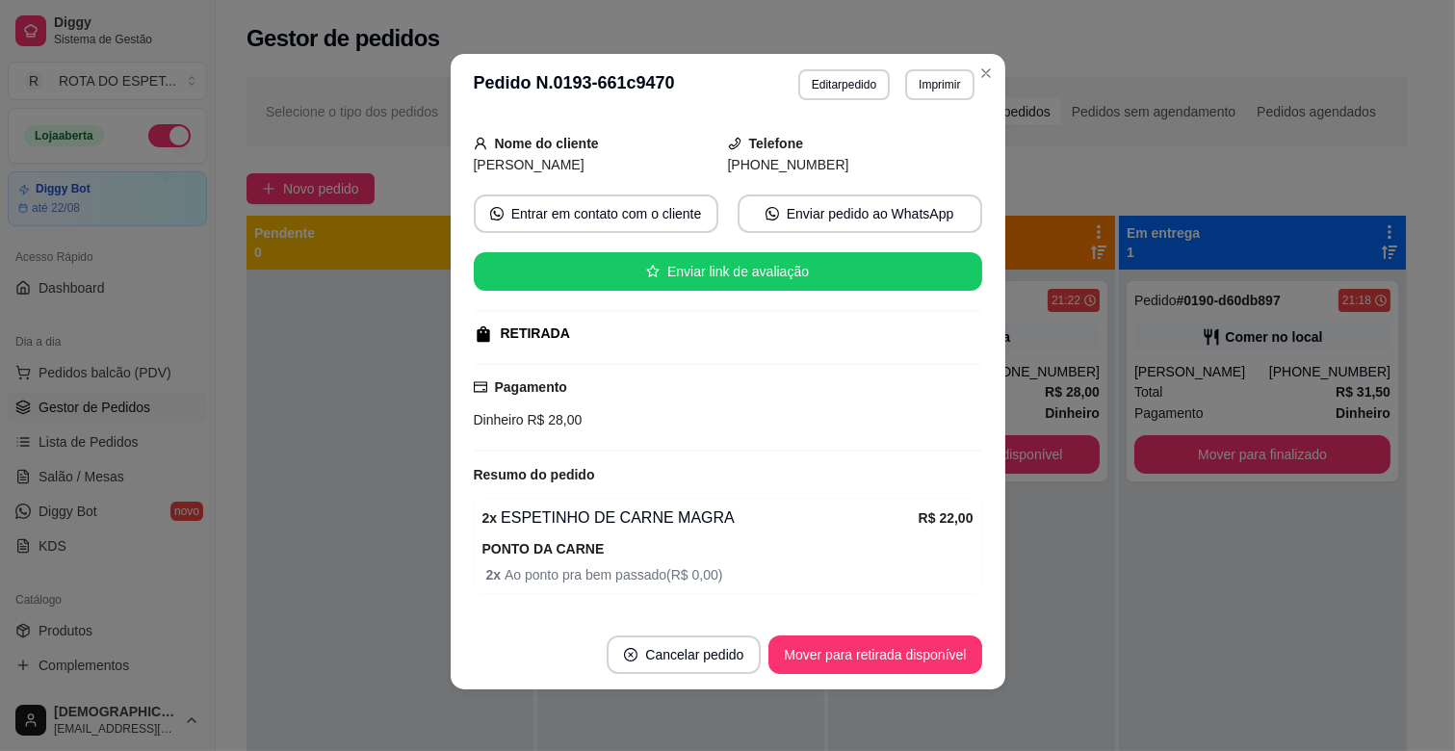
scroll to position [226, 0]
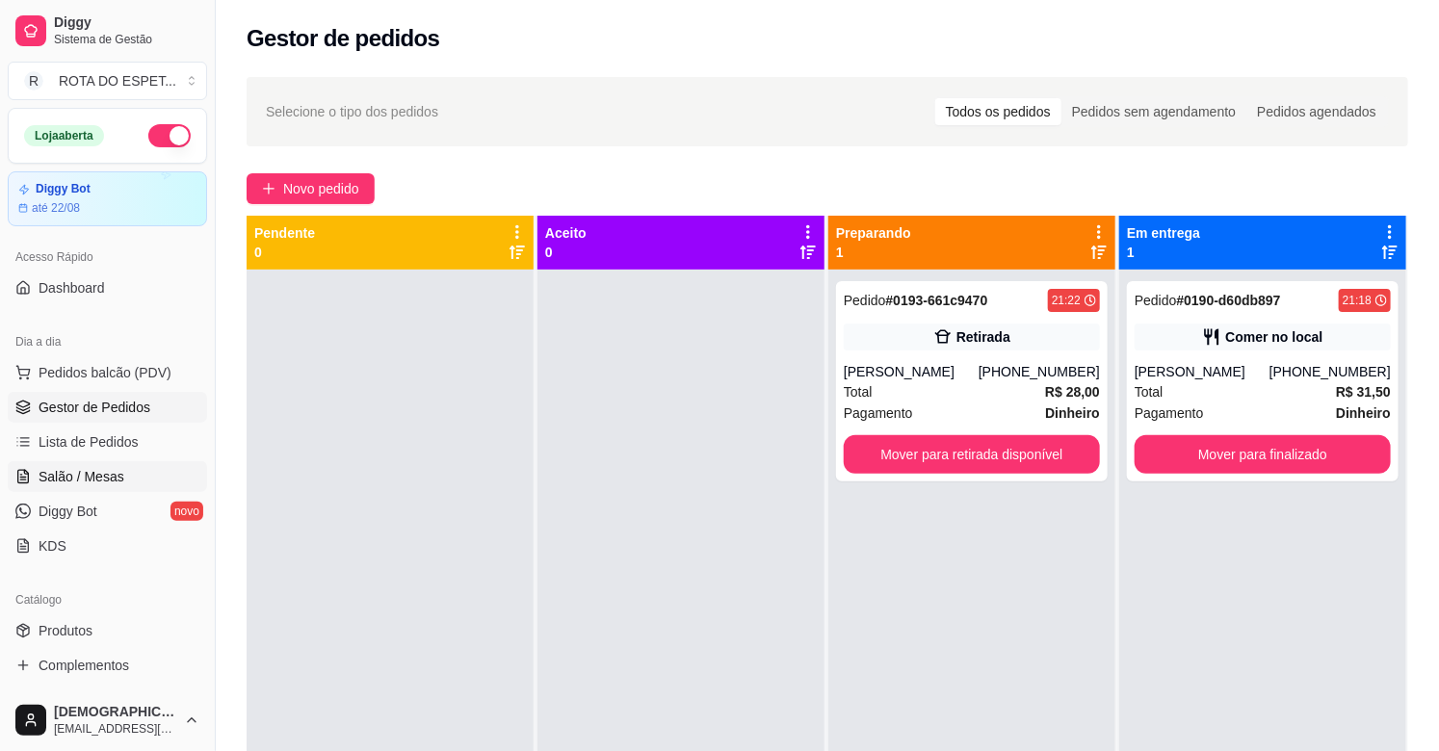
click at [93, 483] on span "Salão / Mesas" at bounding box center [82, 476] width 86 height 19
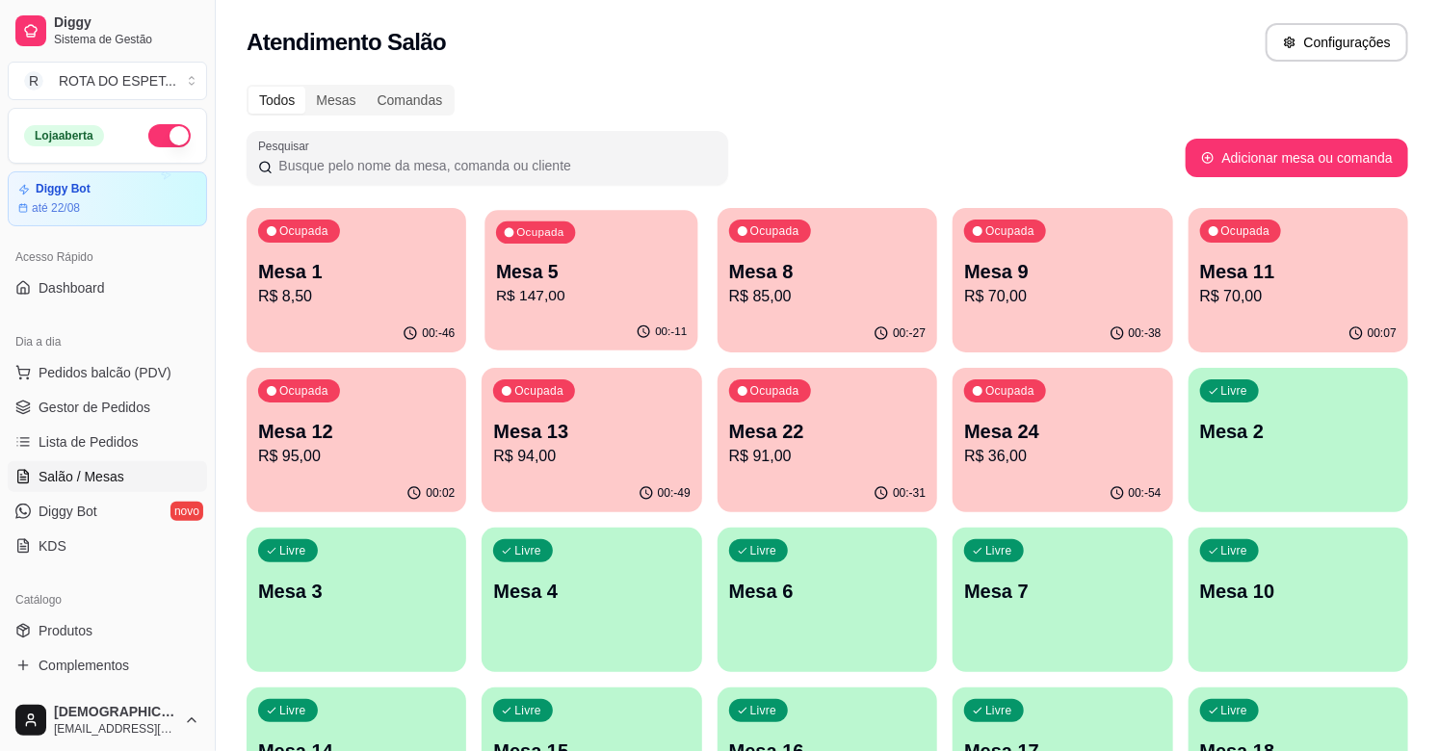
click at [617, 277] on p "Mesa 5" at bounding box center [591, 272] width 191 height 26
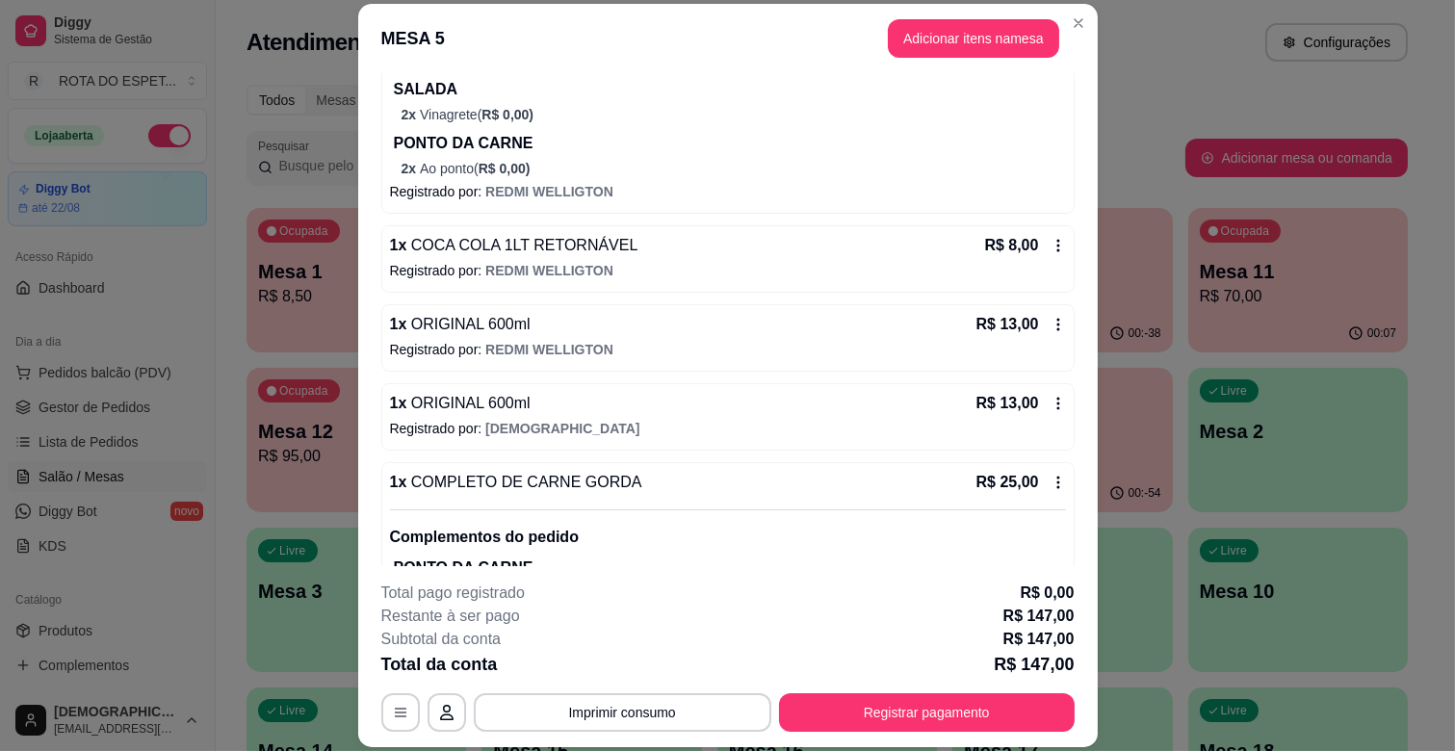
scroll to position [727, 0]
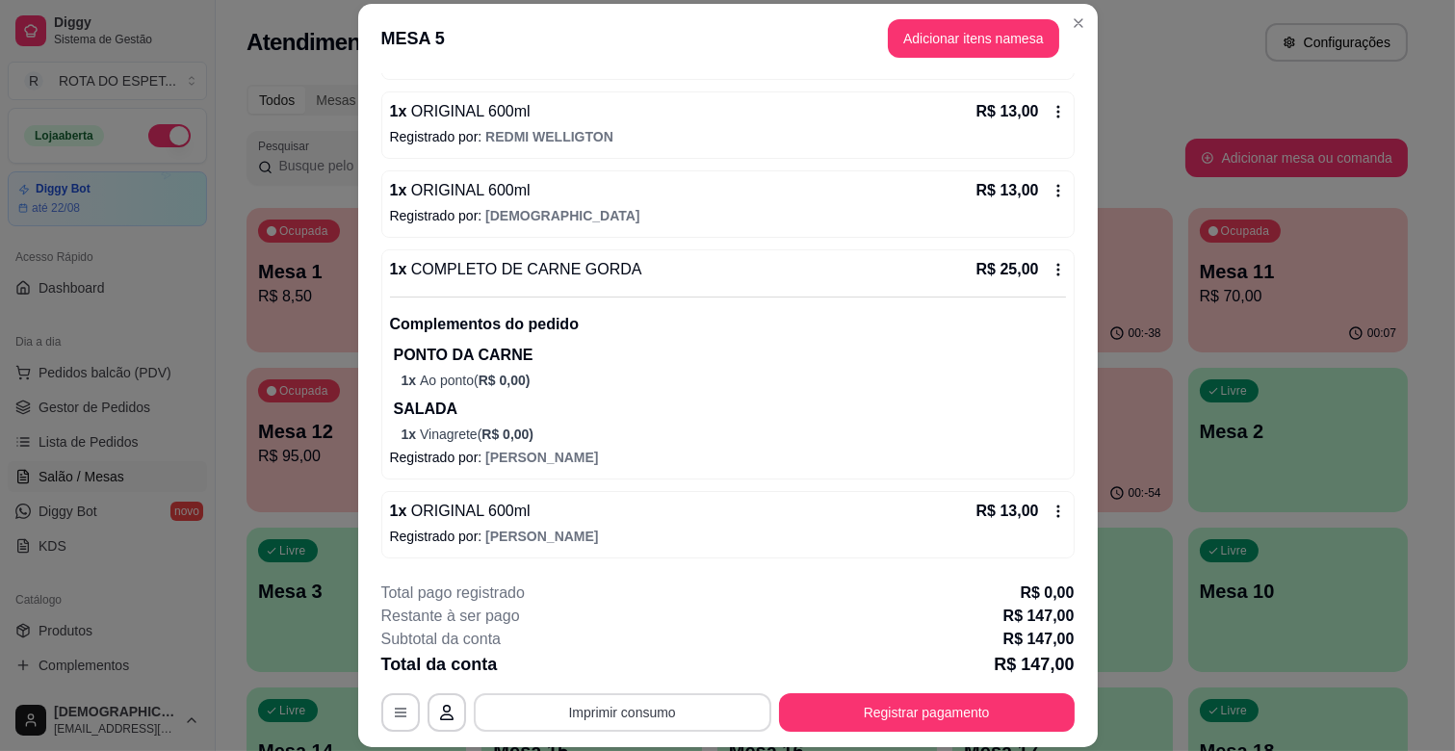
click at [639, 723] on button "Imprimir consumo" at bounding box center [623, 712] width 298 height 39
click at [667, 661] on button "IMPRESSORA CAIXA" at bounding box center [620, 668] width 159 height 31
click at [919, 717] on button "Registrar pagamento" at bounding box center [927, 712] width 296 height 39
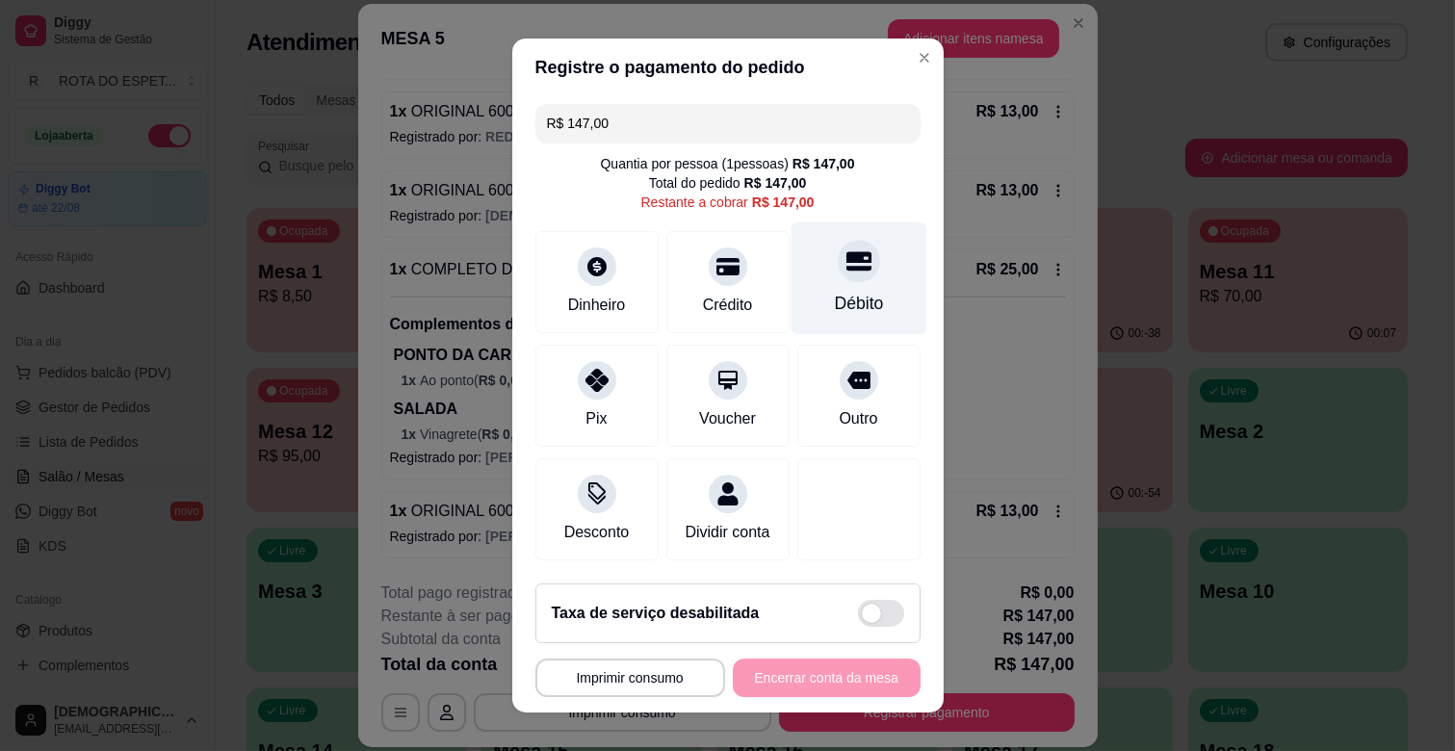
click at [832, 283] on div "Débito" at bounding box center [859, 278] width 136 height 113
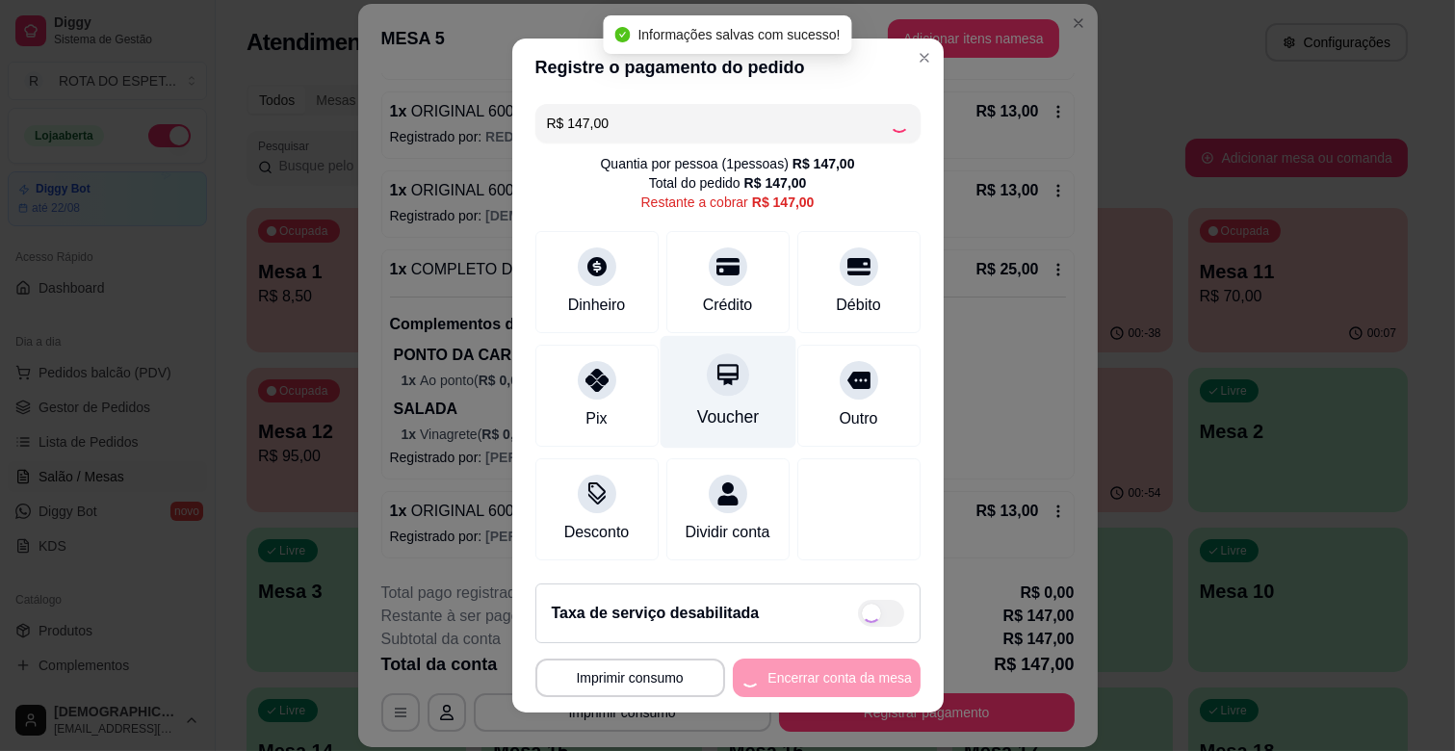
type input "R$ 0,00"
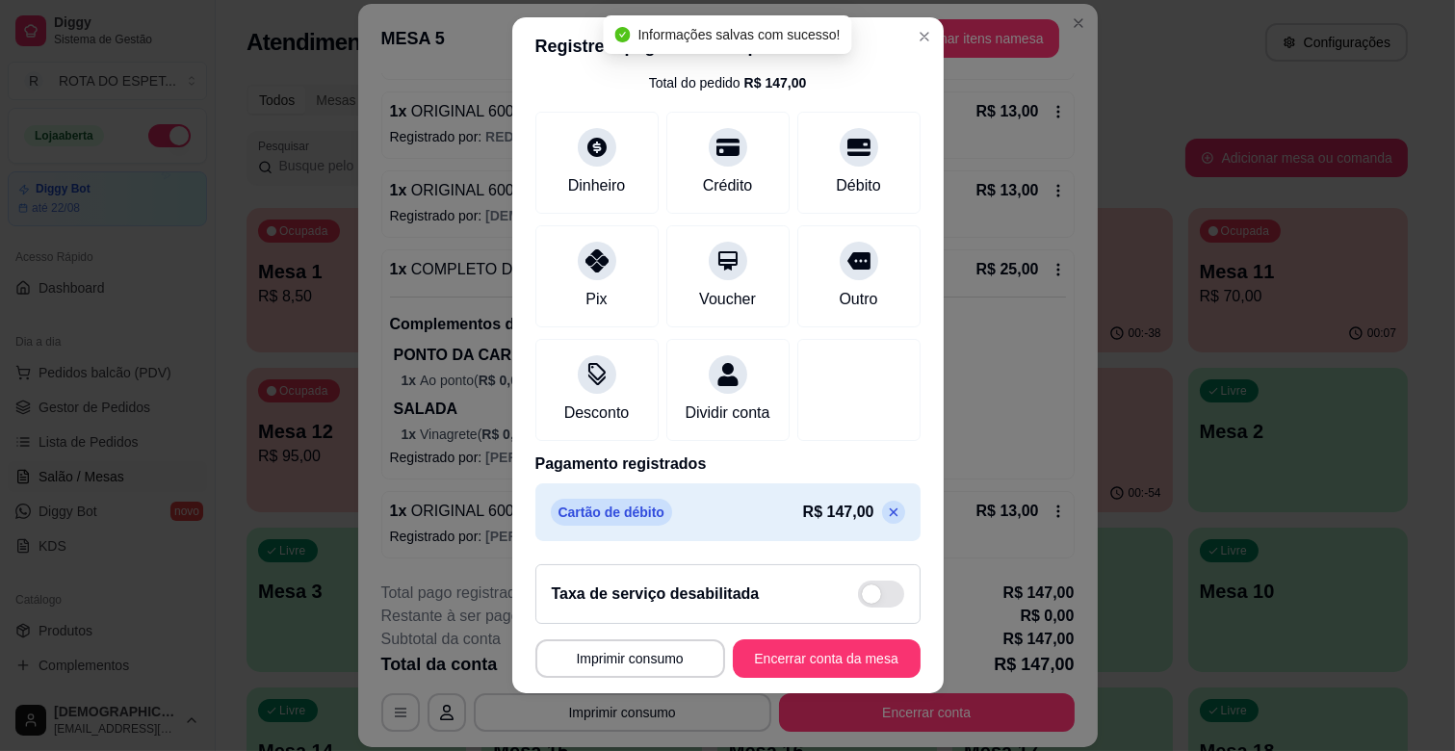
scroll to position [24, 0]
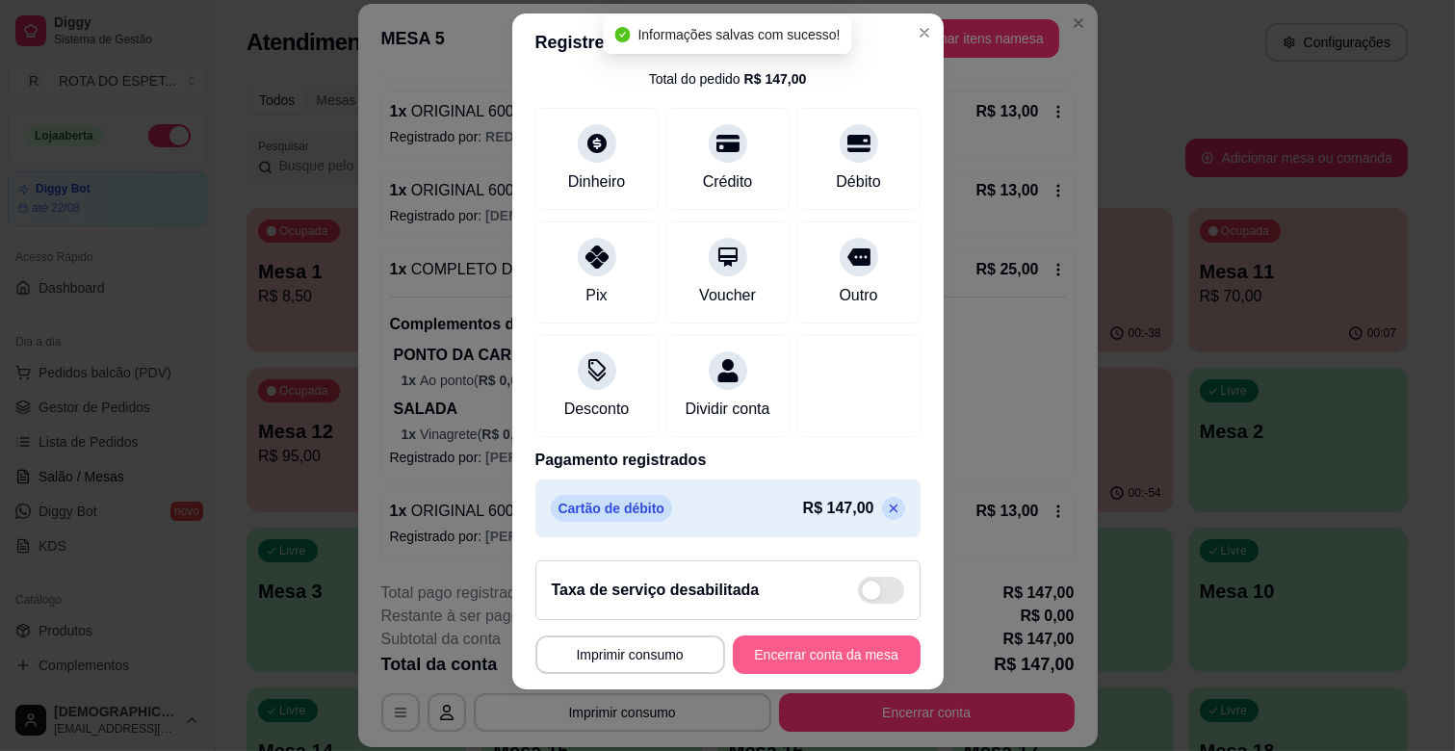
click at [822, 651] on button "Encerrar conta da mesa" at bounding box center [827, 655] width 188 height 39
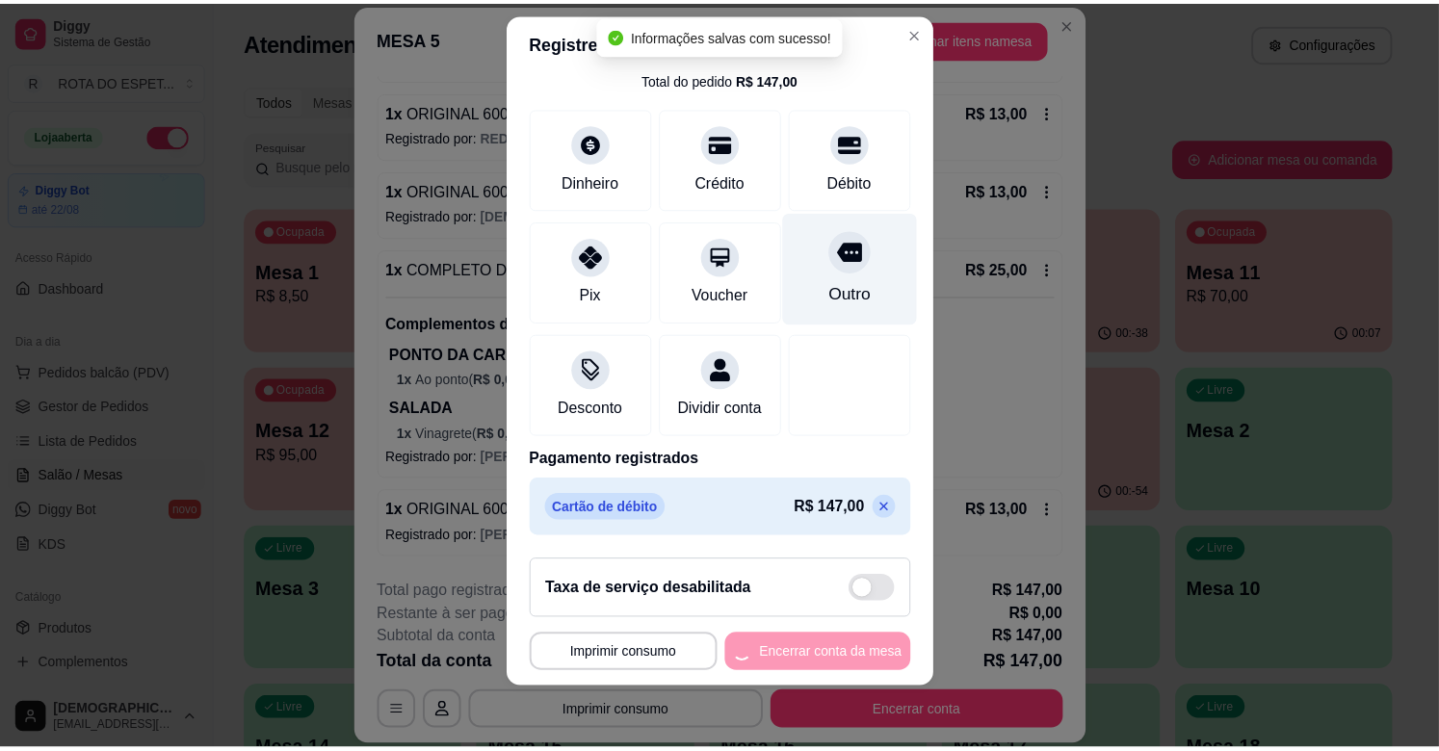
scroll to position [0, 0]
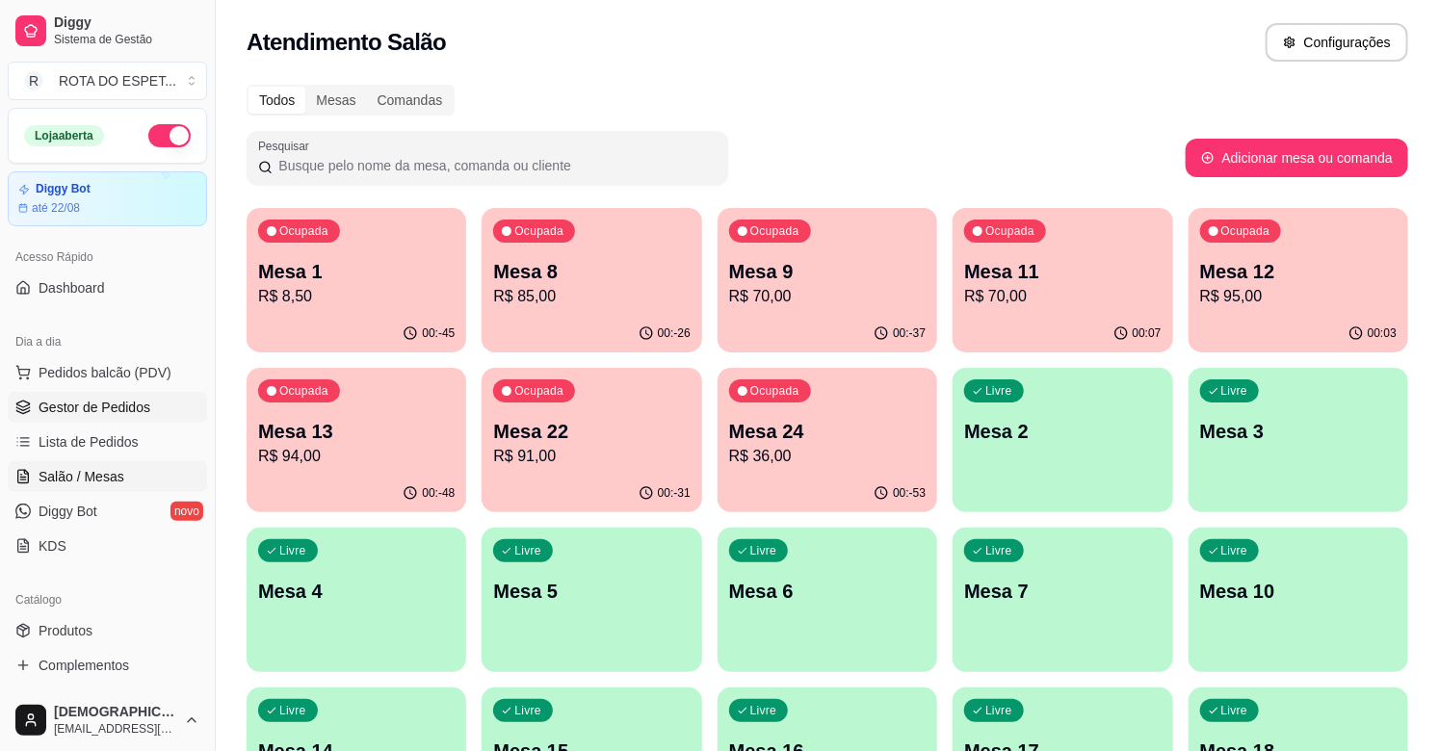
click at [92, 401] on span "Gestor de Pedidos" at bounding box center [95, 407] width 112 height 19
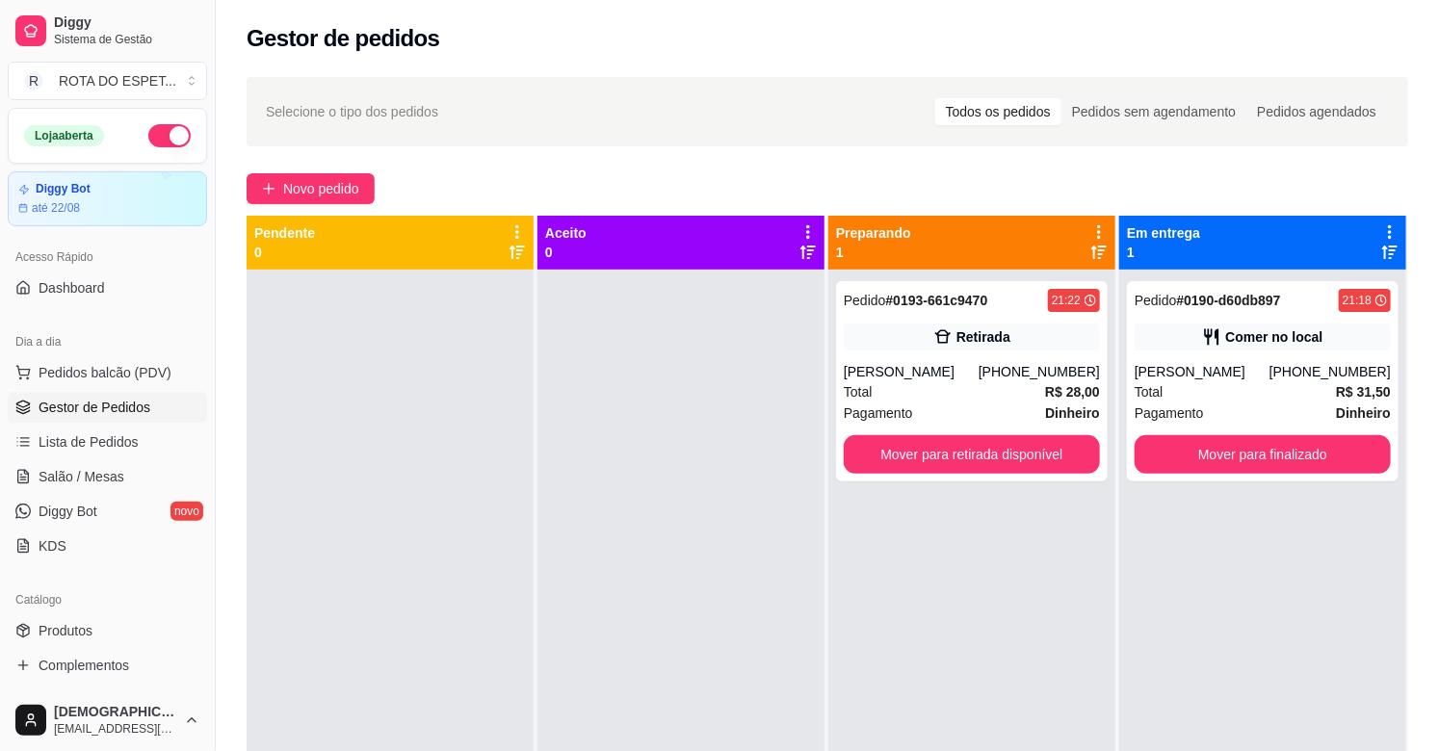
click at [588, 492] on div at bounding box center [680, 645] width 287 height 751
click at [926, 454] on button "Mover para retirada disponível" at bounding box center [972, 454] width 256 height 39
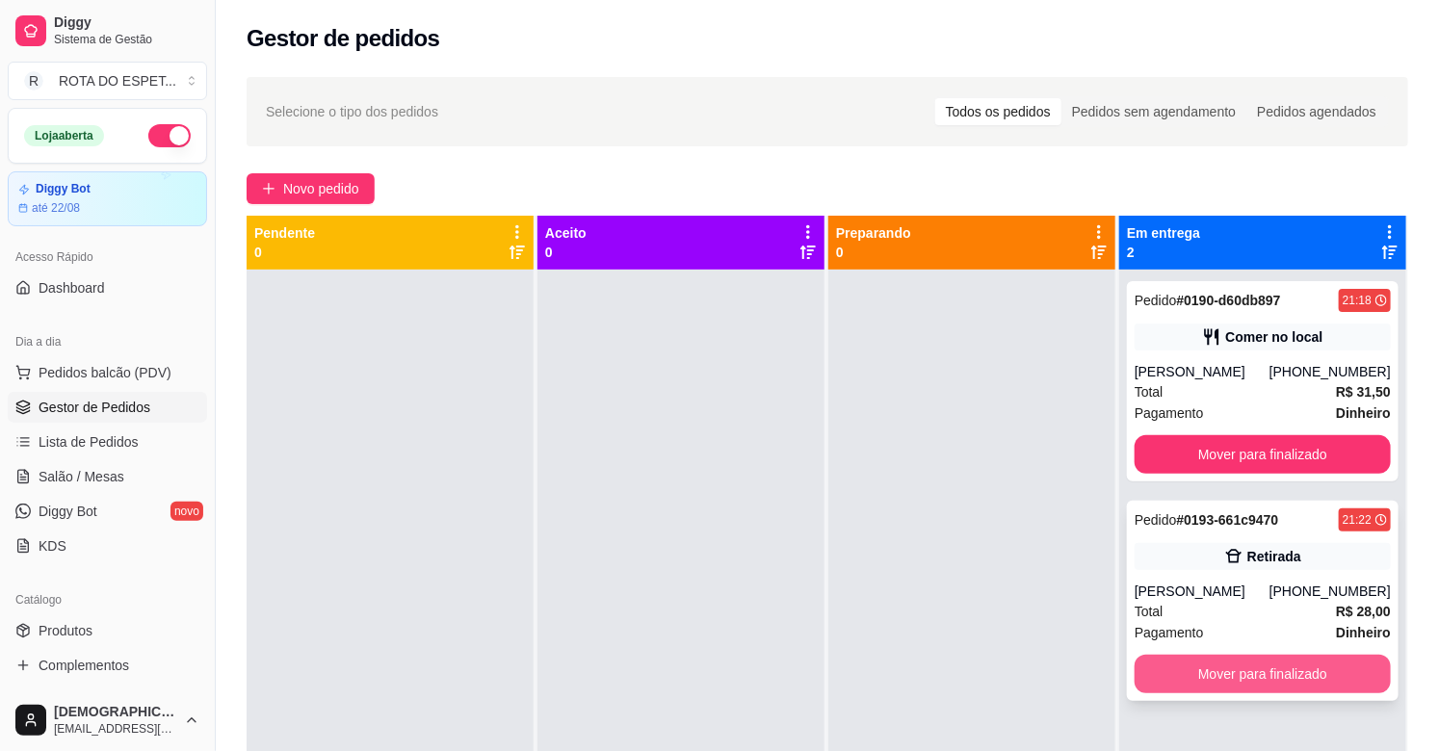
click at [1264, 668] on button "Mover para finalizado" at bounding box center [1263, 674] width 256 height 39
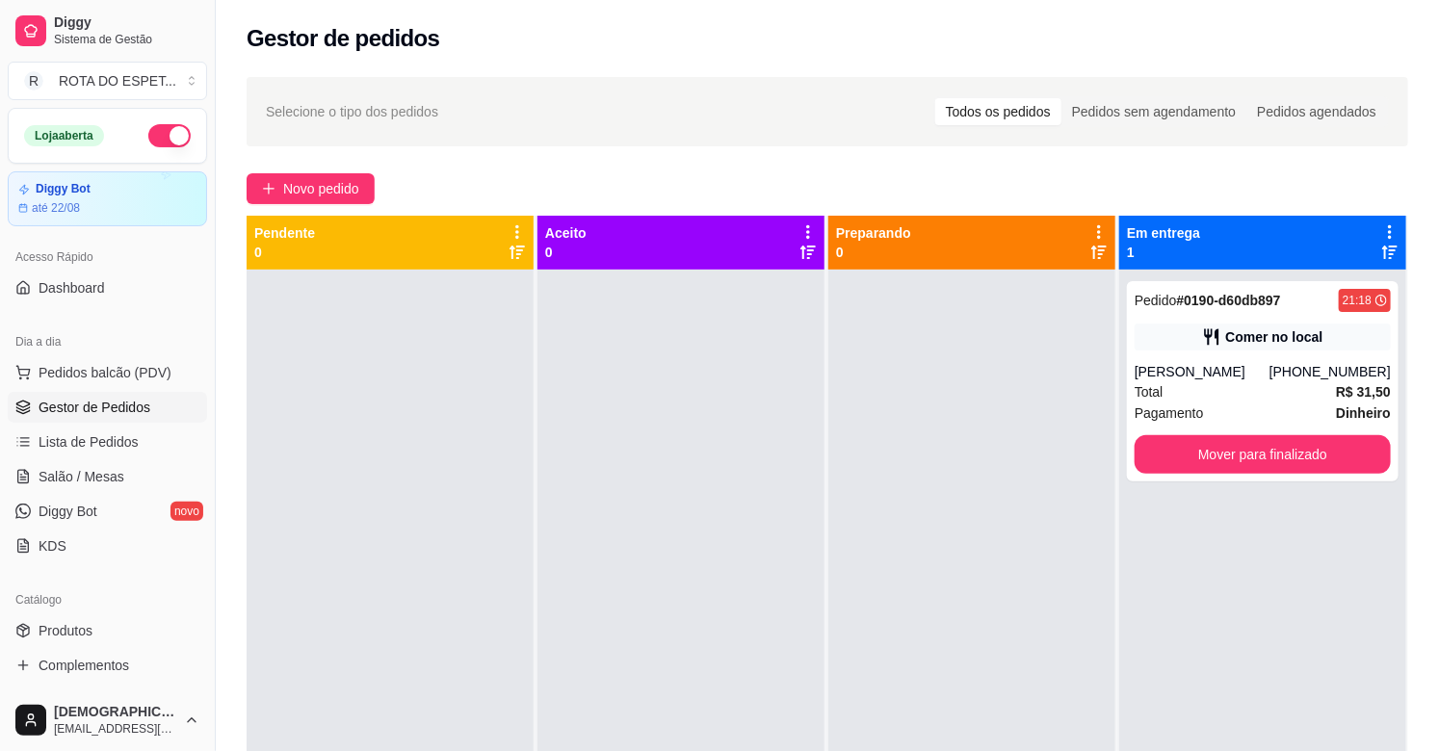
click at [791, 531] on div at bounding box center [680, 645] width 287 height 751
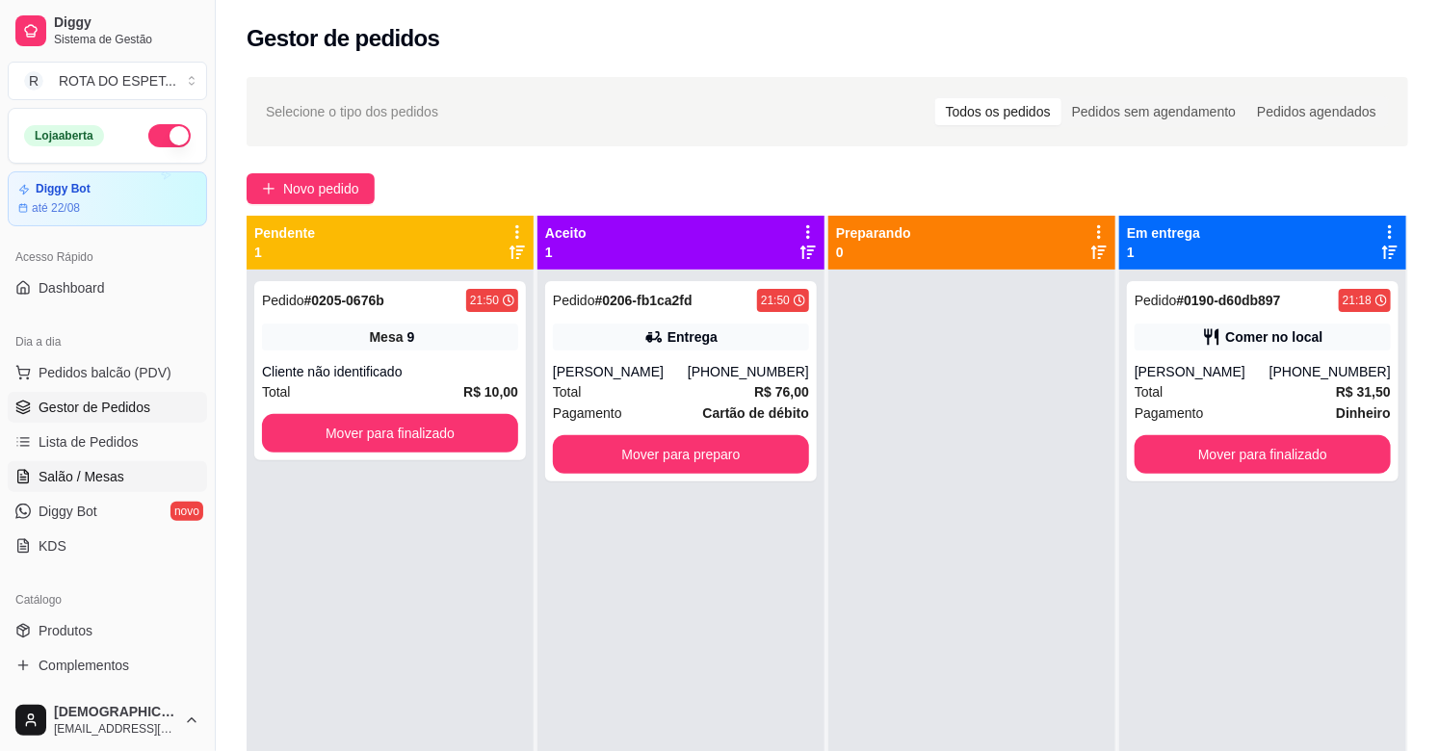
click at [91, 476] on span "Salão / Mesas" at bounding box center [82, 476] width 86 height 19
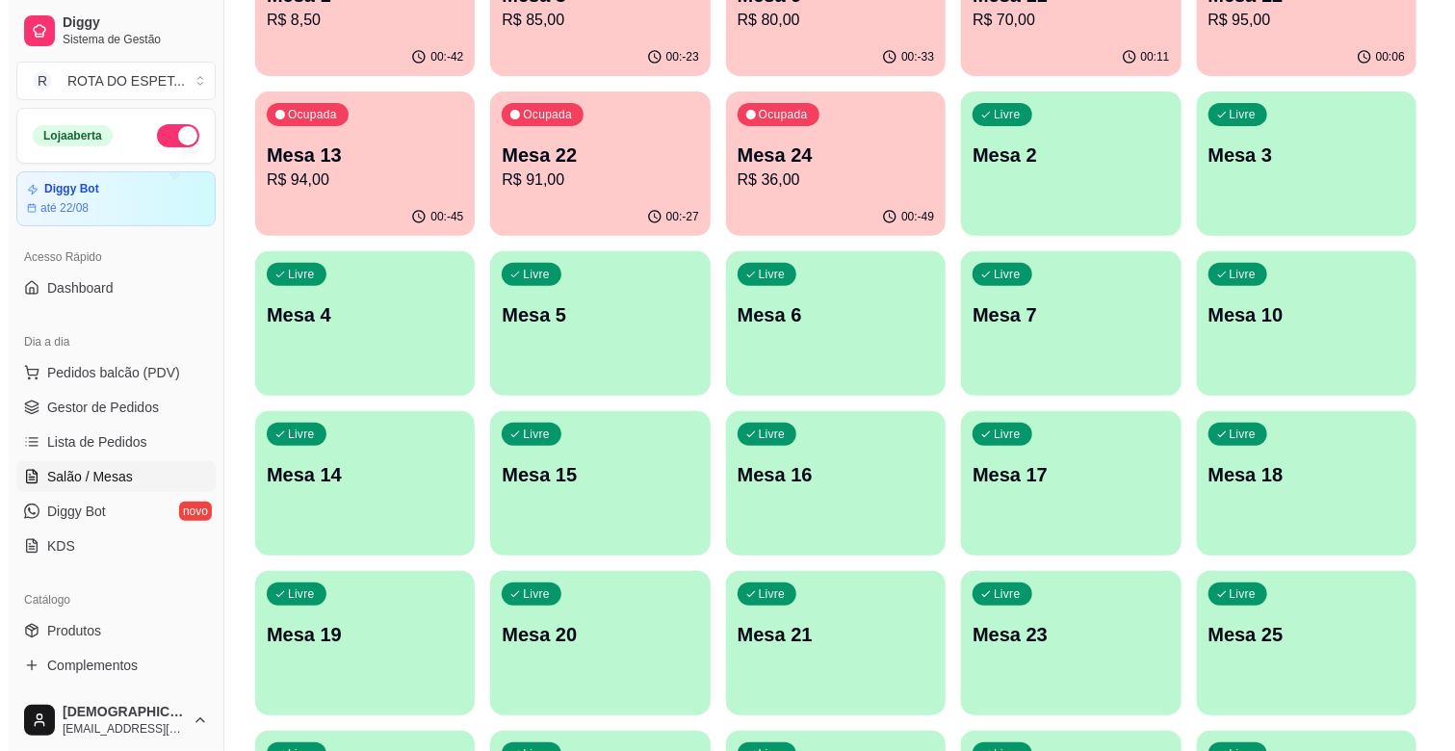
scroll to position [321, 0]
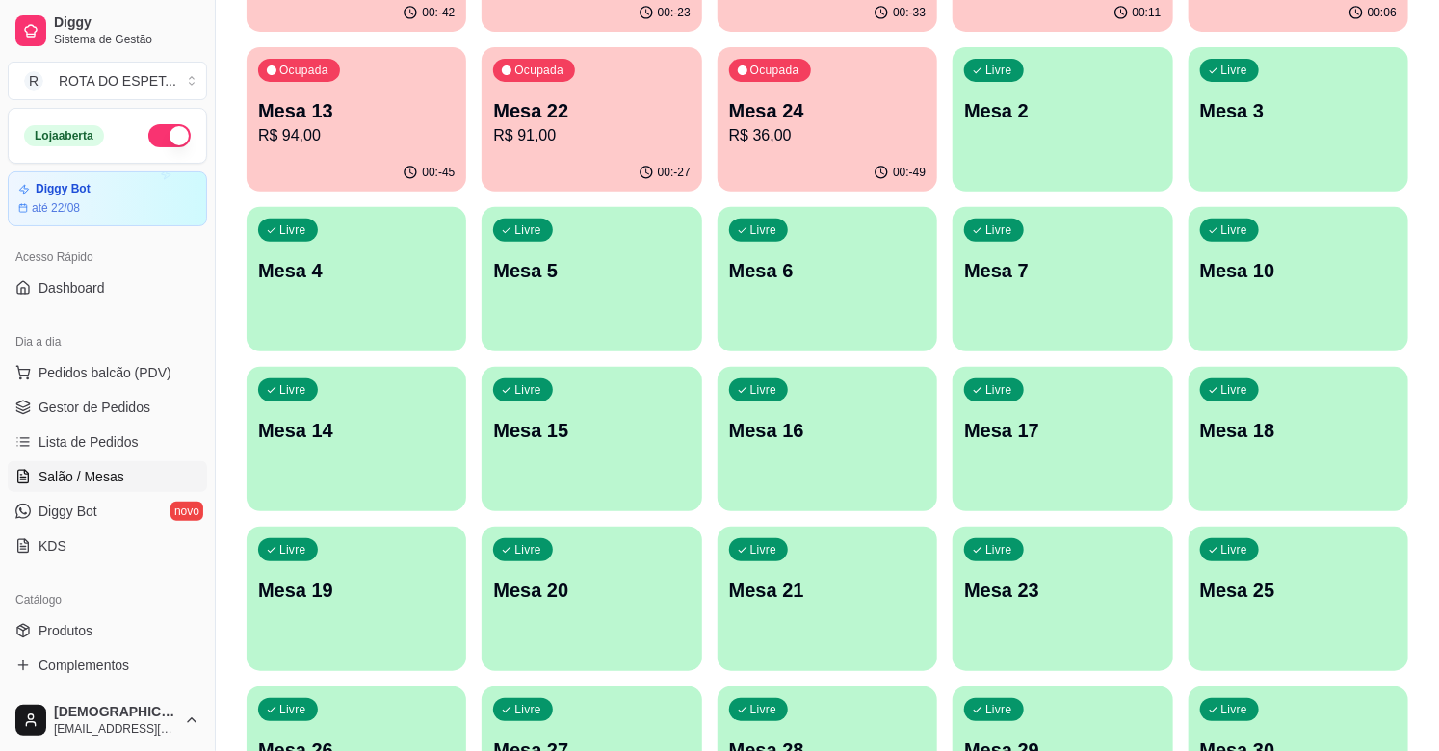
click at [643, 587] on p "Mesa 20" at bounding box center [591, 590] width 196 height 27
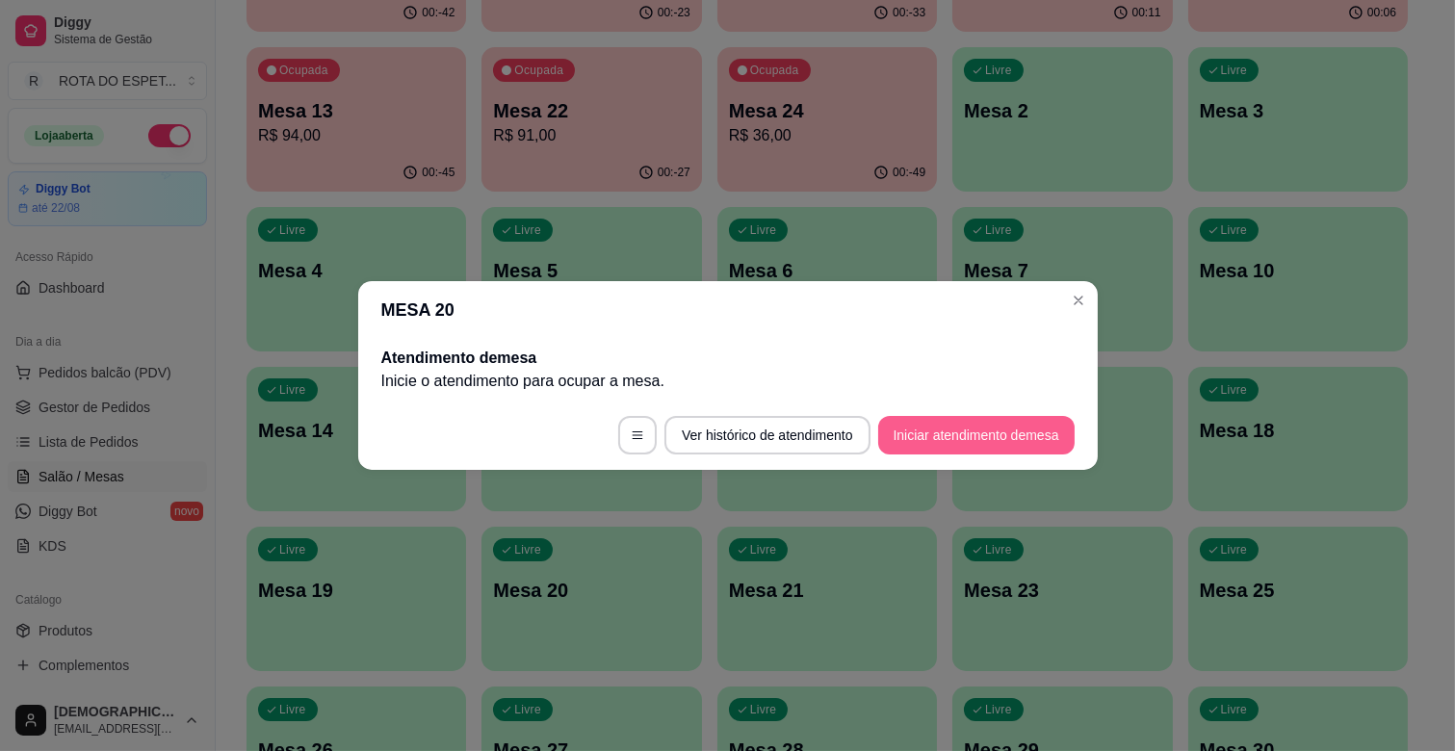
click at [919, 422] on button "Iniciar atendimento de mesa" at bounding box center [976, 435] width 196 height 39
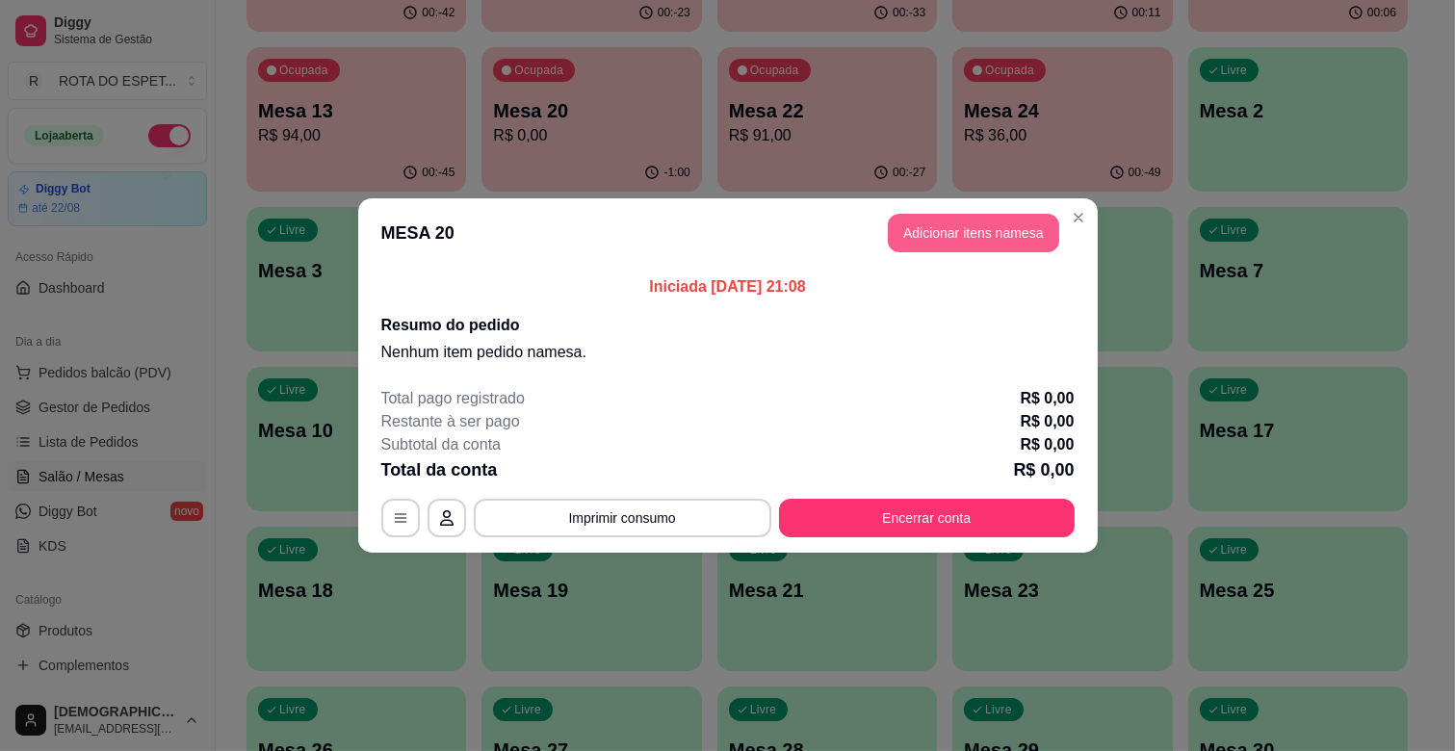
click at [978, 229] on button "Adicionar itens na mesa" at bounding box center [973, 233] width 171 height 39
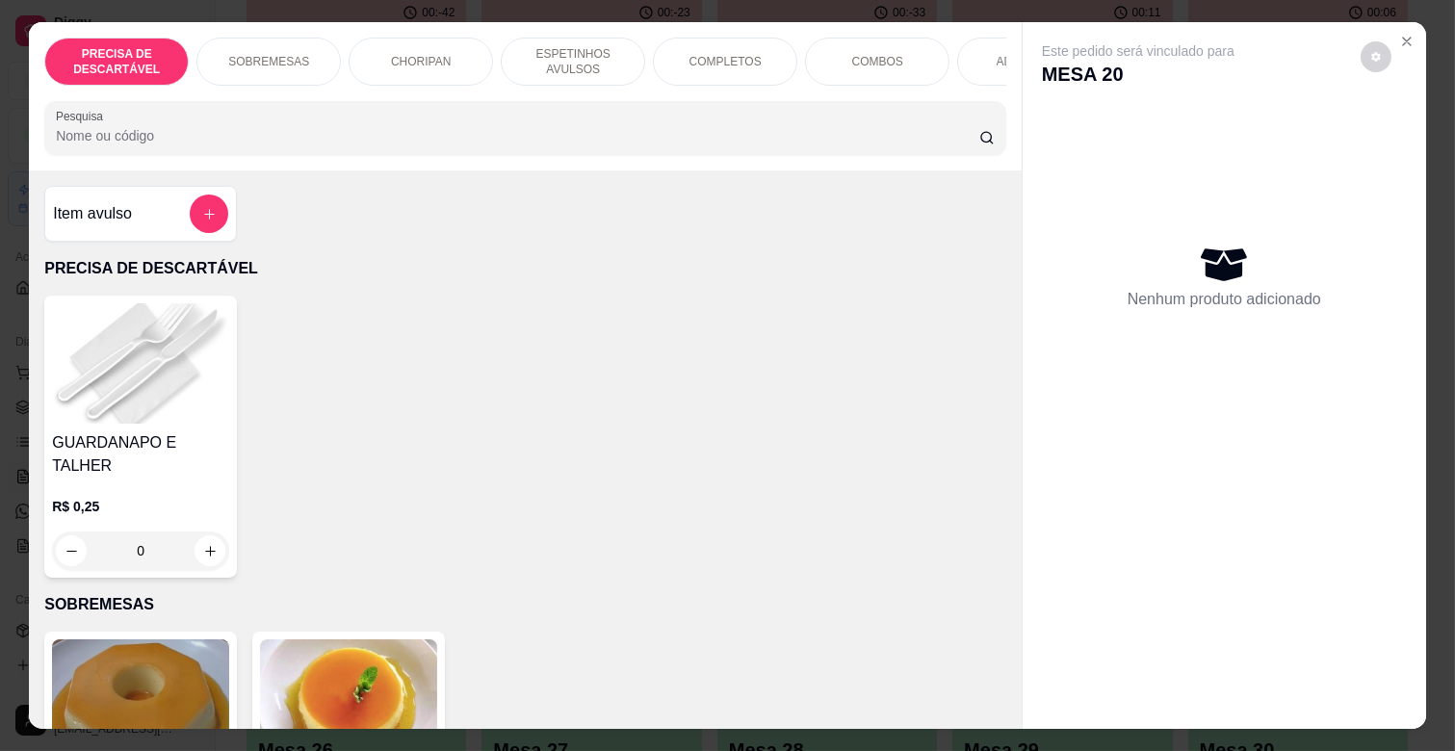
scroll to position [0, 855]
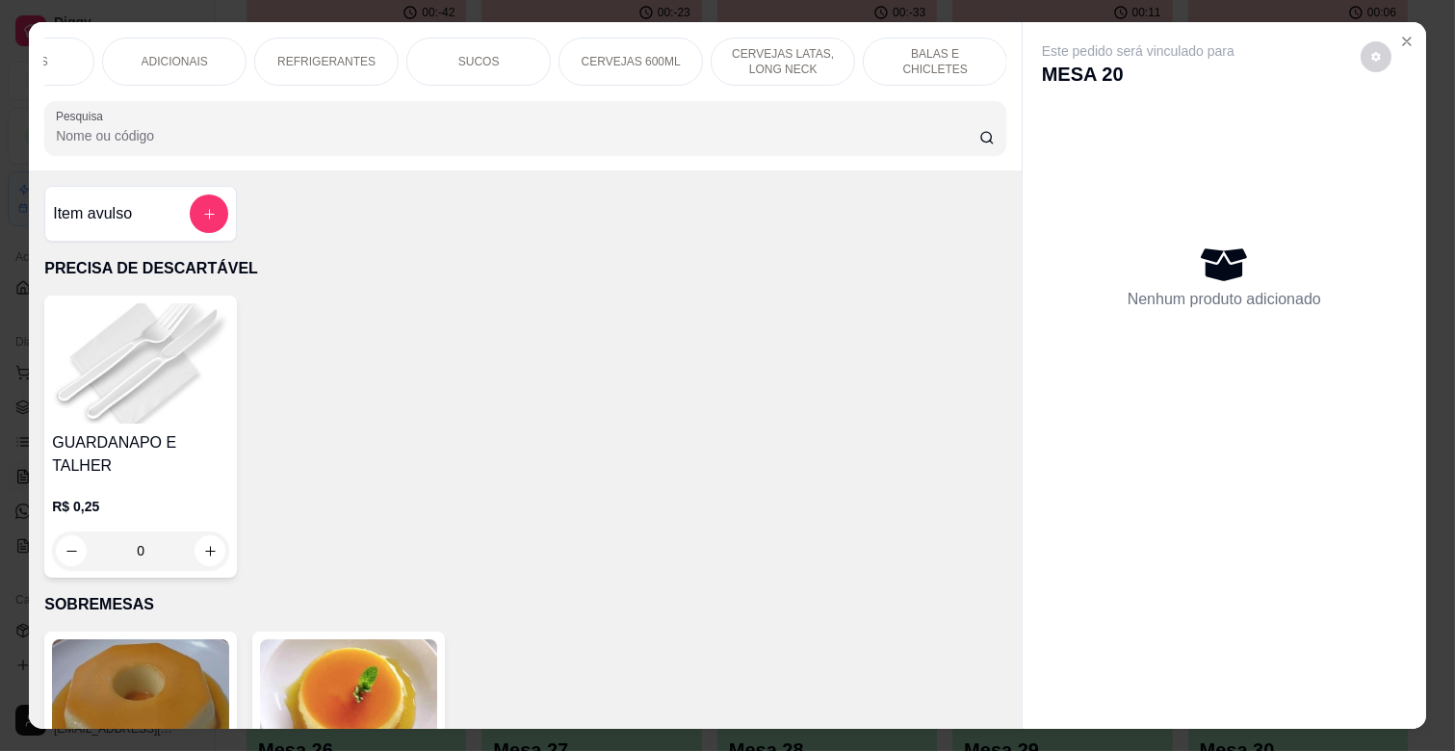
click at [794, 52] on p "CERVEJAS LATAS, LONG NECK" at bounding box center [783, 61] width 112 height 31
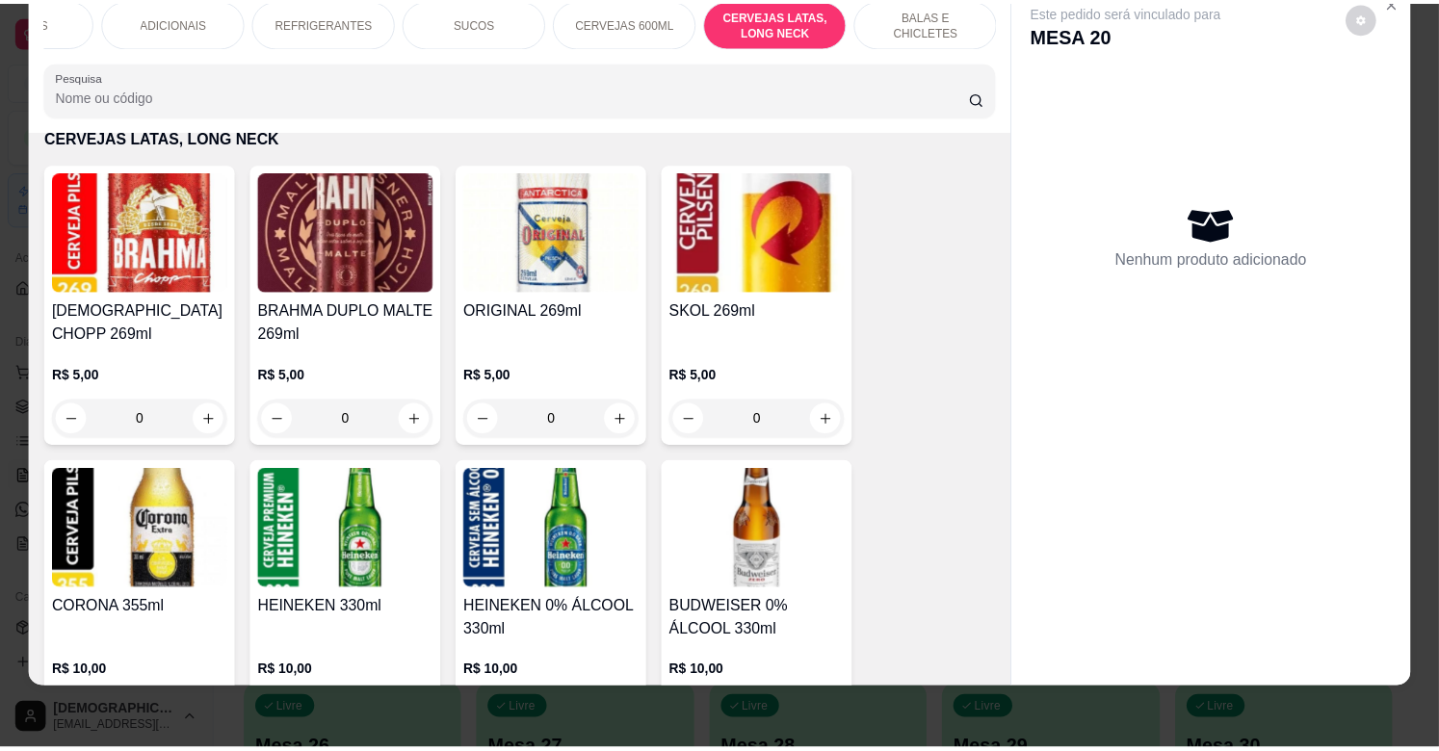
scroll to position [7422, 0]
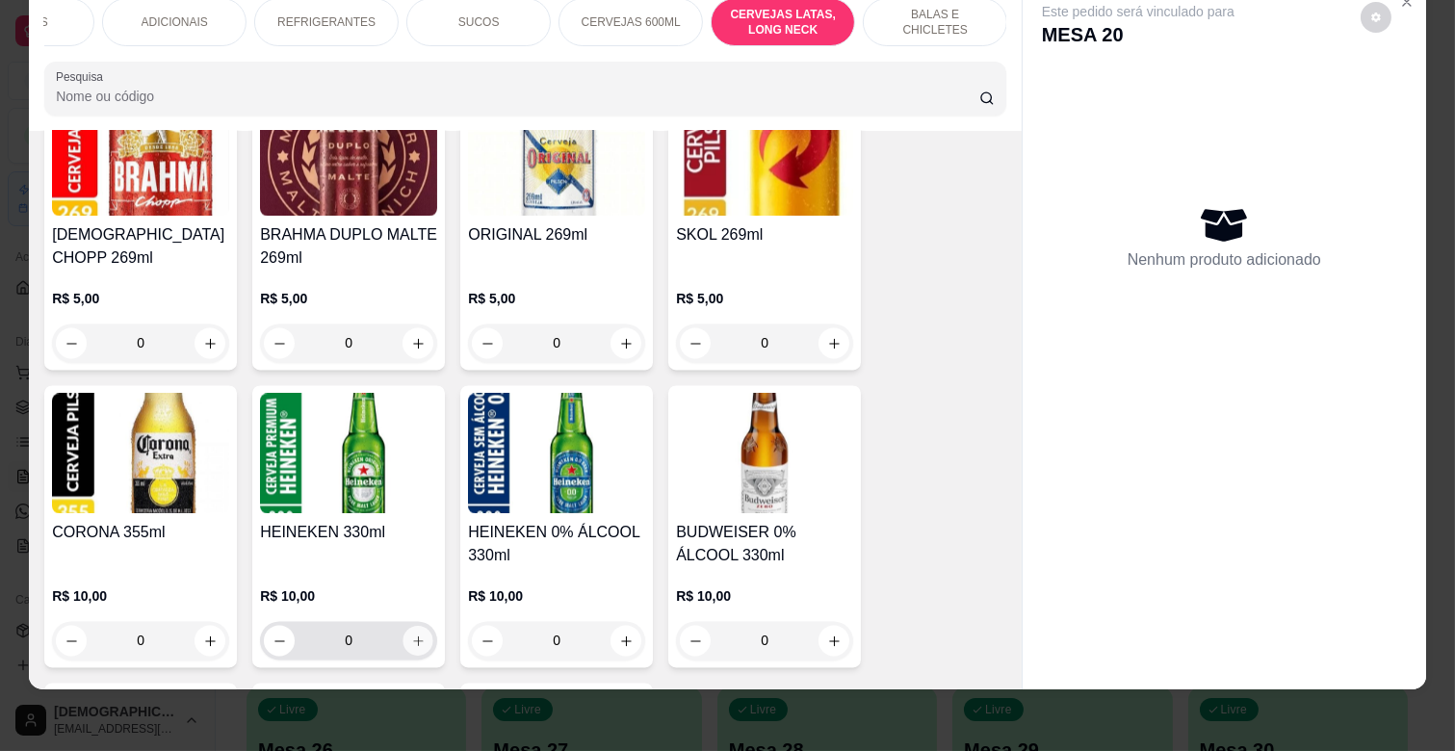
click at [411, 634] on icon "increase-product-quantity" at bounding box center [418, 641] width 14 height 14
type input "1"
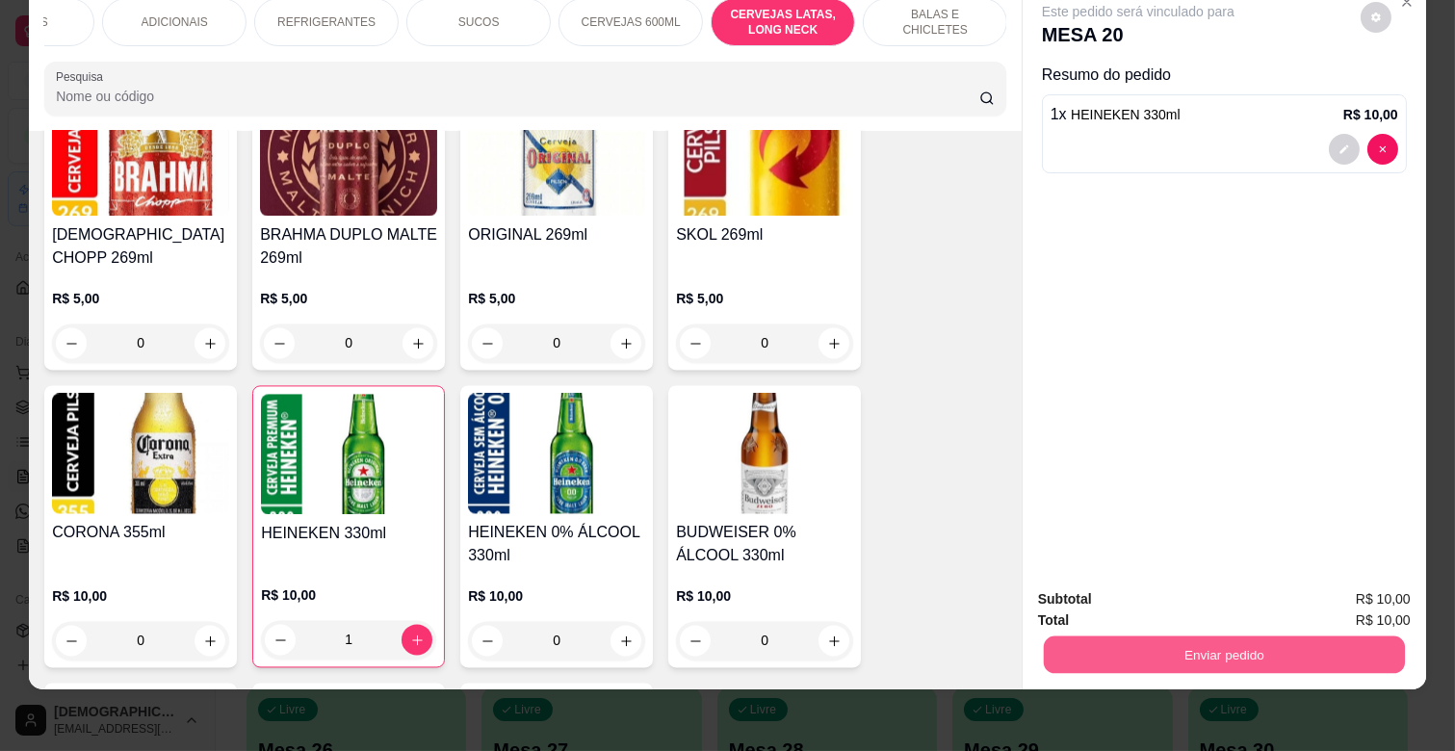
click at [1141, 636] on button "Enviar pedido" at bounding box center [1224, 655] width 361 height 38
click at [1154, 583] on button "Não registrar e enviar pedido" at bounding box center [1159, 592] width 200 height 37
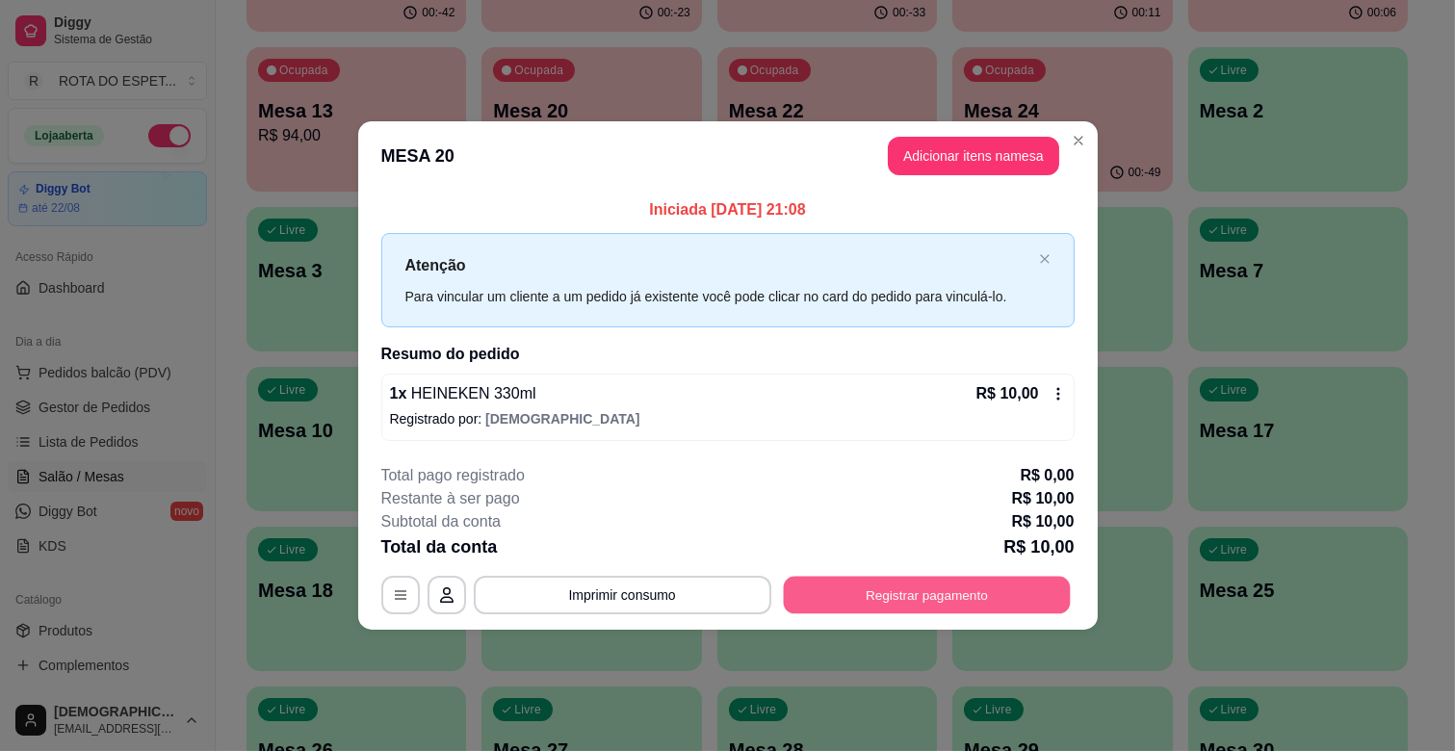
click at [995, 595] on button "Registrar pagamento" at bounding box center [926, 595] width 287 height 38
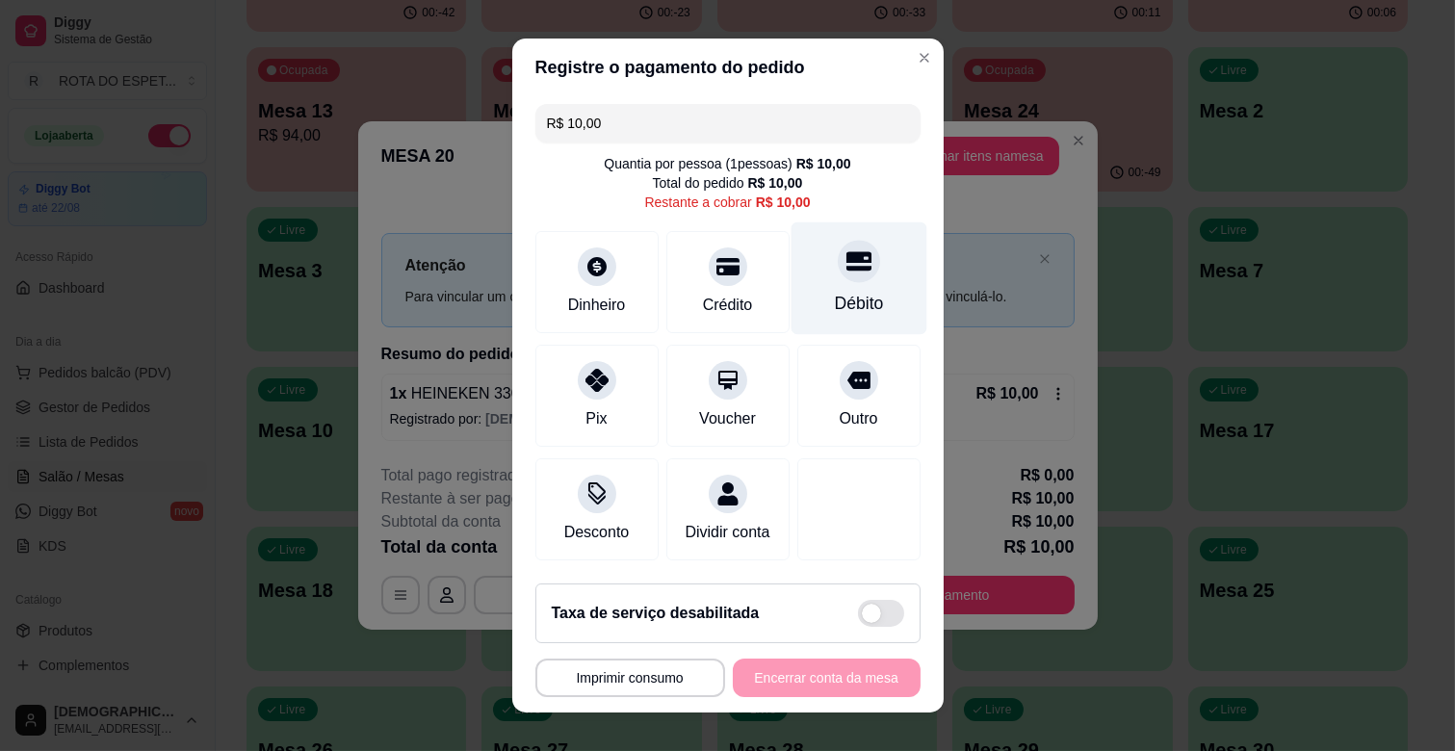
click at [846, 256] on icon at bounding box center [858, 260] width 25 height 25
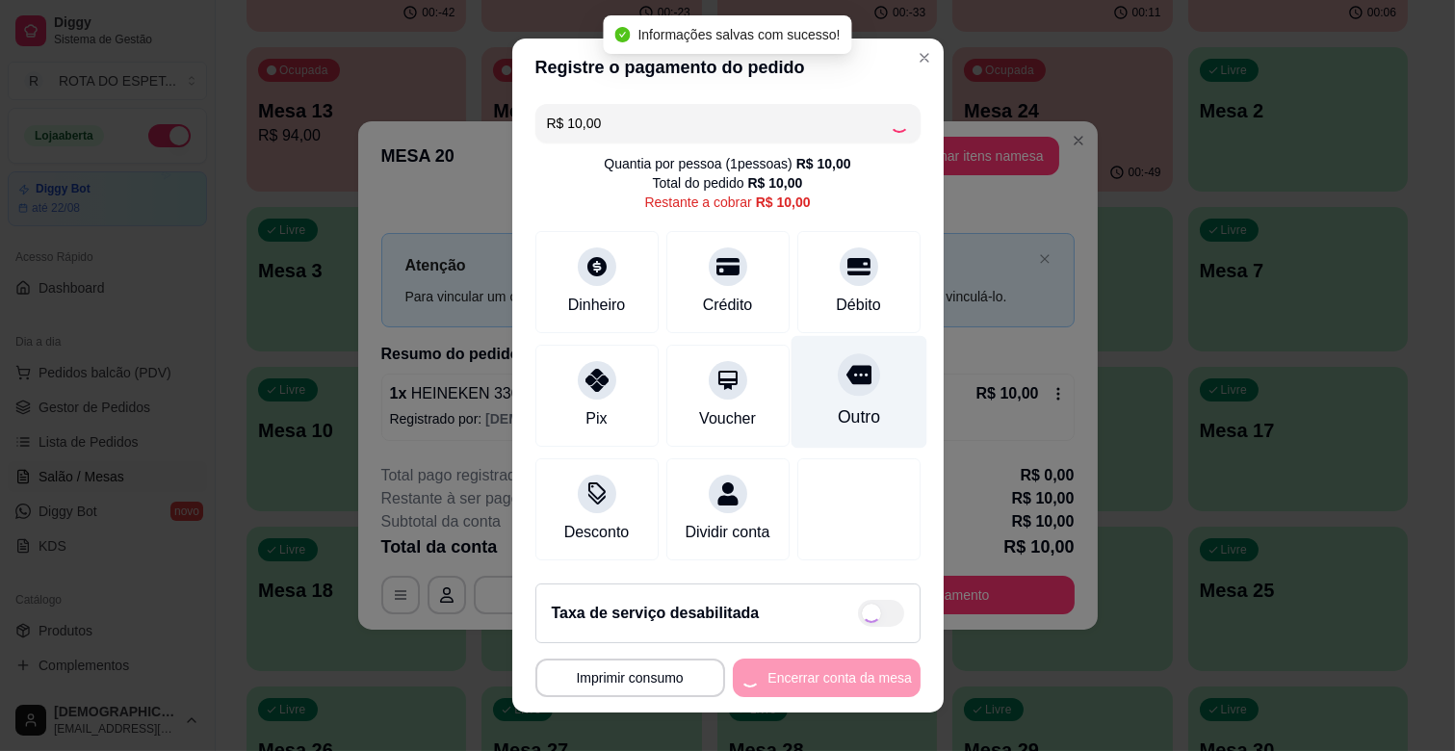
type input "R$ 0,00"
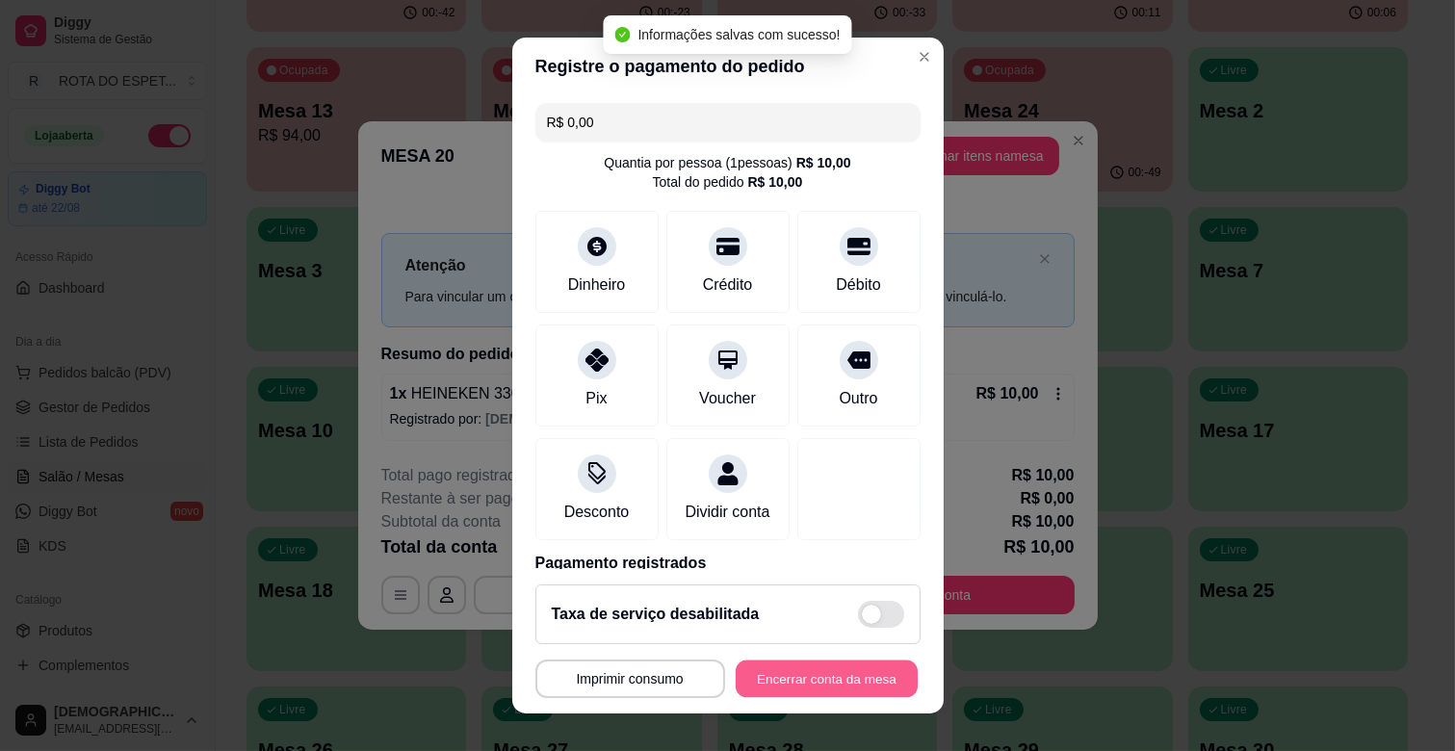
click at [842, 668] on button "Encerrar conta da mesa" at bounding box center [827, 680] width 182 height 38
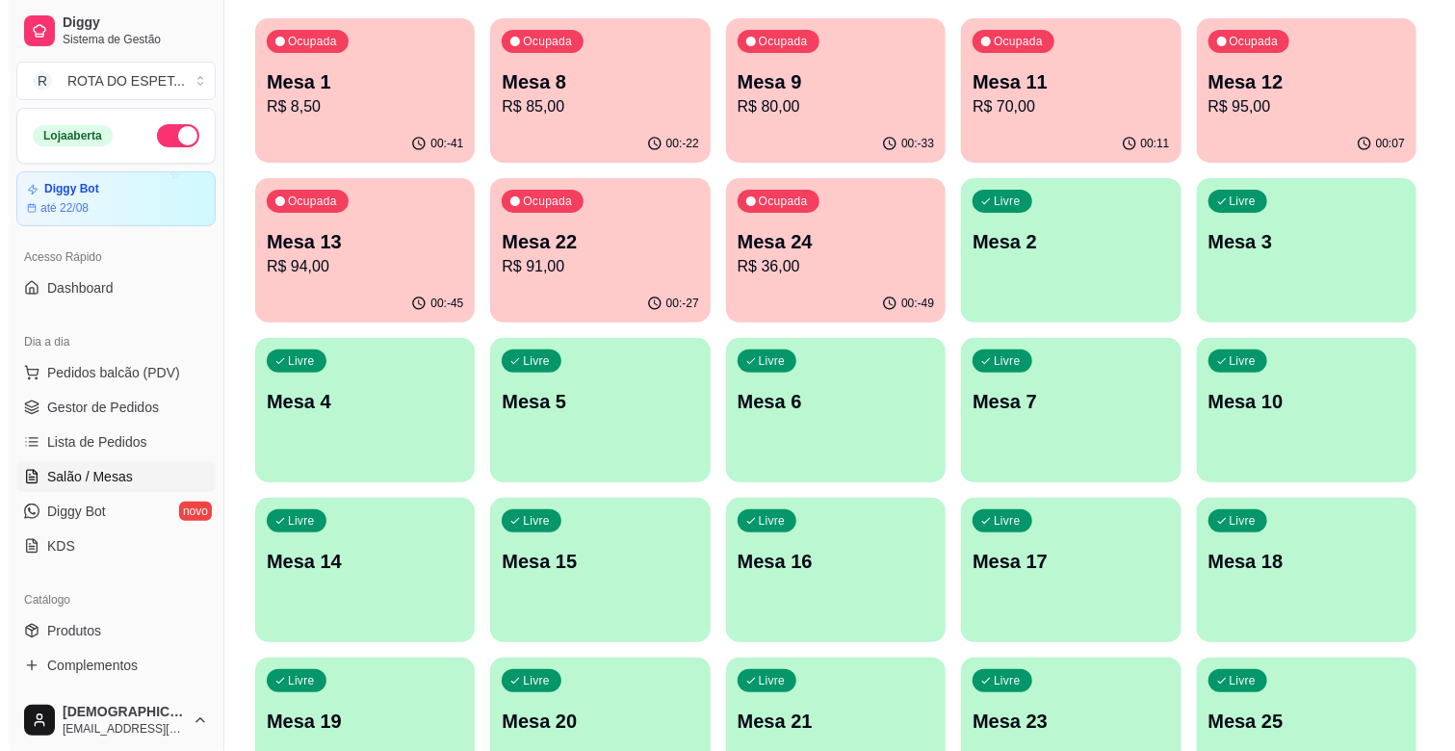
scroll to position [0, 0]
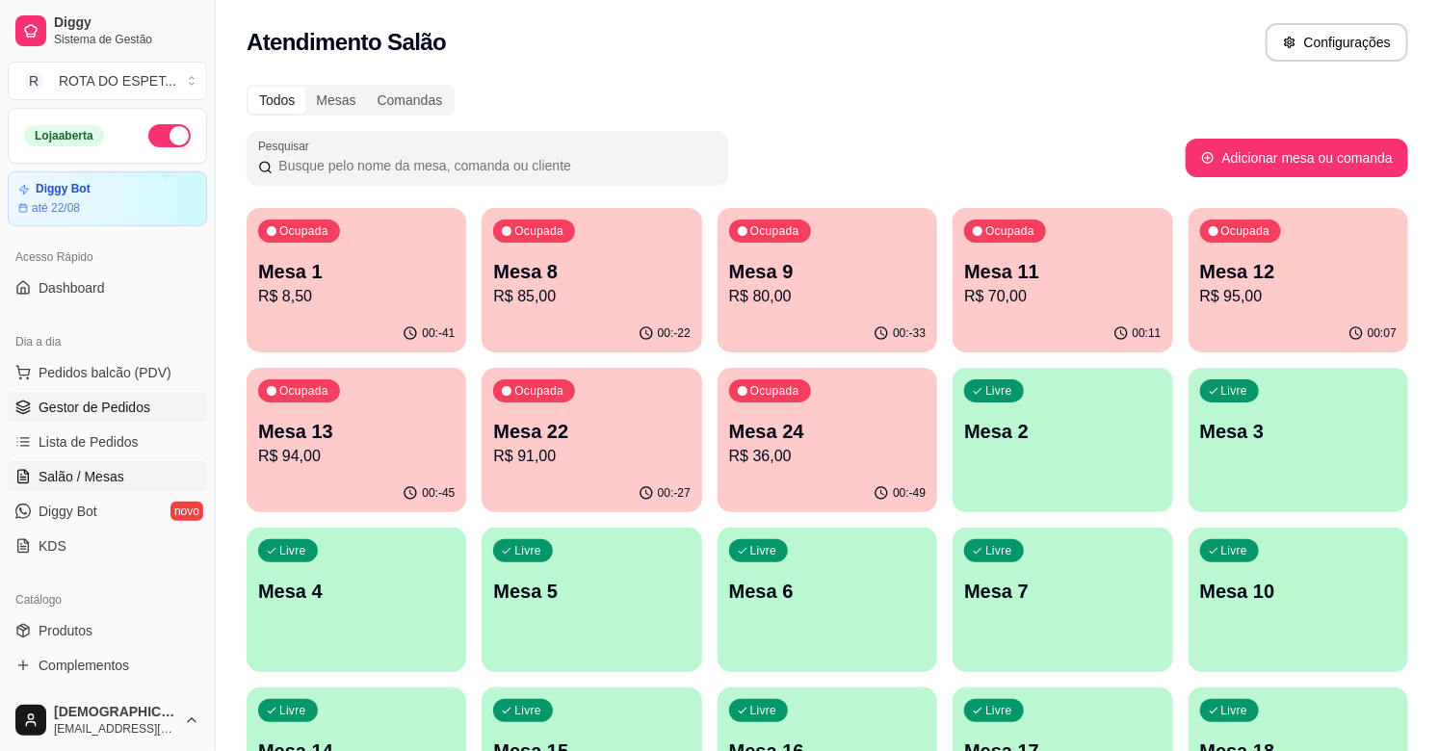
click at [123, 392] on link "Gestor de Pedidos" at bounding box center [107, 407] width 199 height 31
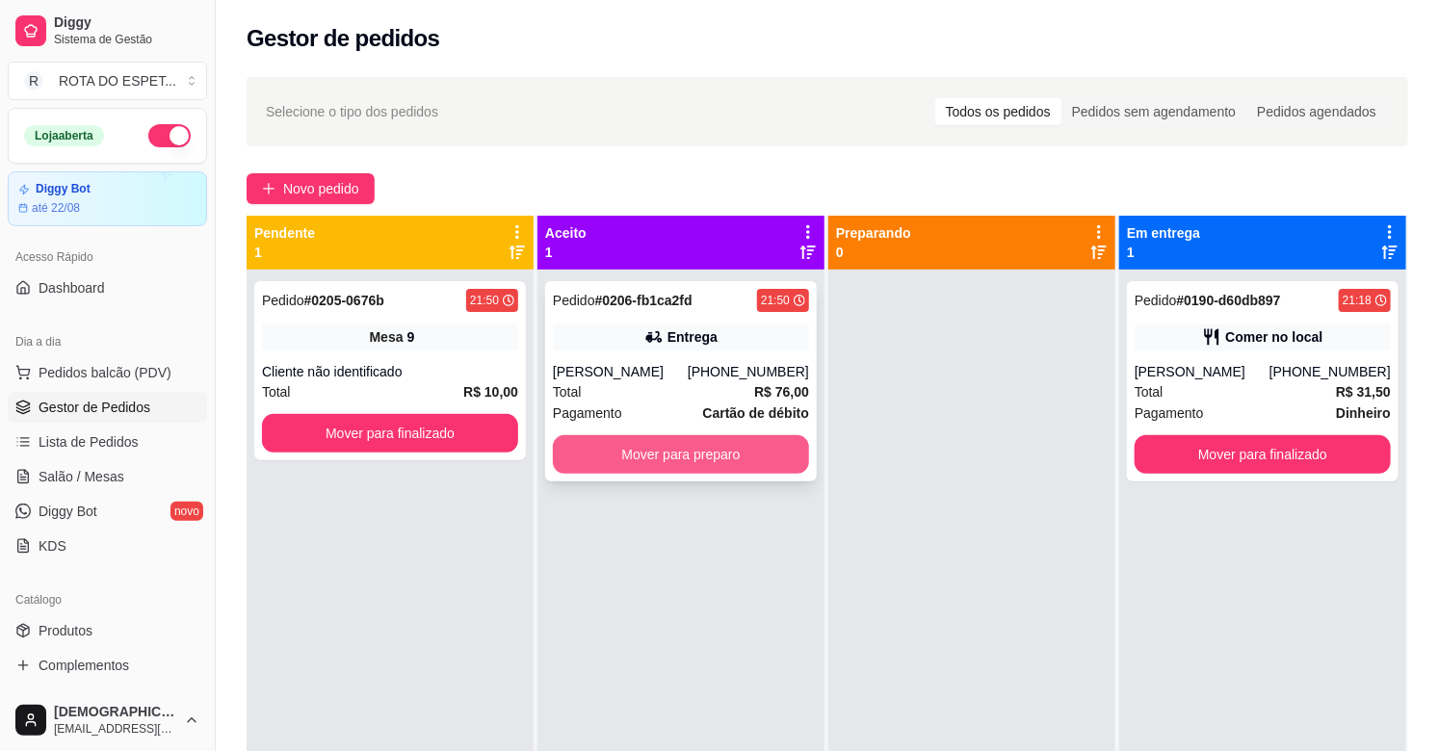
click at [685, 467] on button "Mover para preparo" at bounding box center [681, 454] width 256 height 39
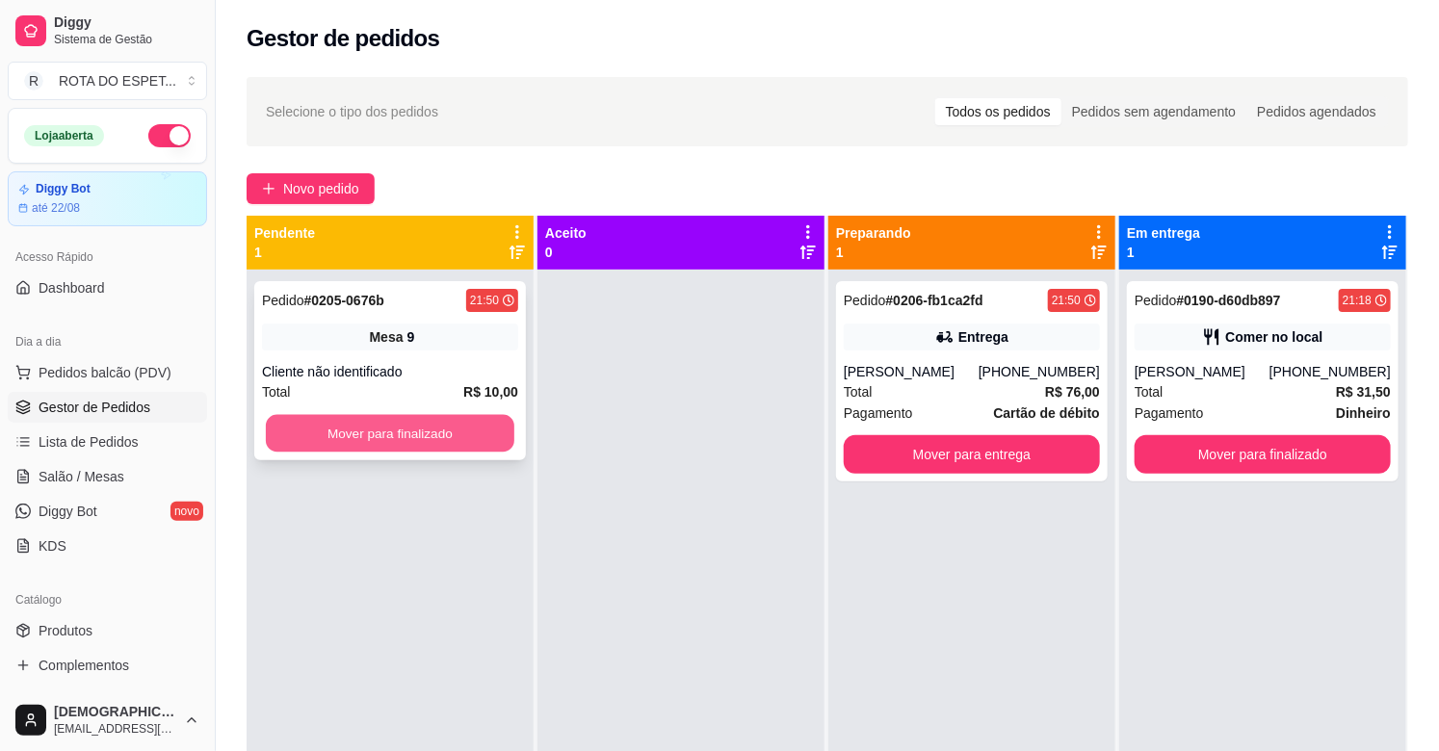
click at [387, 422] on button "Mover para finalizado" at bounding box center [390, 434] width 248 height 38
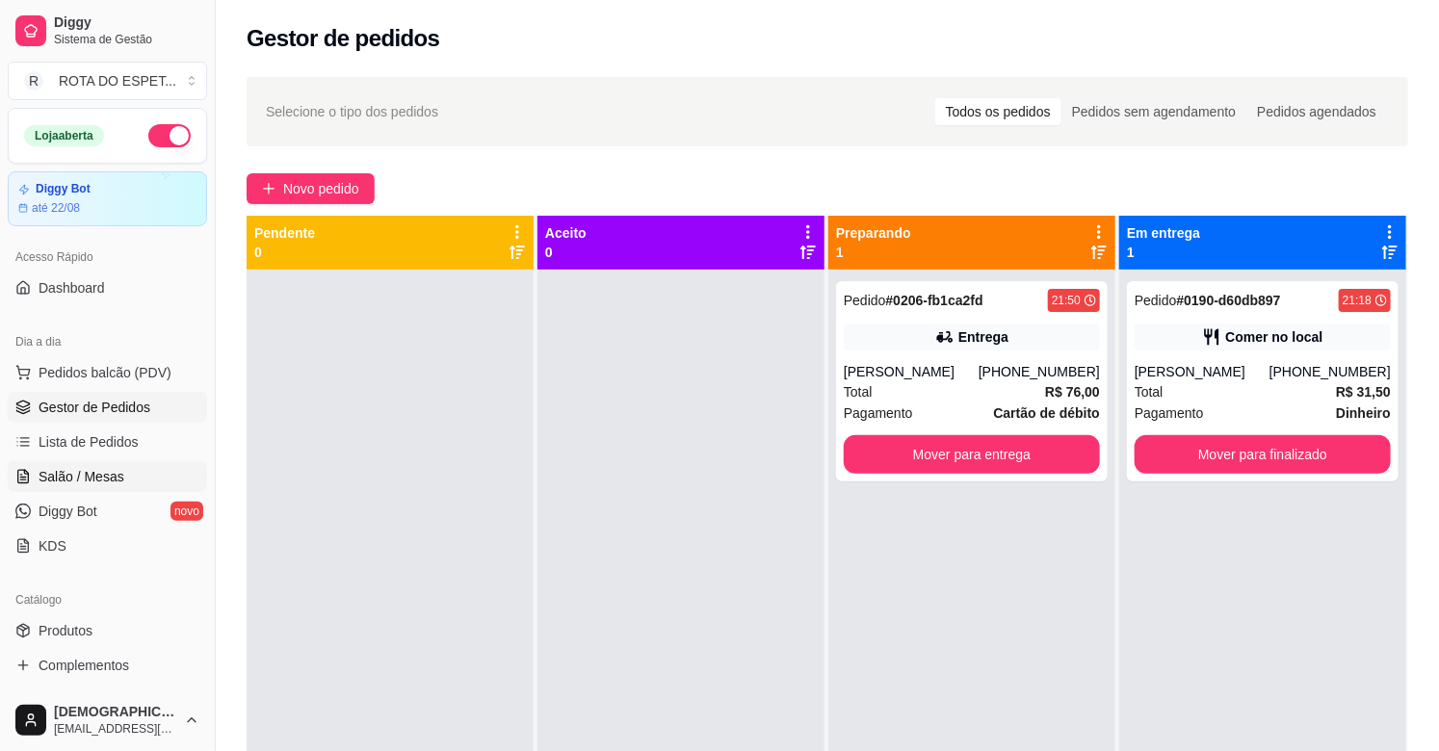
click at [101, 467] on span "Salão / Mesas" at bounding box center [82, 476] width 86 height 19
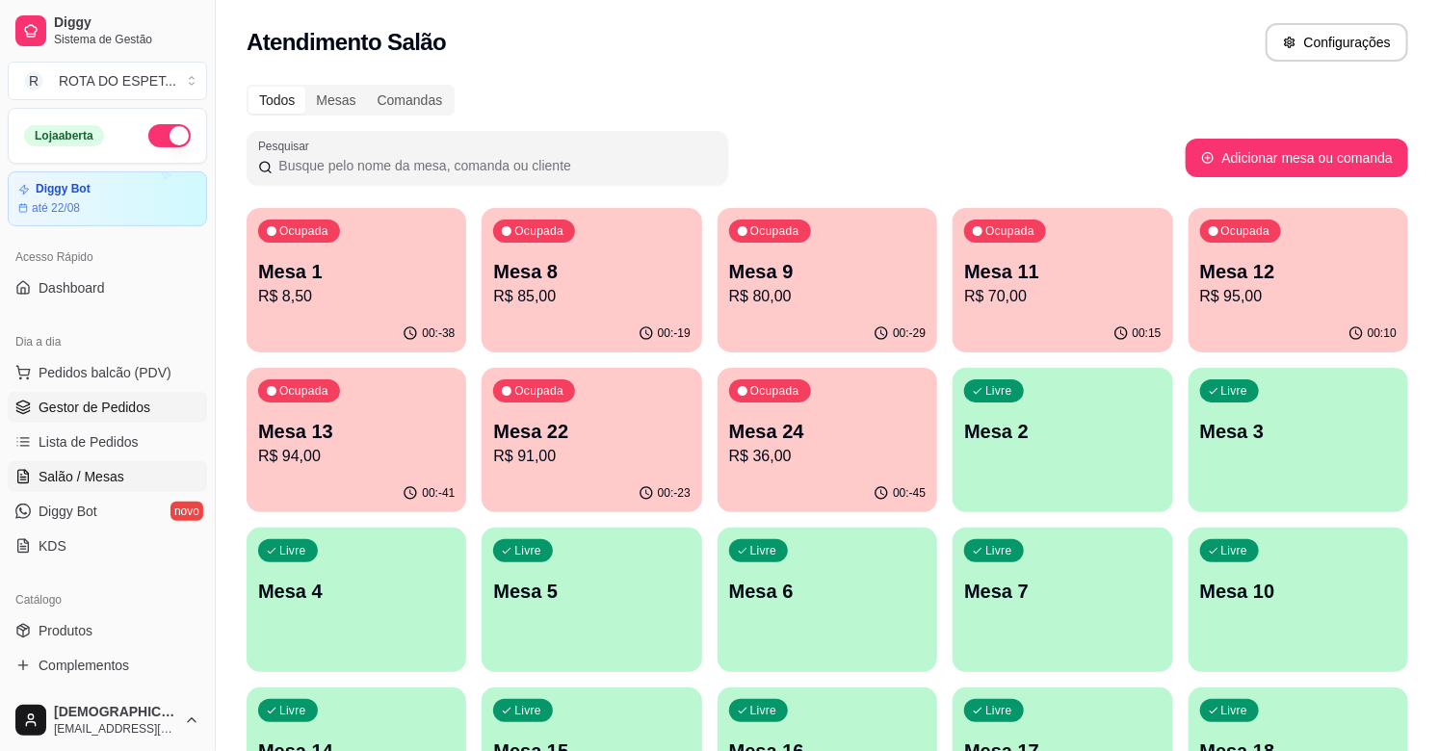
click at [117, 409] on span "Gestor de Pedidos" at bounding box center [95, 407] width 112 height 19
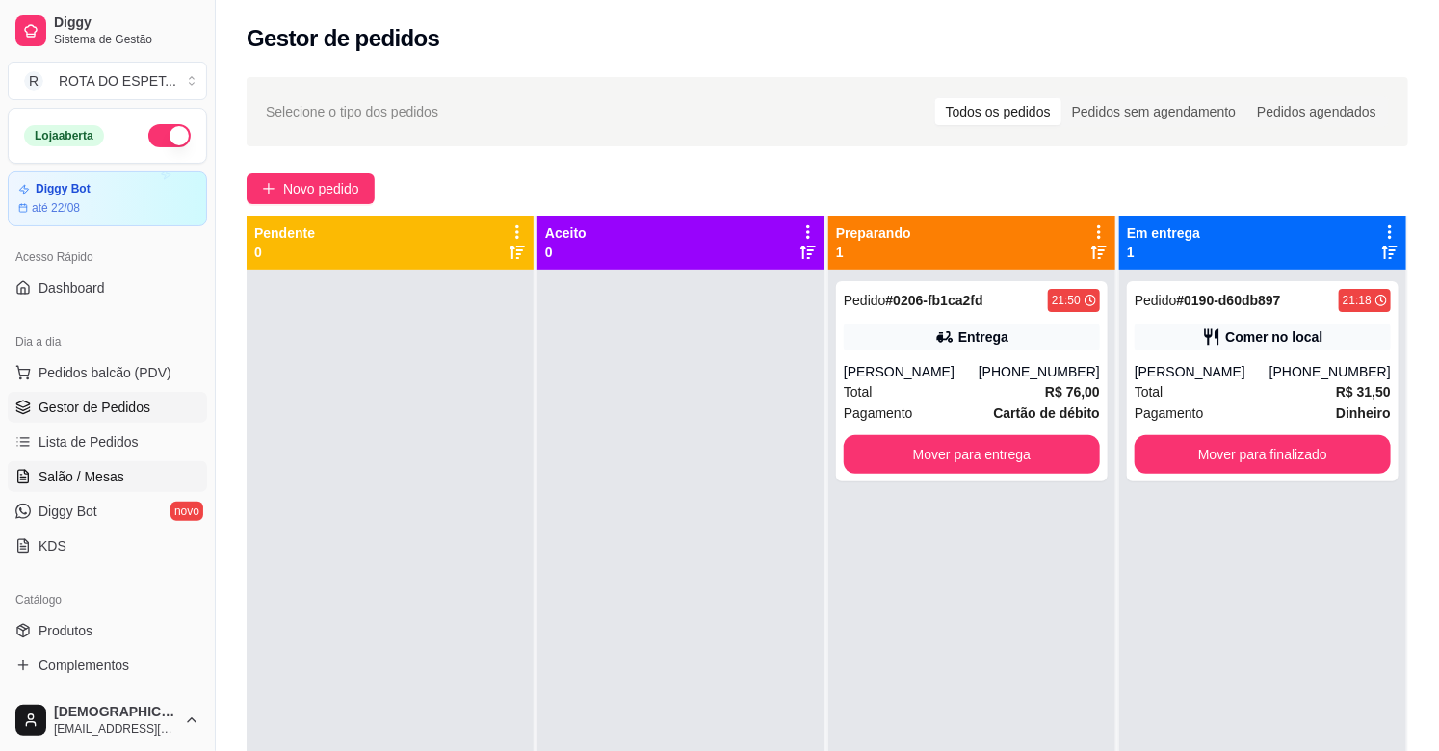
click at [116, 476] on span "Salão / Mesas" at bounding box center [82, 476] width 86 height 19
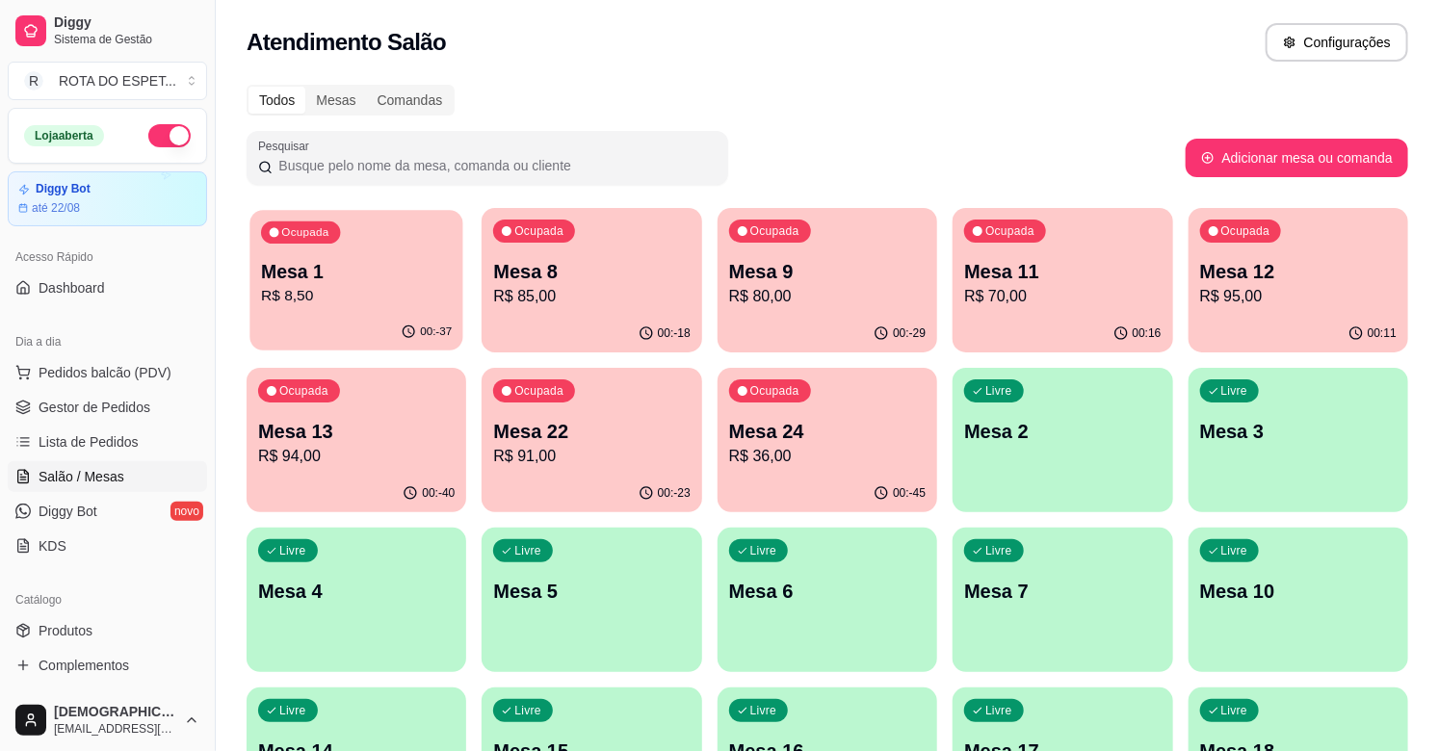
click at [306, 314] on button "Ocupada Mesa 1 R$ 8,50 00:-37" at bounding box center [356, 280] width 214 height 141
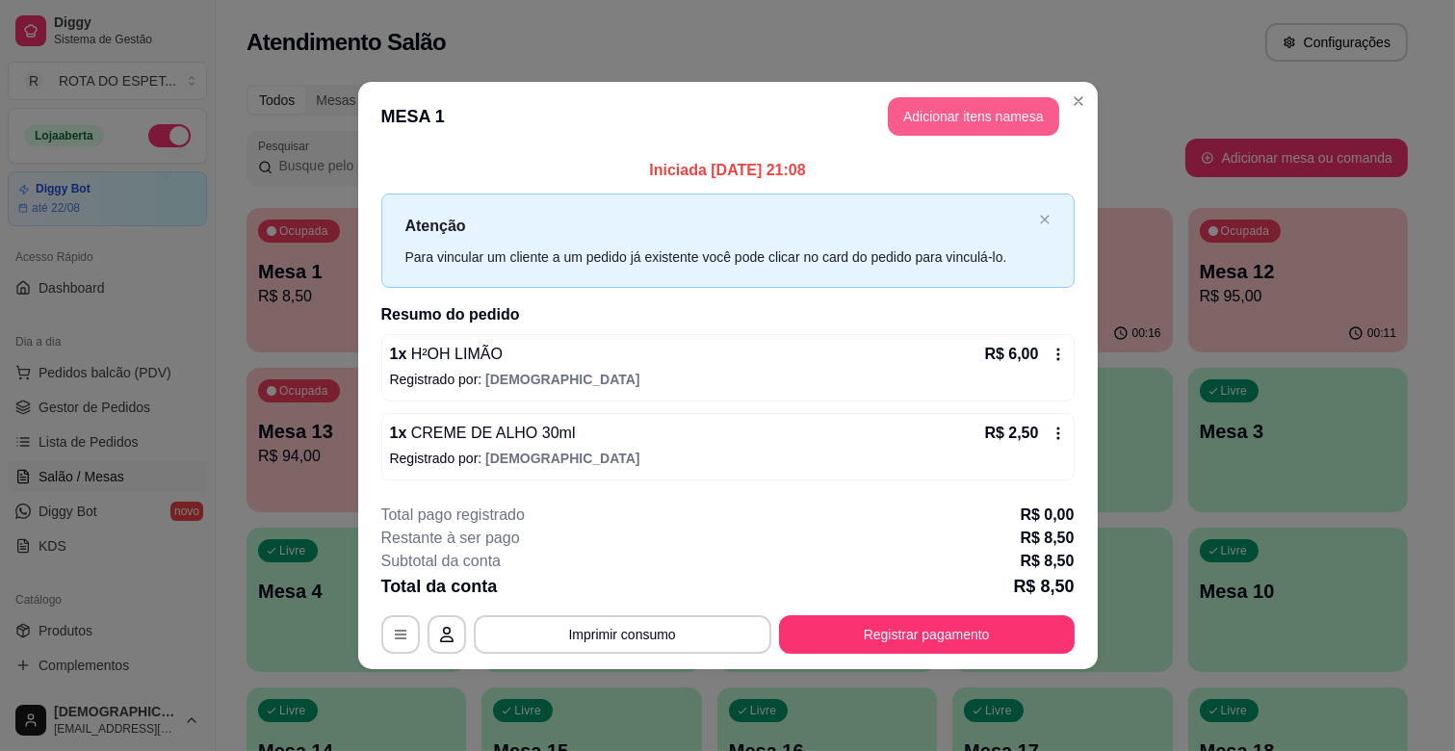
click at [952, 113] on button "Adicionar itens na mesa" at bounding box center [973, 116] width 171 height 39
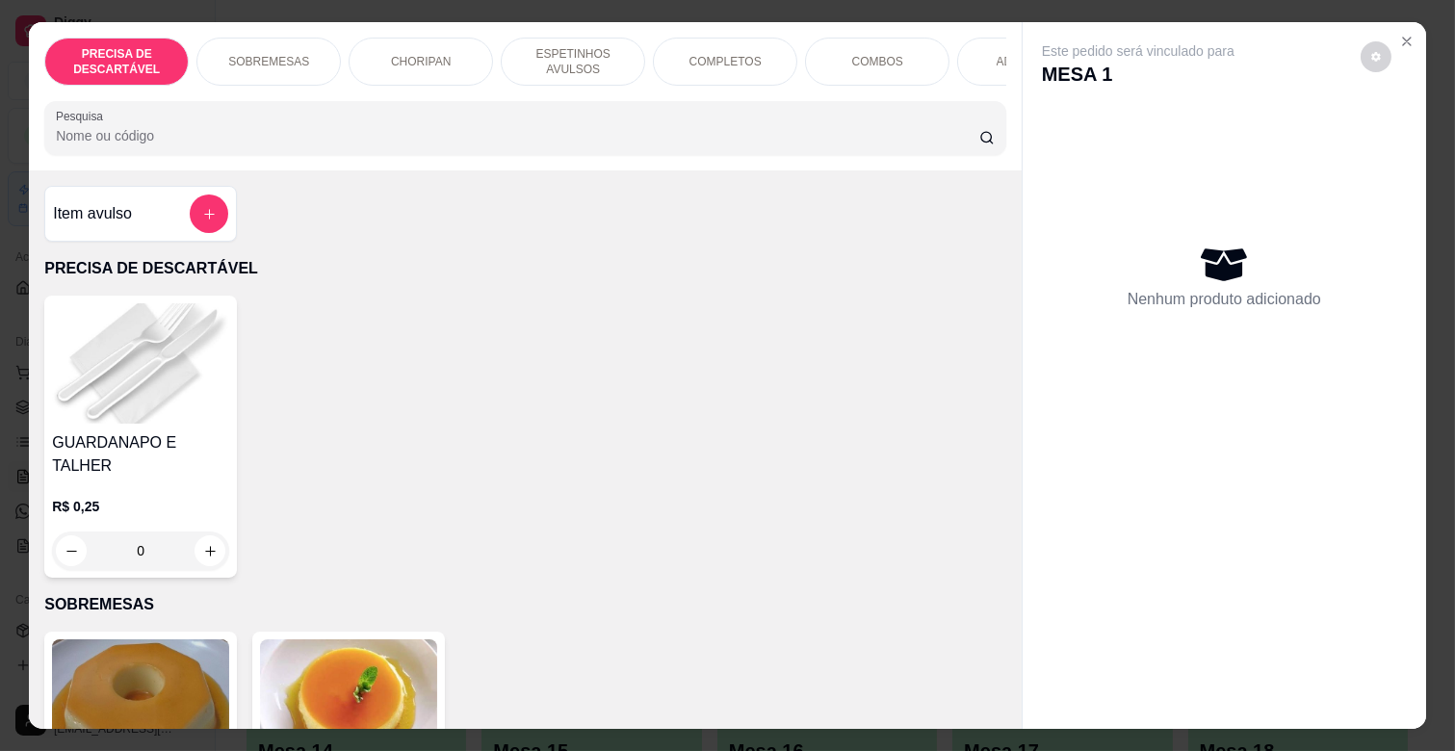
scroll to position [0, 842]
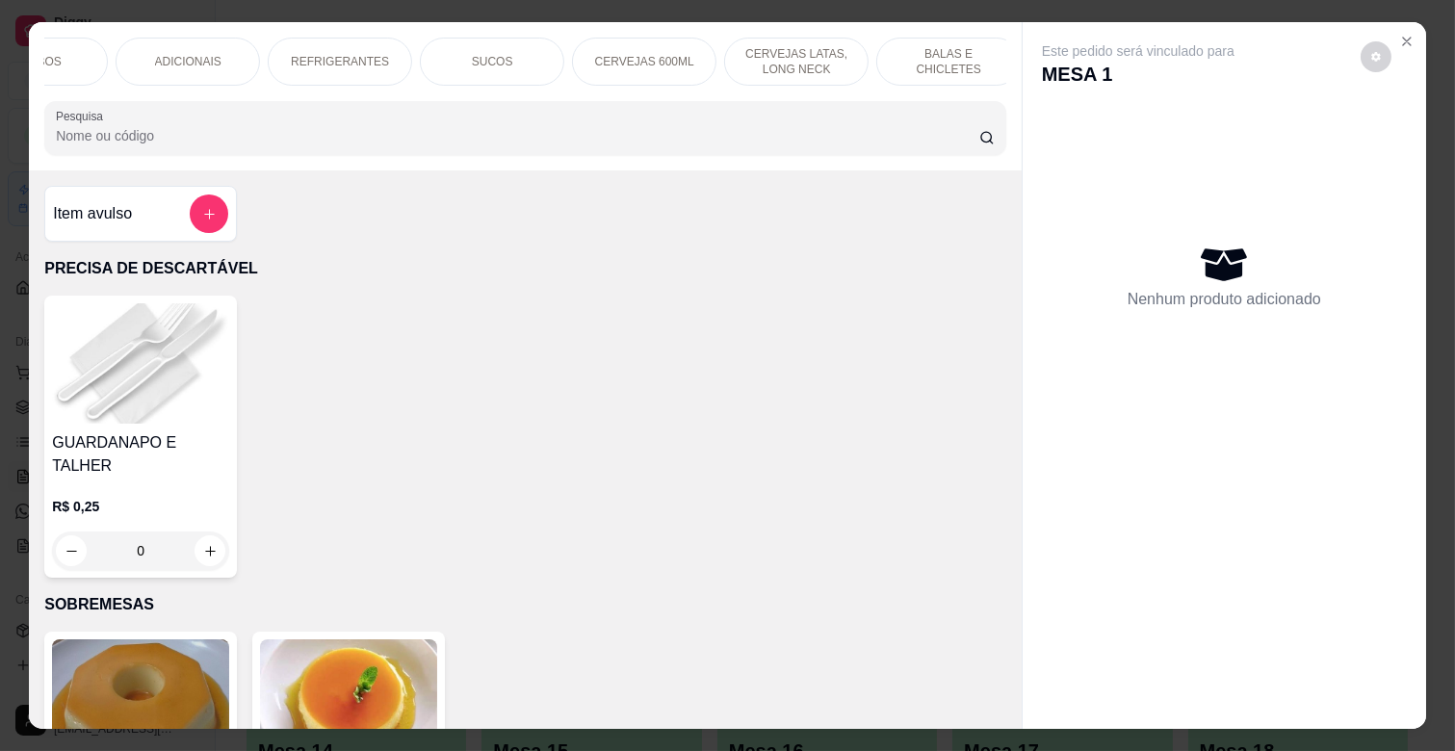
click at [882, 55] on div "BALAS E CHICLETES" at bounding box center [948, 62] width 144 height 48
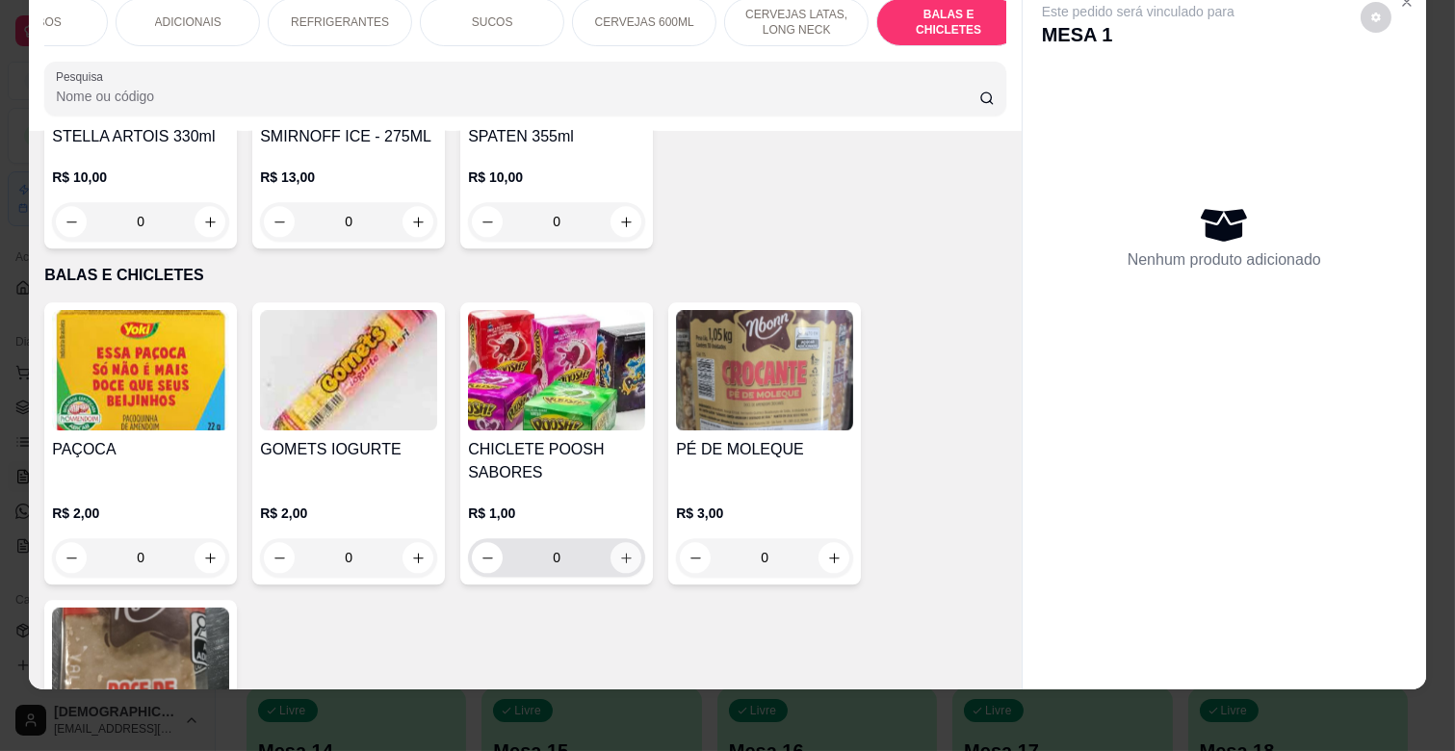
click at [621, 551] on icon "increase-product-quantity" at bounding box center [626, 558] width 14 height 14
type input "2"
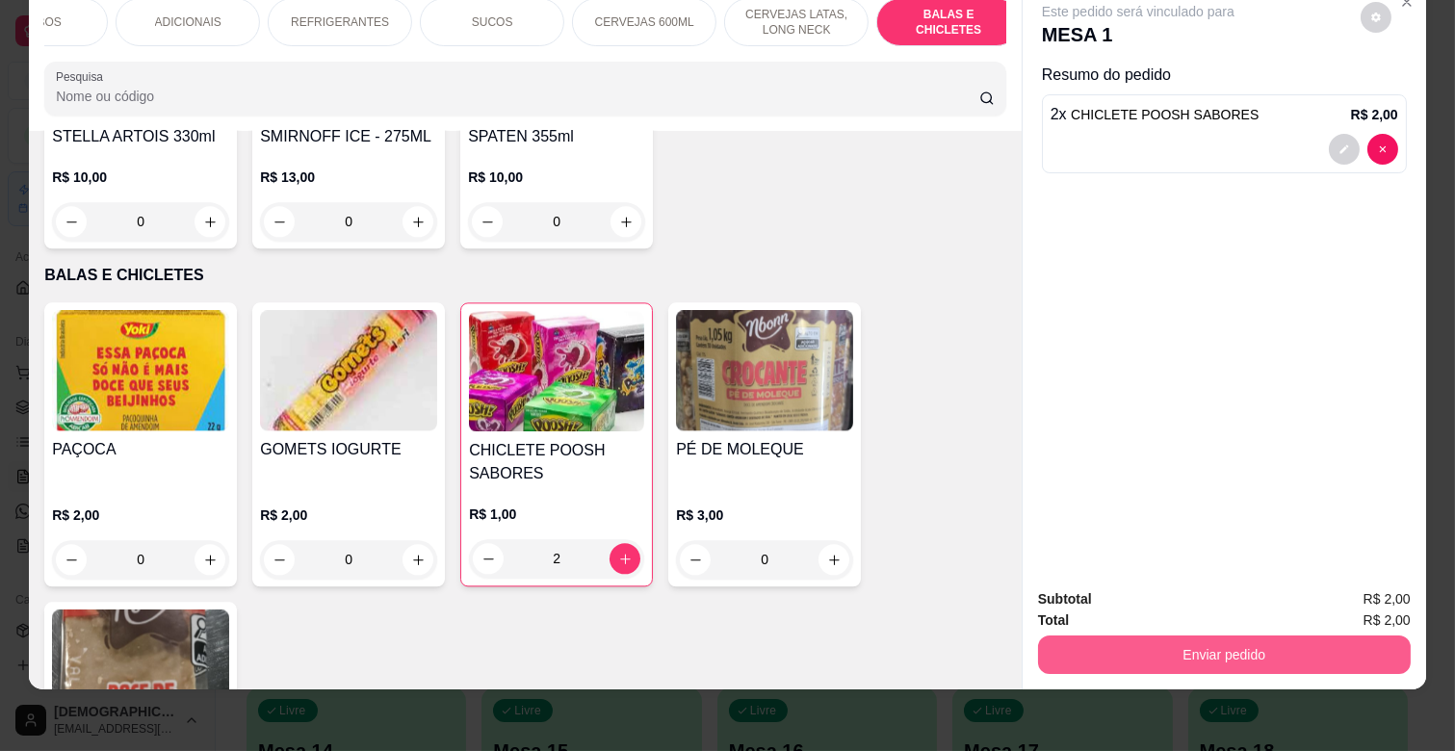
click at [1221, 636] on button "Enviar pedido" at bounding box center [1224, 655] width 373 height 39
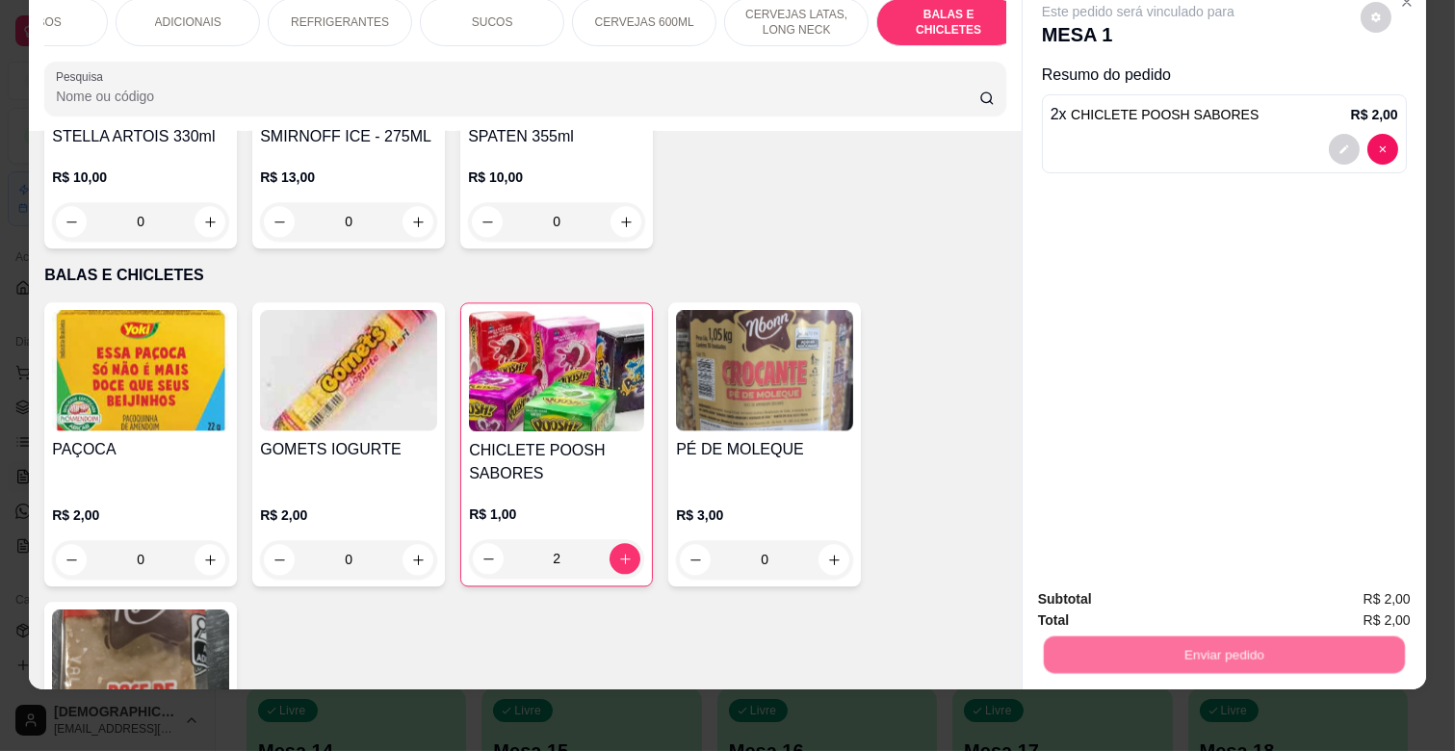
click at [1169, 586] on button "Não registrar e enviar pedido" at bounding box center [1159, 591] width 200 height 37
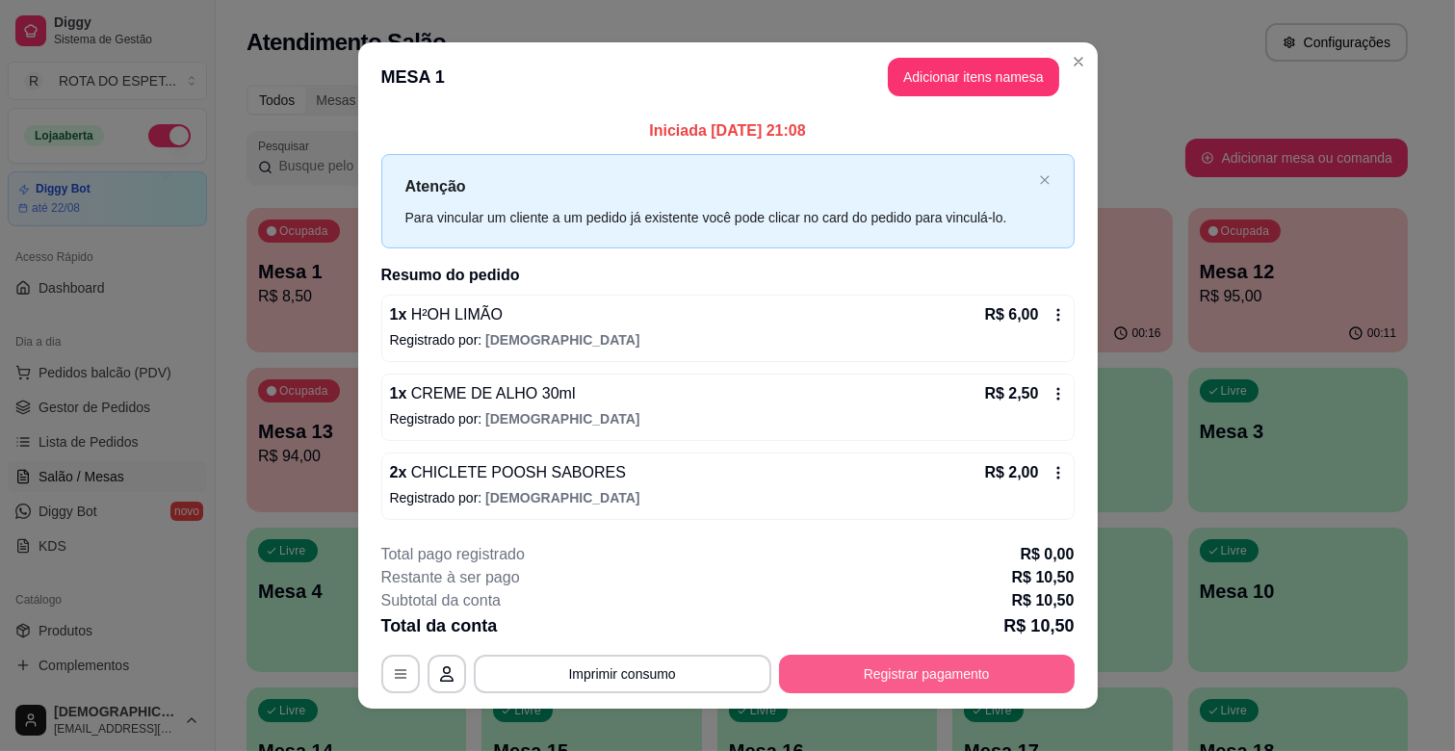
click at [1008, 677] on button "Registrar pagamento" at bounding box center [927, 674] width 296 height 39
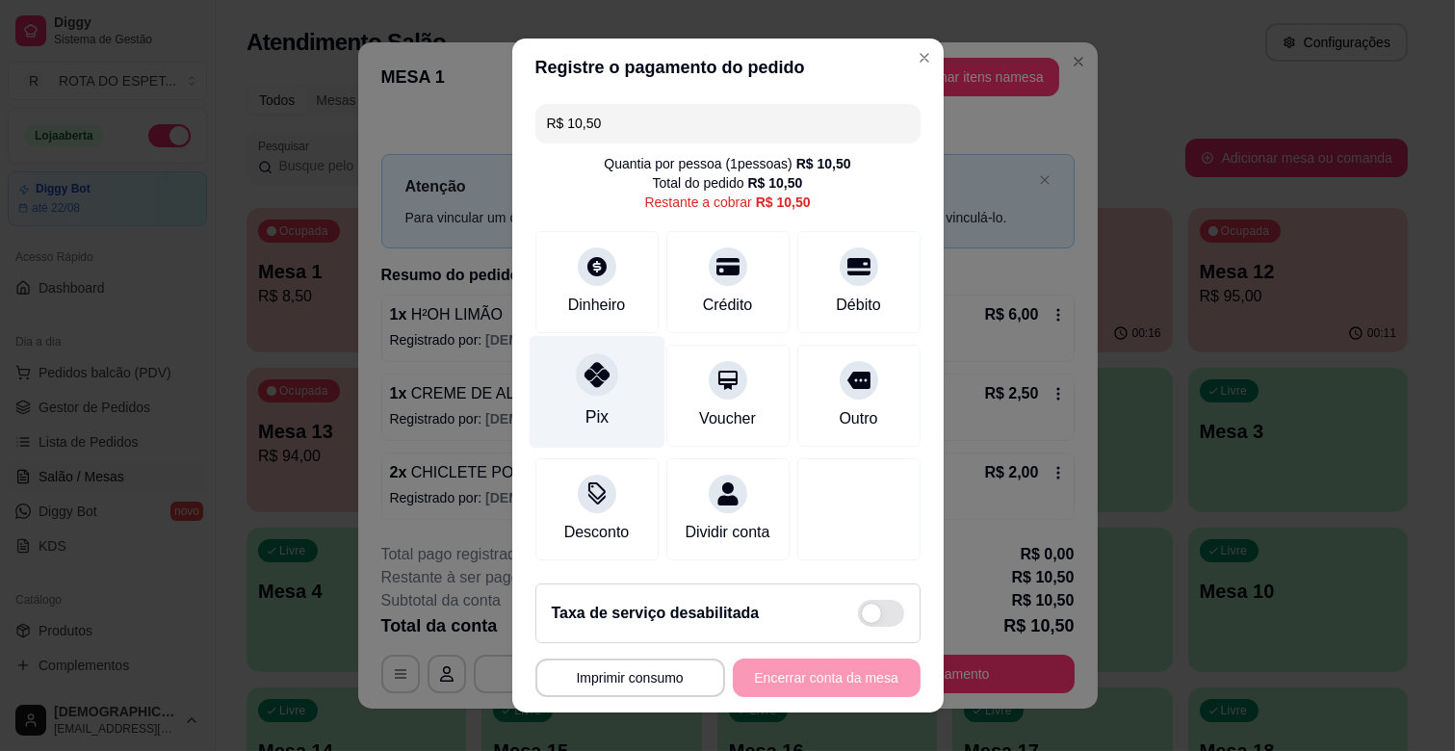
click at [594, 381] on icon at bounding box center [596, 374] width 25 height 25
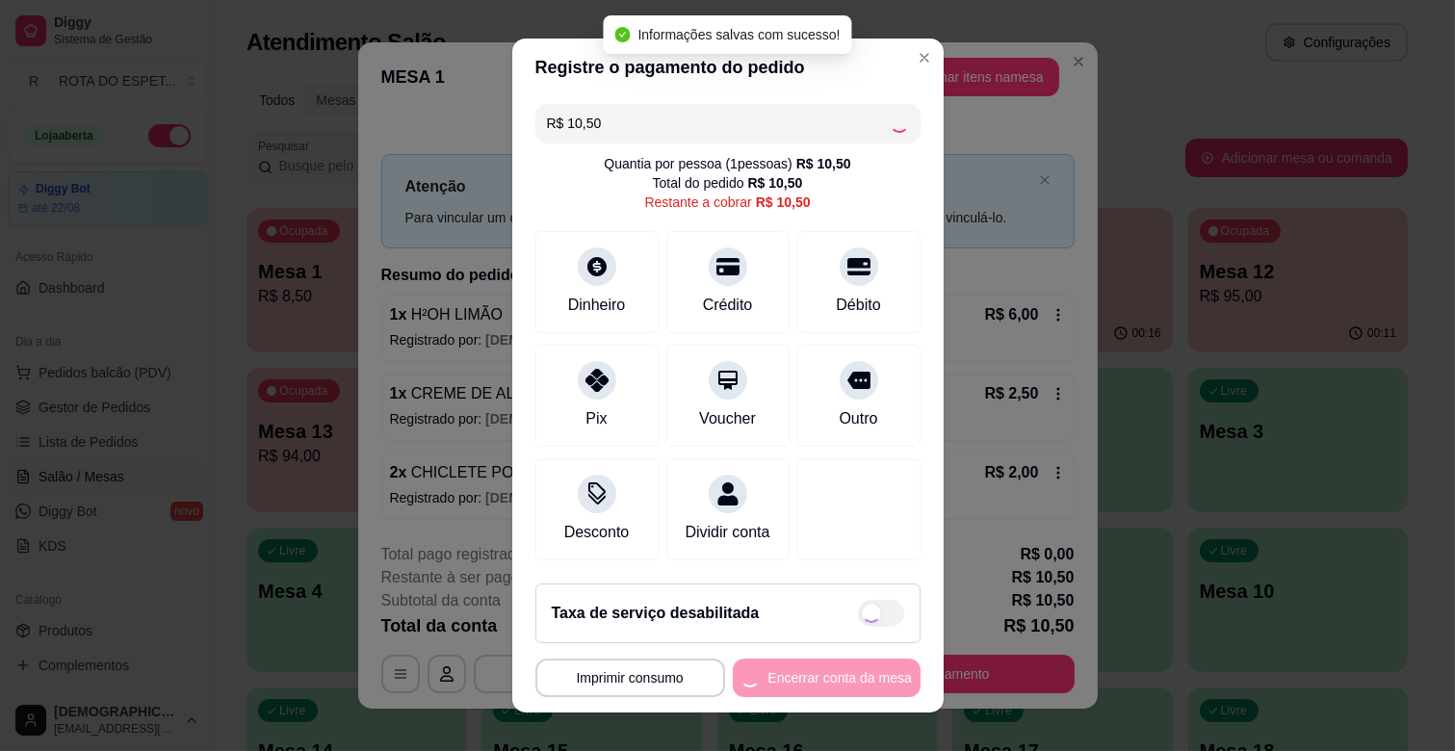
type input "R$ 0,00"
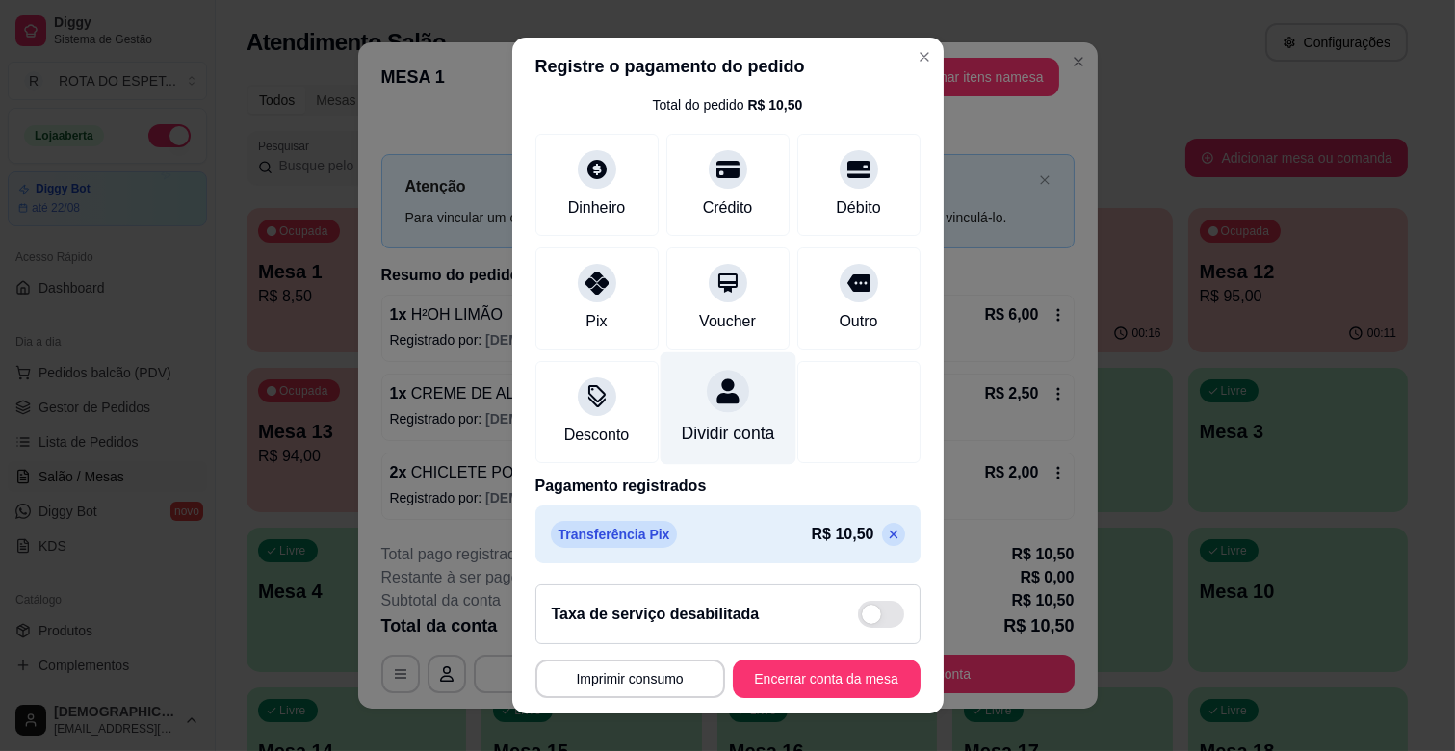
scroll to position [102, 0]
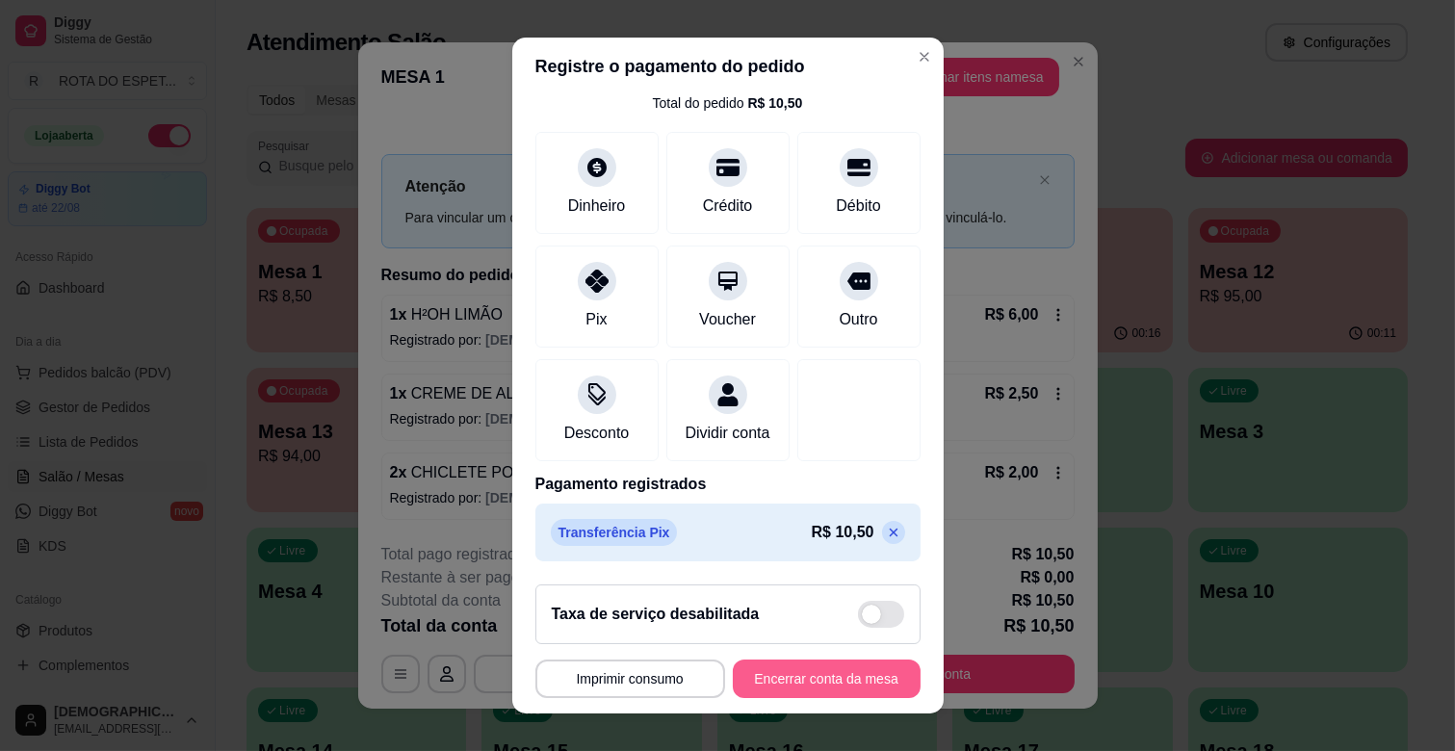
click at [793, 680] on button "Encerrar conta da mesa" at bounding box center [827, 679] width 188 height 39
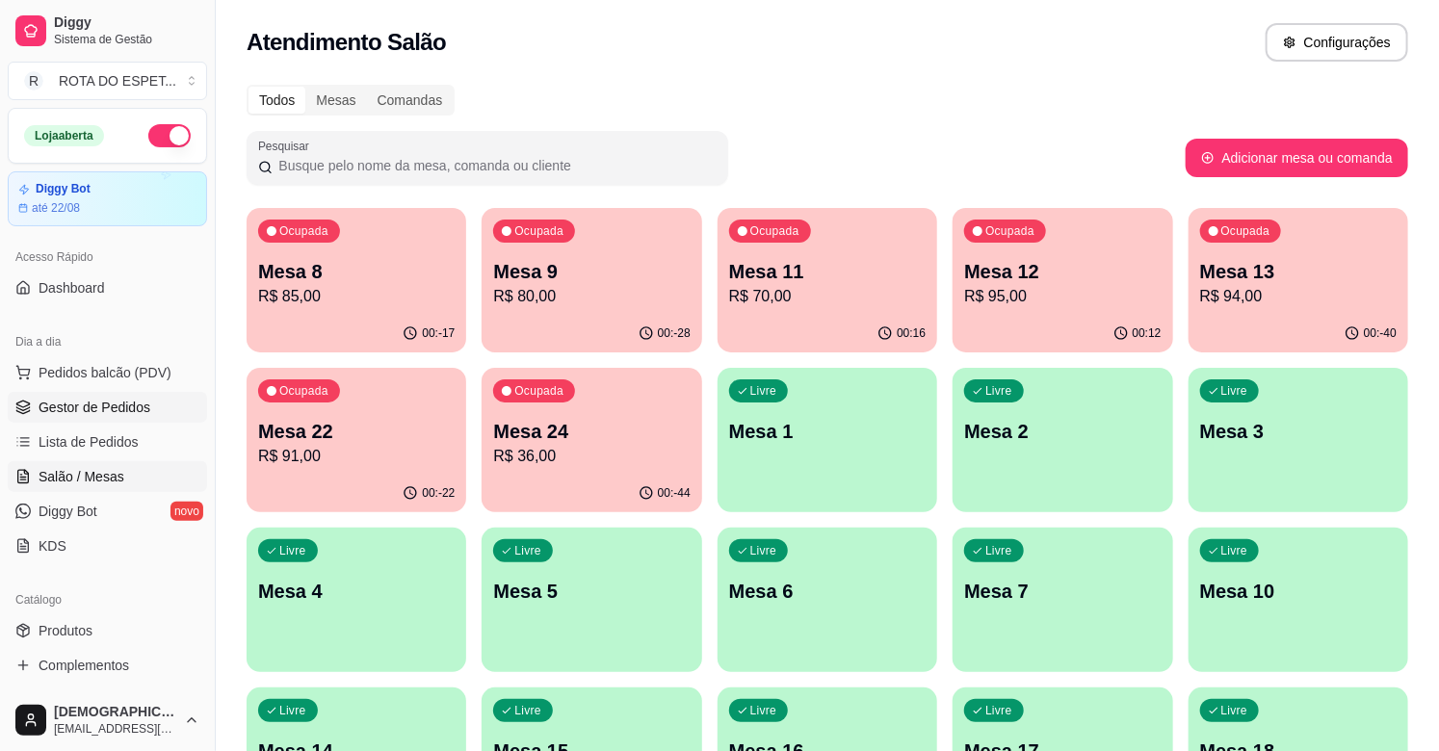
click at [83, 404] on span "Gestor de Pedidos" at bounding box center [95, 407] width 112 height 19
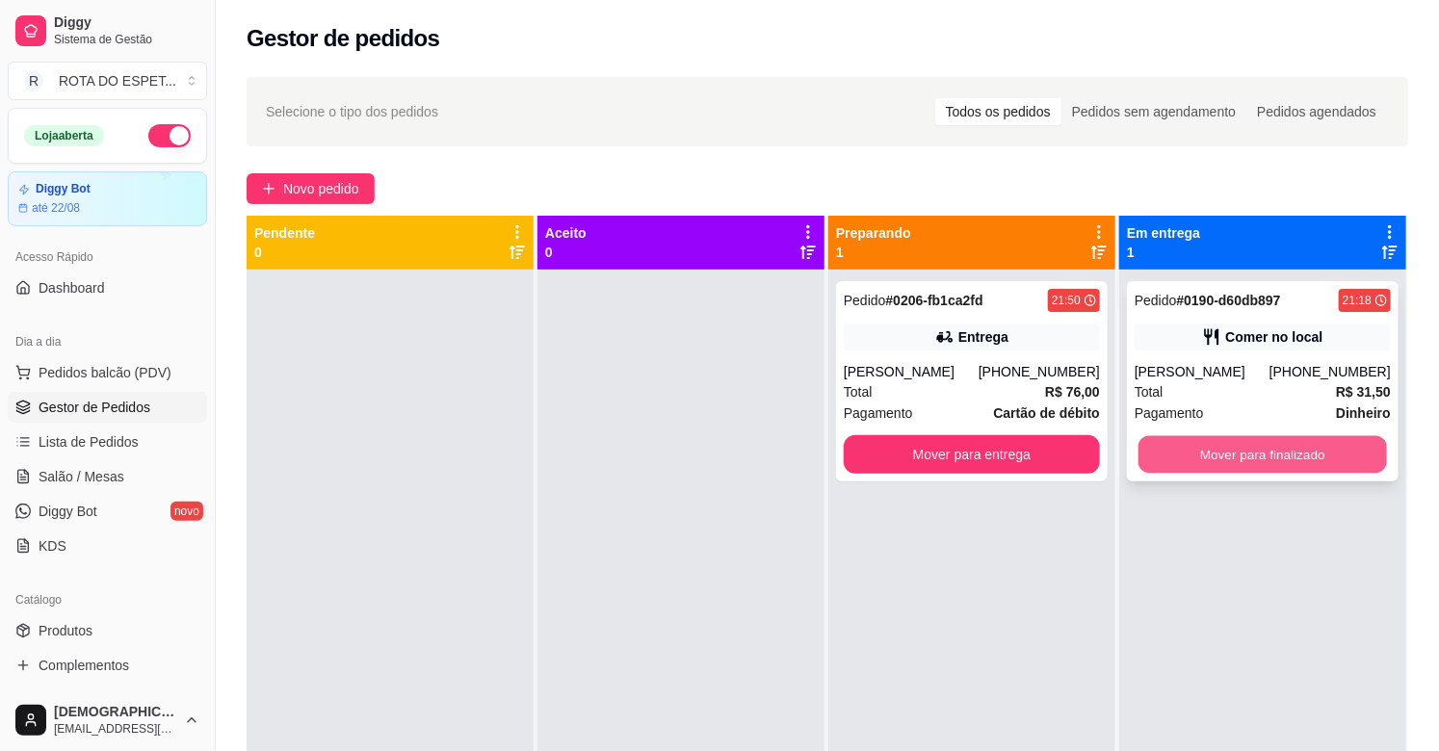
click at [1269, 457] on button "Mover para finalizado" at bounding box center [1262, 455] width 248 height 38
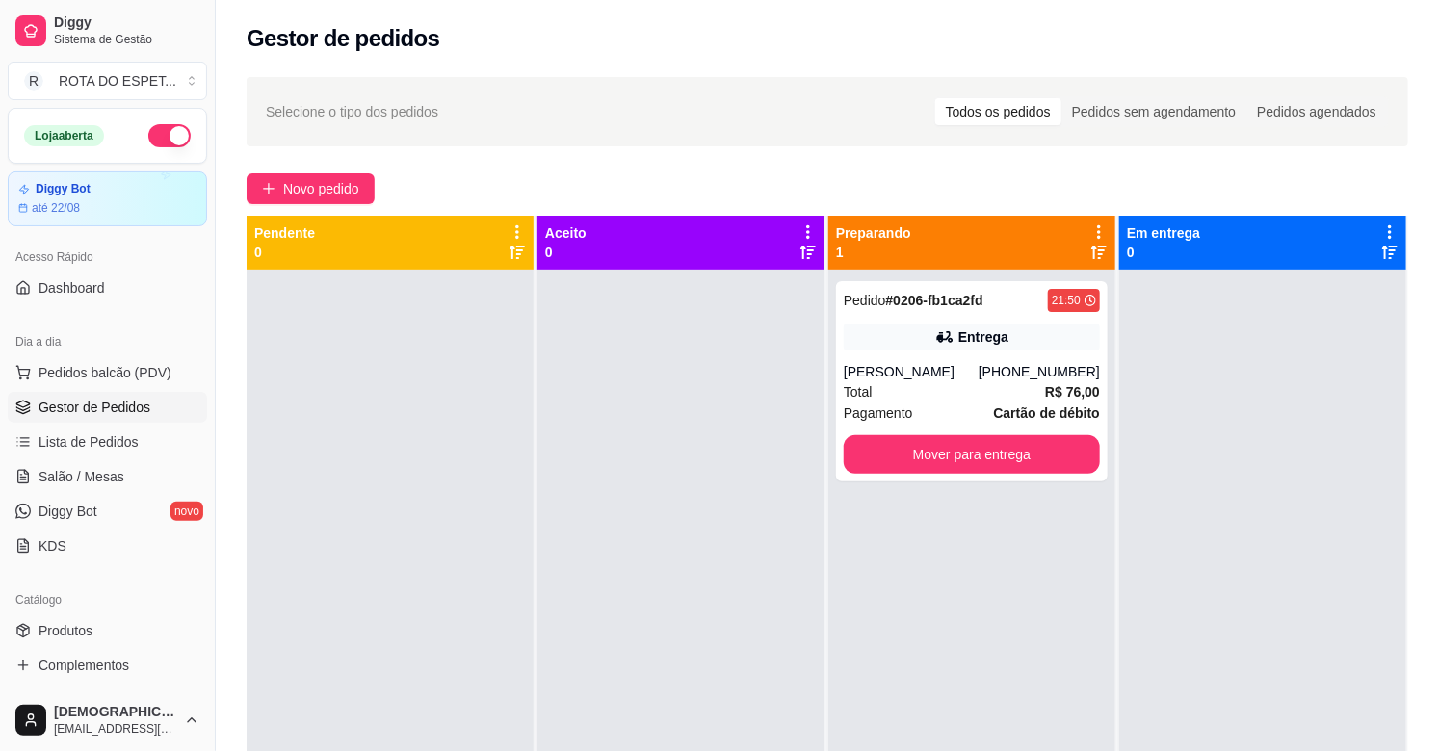
click at [607, 487] on div at bounding box center [680, 645] width 287 height 751
click at [950, 403] on div "Total R$ 76,00" at bounding box center [972, 391] width 256 height 21
click at [422, 441] on div at bounding box center [390, 645] width 287 height 751
click at [569, 582] on div at bounding box center [680, 645] width 287 height 751
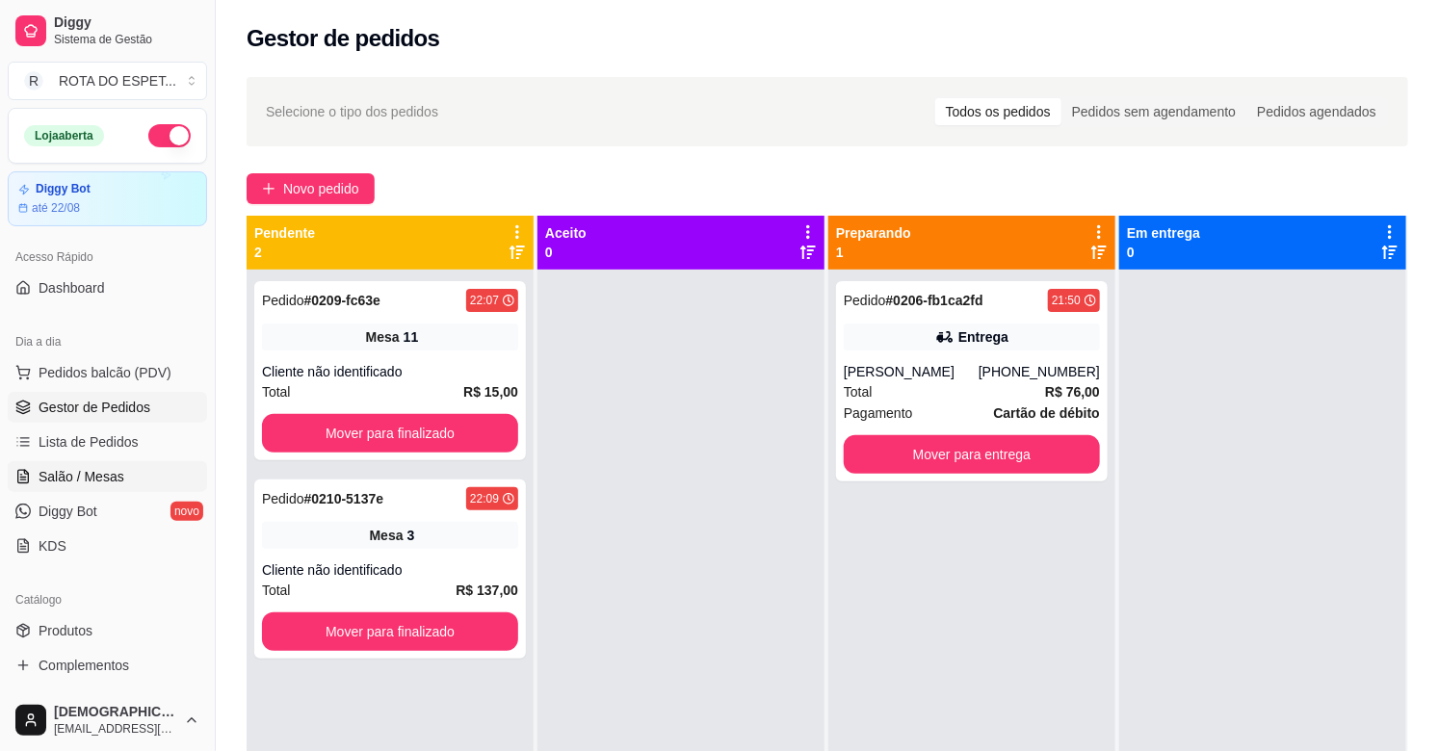
click at [121, 466] on link "Salão / Mesas" at bounding box center [107, 476] width 199 height 31
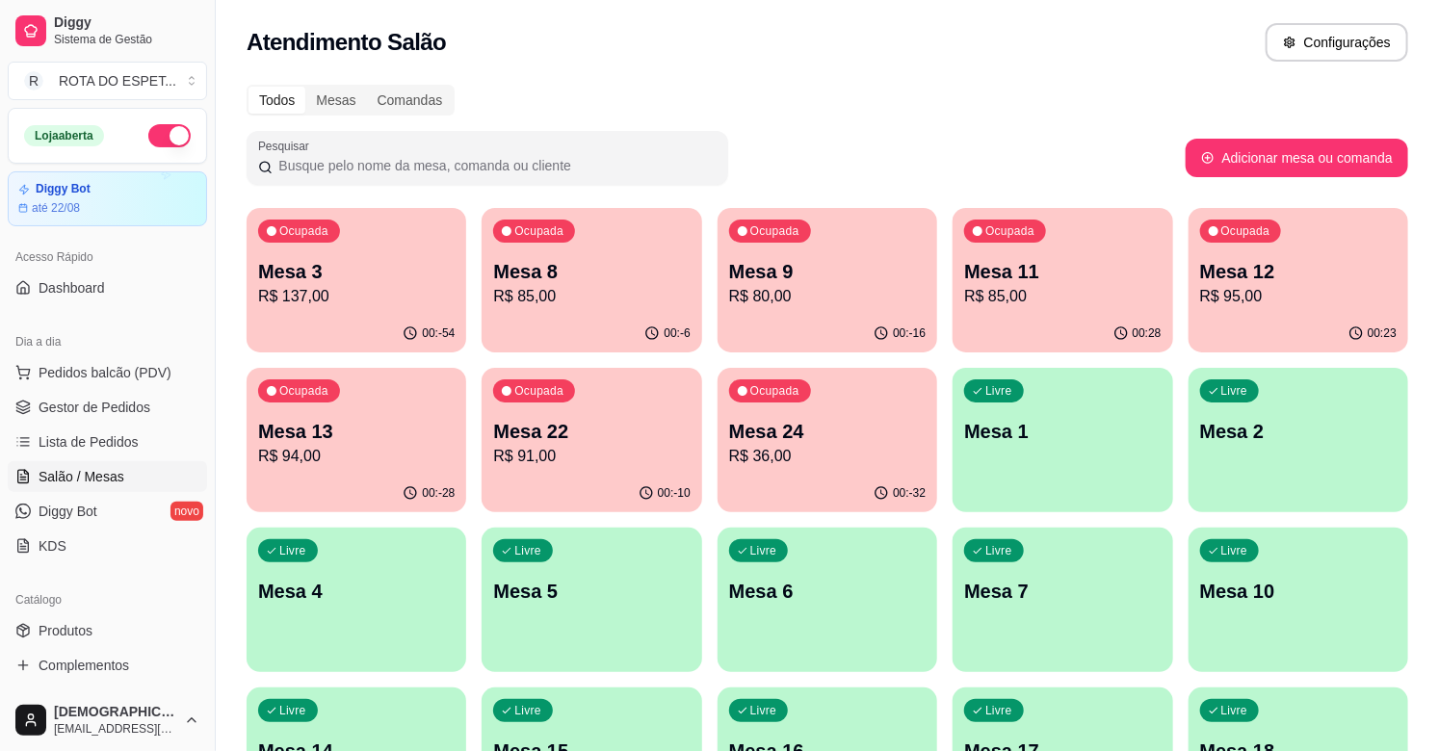
click at [562, 277] on p "Mesa 8" at bounding box center [591, 271] width 196 height 27
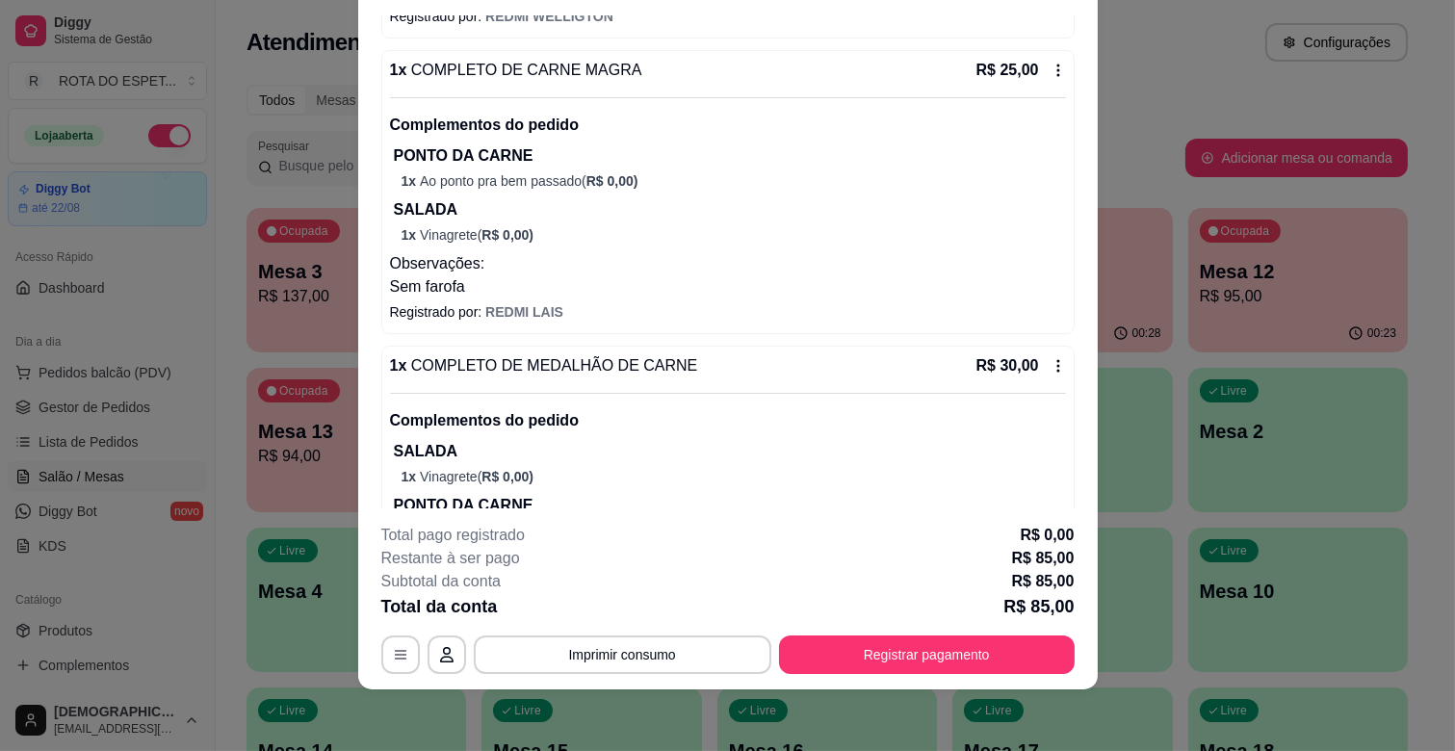
scroll to position [380, 0]
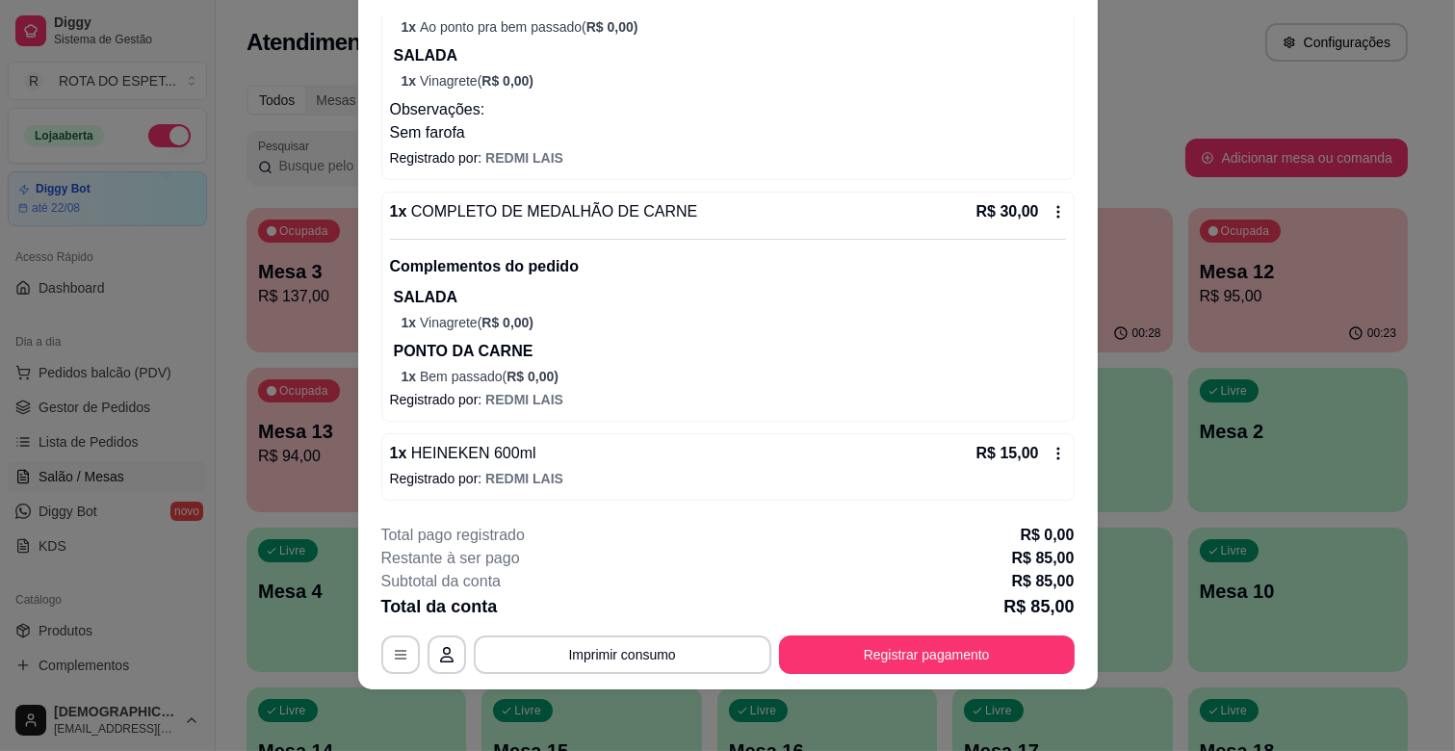
click at [967, 685] on footer "**********" at bounding box center [728, 599] width 740 height 181
click at [900, 653] on button "Registrar pagamento" at bounding box center [927, 655] width 296 height 39
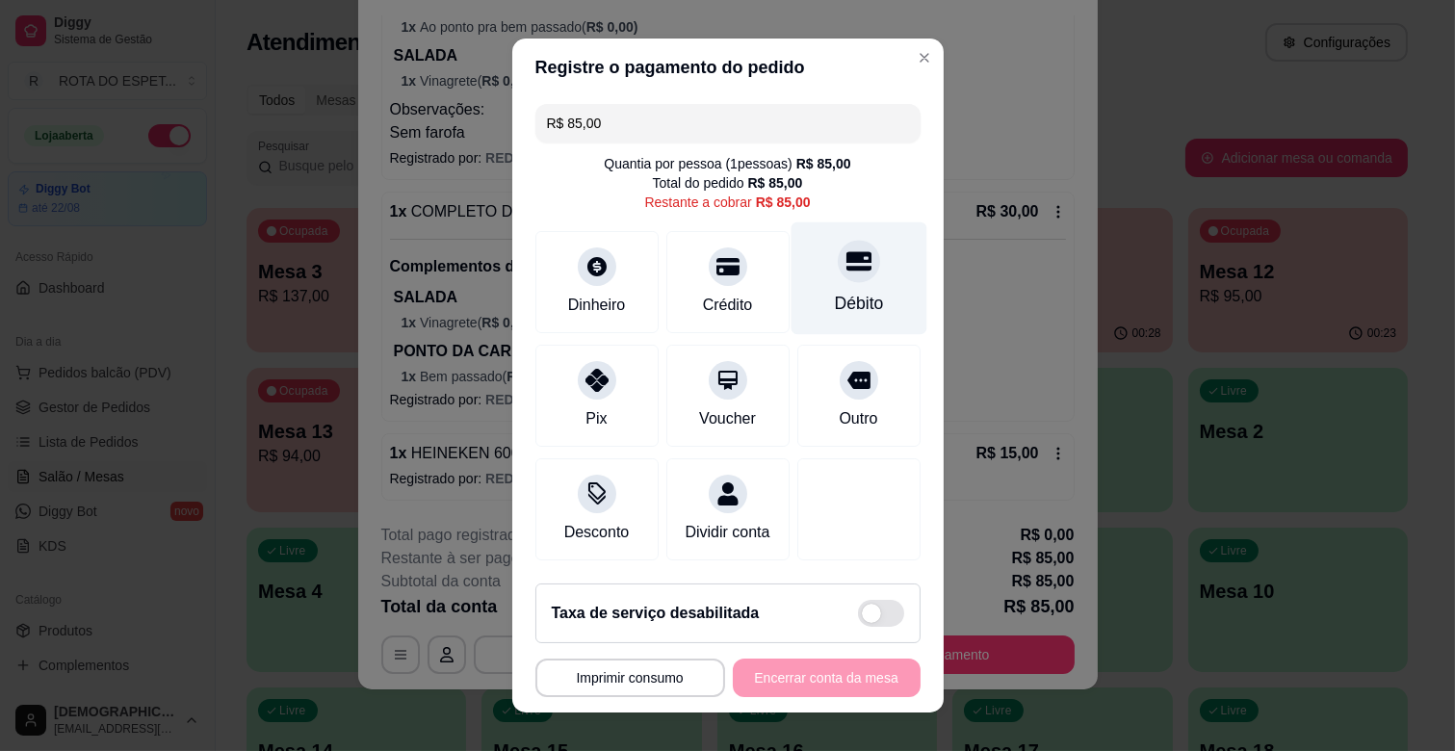
click at [834, 303] on div "Débito" at bounding box center [858, 303] width 49 height 25
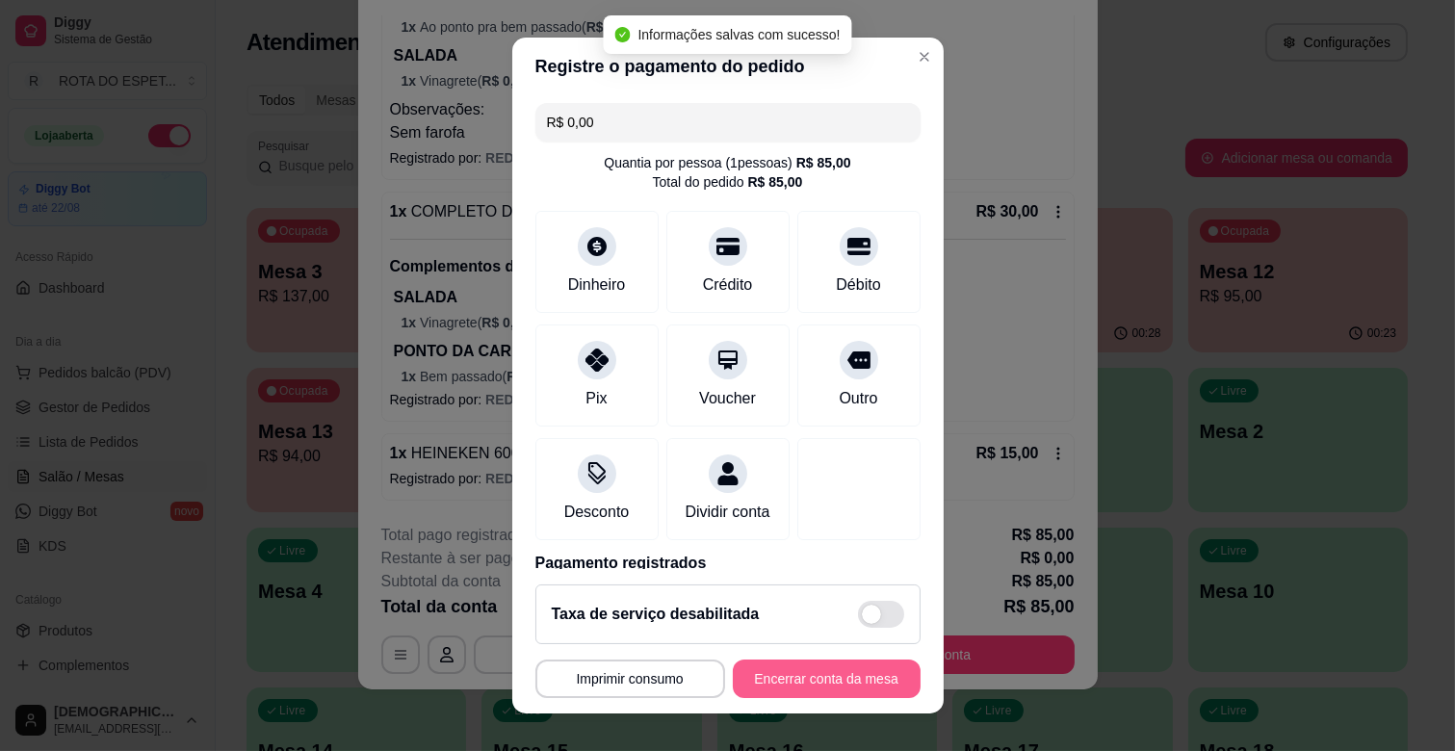
type input "R$ 0,00"
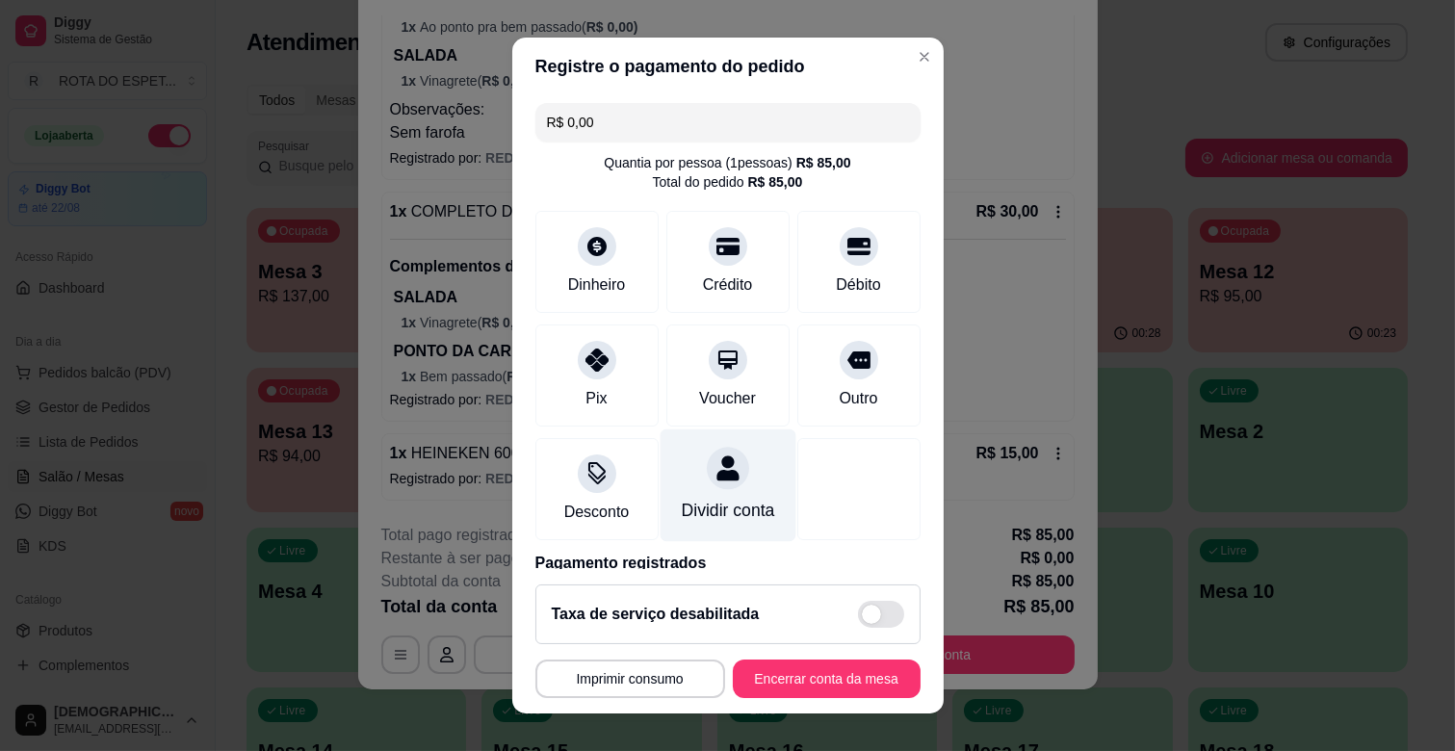
scroll to position [102, 0]
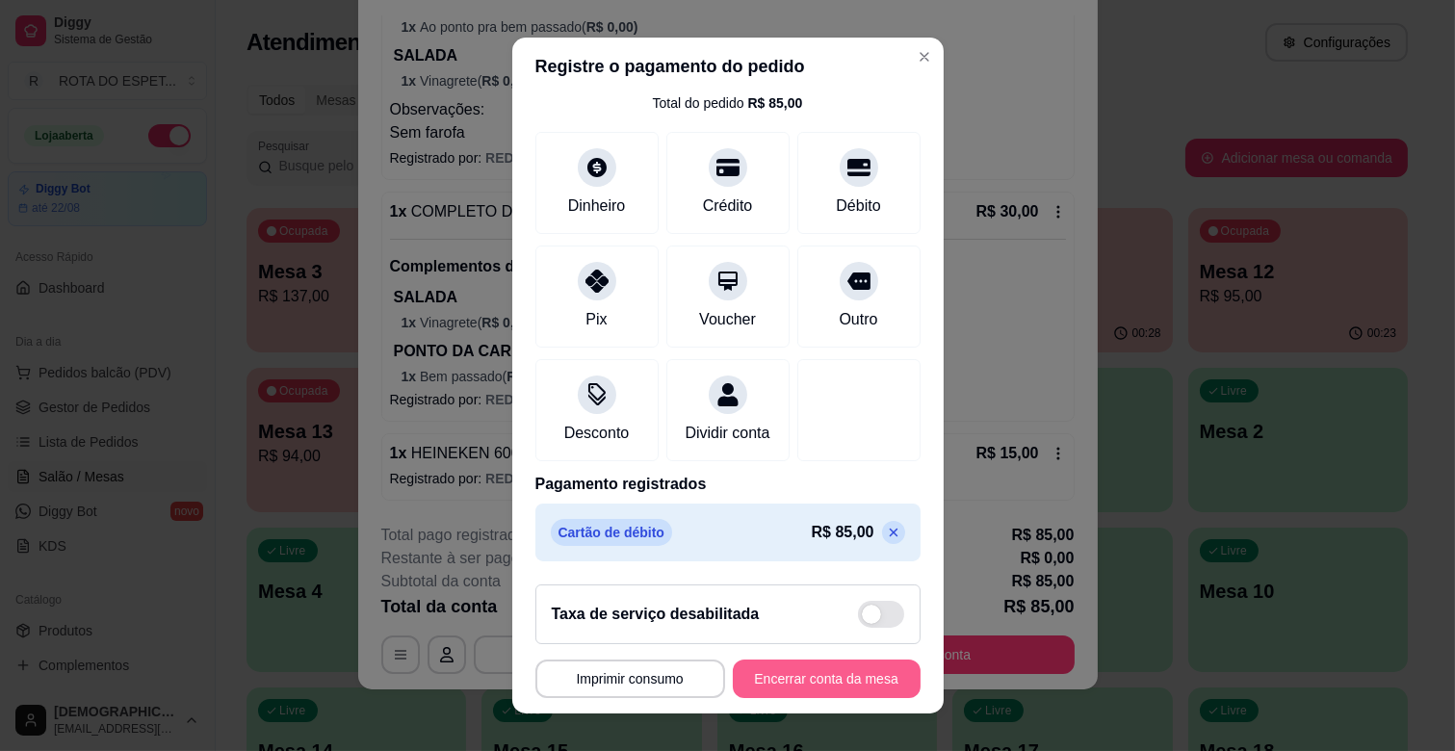
click at [778, 678] on button "Encerrar conta da mesa" at bounding box center [827, 679] width 188 height 39
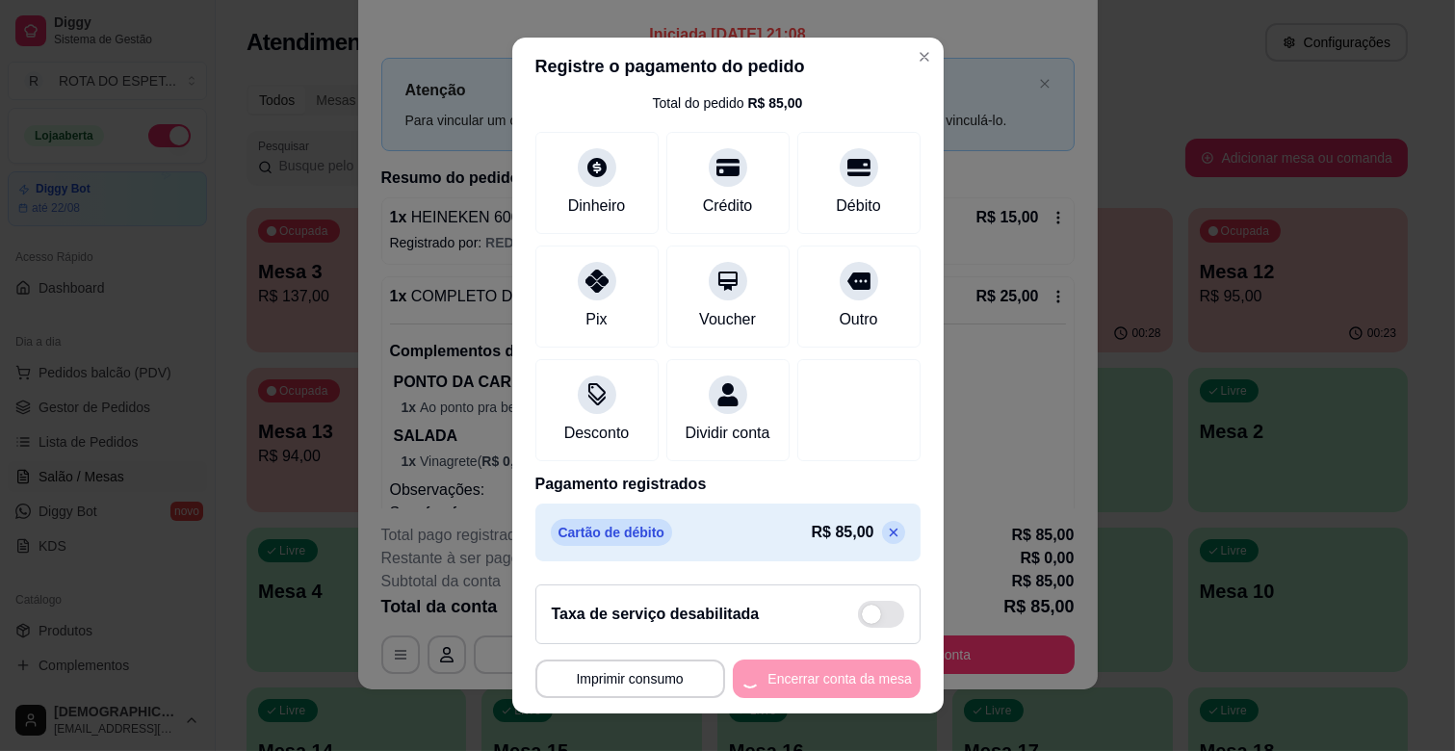
scroll to position [0, 0]
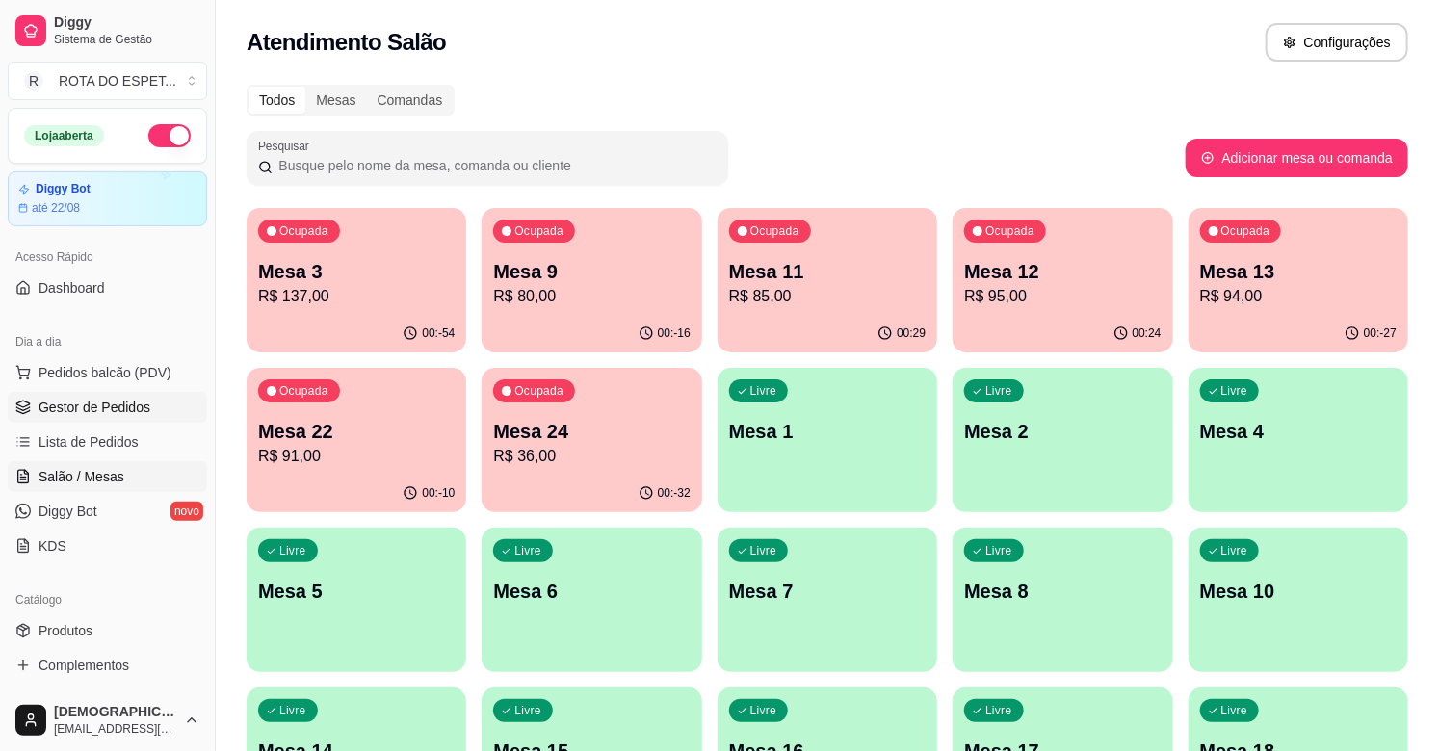
click at [103, 407] on span "Gestor de Pedidos" at bounding box center [95, 407] width 112 height 19
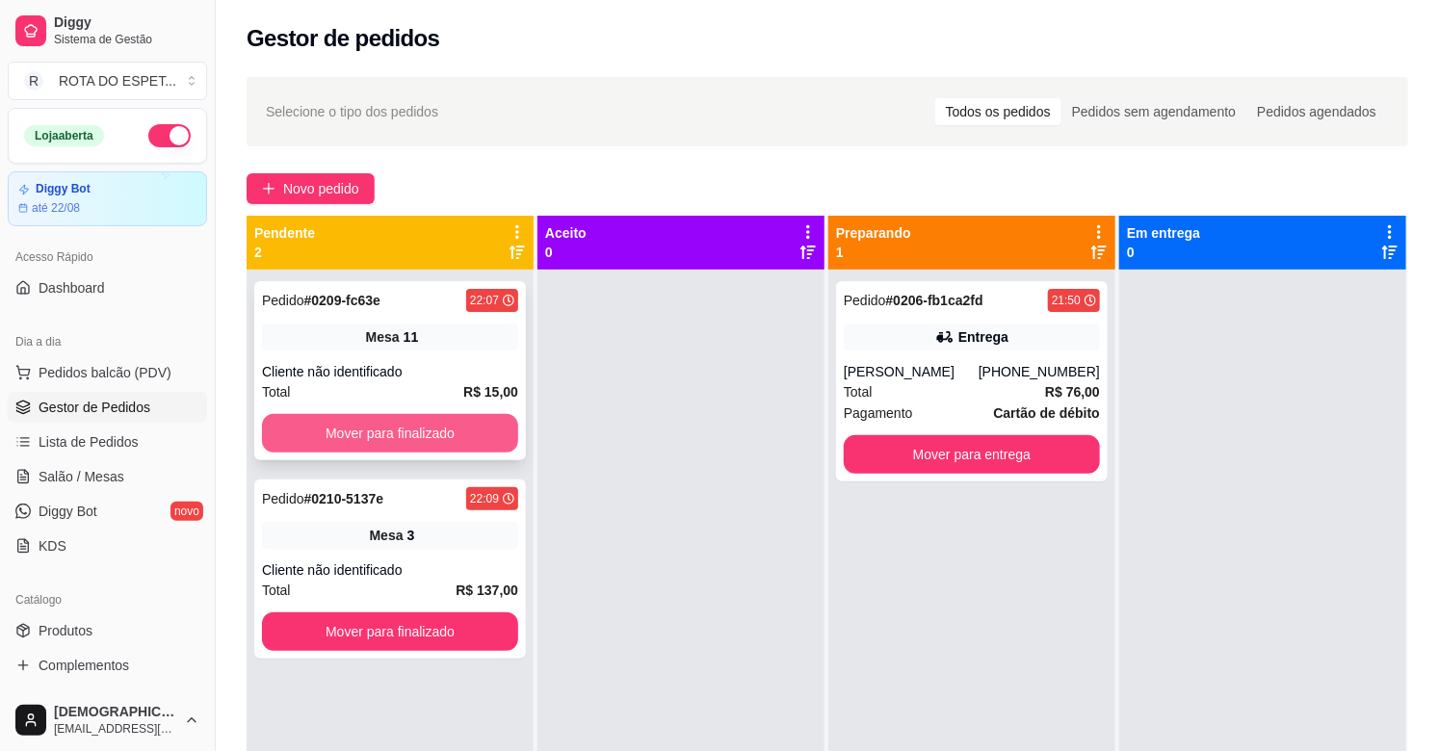
click at [385, 427] on button "Mover para finalizado" at bounding box center [390, 433] width 256 height 39
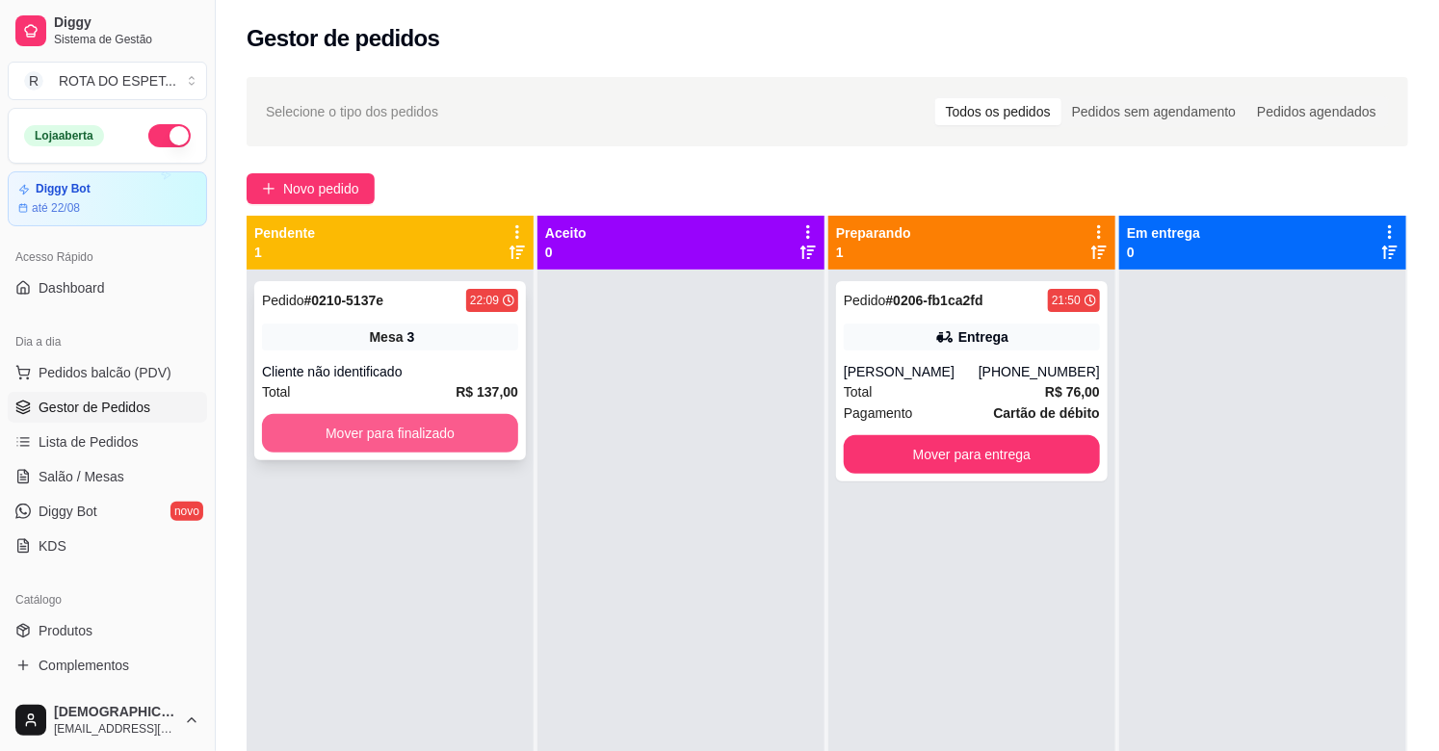
click at [424, 434] on button "Mover para finalizado" at bounding box center [390, 433] width 256 height 39
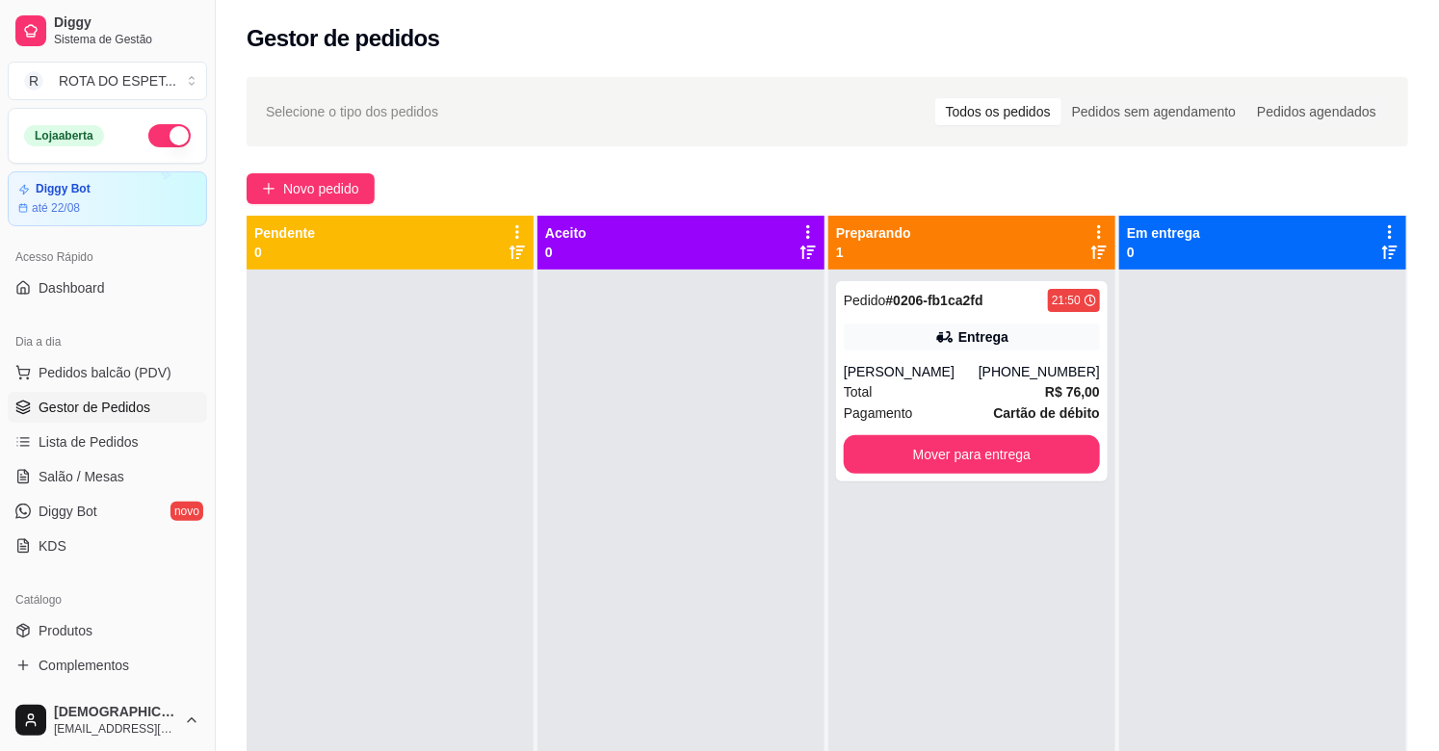
click at [677, 573] on div at bounding box center [680, 645] width 287 height 751
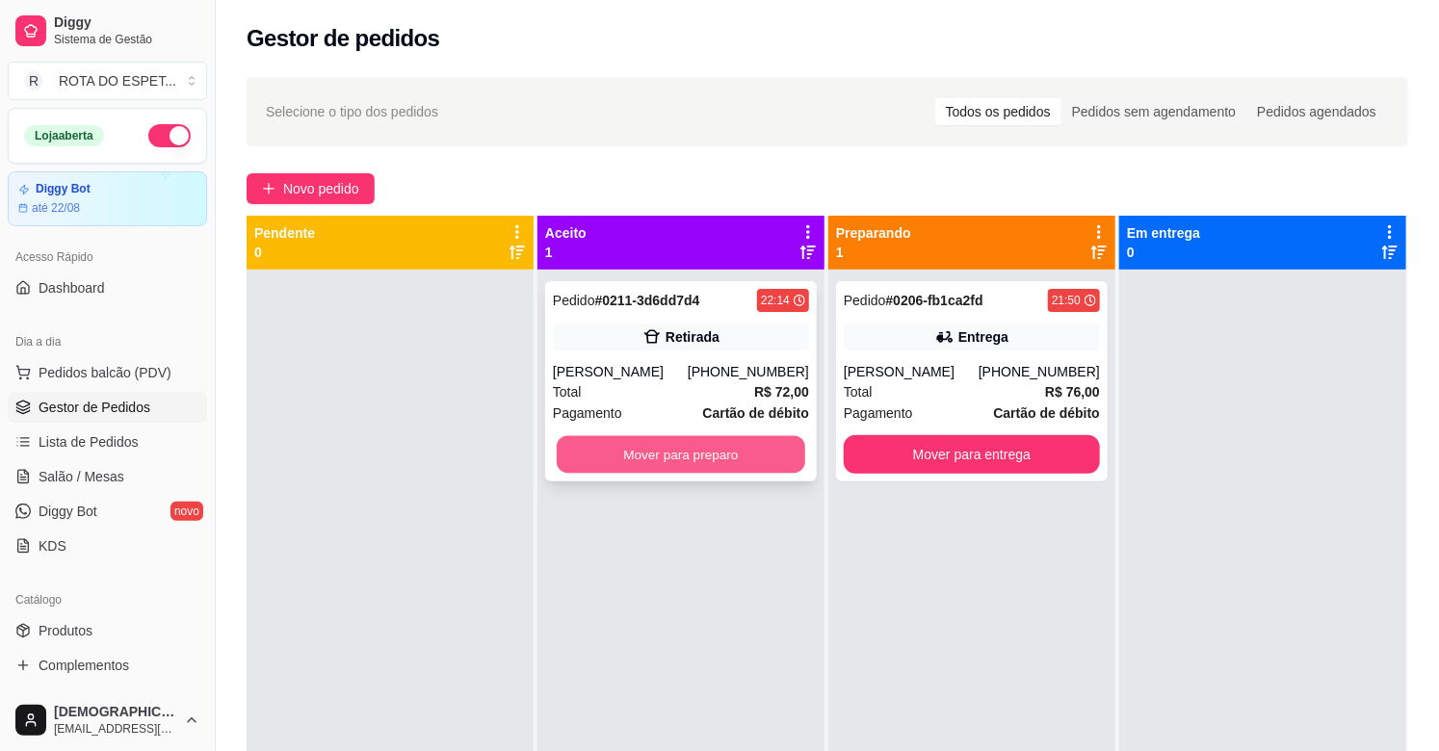
click at [662, 455] on button "Mover para preparo" at bounding box center [681, 455] width 248 height 38
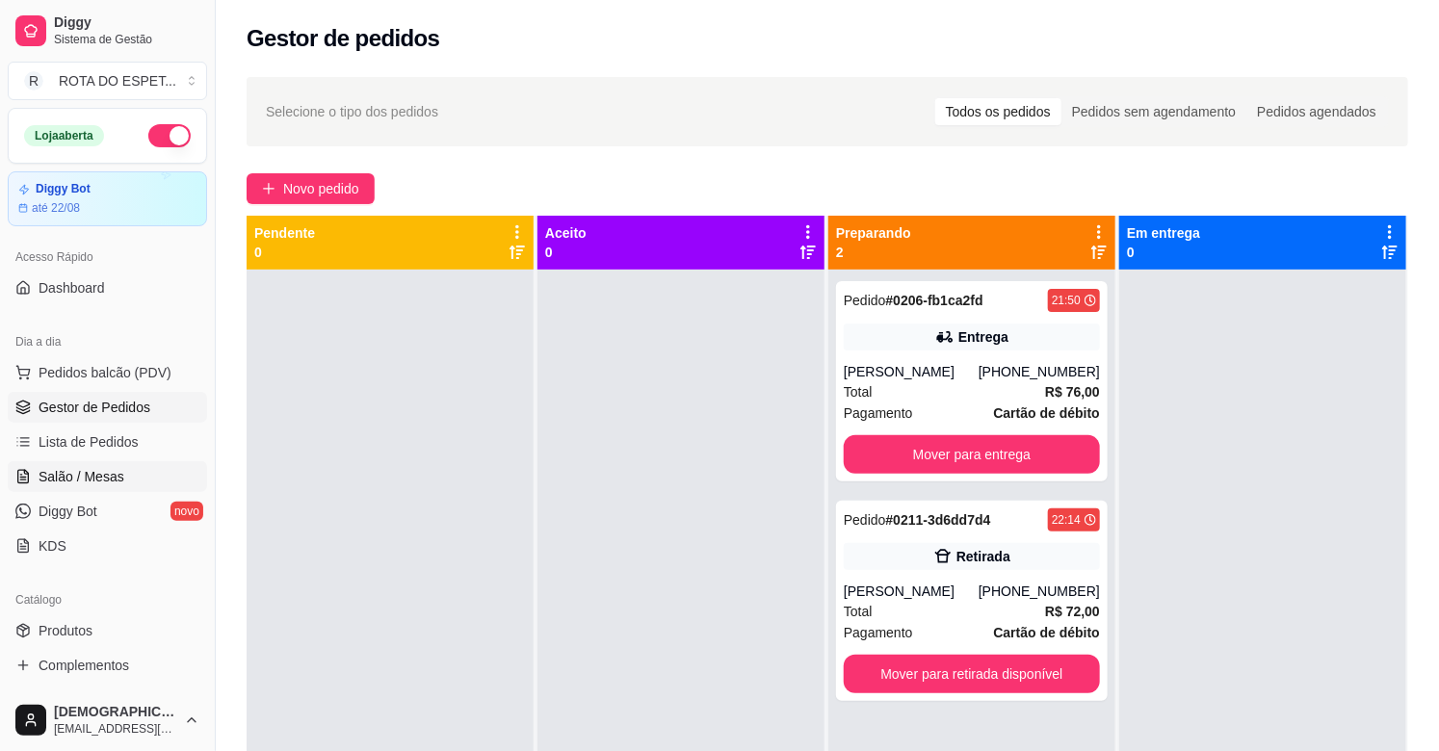
click at [130, 468] on link "Salão / Mesas" at bounding box center [107, 476] width 199 height 31
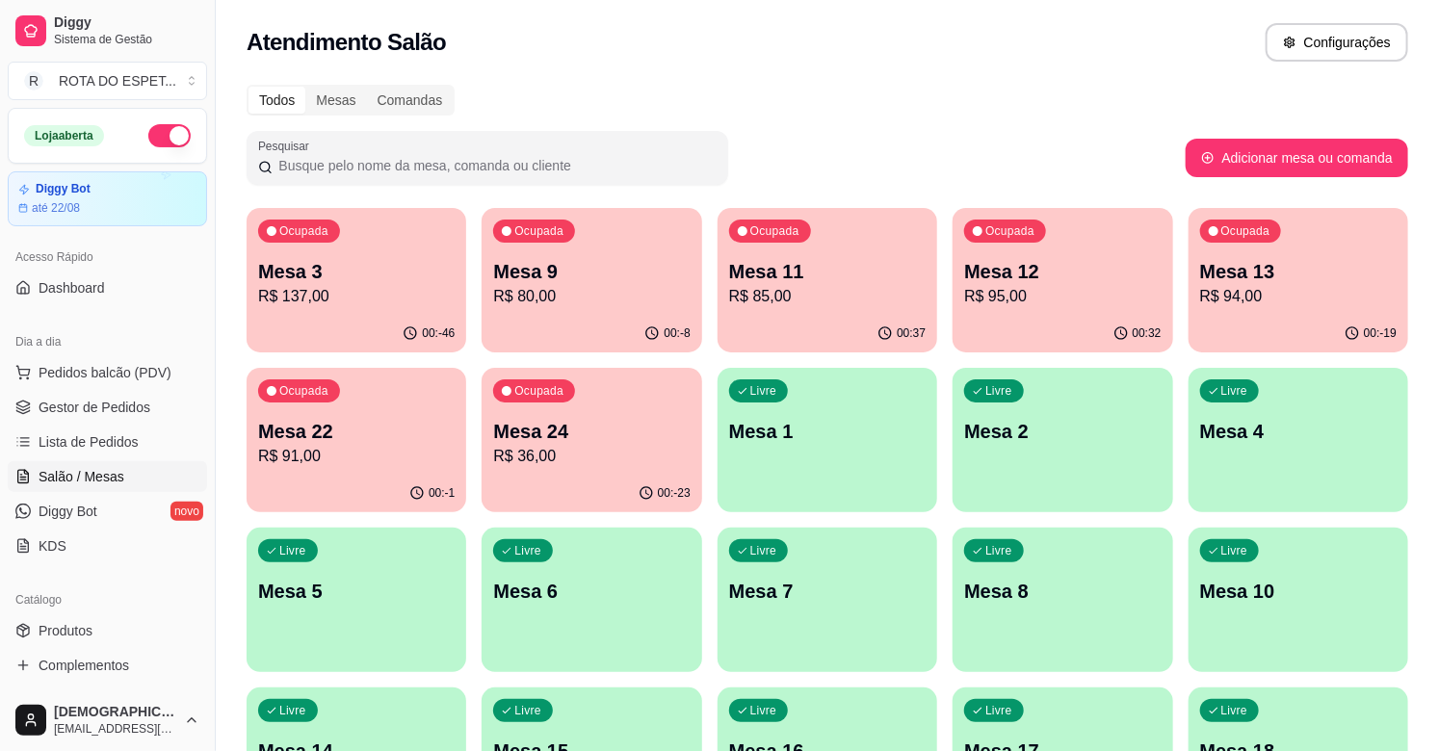
click at [1030, 299] on p "R$ 95,00" at bounding box center [1062, 296] width 196 height 23
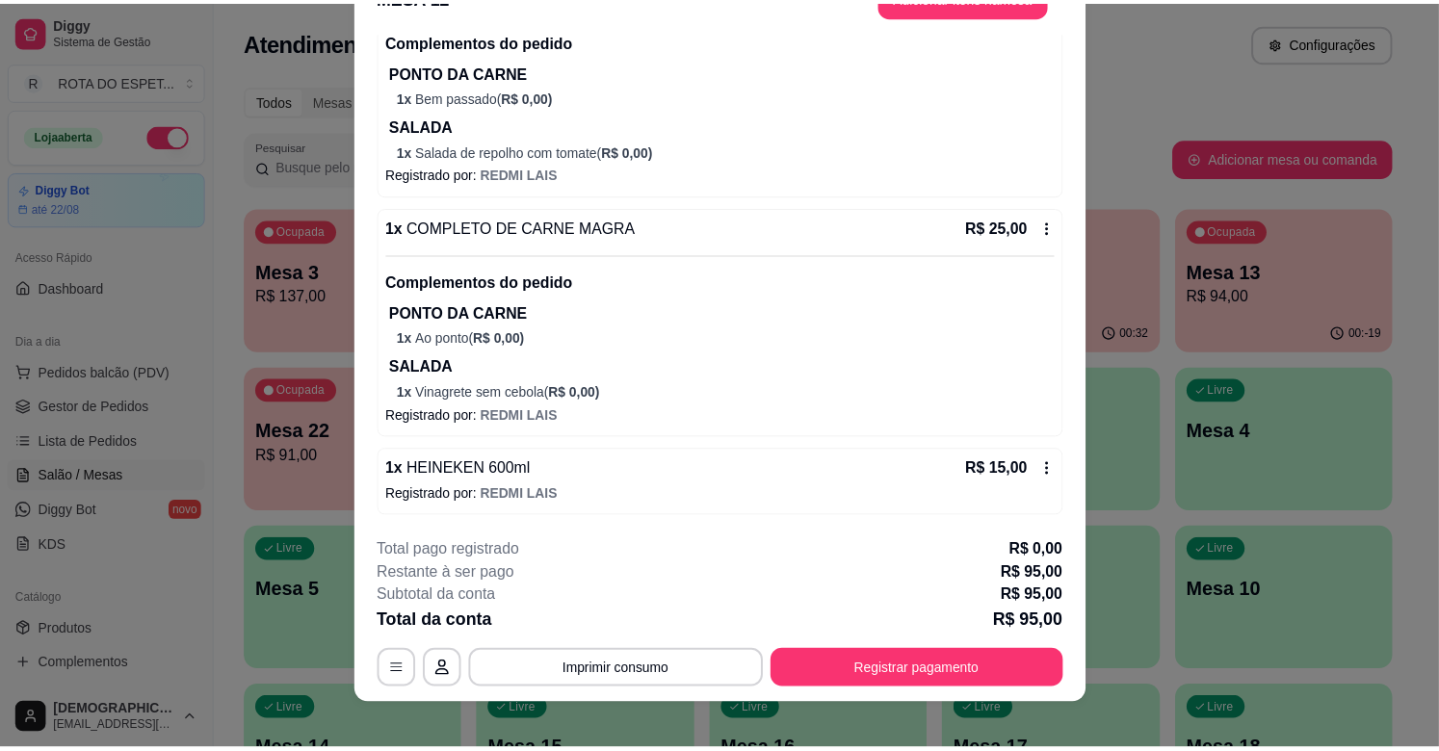
scroll to position [58, 0]
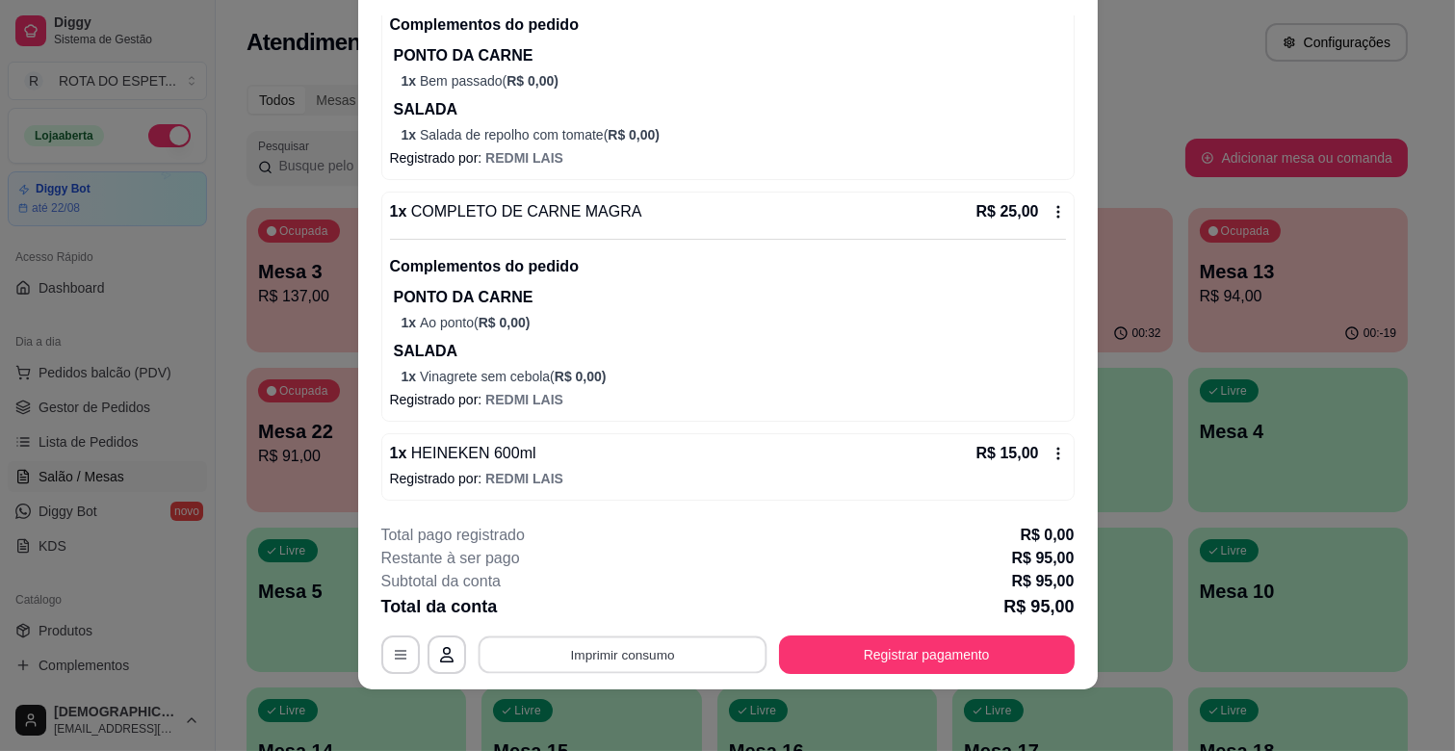
click at [665, 647] on button "Imprimir consumo" at bounding box center [622, 656] width 289 height 38
click at [648, 601] on button "IMPRESSORA CAIXA" at bounding box center [620, 610] width 154 height 30
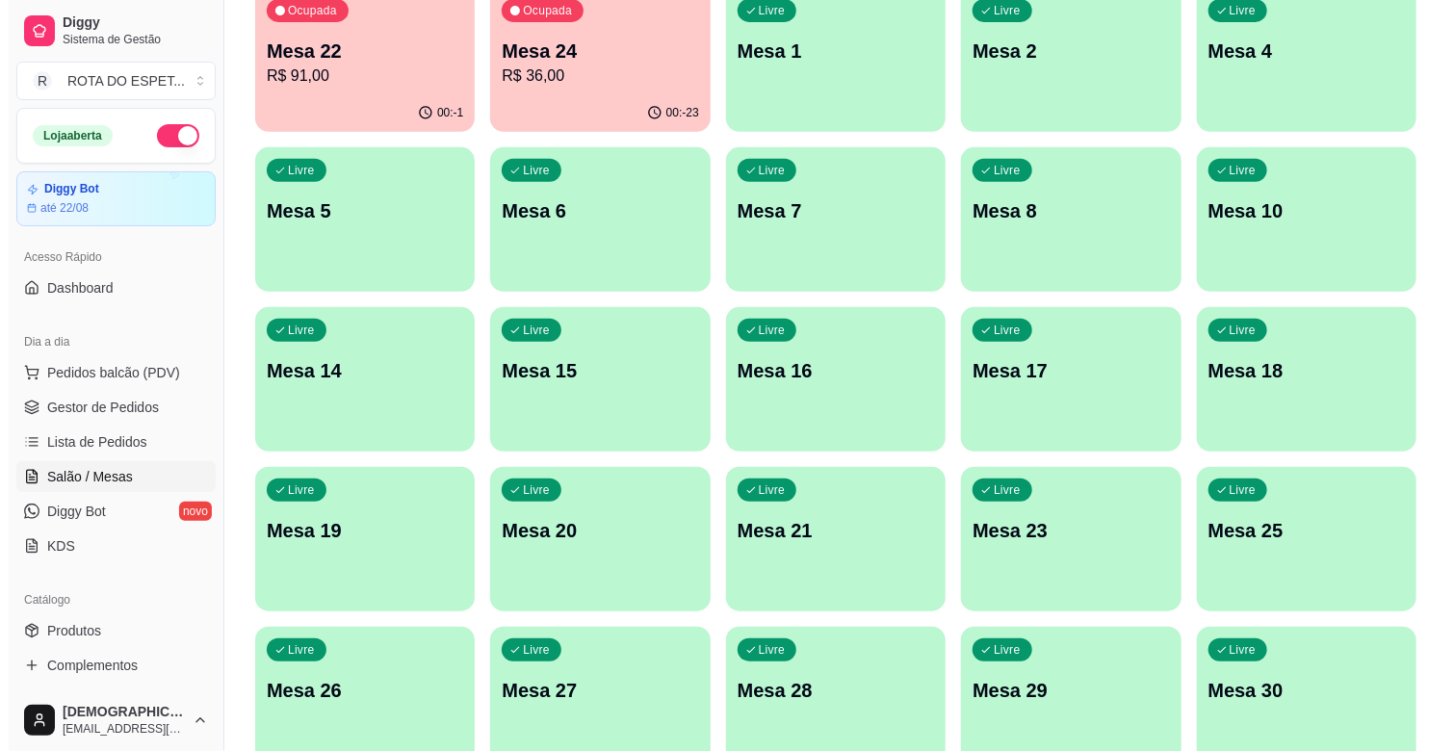
scroll to position [535, 0]
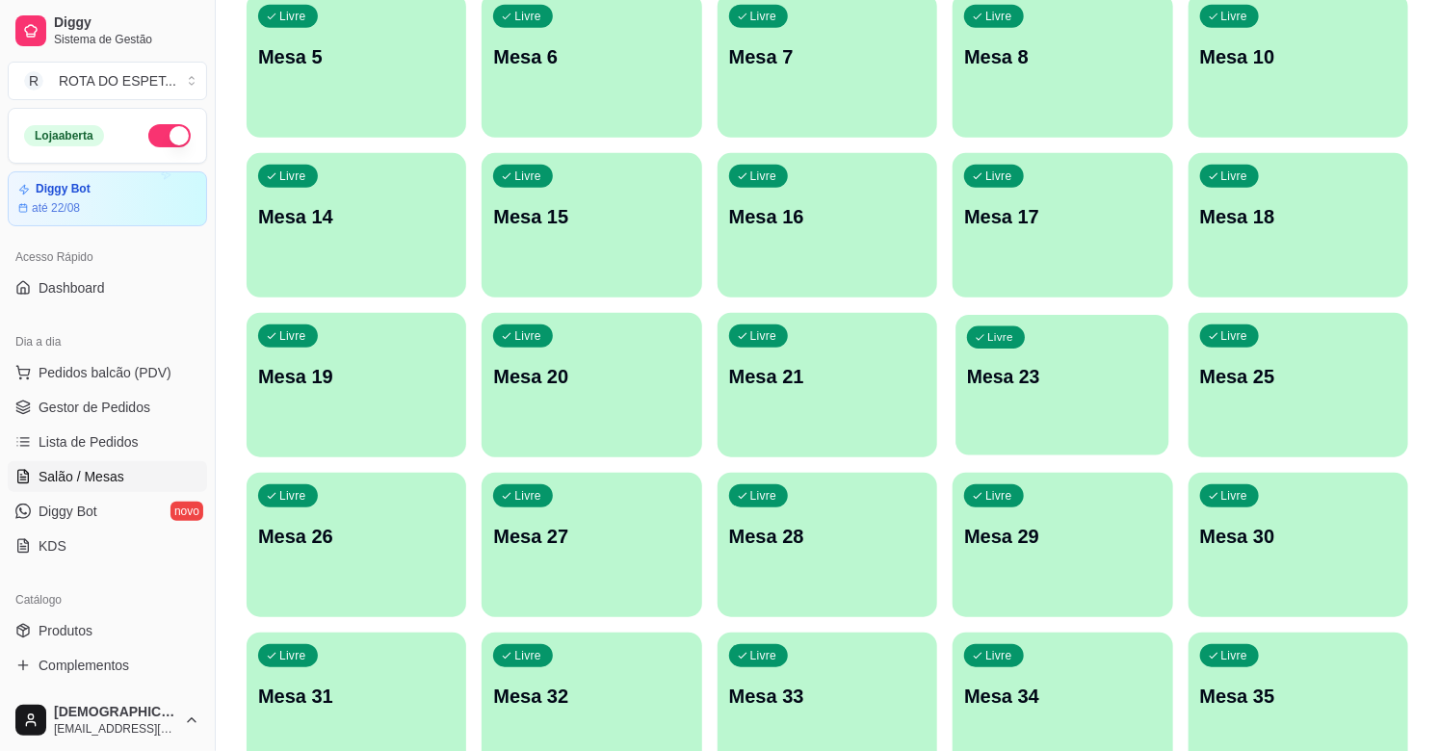
click at [1015, 381] on p "Mesa 23" at bounding box center [1062, 377] width 191 height 26
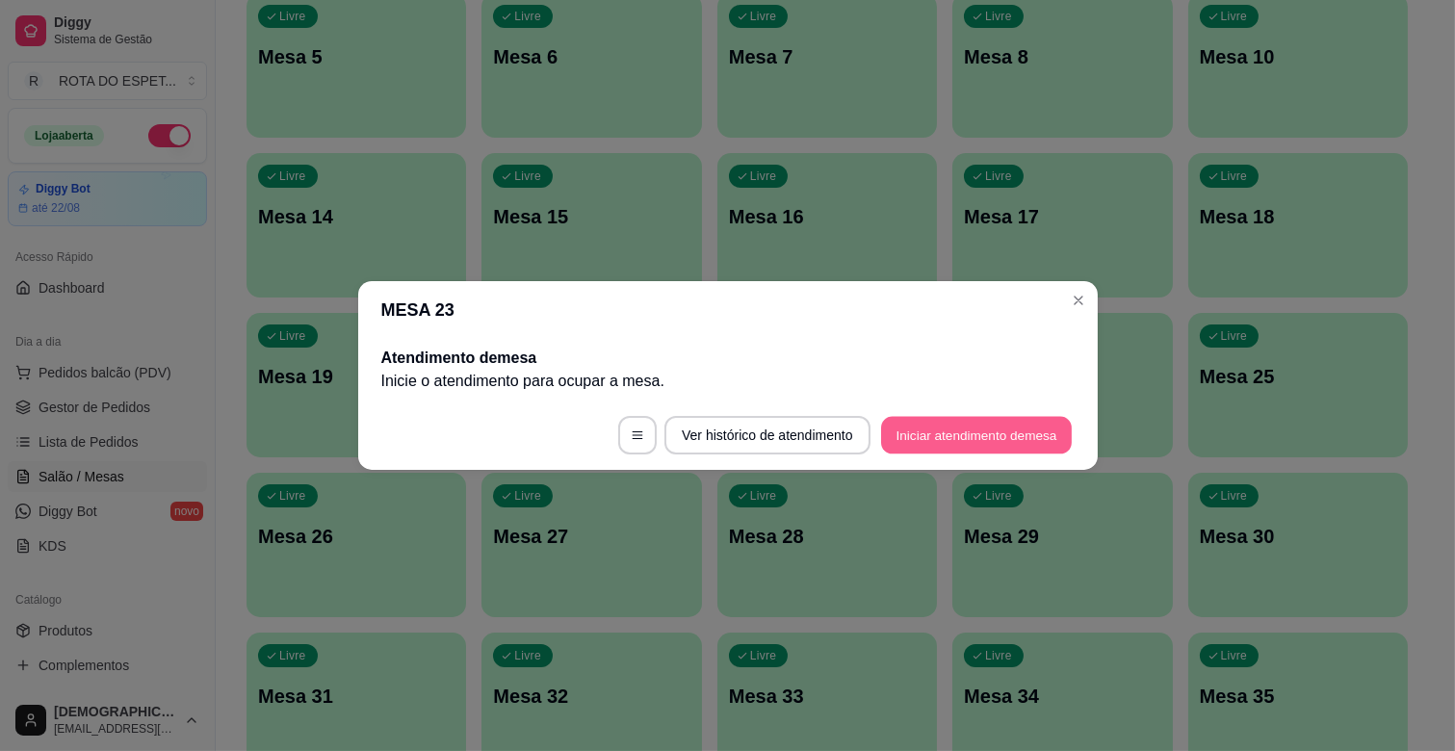
click at [1011, 422] on button "Iniciar atendimento de mesa" at bounding box center [976, 436] width 191 height 38
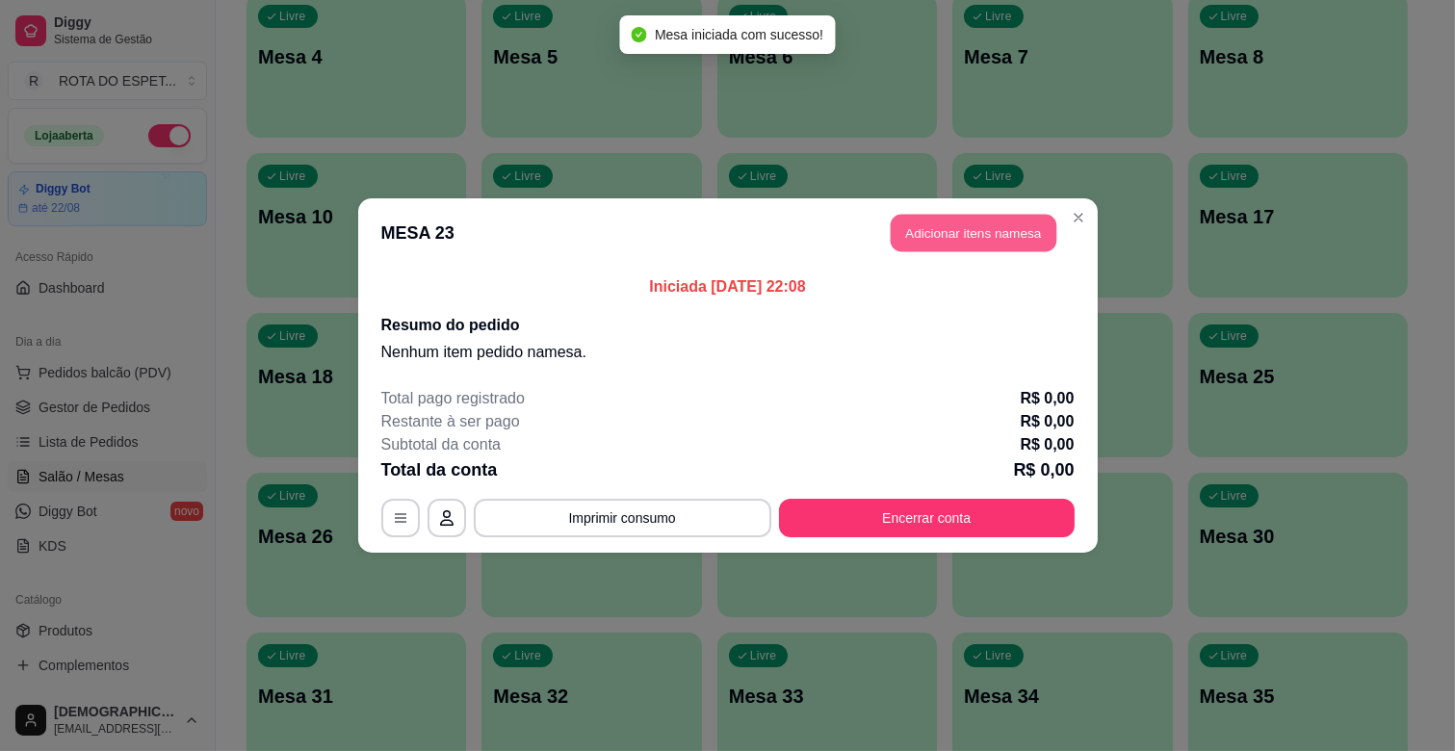
click at [1006, 235] on button "Adicionar itens na mesa" at bounding box center [974, 234] width 166 height 38
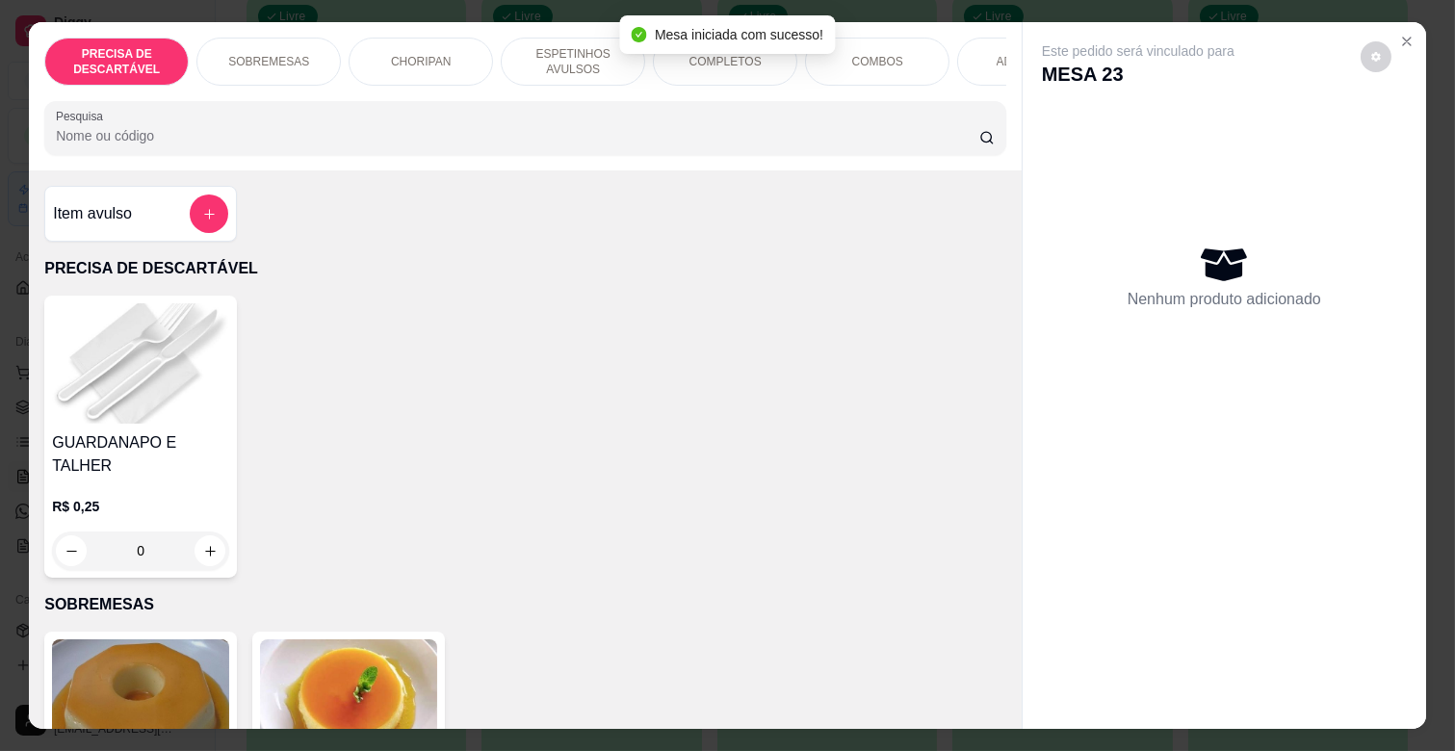
click at [720, 73] on div "COMPLETOS" at bounding box center [725, 62] width 144 height 48
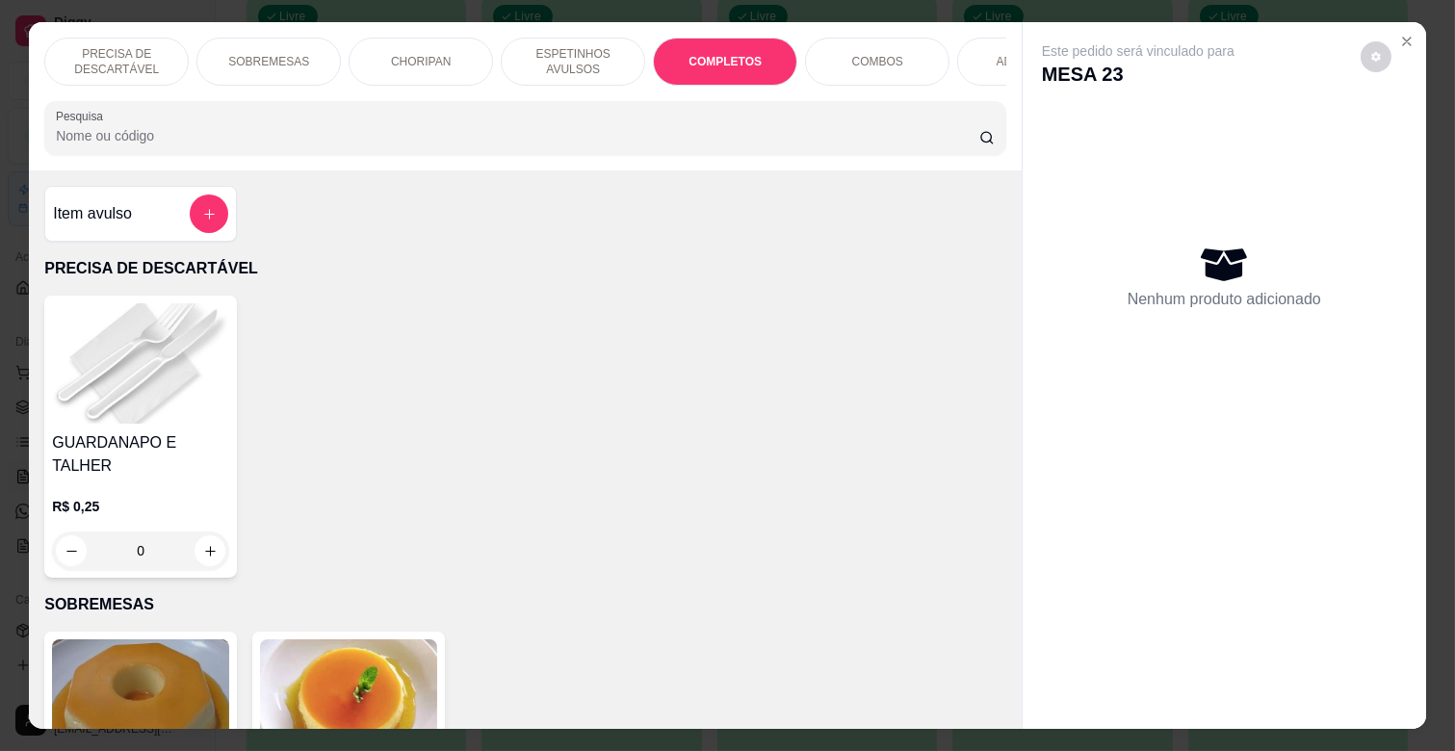
scroll to position [46, 0]
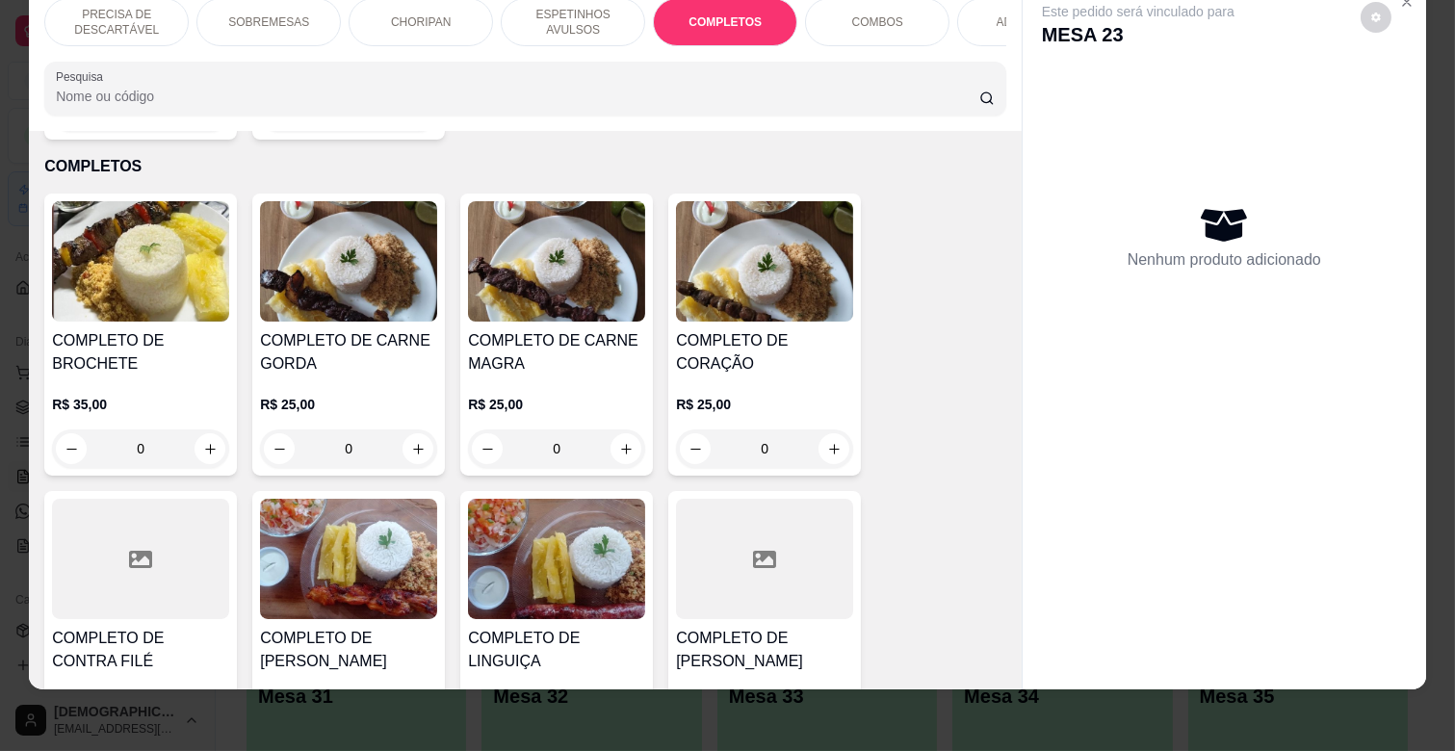
click at [591, 395] on p "R$ 25,00" at bounding box center [556, 404] width 177 height 19
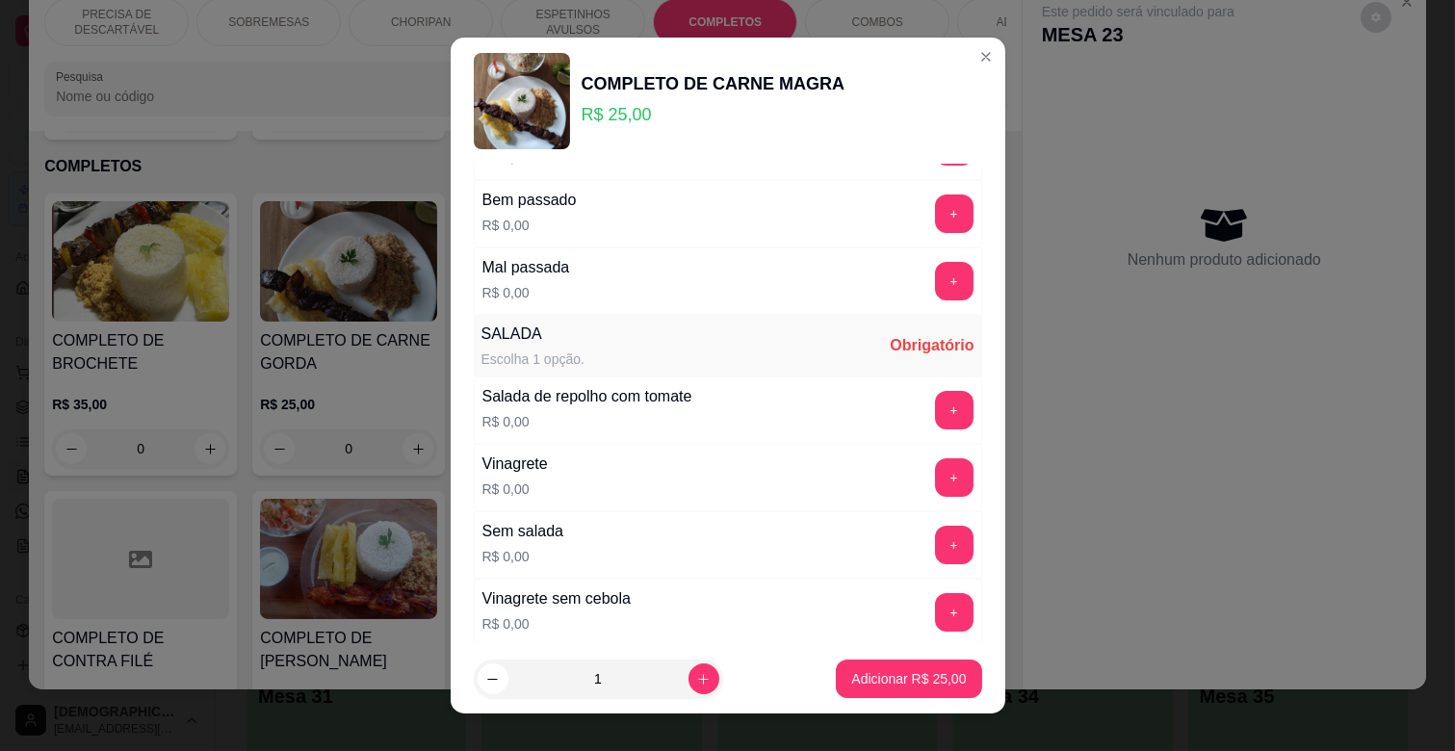
scroll to position [321, 0]
click at [935, 224] on button "+" at bounding box center [954, 213] width 39 height 39
click at [900, 453] on div "Vinagrete R$ 0,00 +" at bounding box center [728, 476] width 509 height 67
click at [935, 491] on button "+" at bounding box center [954, 476] width 39 height 39
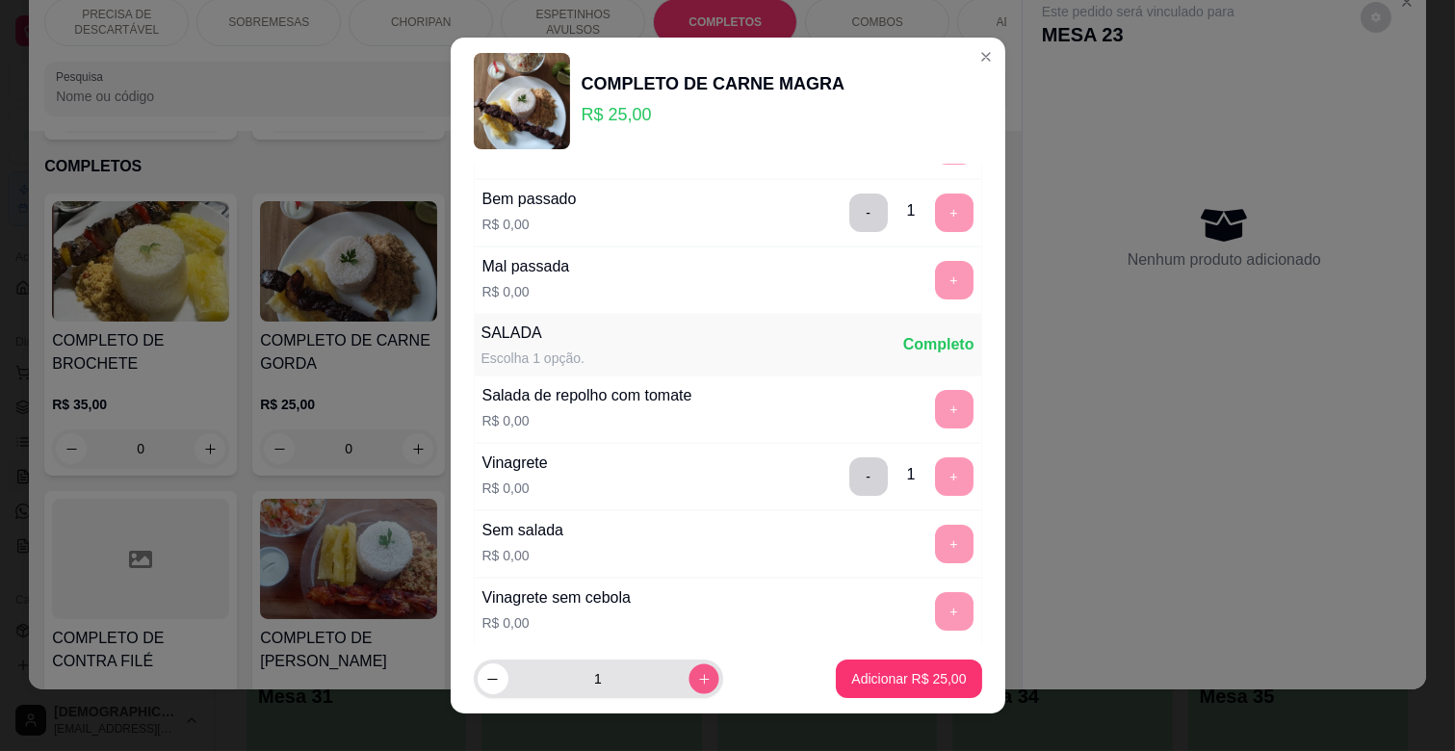
click at [696, 679] on icon "increase-product-quantity" at bounding box center [703, 679] width 14 height 14
type input "2"
click at [853, 680] on p "Adicionar R$ 50,00" at bounding box center [909, 678] width 112 height 18
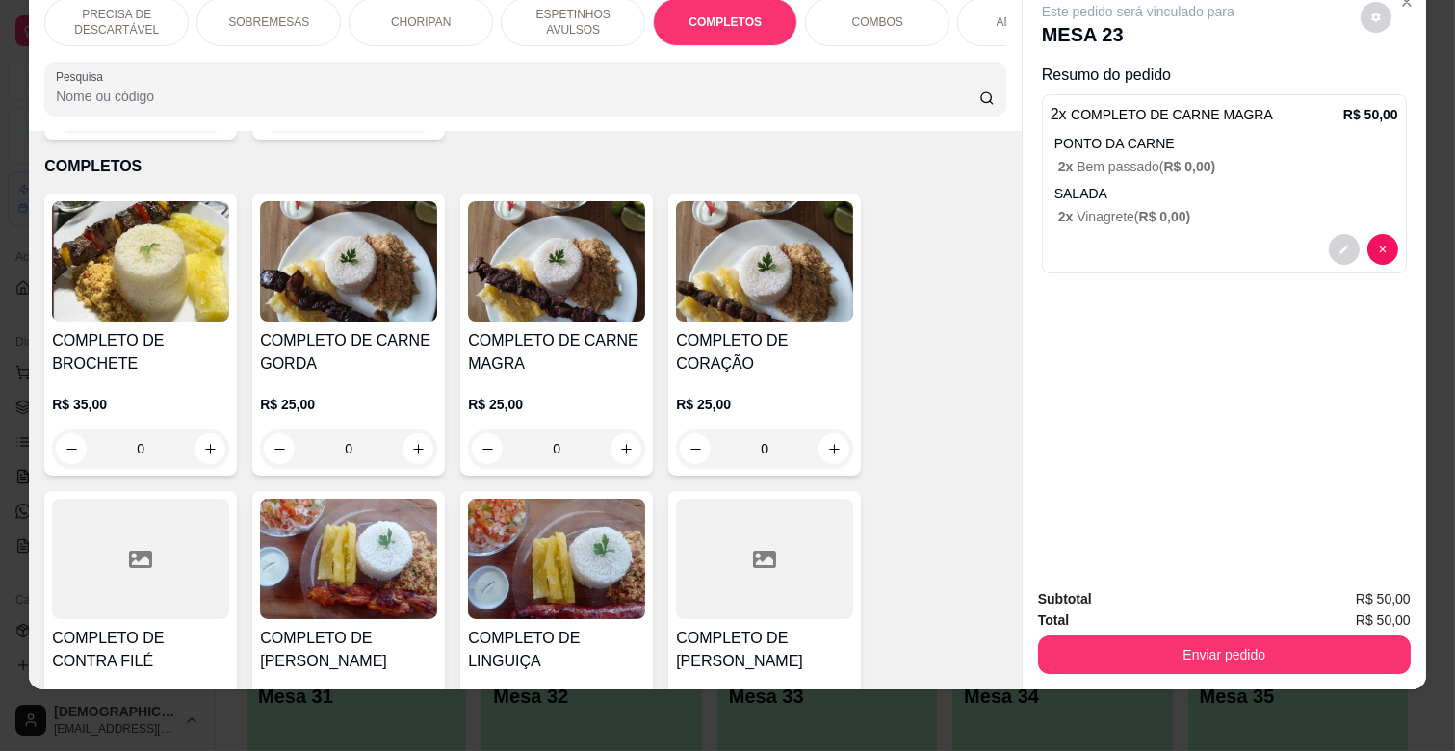
click at [586, 12] on p "ESPETINHOS AVULSOS" at bounding box center [573, 22] width 112 height 31
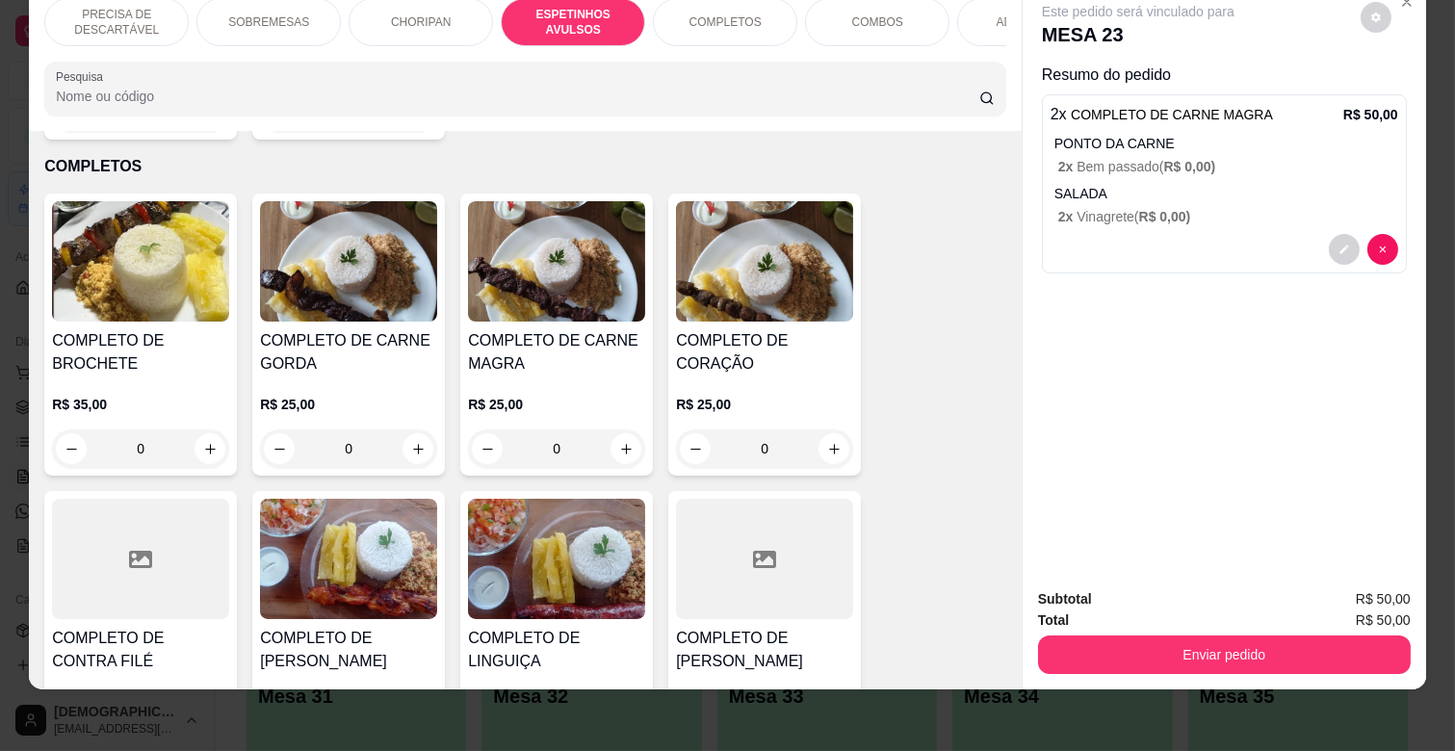
scroll to position [1063, 0]
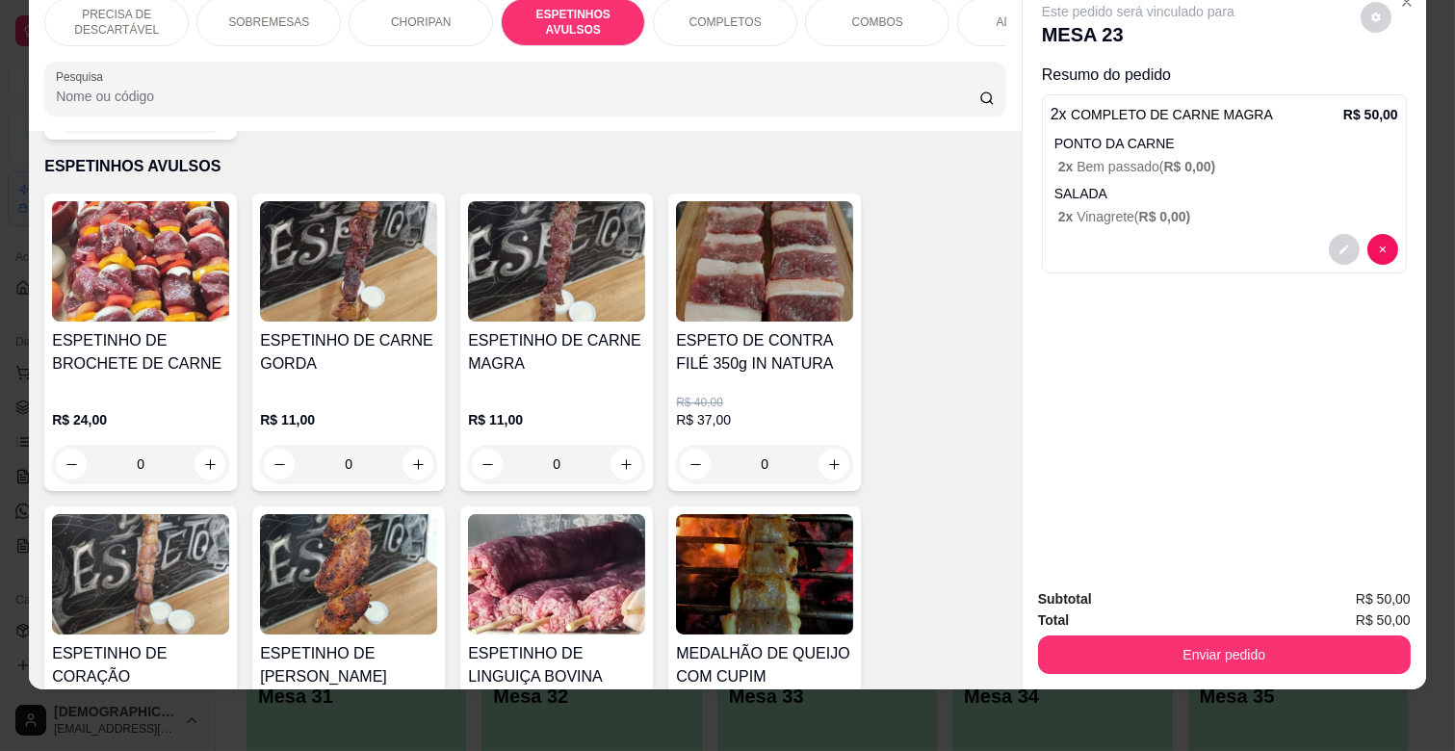
click at [600, 410] on p "R$ 11,00" at bounding box center [556, 419] width 177 height 19
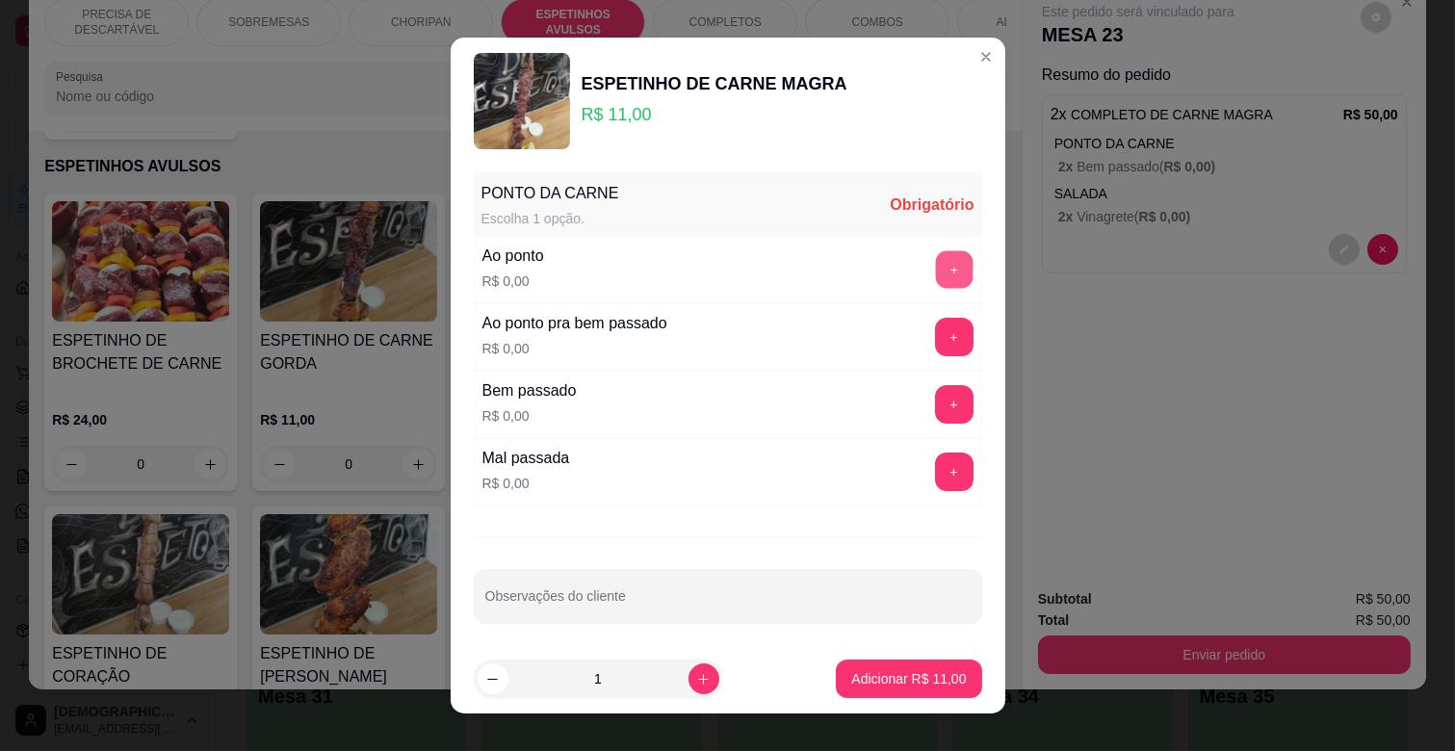
click at [935, 262] on button "+" at bounding box center [954, 270] width 38 height 38
click at [849, 273] on button "-" at bounding box center [868, 270] width 38 height 38
click at [935, 408] on button "+" at bounding box center [954, 404] width 39 height 39
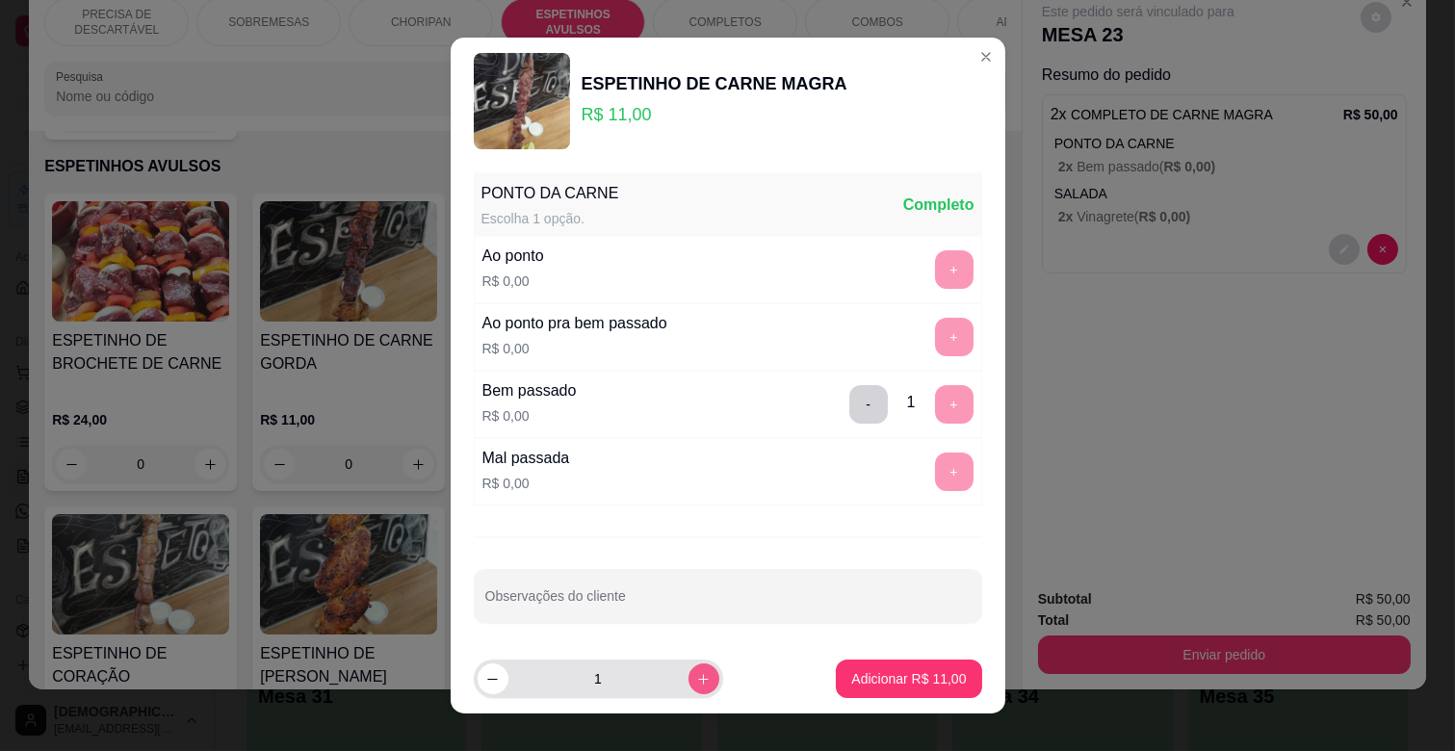
click at [689, 687] on button "increase-product-quantity" at bounding box center [704, 679] width 31 height 31
type input "2"
click at [859, 678] on p "Adicionar R$ 22,00" at bounding box center [908, 678] width 115 height 19
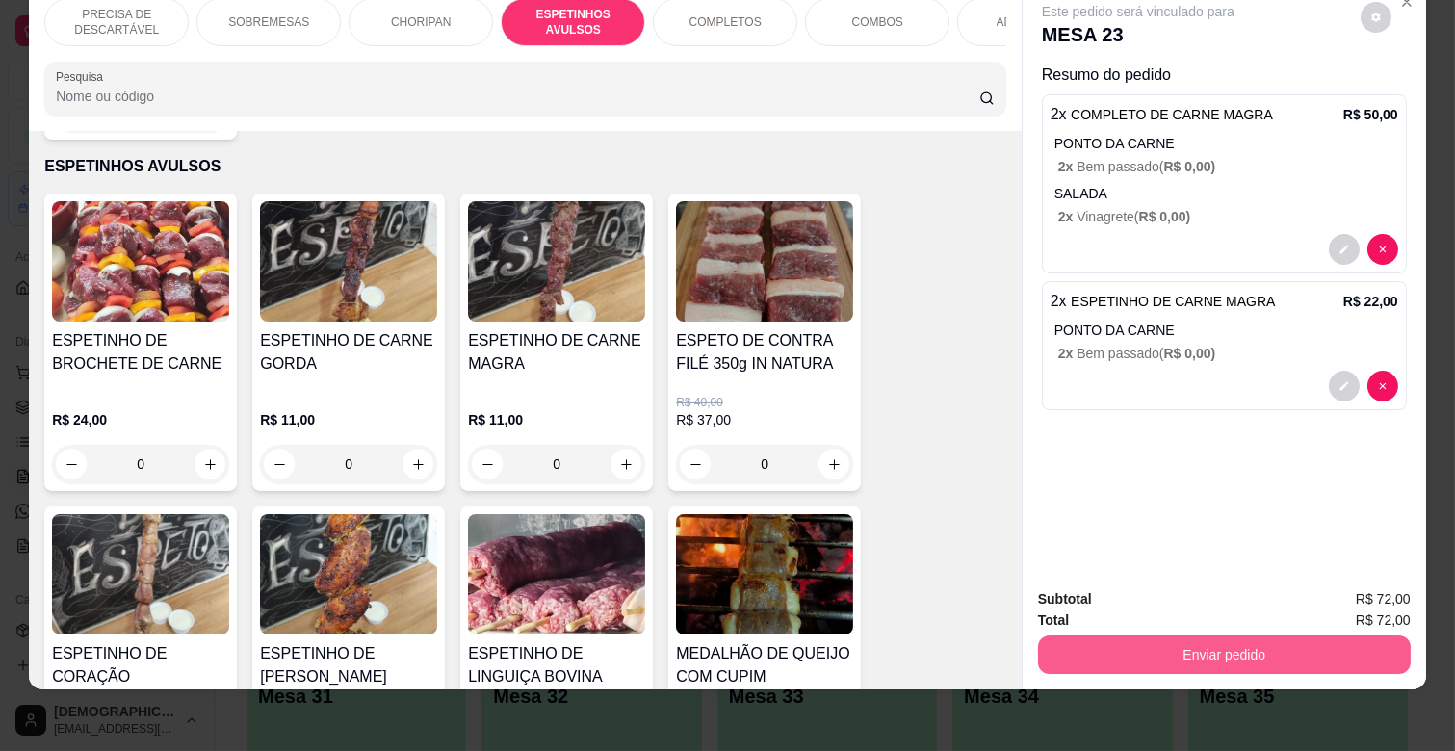
click at [1183, 639] on button "Enviar pedido" at bounding box center [1224, 655] width 373 height 39
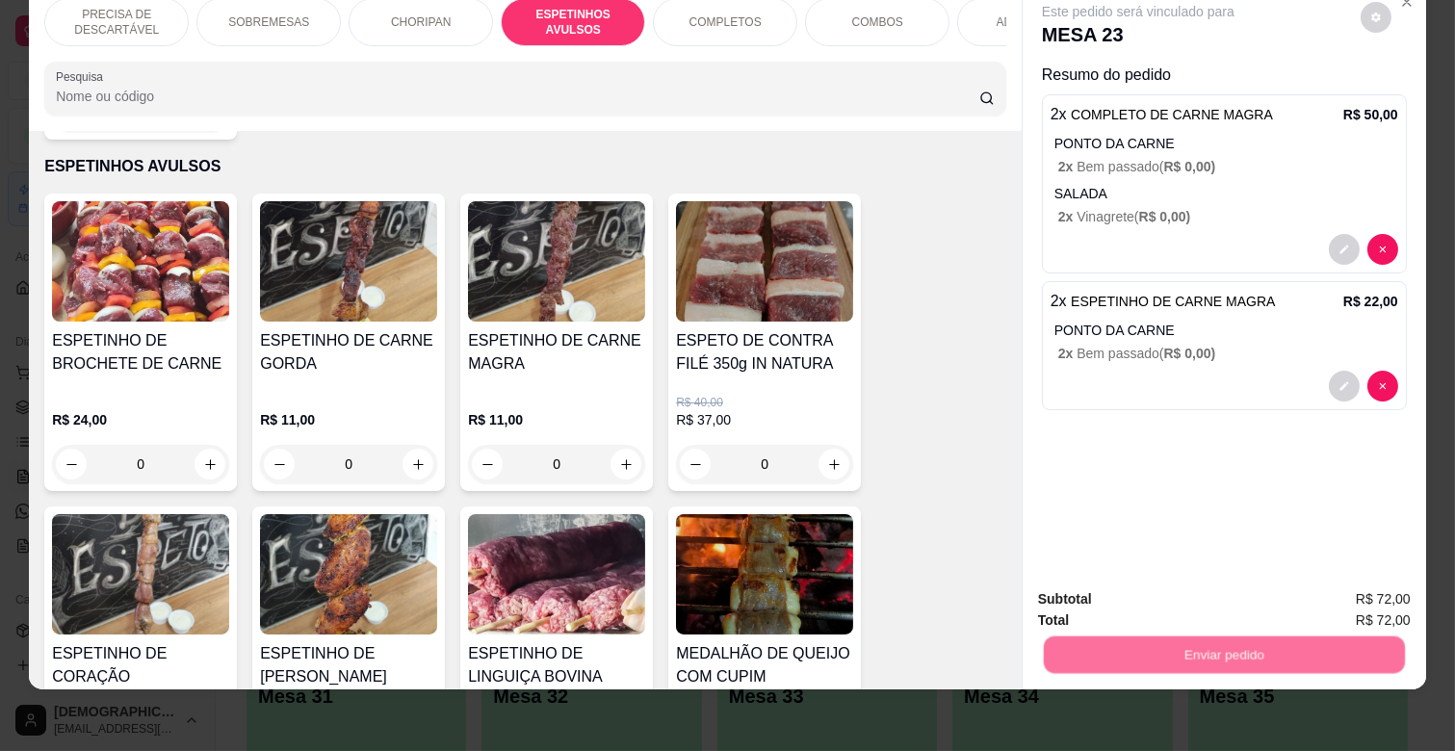
click at [1187, 593] on button "Não registrar e enviar pedido" at bounding box center [1159, 592] width 200 height 37
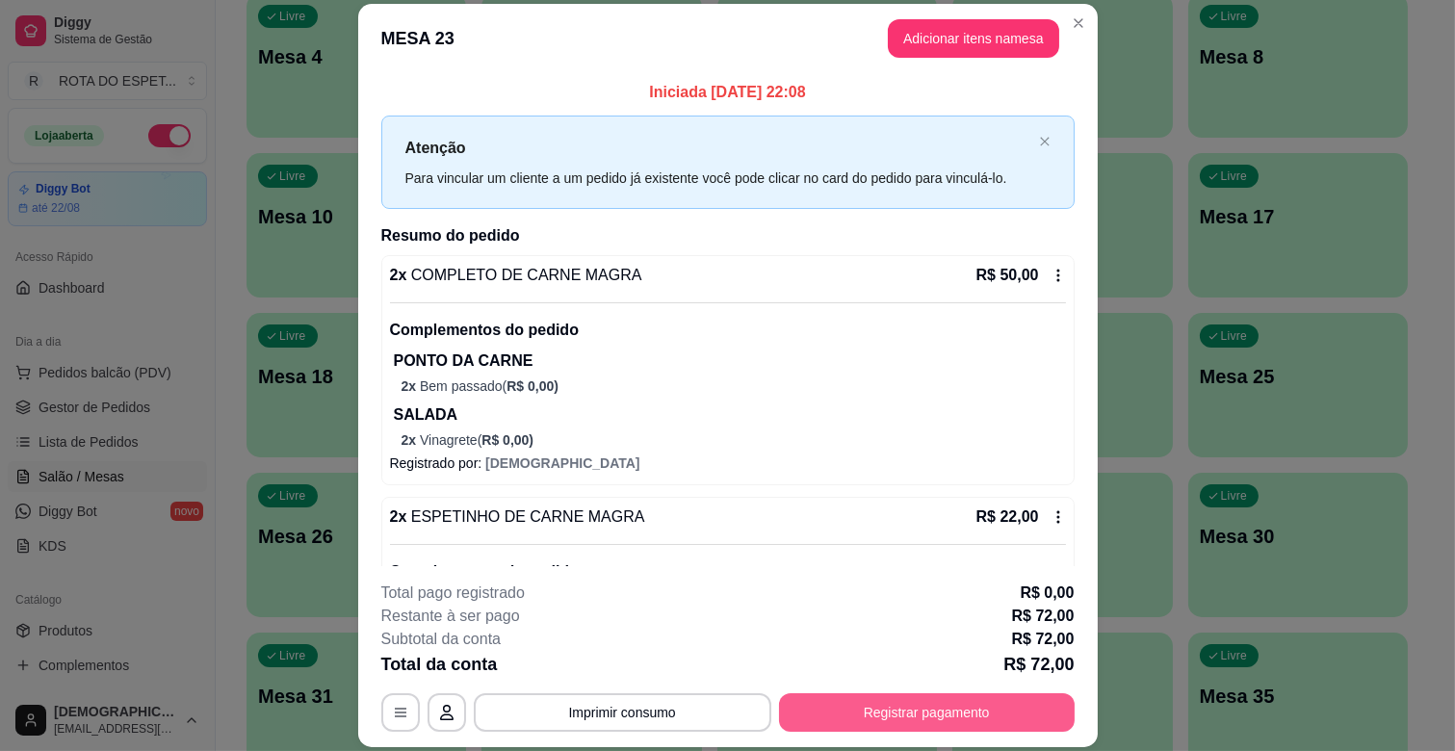
click at [971, 707] on button "Registrar pagamento" at bounding box center [927, 712] width 296 height 39
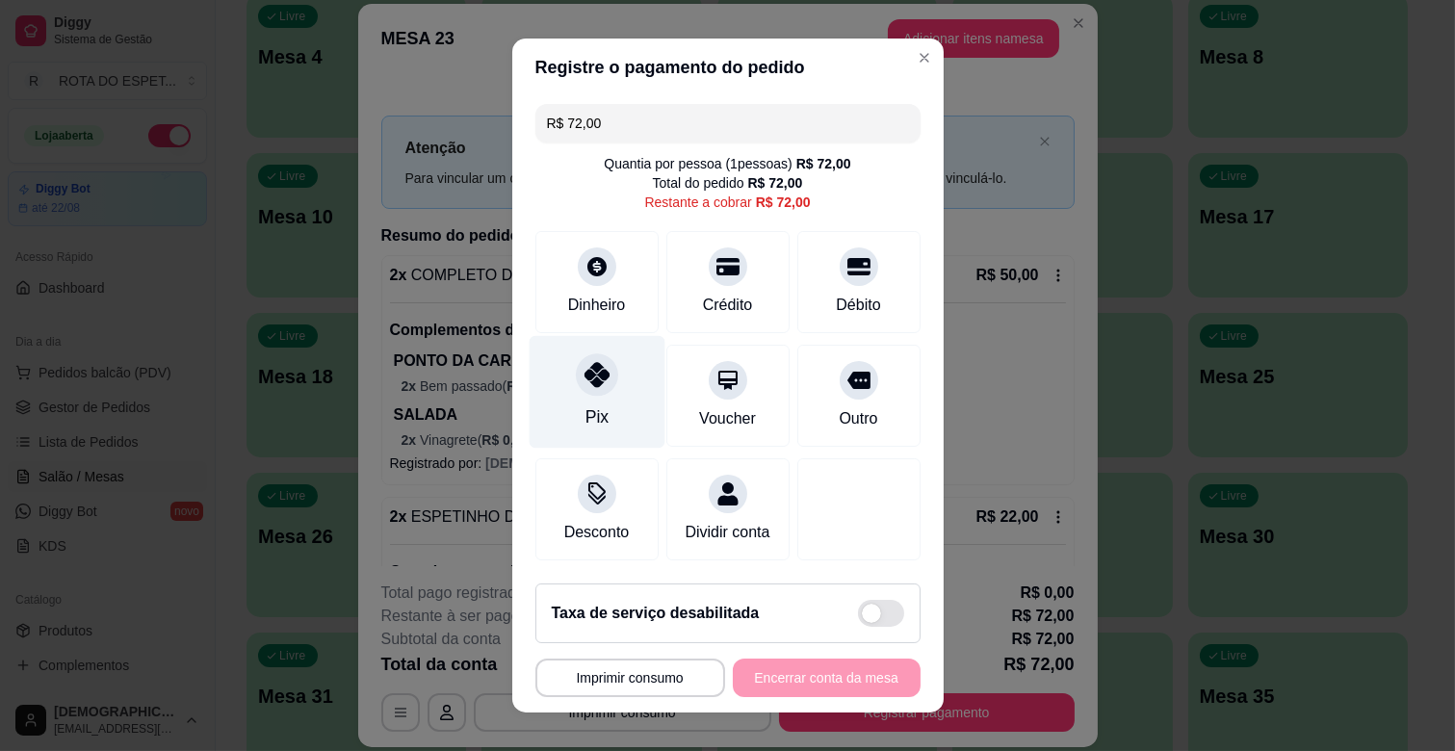
click at [583, 395] on div "Pix" at bounding box center [597, 392] width 136 height 113
type input "R$ 0,00"
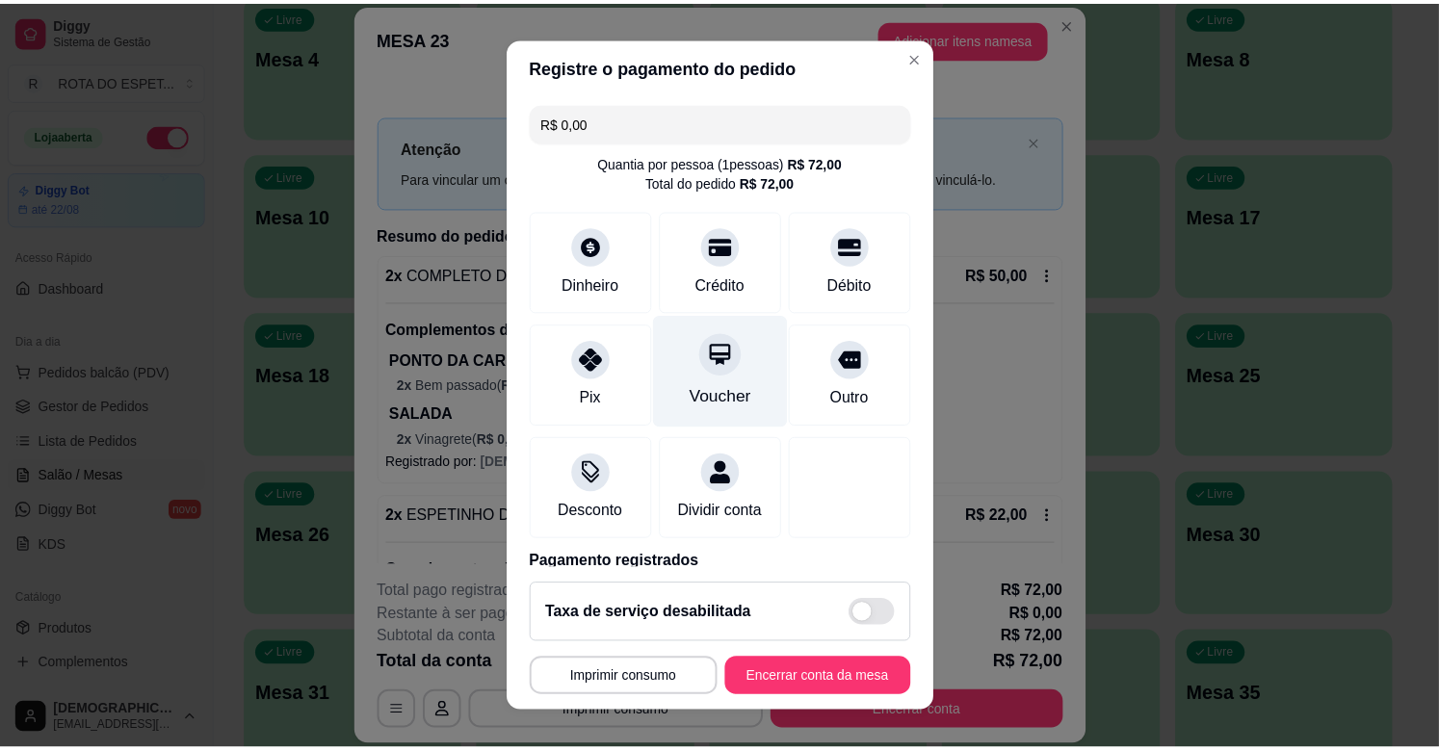
scroll to position [102, 0]
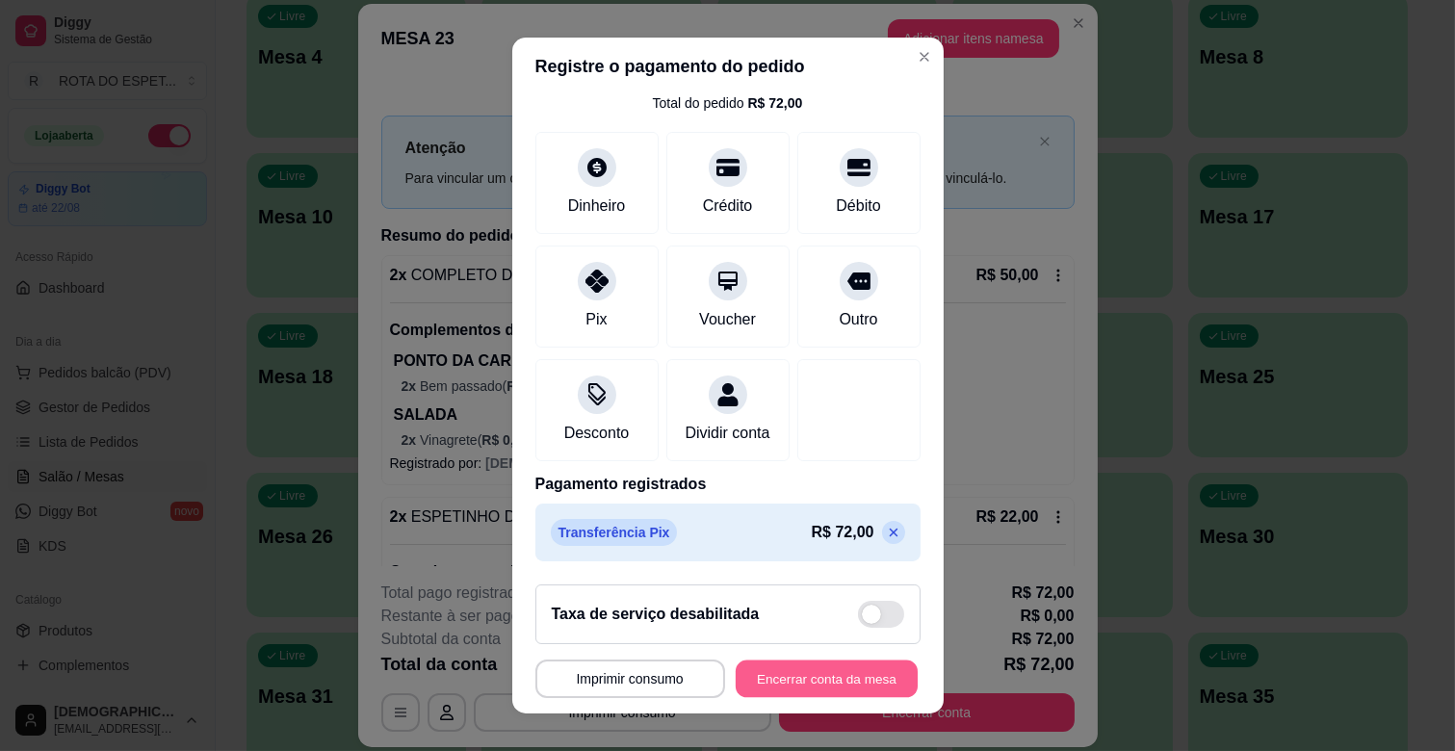
click at [806, 684] on button "Encerrar conta da mesa" at bounding box center [827, 680] width 182 height 38
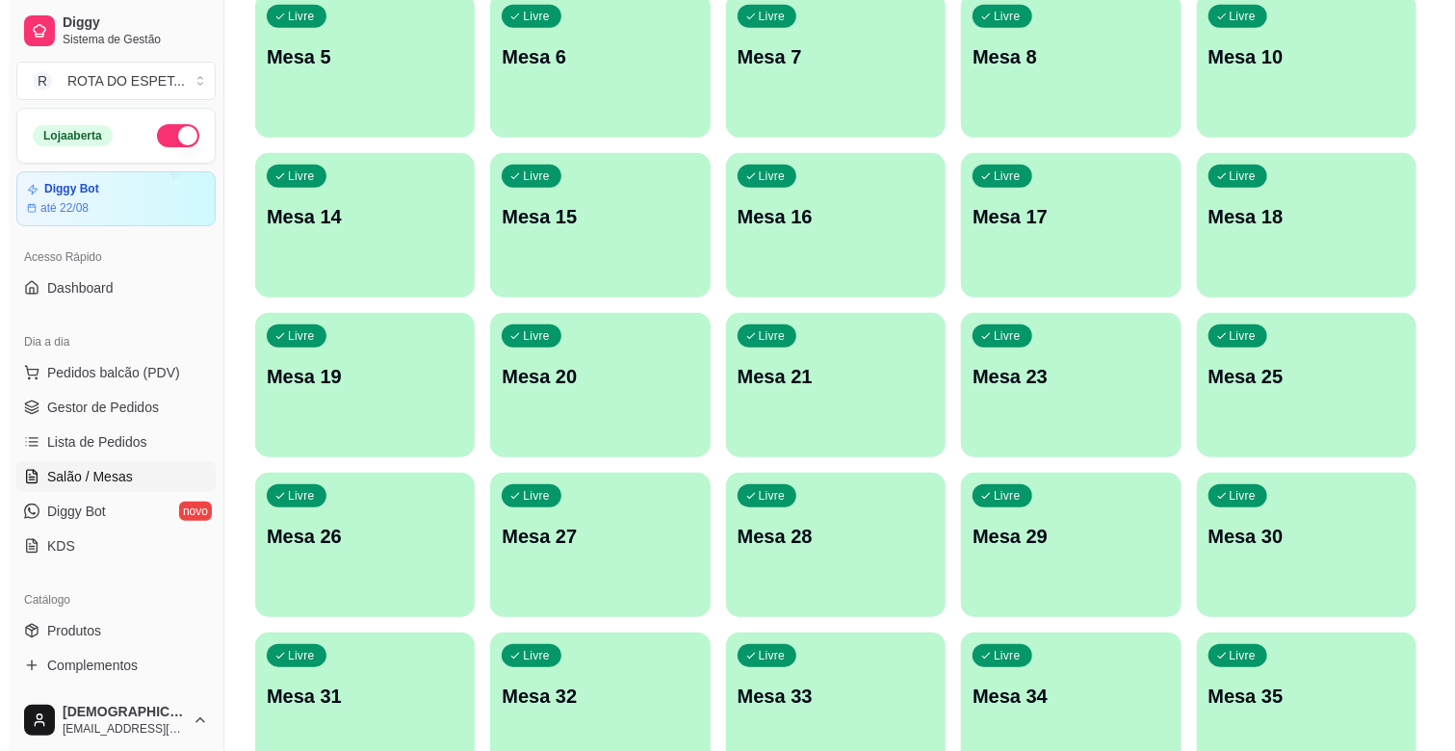
scroll to position [107, 0]
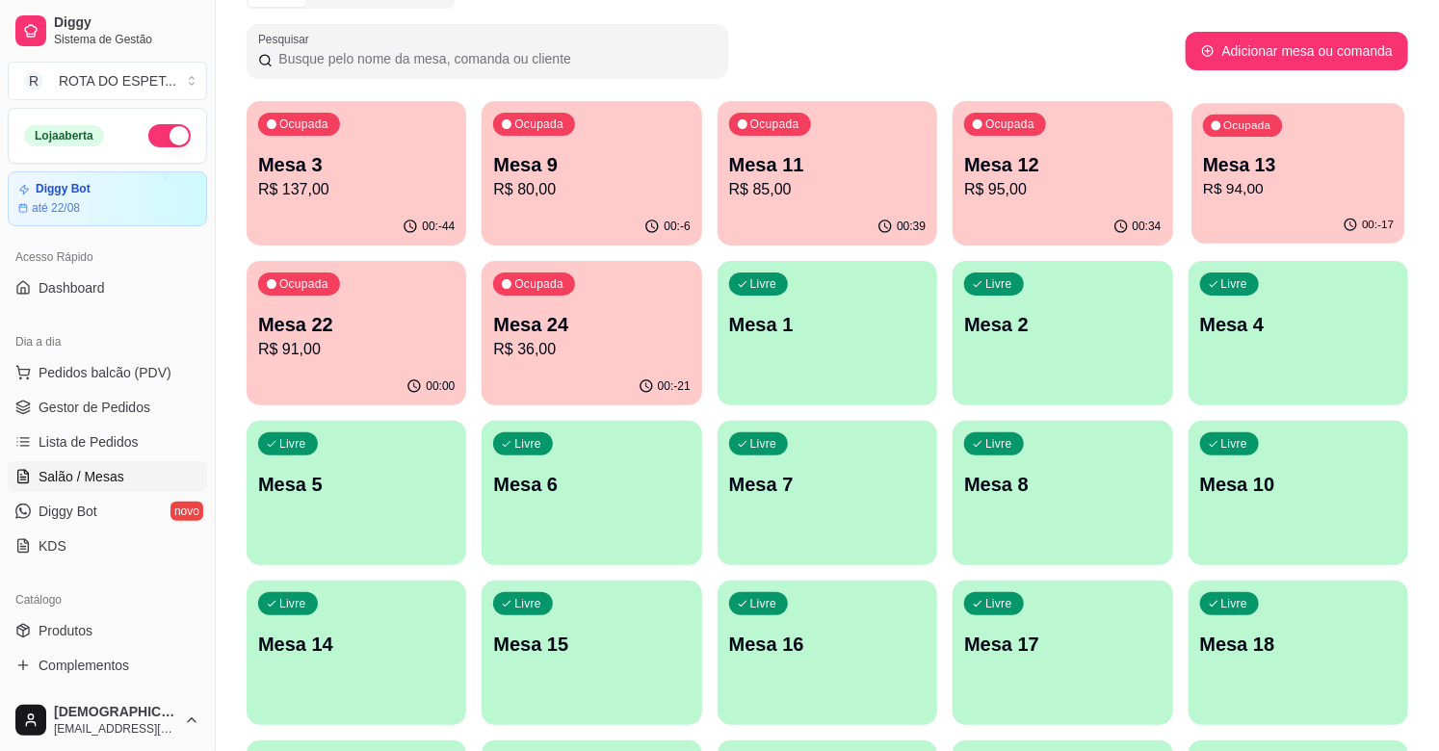
click at [1267, 209] on div "00:-17" at bounding box center [1298, 225] width 214 height 37
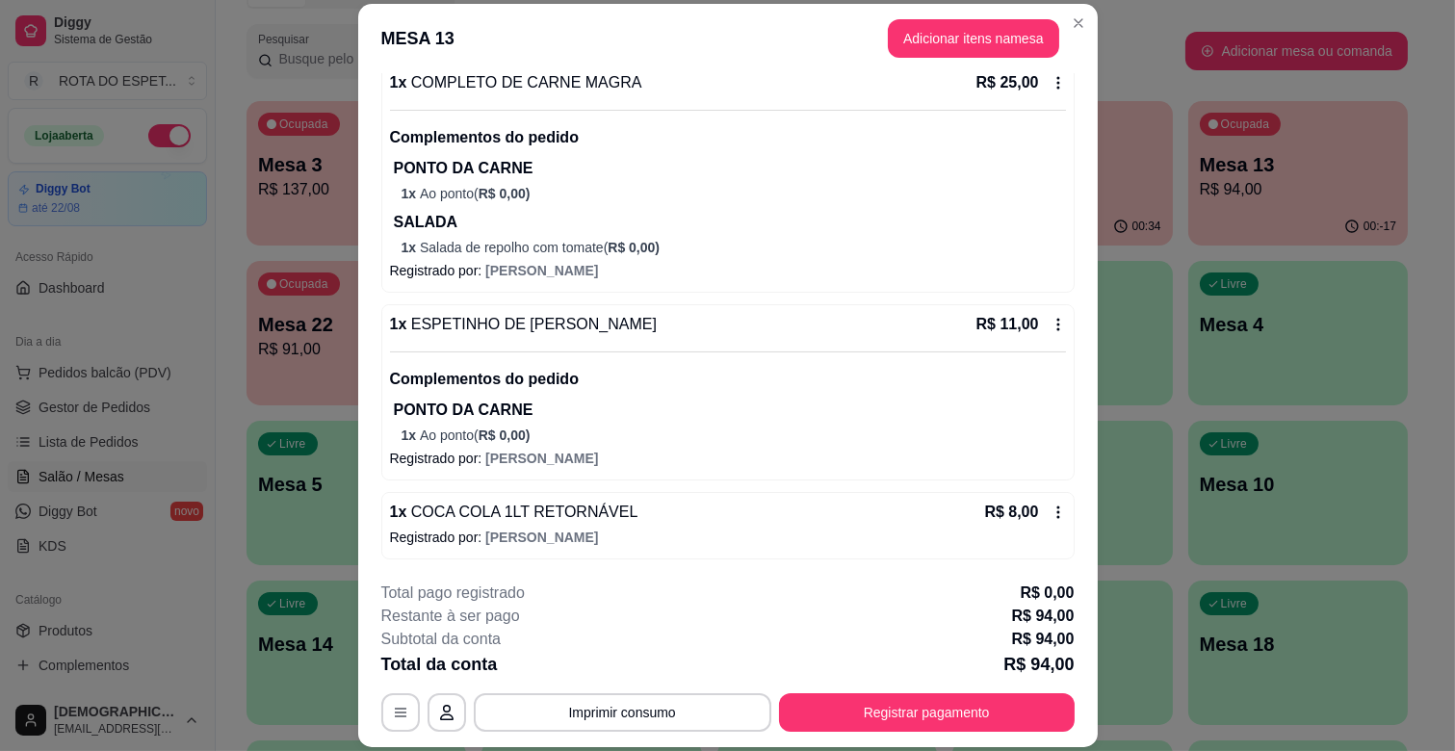
scroll to position [435, 0]
click at [948, 705] on button "Registrar pagamento" at bounding box center [927, 712] width 296 height 39
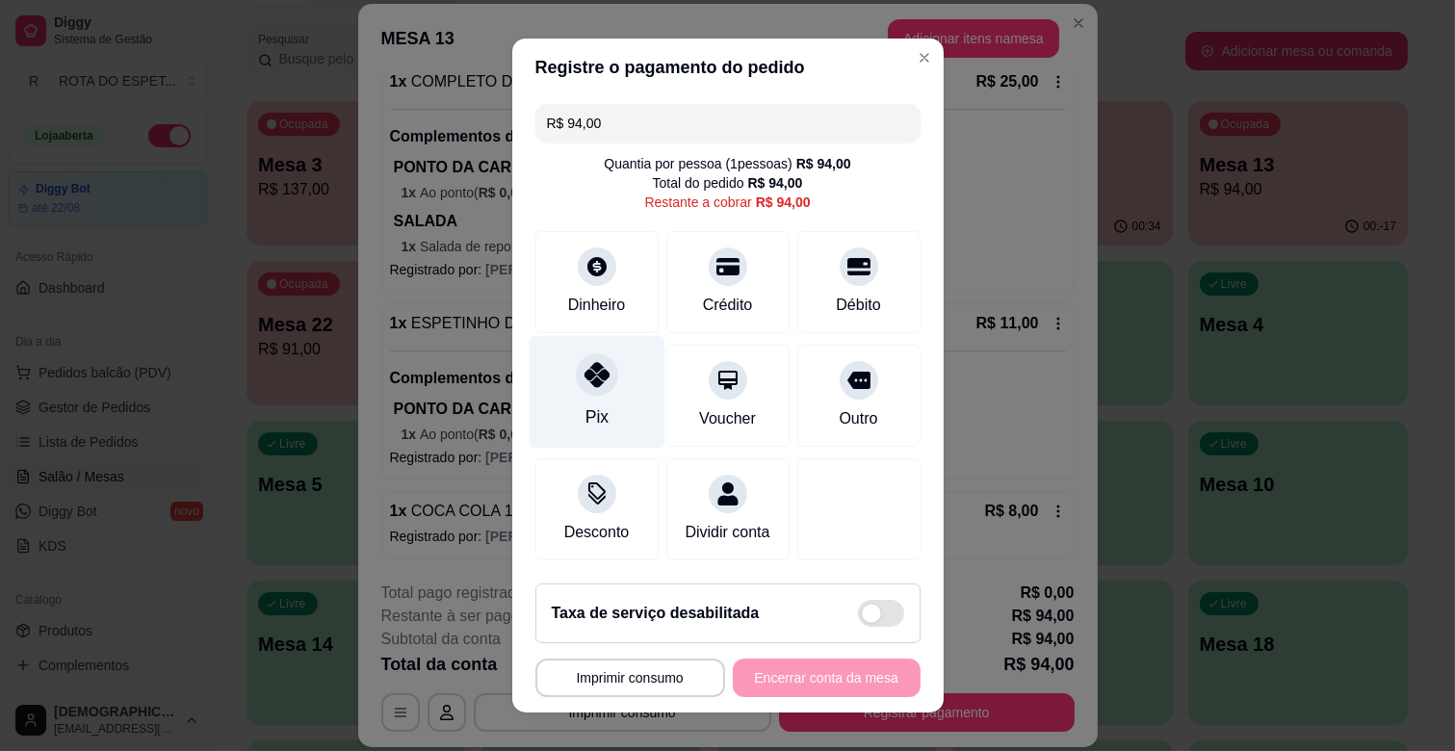
click at [619, 390] on div "Pix" at bounding box center [597, 392] width 136 height 113
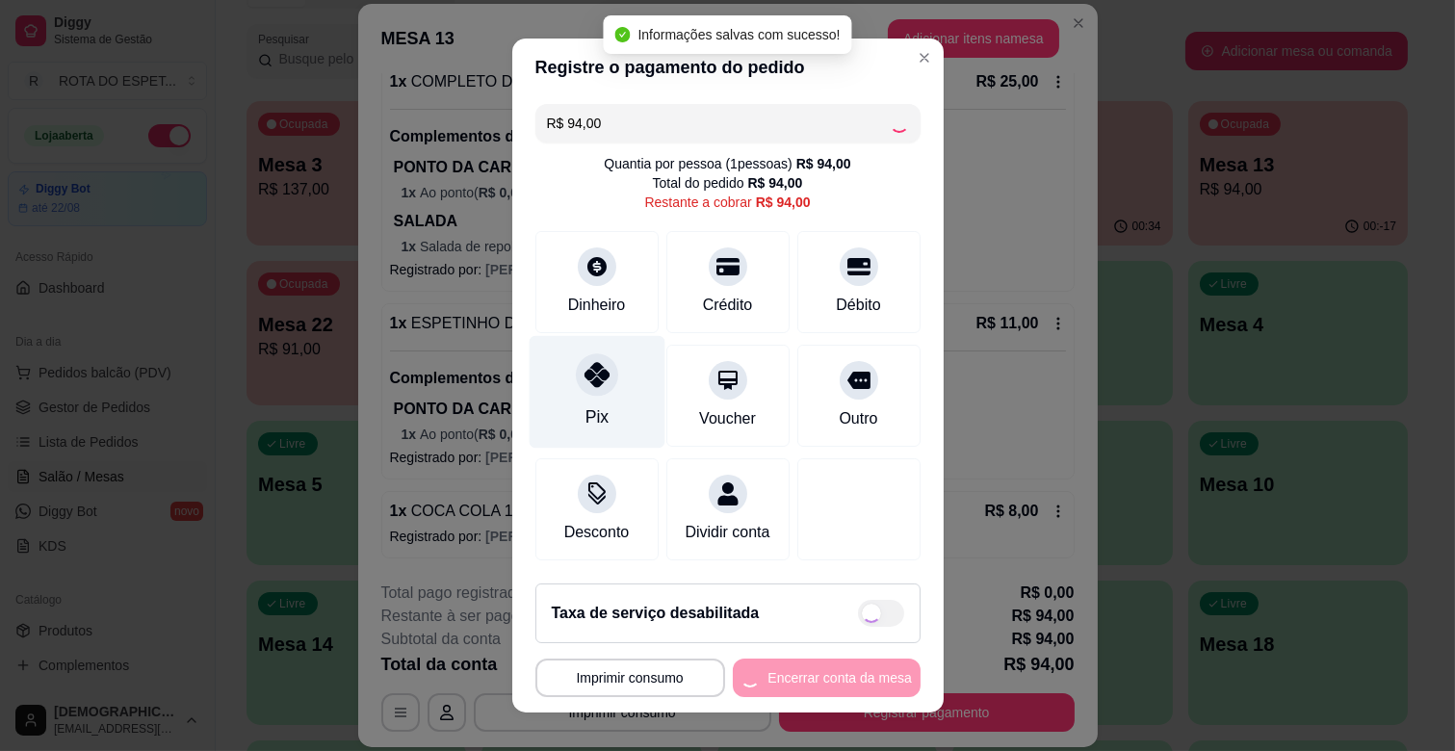
type input "R$ 0,00"
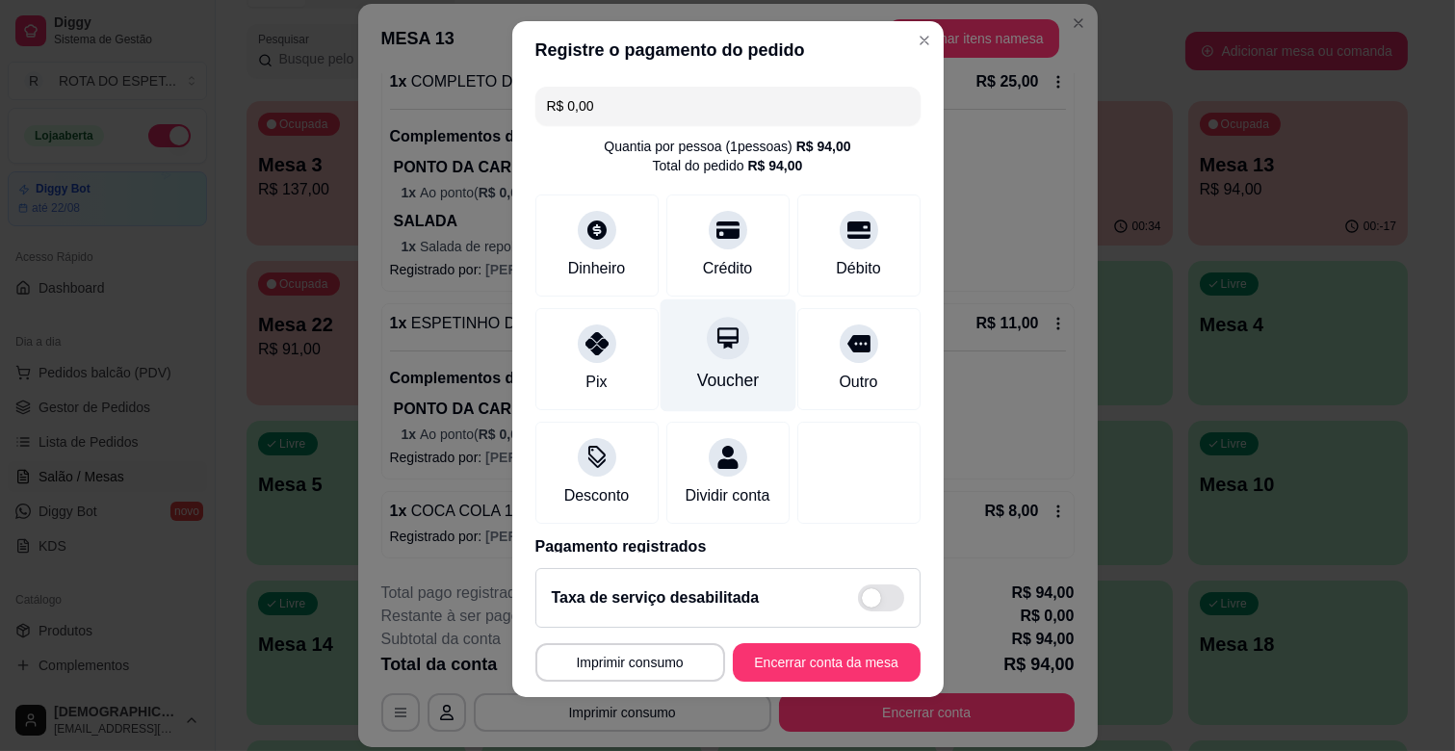
scroll to position [24, 0]
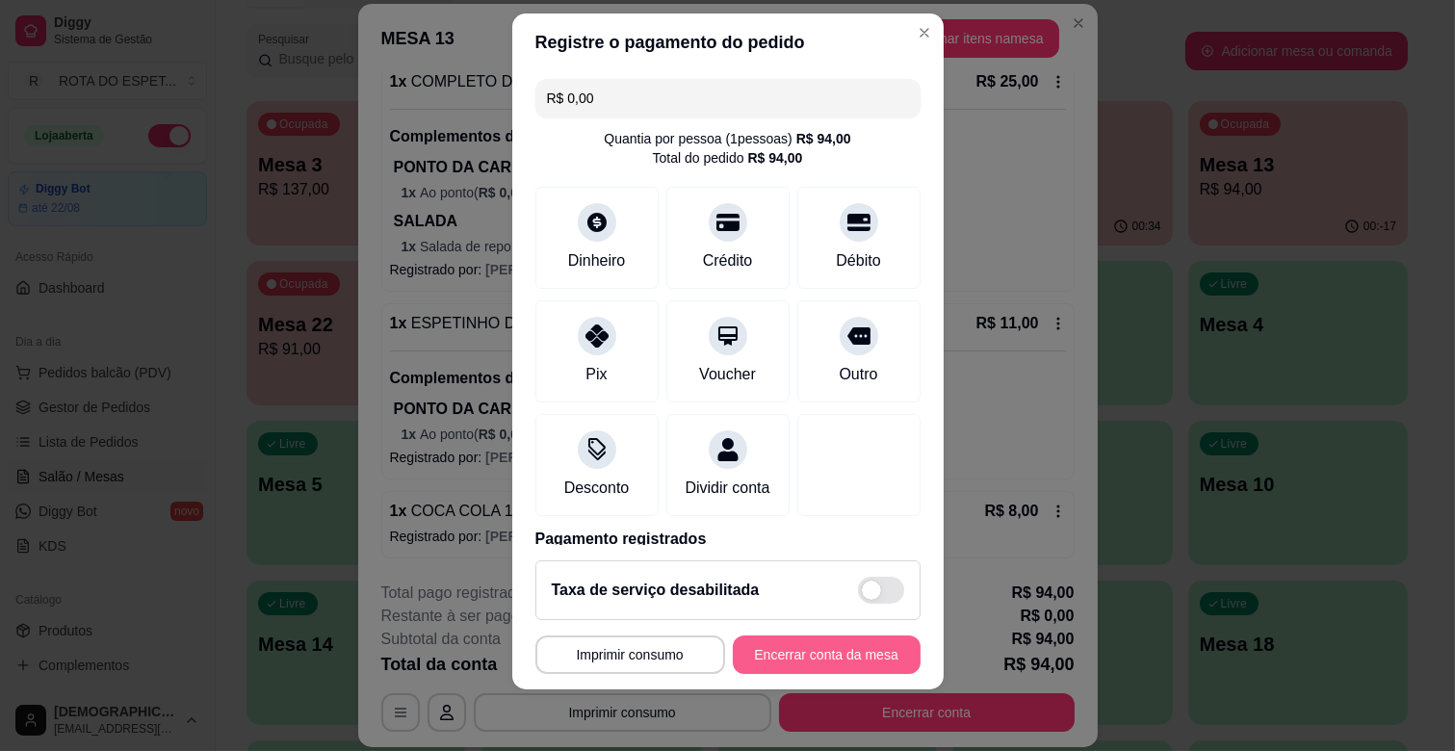
click at [797, 665] on button "Encerrar conta da mesa" at bounding box center [827, 655] width 188 height 39
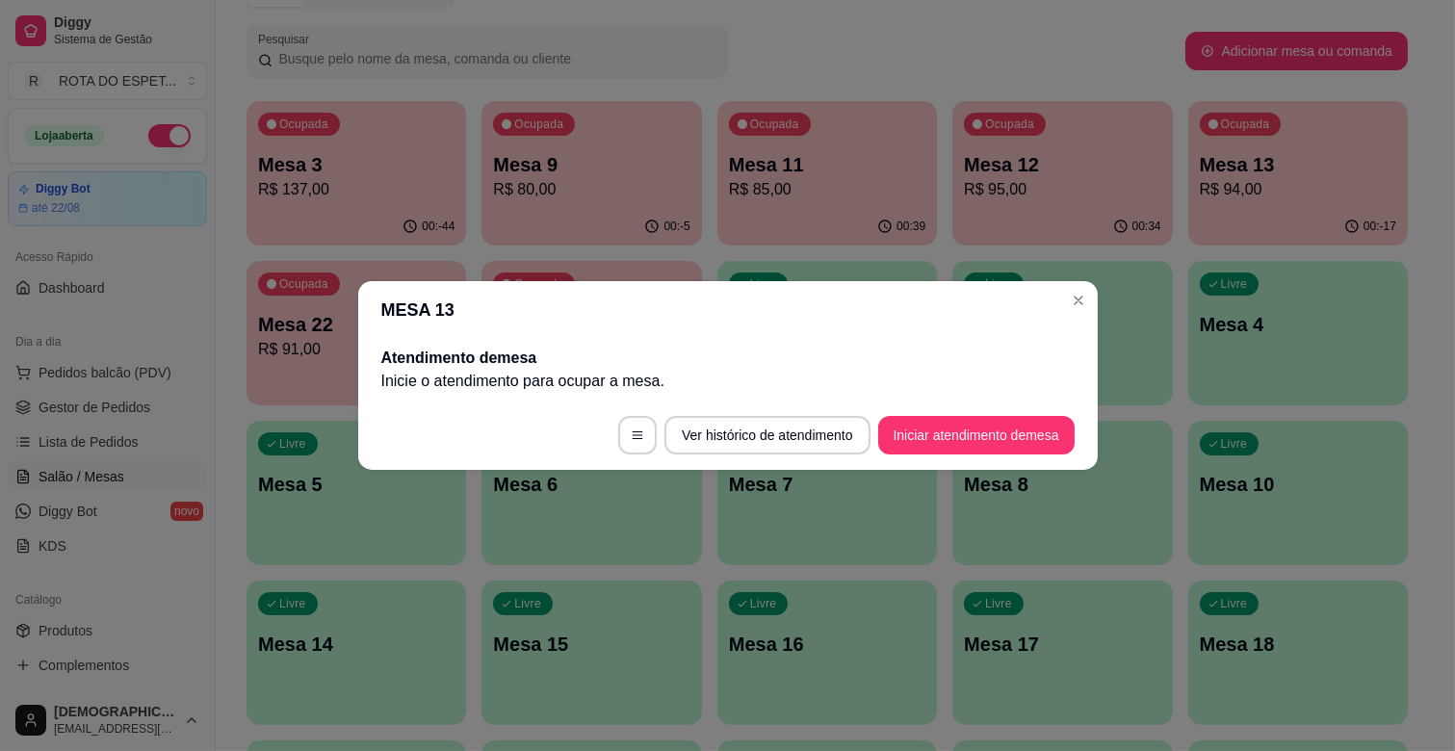
scroll to position [0, 0]
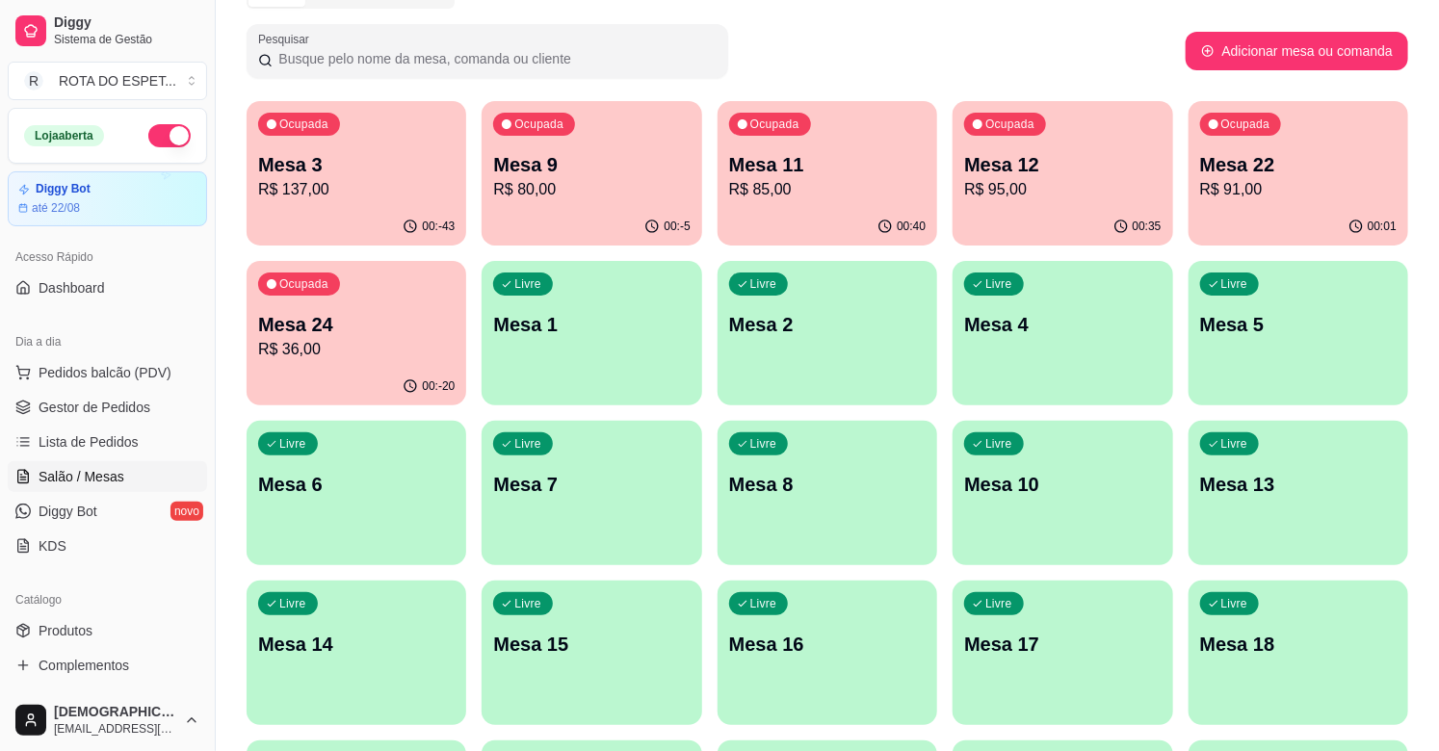
click at [639, 169] on p "Mesa 9" at bounding box center [591, 164] width 196 height 27
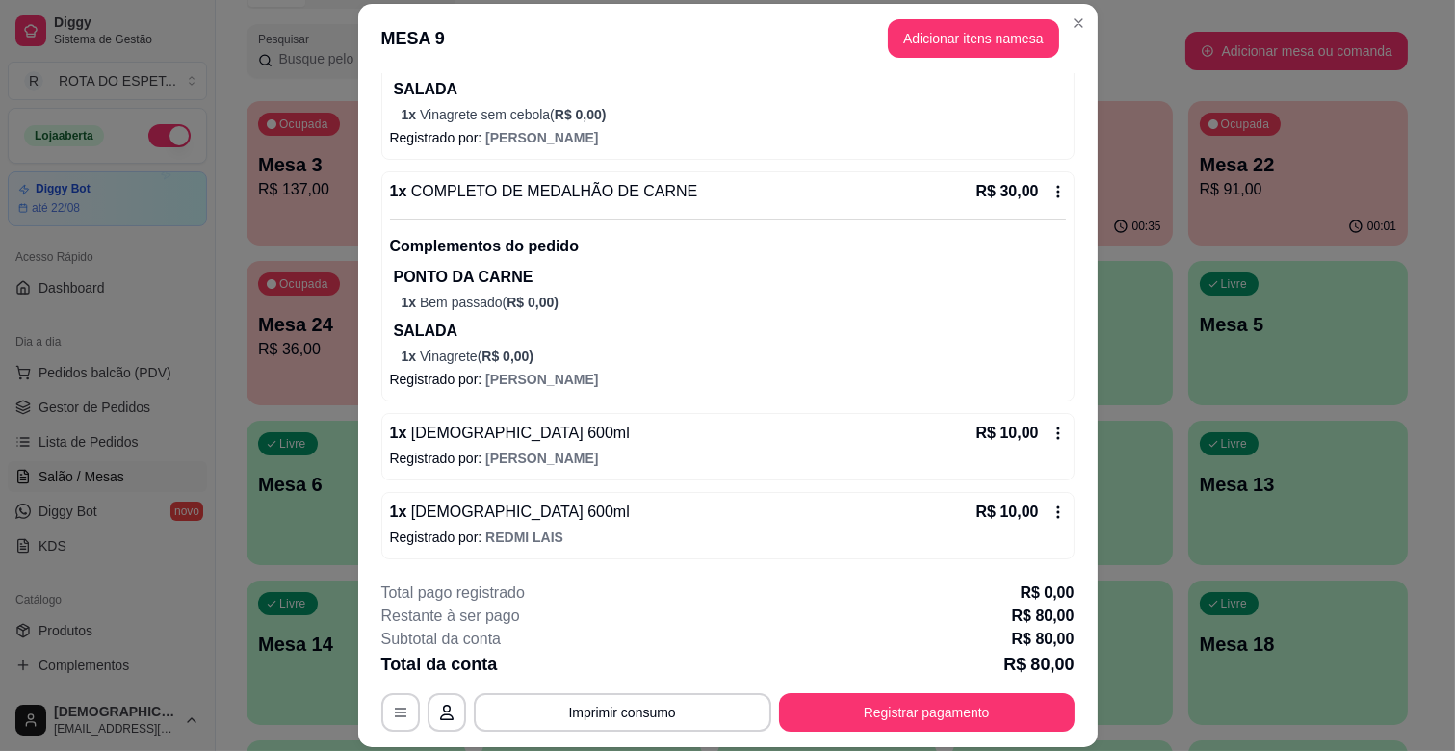
scroll to position [327, 0]
click at [1000, 727] on button "Registrar pagamento" at bounding box center [926, 713] width 287 height 38
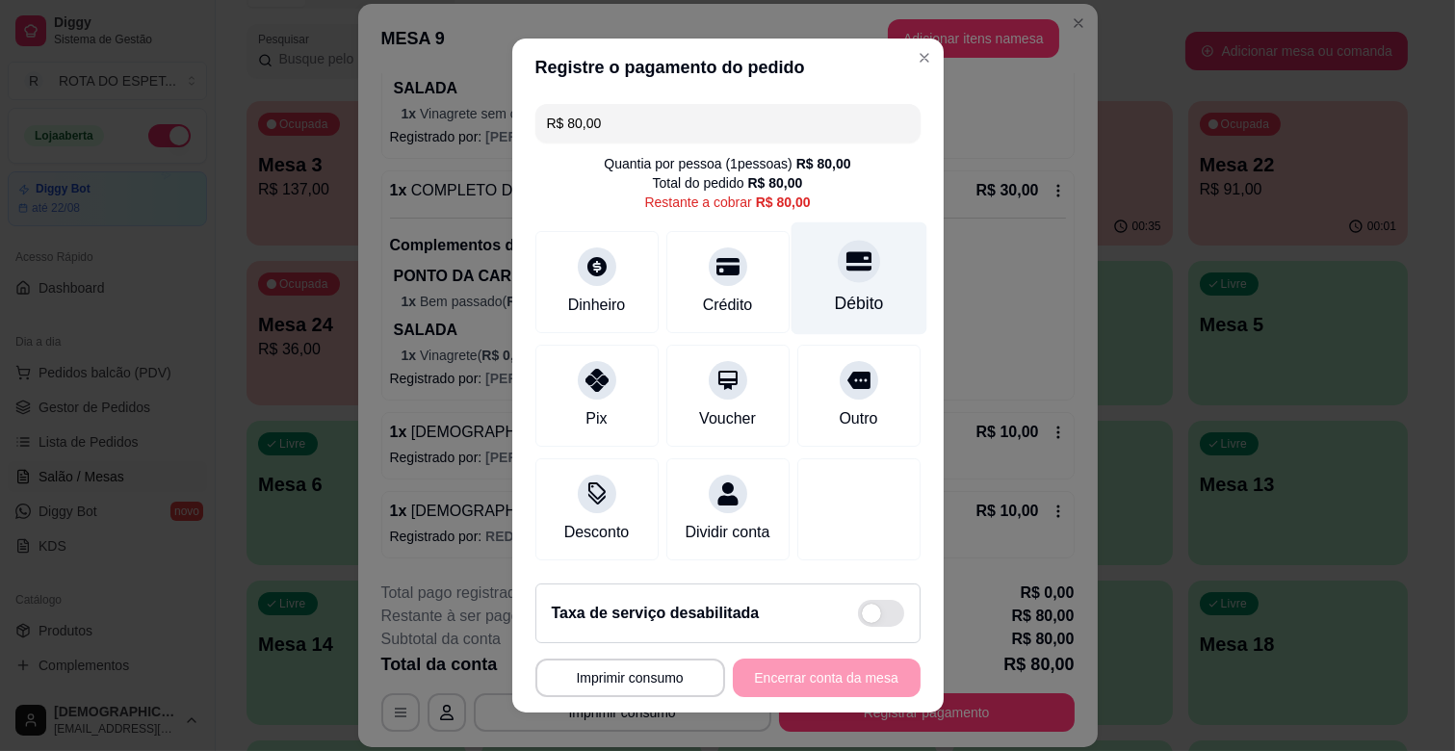
click at [834, 296] on div "Débito" at bounding box center [858, 303] width 49 height 25
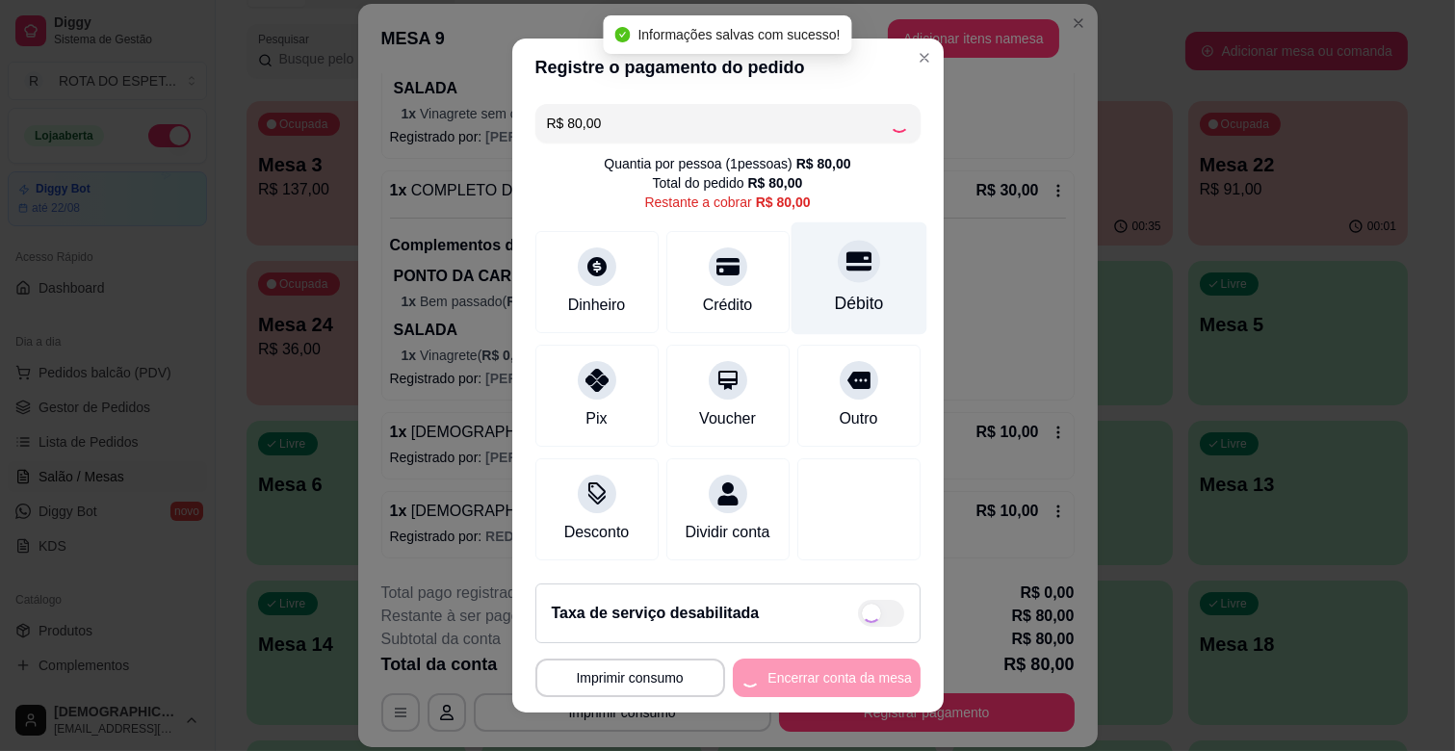
type input "R$ 0,00"
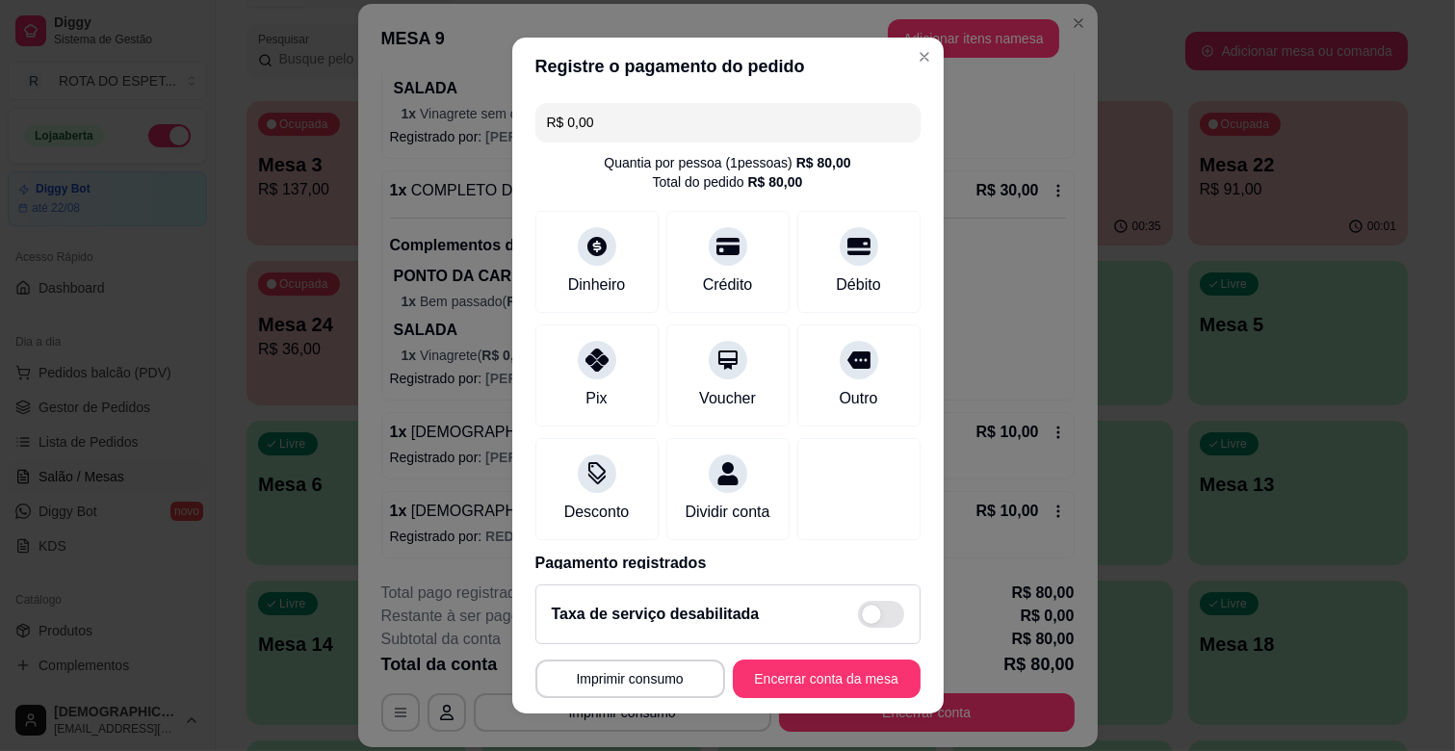
scroll to position [102, 0]
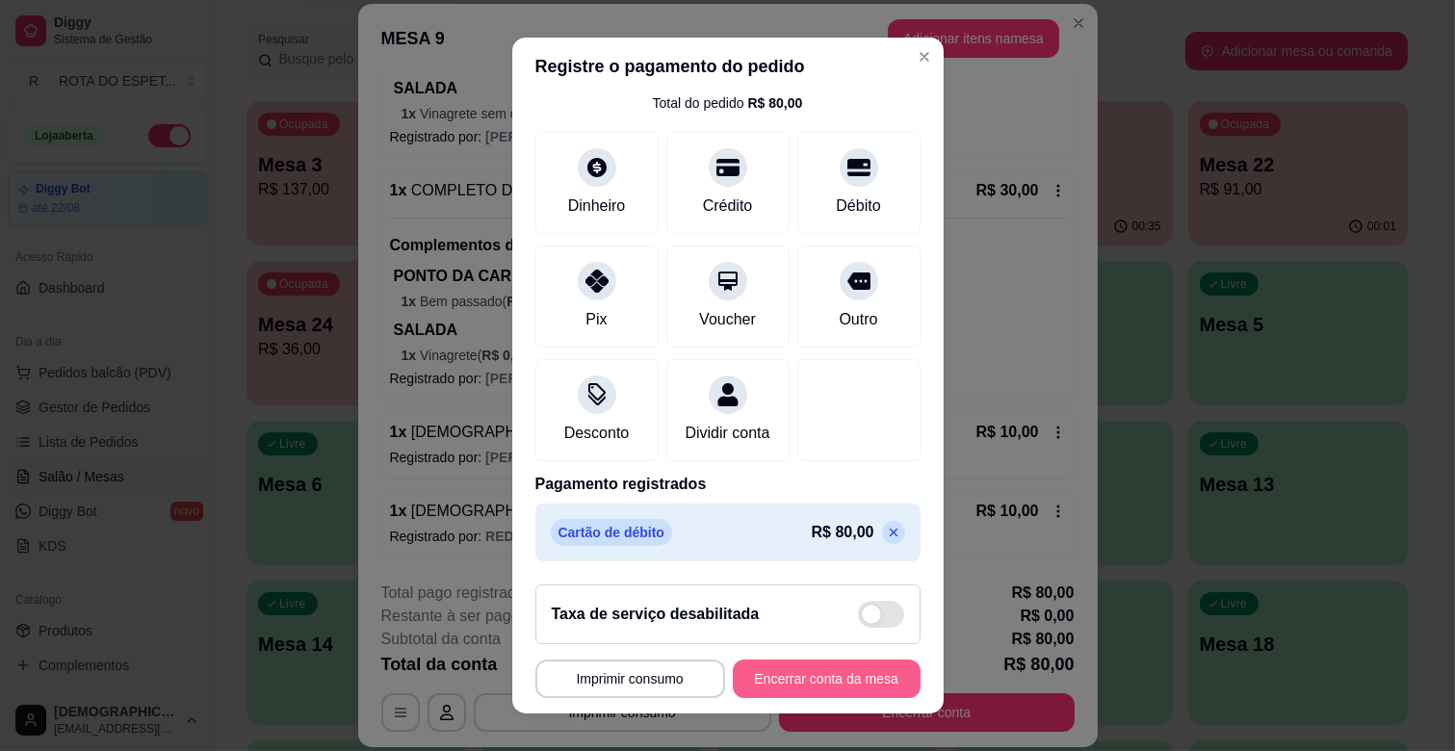
click at [840, 685] on button "Encerrar conta da mesa" at bounding box center [827, 679] width 188 height 39
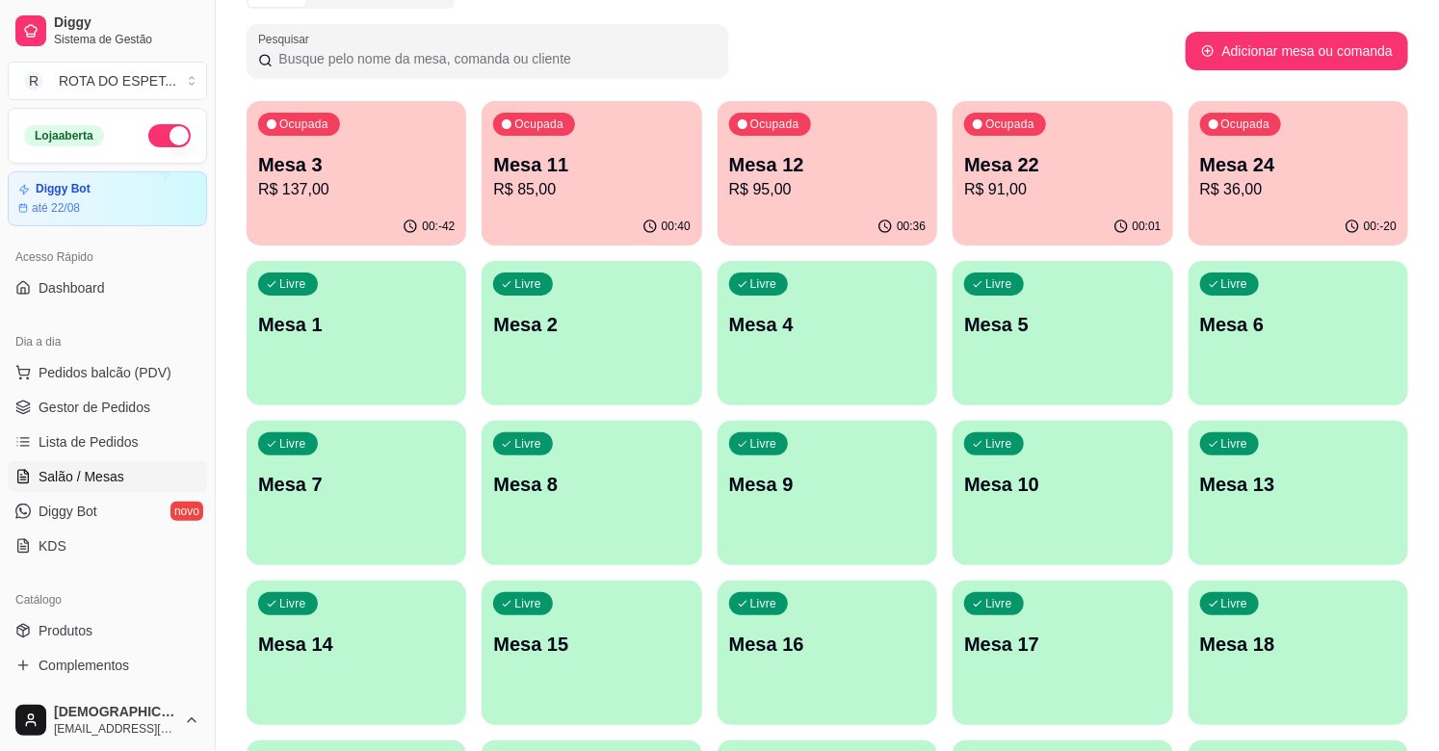
click at [1026, 207] on button "Ocupada Mesa 22 R$ 91,00 00:01" at bounding box center [1062, 173] width 220 height 144
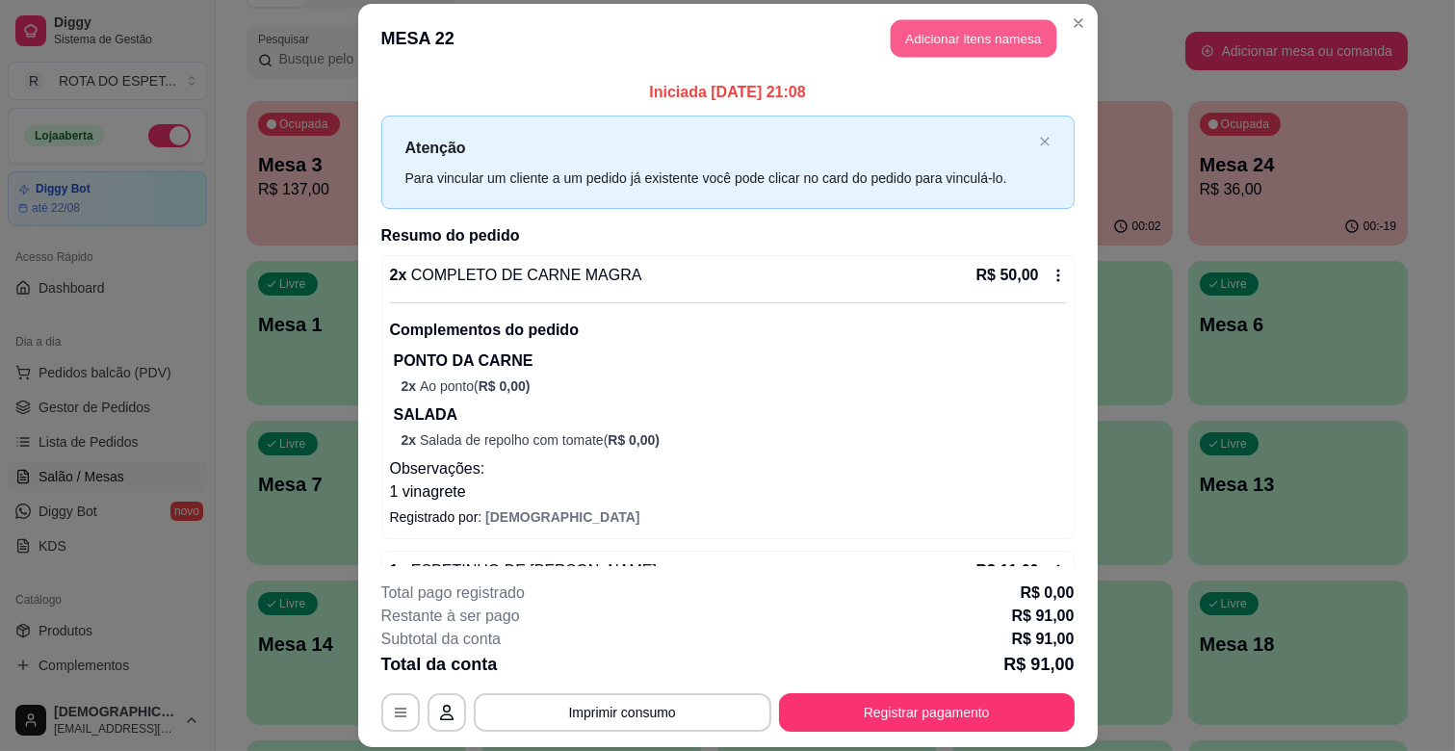
click at [910, 30] on button "Adicionar itens na mesa" at bounding box center [974, 39] width 166 height 38
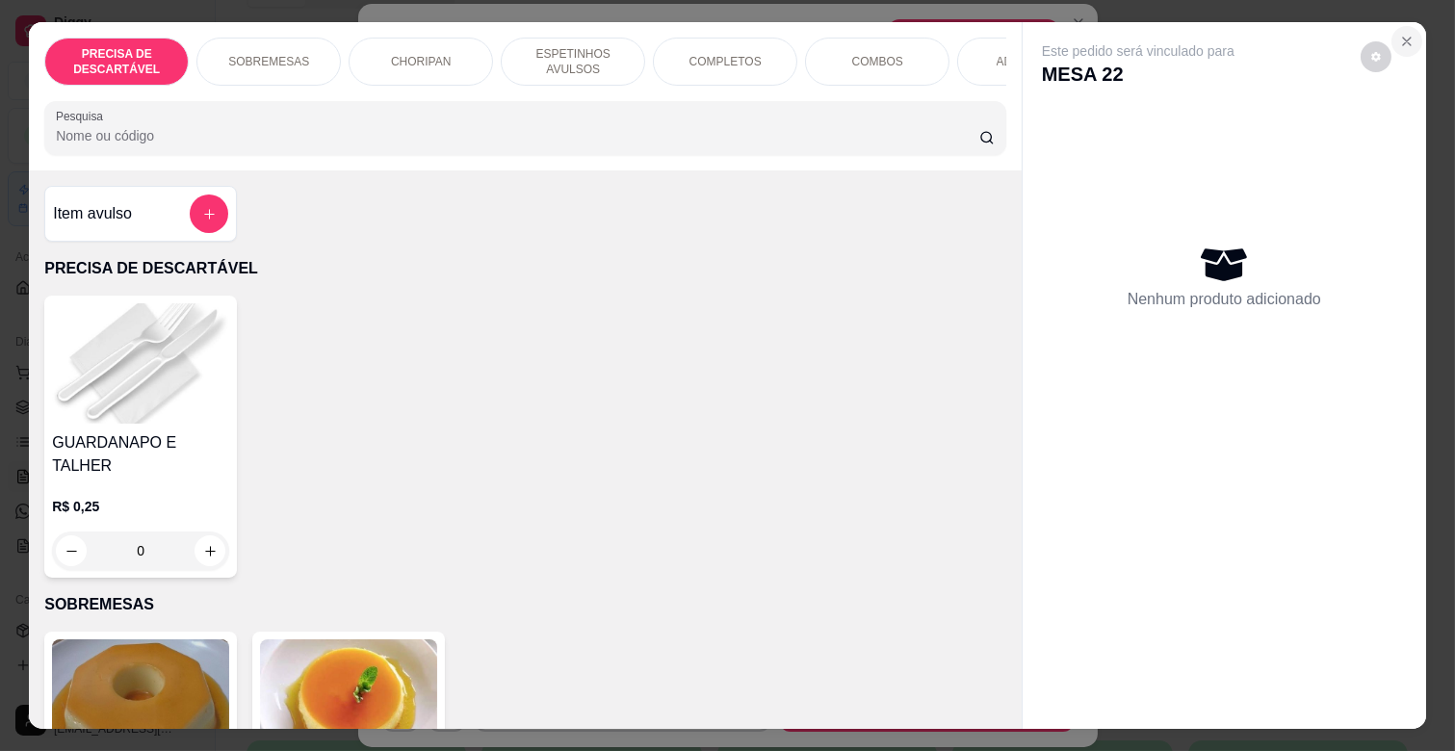
click at [1395, 26] on button "Close" at bounding box center [1407, 41] width 31 height 31
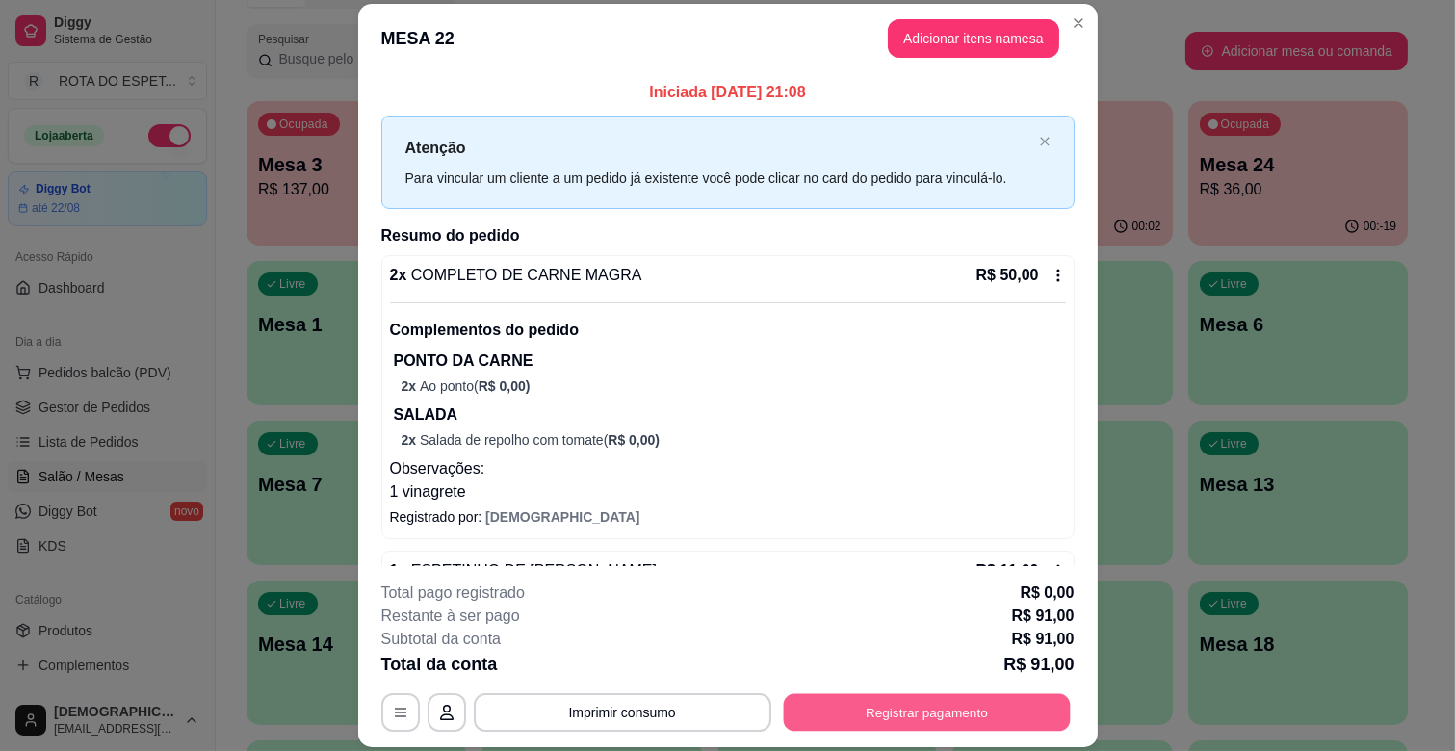
click at [989, 701] on button "Registrar pagamento" at bounding box center [926, 713] width 287 height 38
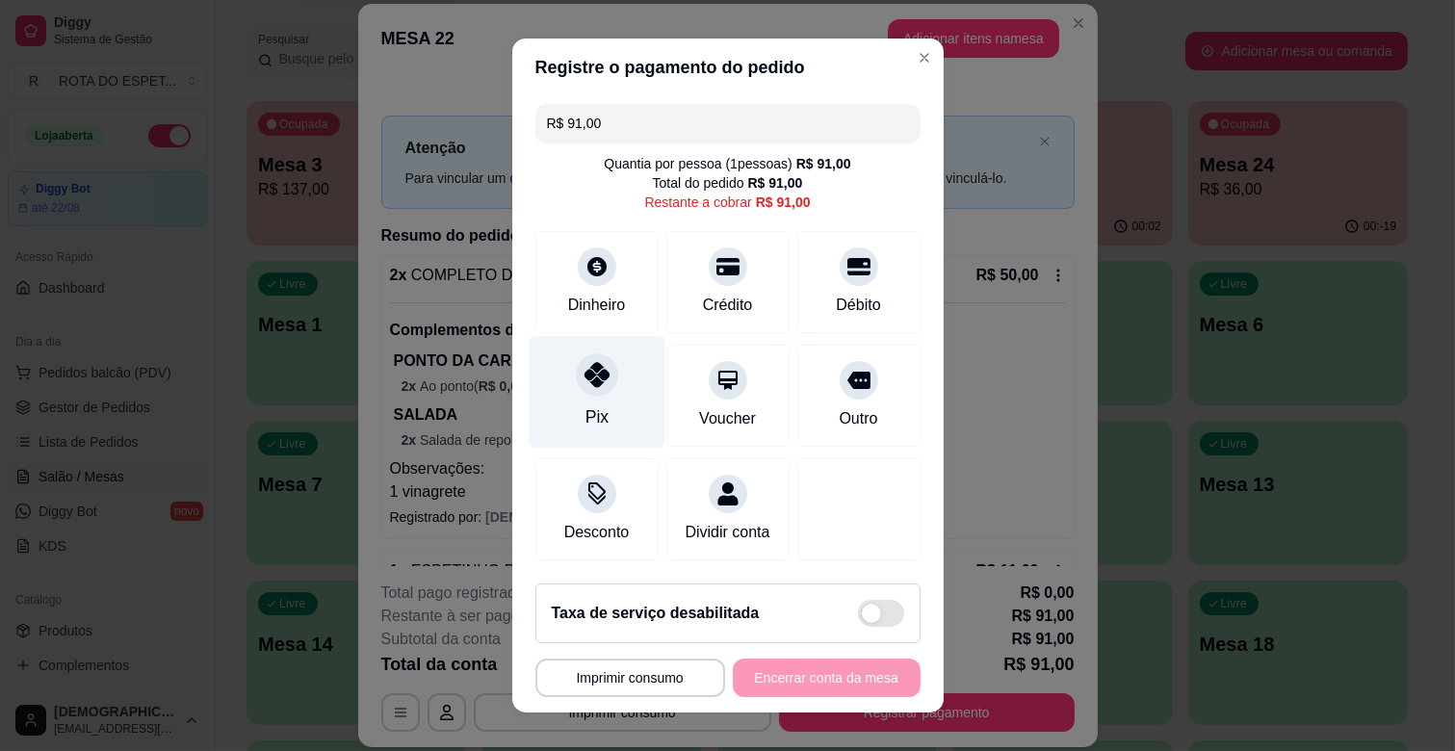
click at [588, 379] on icon at bounding box center [596, 374] width 25 height 25
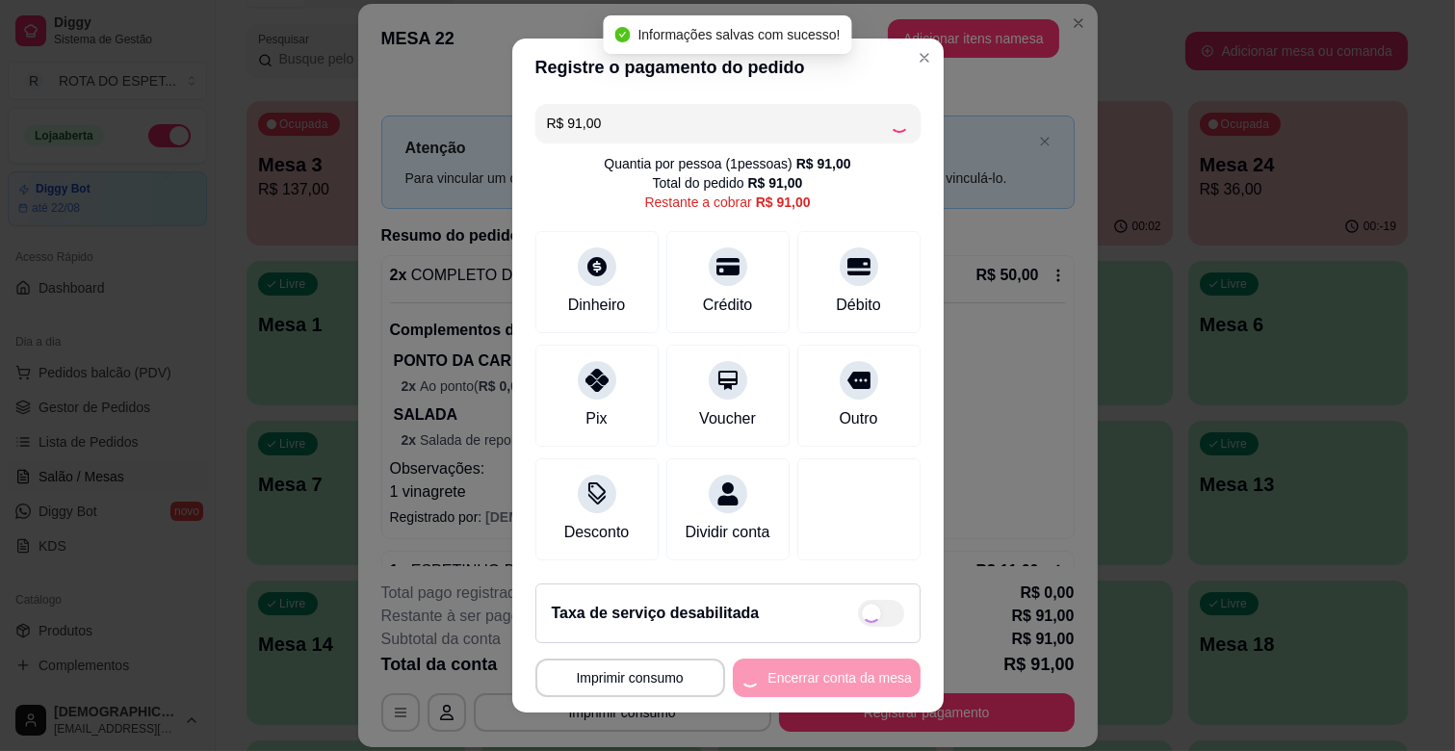
type input "R$ 0,00"
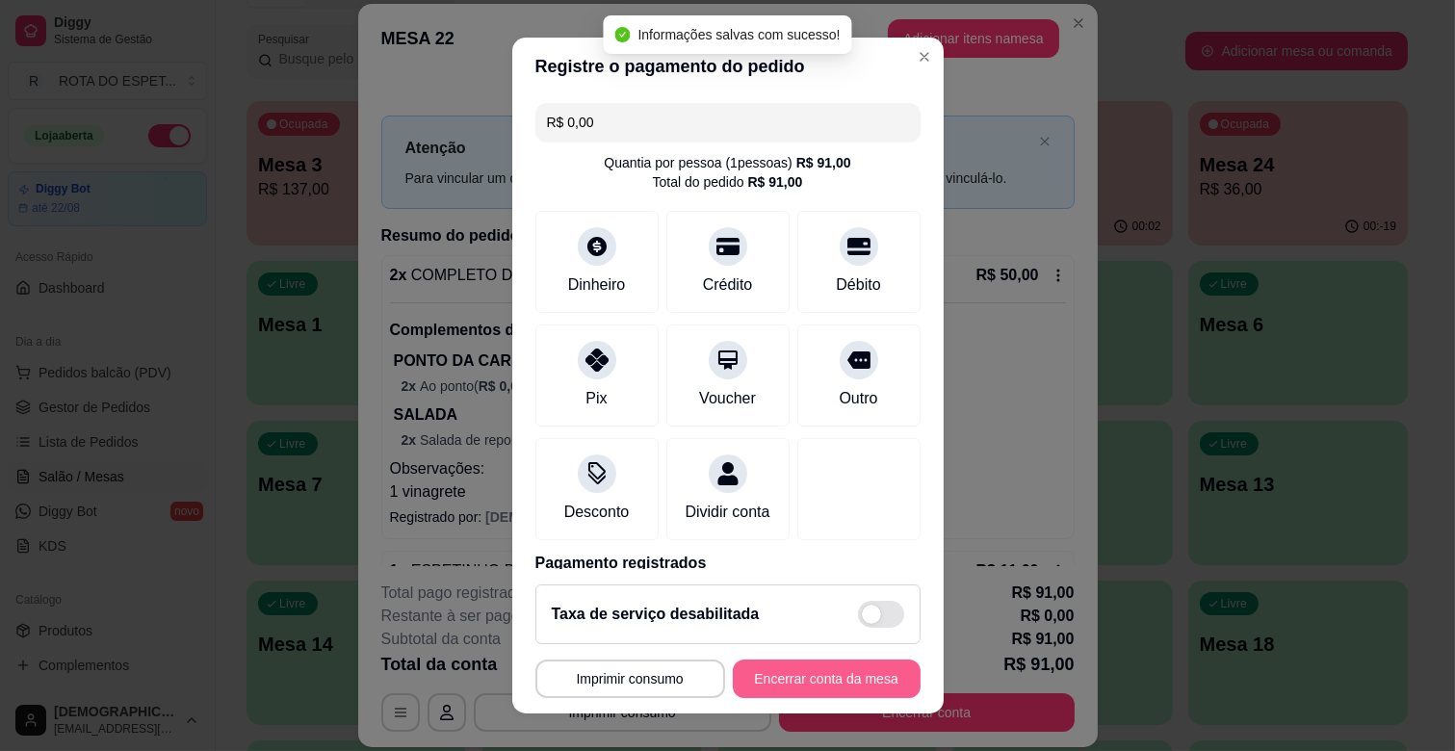
click at [810, 680] on button "Encerrar conta da mesa" at bounding box center [827, 679] width 188 height 39
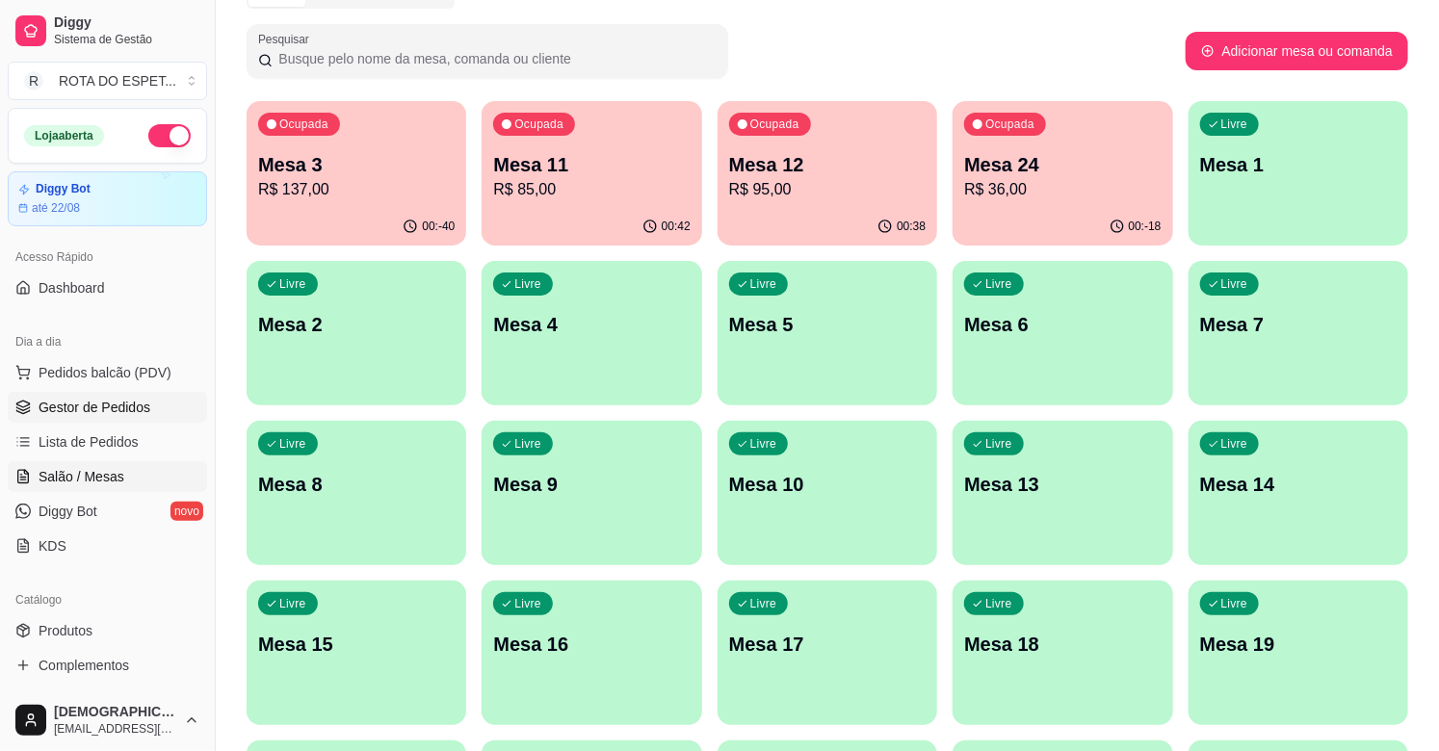
click at [63, 401] on span "Gestor de Pedidos" at bounding box center [95, 407] width 112 height 19
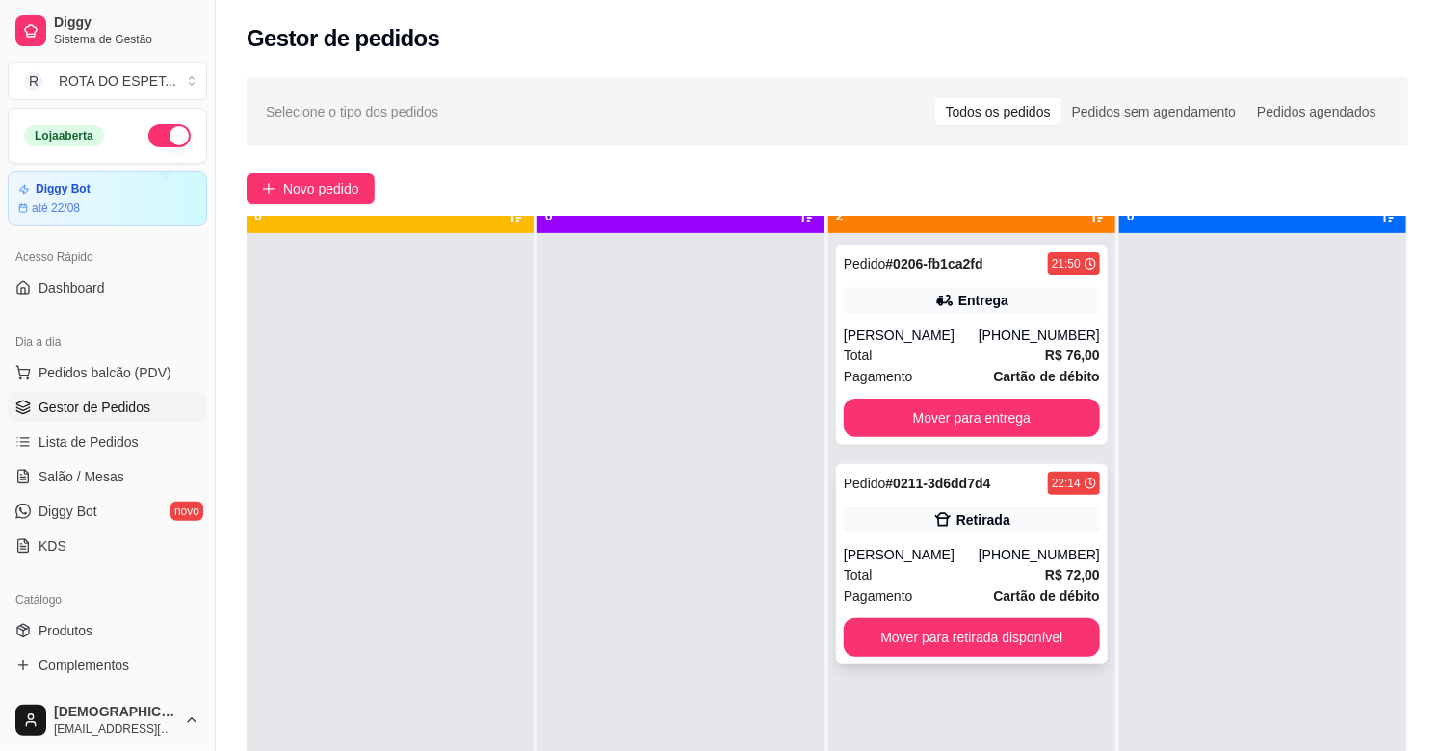
scroll to position [53, 0]
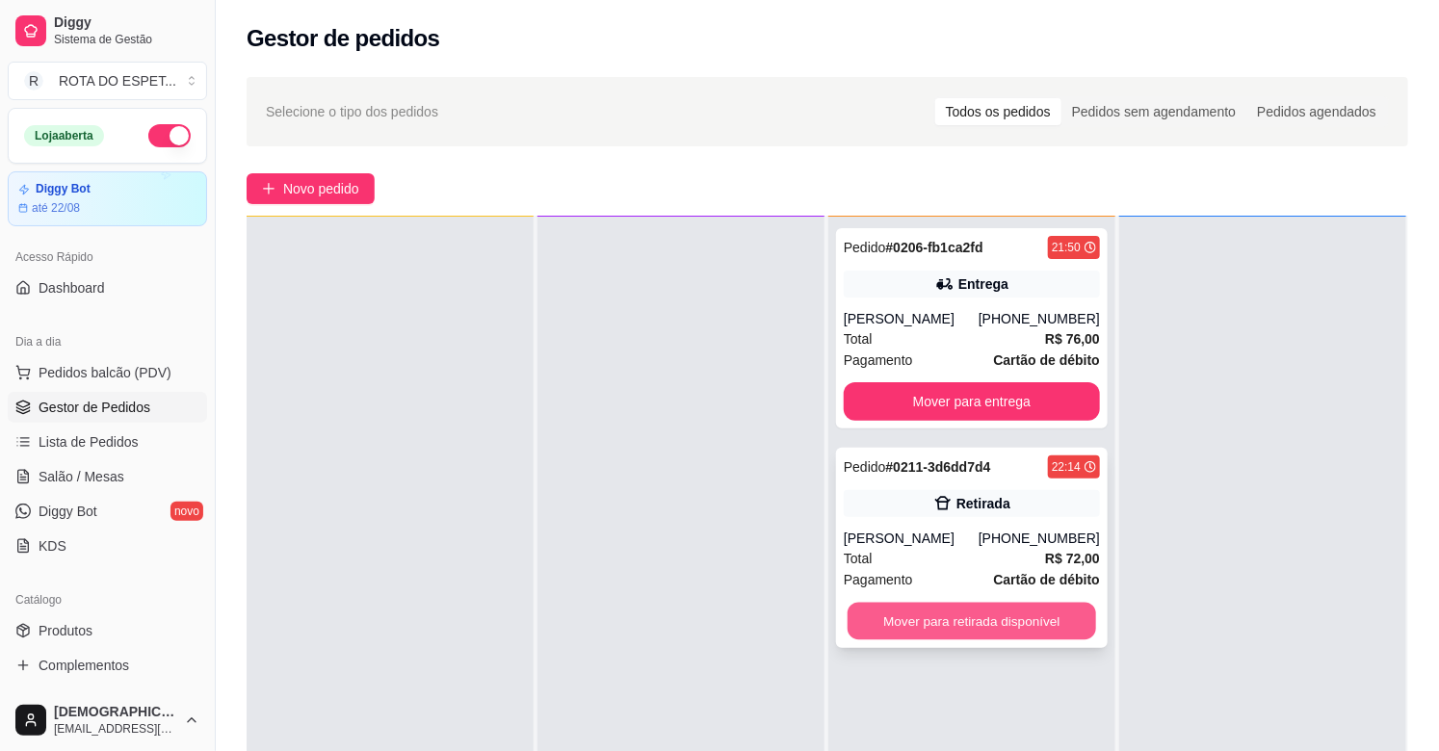
click at [973, 640] on button "Mover para retirada disponível" at bounding box center [972, 622] width 248 height 38
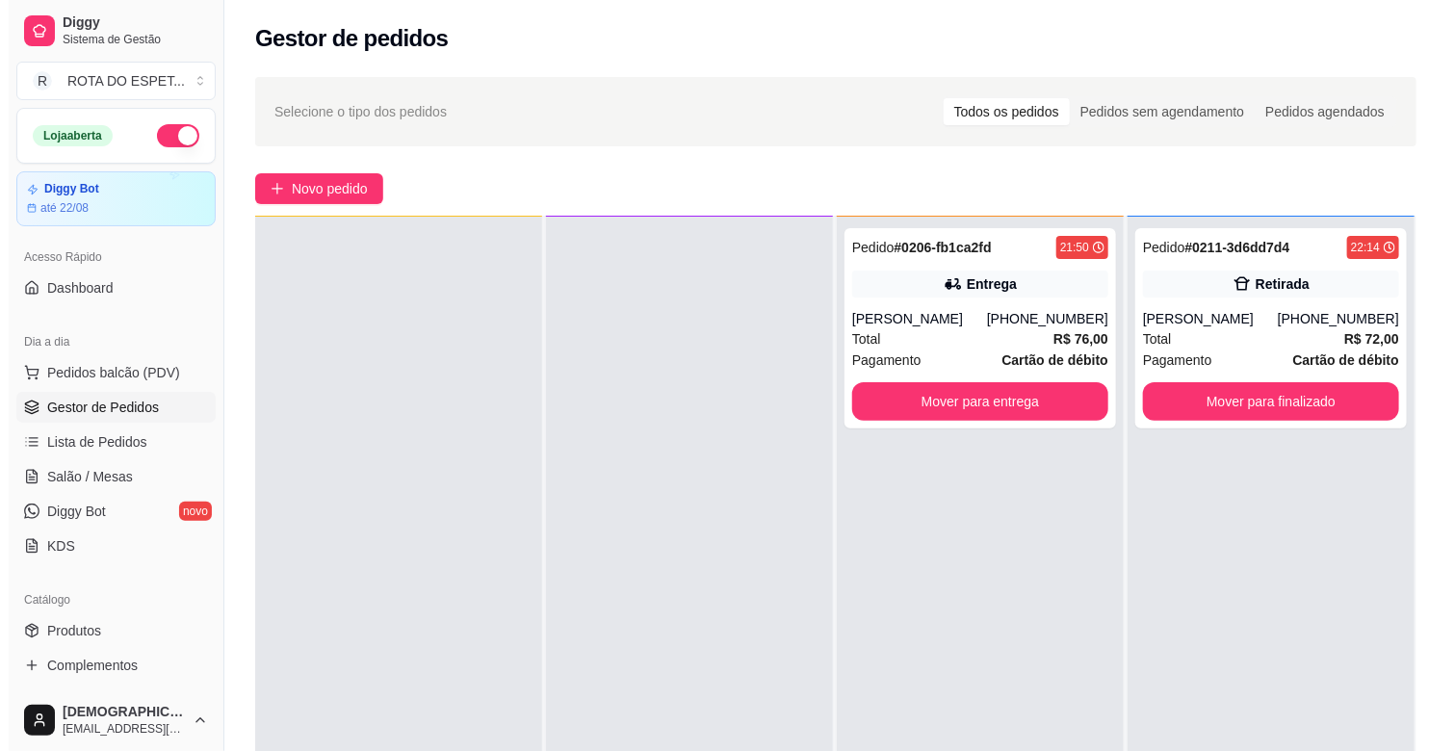
scroll to position [0, 0]
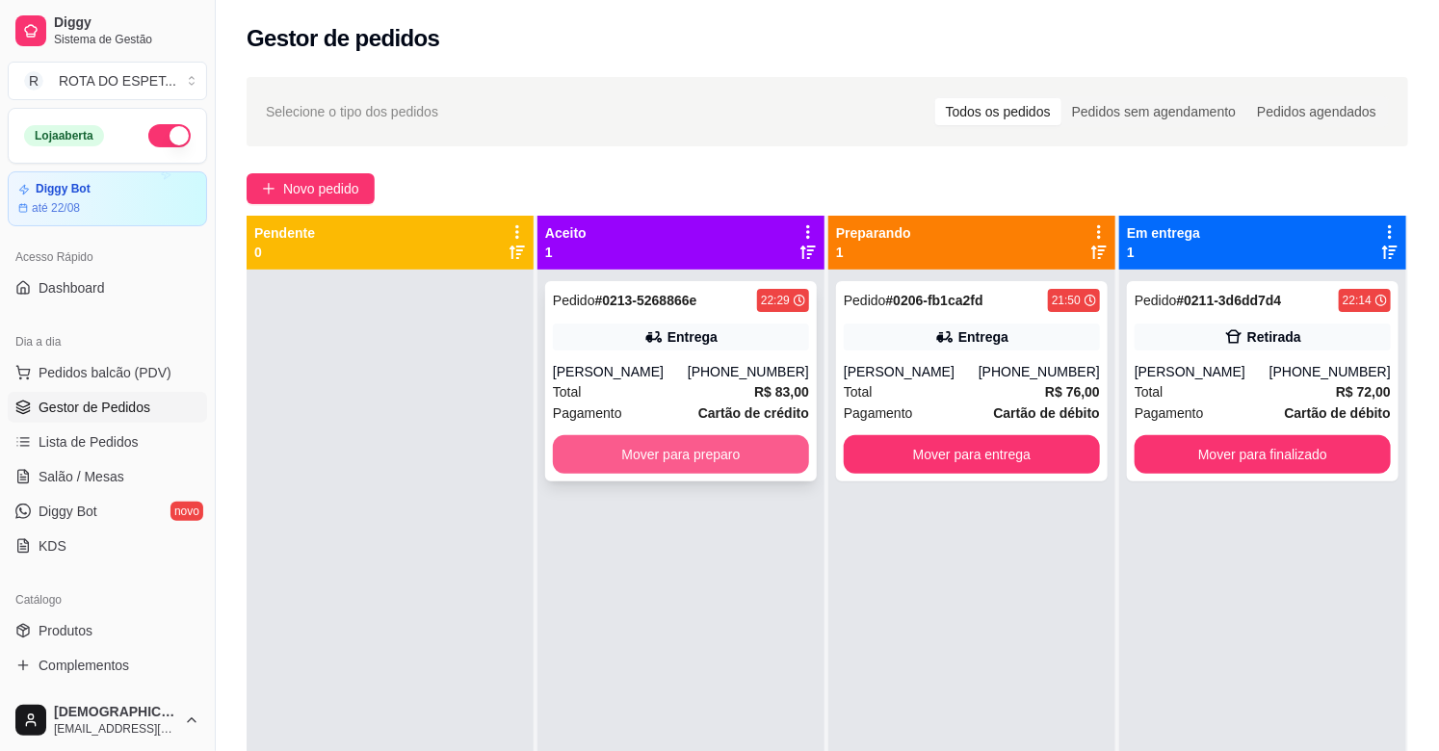
click at [717, 456] on button "Mover para preparo" at bounding box center [681, 454] width 256 height 39
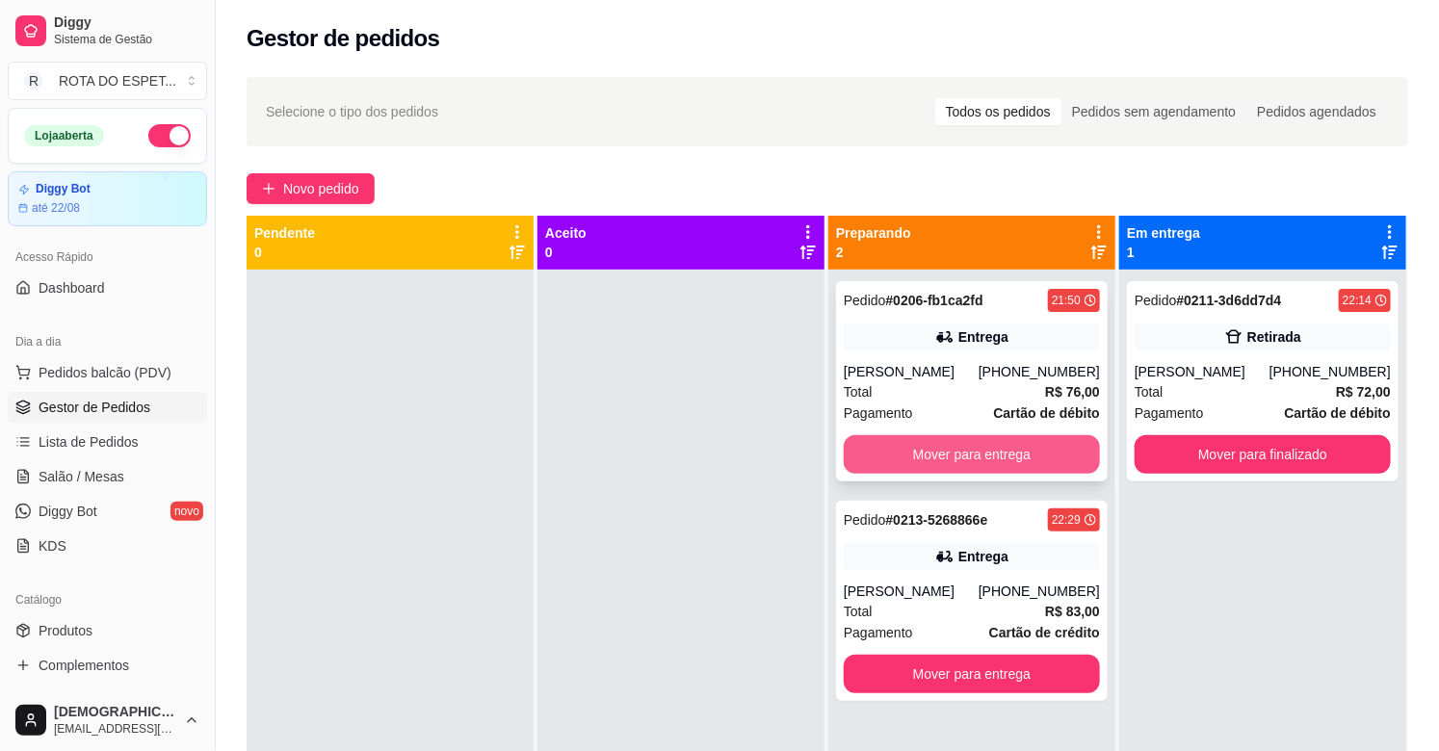
click at [1013, 466] on button "Mover para entrega" at bounding box center [972, 454] width 256 height 39
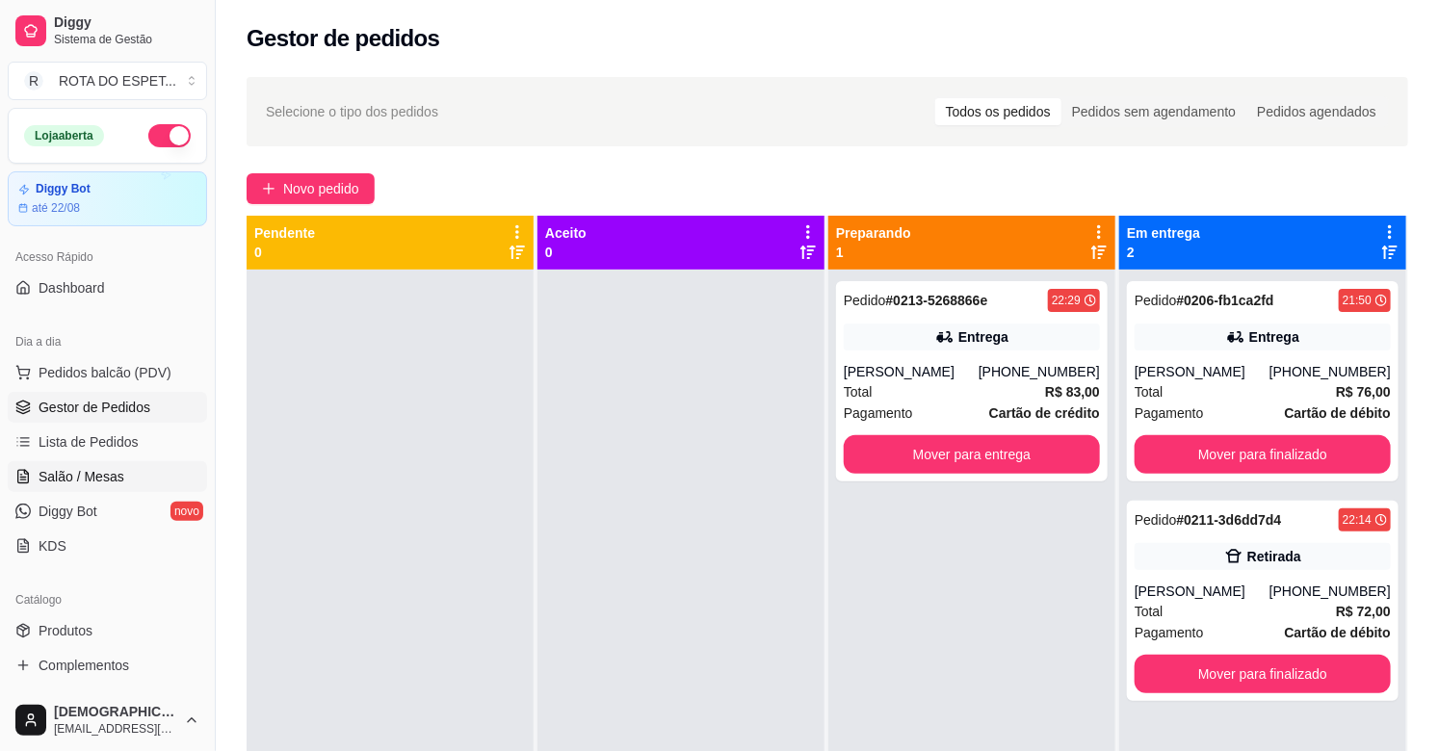
click at [117, 475] on span "Salão / Mesas" at bounding box center [82, 476] width 86 height 19
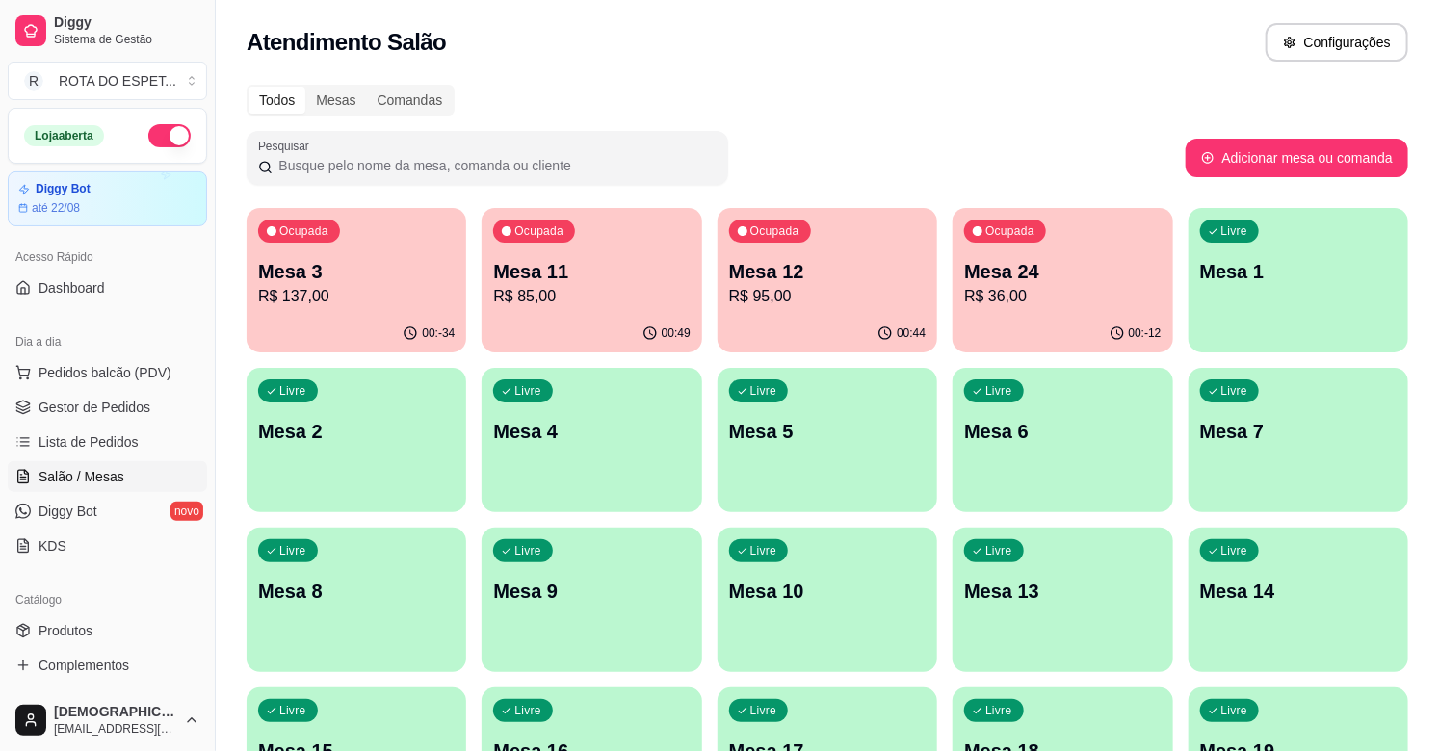
click at [327, 263] on p "Mesa 3" at bounding box center [356, 271] width 196 height 27
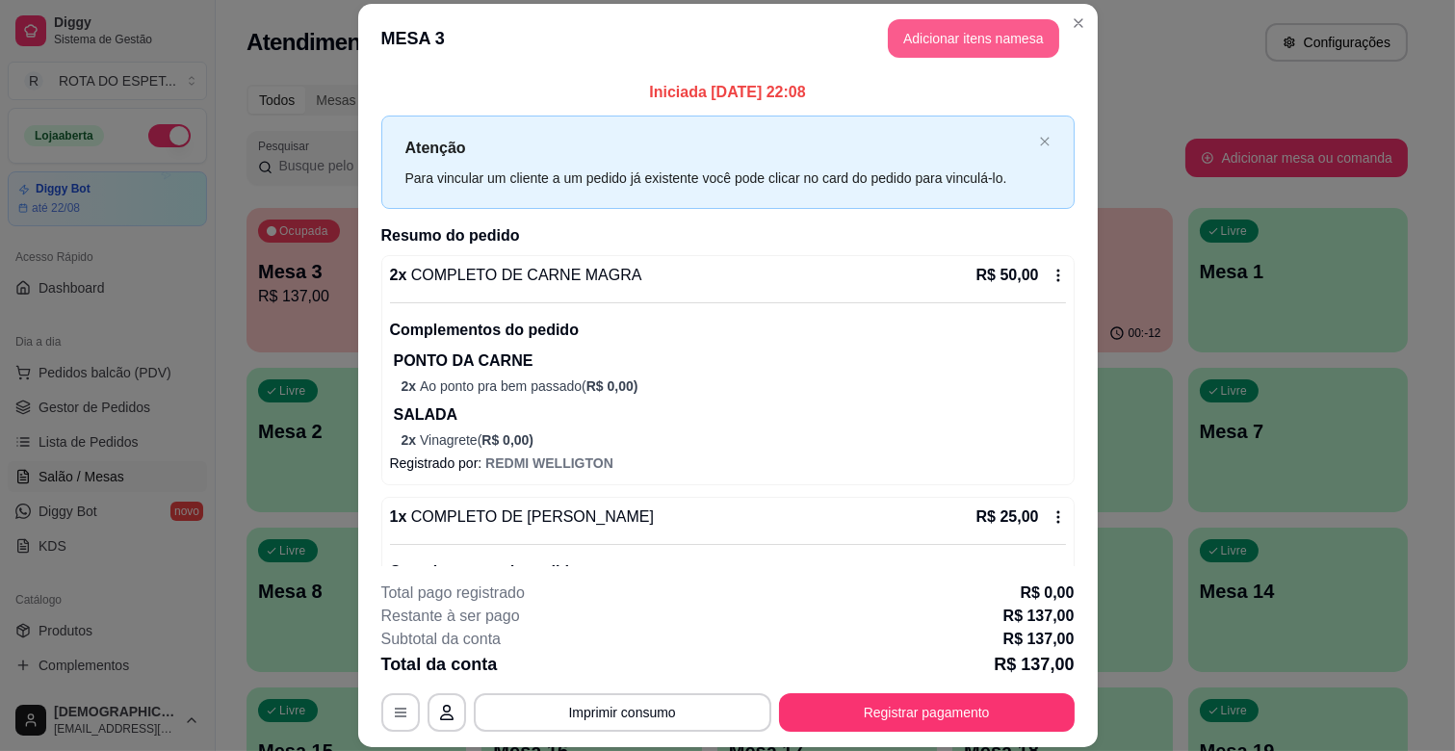
click at [965, 41] on button "Adicionar itens na mesa" at bounding box center [973, 38] width 171 height 39
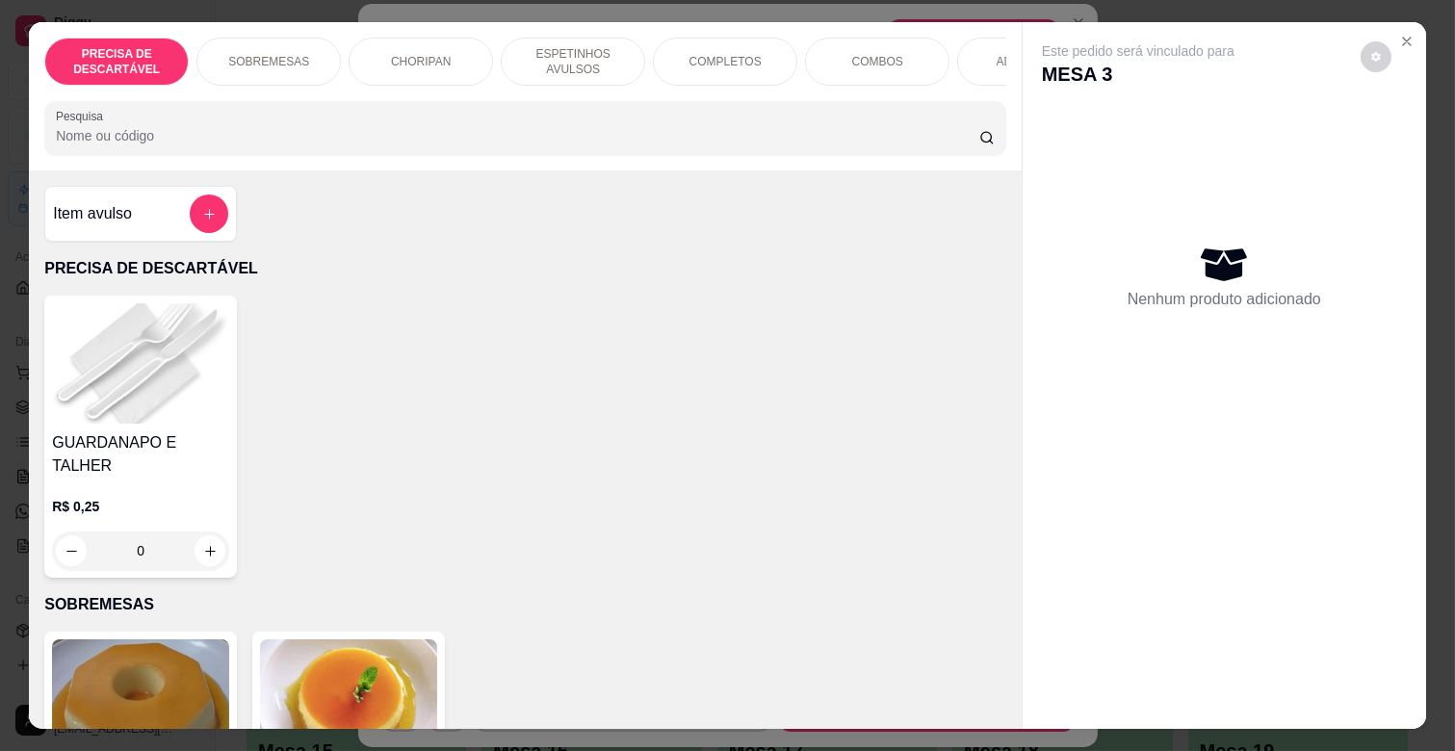
scroll to position [0, 842]
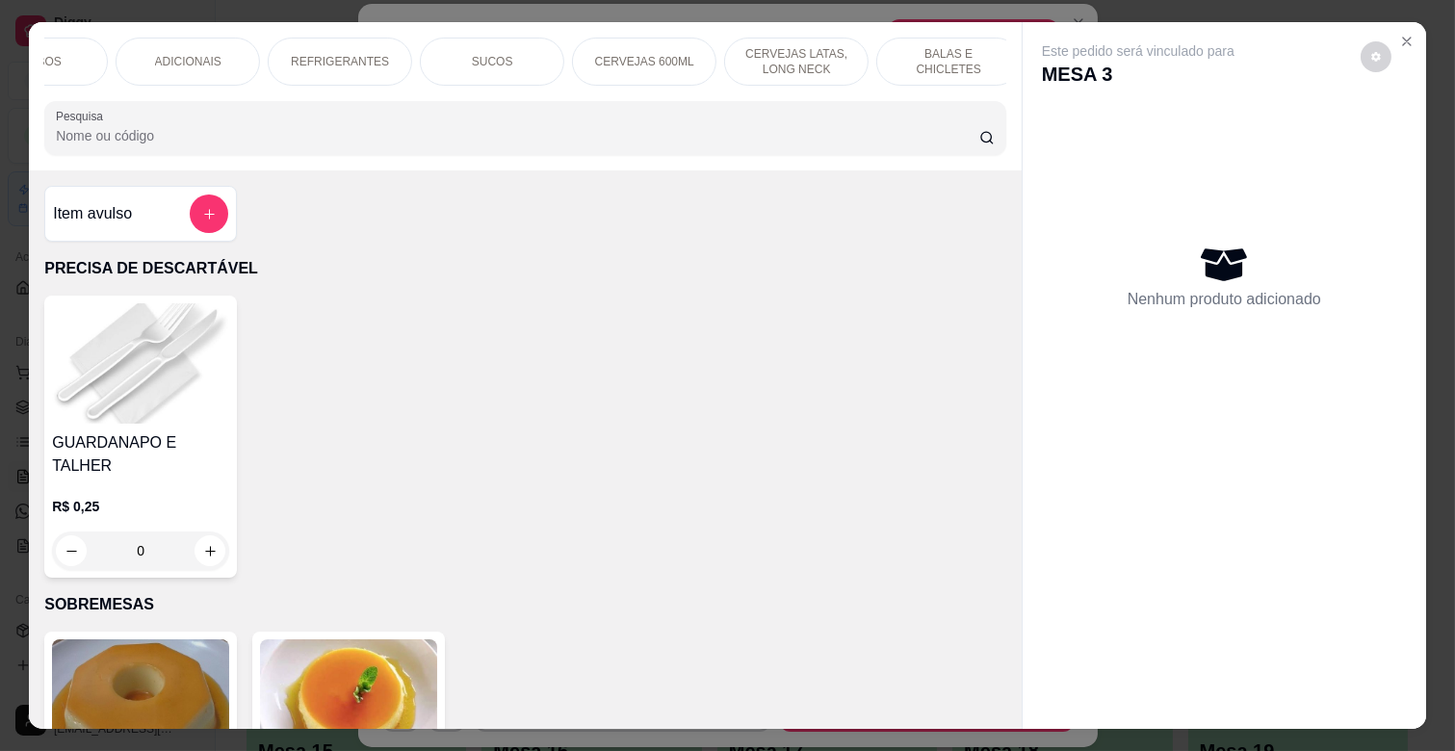
click at [367, 56] on p "REFRIGERANTES" at bounding box center [340, 61] width 98 height 15
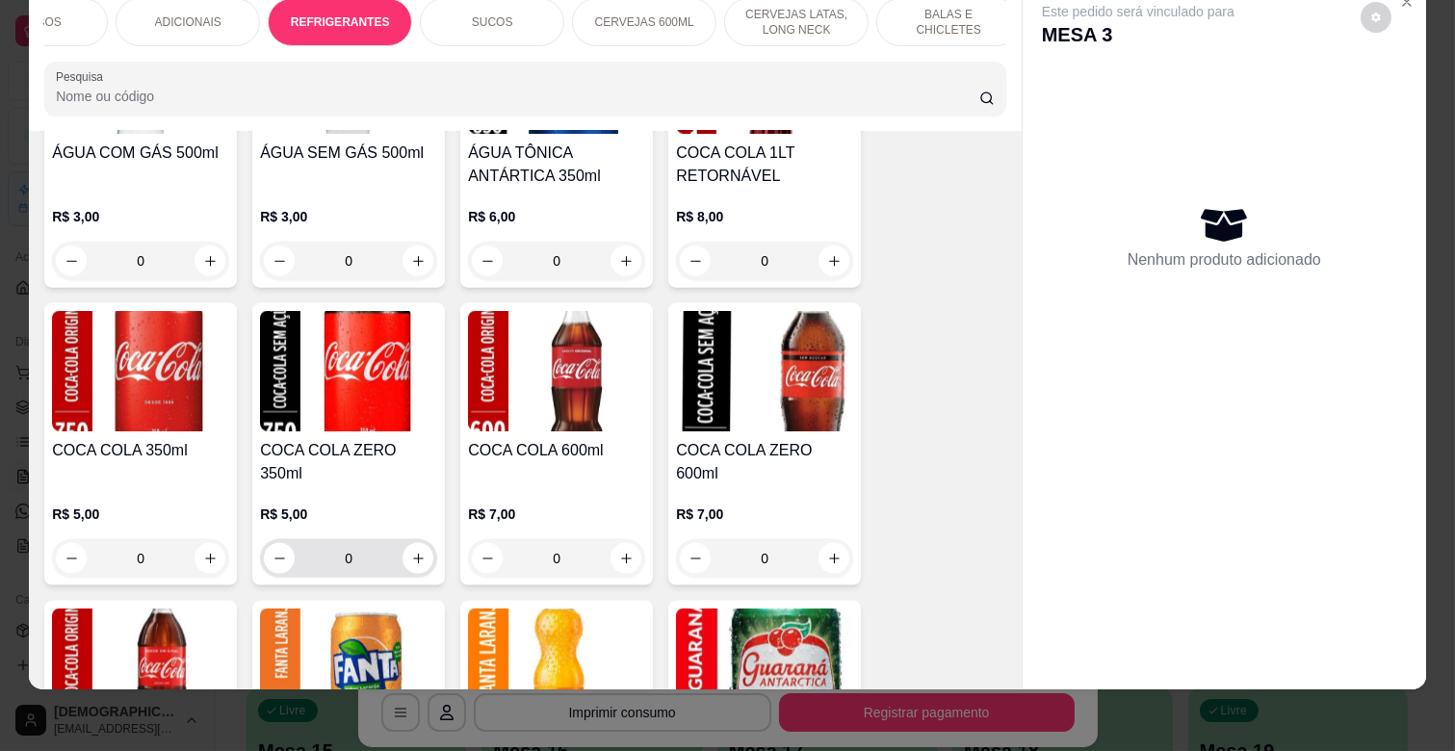
scroll to position [4743, 0]
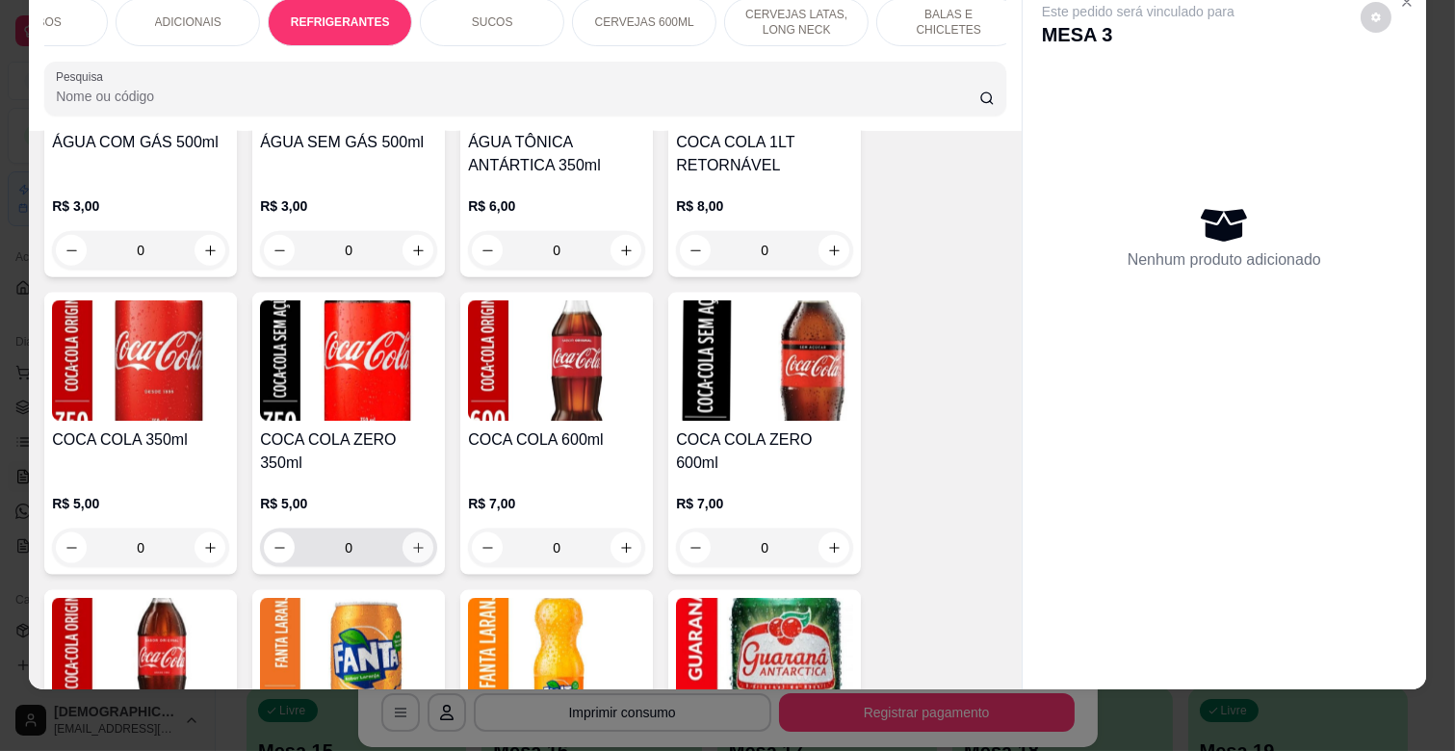
click at [412, 541] on icon "increase-product-quantity" at bounding box center [418, 548] width 14 height 14
type input "1"
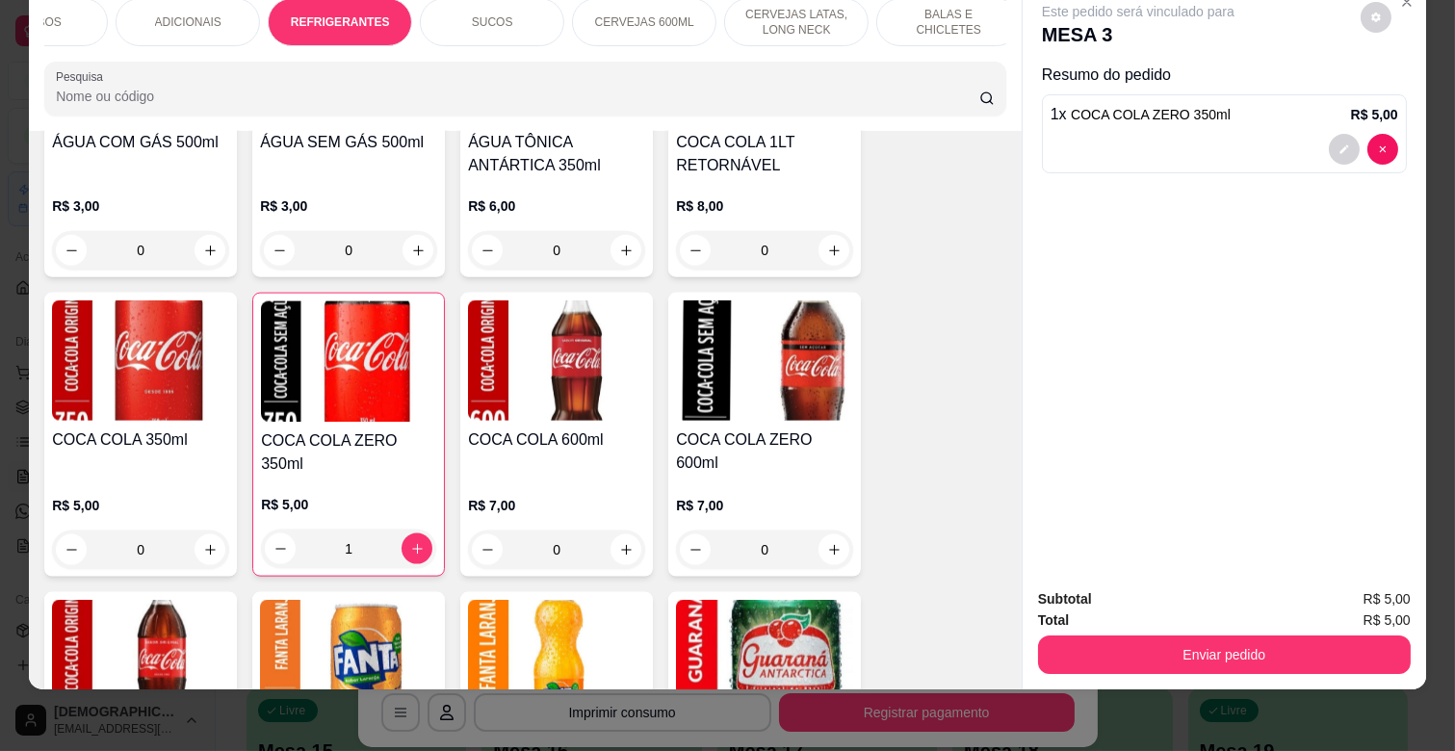
scroll to position [5279, 0]
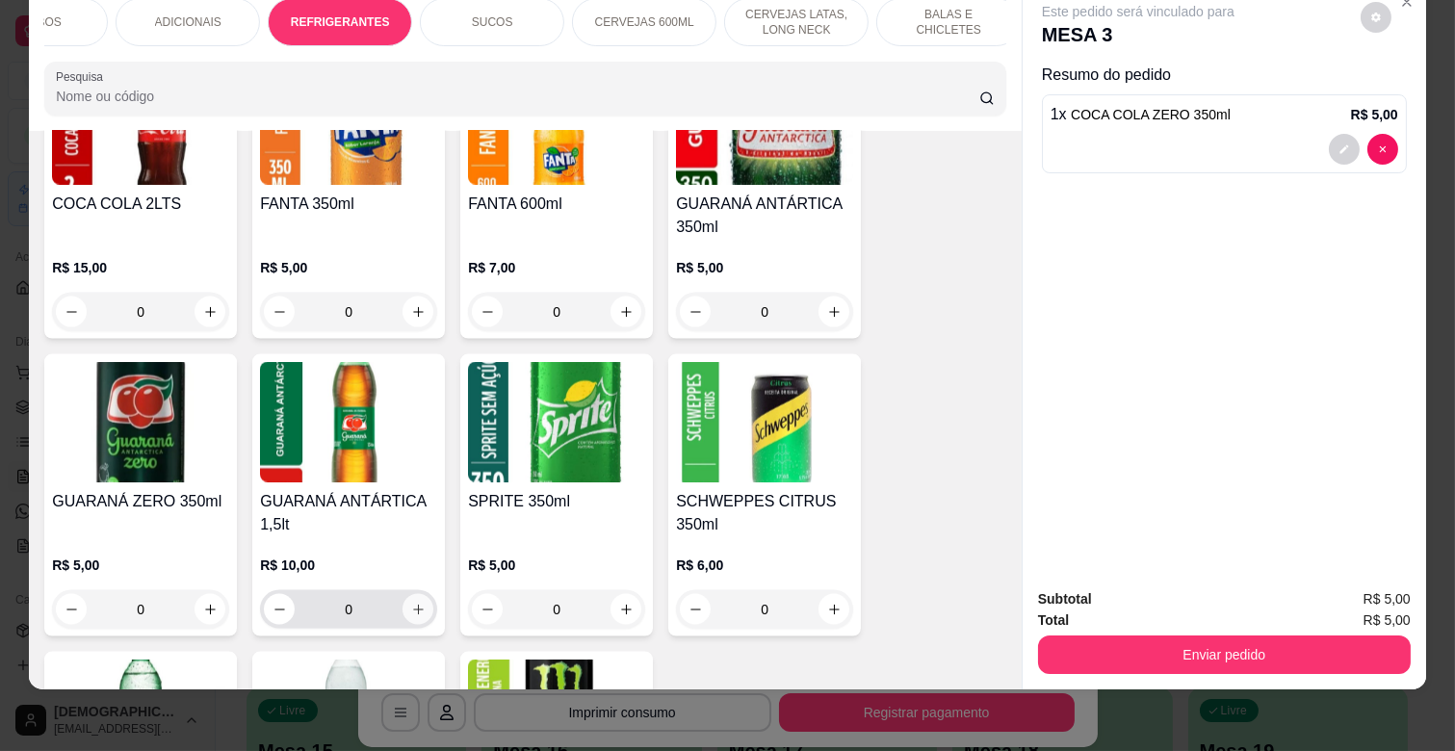
click at [403, 594] on button "increase-product-quantity" at bounding box center [418, 609] width 31 height 31
type input "1"
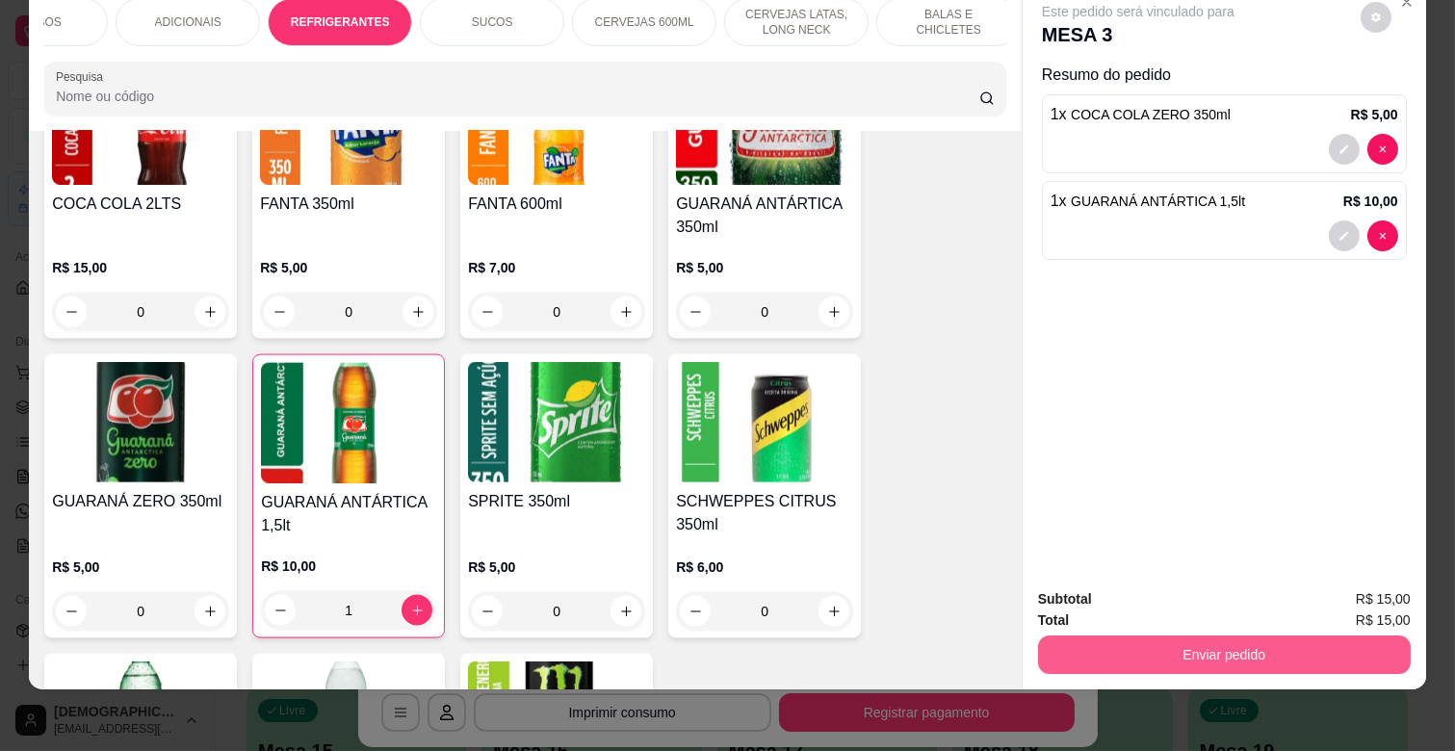
click at [1269, 641] on button "Enviar pedido" at bounding box center [1224, 655] width 373 height 39
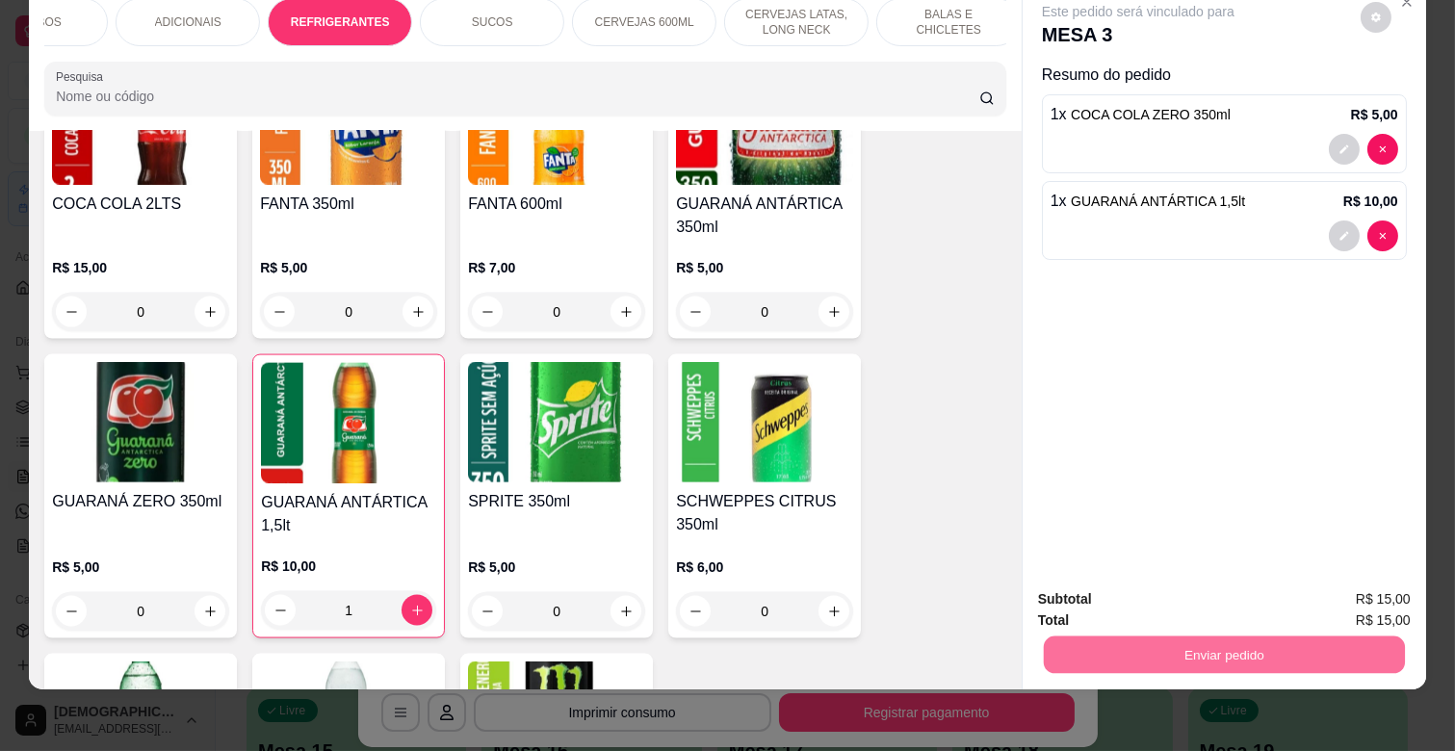
click at [1167, 578] on button "Não registrar e enviar pedido" at bounding box center [1160, 591] width 195 height 36
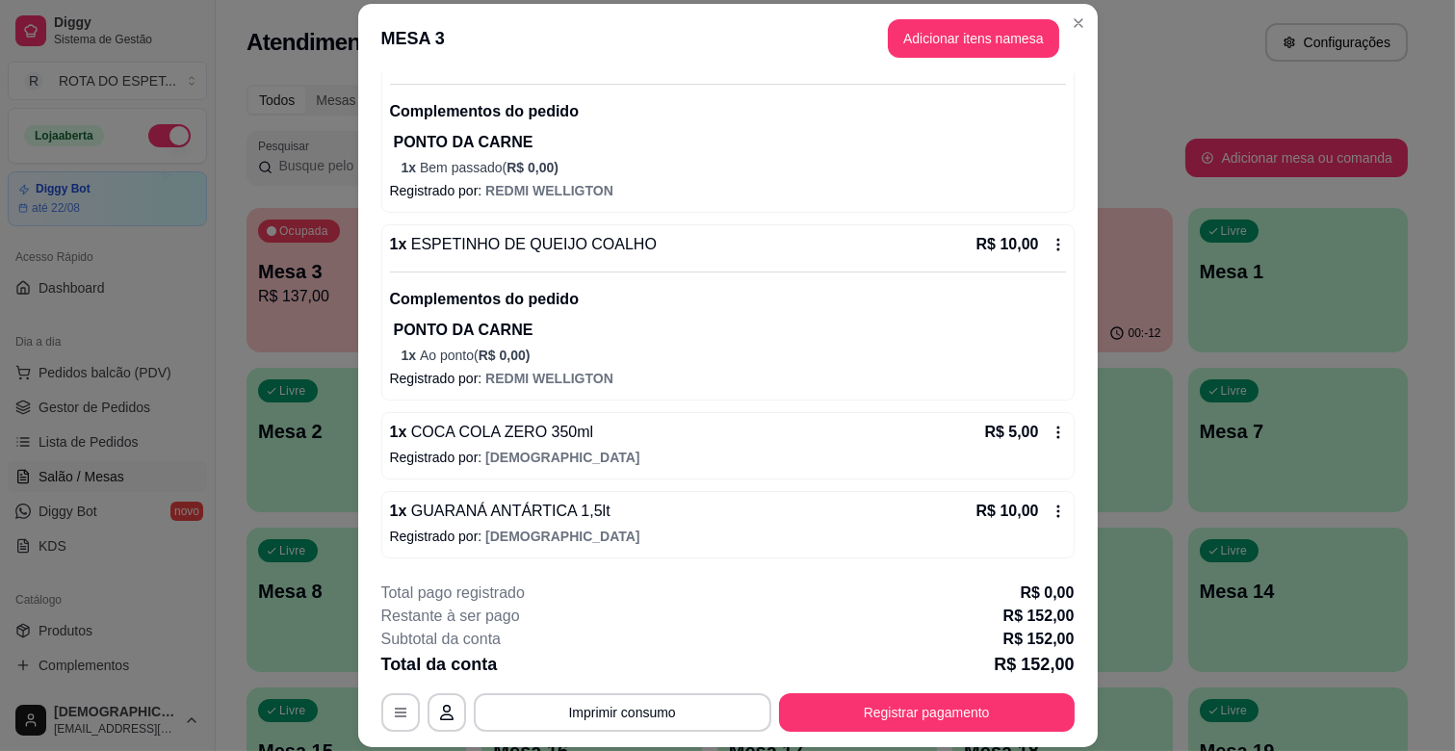
scroll to position [58, 0]
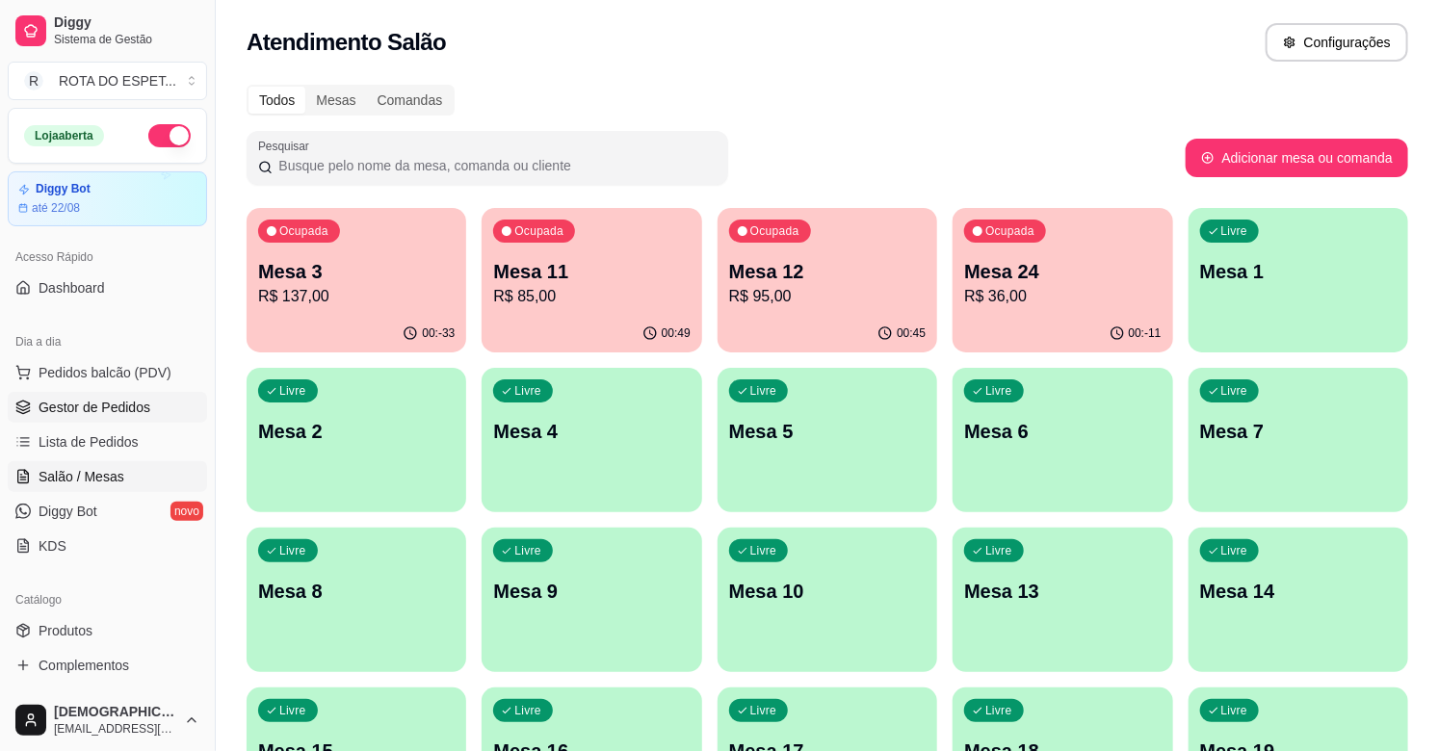
click at [137, 409] on span "Gestor de Pedidos" at bounding box center [95, 407] width 112 height 19
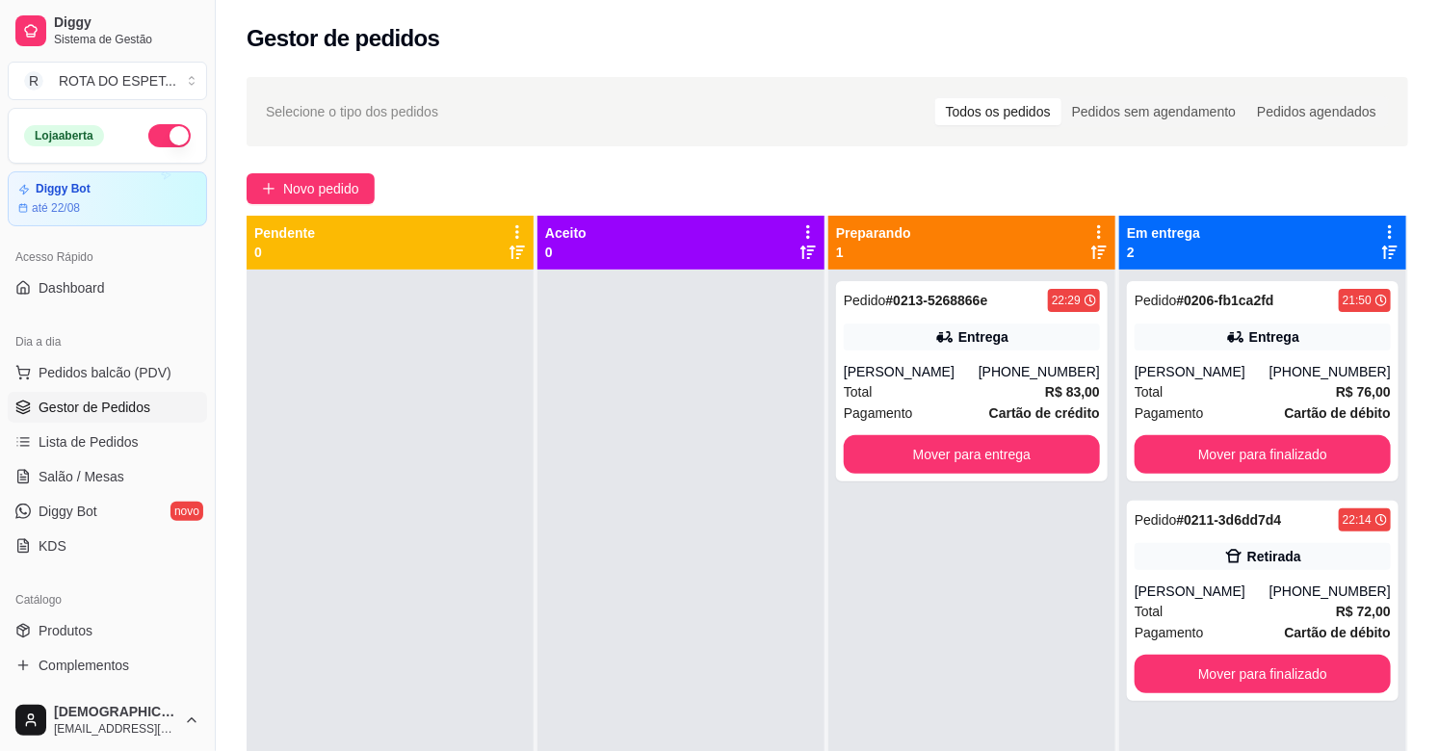
click at [637, 564] on div at bounding box center [680, 645] width 287 height 751
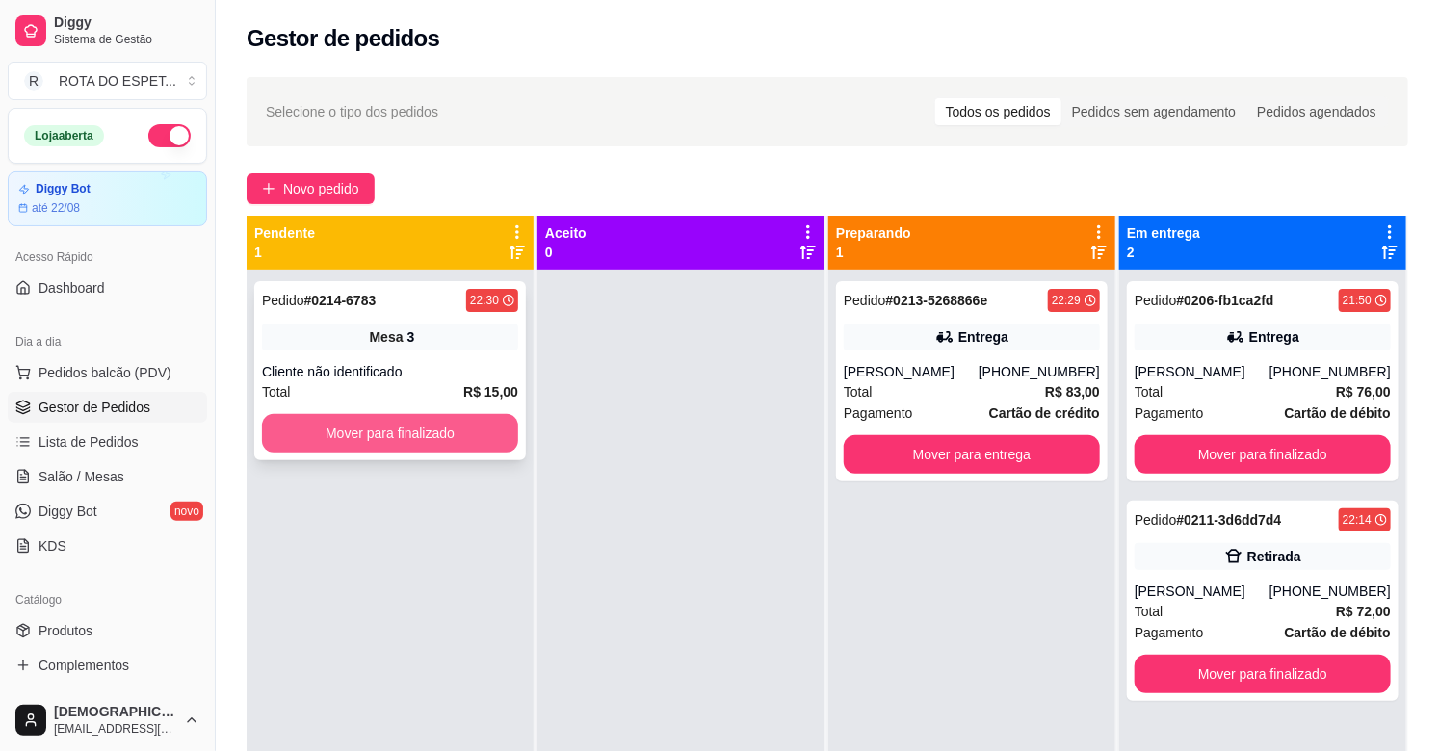
click at [475, 431] on button "Mover para finalizado" at bounding box center [390, 433] width 256 height 39
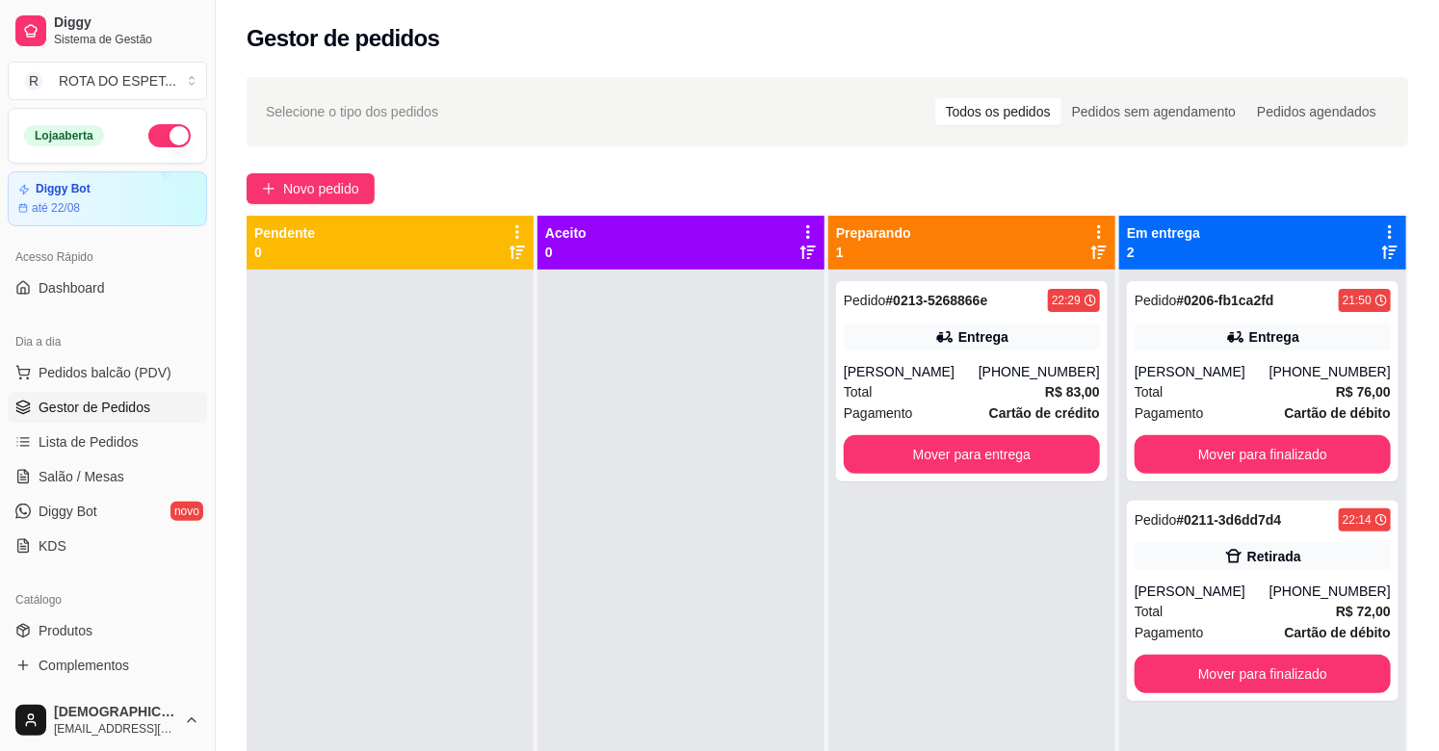
click at [670, 513] on div at bounding box center [680, 645] width 287 height 751
click at [951, 508] on div "Pedido # 0213-5268866e 22:29 Entrega [PERSON_NAME] [PHONE_NUMBER] Total R$ 83,0…" at bounding box center [971, 645] width 287 height 751
click at [1279, 460] on button "Mover para finalizado" at bounding box center [1262, 455] width 248 height 38
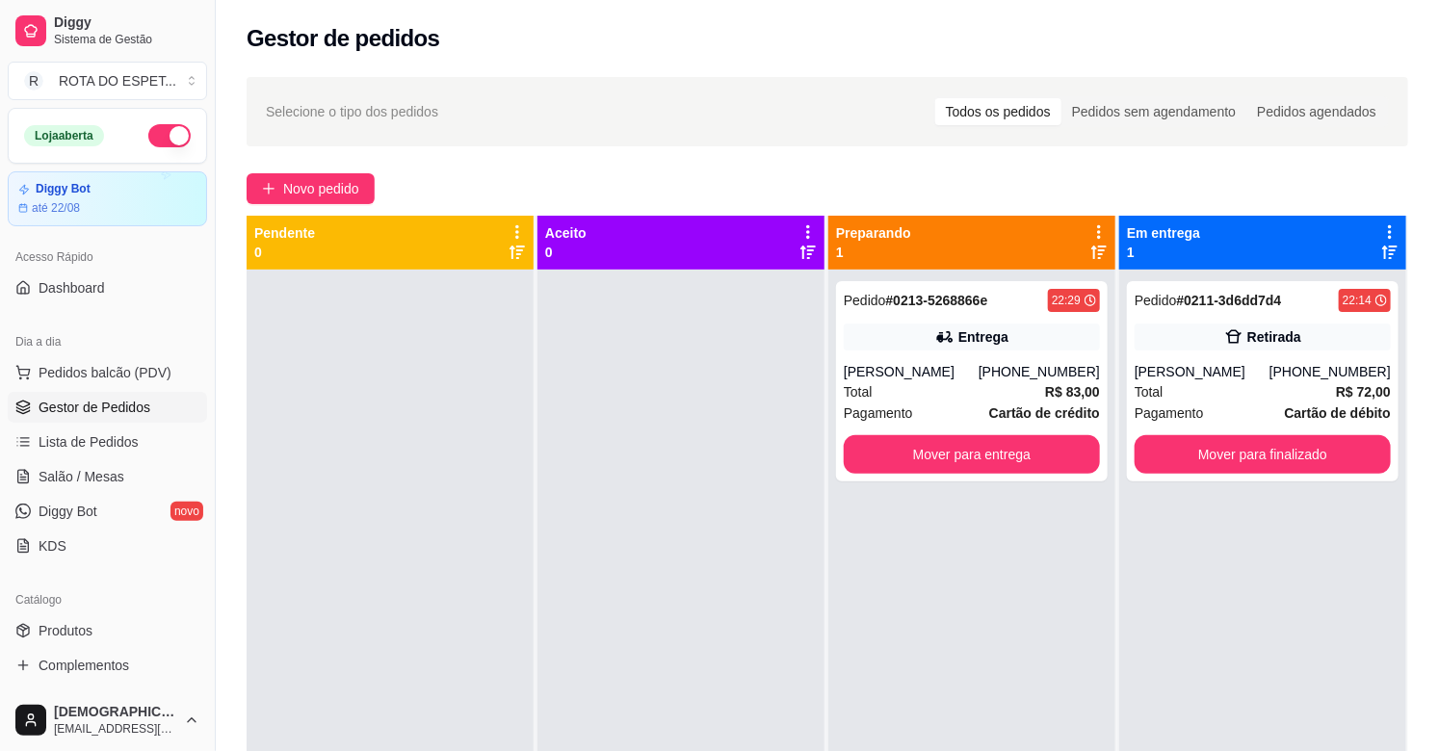
click at [688, 568] on div at bounding box center [680, 645] width 287 height 751
click at [1256, 451] on button "Mover para finalizado" at bounding box center [1263, 454] width 256 height 39
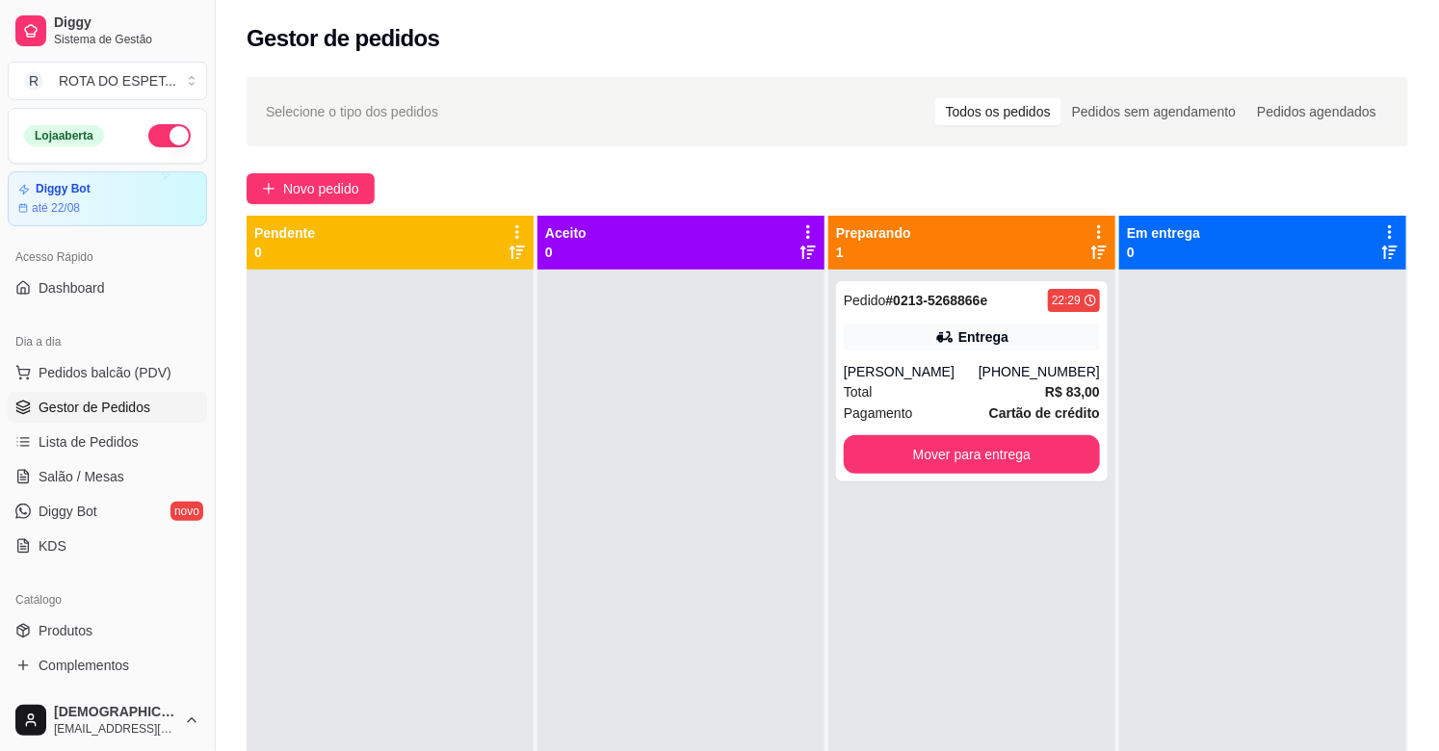
click at [639, 617] on div at bounding box center [680, 645] width 287 height 751
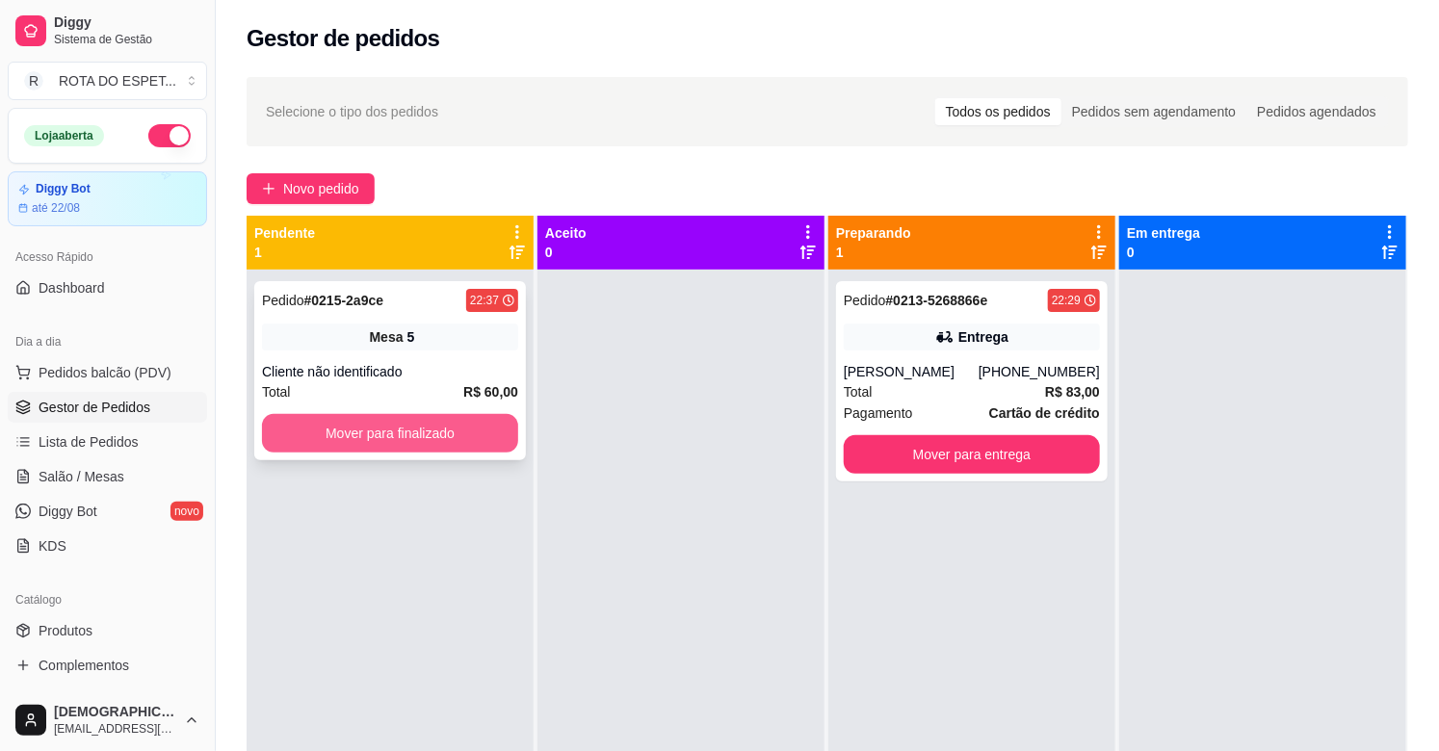
click at [453, 427] on button "Mover para finalizado" at bounding box center [390, 433] width 256 height 39
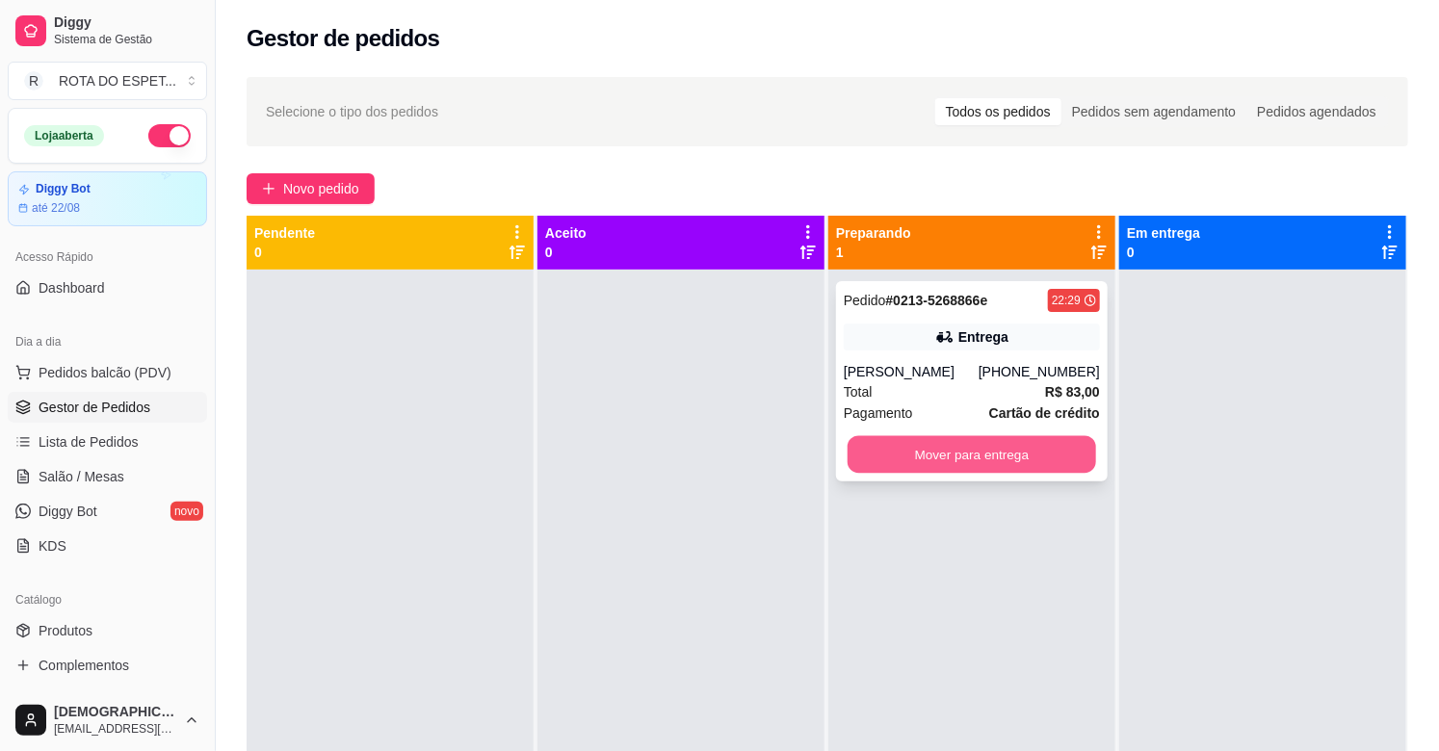
click at [1019, 465] on button "Mover para entrega" at bounding box center [972, 455] width 248 height 38
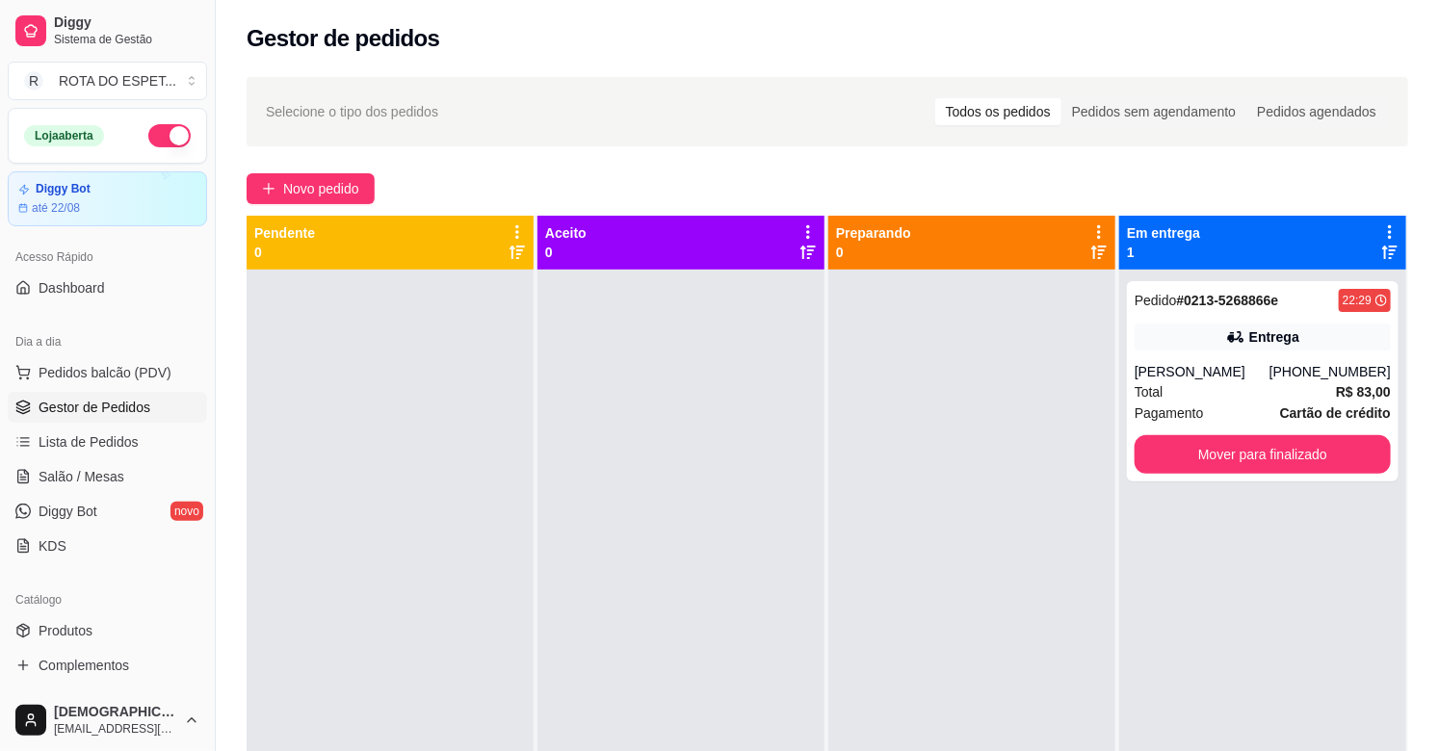
click at [624, 617] on div at bounding box center [680, 645] width 287 height 751
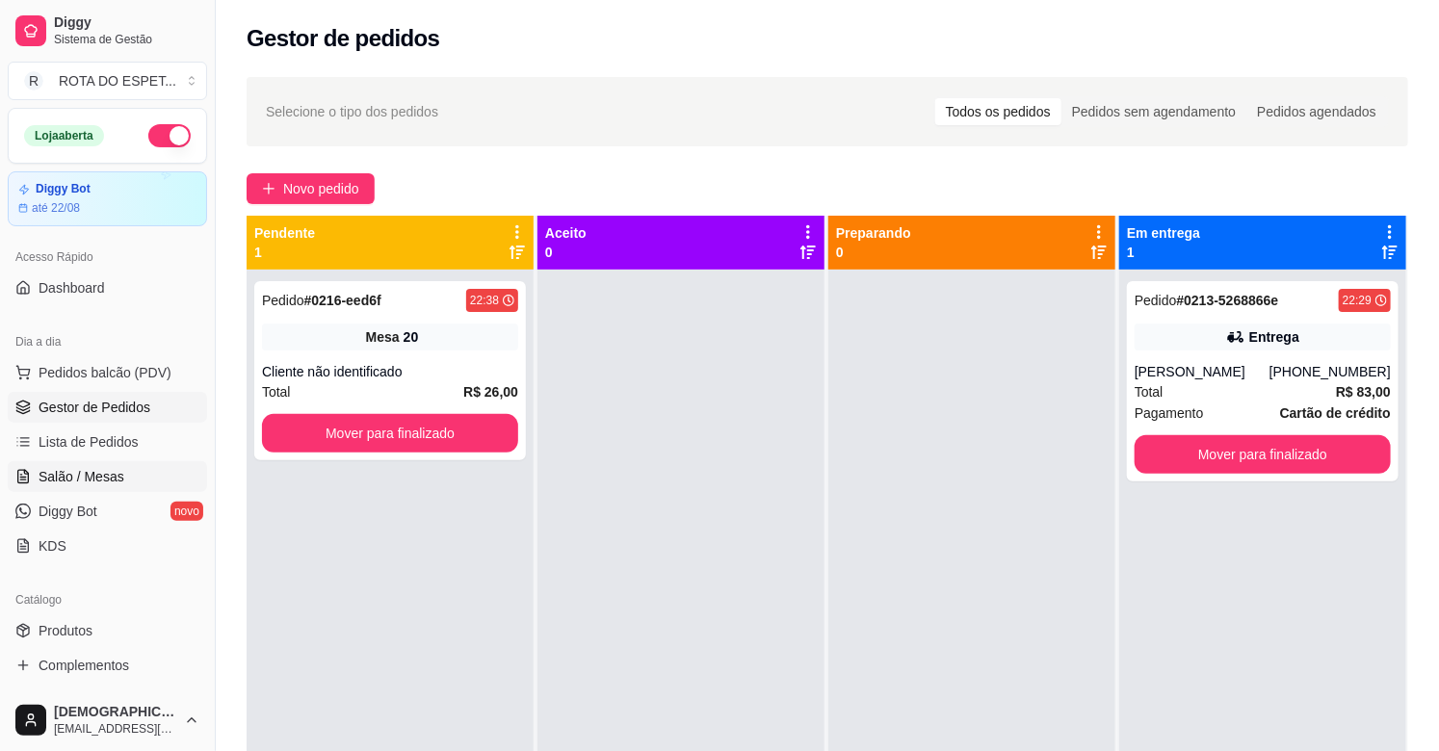
click at [107, 478] on span "Salão / Mesas" at bounding box center [82, 476] width 86 height 19
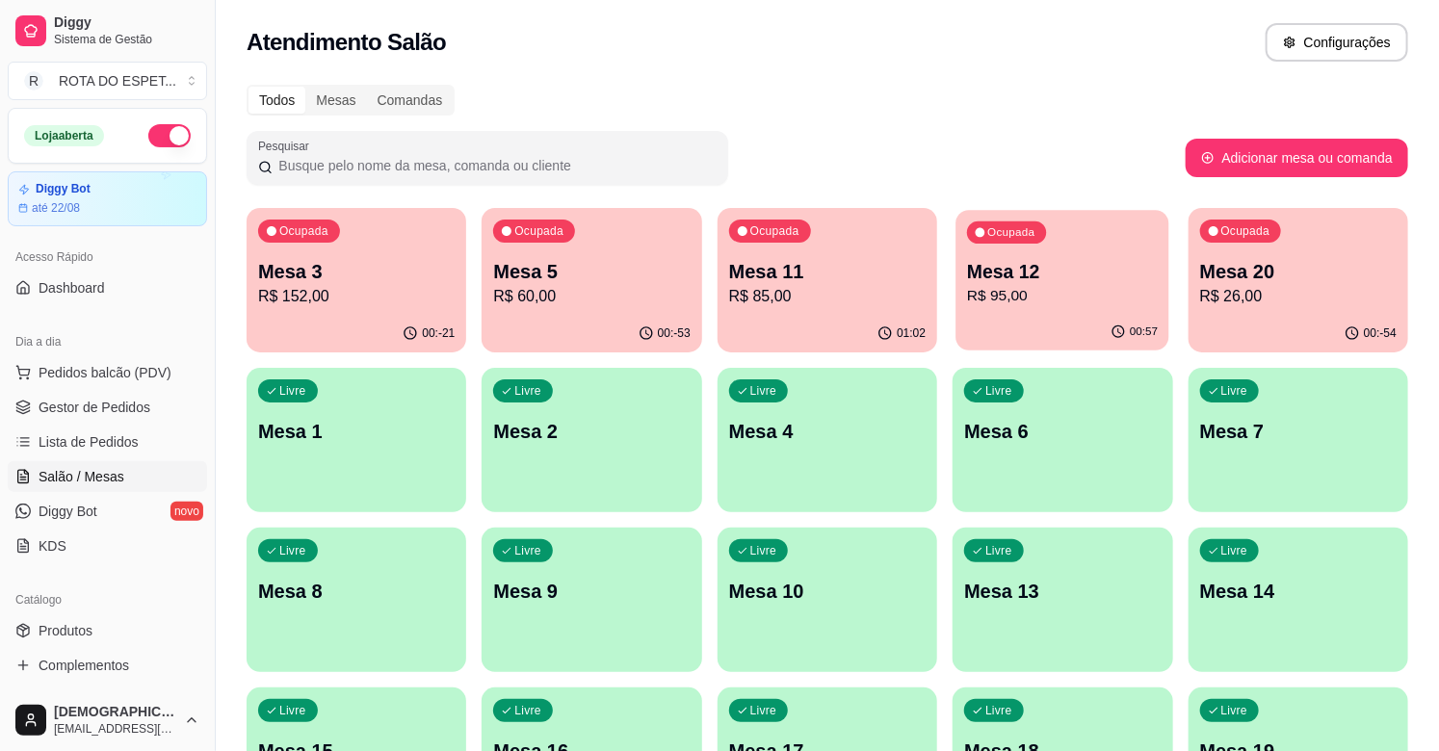
click at [1038, 293] on p "R$ 95,00" at bounding box center [1062, 296] width 191 height 22
click at [1023, 290] on p "R$ 95,00" at bounding box center [1062, 296] width 196 height 23
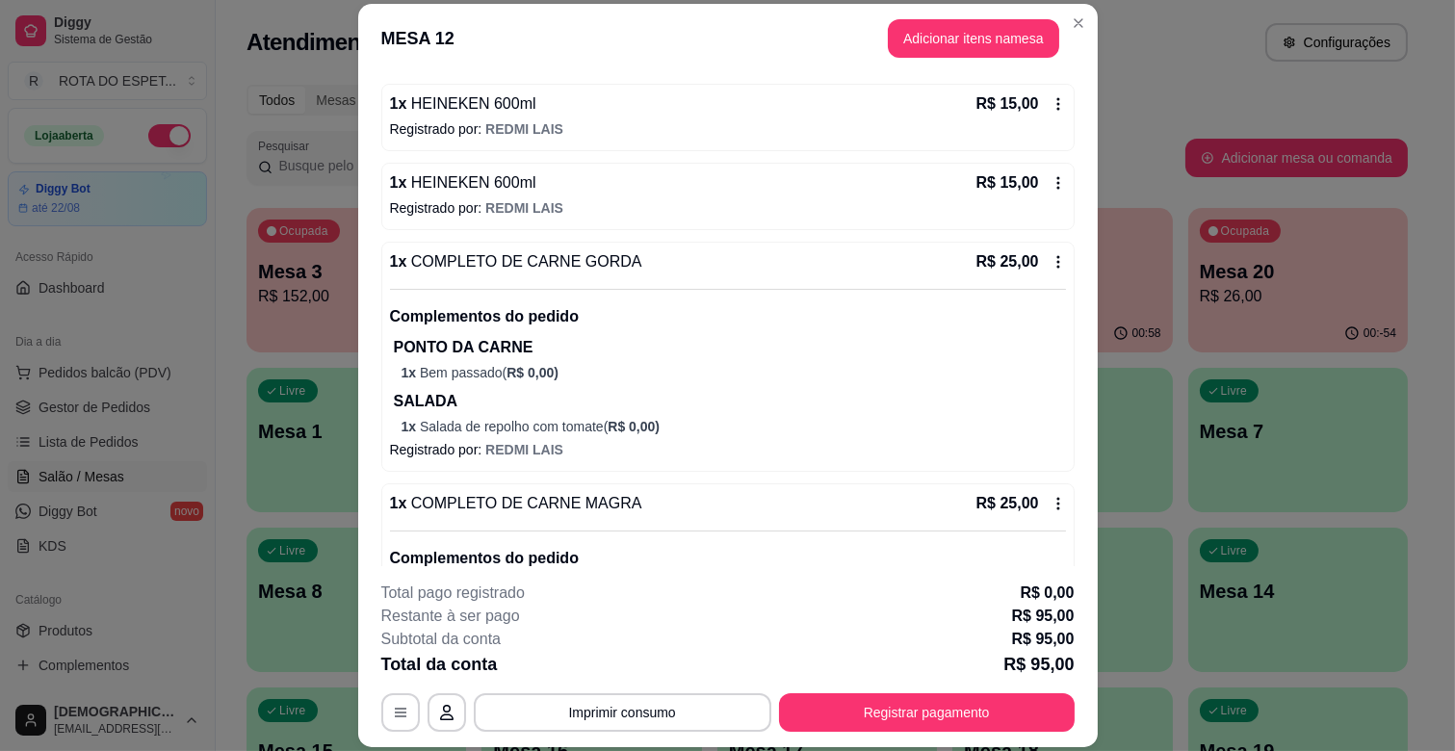
scroll to position [406, 0]
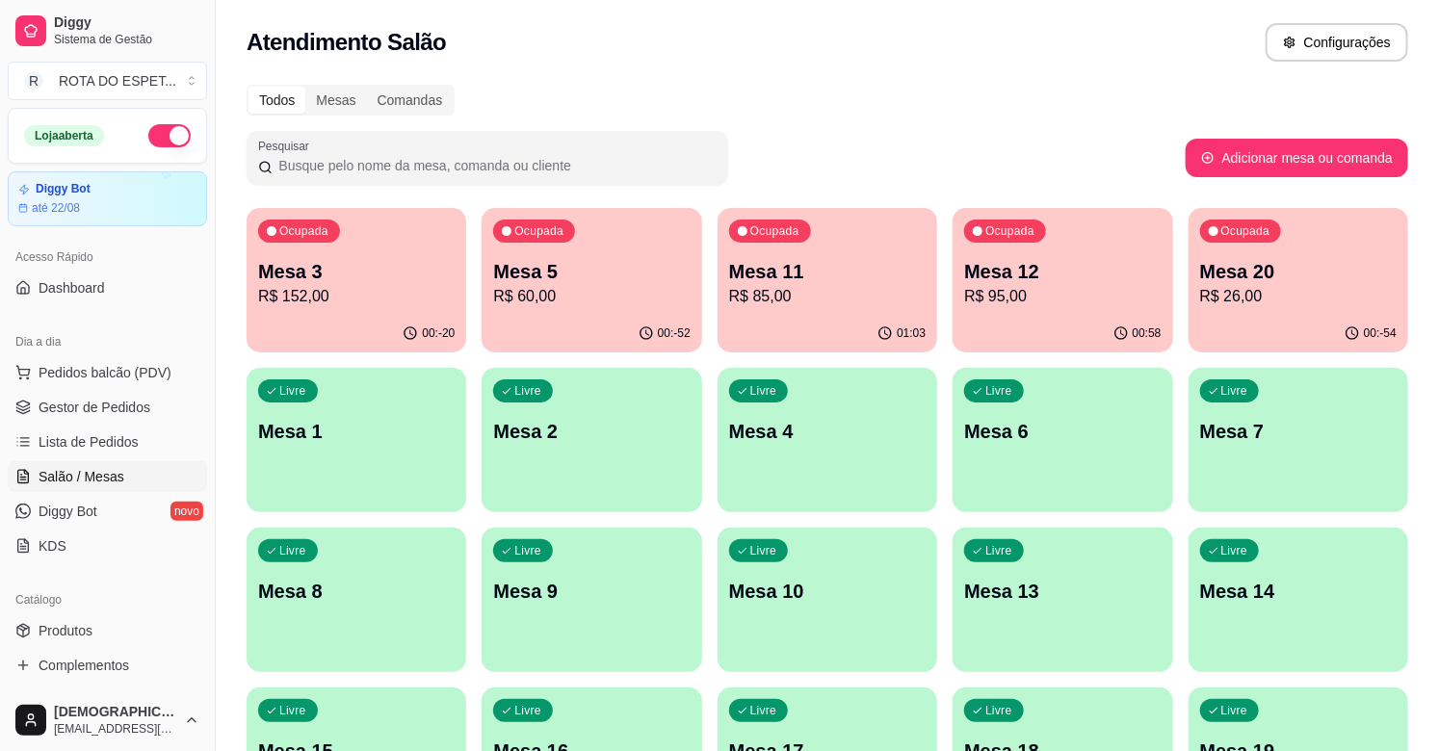
click at [1076, 271] on p "Mesa 12" at bounding box center [1062, 271] width 196 height 27
click at [850, 304] on p "R$ 85,00" at bounding box center [827, 296] width 196 height 23
click at [1094, 305] on p "R$ 95,00" at bounding box center [1062, 296] width 191 height 22
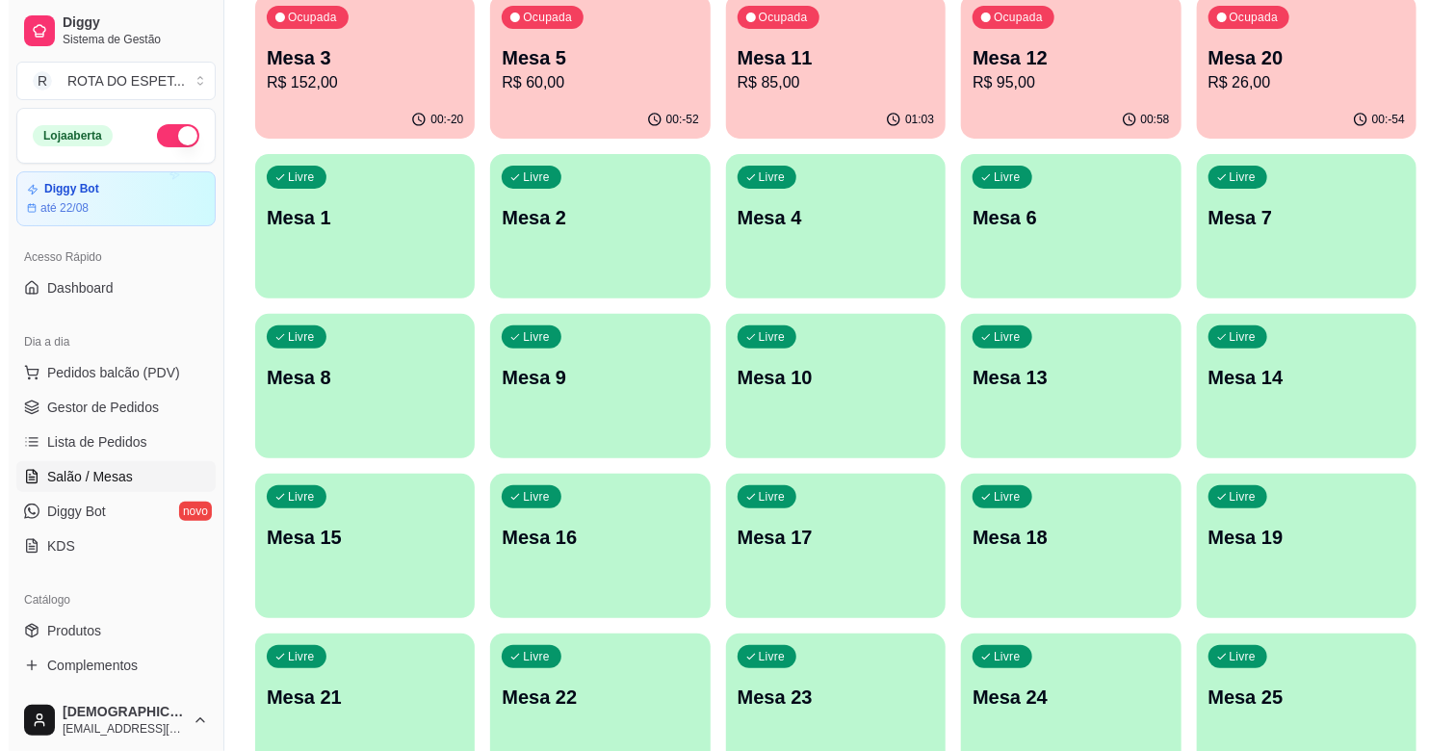
scroll to position [428, 0]
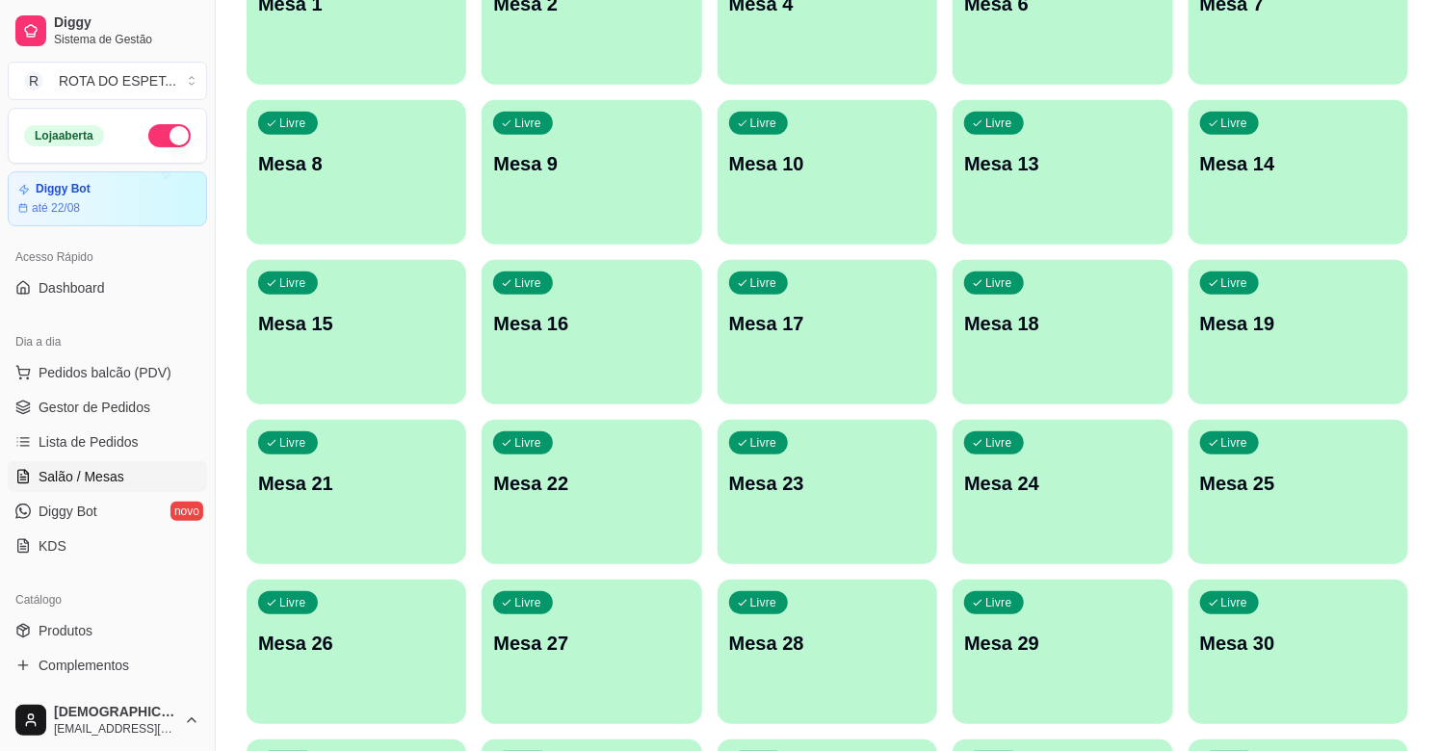
click at [343, 532] on div "Livre Mesa 21" at bounding box center [357, 480] width 220 height 121
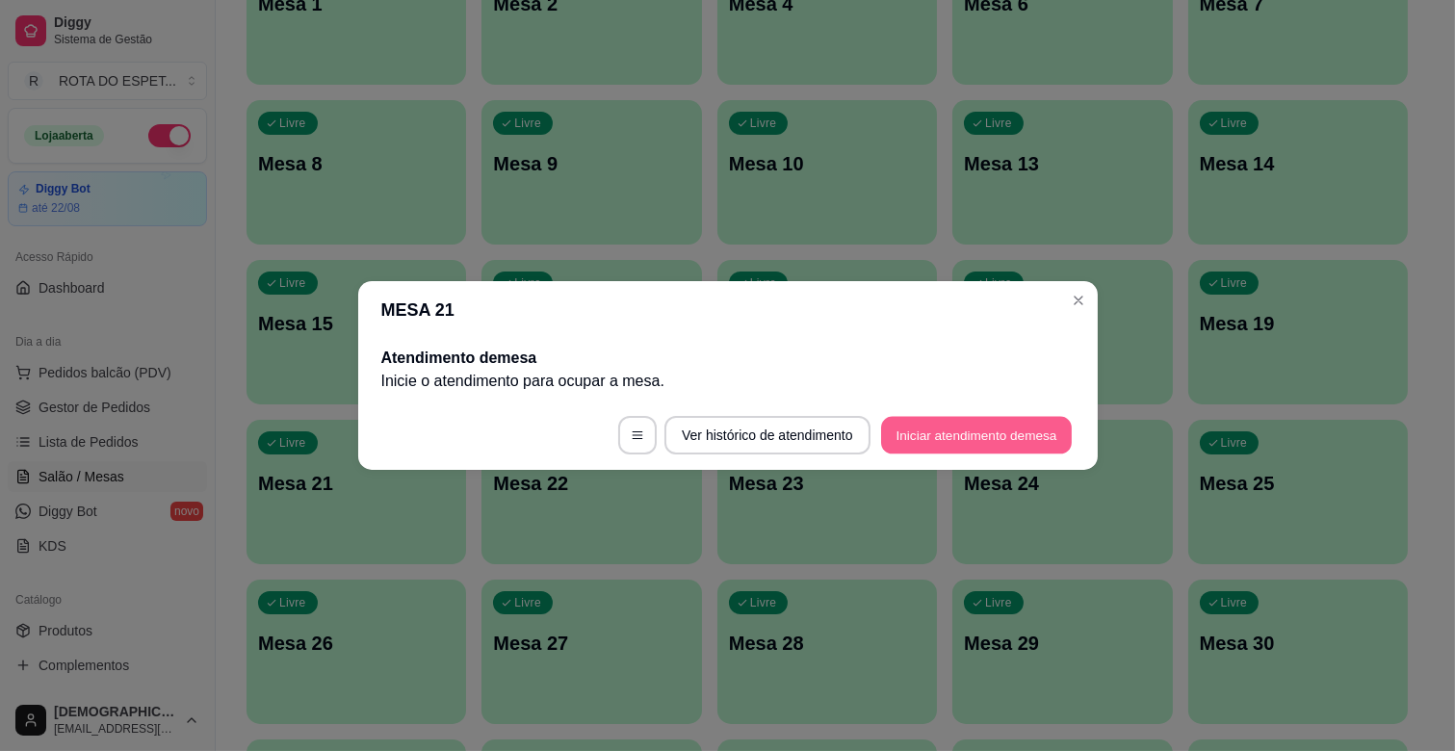
click at [982, 429] on button "Iniciar atendimento de mesa" at bounding box center [976, 436] width 191 height 38
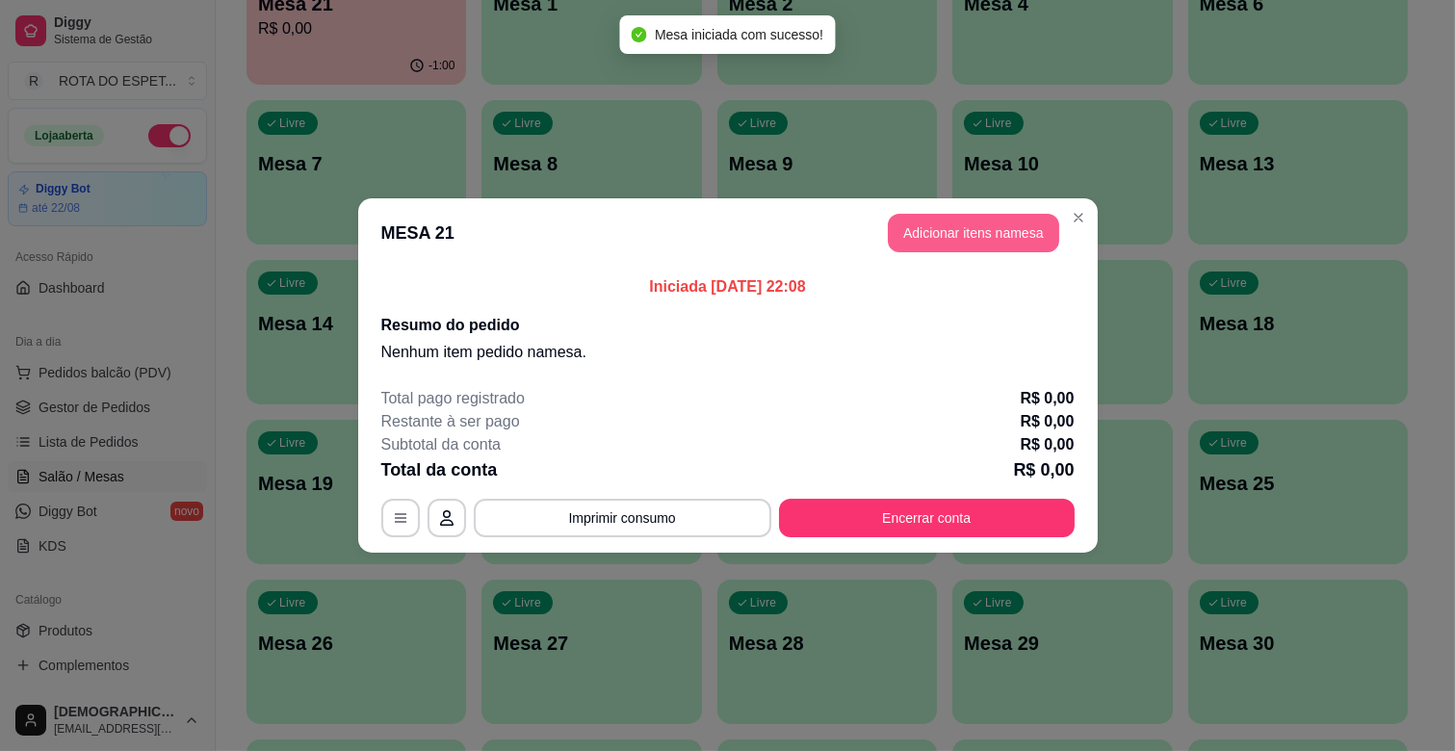
click at [966, 236] on button "Adicionar itens na mesa" at bounding box center [973, 233] width 171 height 39
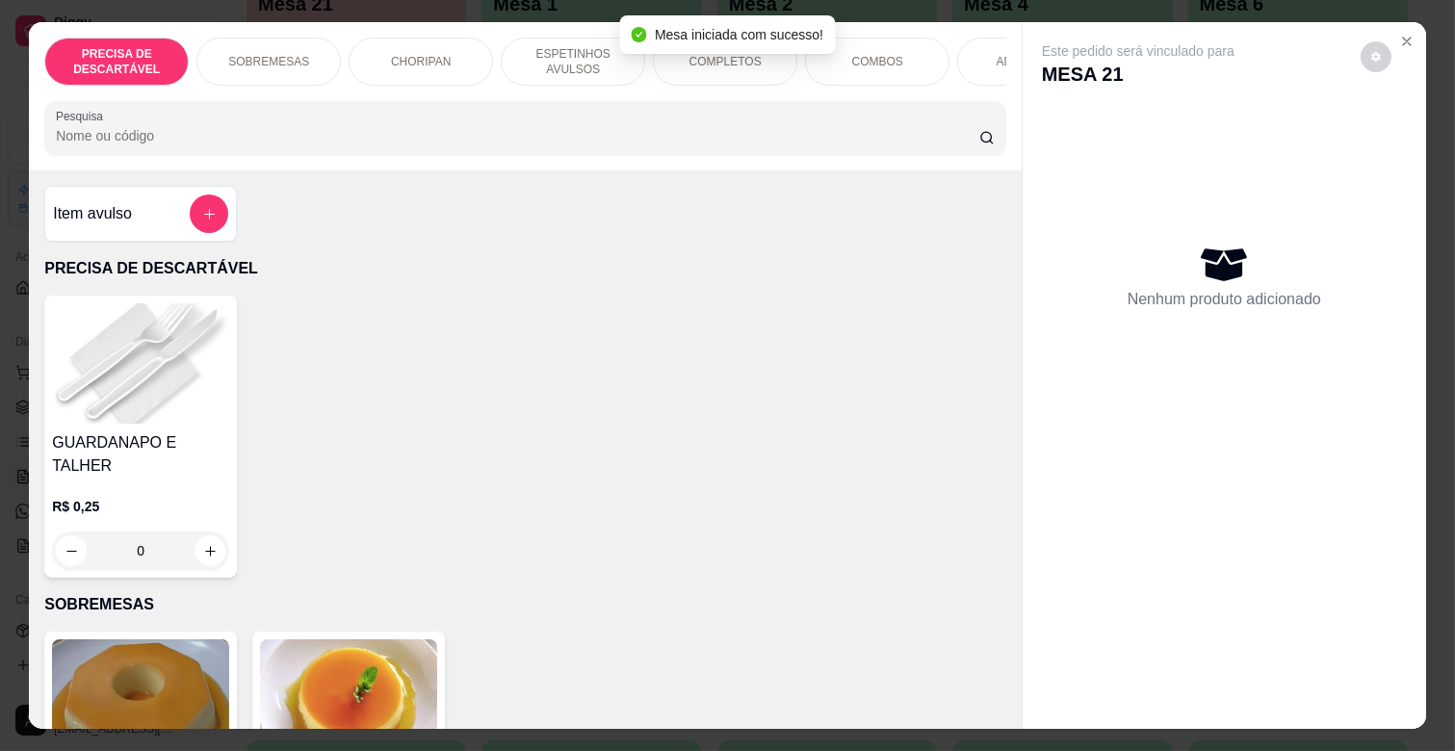
click at [541, 46] on p "ESPETINHOS AVULSOS" at bounding box center [573, 61] width 112 height 31
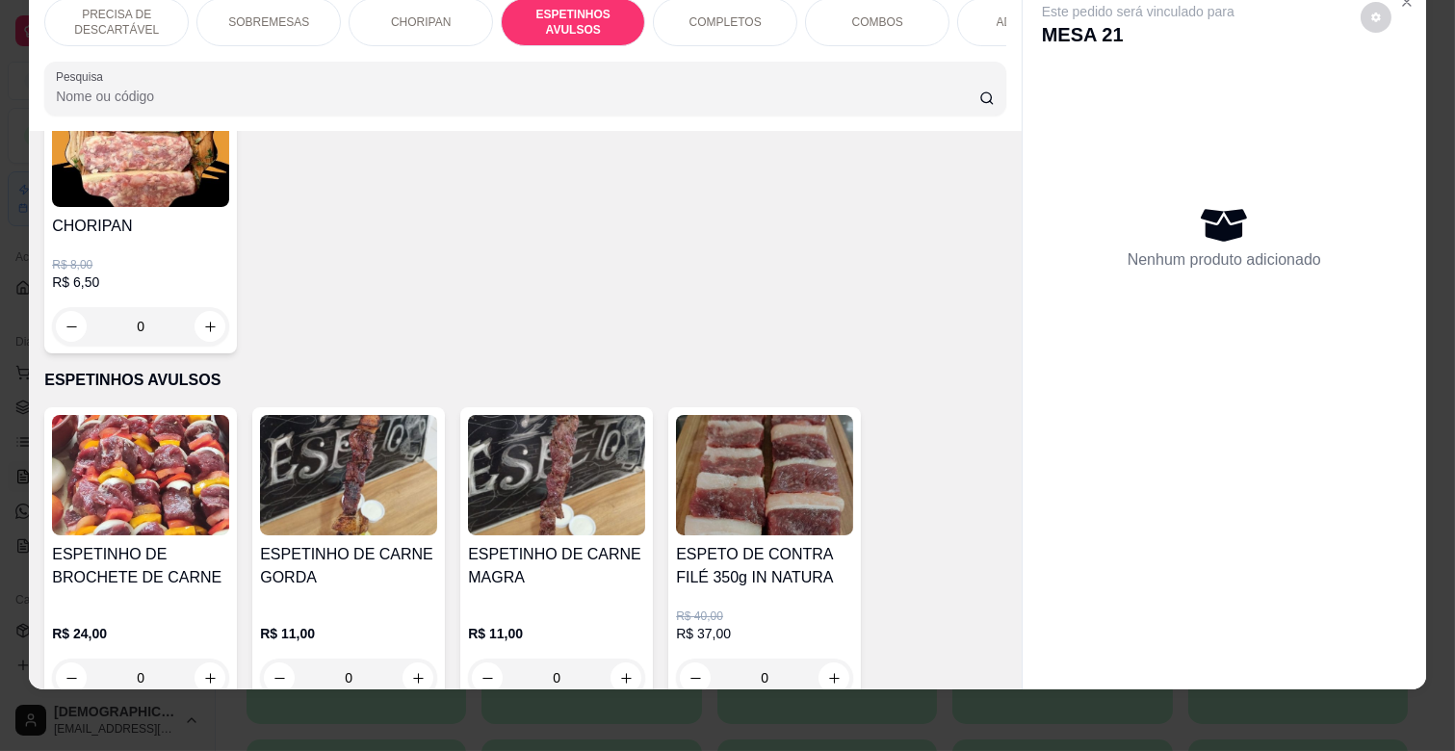
scroll to position [1063, 0]
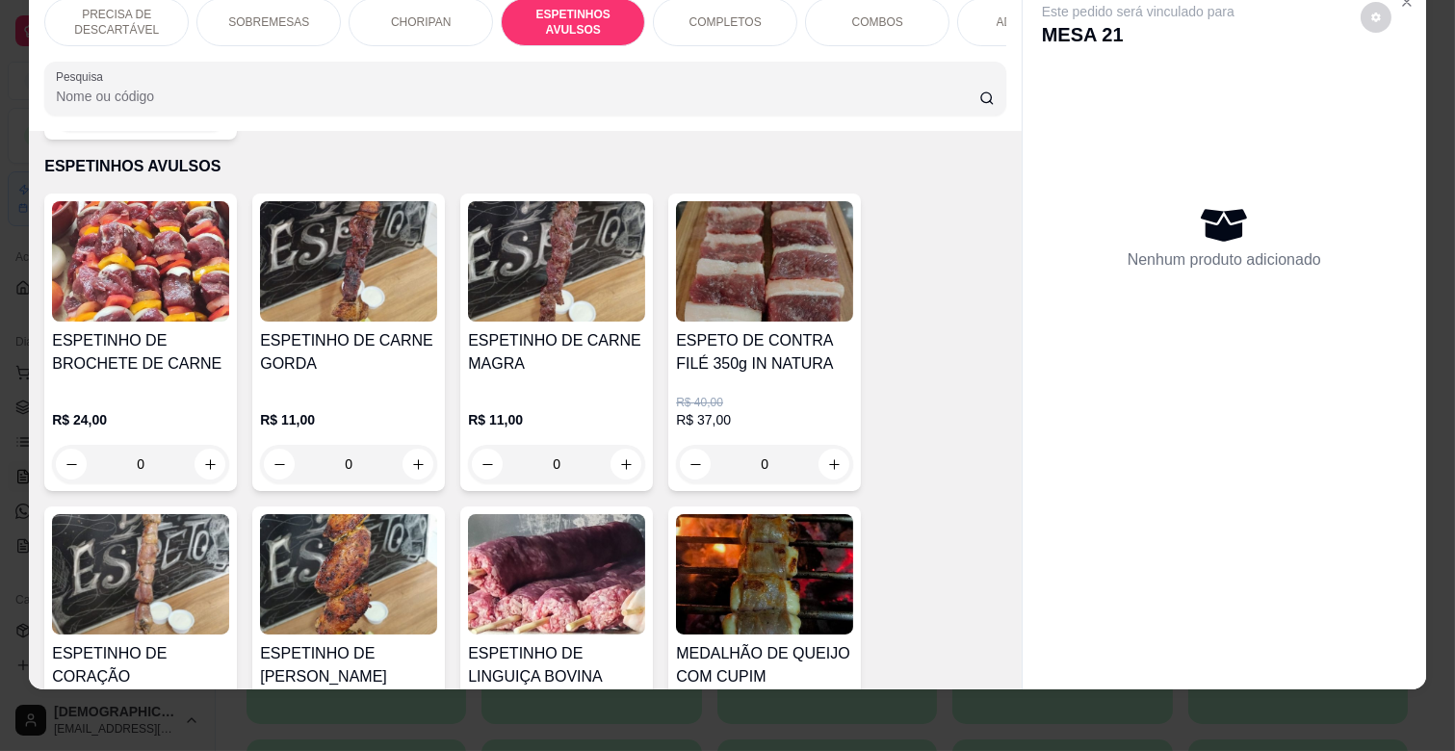
click at [618, 446] on div "0" at bounding box center [556, 464] width 177 height 39
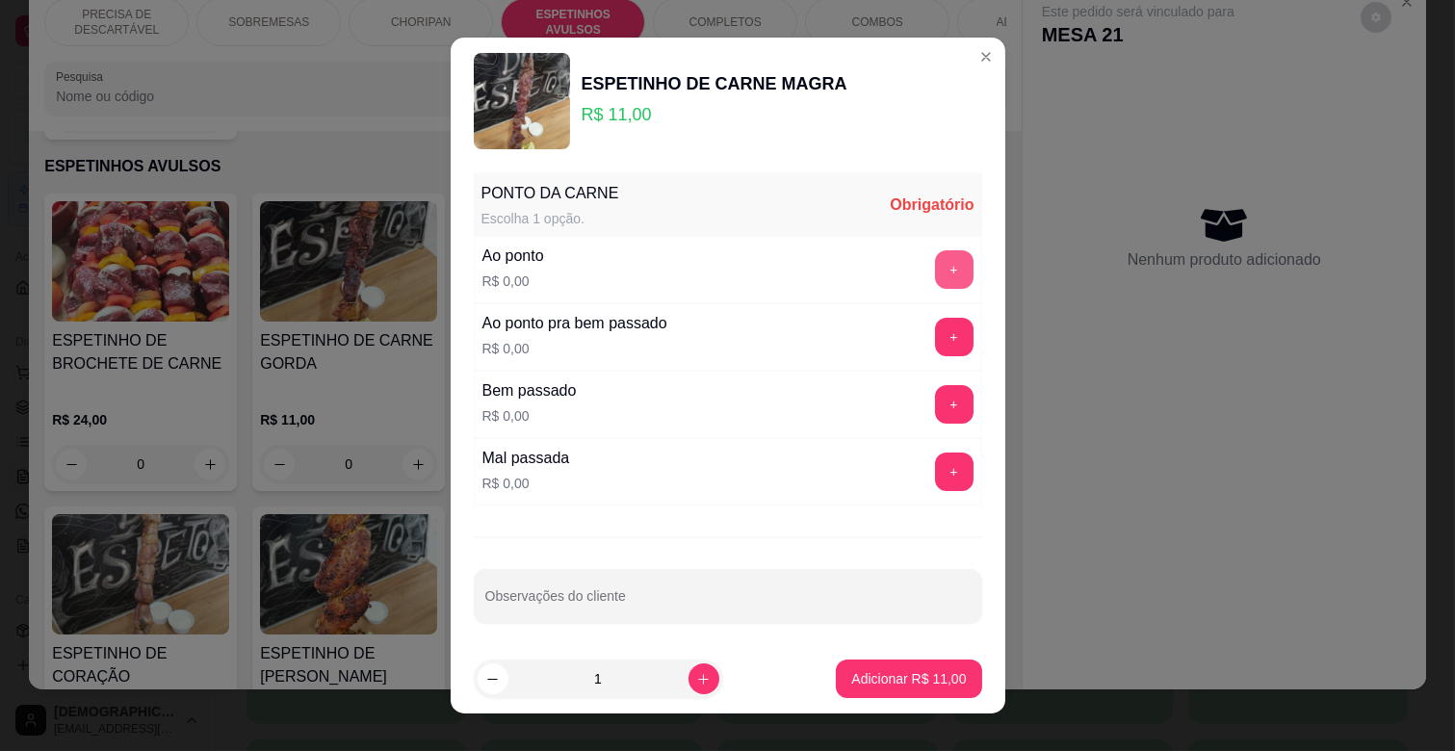
click at [935, 262] on button "+" at bounding box center [954, 269] width 39 height 39
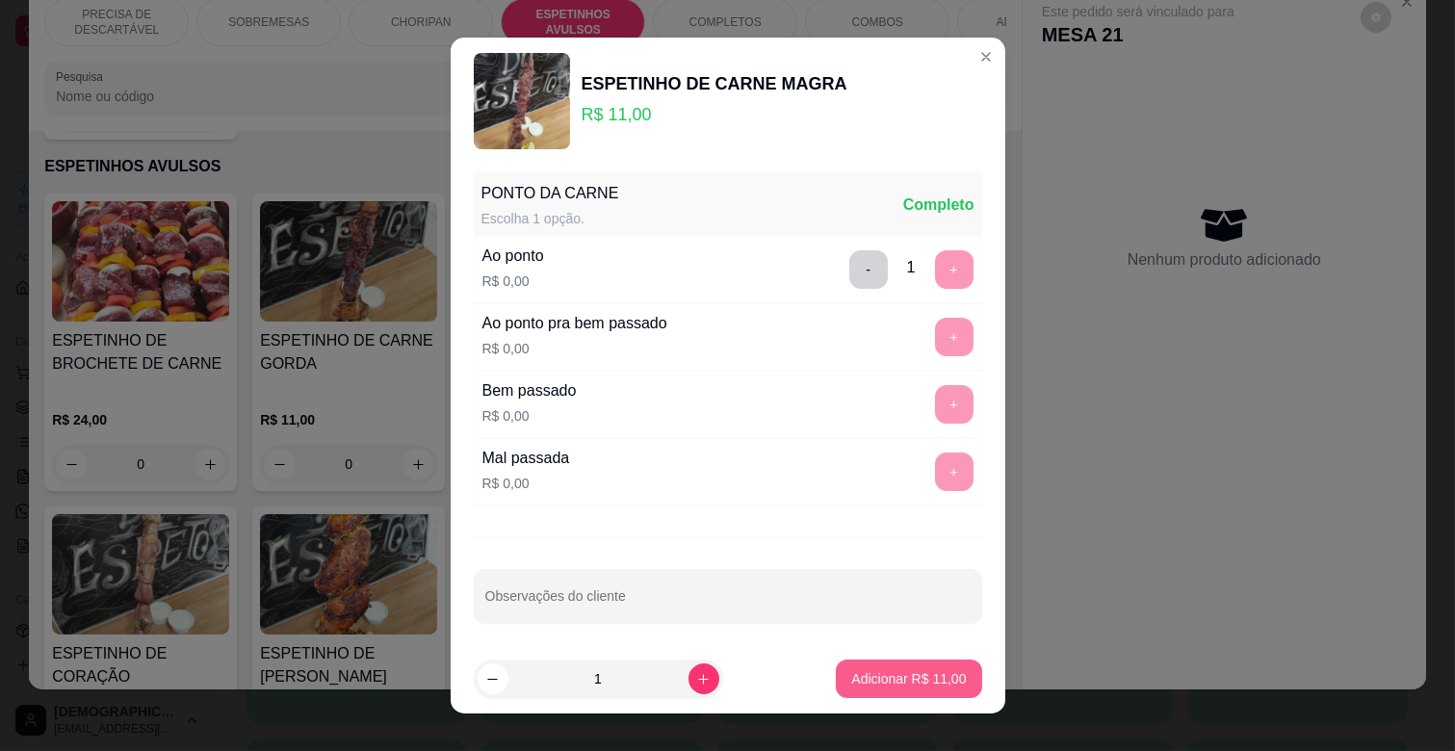
click at [871, 685] on p "Adicionar R$ 11,00" at bounding box center [908, 678] width 115 height 19
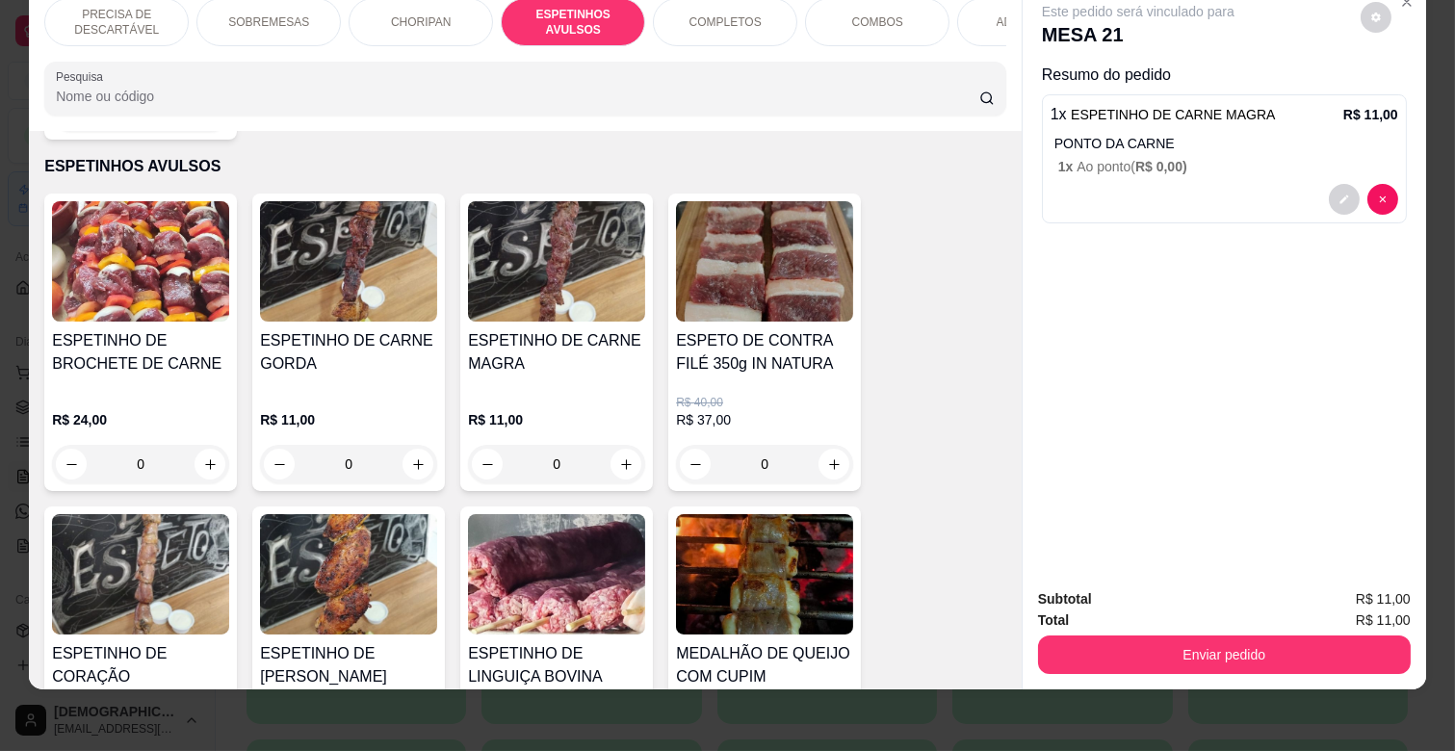
click at [417, 445] on div "0" at bounding box center [348, 464] width 177 height 39
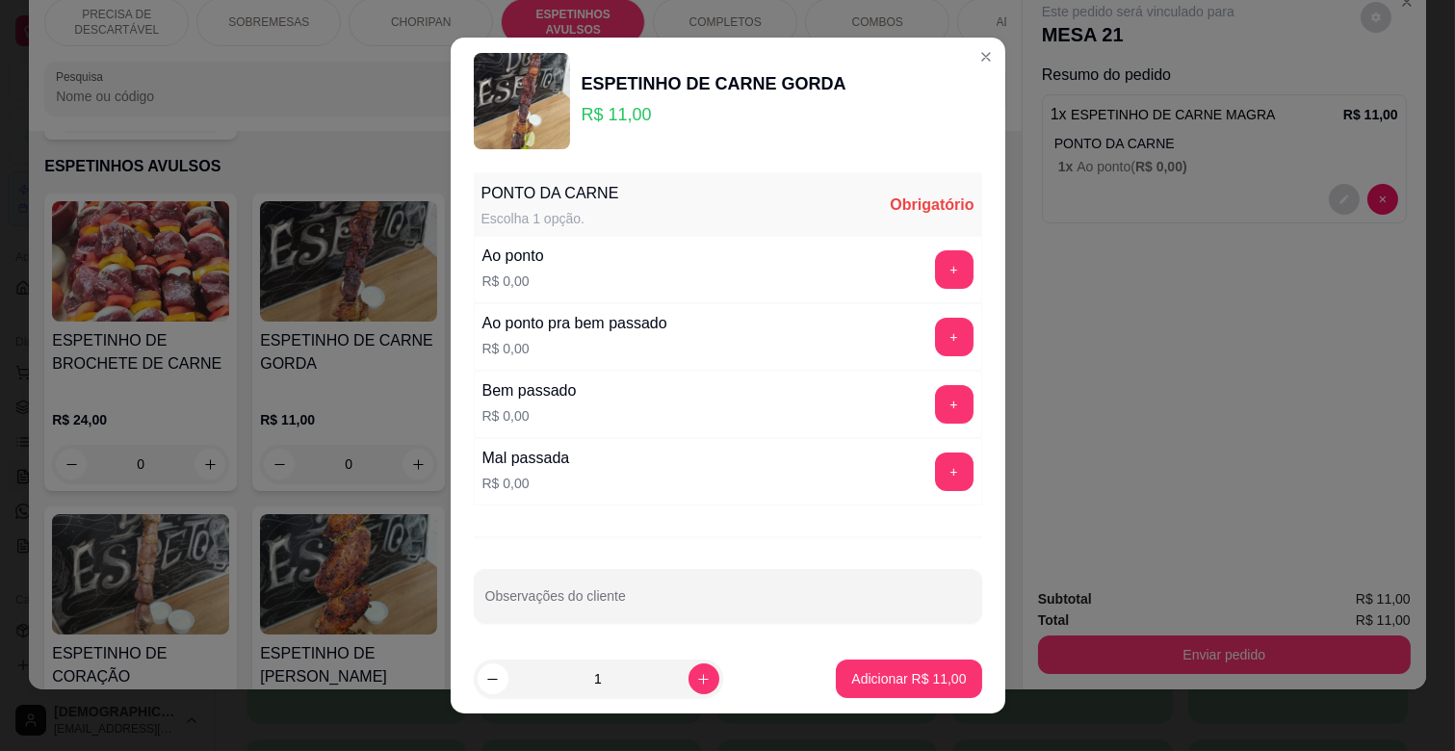
click at [935, 268] on button "+" at bounding box center [954, 269] width 39 height 39
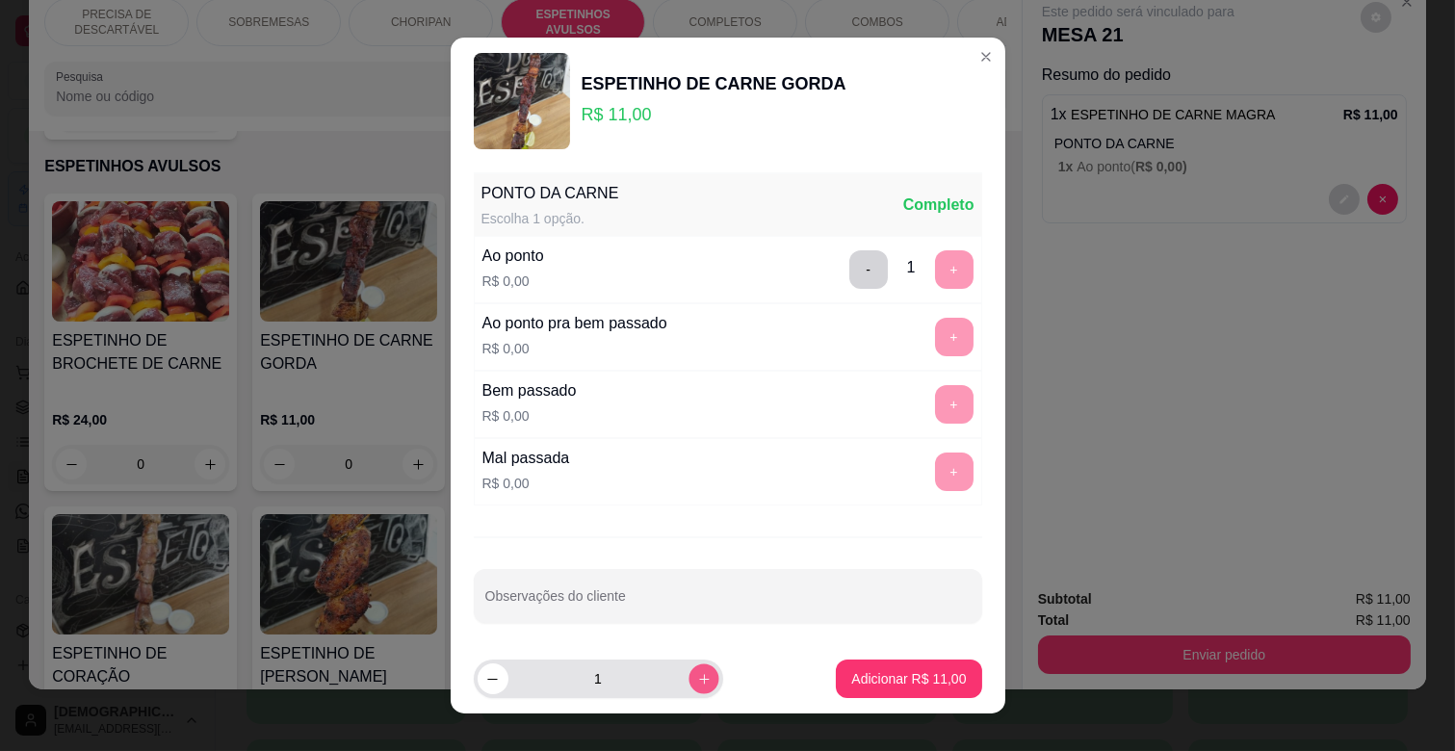
click at [696, 685] on icon "increase-product-quantity" at bounding box center [703, 679] width 14 height 14
type input "2"
click at [873, 682] on p "Adicionar R$ 22,00" at bounding box center [909, 678] width 112 height 18
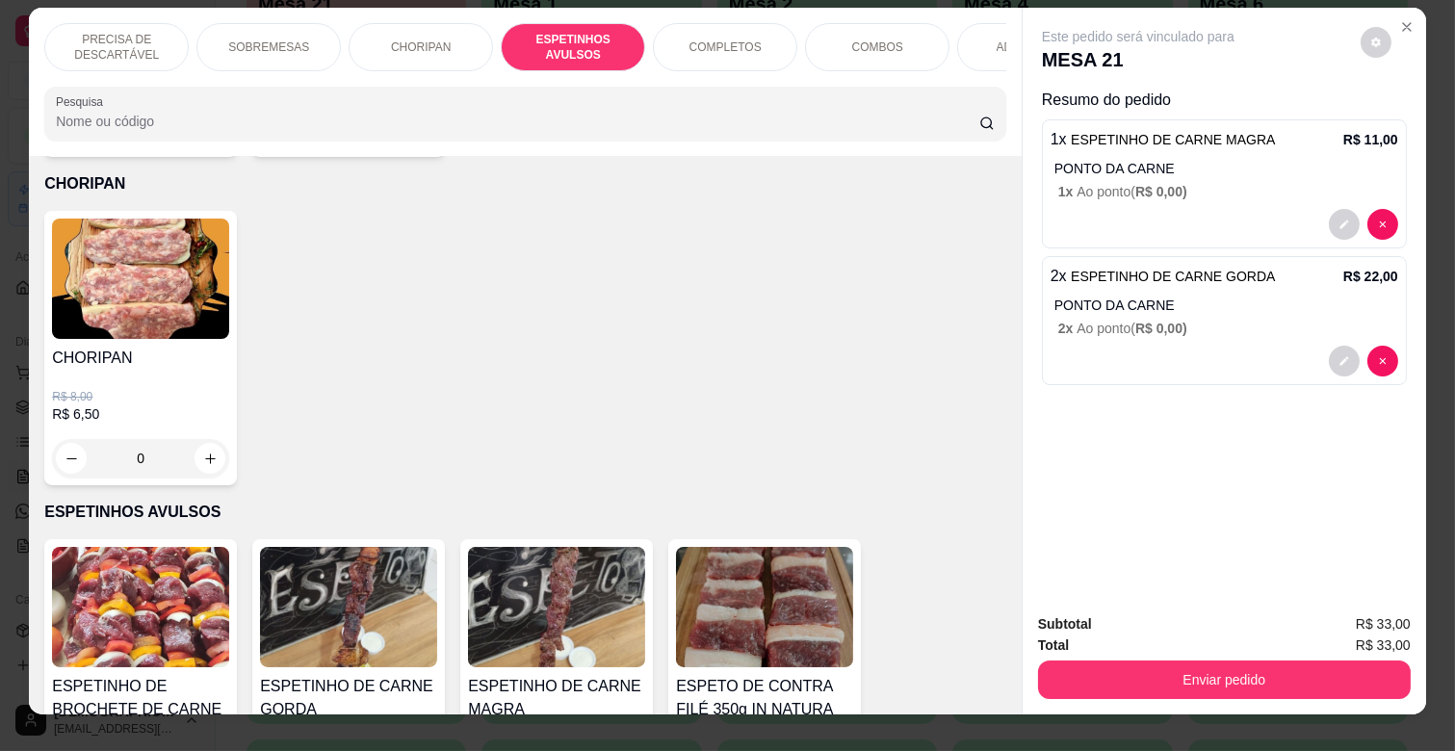
scroll to position [0, 0]
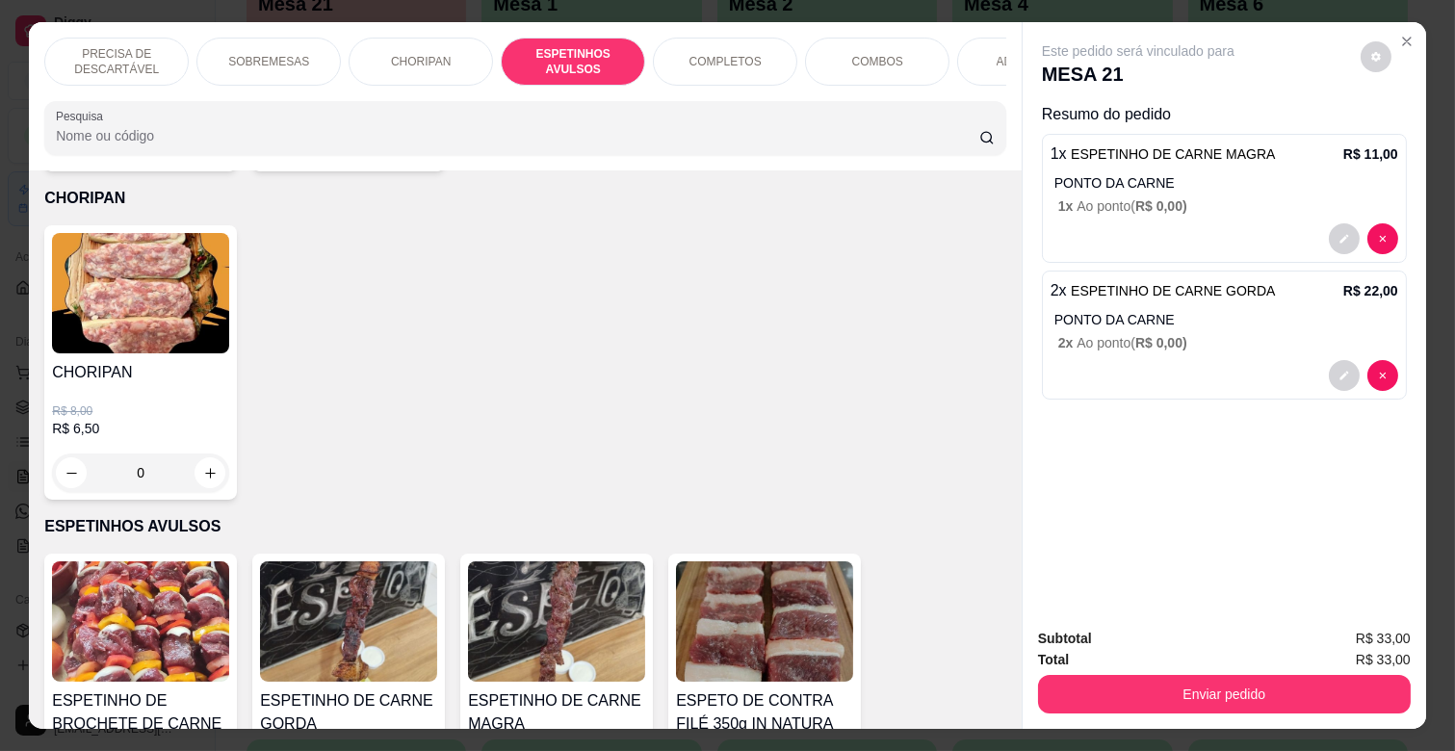
click at [997, 54] on p "ADICIONAIS" at bounding box center [1030, 61] width 66 height 15
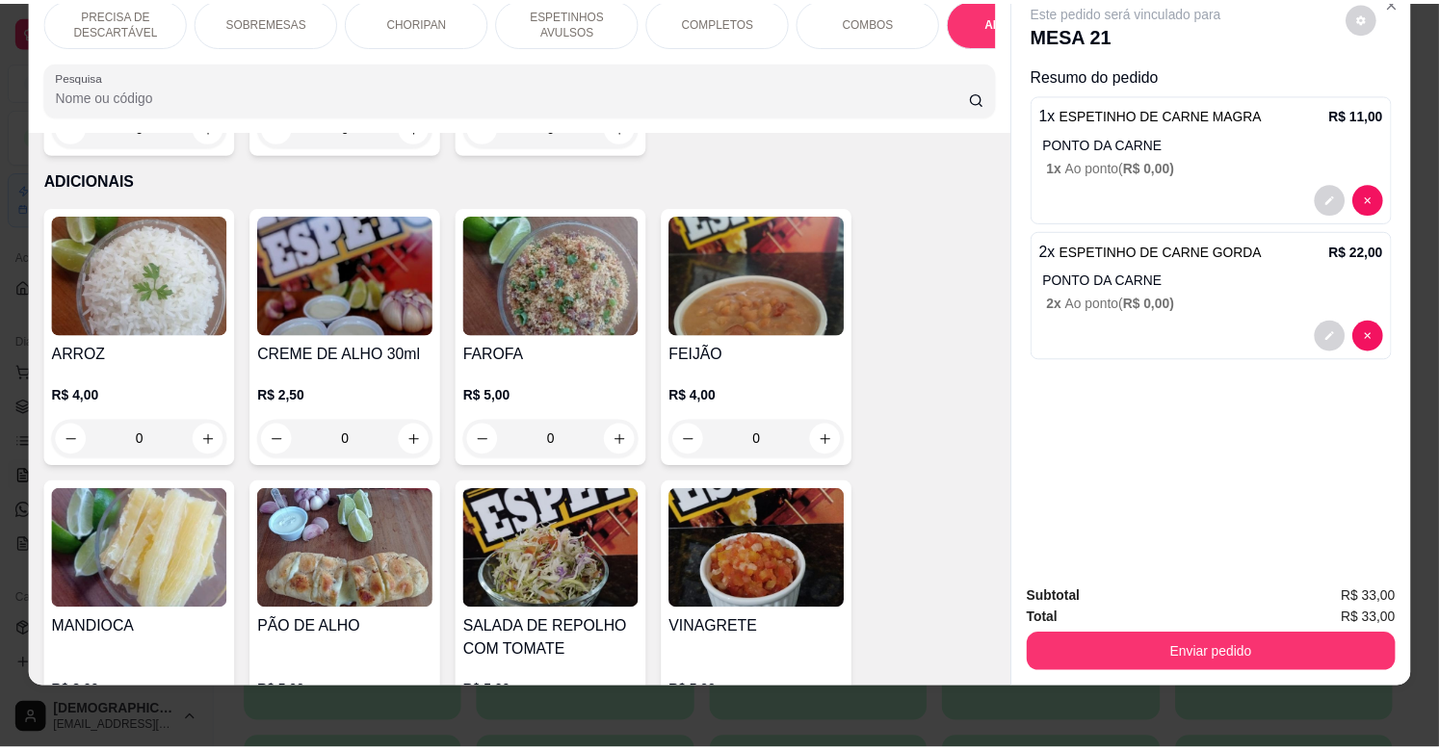
scroll to position [3836, 0]
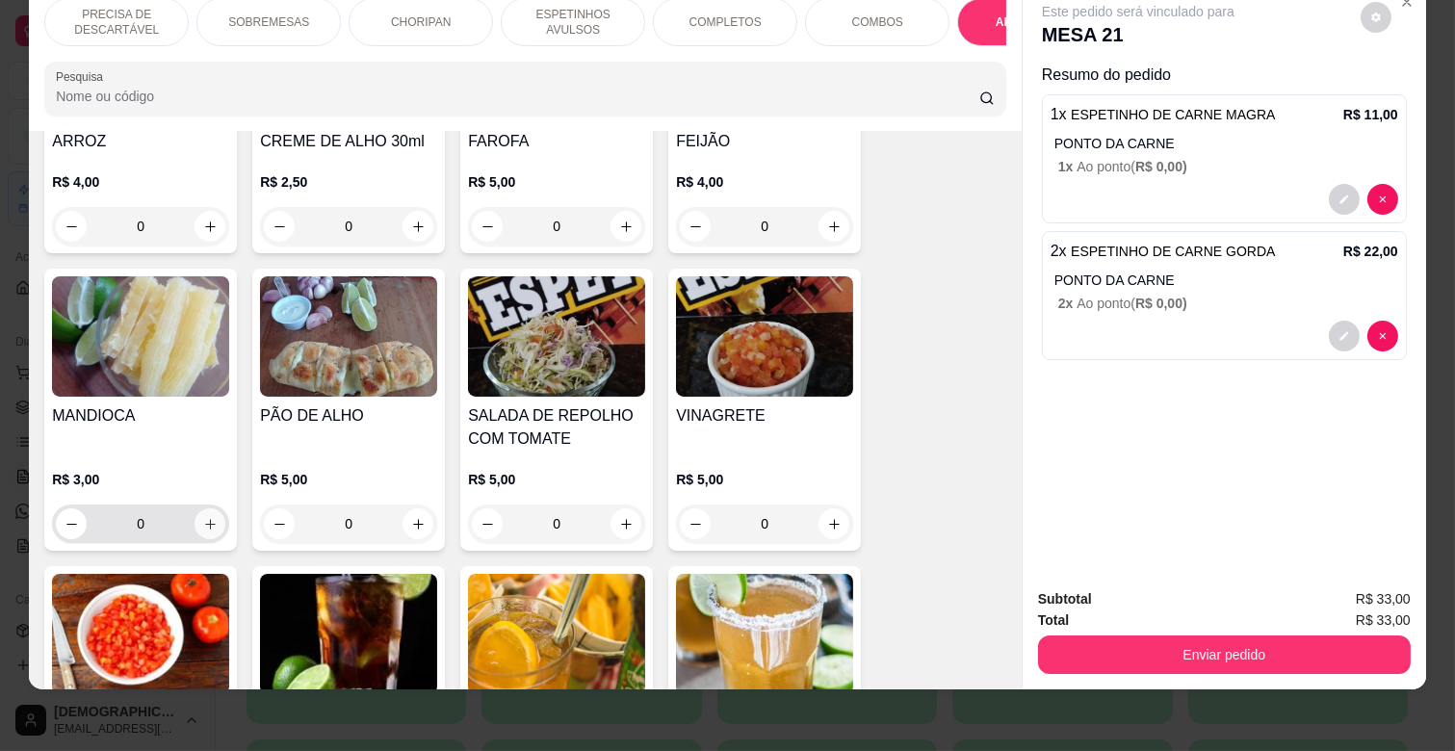
click at [205, 517] on icon "increase-product-quantity" at bounding box center [210, 524] width 14 height 14
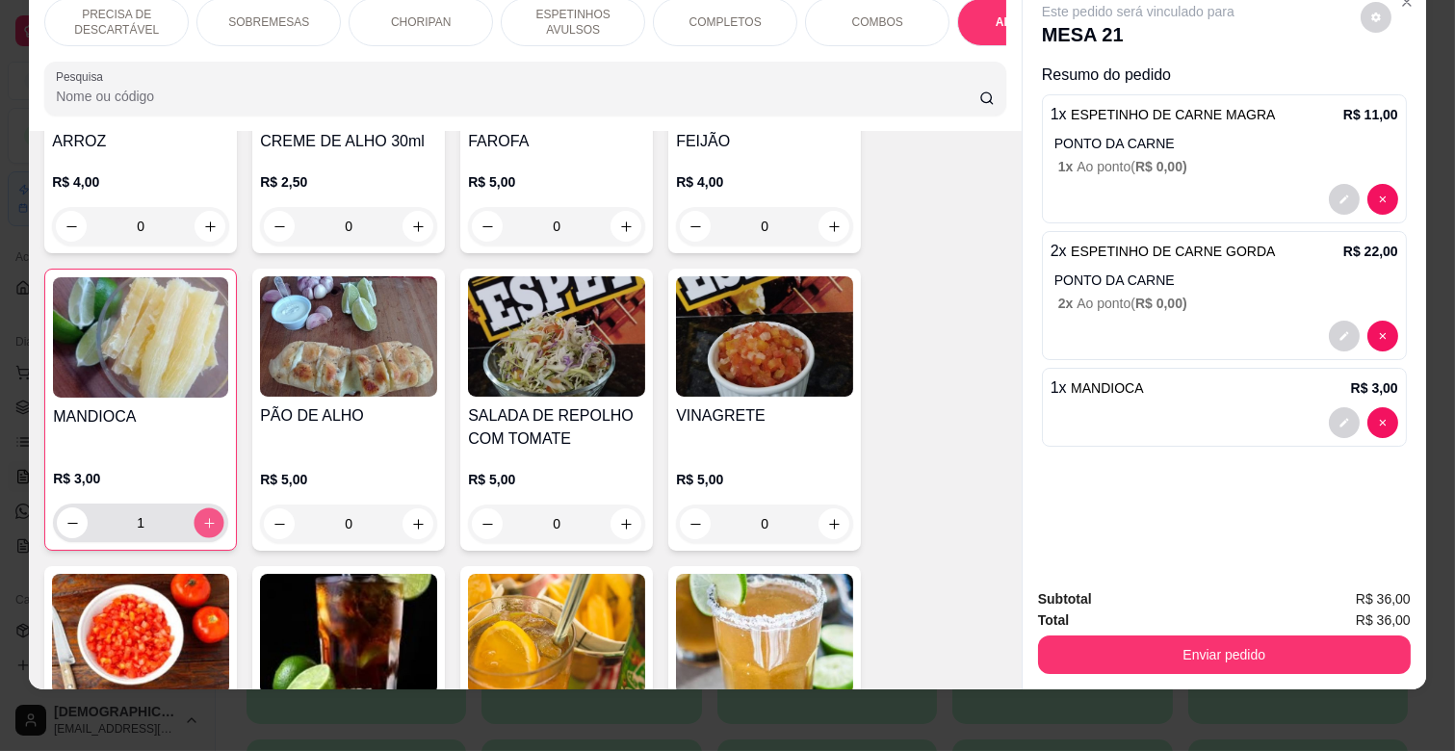
click at [205, 516] on icon "increase-product-quantity" at bounding box center [209, 523] width 14 height 14
type input "2"
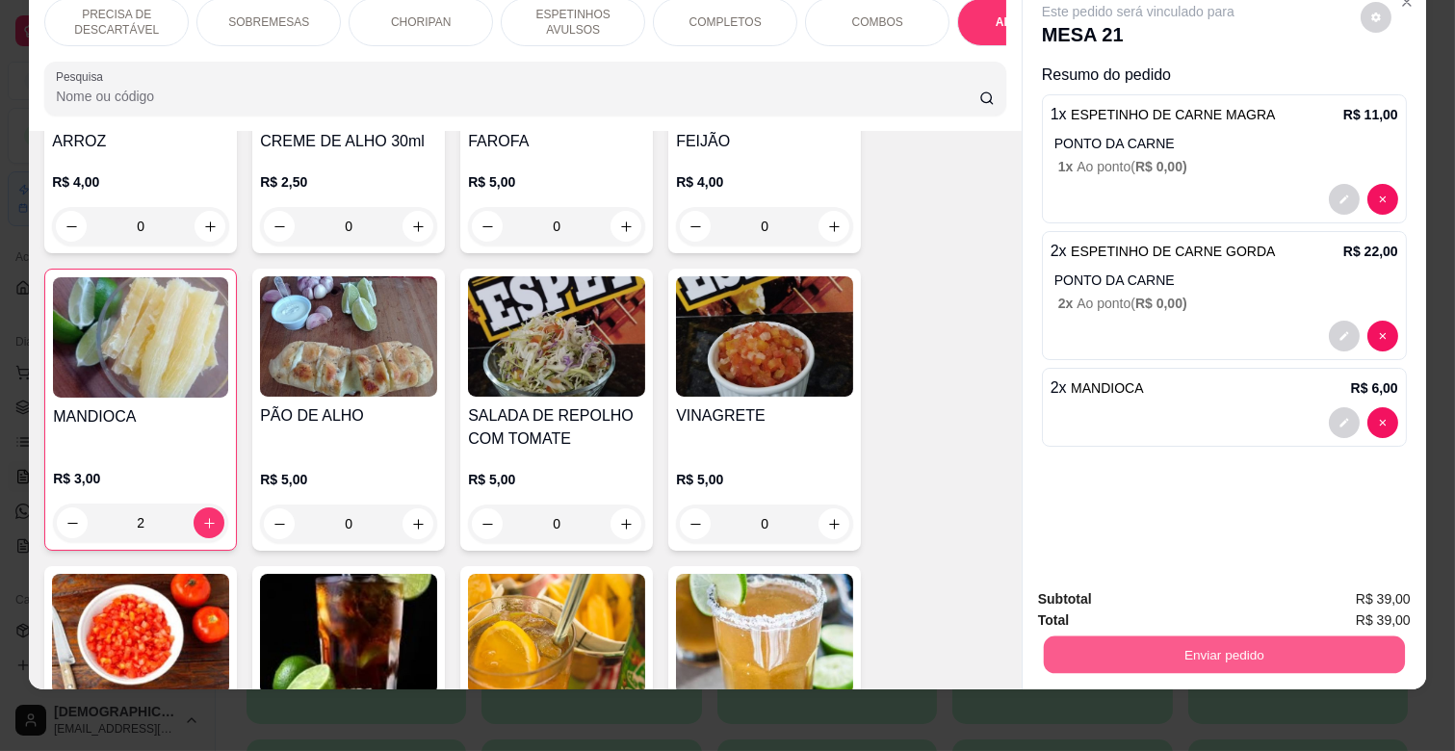
click at [1139, 636] on button "Enviar pedido" at bounding box center [1224, 655] width 361 height 38
click at [1069, 578] on button "Não registrar e enviar pedido" at bounding box center [1159, 592] width 200 height 37
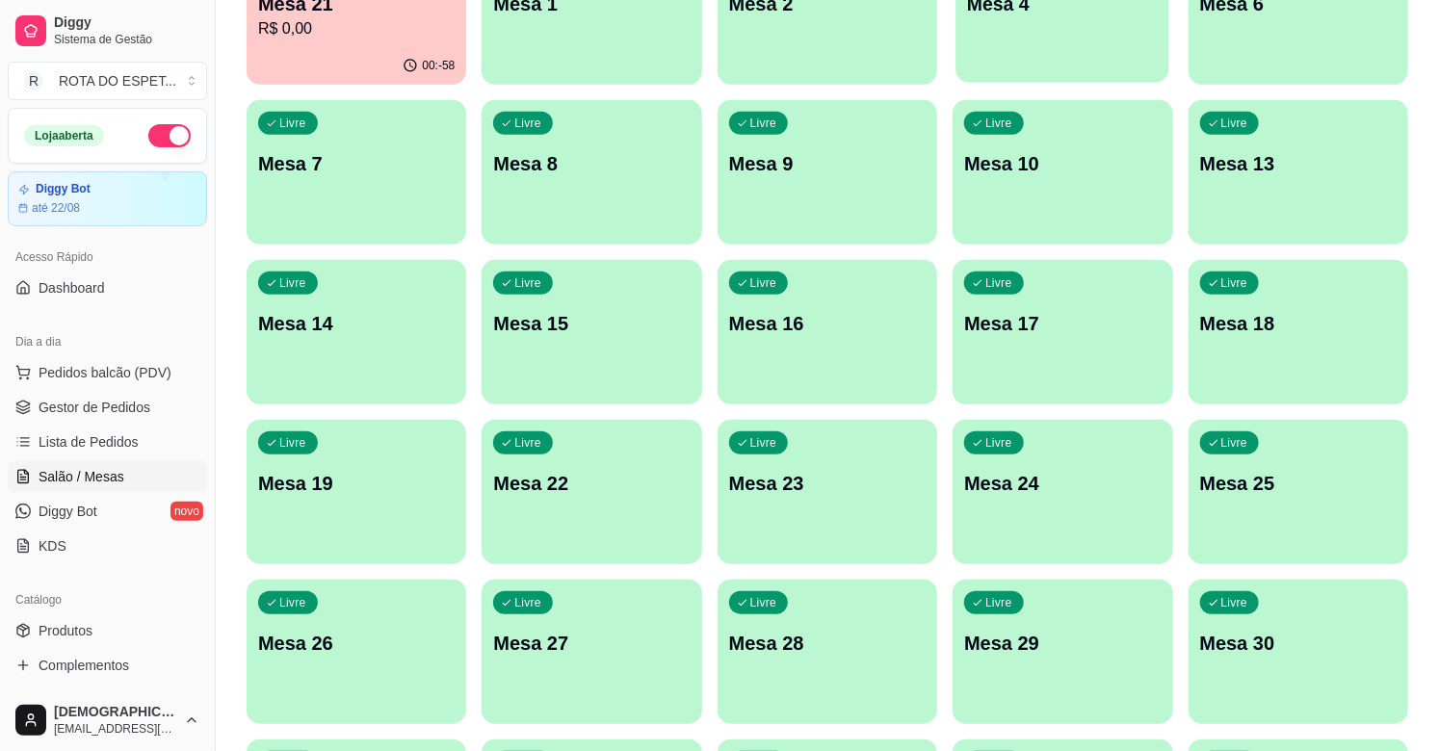
click at [1079, 16] on div "Livre Mesa 4" at bounding box center [1063, 0] width 214 height 117
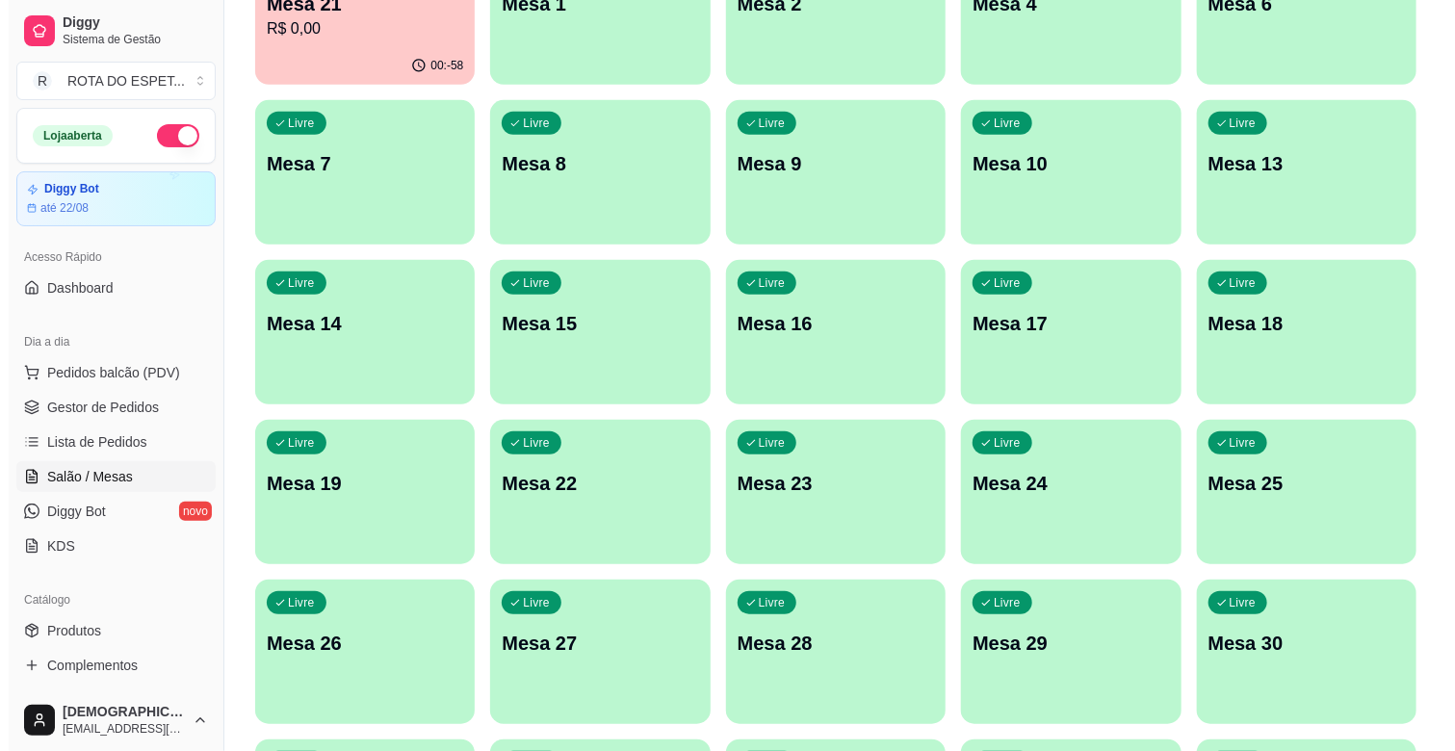
scroll to position [0, 0]
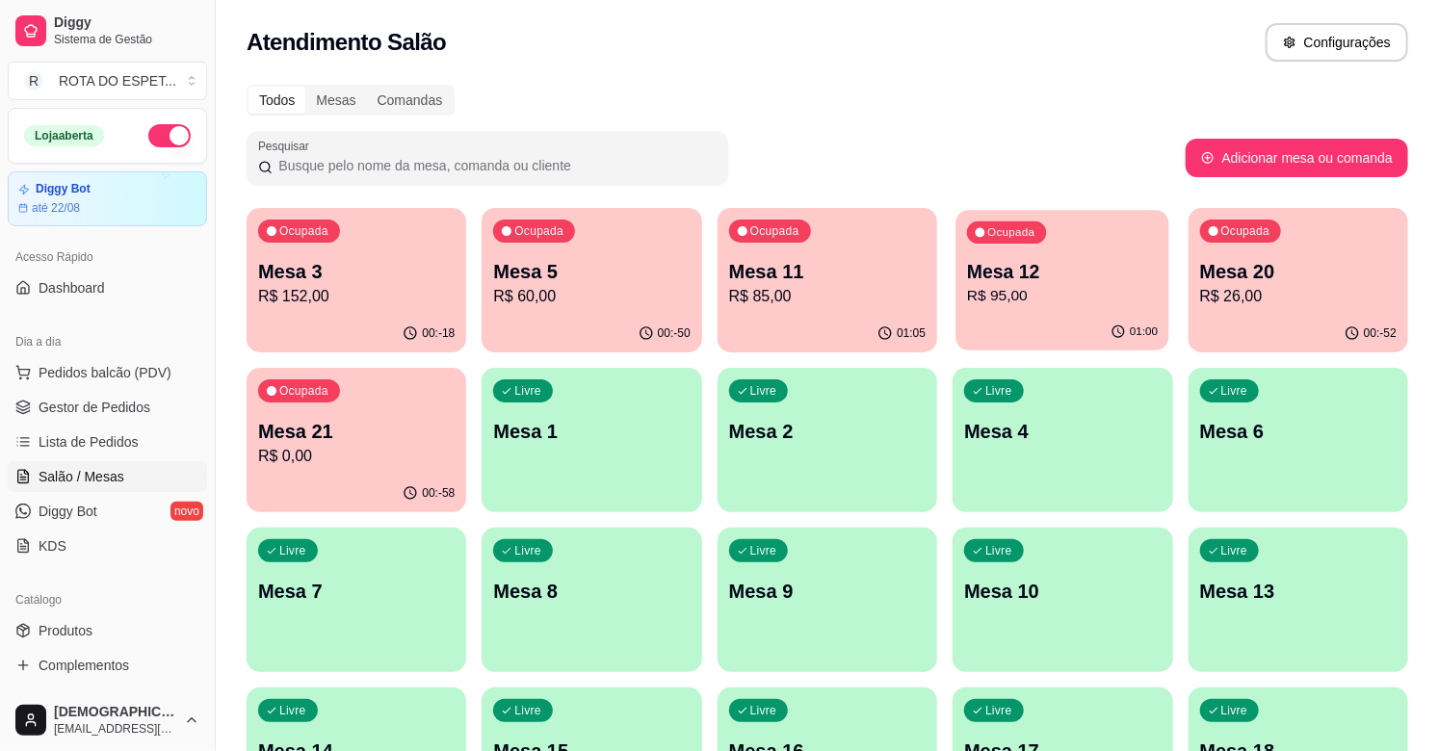
click at [1076, 299] on p "R$ 95,00" at bounding box center [1062, 296] width 191 height 22
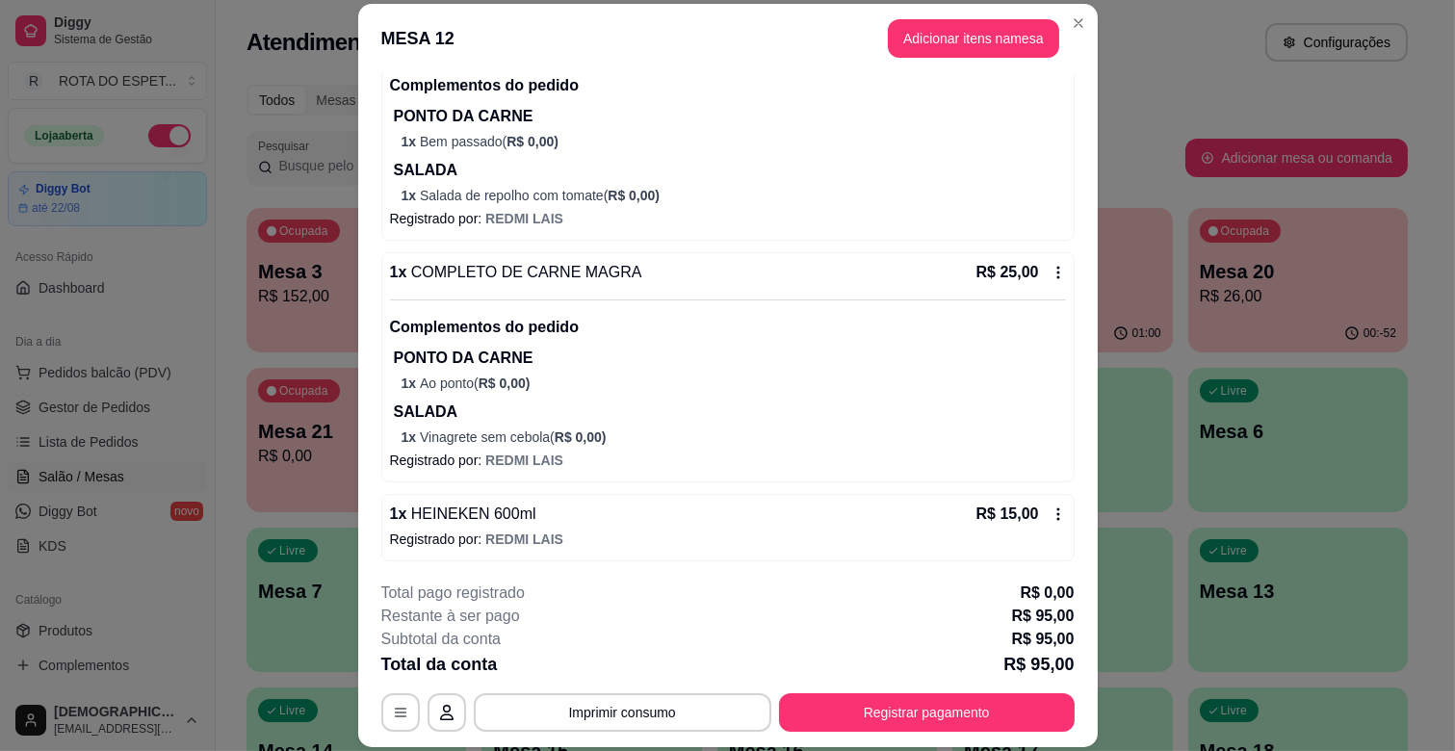
scroll to position [406, 0]
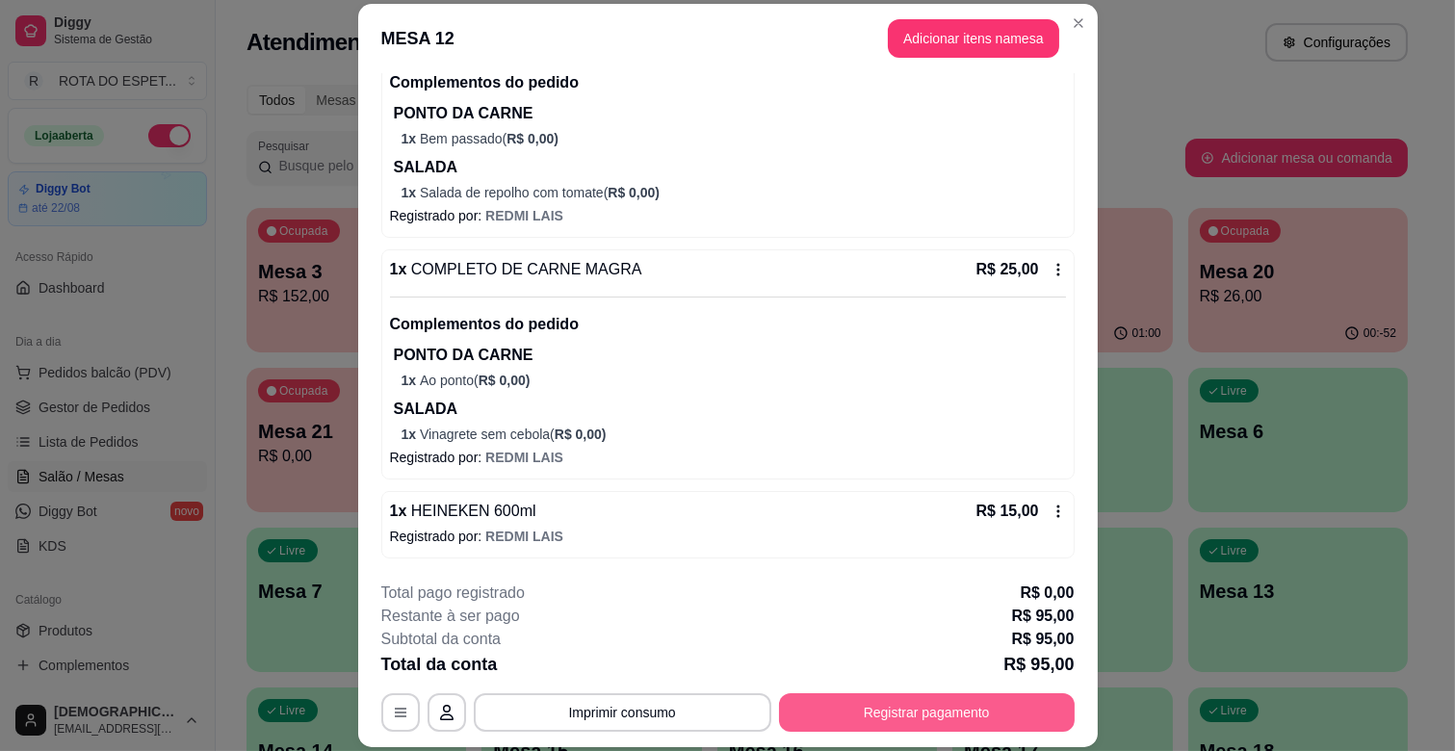
click at [995, 696] on button "Registrar pagamento" at bounding box center [927, 712] width 296 height 39
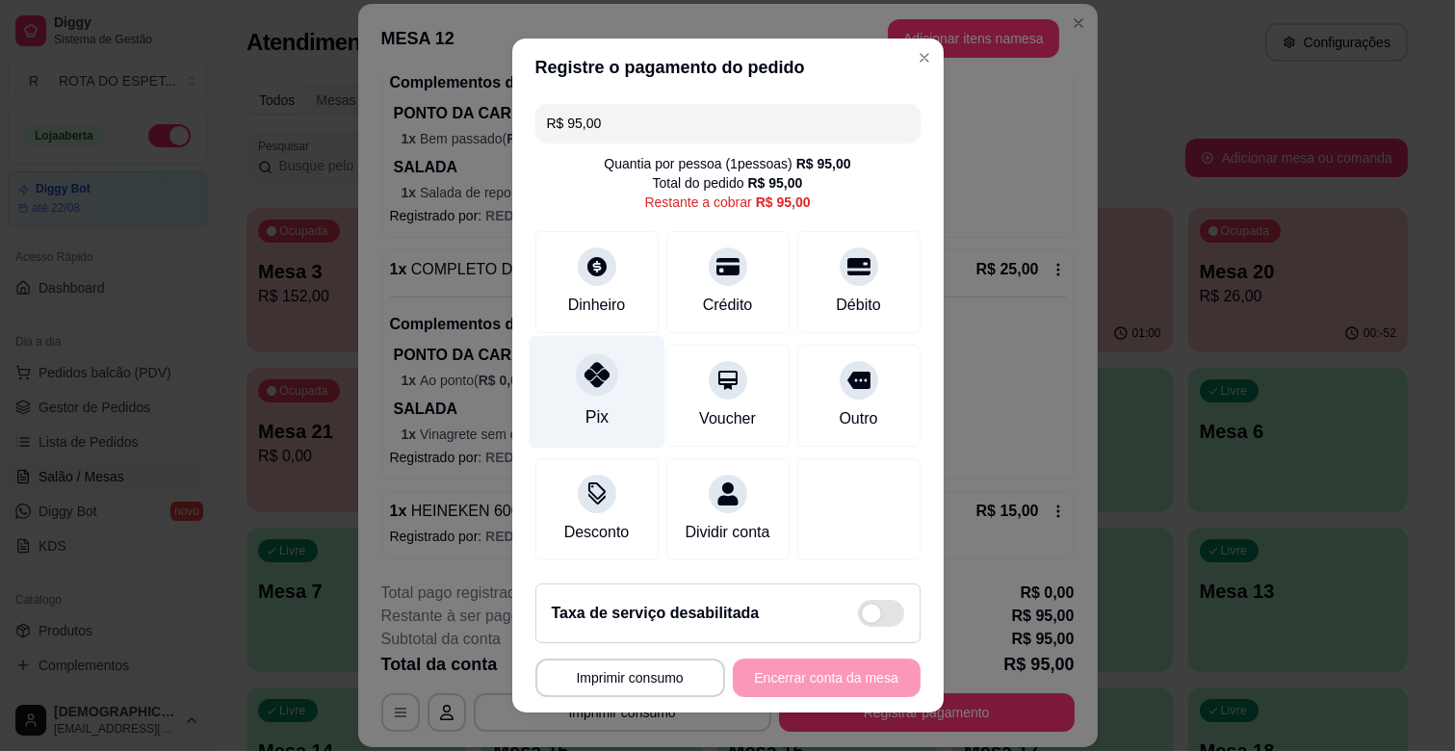
click at [584, 380] on icon at bounding box center [596, 374] width 25 height 25
type input "R$ 0,00"
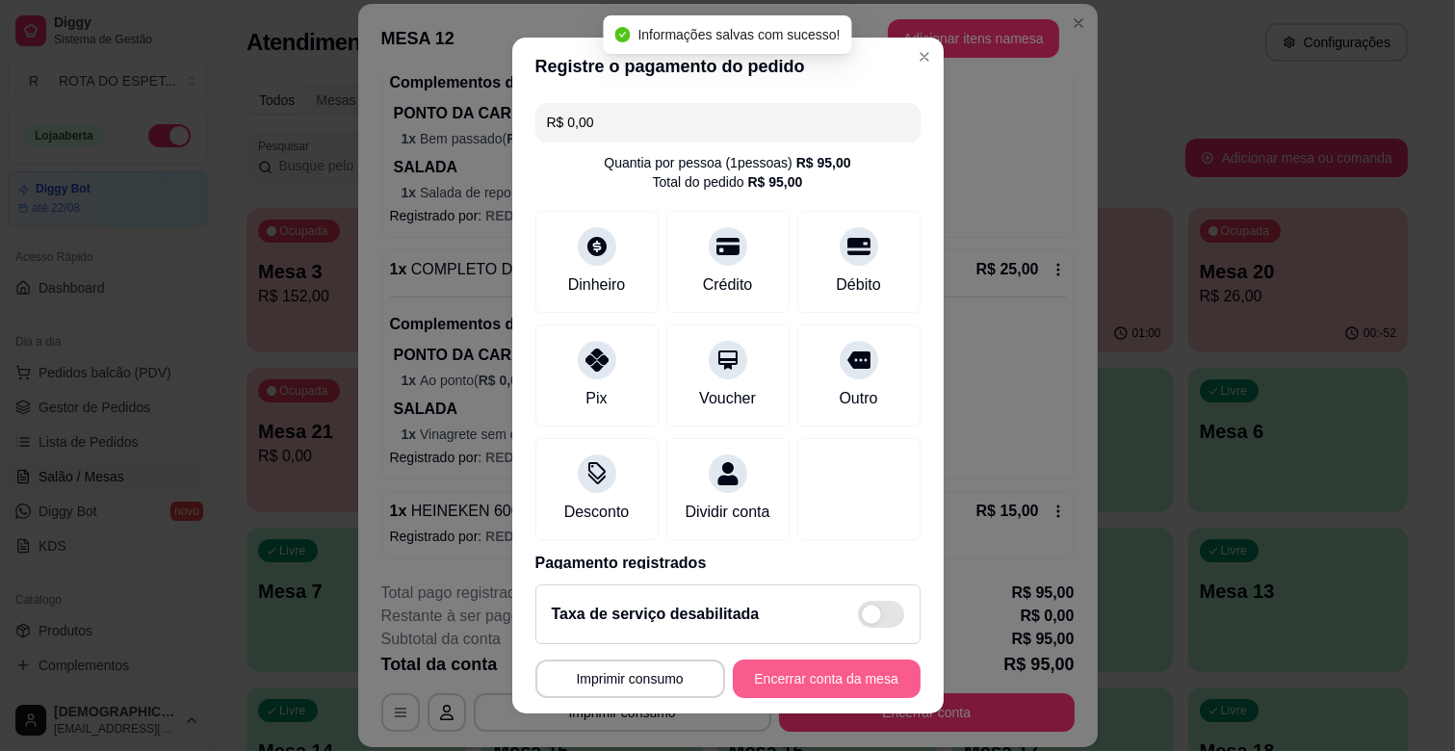
click at [848, 674] on button "Encerrar conta da mesa" at bounding box center [827, 679] width 188 height 39
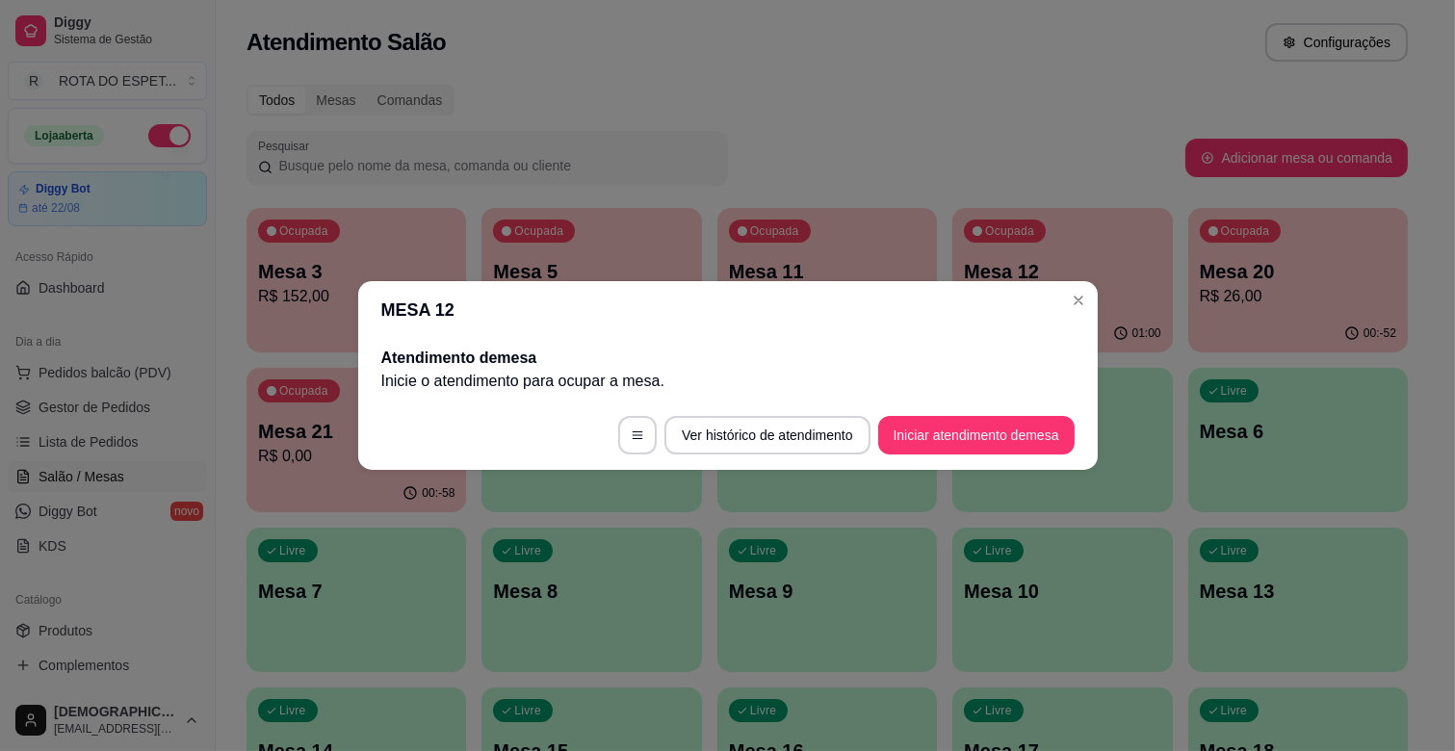
scroll to position [0, 0]
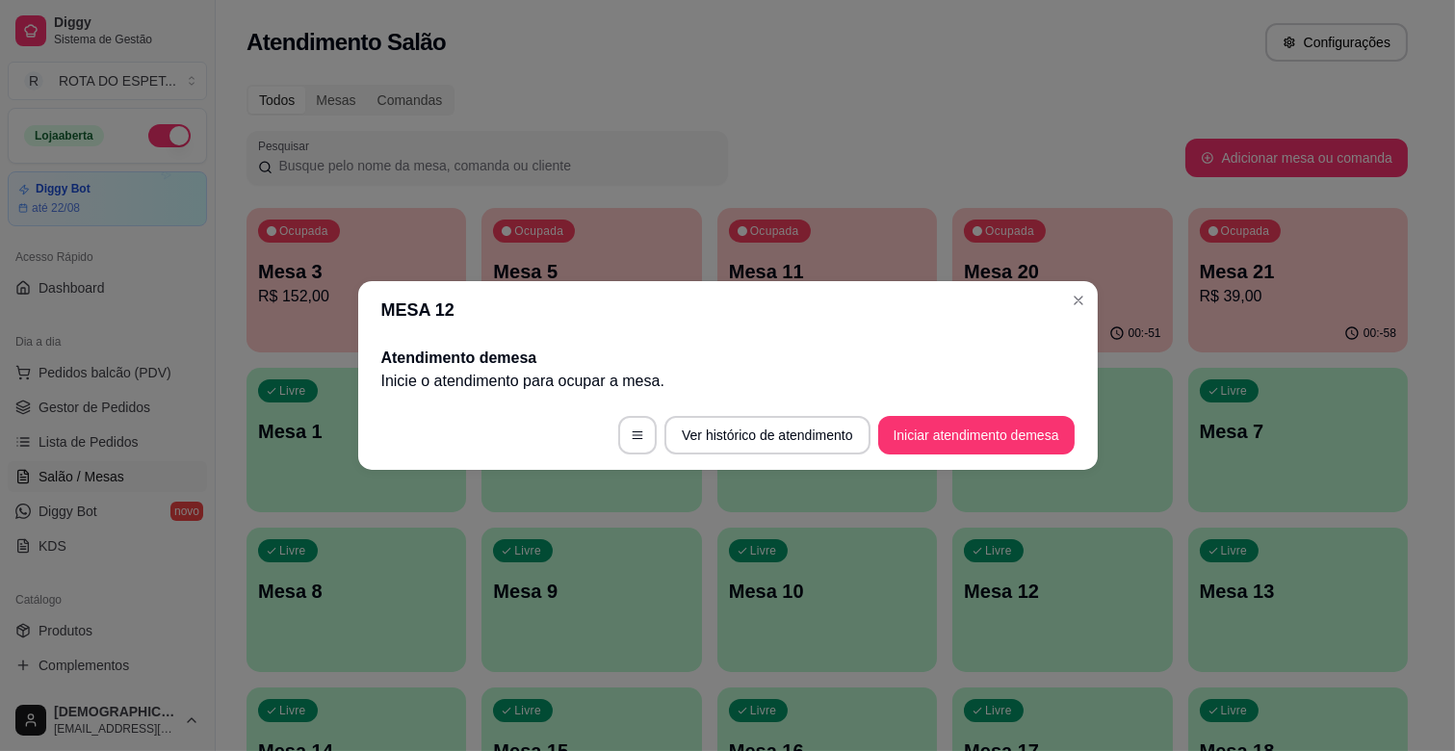
click at [1061, 289] on header "MESA 12" at bounding box center [728, 310] width 740 height 58
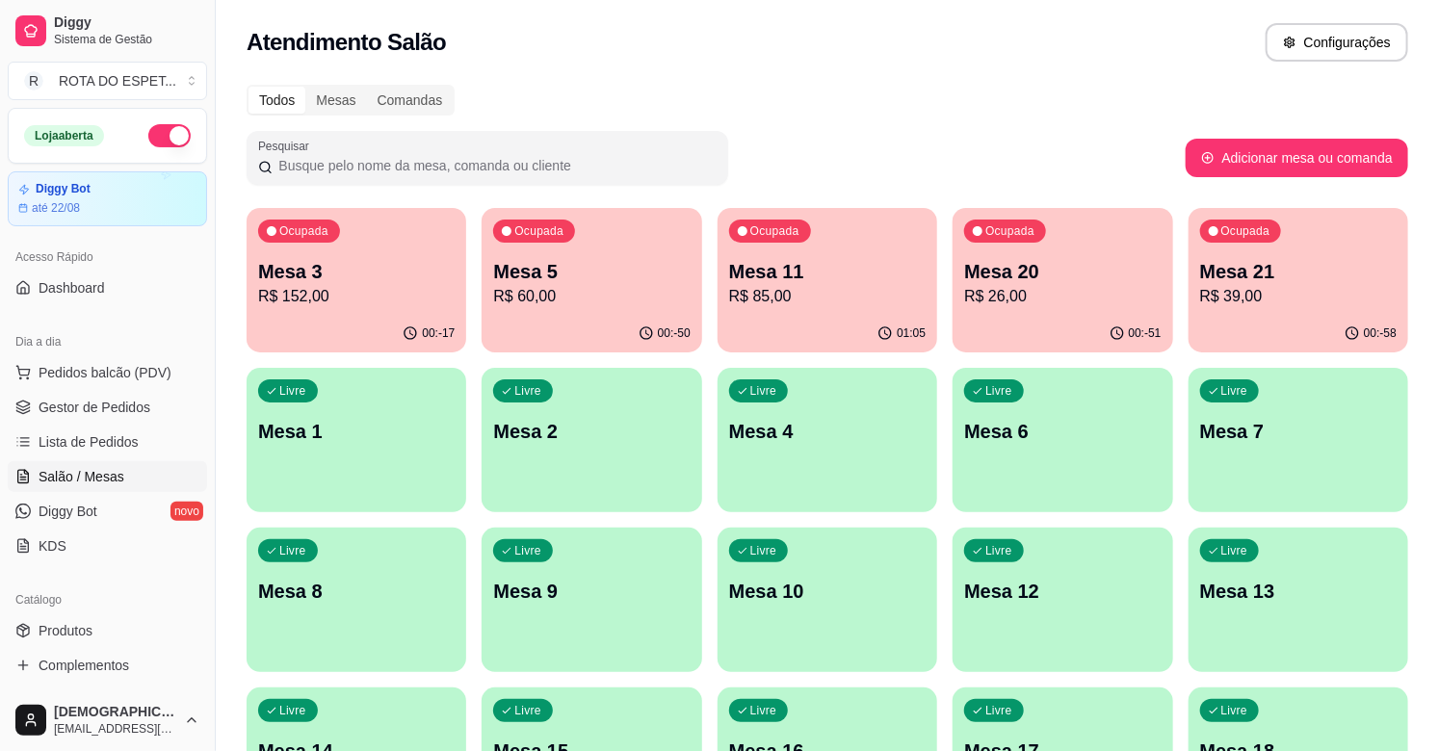
click at [880, 285] on p "R$ 85,00" at bounding box center [827, 296] width 196 height 23
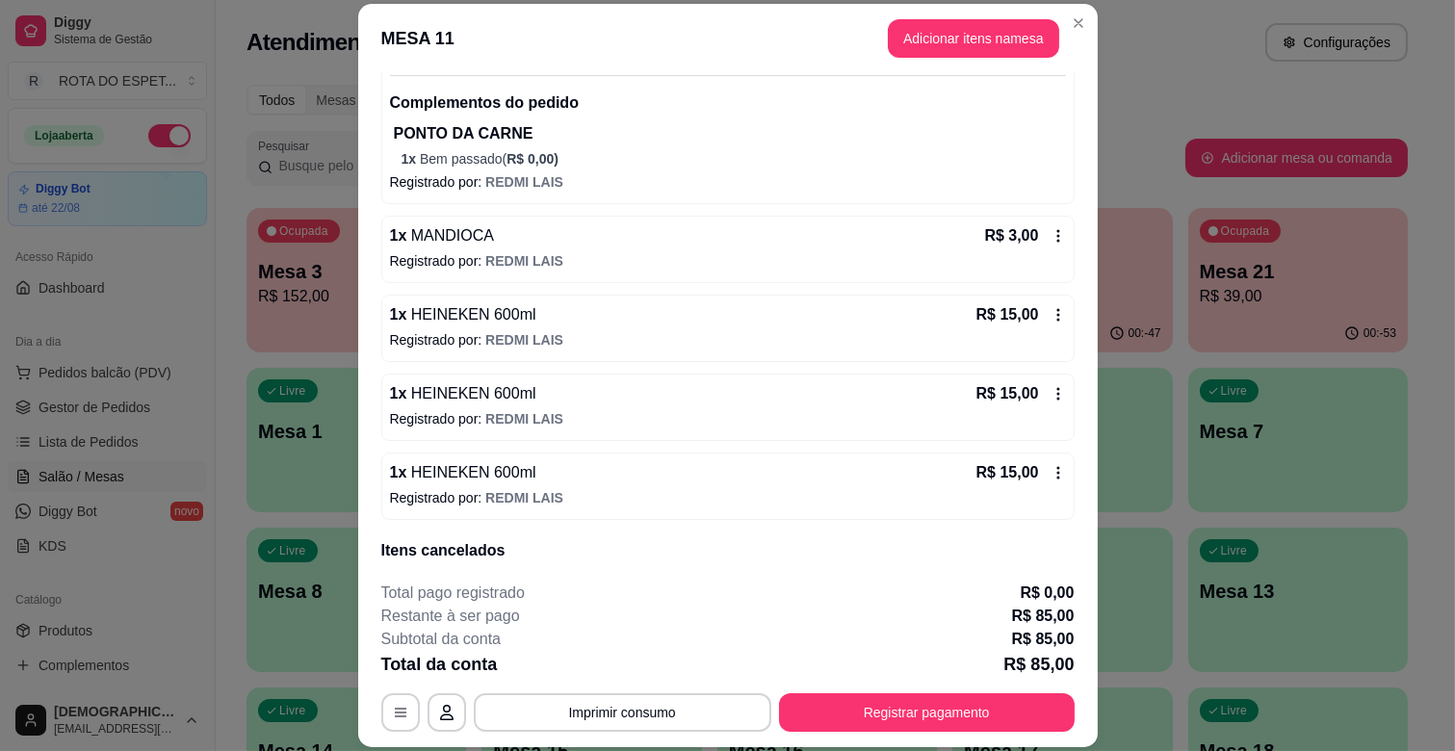
scroll to position [566, 0]
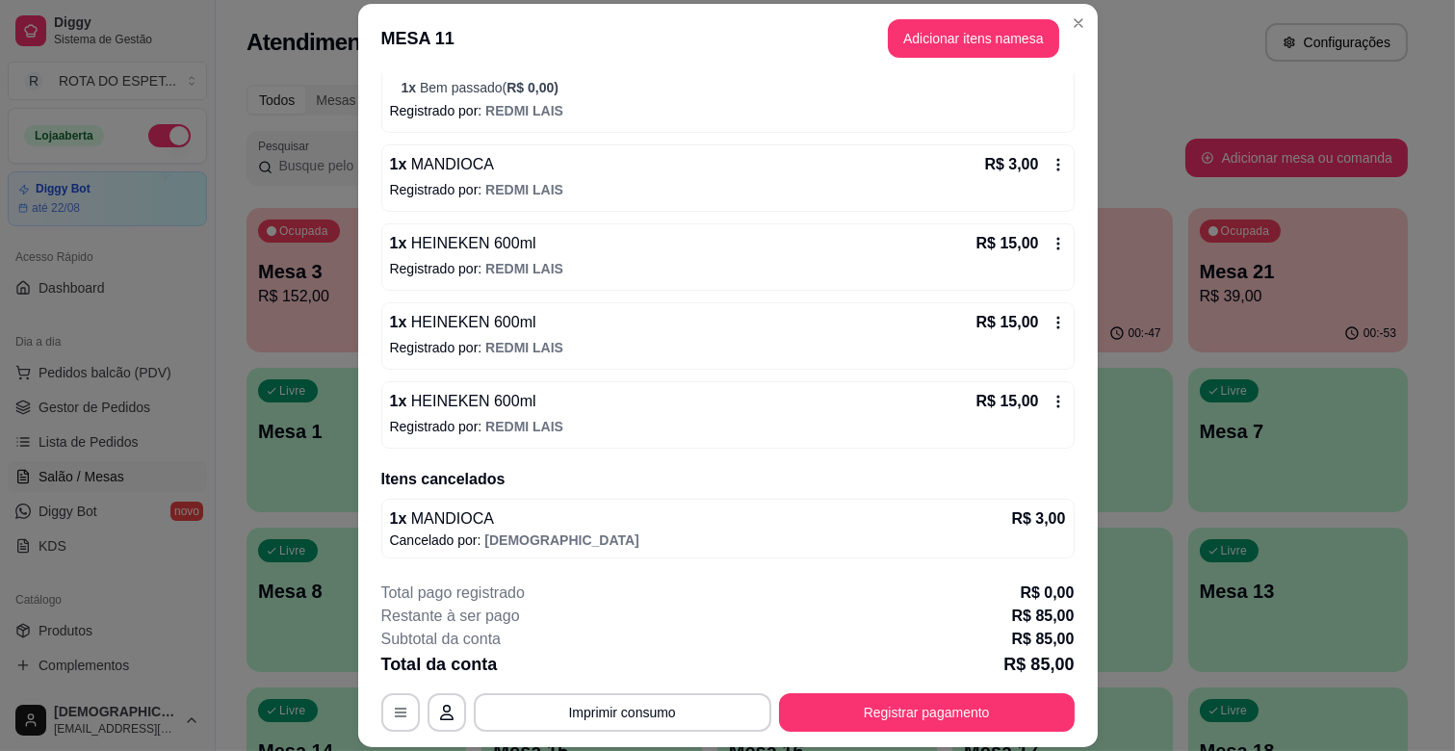
click at [1051, 403] on icon at bounding box center [1058, 401] width 15 height 15
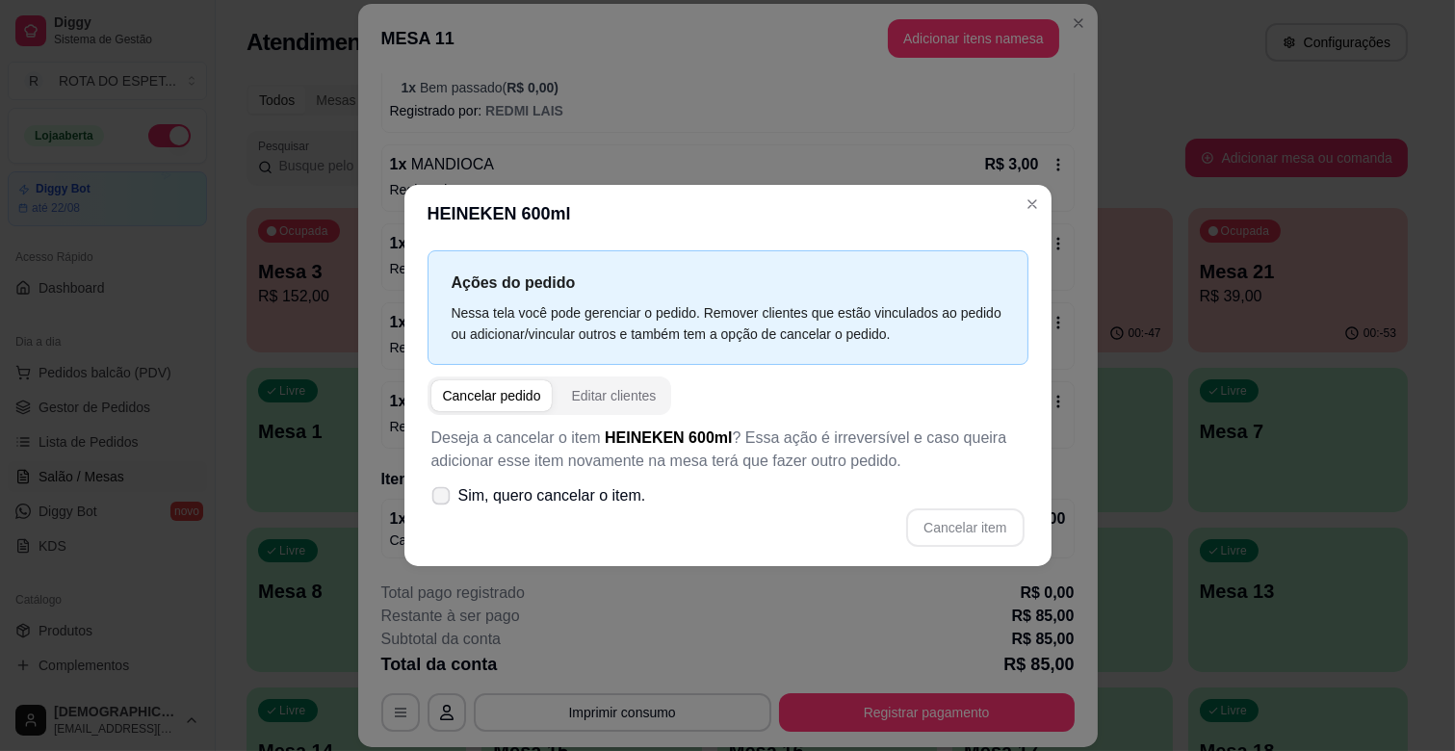
click at [579, 497] on span "Sim, quero cancelar o item." at bounding box center [552, 495] width 188 height 23
click at [443, 500] on input "Sim, quero cancelar o item." at bounding box center [436, 506] width 13 height 13
checkbox input "true"
click at [966, 526] on button "Cancelar item" at bounding box center [965, 528] width 115 height 38
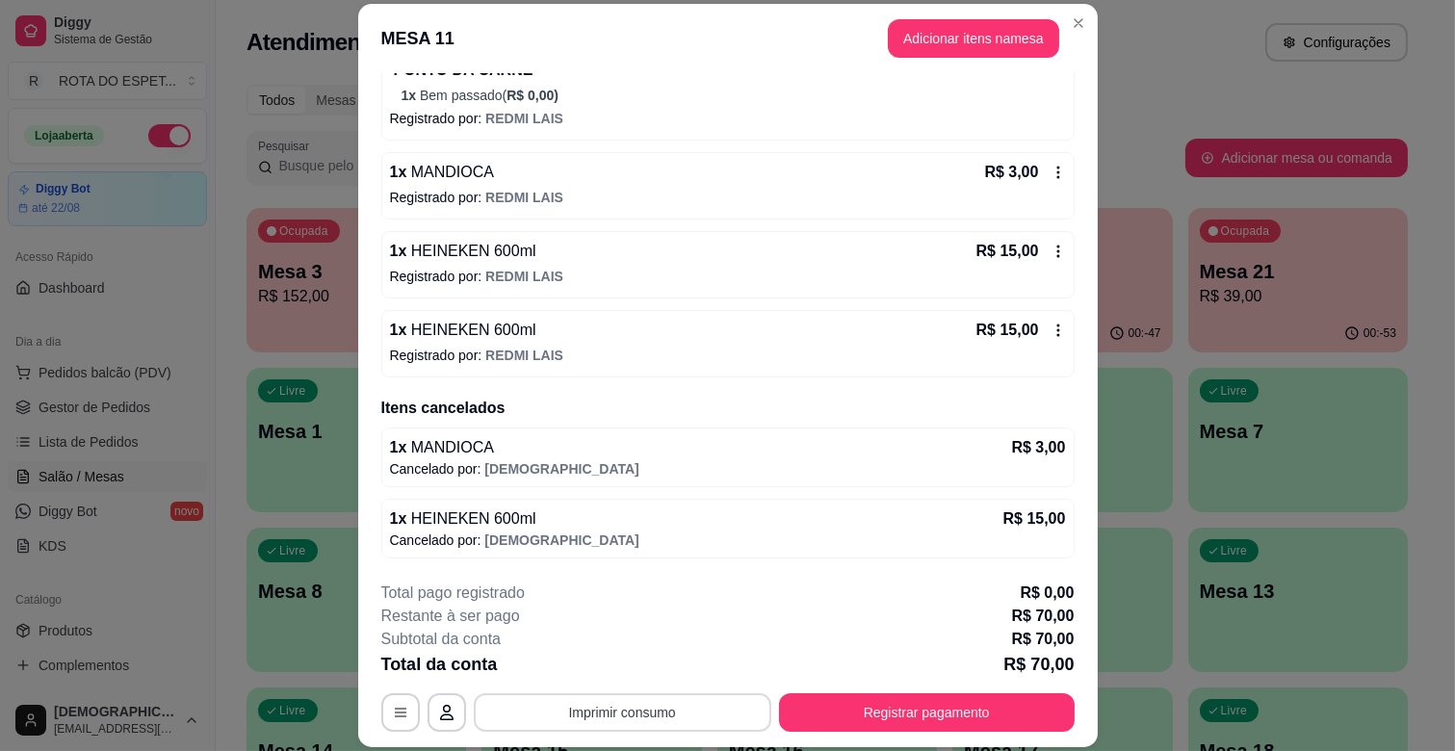
click at [696, 701] on button "Imprimir consumo" at bounding box center [623, 712] width 298 height 39
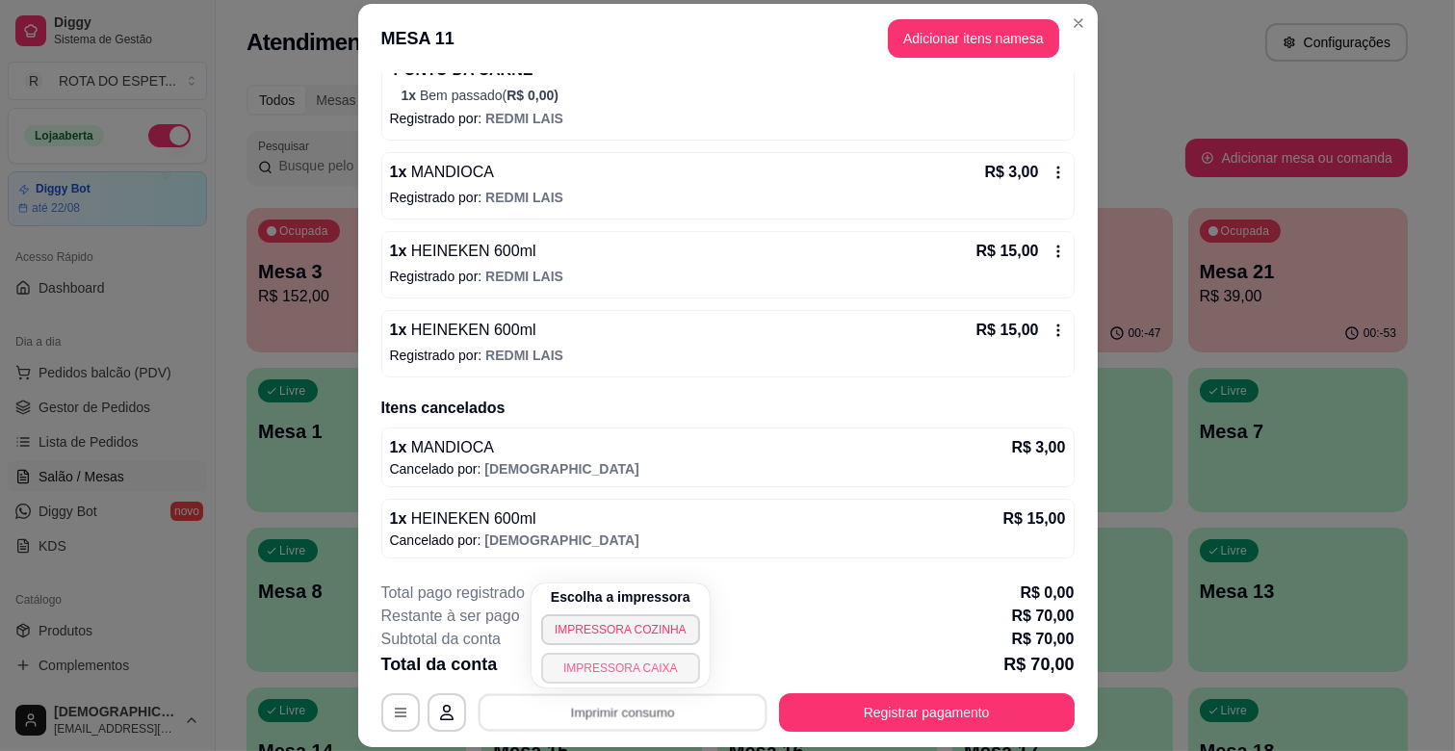
click at [670, 660] on button "IMPRESSORA CAIXA" at bounding box center [620, 668] width 159 height 31
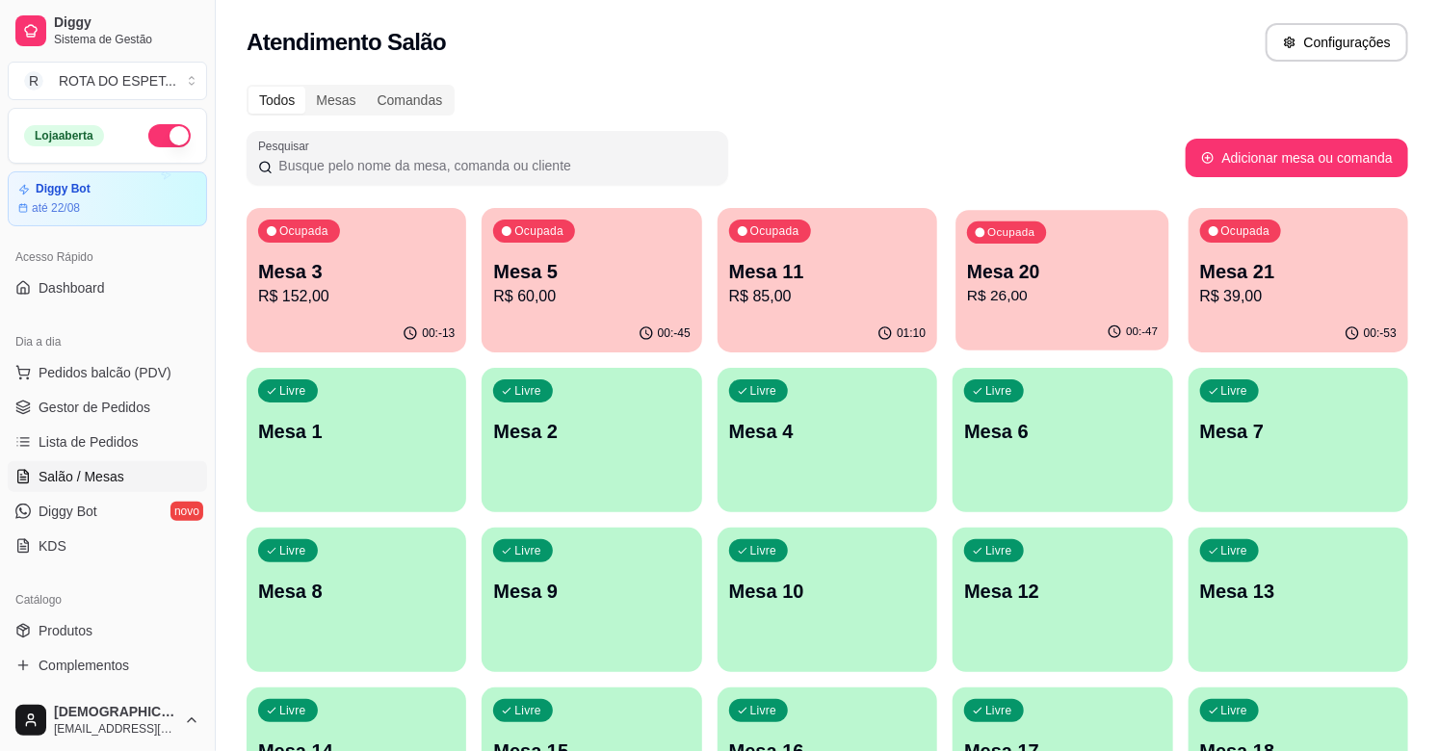
click at [1109, 292] on p "R$ 26,00" at bounding box center [1062, 296] width 191 height 22
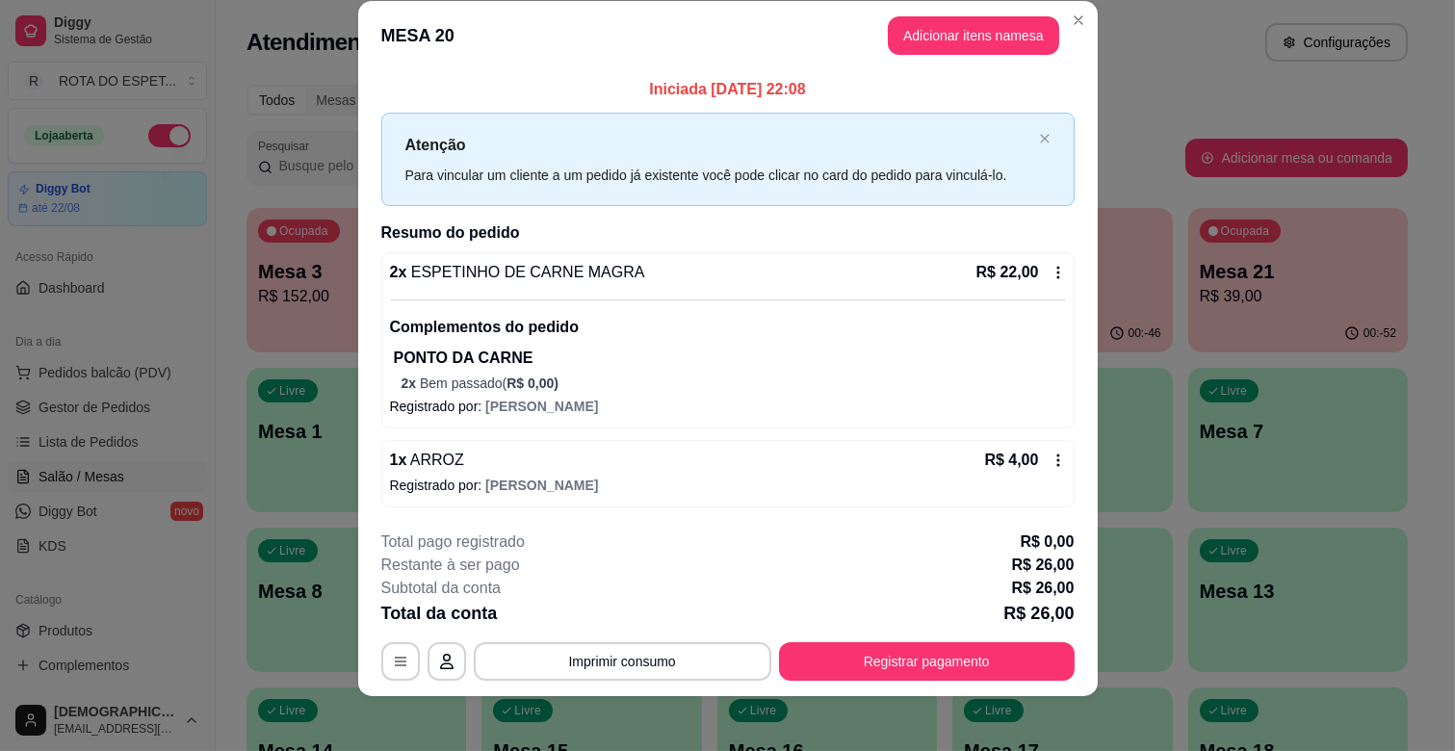
scroll to position [34, 0]
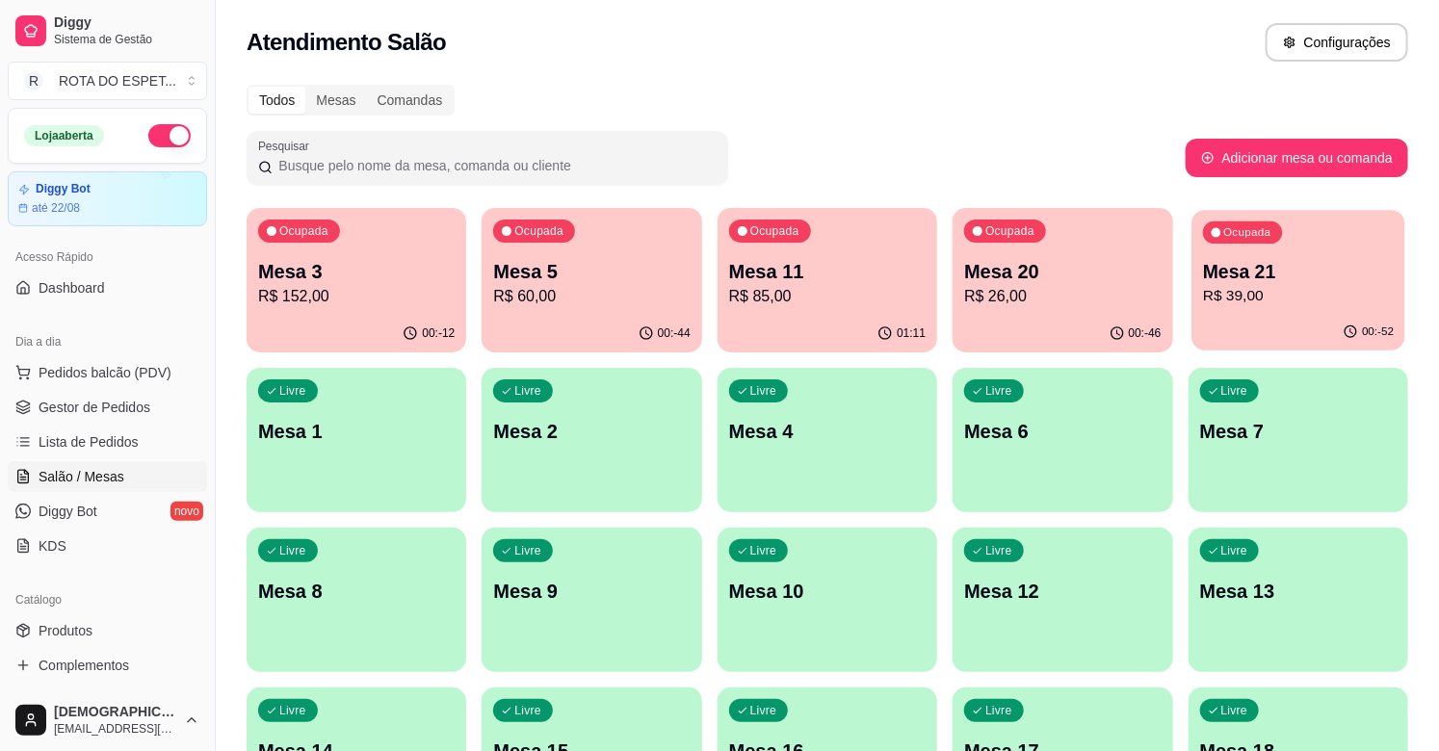
click at [1199, 290] on div "Ocupada Mesa 21 R$ 39,00" at bounding box center [1298, 262] width 214 height 104
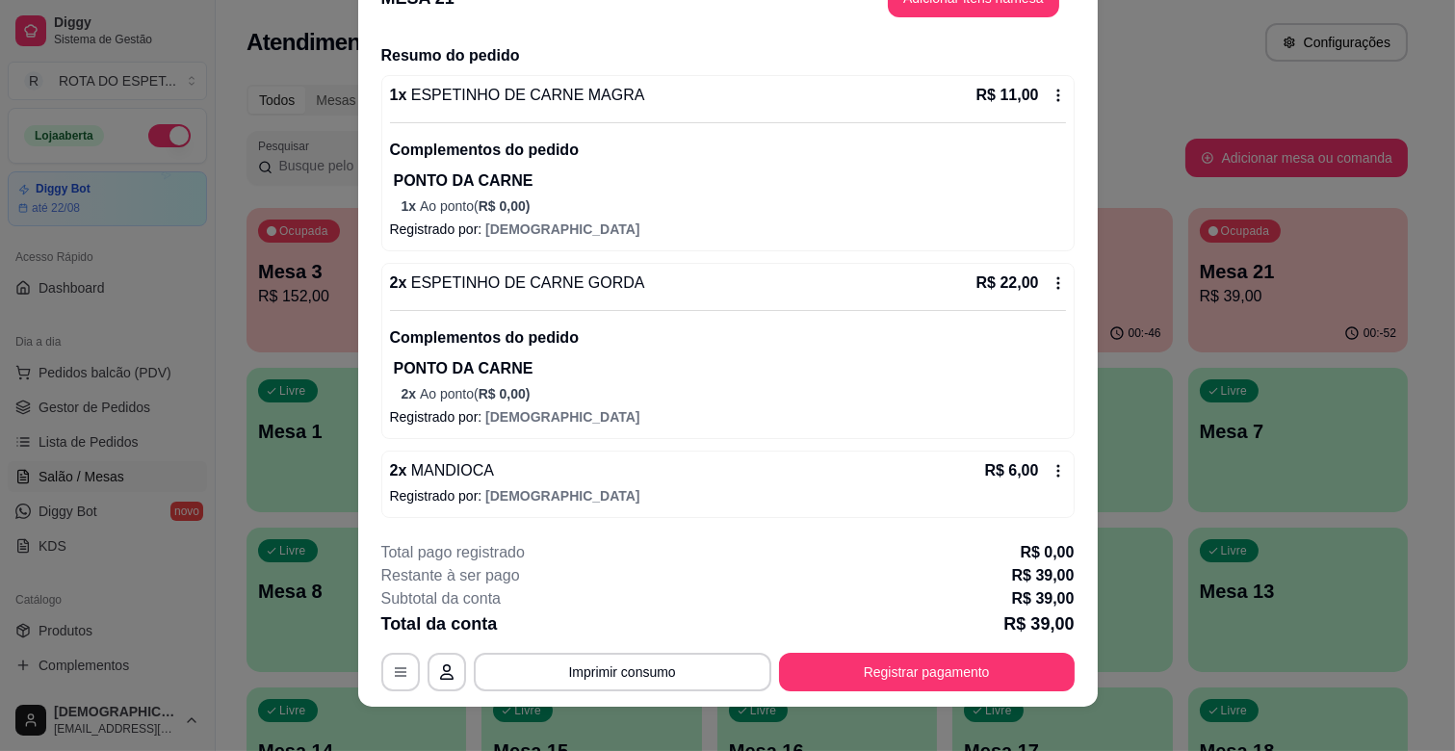
scroll to position [58, 0]
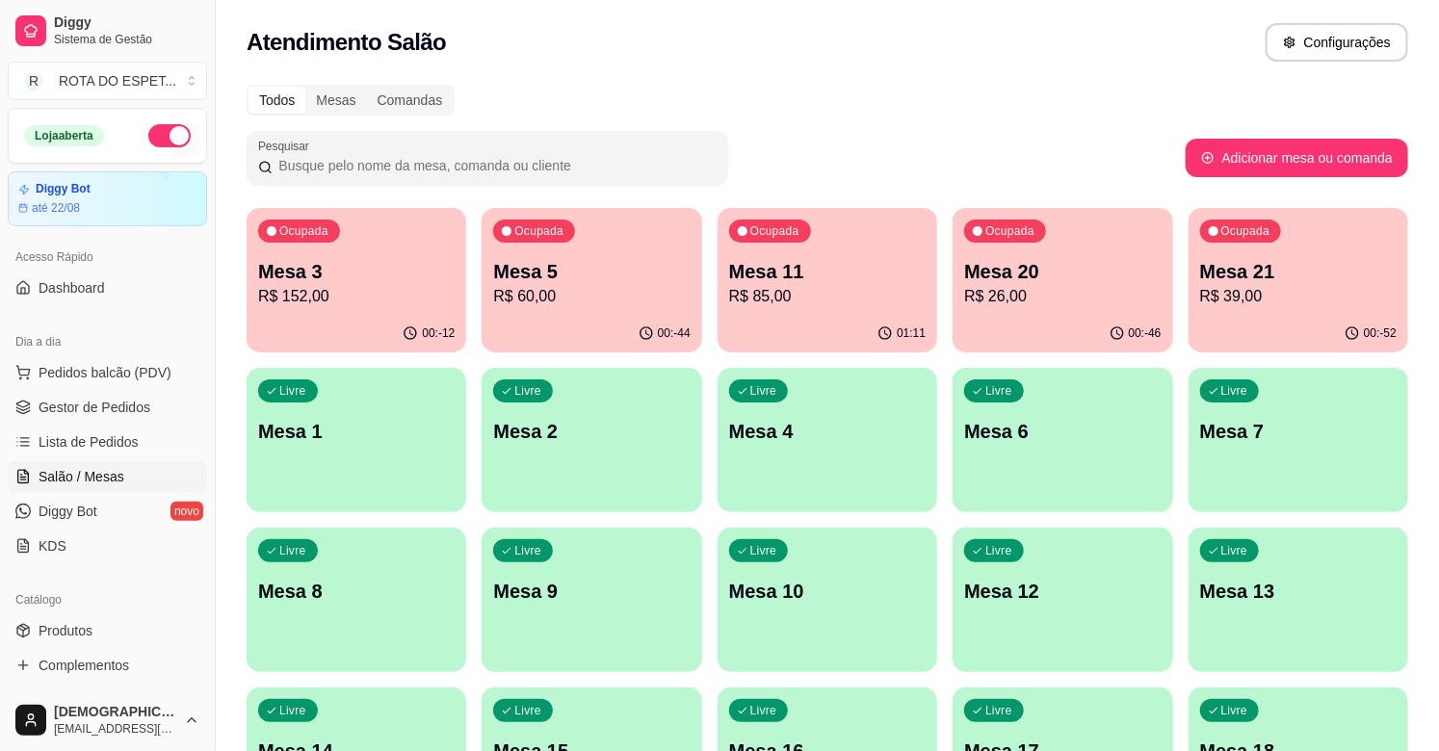
click at [876, 274] on p "Mesa 11" at bounding box center [827, 271] width 196 height 27
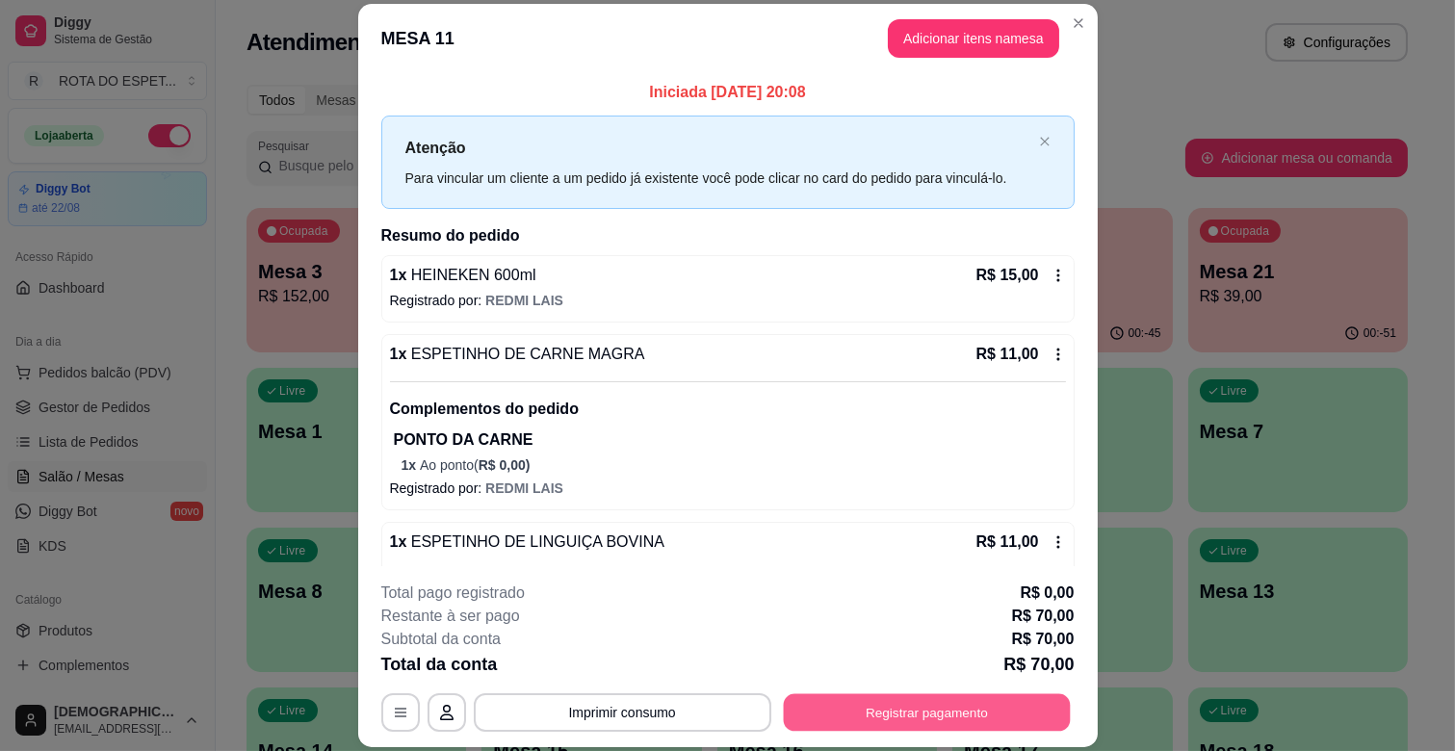
click at [913, 709] on button "Registrar pagamento" at bounding box center [926, 713] width 287 height 38
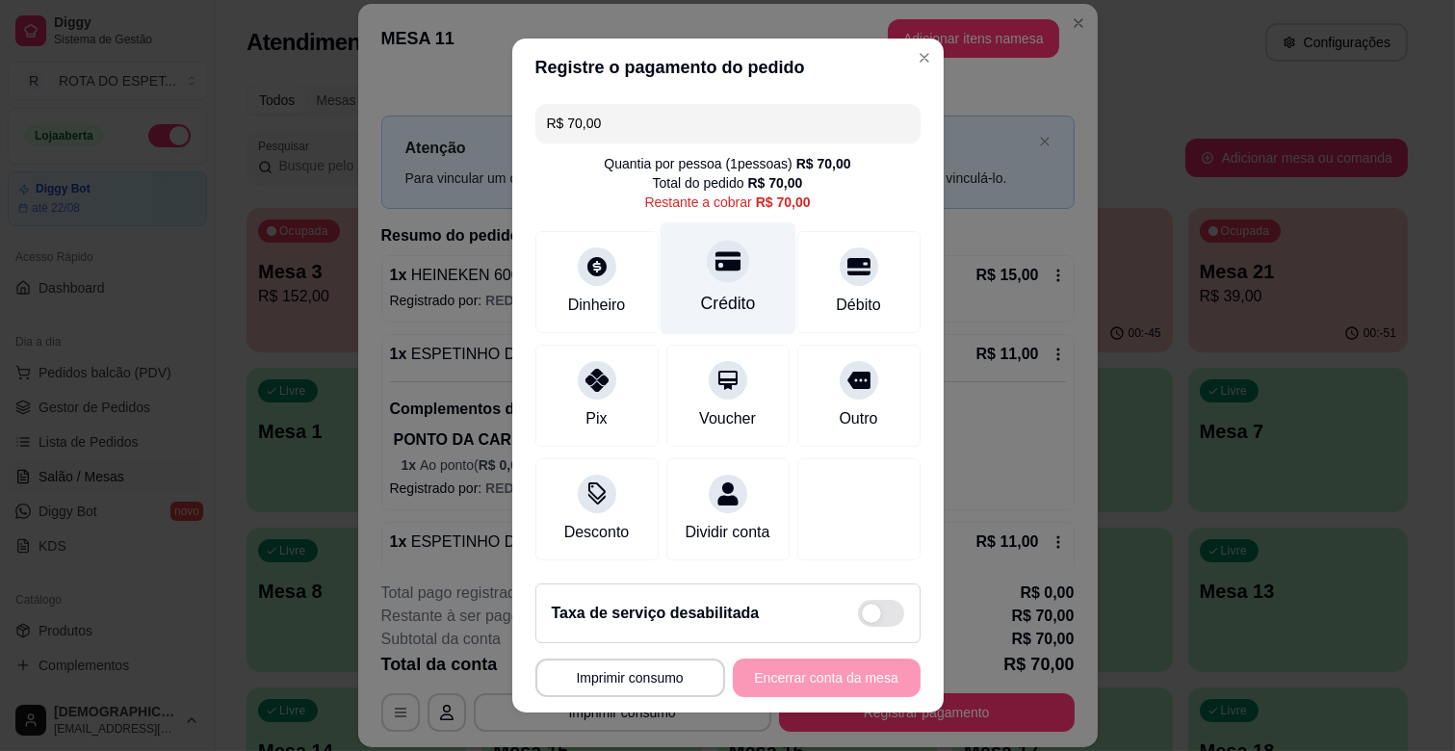
click at [676, 286] on div "Crédito" at bounding box center [728, 278] width 136 height 113
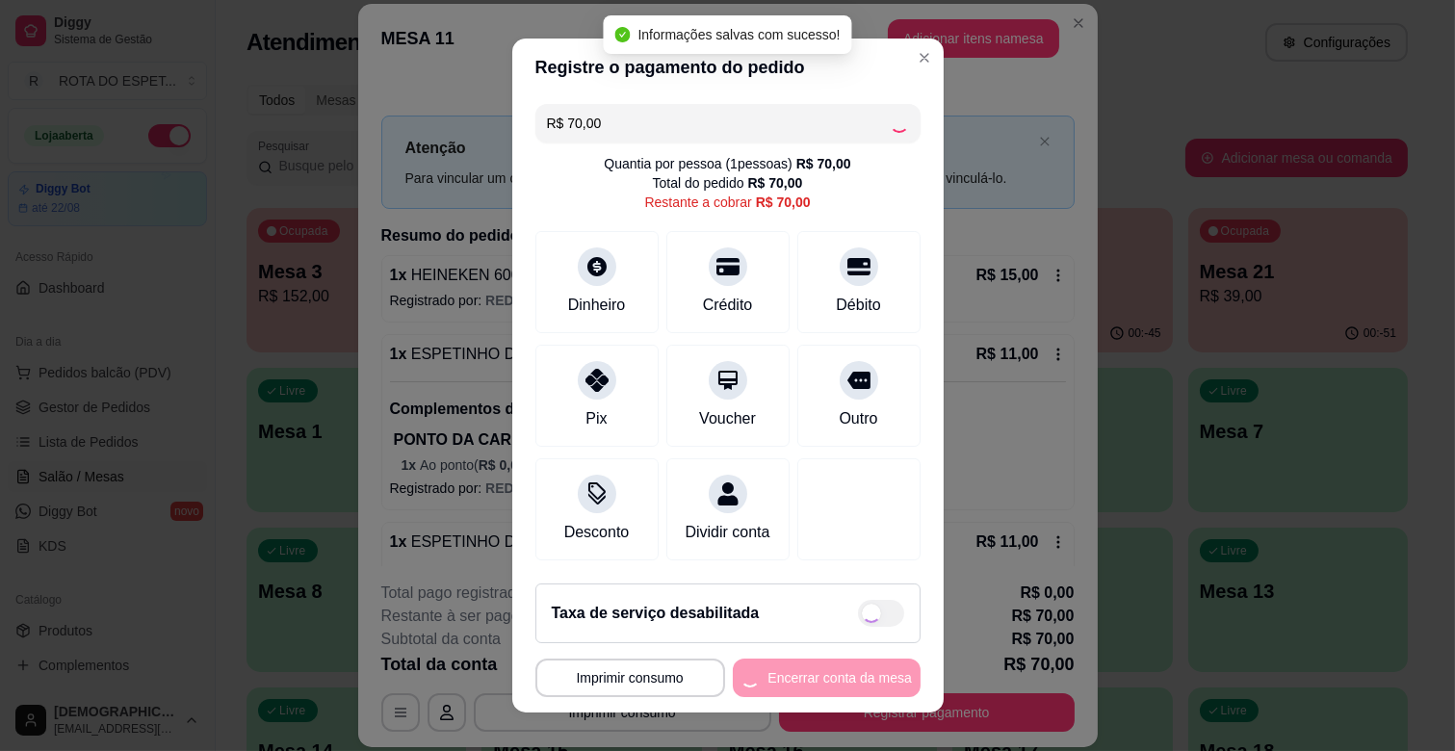
type input "R$ 0,00"
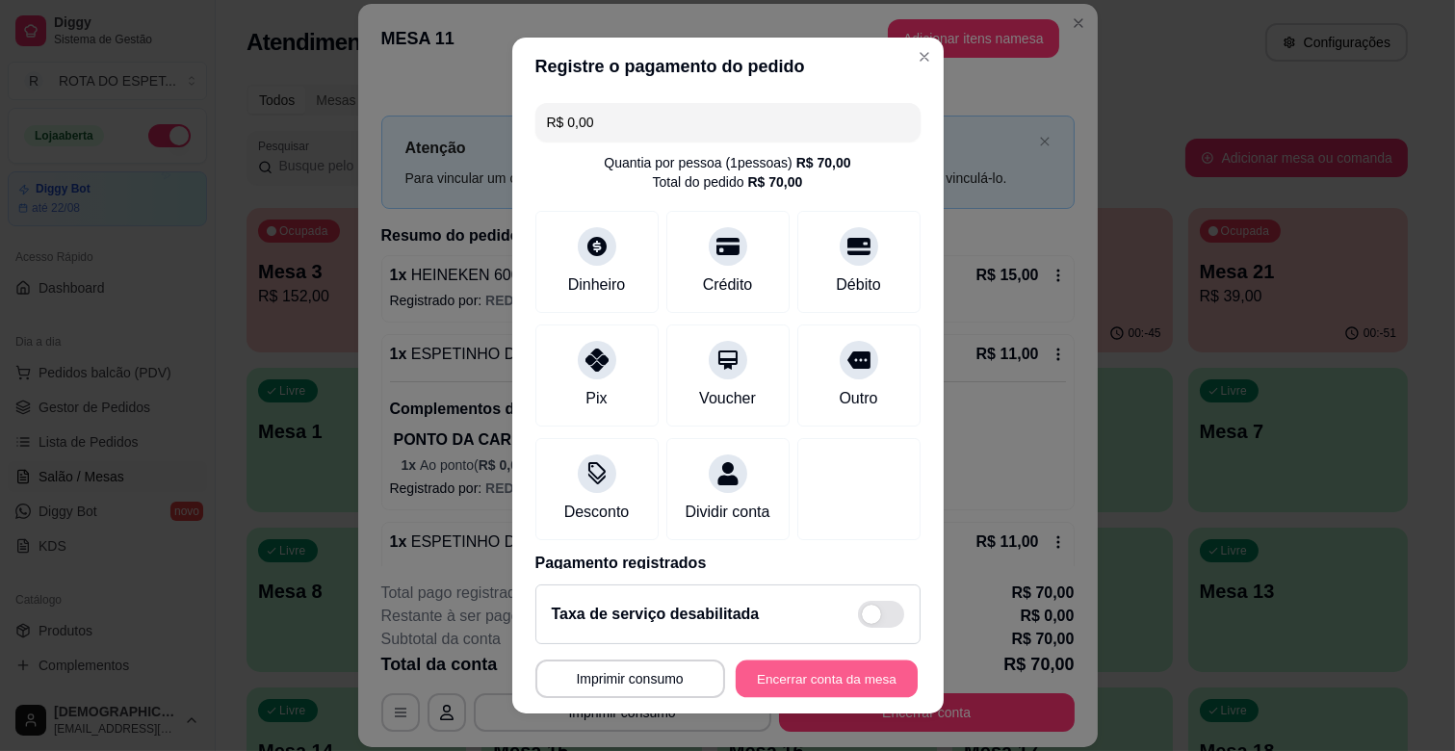
click at [832, 665] on button "Encerrar conta da mesa" at bounding box center [827, 680] width 182 height 38
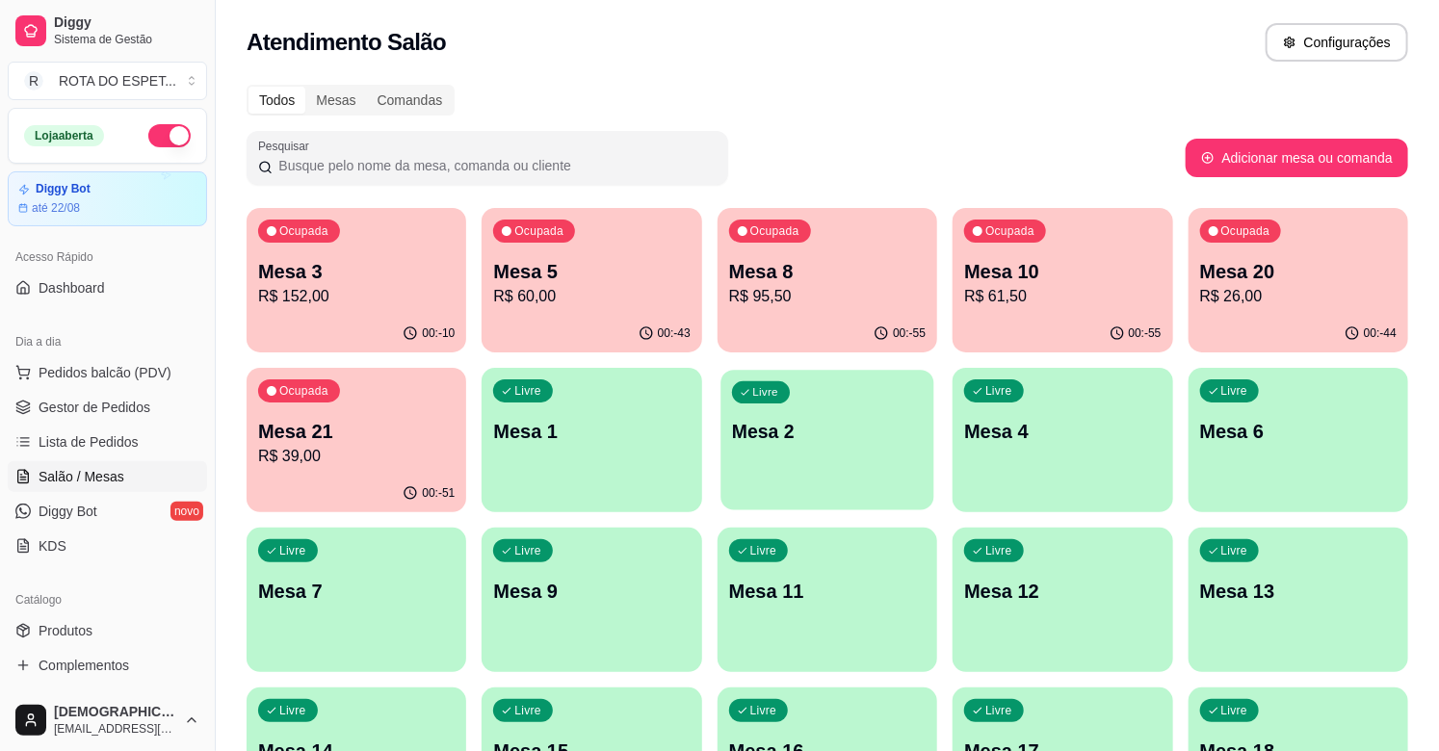
click at [822, 468] on div "Livre Mesa 2" at bounding box center [827, 428] width 214 height 117
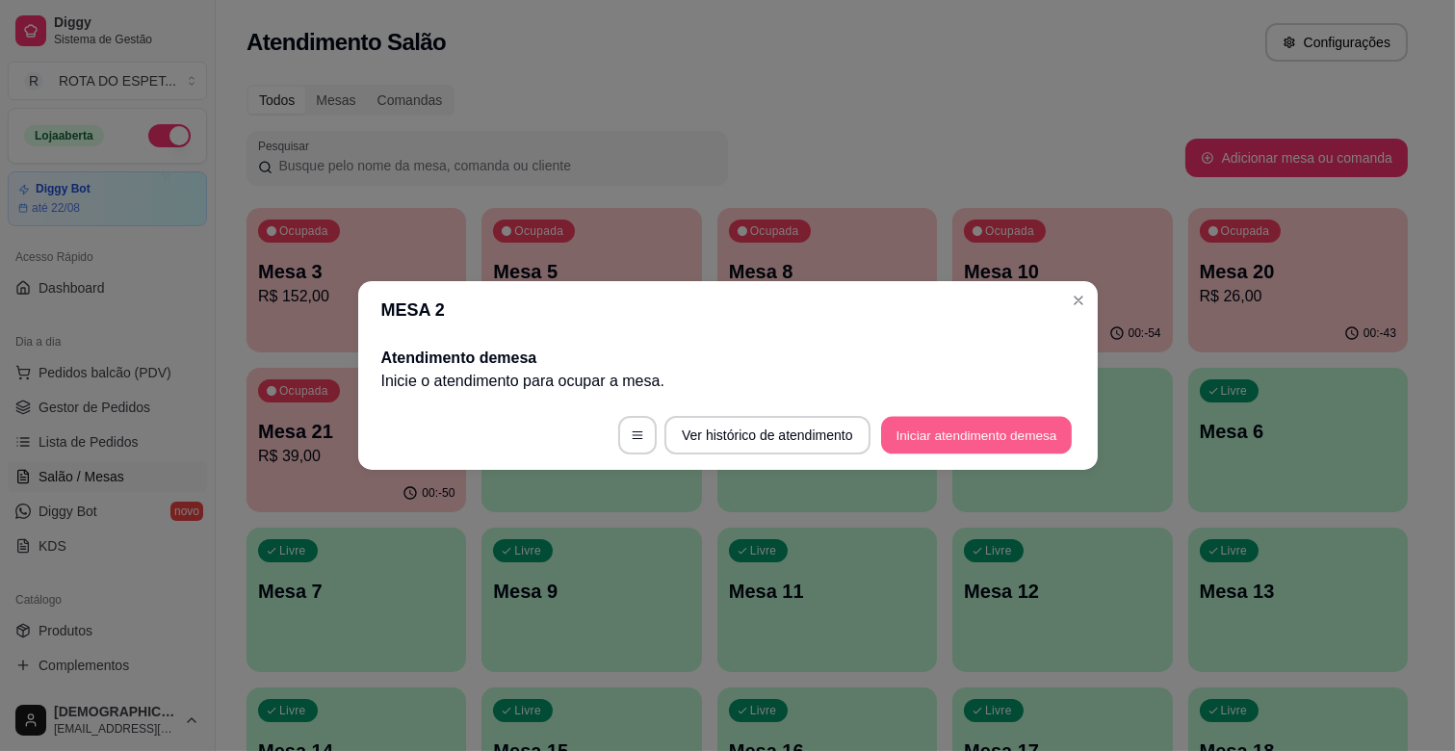
click at [965, 430] on button "Iniciar atendimento de mesa" at bounding box center [976, 436] width 191 height 38
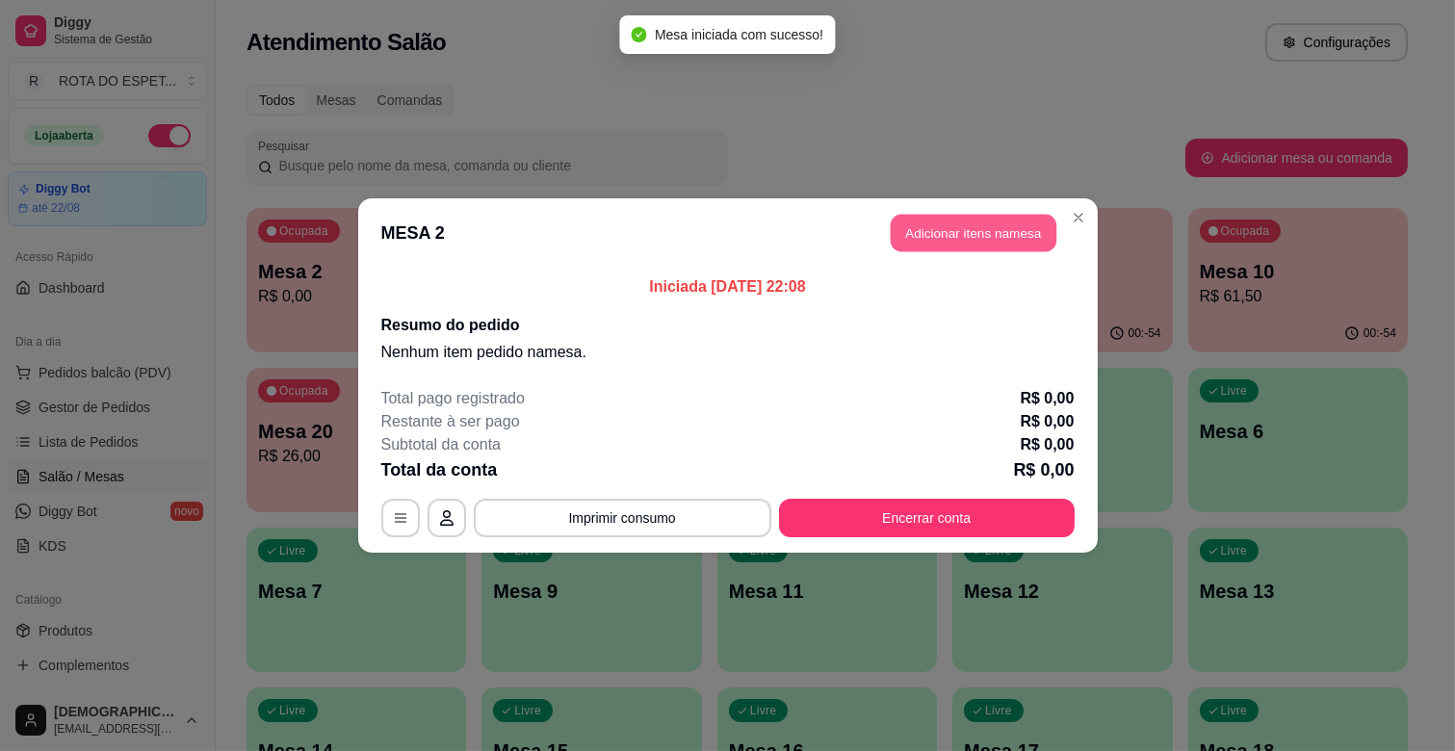
click at [961, 229] on button "Adicionar itens na mesa" at bounding box center [974, 234] width 166 height 38
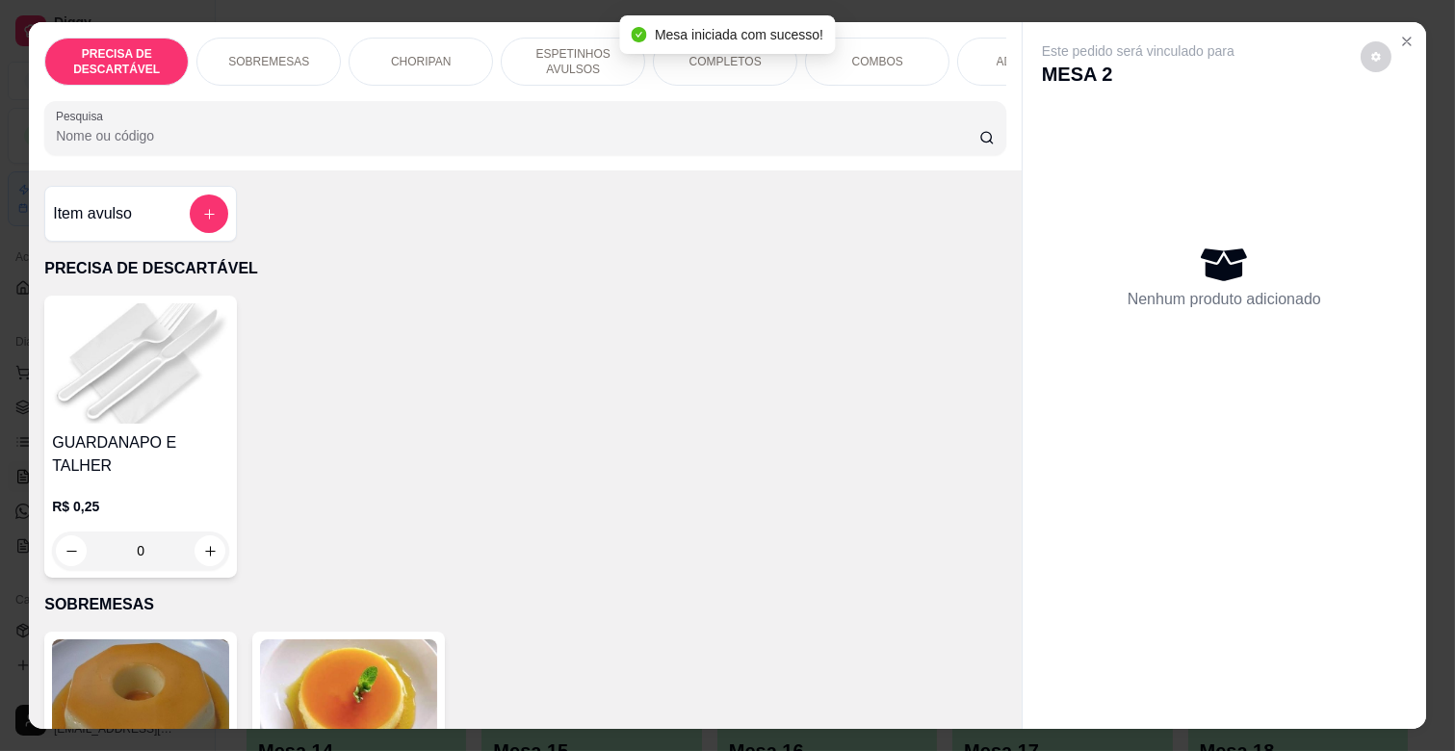
scroll to position [0, 842]
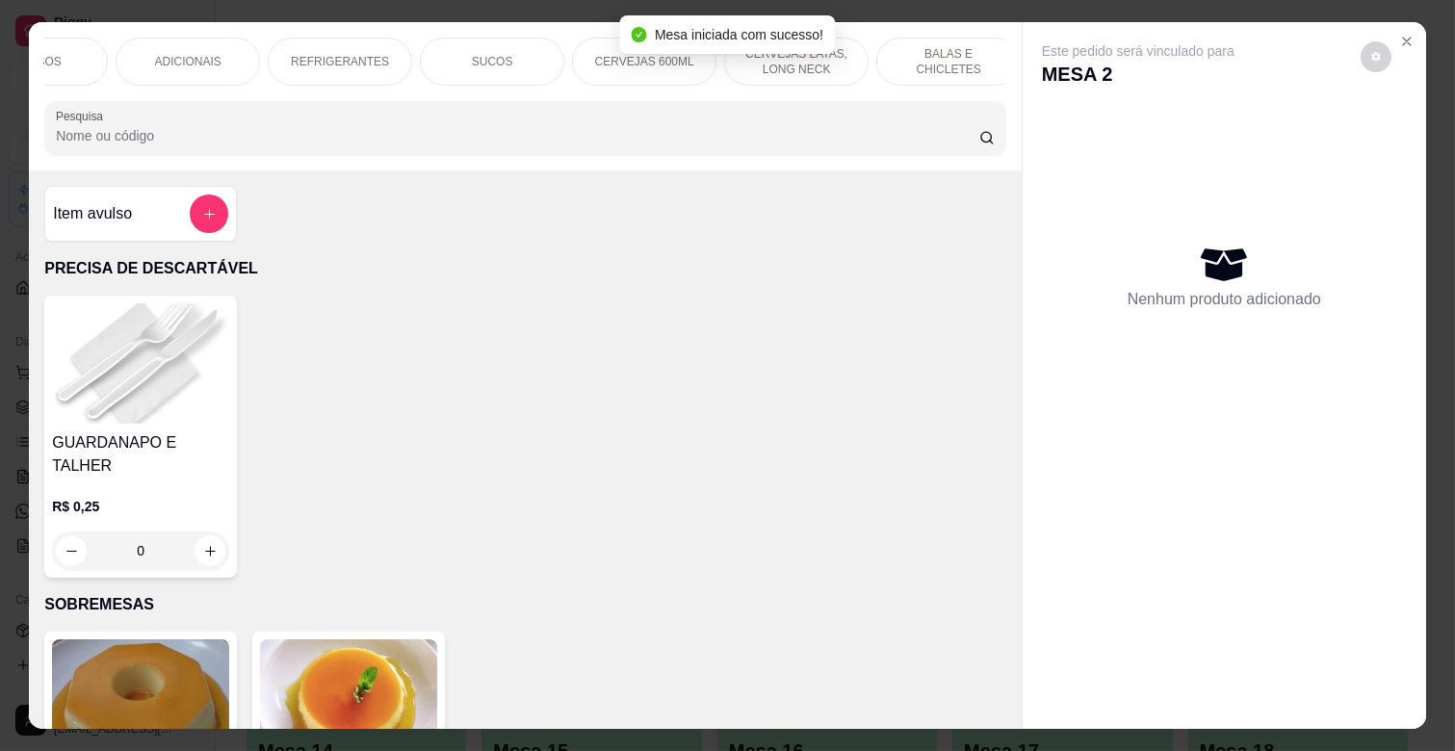
click at [603, 54] on p "CERVEJAS 600ML" at bounding box center [644, 61] width 99 height 15
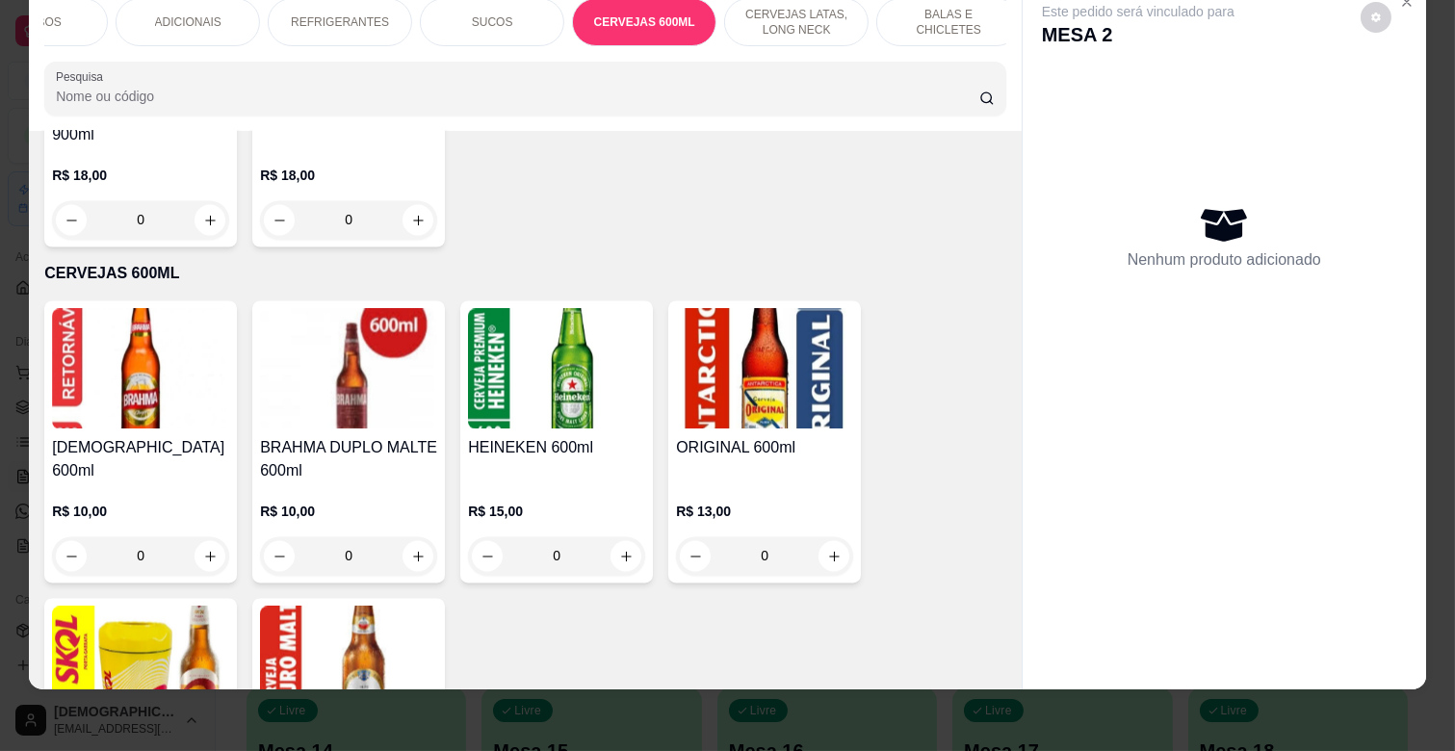
scroll to position [6704, 0]
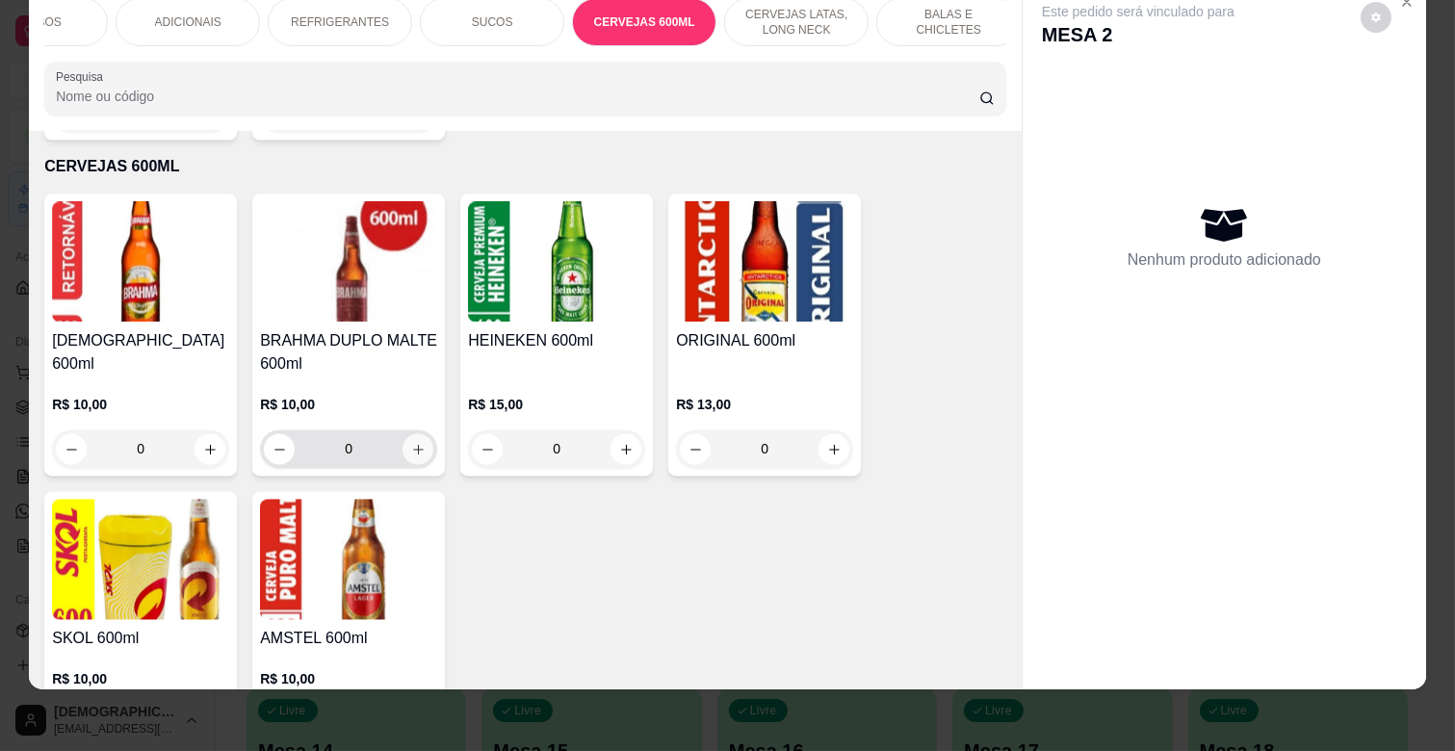
click at [411, 443] on icon "increase-product-quantity" at bounding box center [418, 450] width 14 height 14
type input "1"
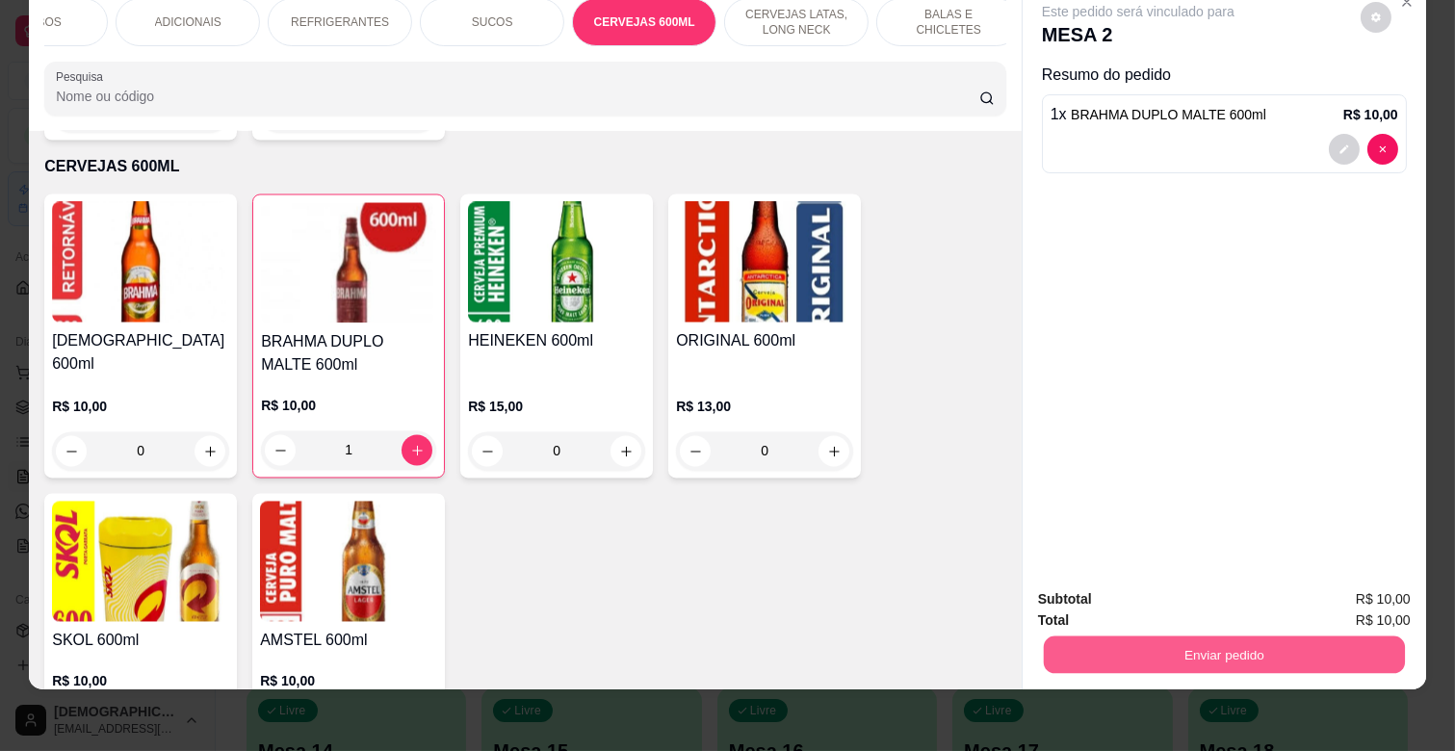
click at [1265, 637] on button "Enviar pedido" at bounding box center [1224, 655] width 361 height 38
click at [1187, 589] on button "Não registrar e enviar pedido" at bounding box center [1159, 591] width 200 height 37
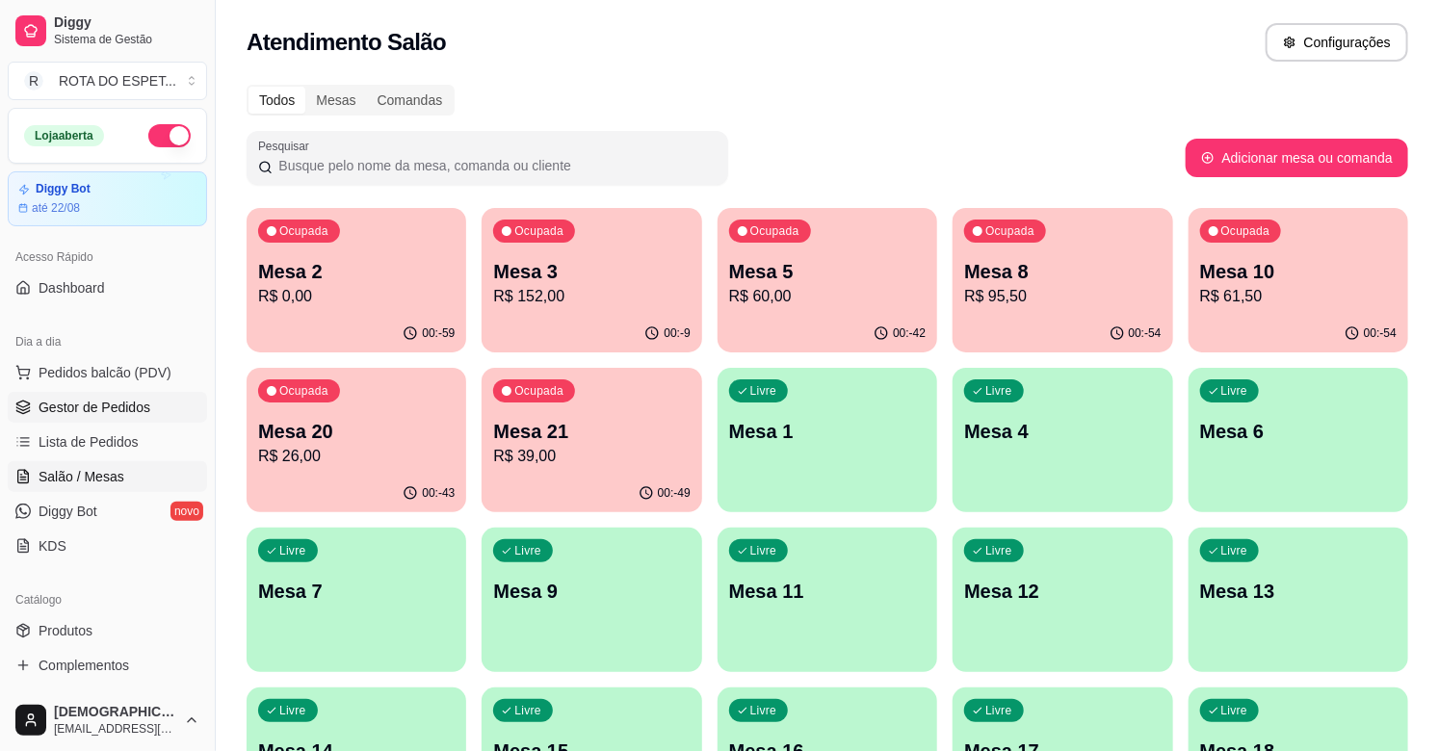
click at [147, 404] on link "Gestor de Pedidos" at bounding box center [107, 407] width 199 height 31
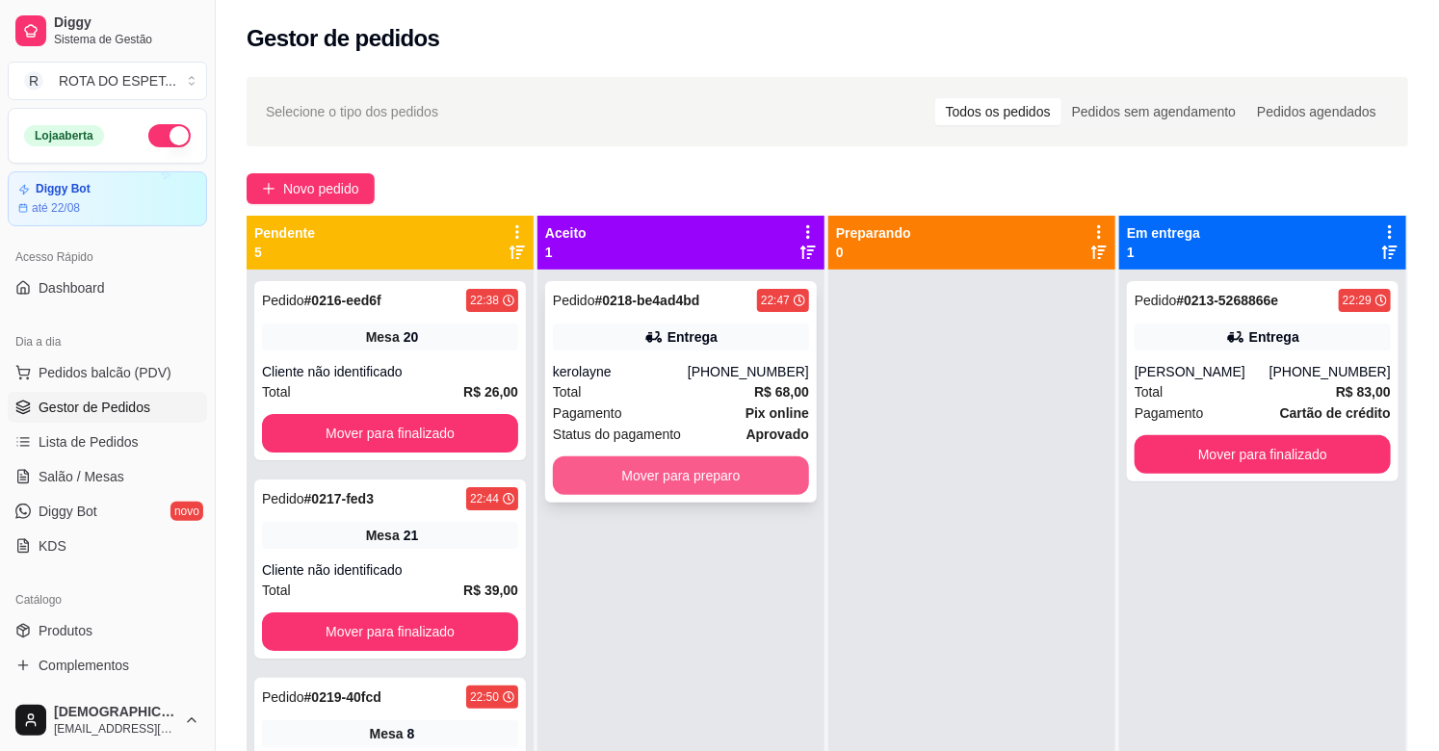
click at [681, 483] on button "Mover para preparo" at bounding box center [681, 476] width 256 height 39
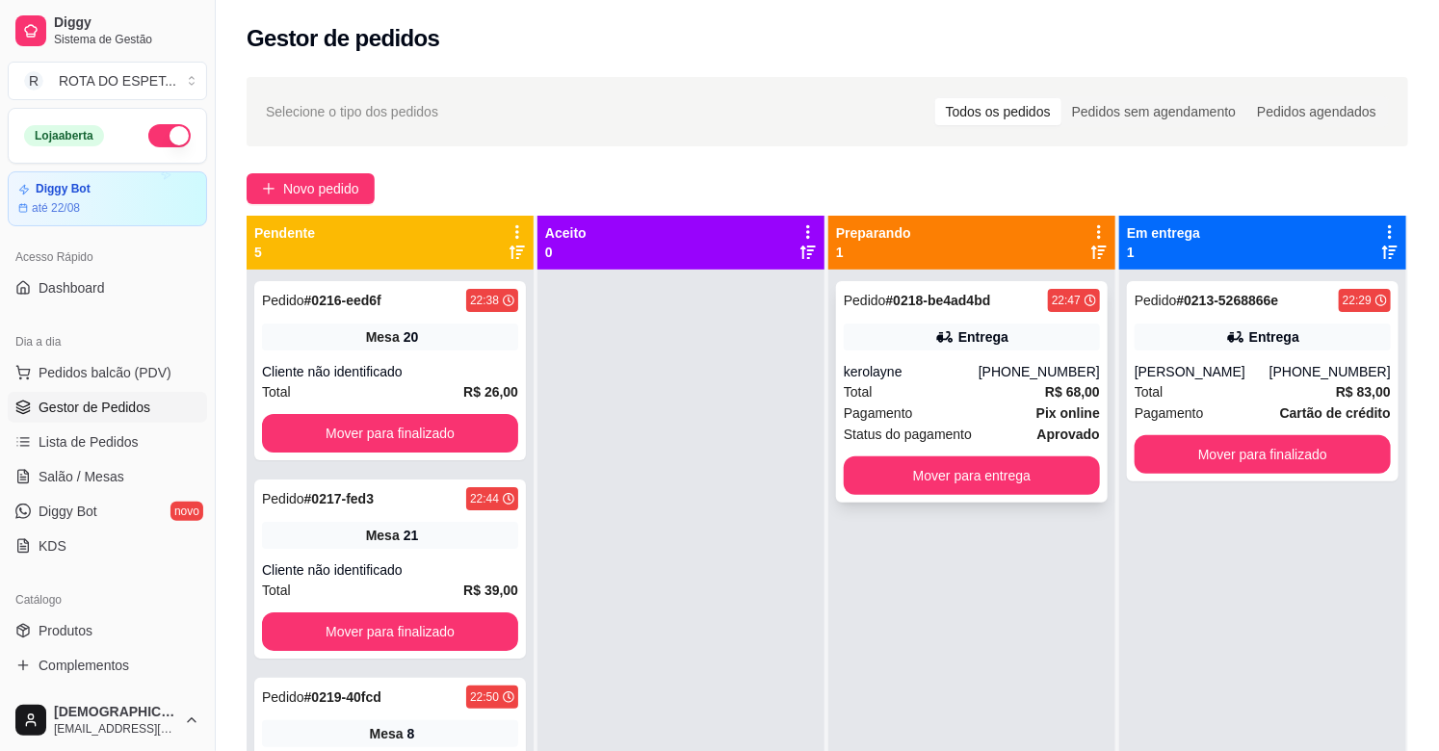
click at [920, 379] on div "kerolayne" at bounding box center [911, 371] width 135 height 19
click at [436, 429] on button "Mover para finalizado" at bounding box center [390, 434] width 248 height 38
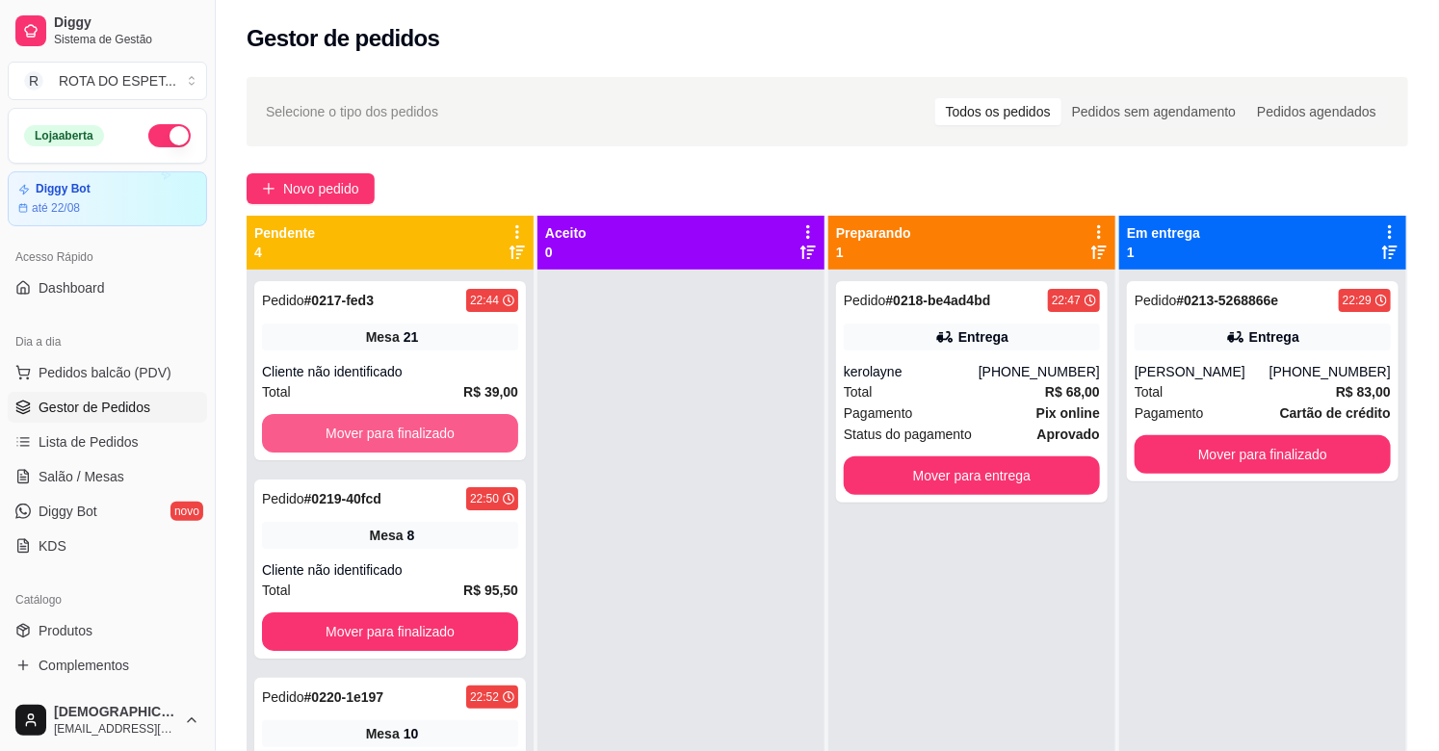
click at [436, 429] on button "Mover para finalizado" at bounding box center [390, 433] width 256 height 39
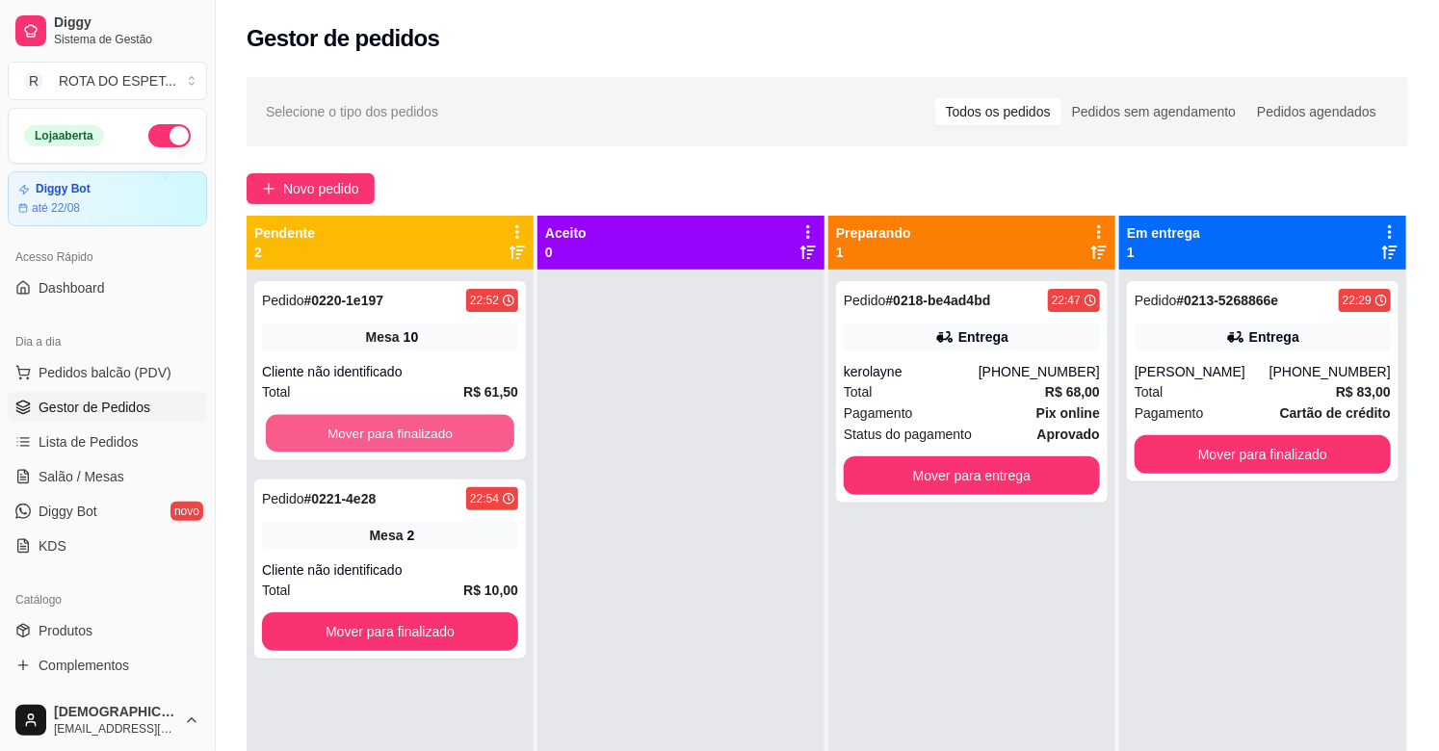
click at [436, 429] on button "Mover para finalizado" at bounding box center [390, 434] width 248 height 38
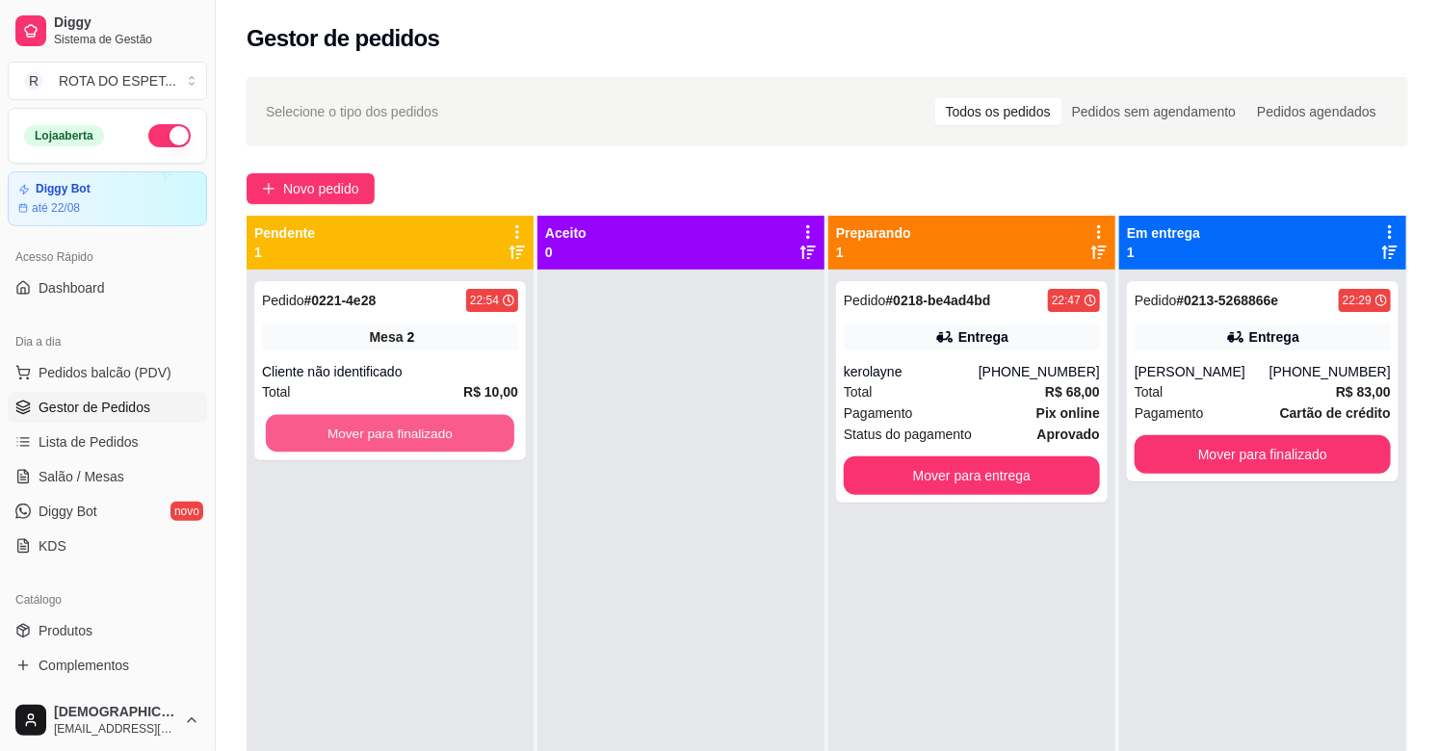
click at [436, 429] on button "Mover para finalizado" at bounding box center [390, 434] width 248 height 38
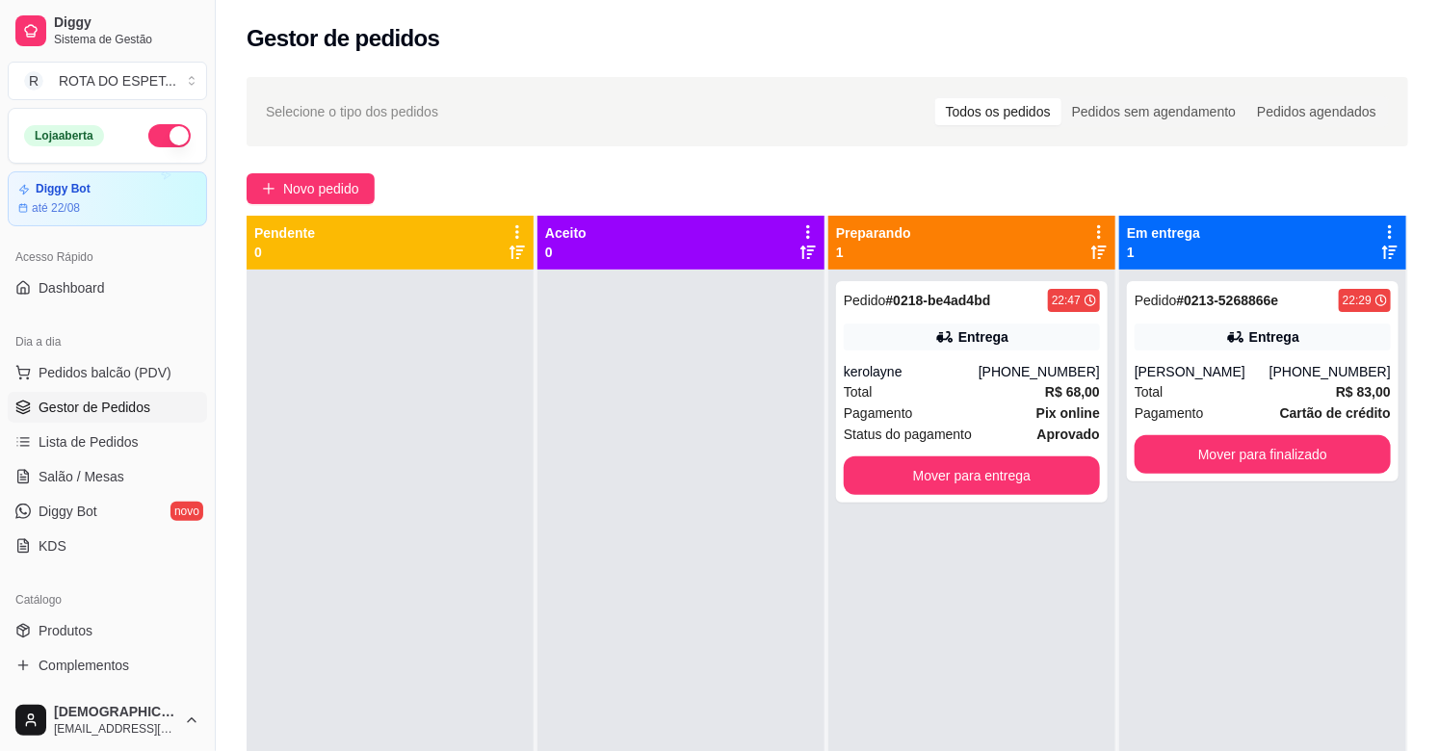
click at [648, 549] on div at bounding box center [680, 645] width 287 height 751
click at [126, 475] on link "Salão / Mesas" at bounding box center [107, 476] width 199 height 31
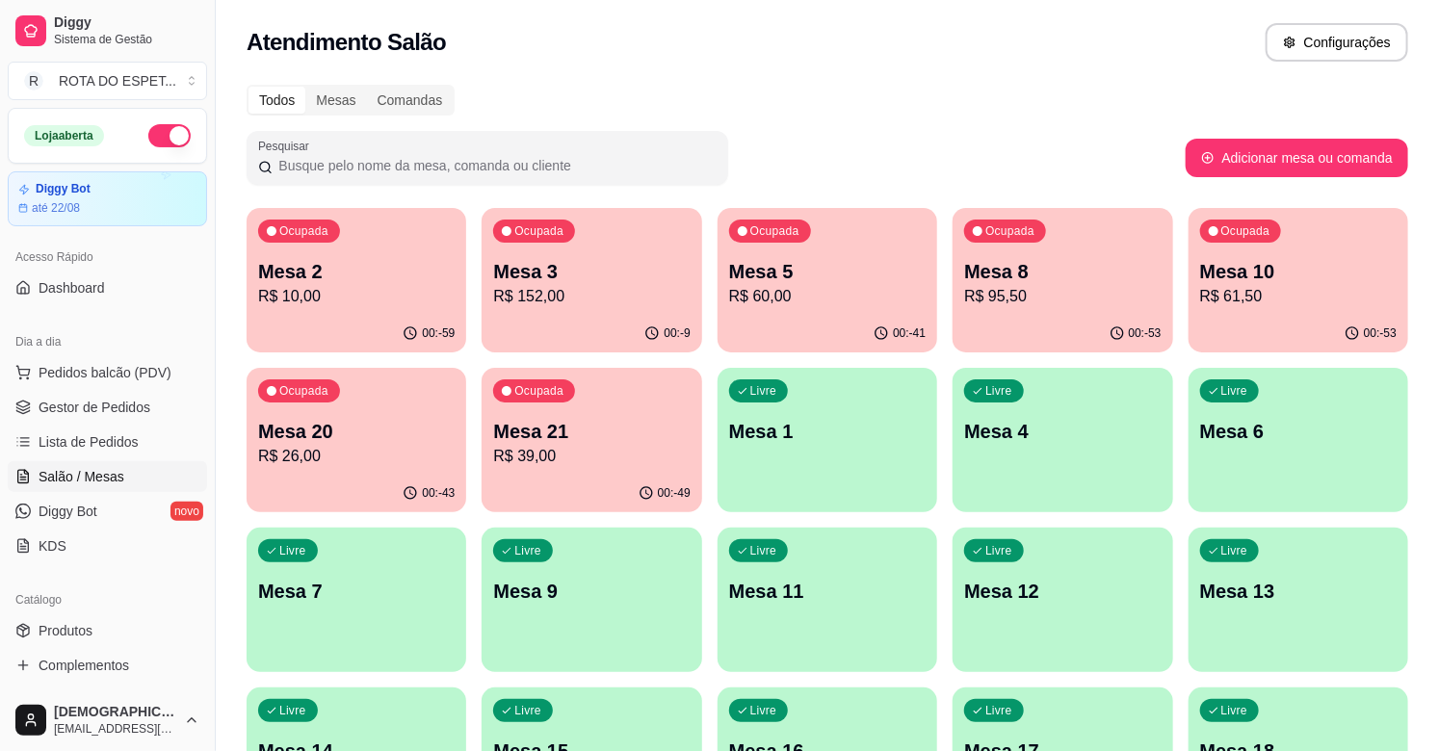
click at [689, 315] on div "00:-9" at bounding box center [592, 334] width 220 height 38
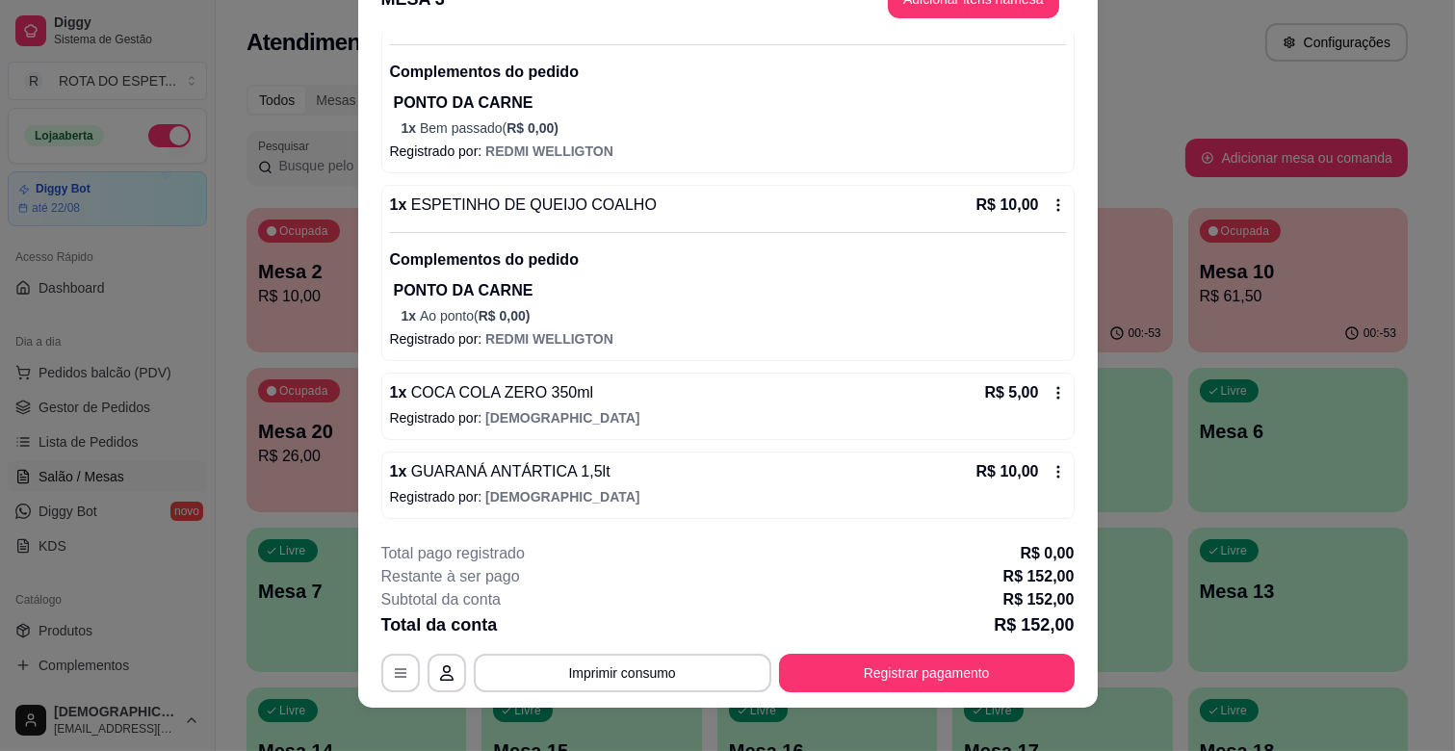
scroll to position [58, 0]
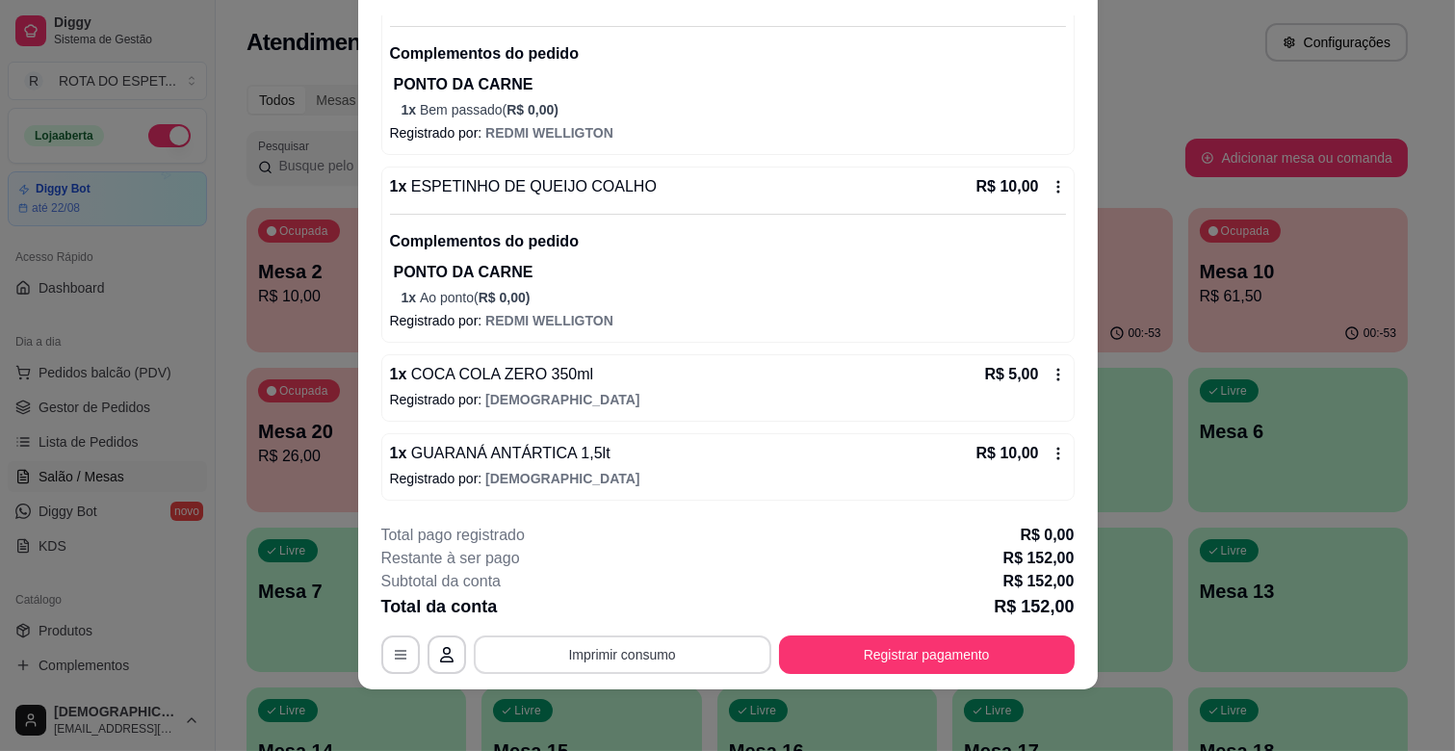
click at [679, 647] on button "Imprimir consumo" at bounding box center [623, 655] width 298 height 39
click at [614, 610] on button "IMPRESSORA CAIXA" at bounding box center [620, 610] width 159 height 31
click at [982, 675] on footer "**********" at bounding box center [728, 599] width 740 height 181
click at [881, 660] on button "Registrar pagamento" at bounding box center [926, 656] width 287 height 38
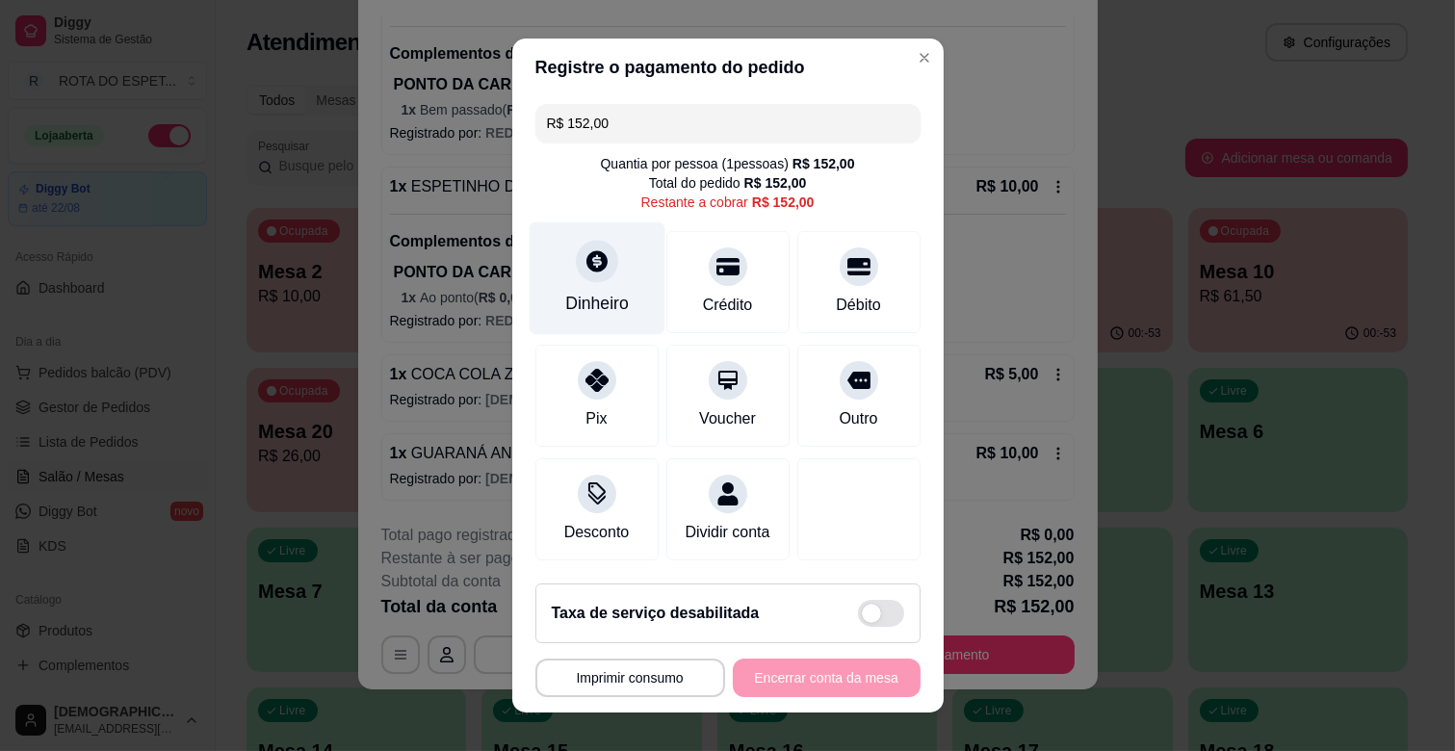
click at [602, 318] on div "Dinheiro" at bounding box center [597, 278] width 136 height 113
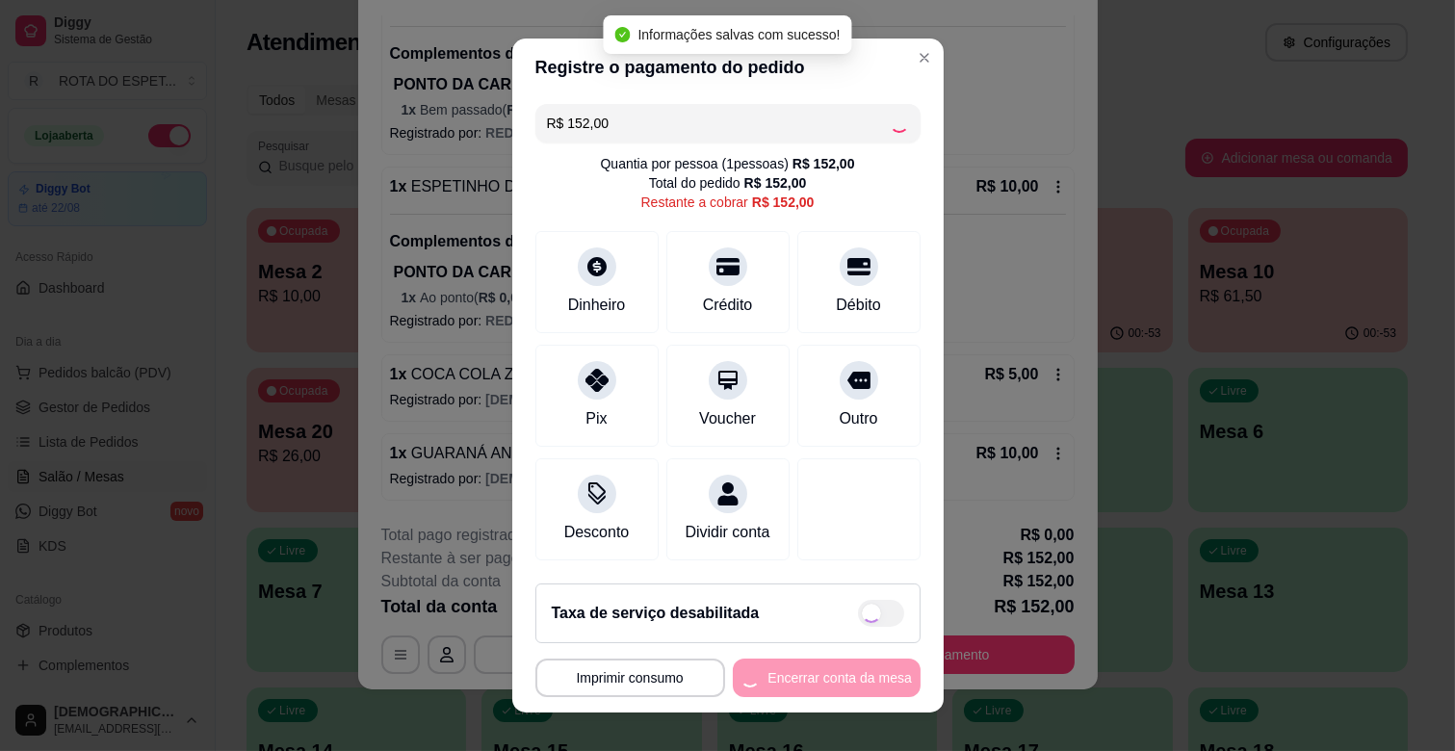
type input "R$ 0,00"
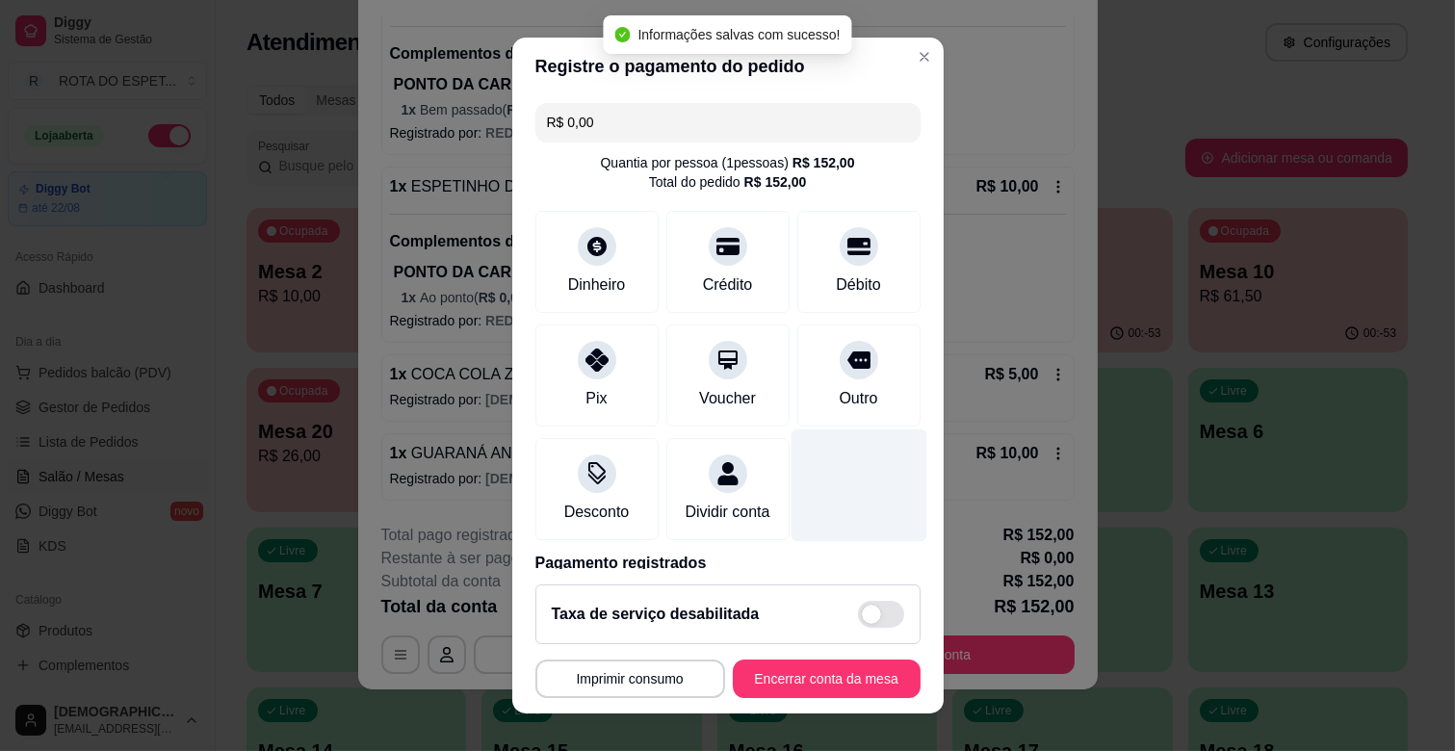
scroll to position [102, 0]
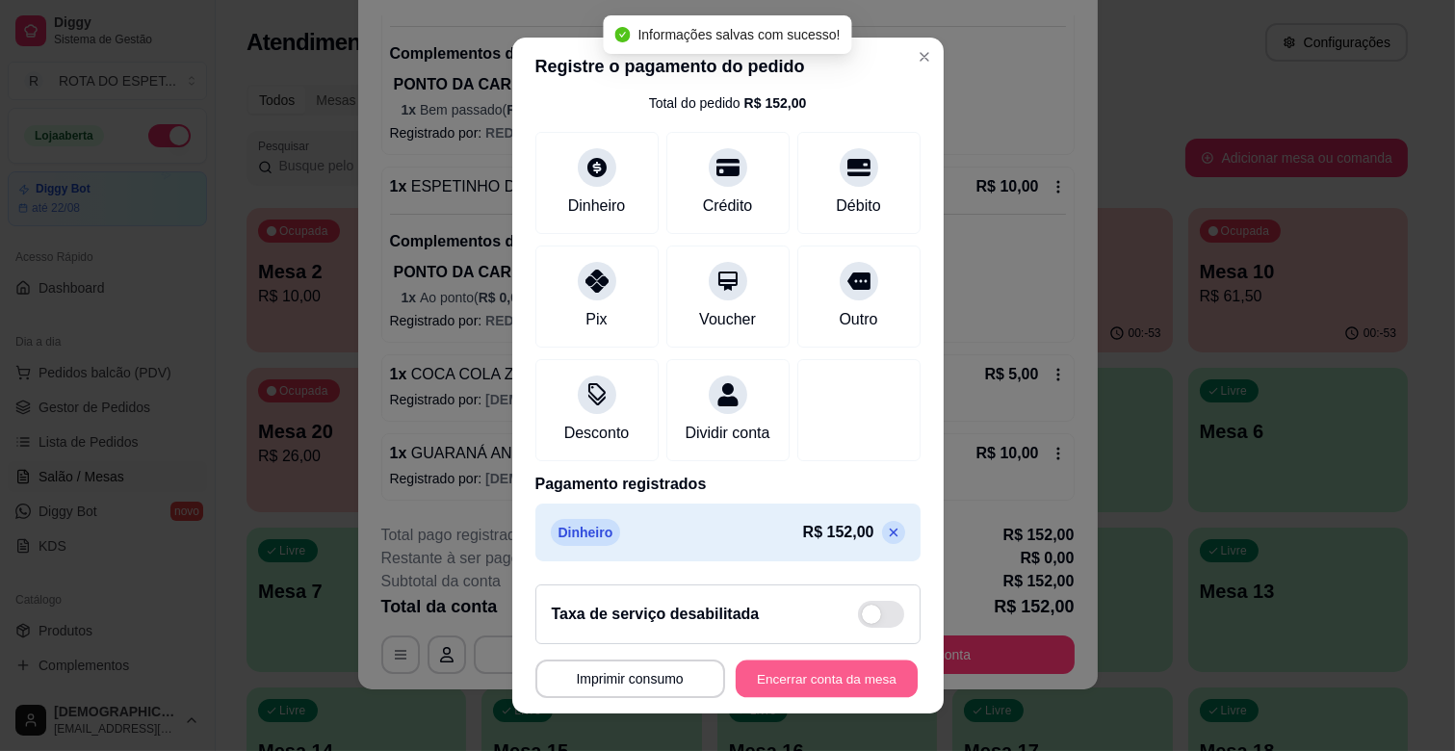
click at [845, 671] on button "Encerrar conta da mesa" at bounding box center [827, 680] width 182 height 38
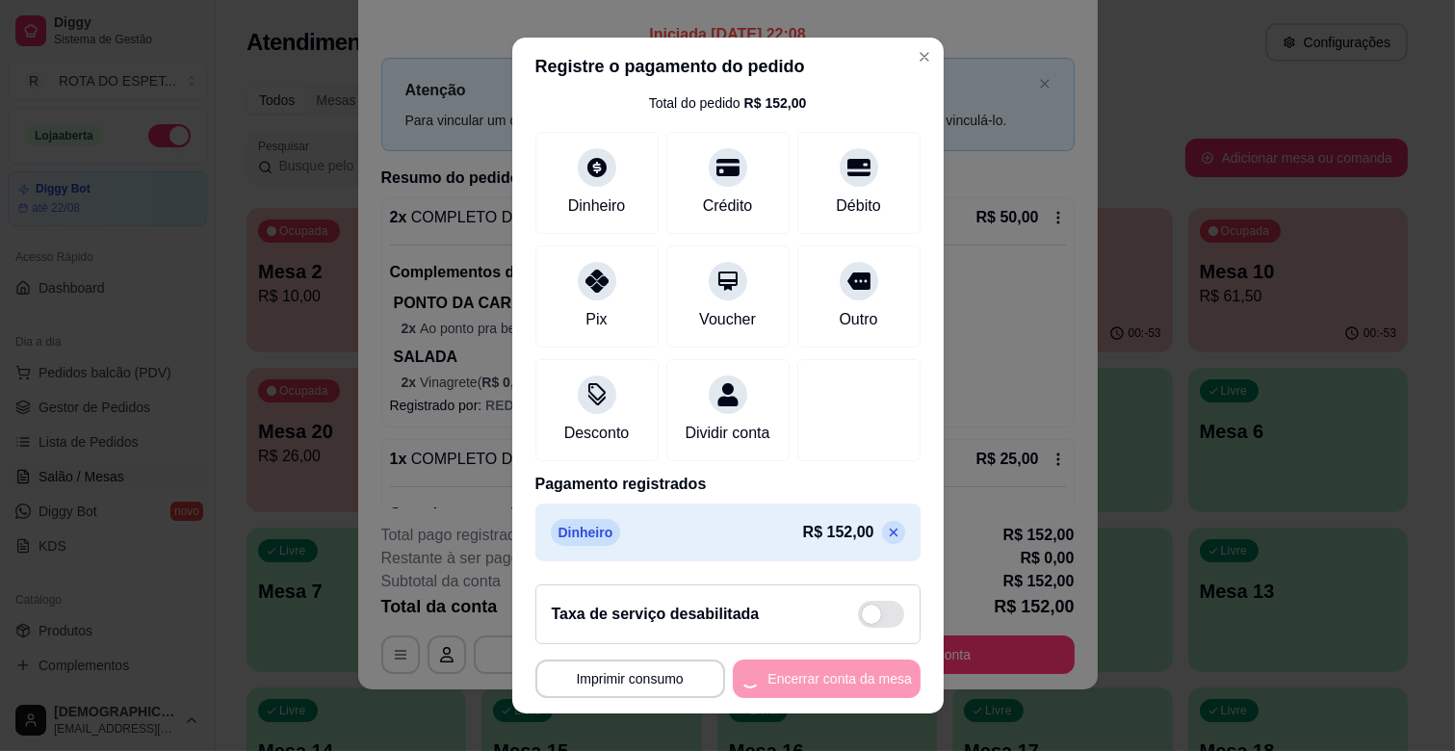
scroll to position [0, 0]
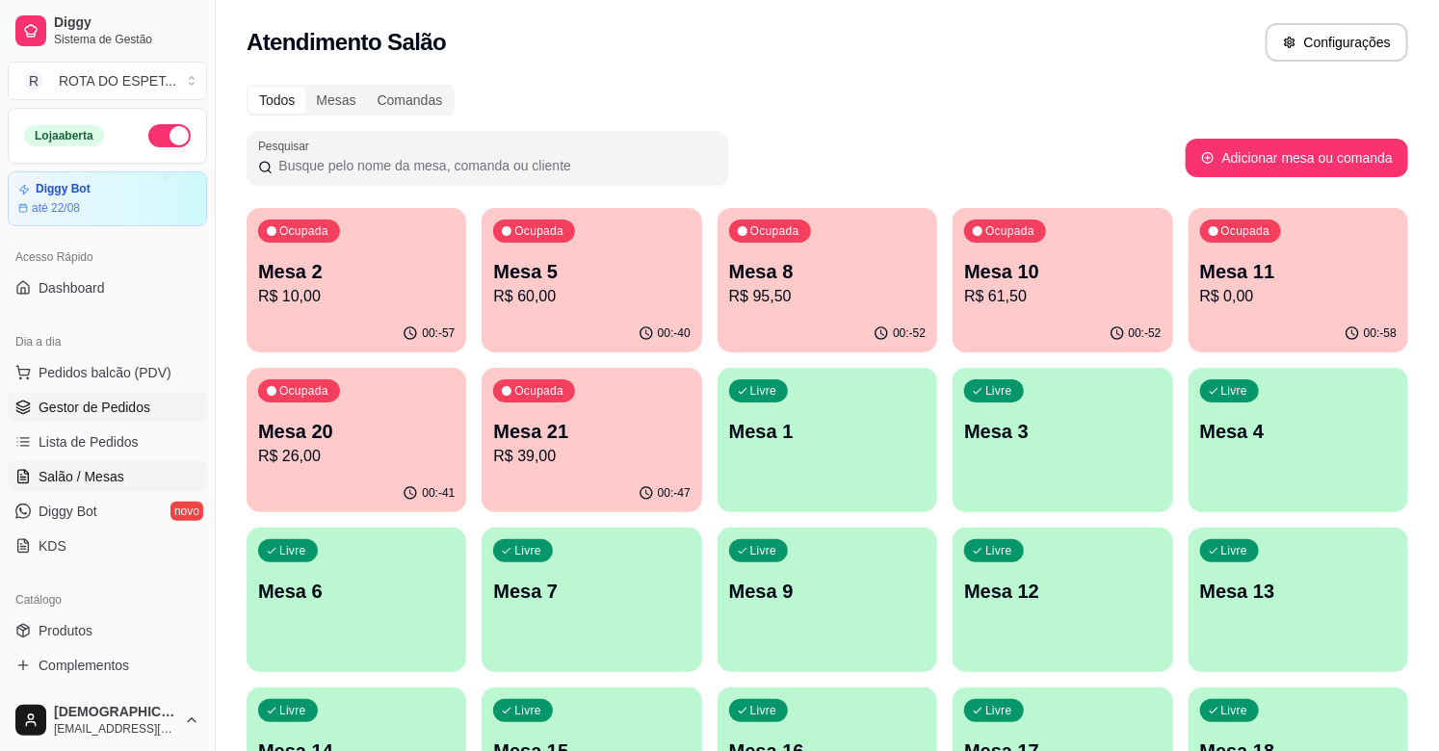
click at [127, 405] on span "Gestor de Pedidos" at bounding box center [95, 407] width 112 height 19
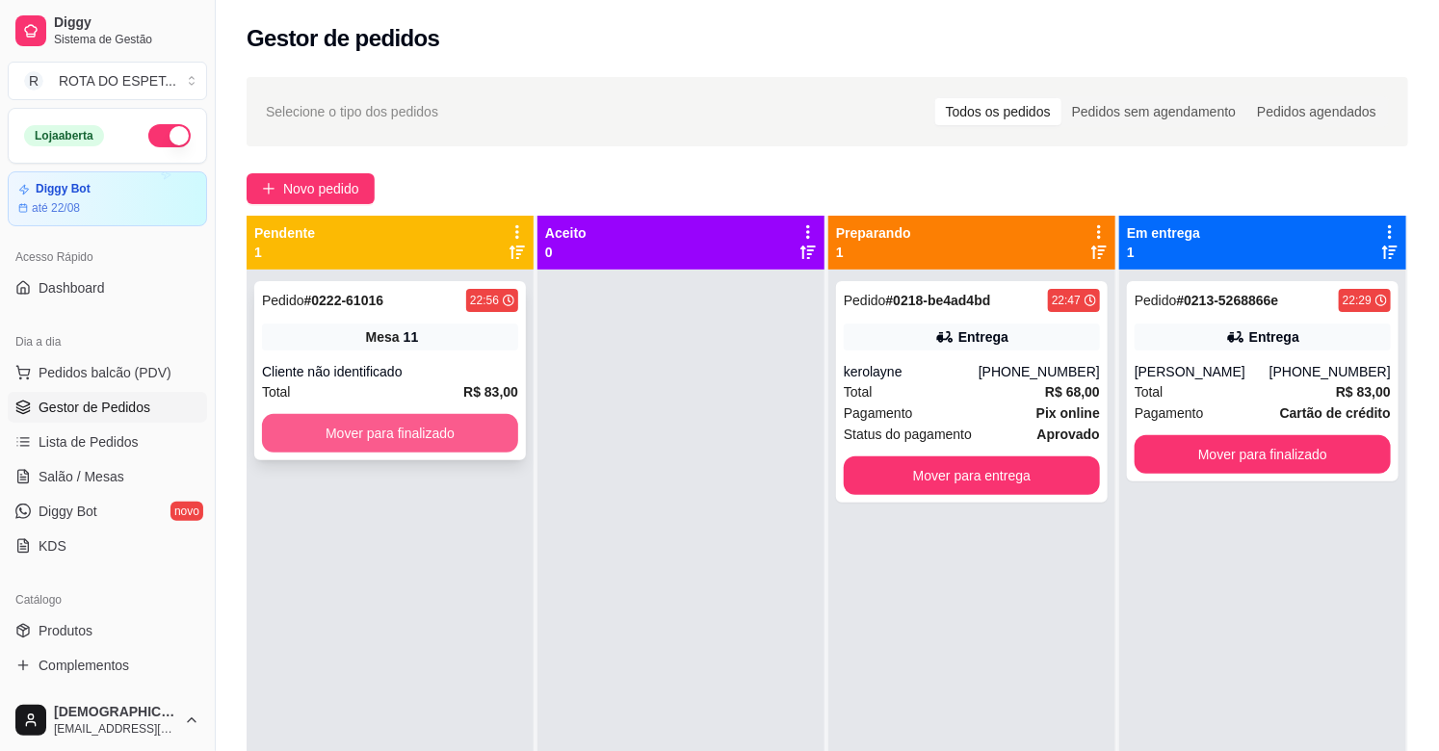
click at [443, 430] on button "Mover para finalizado" at bounding box center [390, 433] width 256 height 39
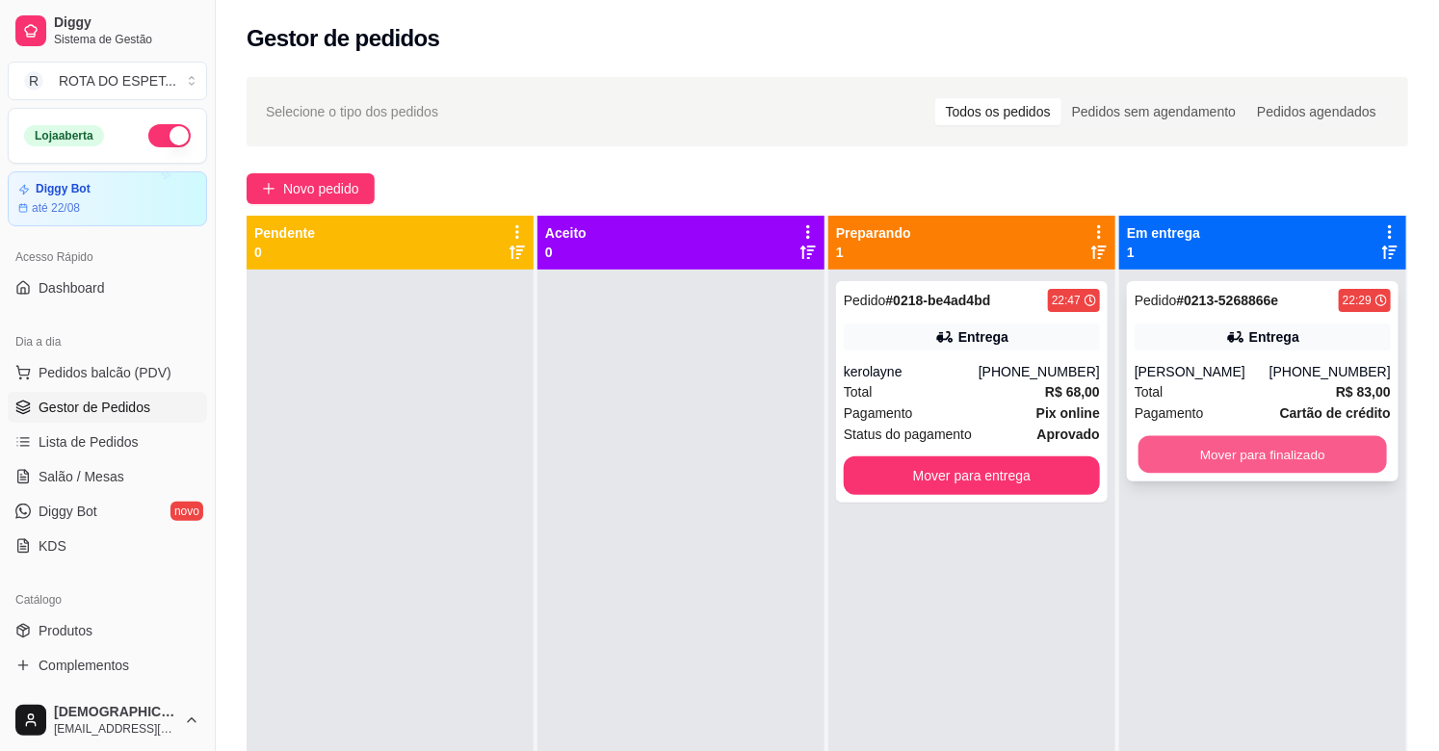
click at [1173, 460] on button "Mover para finalizado" at bounding box center [1262, 455] width 248 height 38
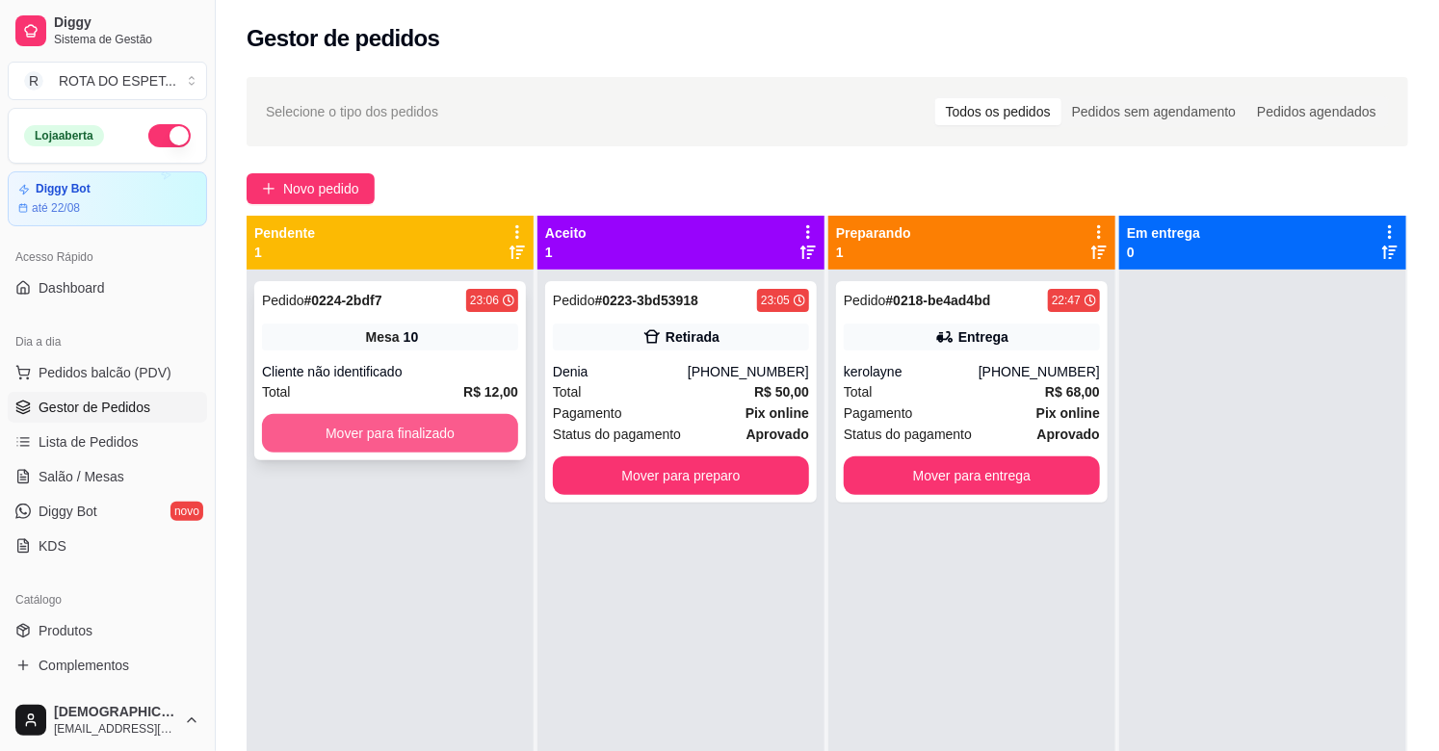
click at [446, 426] on button "Mover para finalizado" at bounding box center [390, 433] width 256 height 39
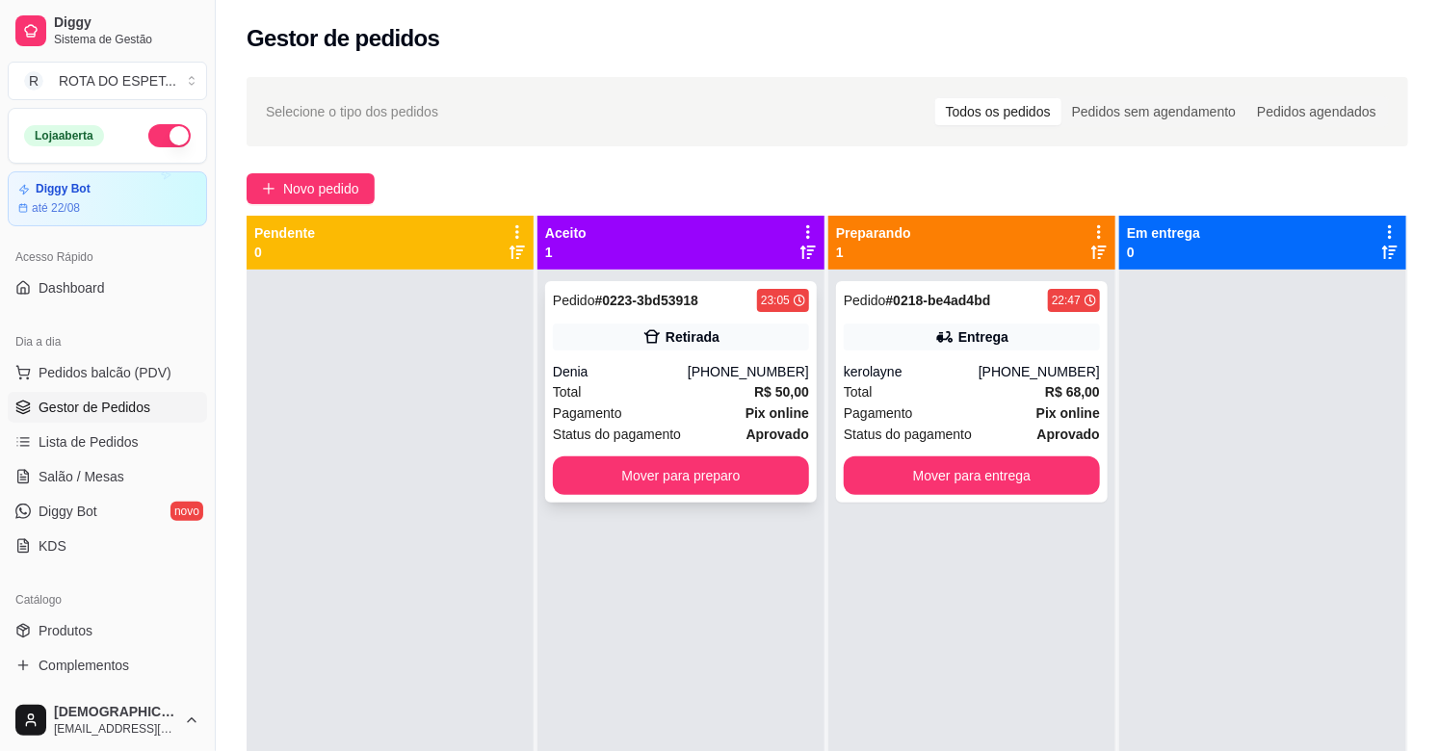
click at [689, 348] on div "Retirada" at bounding box center [681, 337] width 256 height 27
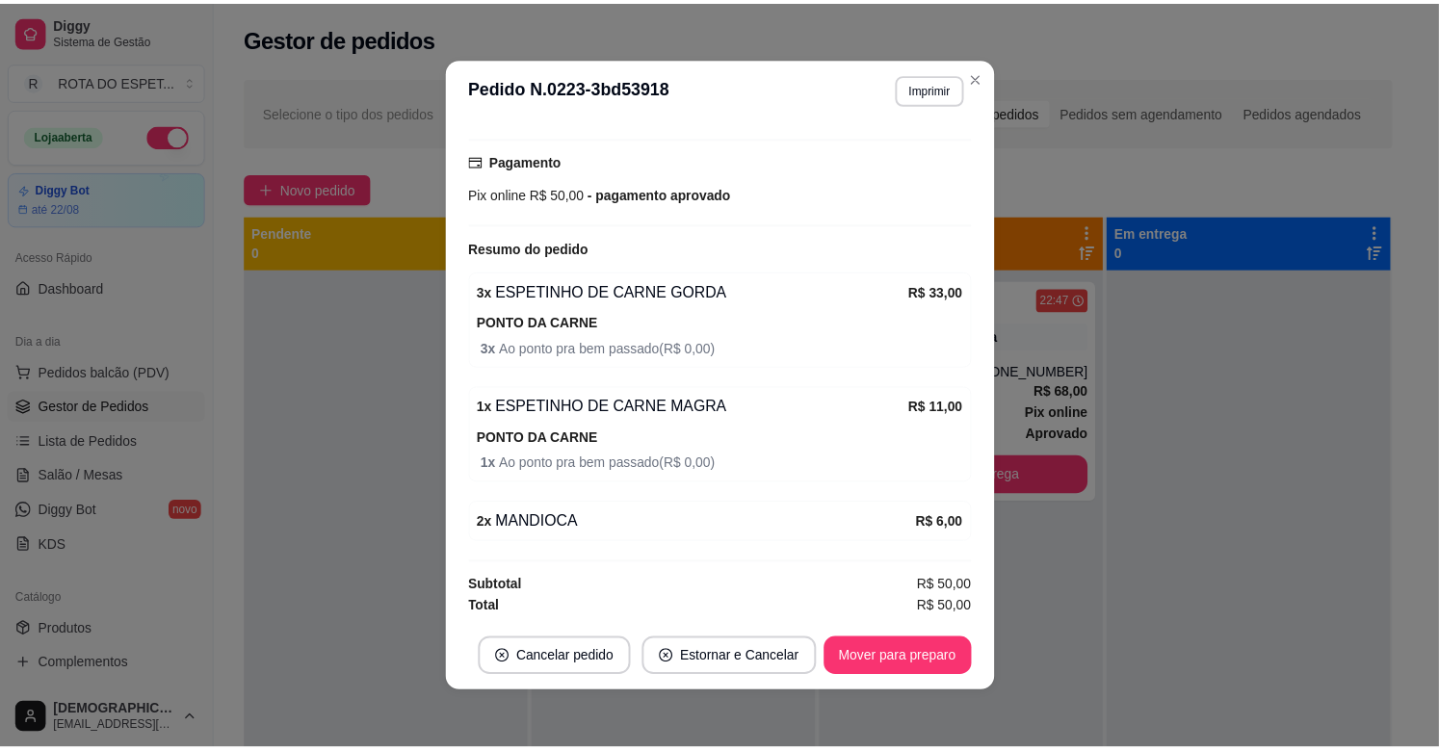
scroll to position [342, 0]
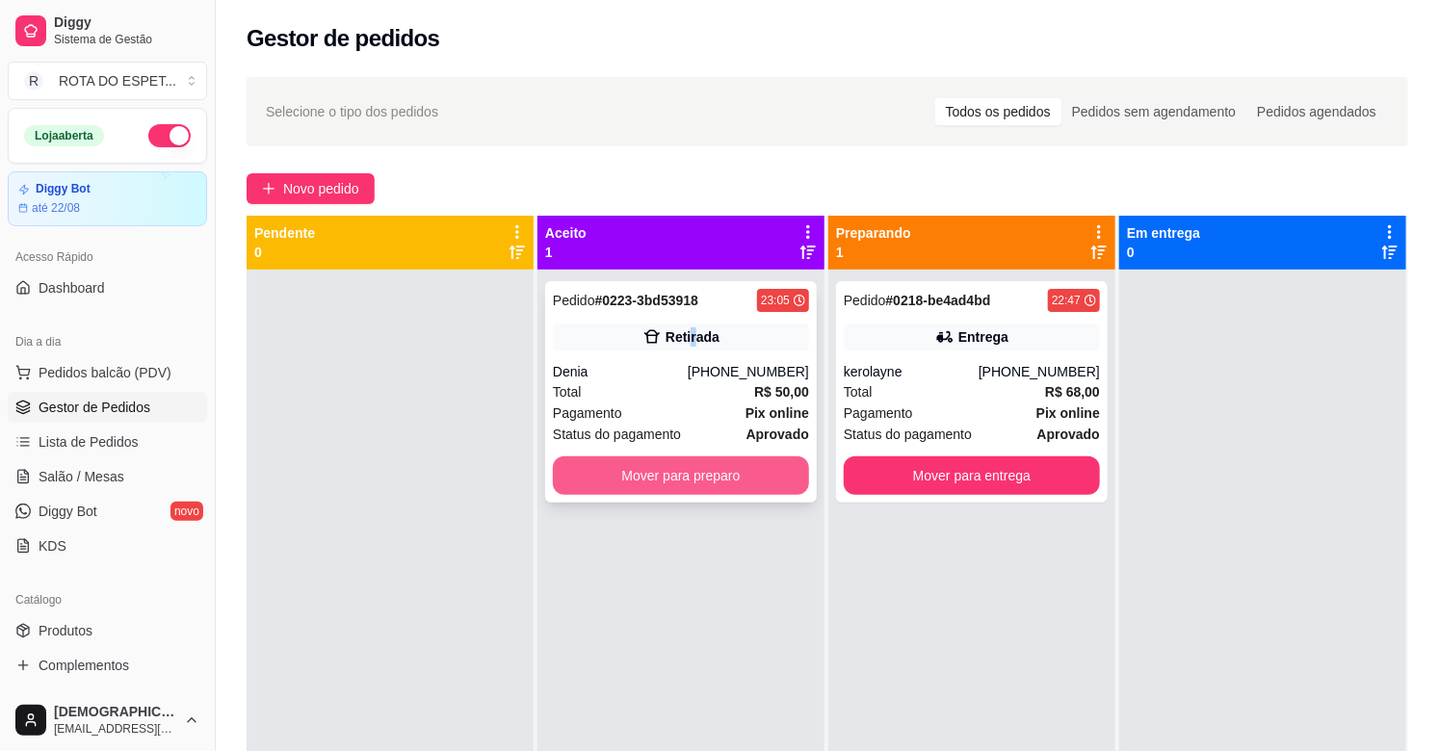
click at [676, 476] on button "Mover para preparo" at bounding box center [681, 476] width 256 height 39
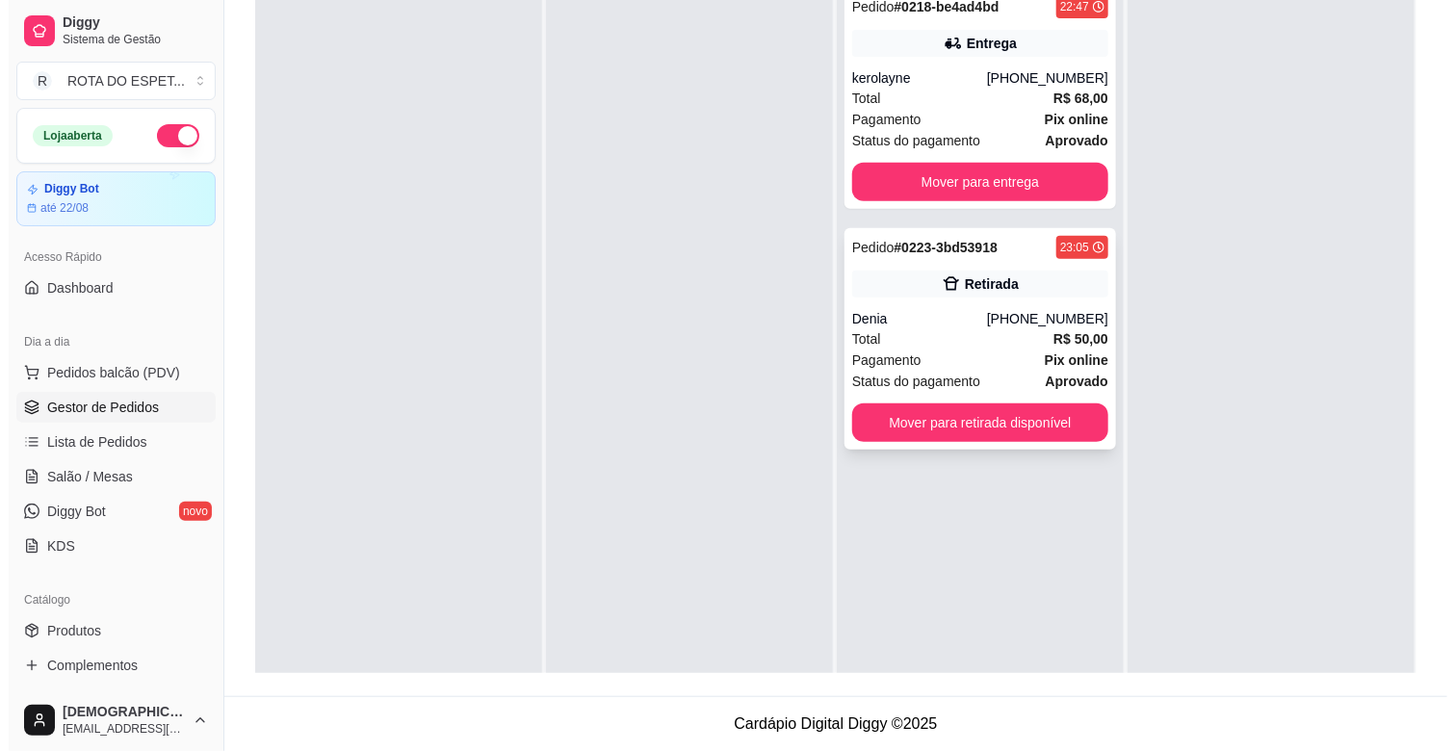
scroll to position [0, 0]
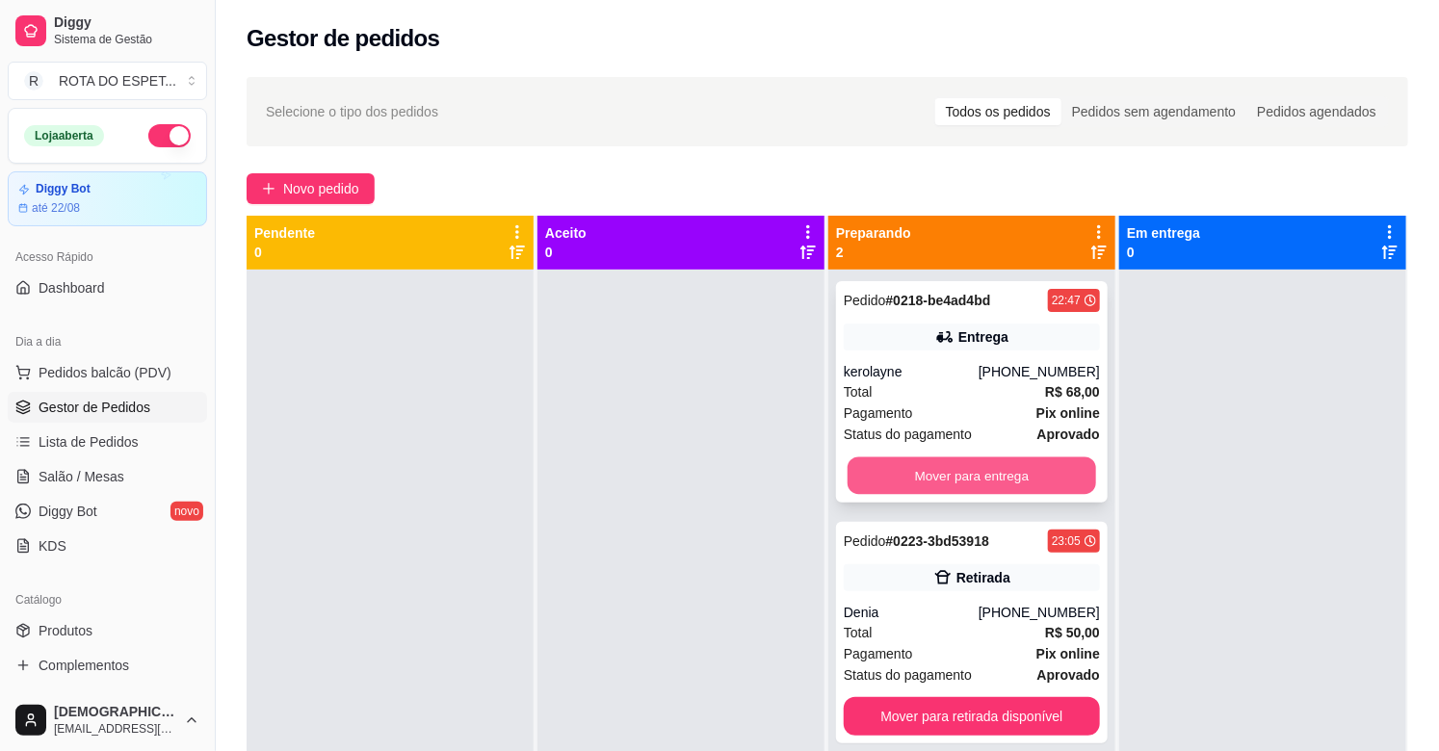
click at [971, 473] on button "Mover para entrega" at bounding box center [972, 476] width 248 height 38
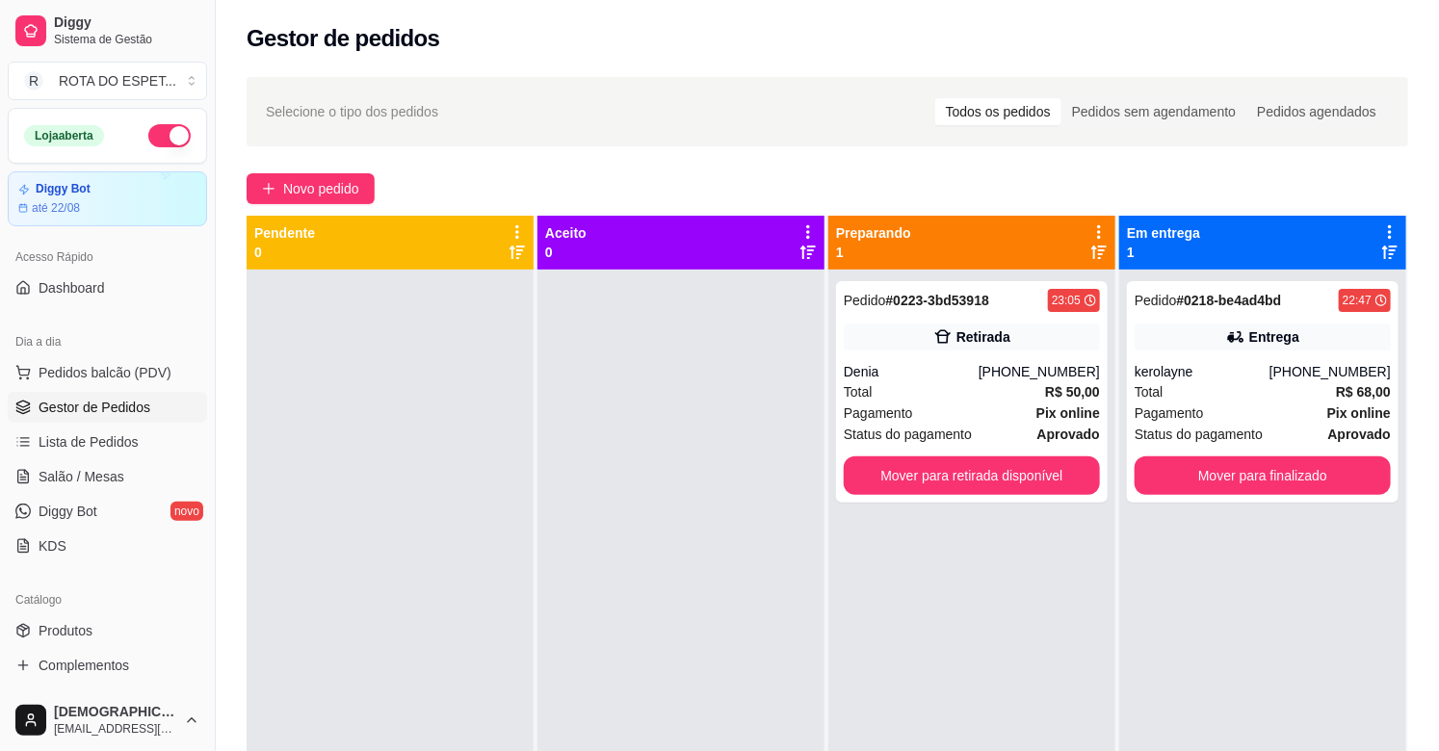
click at [709, 560] on div at bounding box center [680, 645] width 287 height 751
click at [92, 476] on span "Salão / Mesas" at bounding box center [82, 476] width 86 height 19
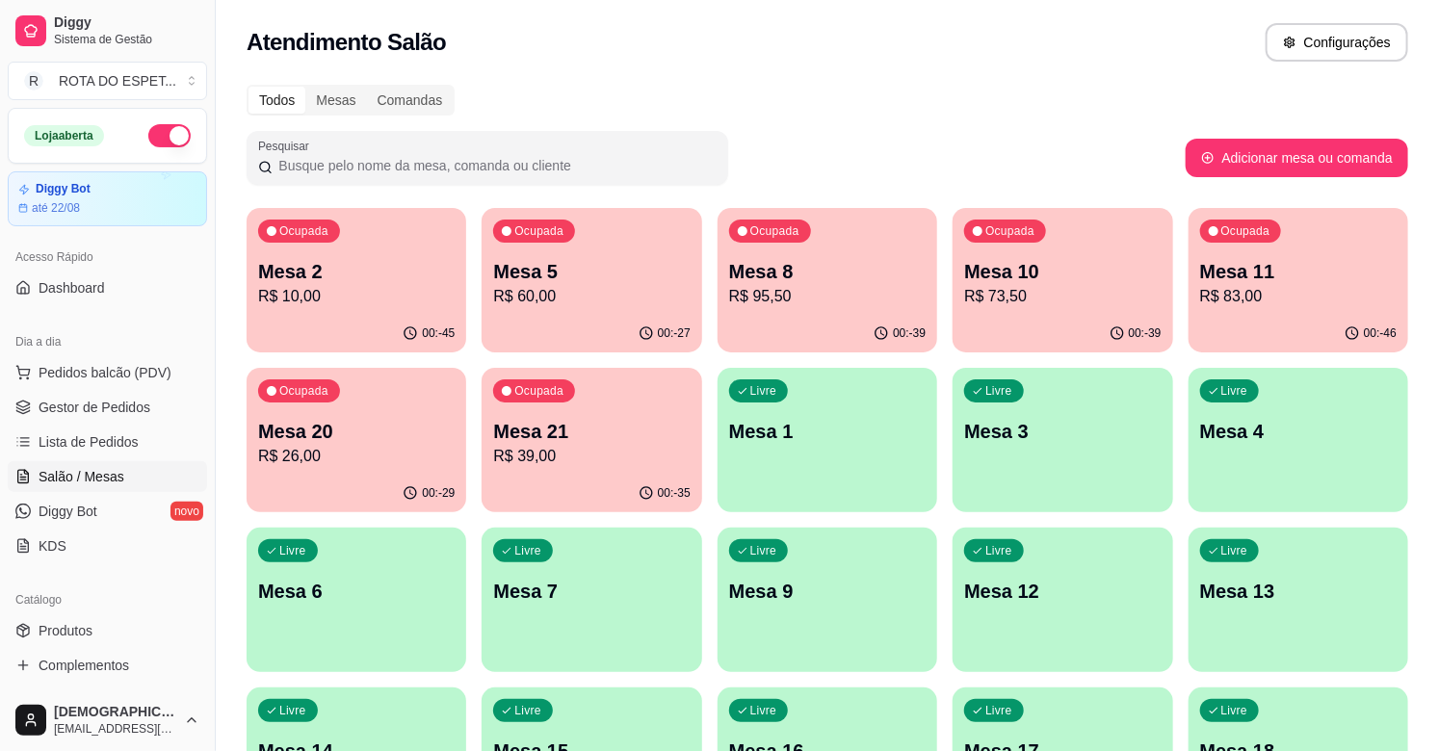
click at [371, 289] on p "R$ 10,00" at bounding box center [356, 296] width 196 height 23
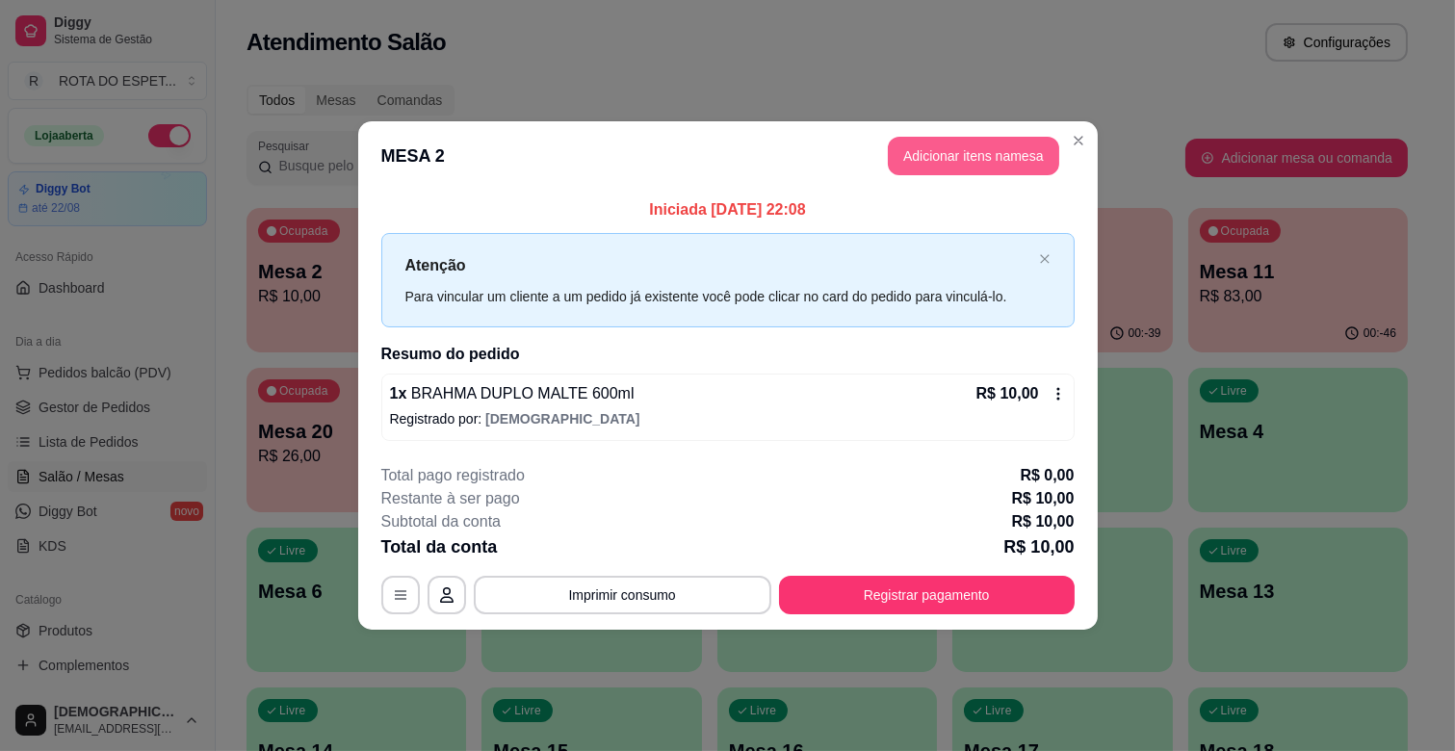
click at [1024, 155] on button "Adicionar itens na mesa" at bounding box center [973, 156] width 171 height 39
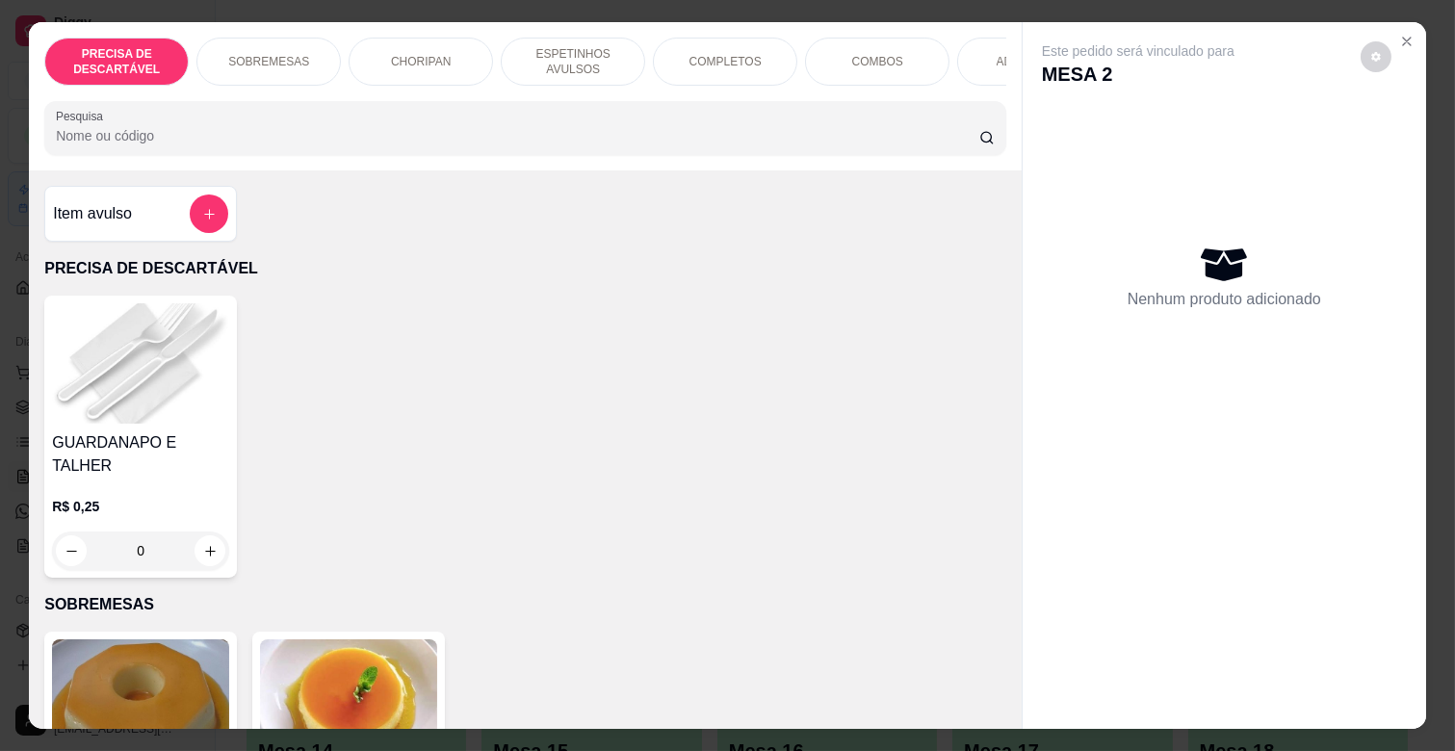
click at [550, 46] on p "ESPETINHOS AVULSOS" at bounding box center [573, 61] width 112 height 31
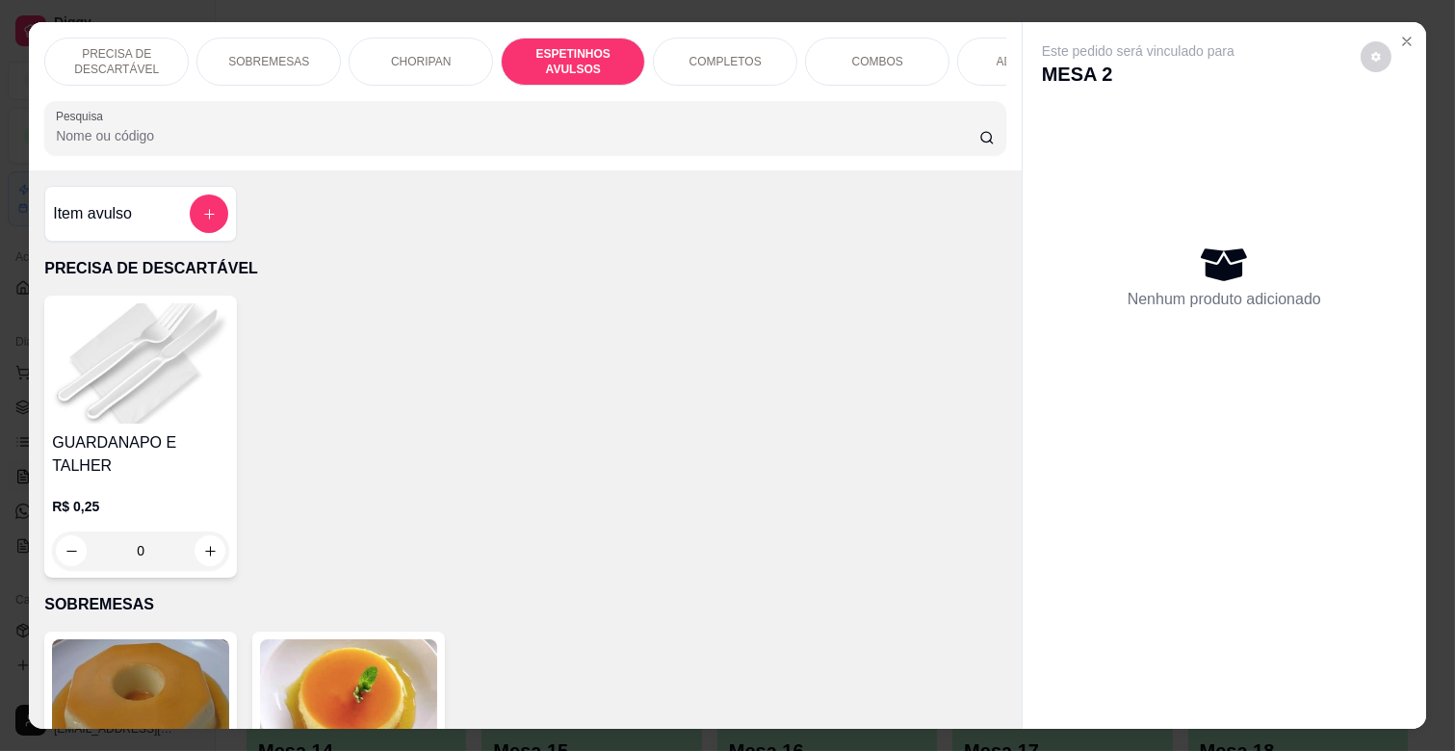
scroll to position [46, 0]
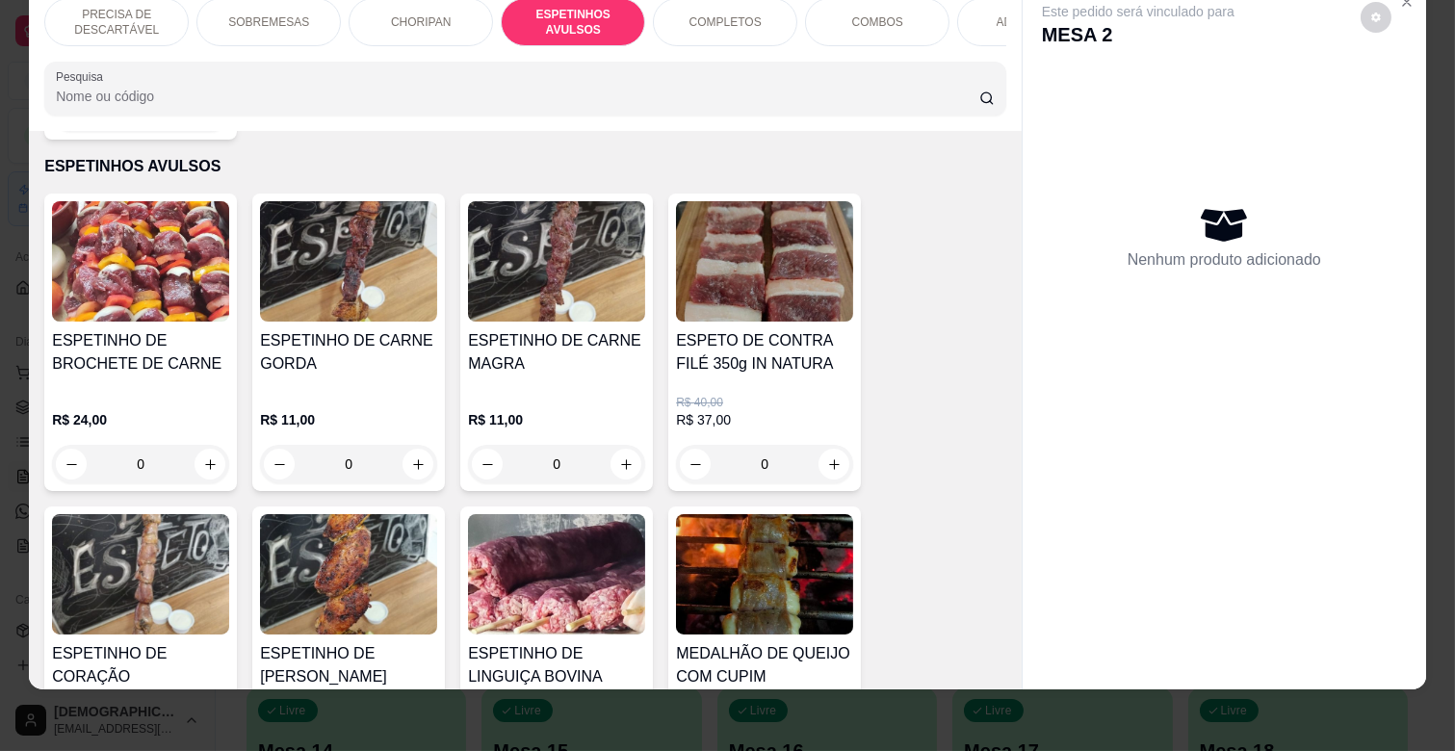
click at [378, 329] on h4 "ESPETINHO DE CARNE GORDA" at bounding box center [348, 352] width 177 height 46
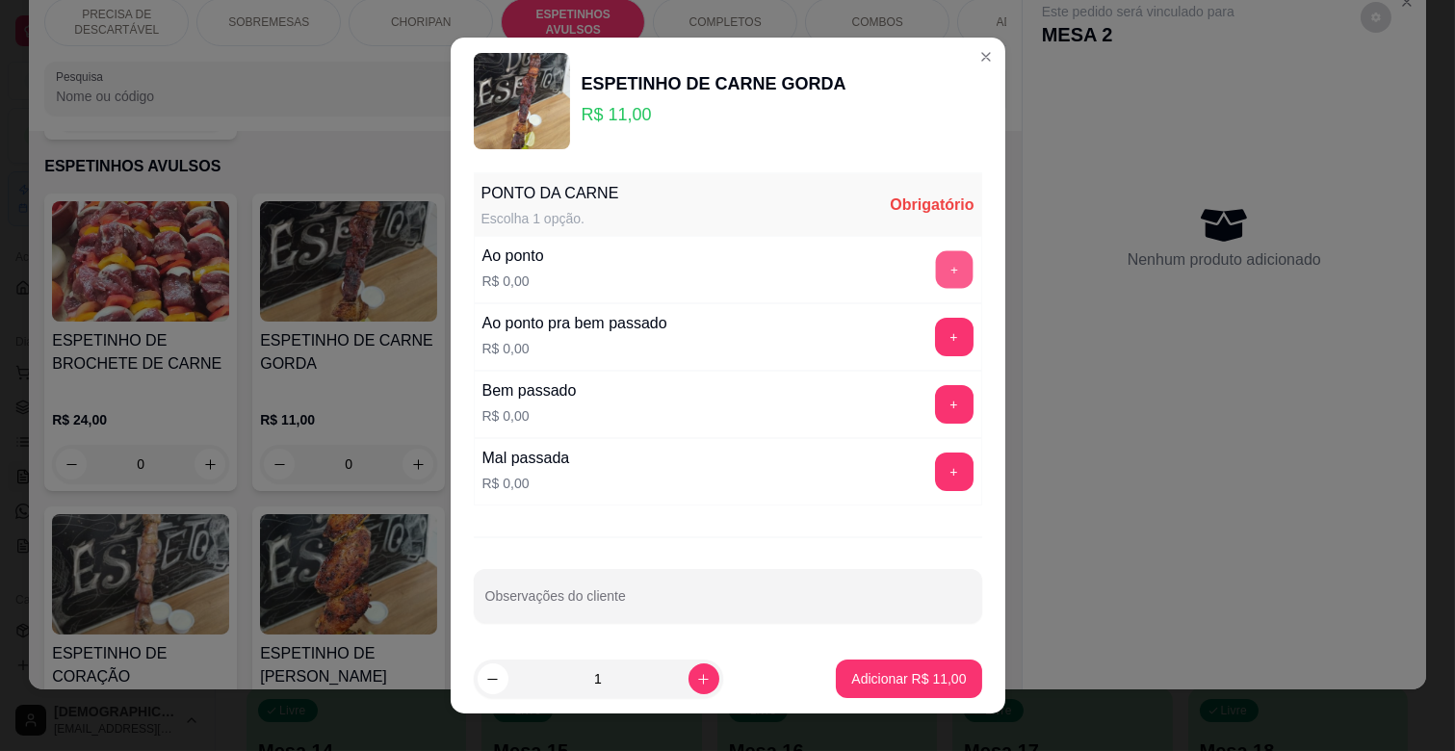
click at [935, 280] on button "+" at bounding box center [954, 270] width 38 height 38
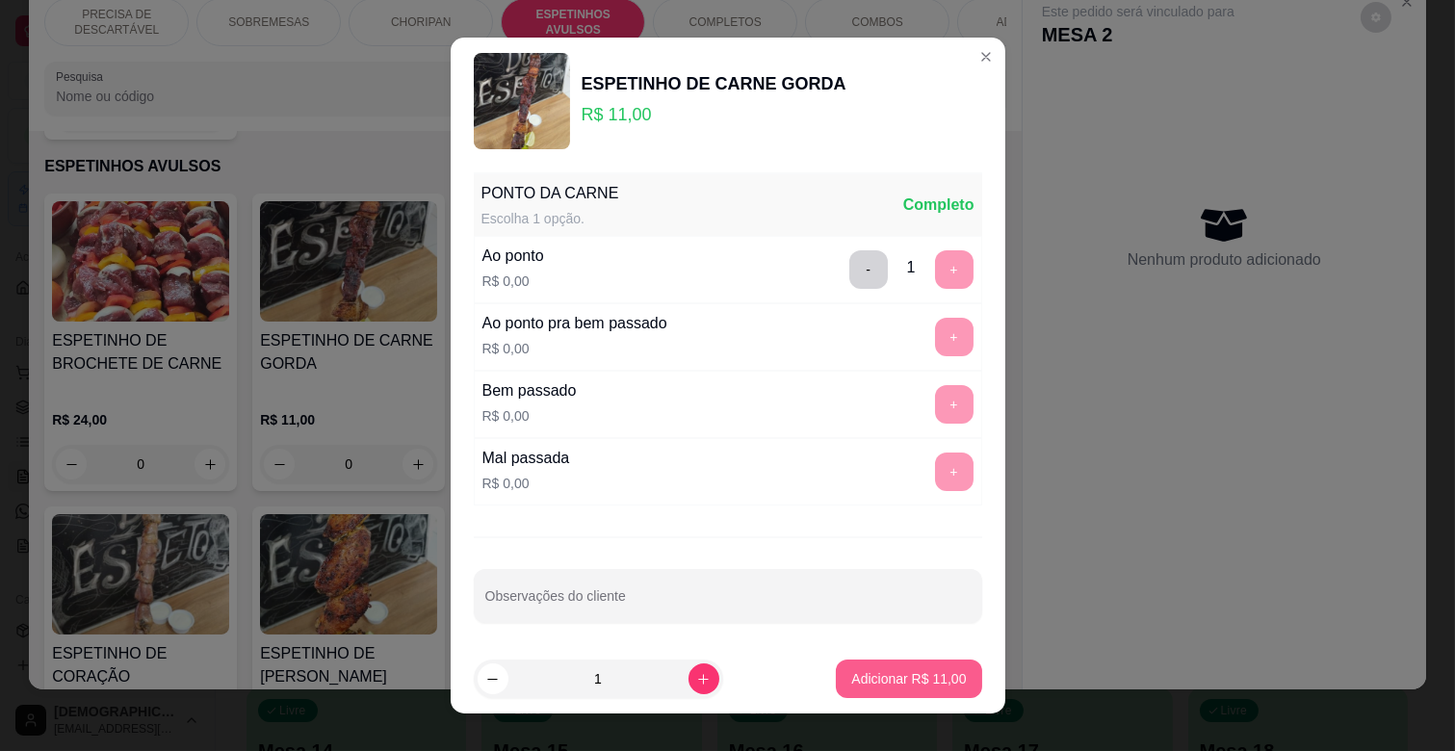
click at [888, 676] on p "Adicionar R$ 11,00" at bounding box center [908, 678] width 115 height 19
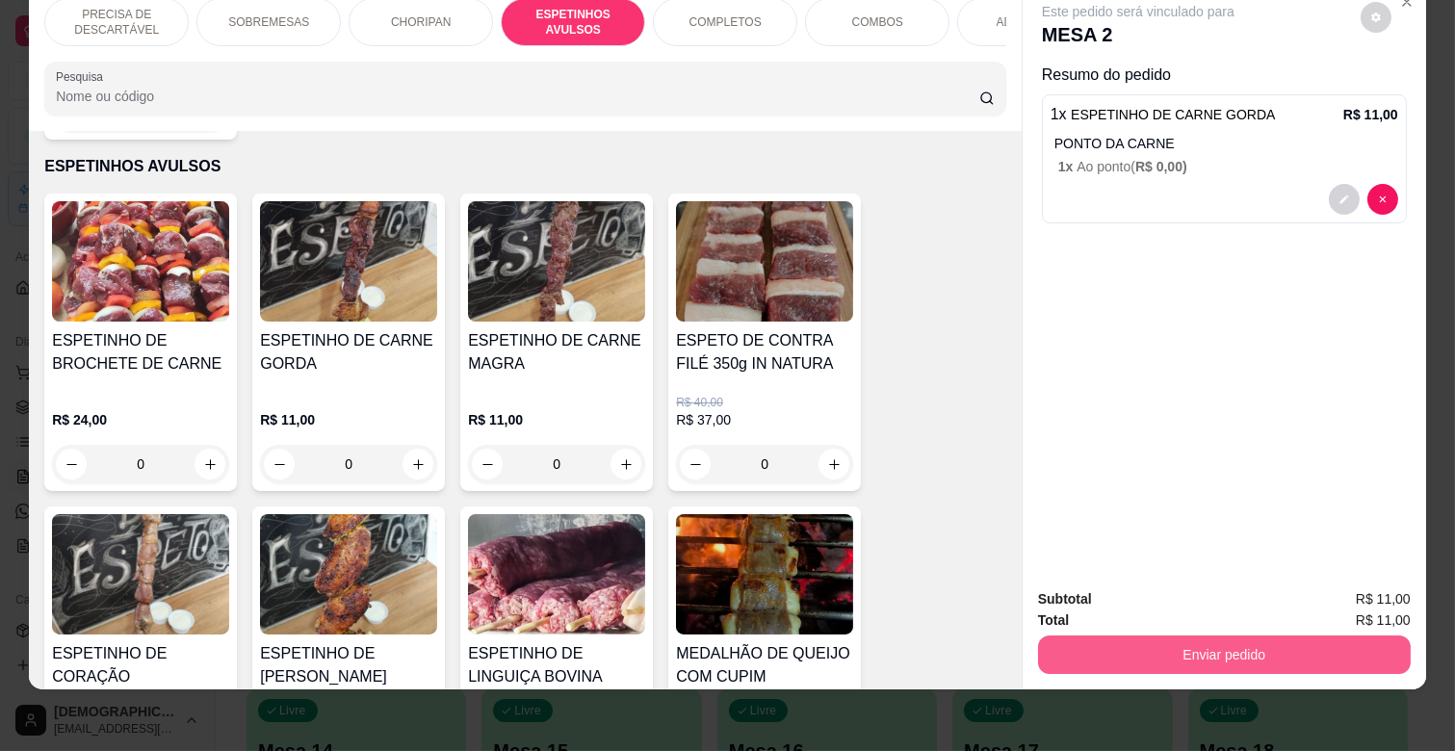
click at [1106, 636] on button "Enviar pedido" at bounding box center [1224, 655] width 373 height 39
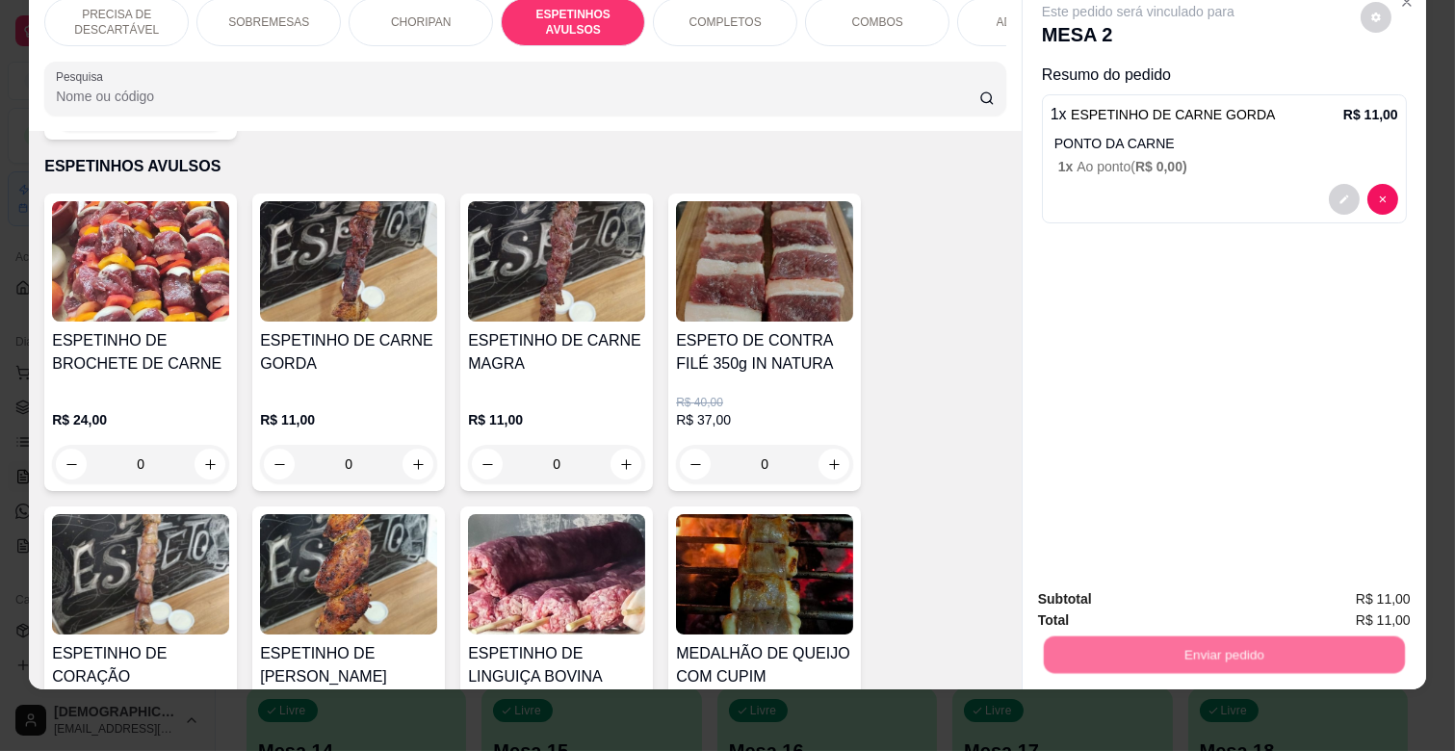
click at [1106, 580] on button "Não registrar e enviar pedido" at bounding box center [1159, 591] width 200 height 37
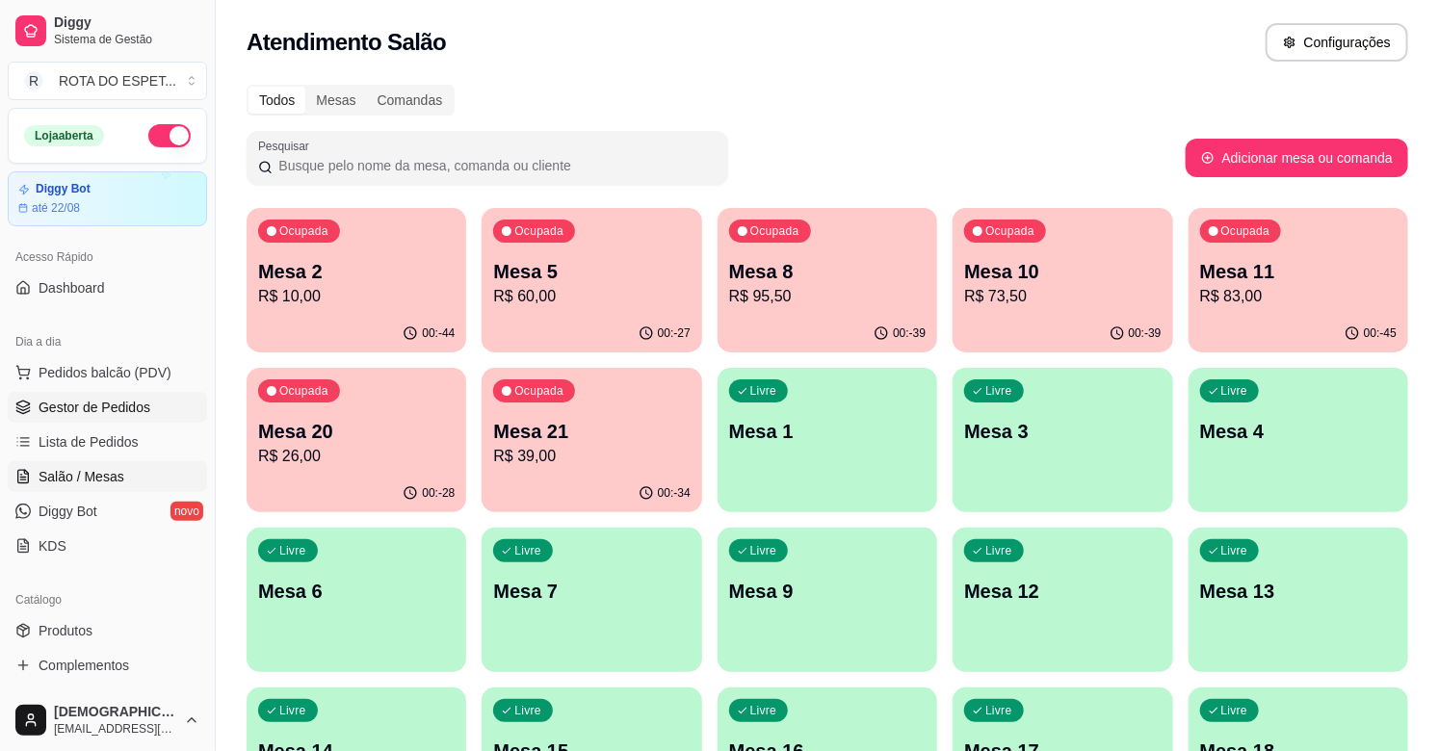
click at [87, 409] on span "Gestor de Pedidos" at bounding box center [95, 407] width 112 height 19
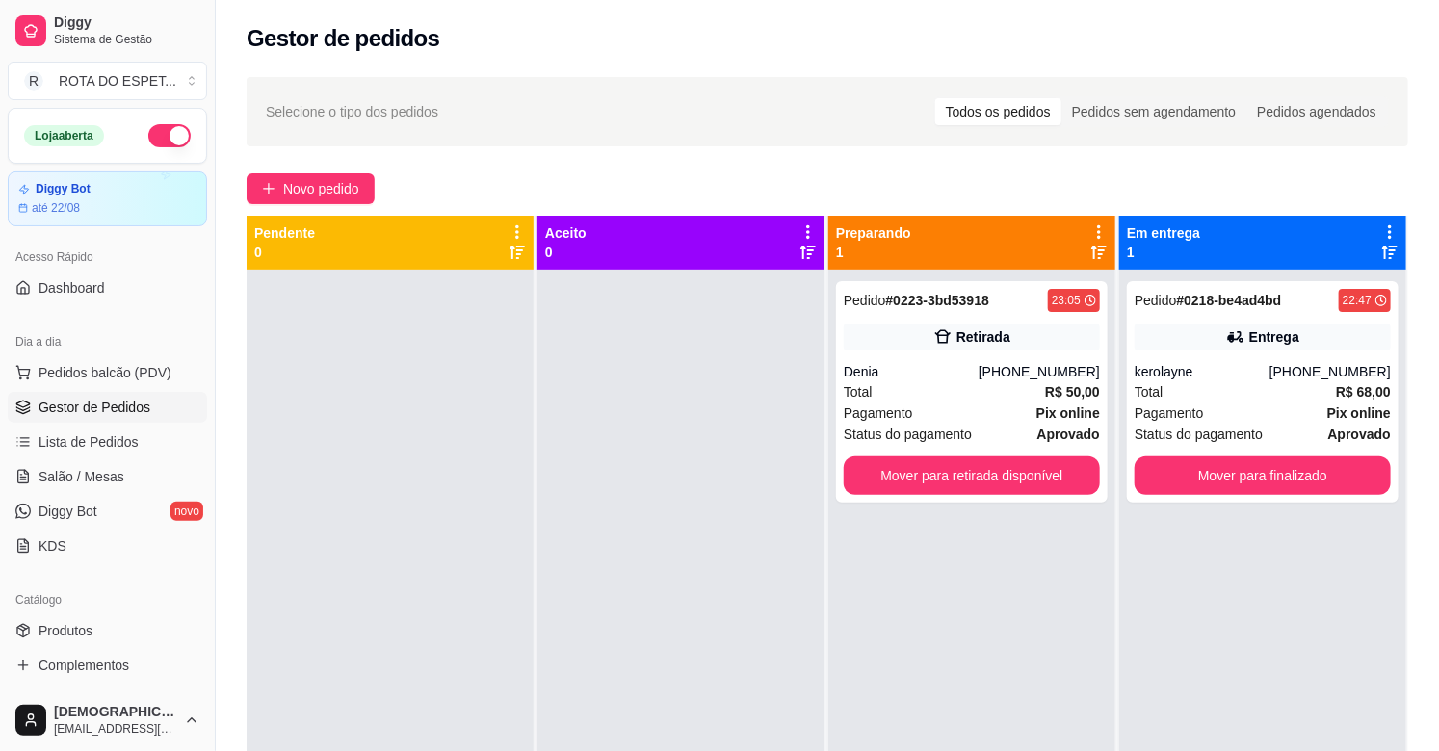
click at [494, 468] on div at bounding box center [390, 645] width 287 height 751
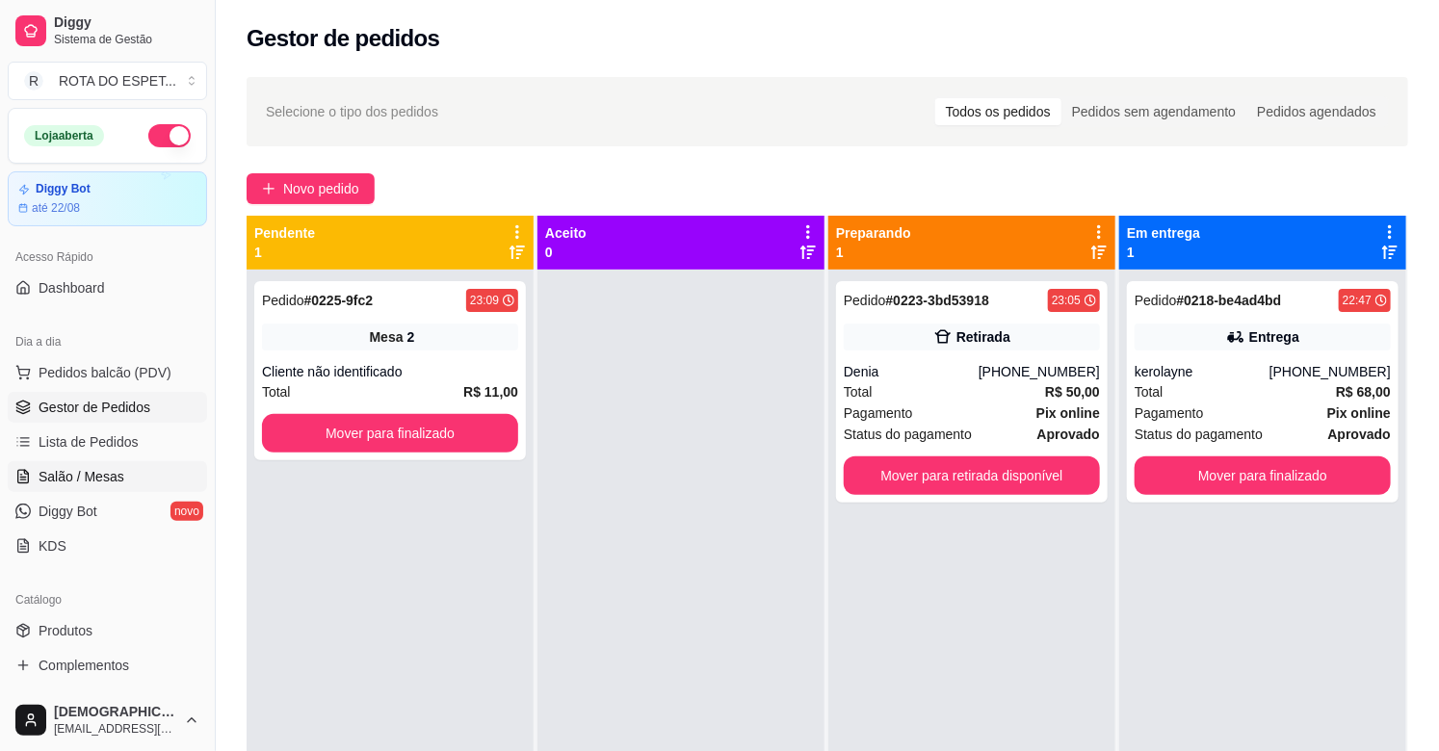
click at [82, 469] on span "Salão / Mesas" at bounding box center [82, 476] width 86 height 19
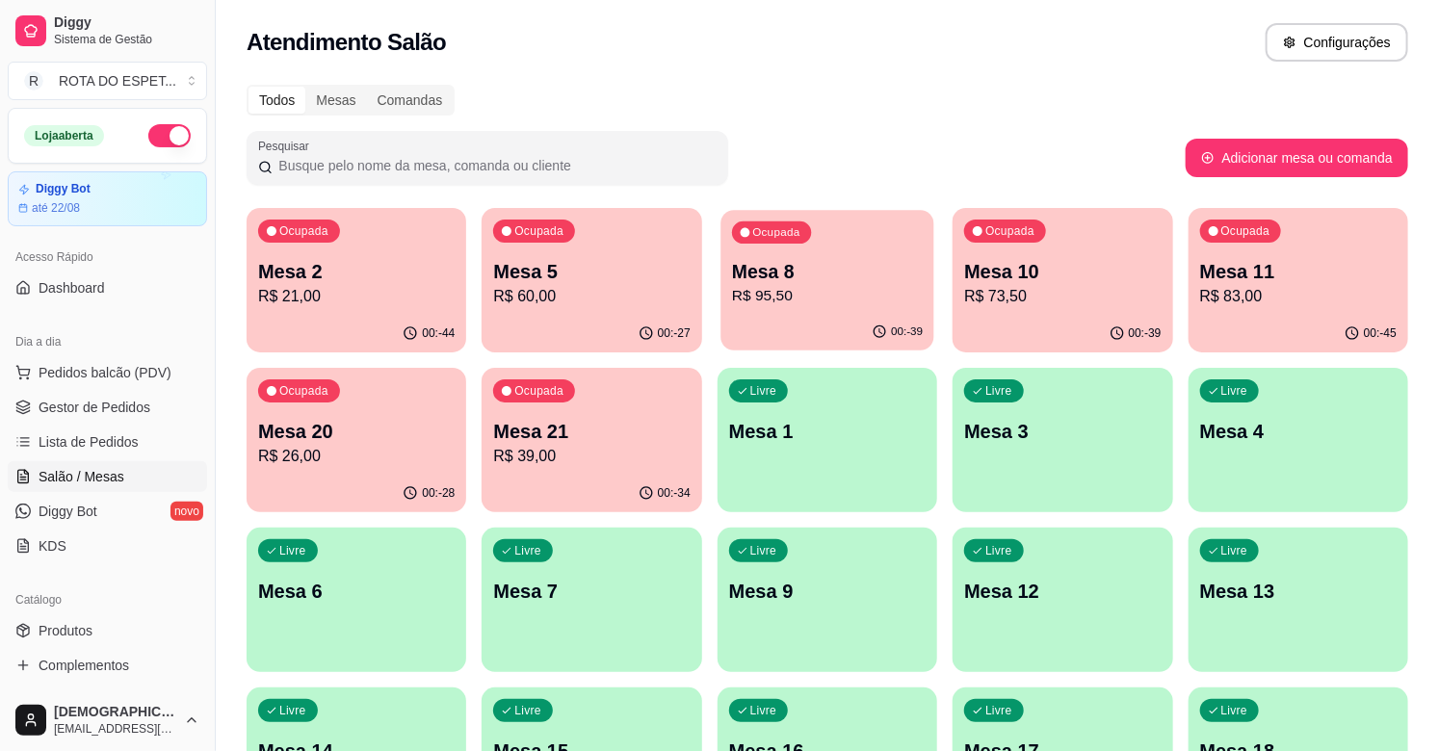
click at [855, 272] on p "Mesa 8" at bounding box center [827, 272] width 191 height 26
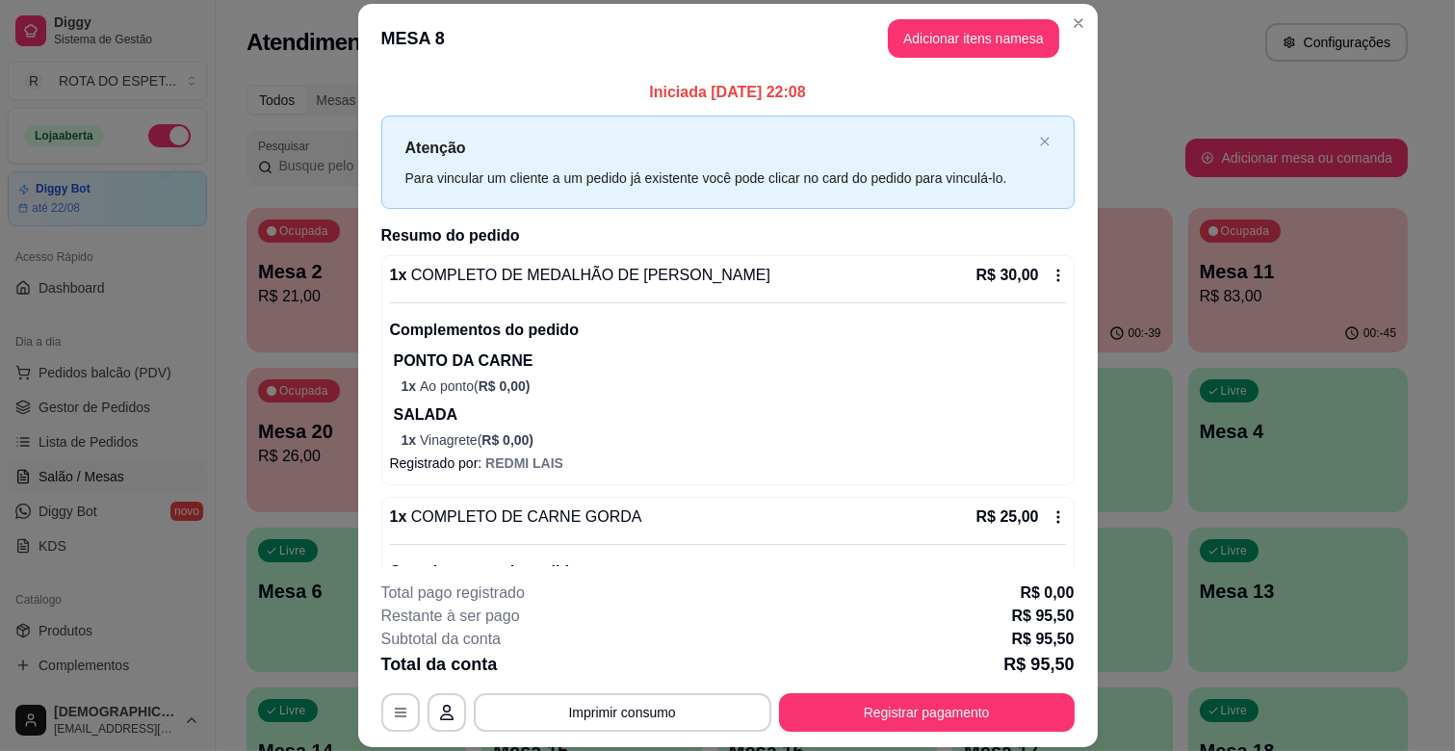
scroll to position [622, 0]
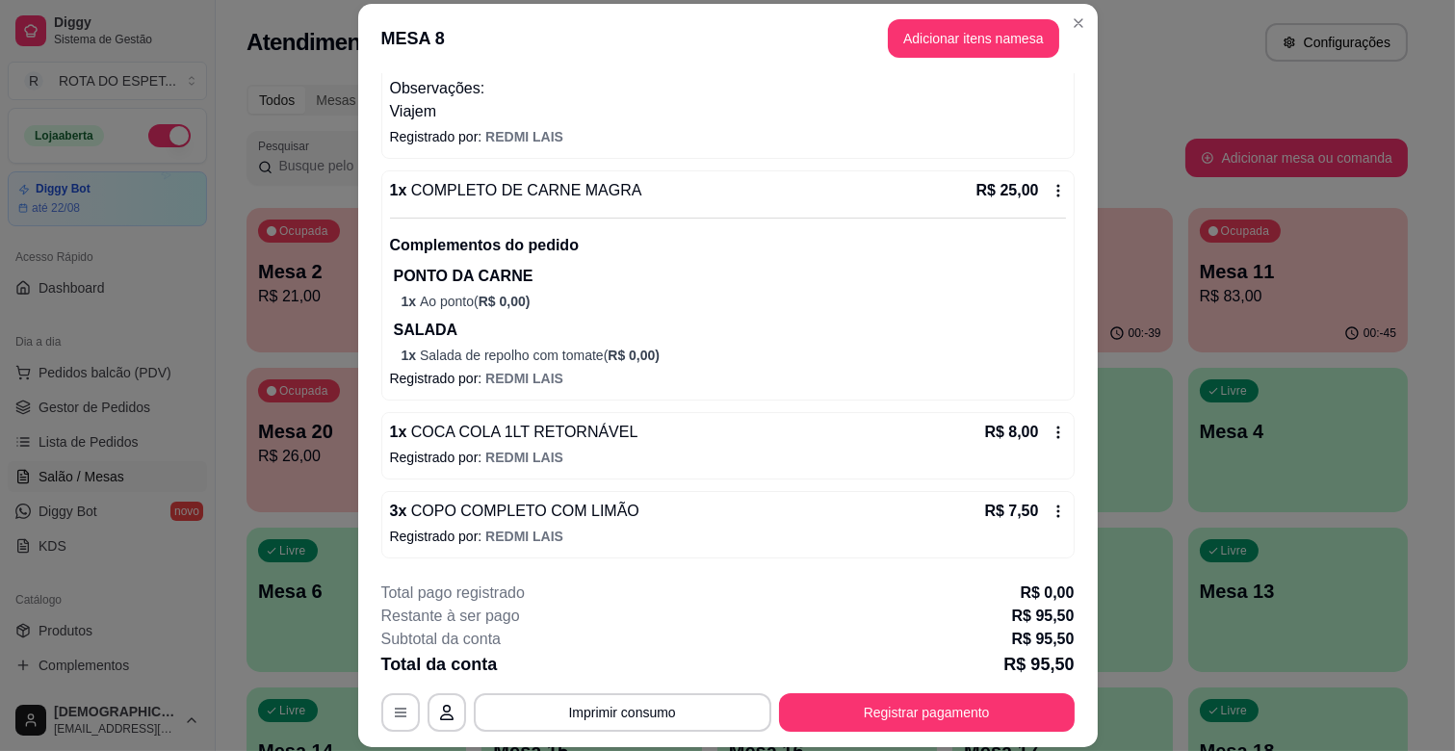
click at [1051, 509] on icon at bounding box center [1058, 511] width 15 height 15
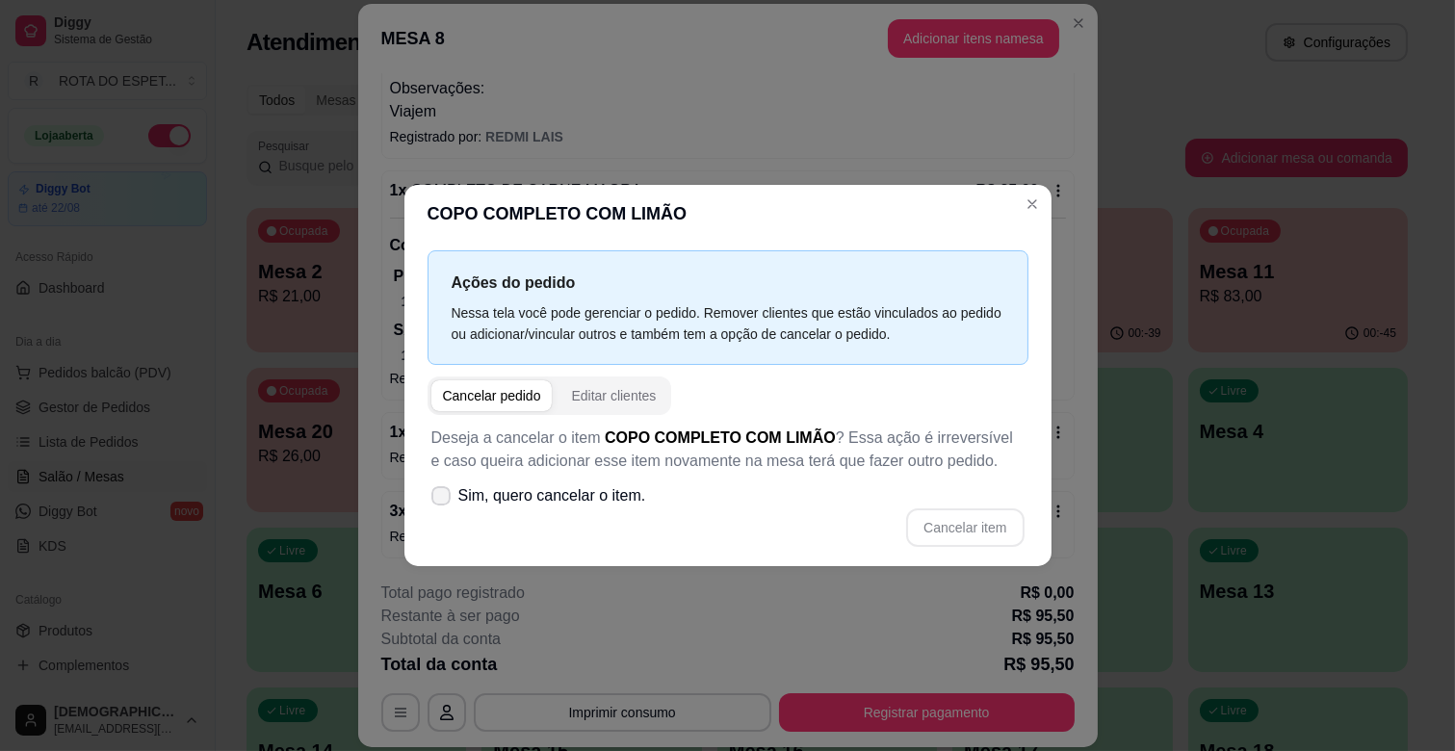
click at [610, 491] on span "Sim, quero cancelar o item." at bounding box center [552, 495] width 188 height 23
click at [443, 500] on input "Sim, quero cancelar o item." at bounding box center [436, 506] width 13 height 13
checkbox input "true"
click at [947, 524] on button "Cancelar item" at bounding box center [964, 528] width 117 height 39
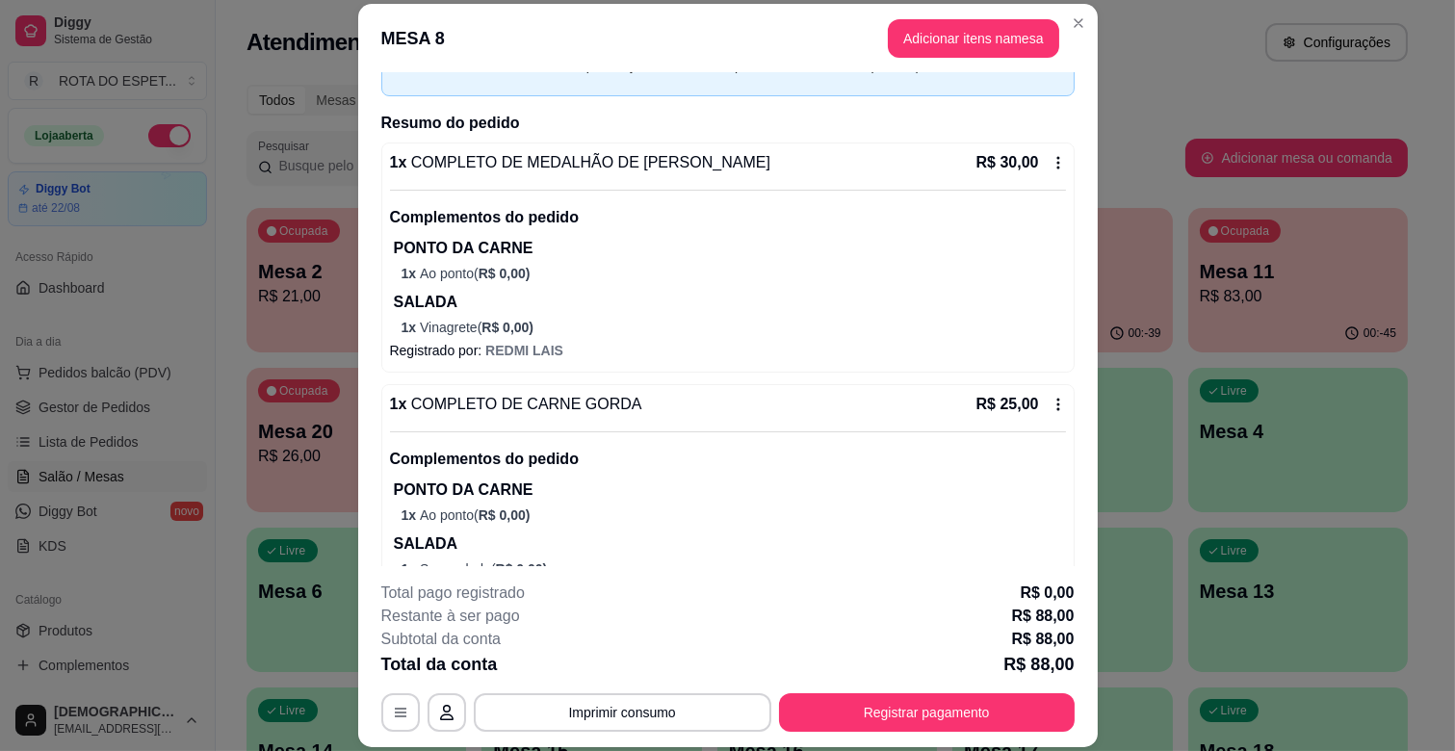
scroll to position [0, 0]
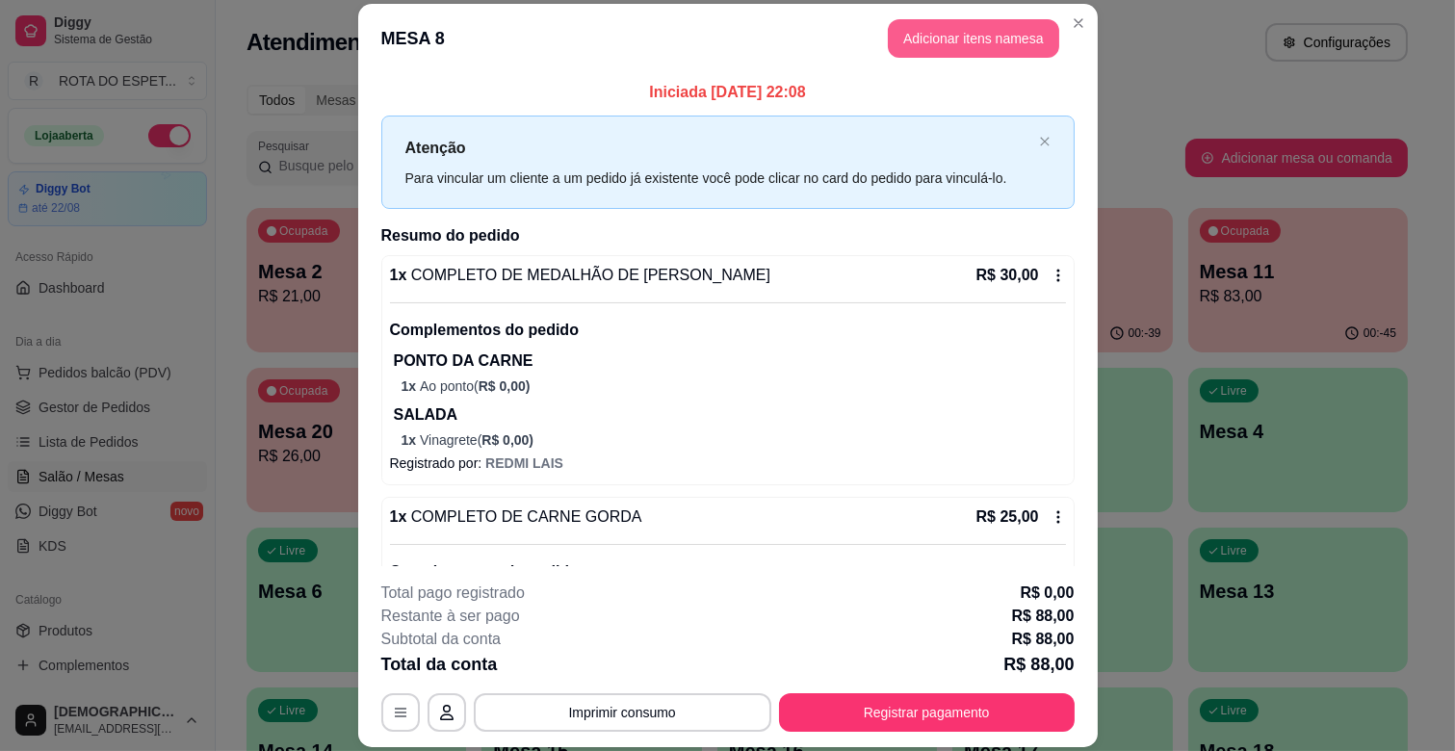
click at [937, 36] on button "Adicionar itens na mesa" at bounding box center [973, 38] width 171 height 39
click at [435, 144] on input "Pesquisa" at bounding box center [518, 135] width 924 height 19
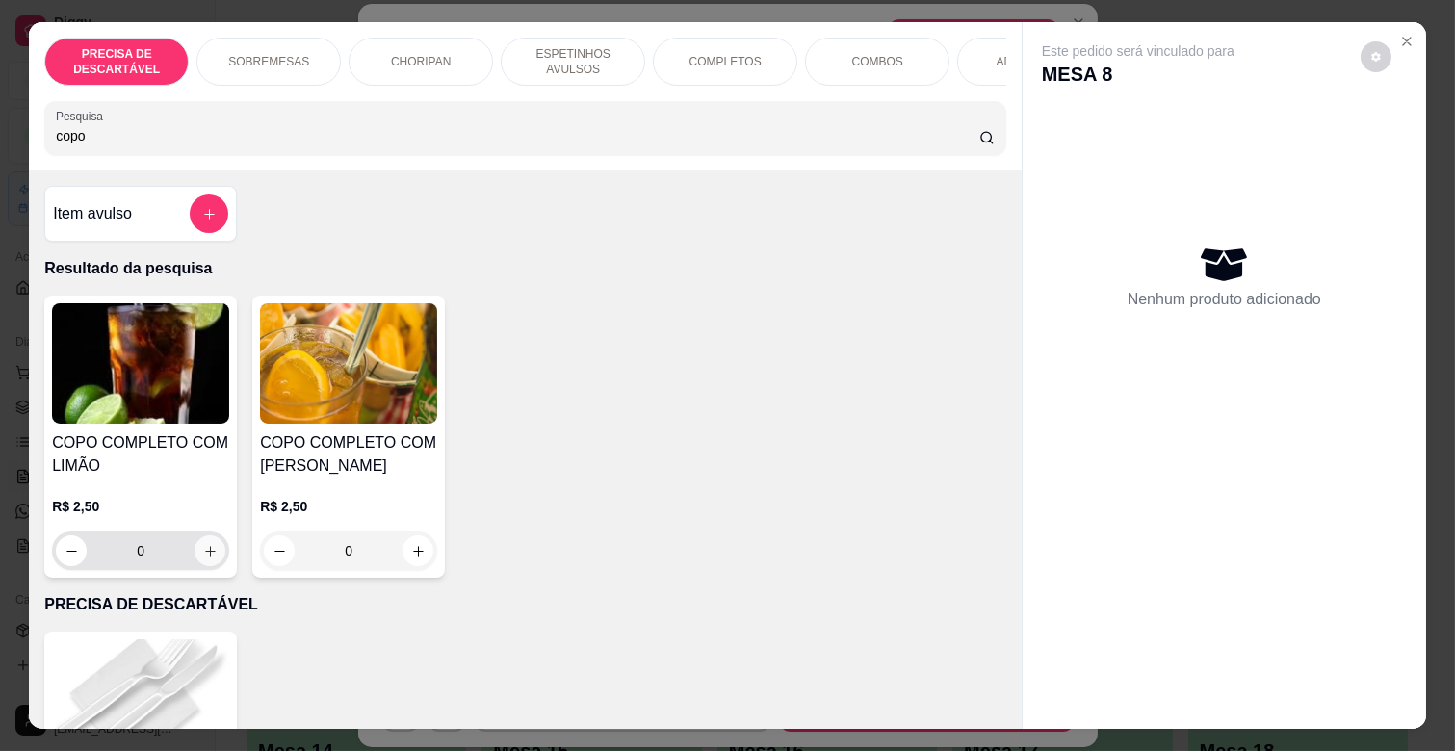
type input "copo"
click at [205, 556] on icon "increase-product-quantity" at bounding box center [210, 551] width 10 height 10
type input "1"
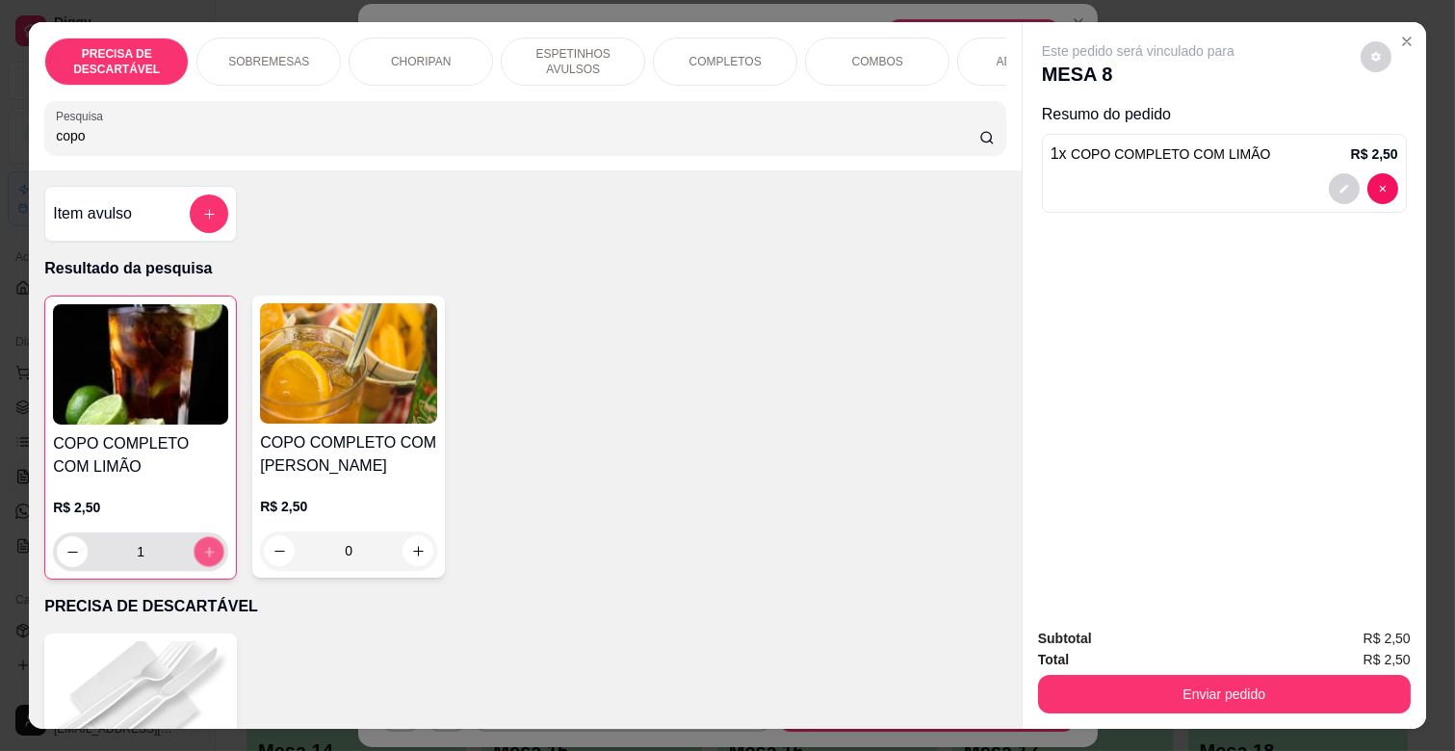
click at [202, 560] on icon "increase-product-quantity" at bounding box center [209, 552] width 14 height 14
type input "2"
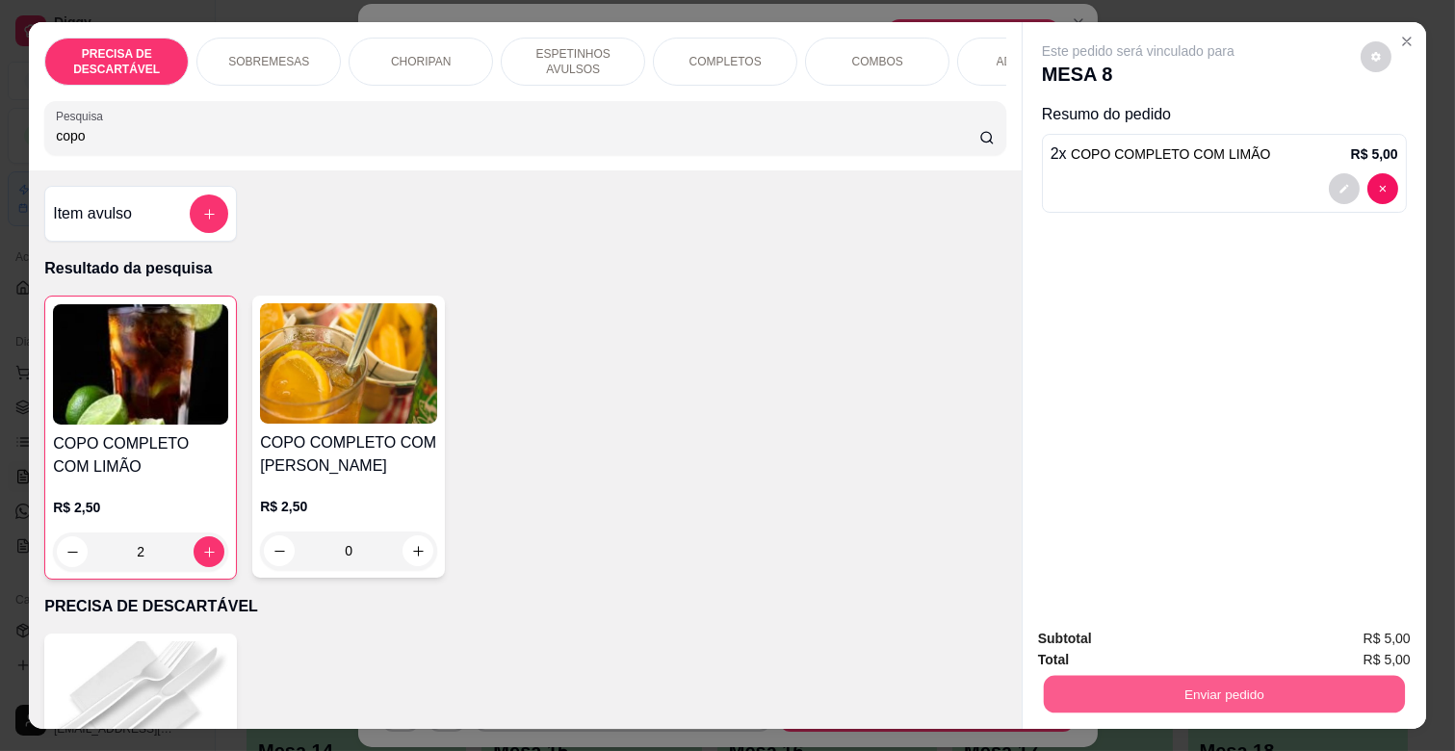
click at [1187, 684] on button "Enviar pedido" at bounding box center [1224, 694] width 361 height 38
click at [1187, 632] on button "Não registrar e enviar pedido" at bounding box center [1160, 638] width 195 height 36
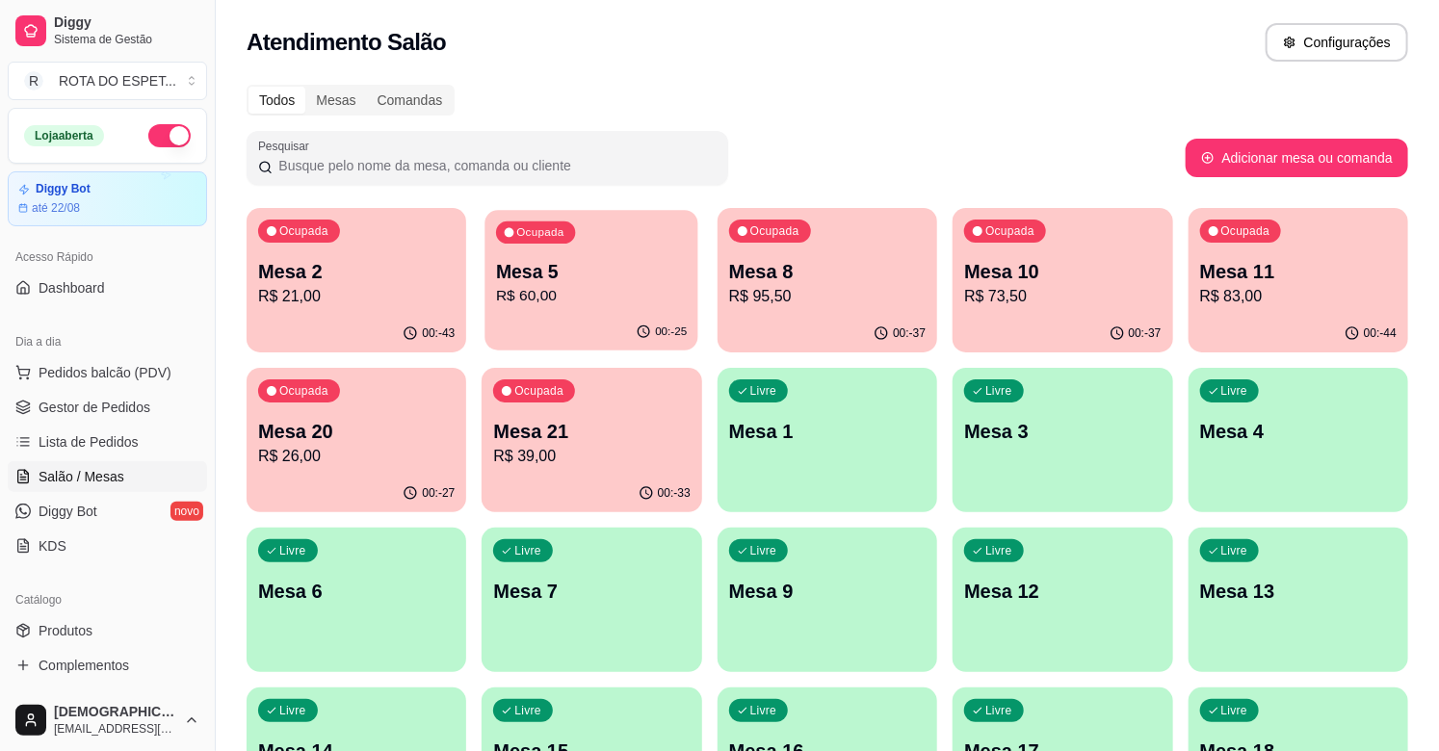
click at [599, 268] on p "Mesa 5" at bounding box center [591, 272] width 191 height 26
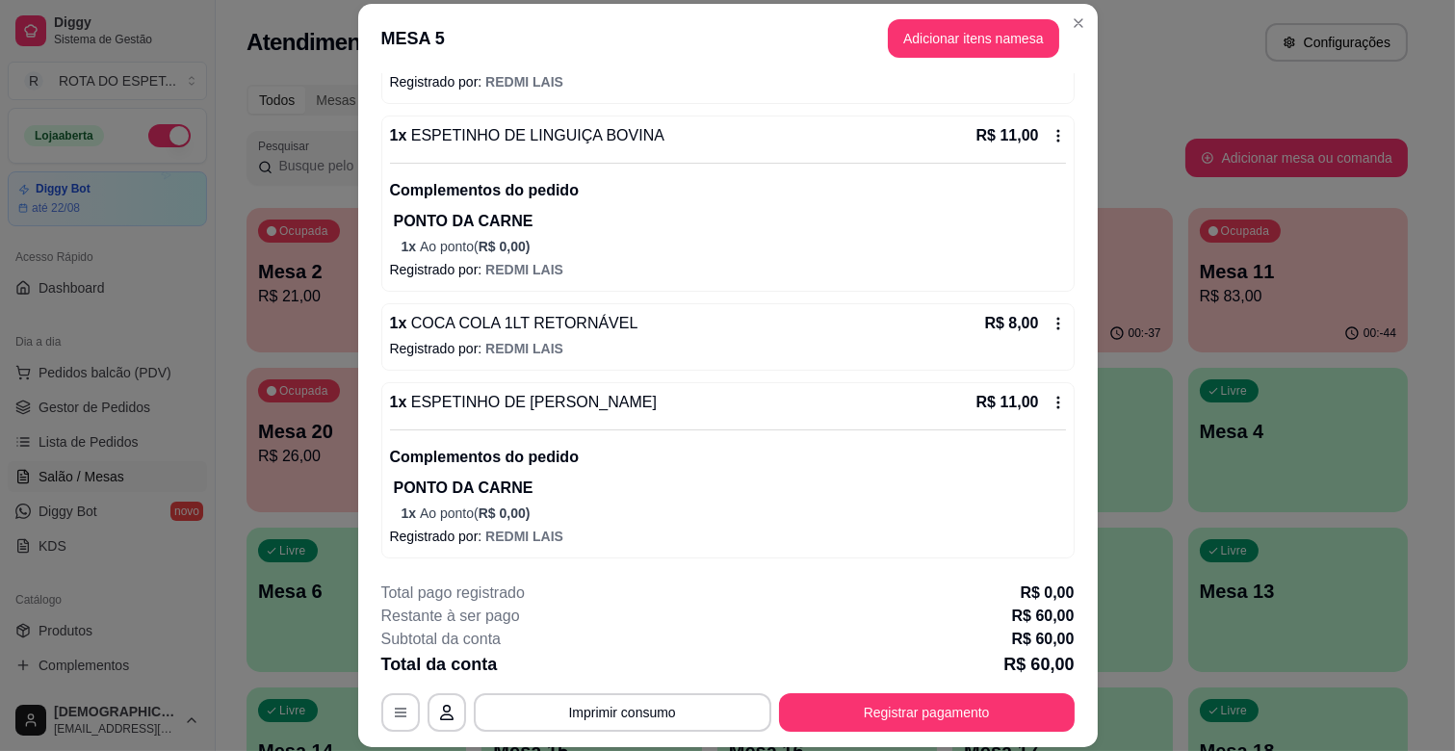
scroll to position [58, 0]
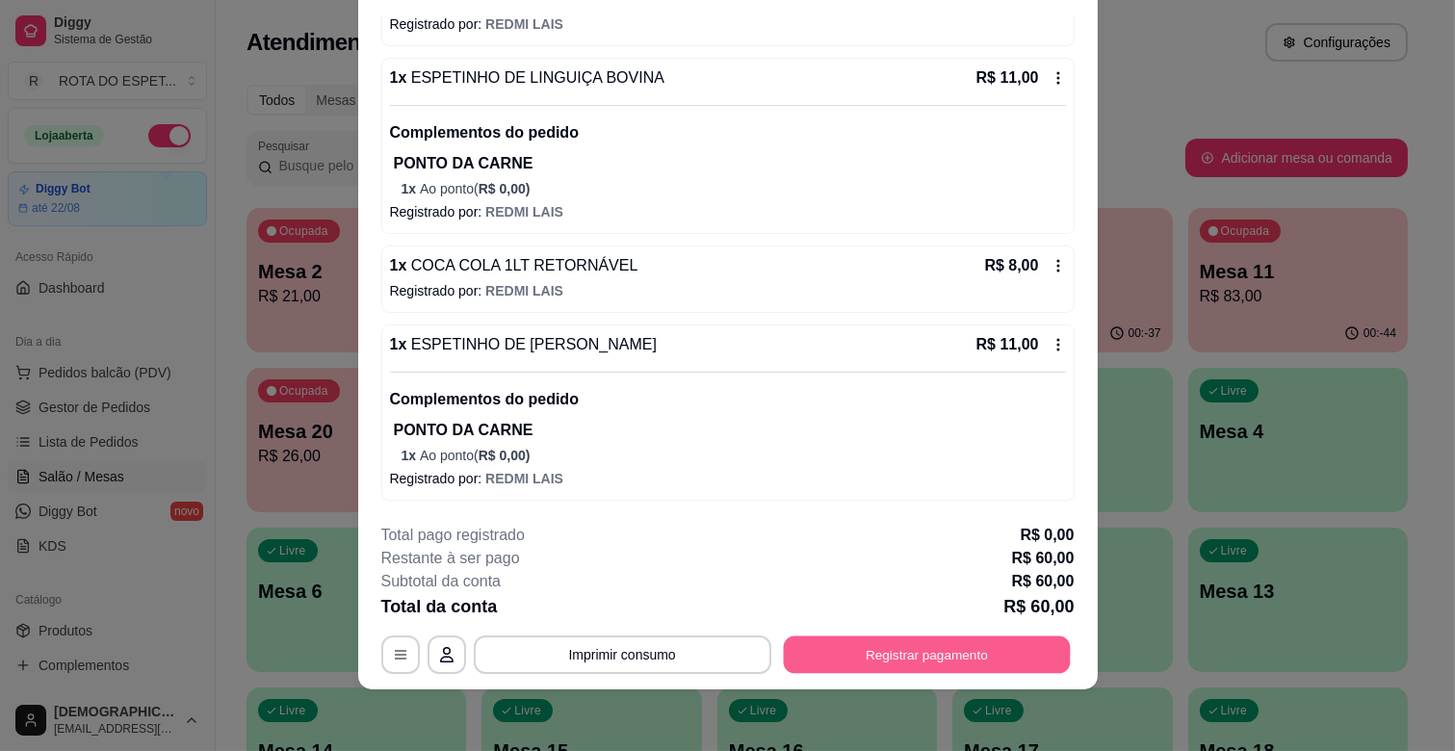
click at [939, 646] on button "Registrar pagamento" at bounding box center [926, 656] width 287 height 38
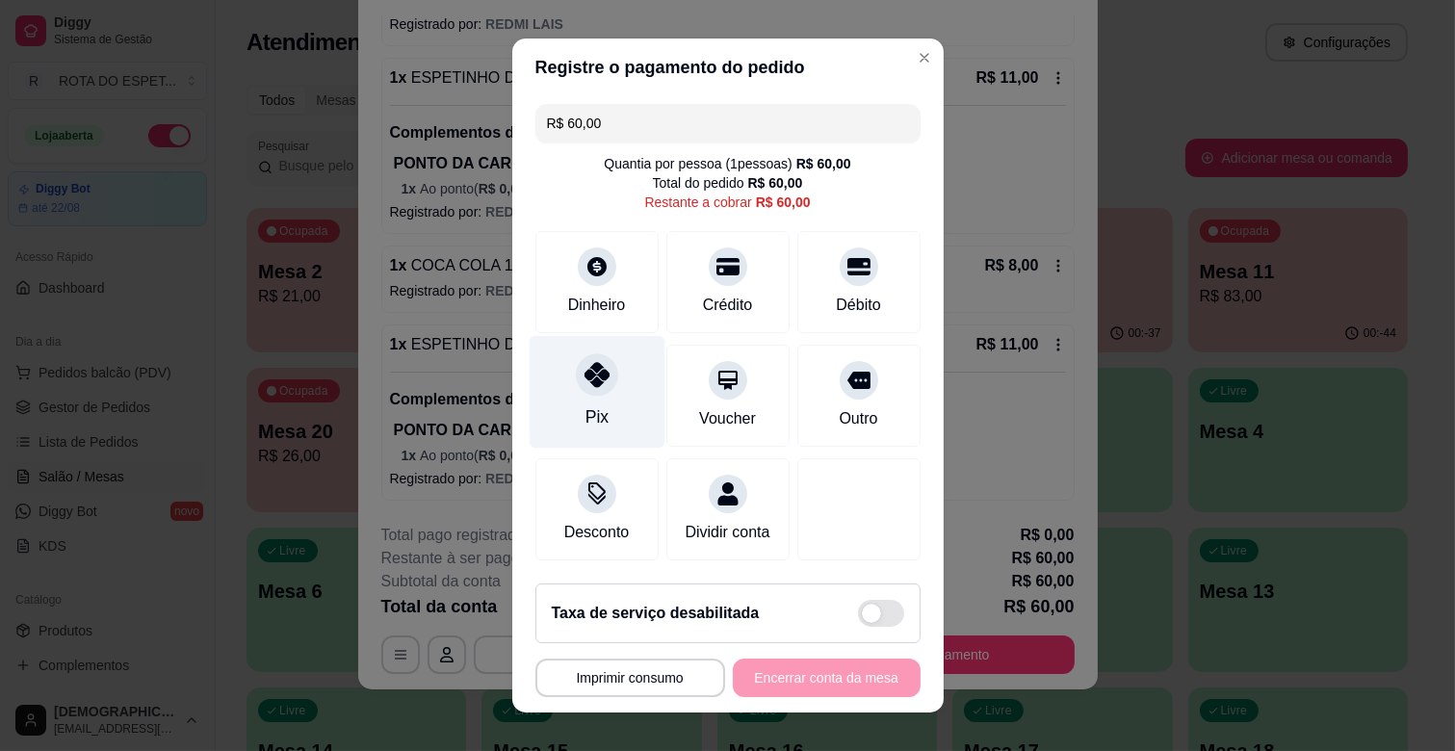
click at [598, 408] on div "Pix" at bounding box center [597, 392] width 136 height 113
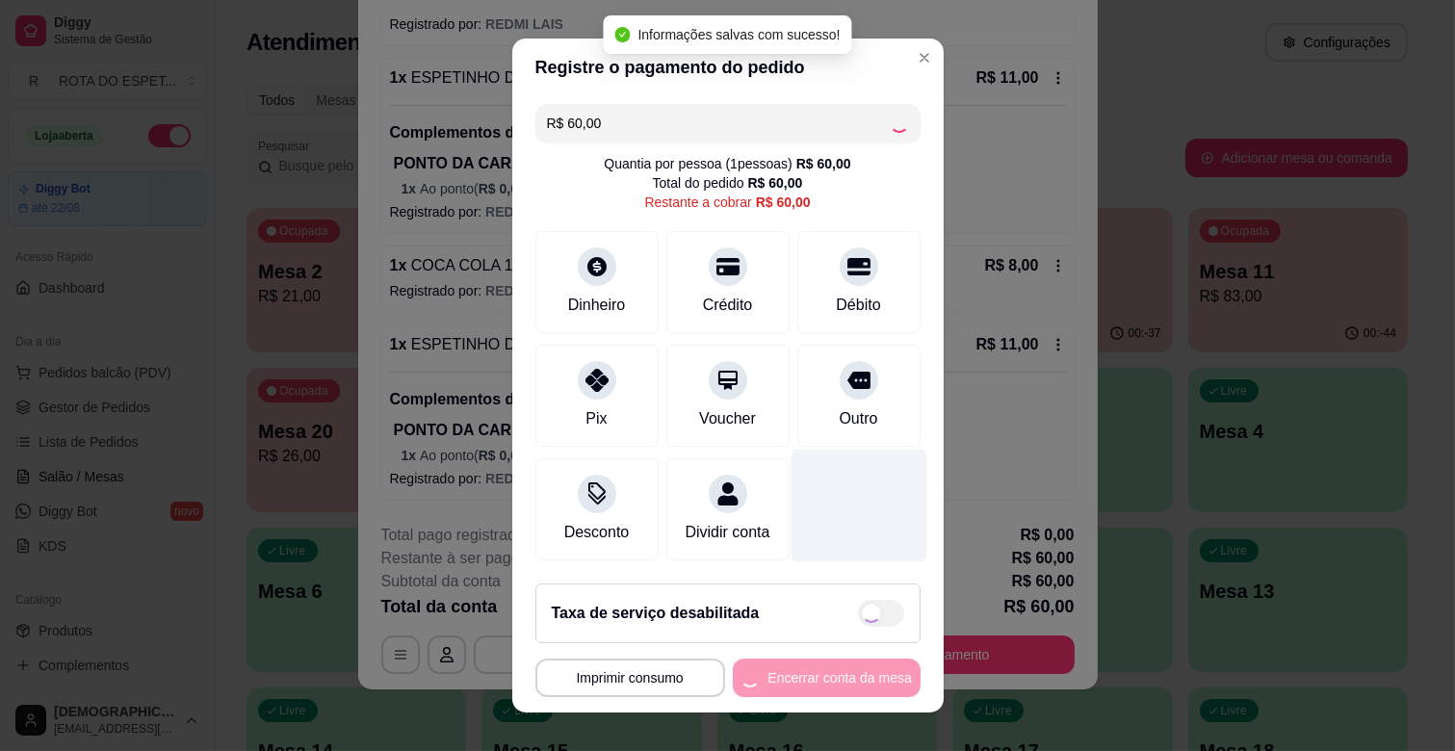
type input "R$ 0,00"
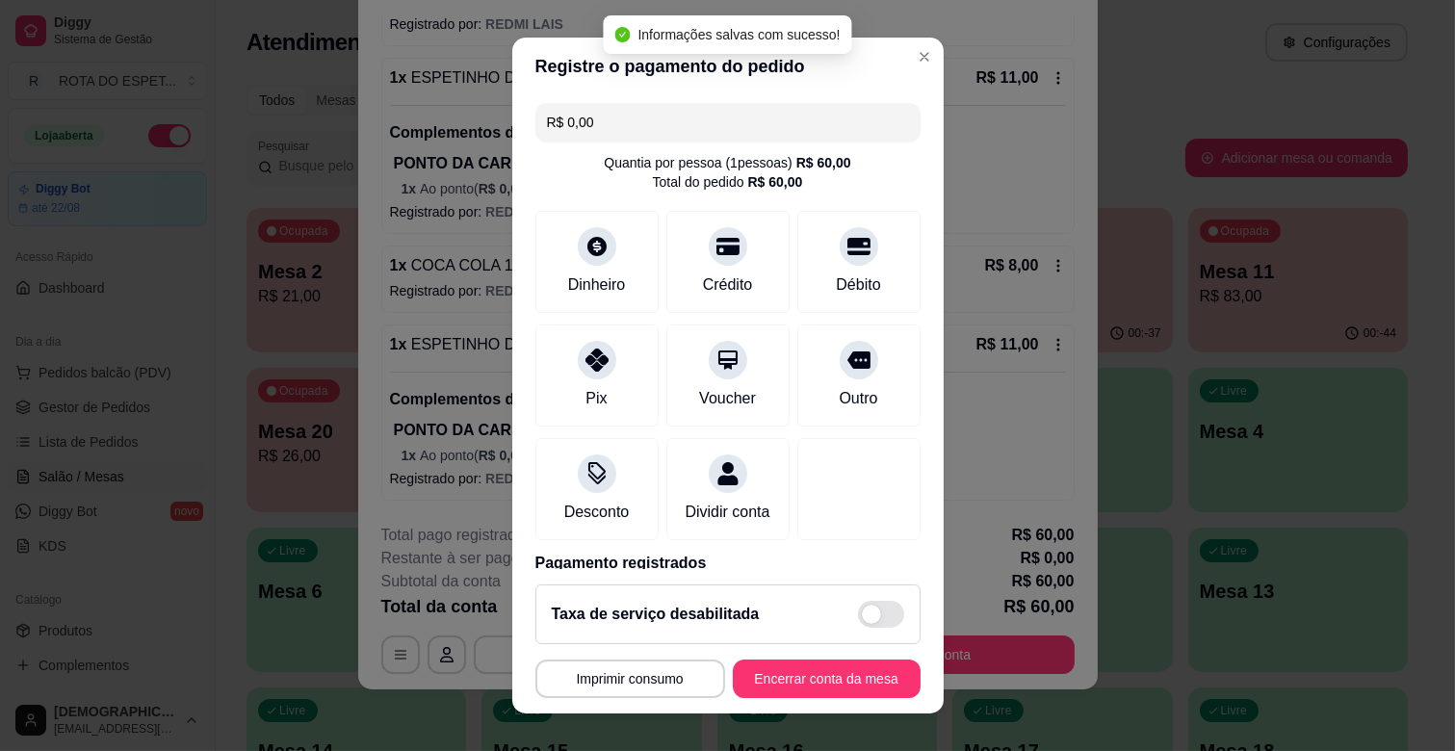
scroll to position [102, 0]
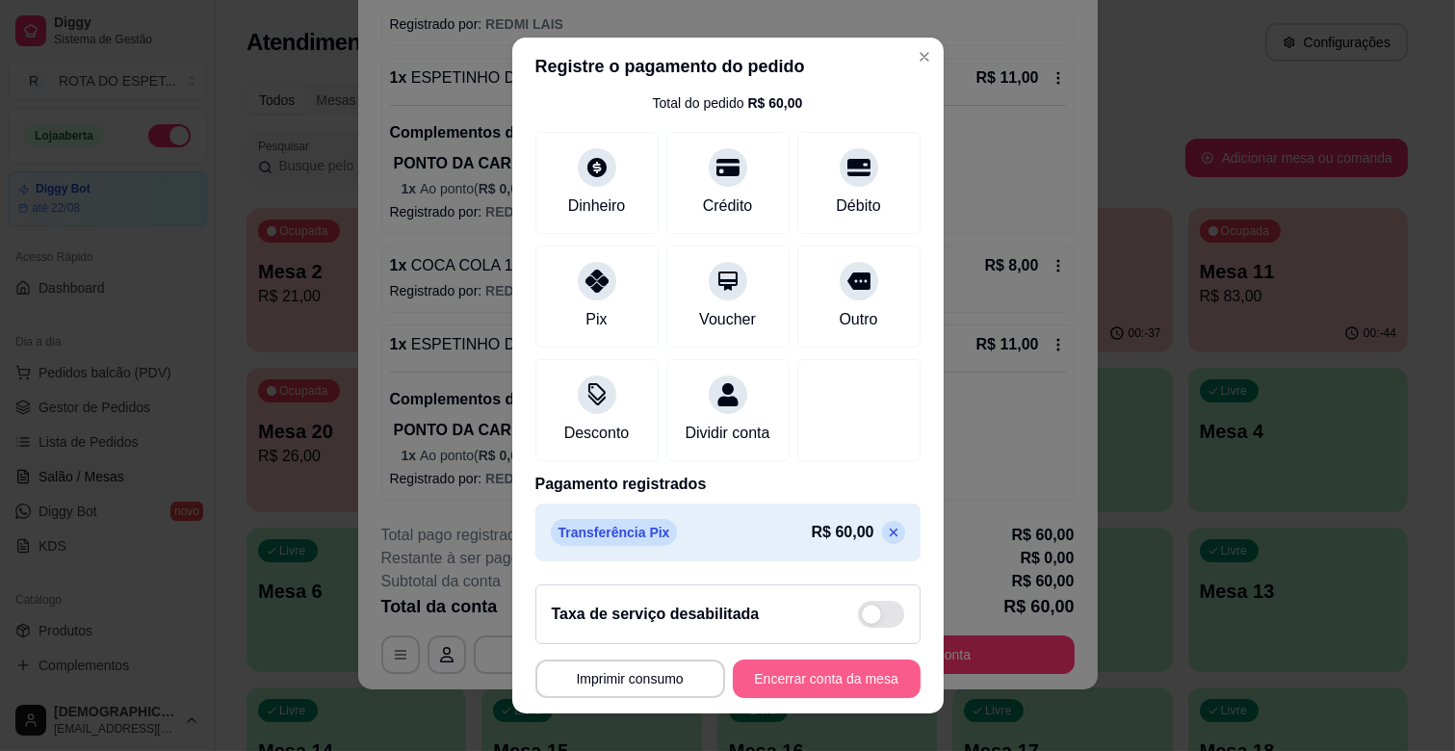
click at [828, 672] on button "Encerrar conta da mesa" at bounding box center [827, 679] width 188 height 39
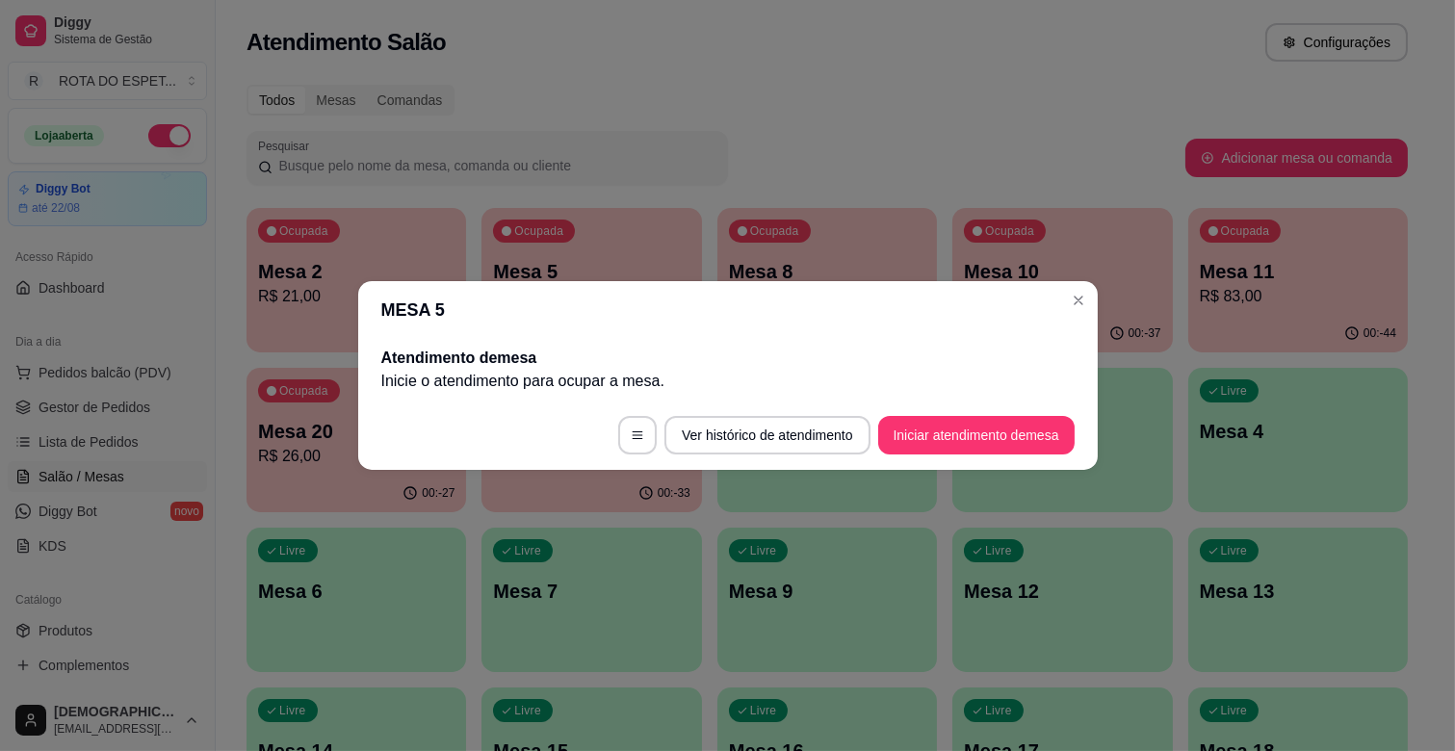
scroll to position [0, 0]
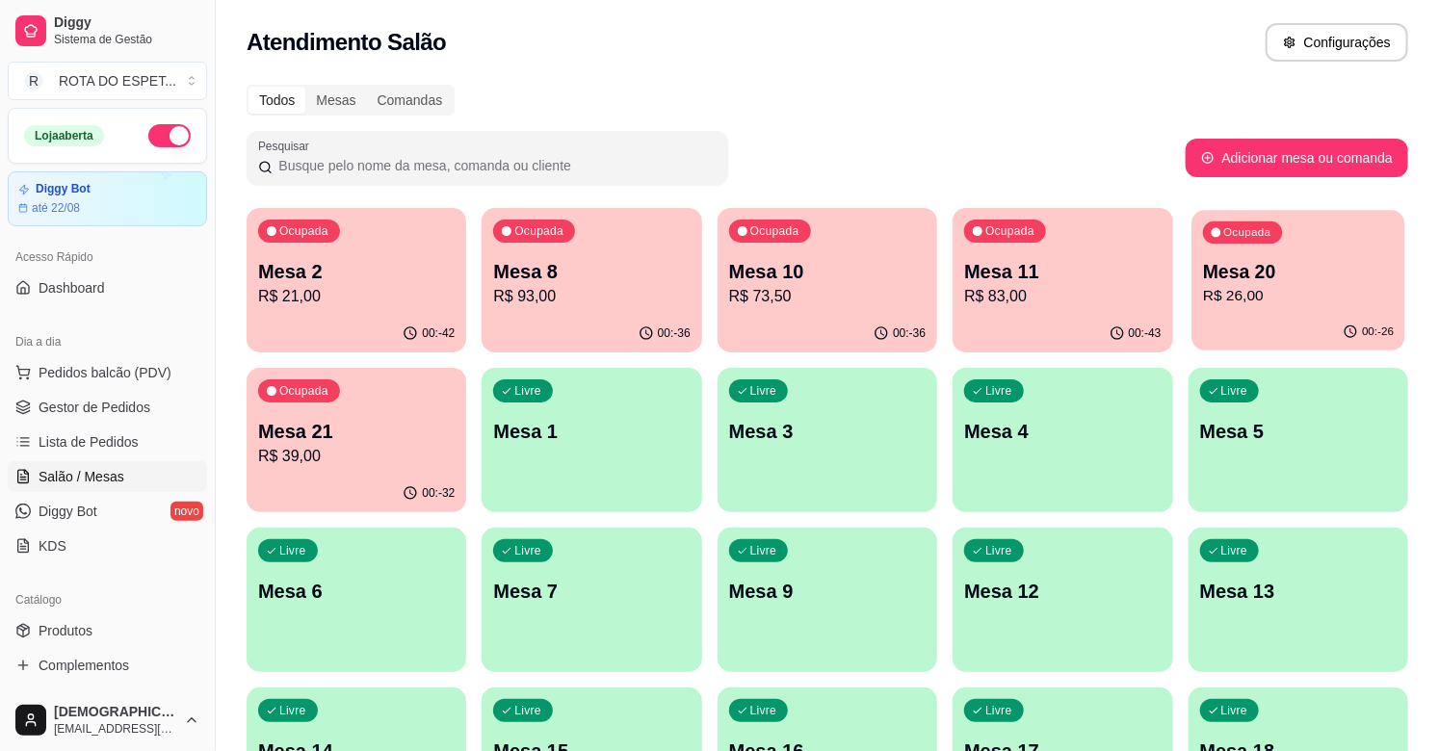
click at [1293, 262] on p "Mesa 20" at bounding box center [1298, 272] width 191 height 26
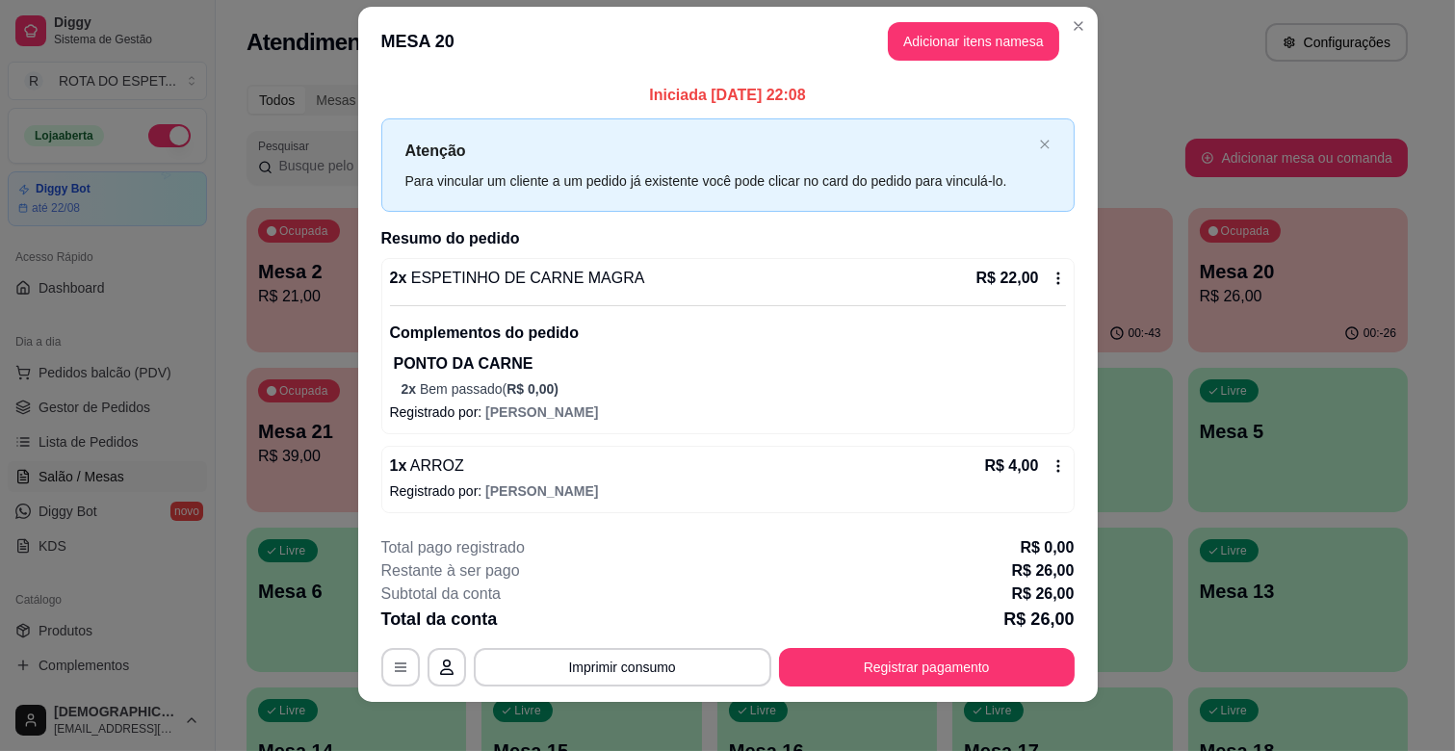
scroll to position [34, 0]
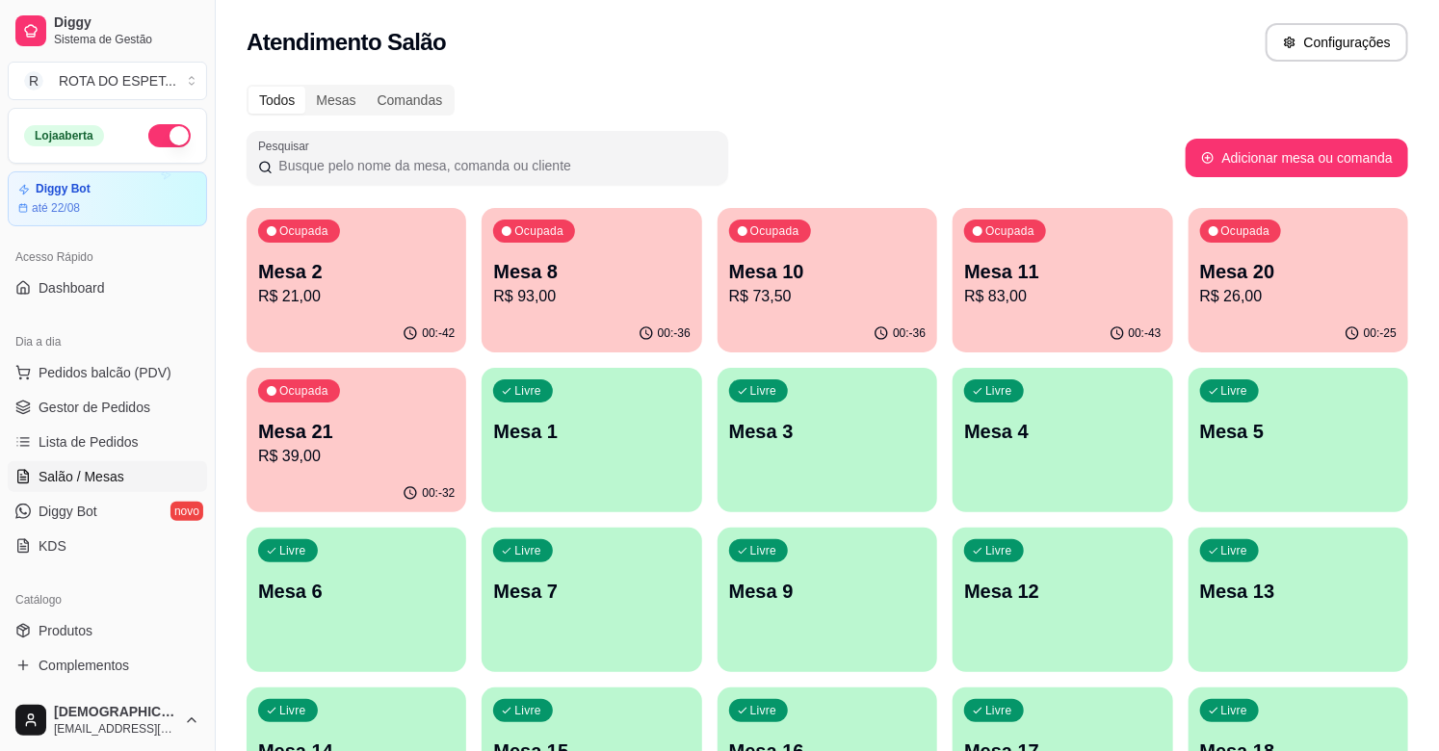
click at [395, 407] on div "Ocupada Mesa 21 R$ 39,00" at bounding box center [357, 421] width 220 height 107
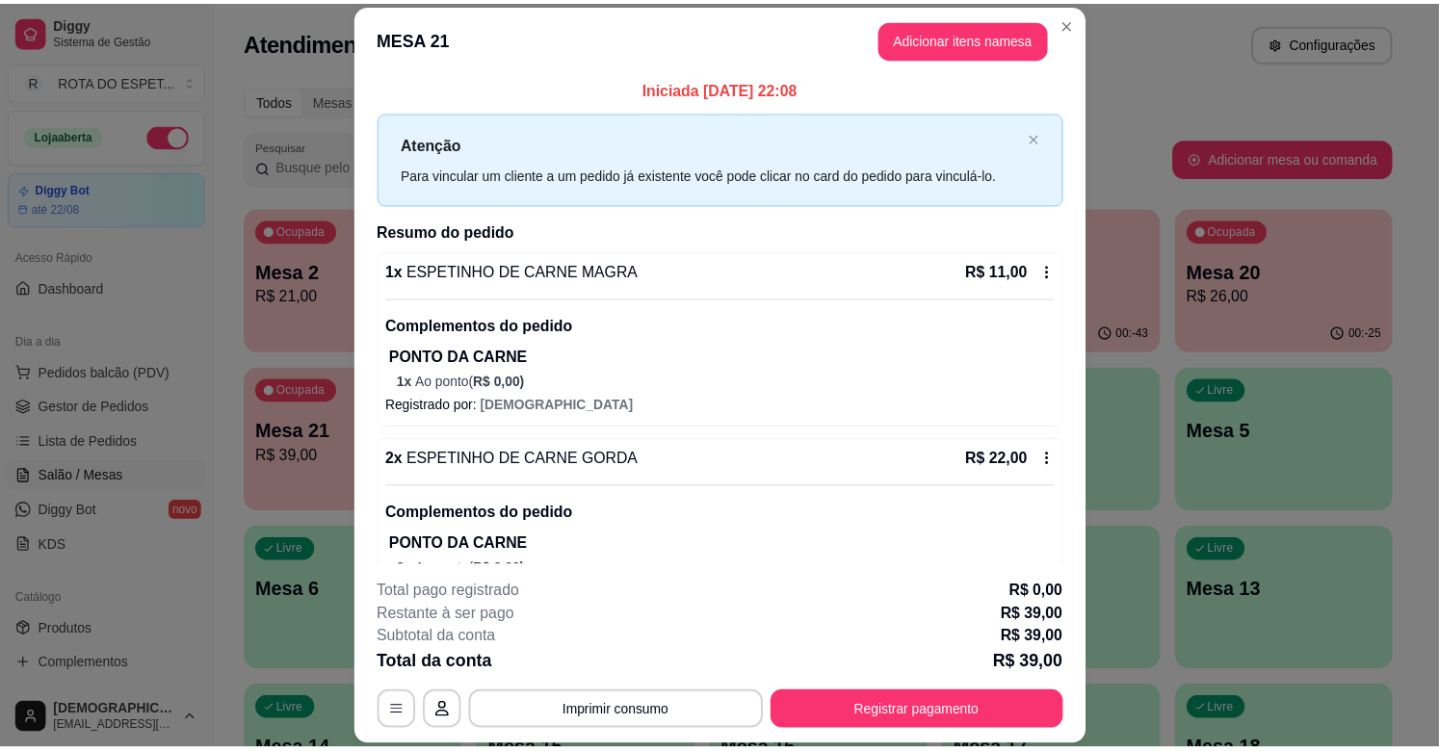
scroll to position [0, 0]
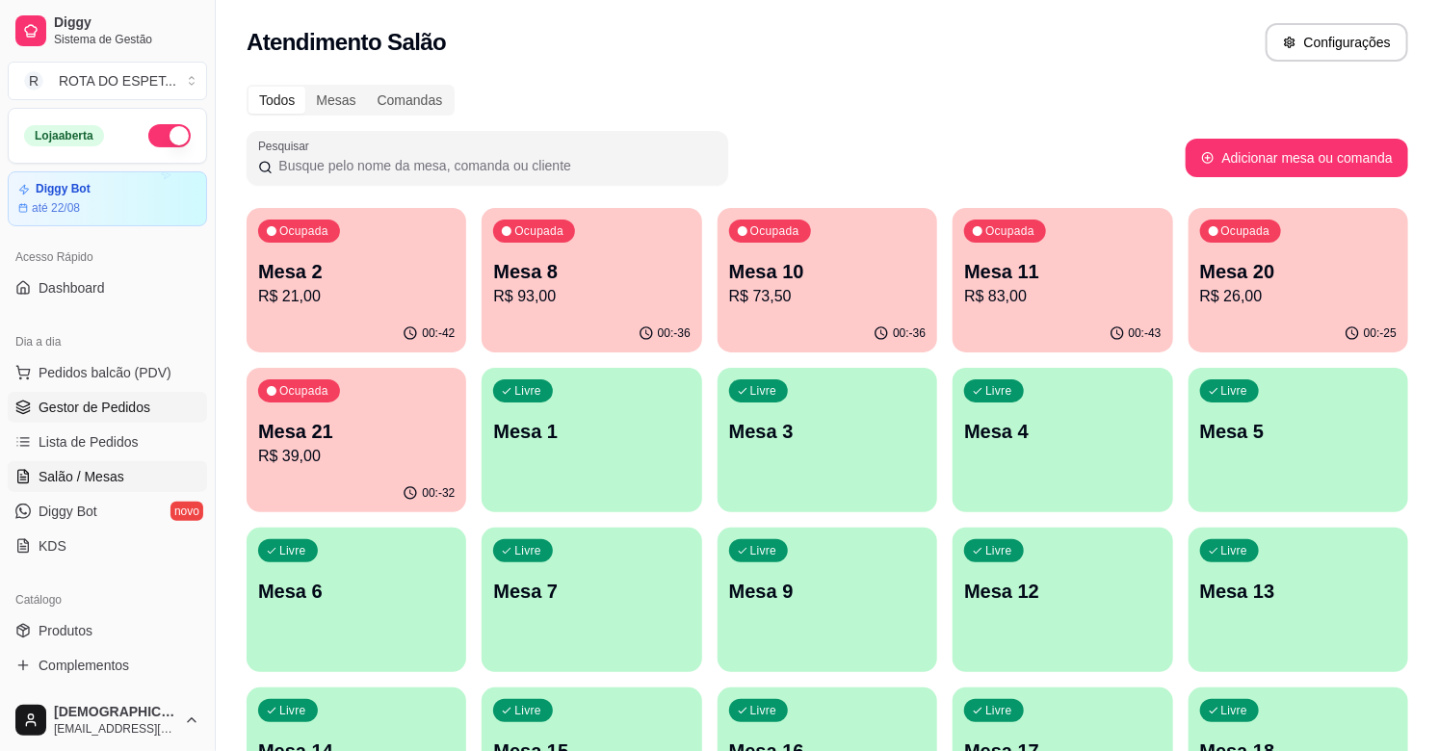
click at [122, 412] on span "Gestor de Pedidos" at bounding box center [95, 407] width 112 height 19
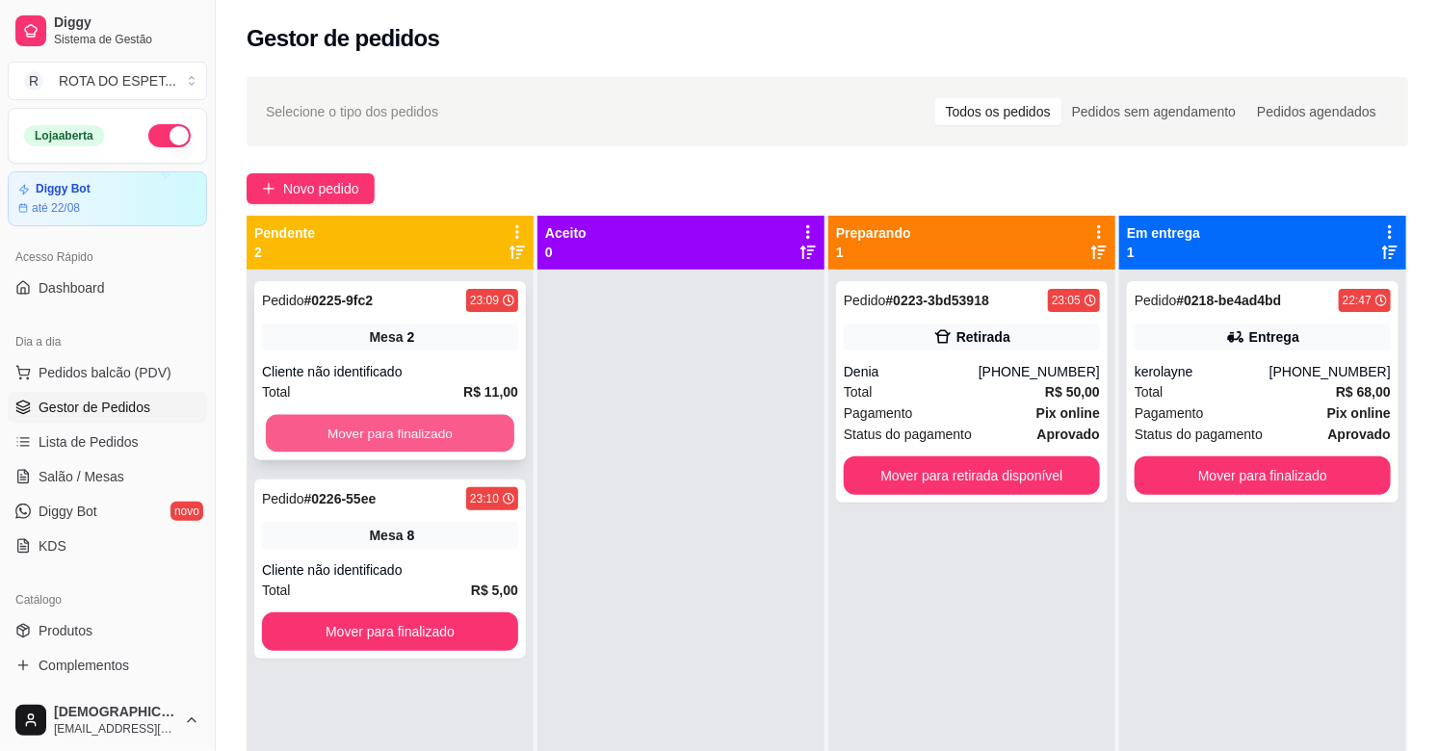
click at [430, 433] on button "Mover para finalizado" at bounding box center [390, 434] width 248 height 38
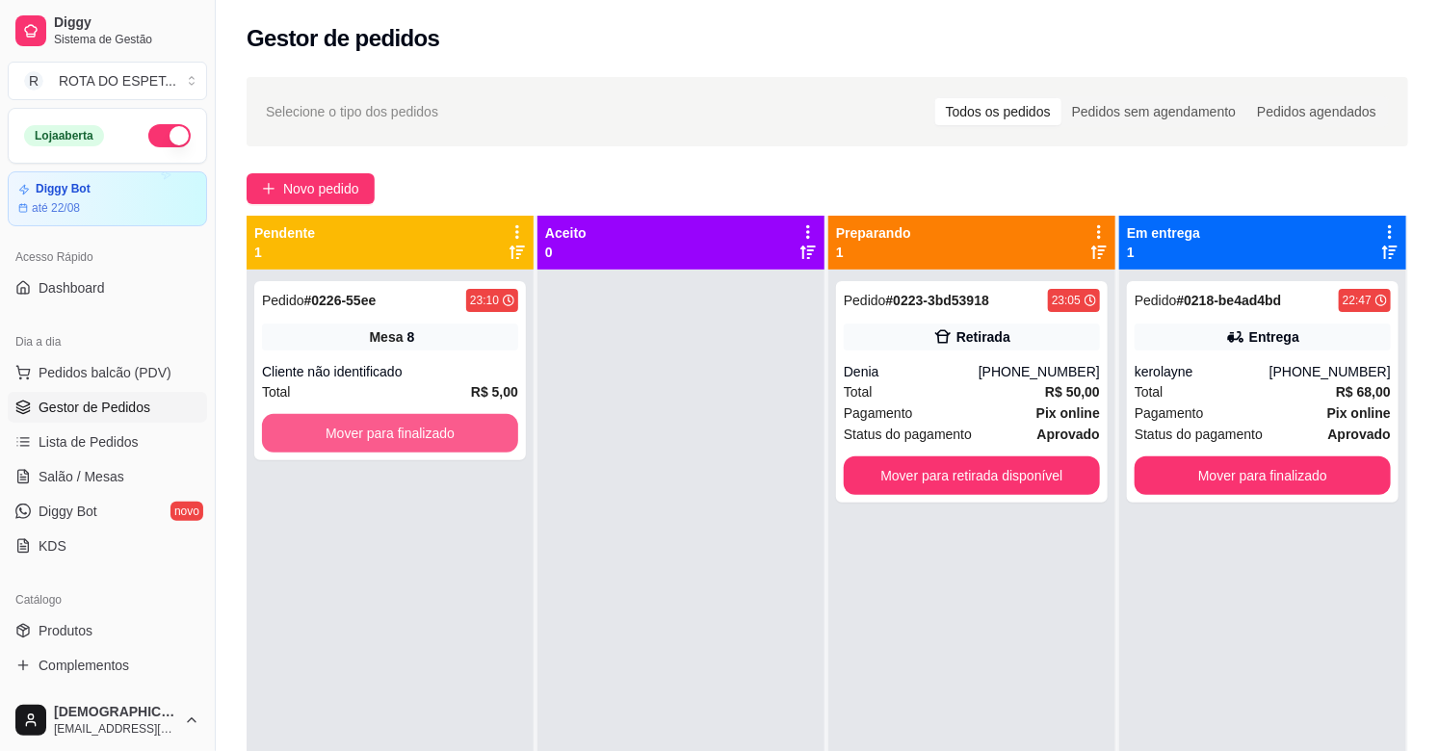
click at [430, 433] on button "Mover para finalizado" at bounding box center [390, 433] width 256 height 39
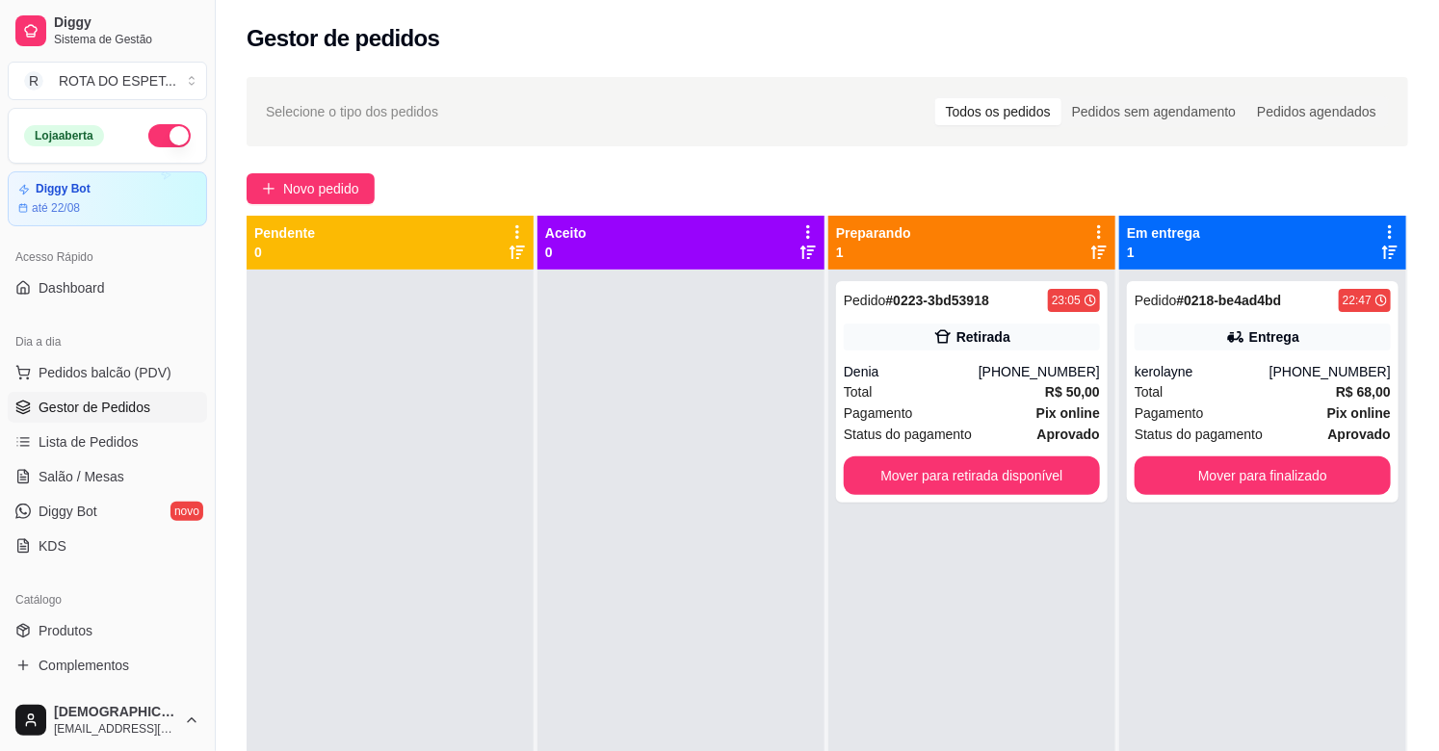
click at [828, 624] on div "Pedido # 0223-3bd53918 23:05 Retirada Denia [PHONE_NUMBER] Total R$ 50,00 Pagam…" at bounding box center [971, 645] width 287 height 751
click at [123, 477] on link "Salão / Mesas" at bounding box center [107, 476] width 199 height 31
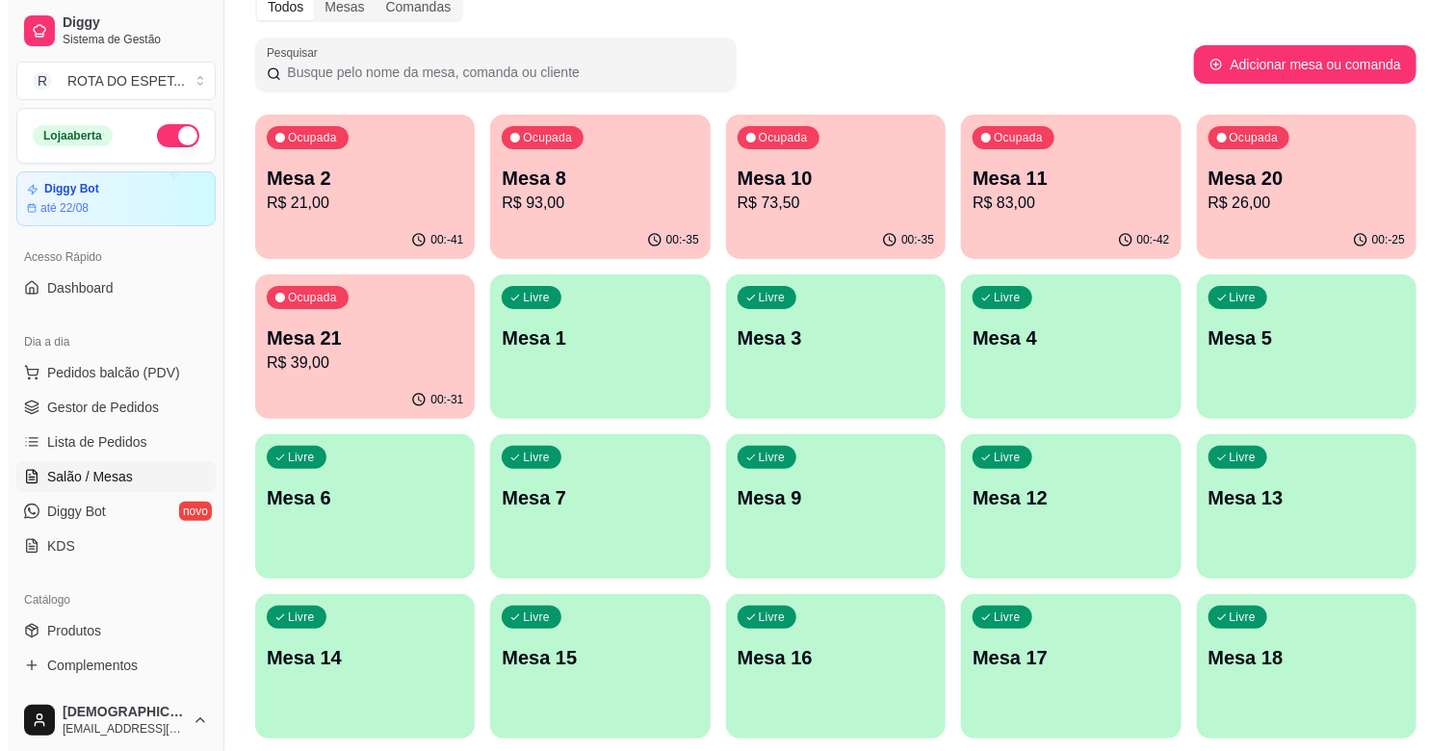
scroll to position [214, 0]
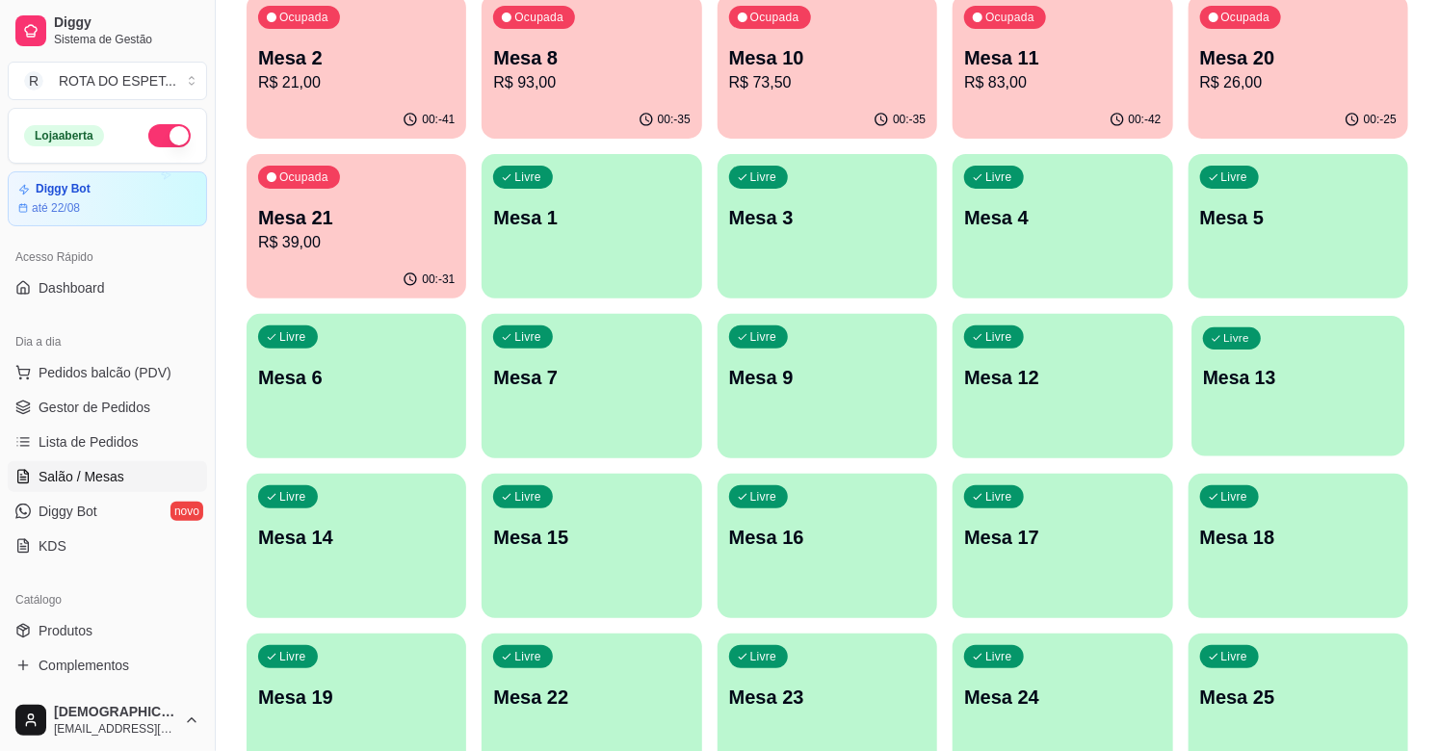
click at [1306, 353] on div "Livre Mesa 13" at bounding box center [1298, 374] width 214 height 117
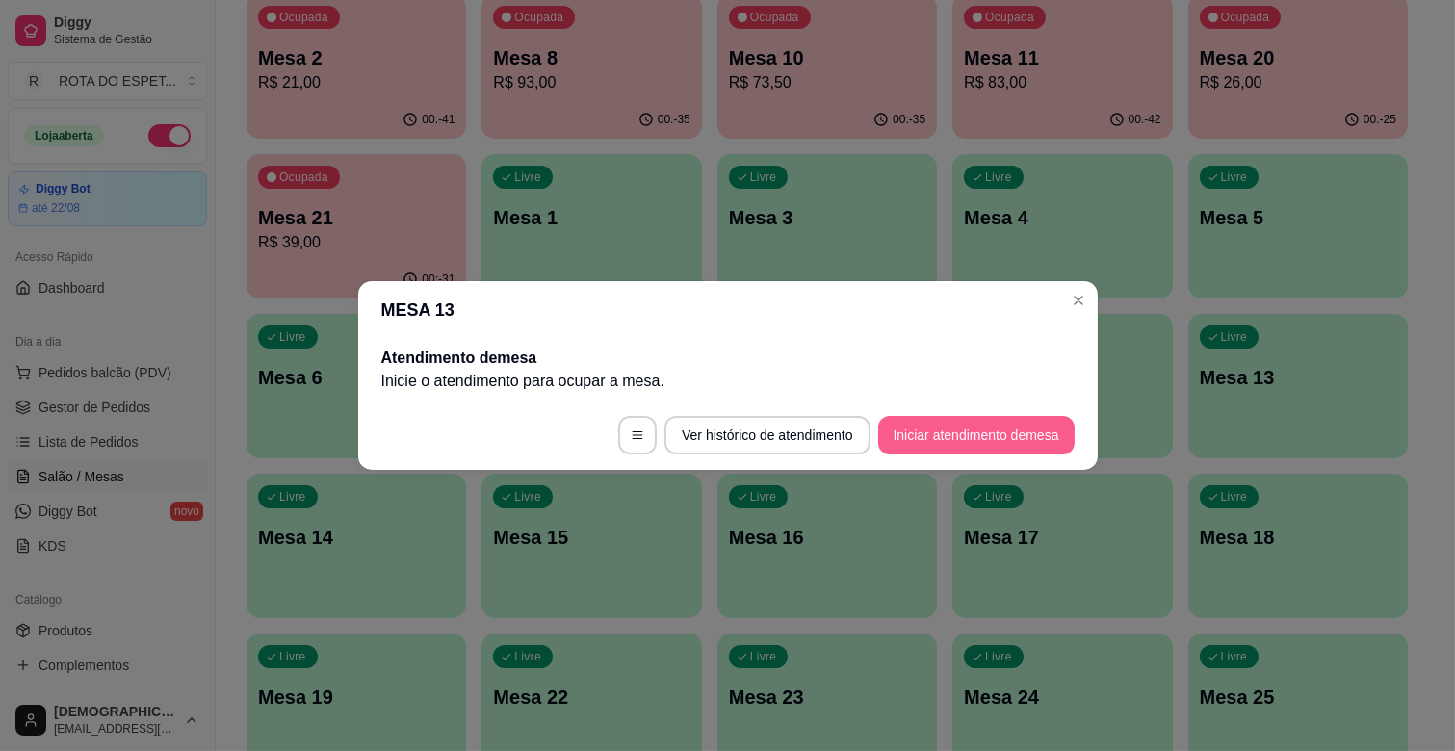
click at [954, 427] on button "Iniciar atendimento de mesa" at bounding box center [976, 435] width 196 height 39
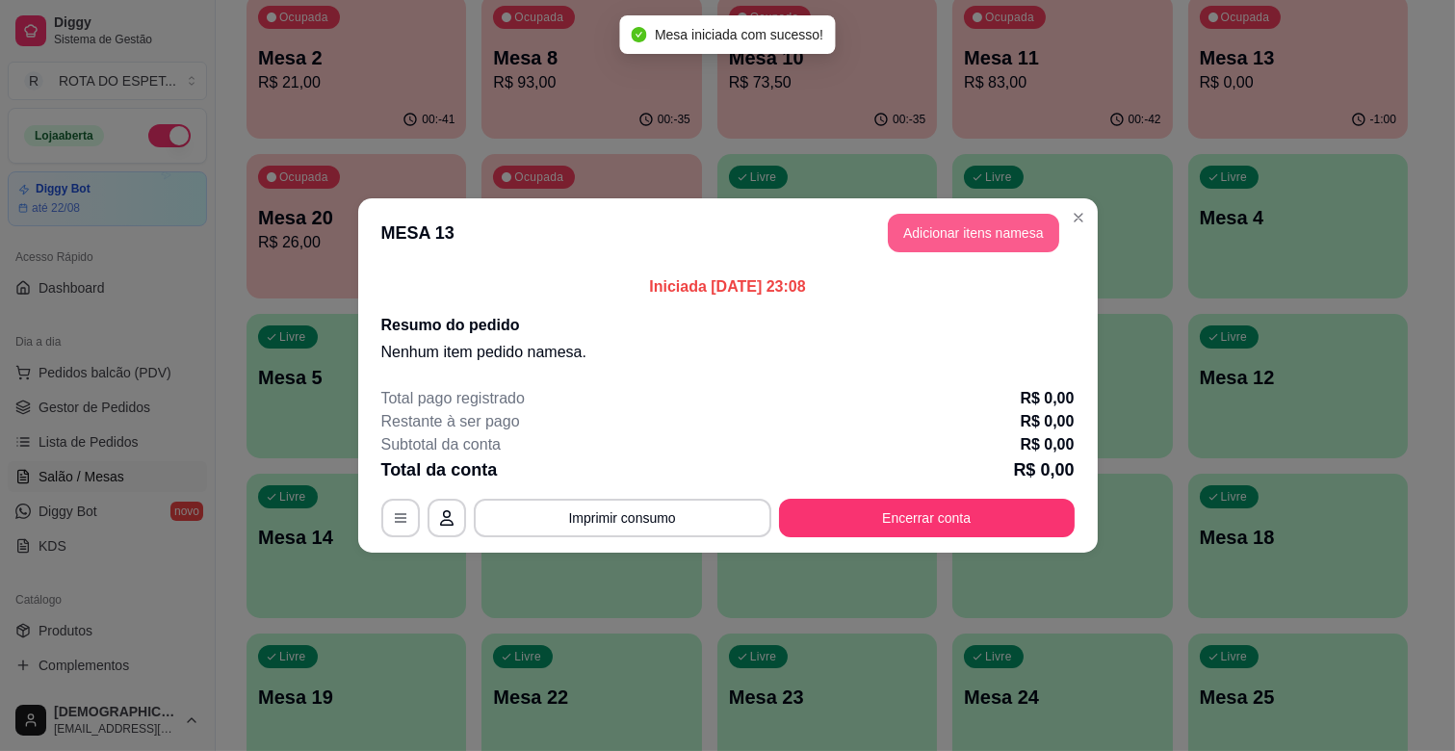
click at [979, 225] on button "Adicionar itens na mesa" at bounding box center [973, 233] width 171 height 39
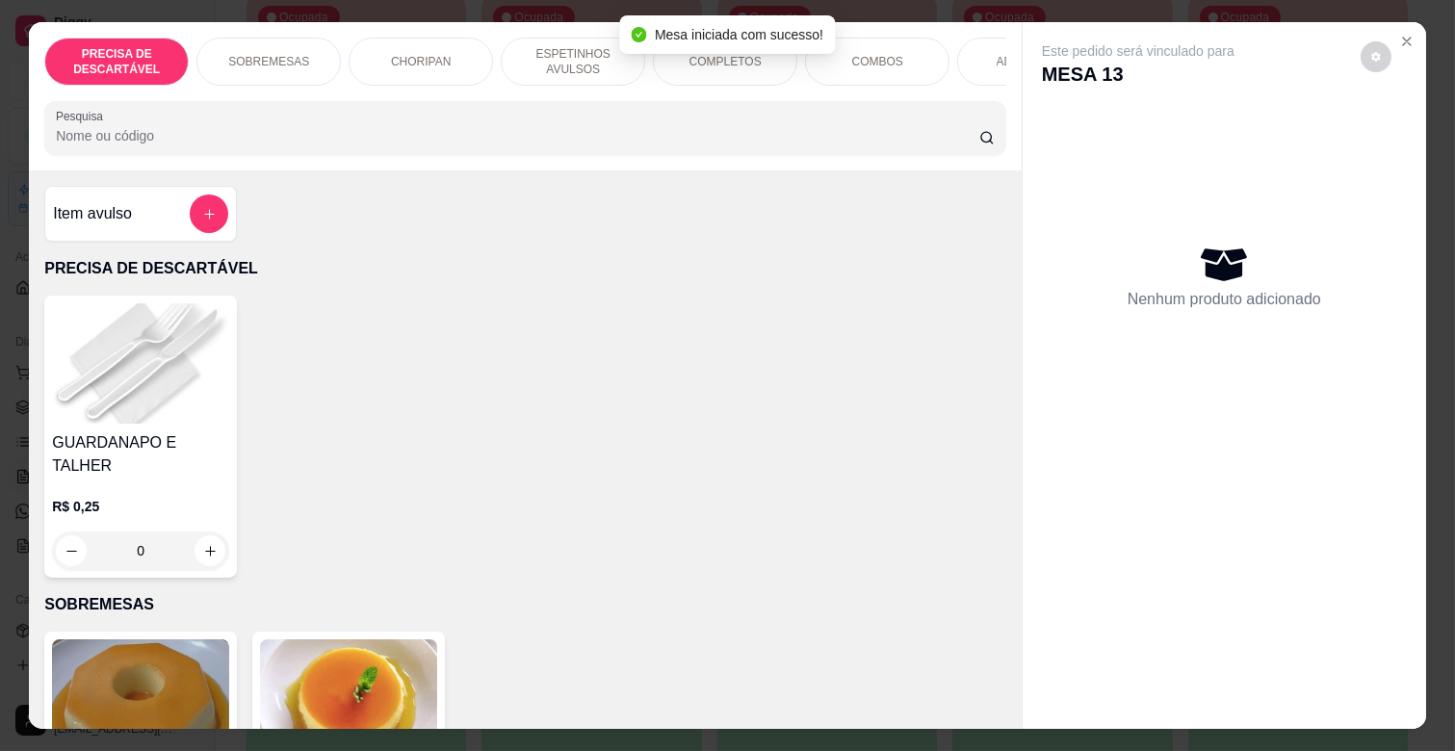
click at [547, 54] on p "ESPETINHOS AVULSOS" at bounding box center [573, 61] width 112 height 31
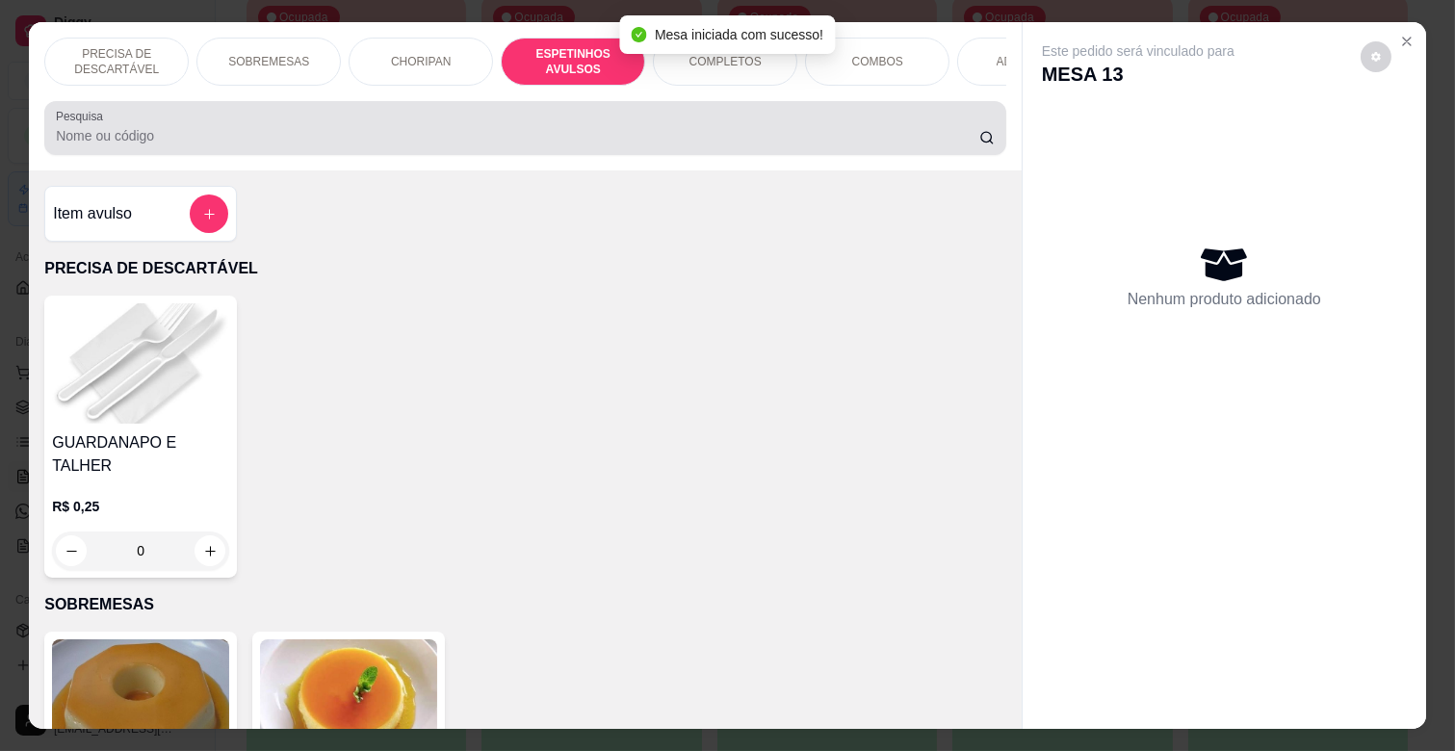
scroll to position [46, 0]
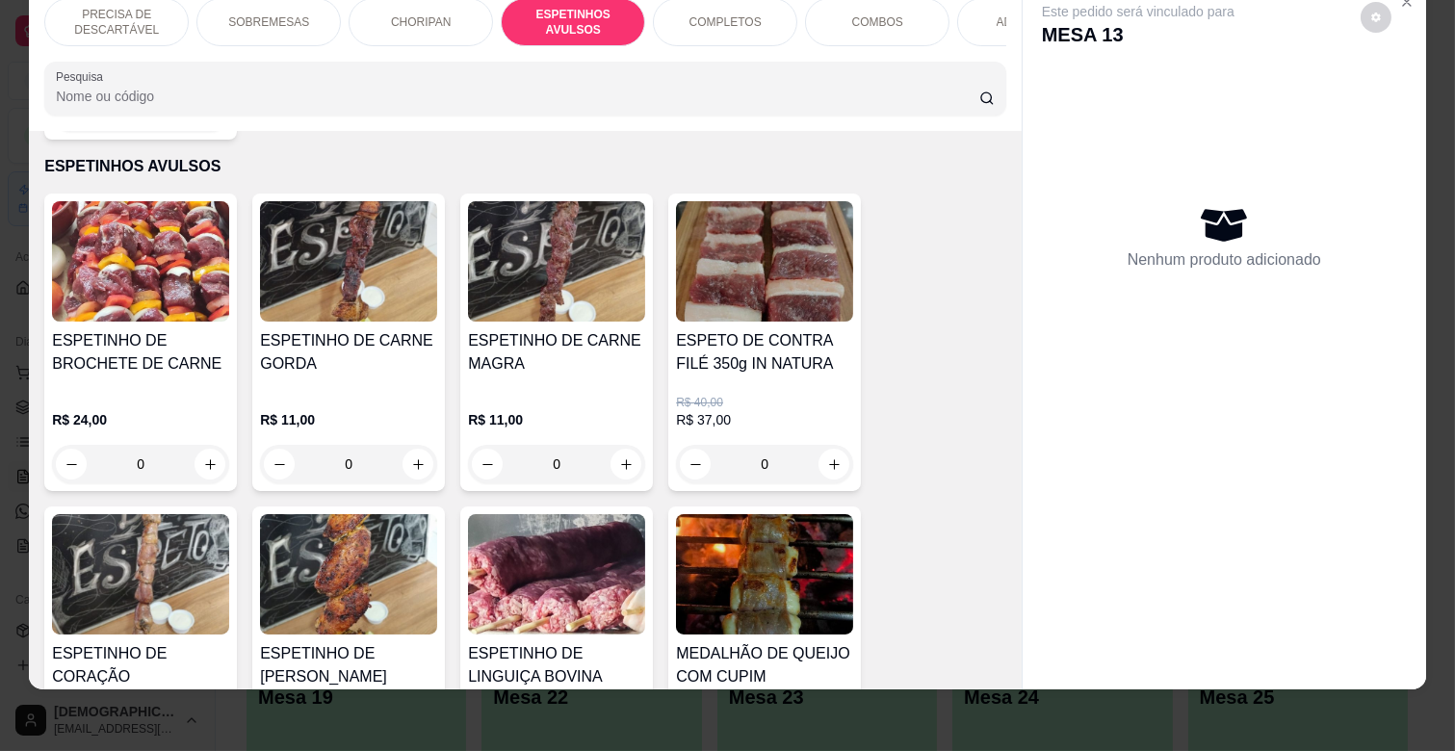
click at [553, 347] on h4 "ESPETINHO DE CARNE MAGRA" at bounding box center [556, 352] width 177 height 46
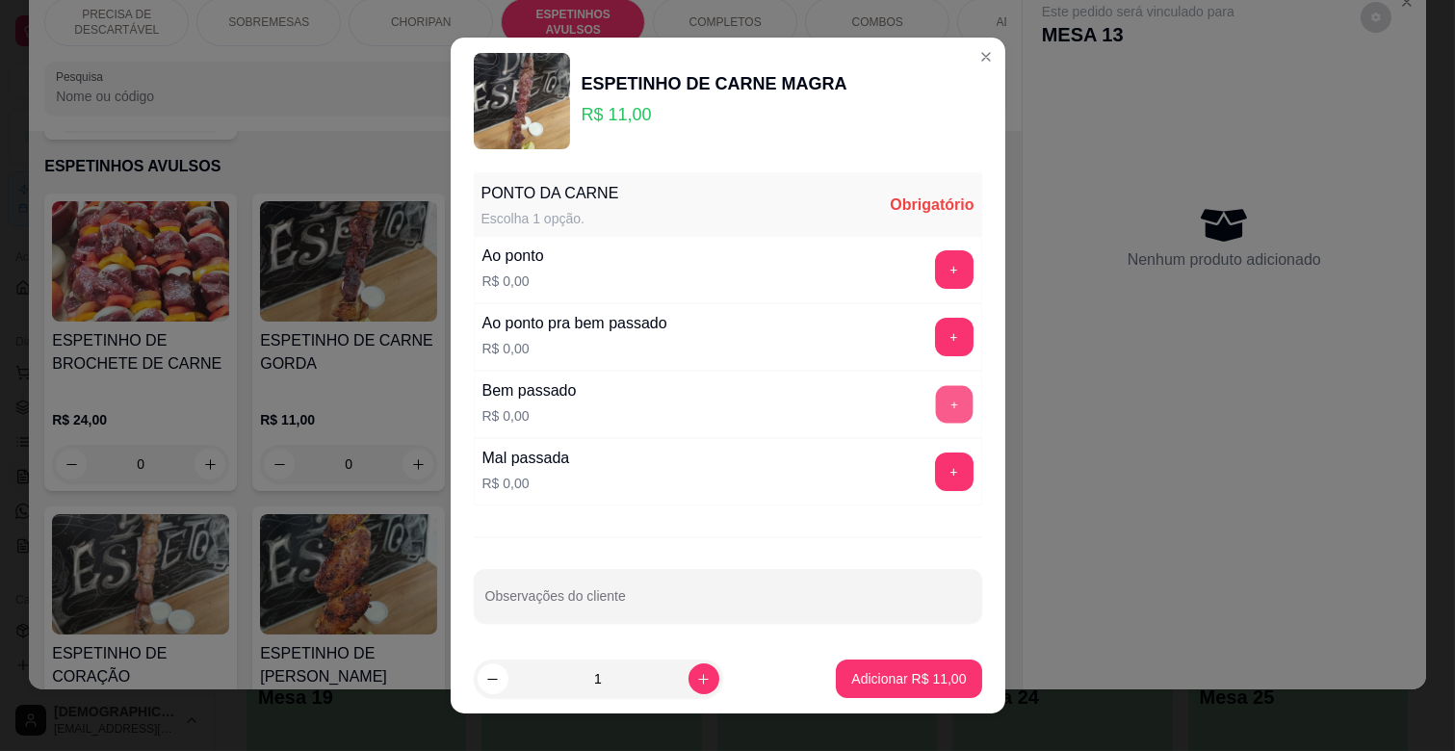
click at [935, 403] on button "+" at bounding box center [954, 405] width 38 height 38
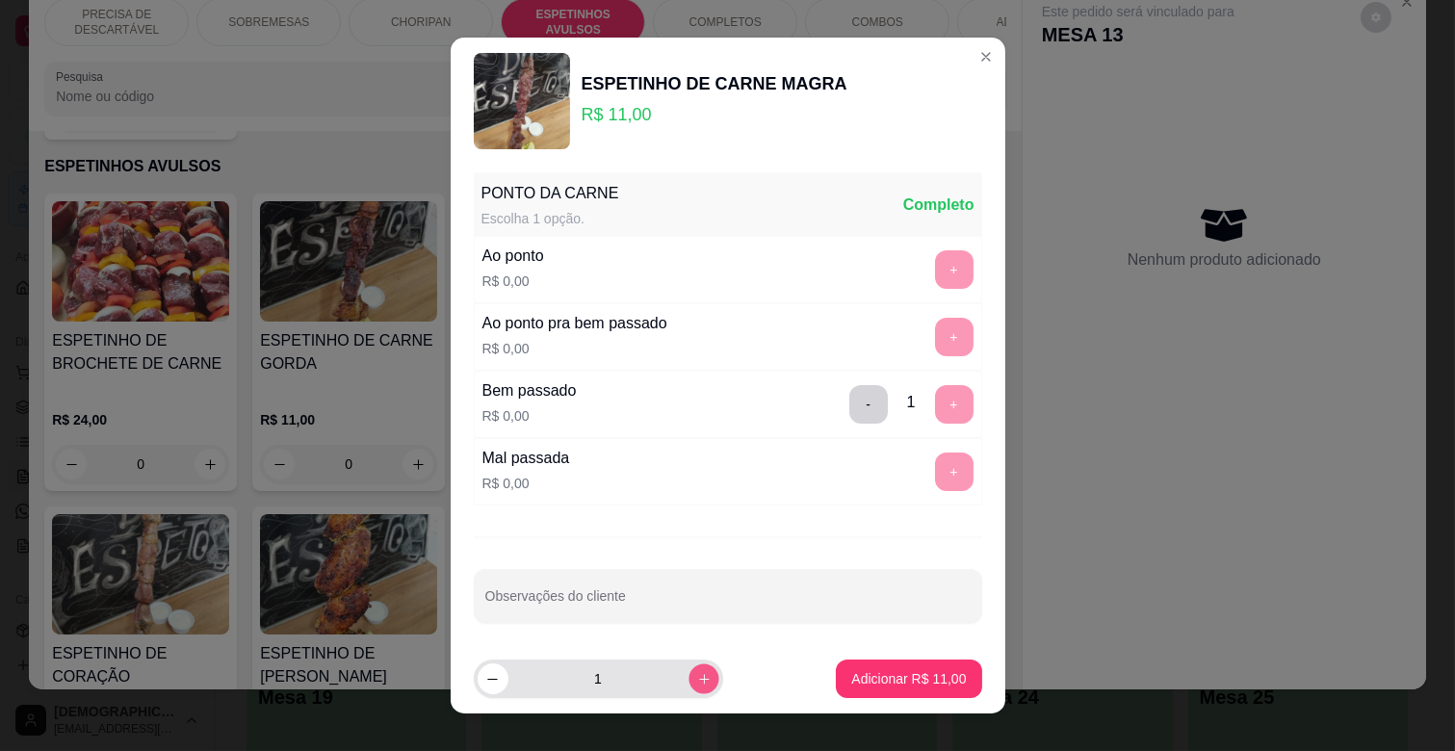
click at [691, 686] on button "increase-product-quantity" at bounding box center [704, 679] width 30 height 30
type input "2"
click at [880, 684] on p "Adicionar R$ 22,00" at bounding box center [908, 678] width 115 height 19
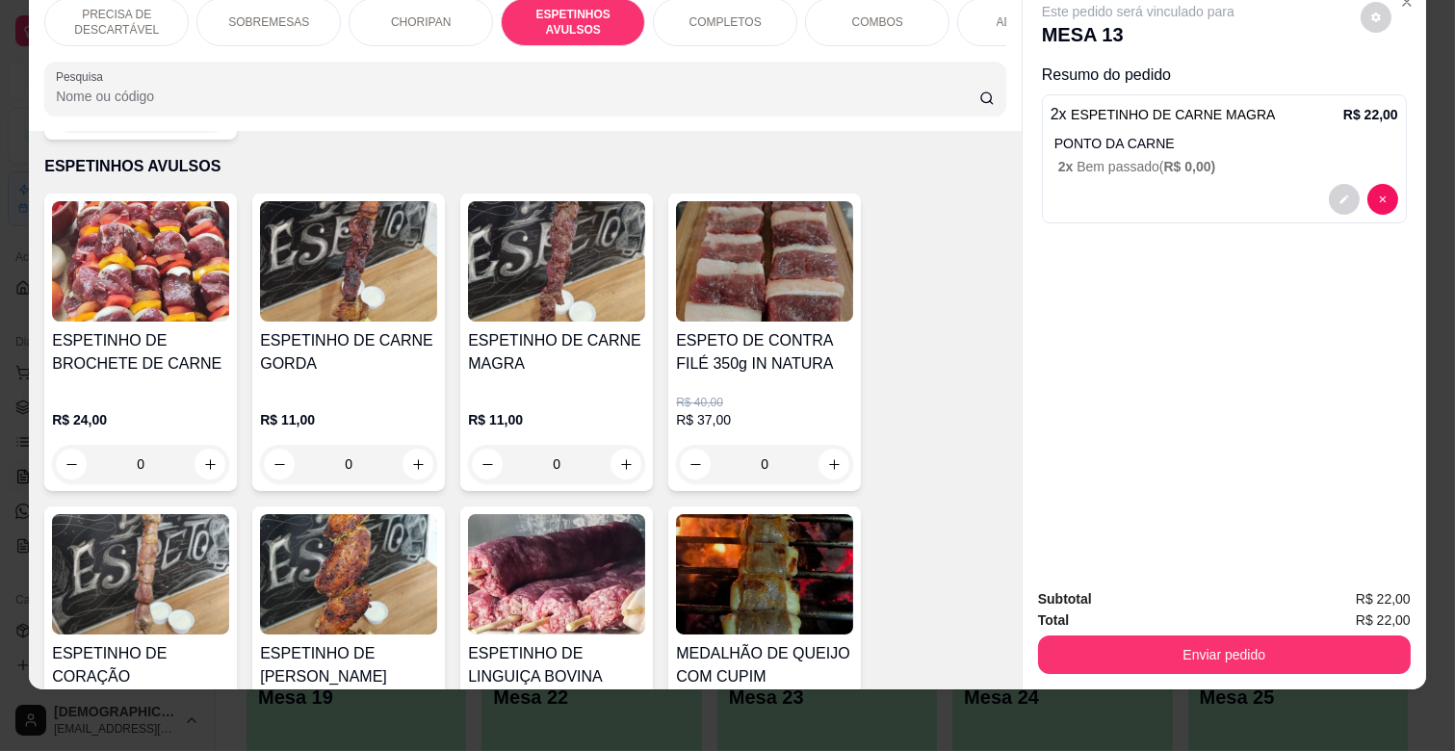
click at [973, 14] on div "ADICIONAIS" at bounding box center [1029, 22] width 144 height 48
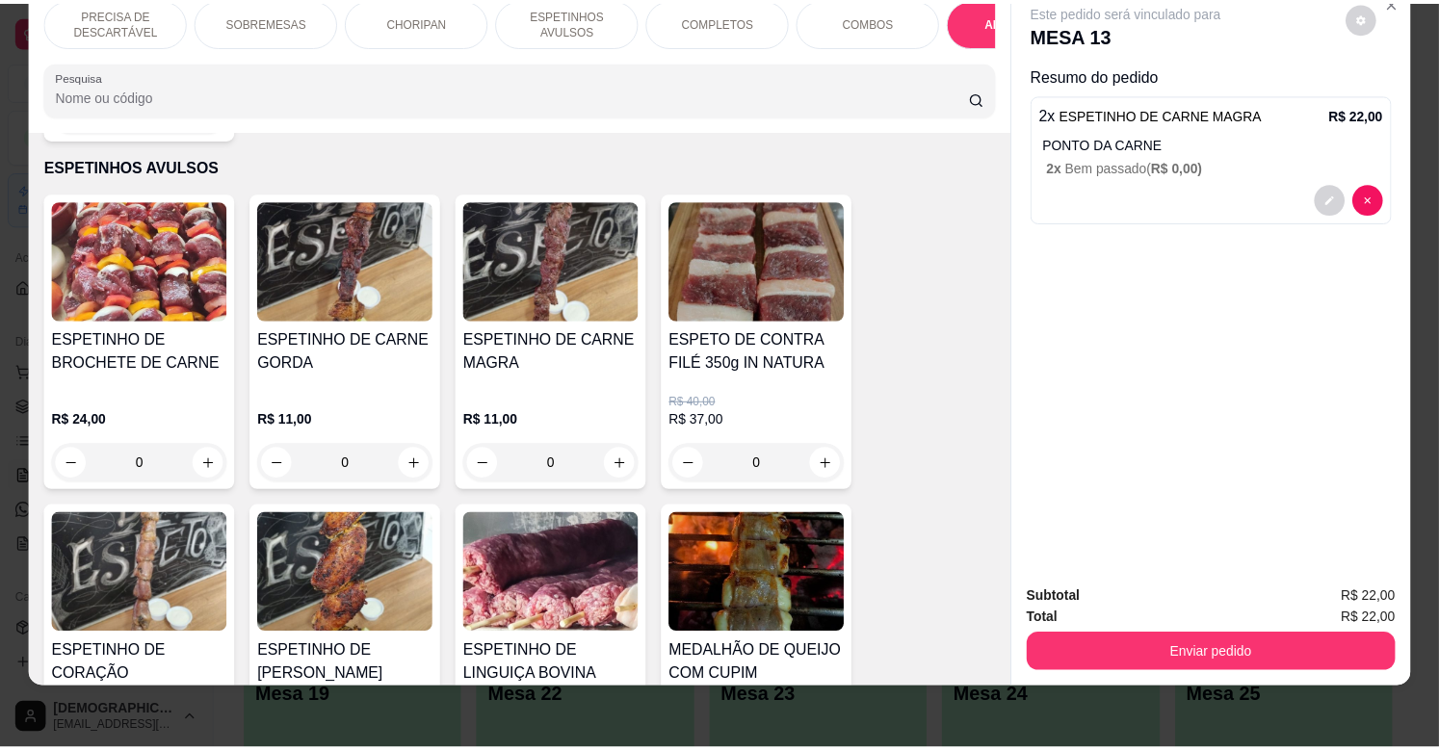
scroll to position [3622, 0]
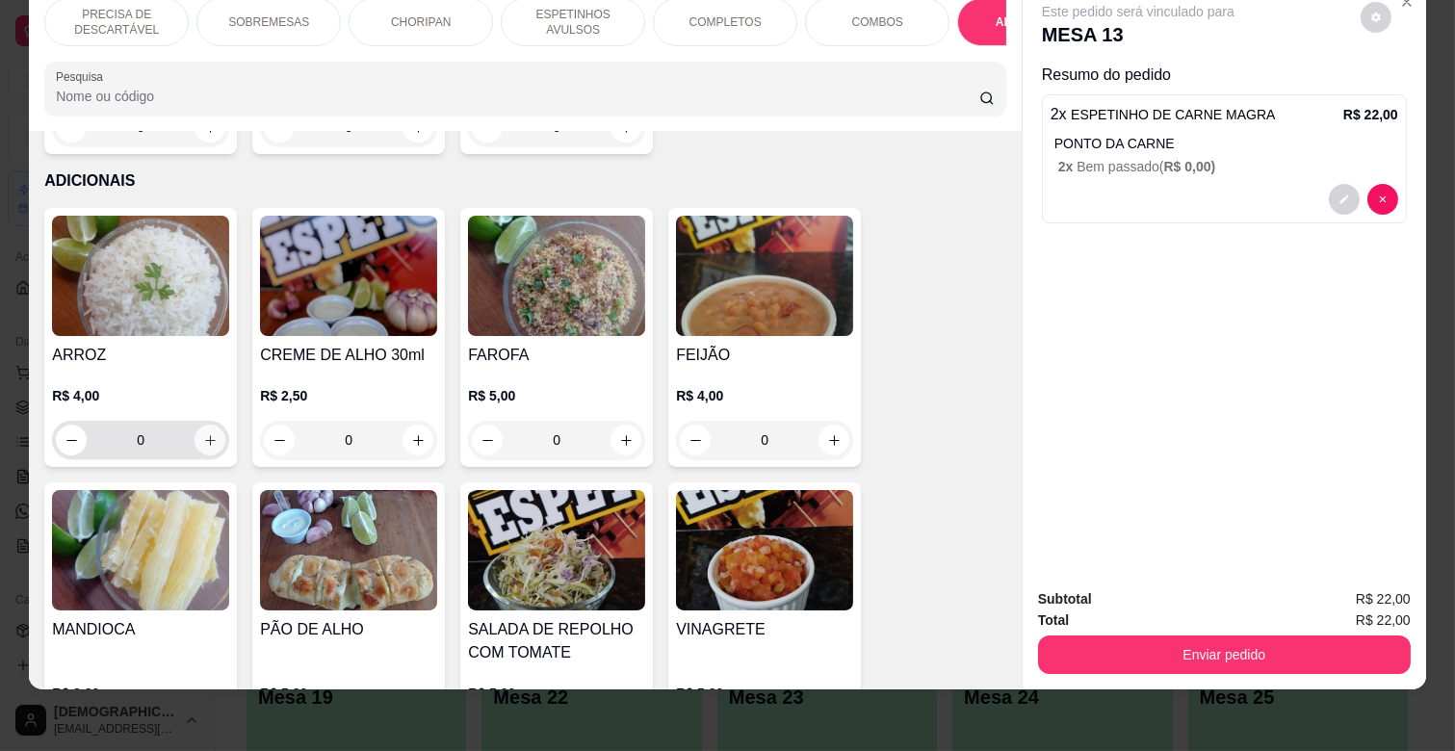
click at [203, 433] on icon "increase-product-quantity" at bounding box center [210, 440] width 14 height 14
type input "1"
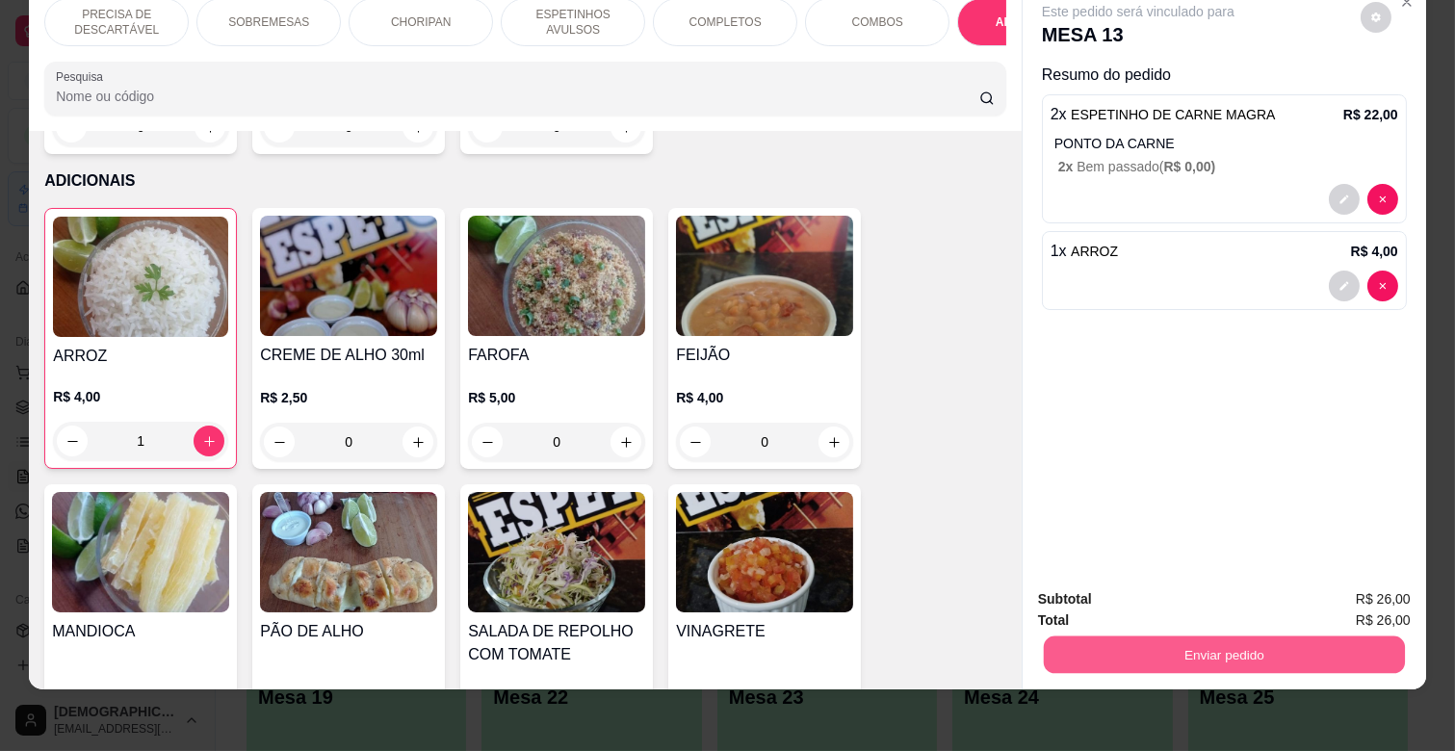
click at [1134, 638] on button "Enviar pedido" at bounding box center [1224, 655] width 361 height 38
click at [1128, 600] on button "Não registrar e enviar pedido" at bounding box center [1159, 592] width 200 height 37
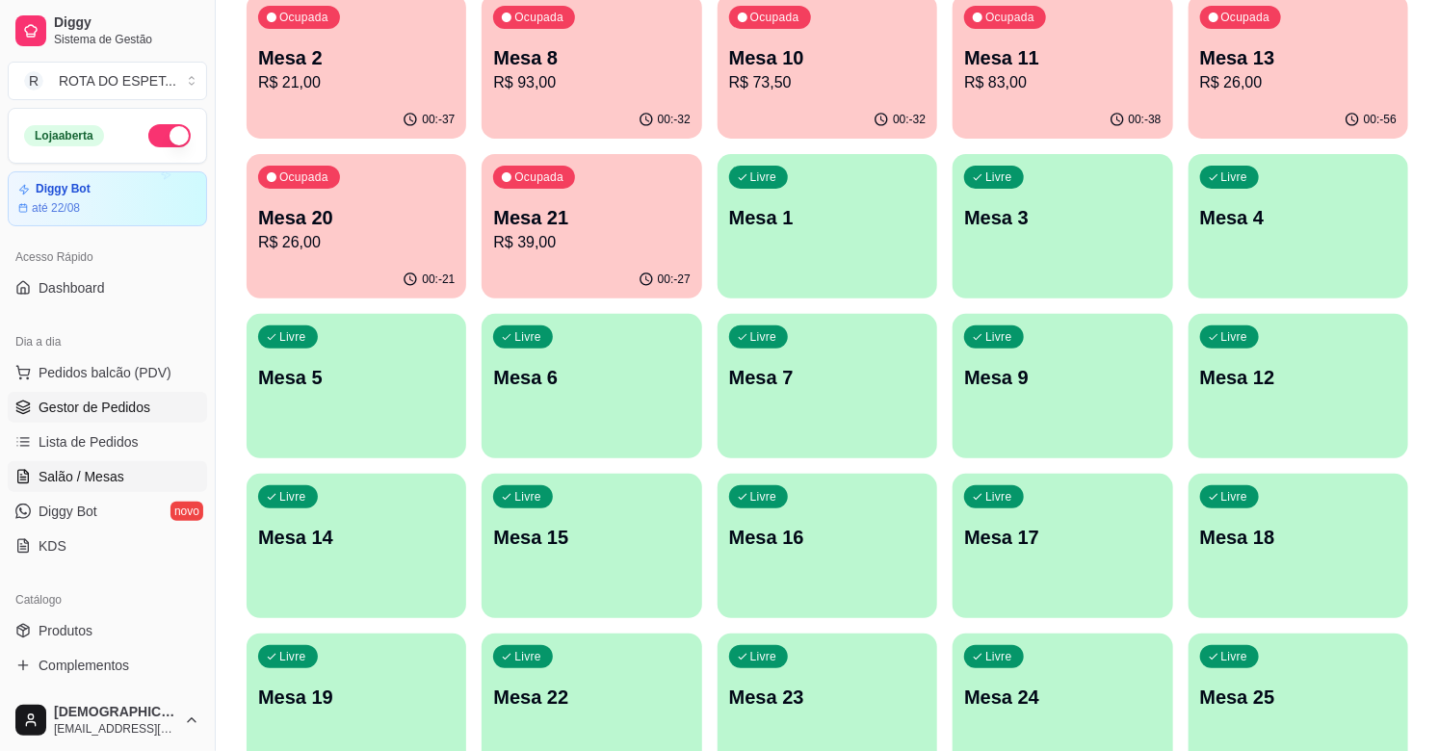
click at [92, 410] on span "Gestor de Pedidos" at bounding box center [95, 407] width 112 height 19
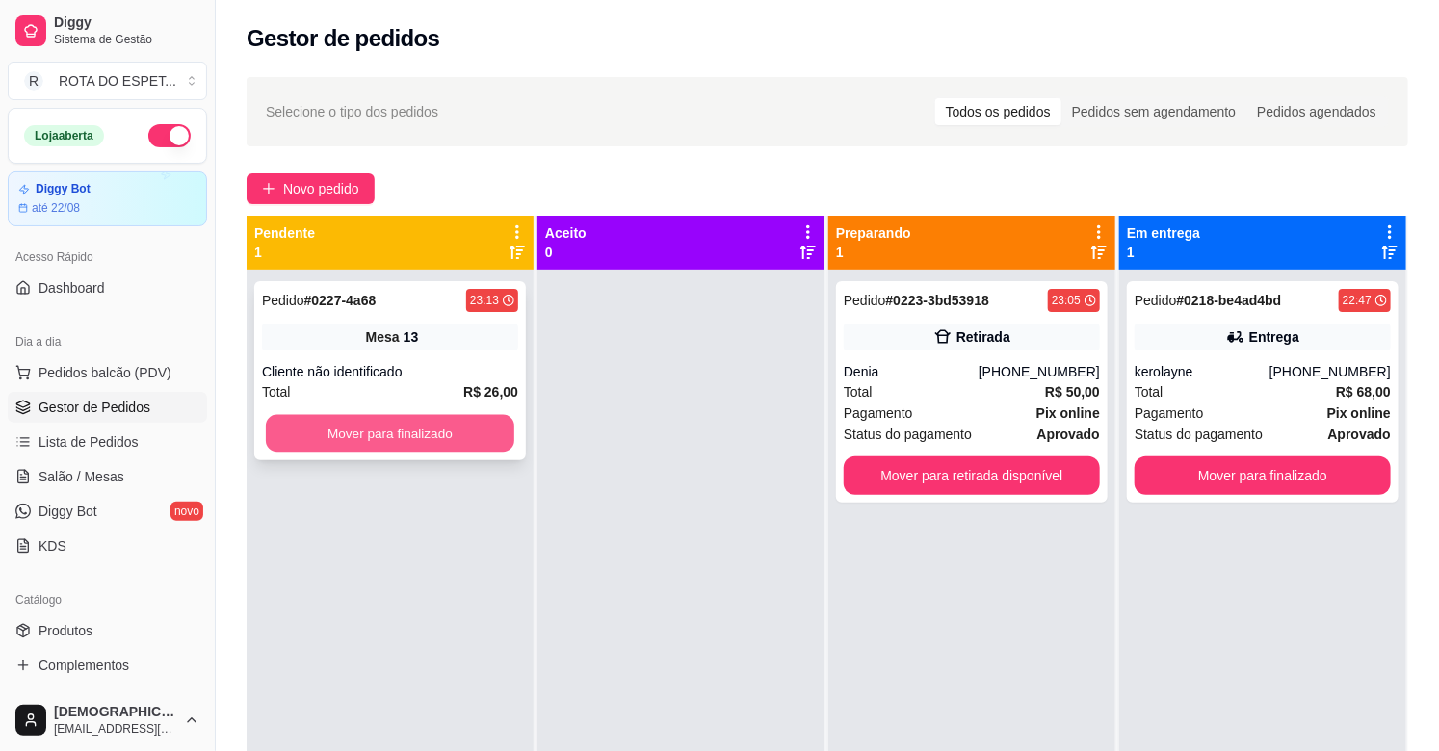
click at [406, 447] on button "Mover para finalizado" at bounding box center [390, 434] width 248 height 38
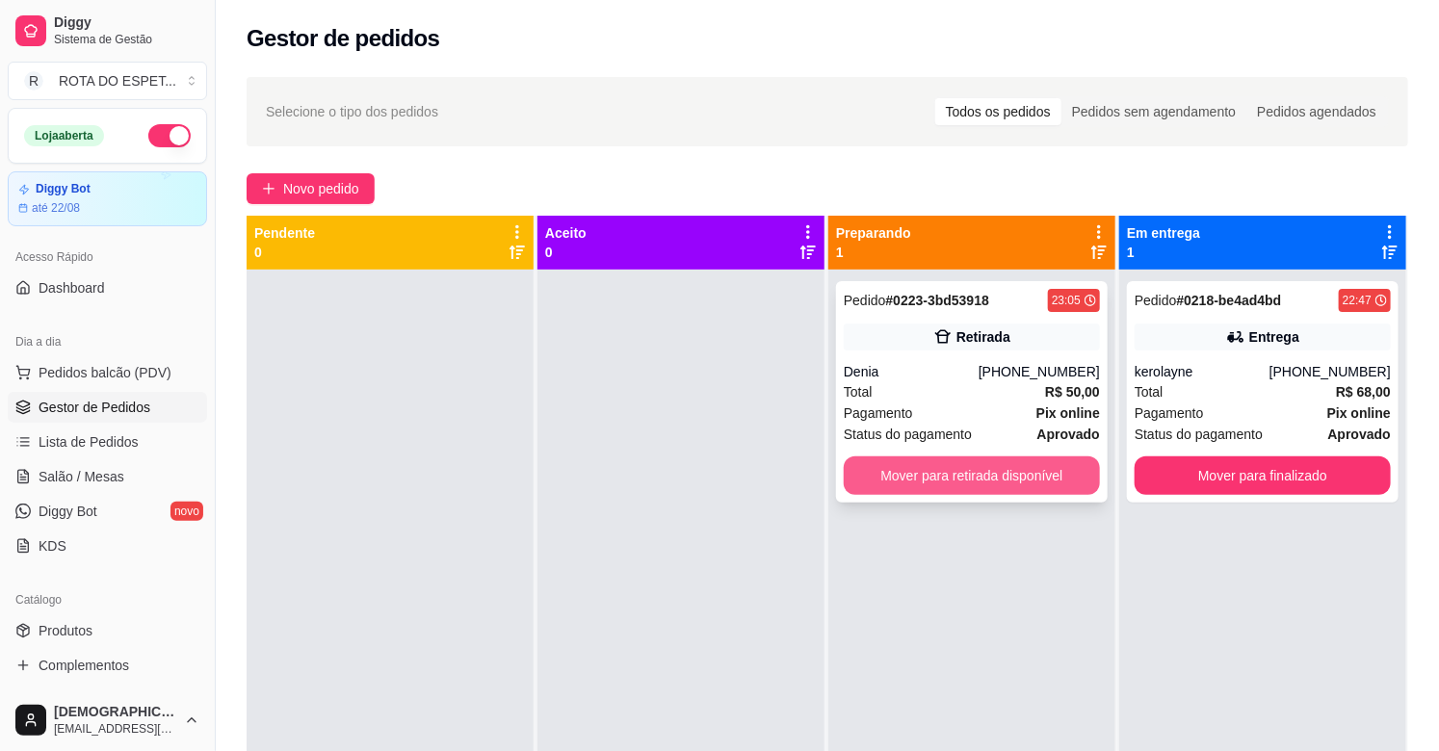
click at [916, 477] on button "Mover para retirada disponível" at bounding box center [972, 476] width 256 height 39
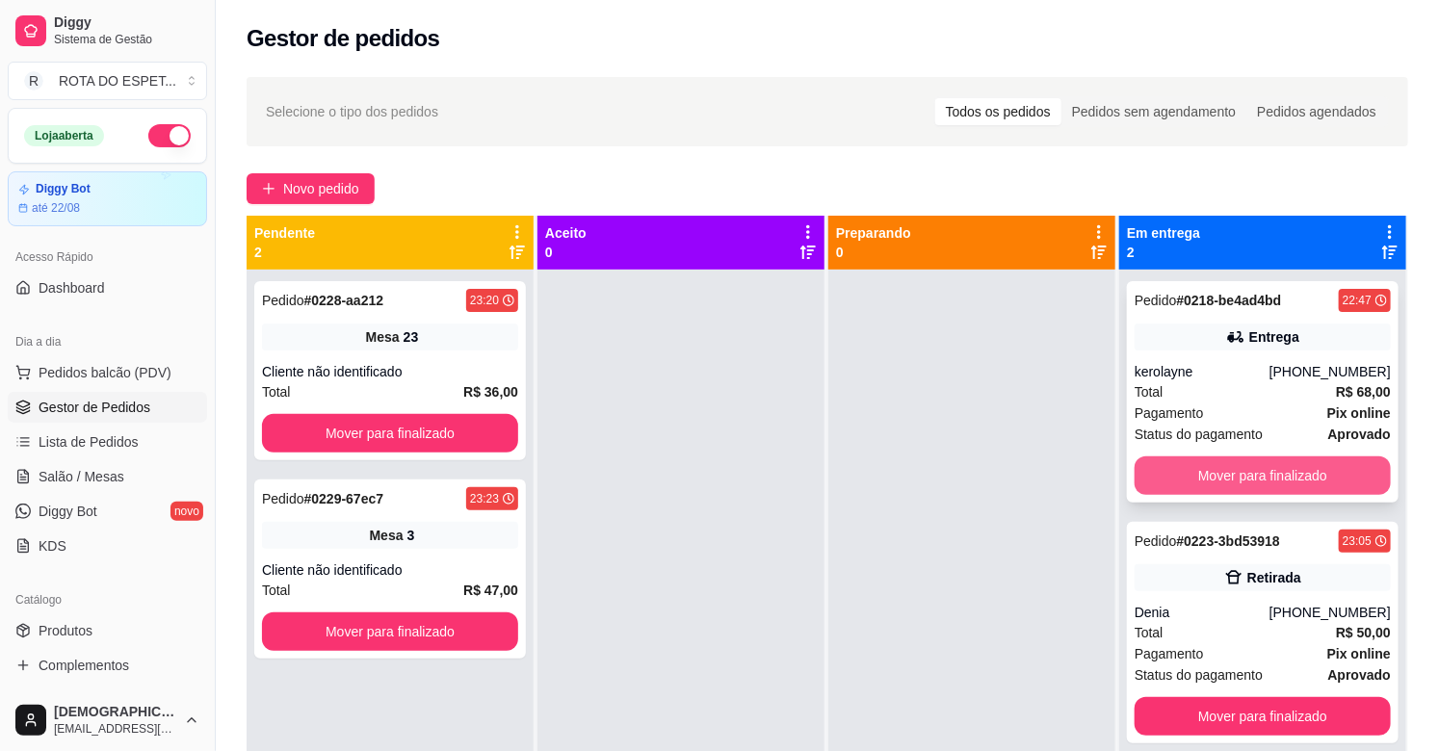
click at [1231, 483] on button "Mover para finalizado" at bounding box center [1263, 476] width 256 height 39
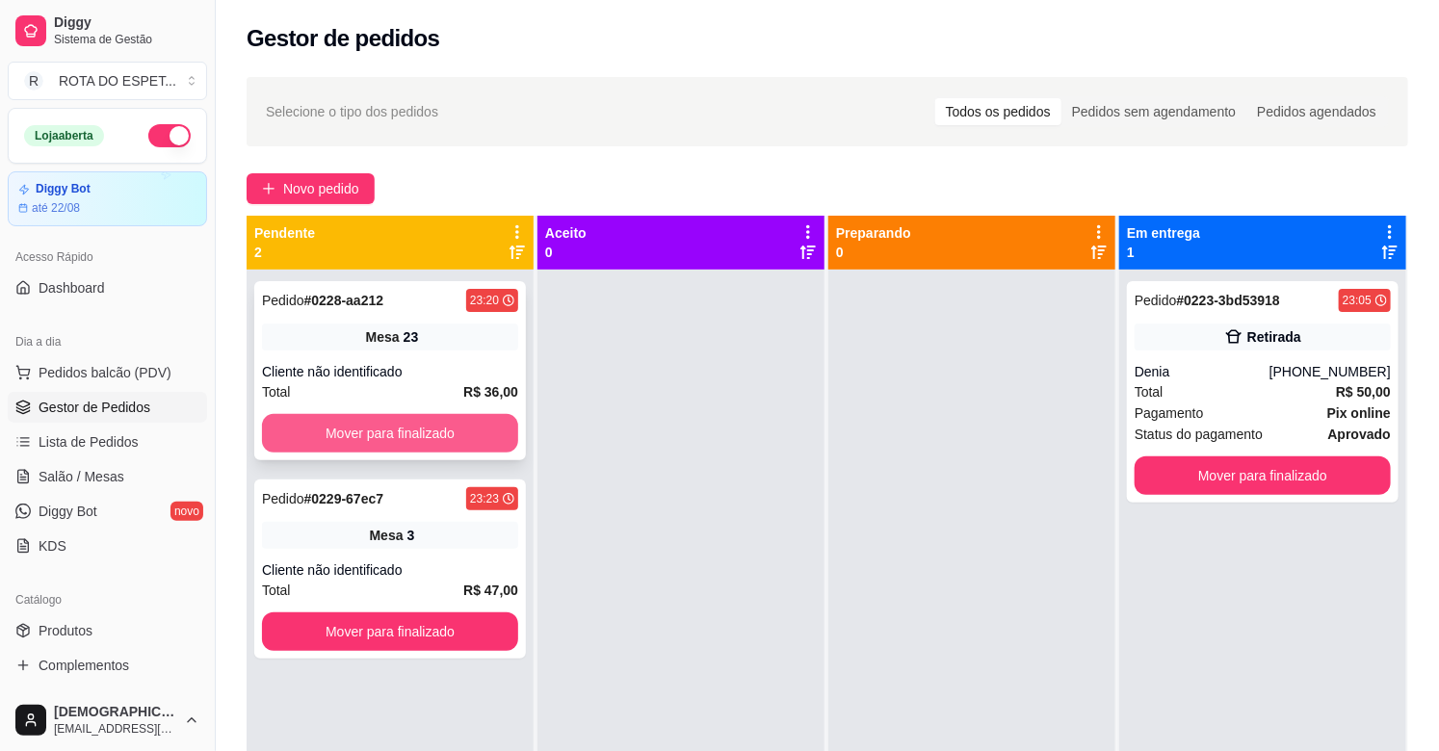
click at [341, 422] on button "Mover para finalizado" at bounding box center [390, 433] width 256 height 39
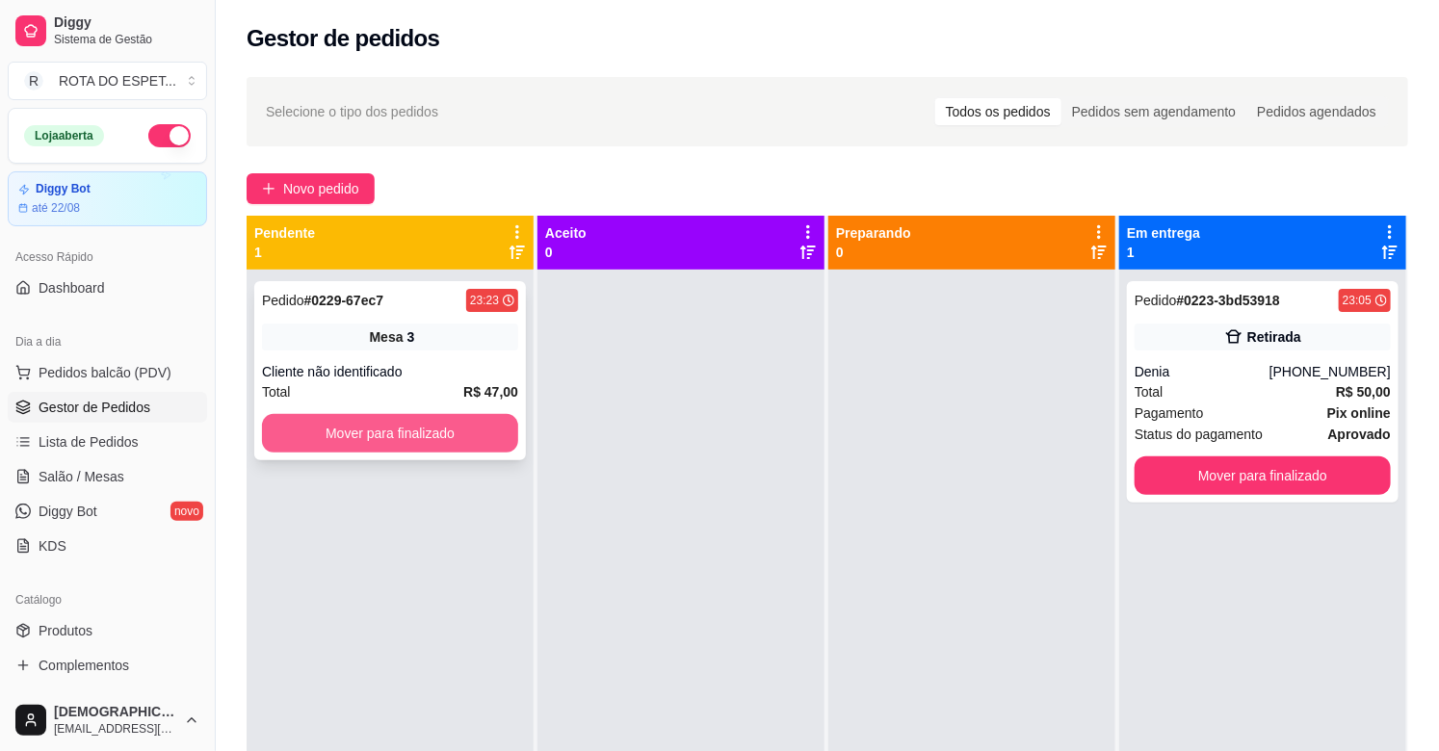
click at [350, 422] on button "Mover para finalizado" at bounding box center [390, 433] width 256 height 39
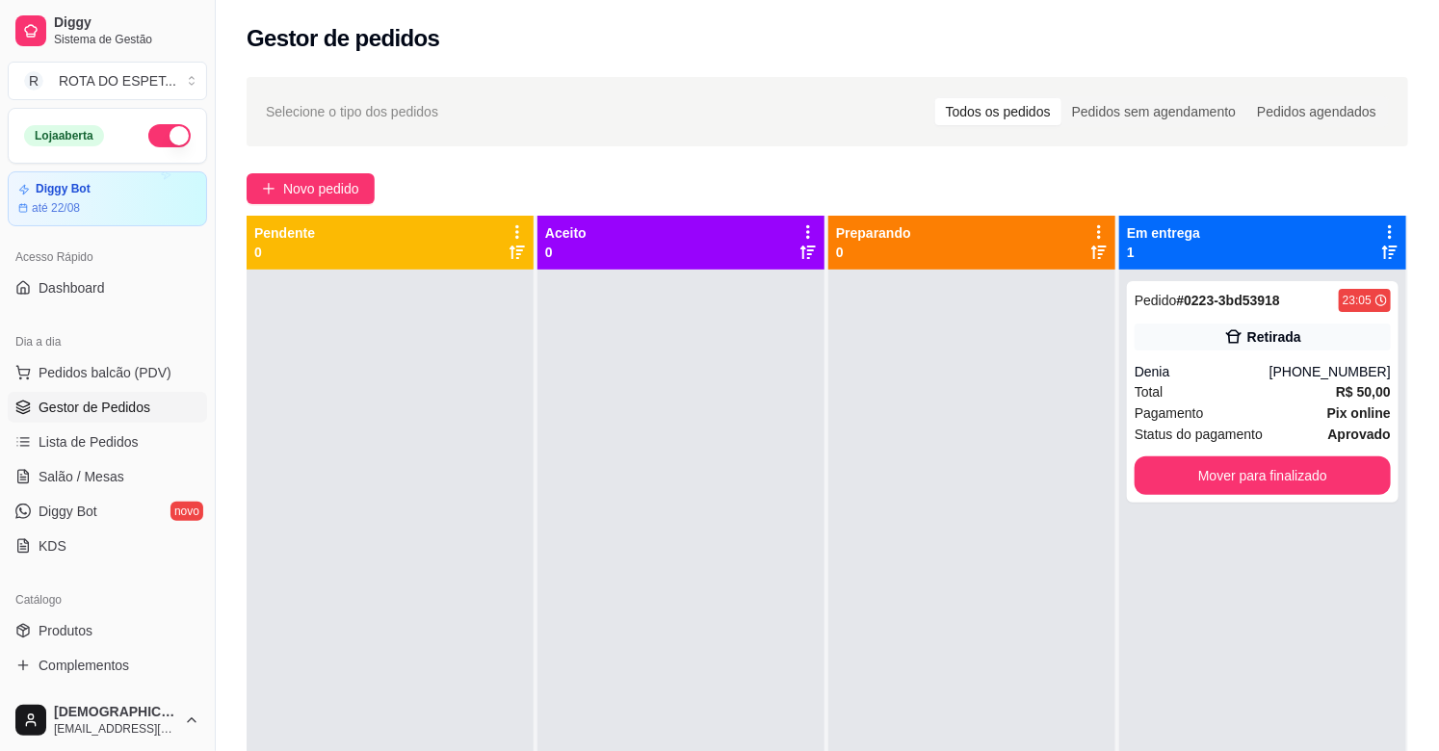
click at [697, 467] on div at bounding box center [680, 645] width 287 height 751
click at [80, 478] on span "Salão / Mesas" at bounding box center [82, 476] width 86 height 19
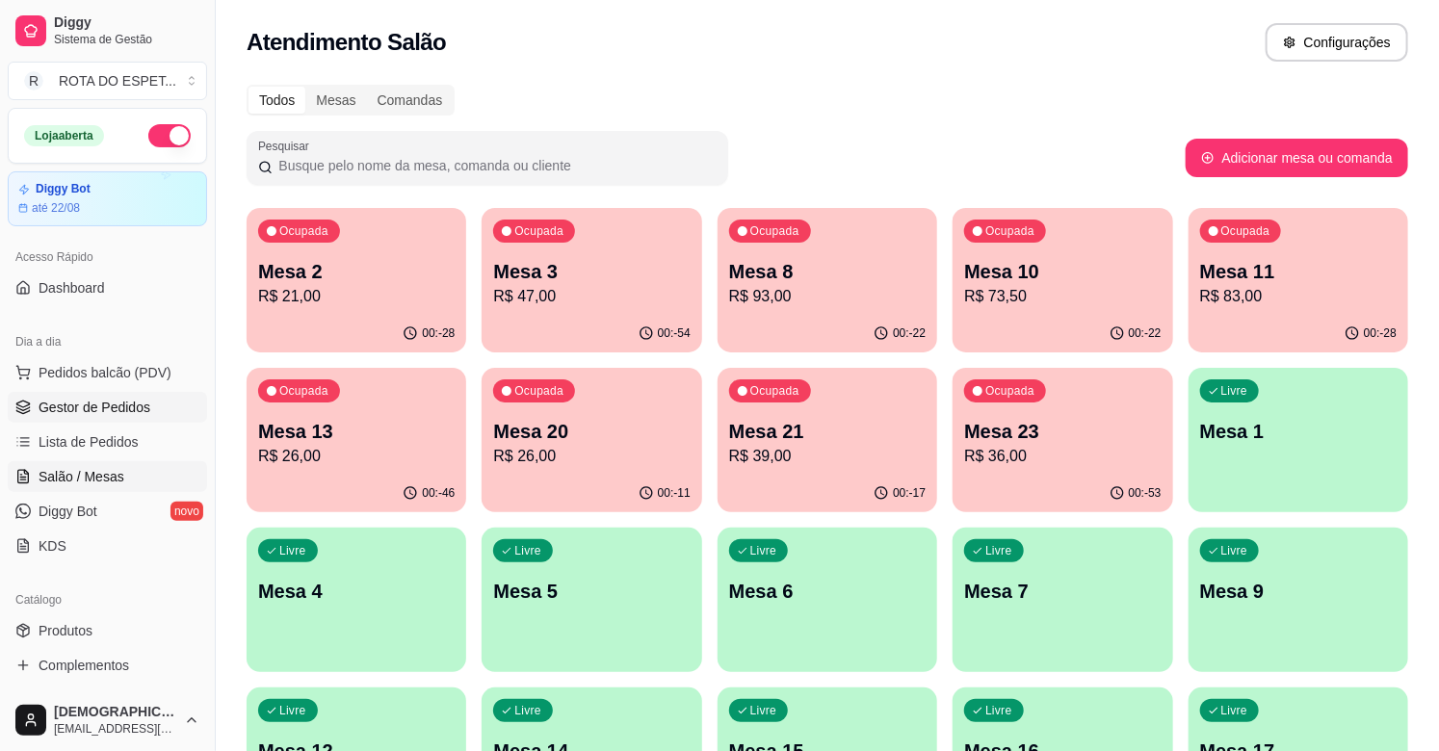
click at [99, 405] on span "Gestor de Pedidos" at bounding box center [95, 407] width 112 height 19
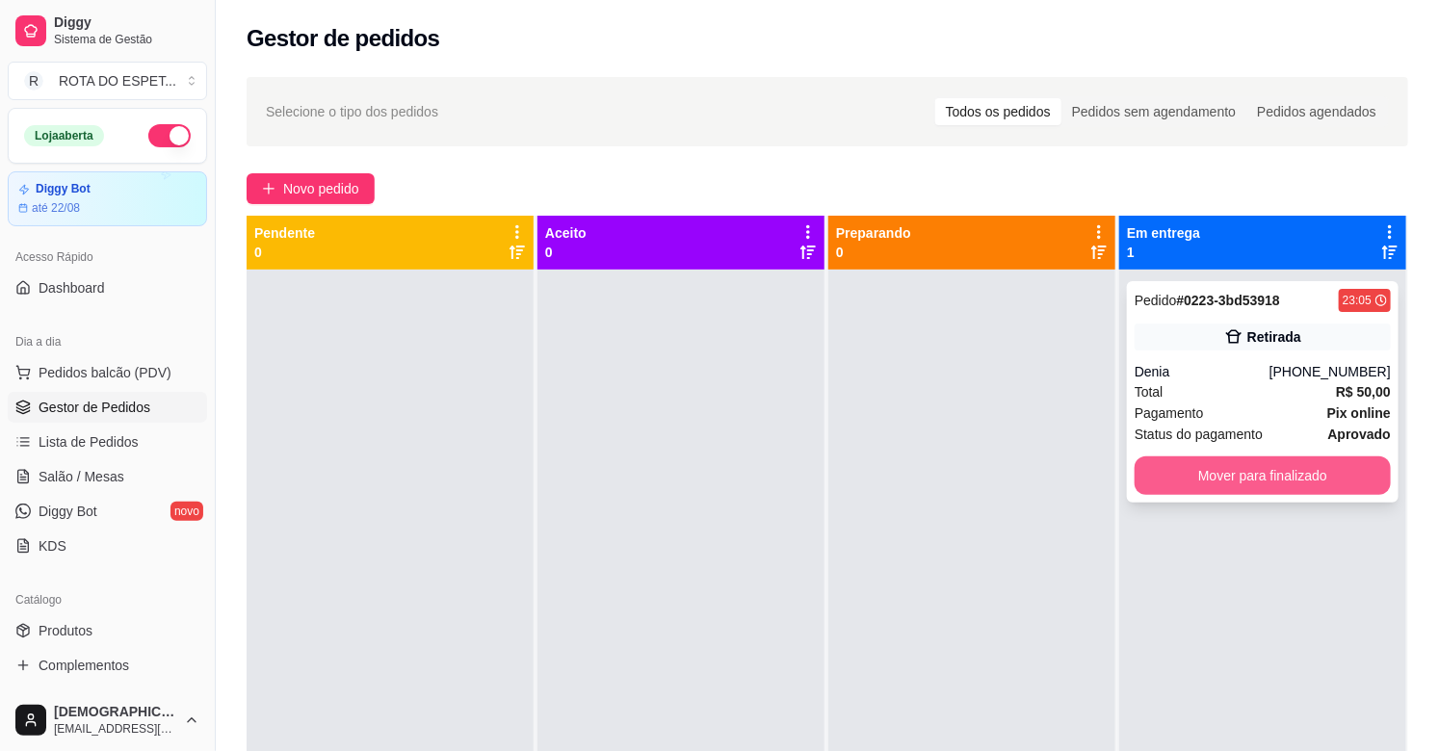
click at [1331, 475] on button "Mover para finalizado" at bounding box center [1263, 476] width 256 height 39
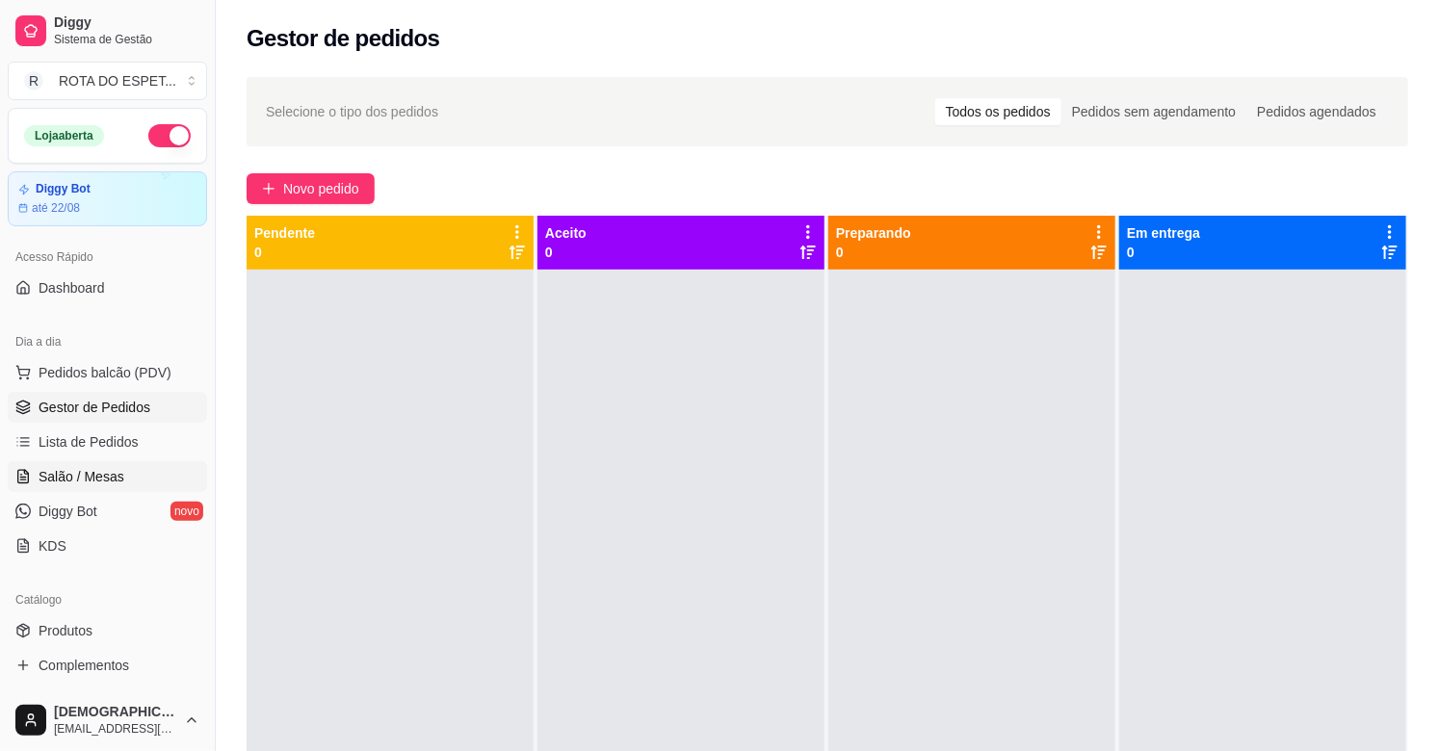
click at [111, 470] on span "Salão / Mesas" at bounding box center [82, 476] width 86 height 19
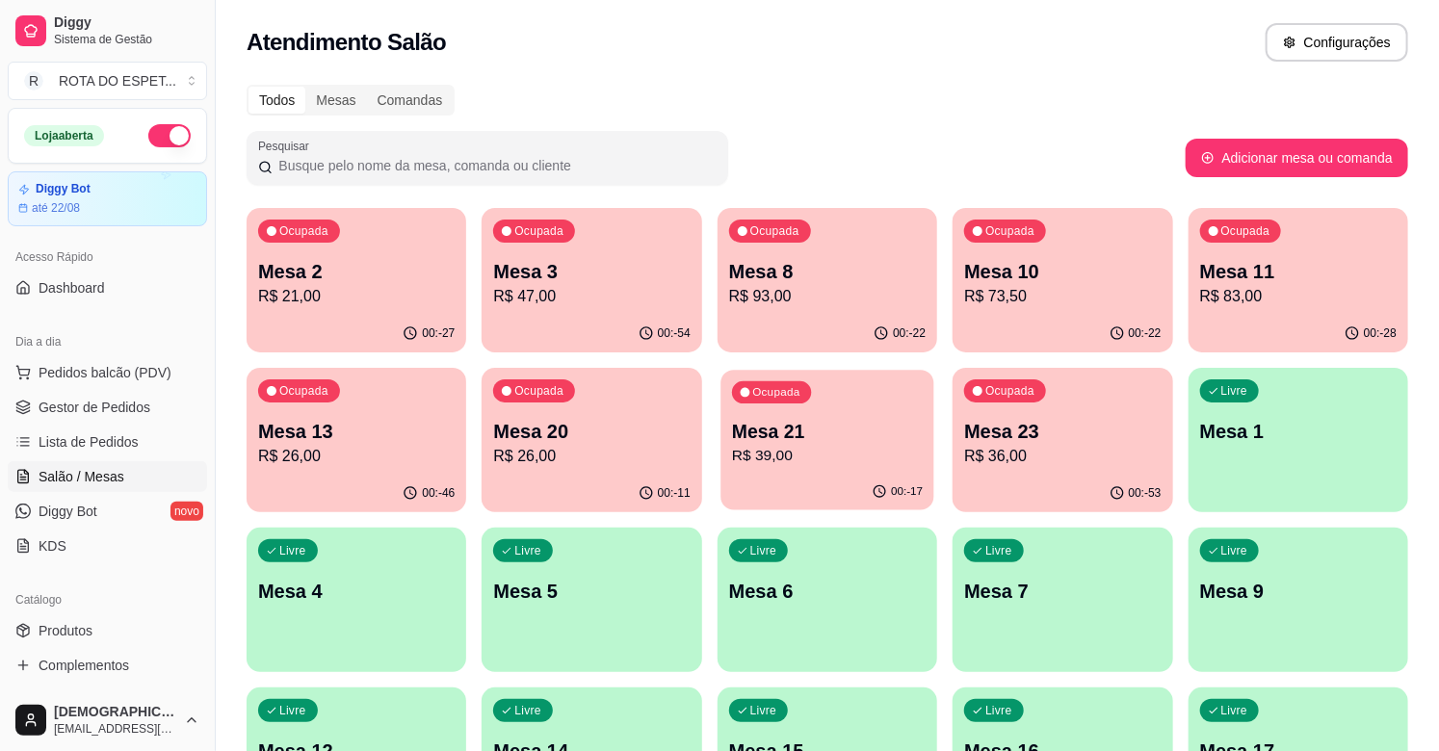
click at [849, 462] on p "R$ 39,00" at bounding box center [827, 456] width 191 height 22
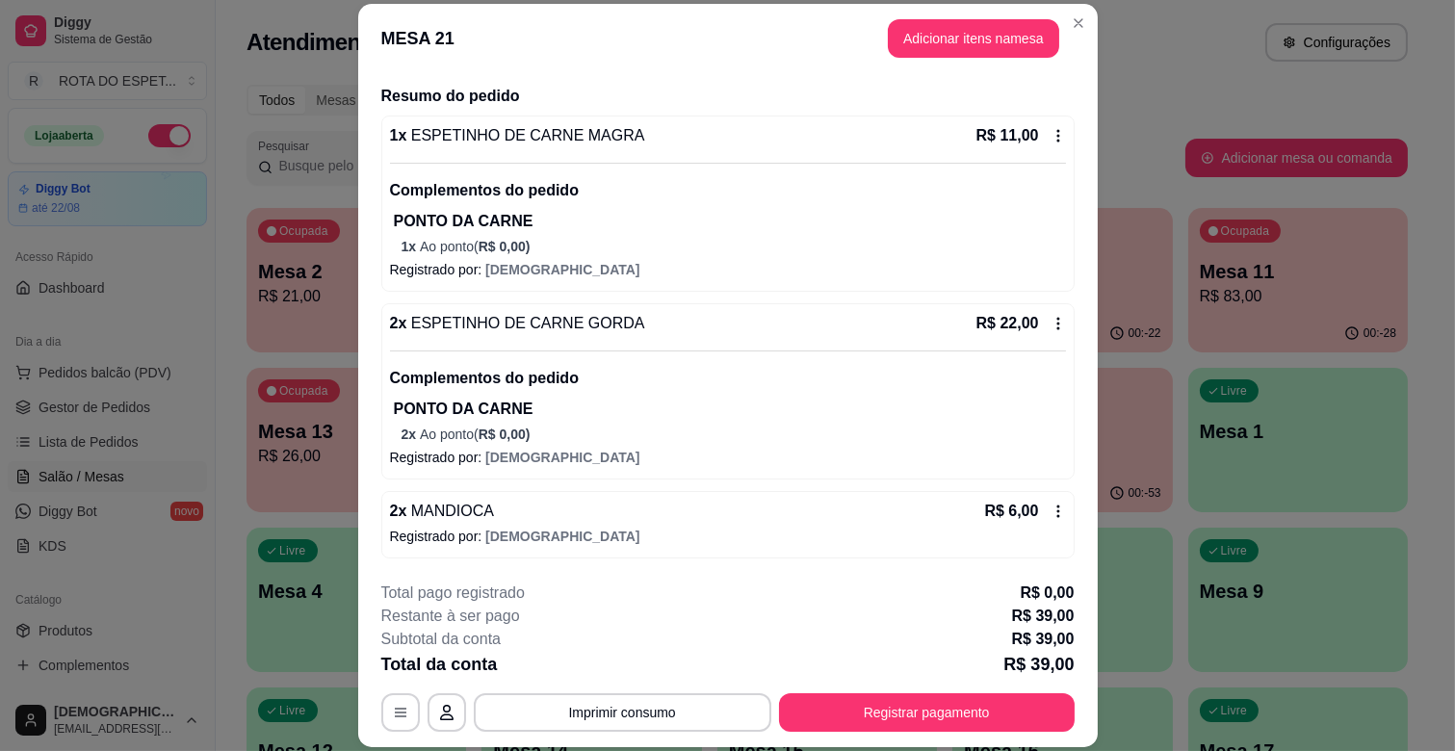
scroll to position [58, 0]
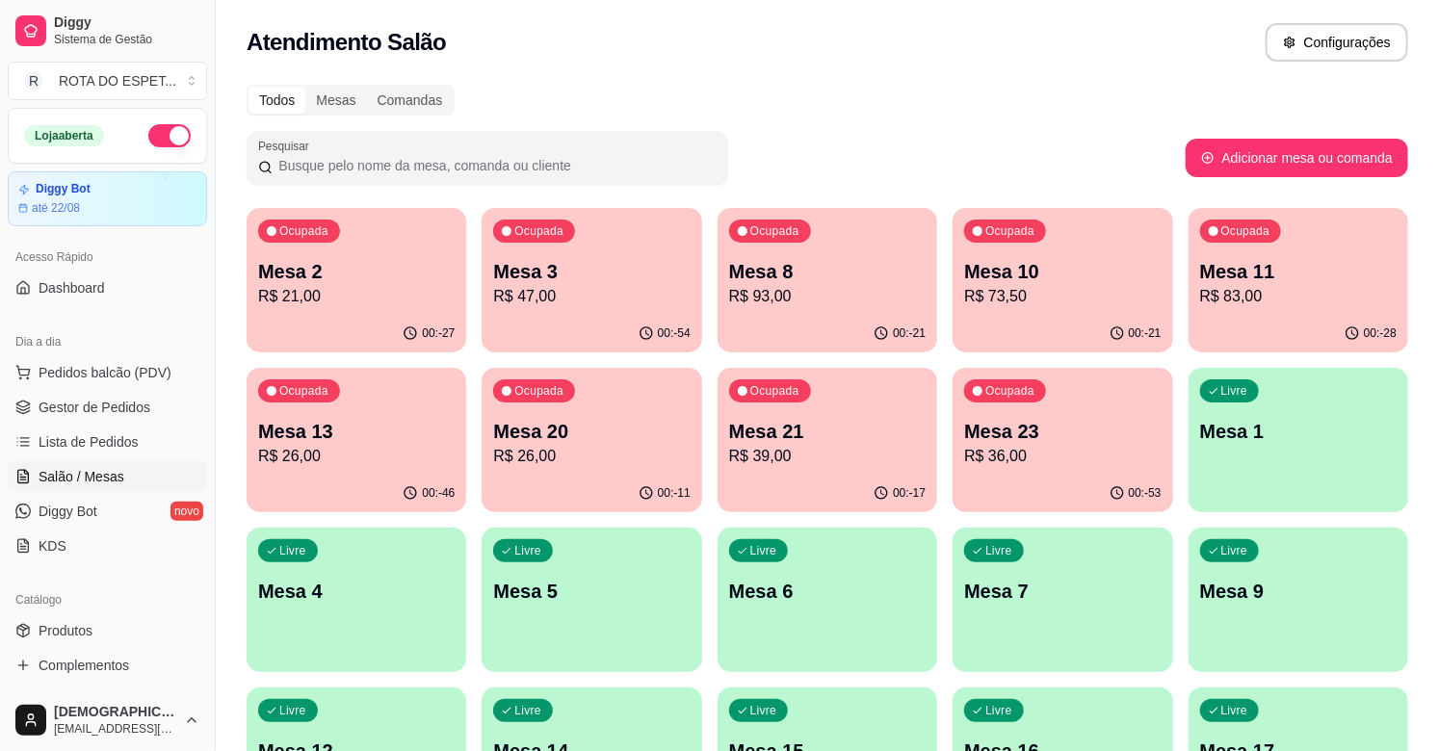
click at [631, 445] on p "R$ 26,00" at bounding box center [591, 456] width 196 height 23
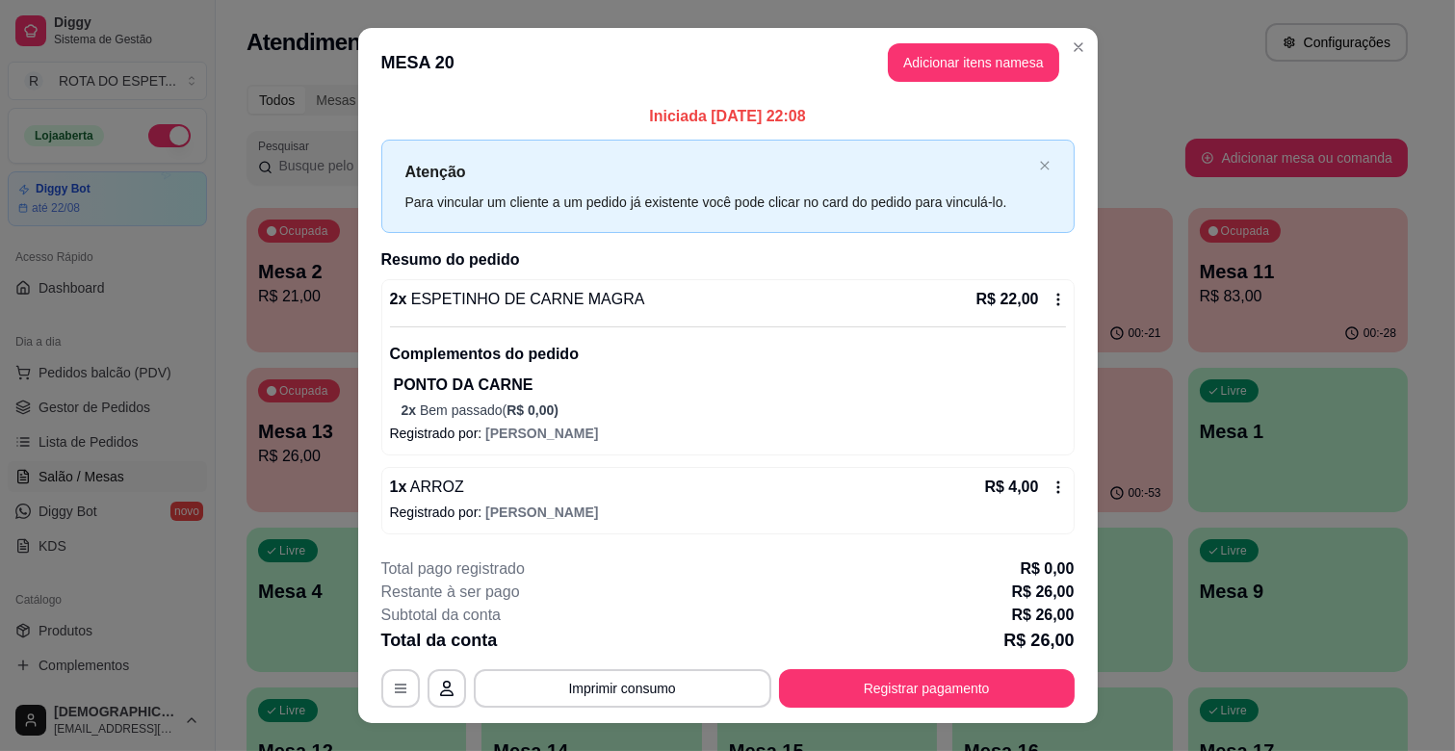
scroll to position [34, 0]
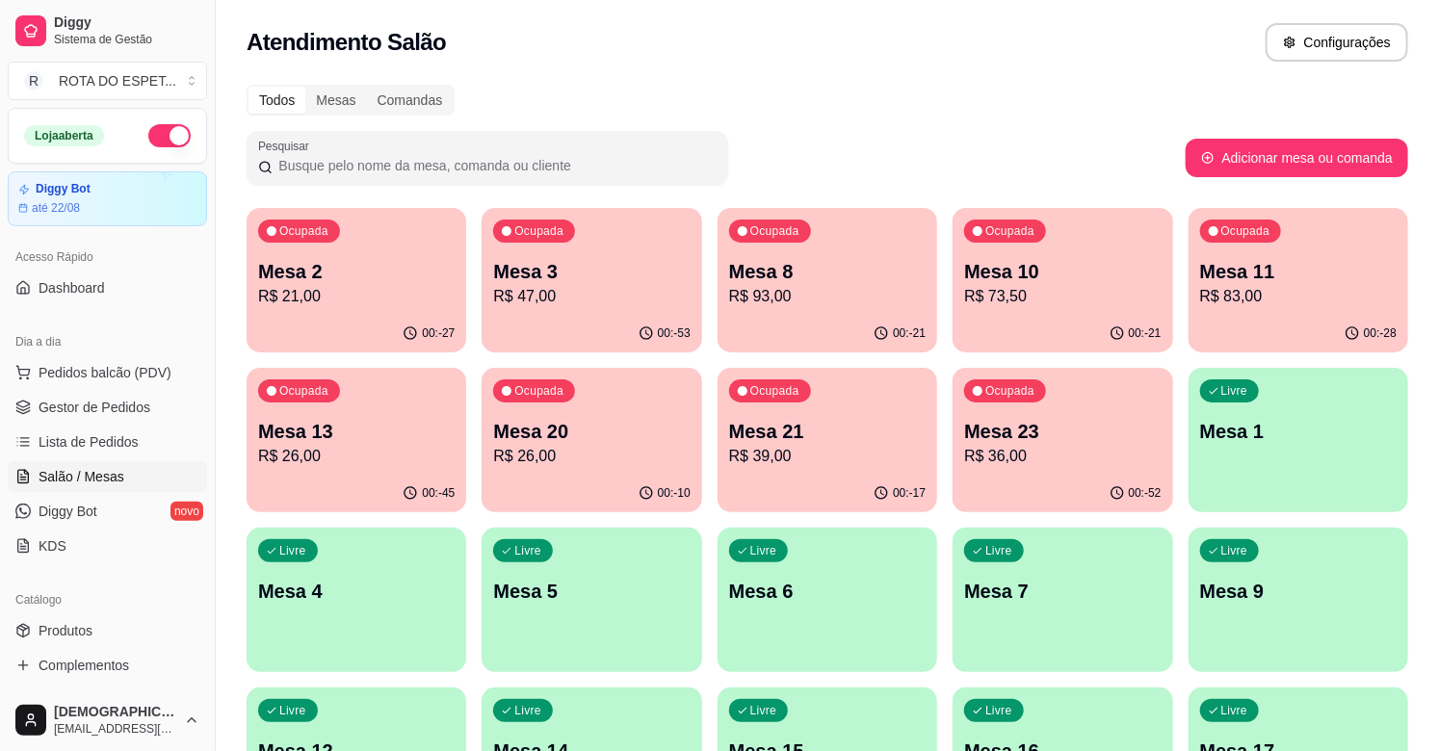
click at [884, 415] on div "Ocupada Mesa 21 R$ 39,00" at bounding box center [827, 421] width 220 height 107
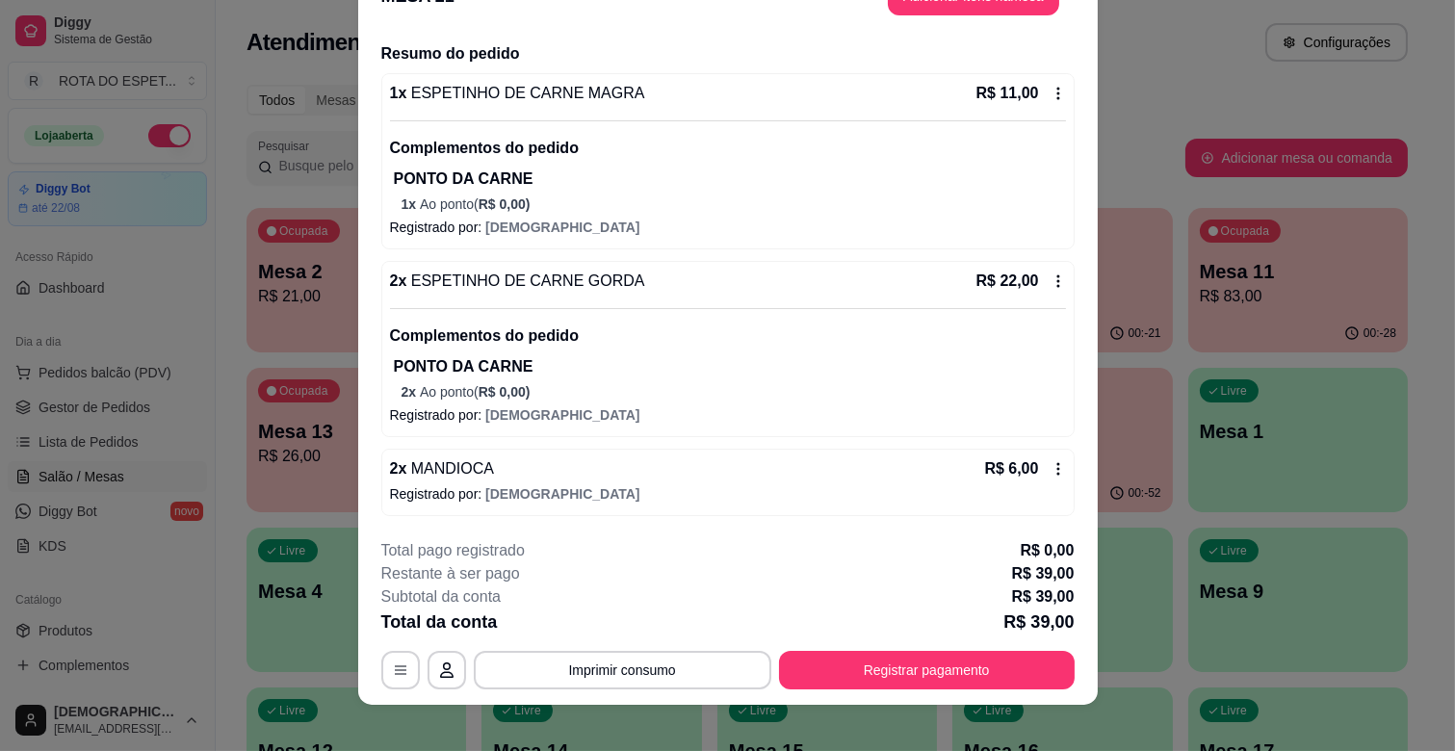
scroll to position [58, 0]
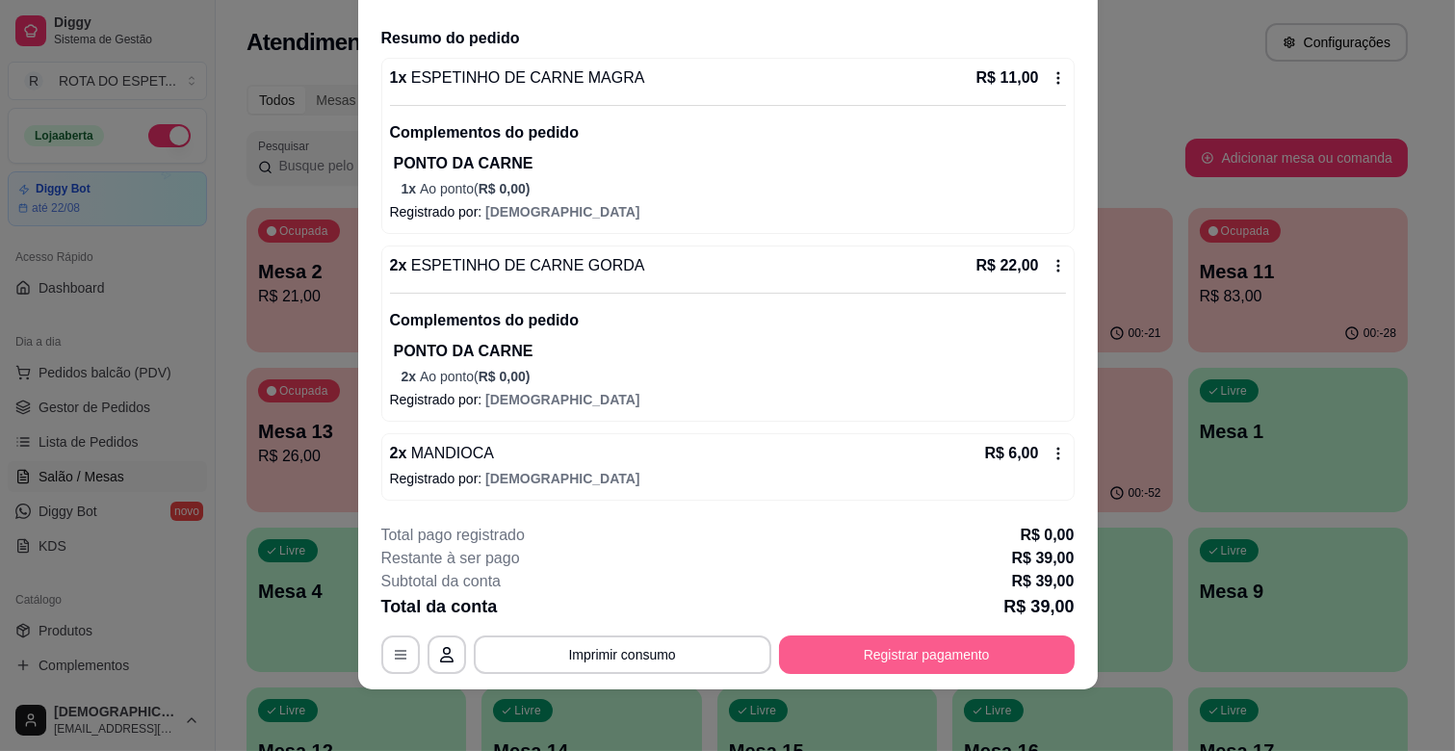
click at [1051, 657] on button "Registrar pagamento" at bounding box center [927, 655] width 296 height 39
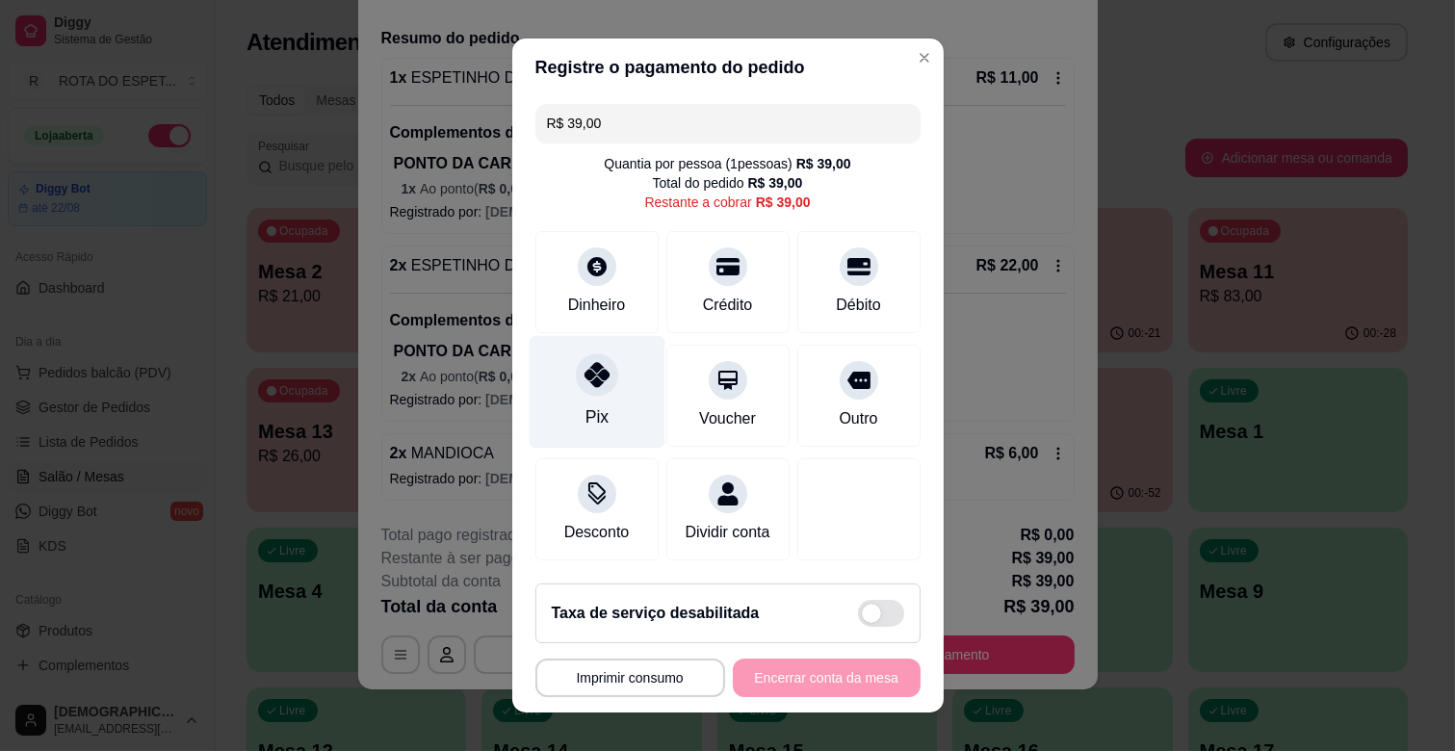
click at [595, 380] on icon at bounding box center [596, 374] width 25 height 25
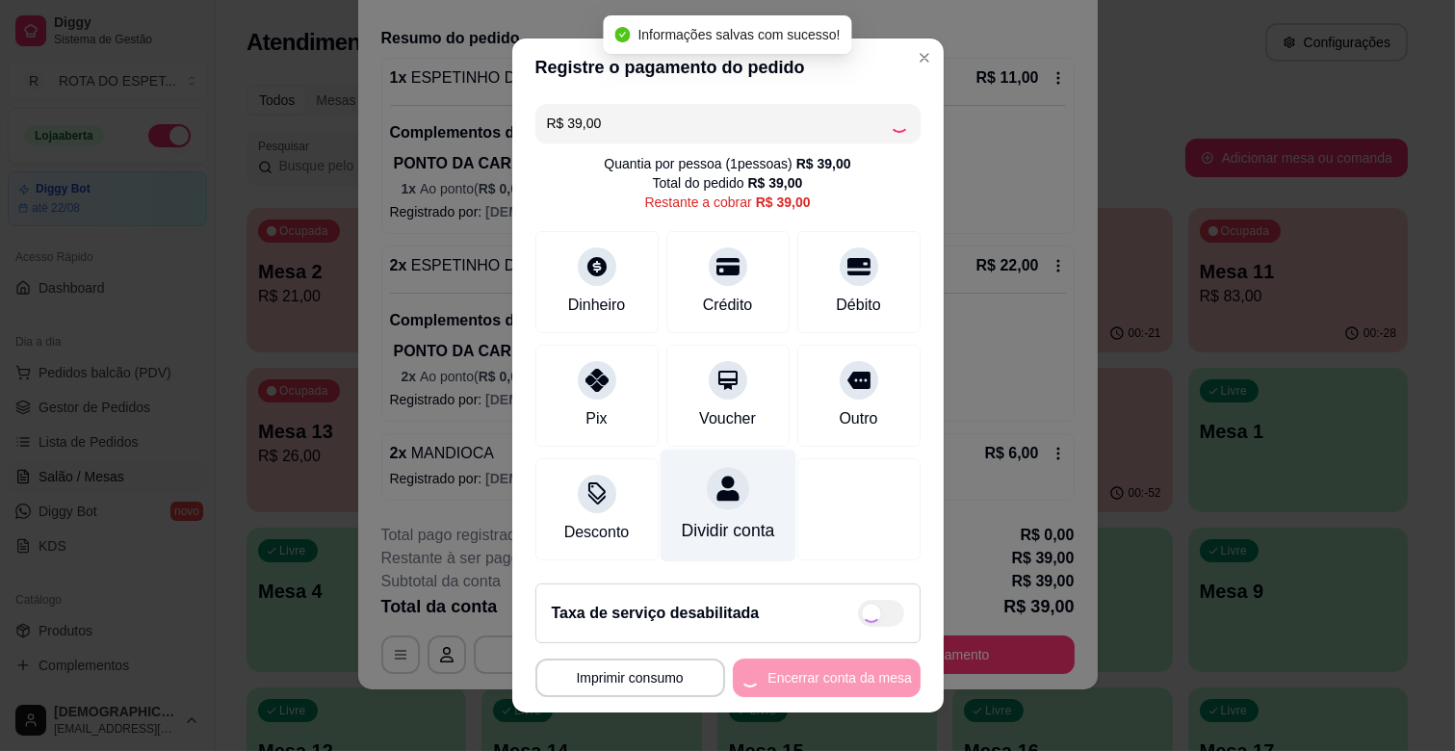
type input "R$ 0,00"
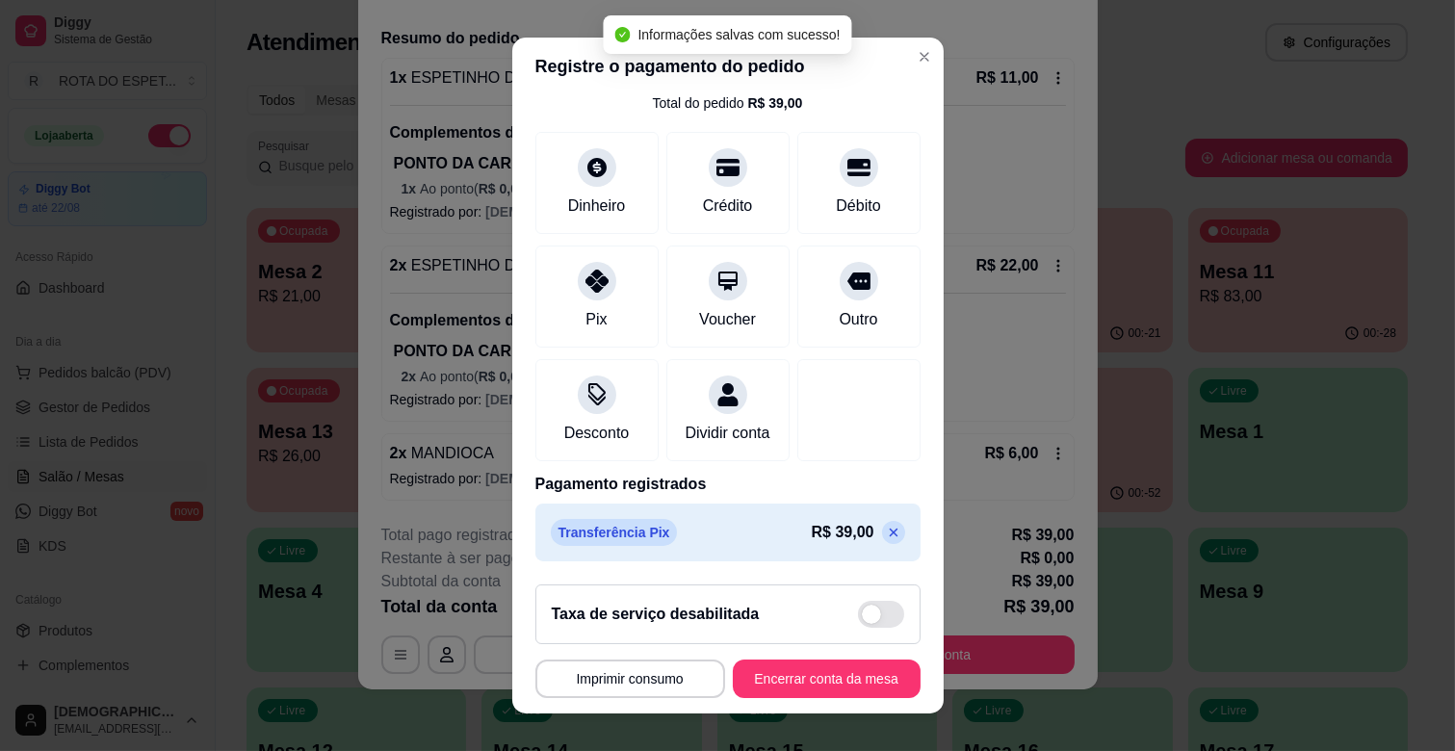
scroll to position [24, 0]
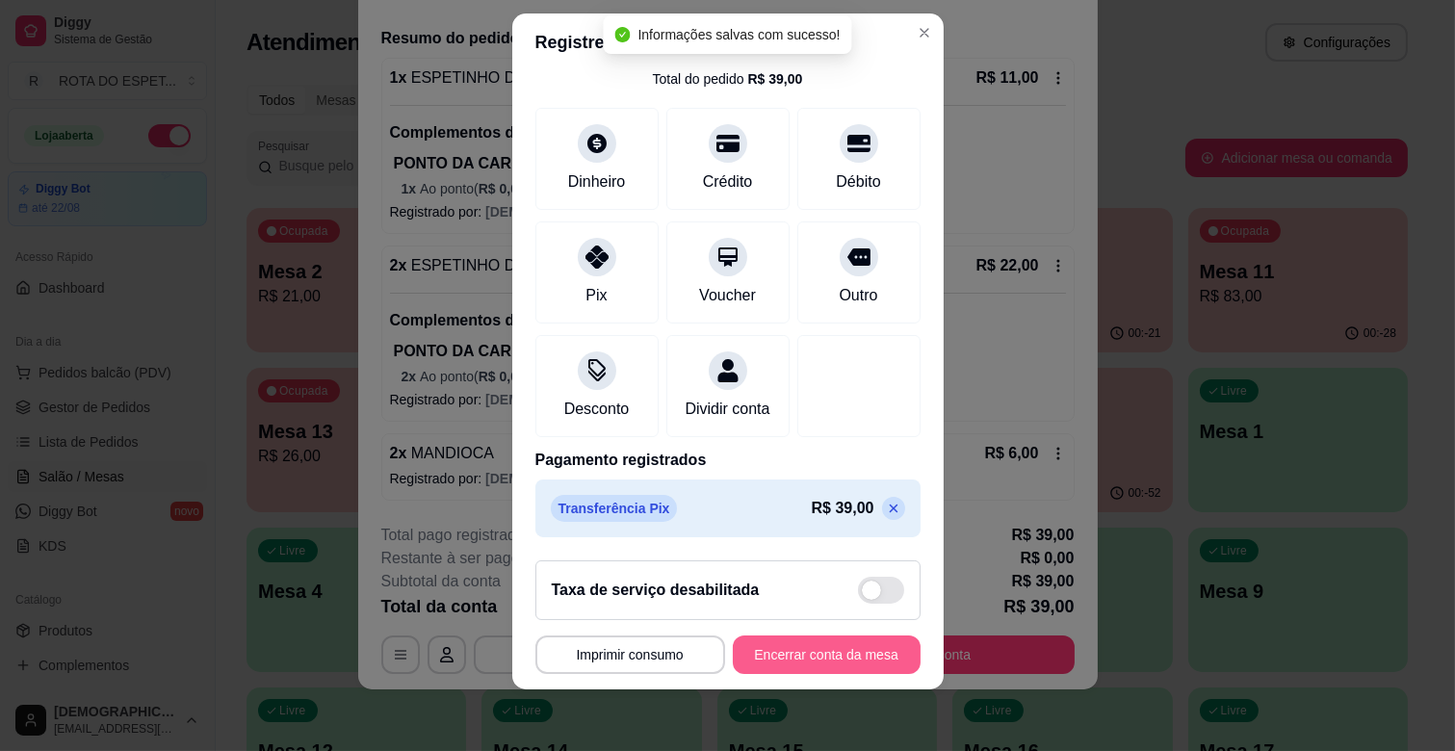
click at [850, 653] on button "Encerrar conta da mesa" at bounding box center [827, 655] width 188 height 39
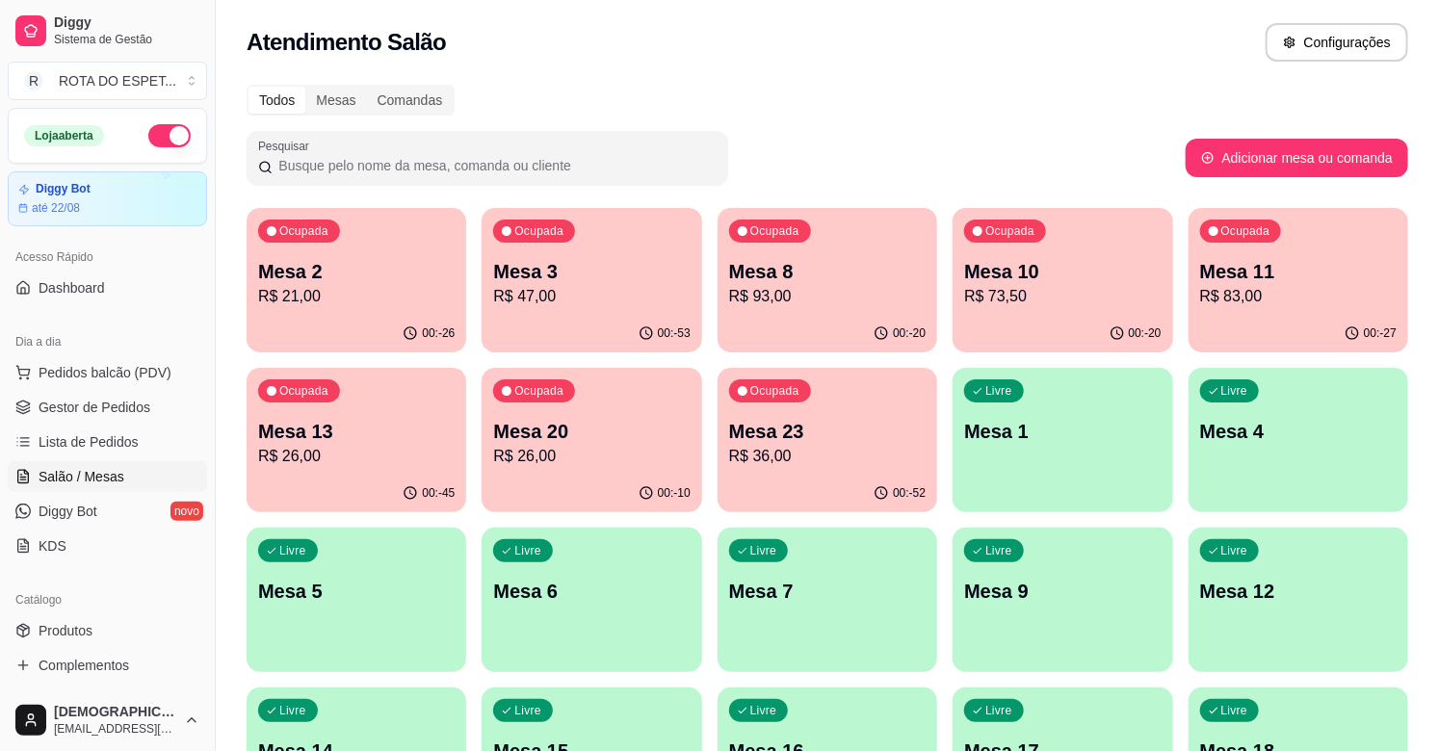
click at [873, 488] on div "00:-52" at bounding box center [827, 494] width 220 height 38
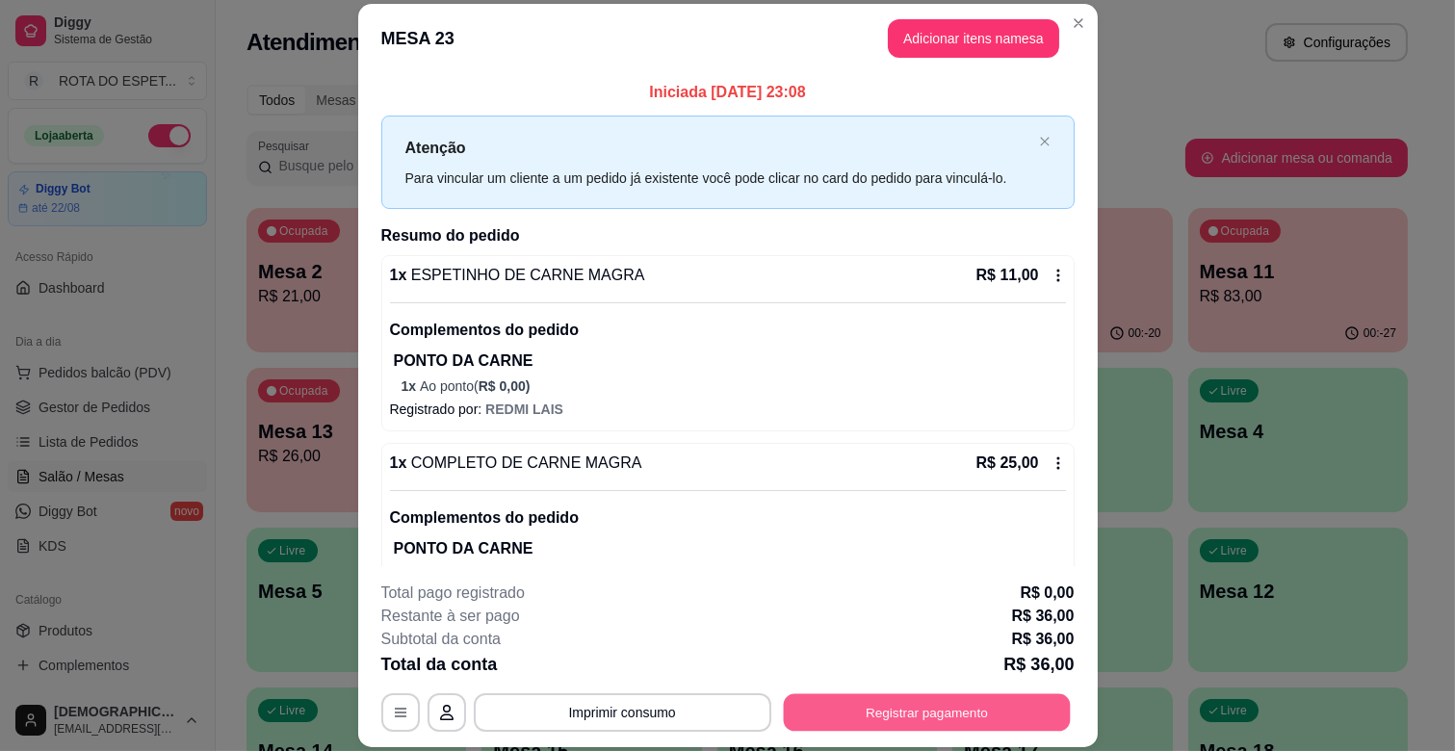
click at [979, 705] on button "Registrar pagamento" at bounding box center [926, 713] width 287 height 38
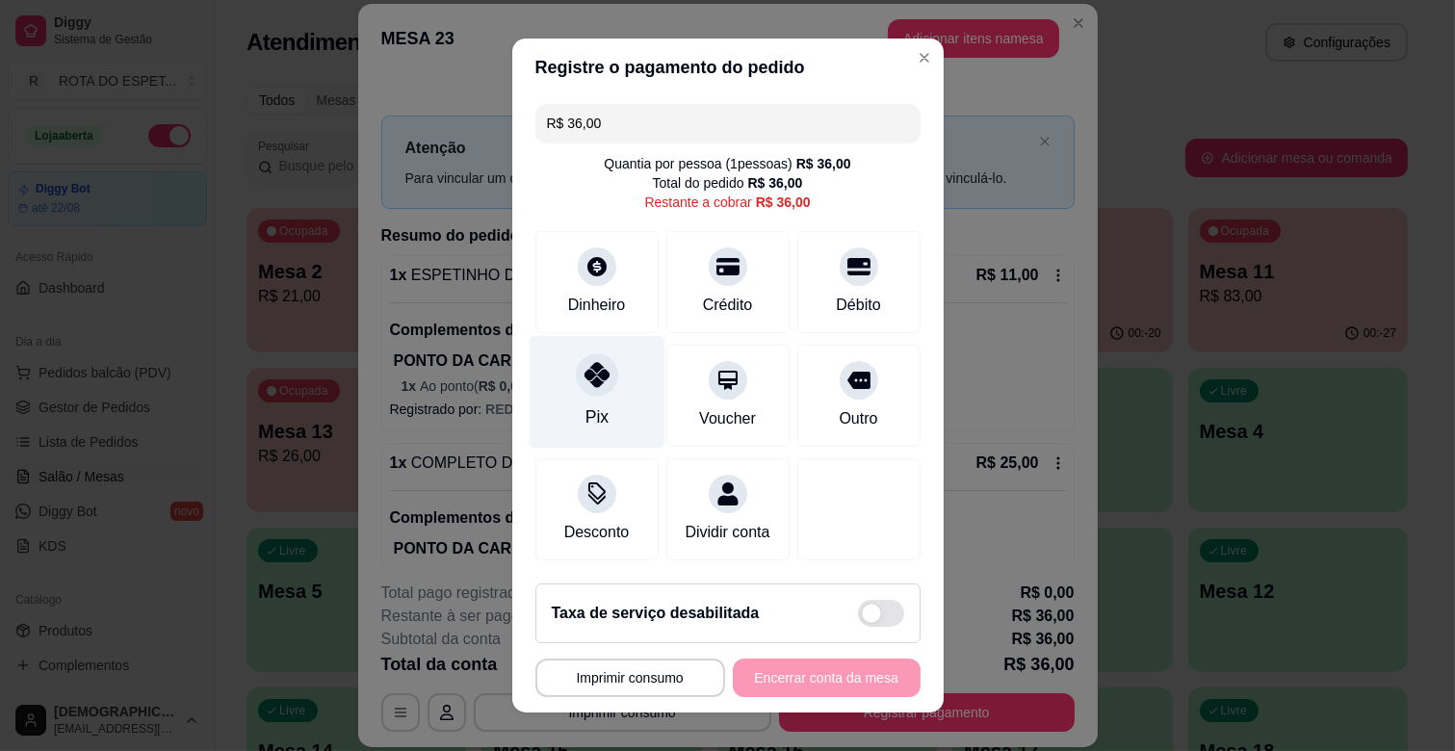
click at [588, 396] on div "Pix" at bounding box center [597, 392] width 136 height 113
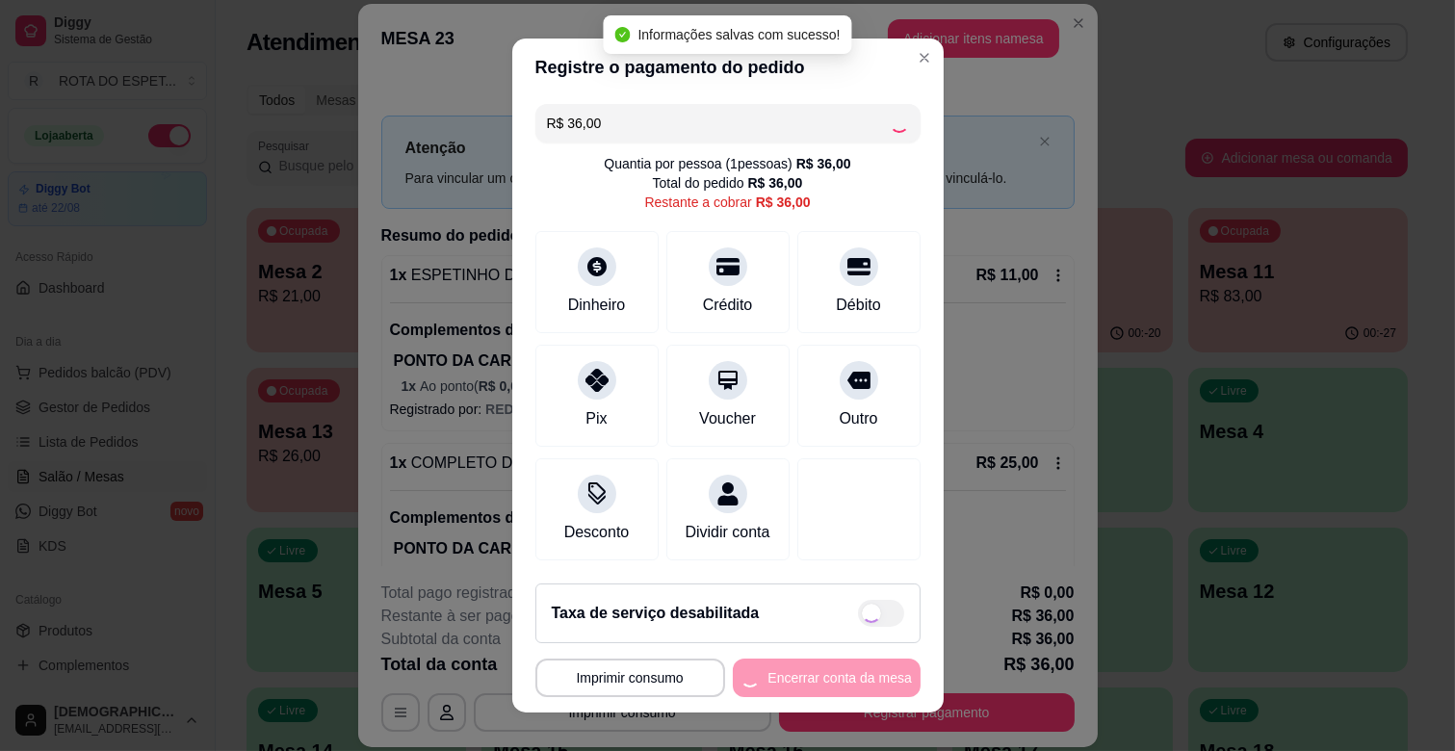
type input "R$ 0,00"
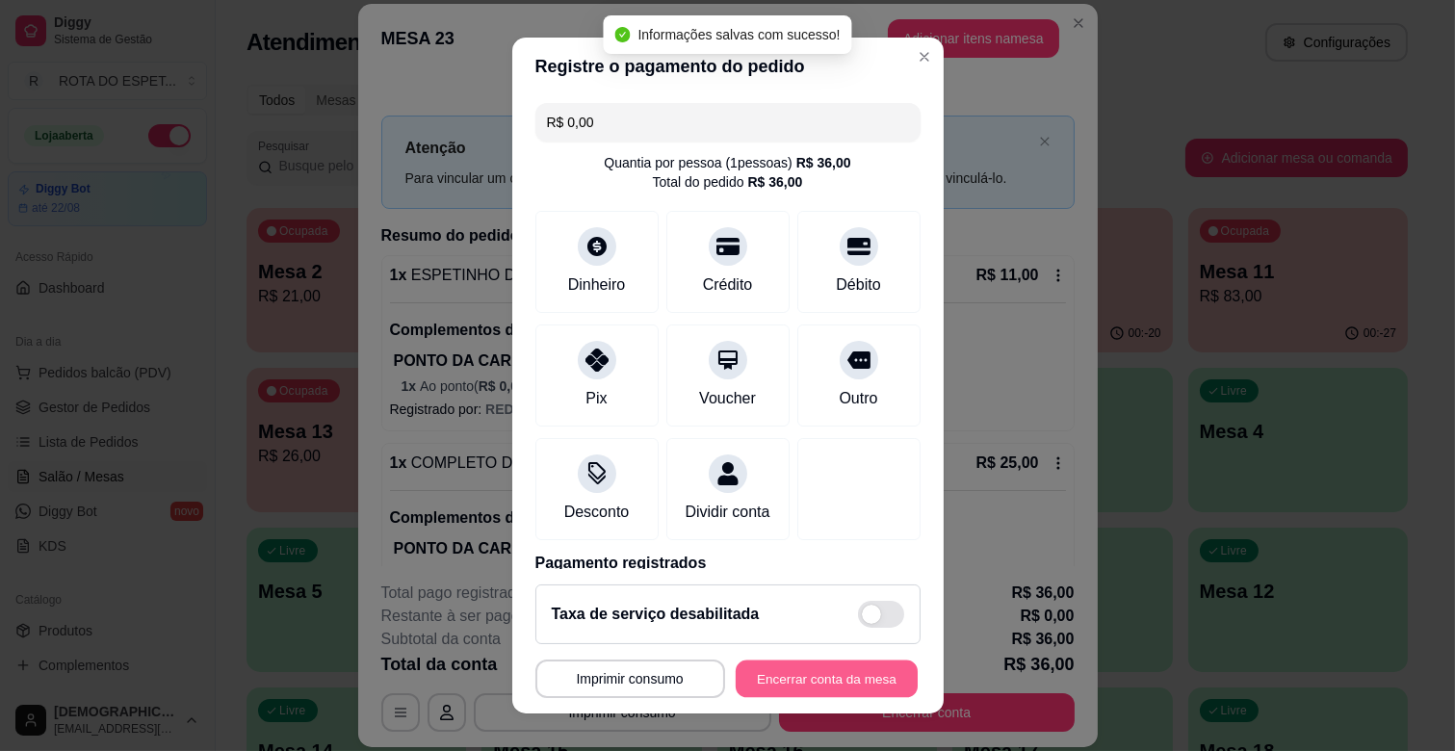
click at [855, 677] on button "Encerrar conta da mesa" at bounding box center [827, 680] width 182 height 38
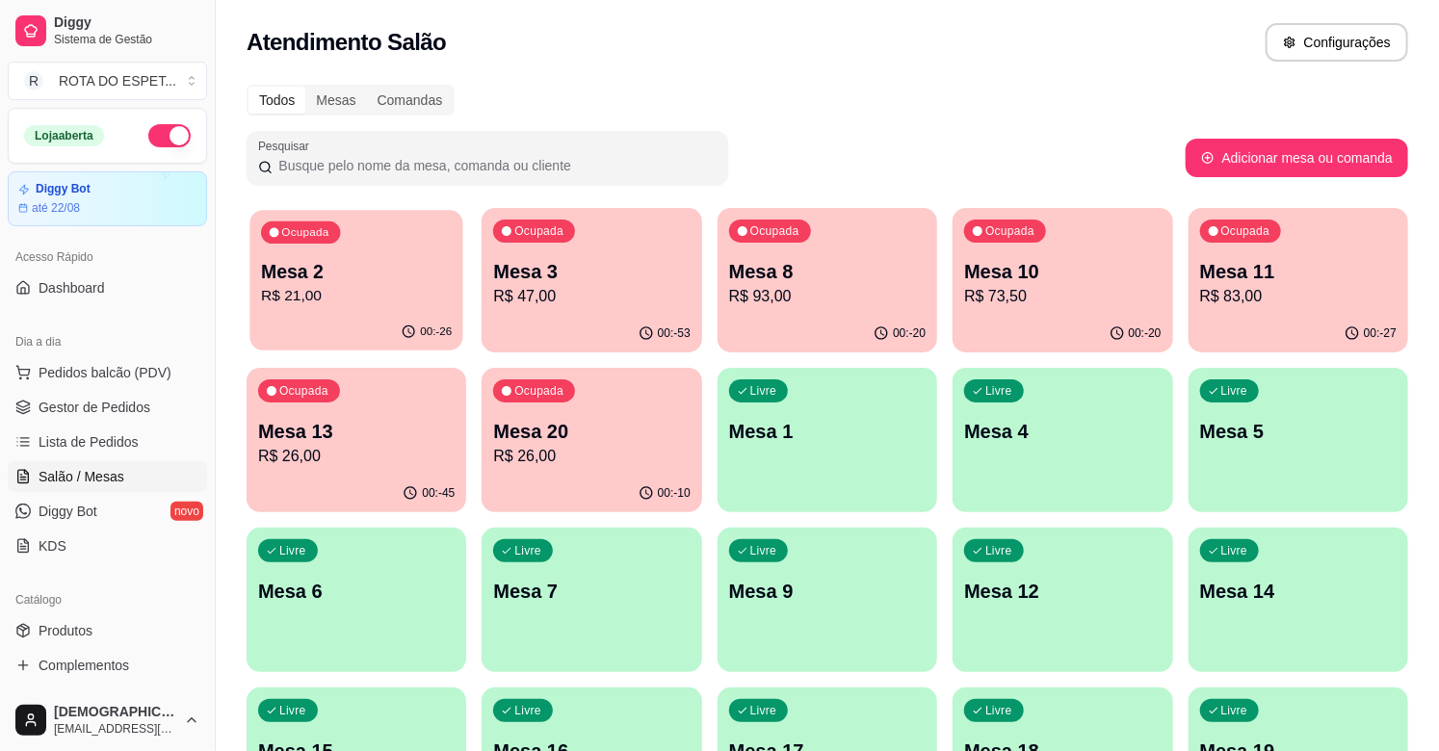
click at [266, 313] on div "Ocupada Mesa 2 R$ 21,00" at bounding box center [356, 262] width 214 height 104
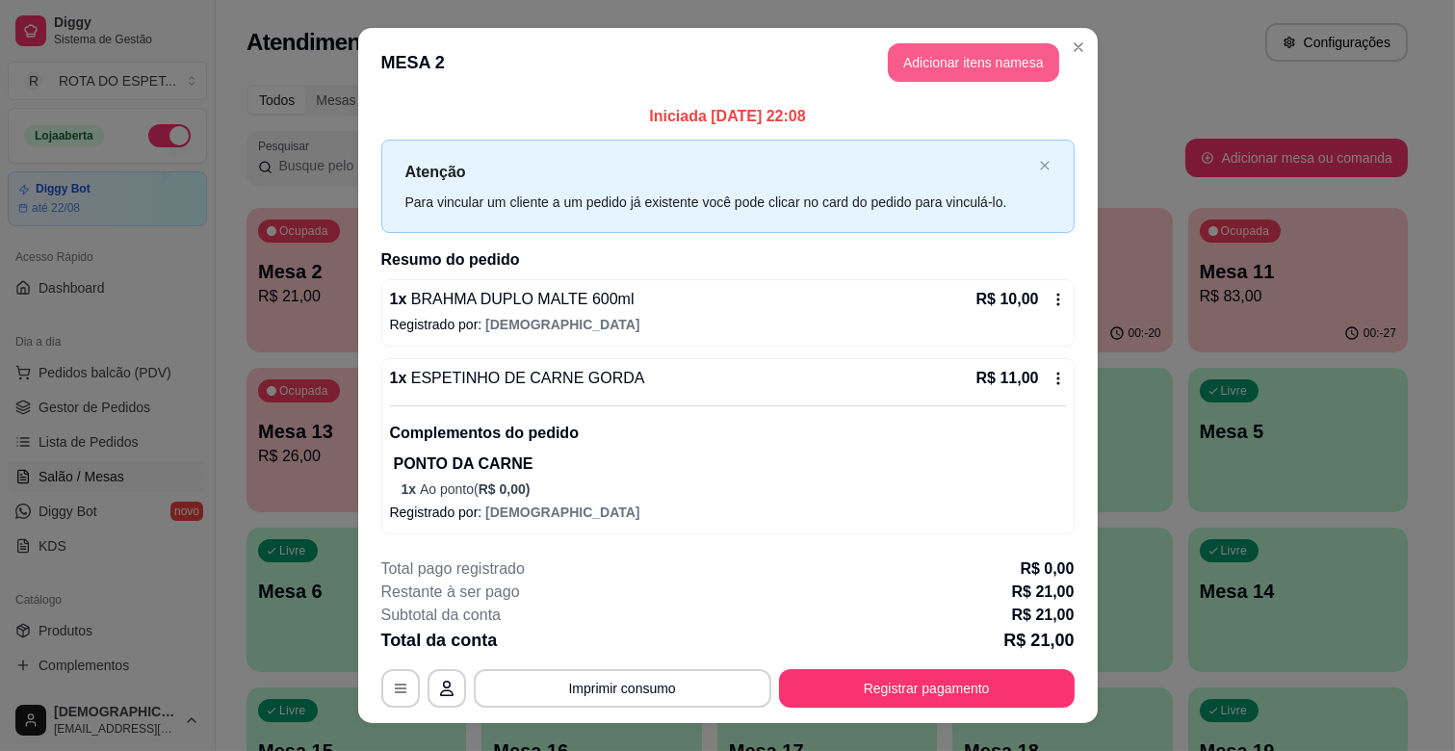
click at [980, 65] on button "Adicionar itens na mesa" at bounding box center [973, 62] width 171 height 39
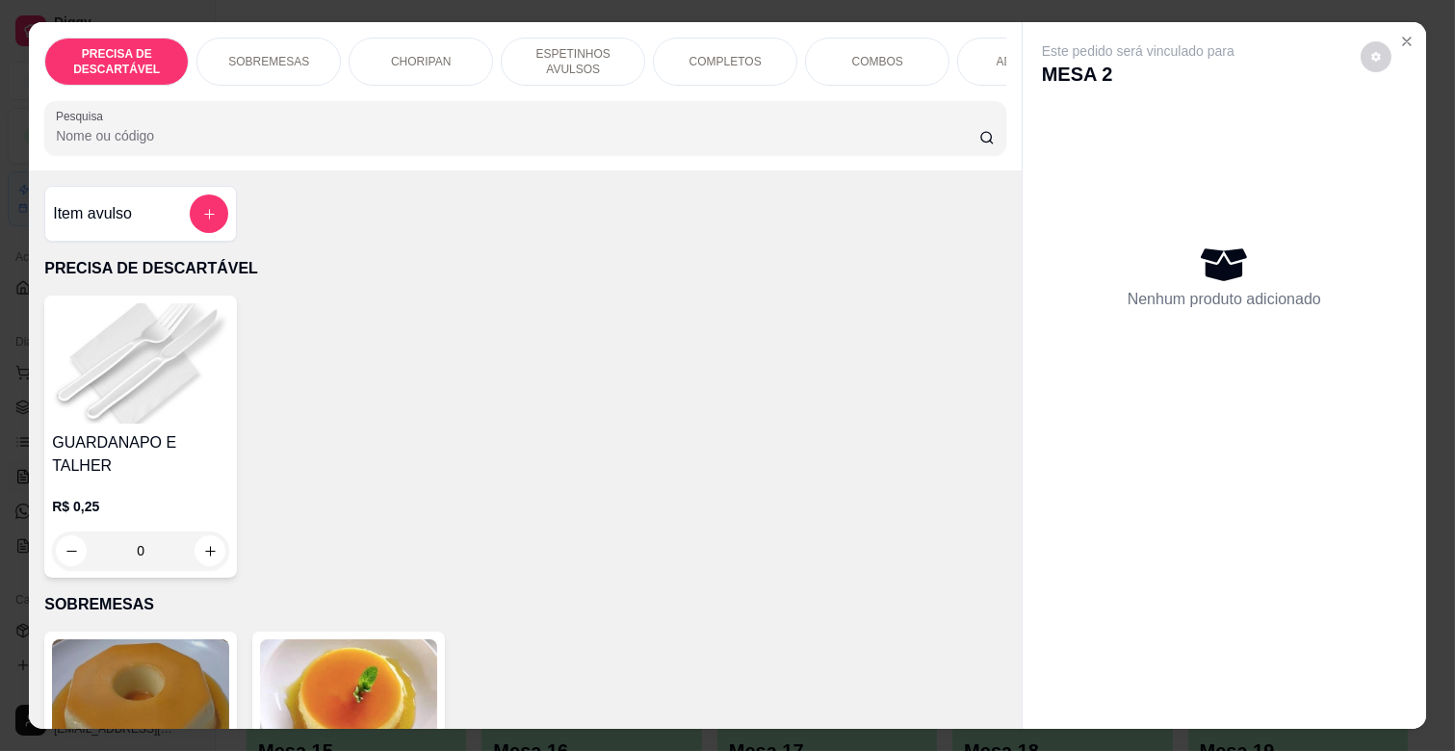
click at [555, 46] on p "ESPETINHOS AVULSOS" at bounding box center [573, 61] width 112 height 31
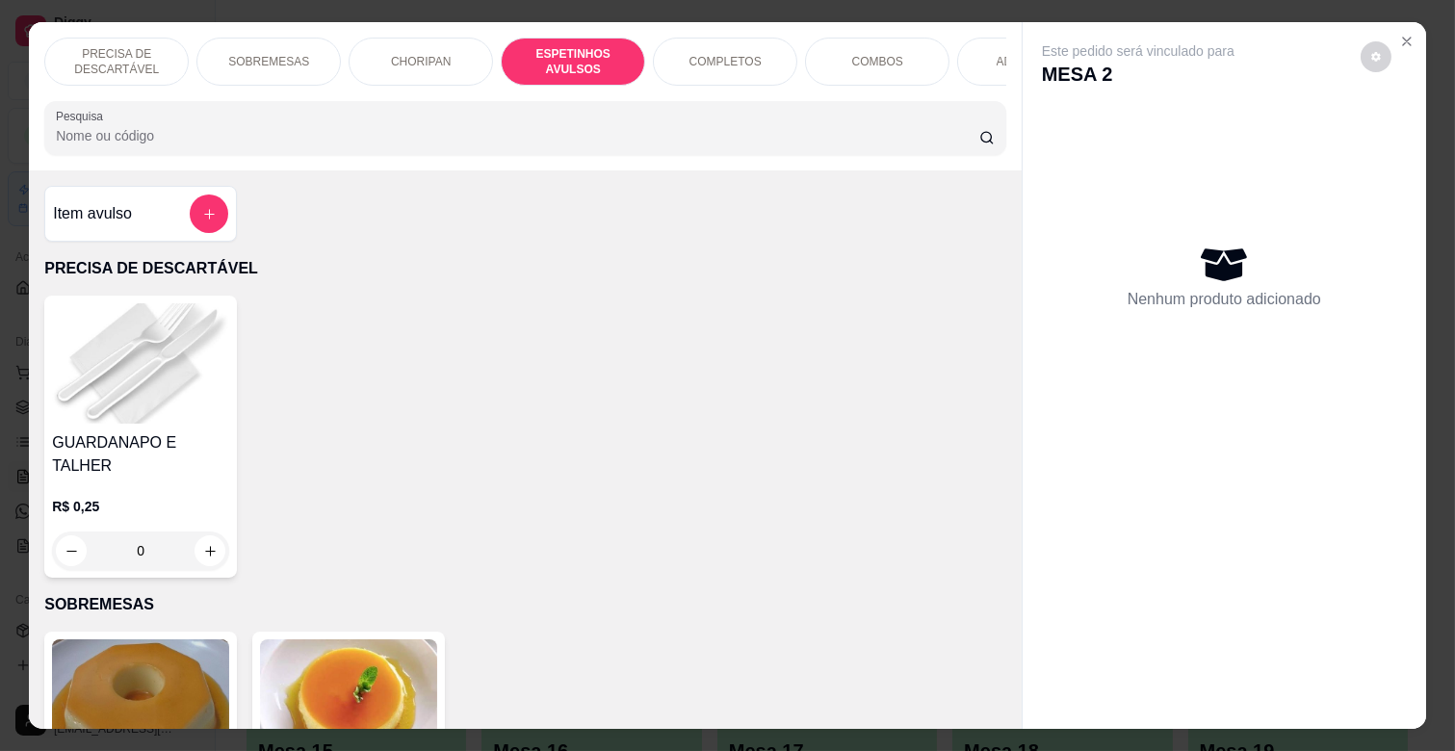
scroll to position [46, 0]
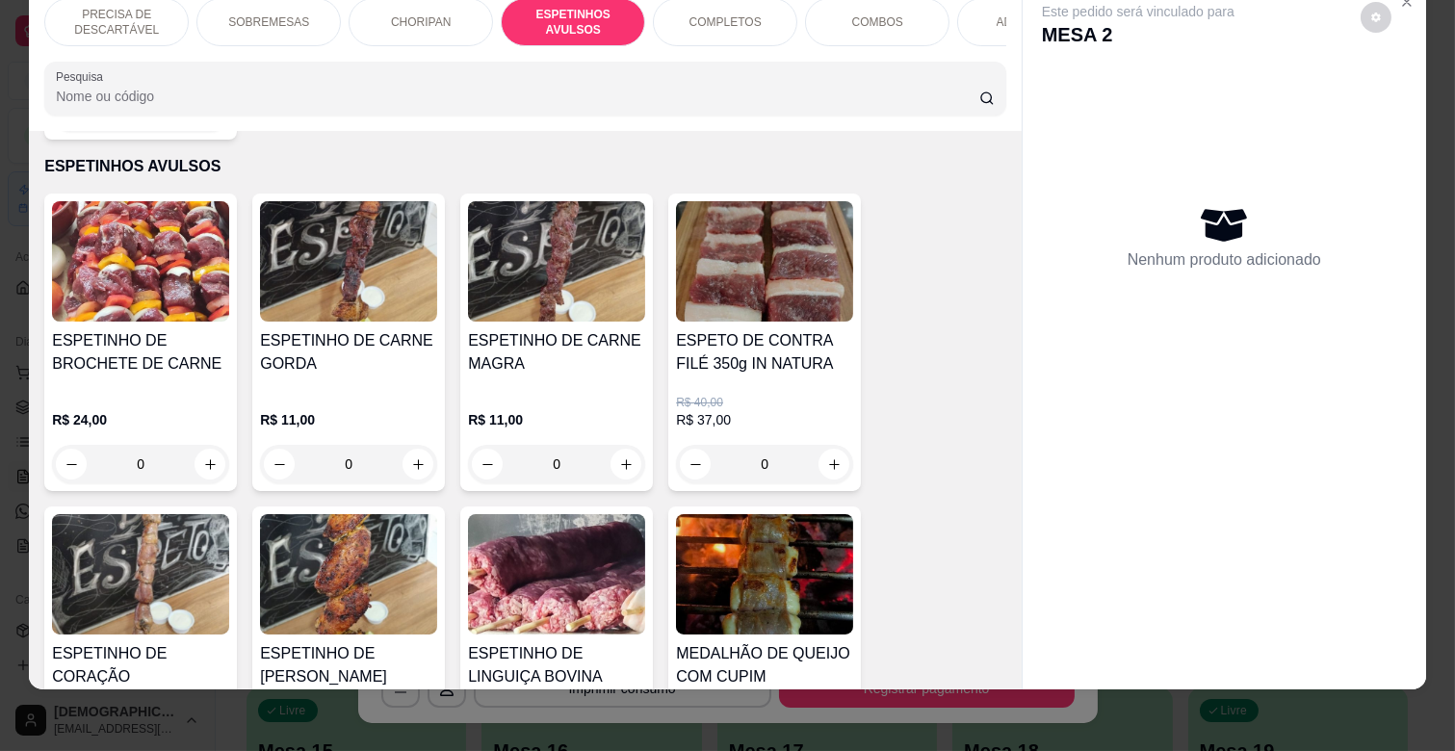
click at [417, 565] on img at bounding box center [348, 574] width 177 height 120
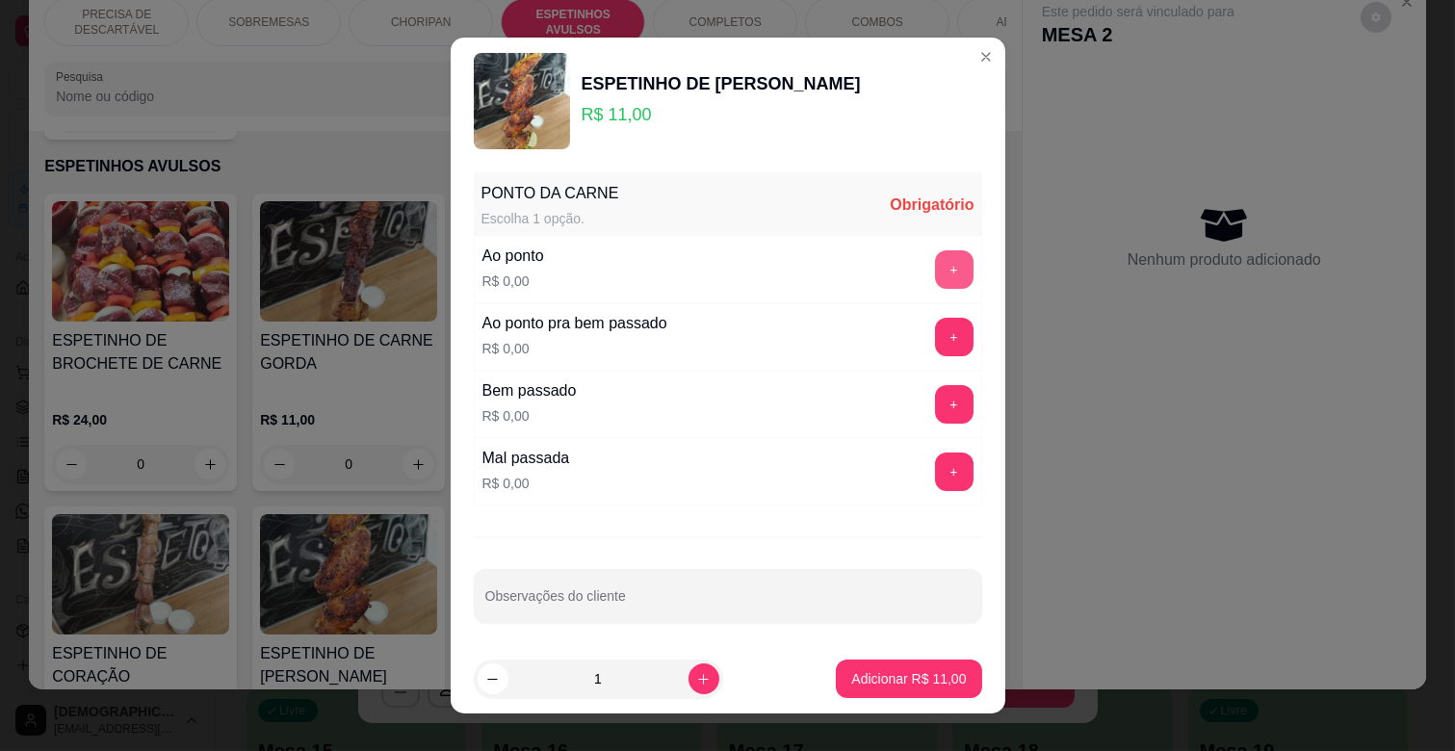
click at [935, 280] on button "+" at bounding box center [954, 269] width 39 height 39
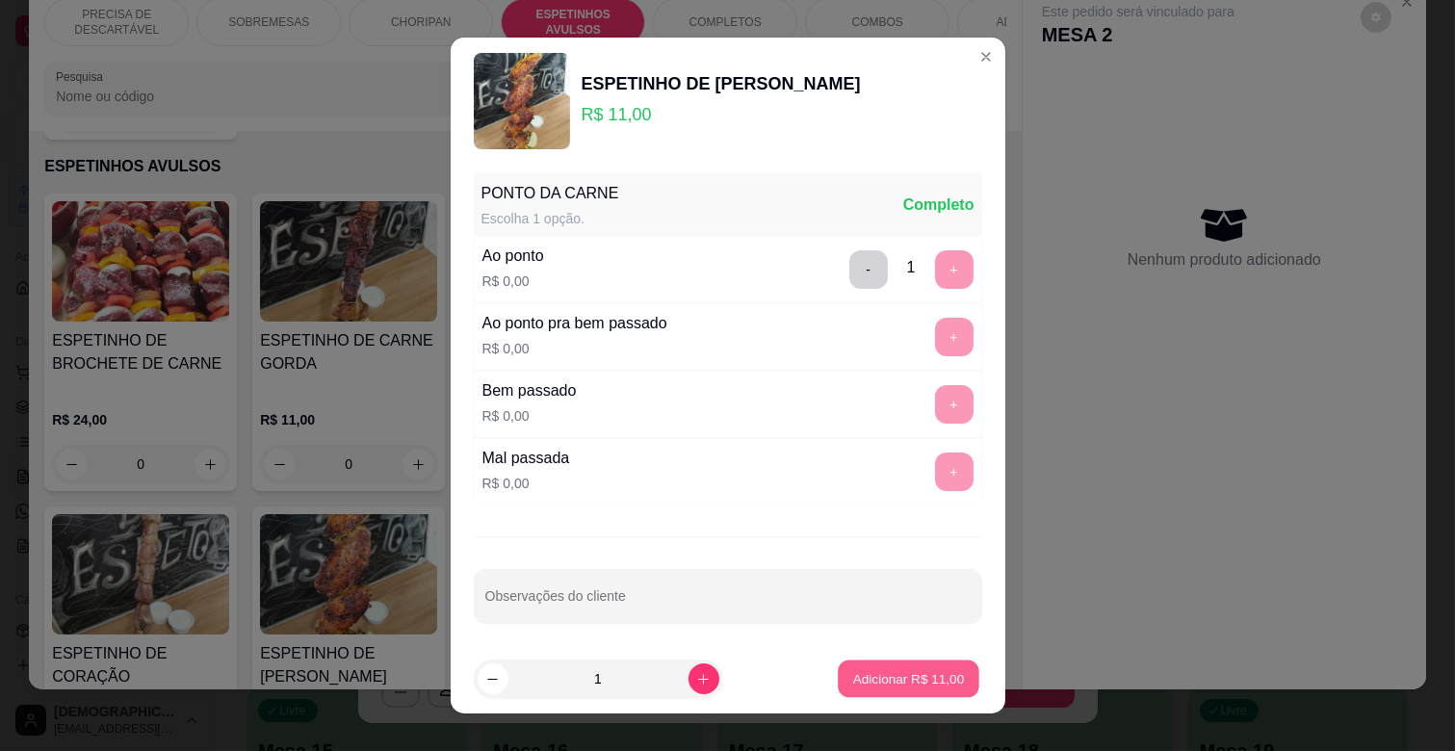
click at [900, 679] on p "Adicionar R$ 11,00" at bounding box center [909, 678] width 112 height 18
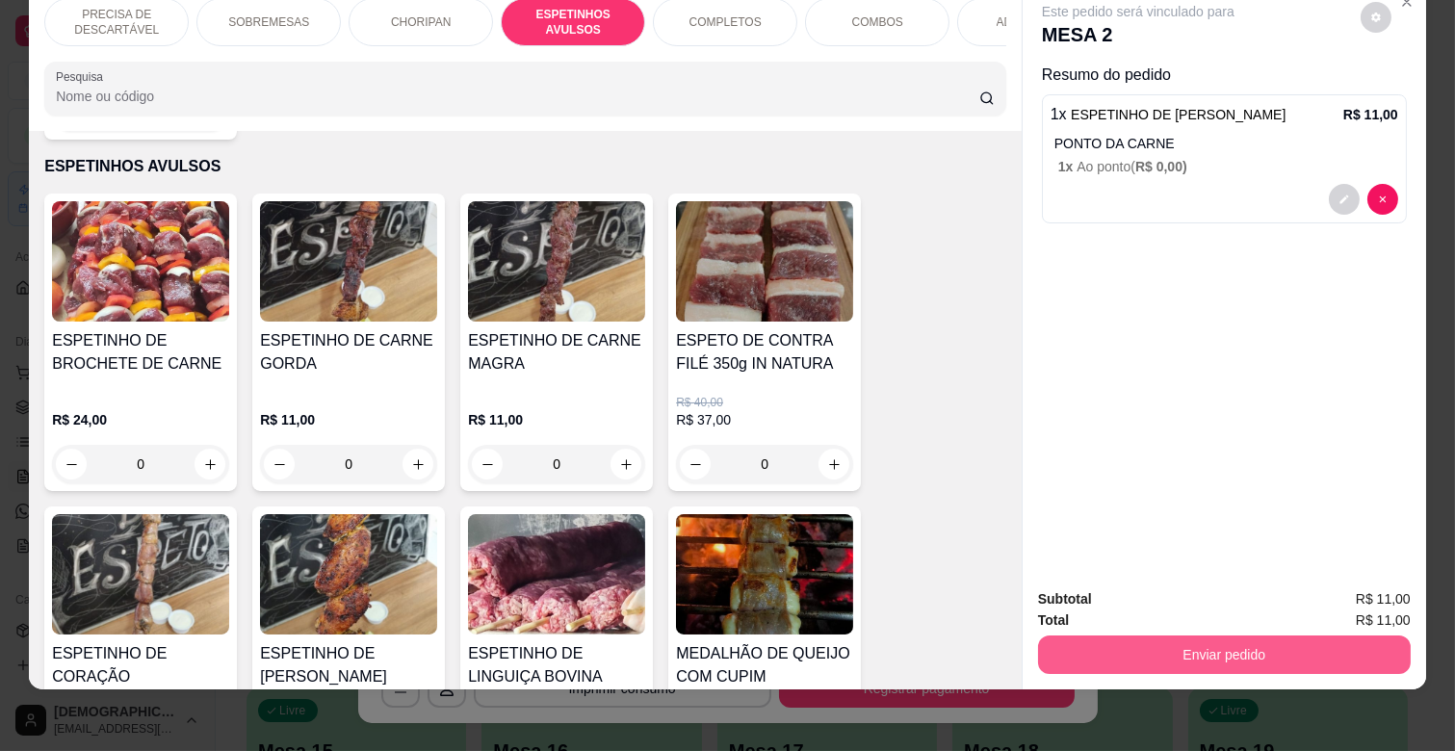
click at [1121, 636] on button "Enviar pedido" at bounding box center [1224, 655] width 373 height 39
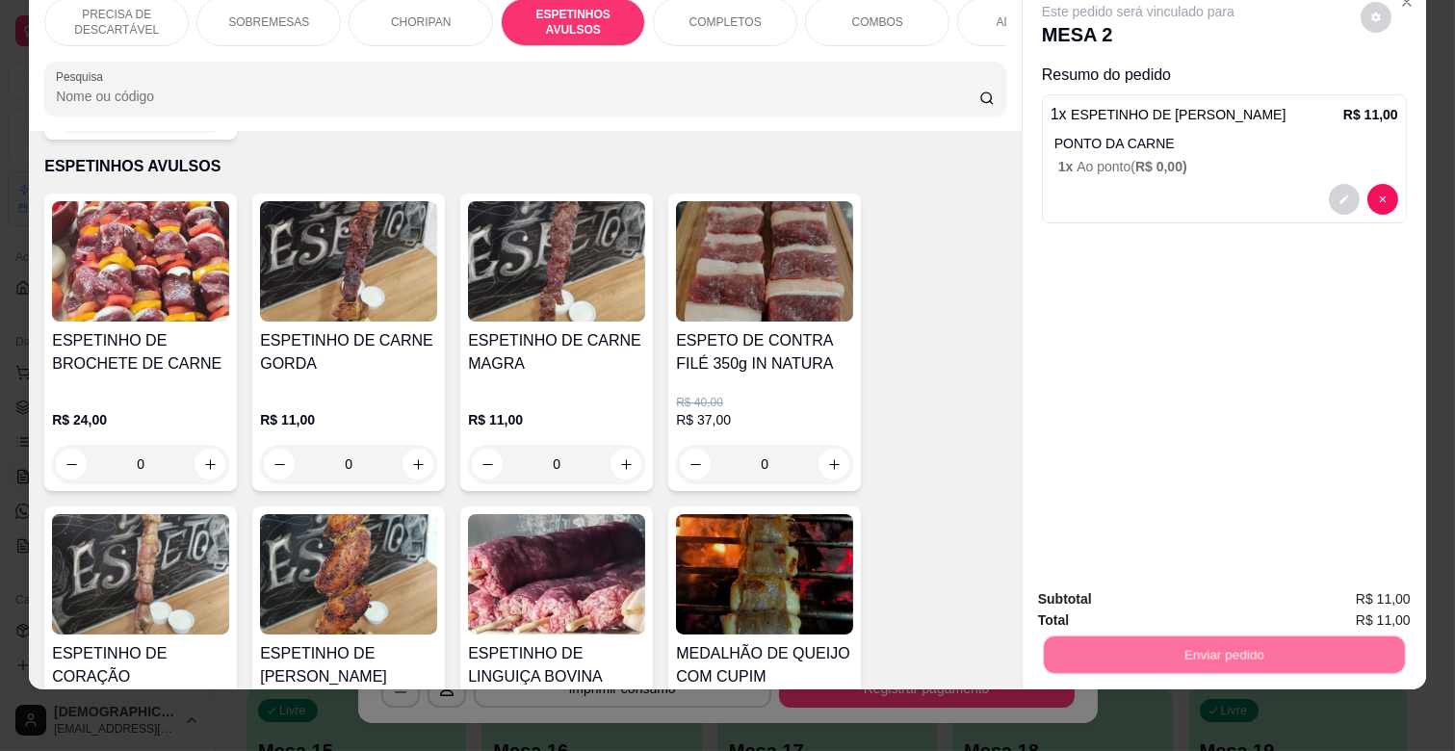
click at [1129, 600] on button "Não registrar e enviar pedido" at bounding box center [1159, 591] width 200 height 37
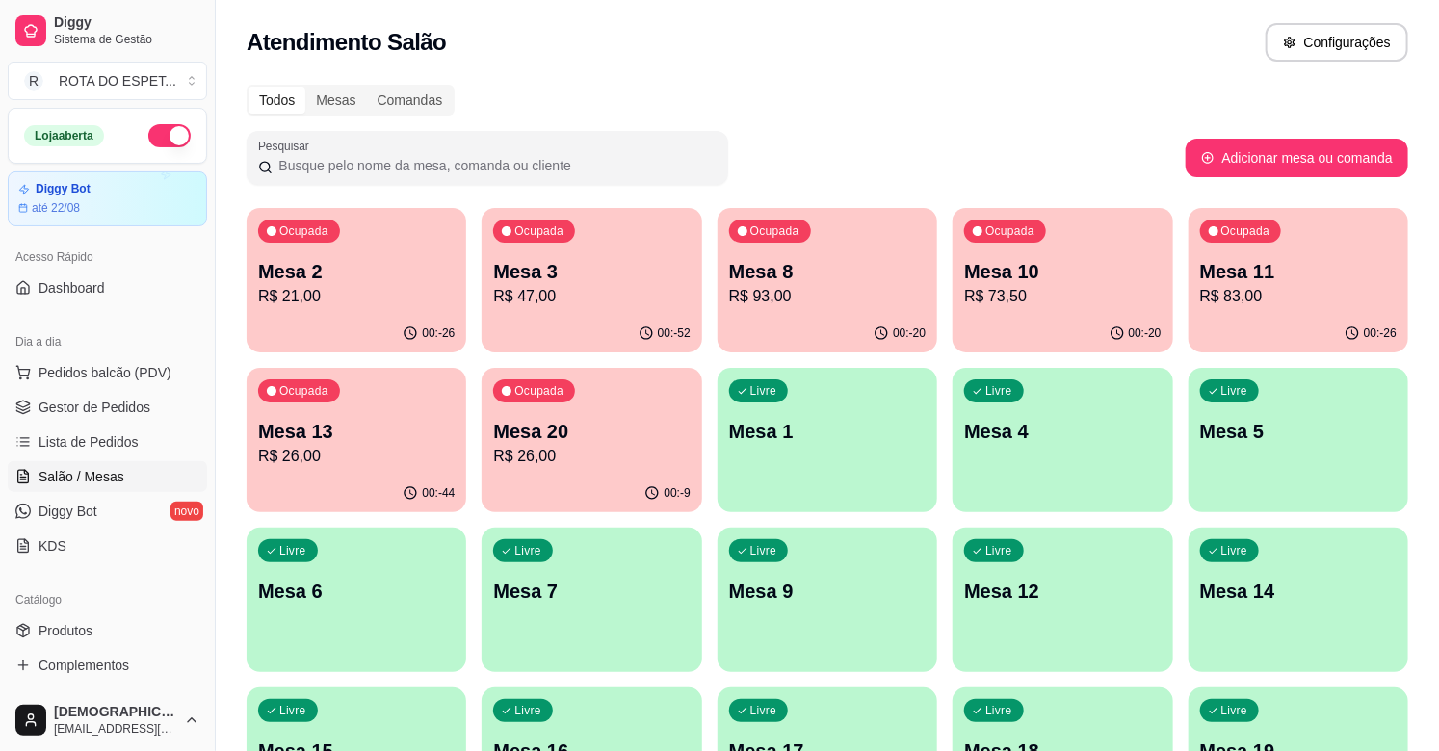
click at [584, 485] on div "00:-9" at bounding box center [592, 494] width 220 height 38
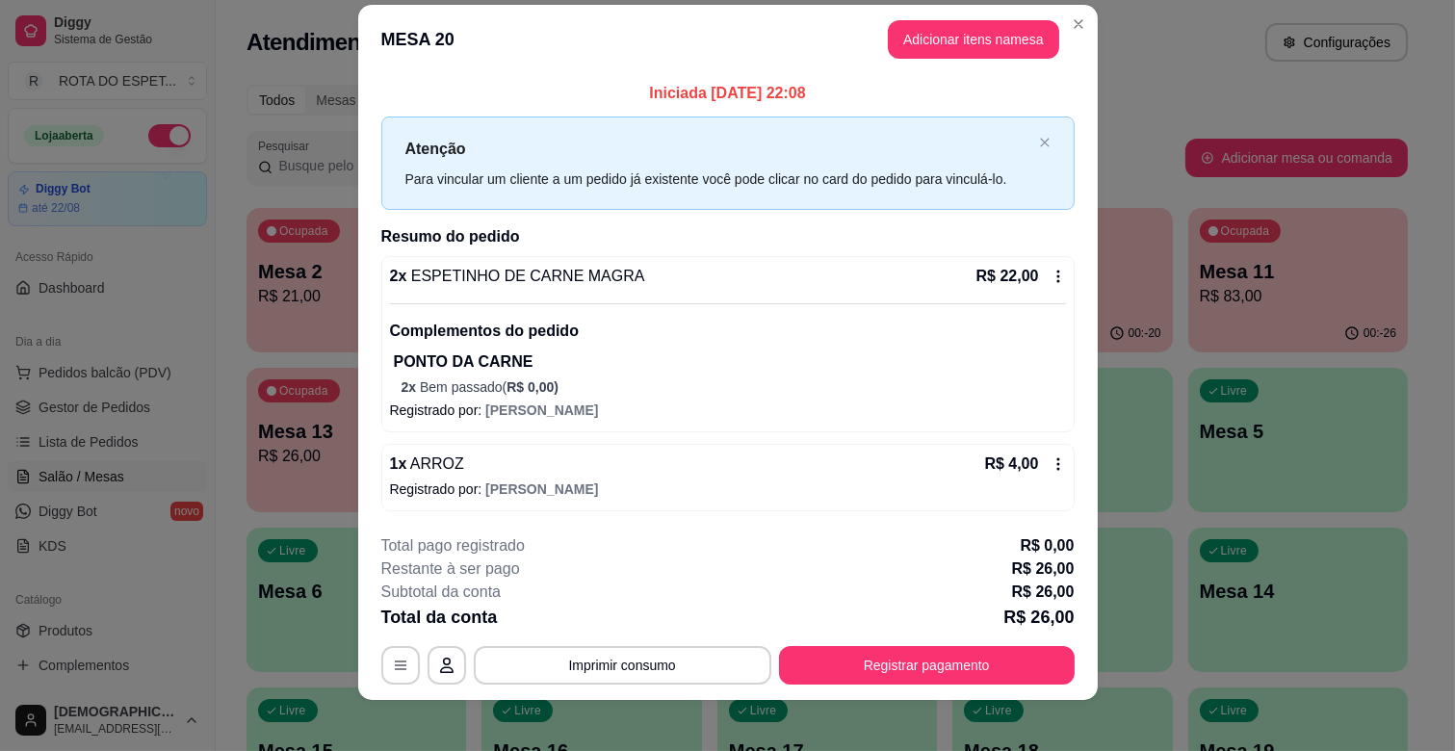
scroll to position [34, 0]
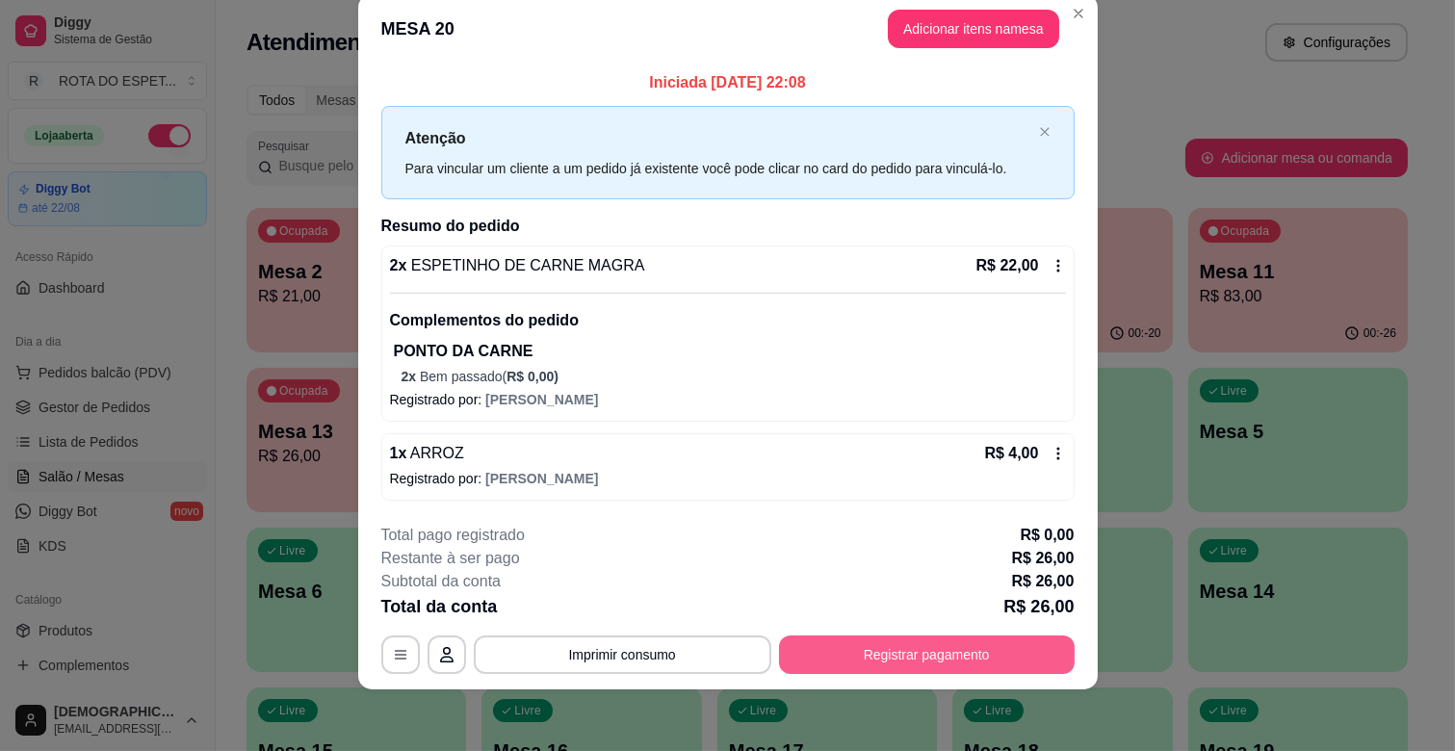
click at [931, 658] on button "Registrar pagamento" at bounding box center [927, 655] width 296 height 39
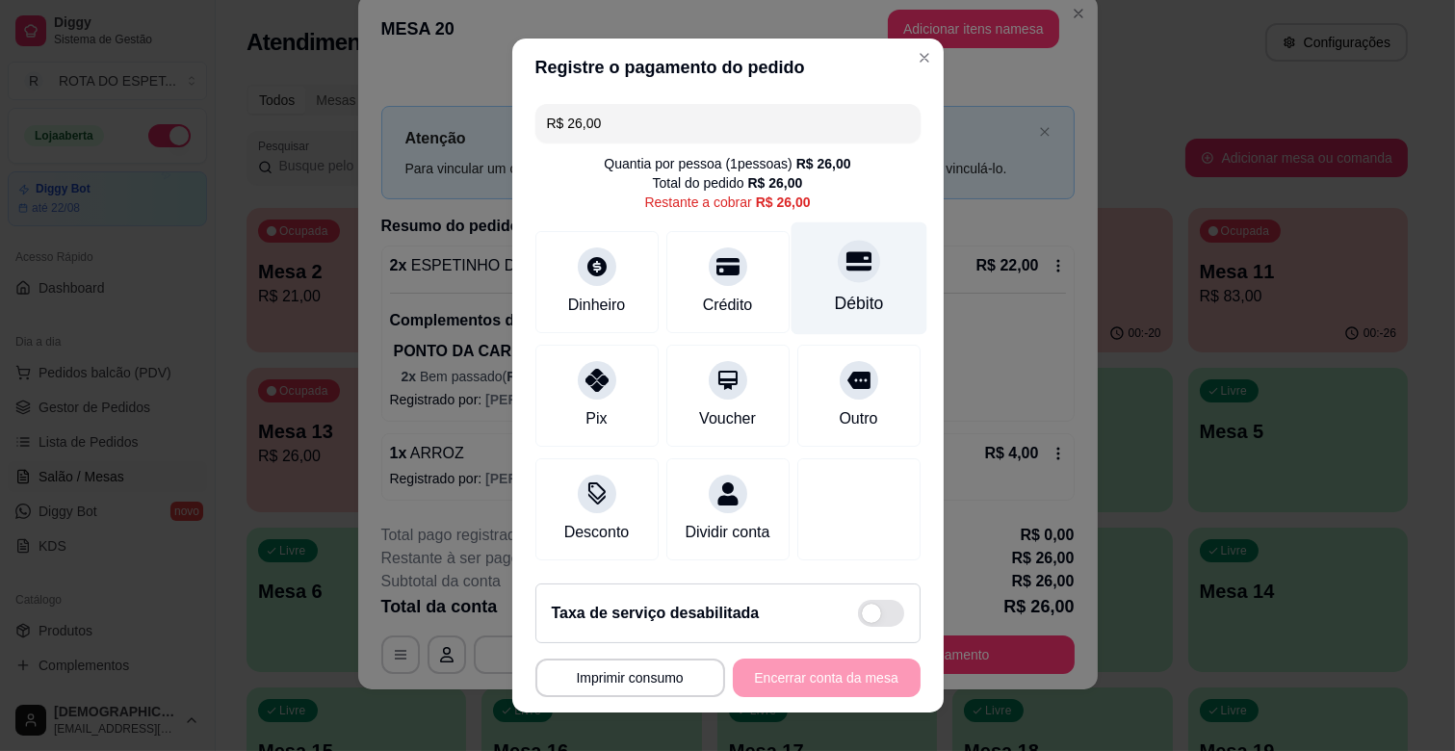
click at [841, 283] on div "Débito" at bounding box center [859, 278] width 136 height 113
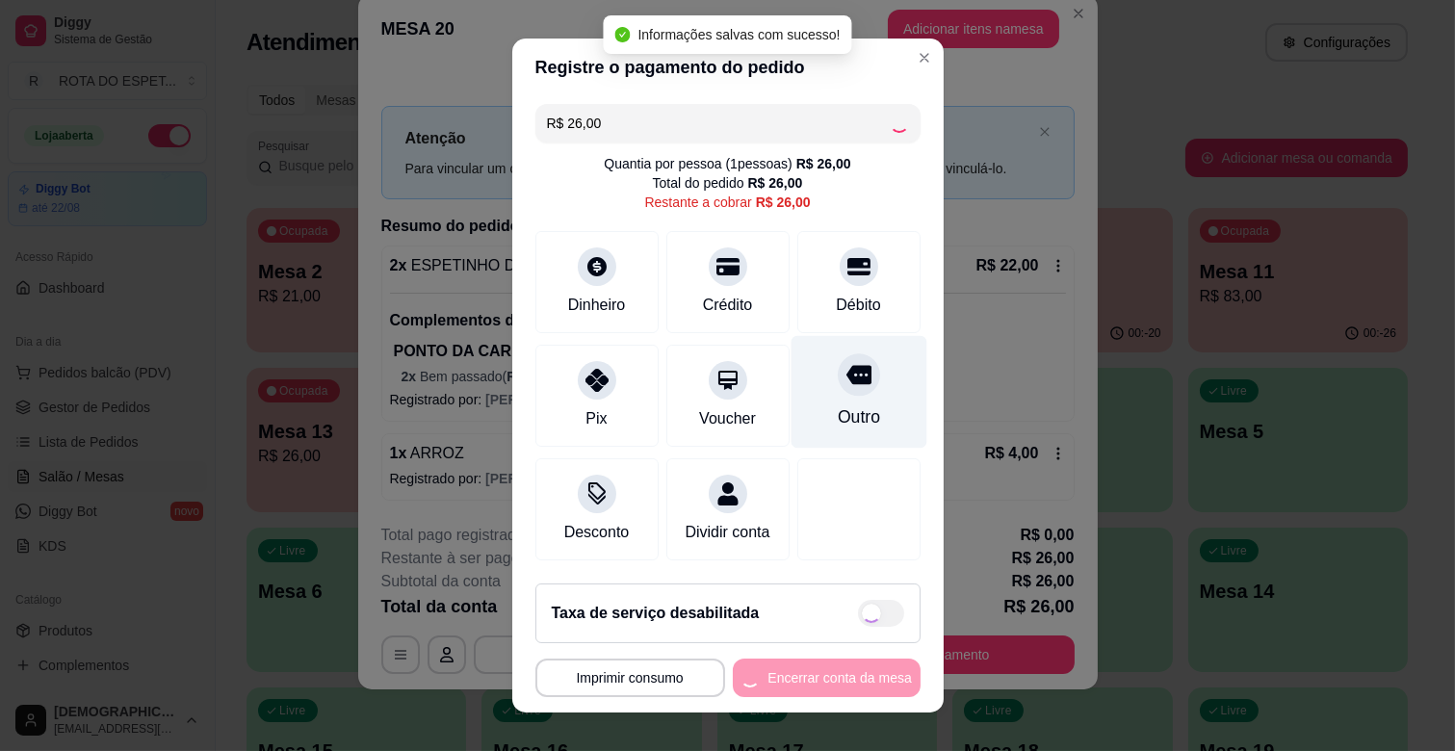
type input "R$ 0,00"
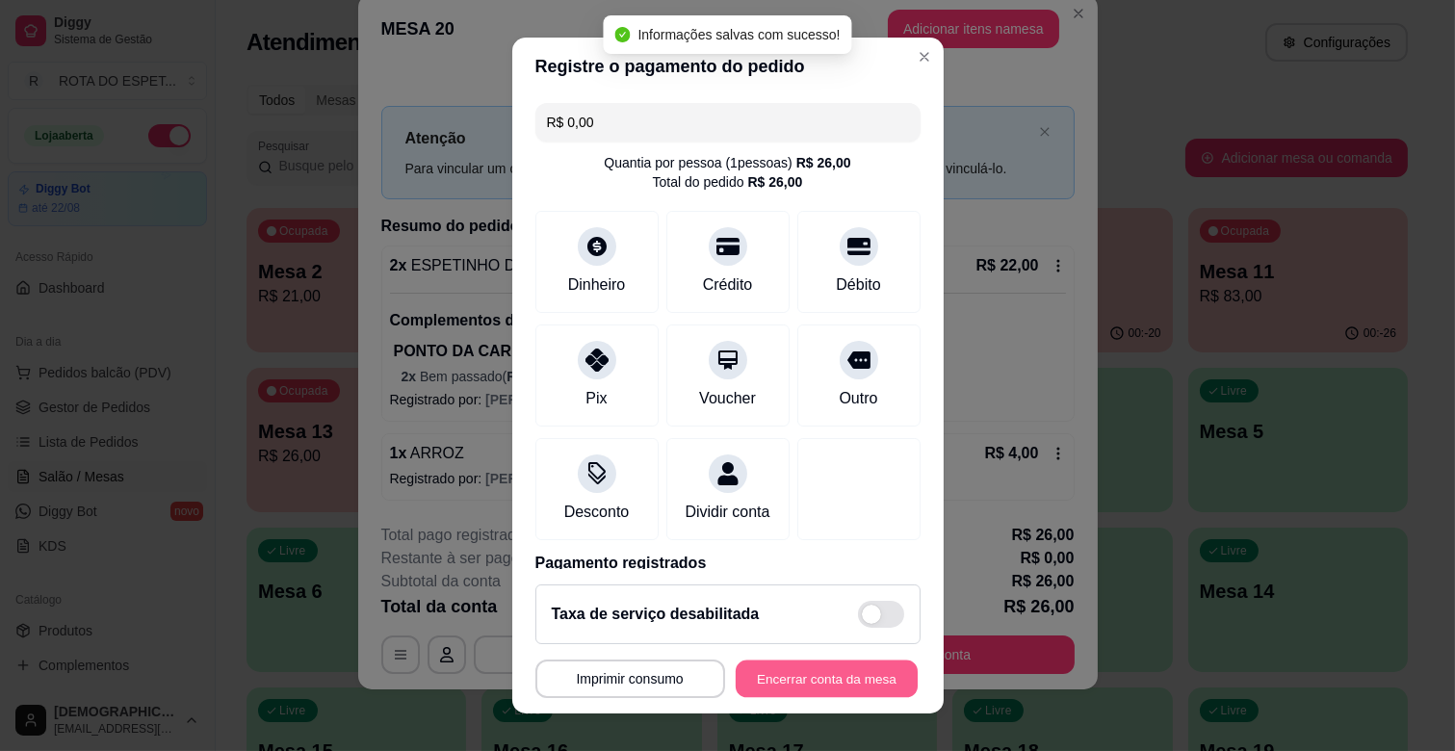
click at [873, 688] on button "Encerrar conta da mesa" at bounding box center [827, 680] width 182 height 38
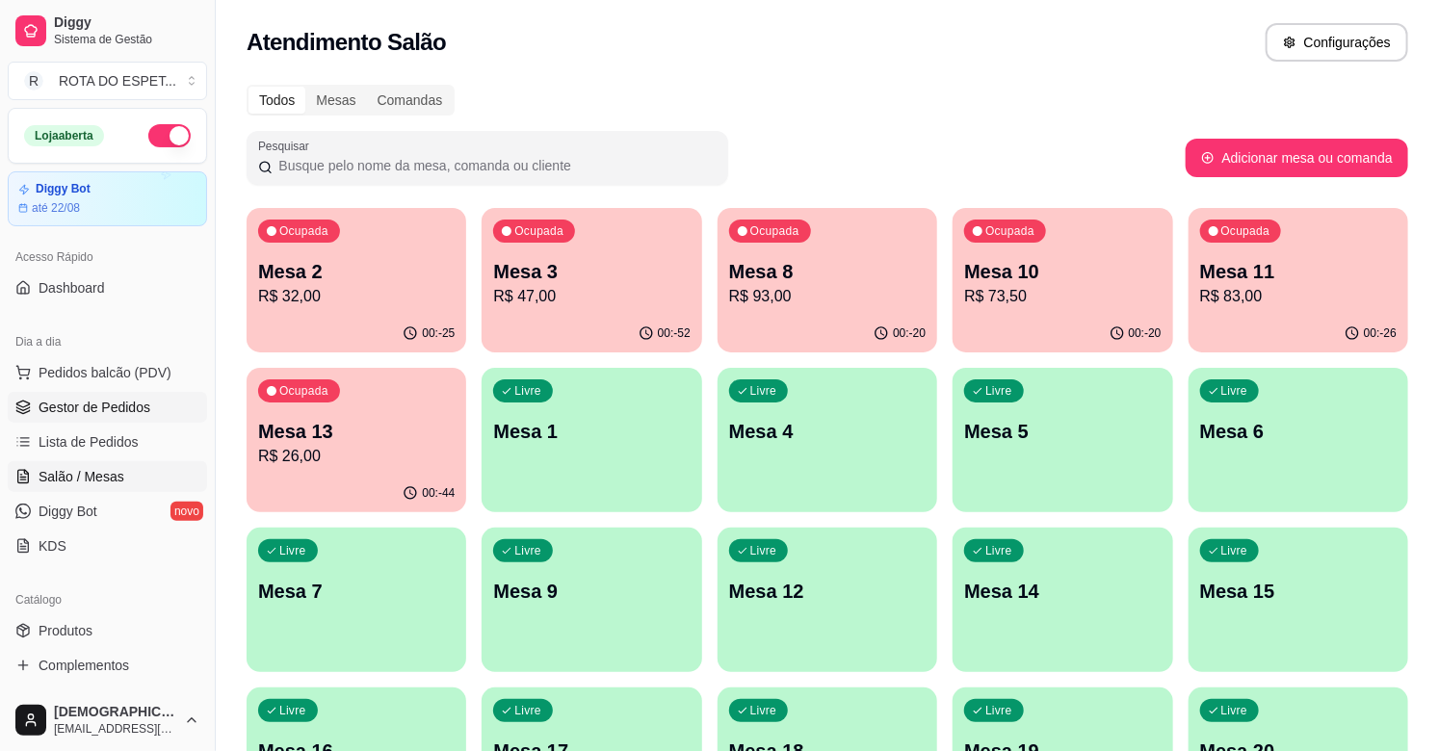
click at [112, 396] on link "Gestor de Pedidos" at bounding box center [107, 407] width 199 height 31
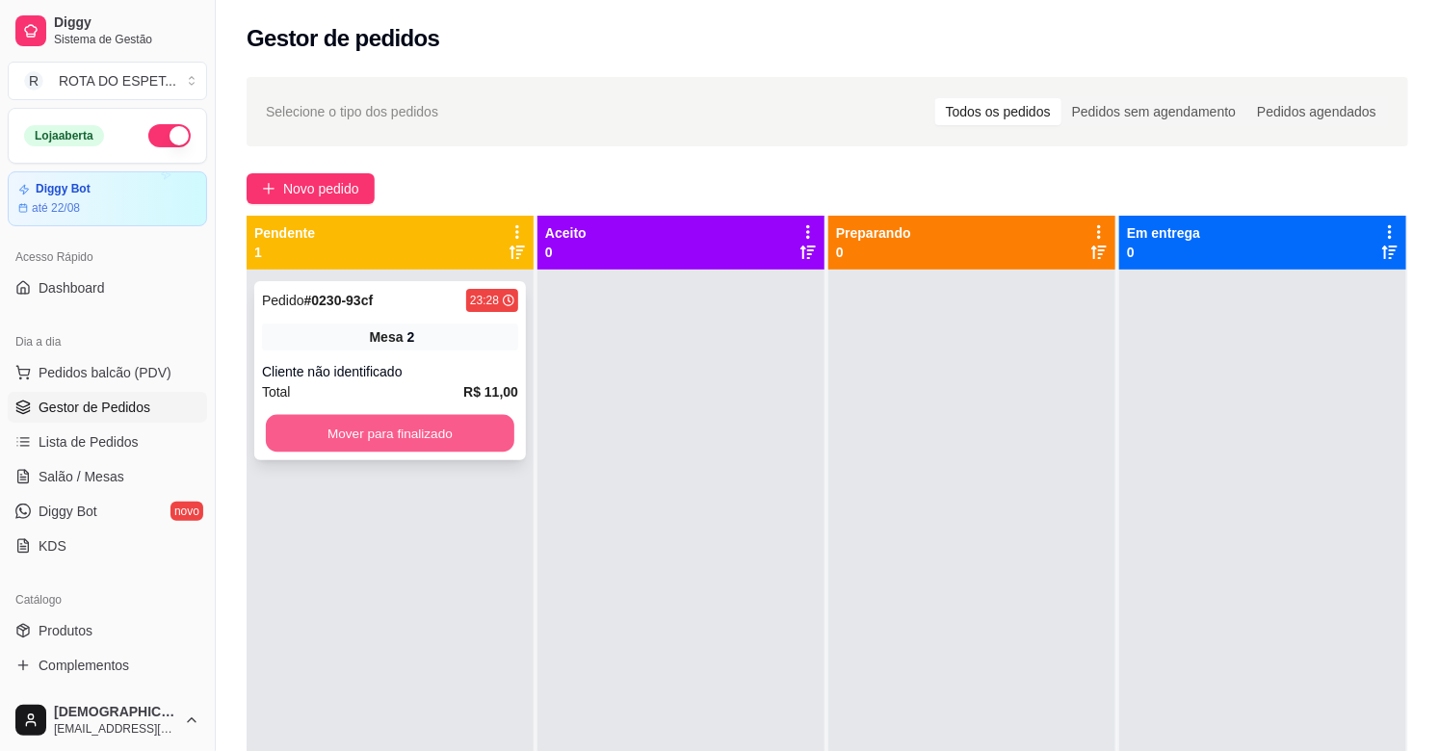
click at [419, 430] on button "Mover para finalizado" at bounding box center [390, 434] width 248 height 38
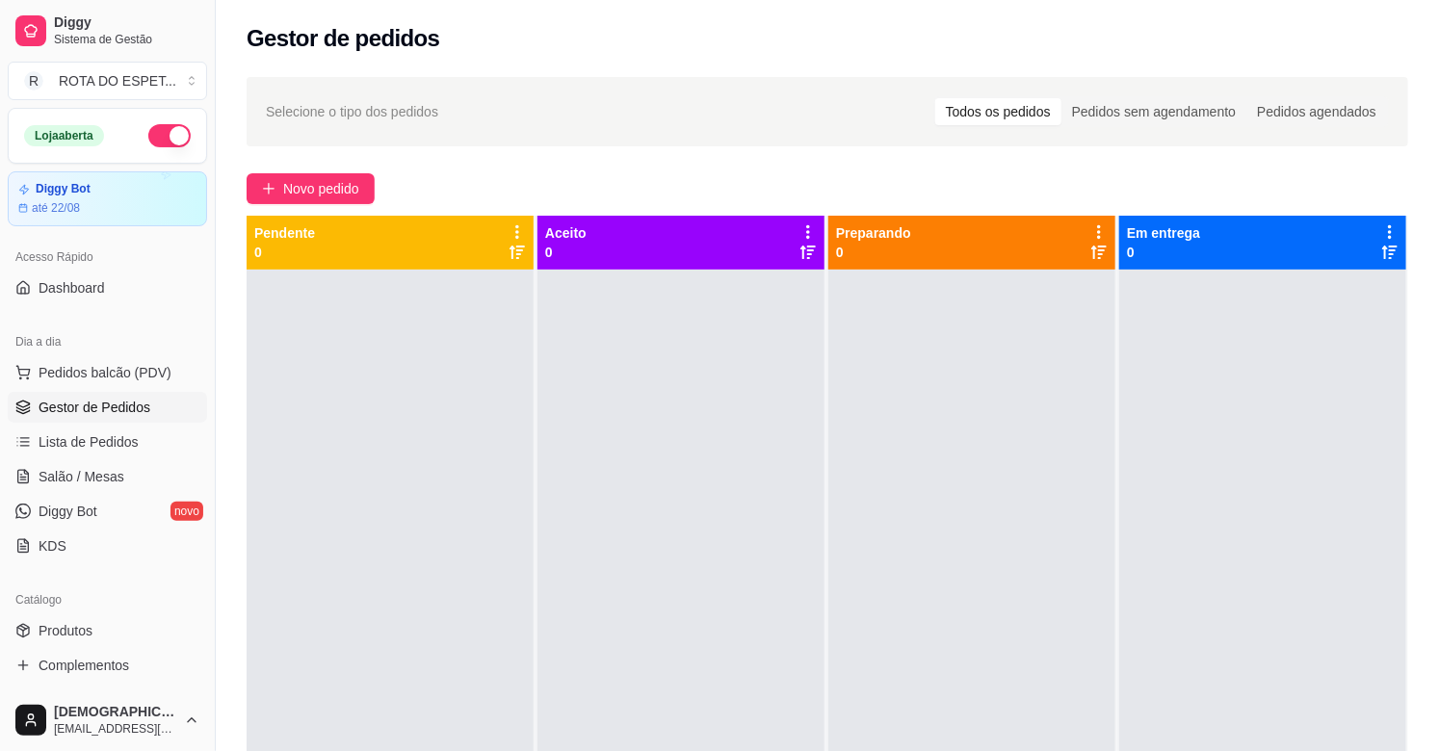
click at [634, 608] on div at bounding box center [680, 645] width 287 height 751
click at [99, 477] on span "Salão / Mesas" at bounding box center [82, 476] width 86 height 19
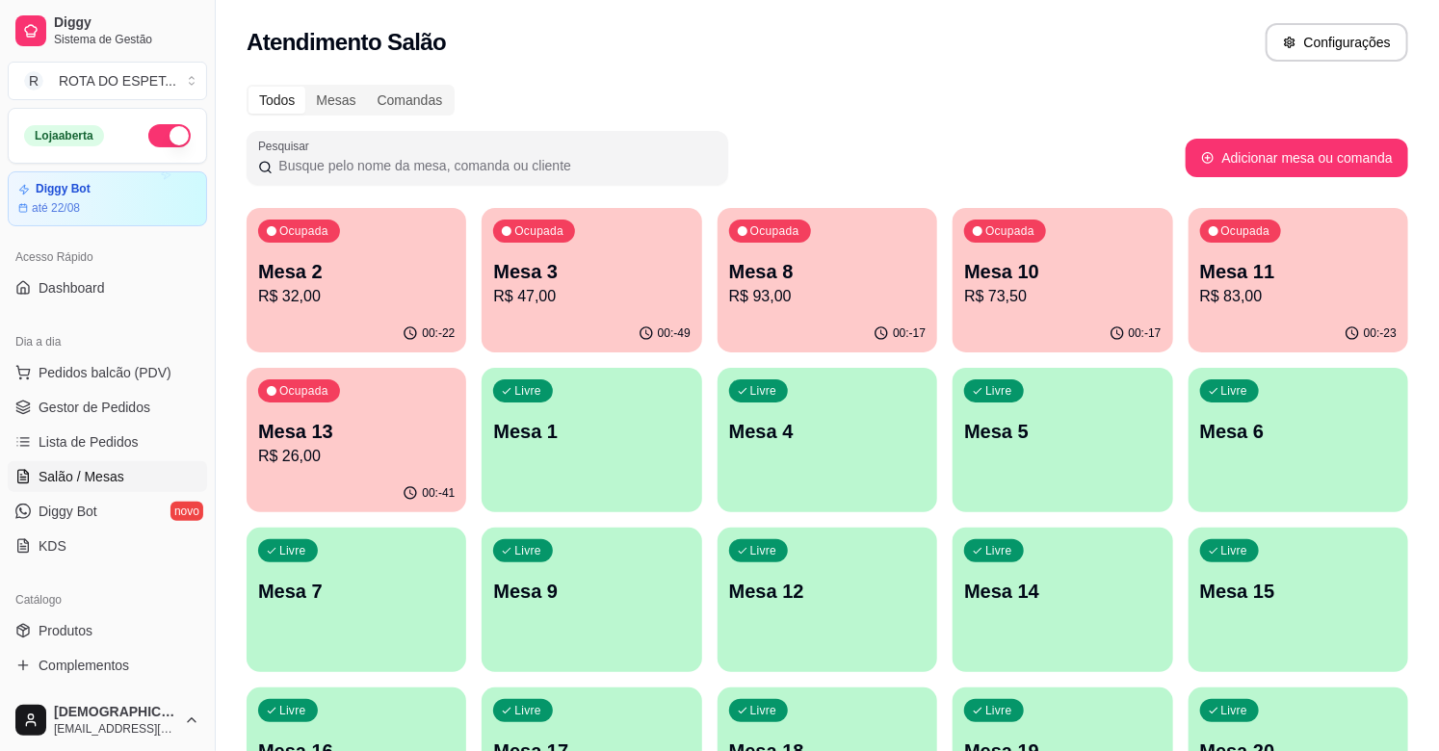
click at [1230, 243] on div "Ocupada Mesa 11 R$ 83,00" at bounding box center [1298, 261] width 220 height 107
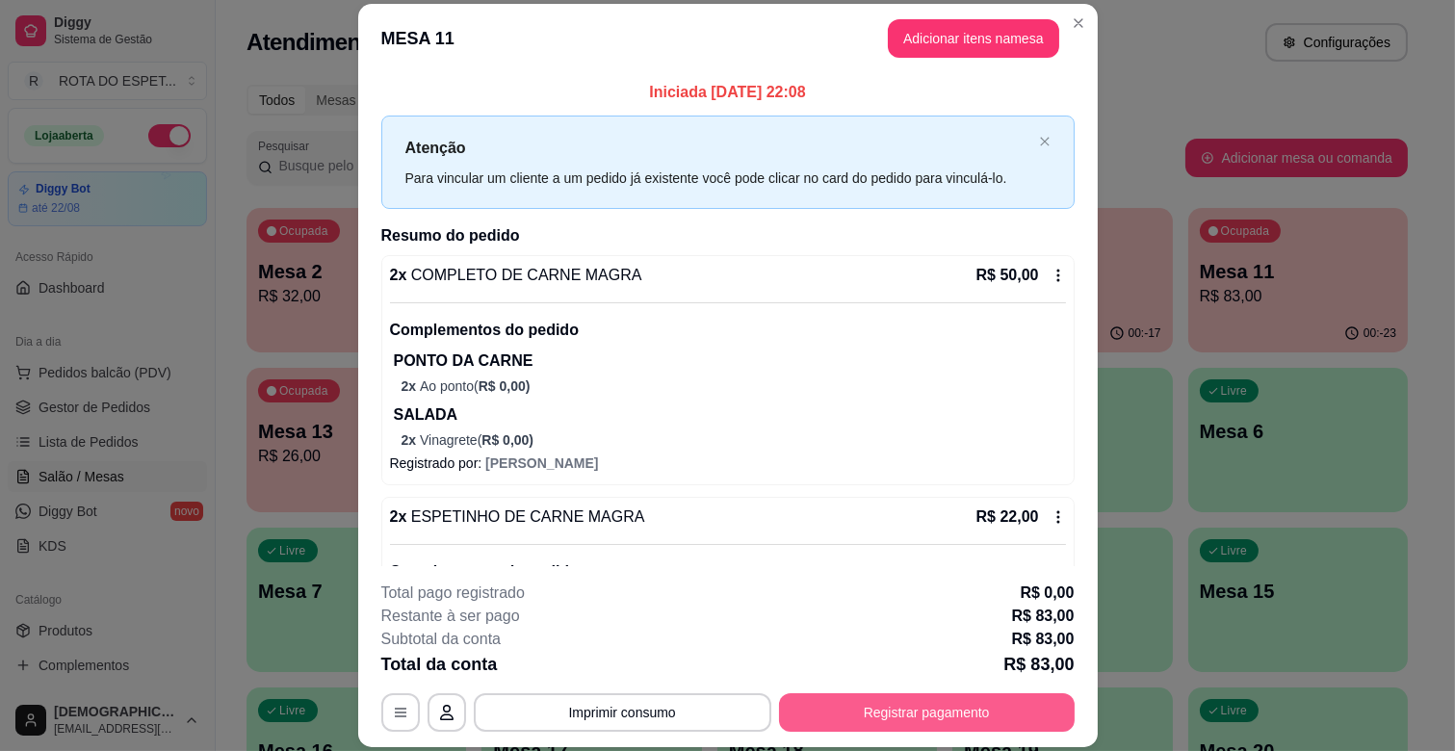
click at [901, 696] on button "Registrar pagamento" at bounding box center [927, 712] width 296 height 39
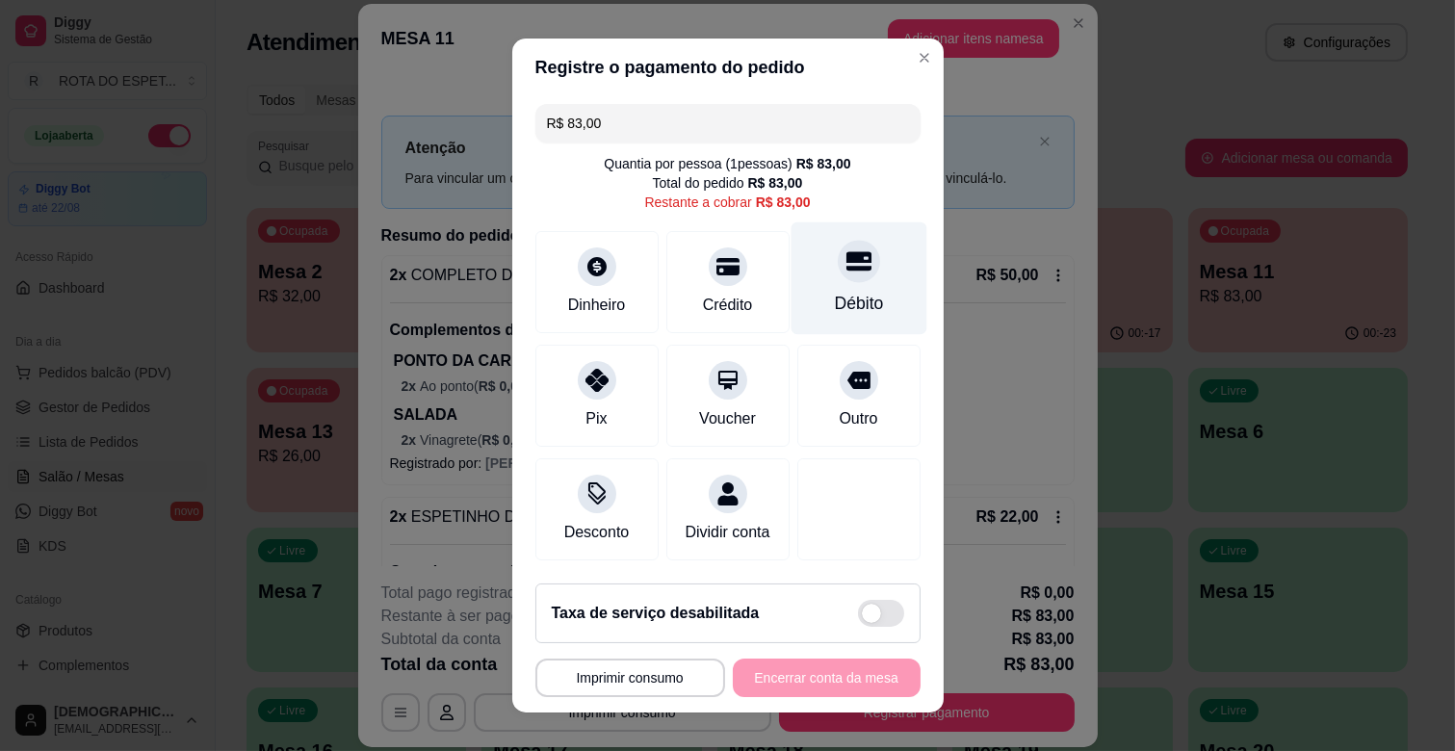
click at [846, 260] on icon at bounding box center [858, 261] width 25 height 19
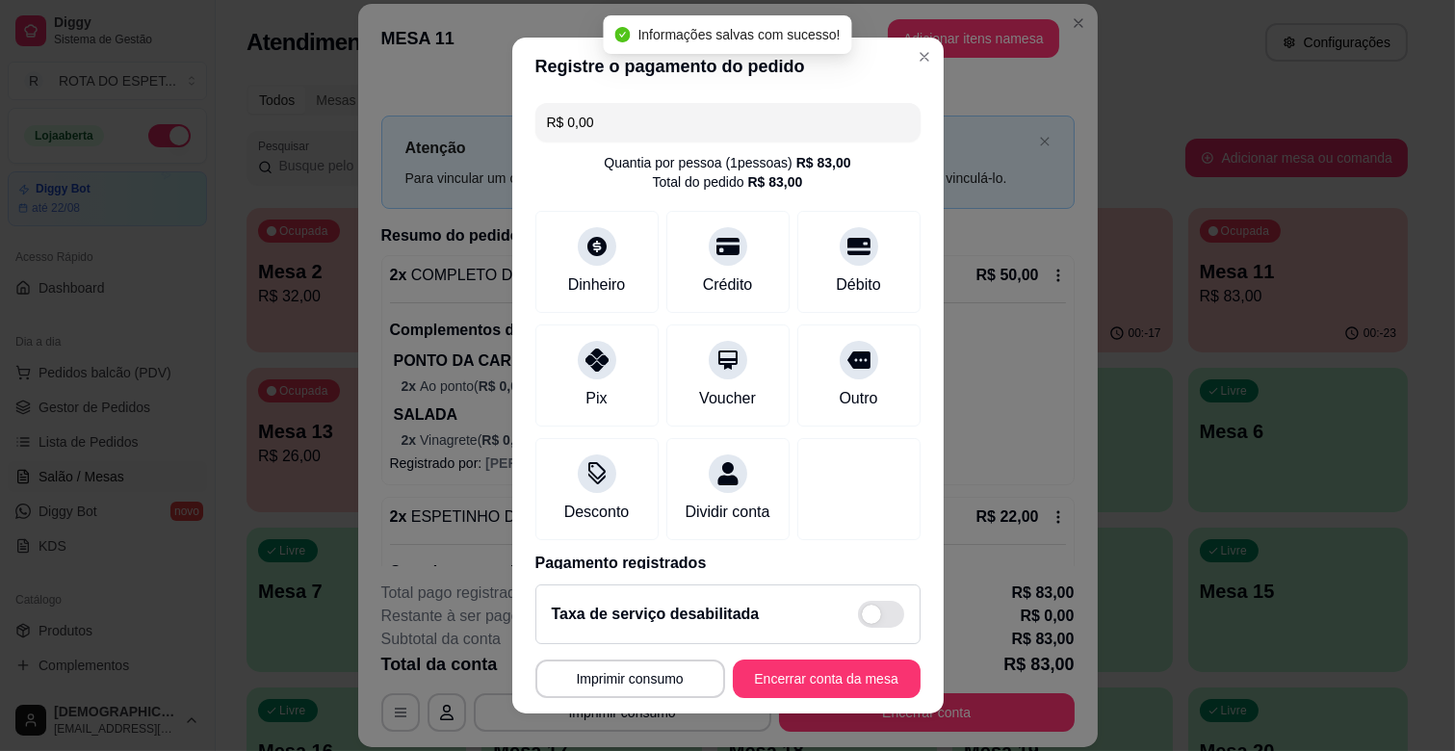
type input "R$ 0,00"
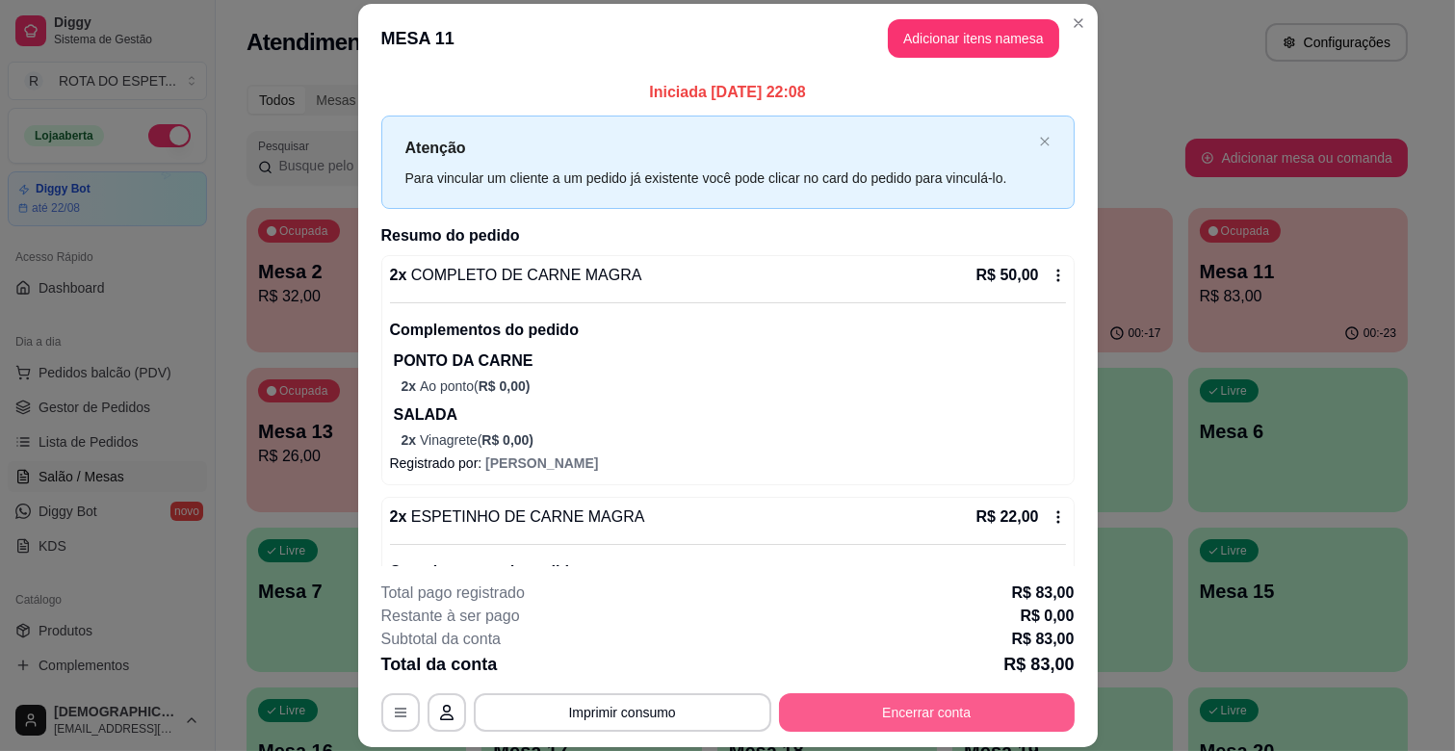
click at [861, 699] on button "Encerrar conta" at bounding box center [927, 712] width 296 height 39
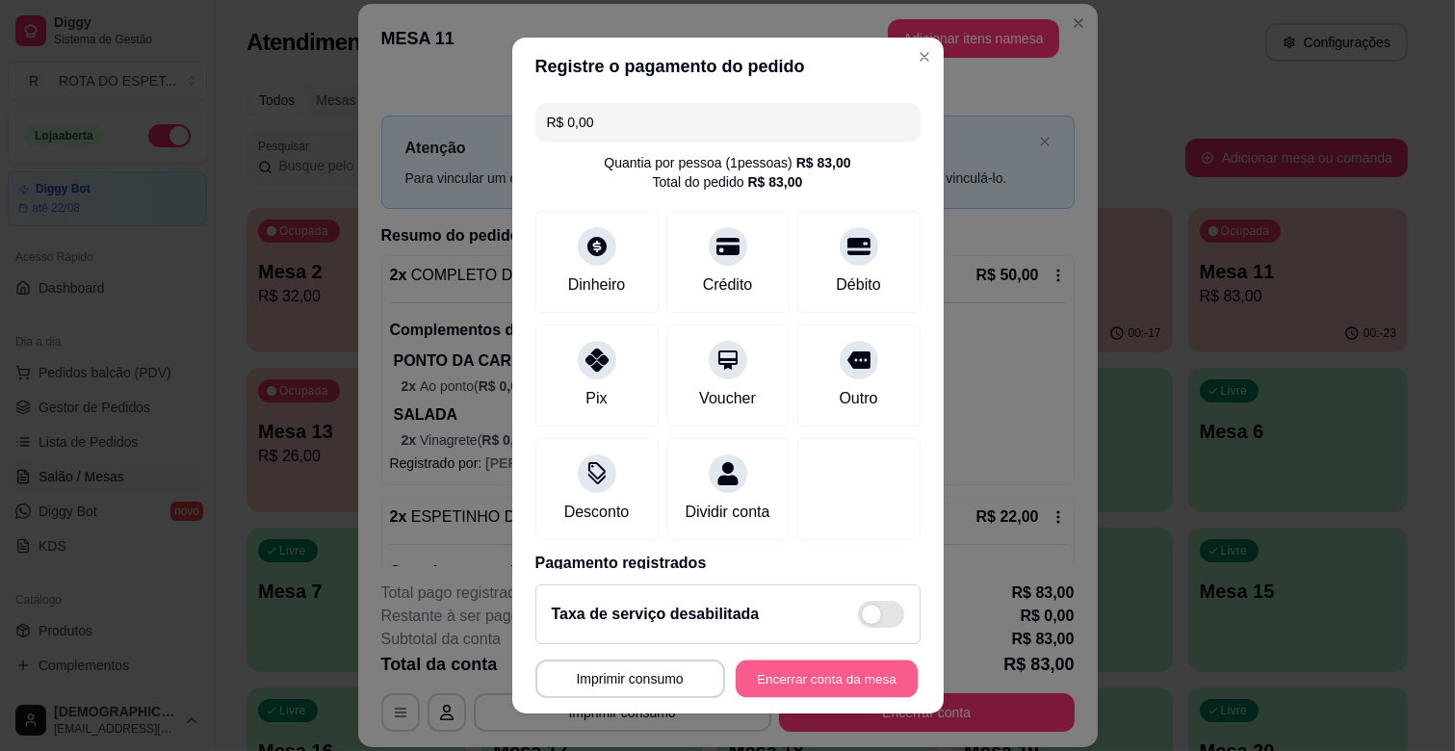
click at [840, 682] on button "Encerrar conta da mesa" at bounding box center [827, 680] width 182 height 38
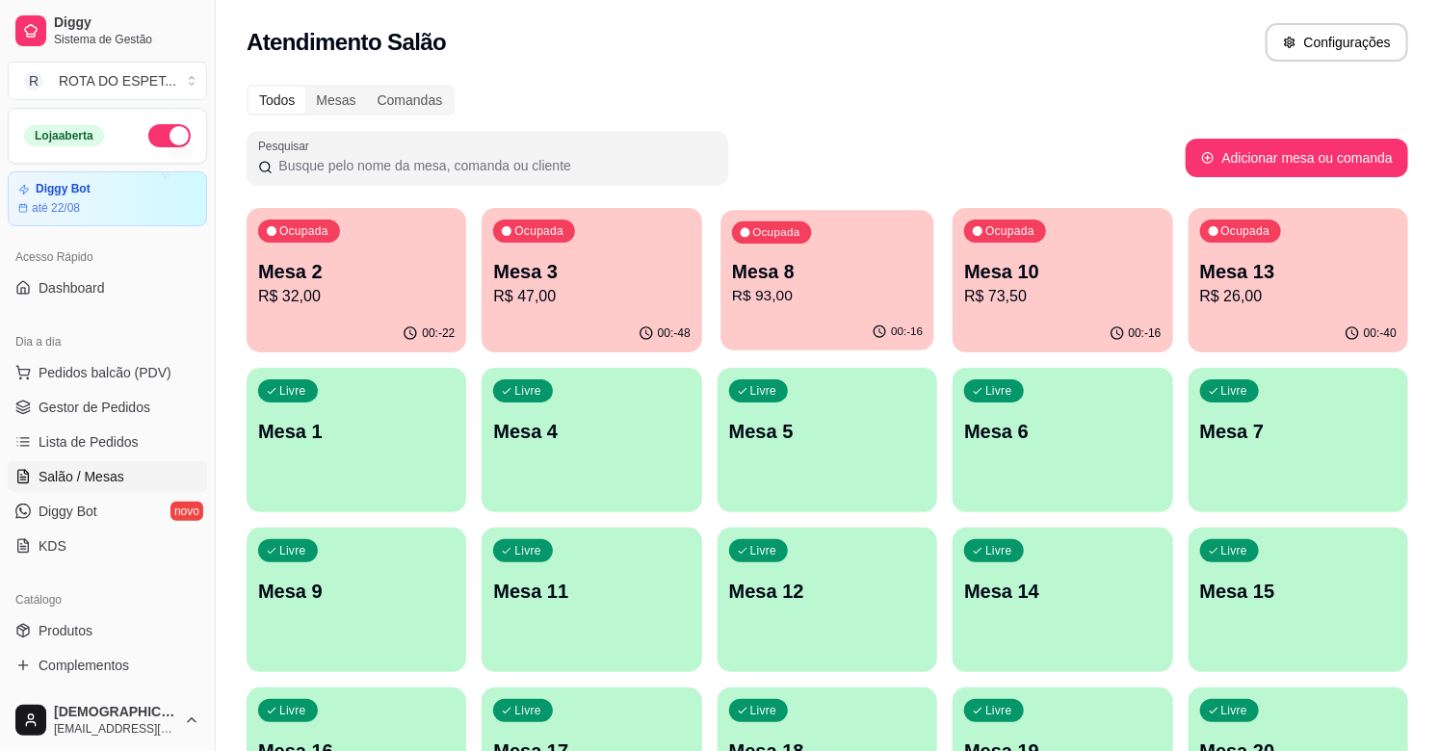
click at [805, 244] on div "Ocupada Mesa 8 R$ 93,00" at bounding box center [827, 262] width 214 height 104
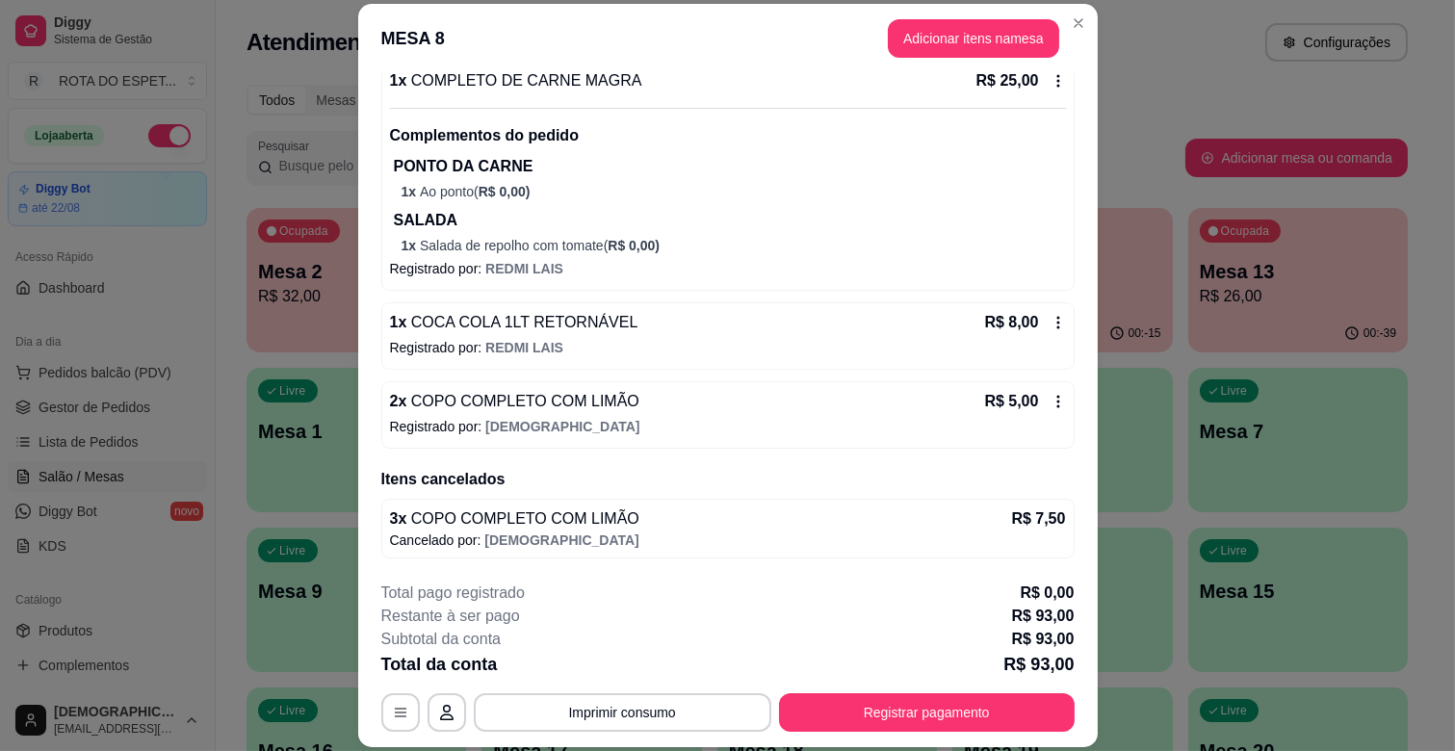
scroll to position [58, 0]
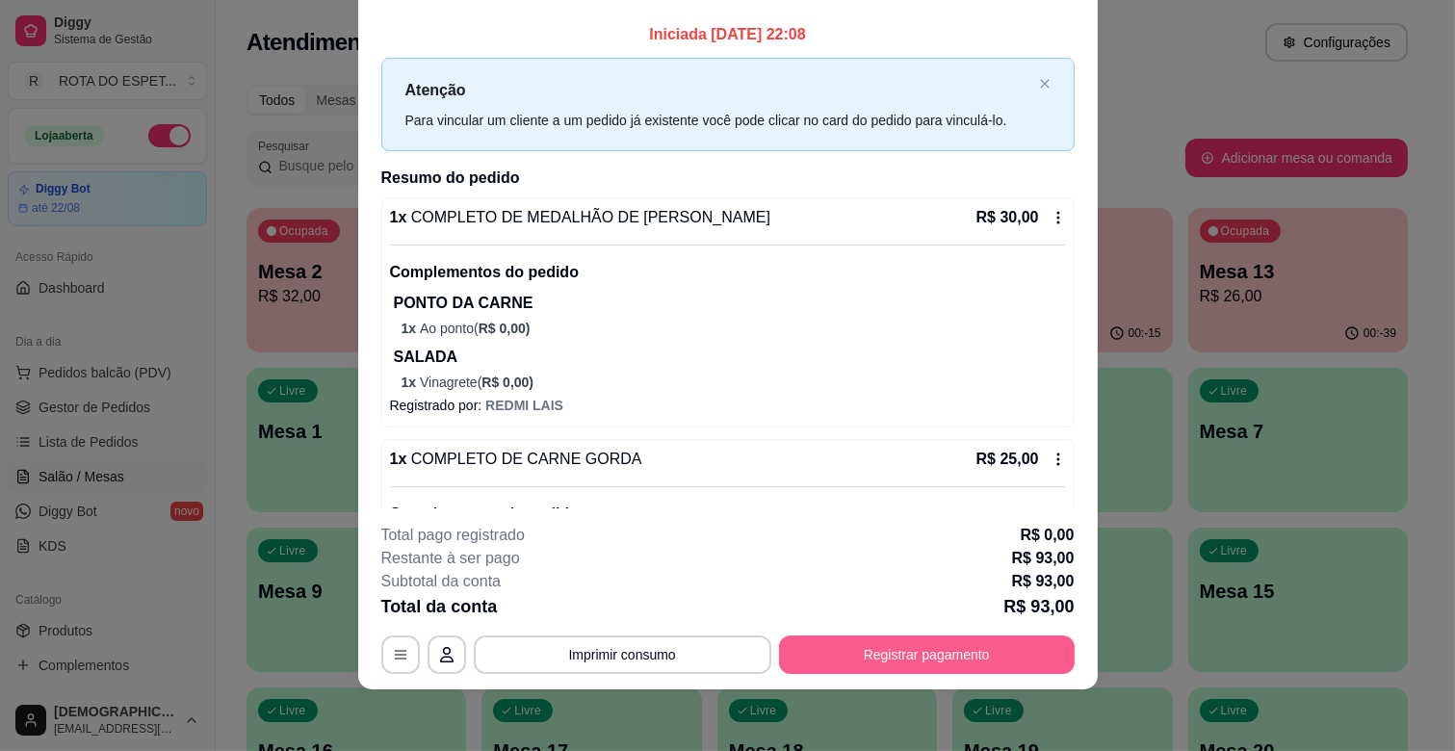
click at [934, 660] on button "Registrar pagamento" at bounding box center [927, 655] width 296 height 39
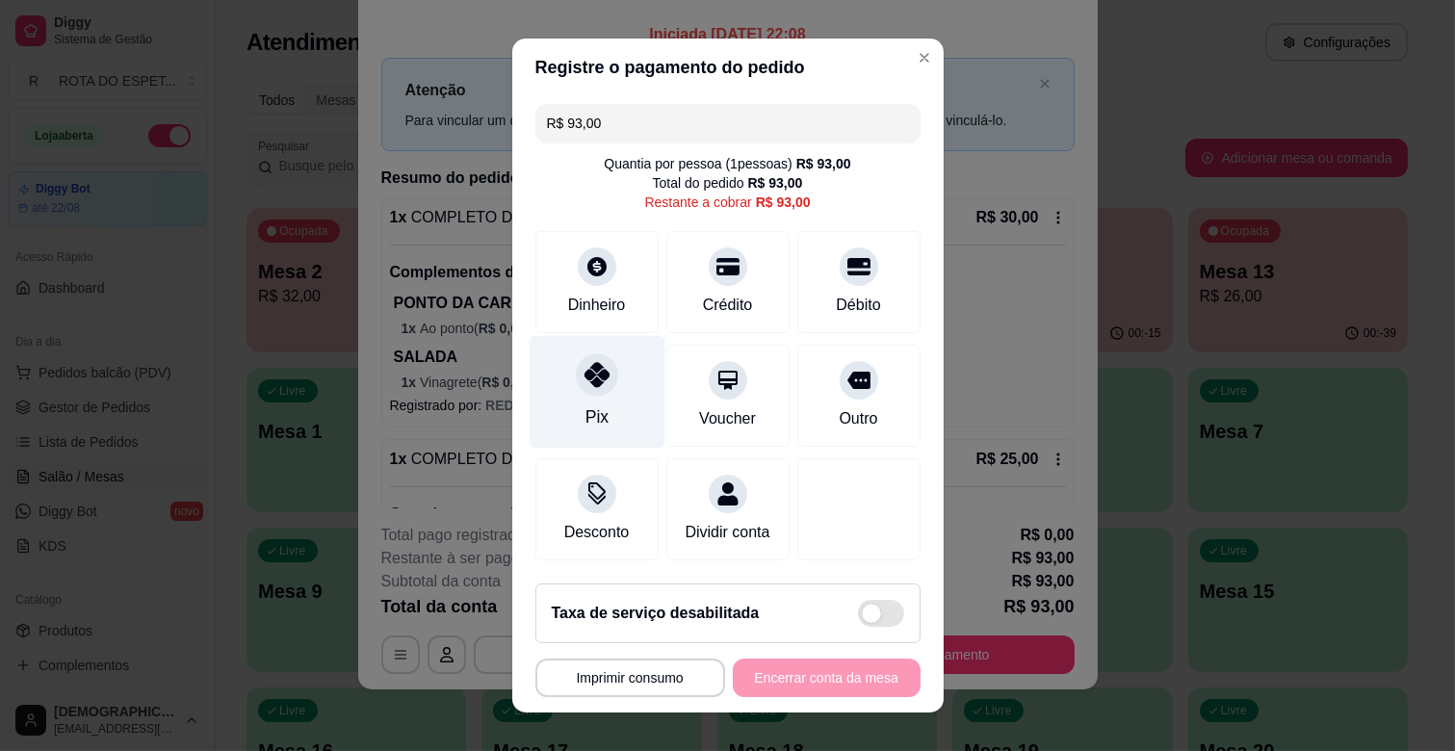
click at [602, 379] on div at bounding box center [597, 374] width 42 height 42
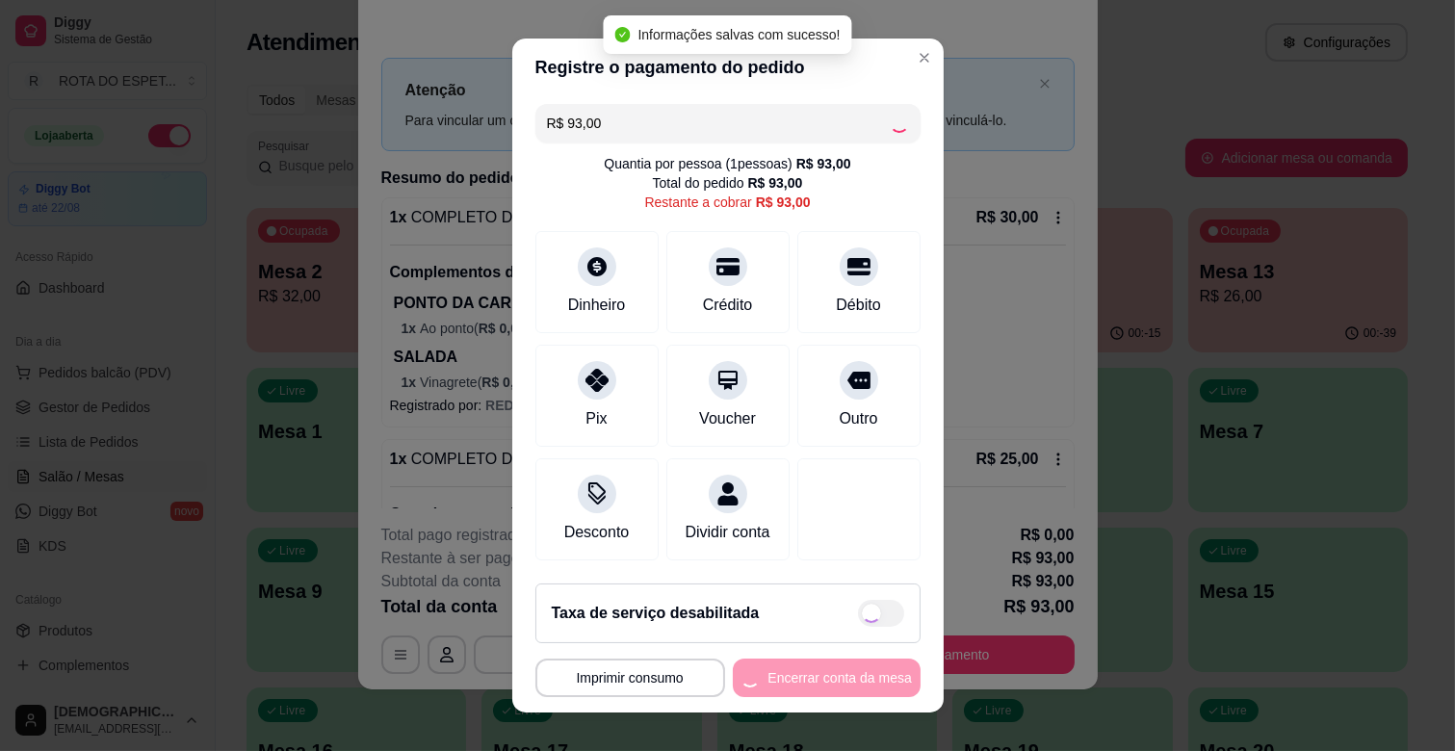
type input "R$ 0,00"
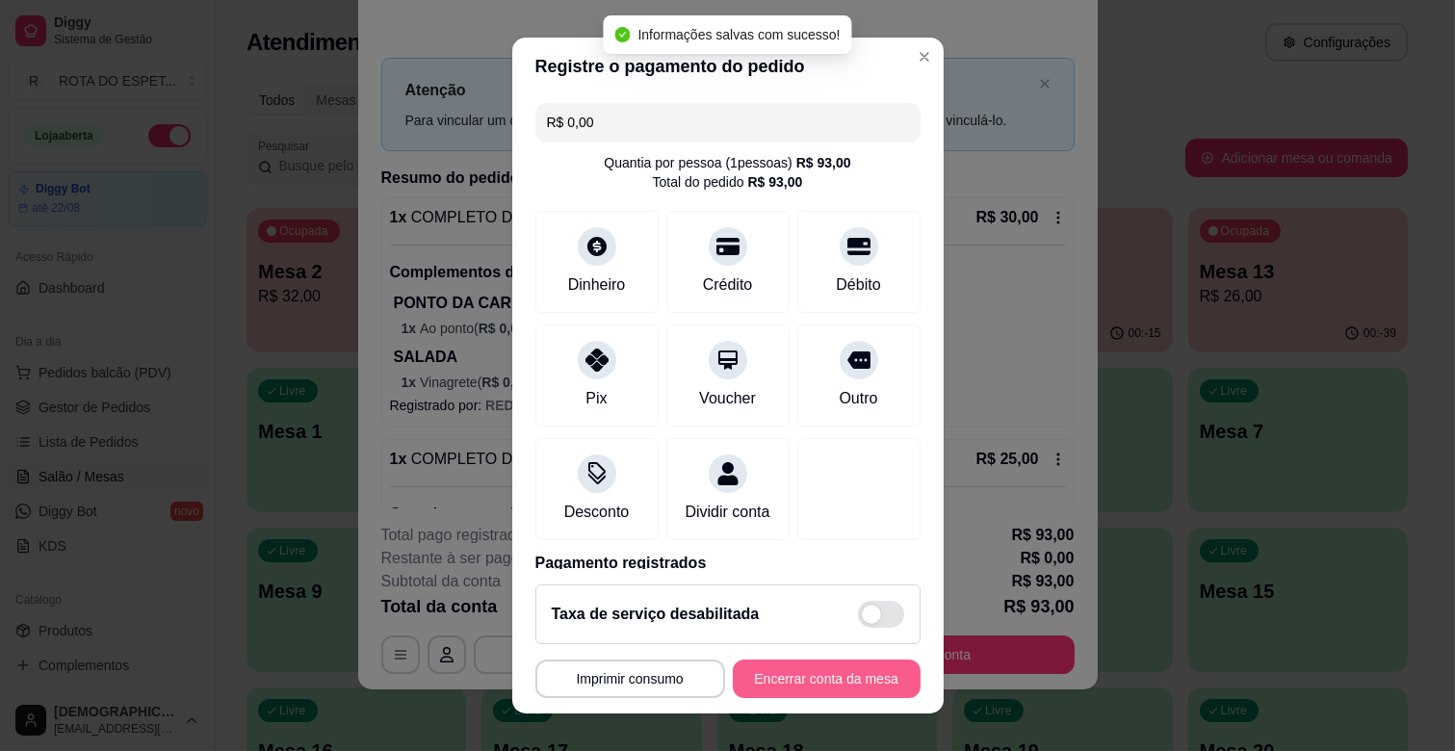
click at [783, 675] on button "Encerrar conta da mesa" at bounding box center [827, 679] width 188 height 39
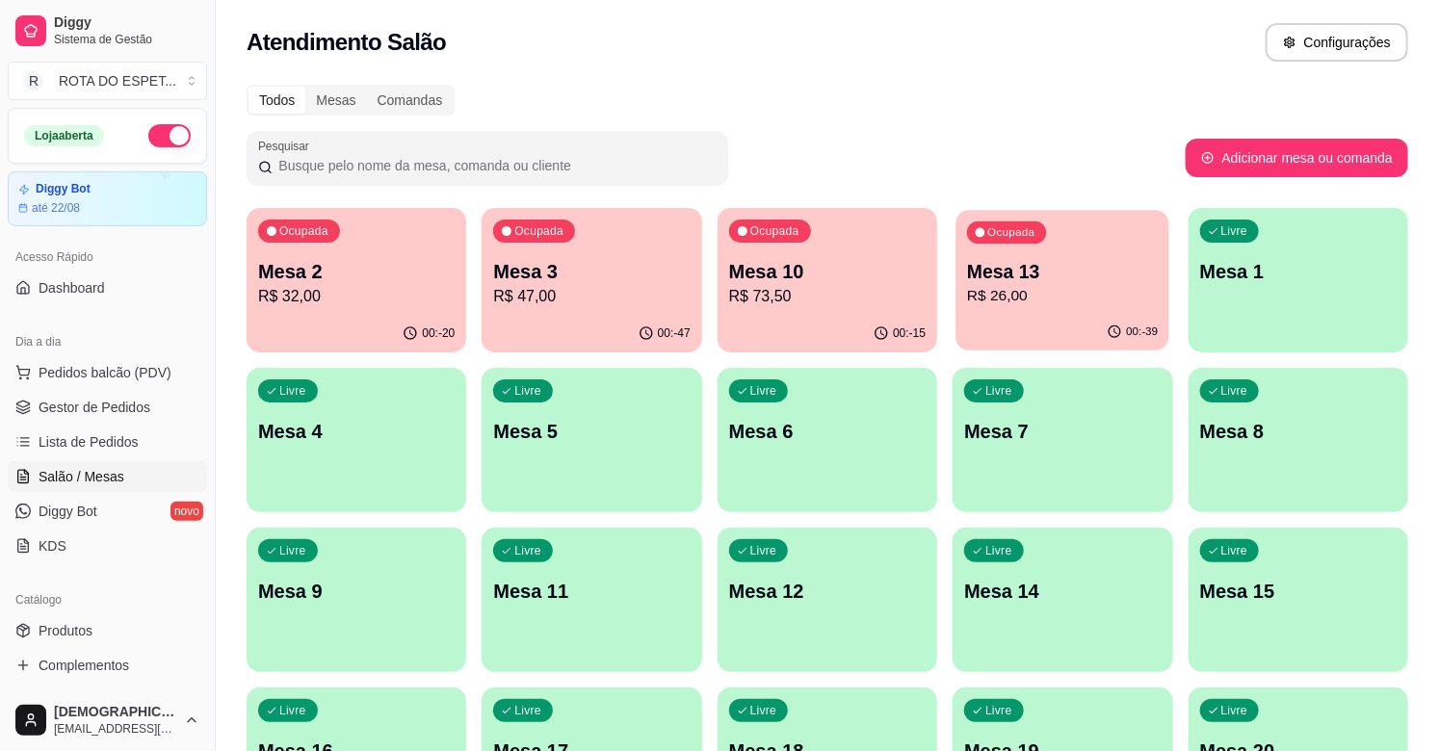
click at [1036, 271] on p "Mesa 13" at bounding box center [1062, 272] width 191 height 26
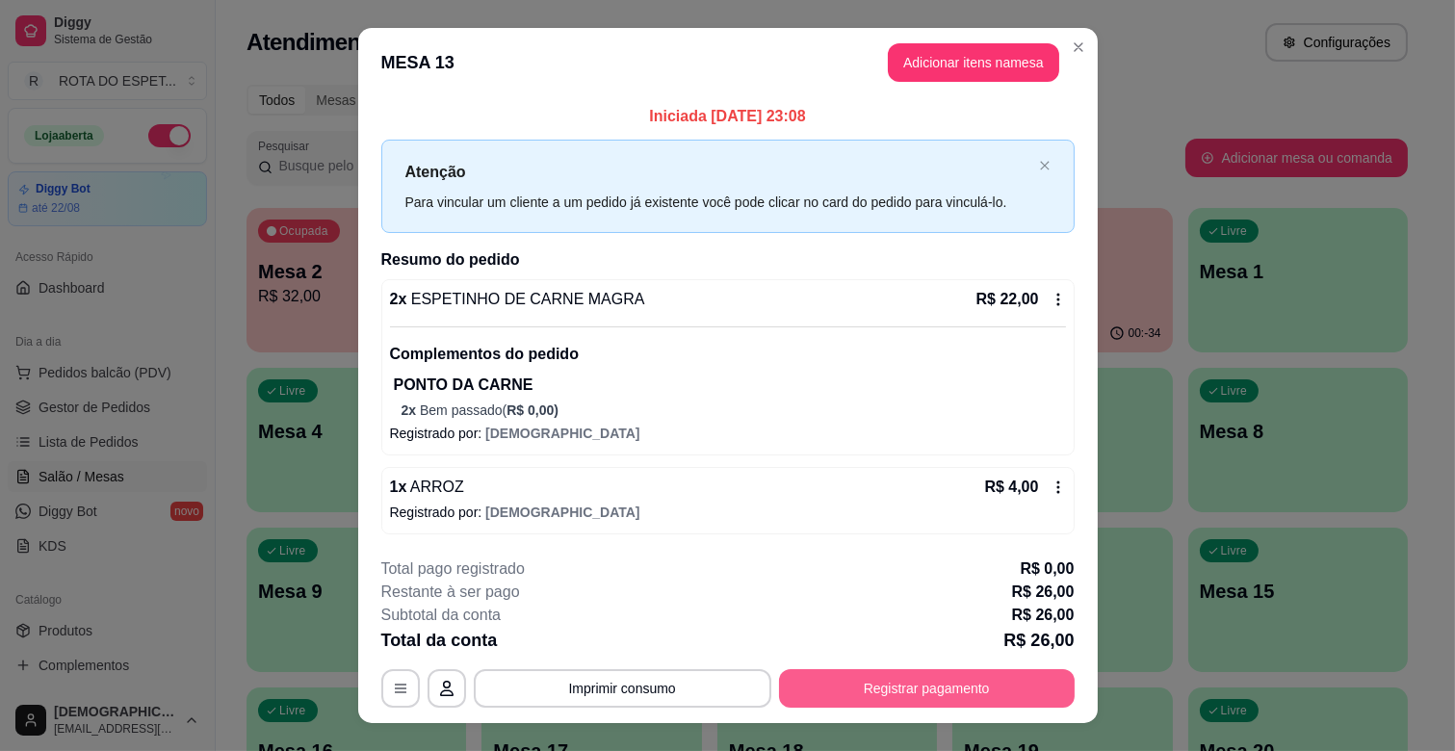
click at [1002, 690] on button "Registrar pagamento" at bounding box center [927, 688] width 296 height 39
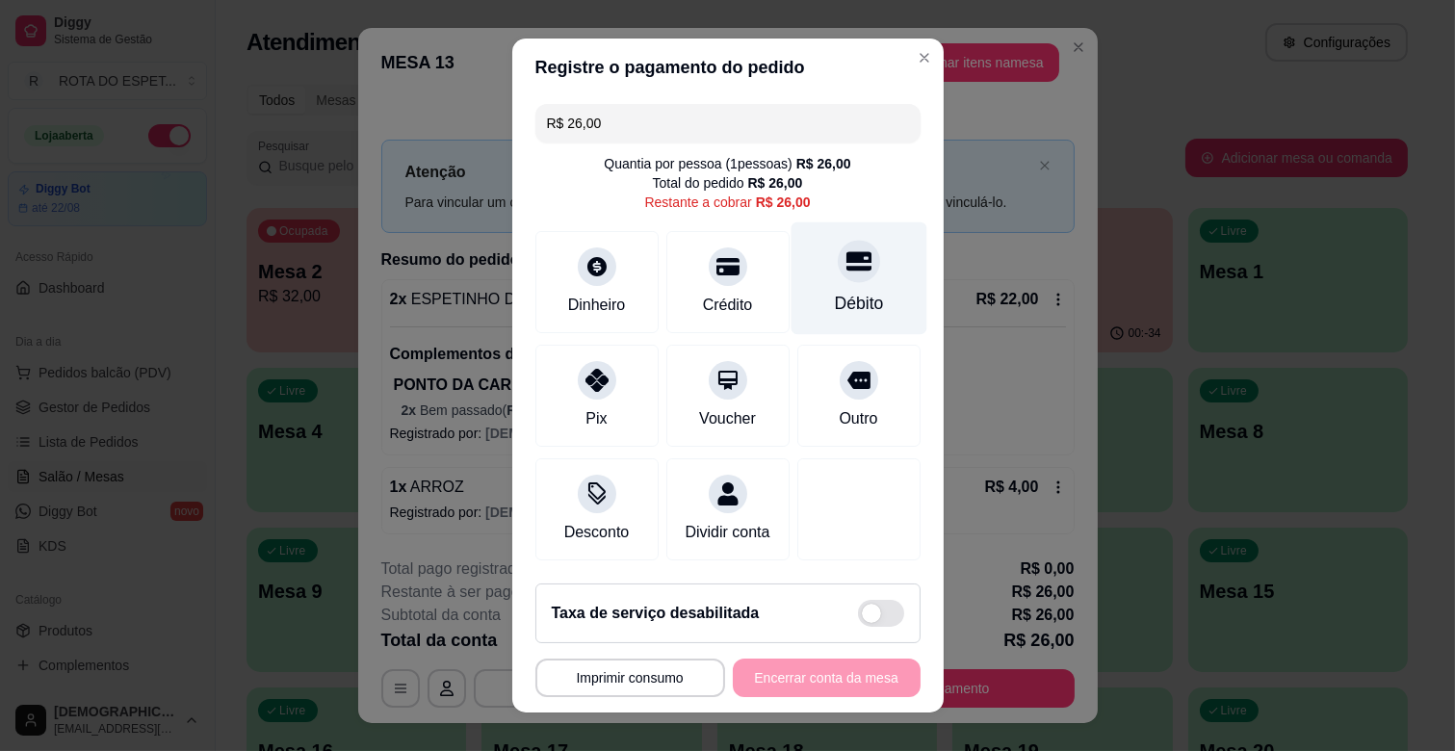
click at [834, 300] on div "Débito" at bounding box center [858, 303] width 49 height 25
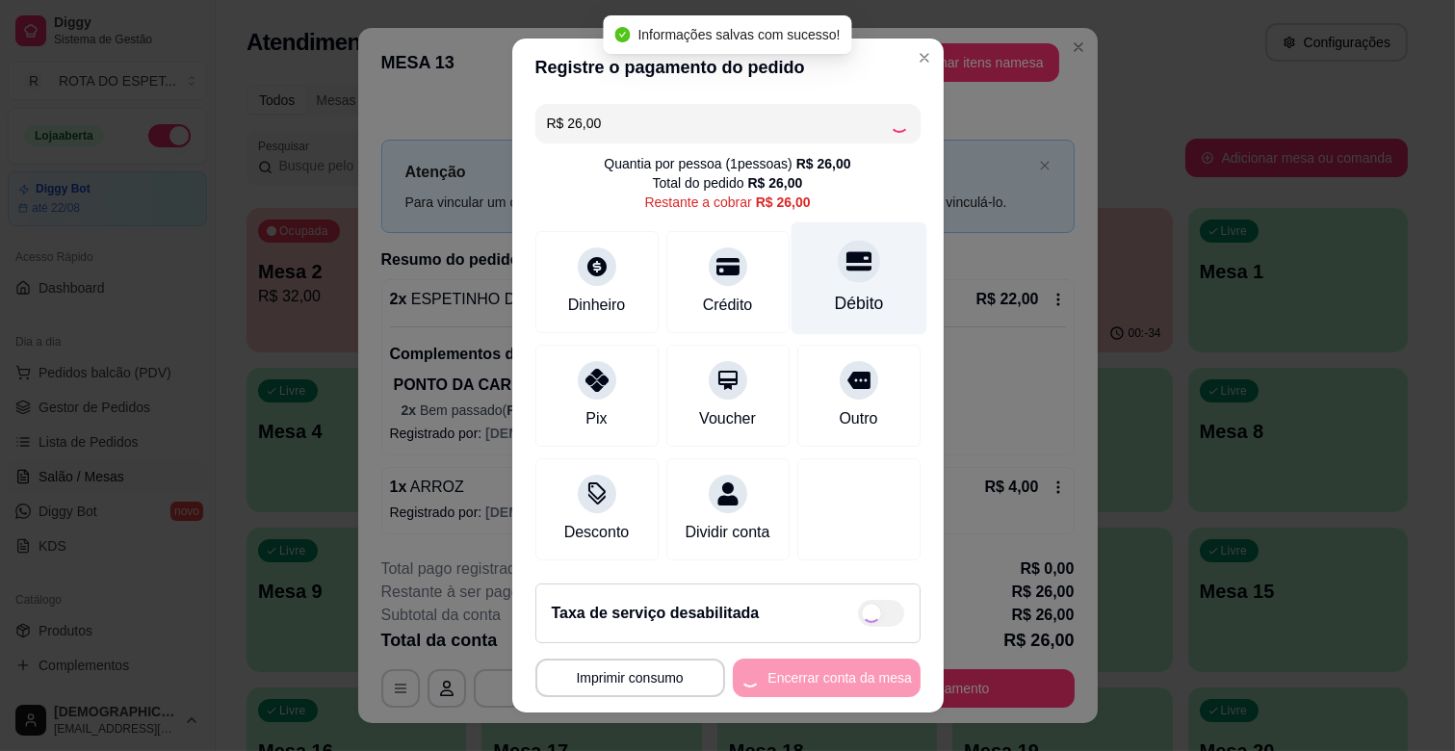
type input "R$ 0,00"
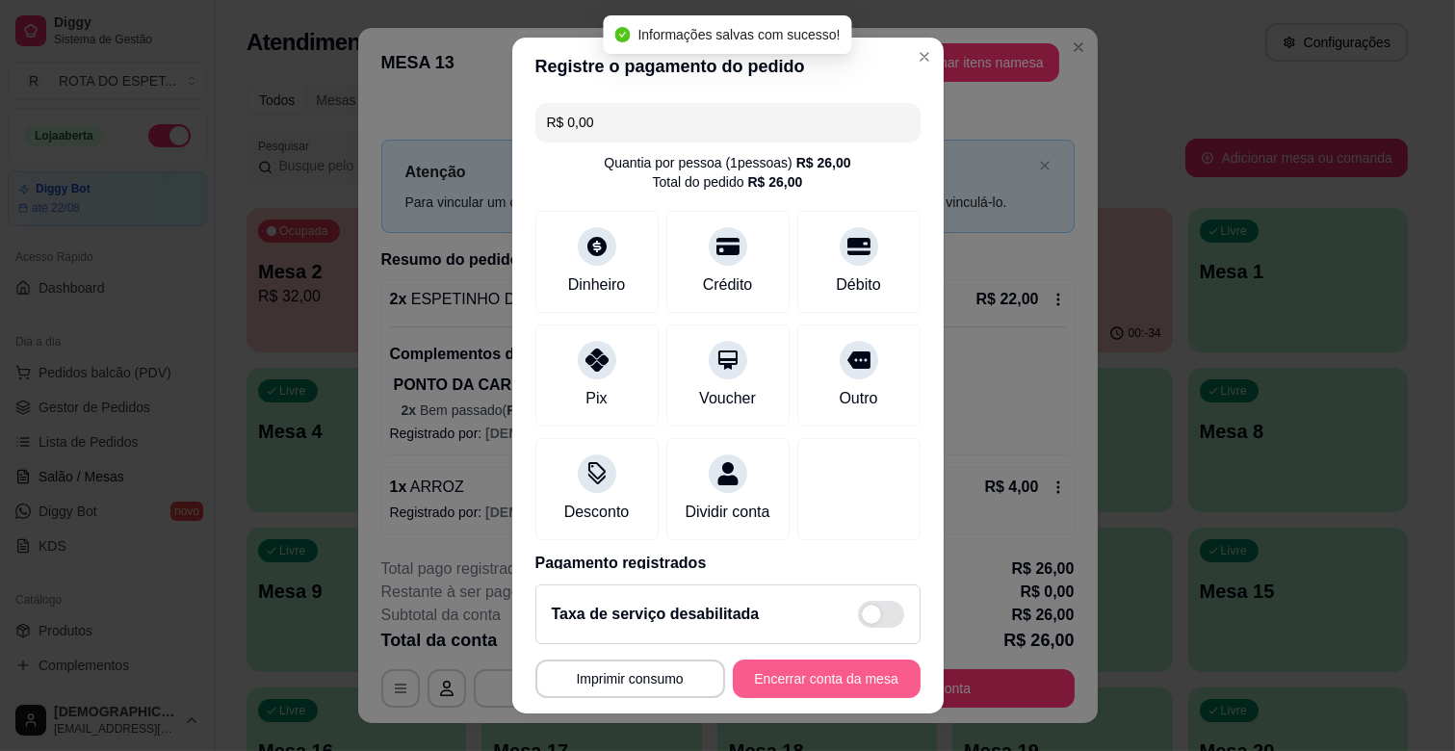
click at [810, 688] on button "Encerrar conta da mesa" at bounding box center [827, 679] width 188 height 39
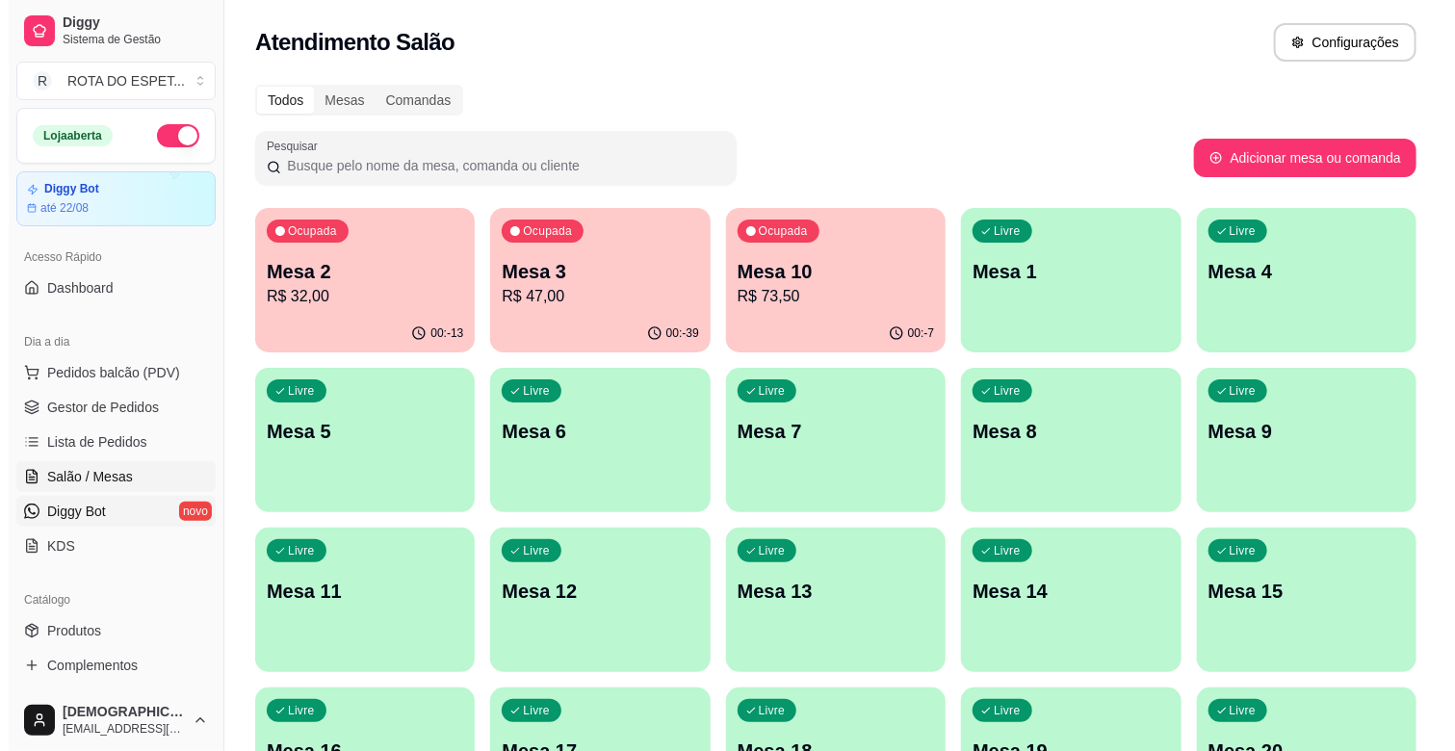
scroll to position [321, 0]
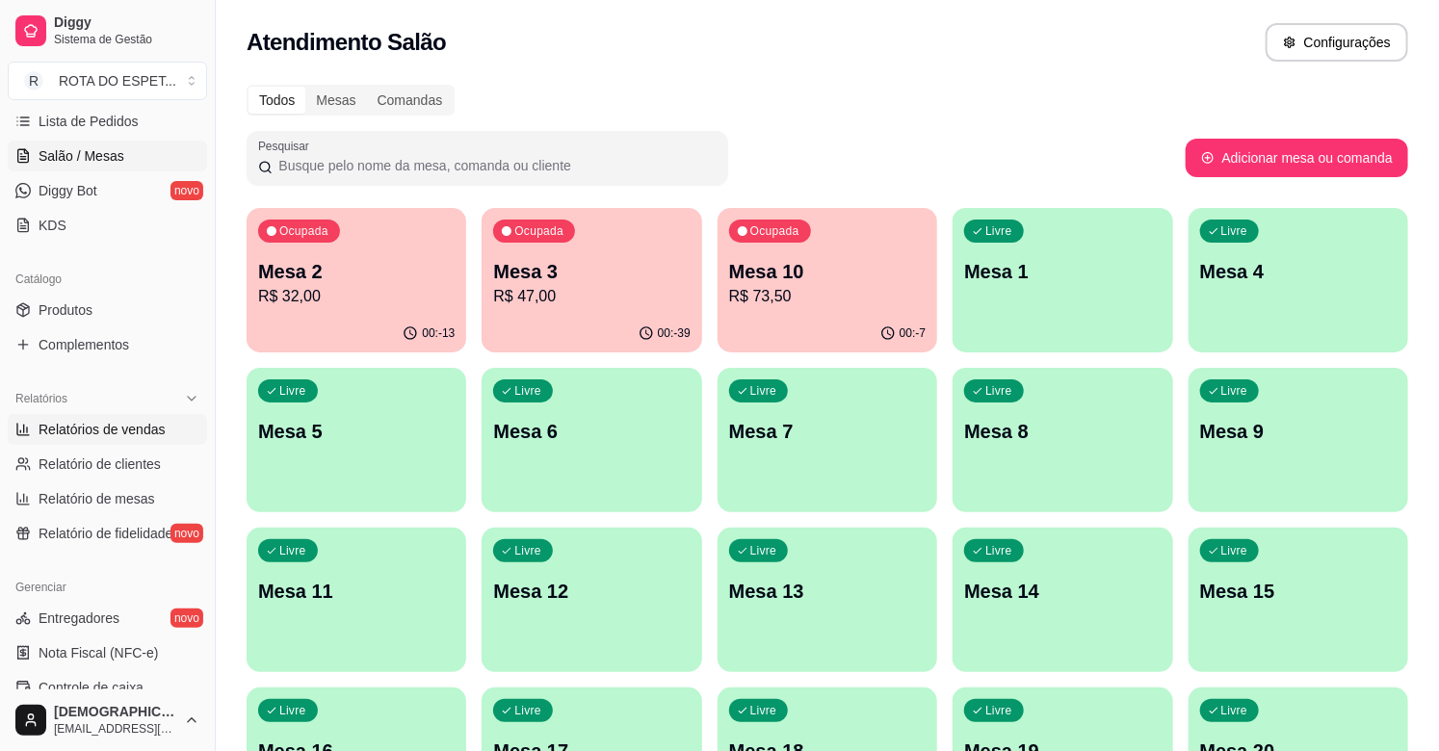
click at [98, 427] on span "Relatórios de vendas" at bounding box center [102, 429] width 127 height 19
select select "ALL"
select select "0"
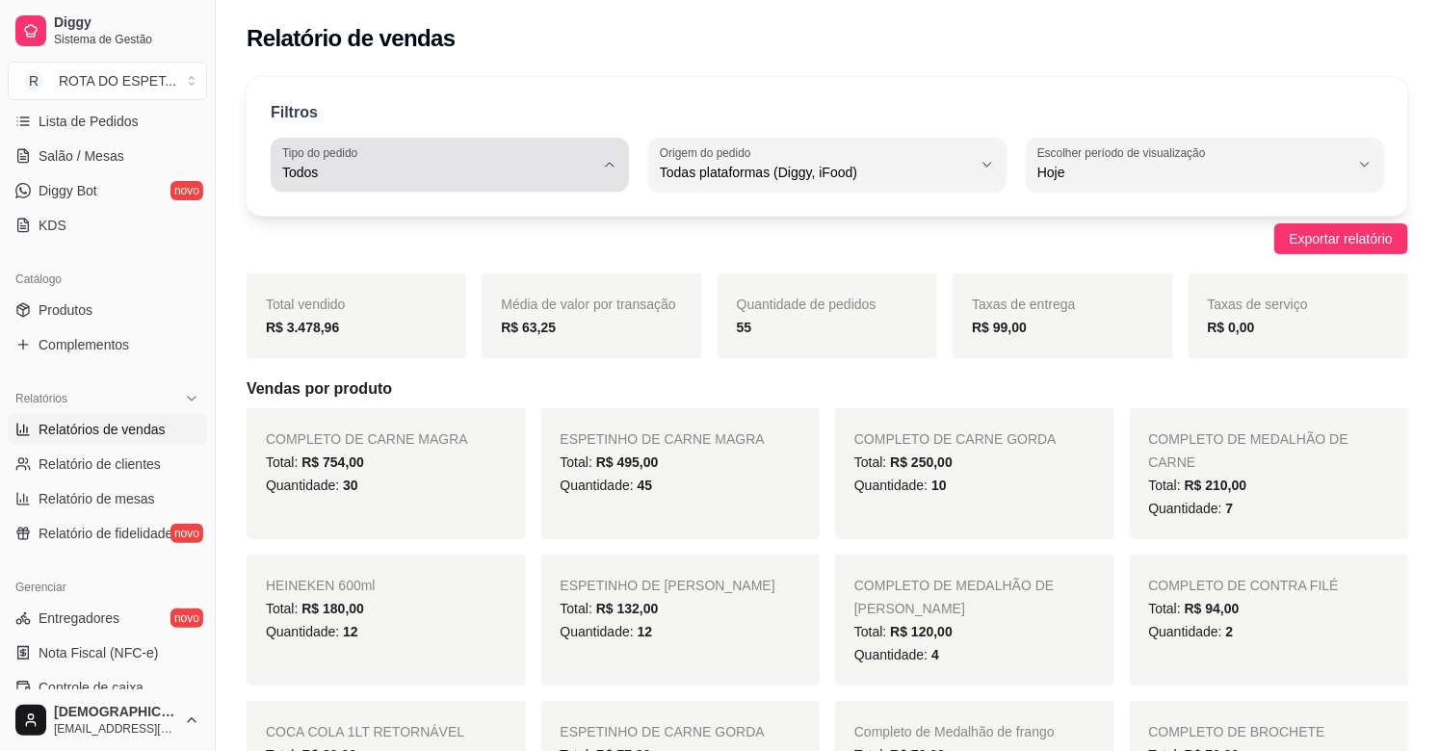
click at [598, 167] on button "Tipo do pedido Todos" at bounding box center [450, 165] width 358 height 54
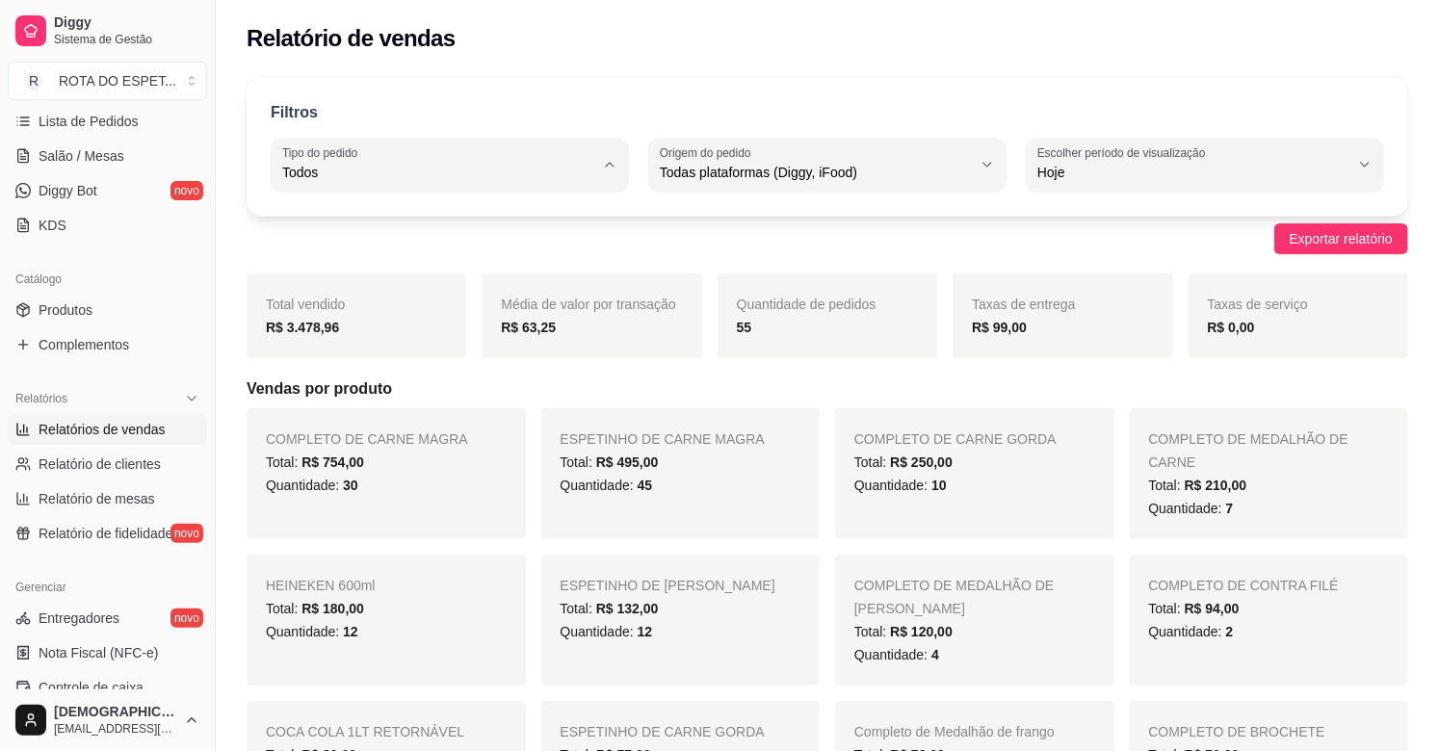
click at [426, 256] on span "Entrega" at bounding box center [441, 250] width 296 height 18
type input "DELIVERY"
select select "DELIVERY"
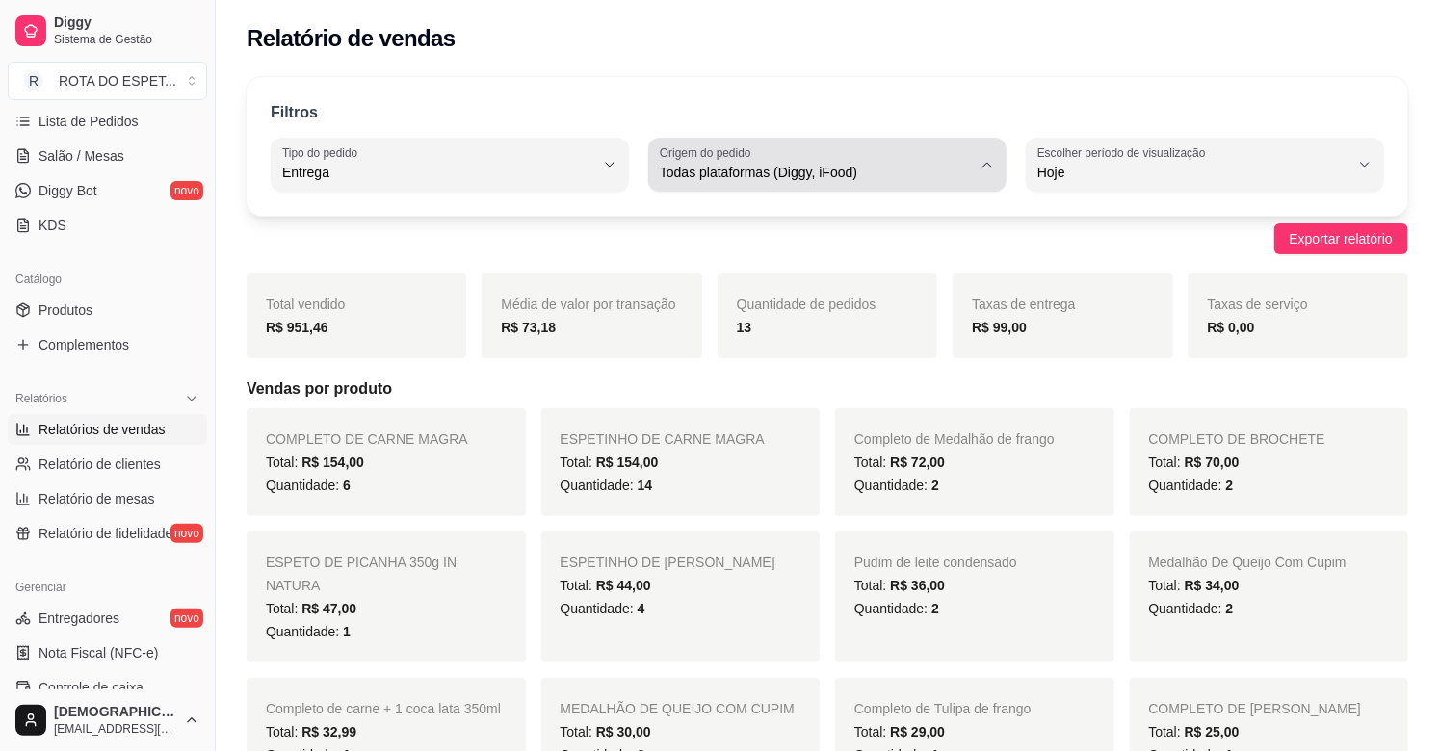
click at [744, 178] on span "Todas plataformas (Diggy, iFood)" at bounding box center [816, 172] width 312 height 19
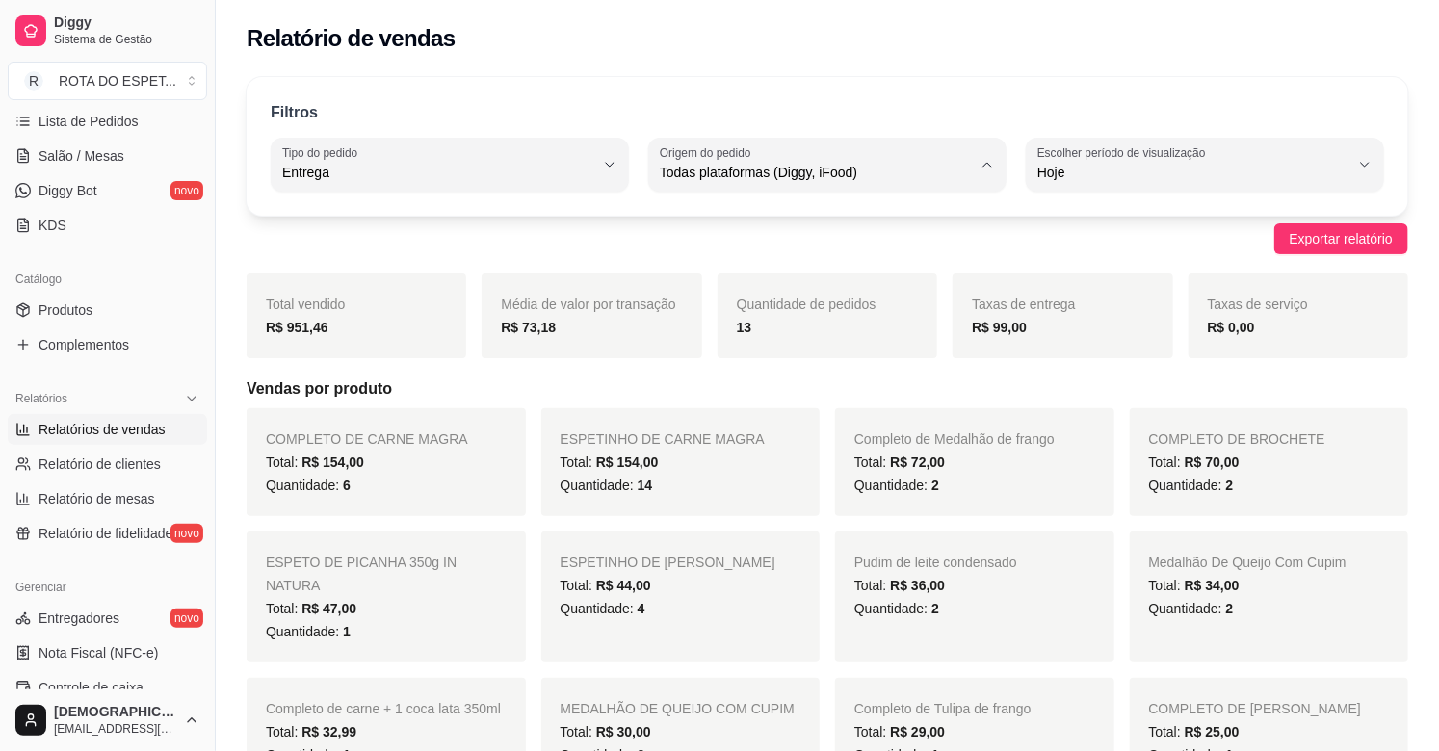
click at [720, 256] on span "Diggy" at bounding box center [818, 250] width 296 height 18
type input "DIGGY"
select select "DIGGY"
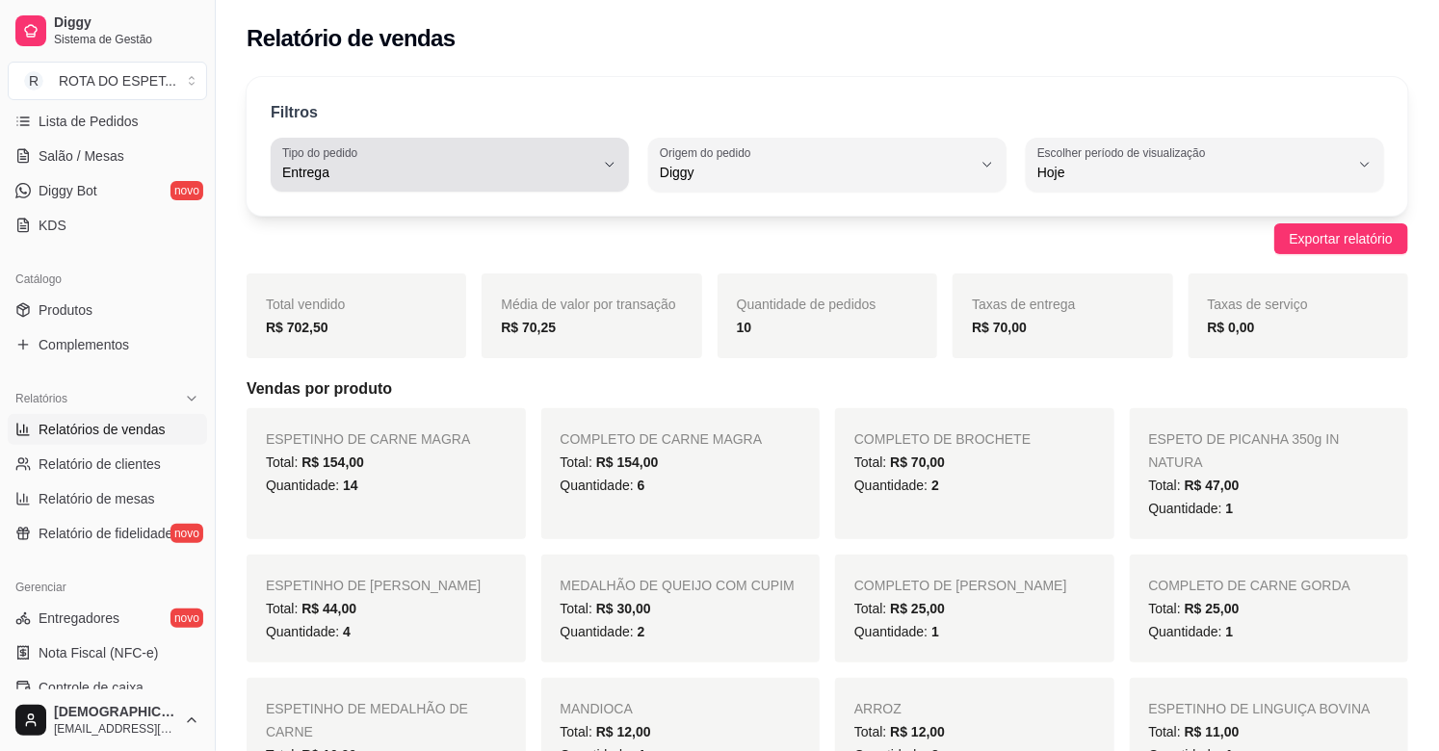
click at [377, 145] on div "Entrega" at bounding box center [438, 164] width 312 height 39
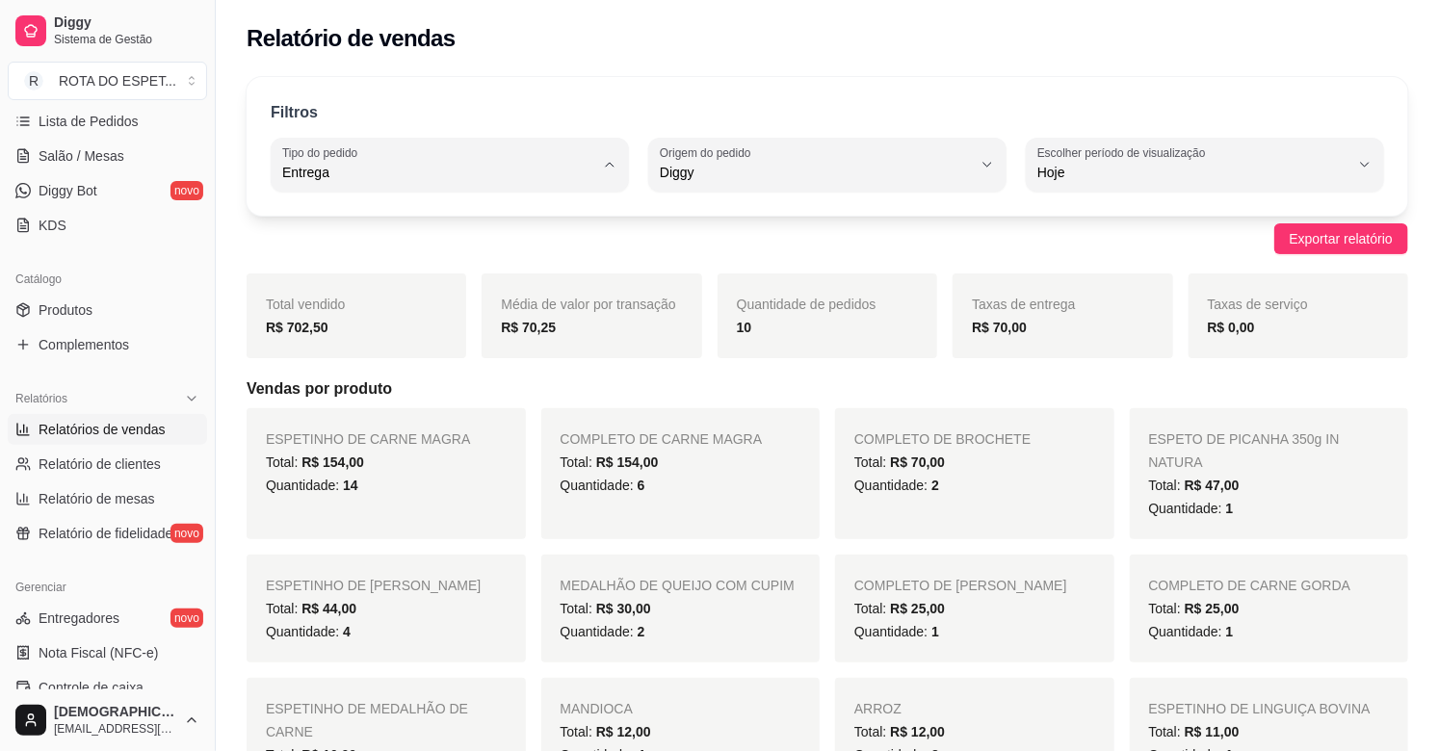
click at [368, 209] on span "Todos" at bounding box center [441, 218] width 296 height 18
type input "ALL"
select select "ALL"
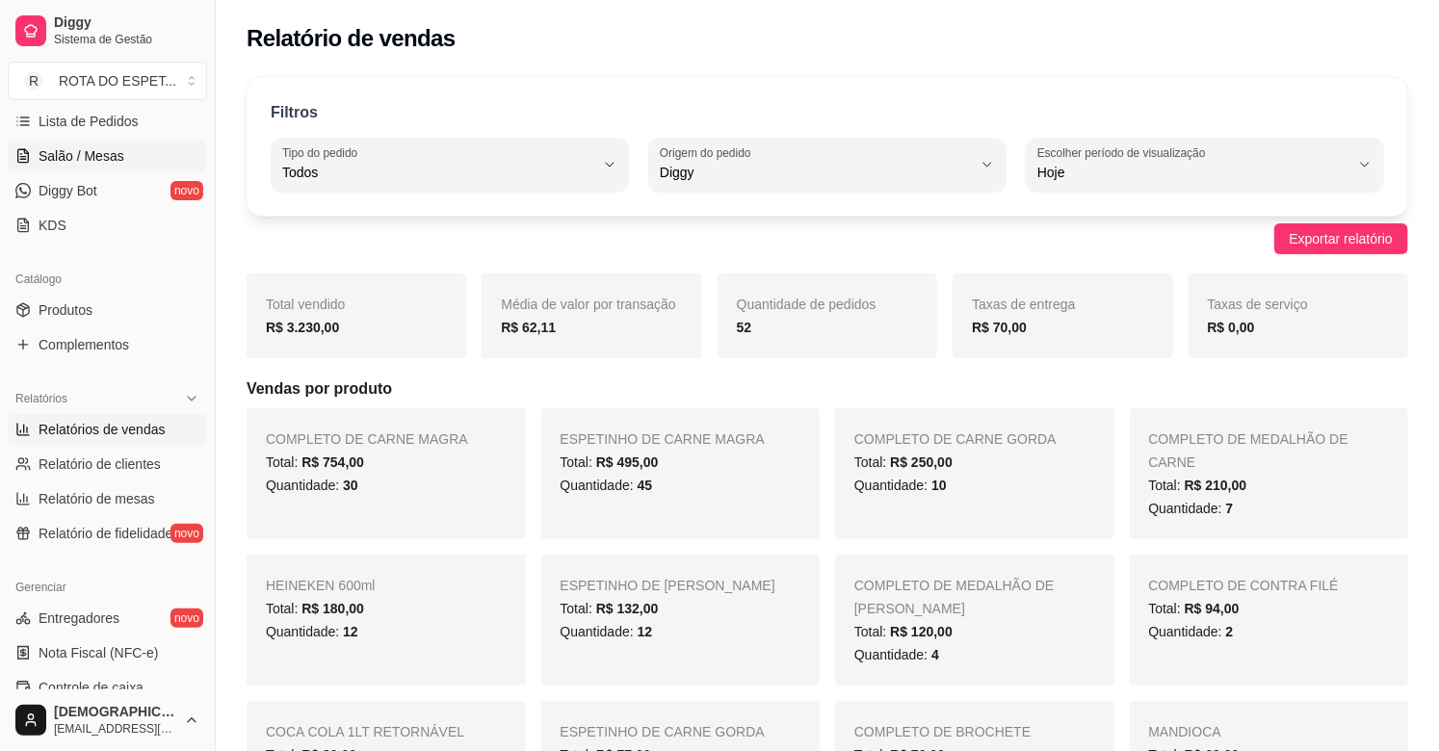
click at [91, 146] on span "Salão / Mesas" at bounding box center [82, 155] width 86 height 19
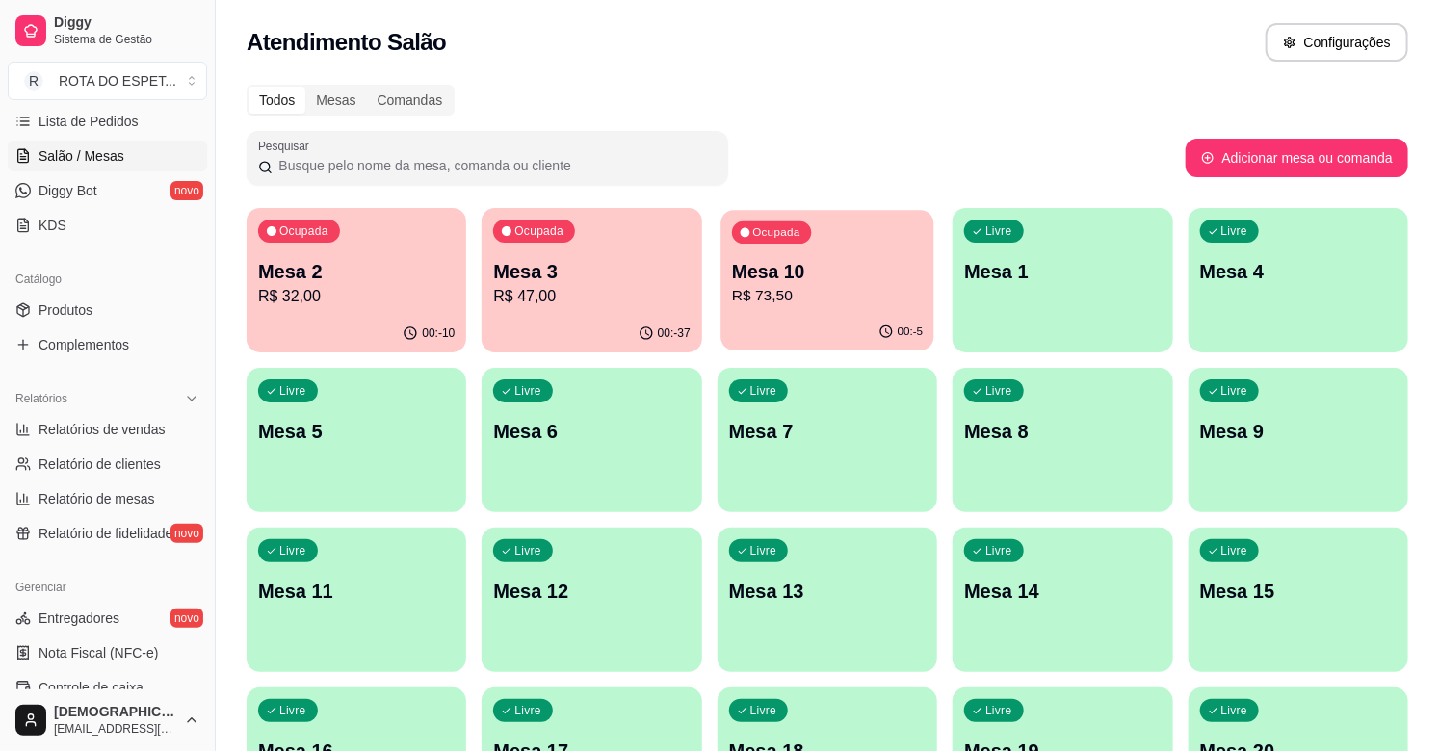
click at [814, 285] on p "R$ 73,50" at bounding box center [827, 296] width 191 height 22
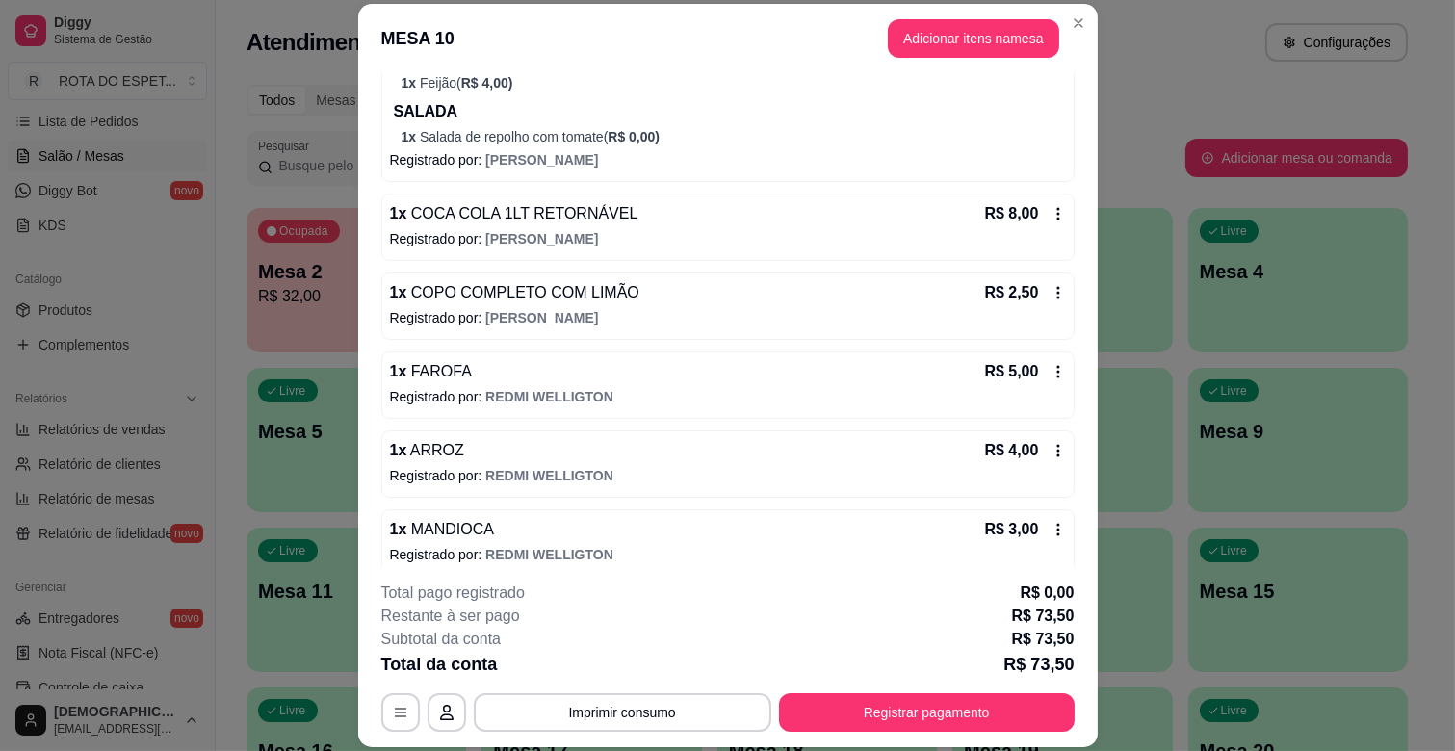
scroll to position [377, 0]
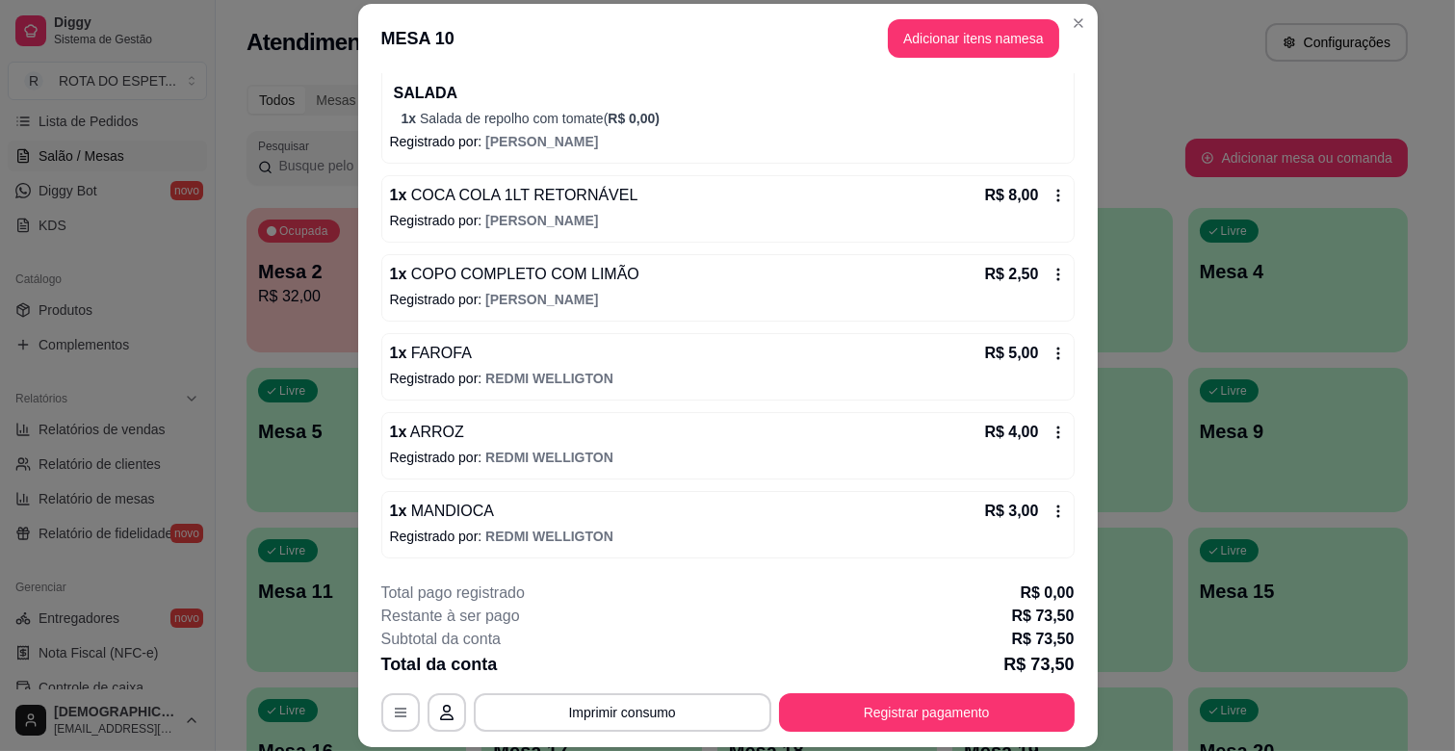
click at [872, 700] on button "Registrar pagamento" at bounding box center [927, 712] width 296 height 39
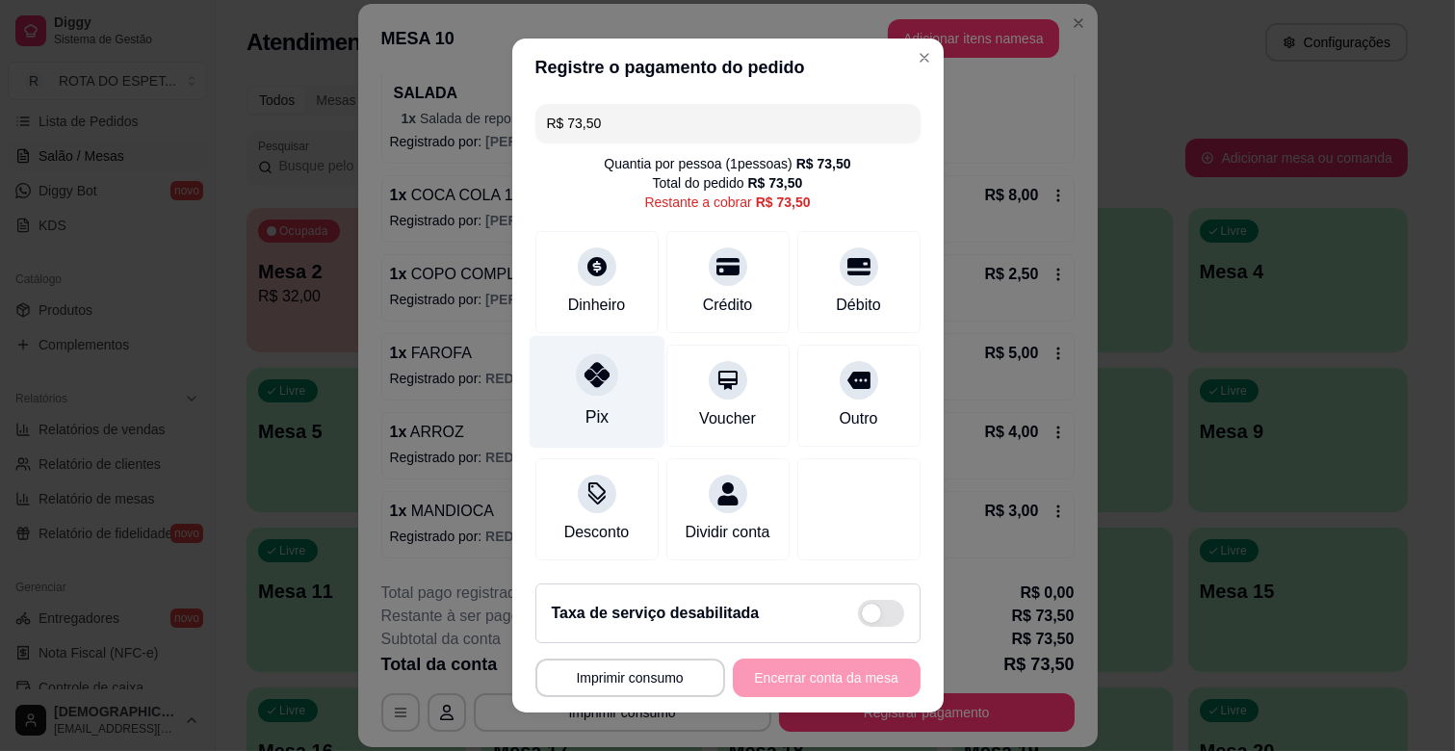
click at [584, 380] on icon at bounding box center [596, 374] width 25 height 25
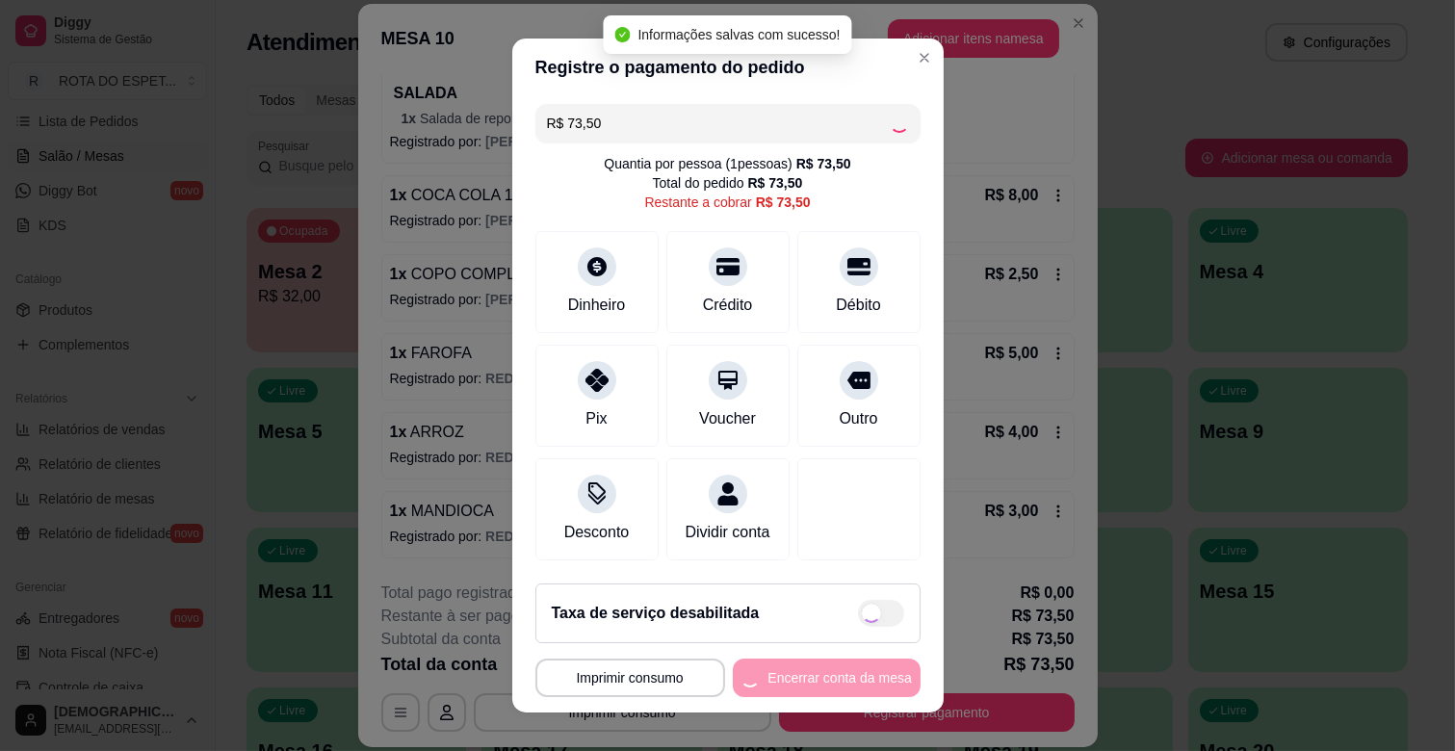
type input "R$ 0,00"
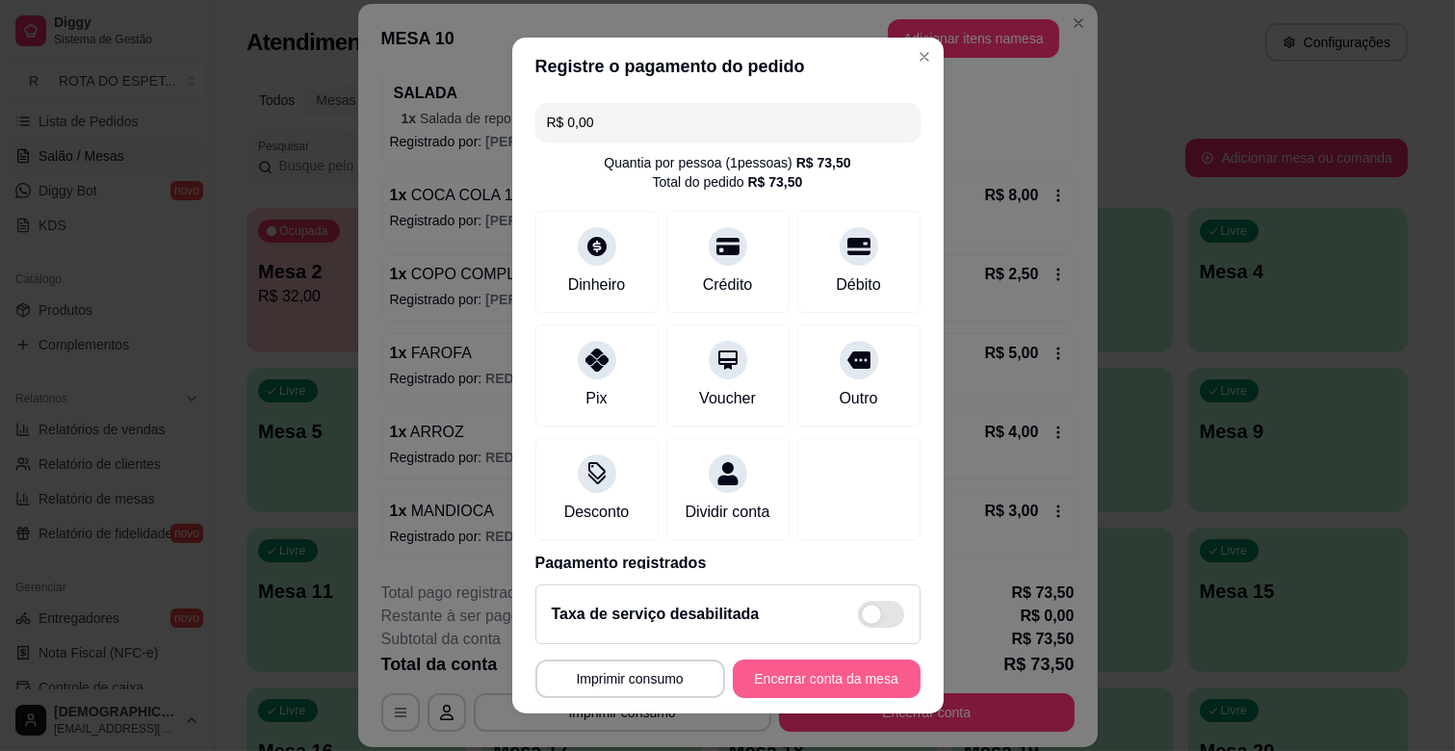
click at [763, 694] on button "Encerrar conta da mesa" at bounding box center [827, 679] width 188 height 39
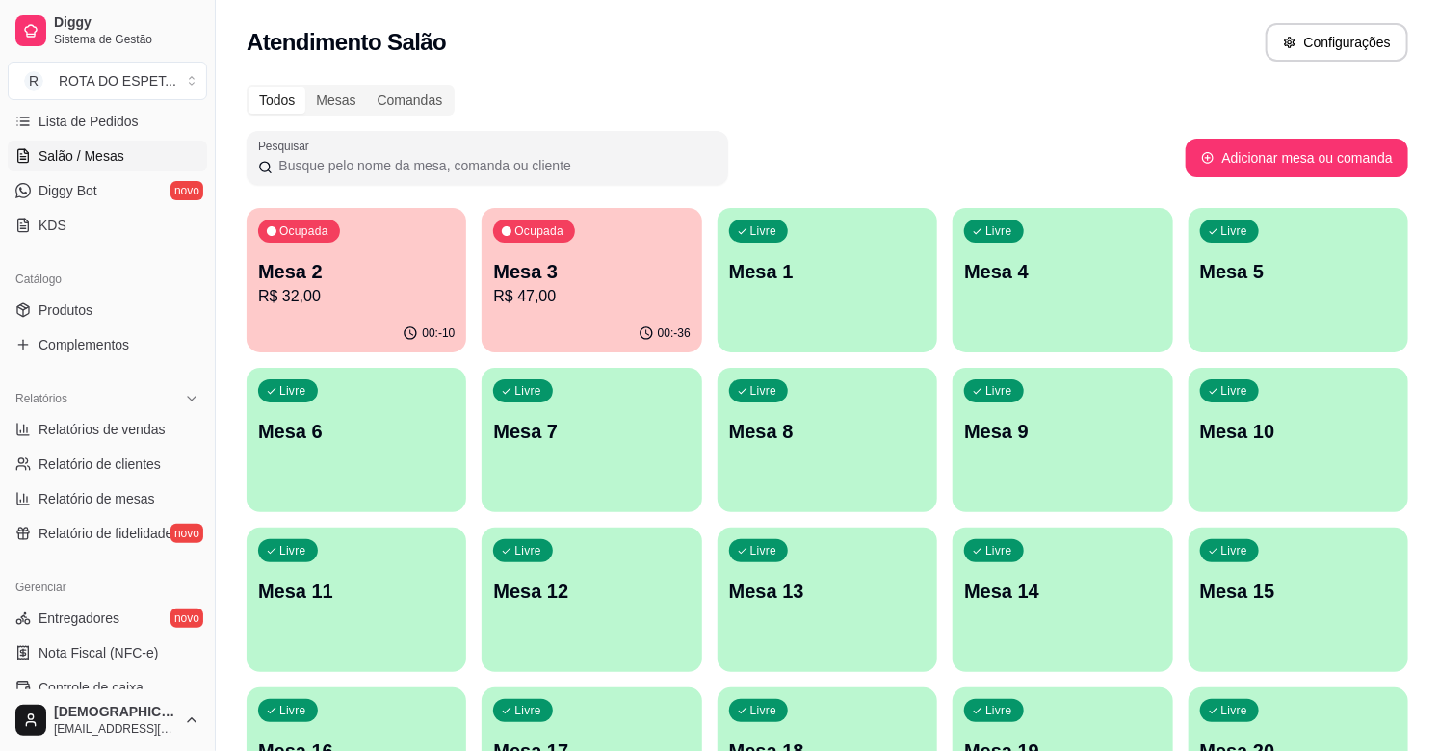
click at [1037, 116] on div "Todos Mesas Comandas Pesquisar Adicionar mesa ou comanda Ocupada Mesa 2 R$ 32,0…" at bounding box center [827, 704] width 1223 height 1262
click at [581, 260] on p "Mesa 3" at bounding box center [591, 272] width 191 height 26
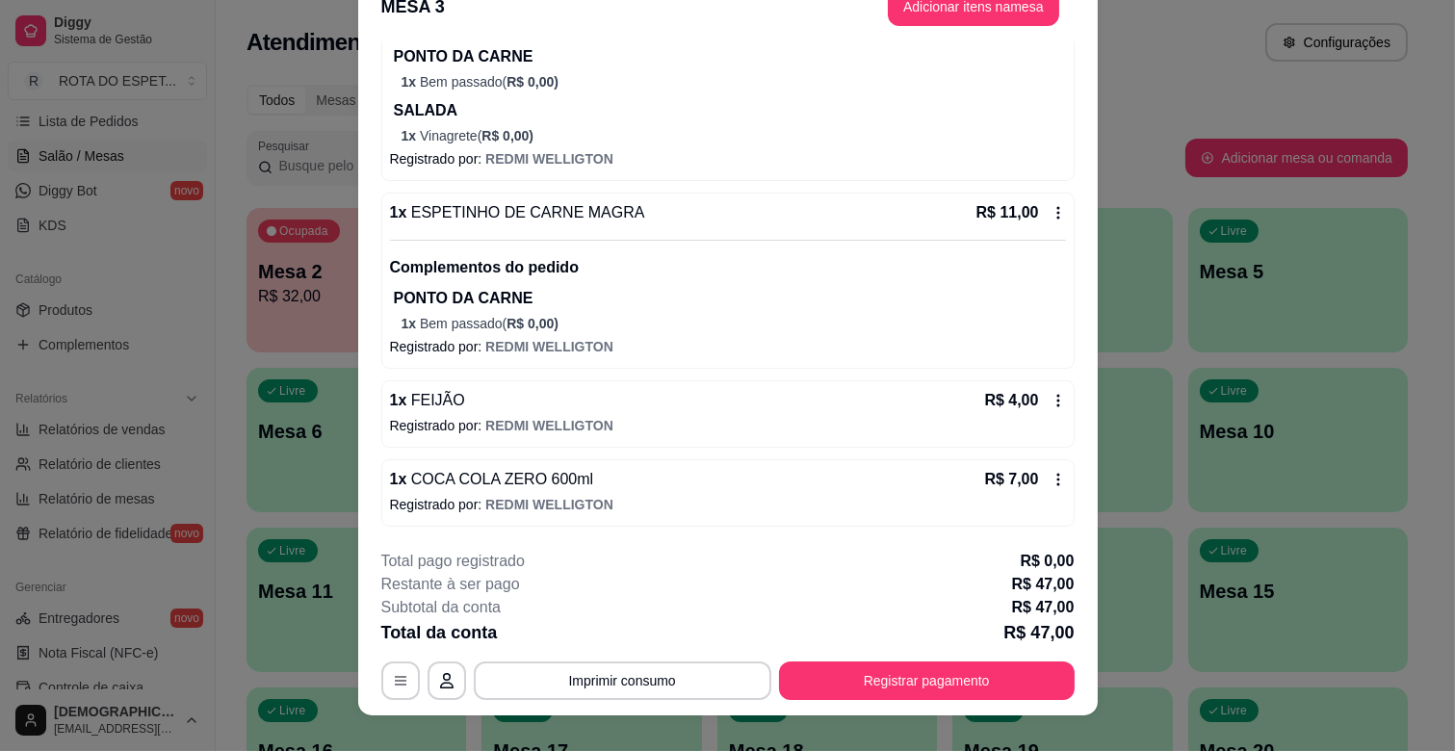
scroll to position [58, 0]
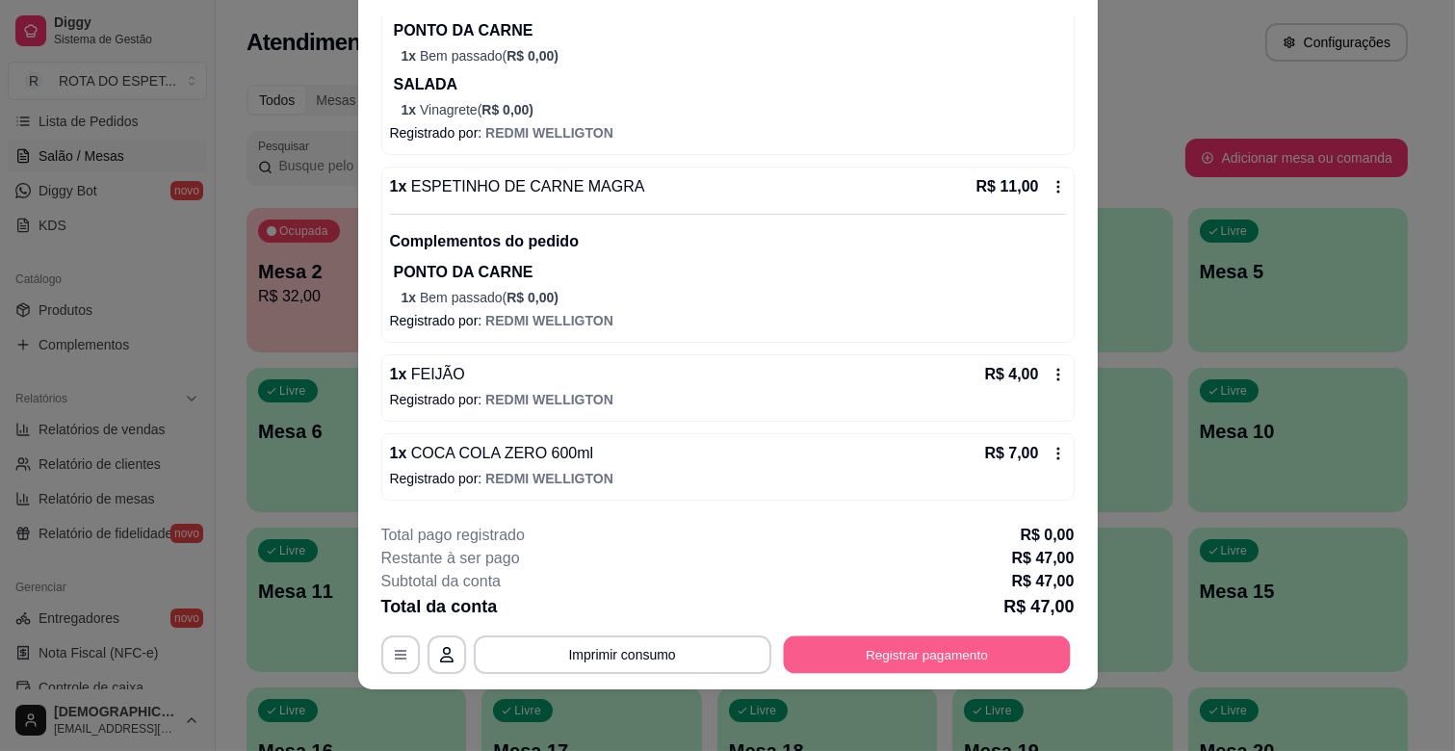
click at [890, 656] on button "Registrar pagamento" at bounding box center [926, 656] width 287 height 38
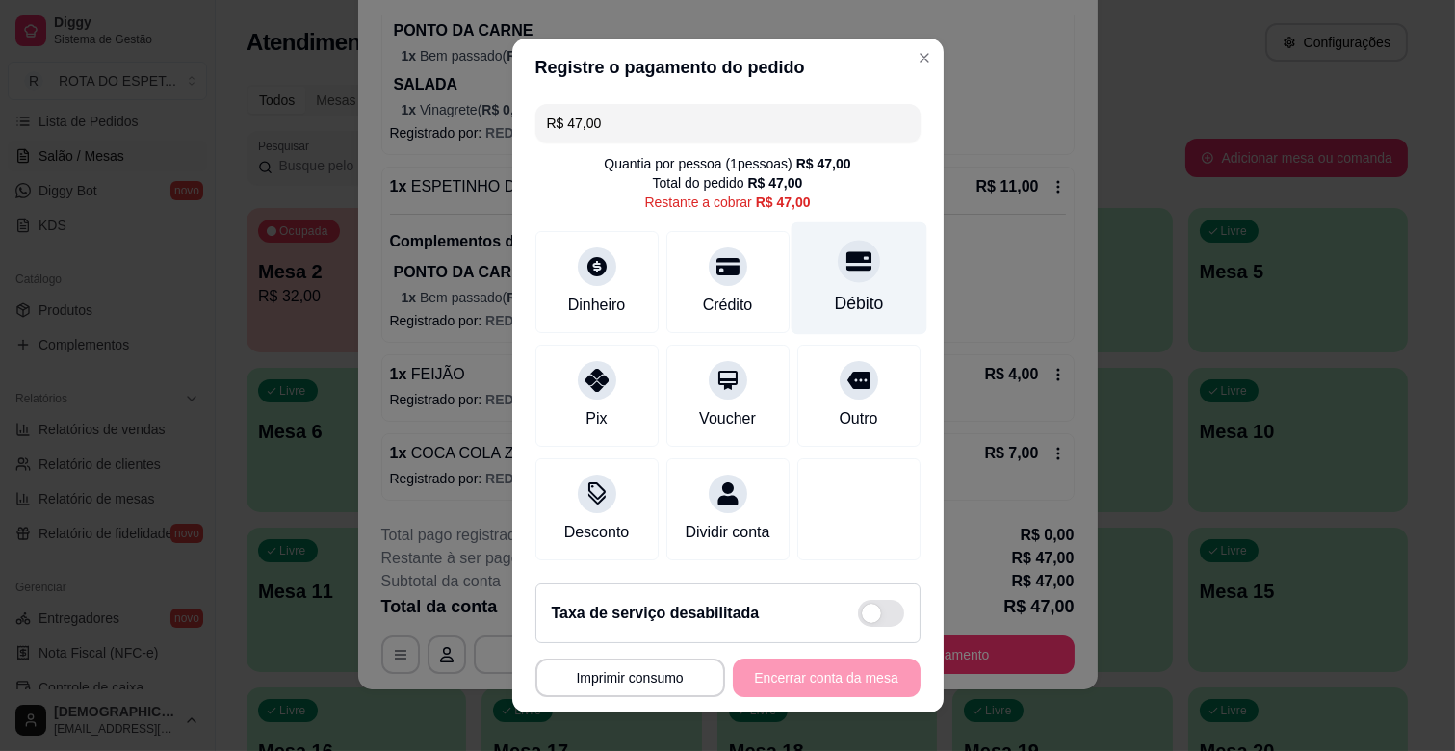
click at [834, 299] on div "Débito" at bounding box center [858, 303] width 49 height 25
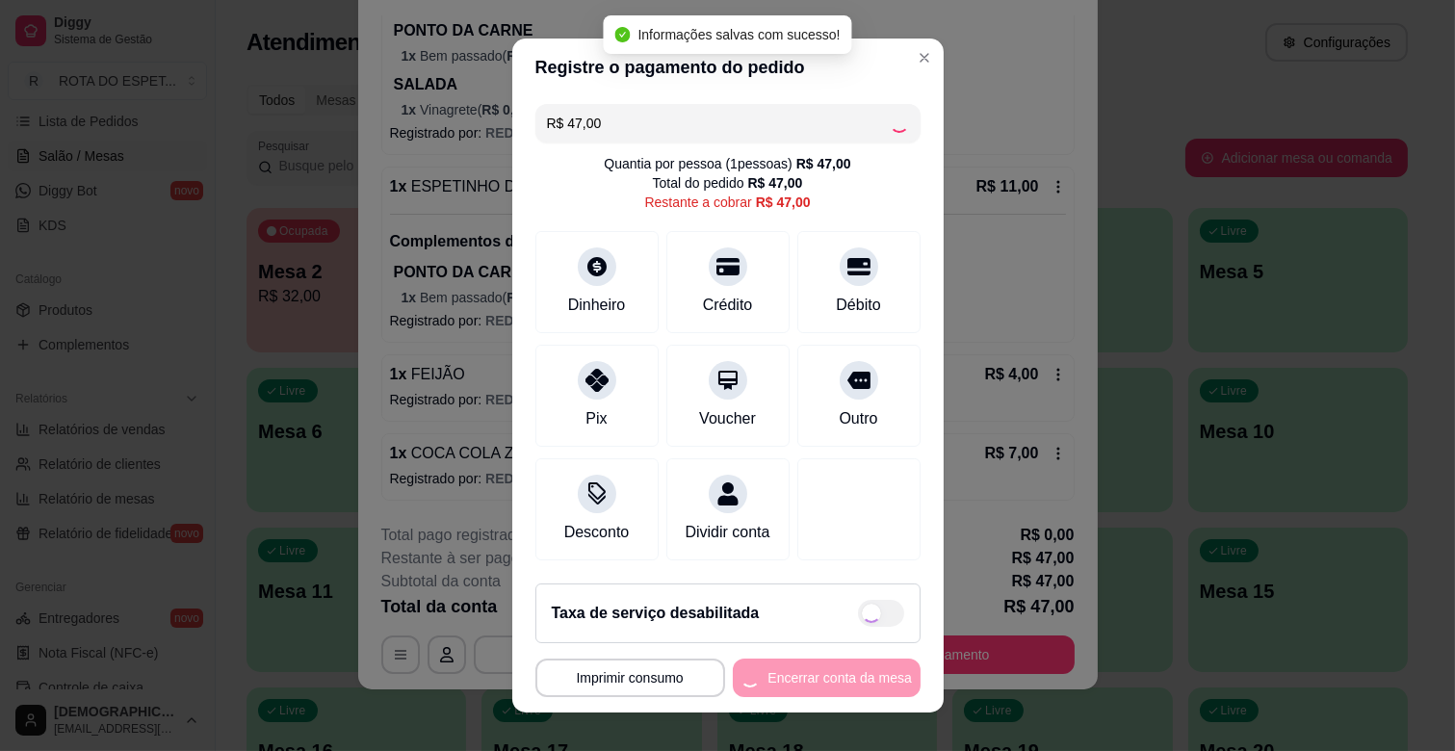
type input "R$ 0,00"
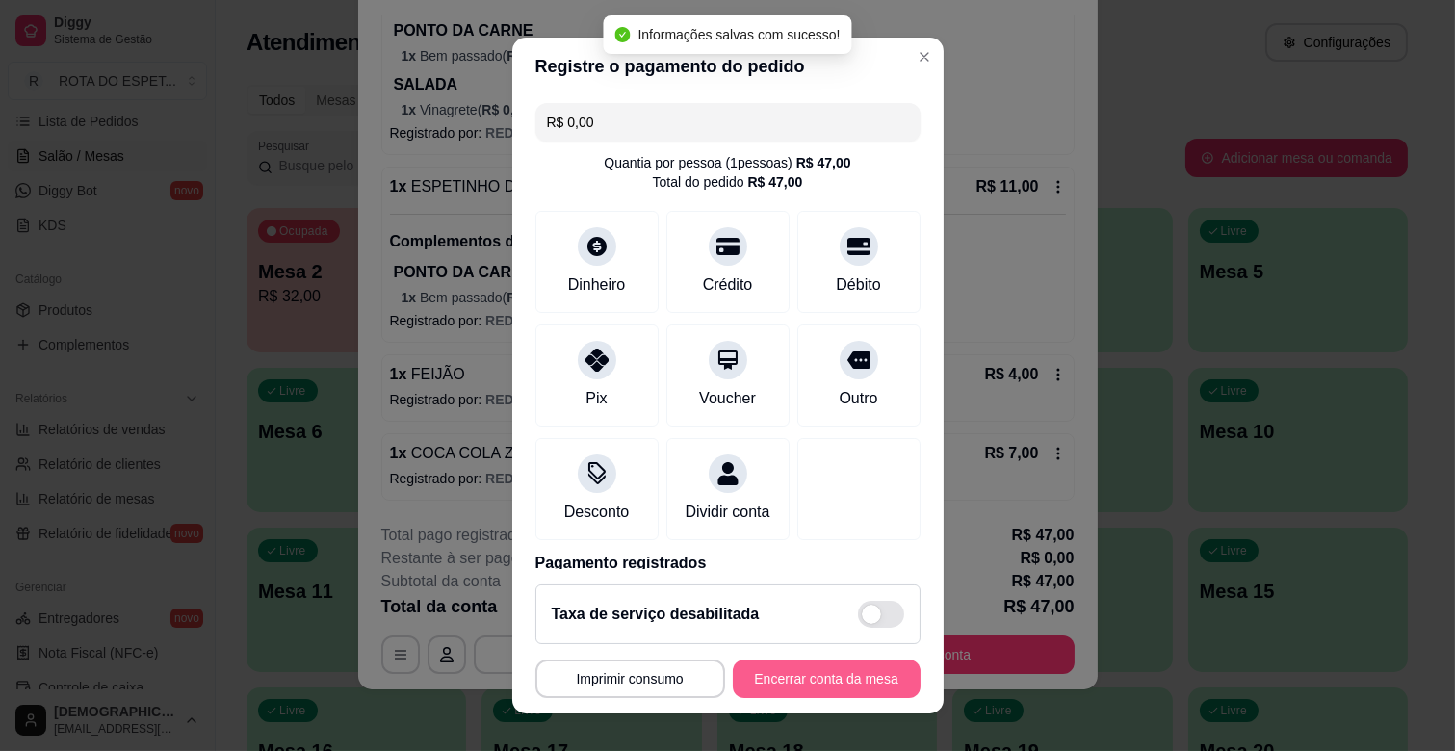
click at [788, 676] on button "Encerrar conta da mesa" at bounding box center [827, 679] width 188 height 39
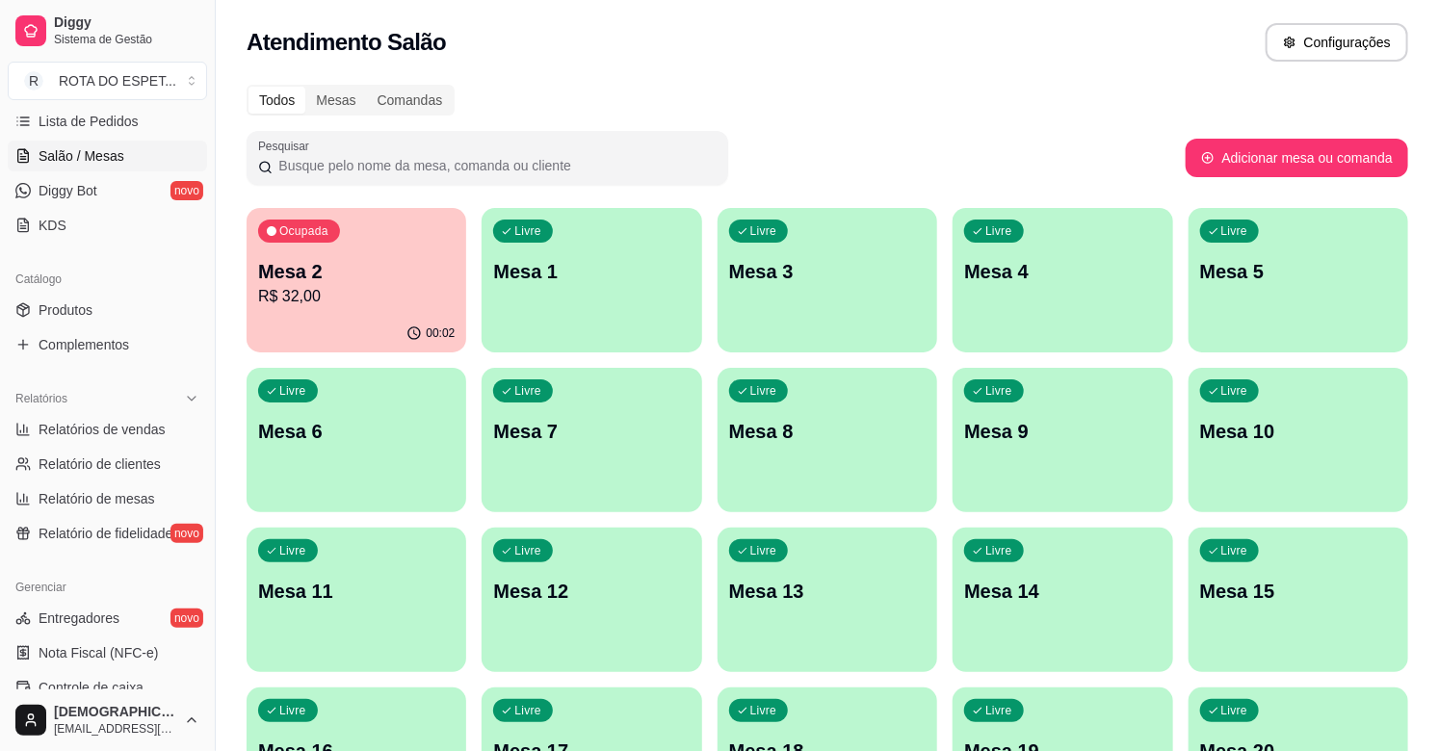
click at [421, 312] on div "Ocupada Mesa 2 R$ 32,00" at bounding box center [357, 261] width 220 height 107
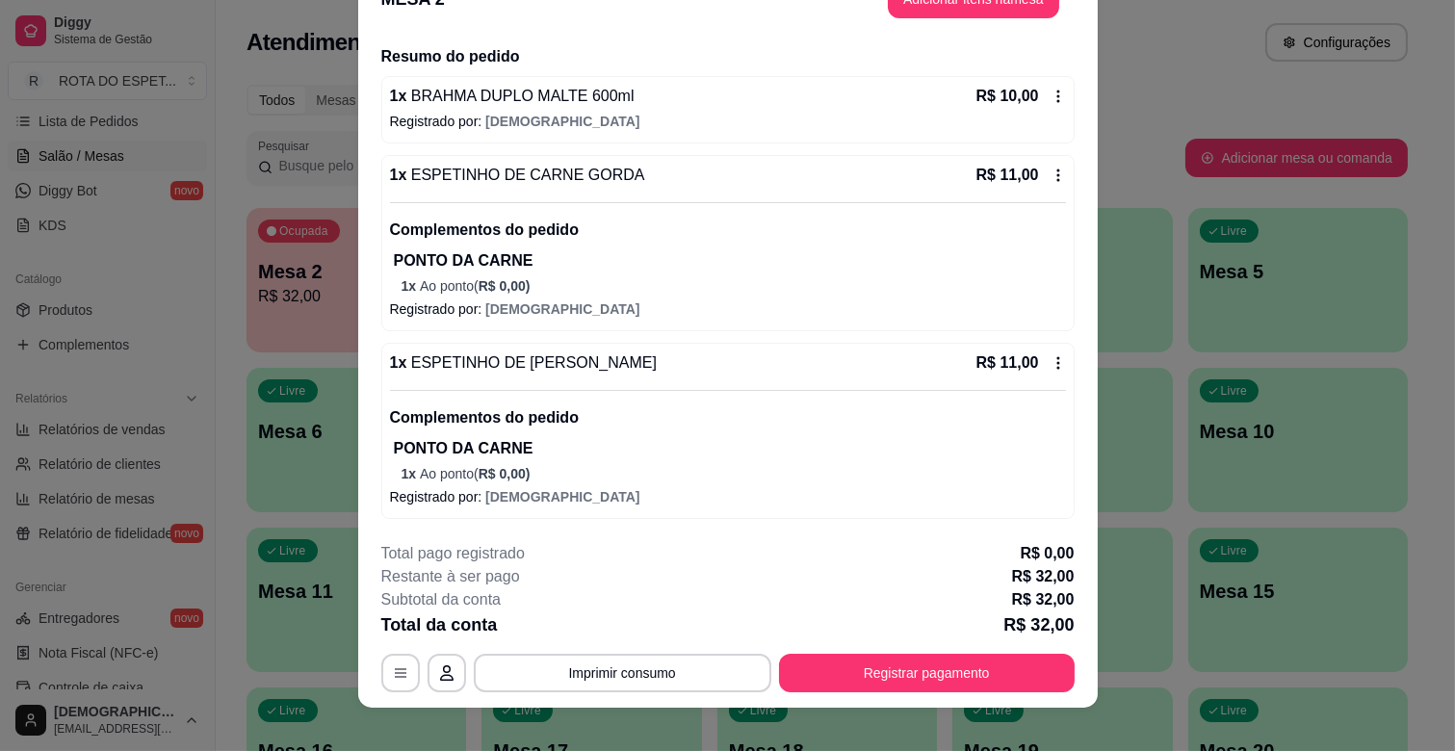
scroll to position [58, 0]
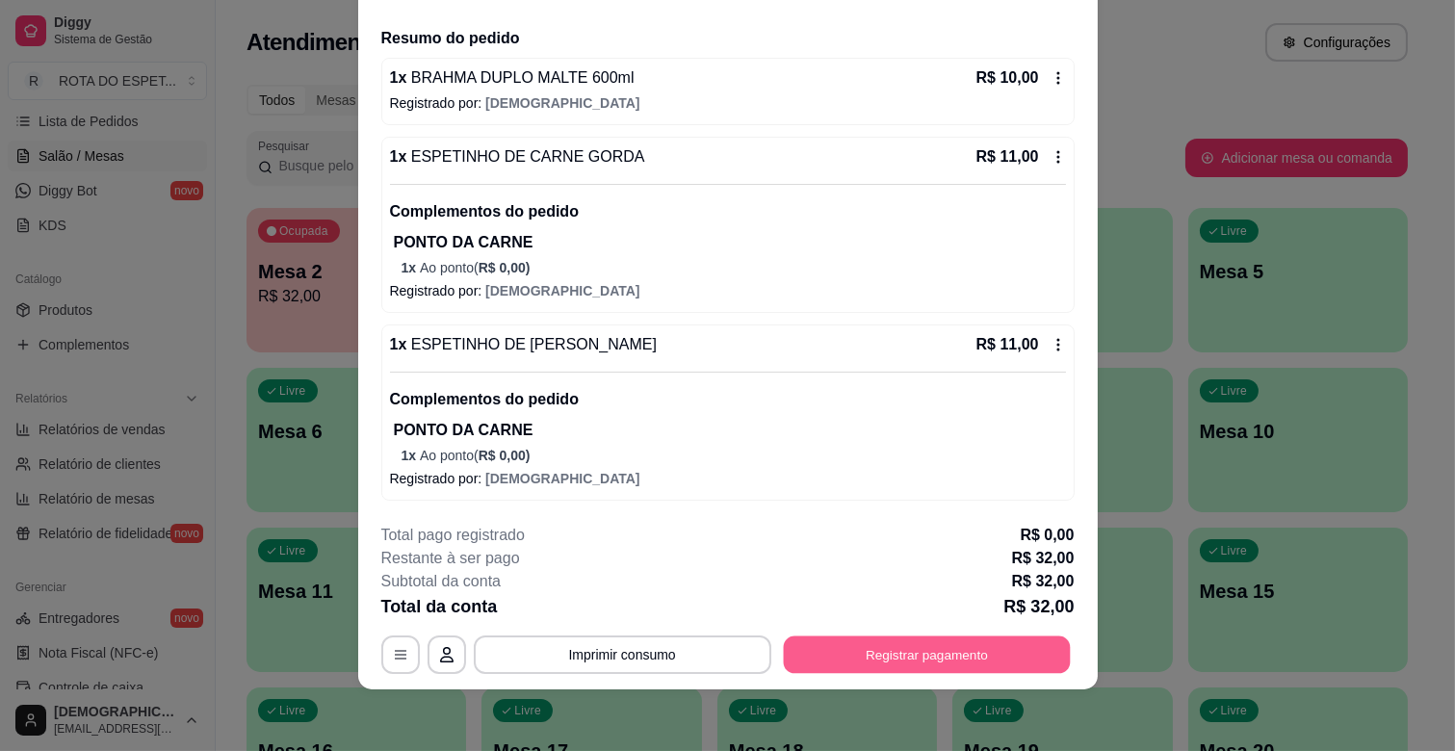
click at [931, 646] on button "Registrar pagamento" at bounding box center [926, 656] width 287 height 38
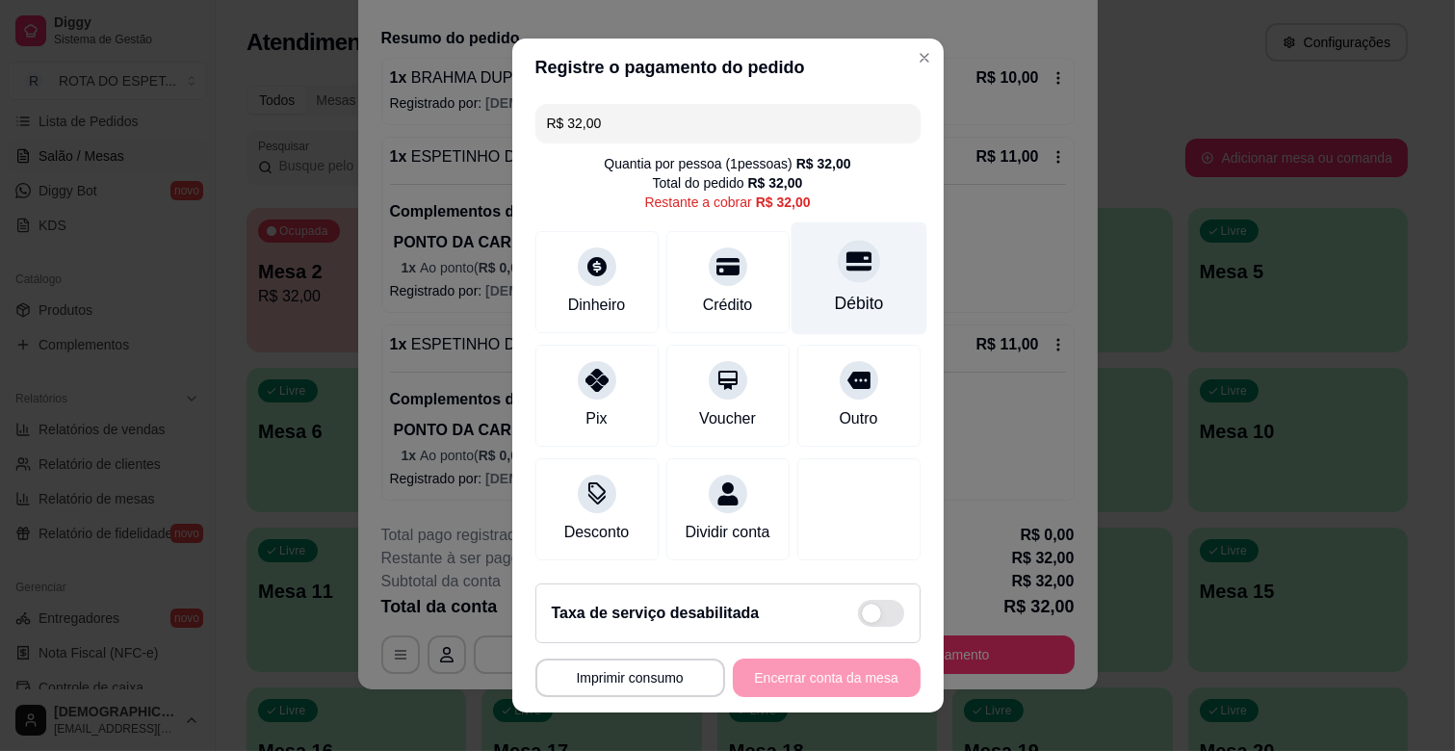
click at [845, 273] on div "Débito" at bounding box center [859, 278] width 136 height 113
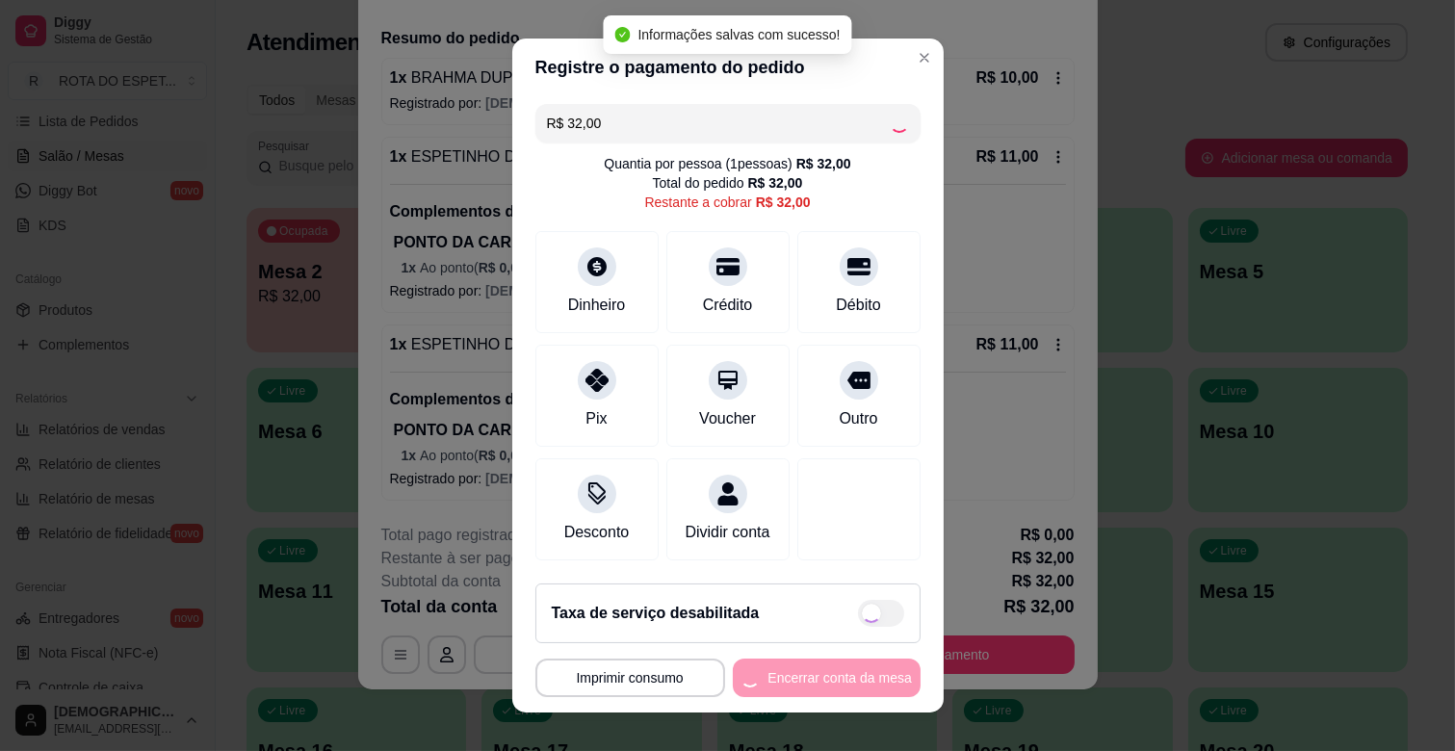
type input "R$ 0,00"
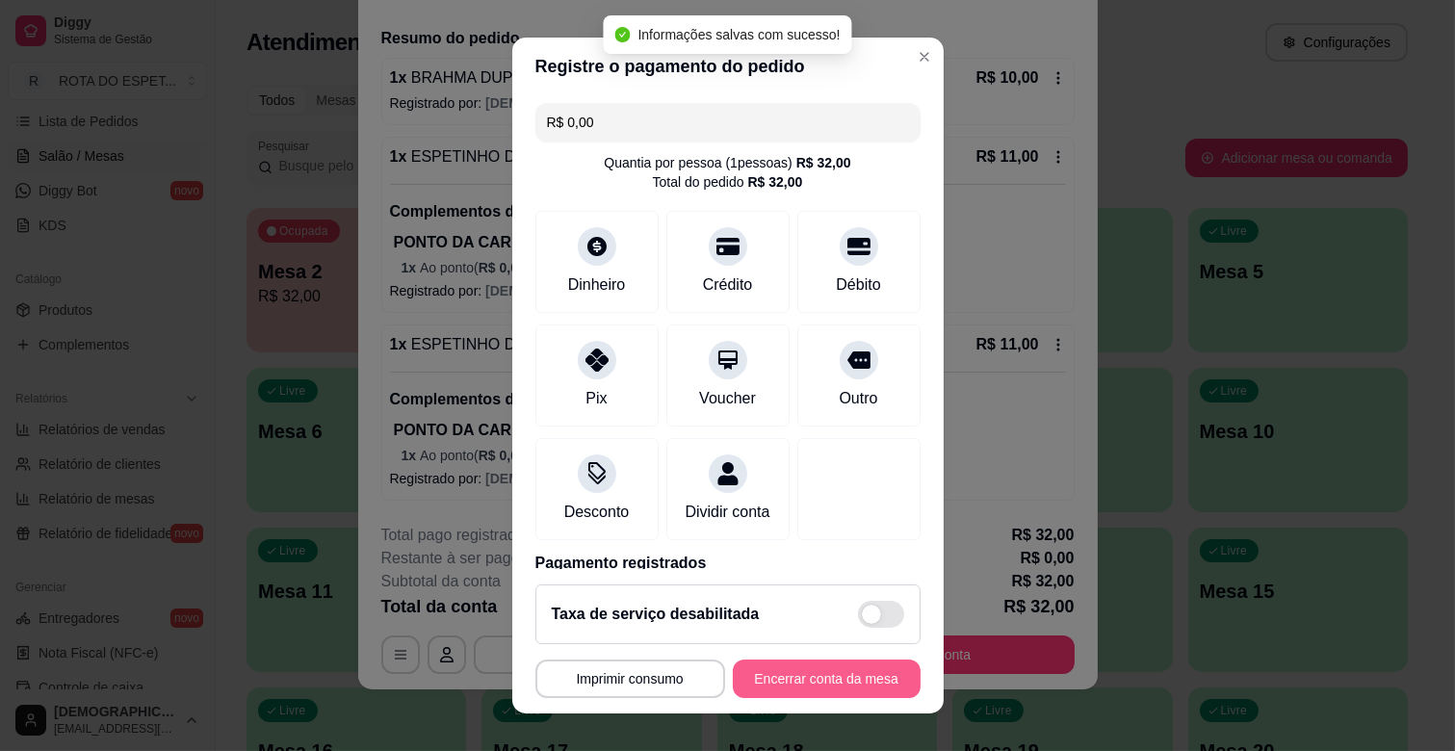
click at [840, 660] on div "**********" at bounding box center [727, 679] width 385 height 39
click at [840, 672] on button "Encerrar conta da mesa" at bounding box center [827, 679] width 188 height 39
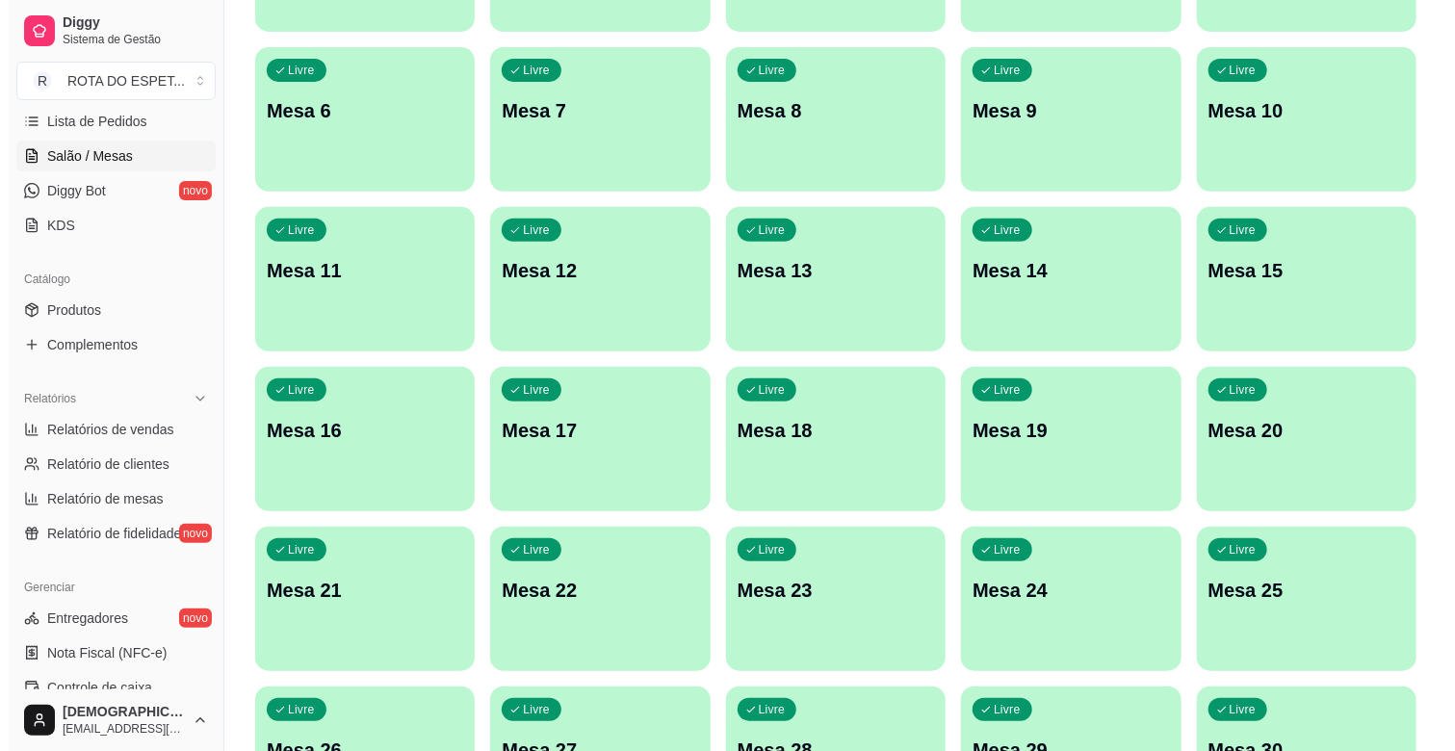
scroll to position [0, 0]
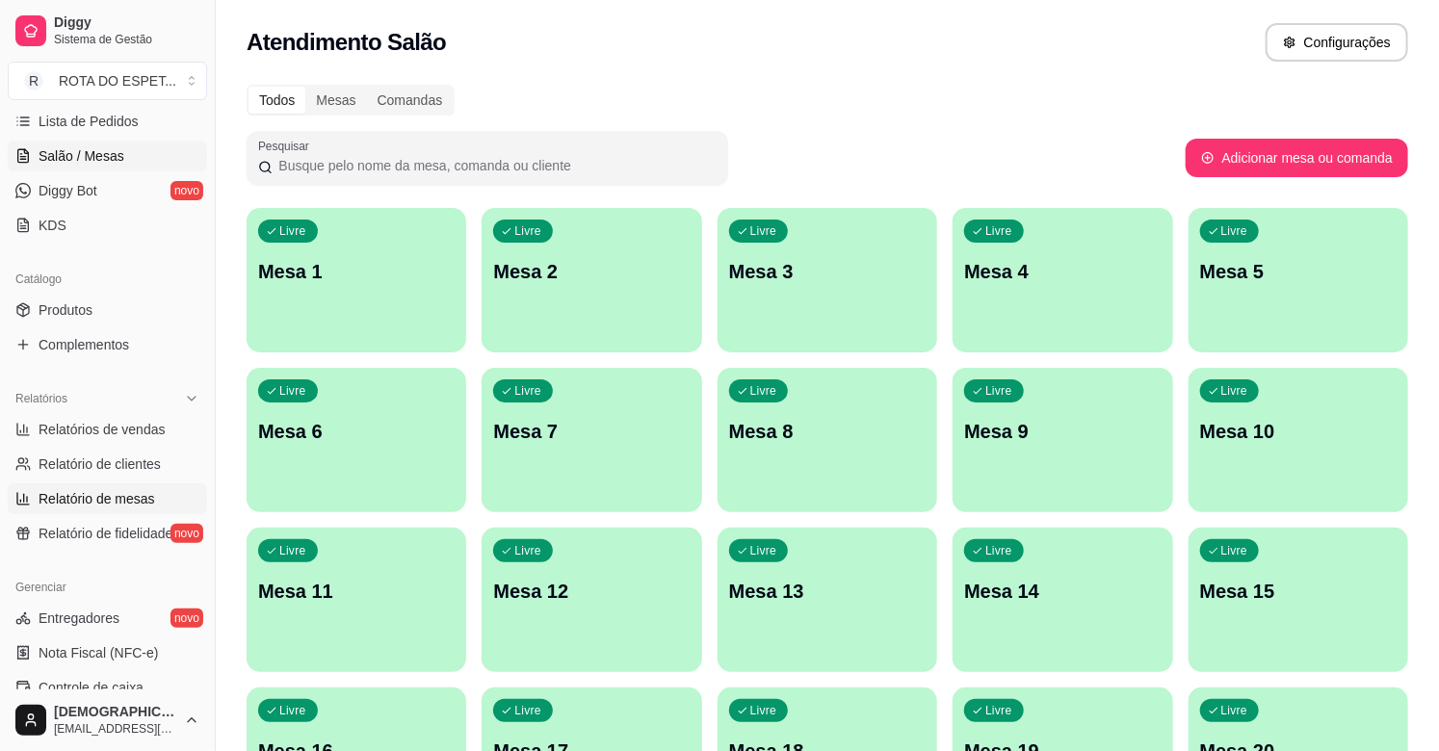
click at [131, 507] on span "Relatório de mesas" at bounding box center [97, 498] width 117 height 19
select select "TOTAL_OF_ORDERS"
select select "7"
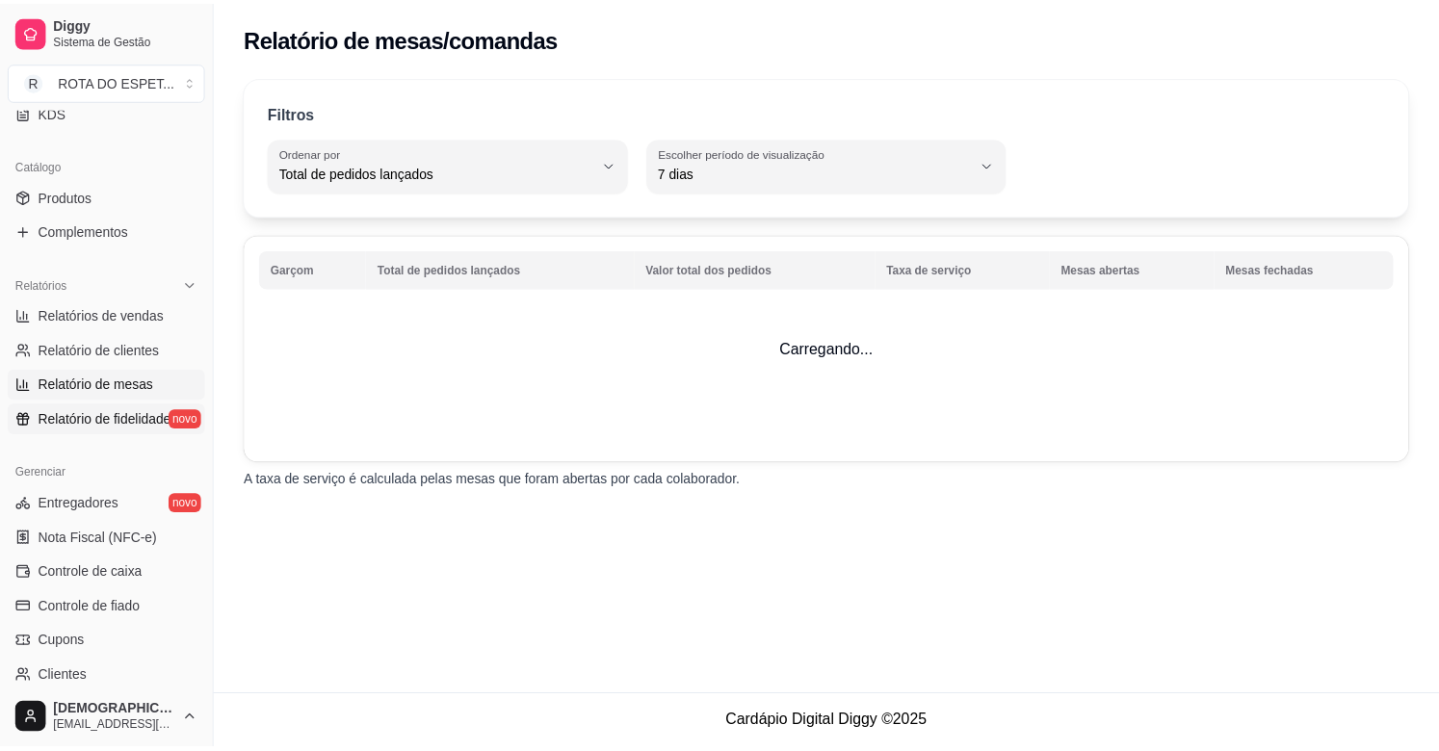
scroll to position [535, 0]
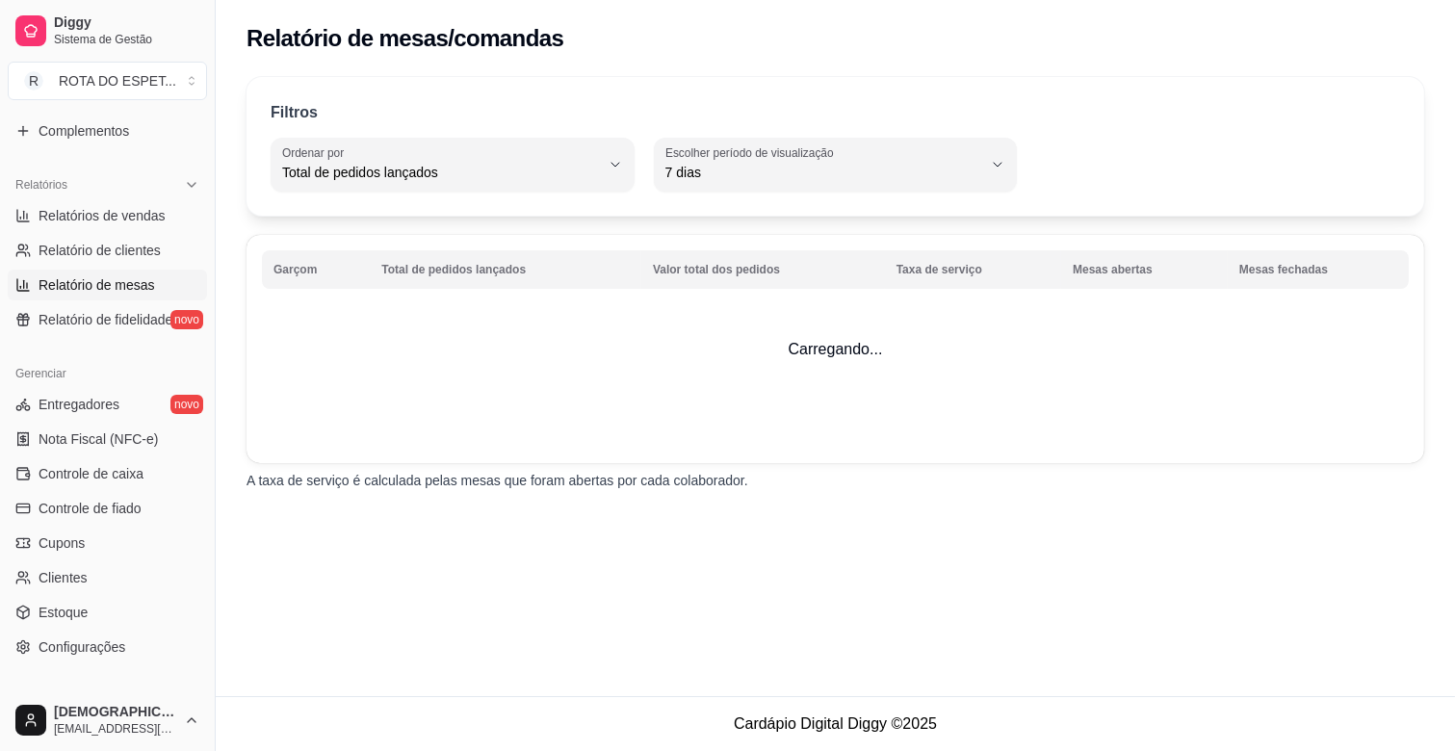
click at [137, 232] on ul "Relatórios de vendas Relatório de clientes Relatório de mesas Relatório de fide…" at bounding box center [107, 267] width 199 height 135
click at [137, 227] on link "Relatórios de vendas" at bounding box center [107, 215] width 199 height 31
select select "ALL"
select select "0"
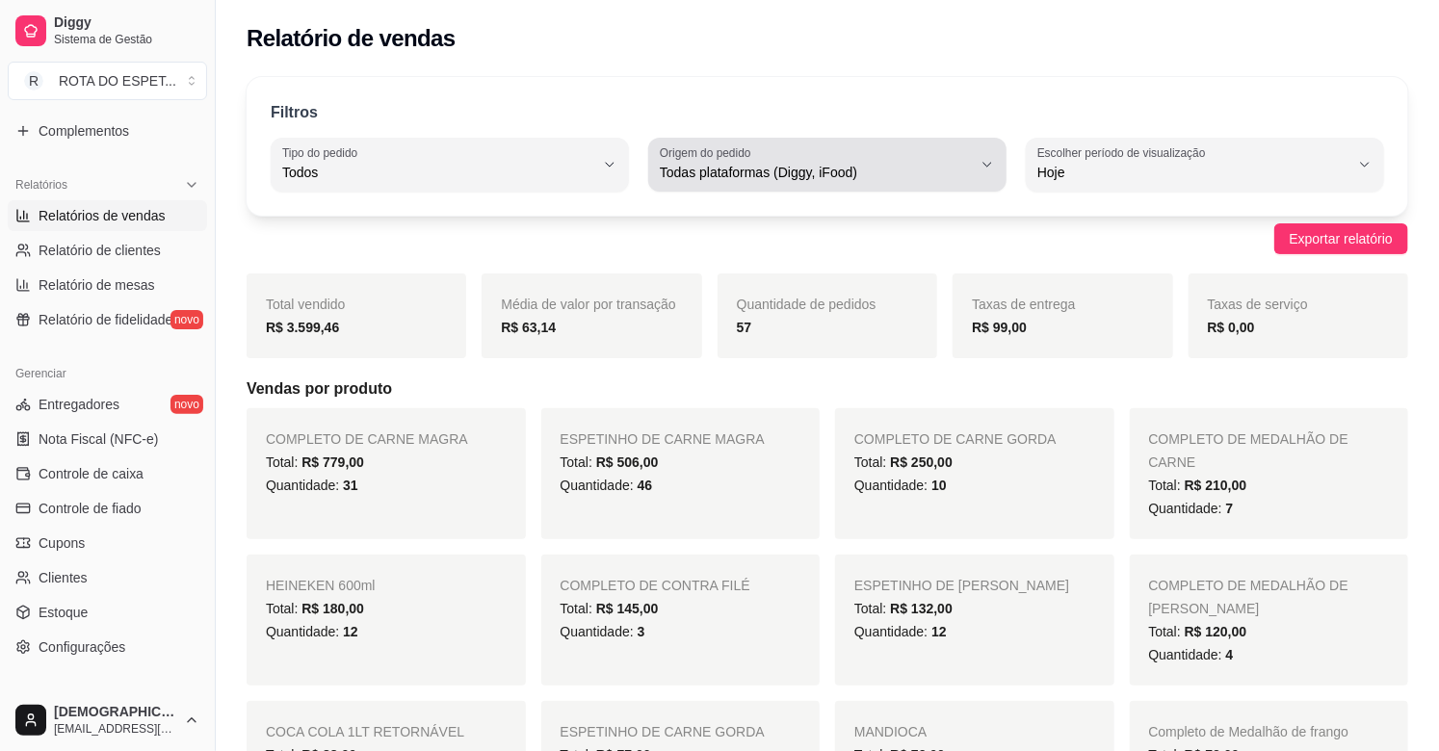
click at [845, 163] on span "Todas plataformas (Diggy, iFood)" at bounding box center [816, 172] width 312 height 19
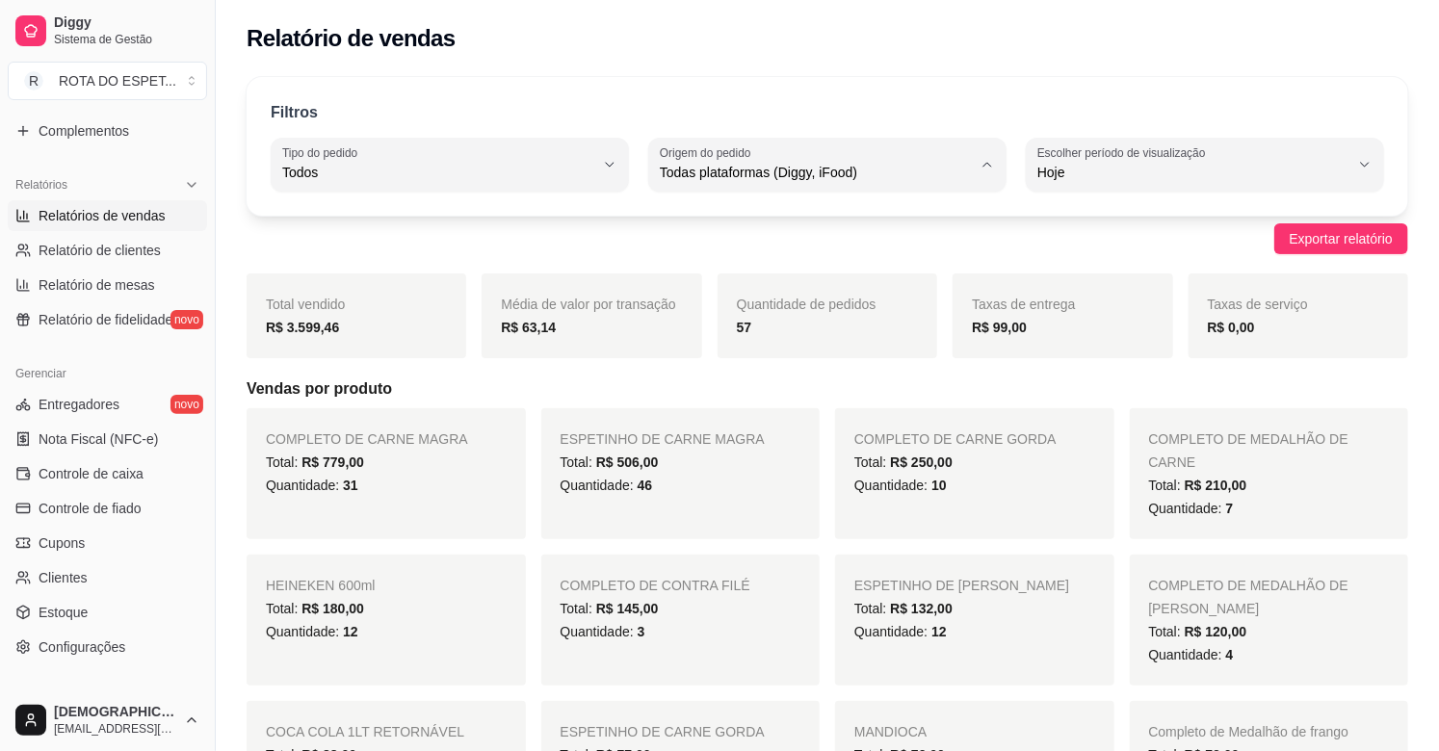
click at [781, 248] on span "Diggy" at bounding box center [818, 250] width 296 height 18
type input "DIGGY"
select select "DIGGY"
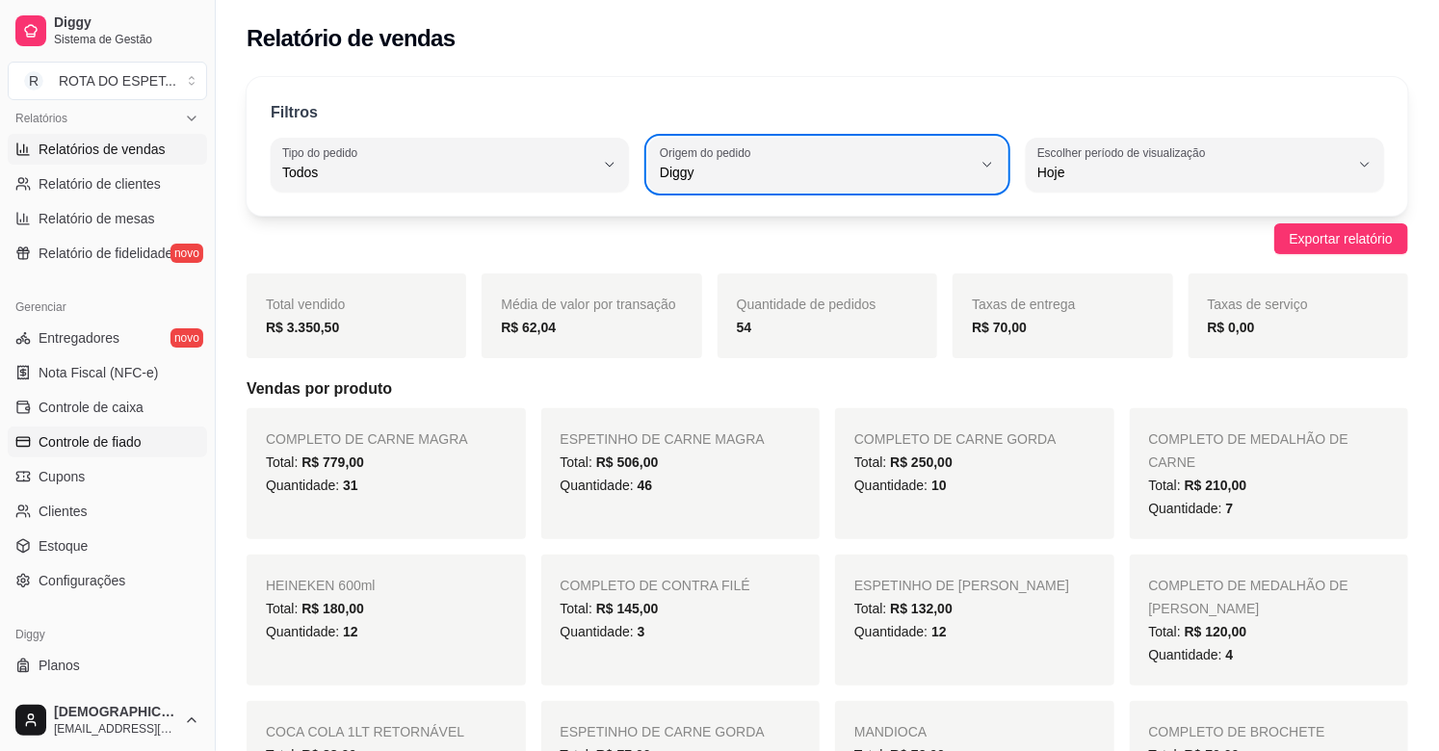
scroll to position [634, 0]
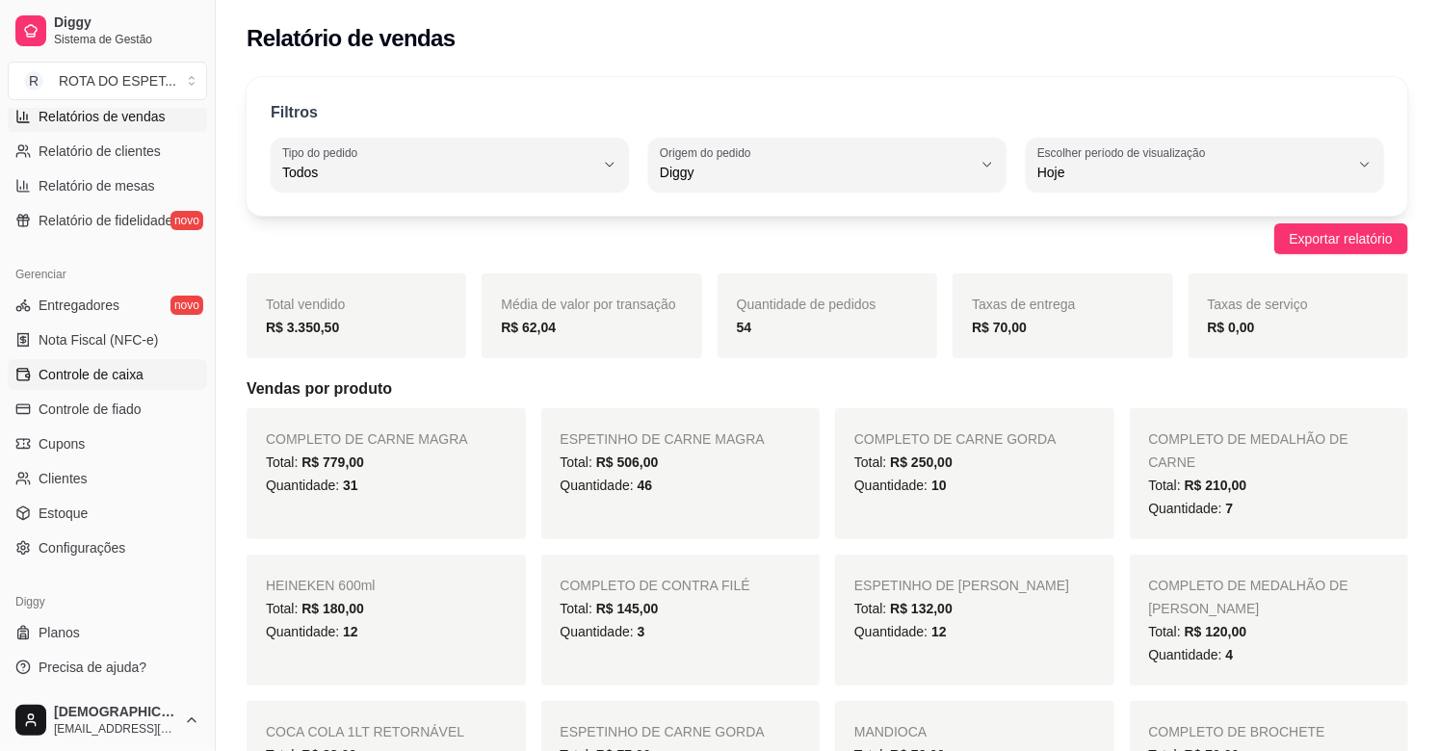
click at [132, 367] on span "Controle de caixa" at bounding box center [91, 374] width 105 height 19
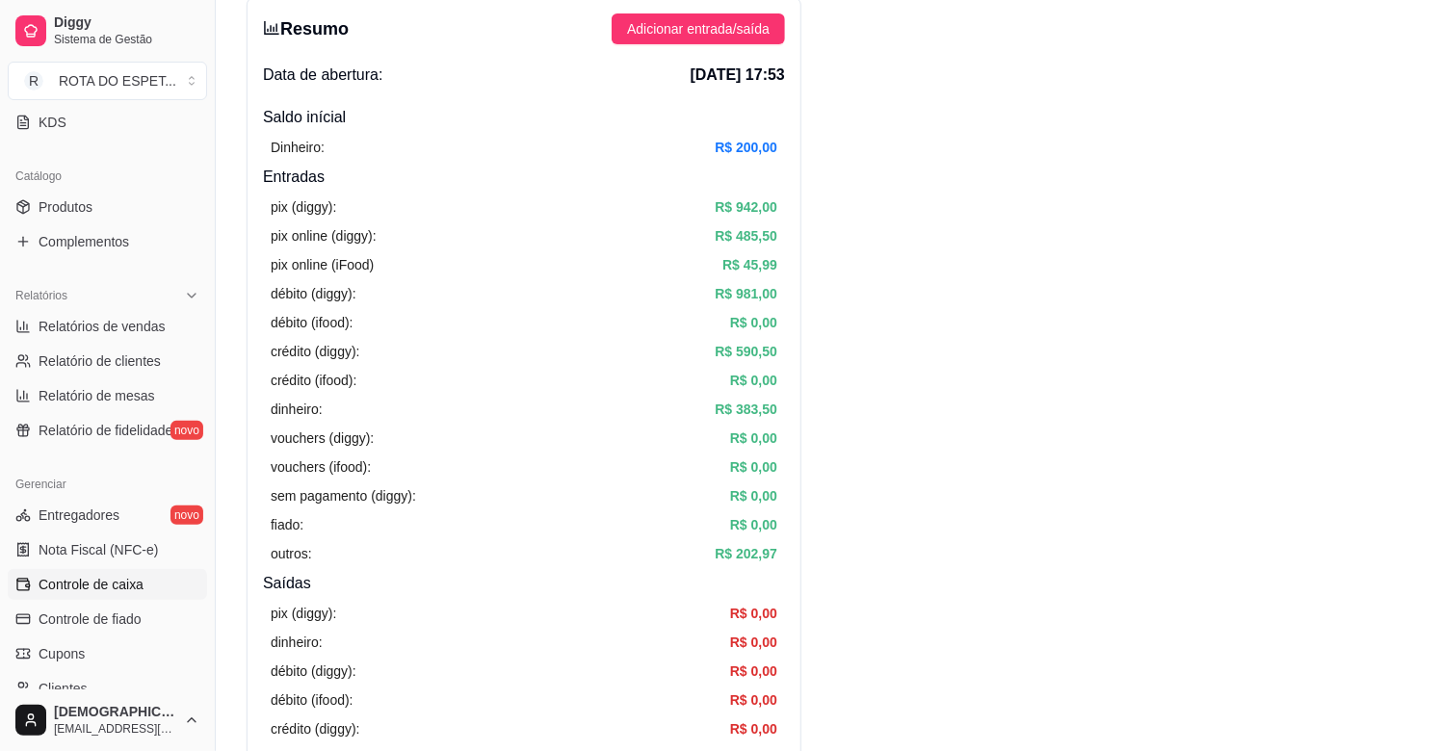
scroll to position [420, 0]
click at [98, 326] on span "Relatórios de vendas" at bounding box center [102, 330] width 127 height 19
select select "ALL"
select select "0"
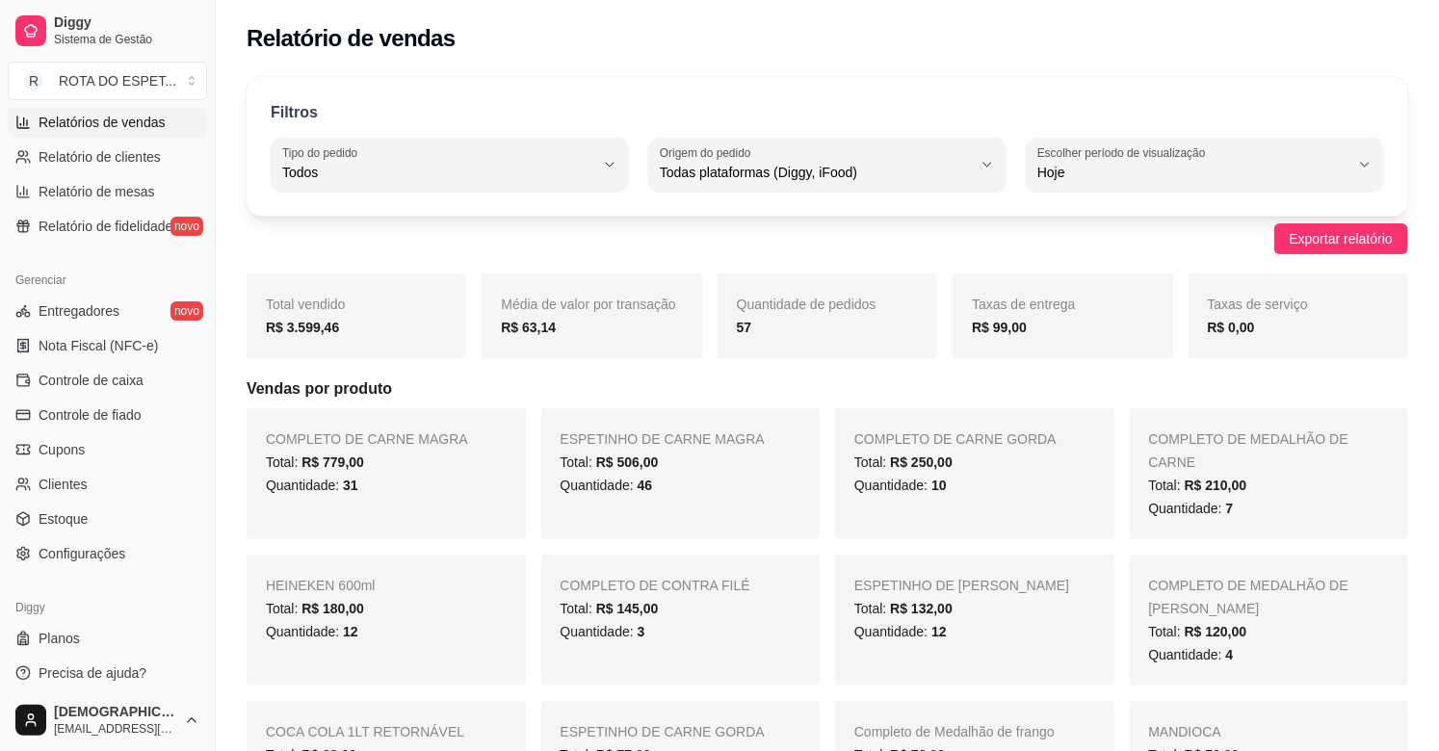
scroll to position [634, 0]
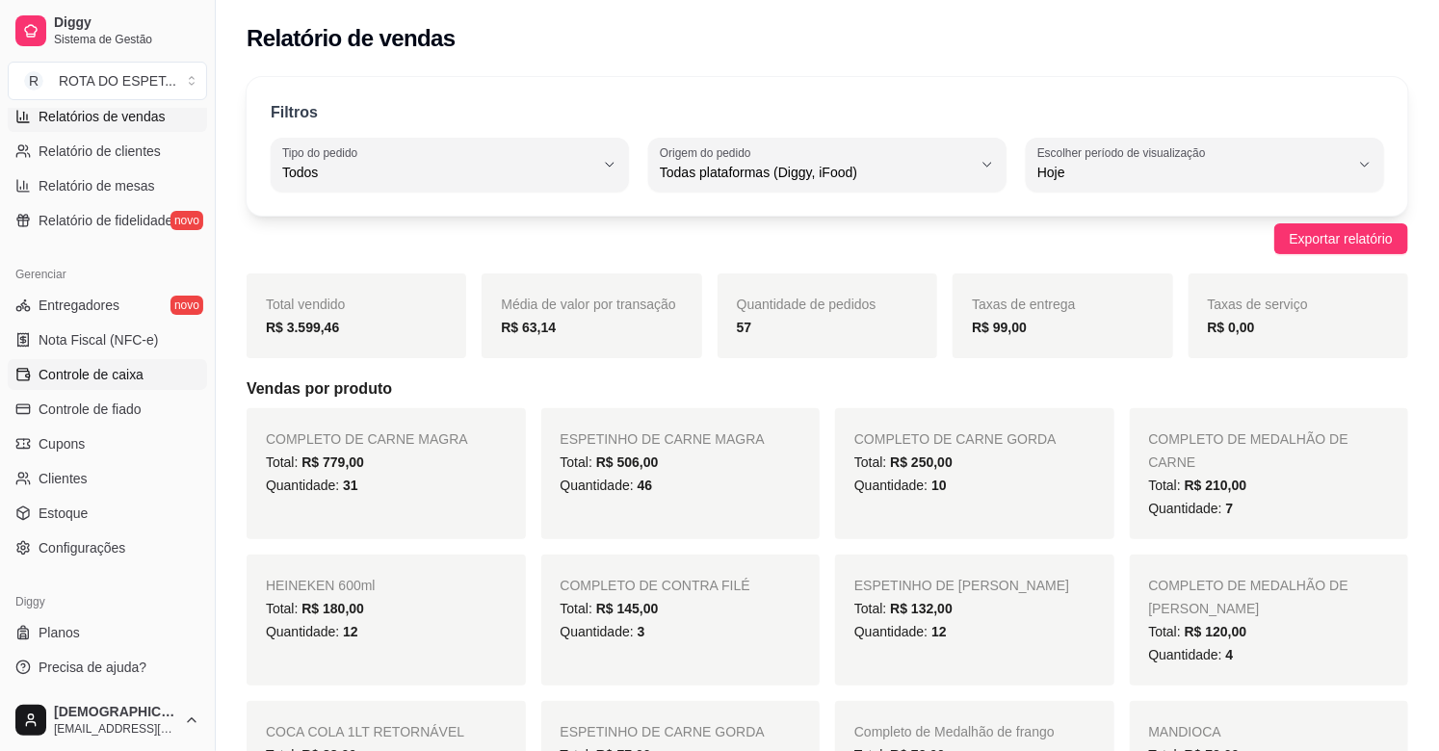
click at [93, 372] on span "Controle de caixa" at bounding box center [91, 374] width 105 height 19
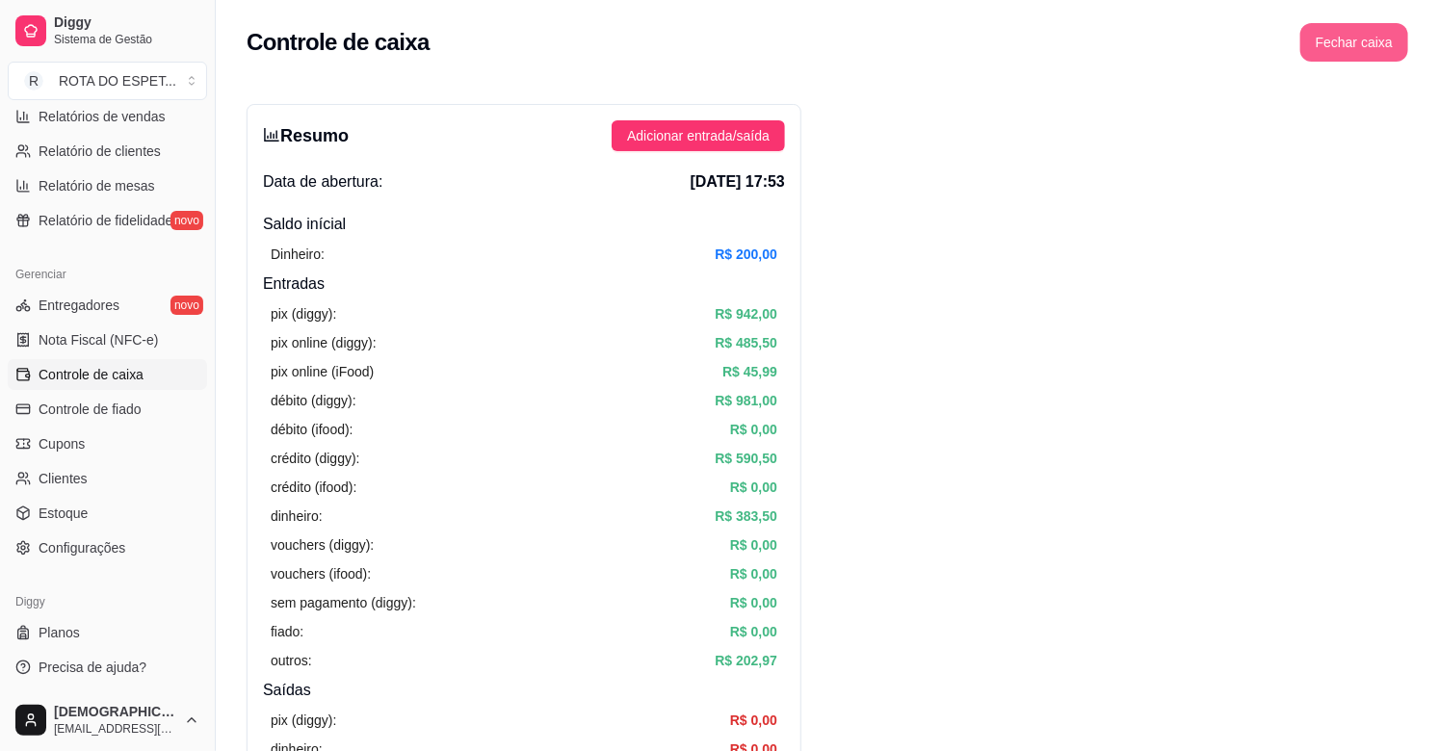
click at [1346, 50] on button "Fechar caixa" at bounding box center [1354, 42] width 108 height 39
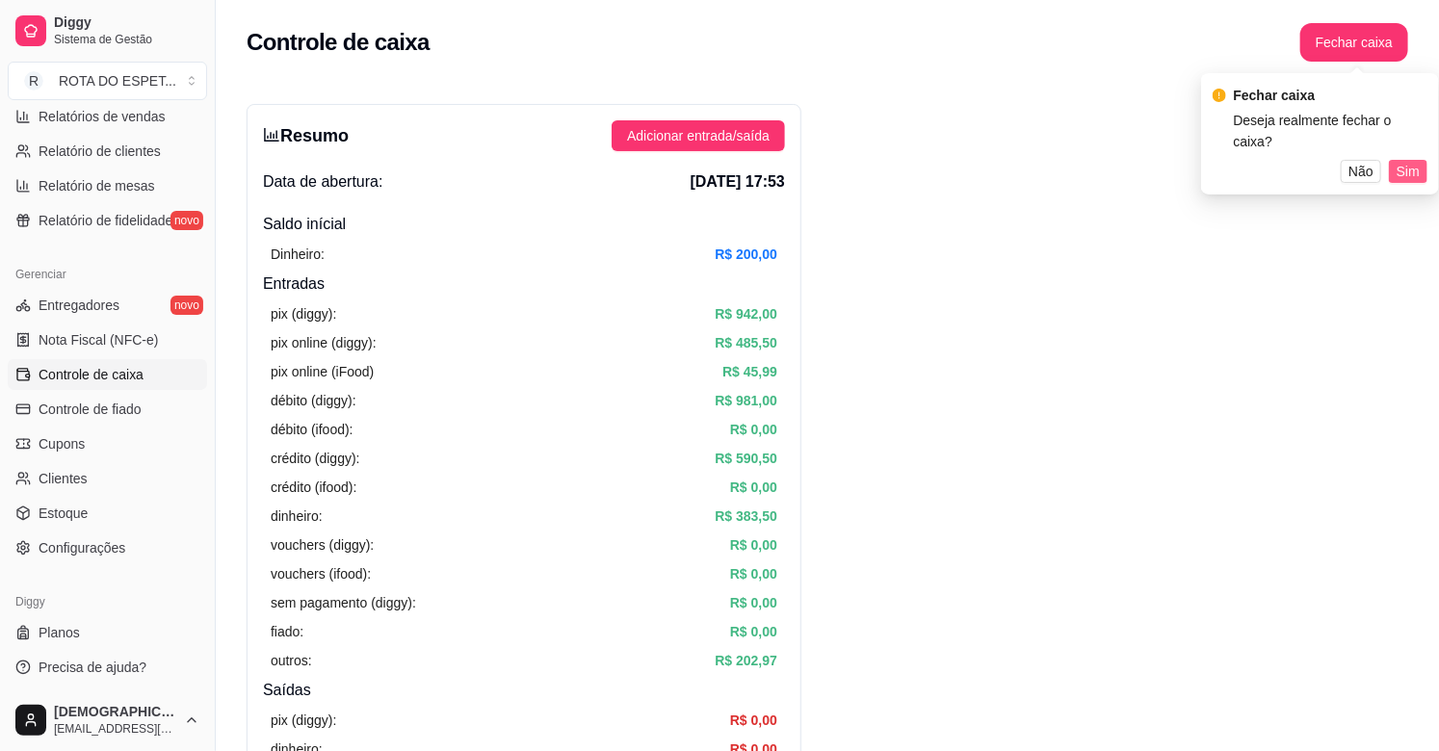
click at [1408, 161] on span "Sim" at bounding box center [1407, 171] width 23 height 21
